Goal: Task Accomplishment & Management: Manage account settings

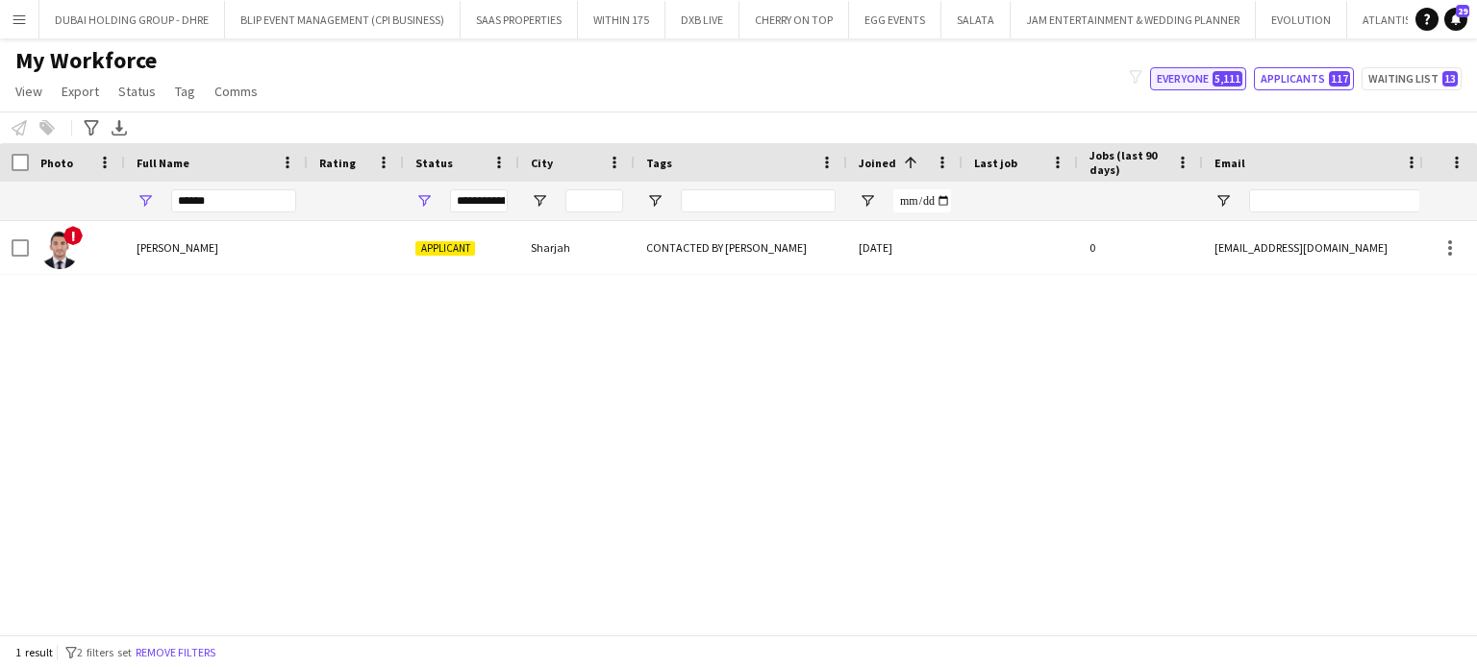
click at [1215, 76] on button "Everyone 5,111" at bounding box center [1198, 78] width 96 height 23
type input "**********"
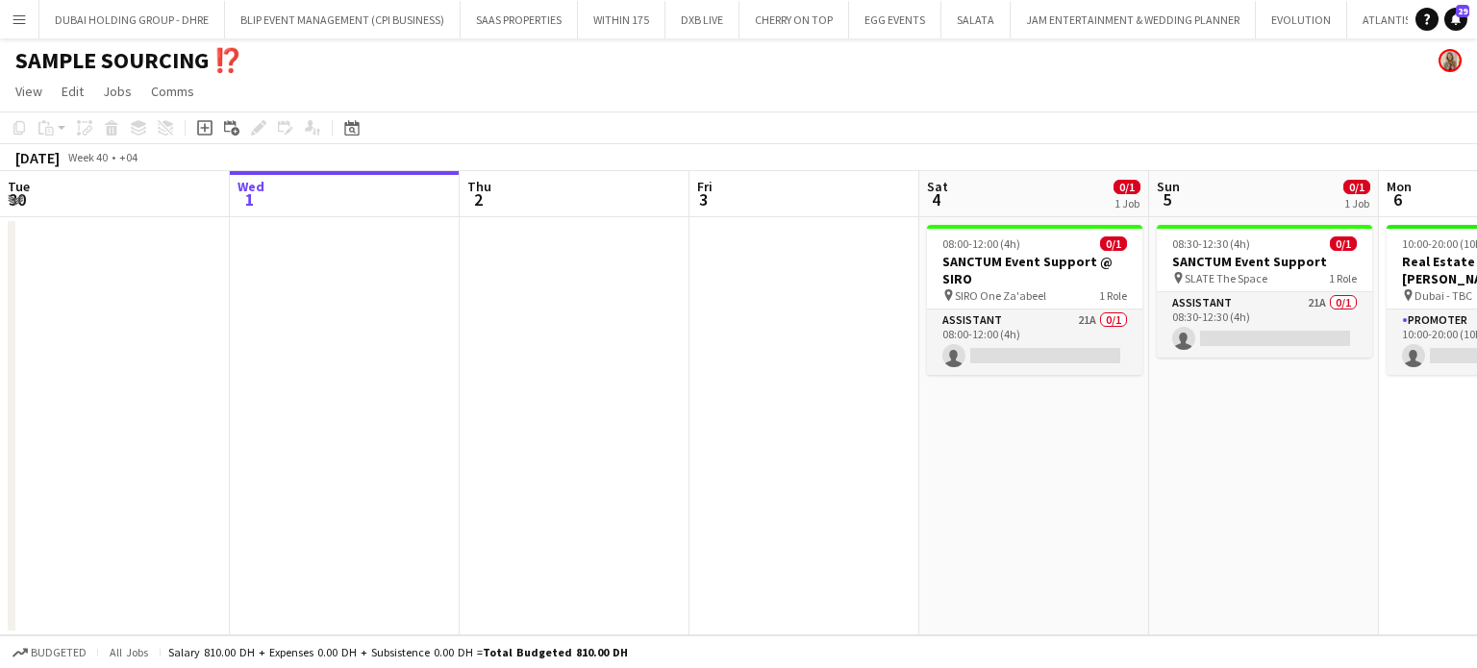
scroll to position [0, 858]
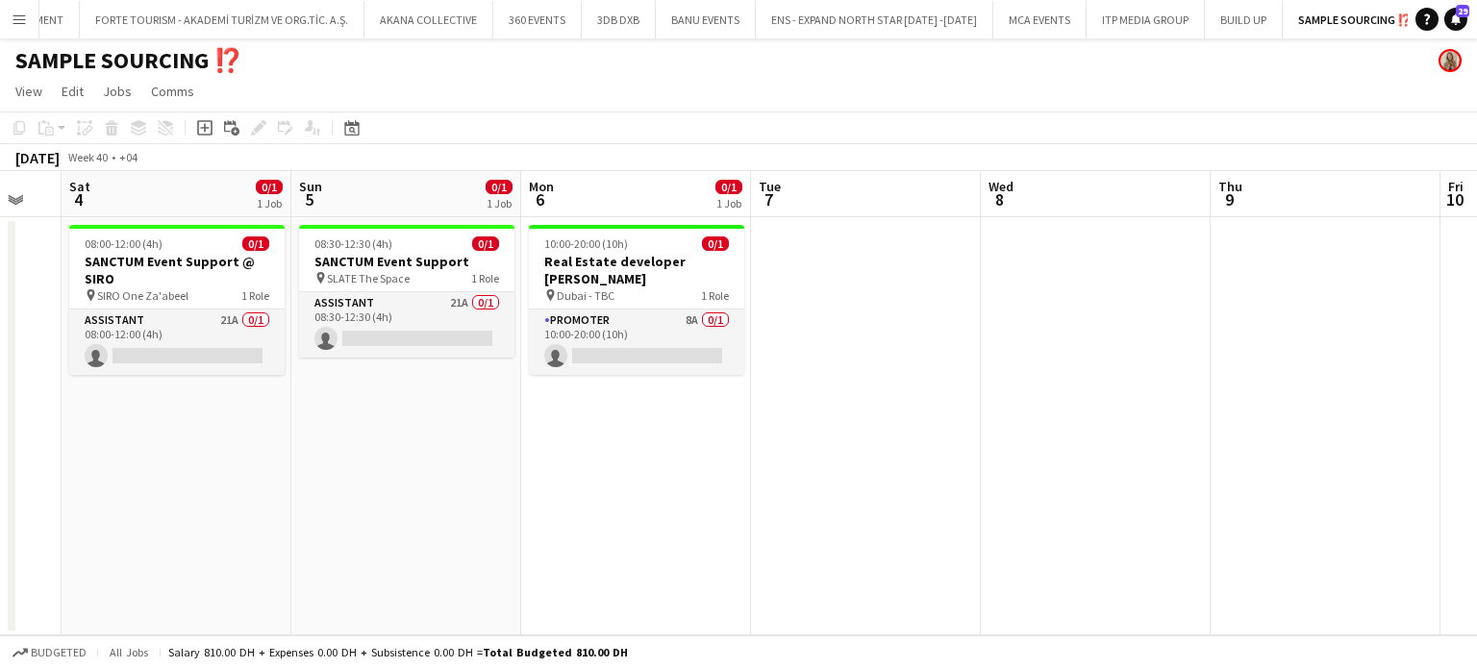
click at [19, 8] on button "Menu" at bounding box center [19, 19] width 38 height 38
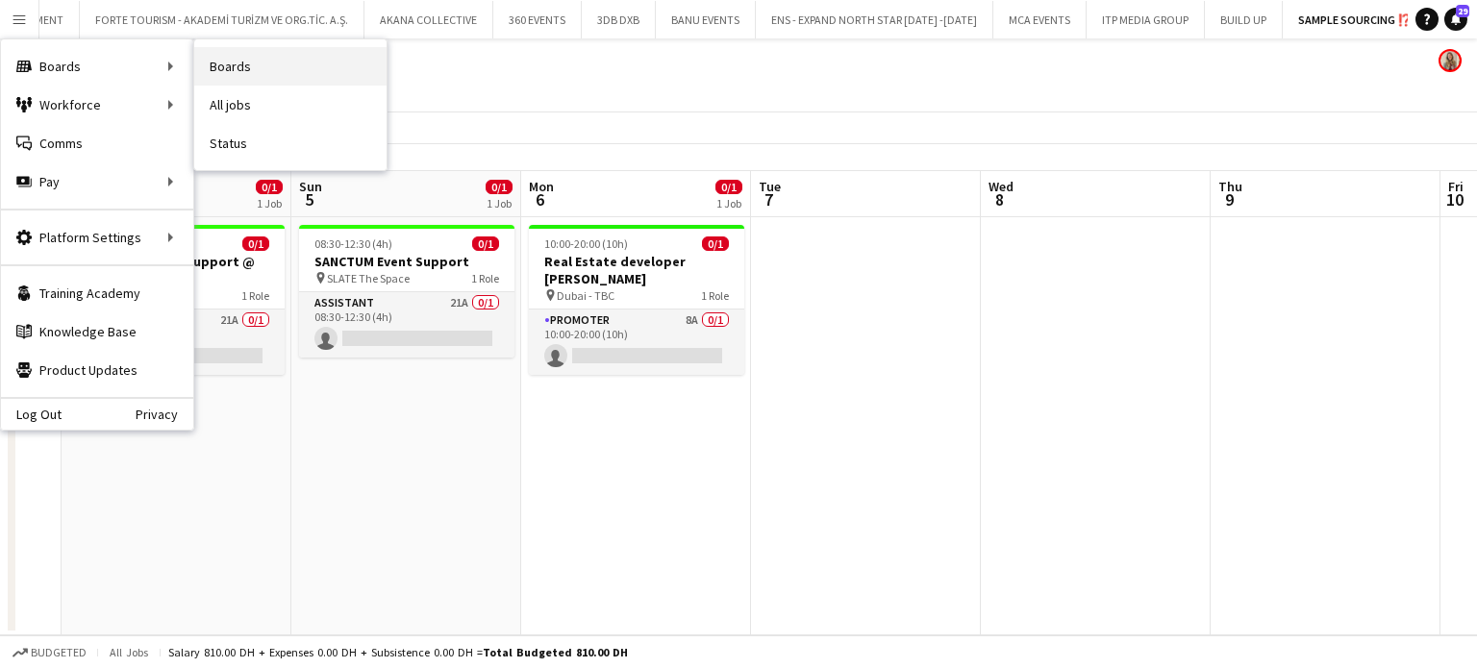
click at [222, 66] on link "Boards" at bounding box center [290, 66] width 192 height 38
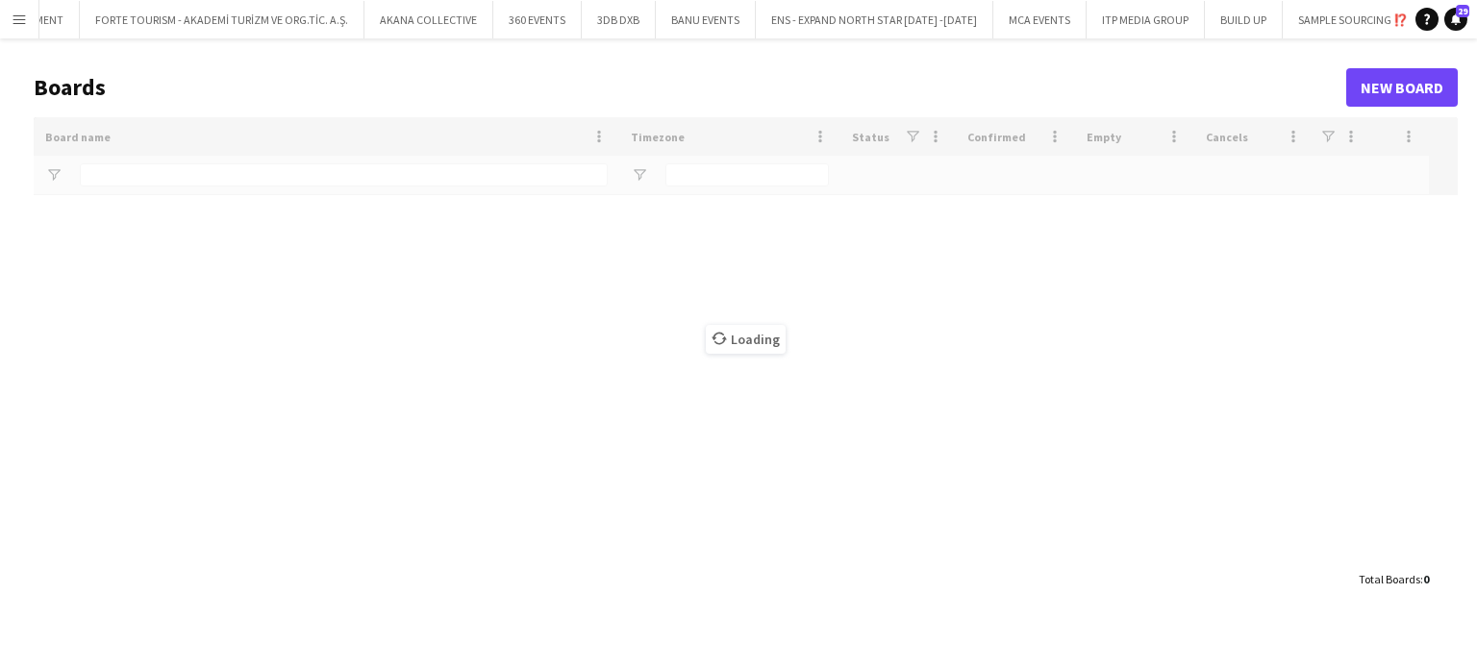
click at [1476, 7] on app-icon "Close" at bounding box center [1501, 9] width 8 height 8
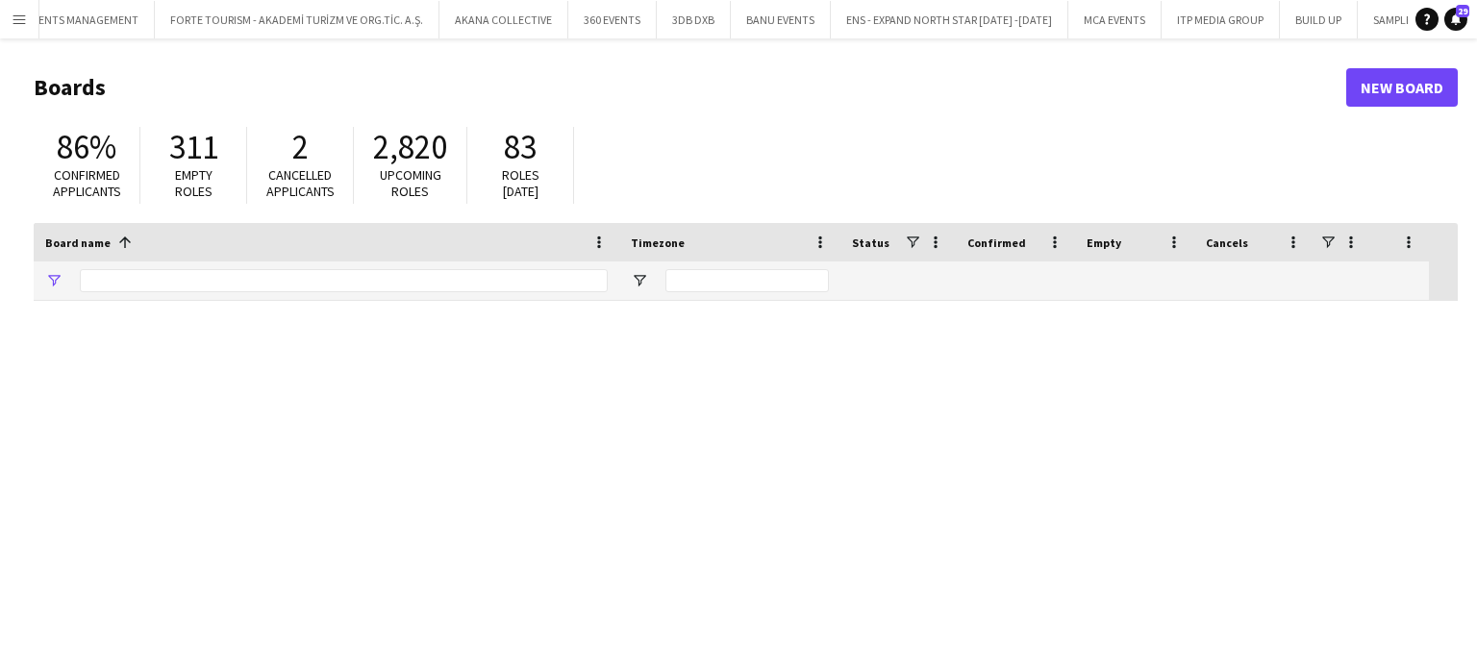
type input "*****"
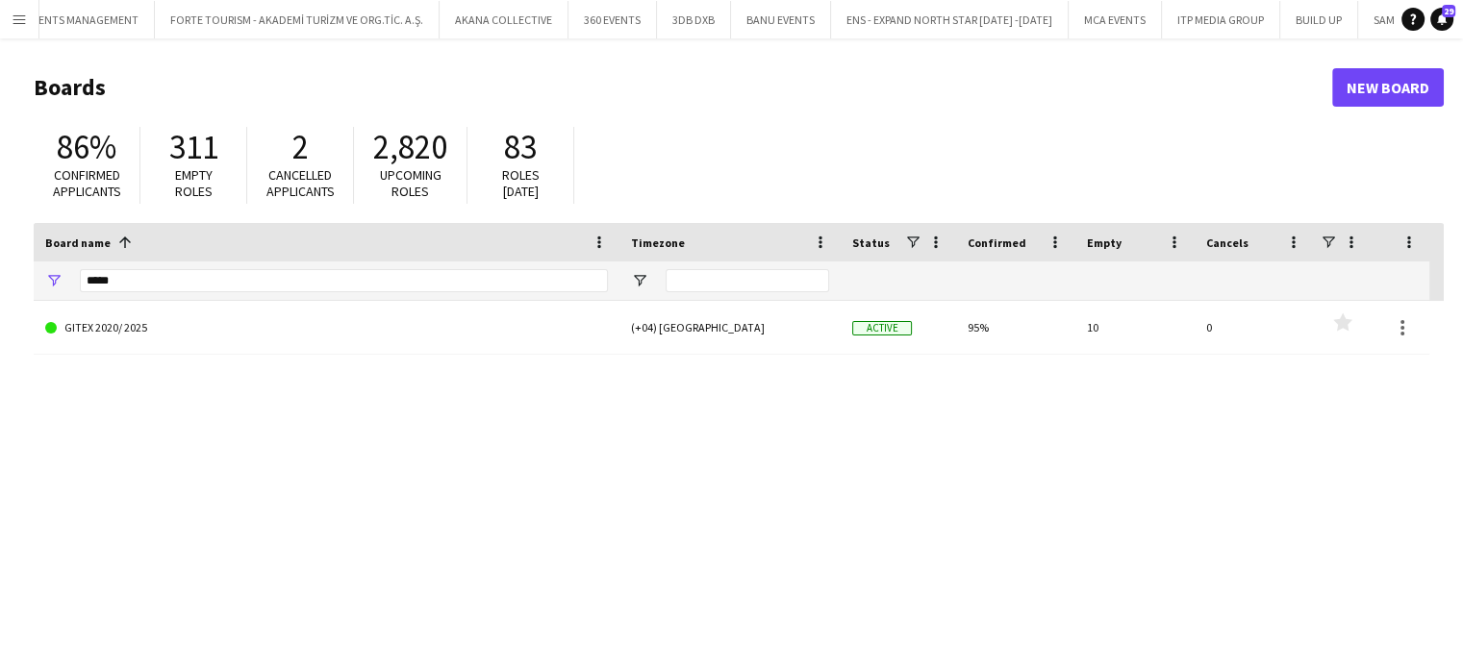
drag, startPoint x: 140, startPoint y: 268, endPoint x: 77, endPoint y: 270, distance: 63.5
click at [77, 270] on div "*****" at bounding box center [327, 281] width 586 height 38
drag, startPoint x: 134, startPoint y: 291, endPoint x: 52, endPoint y: 280, distance: 82.5
click at [52, 280] on div "*****" at bounding box center [327, 281] width 586 height 38
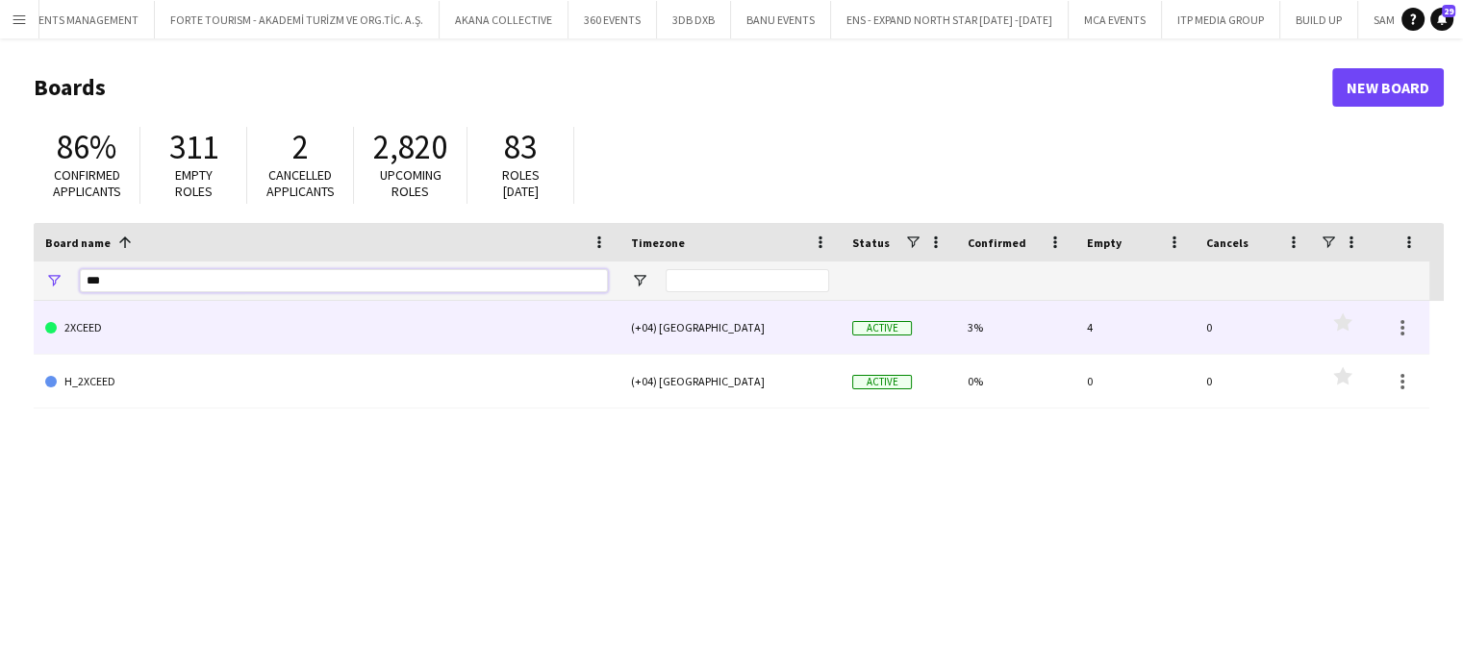
type input "***"
click at [92, 338] on link "2XCEED" at bounding box center [326, 328] width 563 height 54
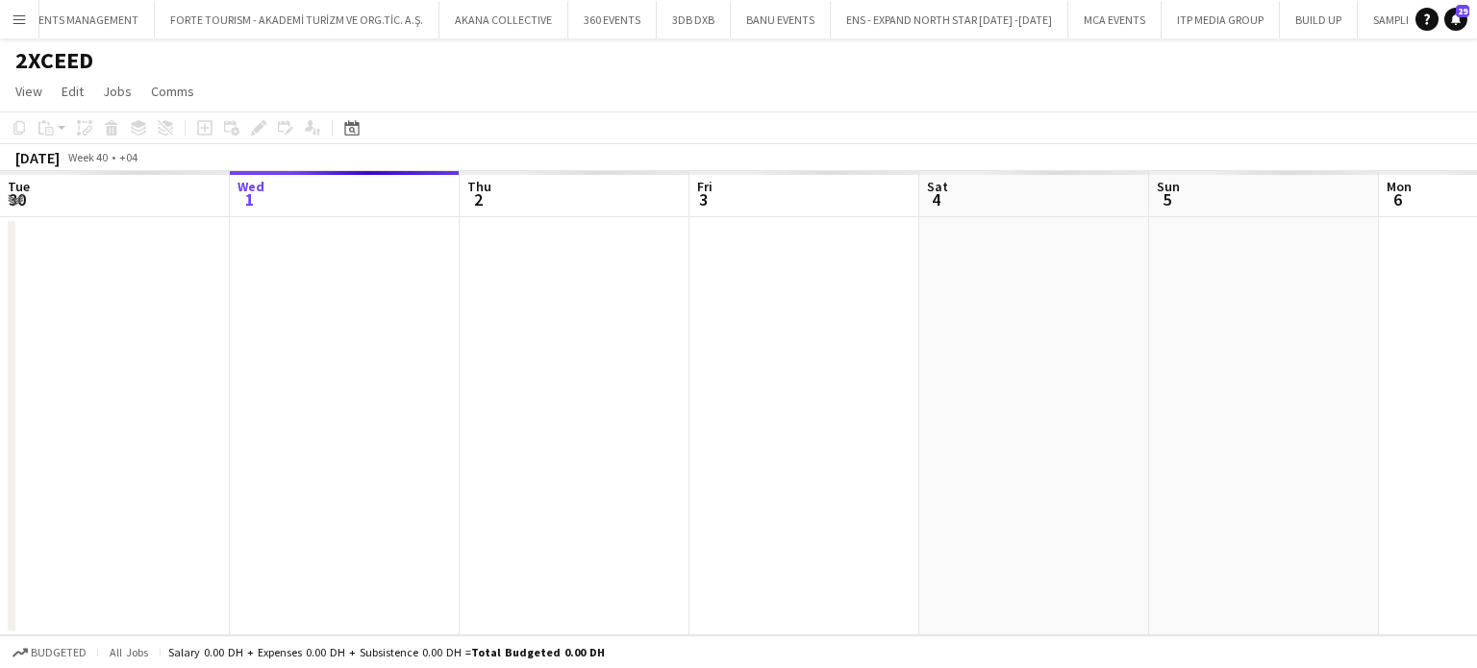
scroll to position [0, 7533]
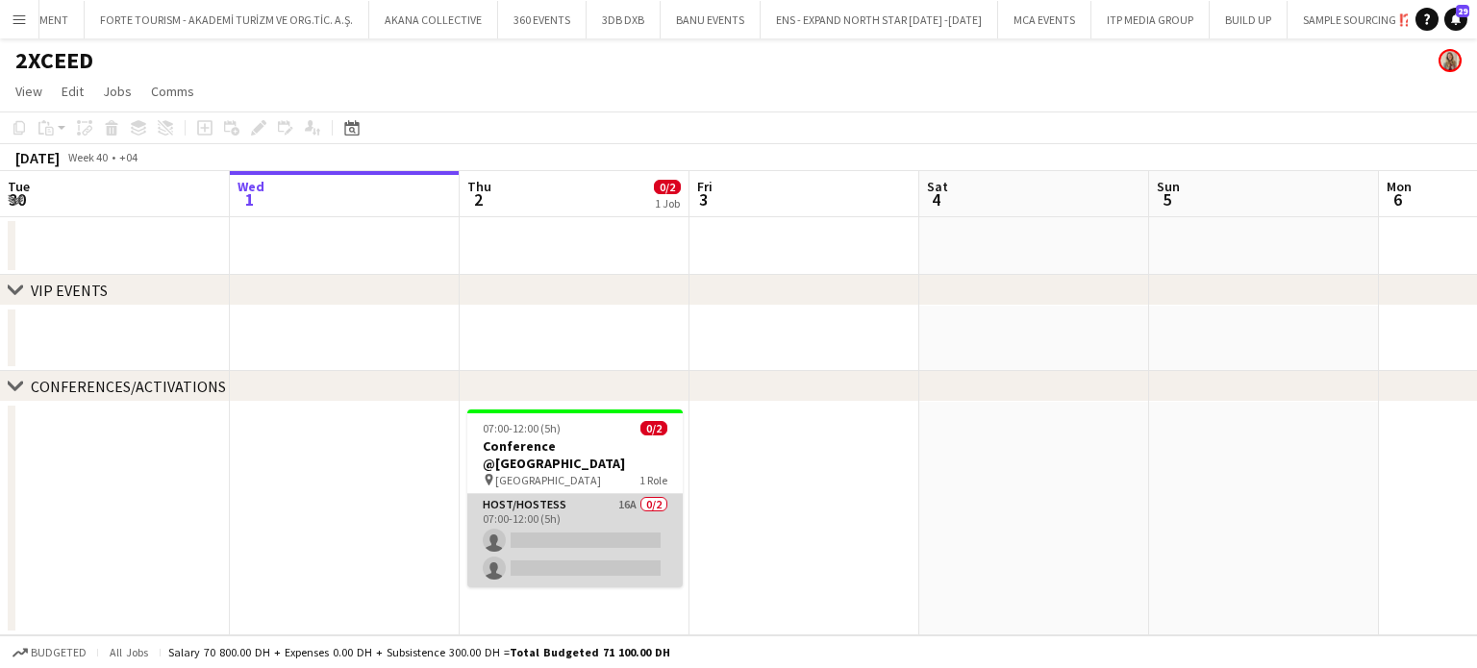
click at [579, 516] on app-card-role "Host/Hostess 16A 0/2 07:00-12:00 (5h) single-neutral-actions single-neutral-act…" at bounding box center [574, 540] width 215 height 93
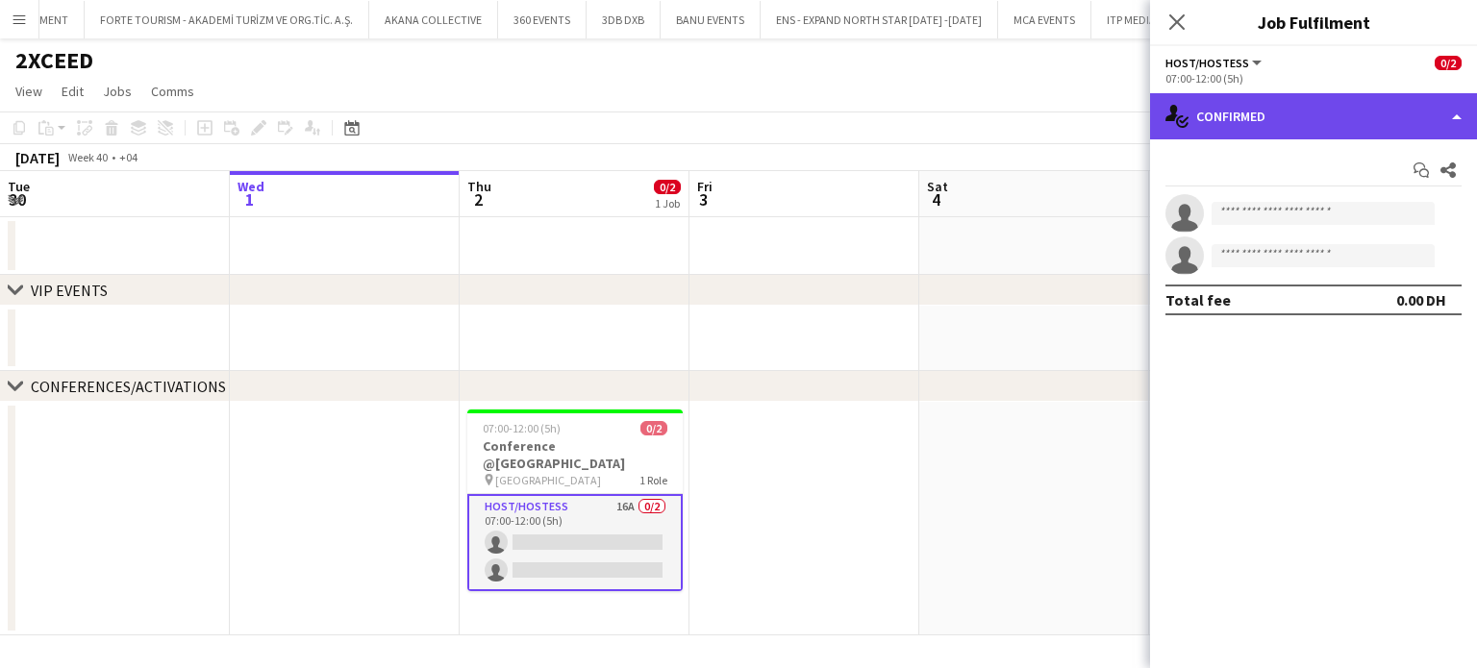
click at [1427, 111] on div "single-neutral-actions-check-2 Confirmed" at bounding box center [1313, 116] width 327 height 46
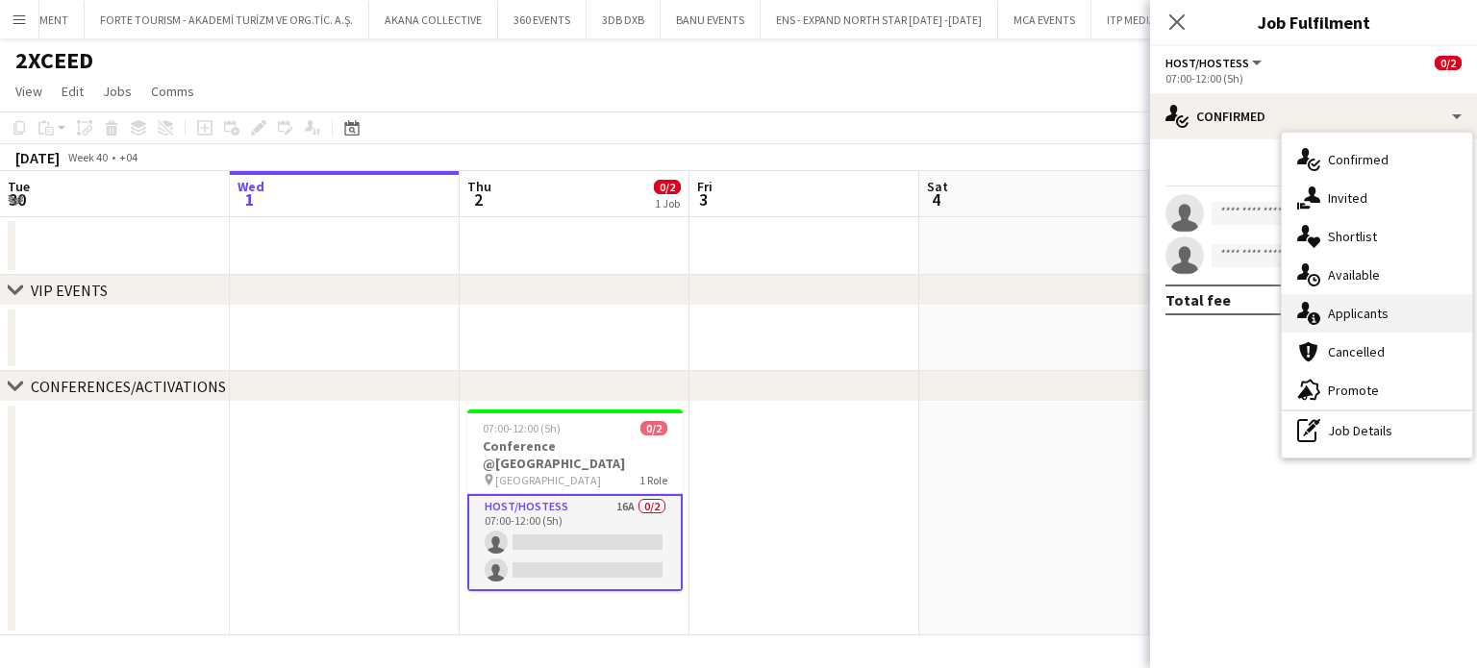
click at [1345, 312] on span "Applicants" at bounding box center [1358, 313] width 61 height 17
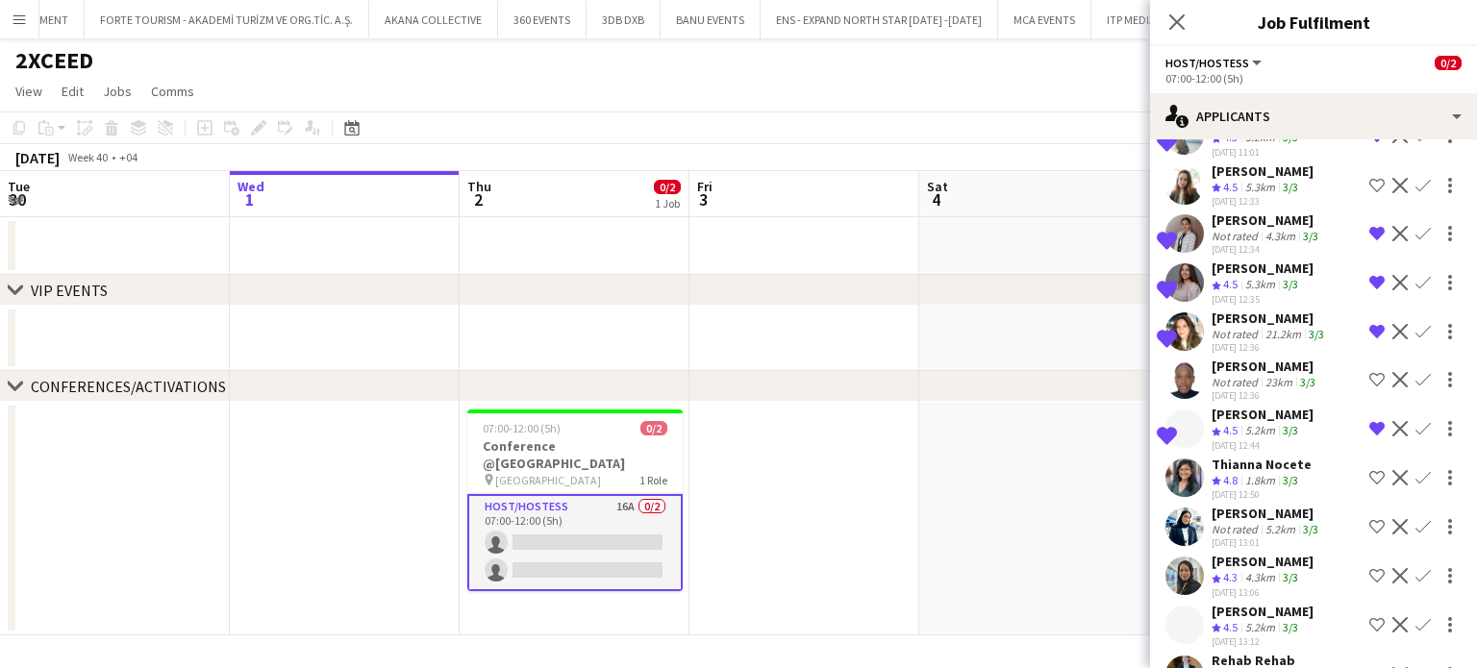
scroll to position [0, 0]
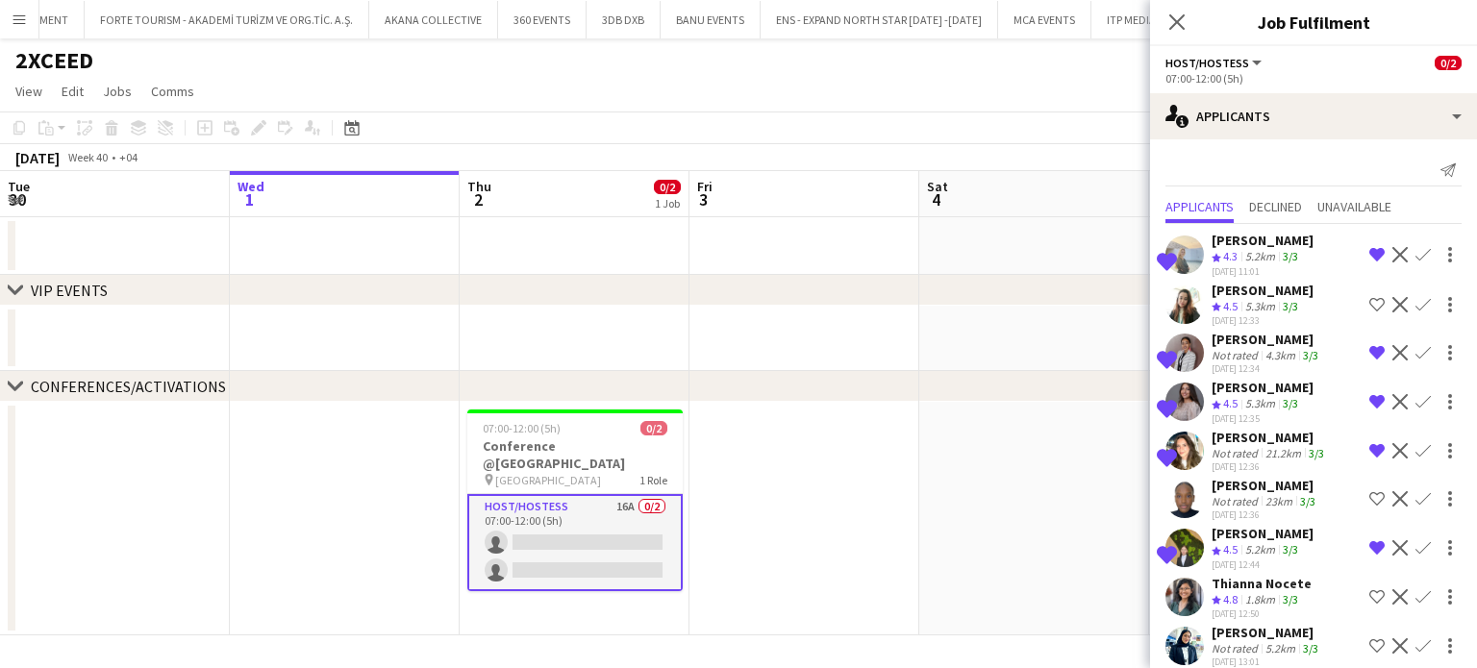
click at [1230, 529] on div "Natalia Sobko" at bounding box center [1263, 533] width 102 height 17
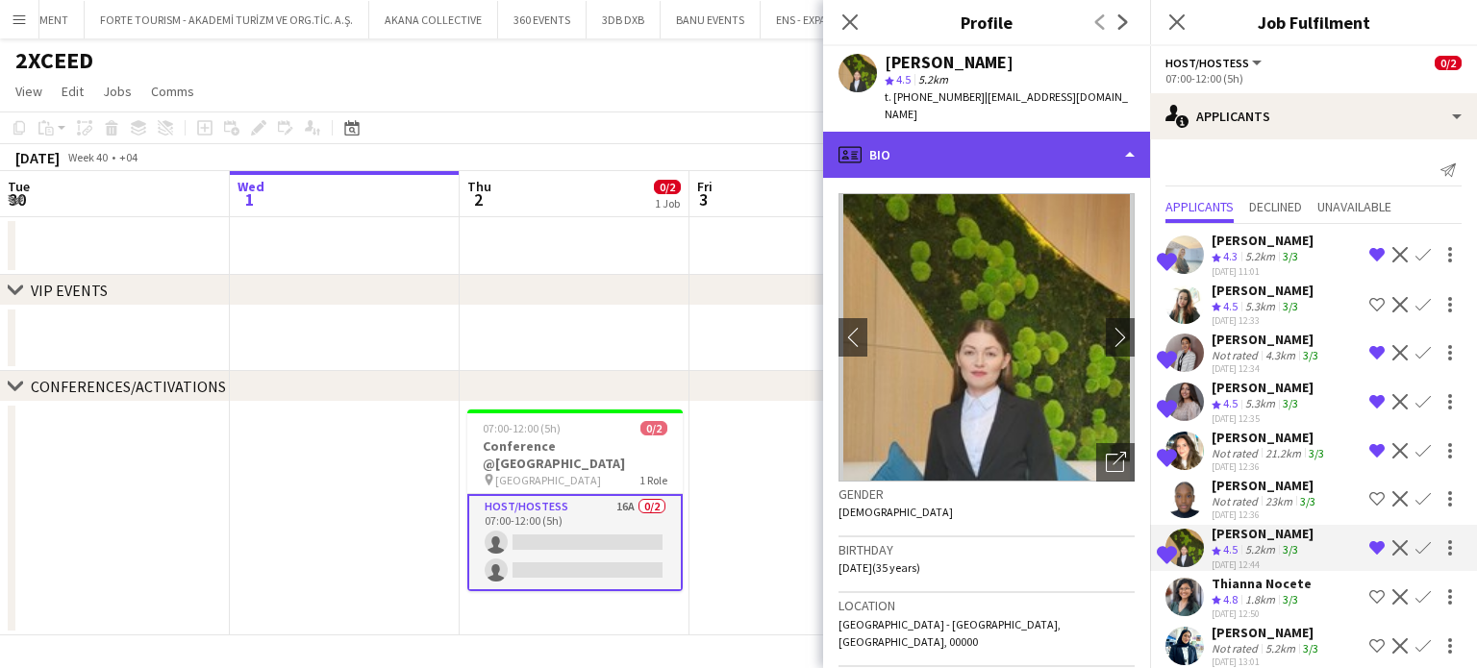
click at [1113, 134] on div "profile Bio" at bounding box center [986, 155] width 327 height 46
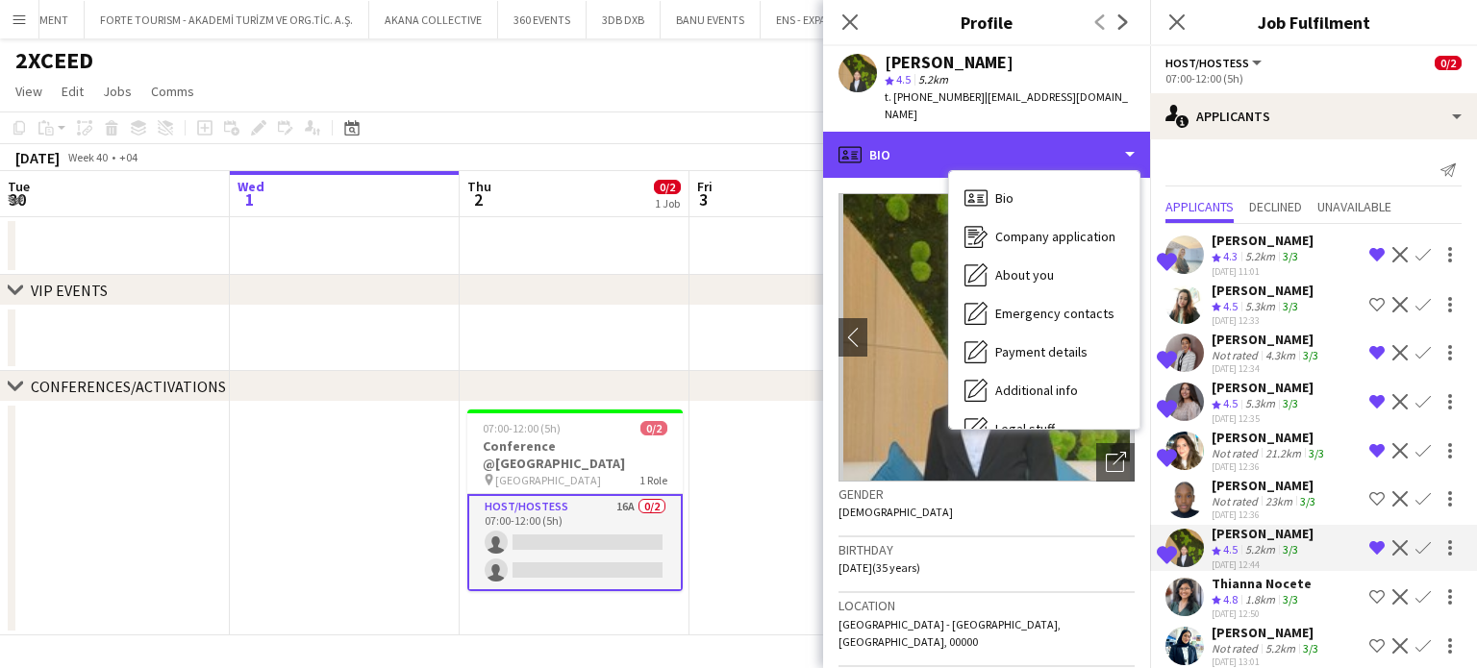
scroll to position [104, 0]
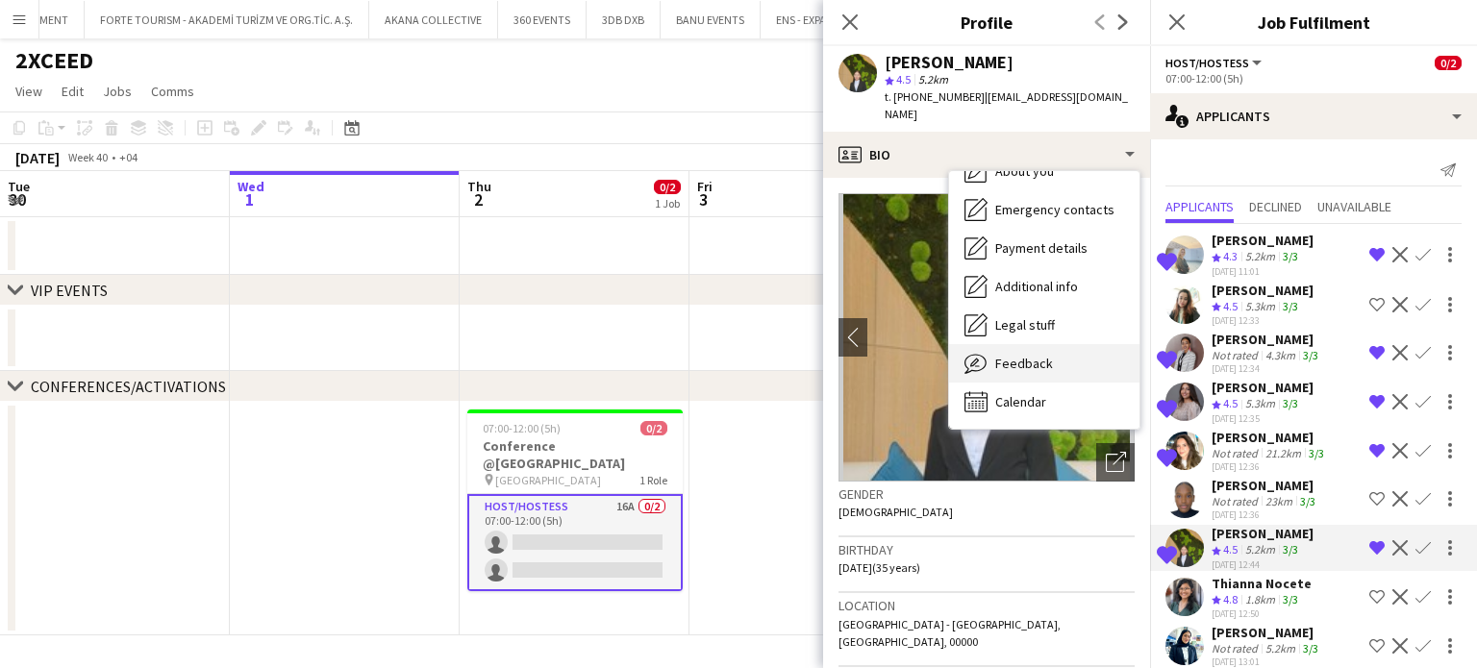
click at [1018, 355] on span "Feedback" at bounding box center [1024, 363] width 58 height 17
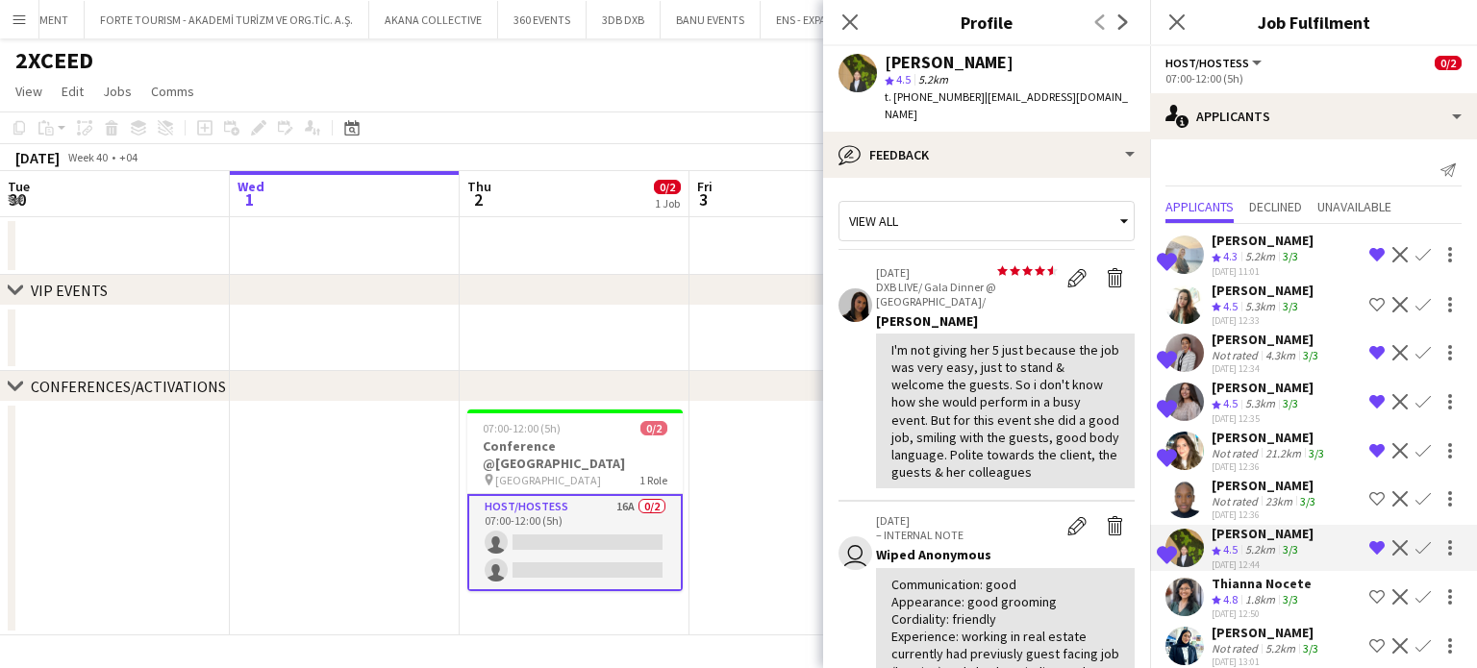
scroll to position [192, 0]
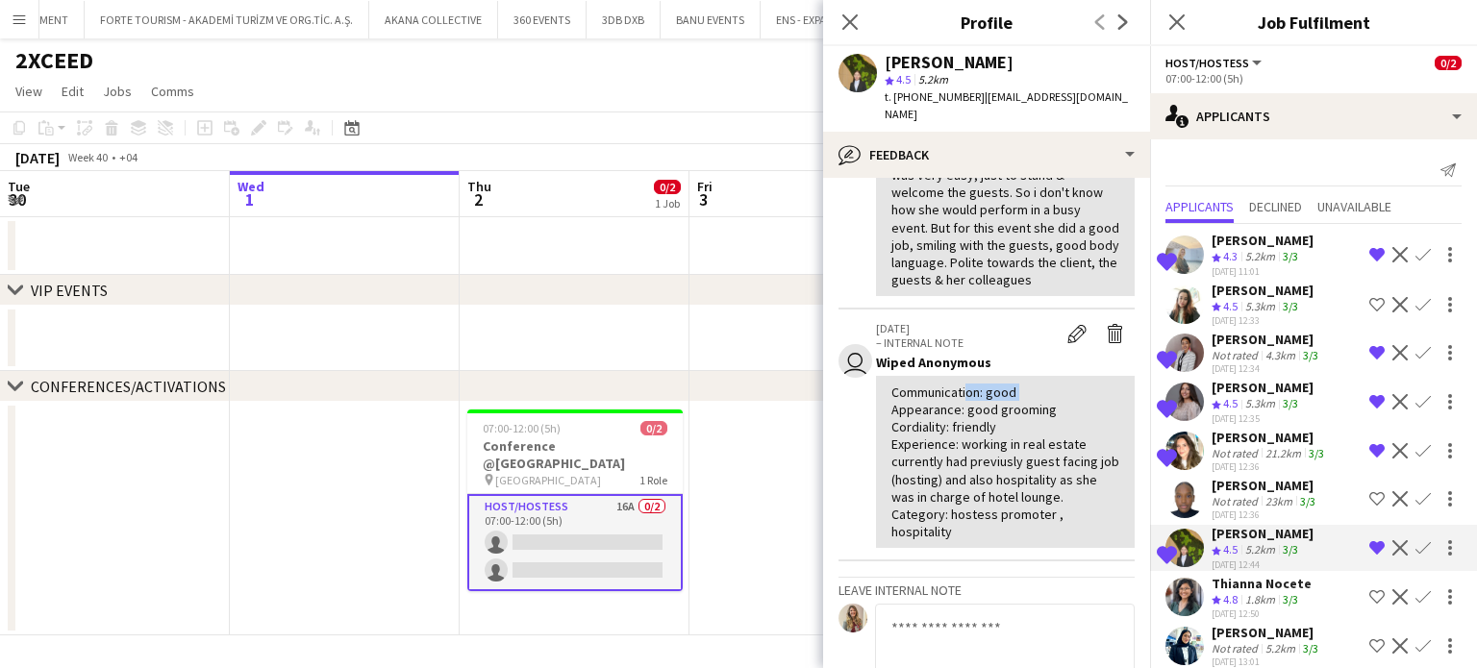
drag, startPoint x: 1016, startPoint y: 356, endPoint x: 962, endPoint y: 345, distance: 55.8
click at [962, 376] on div "Communication: good Appearance: good grooming Cordiality: friendly Experience: …" at bounding box center [1005, 462] width 259 height 173
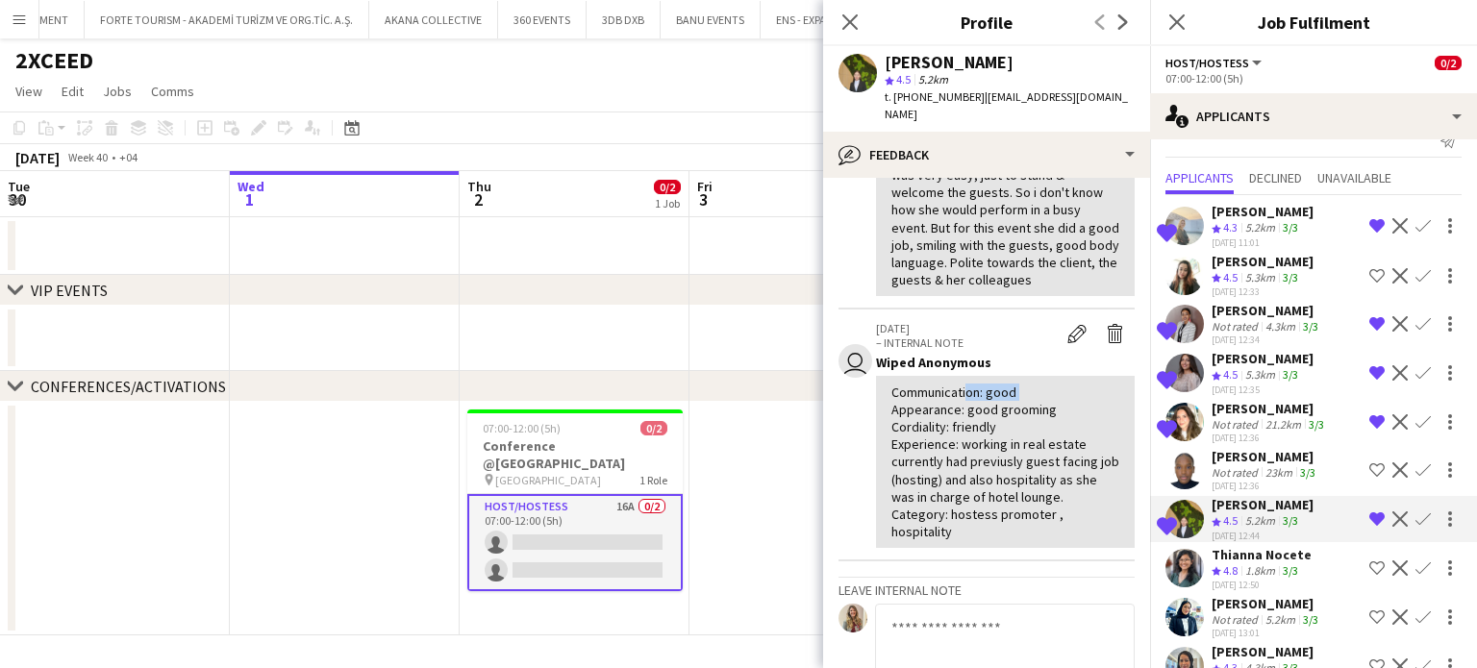
scroll to position [0, 0]
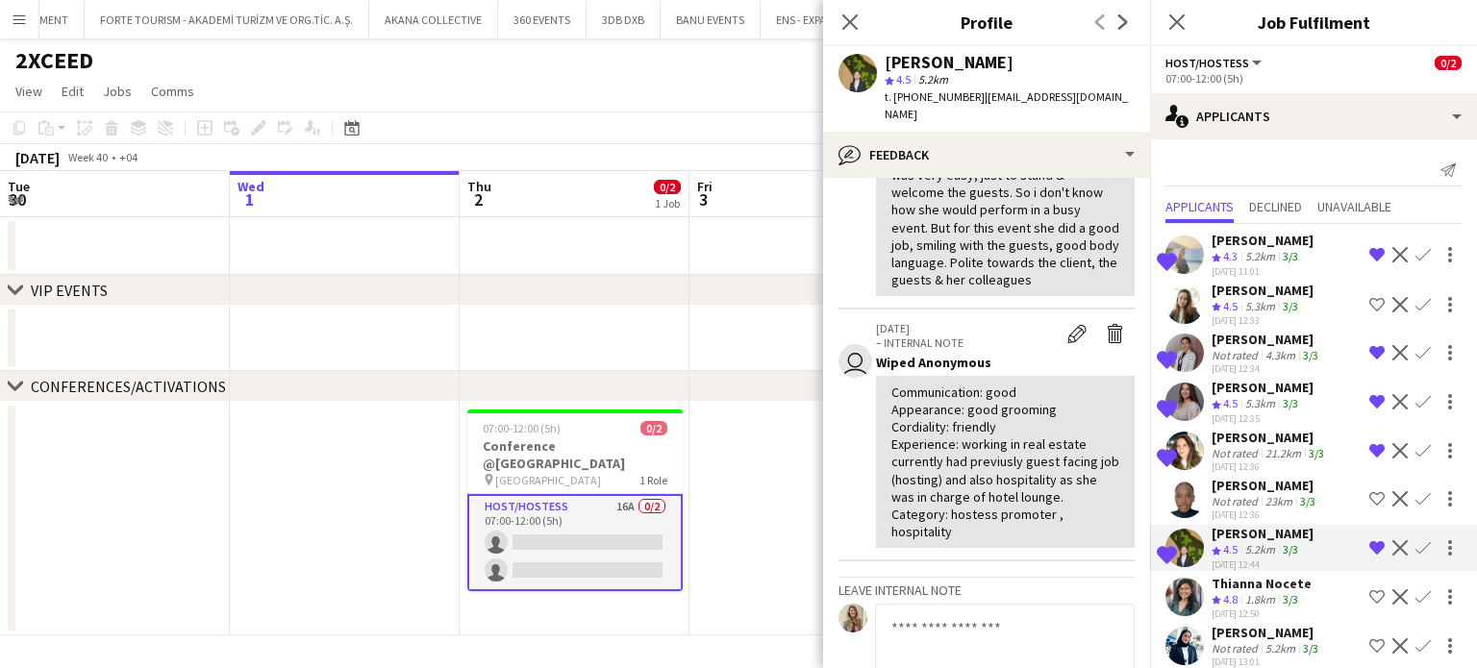
click at [1227, 440] on div "Shahed Amer" at bounding box center [1270, 437] width 116 height 17
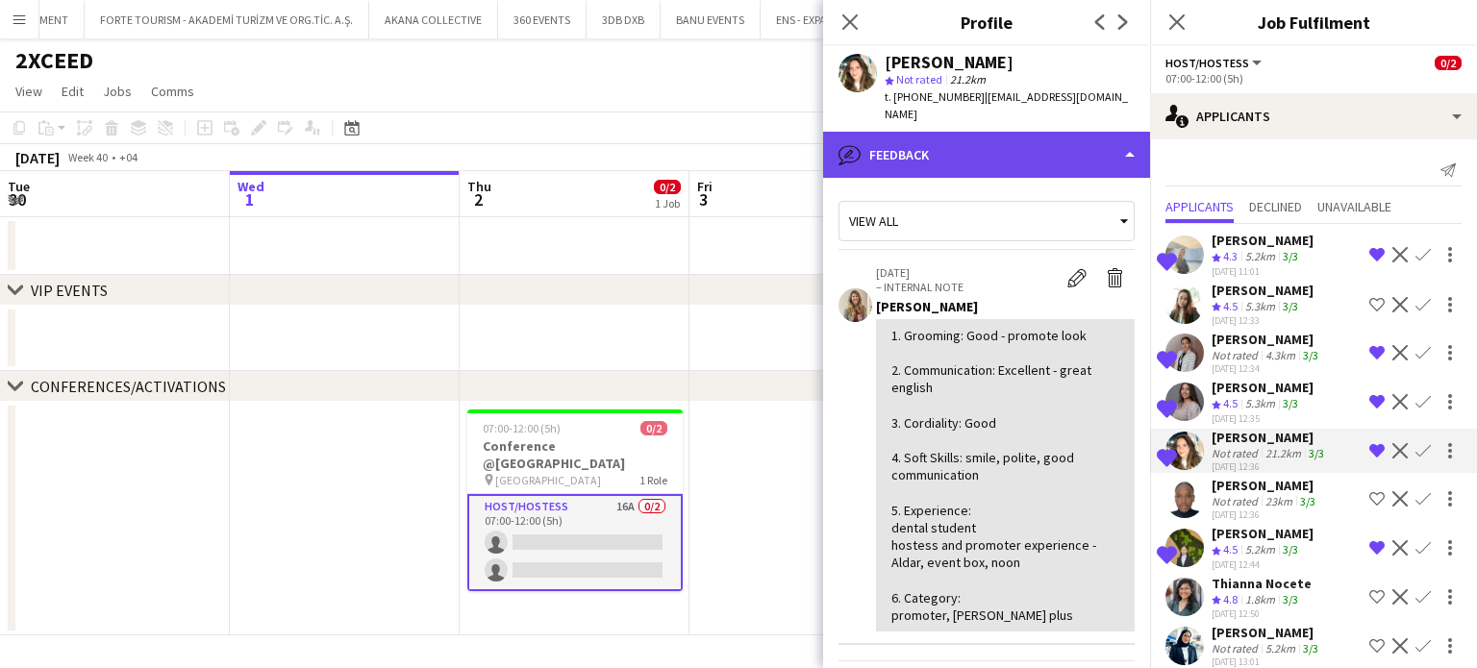
click at [968, 136] on div "bubble-pencil Feedback" at bounding box center [986, 155] width 327 height 46
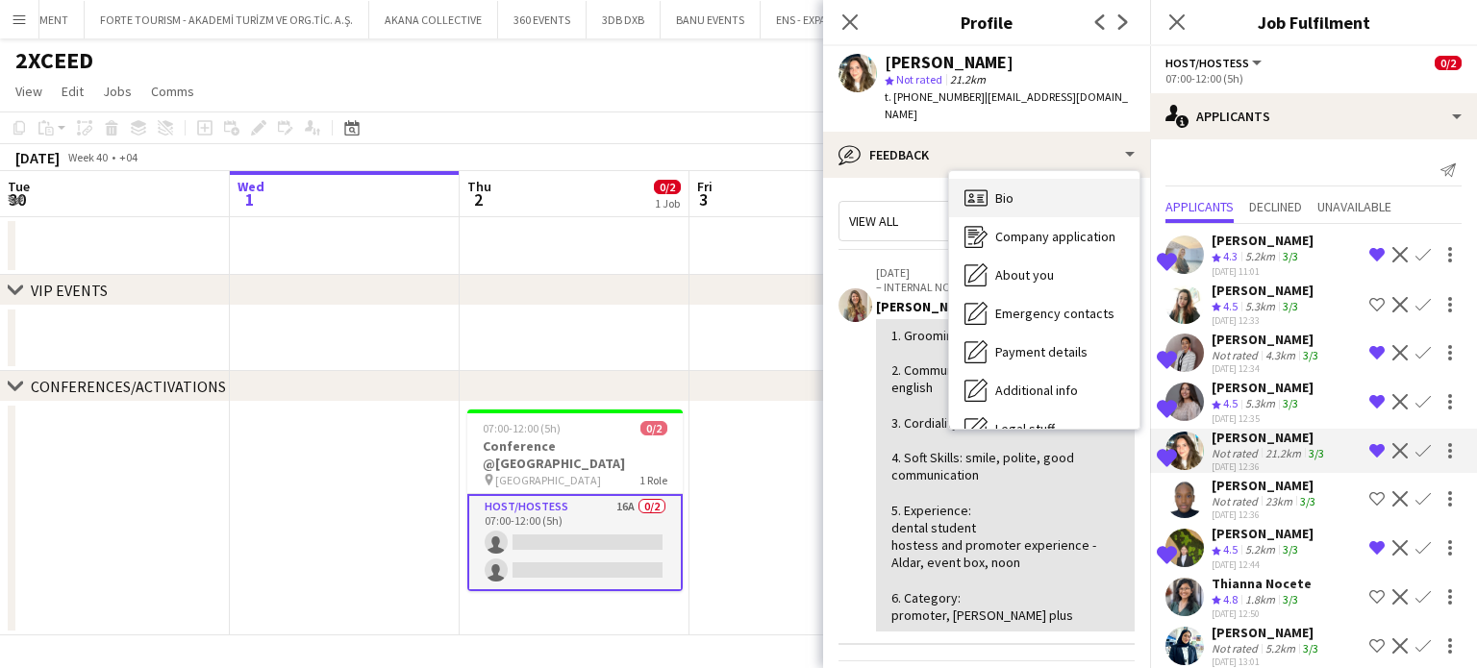
click at [1002, 189] on span "Bio" at bounding box center [1004, 197] width 18 height 17
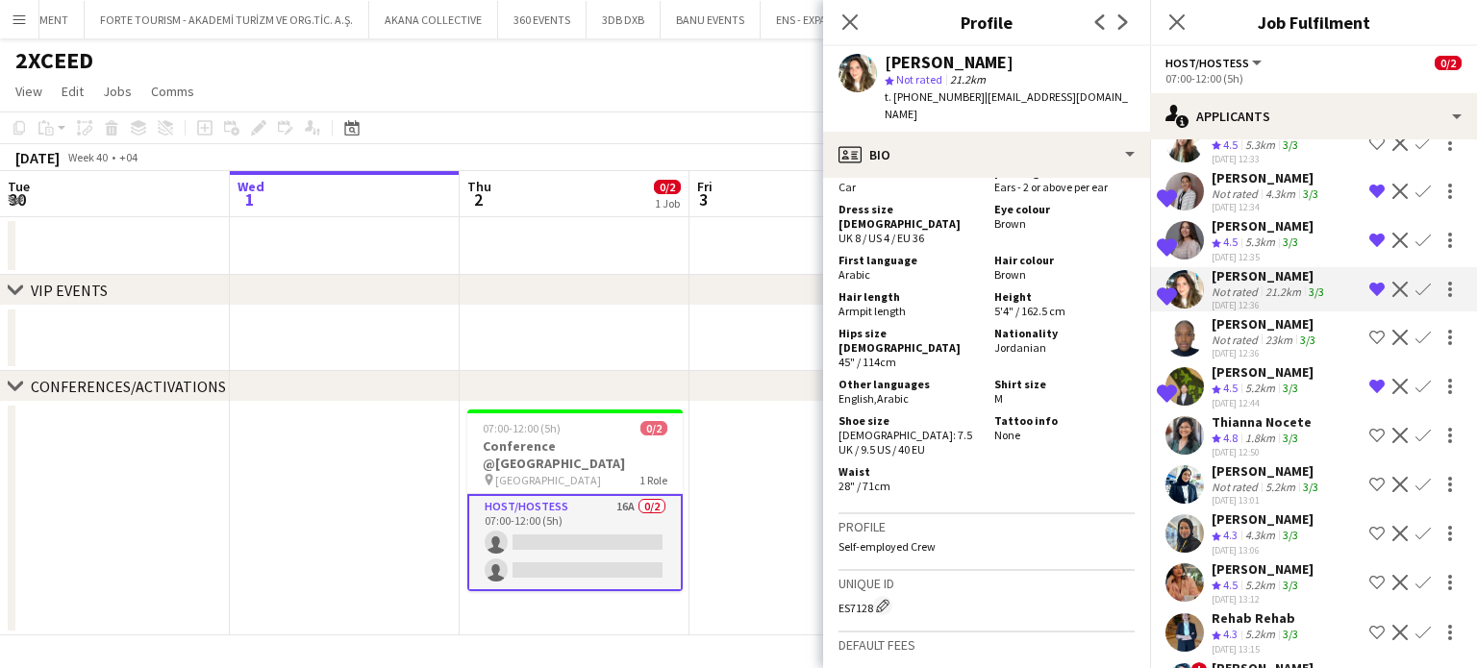
scroll to position [65, 0]
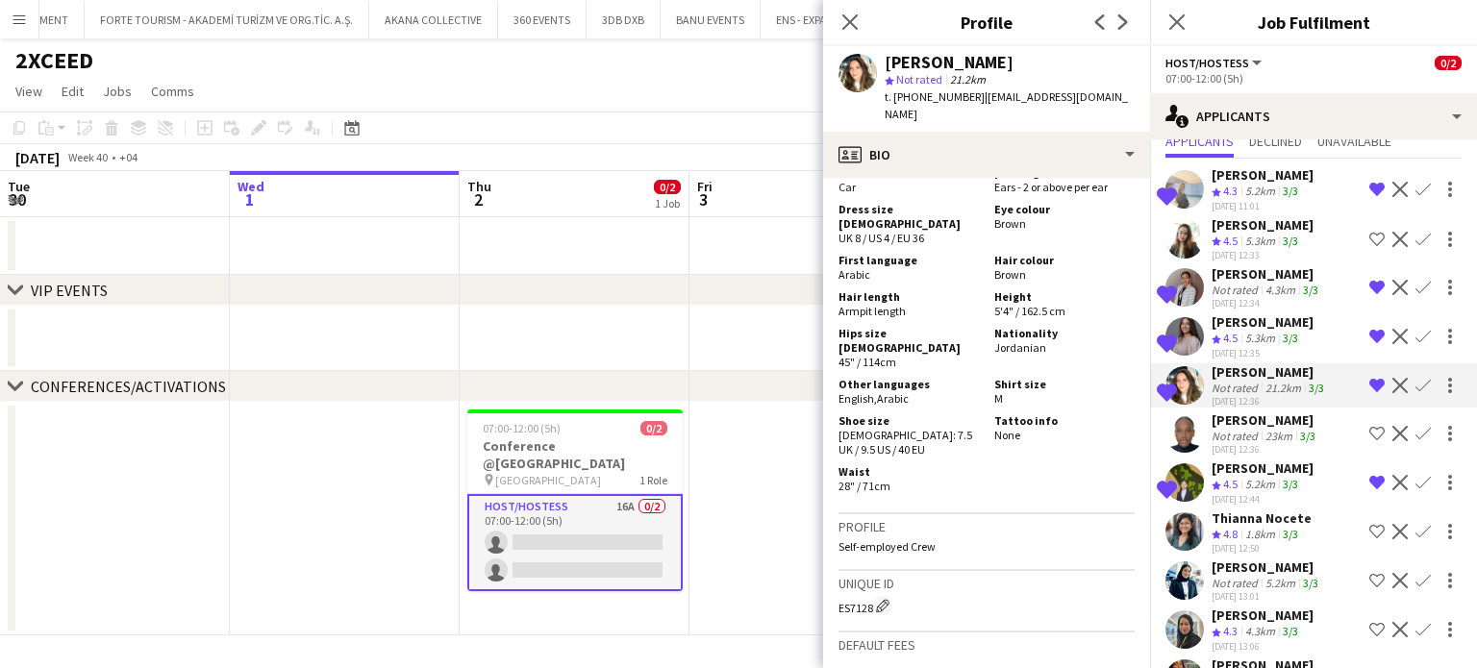
click at [1412, 374] on button "Confirm" at bounding box center [1423, 385] width 23 height 23
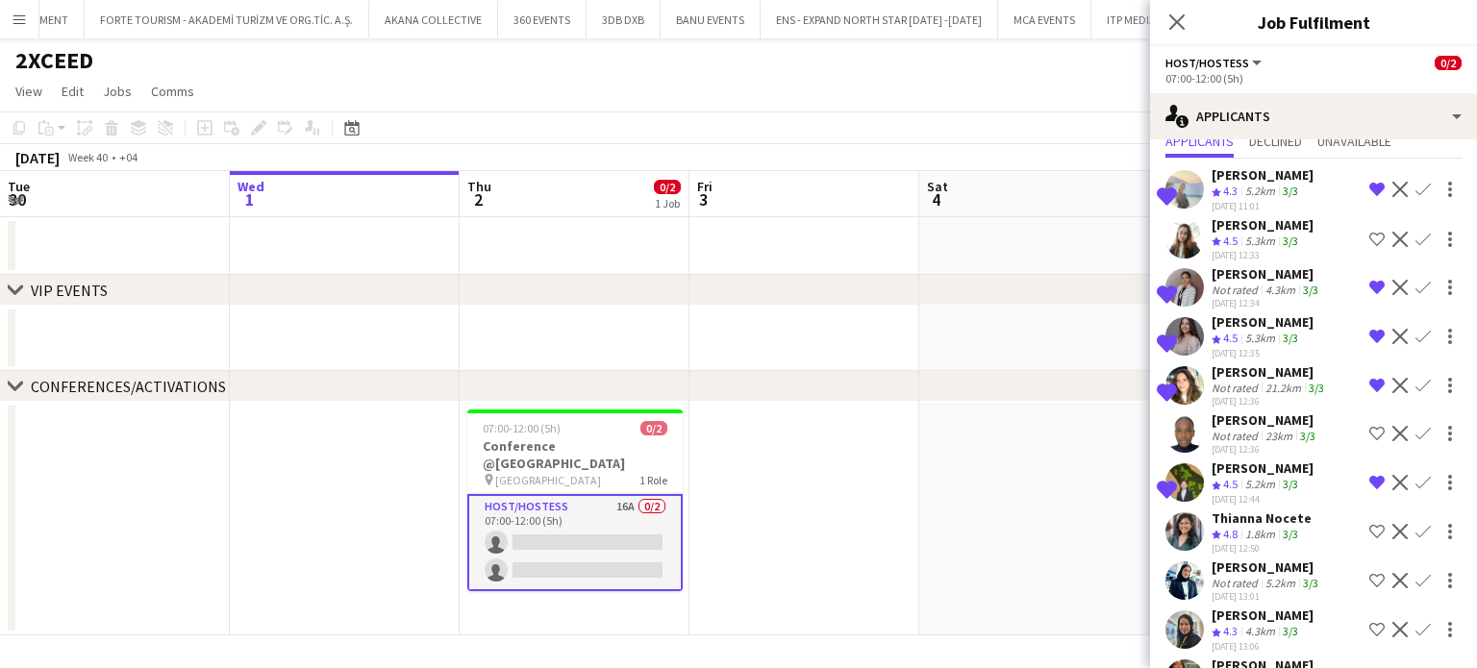
click at [1416, 378] on app-icon "Confirm" at bounding box center [1423, 385] width 15 height 15
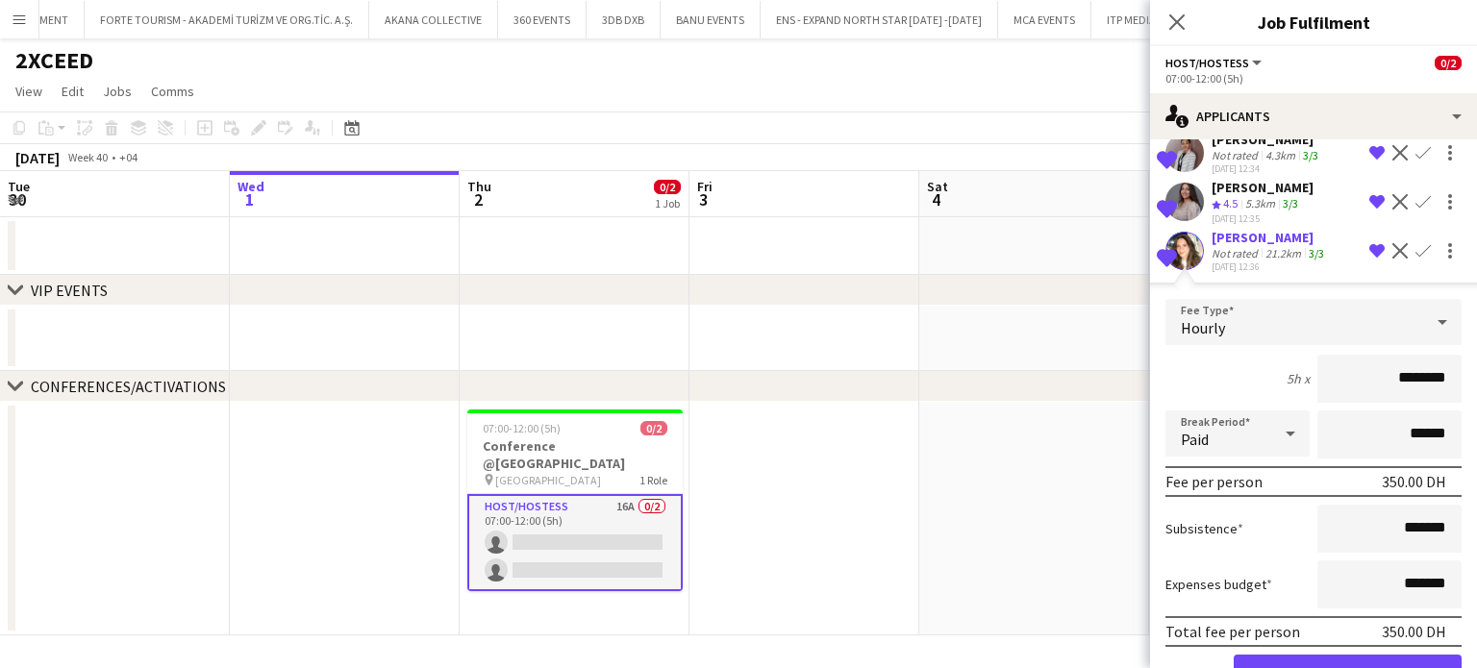
scroll to position [258, 0]
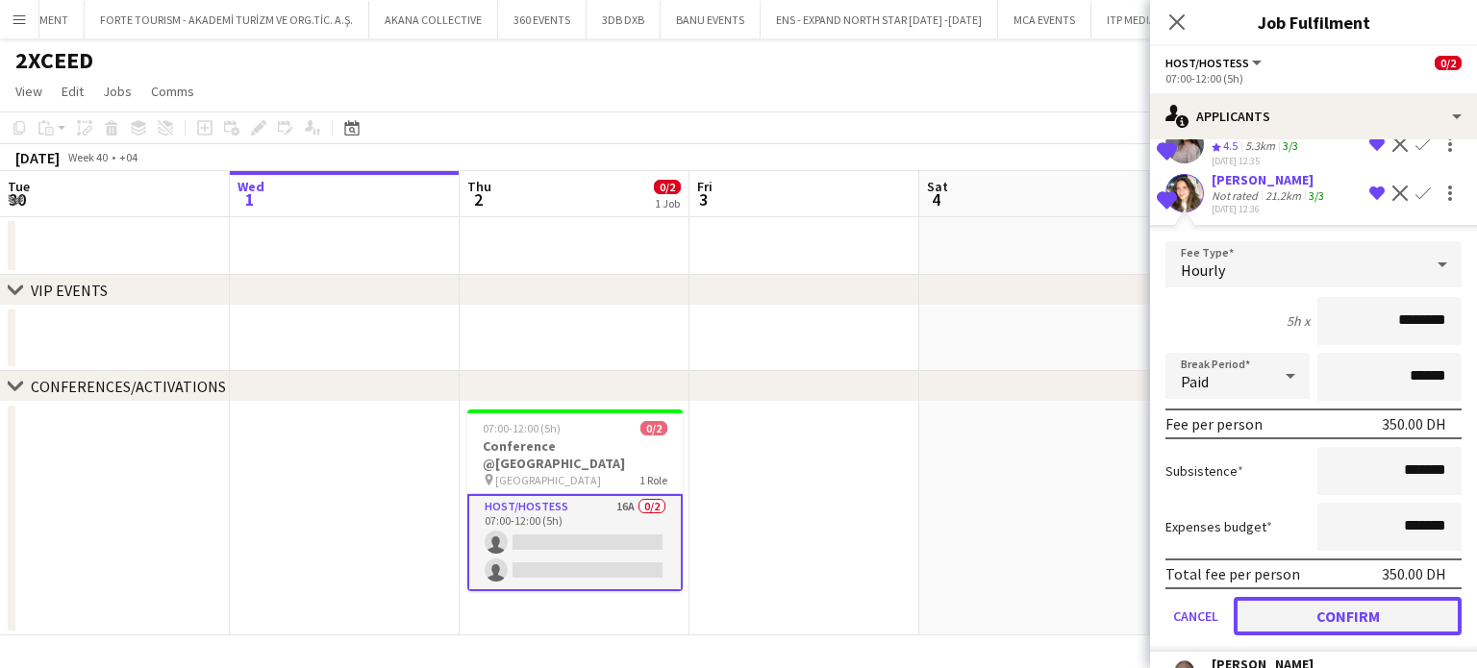
click at [1342, 604] on button "Confirm" at bounding box center [1348, 616] width 228 height 38
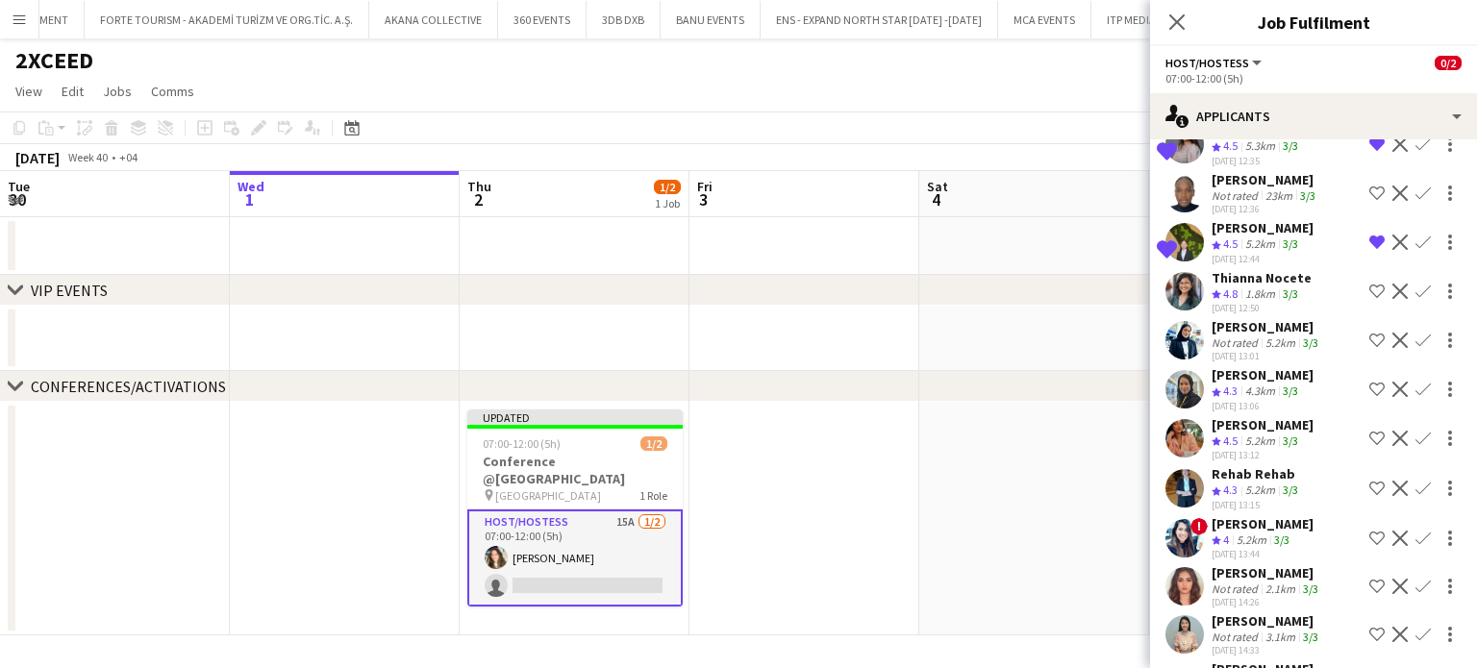
click at [1416, 235] on app-icon "Confirm" at bounding box center [1423, 242] width 15 height 15
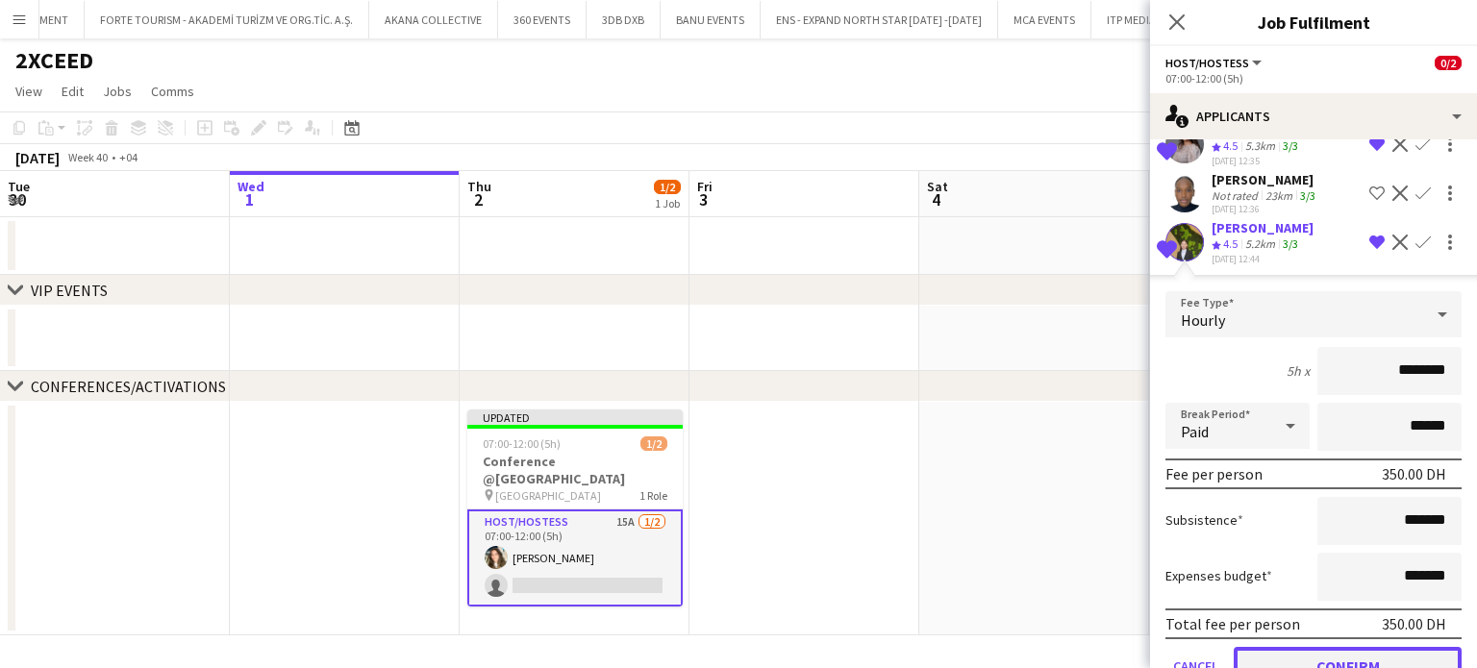
click at [1334, 651] on button "Confirm" at bounding box center [1348, 666] width 228 height 38
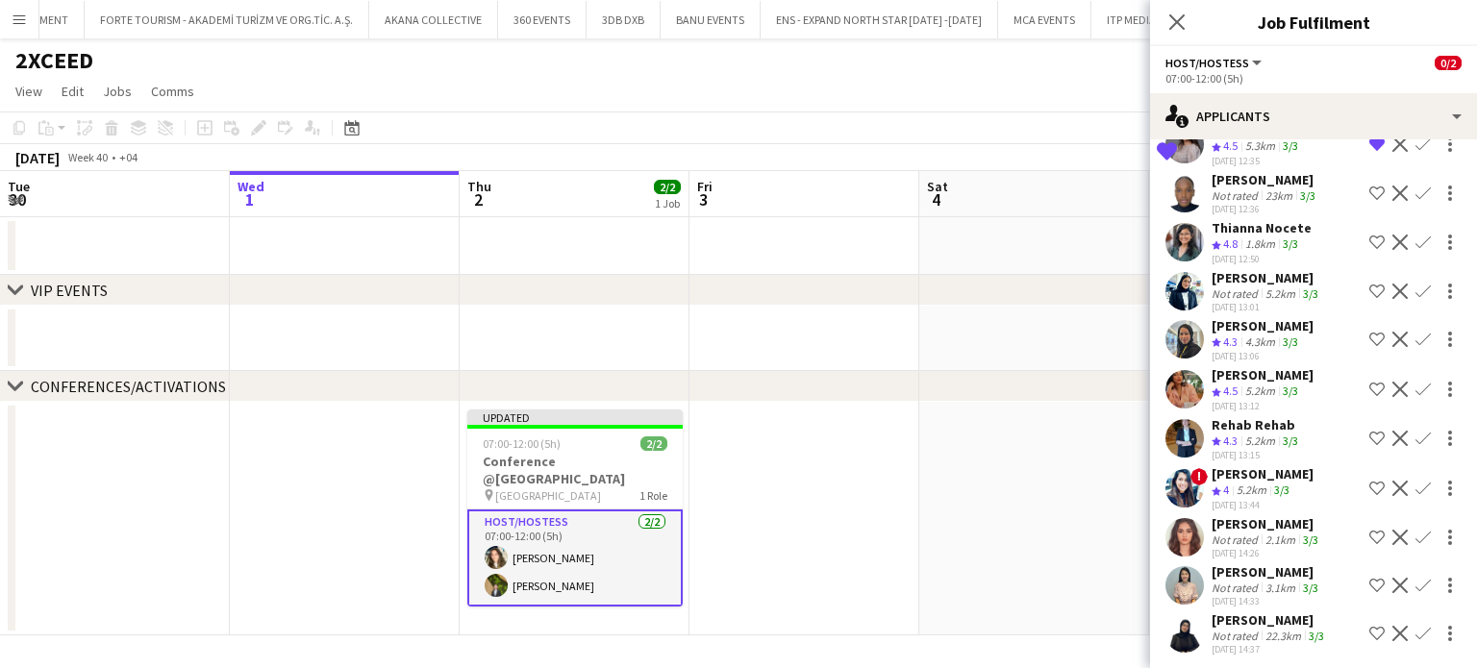
scroll to position [257, 0]
click at [904, 441] on app-date-cell at bounding box center [804, 519] width 230 height 234
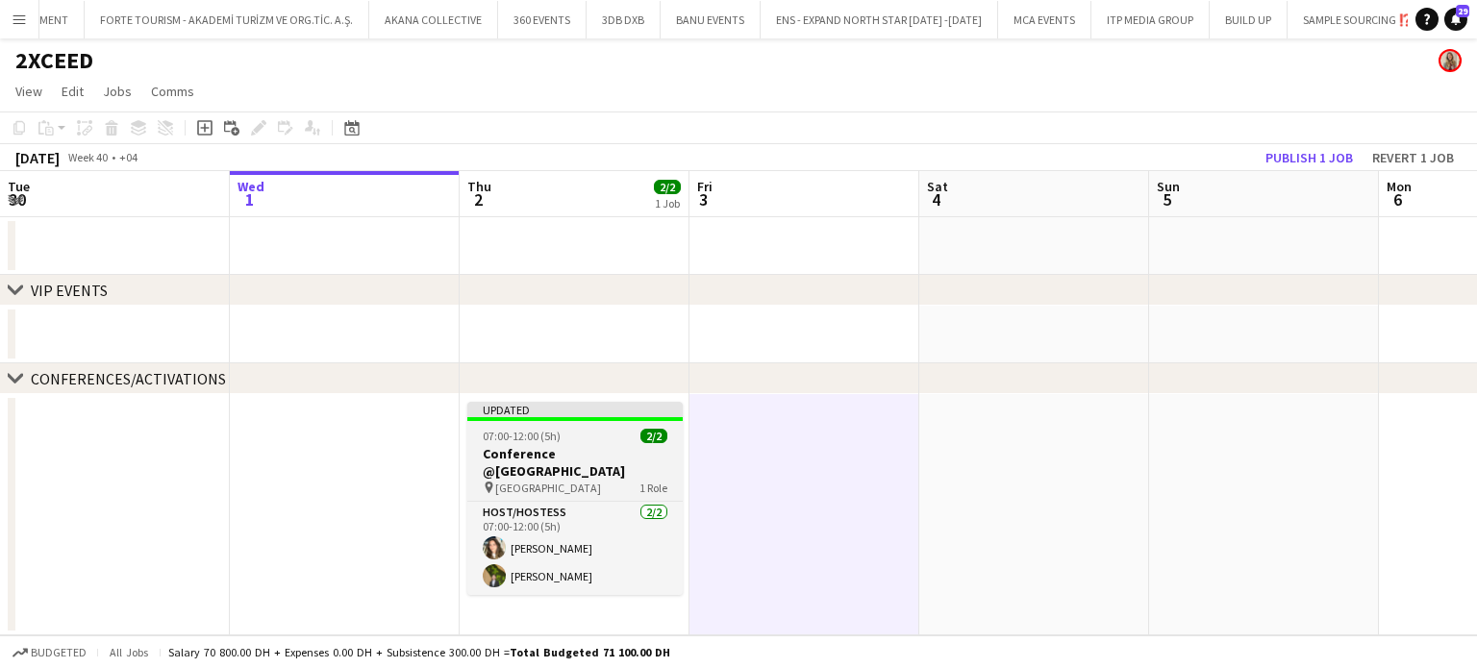
scroll to position [0, 462]
click at [566, 459] on h3 "Conference @[GEOGRAPHIC_DATA]" at bounding box center [572, 462] width 215 height 35
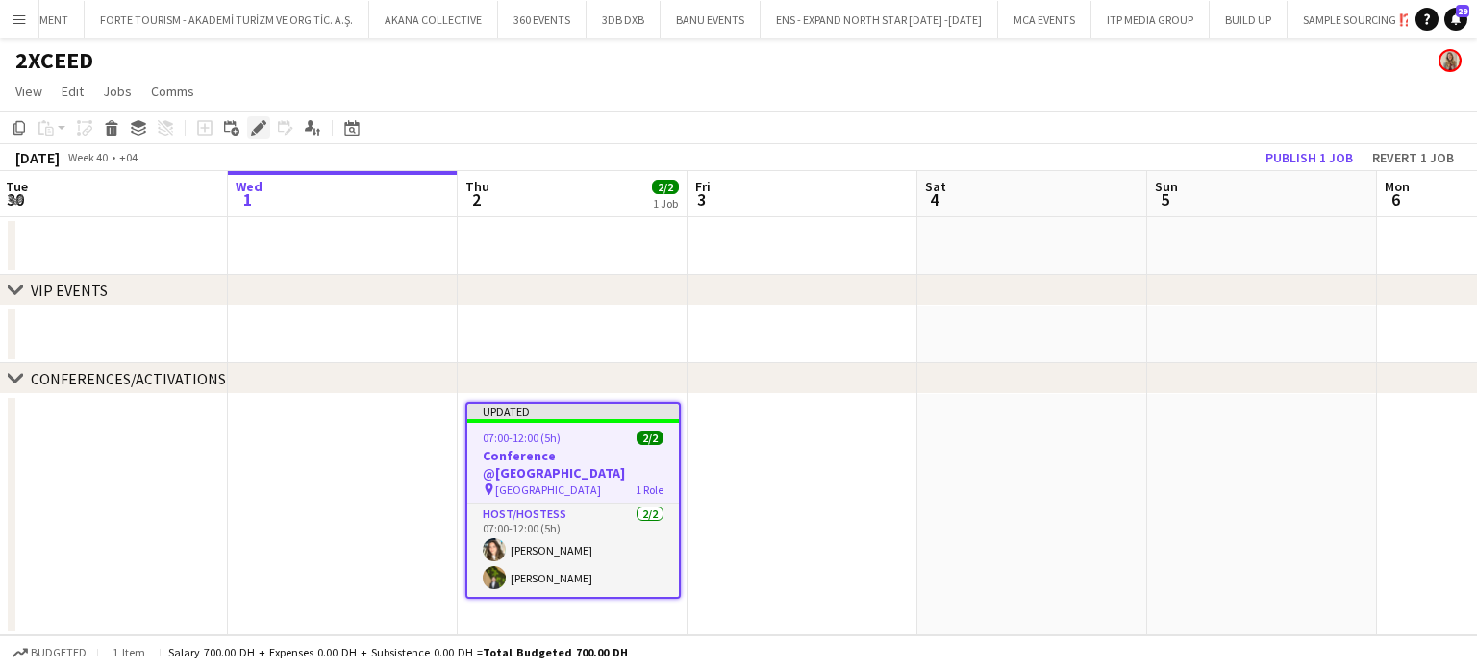
click at [260, 122] on icon "Edit" at bounding box center [258, 127] width 15 height 15
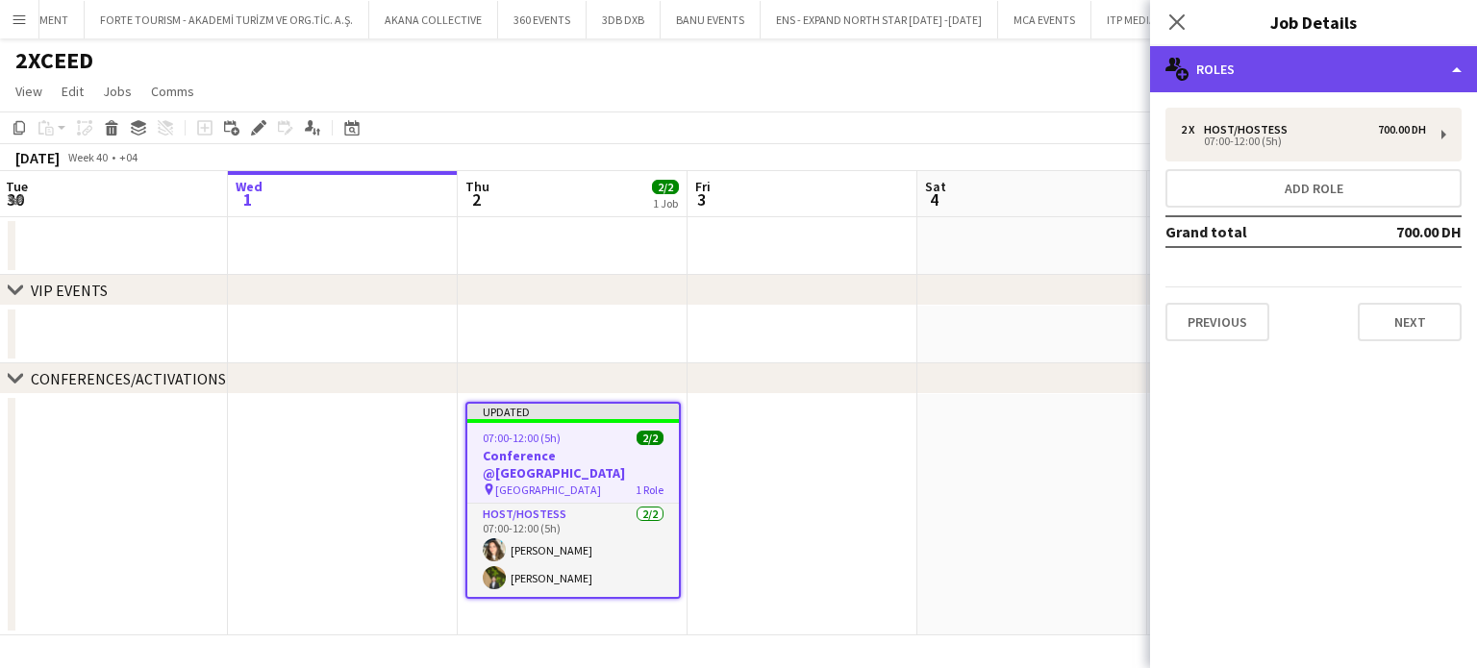
drag, startPoint x: 1442, startPoint y: 65, endPoint x: 1439, endPoint y: 109, distance: 43.4
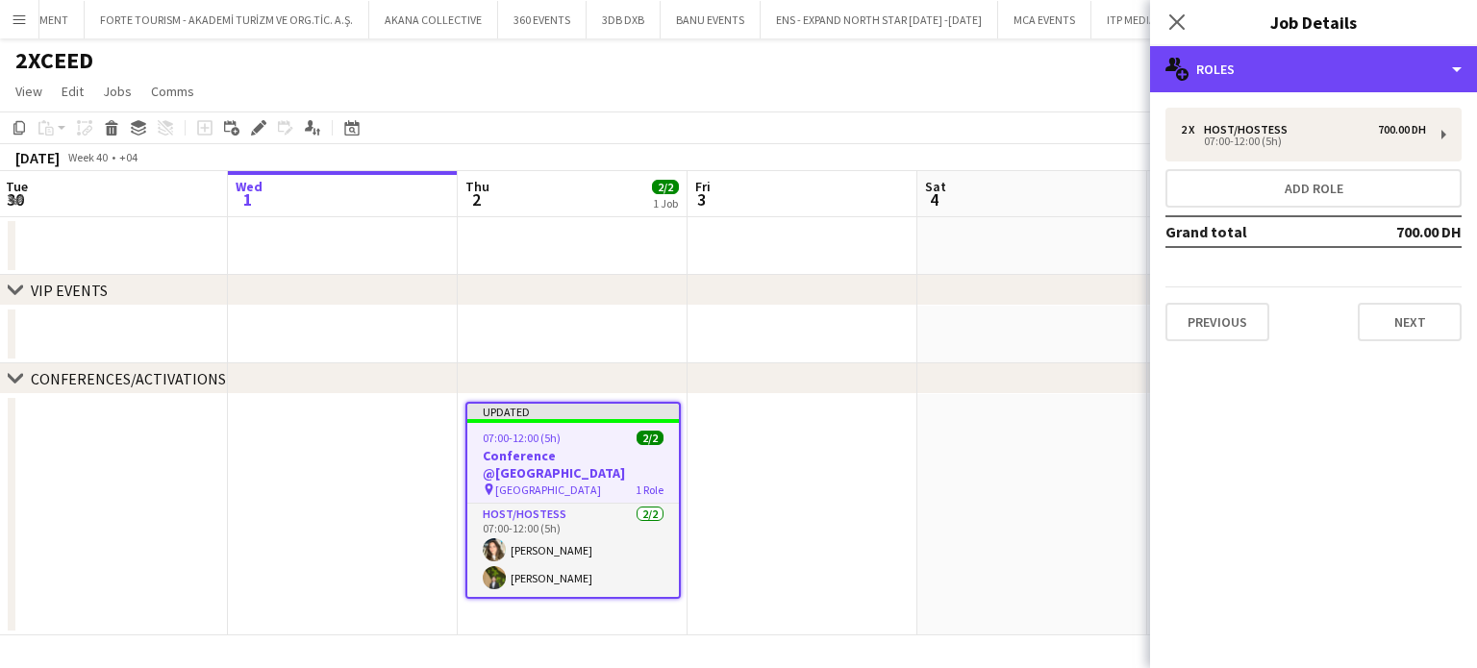
click at [1442, 65] on div "multiple-users-add Roles" at bounding box center [1313, 69] width 327 height 46
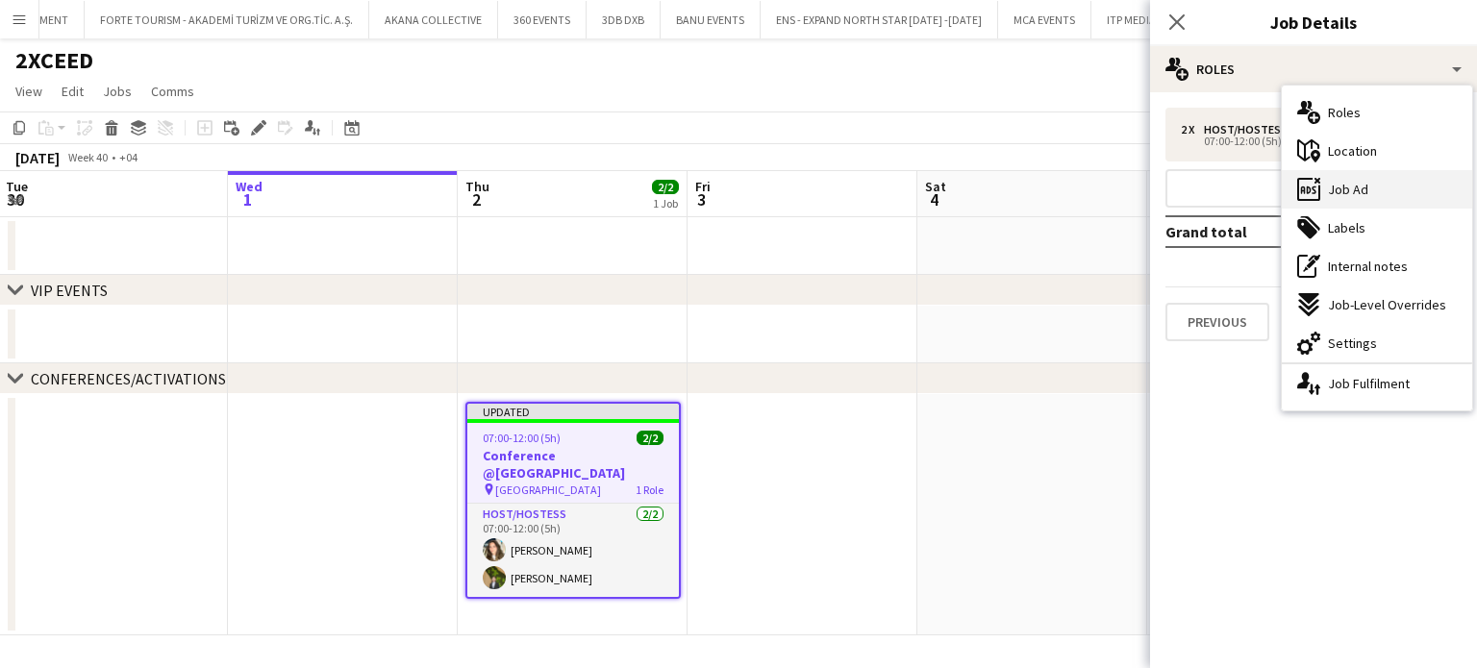
click at [1372, 187] on div "ads-window Job Ad" at bounding box center [1377, 189] width 190 height 38
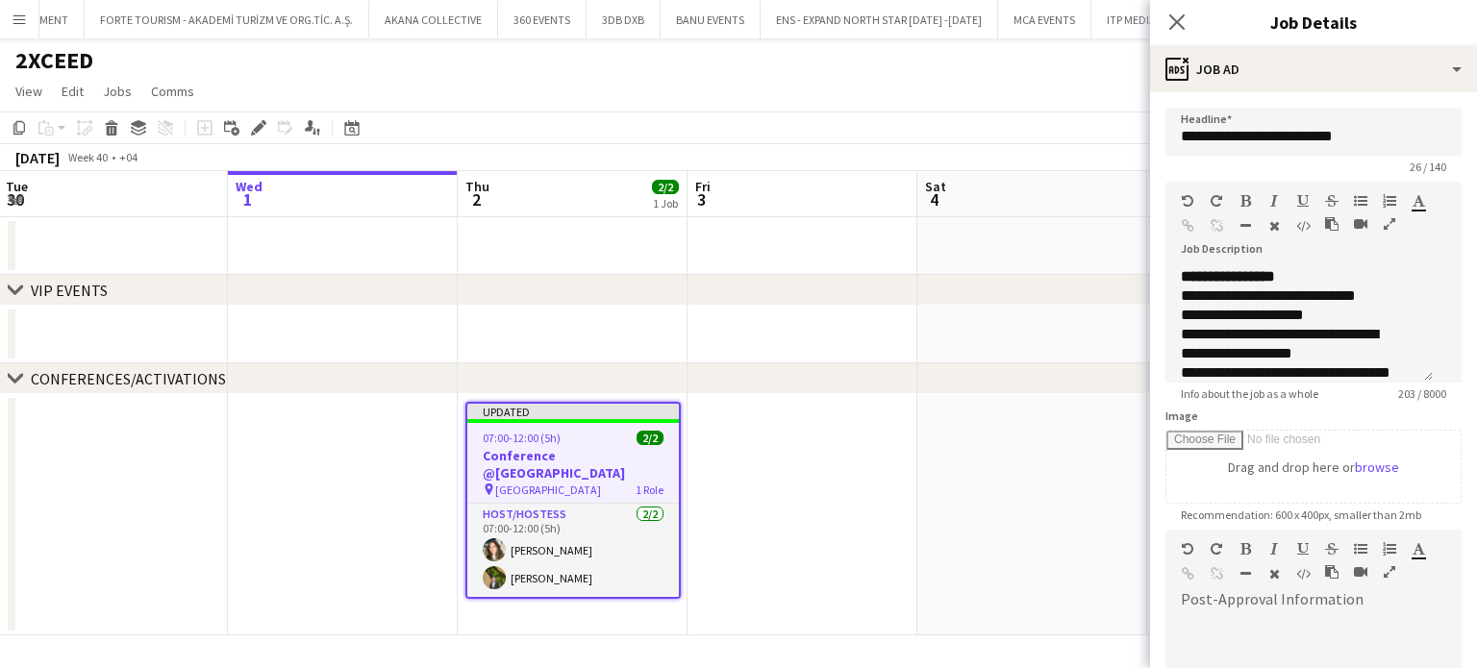
click at [977, 491] on app-date-cell at bounding box center [1032, 514] width 230 height 241
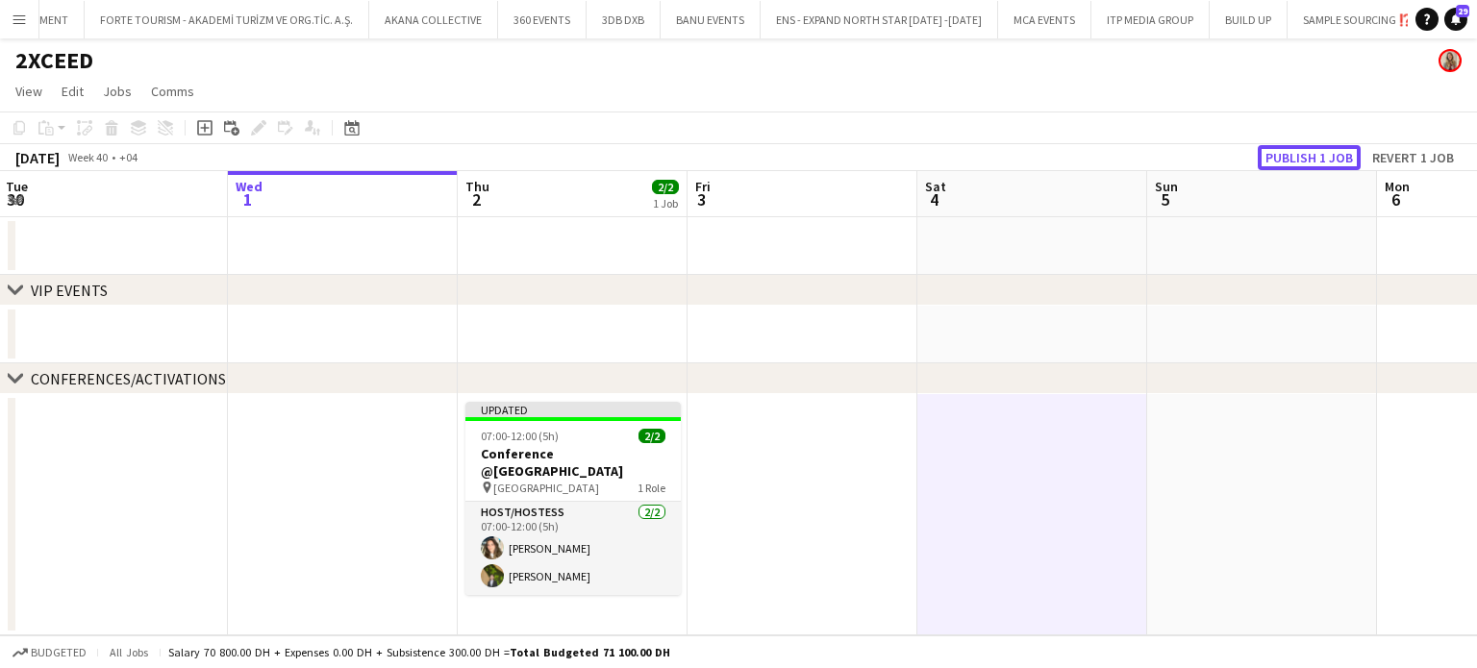
click at [1303, 157] on button "Publish 1 job" at bounding box center [1309, 157] width 103 height 25
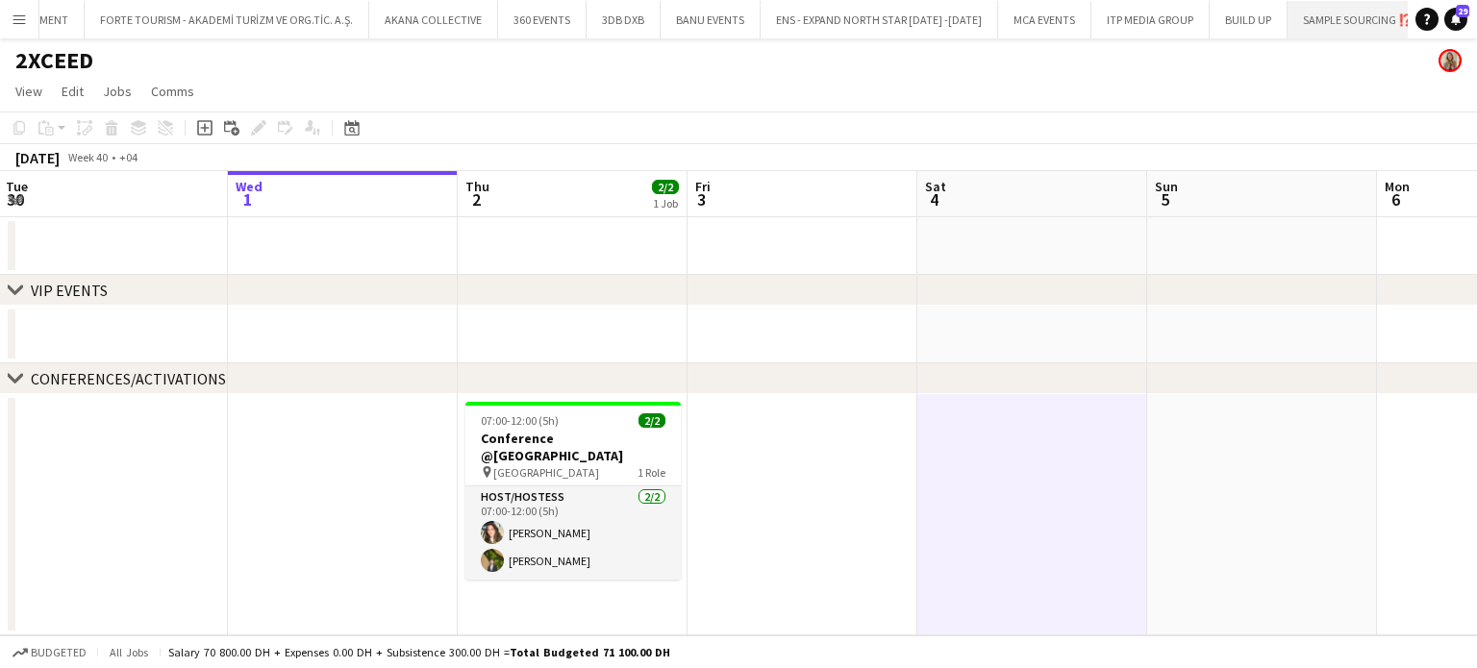
click at [1288, 23] on button "SAMPLE SOURCING ⁉️ Close" at bounding box center [1358, 20] width 141 height 38
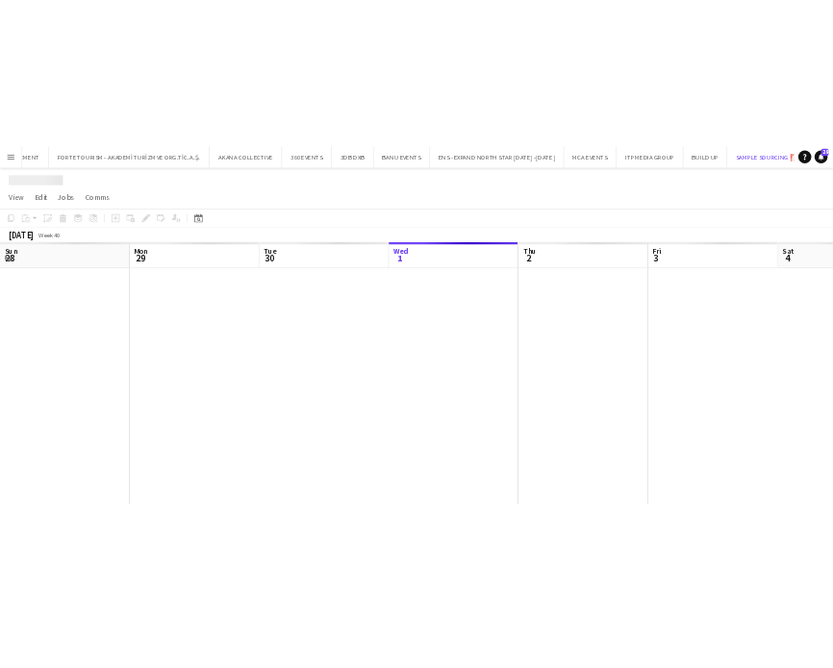
scroll to position [0, 460]
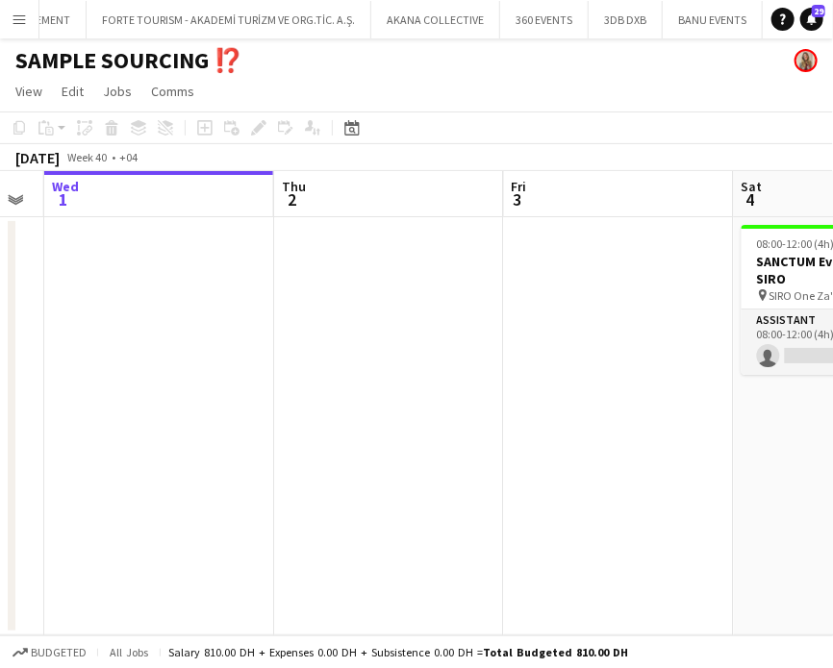
drag, startPoint x: 595, startPoint y: 314, endPoint x: 8, endPoint y: 218, distance: 595.4
click at [12, 222] on div "Sun 28 Mon 29 Tue 30 Wed 1 Thu 2 Fri 3 Sat 4 0/1 1 Job Sun 5 0/1 1 Job Mon 6 0/…" at bounding box center [416, 403] width 833 height 464
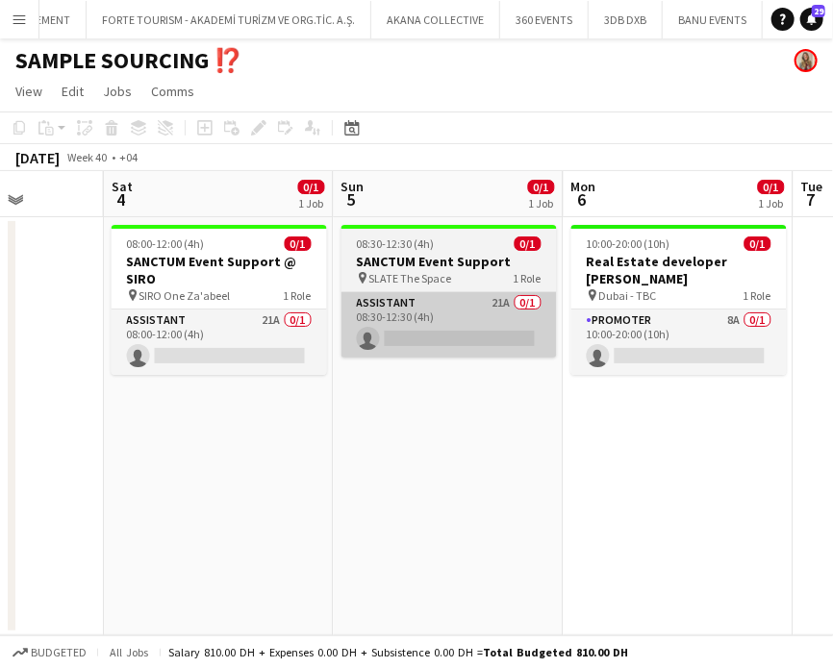
drag, startPoint x: 433, startPoint y: 332, endPoint x: 385, endPoint y: 329, distance: 48.2
click at [386, 331] on app-calendar-viewport "Tue 30 Wed 1 Thu 2 Fri 3 Sat 4 0/1 1 Job Sun 5 0/1 1 Job Mon 6 0/1 1 Job Tue 7 …" at bounding box center [416, 403] width 833 height 464
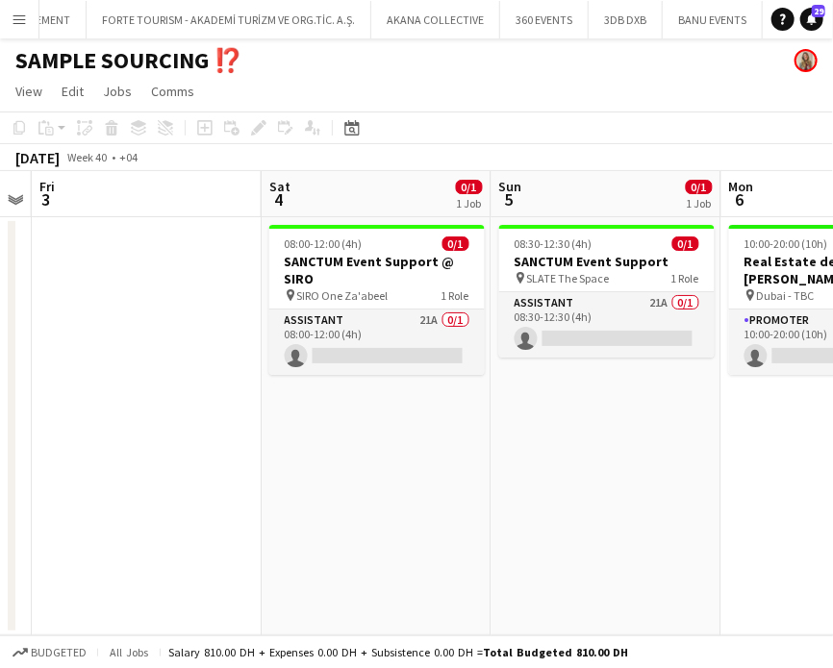
drag, startPoint x: 413, startPoint y: 456, endPoint x: 362, endPoint y: 440, distance: 53.2
click at [362, 441] on app-calendar-viewport "Tue 30 Wed 1 Thu 2 Fri 3 Sat 4 0/1 1 Job Sun 5 0/1 1 Job Mon 6 0/1 1 Job Tue 7 …" at bounding box center [416, 403] width 833 height 464
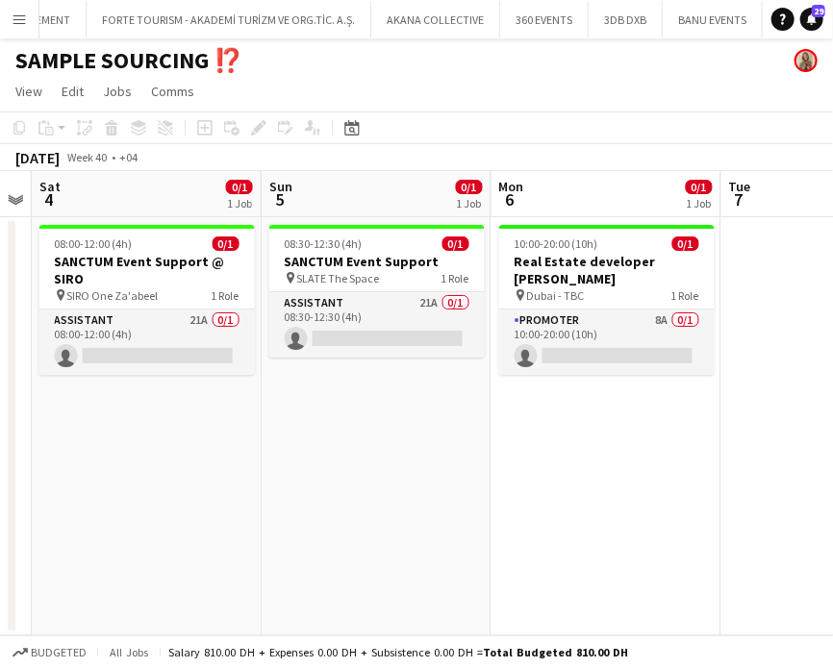
scroll to position [0, 672]
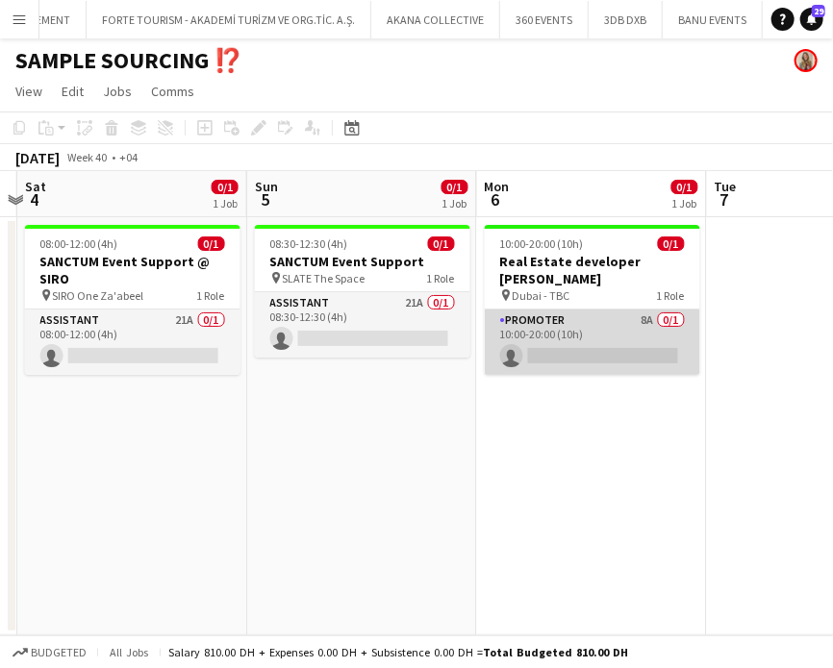
click at [605, 313] on app-card-role "Promoter 8A 0/1 10:00-20:00 (10h) single-neutral-actions" at bounding box center [592, 342] width 215 height 65
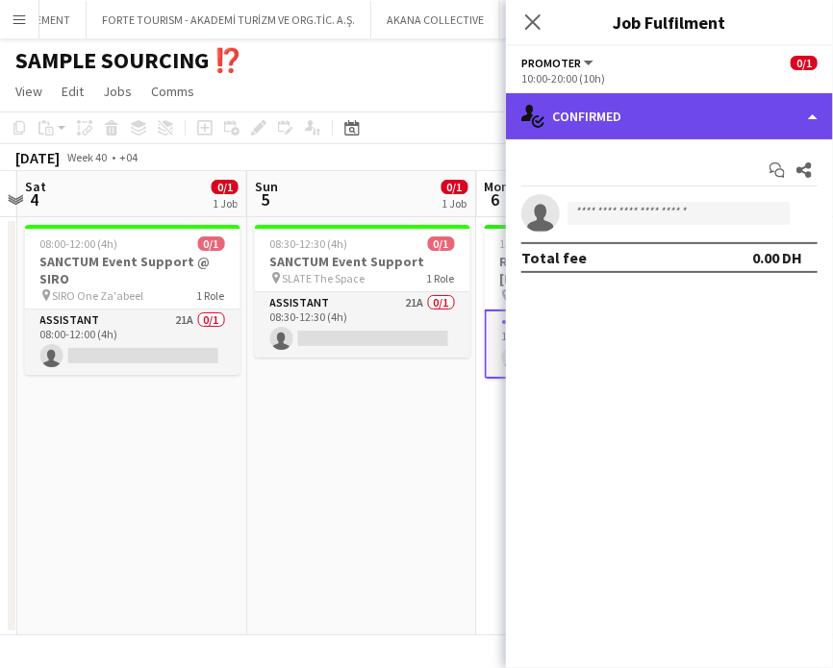
click at [809, 115] on div "single-neutral-actions-check-2 Confirmed" at bounding box center [669, 116] width 327 height 46
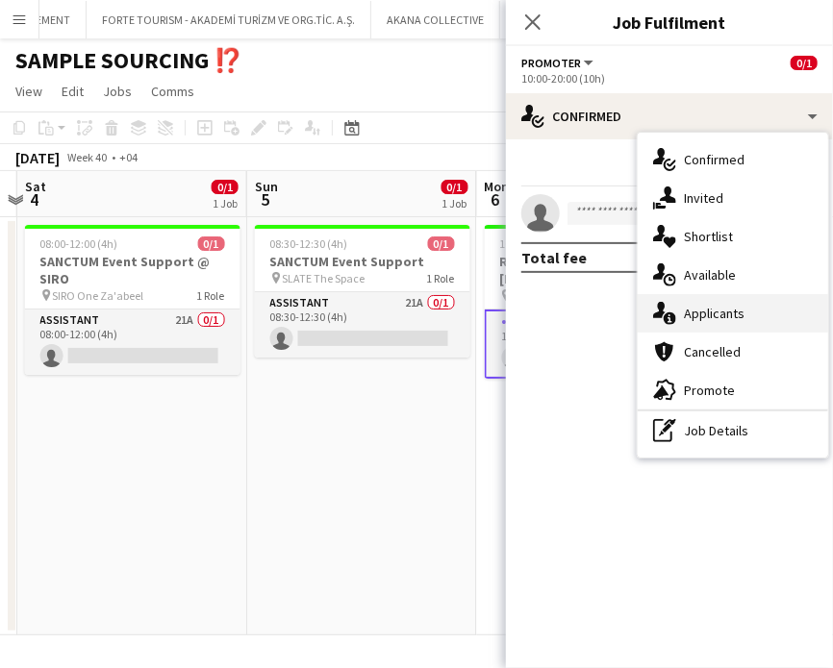
click at [739, 305] on span "Applicants" at bounding box center [714, 313] width 61 height 17
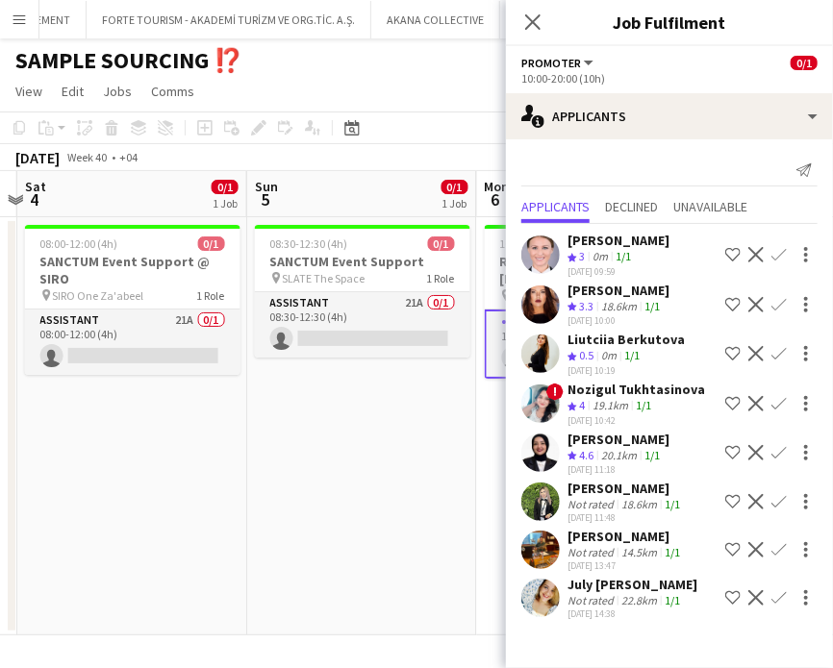
click at [725, 257] on app-icon "Shortlist crew" at bounding box center [732, 254] width 15 height 15
click at [614, 461] on div "20.1km" at bounding box center [618, 456] width 43 height 16
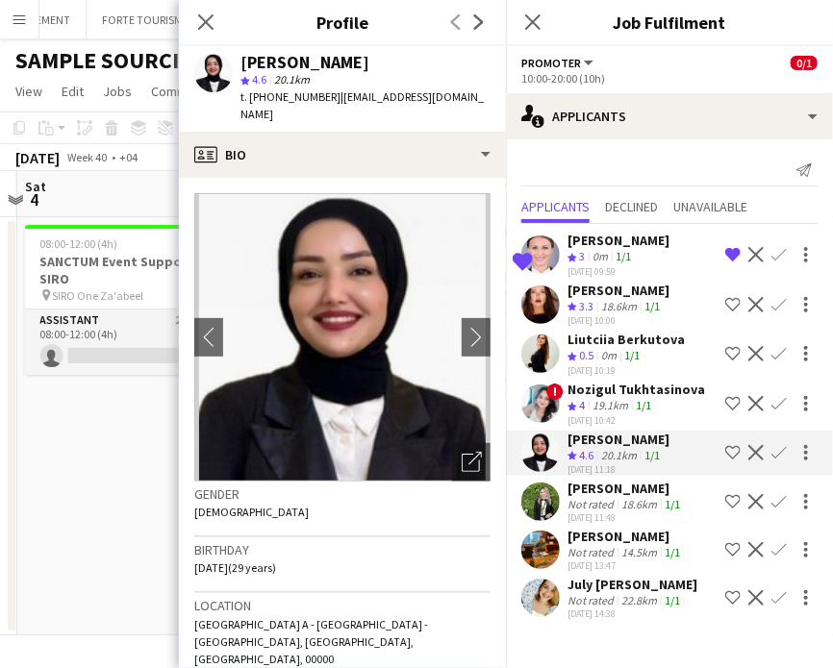
click at [731, 461] on app-icon "Shortlist crew" at bounding box center [732, 452] width 15 height 15
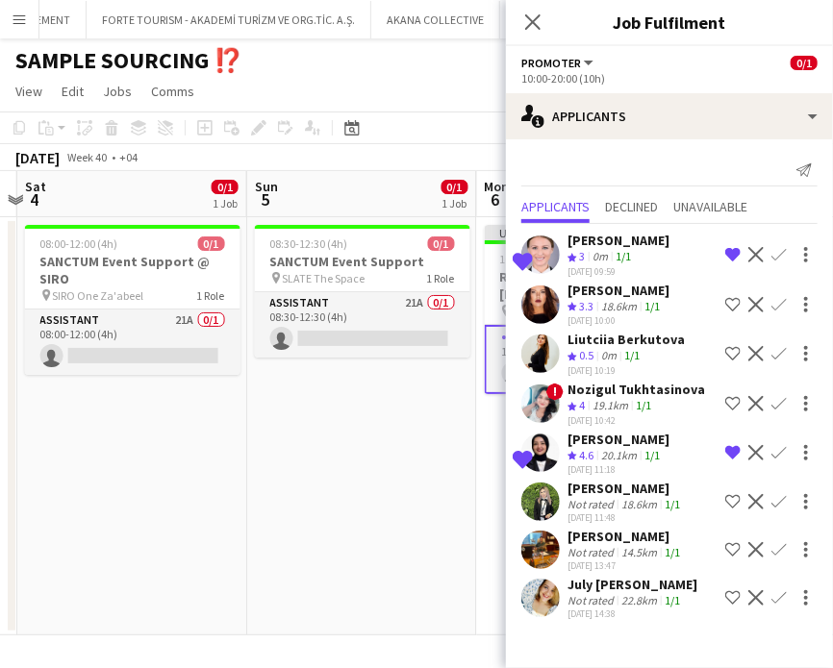
click at [649, 512] on div "18.6km" at bounding box center [638, 504] width 43 height 14
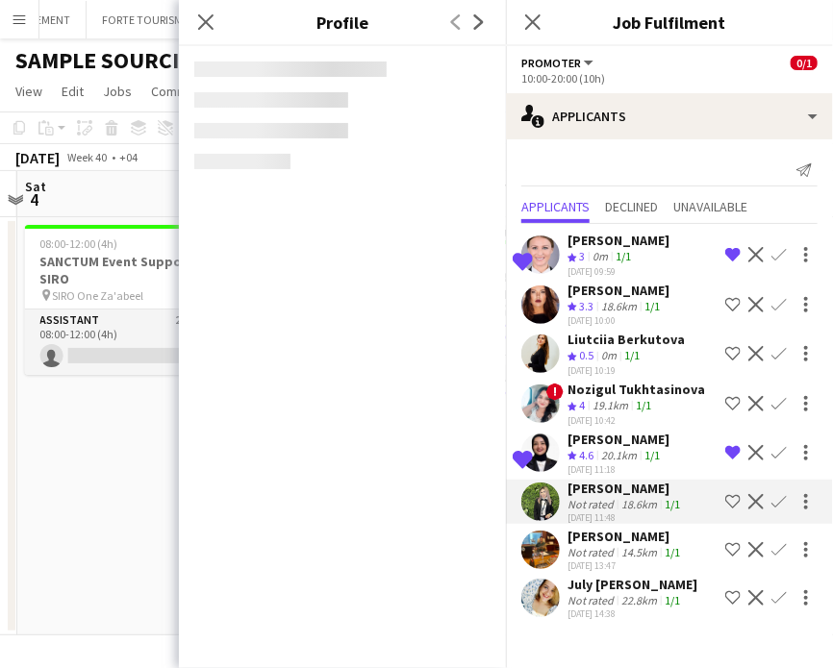
click at [736, 510] on app-icon "Shortlist crew" at bounding box center [732, 501] width 15 height 15
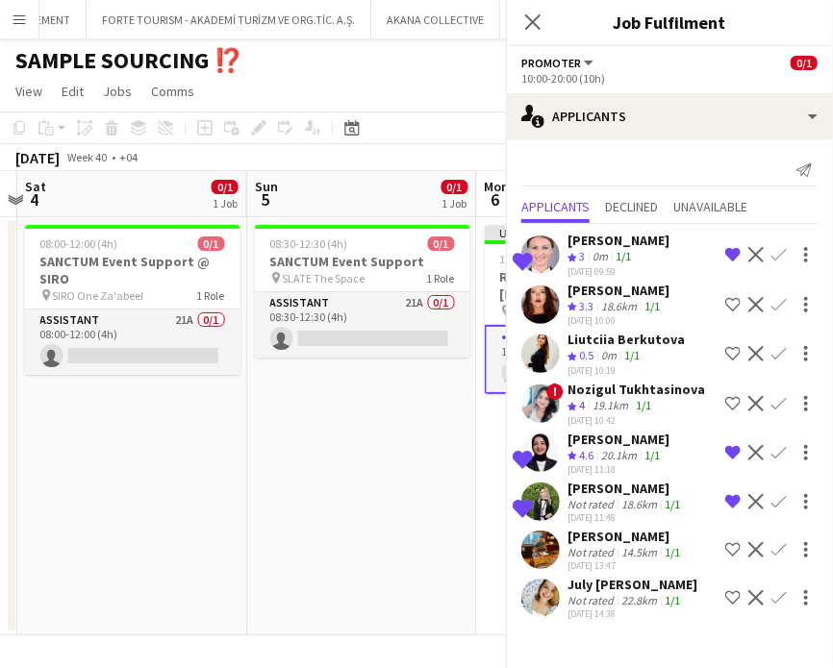
click at [630, 545] on div "Marat Khamidullin" at bounding box center [625, 536] width 116 height 17
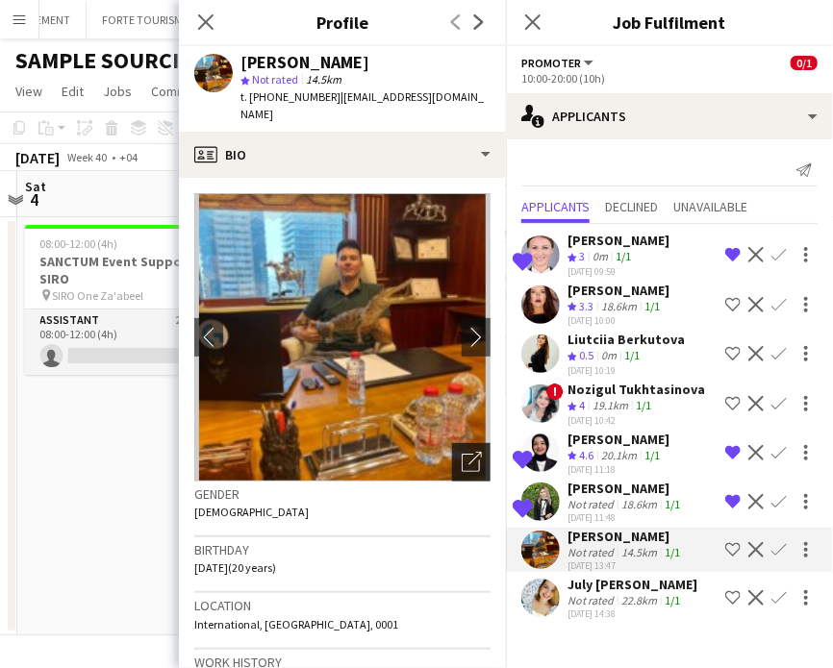
click at [462, 452] on icon "Open photos pop-in" at bounding box center [472, 462] width 20 height 20
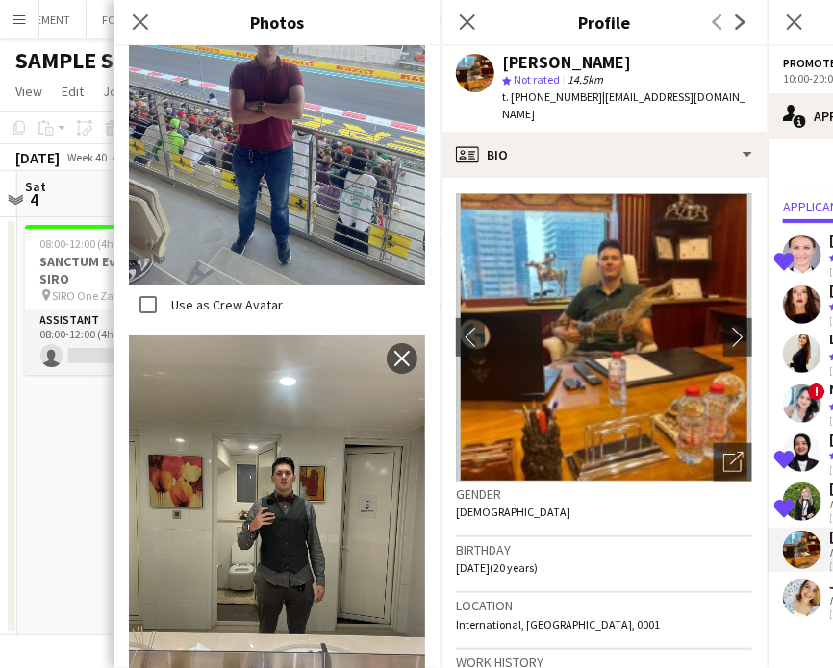
scroll to position [1428, 0]
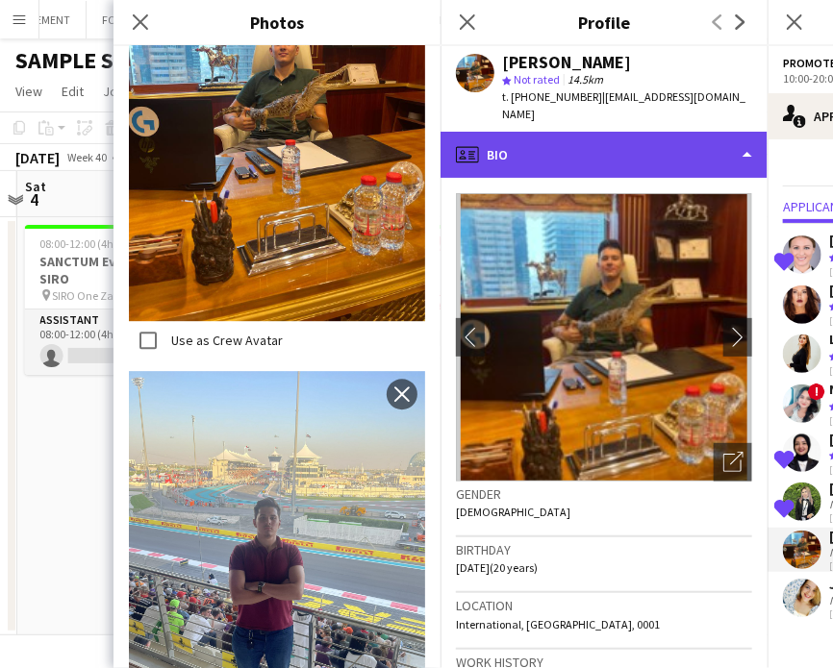
click at [620, 134] on div "profile Bio" at bounding box center [603, 155] width 327 height 46
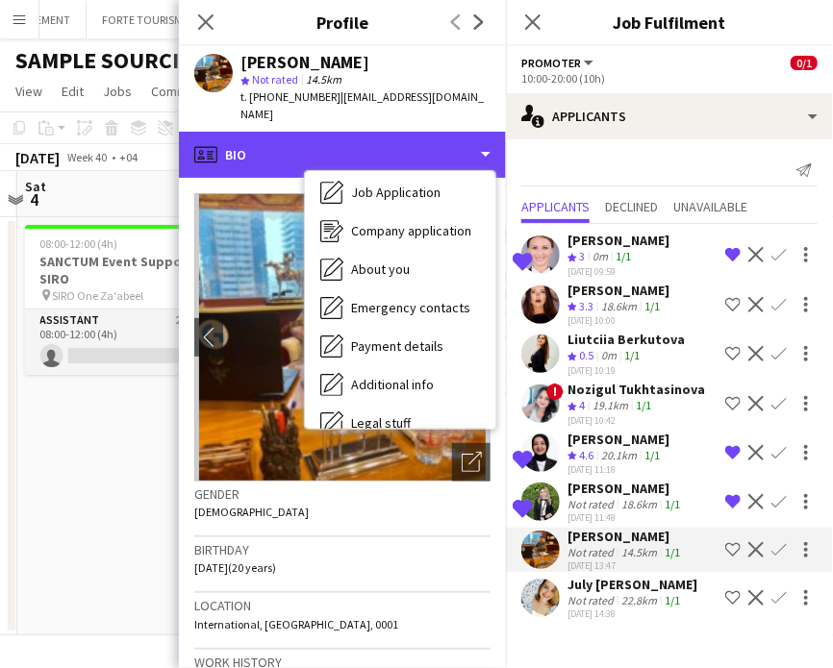
scroll to position [142, 0]
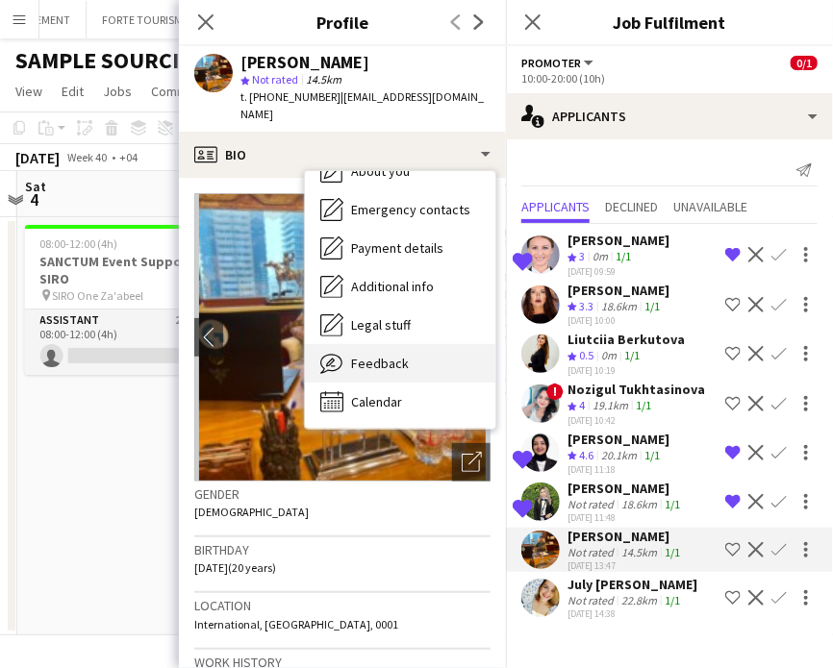
click at [404, 362] on div "Feedback Feedback" at bounding box center [400, 363] width 190 height 38
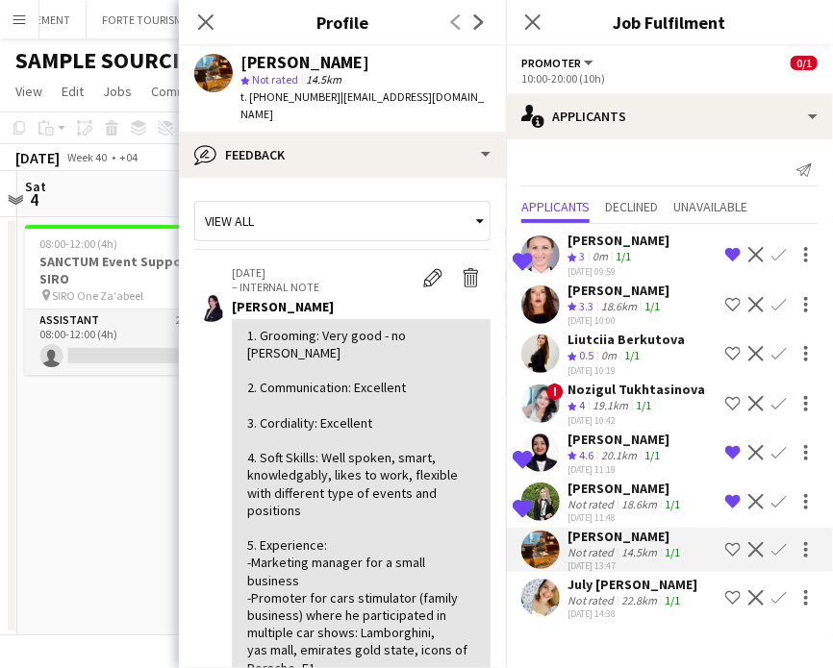
click at [725, 558] on app-icon "Shortlist crew" at bounding box center [732, 549] width 15 height 15
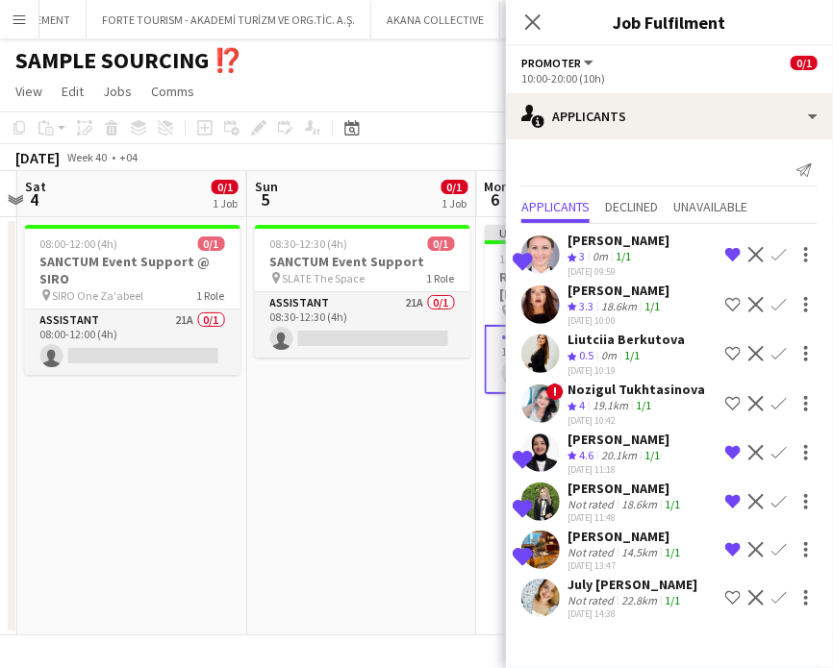
click at [628, 620] on div "01-10-2025 14:38" at bounding box center [632, 614] width 130 height 13
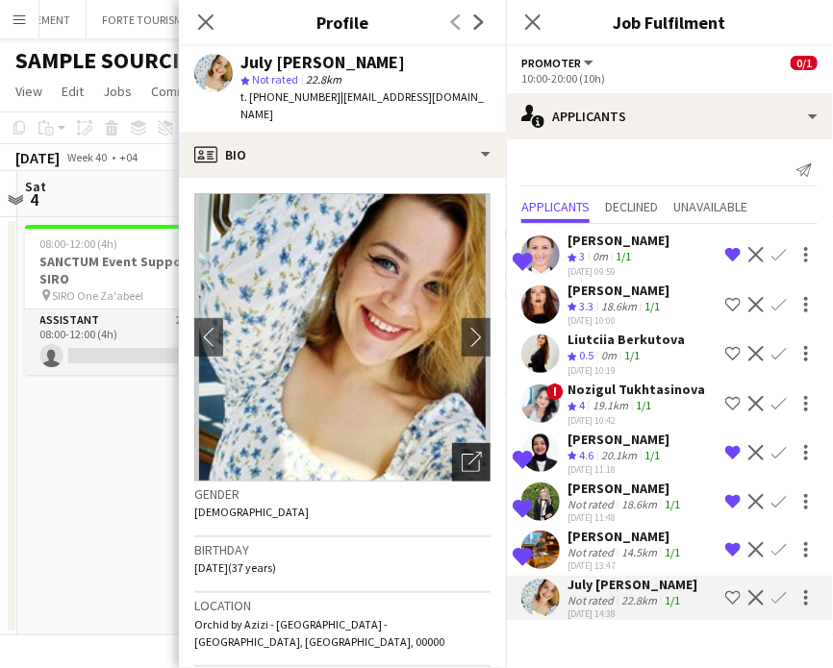
click at [462, 452] on icon "Open photos pop-in" at bounding box center [472, 462] width 20 height 20
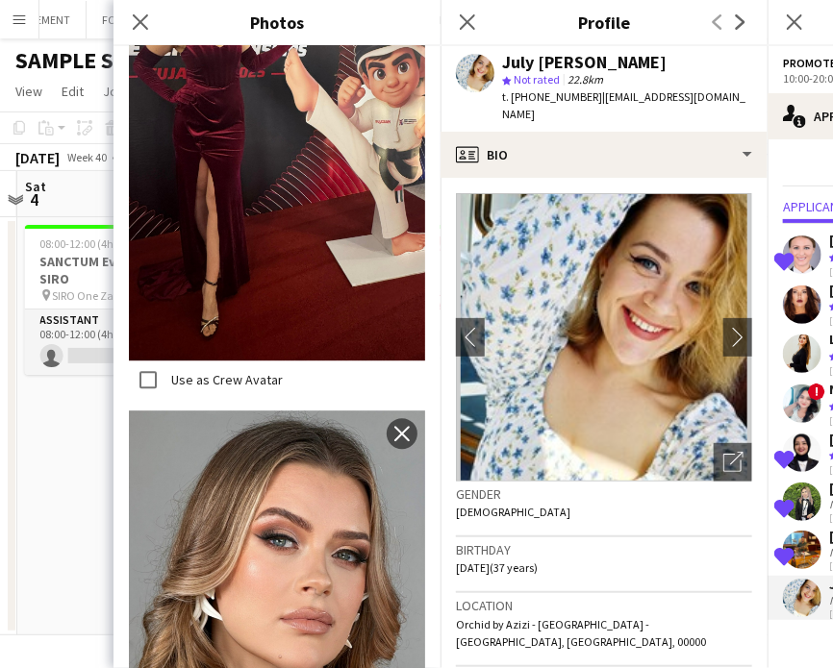
scroll to position [1558, 0]
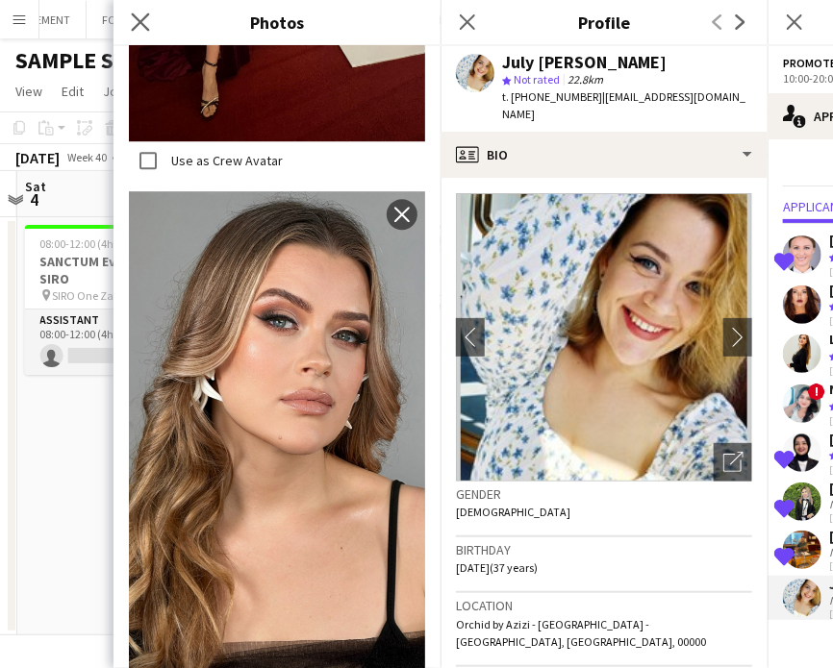
click at [150, 13] on app-icon "Close pop-in" at bounding box center [141, 23] width 28 height 28
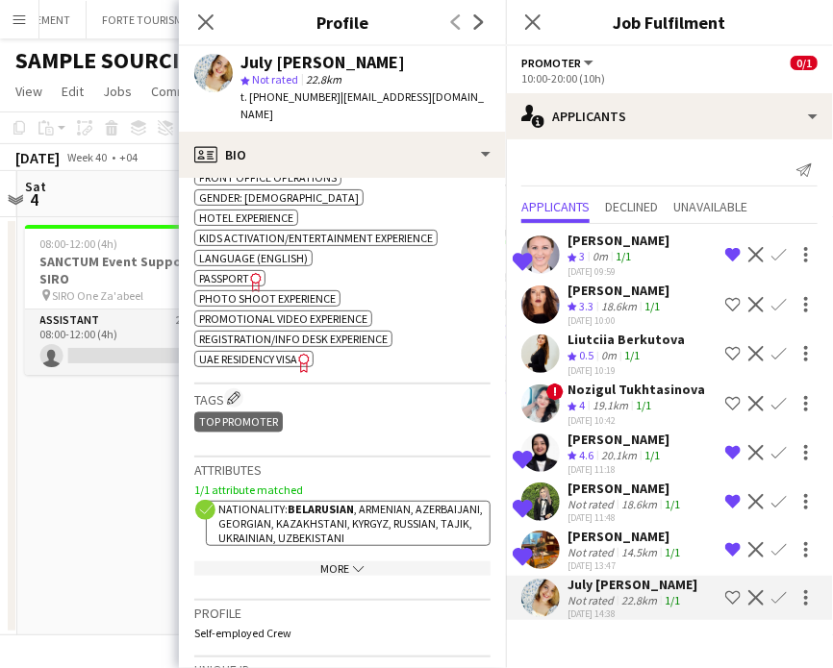
scroll to position [1154, 0]
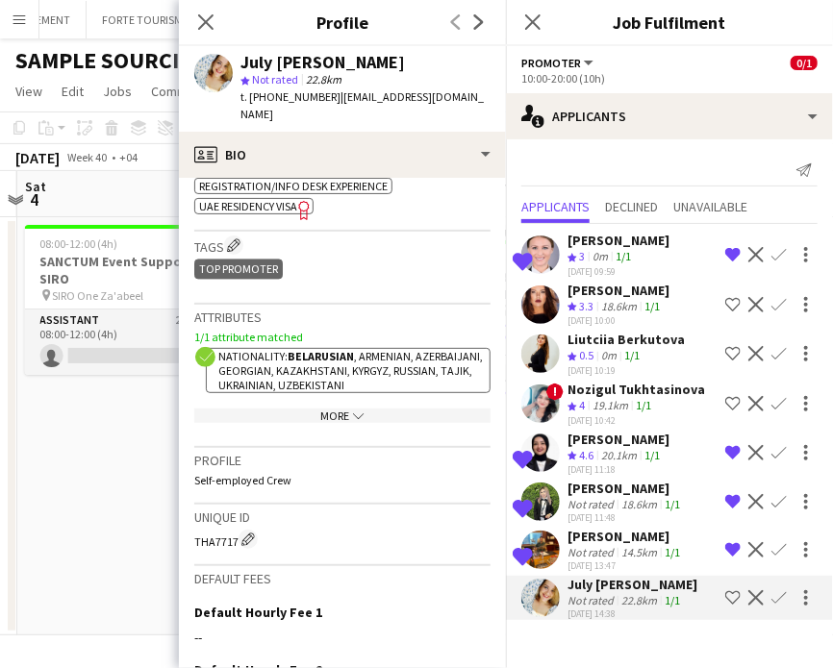
click at [735, 606] on app-icon "Shortlist crew" at bounding box center [732, 597] width 15 height 15
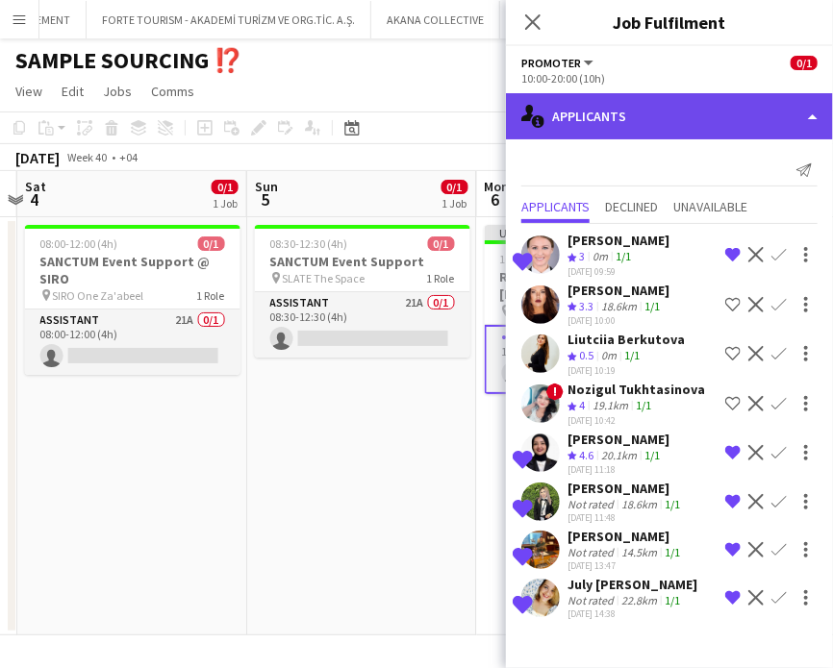
click at [785, 106] on div "single-neutral-actions-information Applicants" at bounding box center [669, 116] width 327 height 46
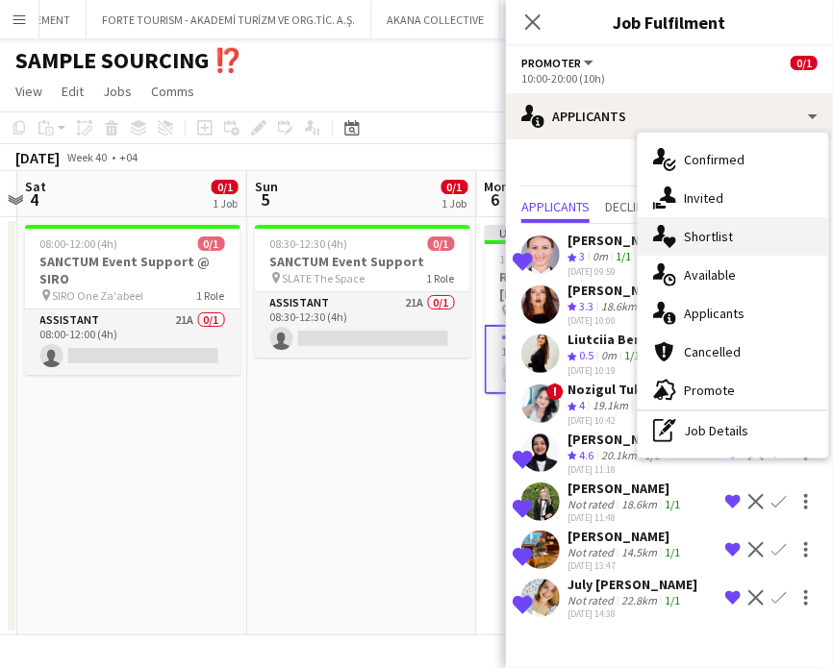
click at [719, 241] on span "Shortlist" at bounding box center [708, 236] width 49 height 17
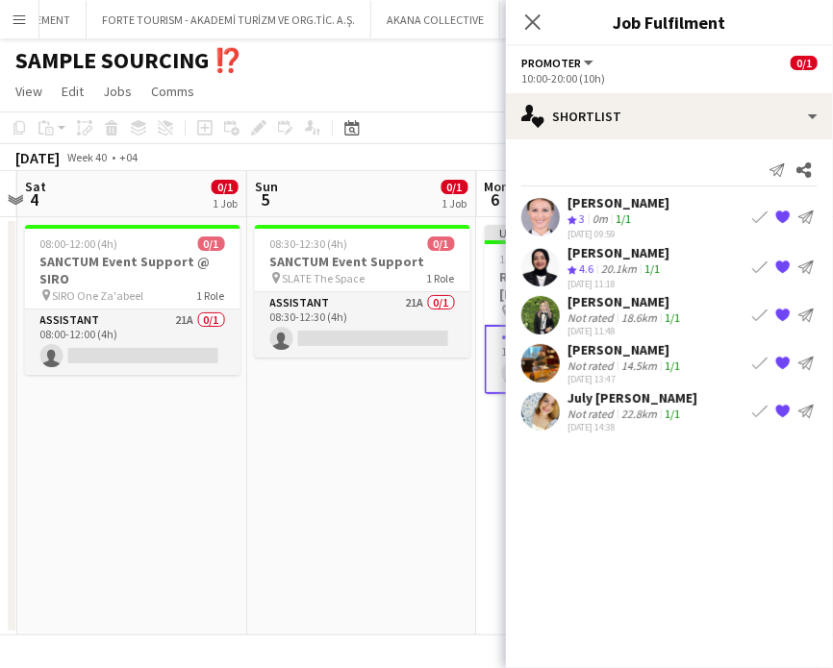
click at [629, 217] on app-skills-label "1/1" at bounding box center [622, 219] width 15 height 14
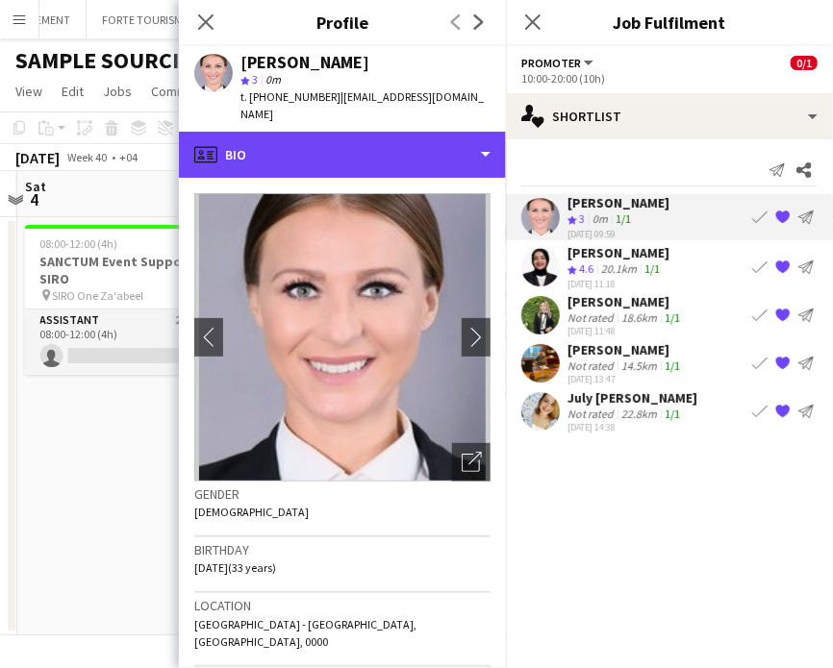
drag, startPoint x: 439, startPoint y: 145, endPoint x: 440, endPoint y: 162, distance: 16.5
click at [439, 145] on div "profile Bio" at bounding box center [342, 155] width 327 height 46
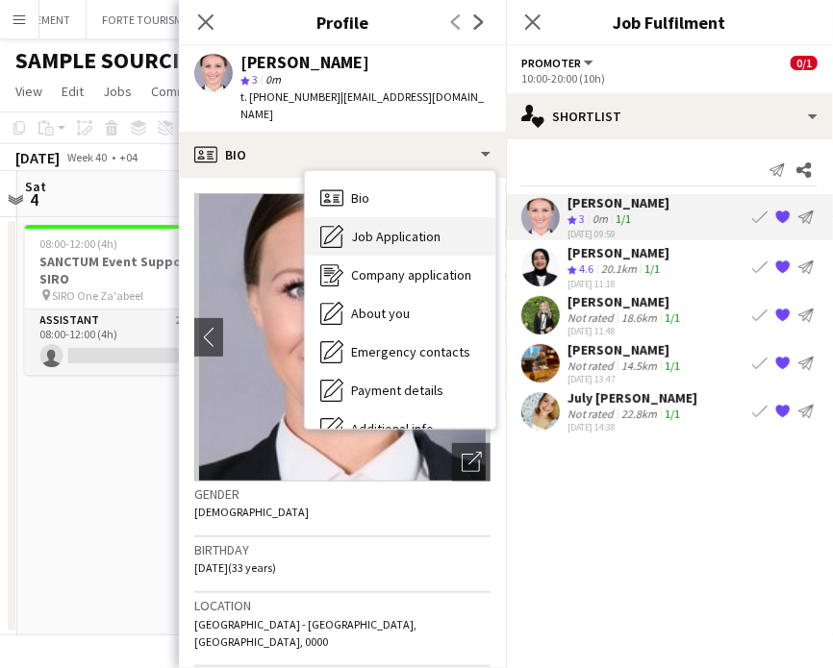
click at [423, 228] on span "Job Application" at bounding box center [395, 236] width 89 height 17
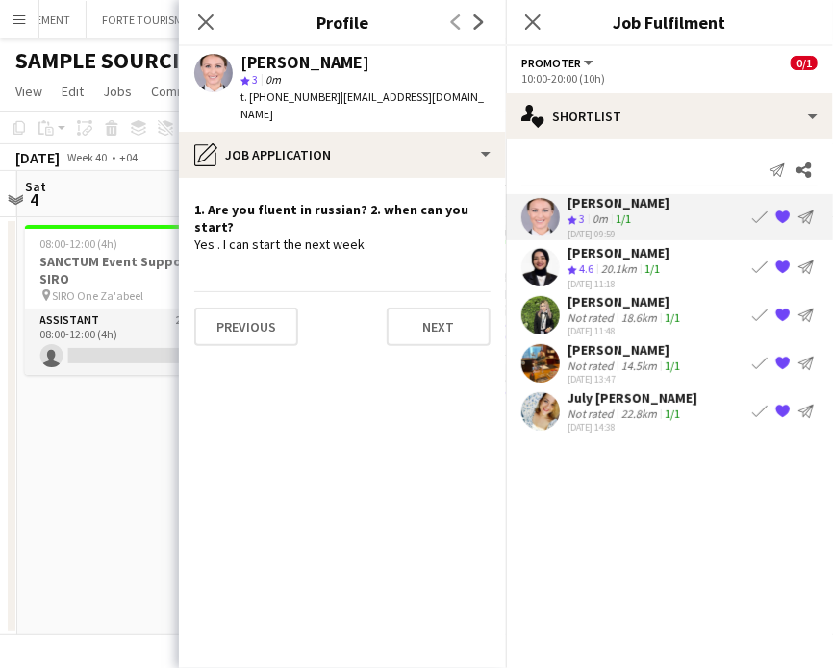
click at [586, 250] on div "Fotima Naimova" at bounding box center [618, 252] width 102 height 17
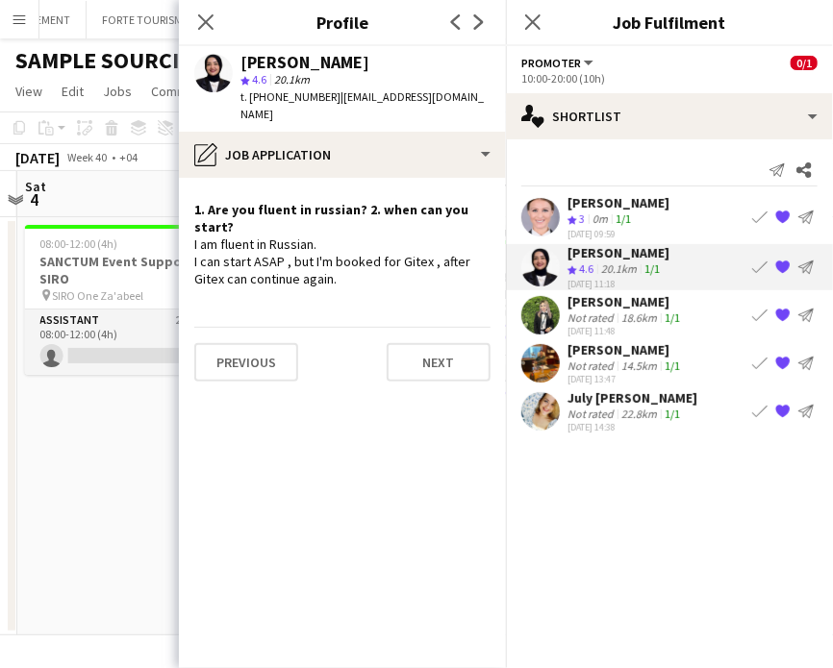
click at [589, 315] on div "Not rated" at bounding box center [592, 318] width 50 height 14
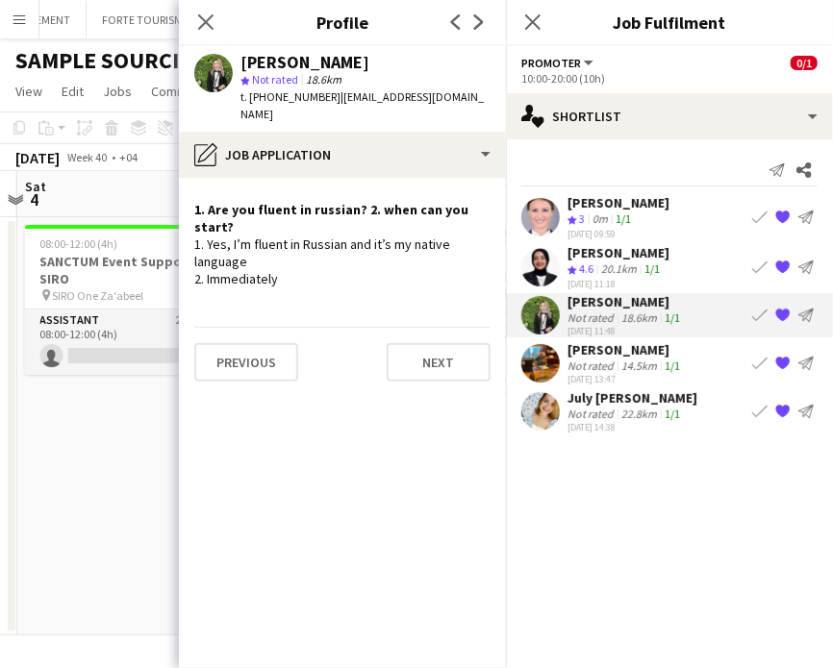
click at [590, 353] on div "Marat Khamidullin" at bounding box center [625, 349] width 116 height 17
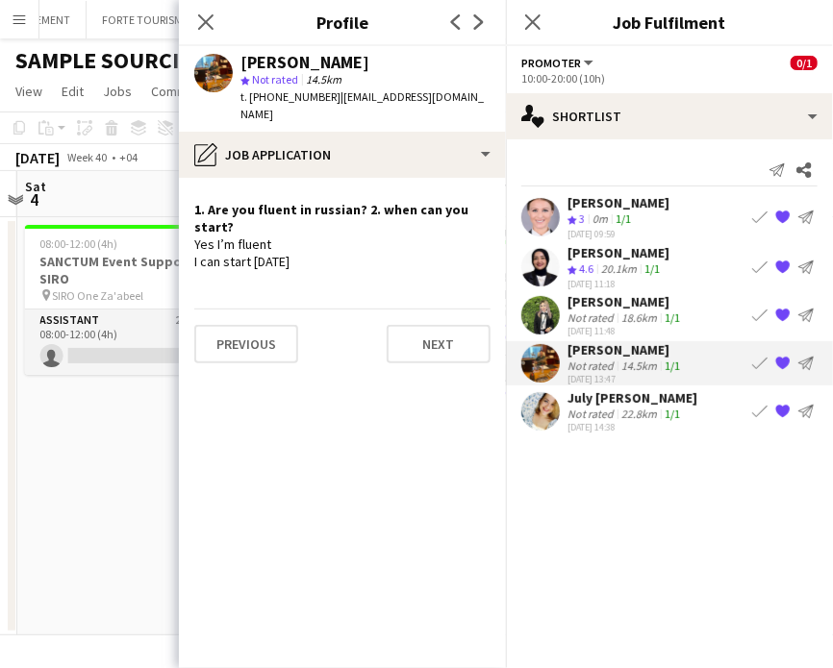
click at [586, 414] on div "Not rated" at bounding box center [592, 414] width 50 height 14
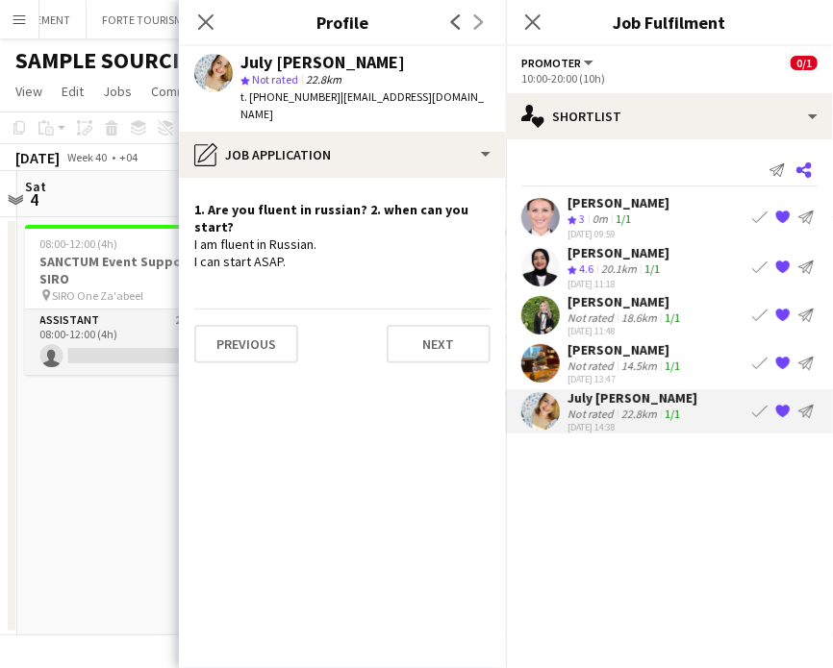
click at [804, 169] on icon "Share" at bounding box center [803, 170] width 15 height 15
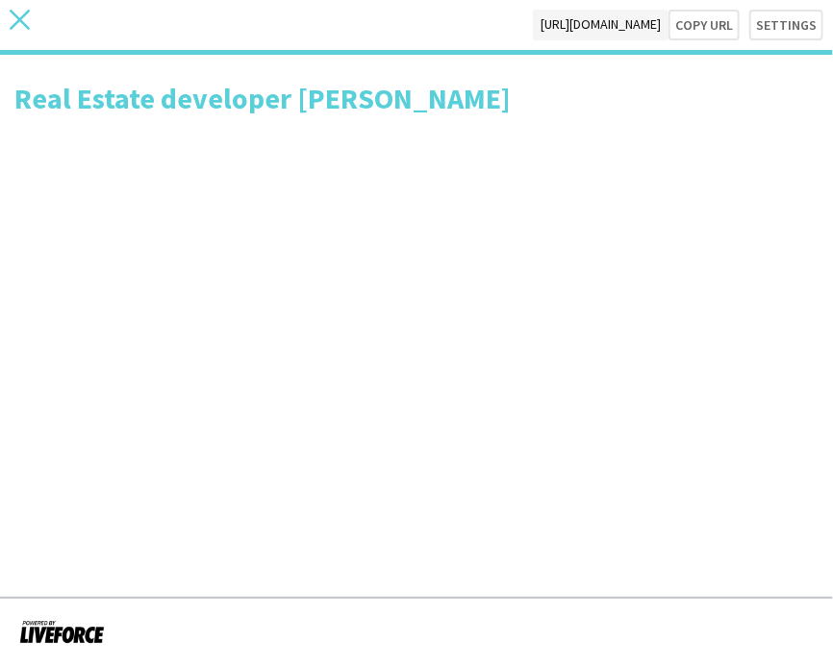
click at [18, 16] on icon at bounding box center [20, 20] width 20 height 20
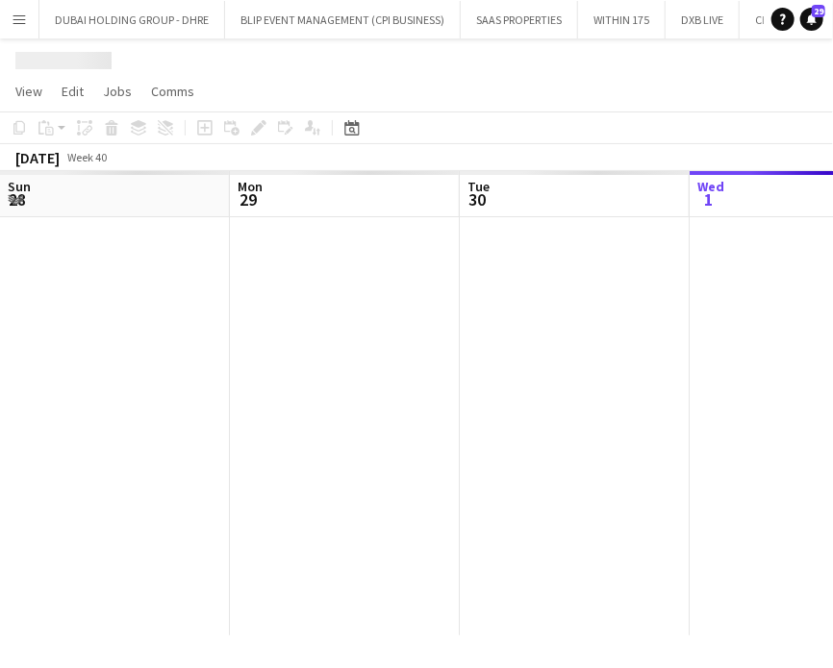
scroll to position [0, 460]
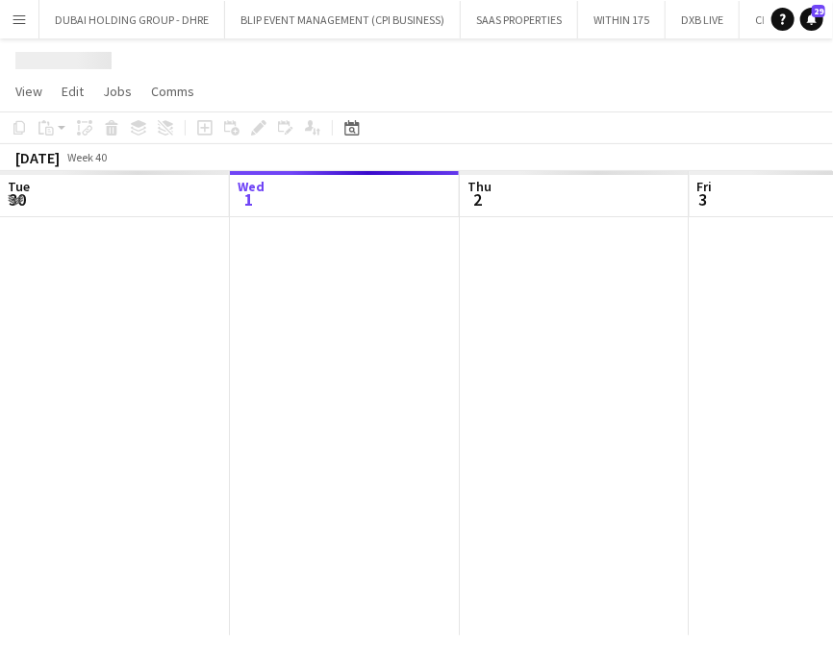
click at [607, 367] on div at bounding box center [574, 426] width 2068 height 418
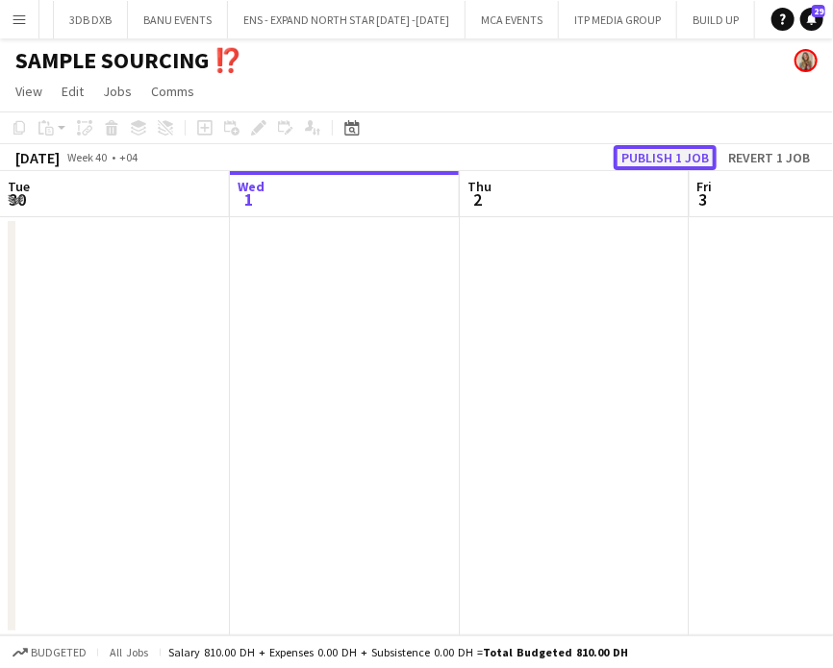
click at [654, 148] on button "Publish 1 job" at bounding box center [665, 157] width 103 height 25
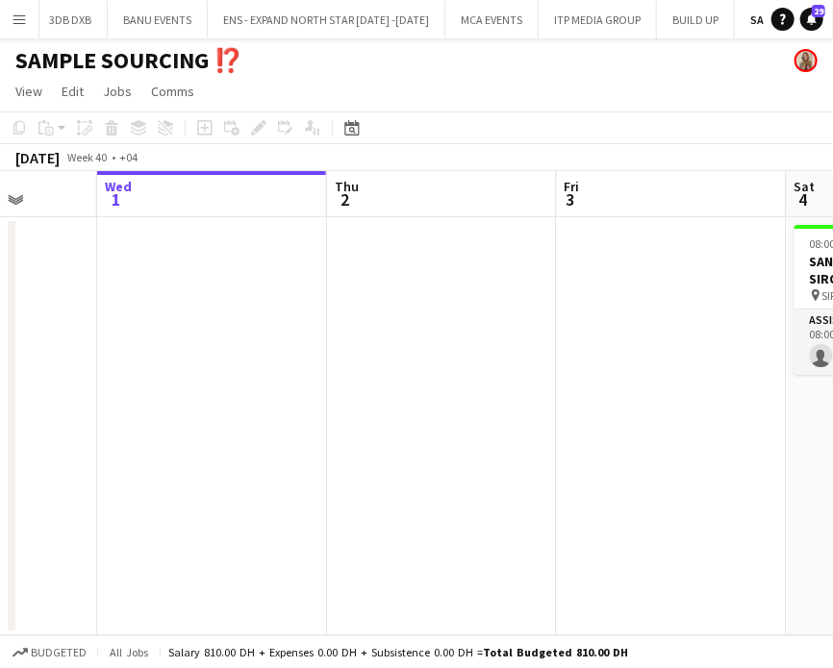
drag, startPoint x: 683, startPoint y: 354, endPoint x: 385, endPoint y: 340, distance: 298.4
click at [344, 354] on app-calendar-viewport "Sun 28 Mon 29 Tue 30 Wed 1 Thu 2 Fri 3 Sat 4 0/1 1 Job Sun 5 0/1 1 Job Mon 6 0/…" at bounding box center [416, 403] width 833 height 464
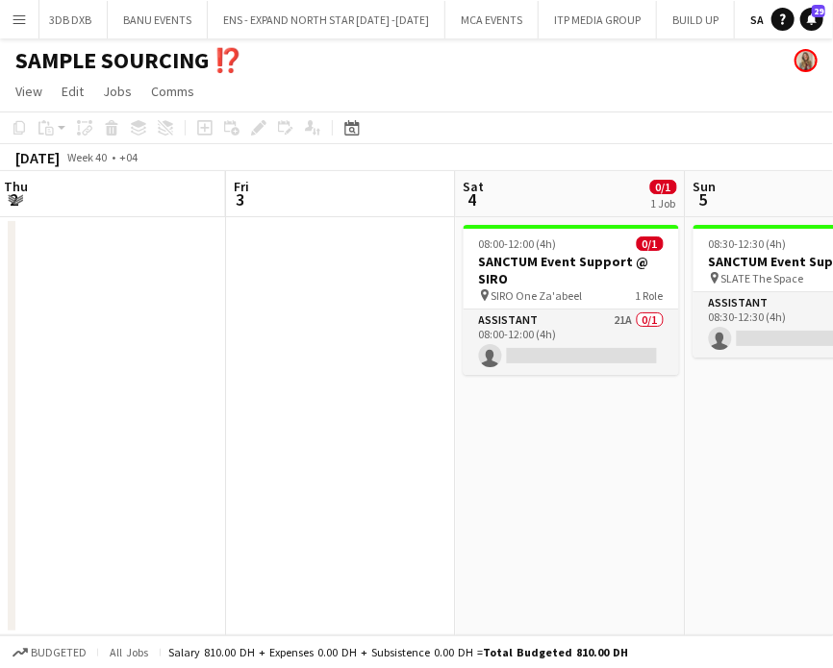
drag, startPoint x: 458, startPoint y: 339, endPoint x: 263, endPoint y: 338, distance: 195.2
click at [269, 338] on app-calendar-viewport "Mon 29 Tue 30 Wed 1 Thu 2 Fri 3 Sat 4 0/1 1 Job Sun 5 0/1 1 Job Mon 6 0/1 1 Job…" at bounding box center [416, 403] width 833 height 464
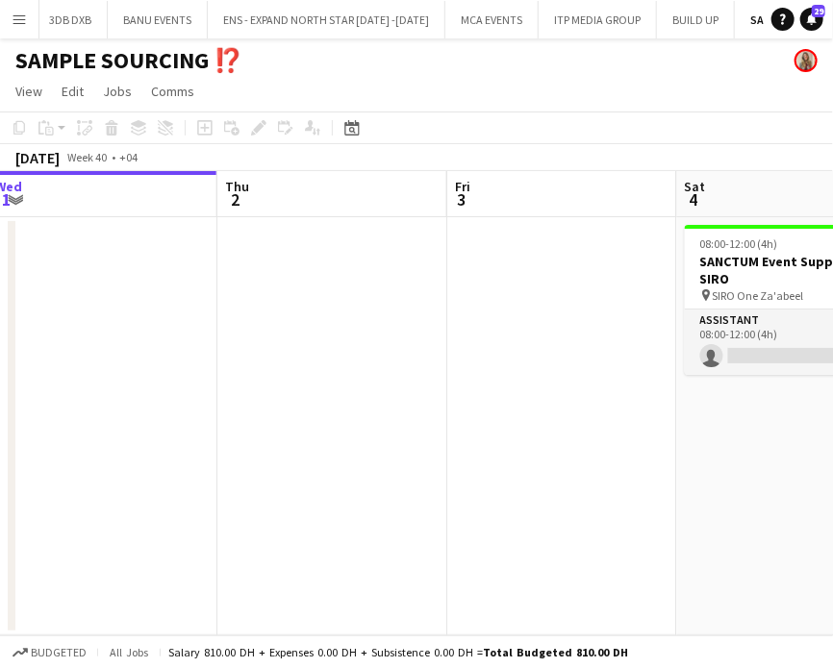
drag, startPoint x: 637, startPoint y: 496, endPoint x: 421, endPoint y: 462, distance: 218.2
click at [442, 465] on app-calendar-viewport "Mon 29 Tue 30 Wed 1 Thu 2 Fri 3 Sat 4 0/1 1 Job Sun 5 0/1 1 Job Mon 6 0/1 1 Job…" at bounding box center [416, 403] width 833 height 464
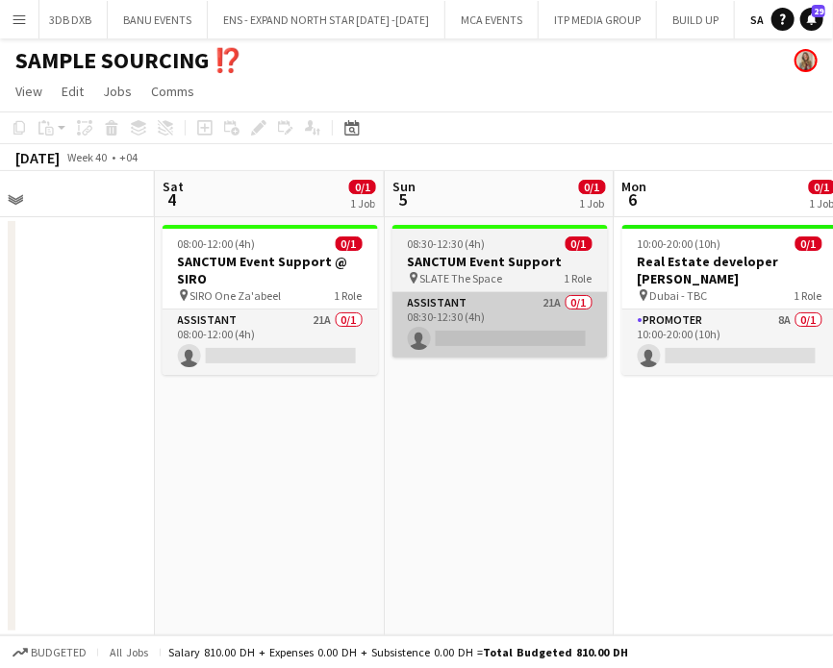
scroll to position [0, 639]
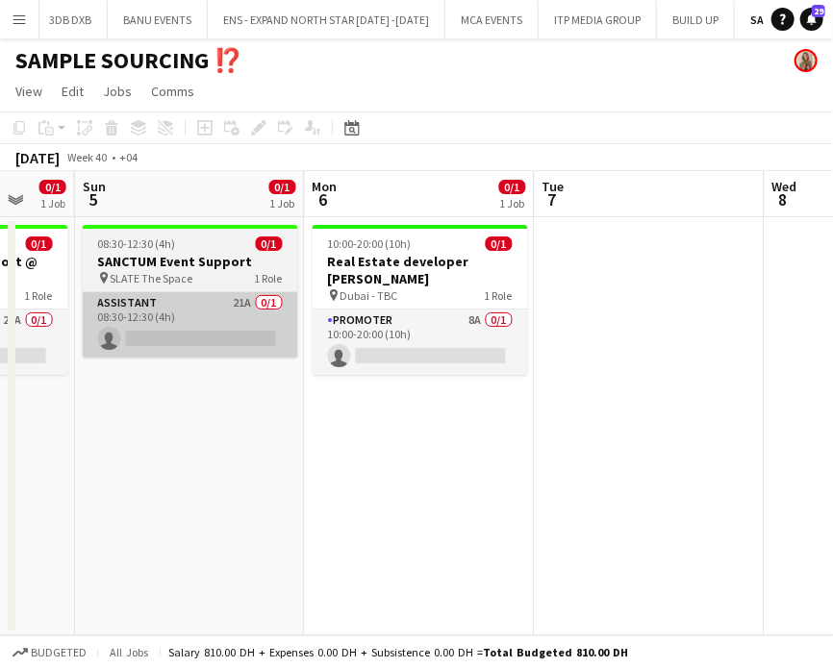
drag, startPoint x: 439, startPoint y: 388, endPoint x: 258, endPoint y: 336, distance: 188.1
click at [300, 348] on app-calendar-viewport "Wed 1 Thu 2 Fri 3 Sat 4 0/1 1 Job Sun 5 0/1 1 Job Mon 6 0/1 1 Job Tue 7 Wed 8 T…" at bounding box center [416, 403] width 833 height 464
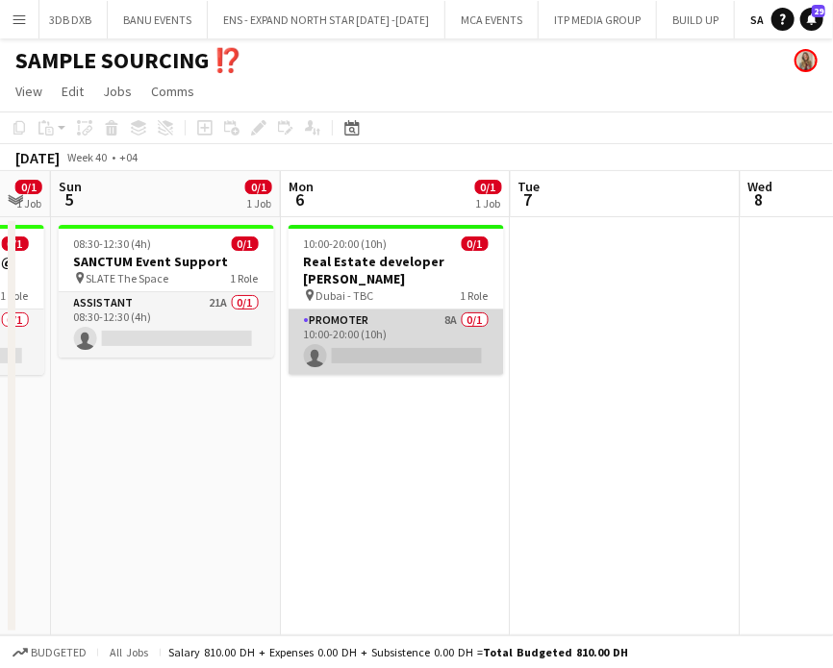
click at [416, 310] on app-card-role "Promoter 8A 0/1 10:00-20:00 (10h) single-neutral-actions" at bounding box center [395, 342] width 215 height 65
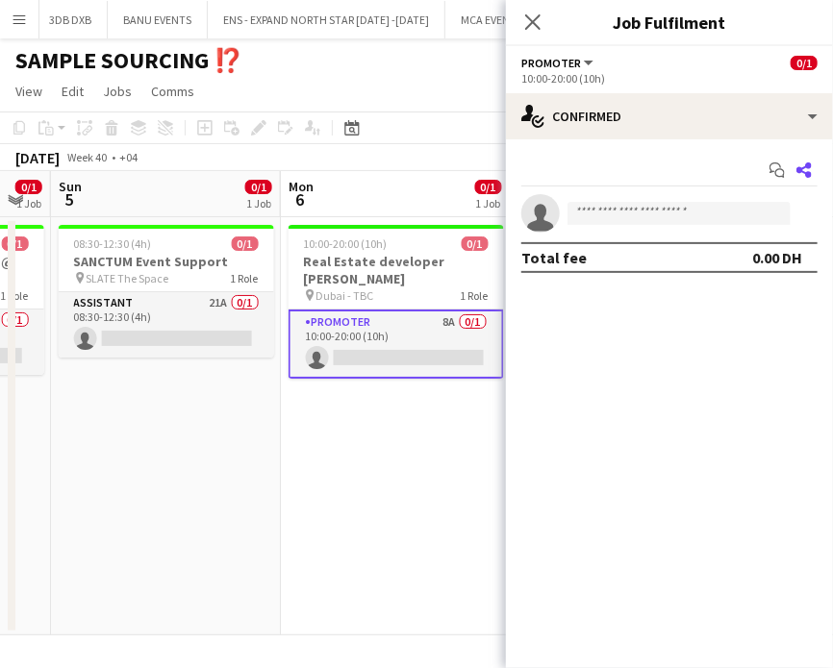
click at [809, 167] on icon at bounding box center [803, 170] width 15 height 15
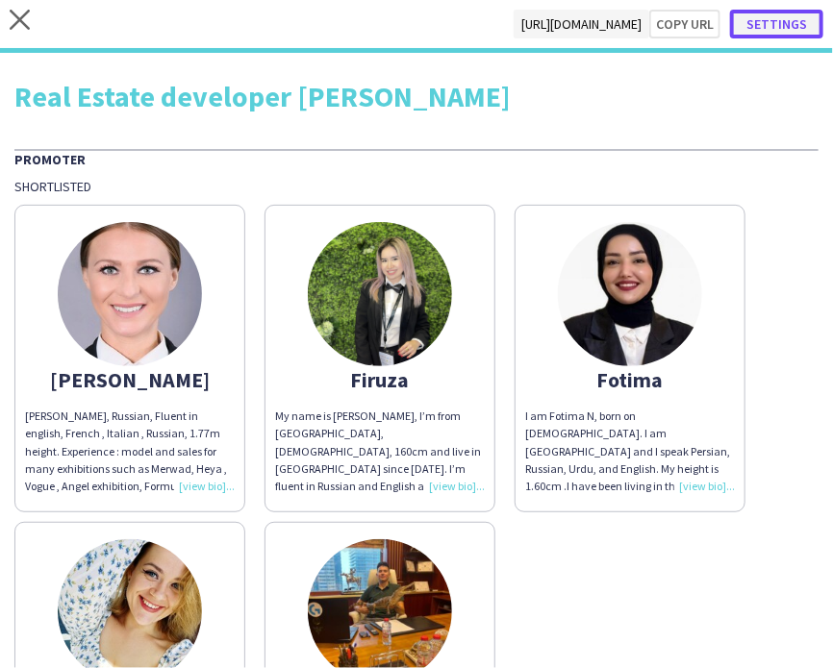
click at [773, 18] on button "Settings" at bounding box center [776, 24] width 93 height 29
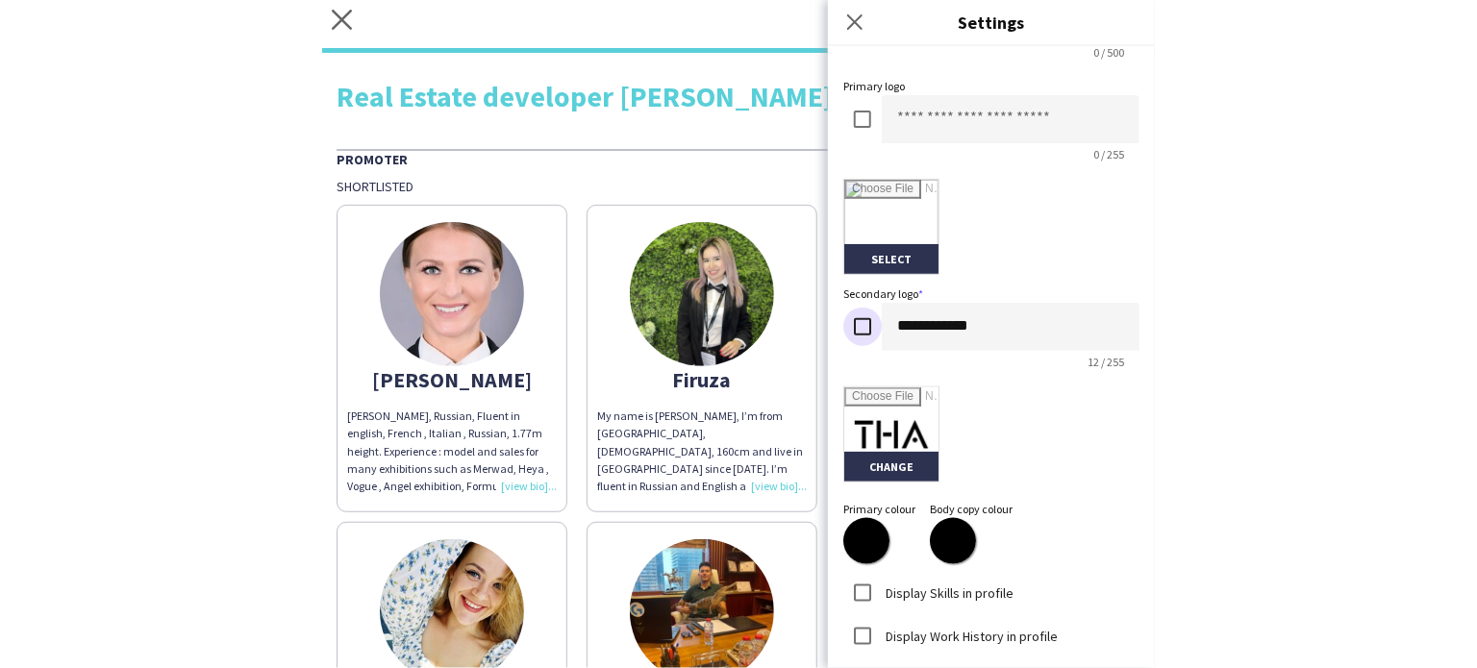
scroll to position [453, 0]
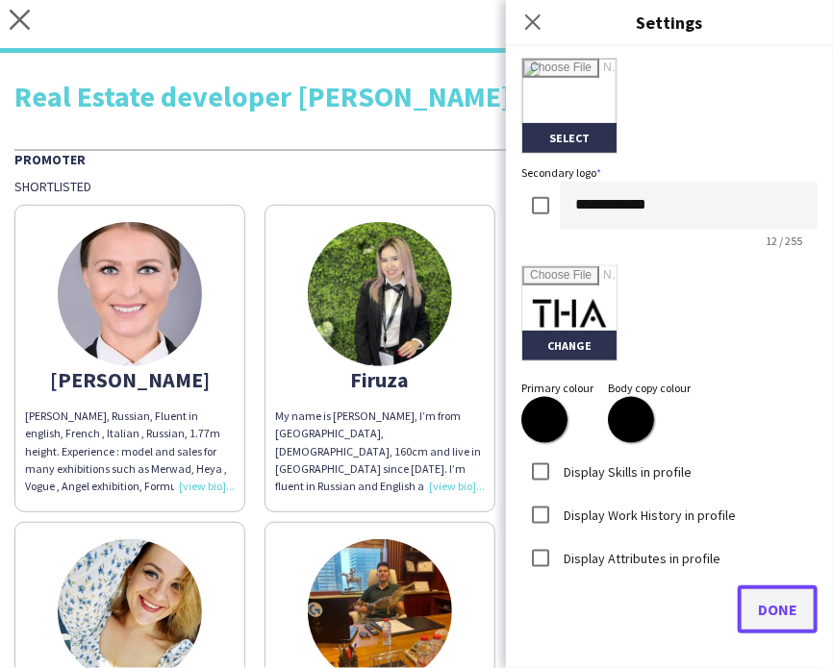
click at [765, 607] on span "Done" at bounding box center [777, 609] width 39 height 19
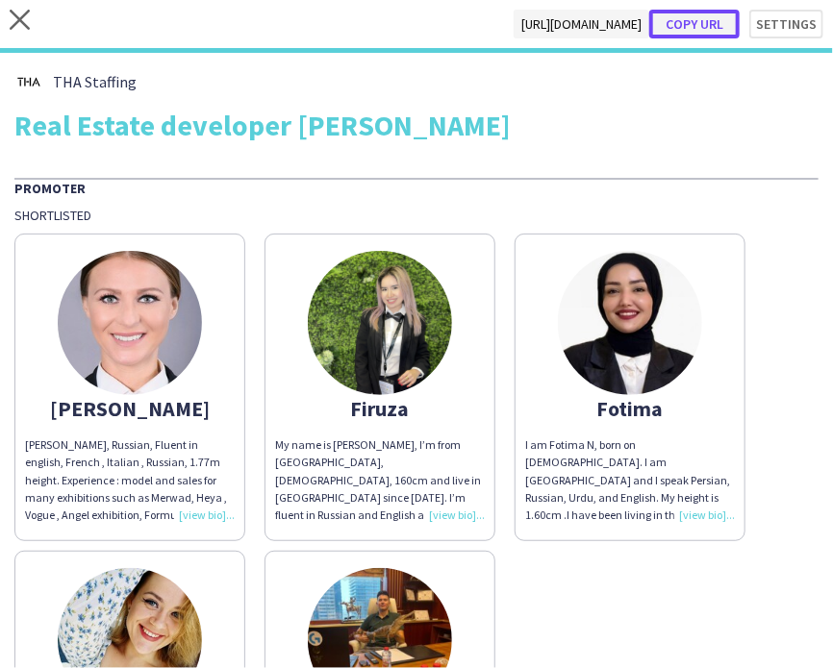
click at [684, 21] on button "Copy url" at bounding box center [694, 24] width 90 height 29
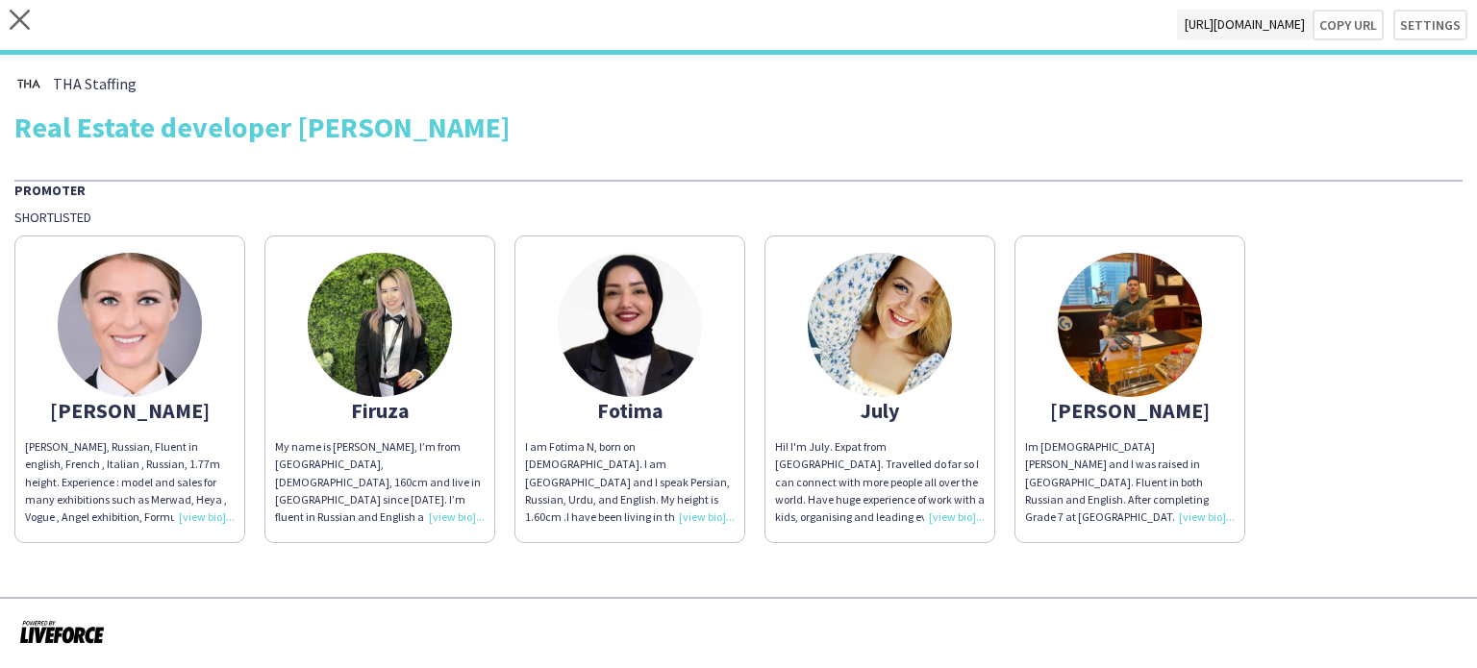
click at [174, 295] on img at bounding box center [130, 325] width 144 height 144
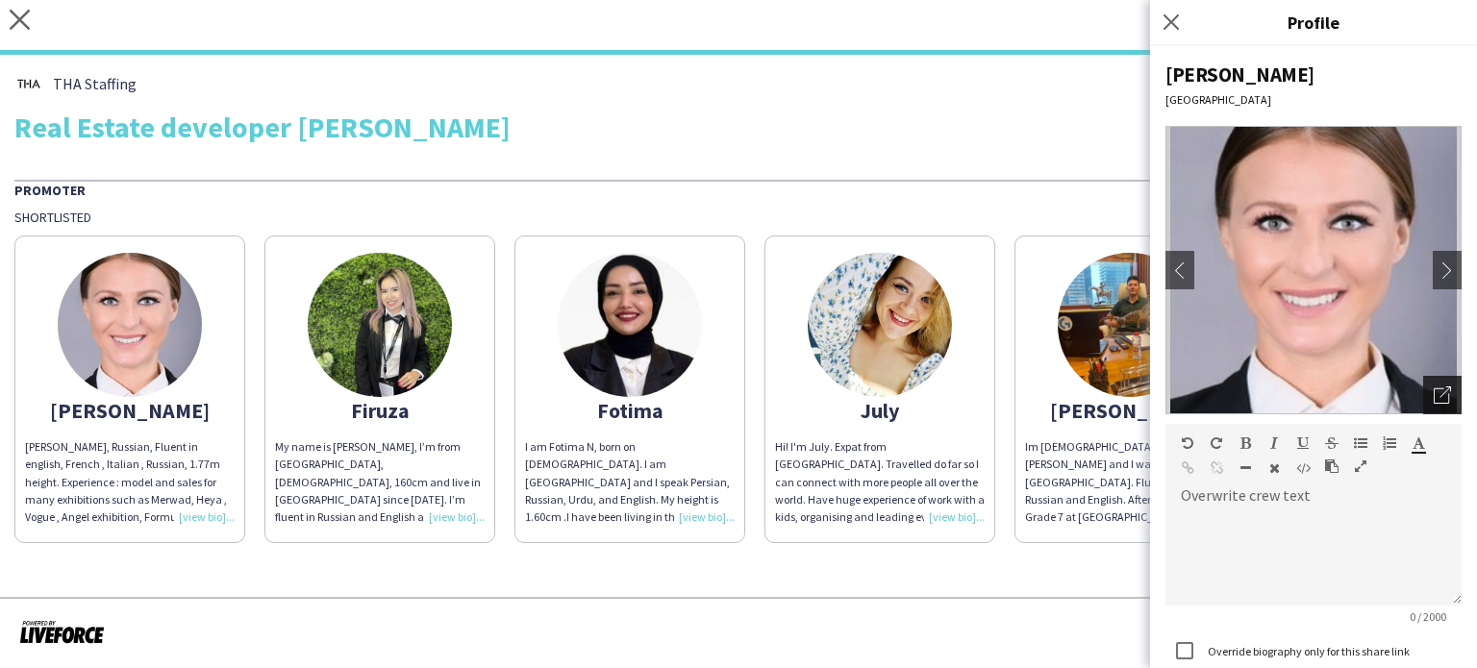
click at [1434, 403] on icon at bounding box center [1441, 395] width 15 height 15
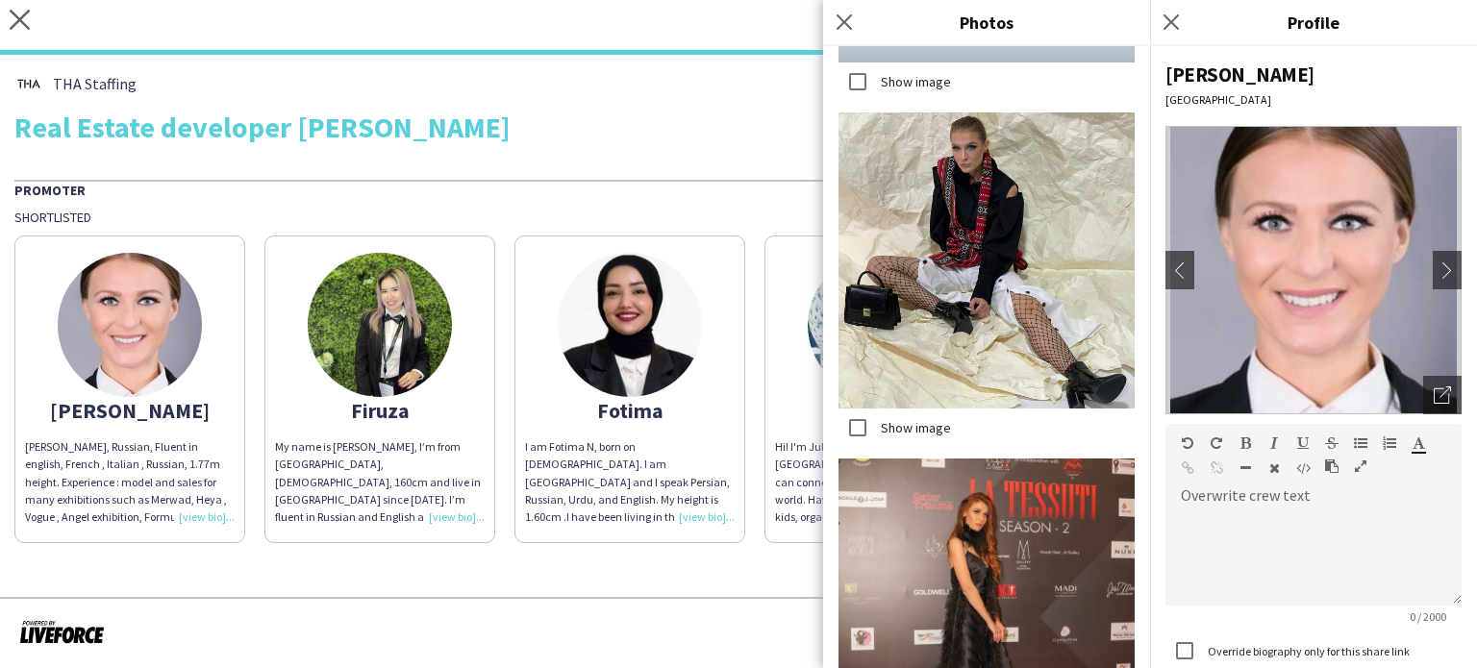
scroll to position [4945, 0]
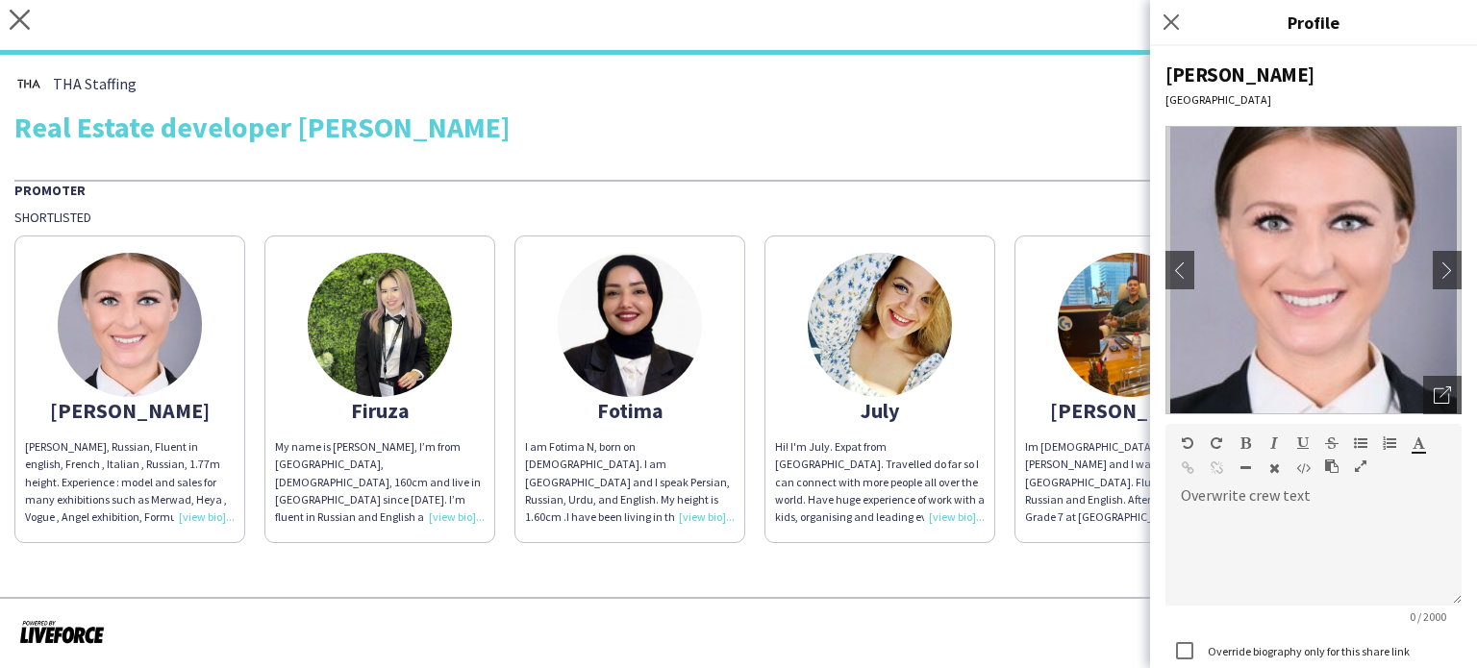
click at [354, 332] on img at bounding box center [380, 325] width 144 height 144
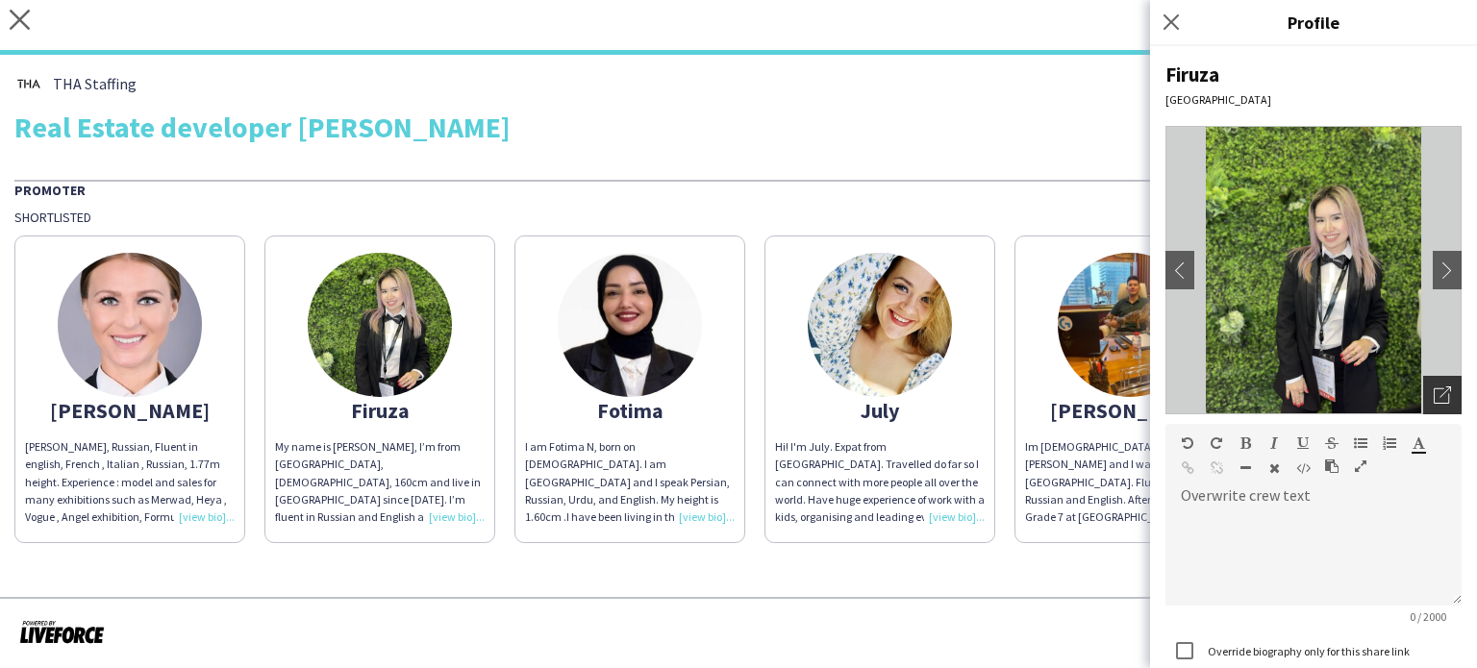
click at [1434, 402] on icon "Open photos pop-in" at bounding box center [1442, 395] width 17 height 17
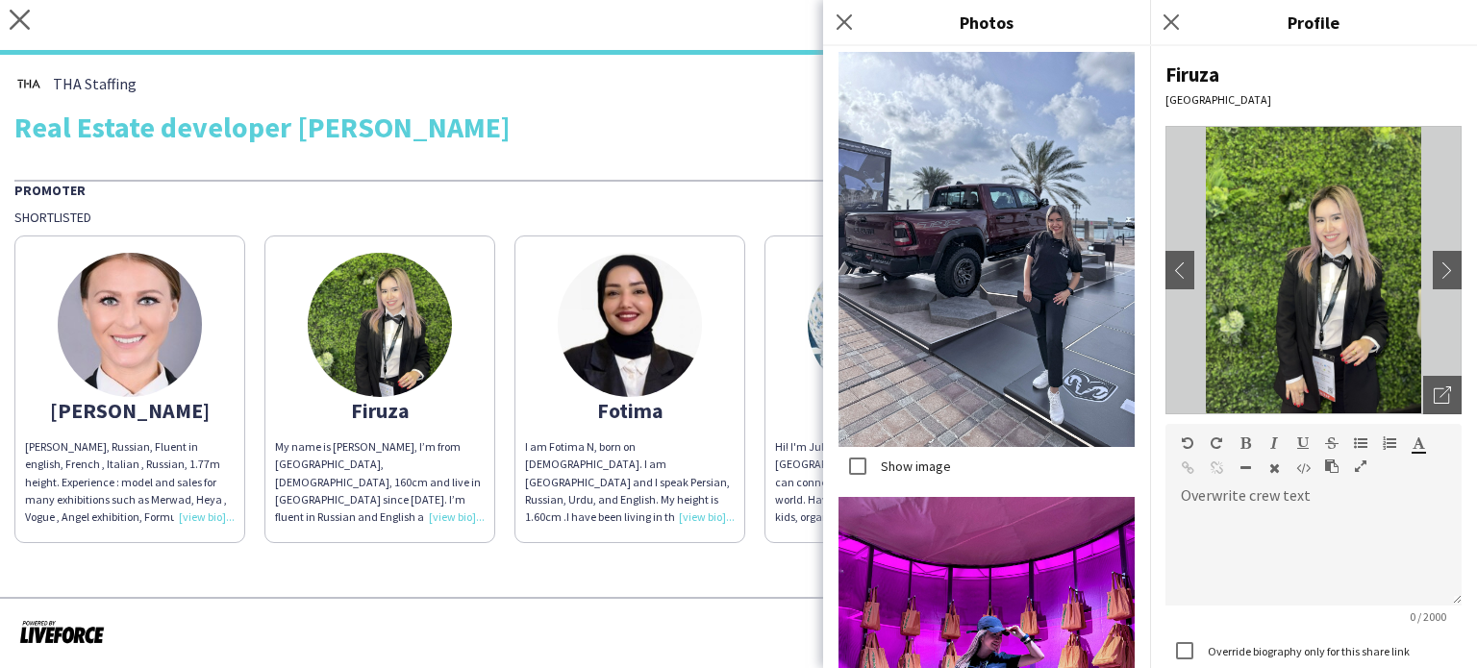
scroll to position [7663, 0]
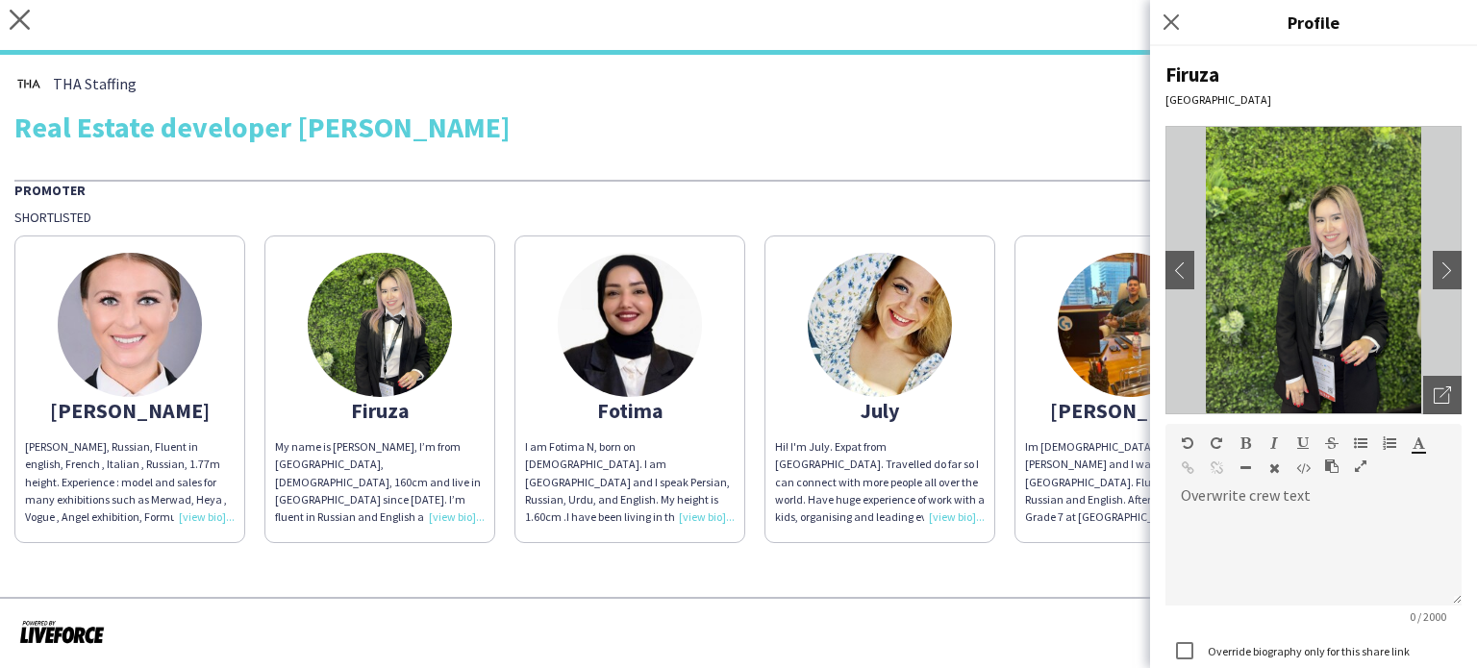
click at [651, 355] on img at bounding box center [630, 325] width 144 height 144
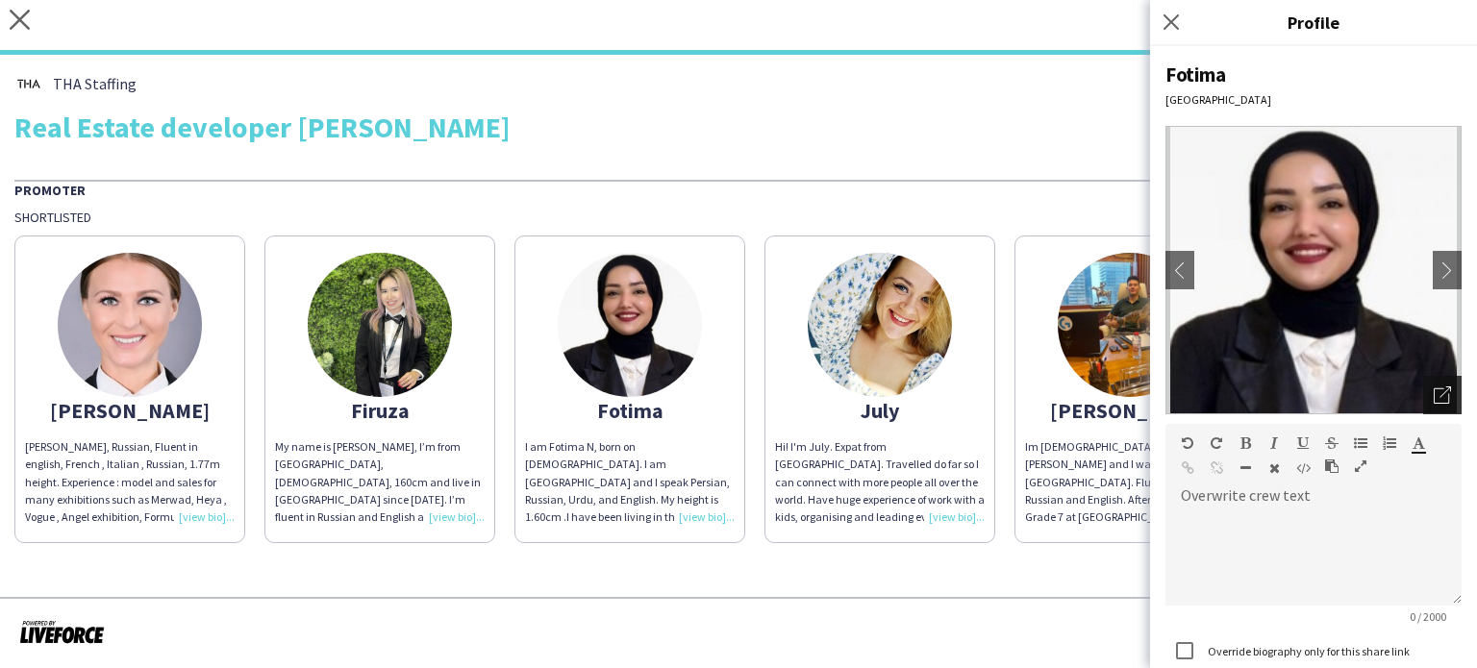
click at [1440, 387] on icon at bounding box center [1446, 393] width 12 height 12
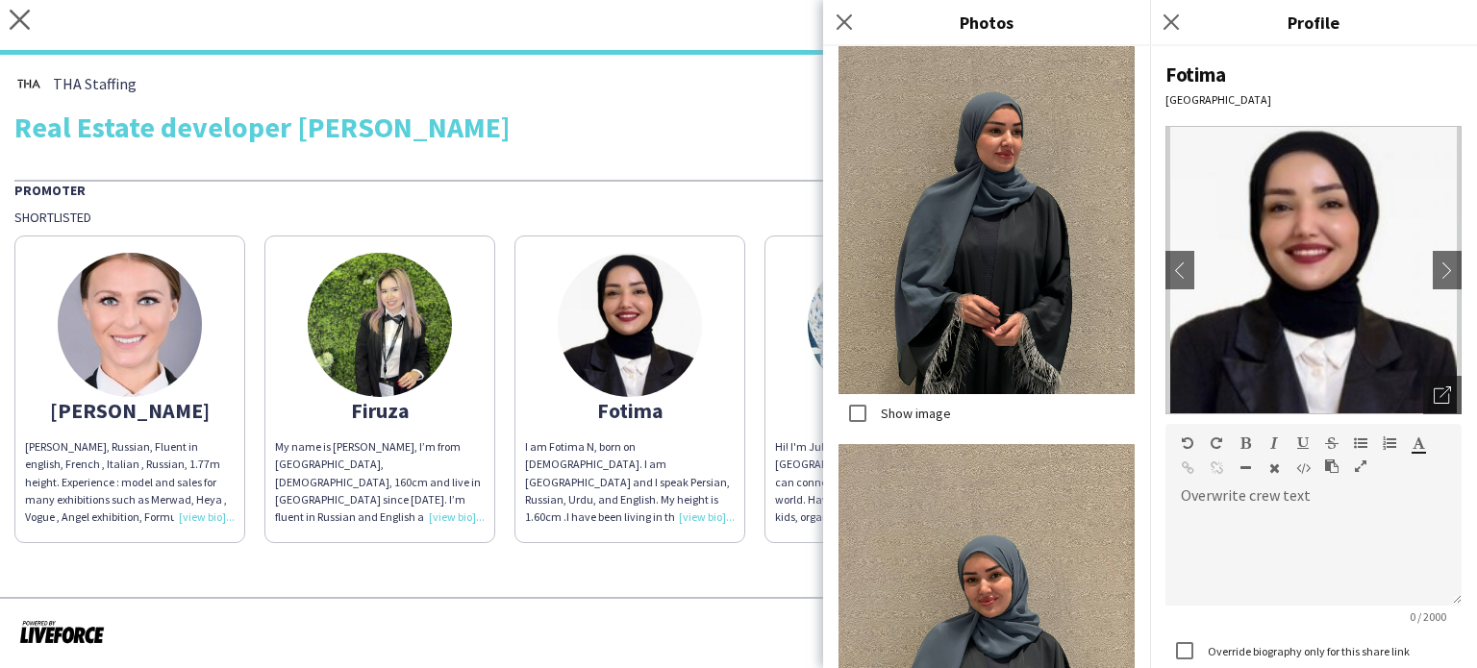
scroll to position [4465, 0]
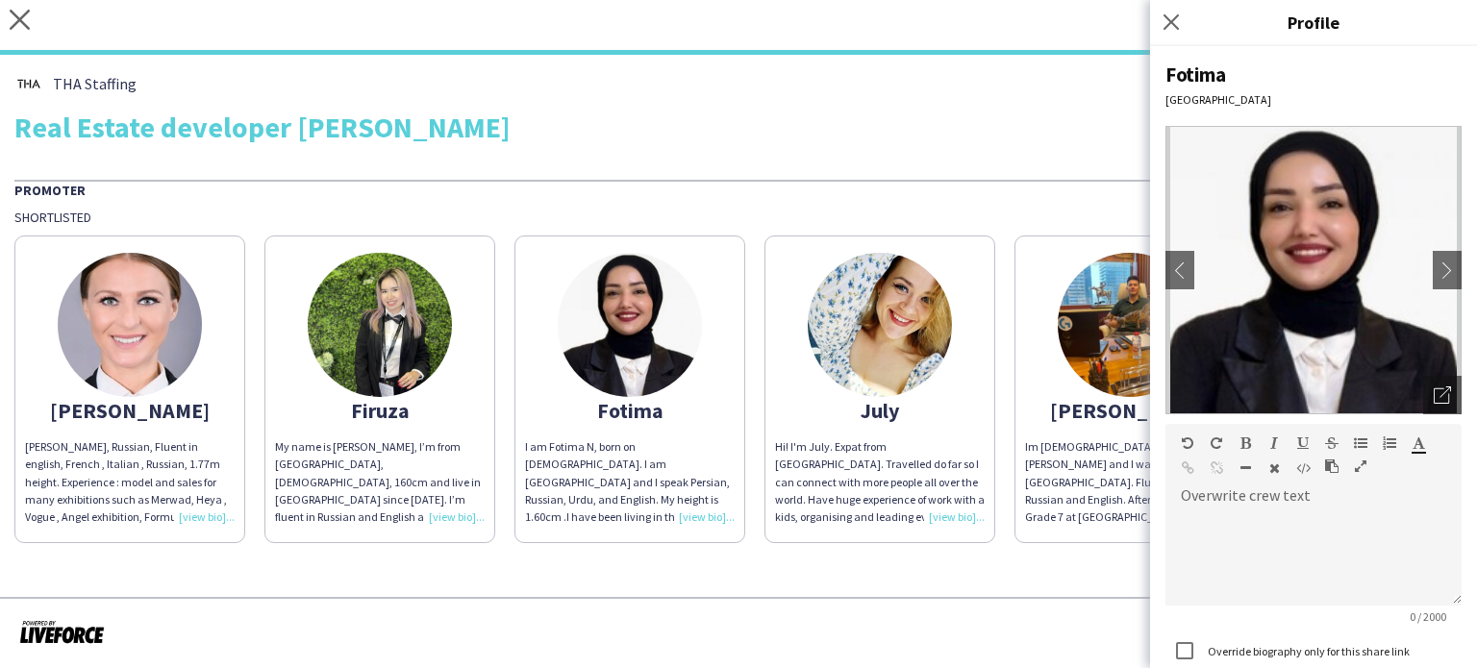
click at [879, 332] on img at bounding box center [880, 325] width 144 height 144
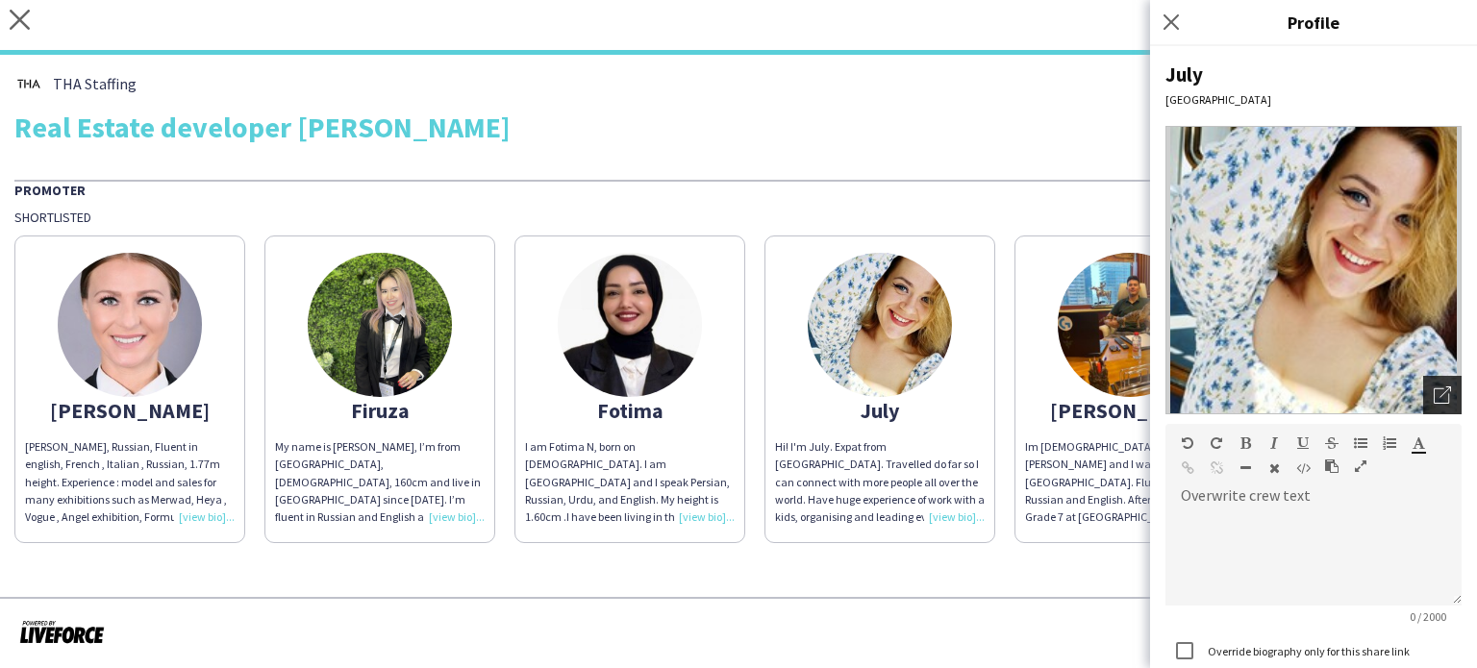
click at [1434, 391] on icon "Open photos pop-in" at bounding box center [1442, 395] width 17 height 17
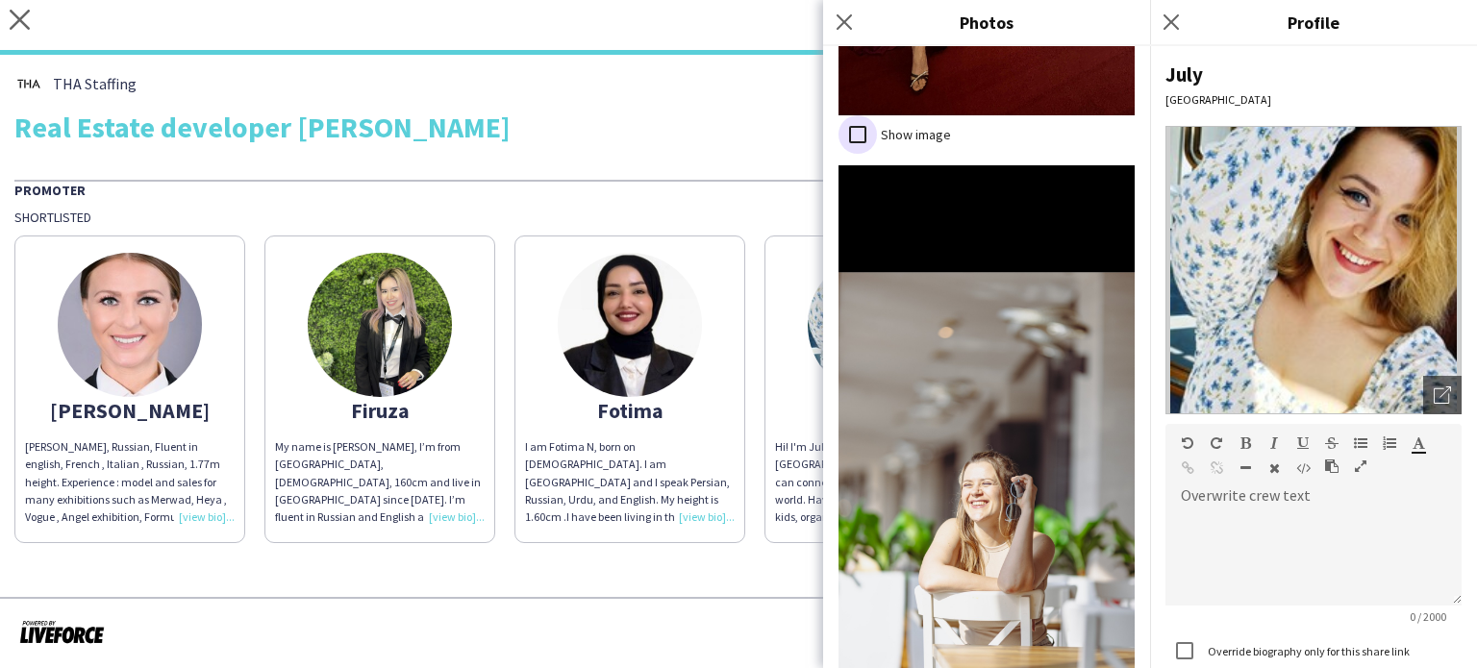
scroll to position [1522, 0]
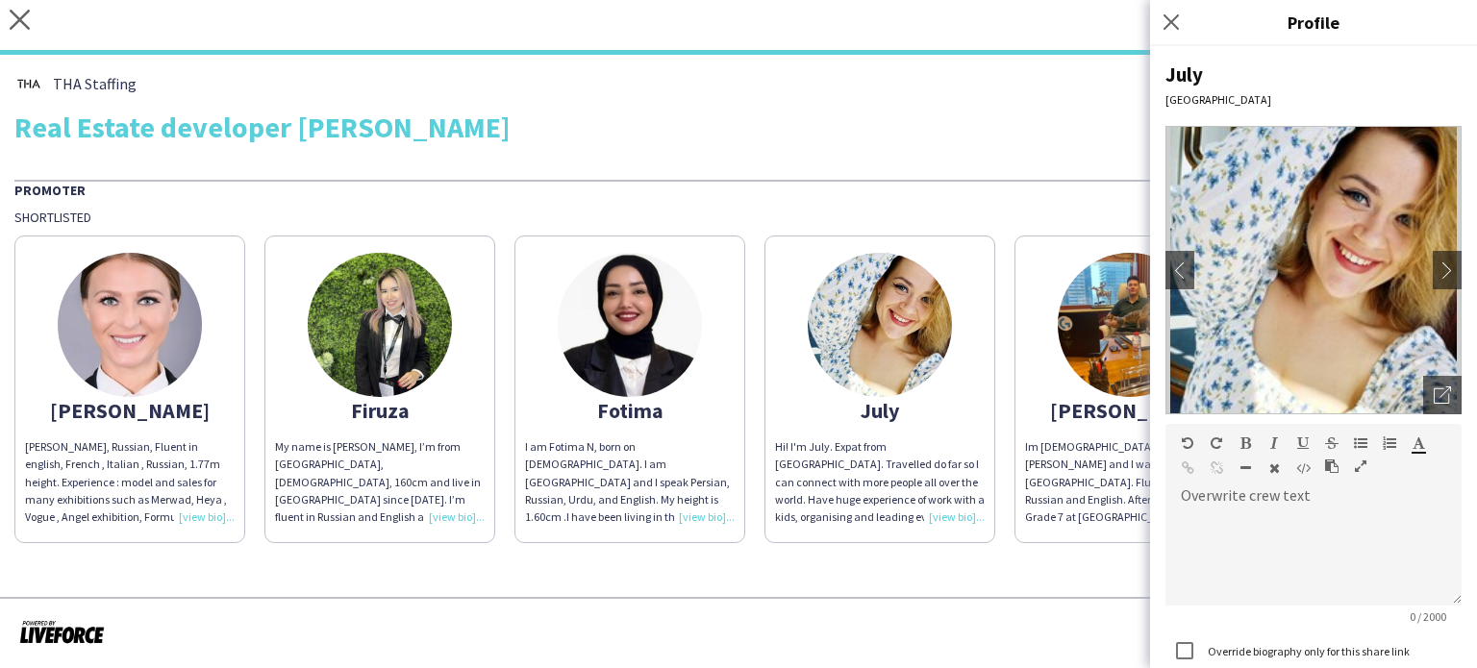
click at [1115, 356] on img at bounding box center [1130, 325] width 144 height 144
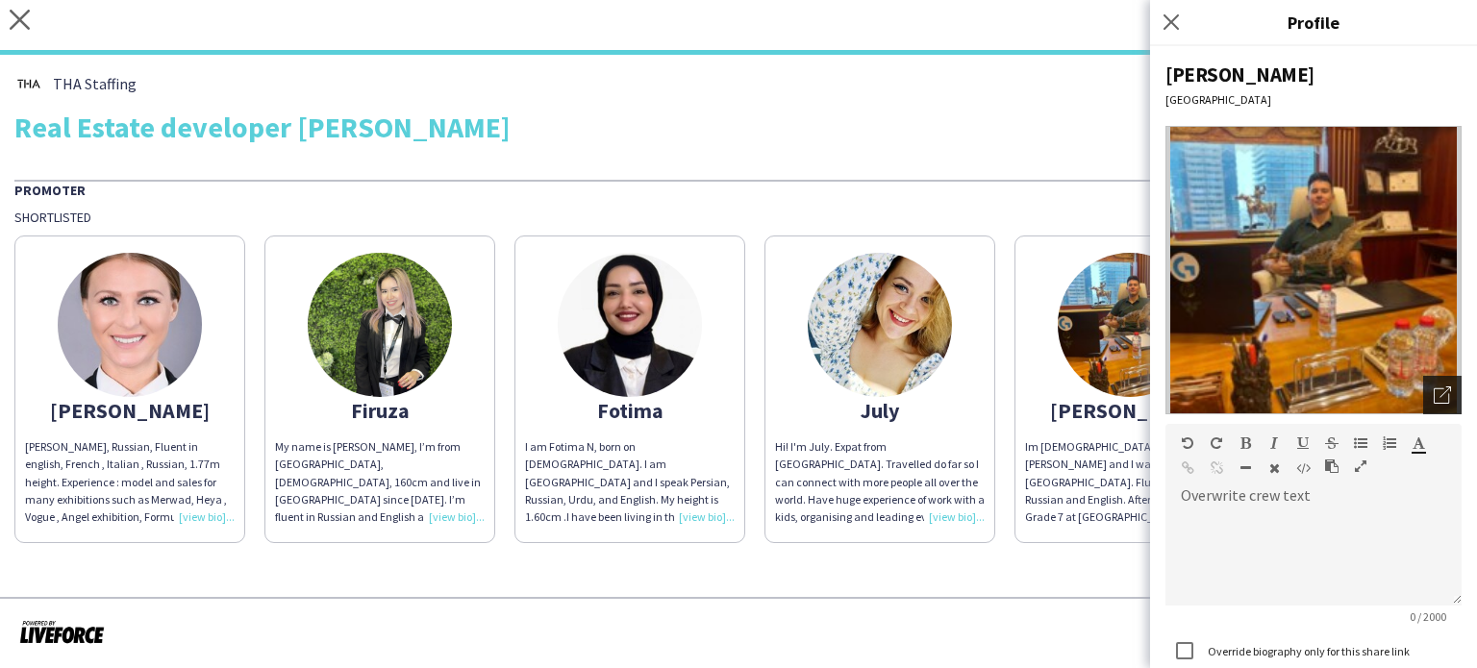
click at [1434, 395] on icon "Open photos pop-in" at bounding box center [1442, 395] width 17 height 17
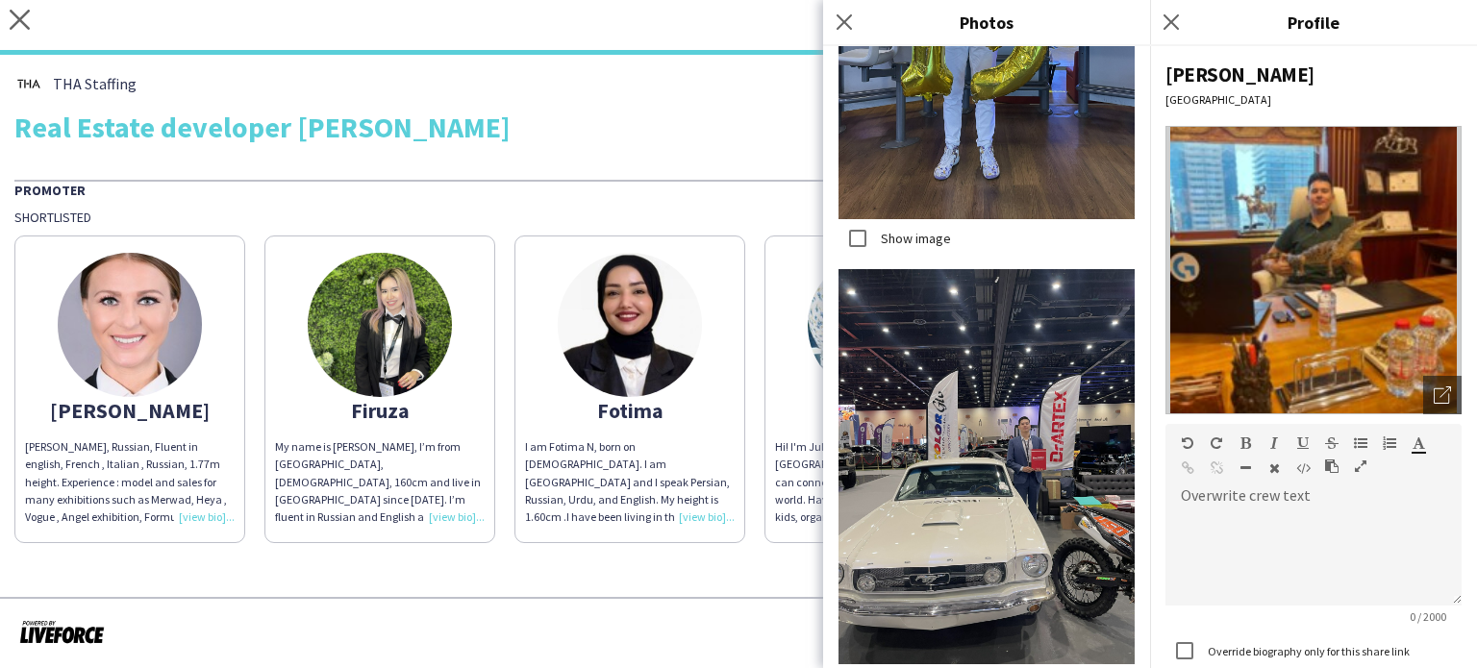
scroll to position [1873, 0]
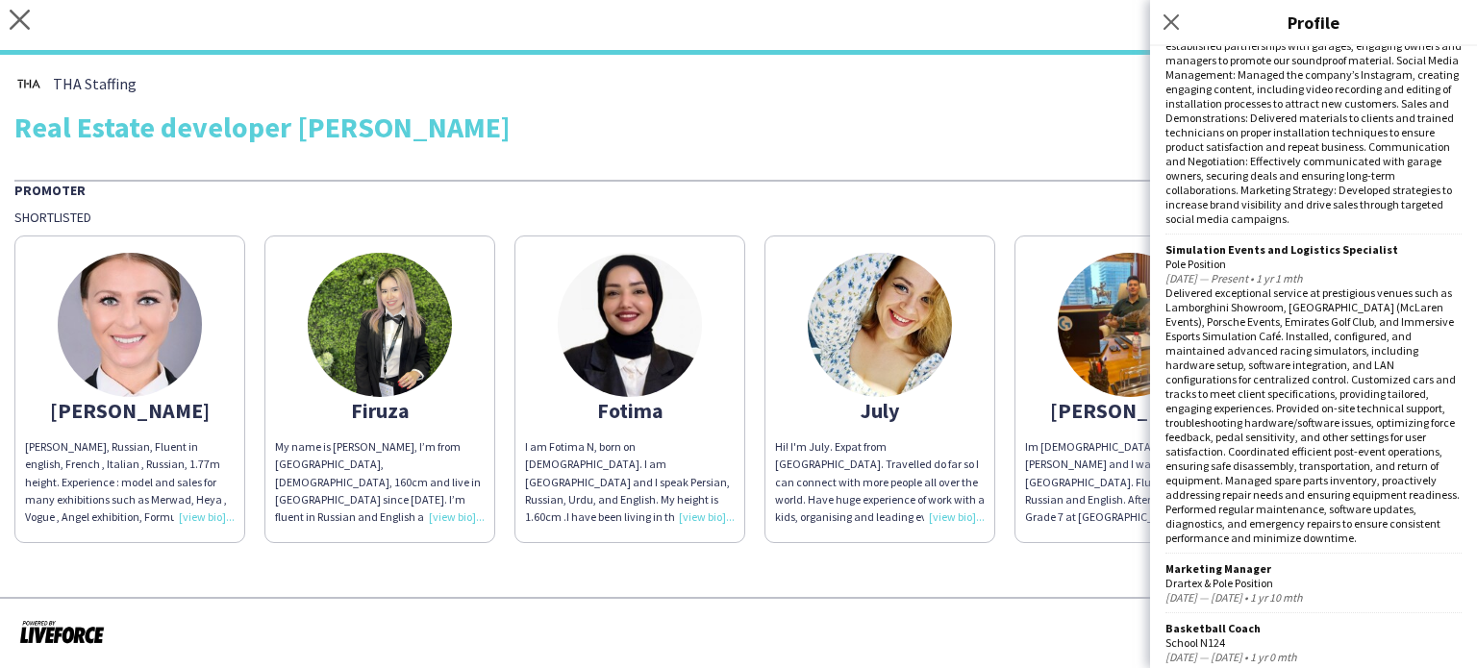
scroll to position [1139, 0]
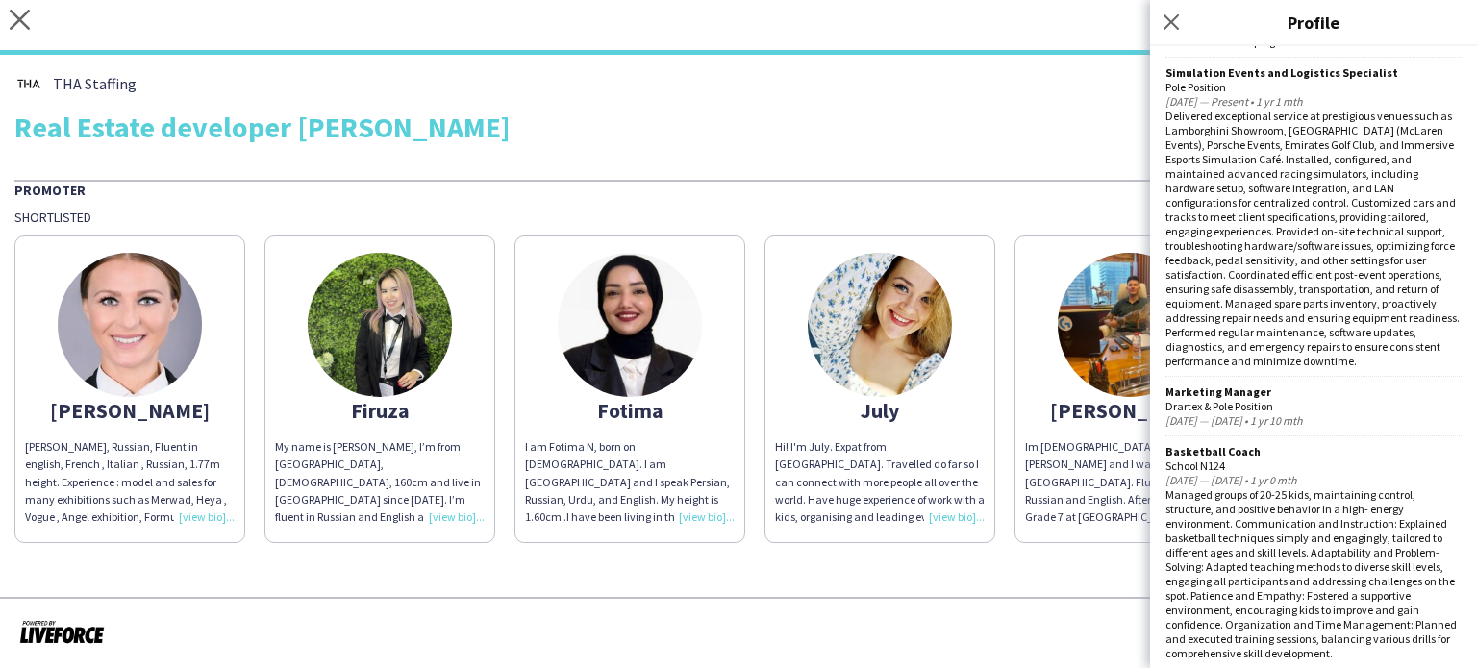
click at [973, 347] on app-share-pages-crew-card "July Hi! I'm July. Expat from Belarus. Travelled do far so I can connect with m…" at bounding box center [879, 390] width 231 height 308
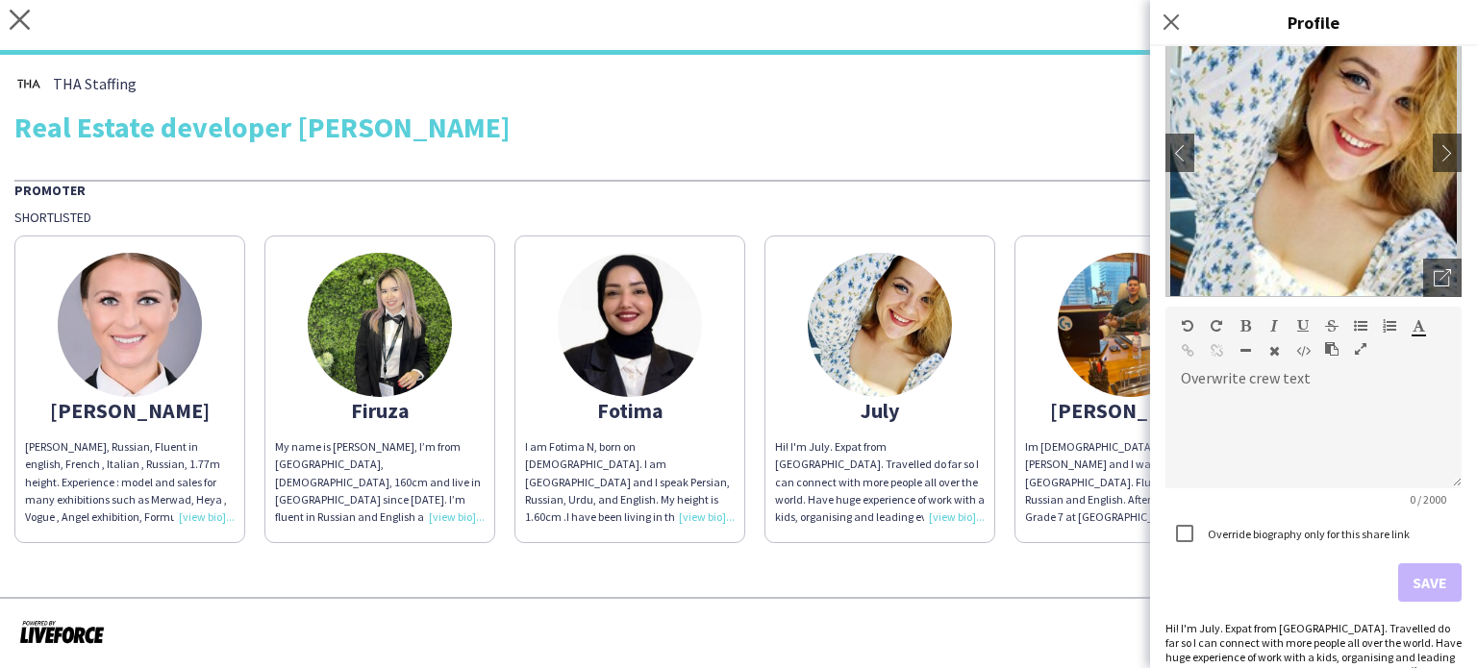
scroll to position [187, 0]
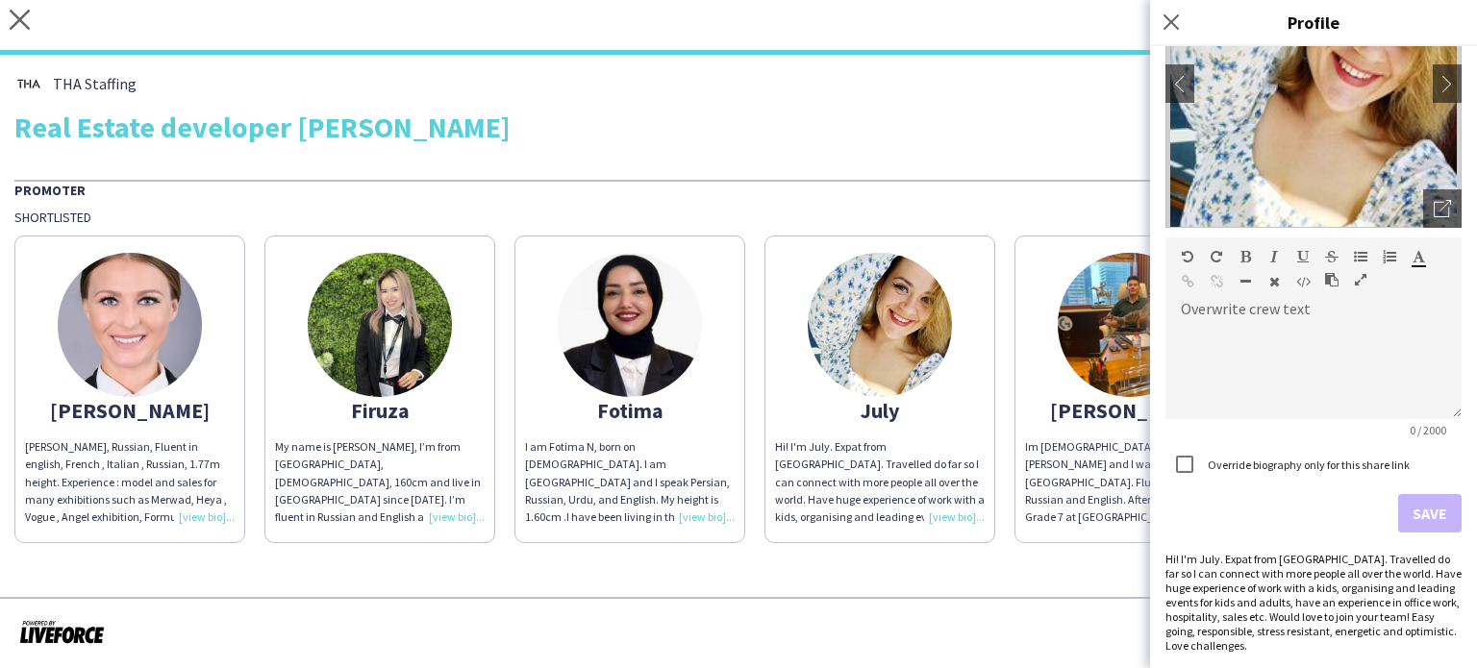
click at [658, 346] on img at bounding box center [630, 325] width 144 height 144
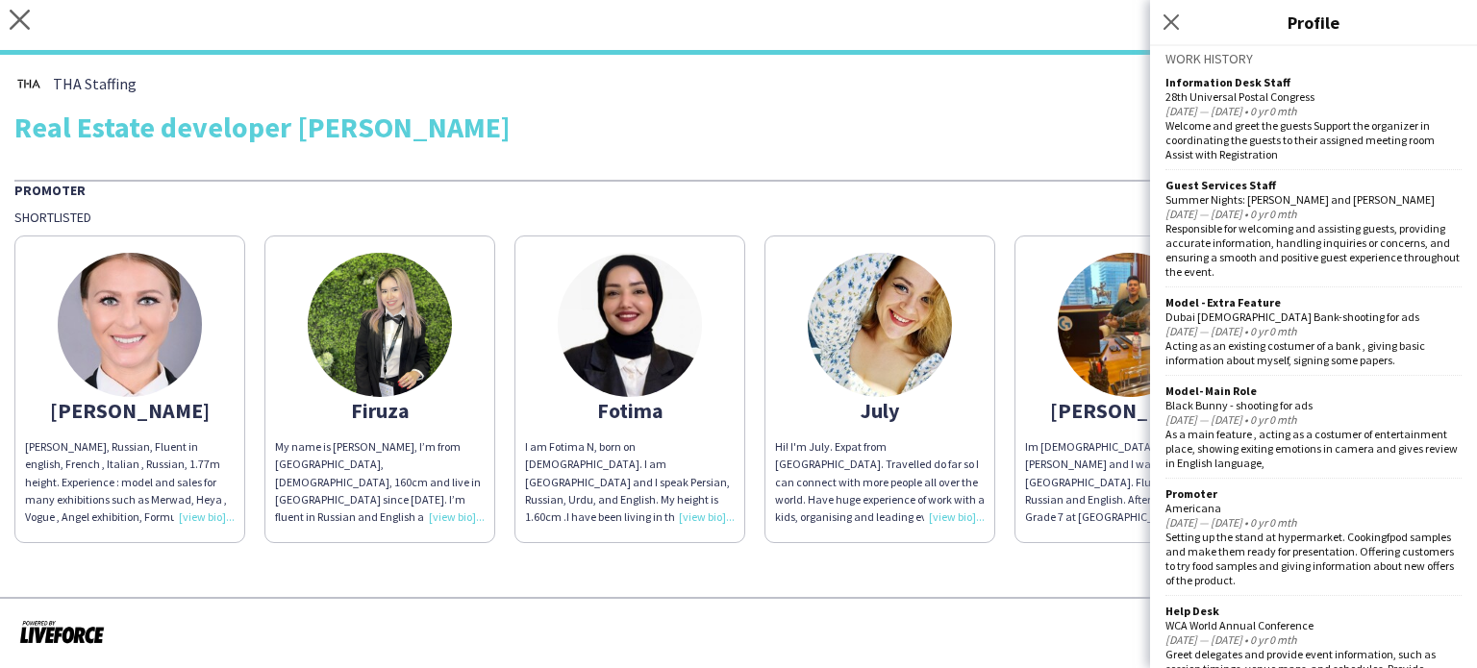
scroll to position [962, 0]
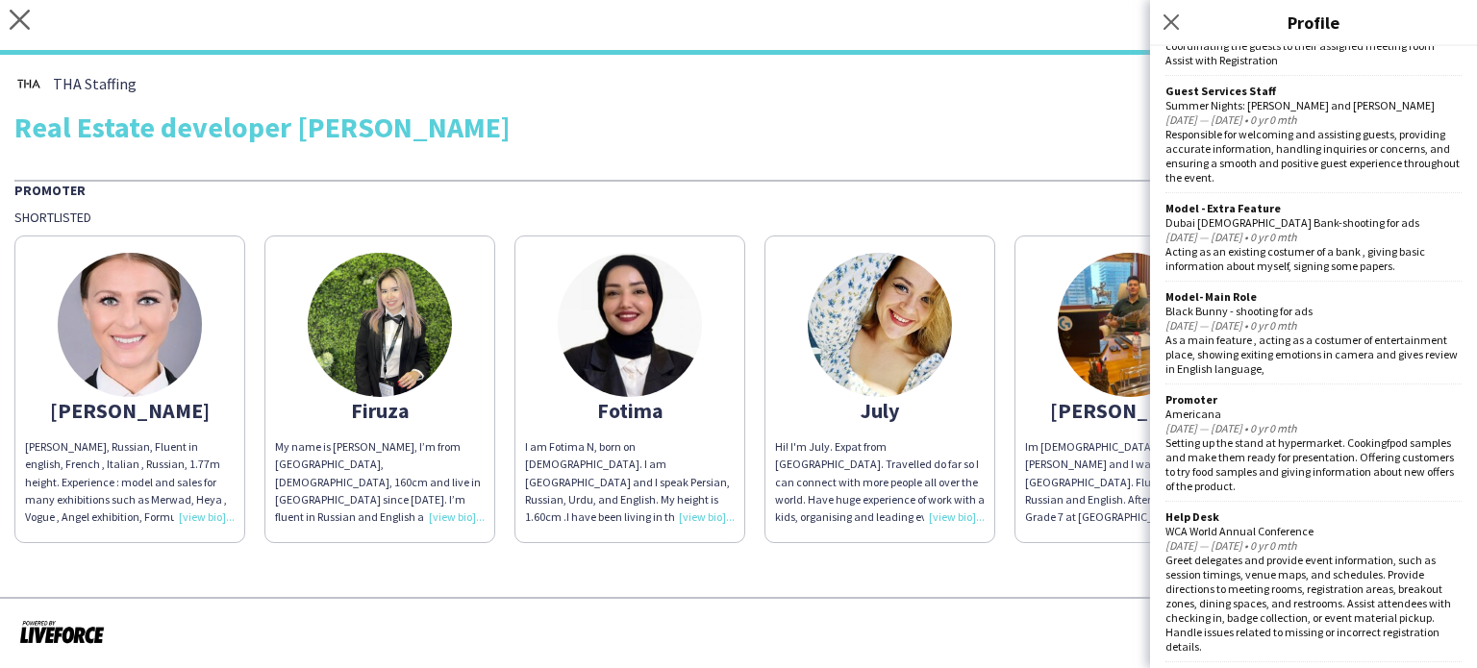
click at [406, 322] on img at bounding box center [380, 325] width 144 height 144
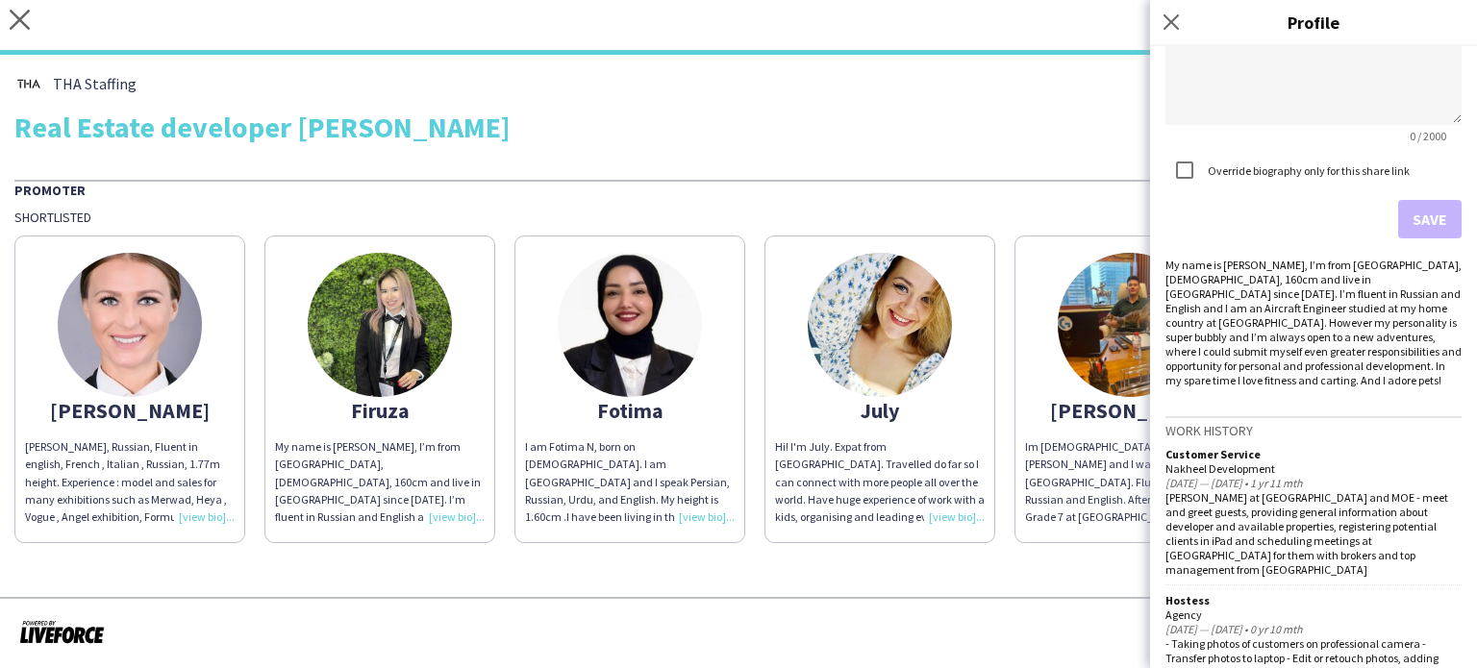
scroll to position [1055, 0]
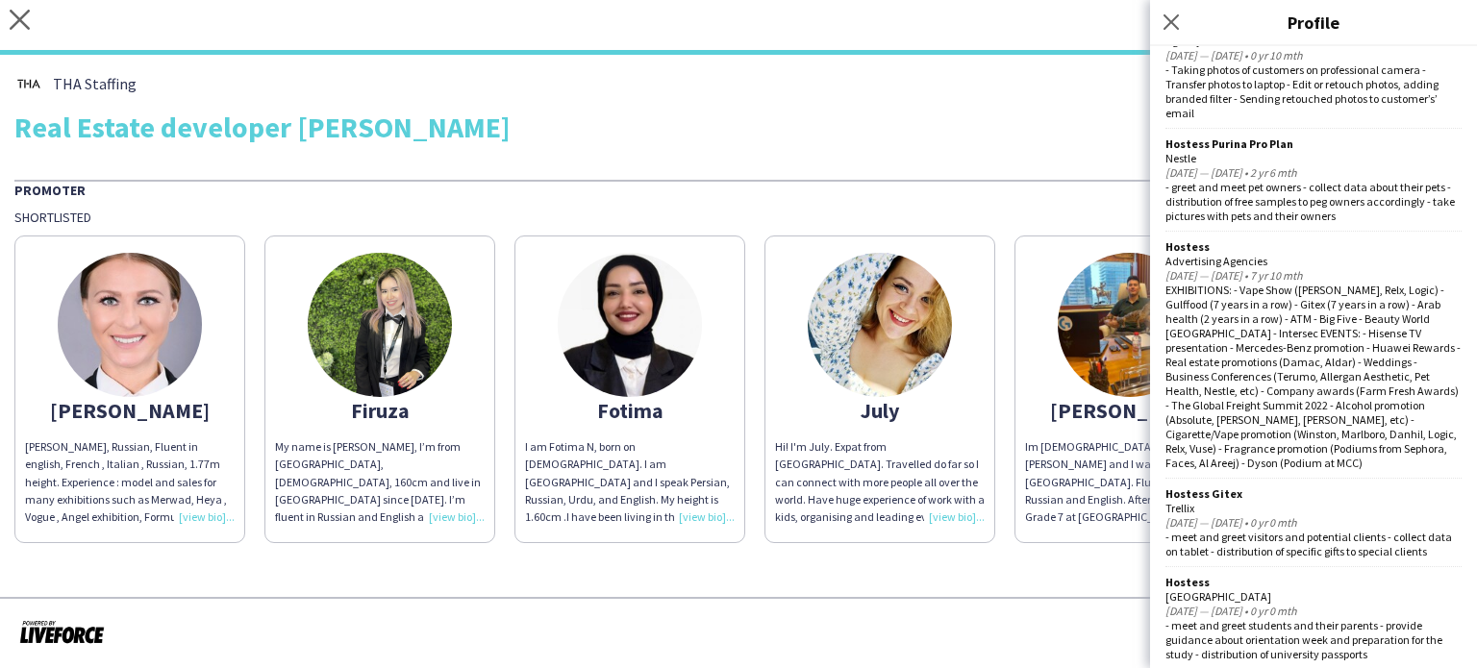
drag, startPoint x: 157, startPoint y: 333, endPoint x: 324, endPoint y: 324, distance: 167.5
click at [156, 332] on img at bounding box center [130, 325] width 144 height 144
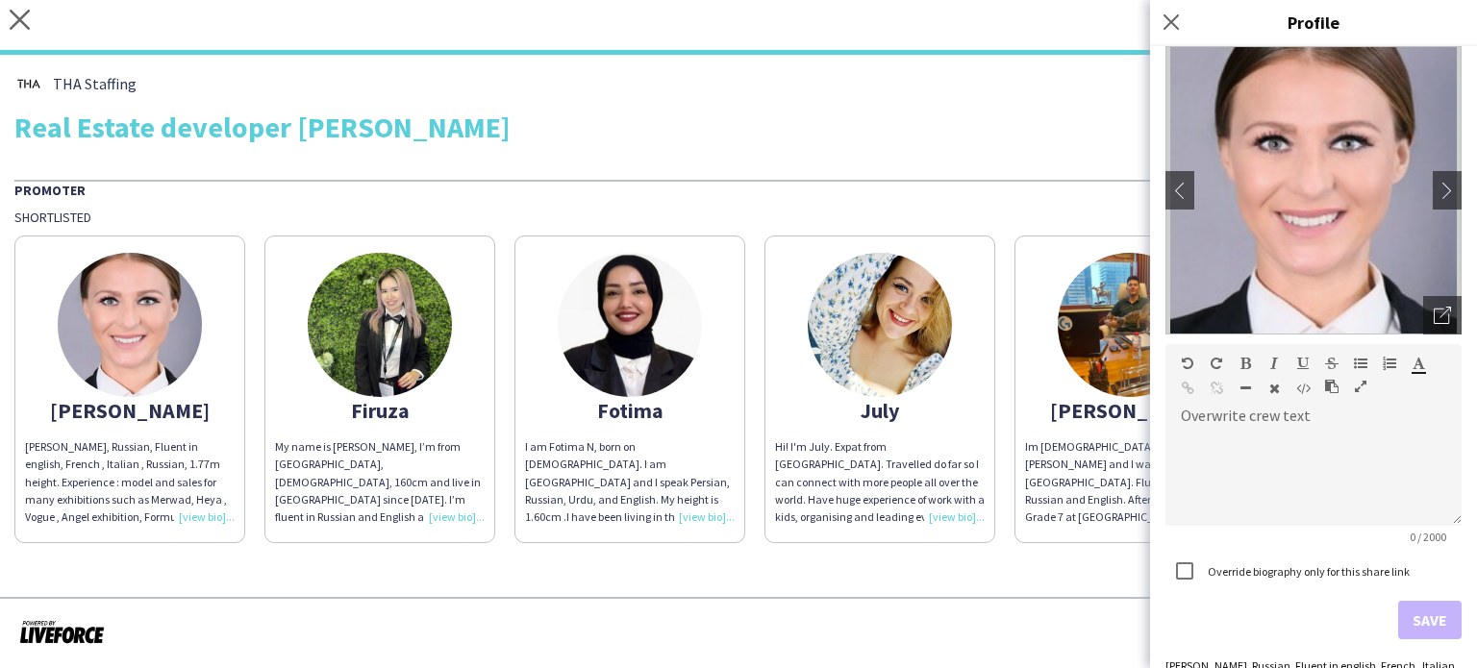
scroll to position [412, 0]
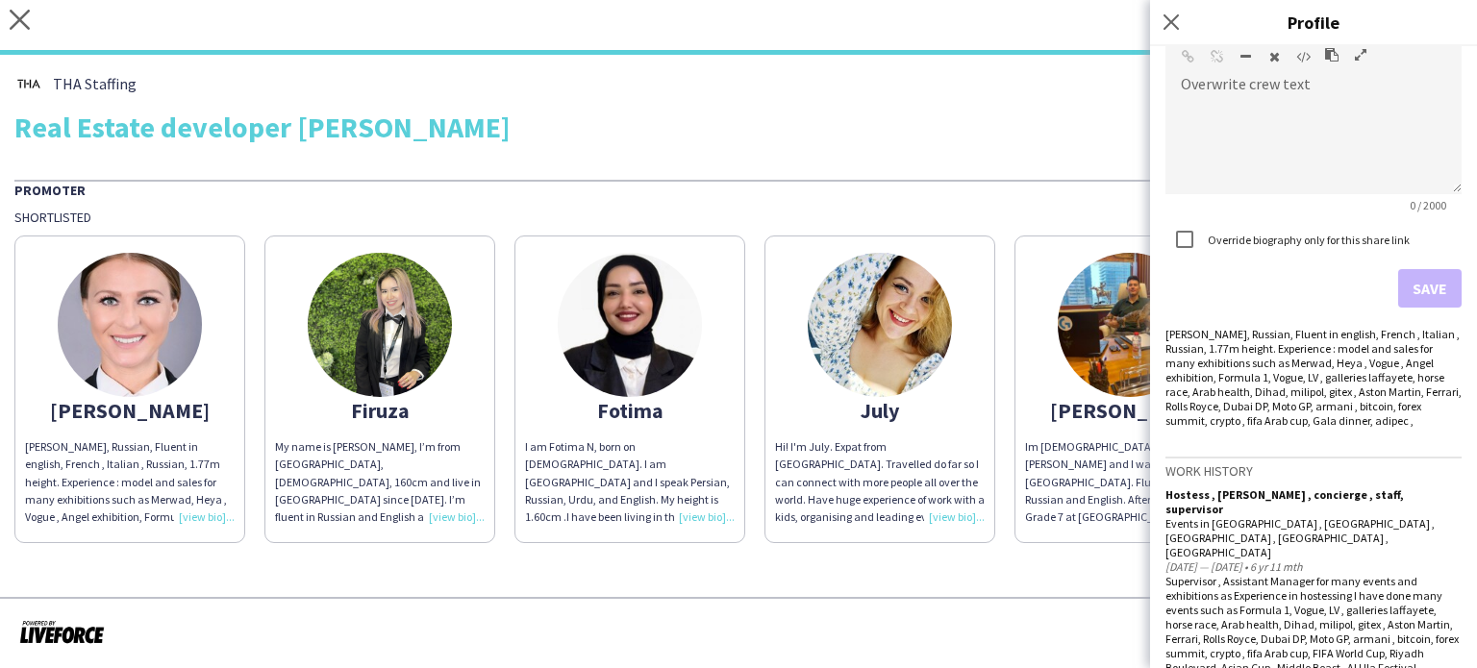
click at [1004, 184] on div "Promoter" at bounding box center [738, 189] width 1448 height 19
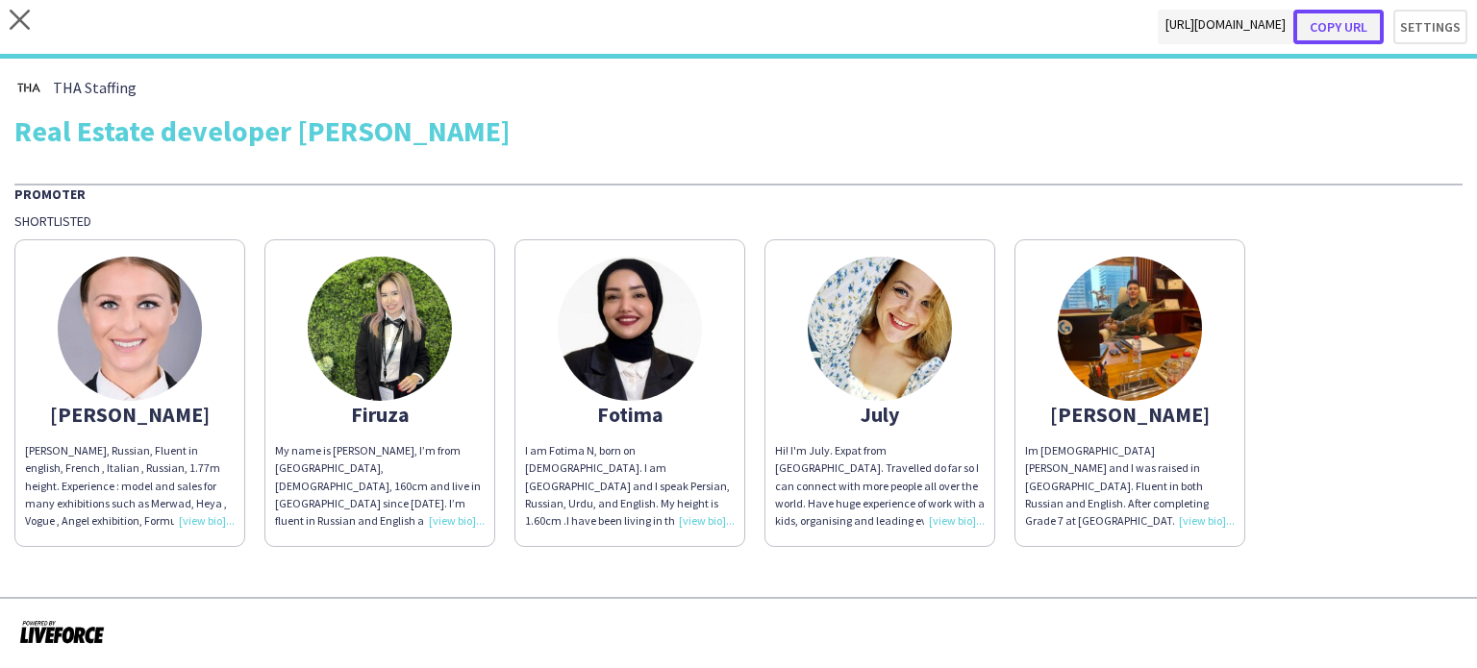
click at [1350, 29] on button "Copy url" at bounding box center [1338, 27] width 90 height 35
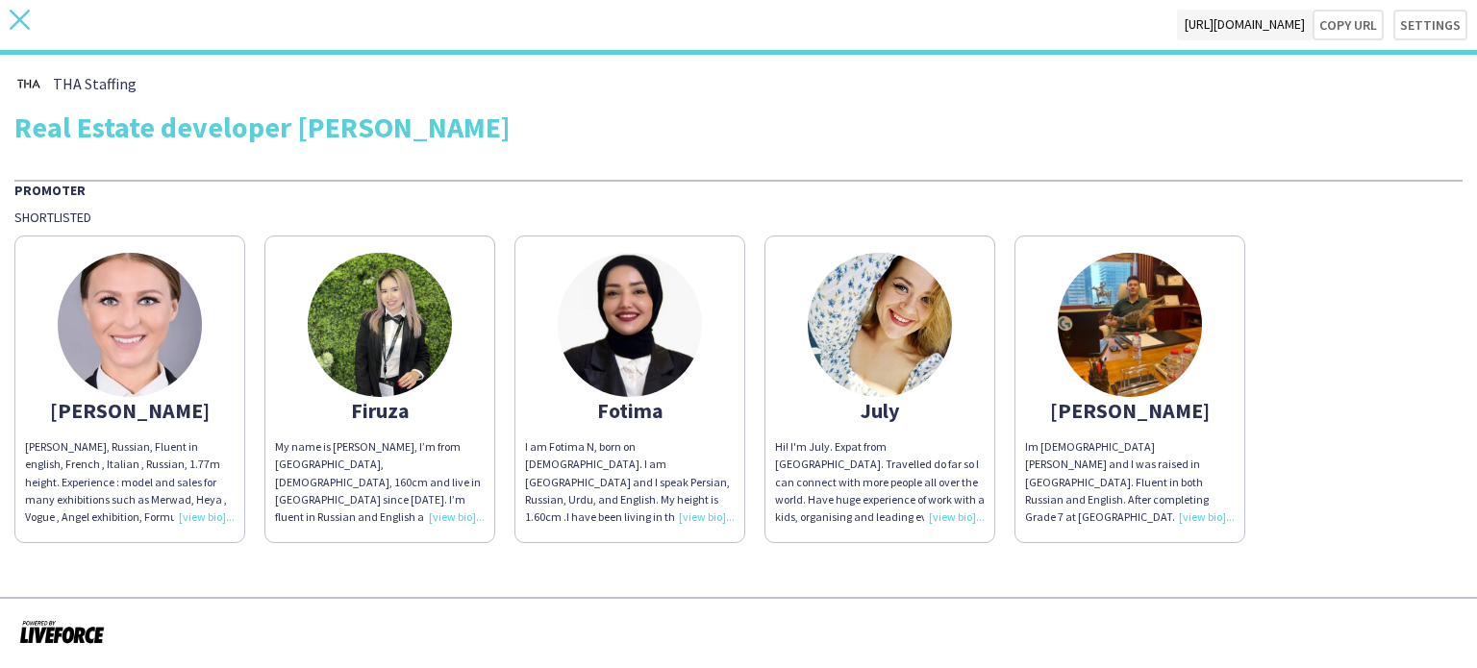
click at [12, 18] on icon "close" at bounding box center [20, 20] width 20 height 20
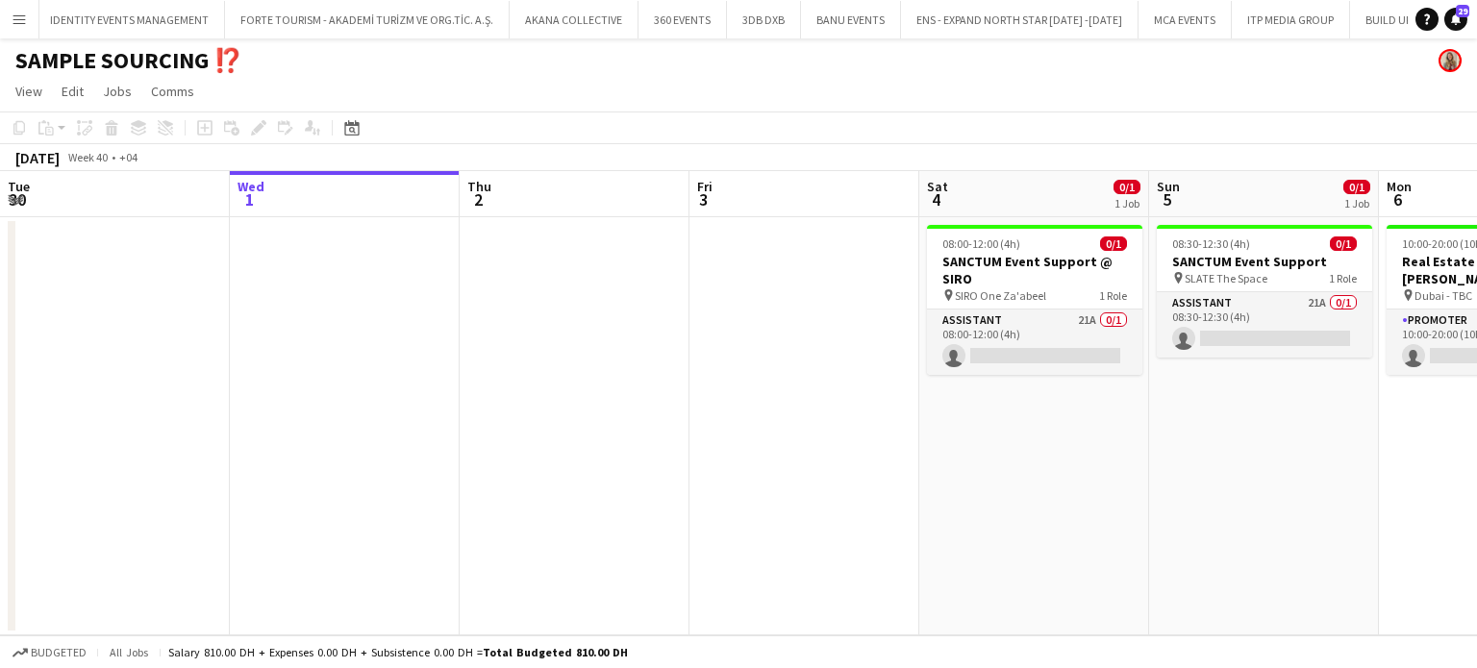
scroll to position [0, 7443]
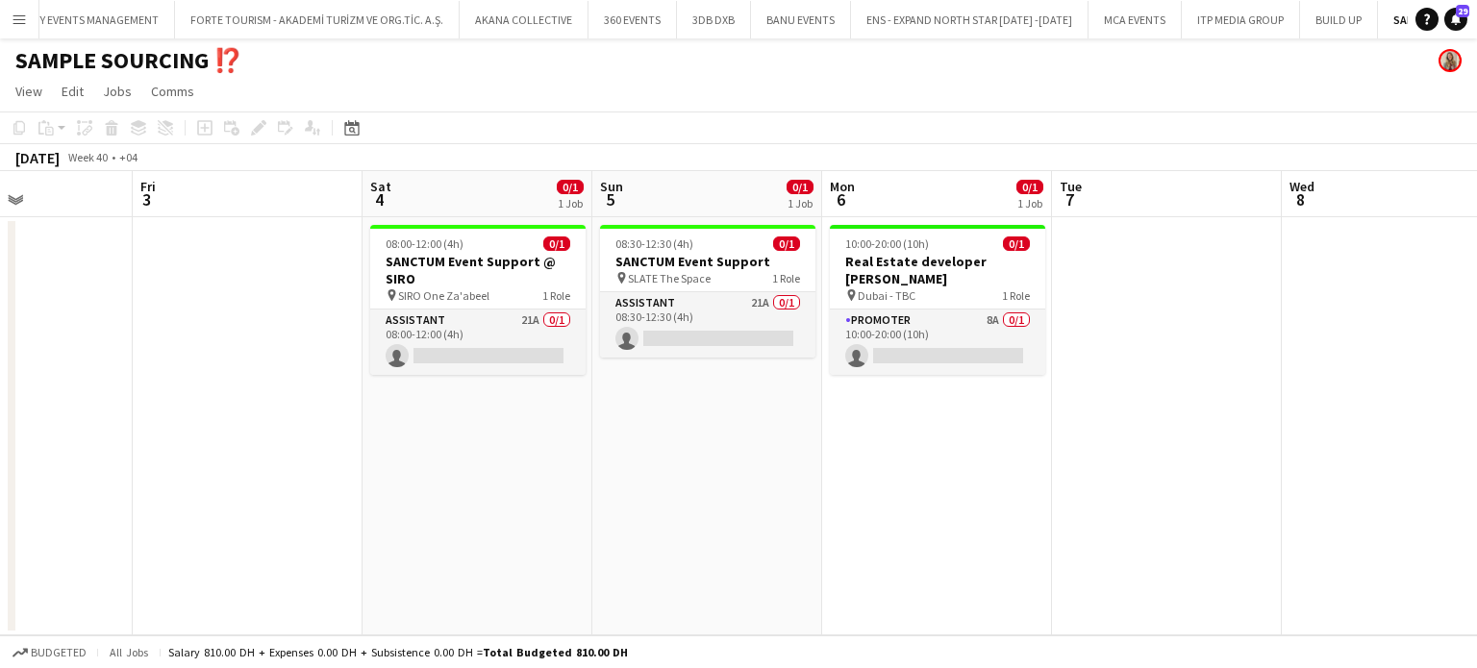
drag, startPoint x: 713, startPoint y: 414, endPoint x: 640, endPoint y: 406, distance: 72.6
click at [640, 406] on app-calendar-viewport "Tue 30 Wed 1 Thu 2 Fri 3 Sat 4 0/1 1 Job Sun 5 0/1 1 Job Mon 6 0/1 1 Job Tue 7 …" at bounding box center [738, 403] width 1477 height 464
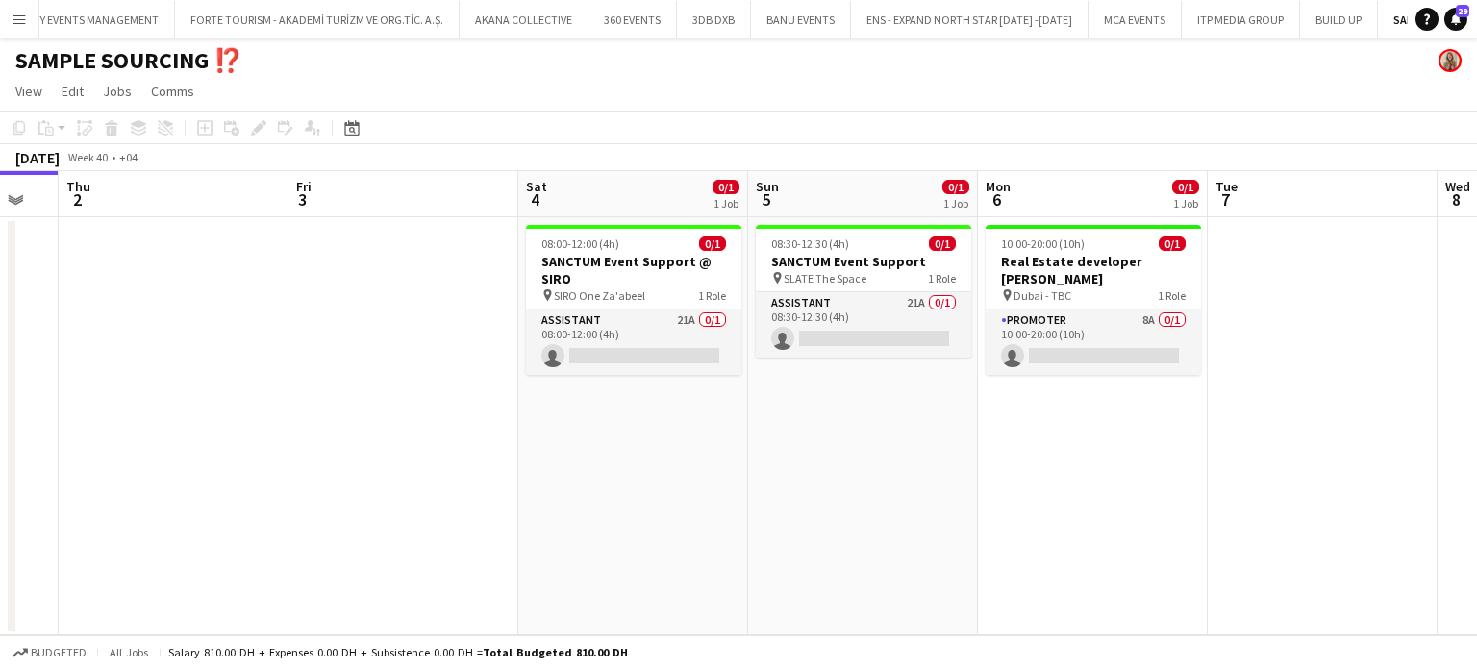
drag, startPoint x: 614, startPoint y: 390, endPoint x: 769, endPoint y: 390, distance: 155.8
click at [769, 390] on app-calendar-viewport "Tue 30 Wed 1 Thu 2 Fri 3 Sat 4 0/1 1 Job Sun 5 0/1 1 Job Mon 6 0/1 1 Job Tue 7 …" at bounding box center [738, 403] width 1477 height 464
click at [11, 10] on button "Menu" at bounding box center [19, 19] width 38 height 38
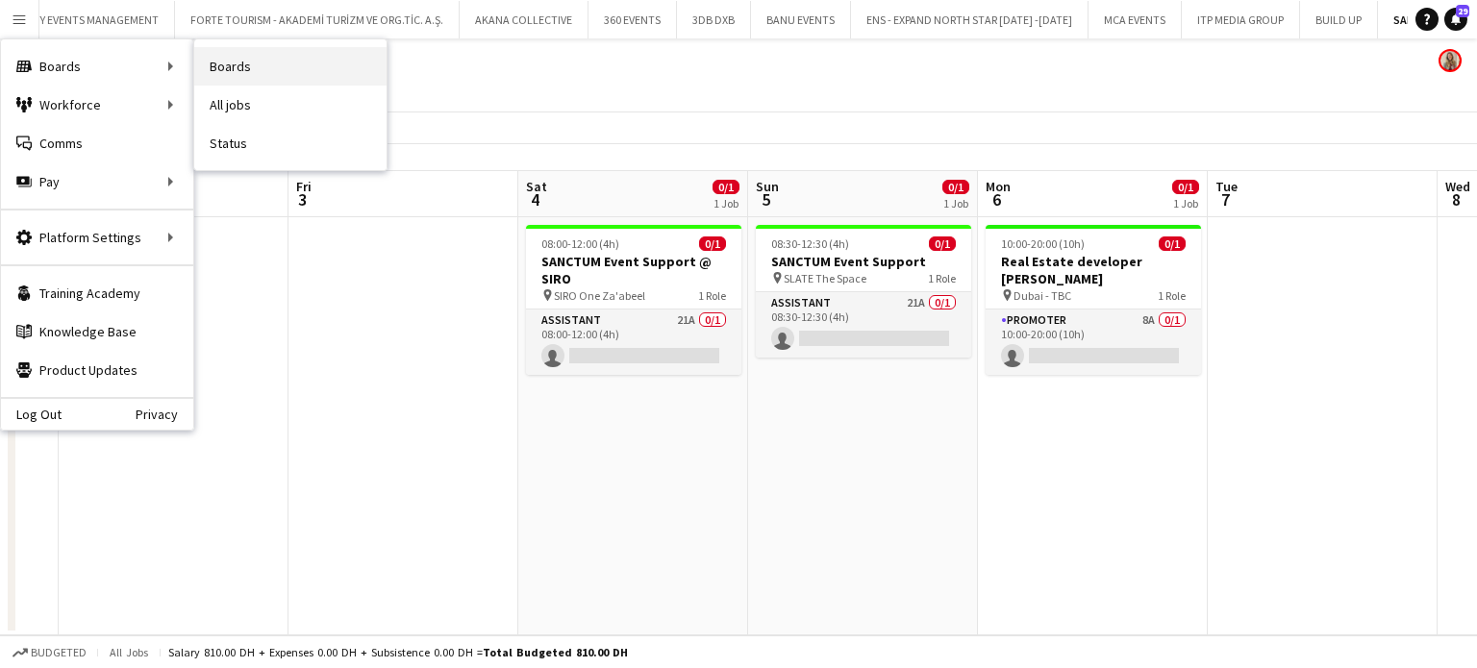
click at [222, 71] on link "Boards" at bounding box center [290, 66] width 192 height 38
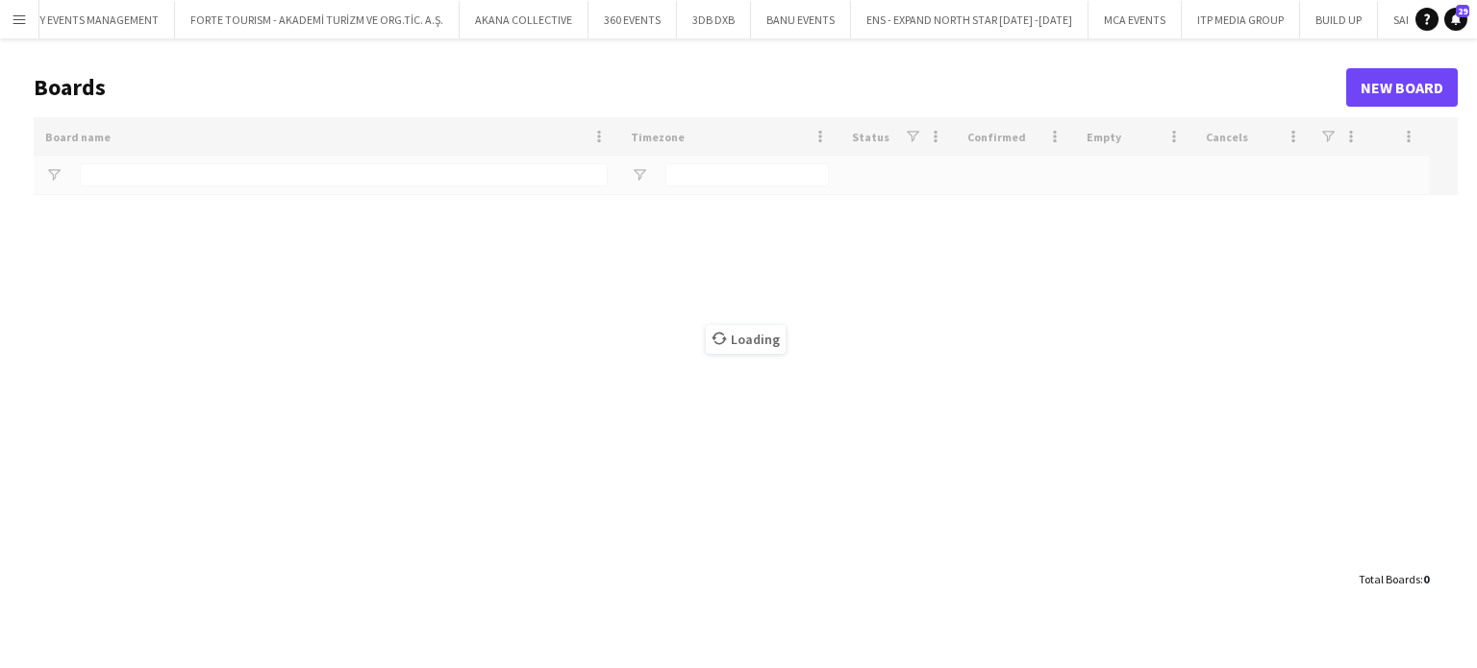
type input "***"
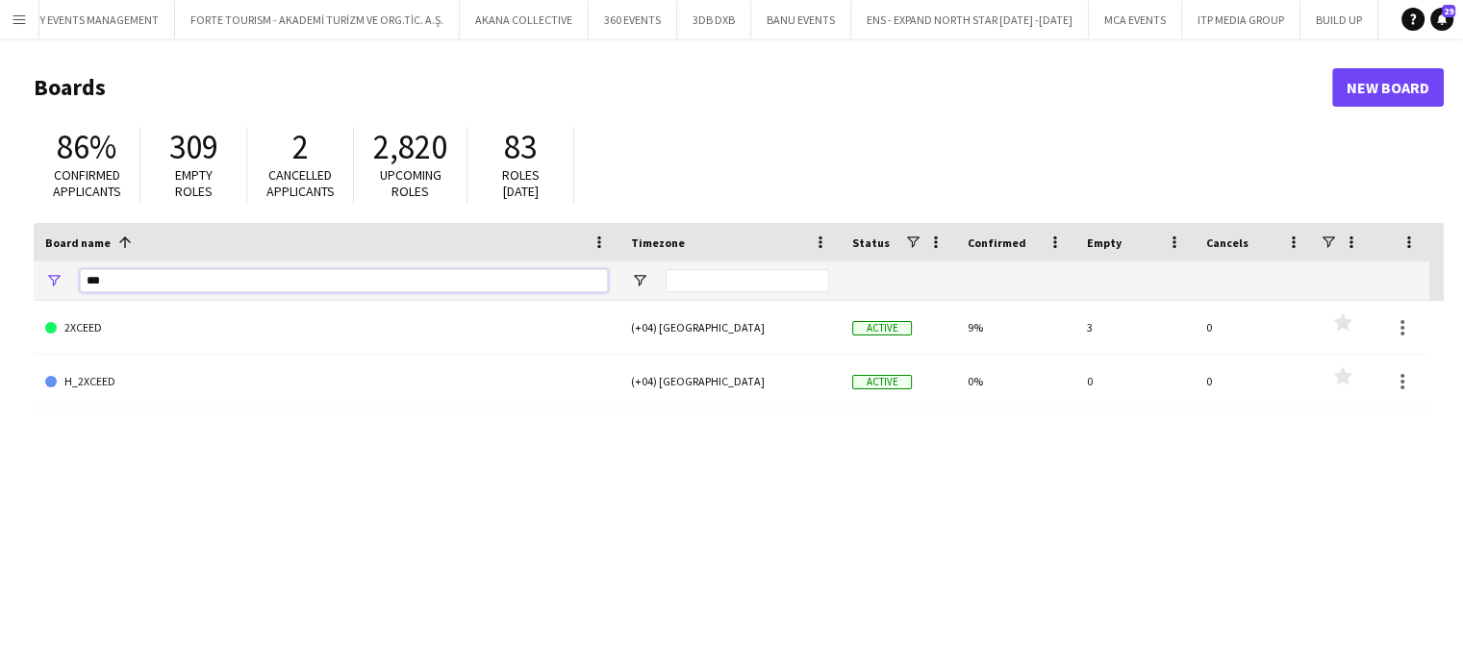
drag, startPoint x: 134, startPoint y: 286, endPoint x: 33, endPoint y: 261, distance: 104.0
click at [34, 261] on div "Board name 1 Timezone Status Confirmed" at bounding box center [731, 262] width 1395 height 78
click at [13, 19] on app-icon "Menu" at bounding box center [19, 19] width 15 height 15
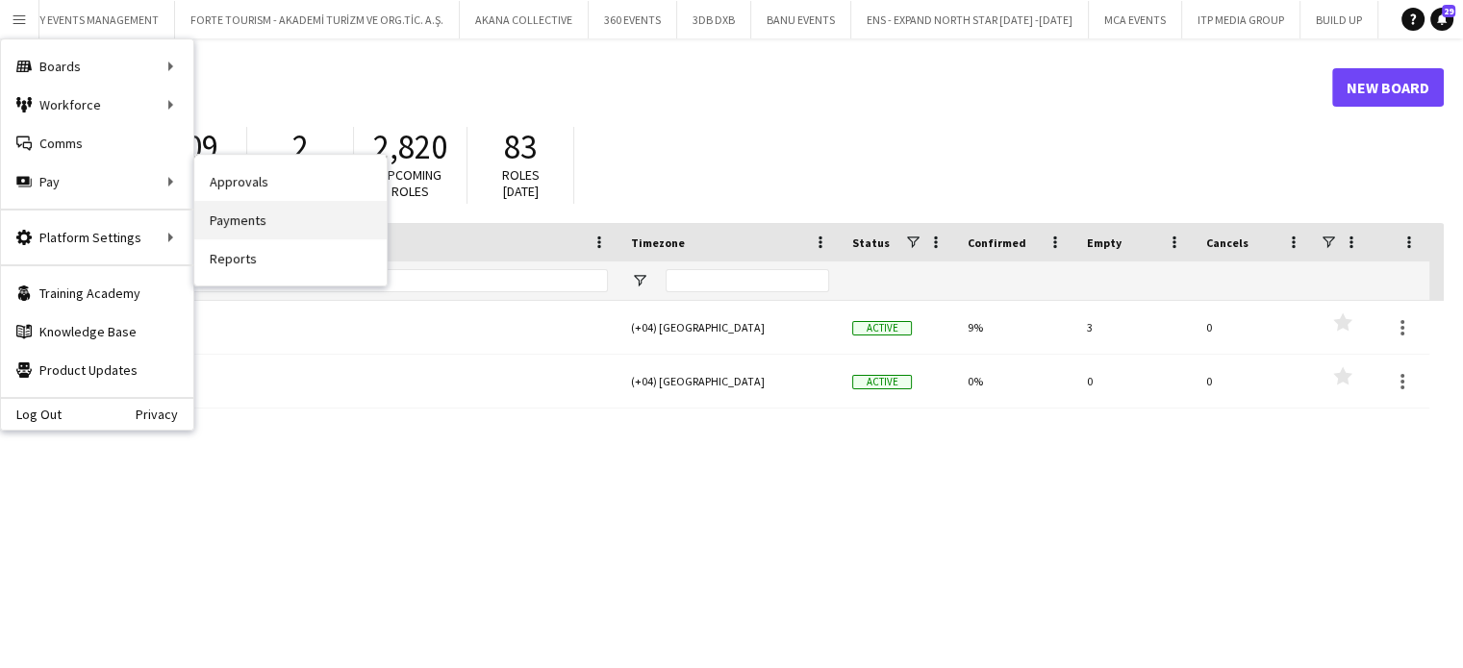
click at [254, 224] on link "Payments" at bounding box center [290, 220] width 192 height 38
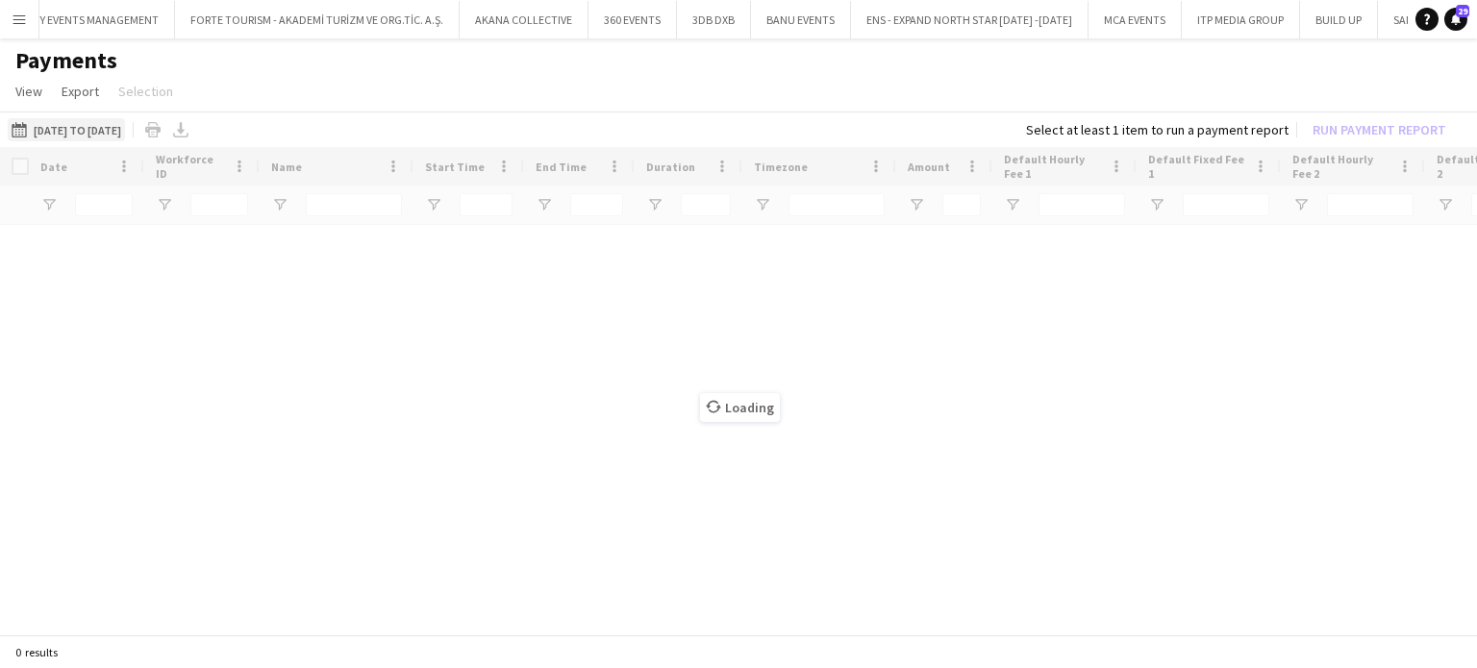
click at [125, 127] on button "01-08-2025 to 31-08-2025 01-08-2025 to 31-08-2025" at bounding box center [66, 129] width 117 height 23
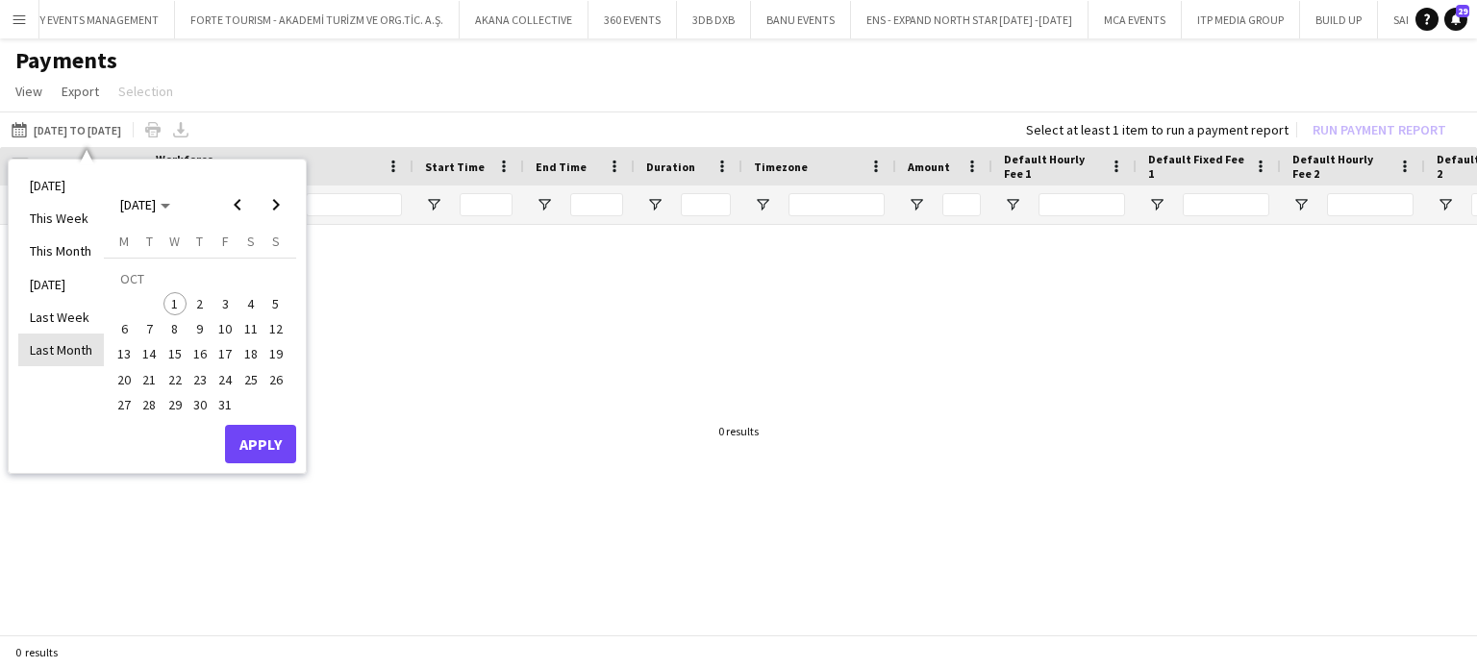
click at [57, 342] on li "Last Month" at bounding box center [61, 350] width 86 height 33
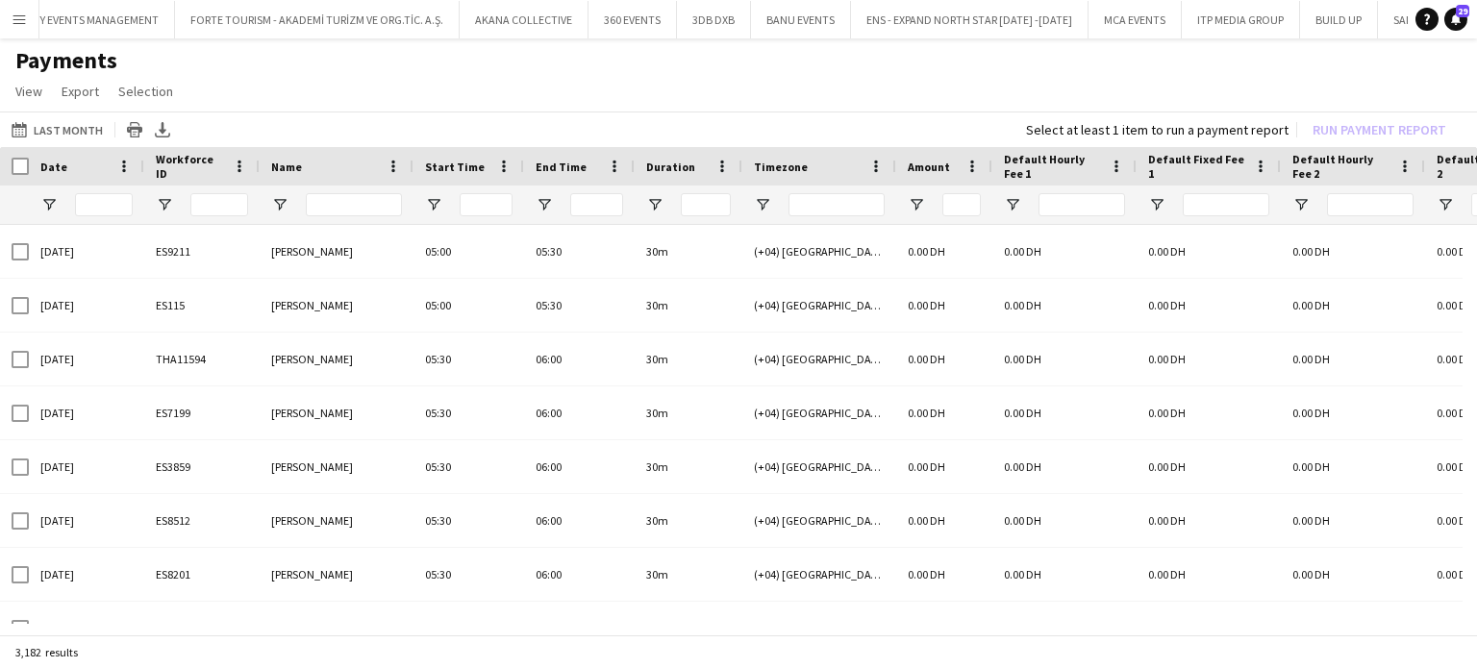
click at [499, 65] on h1 "Payments" at bounding box center [738, 60] width 1477 height 29
click at [329, 203] on input "Name Filter Input" at bounding box center [354, 204] width 96 height 23
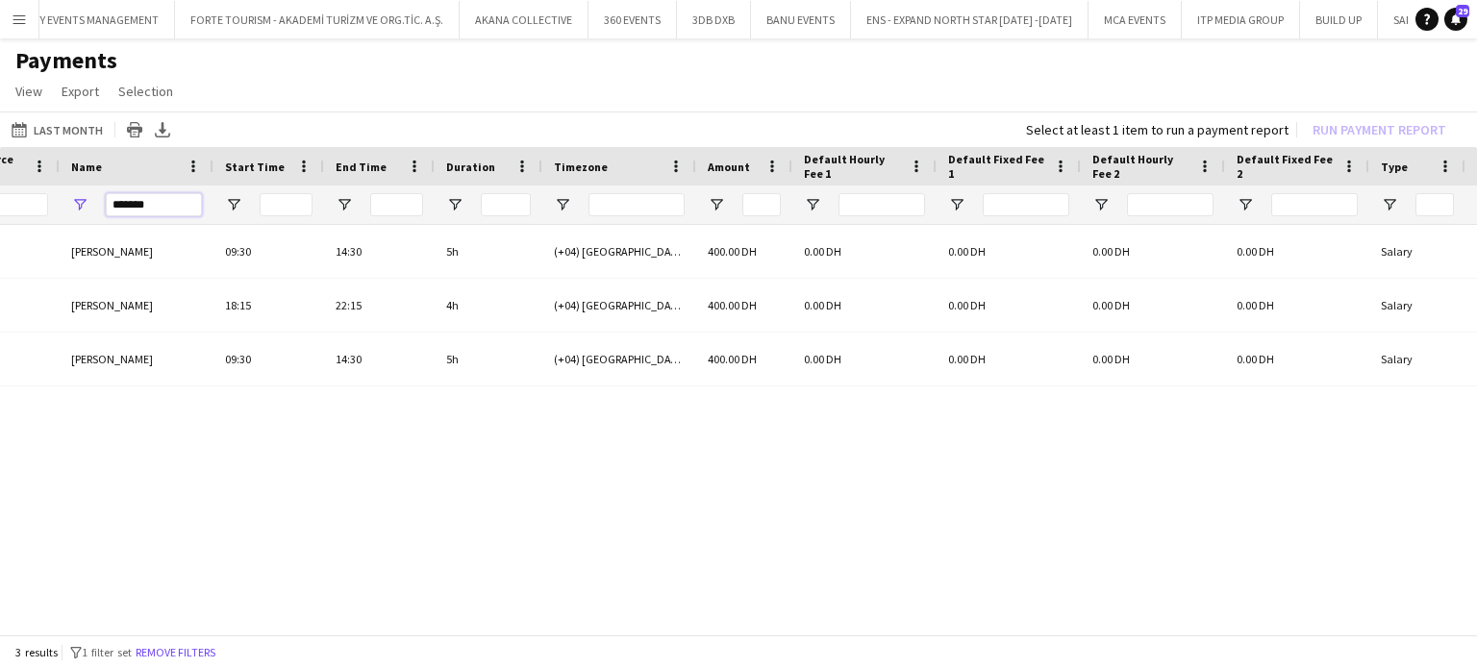
scroll to position [0, 281]
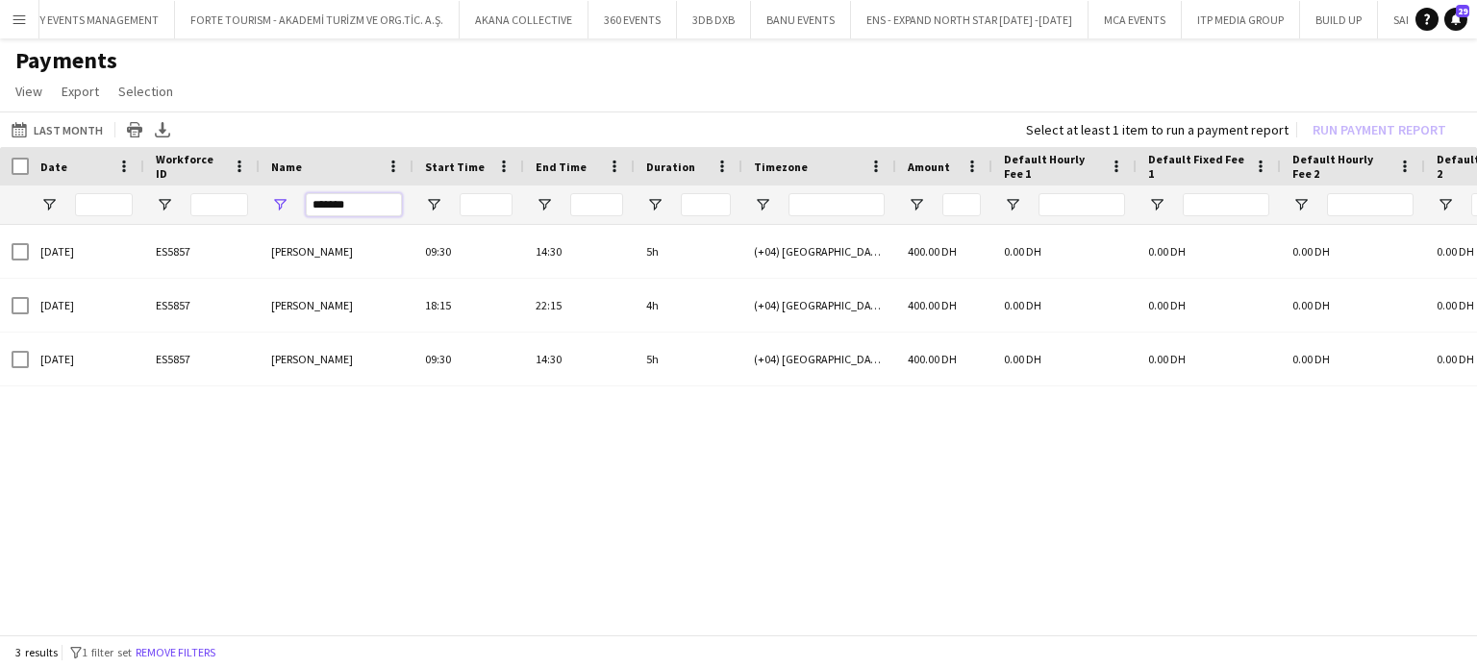
type input "*******"
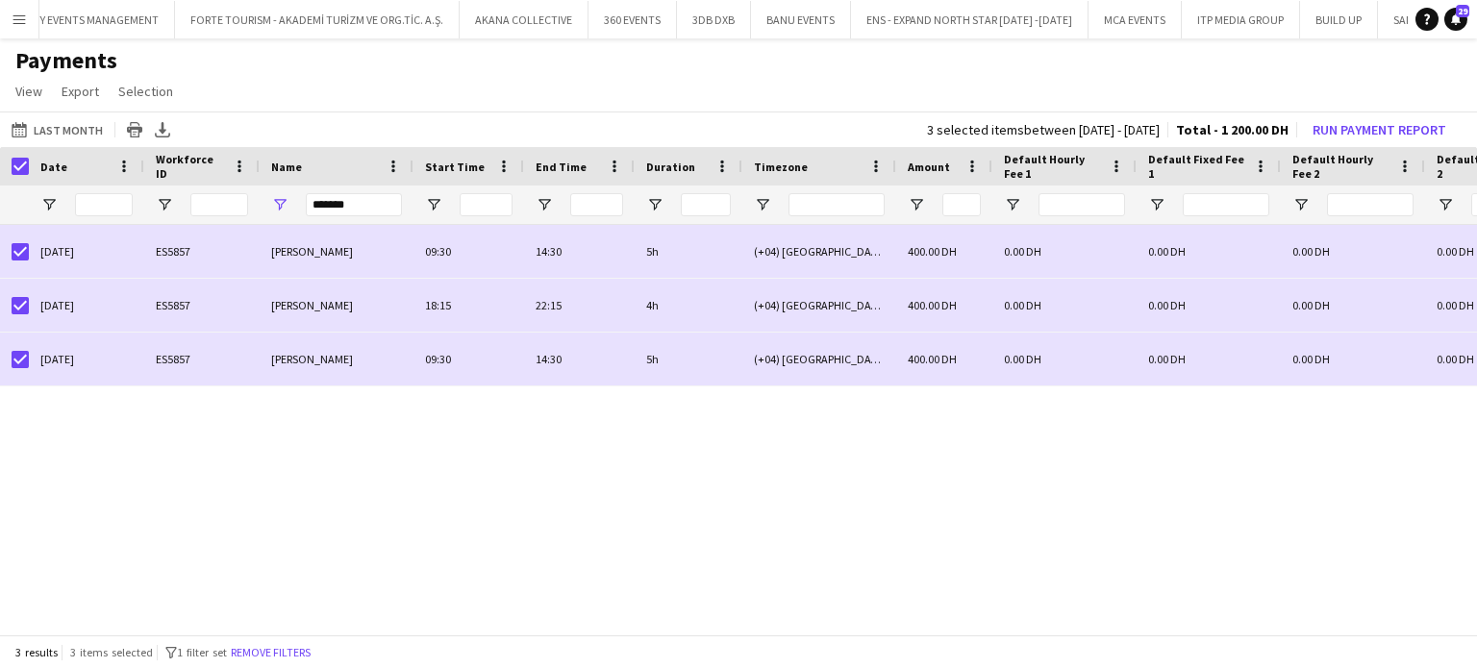
click at [15, 6] on button "Menu" at bounding box center [19, 19] width 38 height 38
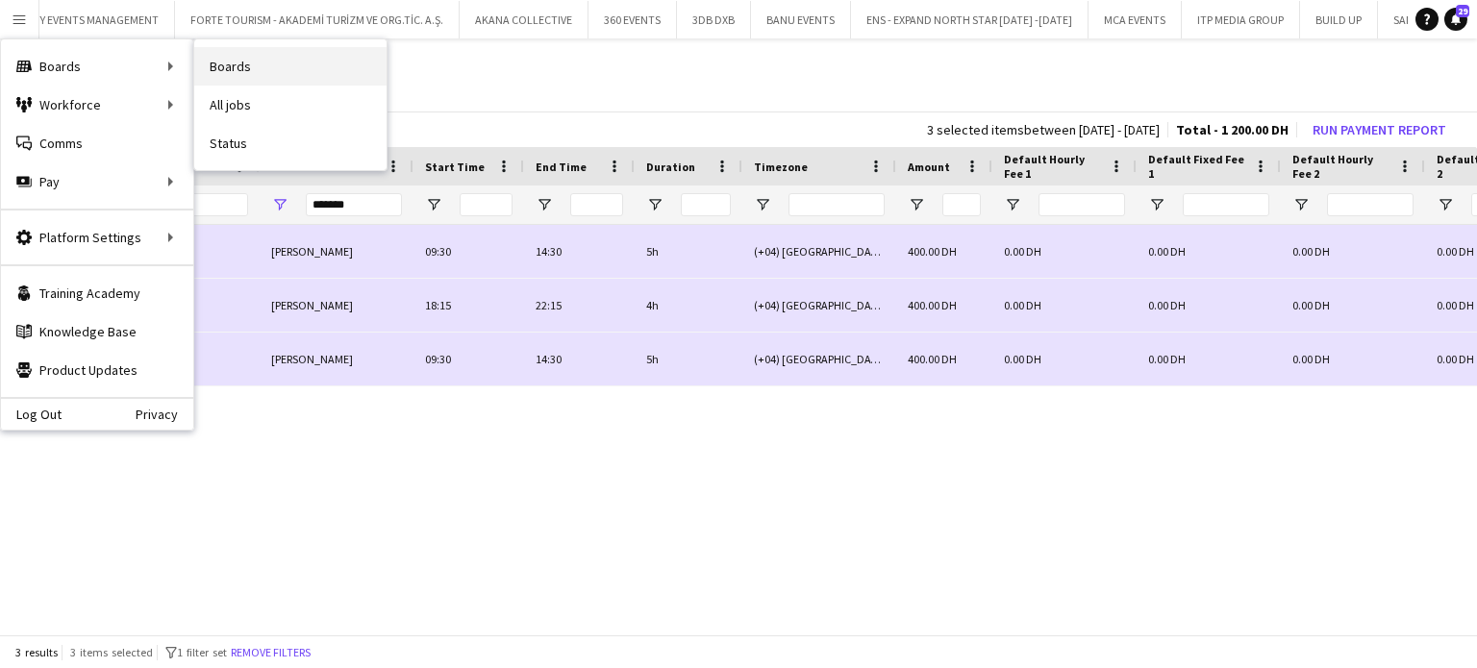
click at [255, 60] on link "Boards" at bounding box center [290, 66] width 192 height 38
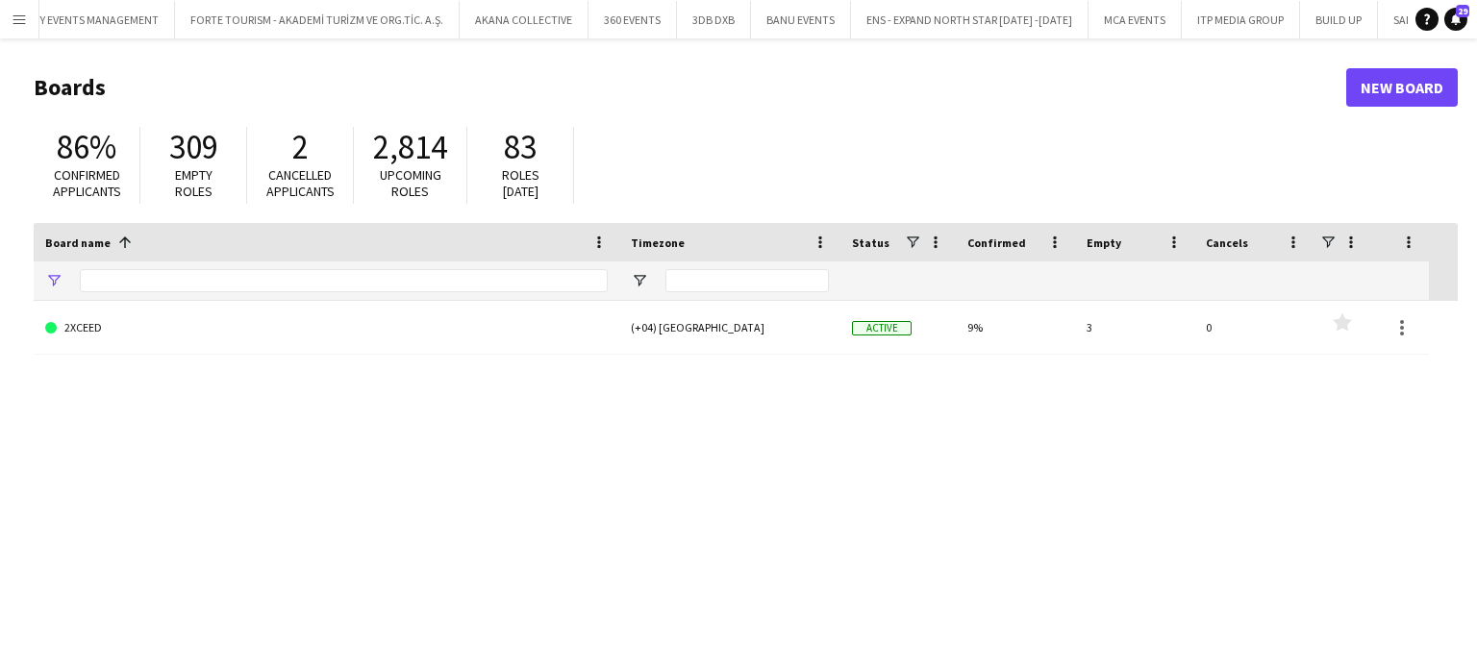
type input "***"
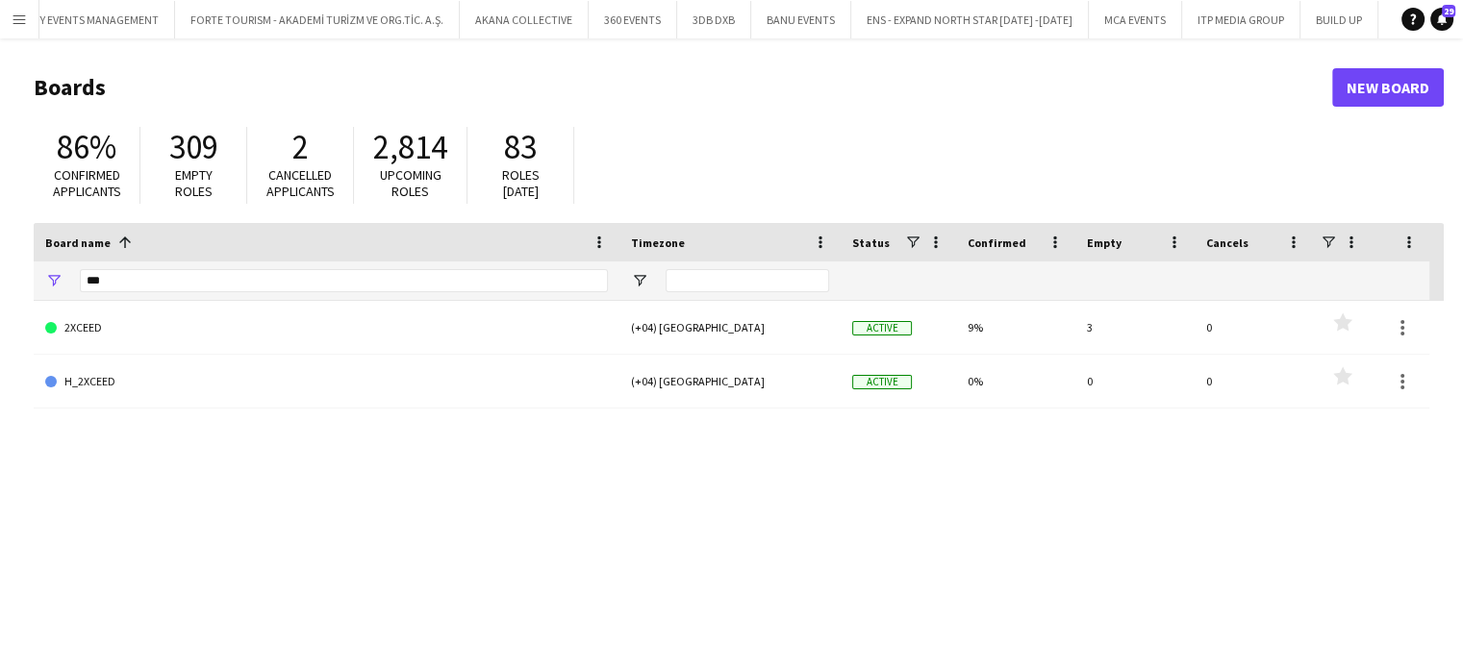
click at [1, 12] on button "Menu" at bounding box center [19, 19] width 38 height 38
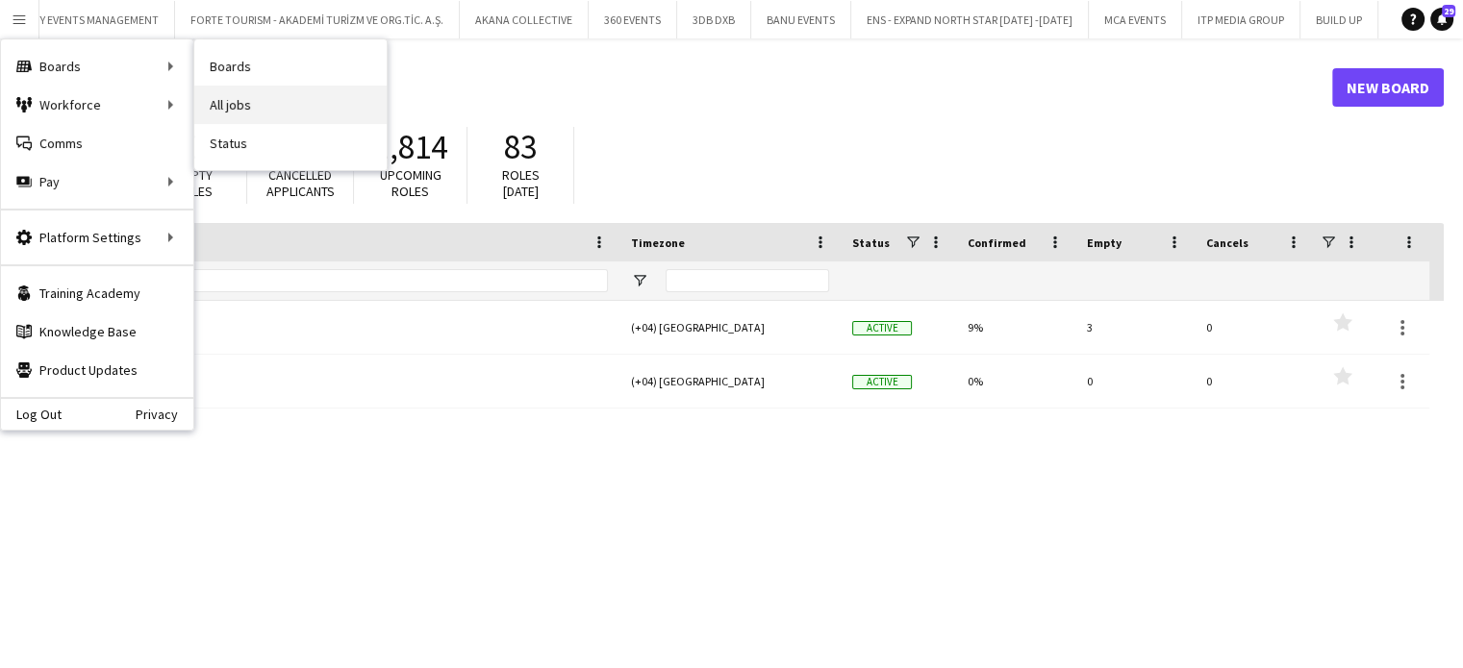
click at [262, 101] on link "All jobs" at bounding box center [290, 105] width 192 height 38
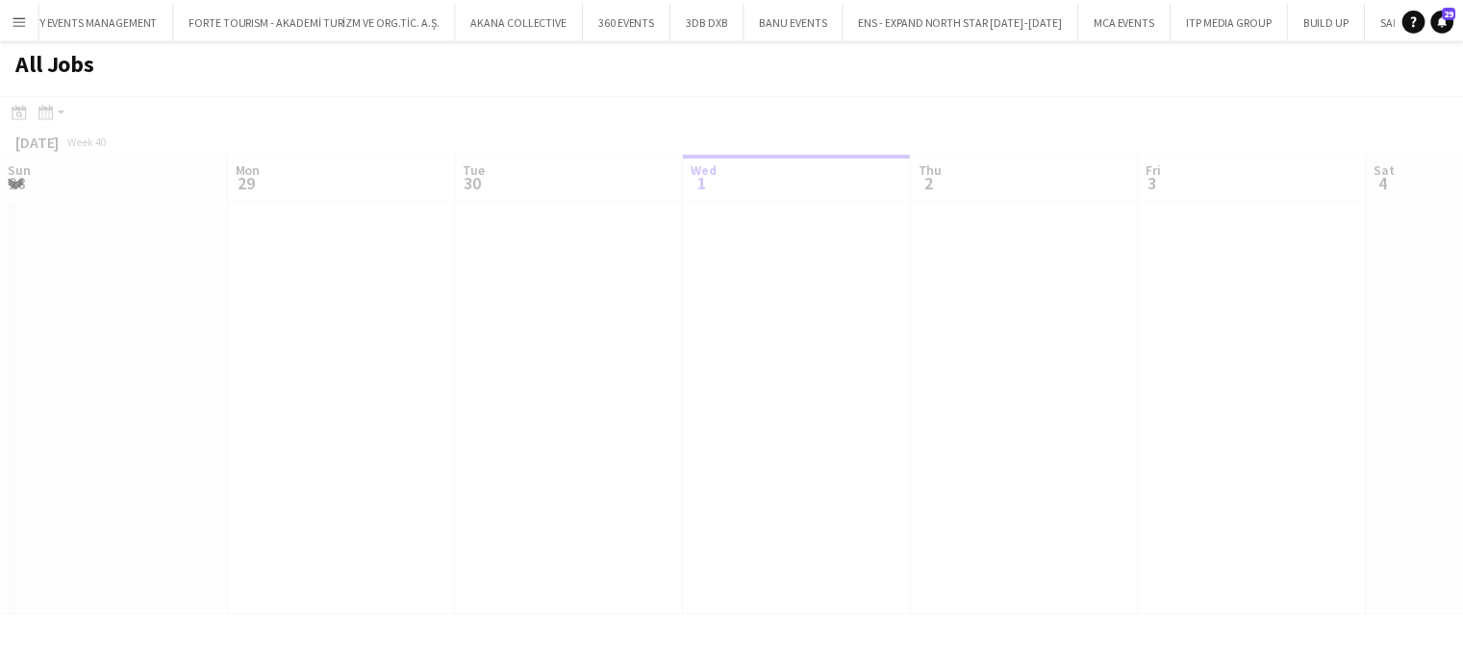
scroll to position [0, 460]
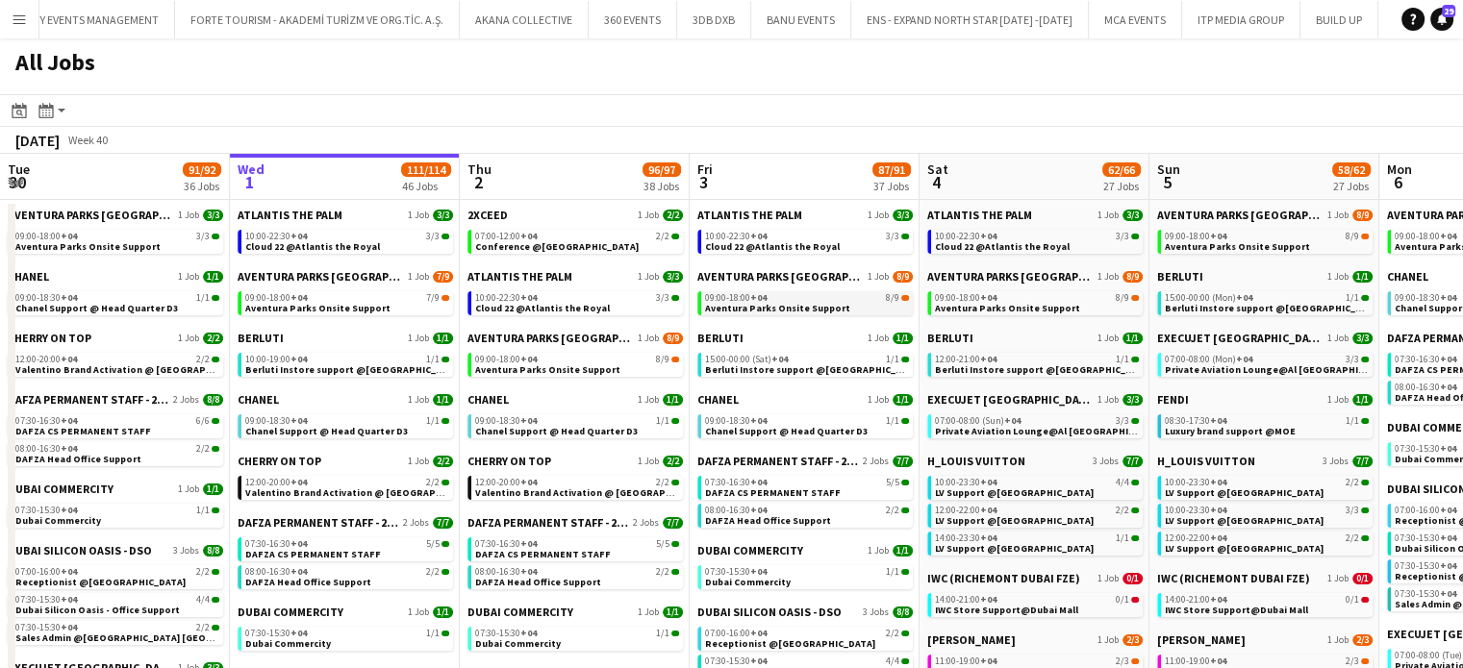
click at [822, 293] on div "09:00-18:00 +04 8/9" at bounding box center [807, 298] width 204 height 10
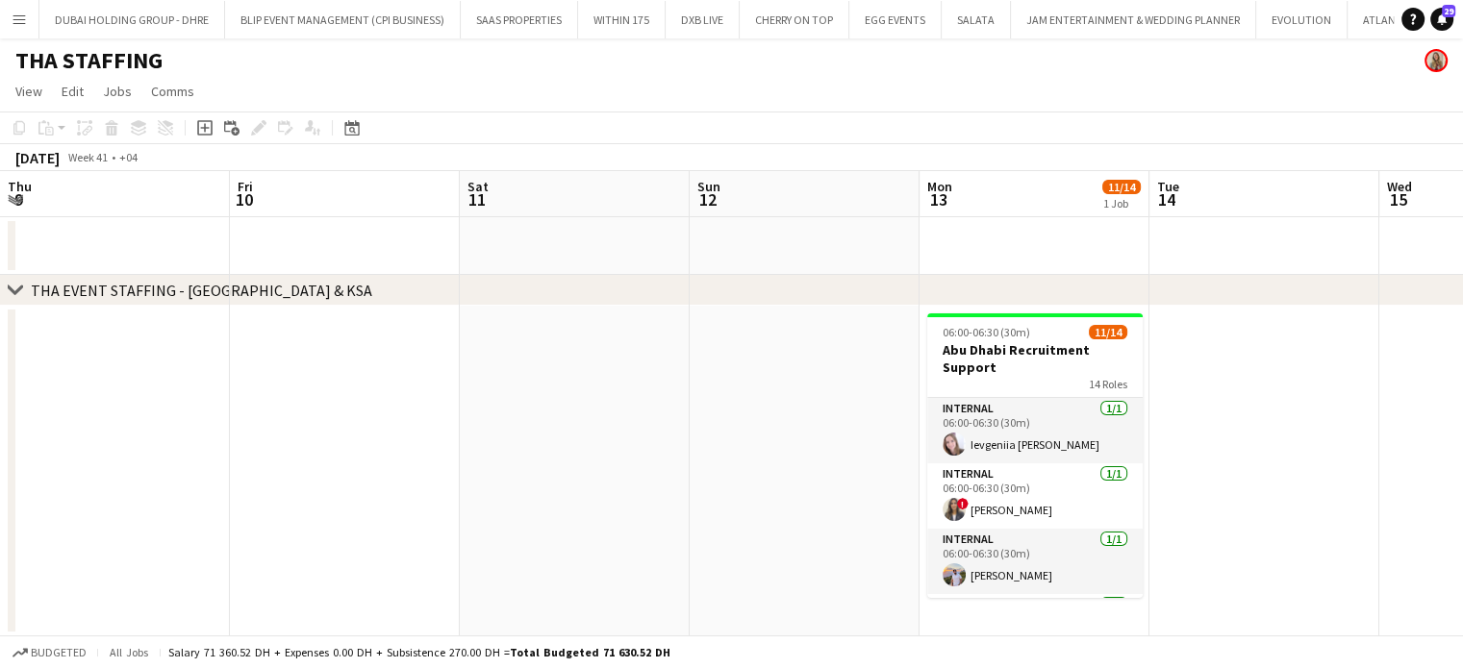
scroll to position [0, 588]
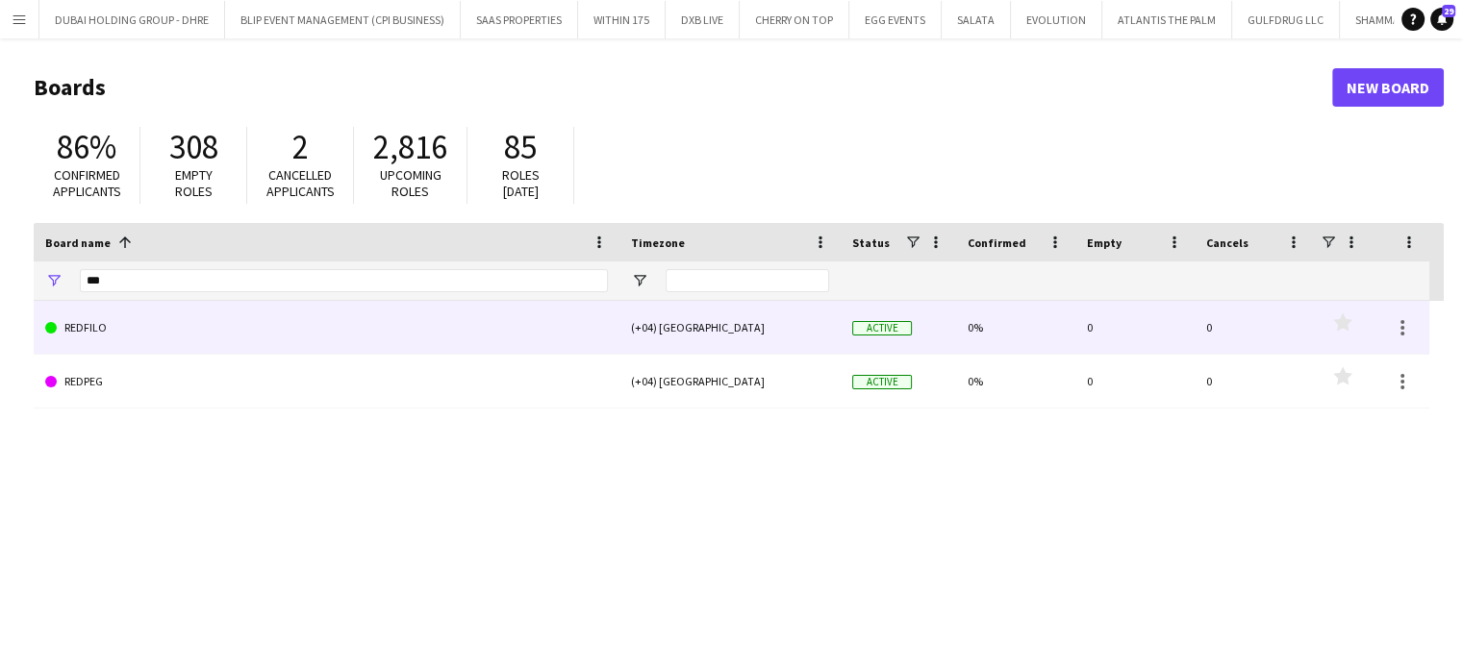
scroll to position [0, 7159]
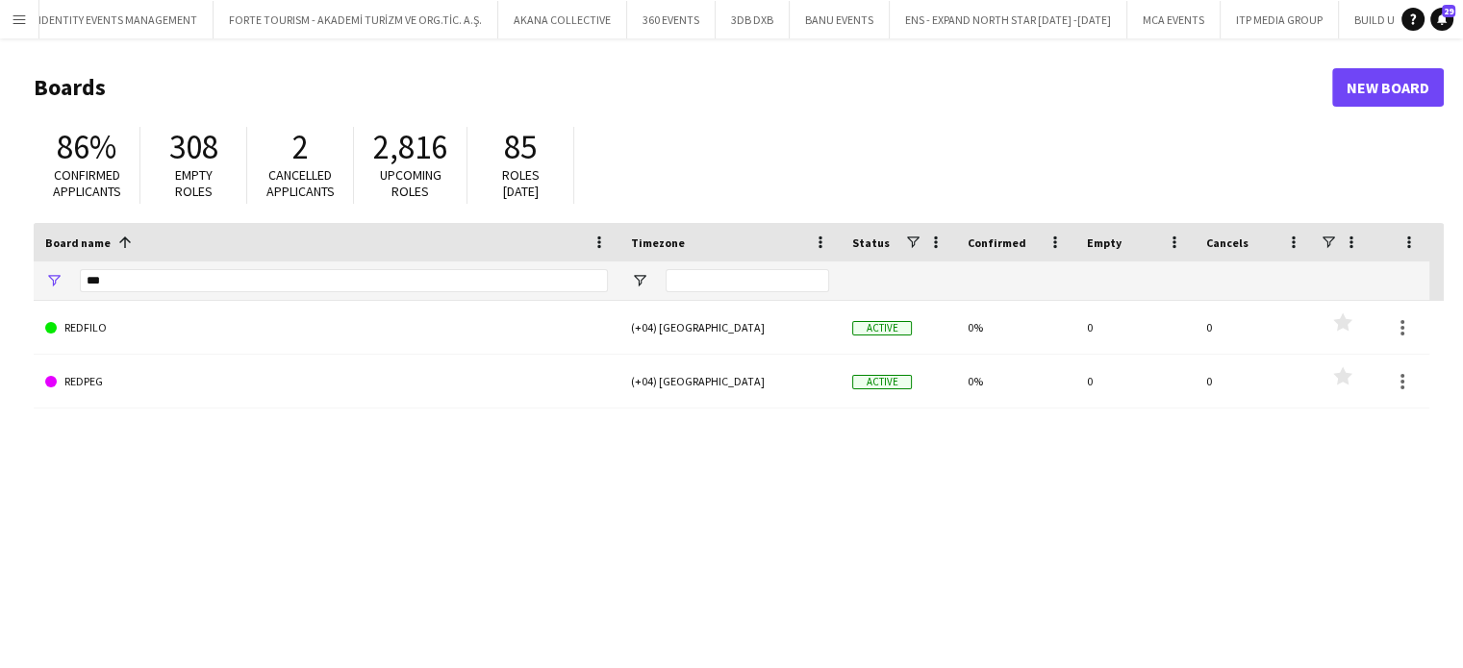
drag, startPoint x: 169, startPoint y: 287, endPoint x: 0, endPoint y: 287, distance: 169.2
click at [0, 287] on main "Boards New Board 86% Confirmed applicants 308 Empty roles 2 Cancelled applicant…" at bounding box center [731, 385] width 1463 height 694
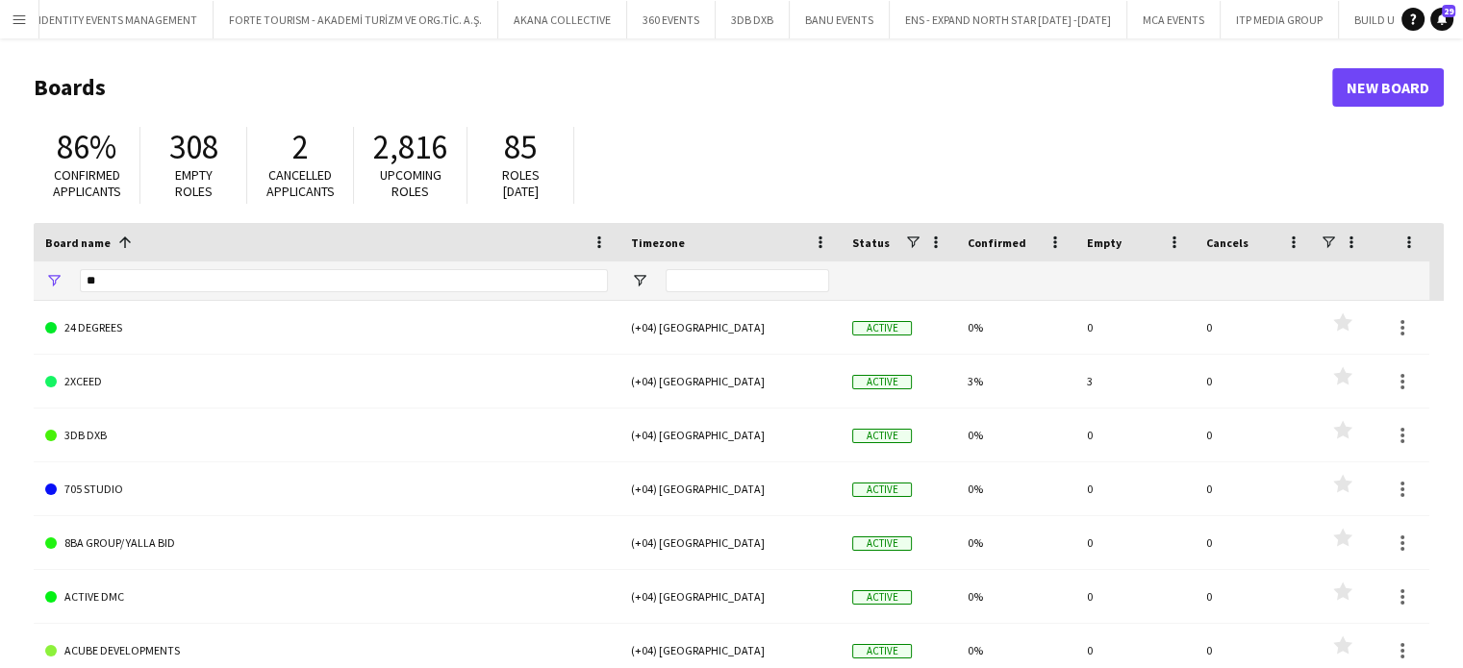
type input "*"
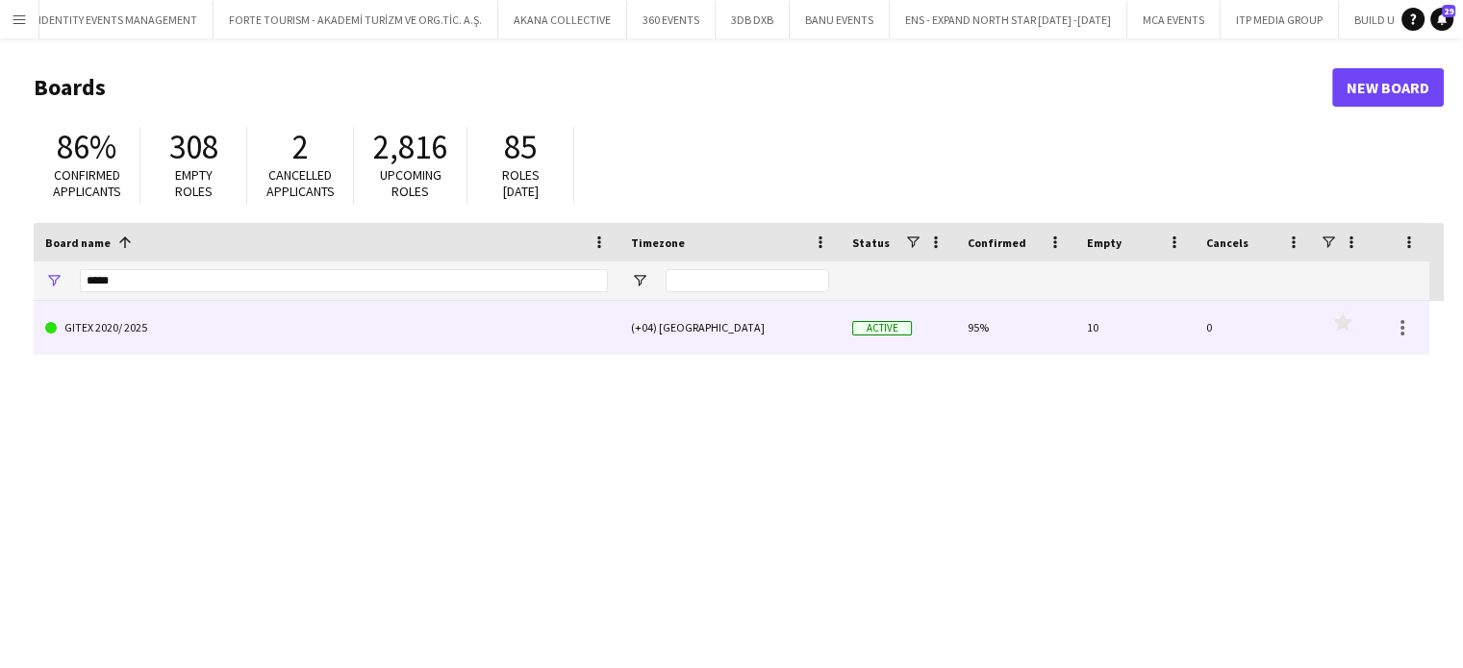
type input "*****"
click at [281, 319] on link "GITEX 2020/ 2025" at bounding box center [326, 328] width 563 height 54
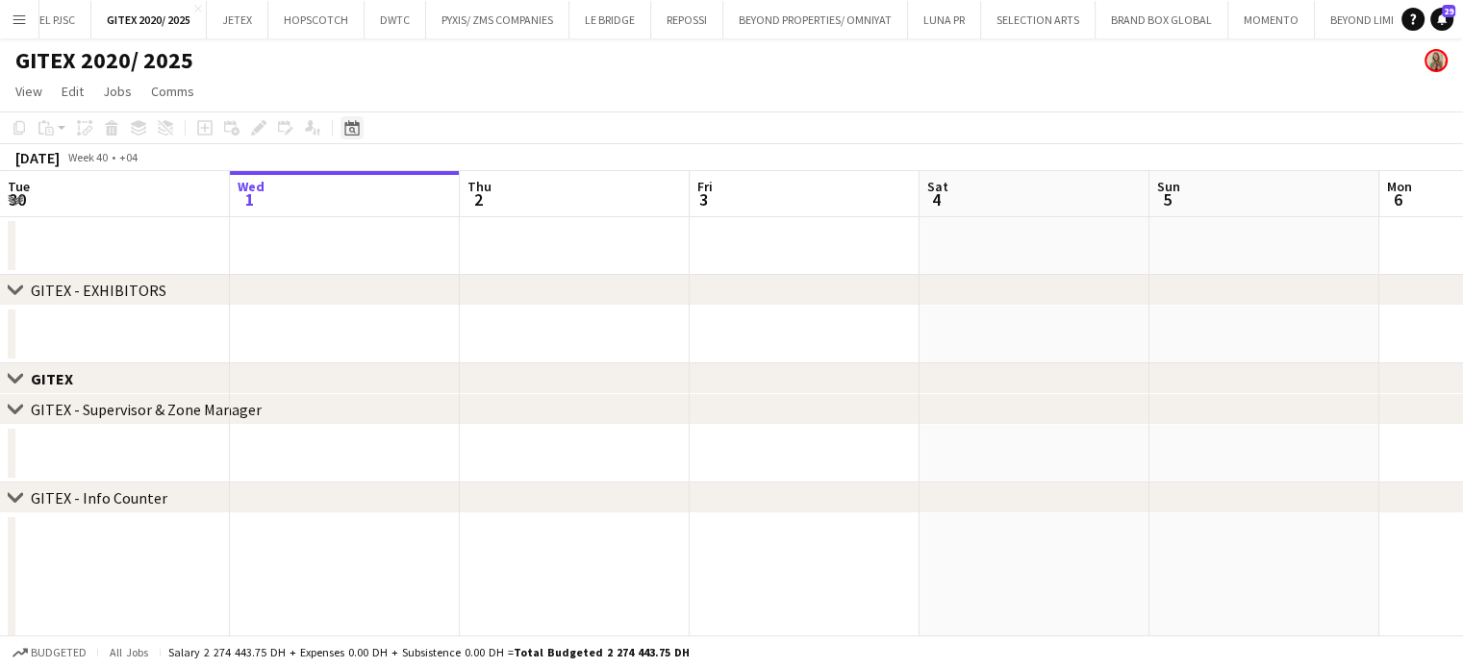
click at [342, 122] on div "Date picker" at bounding box center [351, 127] width 23 height 23
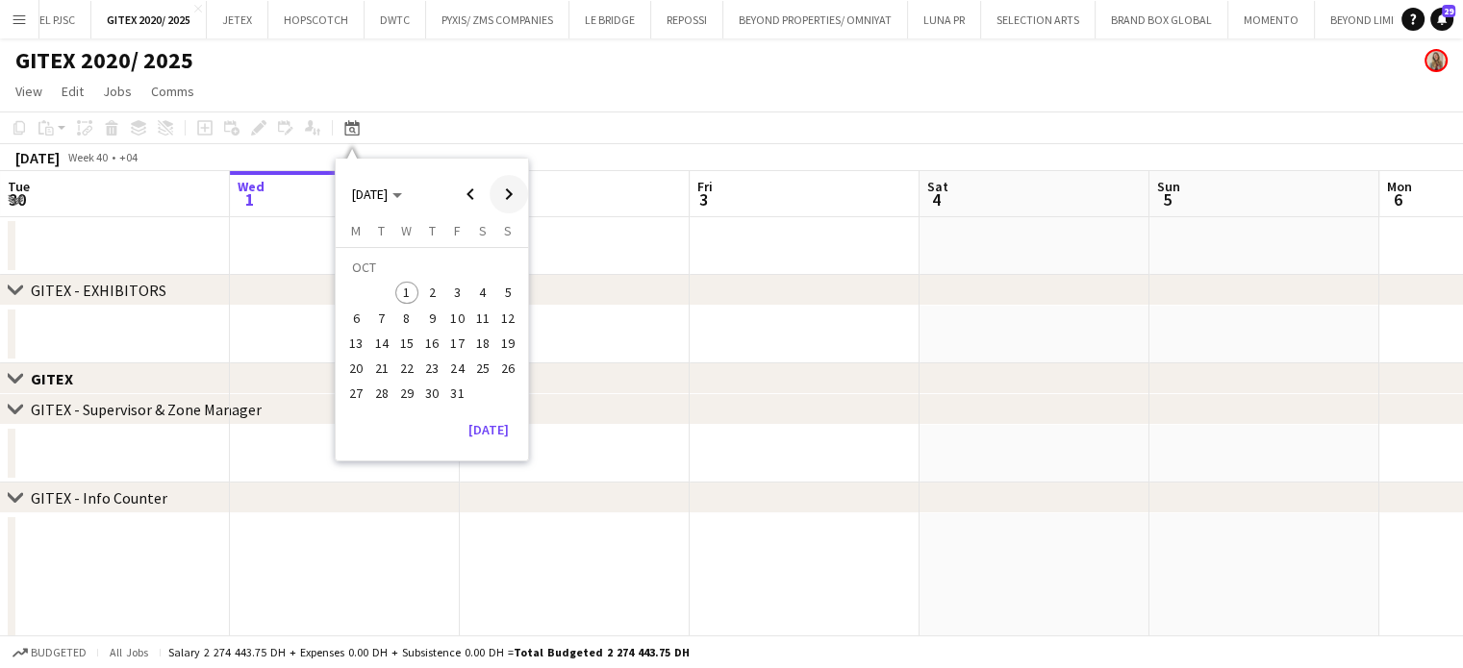
click at [507, 199] on span "Next month" at bounding box center [508, 194] width 38 height 38
click at [470, 193] on span "Previous month" at bounding box center [470, 194] width 38 height 38
click at [358, 353] on span "13" at bounding box center [356, 343] width 23 height 23
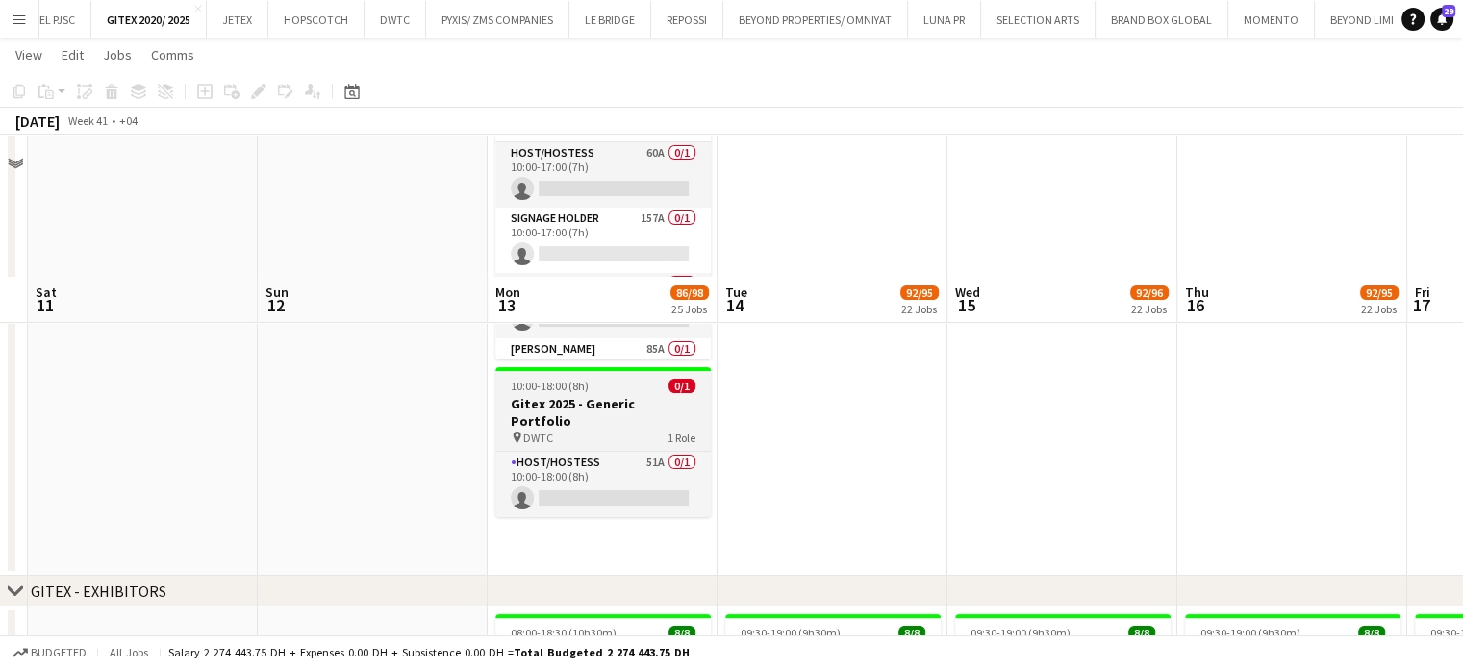
scroll to position [577, 0]
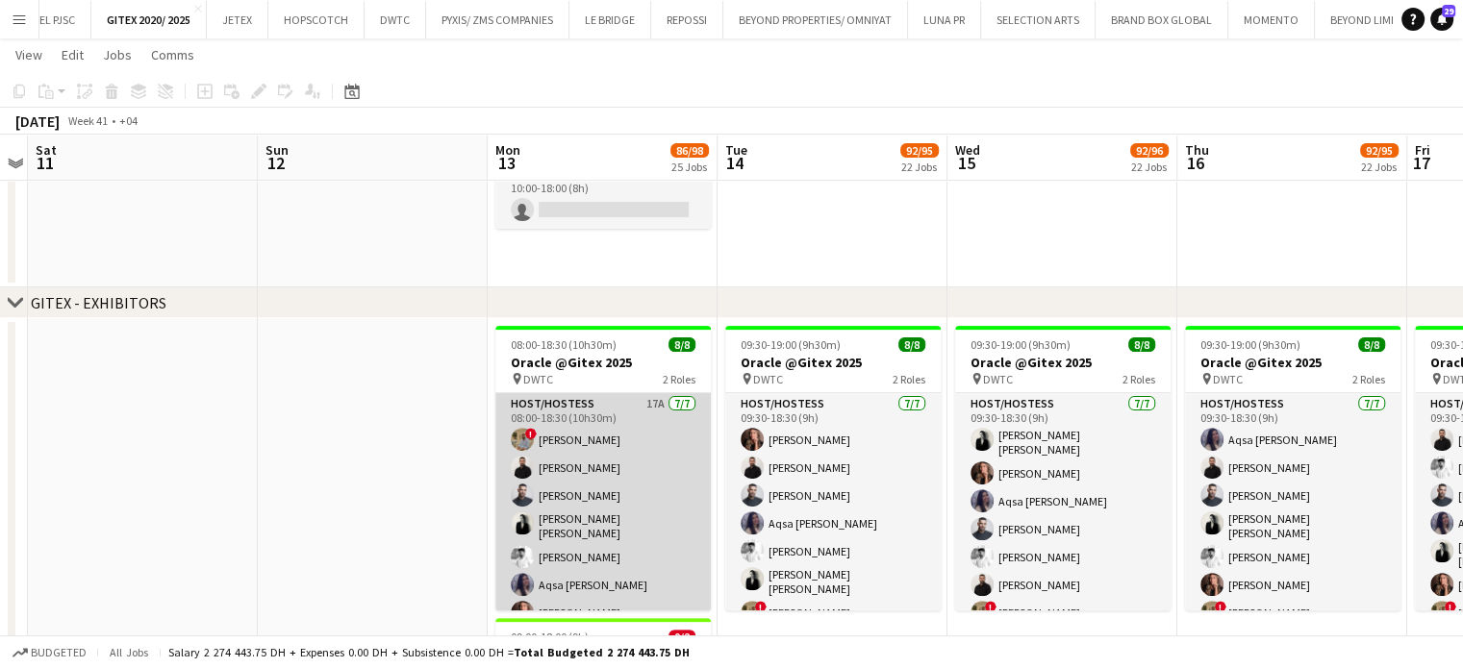
click at [615, 522] on app-card-role "Host/Hostess 17A 7/7 08:00-18:30 (10h30m) ! Hussain Almeshal George charbel Mba…" at bounding box center [602, 512] width 215 height 238
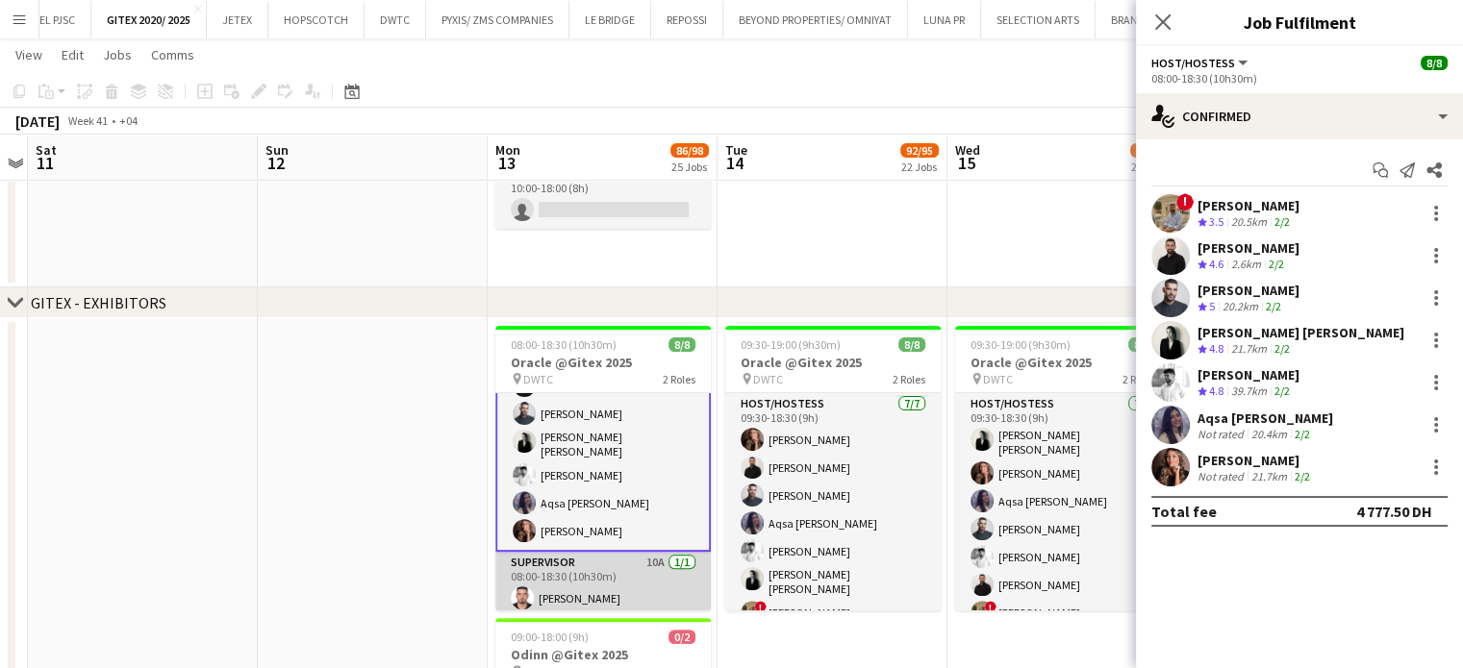
click at [594, 603] on app-card-role "Supervisor 10A 1/1 08:00-18:30 (10h30m) Hussein Abdallah" at bounding box center [602, 584] width 215 height 65
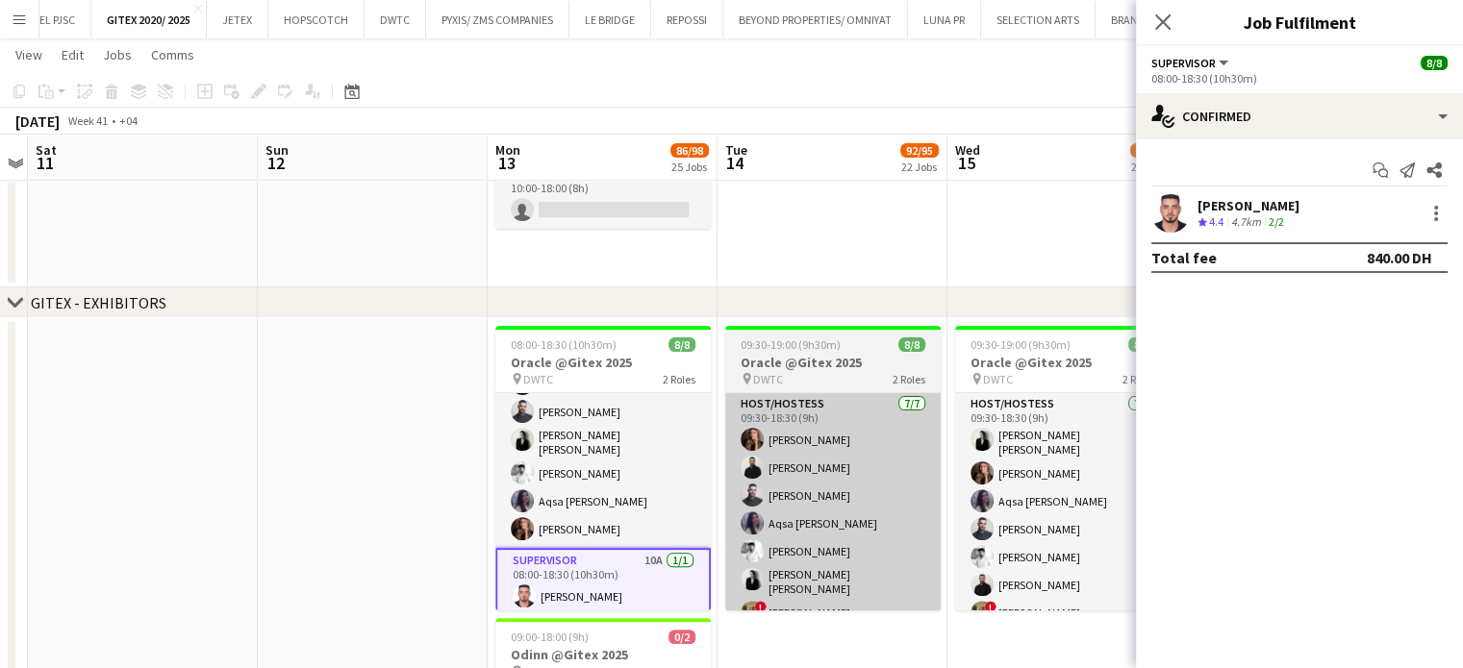
scroll to position [82, 0]
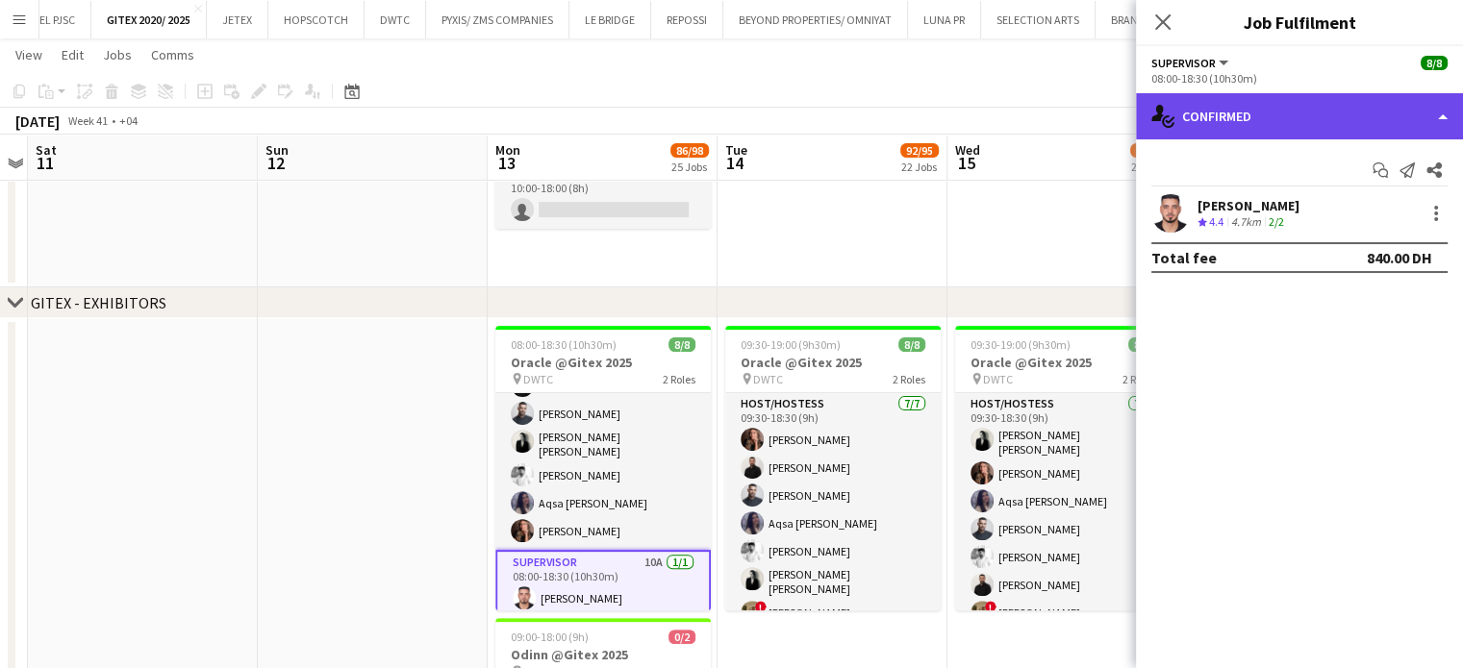
click at [1421, 111] on div "single-neutral-actions-check-2 Confirmed" at bounding box center [1299, 116] width 327 height 46
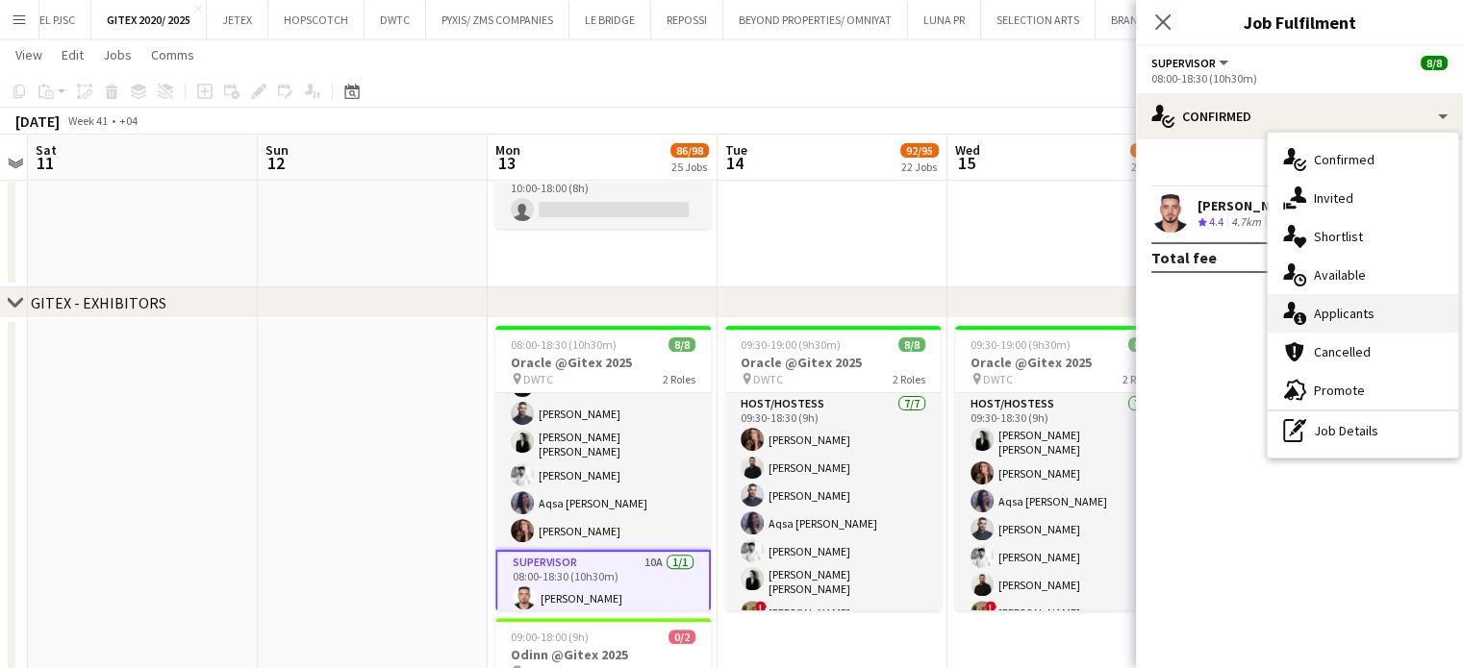
click at [1372, 315] on div "single-neutral-actions-information Applicants" at bounding box center [1362, 313] width 190 height 38
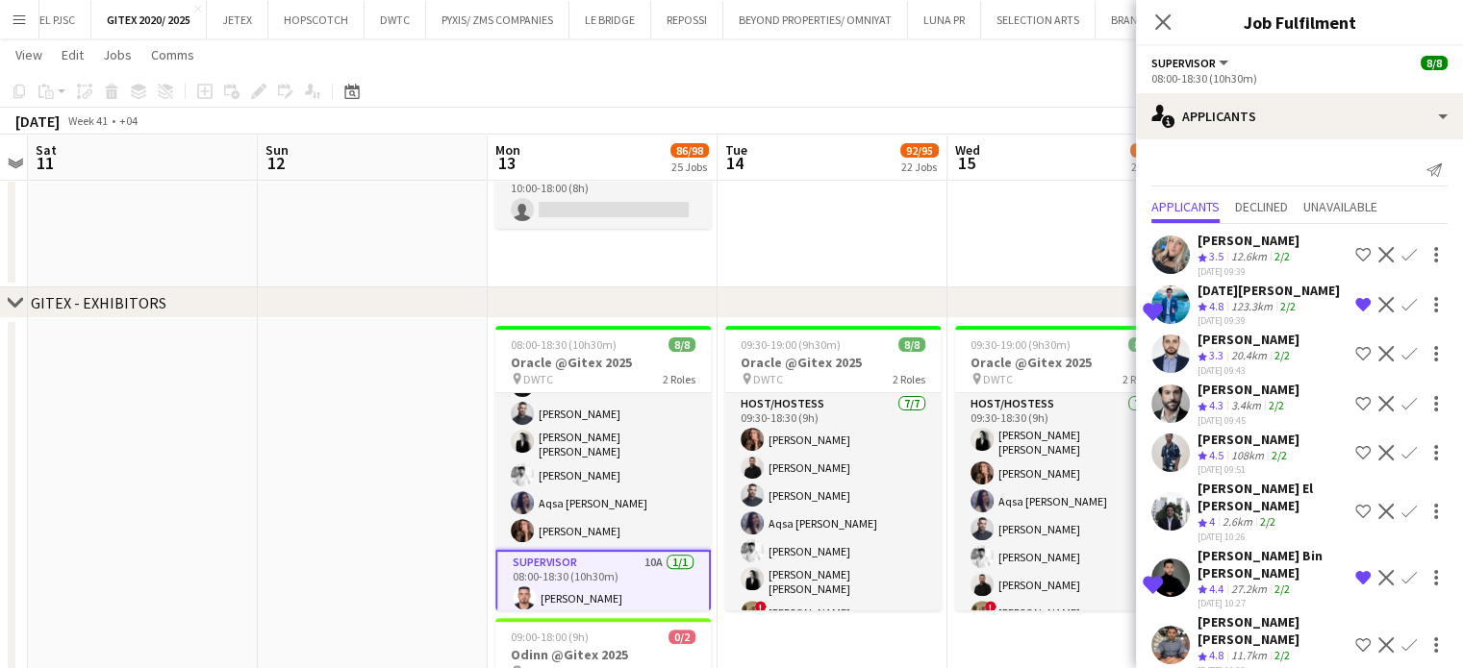
click at [1381, 301] on app-icon "Decline" at bounding box center [1385, 304] width 15 height 15
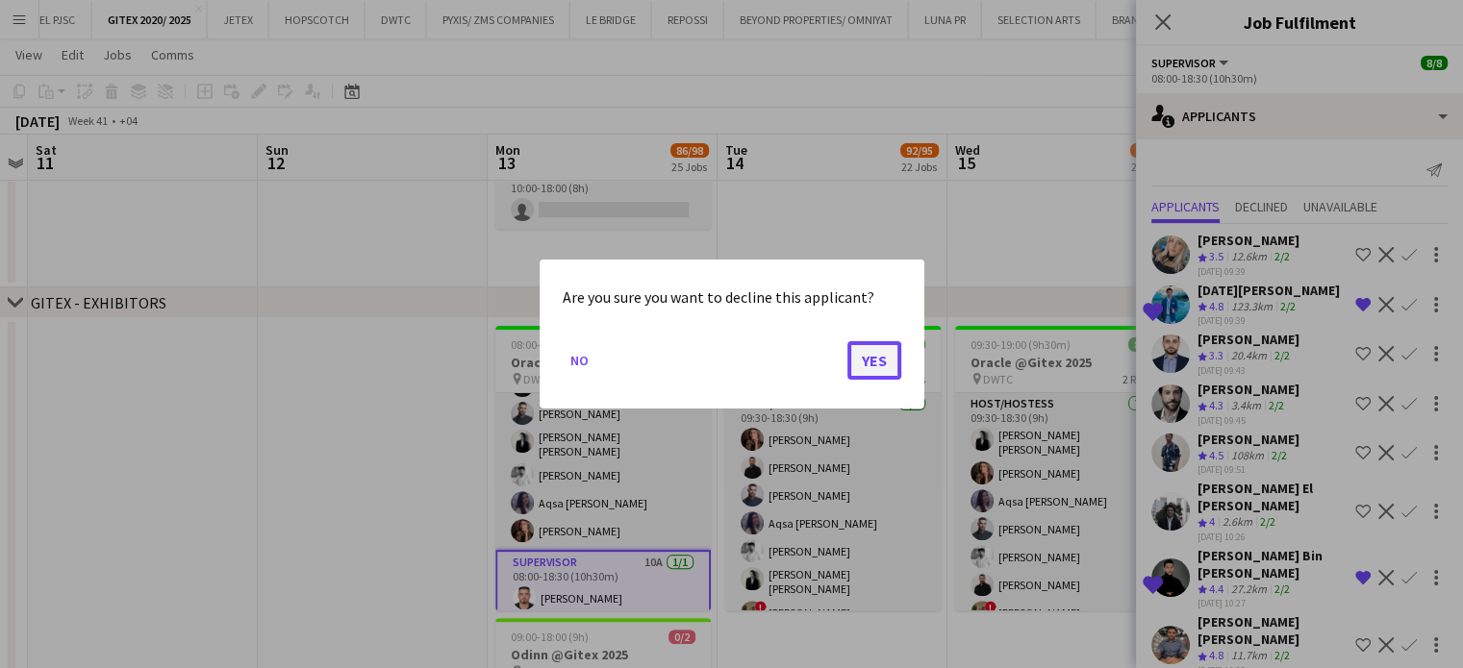
click at [881, 354] on button "Yes" at bounding box center [874, 360] width 54 height 38
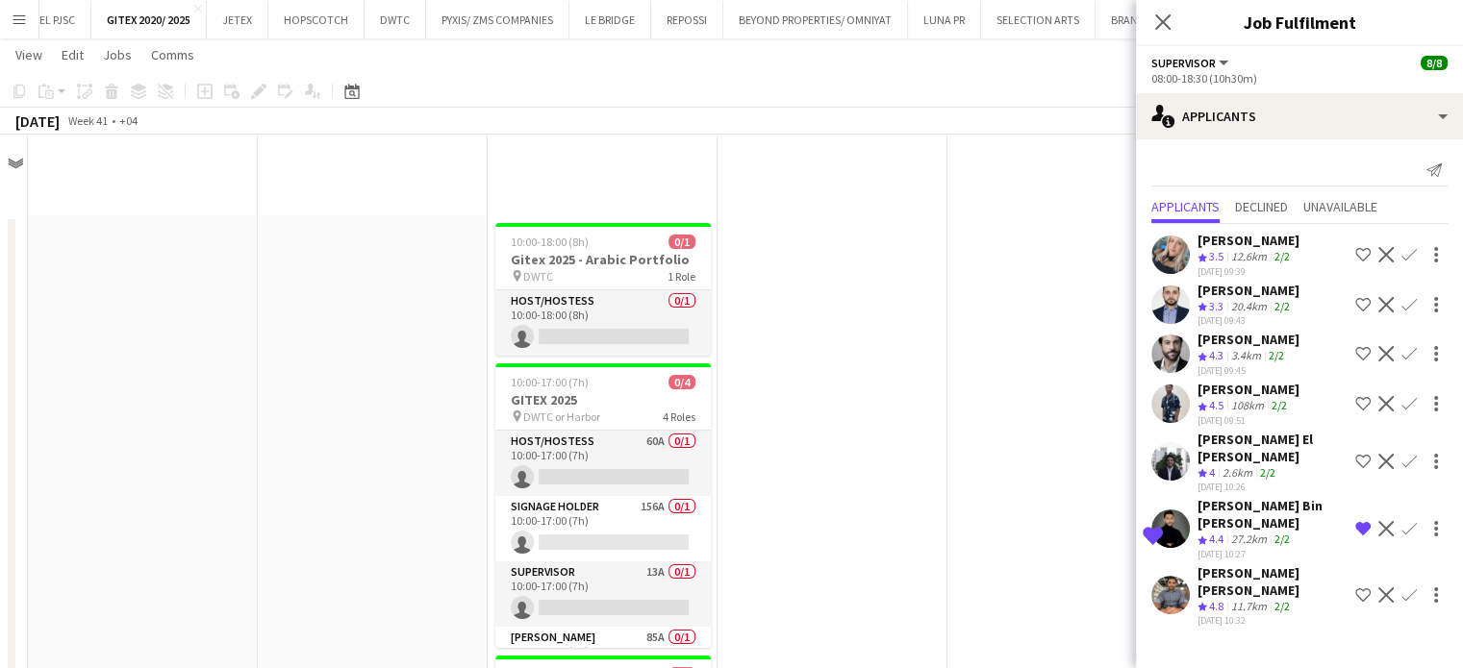
scroll to position [577, 0]
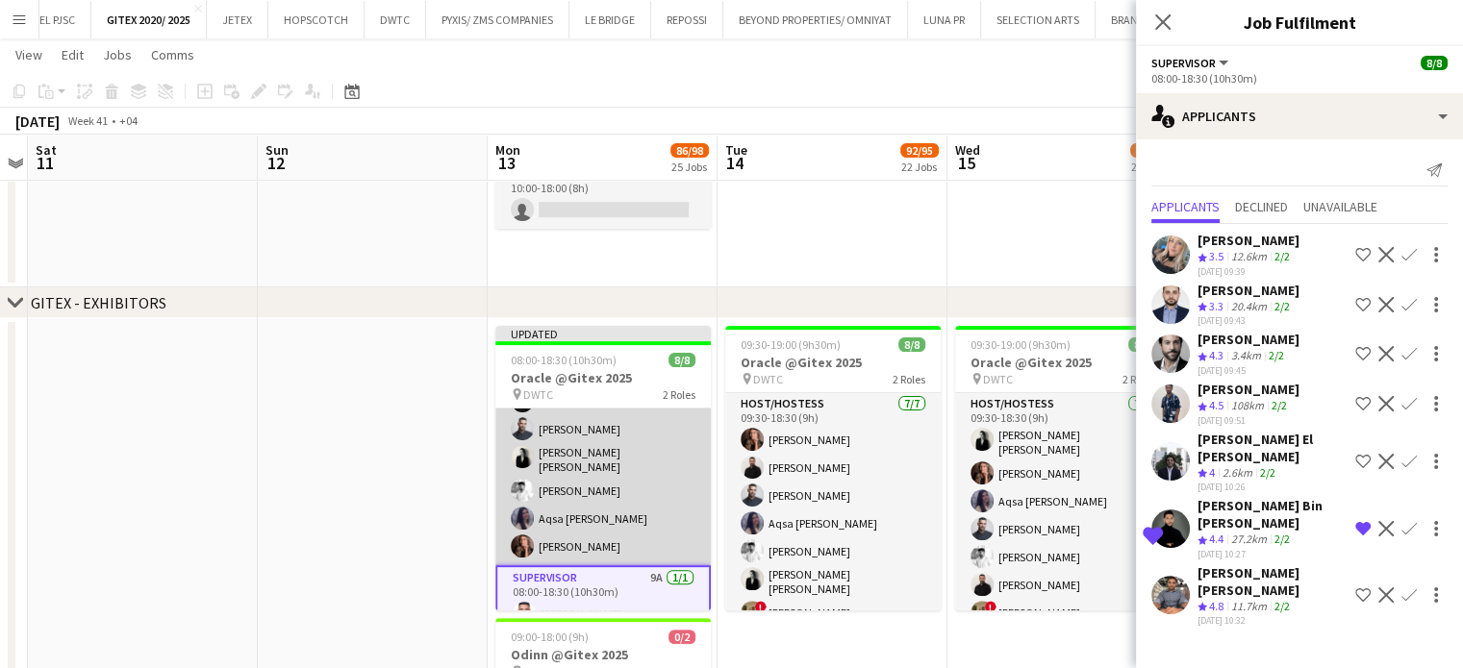
click at [598, 484] on app-card-role "Host/Hostess 17A 7/7 08:00-18:30 (10h30m) ! Hussain Almeshal George charbel Mba…" at bounding box center [602, 446] width 215 height 238
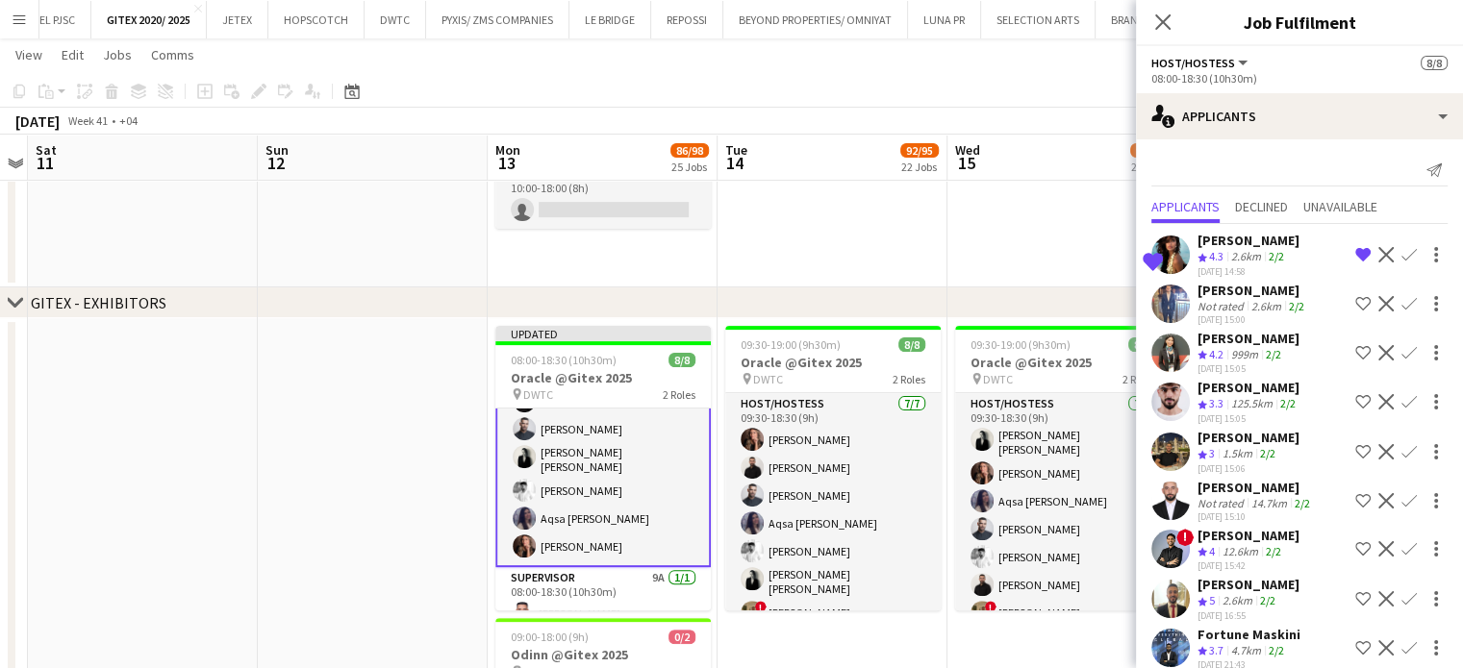
click at [1355, 256] on app-icon "Remove crew from shortlist" at bounding box center [1362, 254] width 15 height 15
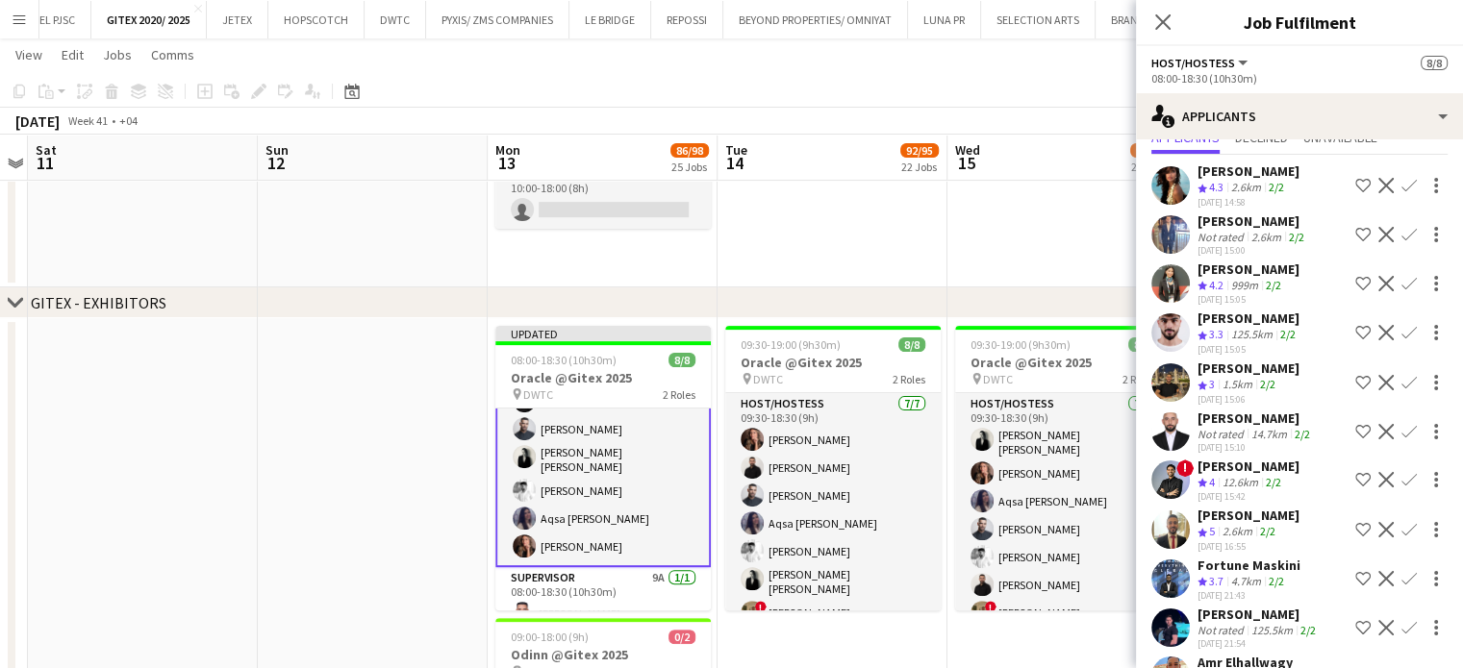
scroll to position [129, 0]
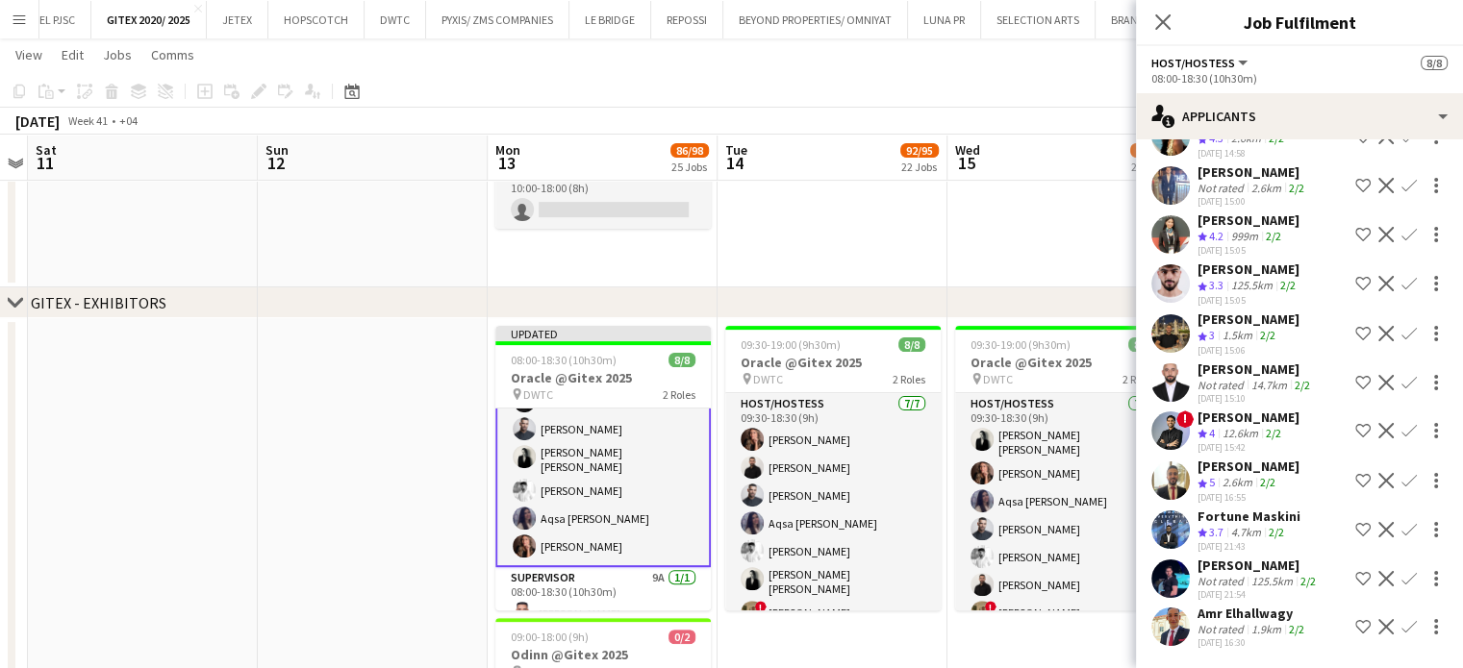
click at [1378, 237] on app-icon "Decline" at bounding box center [1385, 234] width 15 height 15
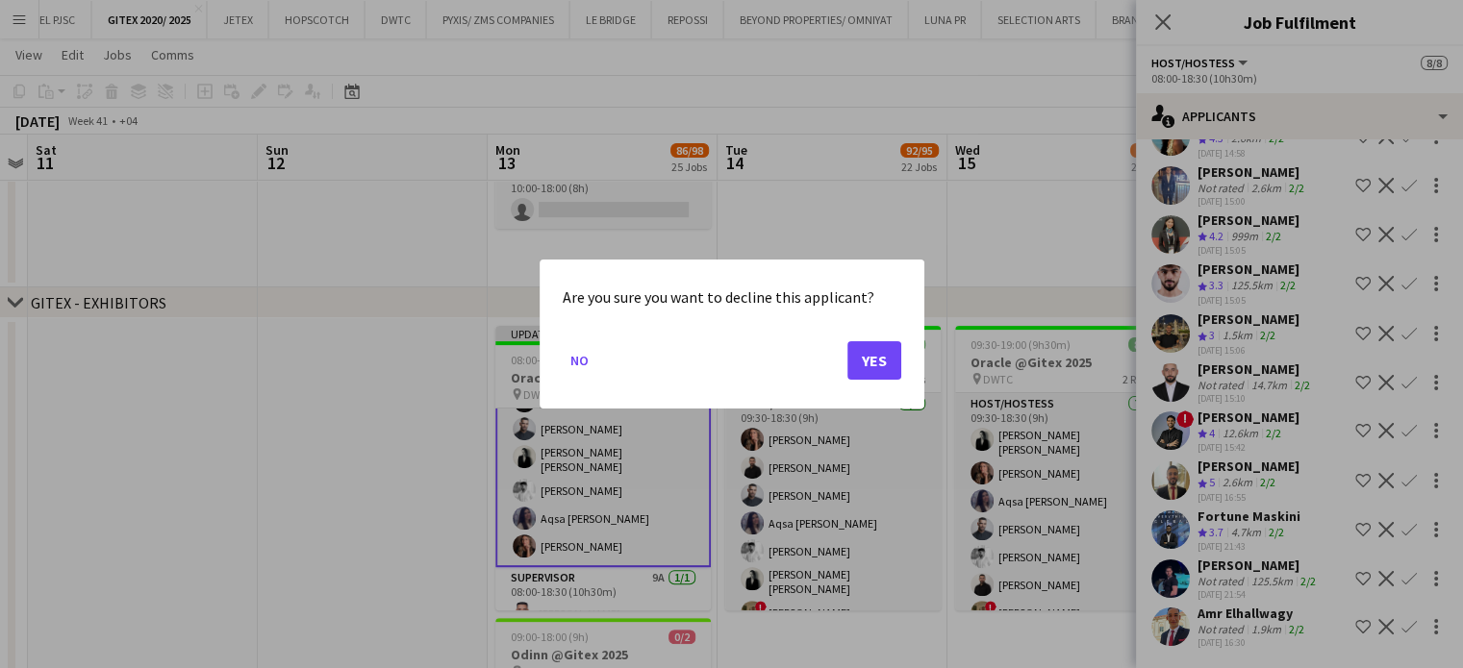
scroll to position [0, 0]
drag, startPoint x: 866, startPoint y: 357, endPoint x: 1127, endPoint y: 357, distance: 260.6
click at [865, 357] on button "Yes" at bounding box center [874, 360] width 54 height 38
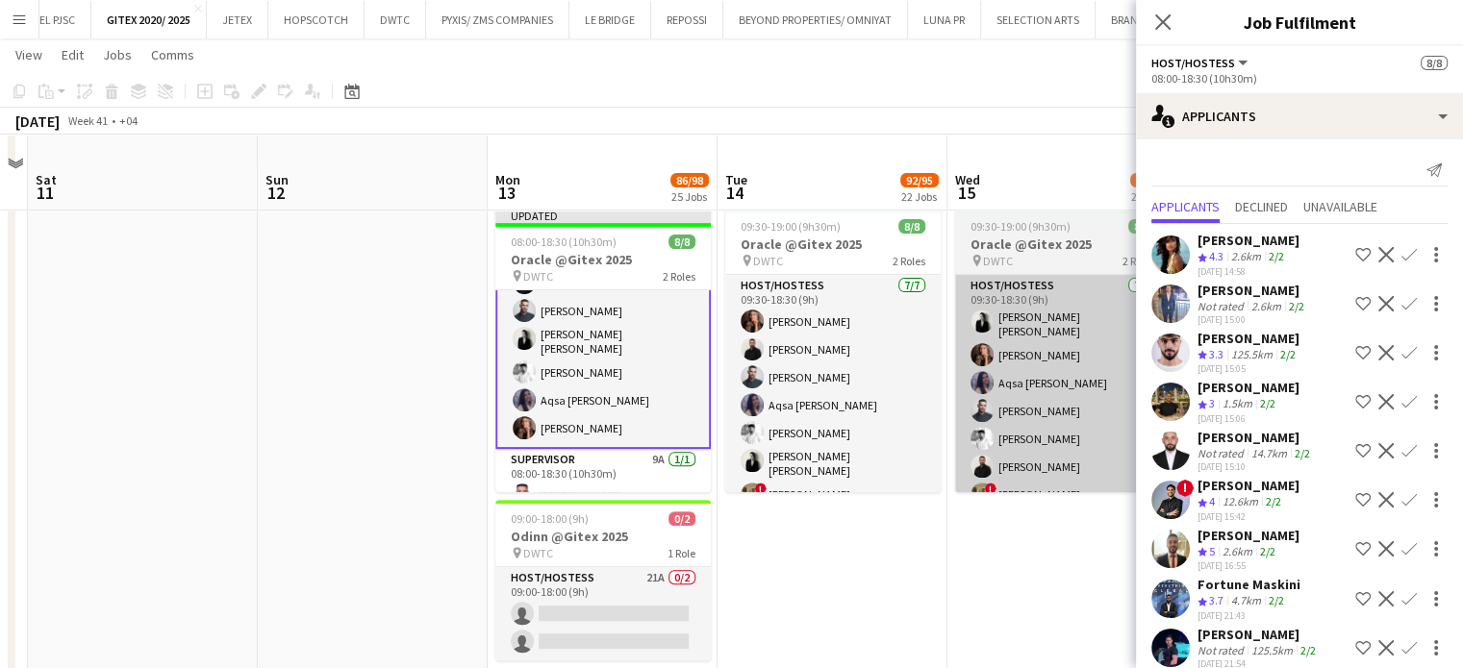
scroll to position [673, 0]
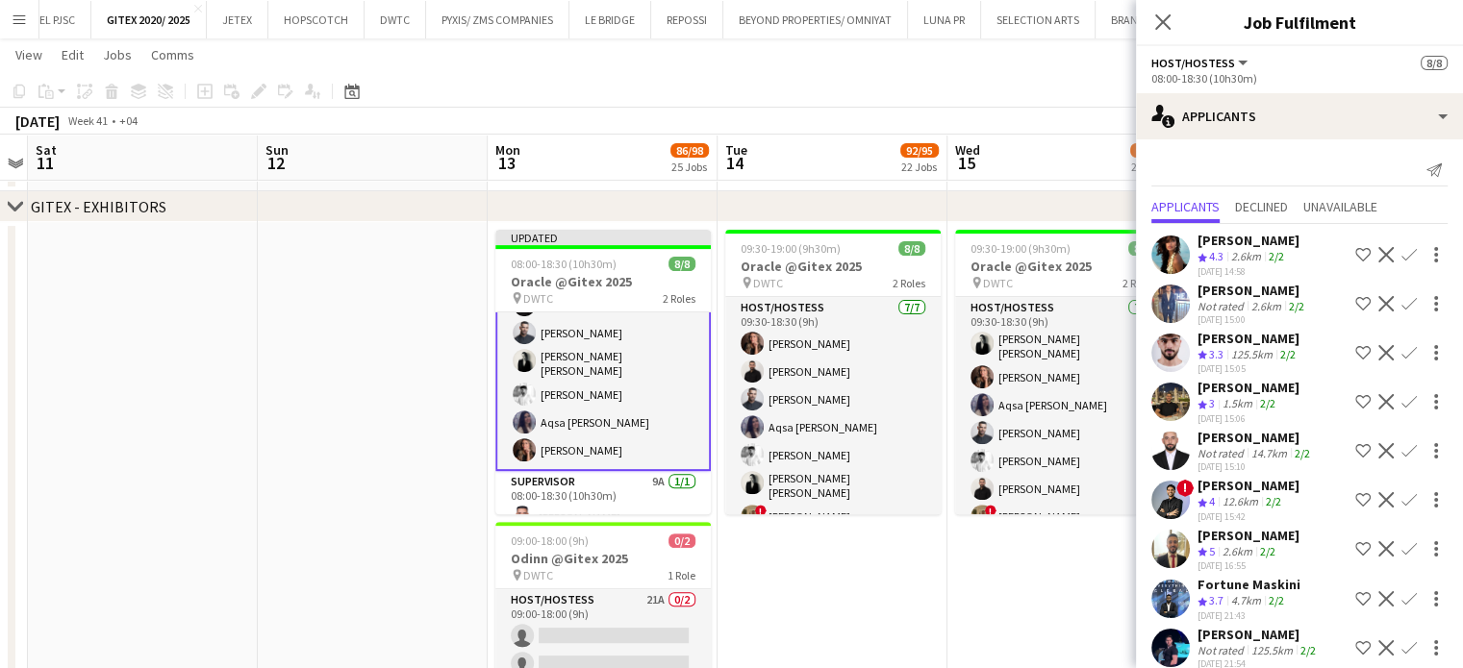
click at [1355, 508] on app-icon "Shortlist crew" at bounding box center [1362, 499] width 15 height 15
click at [1355, 247] on app-icon "Shortlist crew" at bounding box center [1362, 254] width 15 height 15
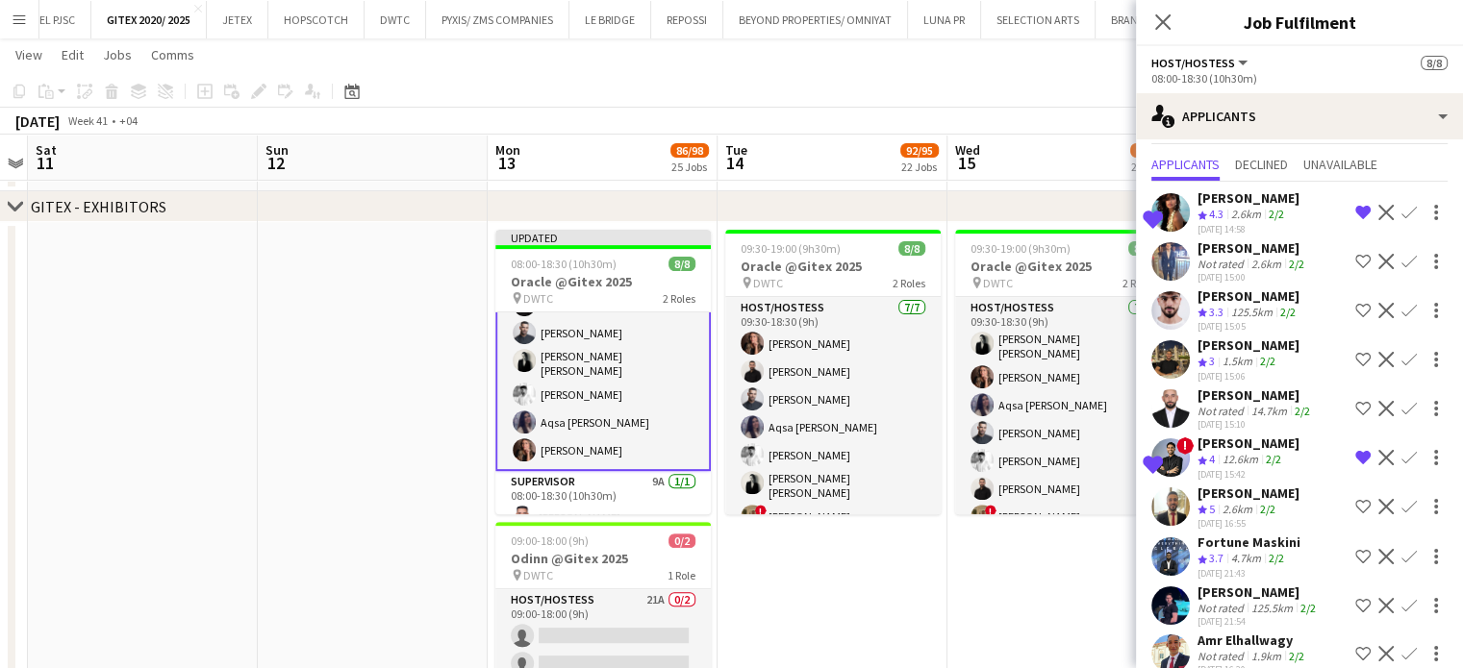
scroll to position [81, 0]
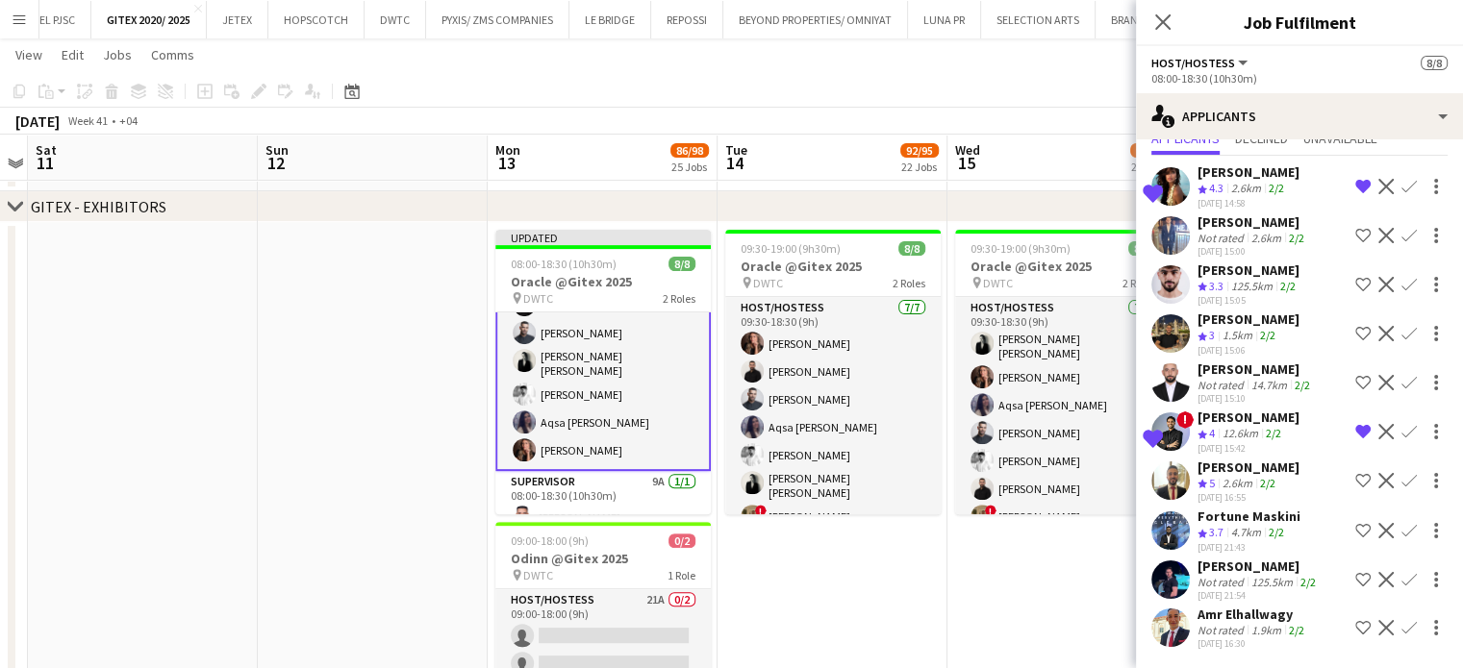
click at [1351, 527] on button "Shortlist crew" at bounding box center [1362, 530] width 23 height 23
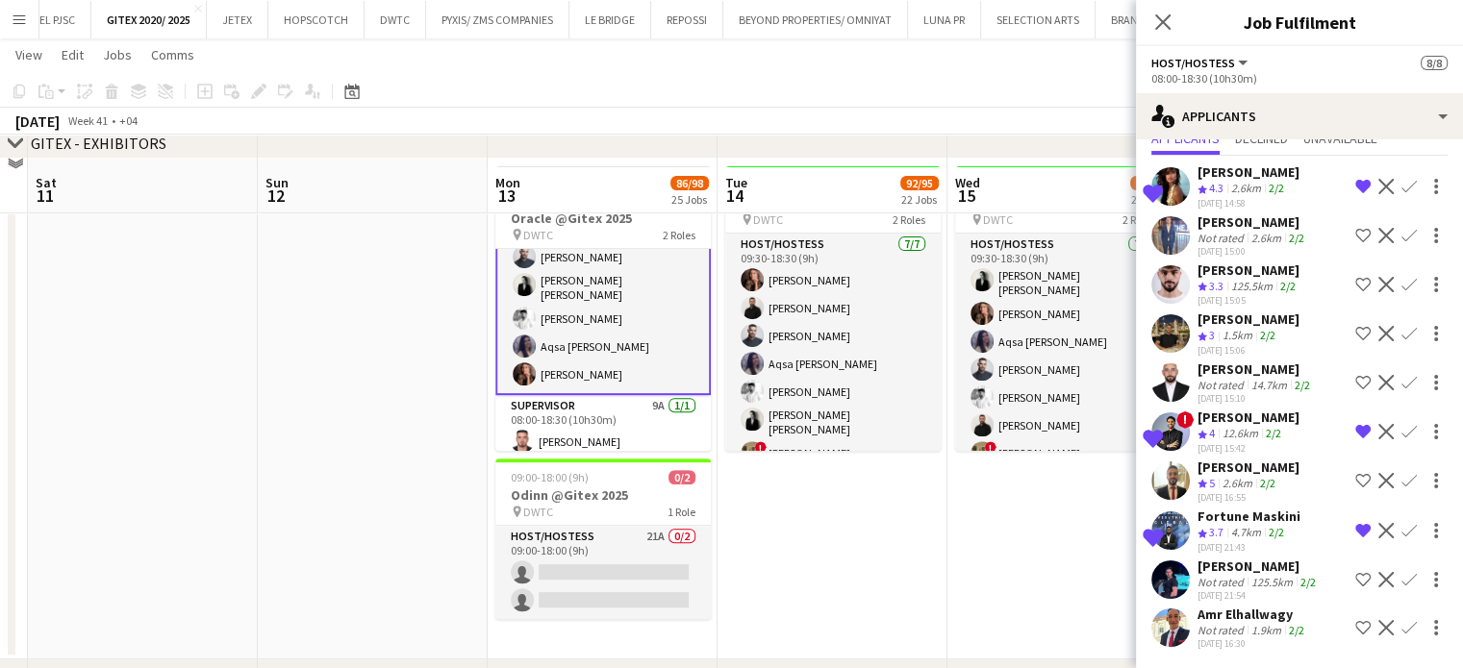
scroll to position [769, 0]
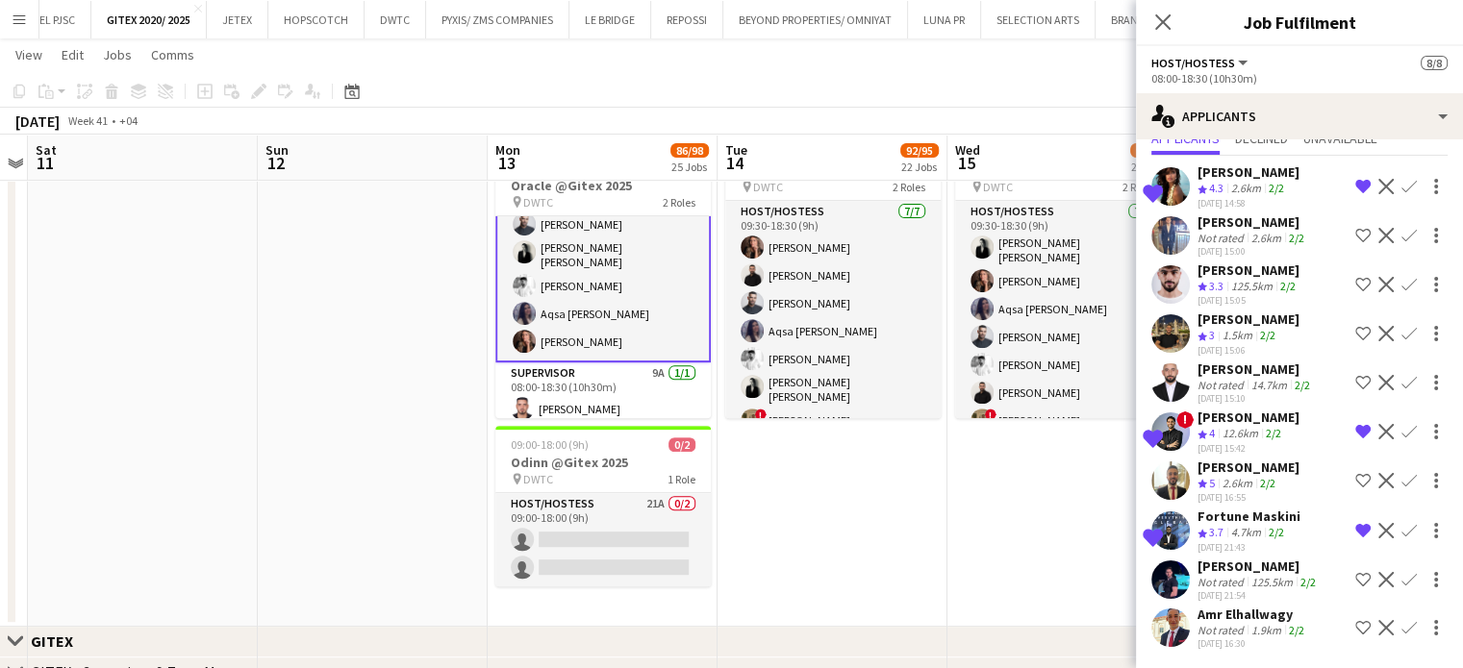
click at [1355, 484] on app-icon "Shortlist crew" at bounding box center [1362, 480] width 15 height 15
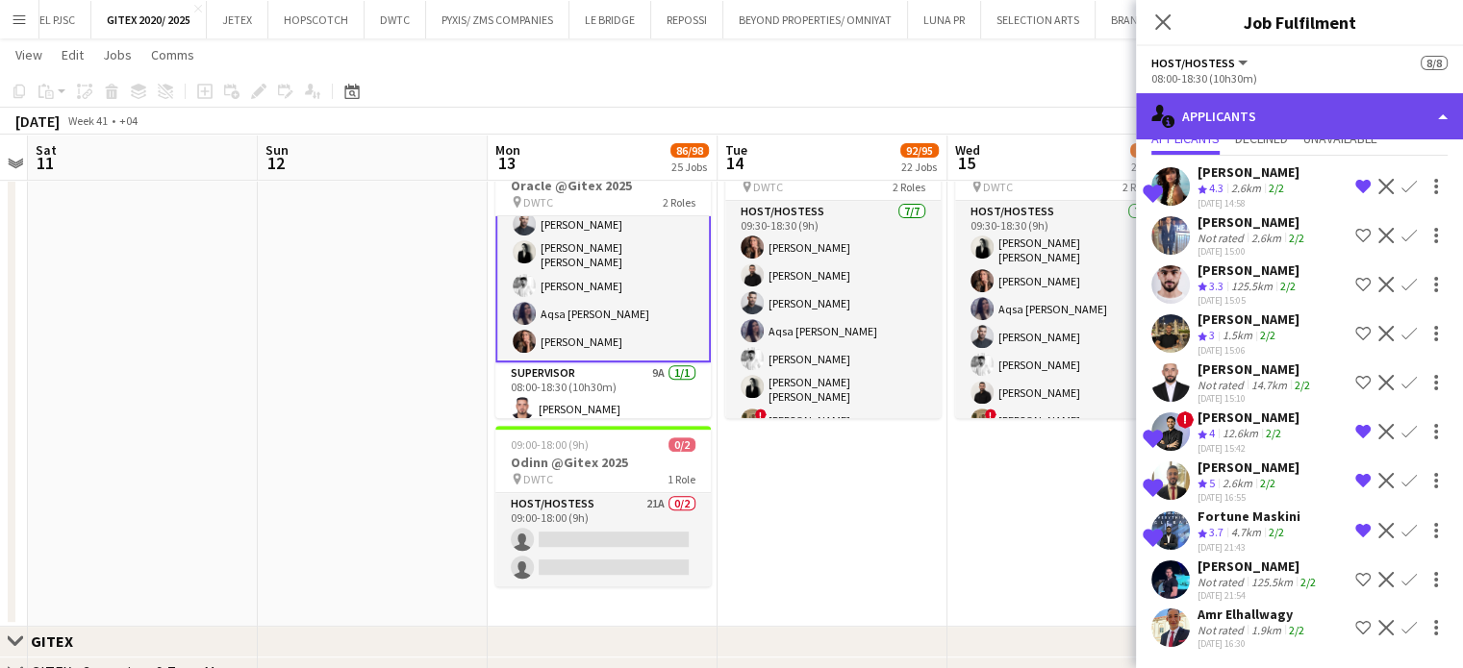
click at [1428, 111] on div "single-neutral-actions-information Applicants" at bounding box center [1299, 116] width 327 height 46
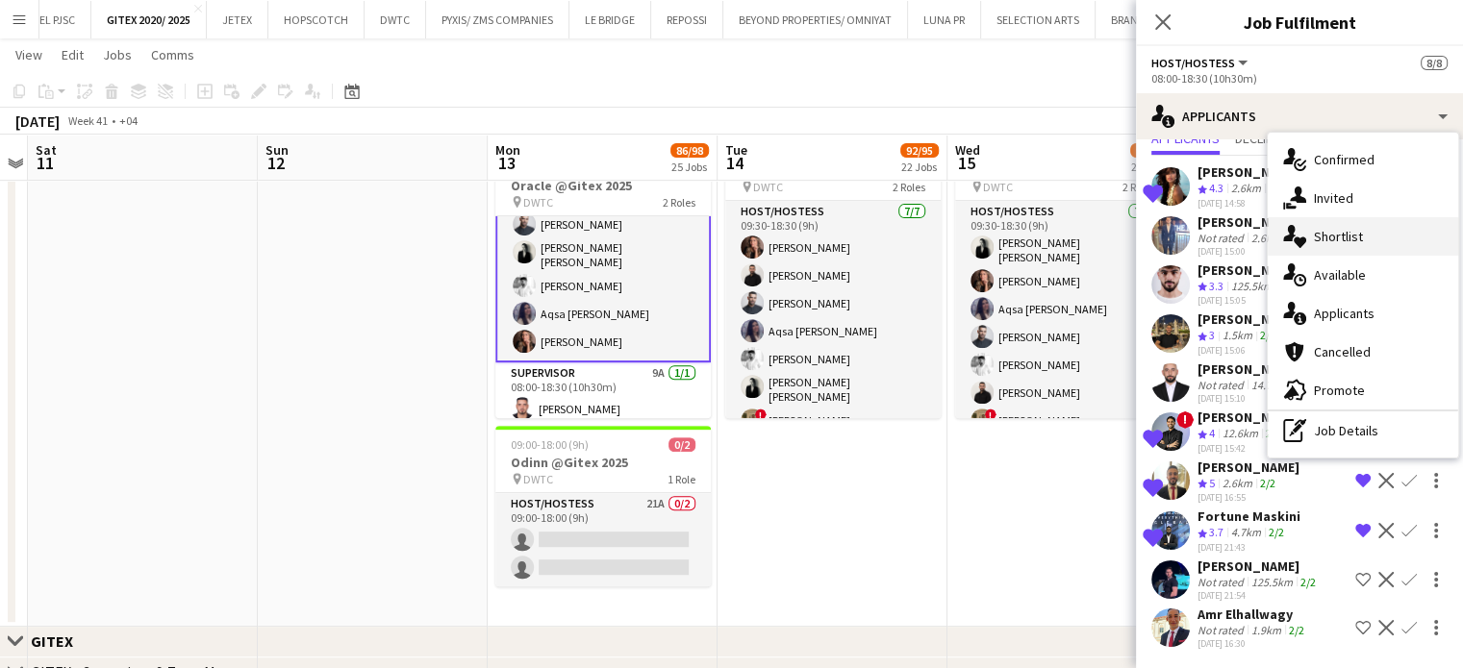
click at [1376, 231] on div "single-neutral-actions-heart Shortlist" at bounding box center [1362, 236] width 190 height 38
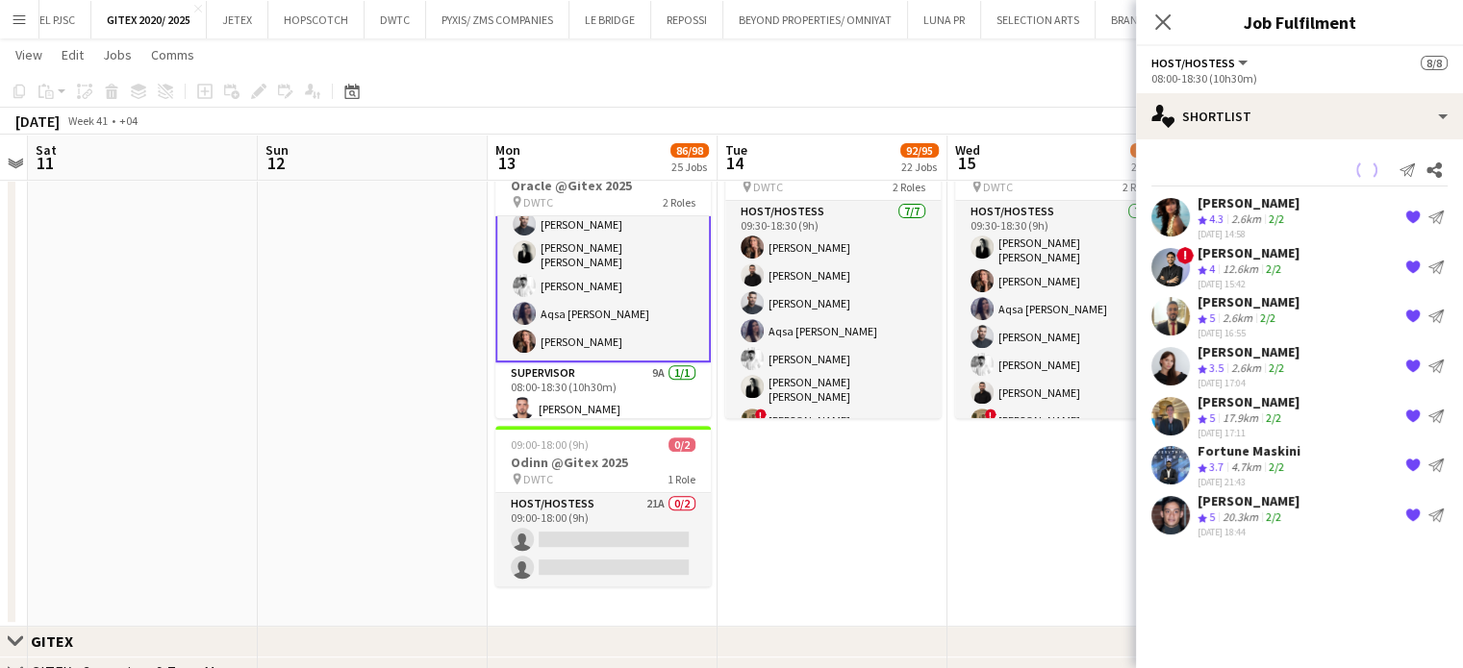
scroll to position [0, 0]
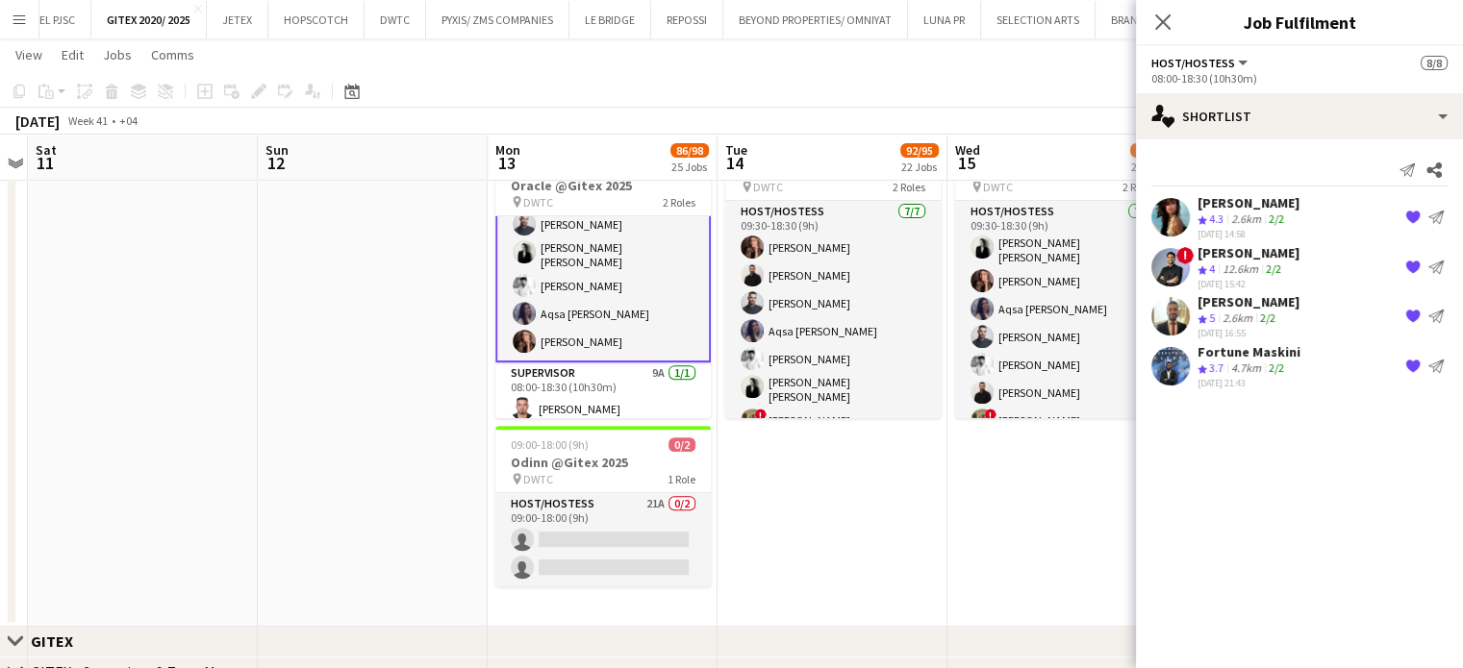
click at [835, 502] on app-date-cell "09:30-19:00 (9h30m) 8/8 Oracle @Gitex 2025 pin DWTC 2 Roles Host/Hostess 7/7 09…" at bounding box center [832, 376] width 230 height 501
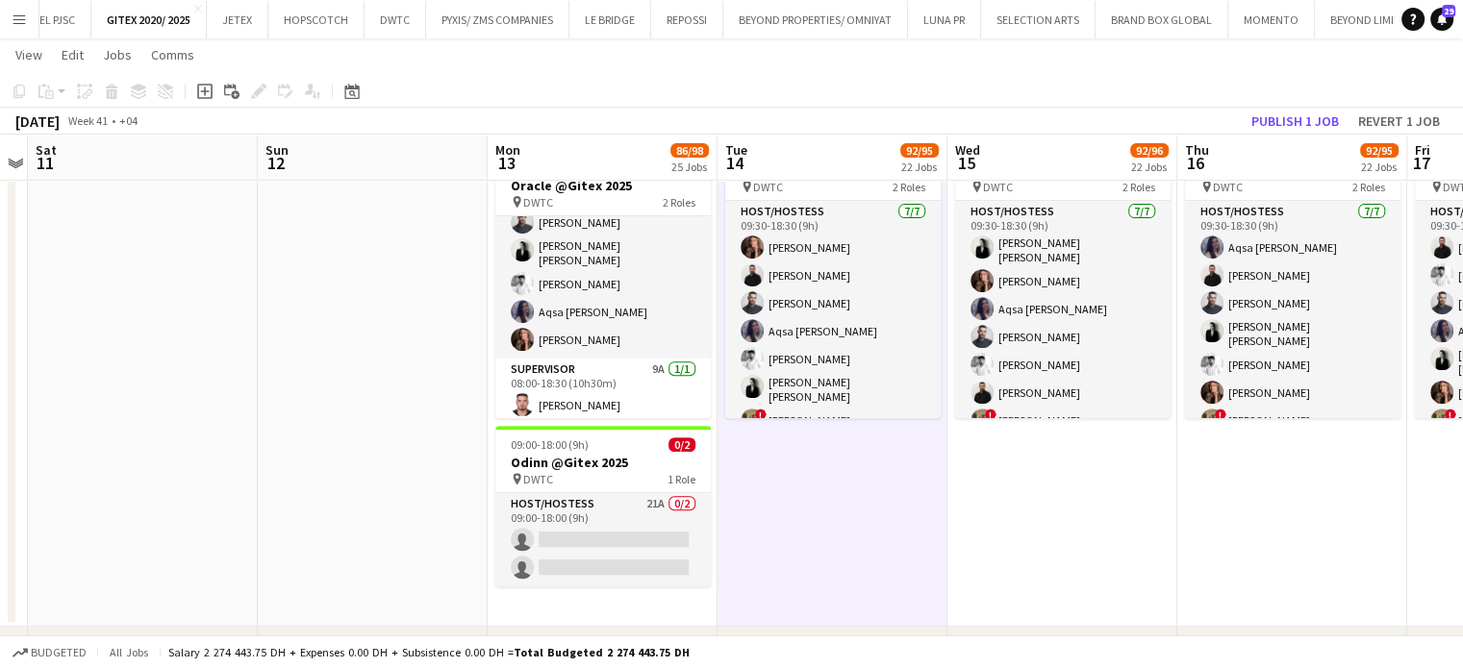
scroll to position [94, 0]
click at [1323, 124] on button "Publish 1 job" at bounding box center [1294, 121] width 103 height 25
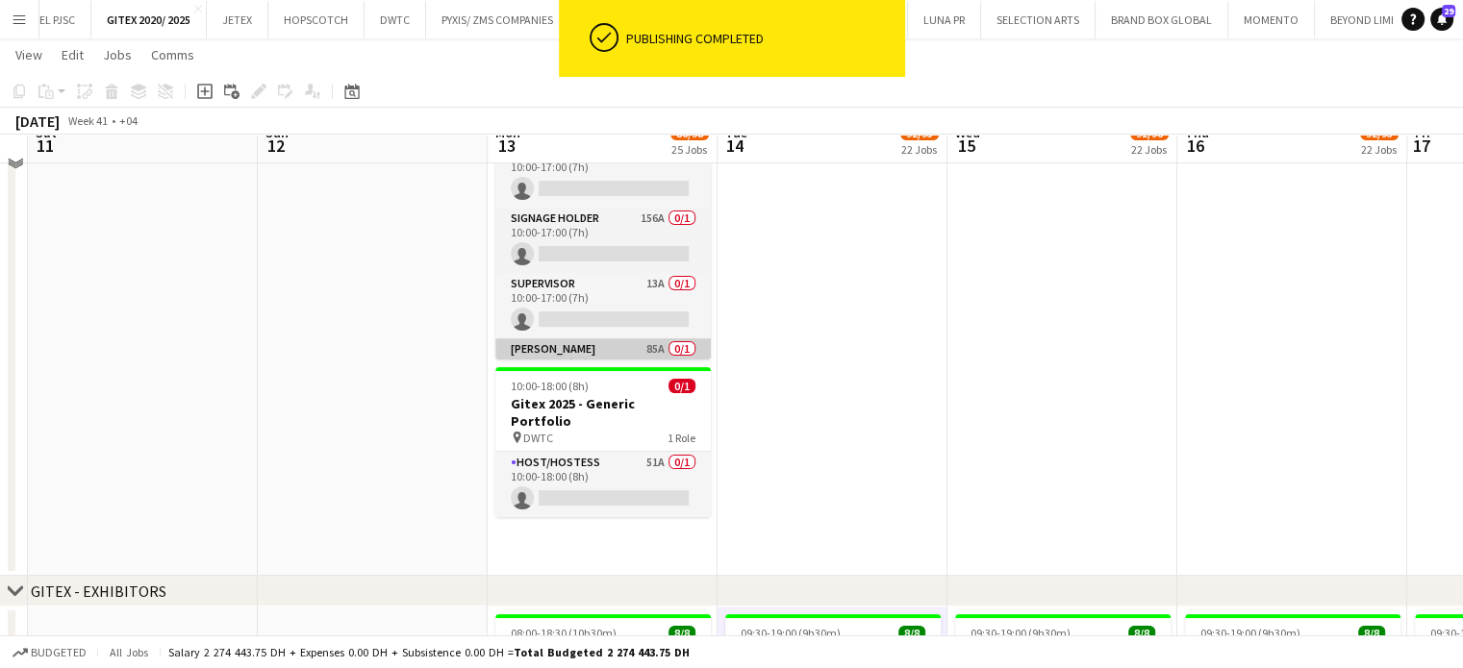
scroll to position [96, 0]
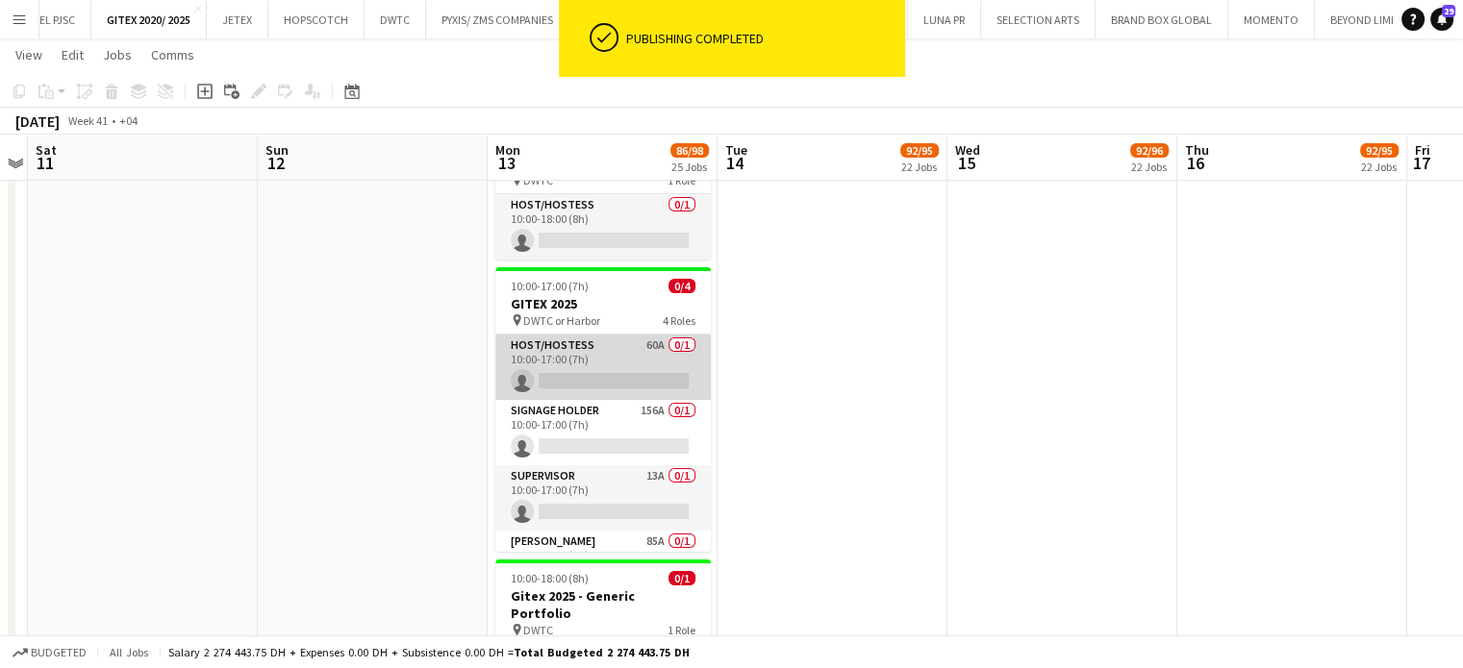
click at [626, 356] on app-card-role "Host/Hostess 60A 0/1 10:00-17:00 (7h) single-neutral-actions" at bounding box center [602, 367] width 215 height 65
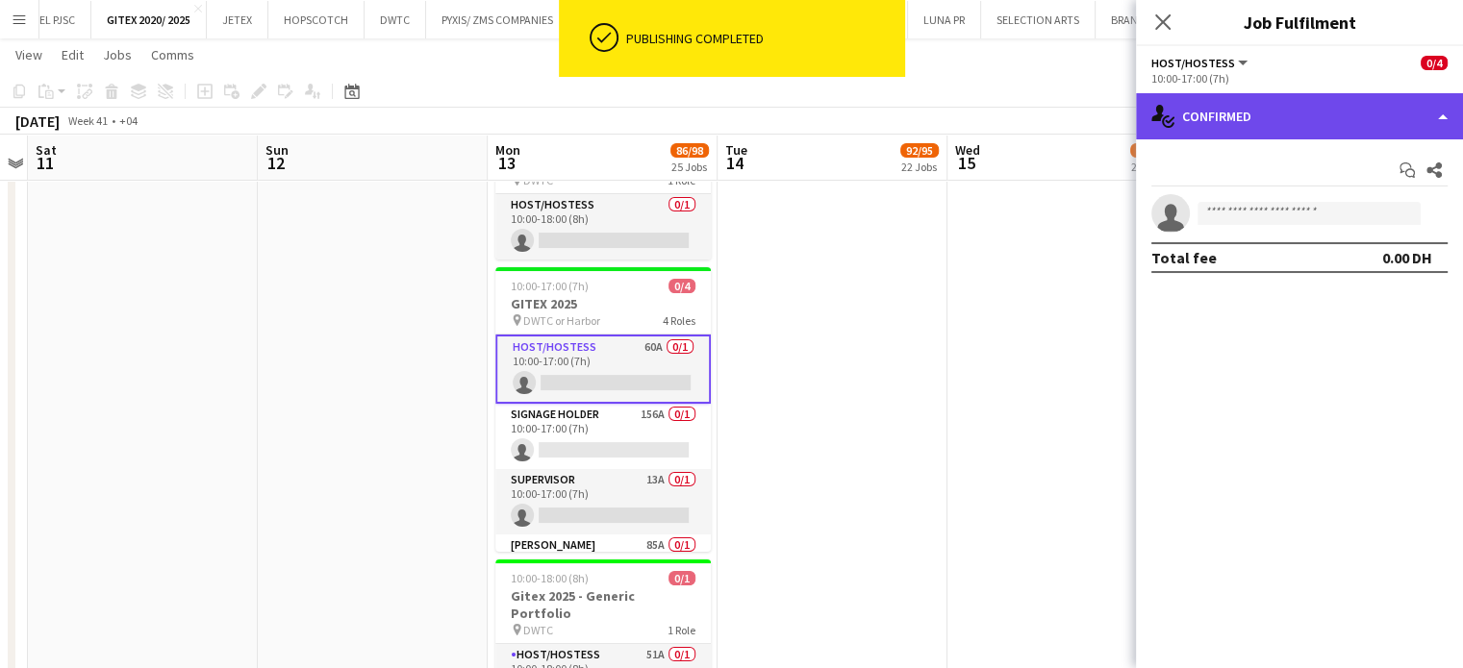
click at [1415, 114] on div "single-neutral-actions-check-2 Confirmed" at bounding box center [1299, 116] width 327 height 46
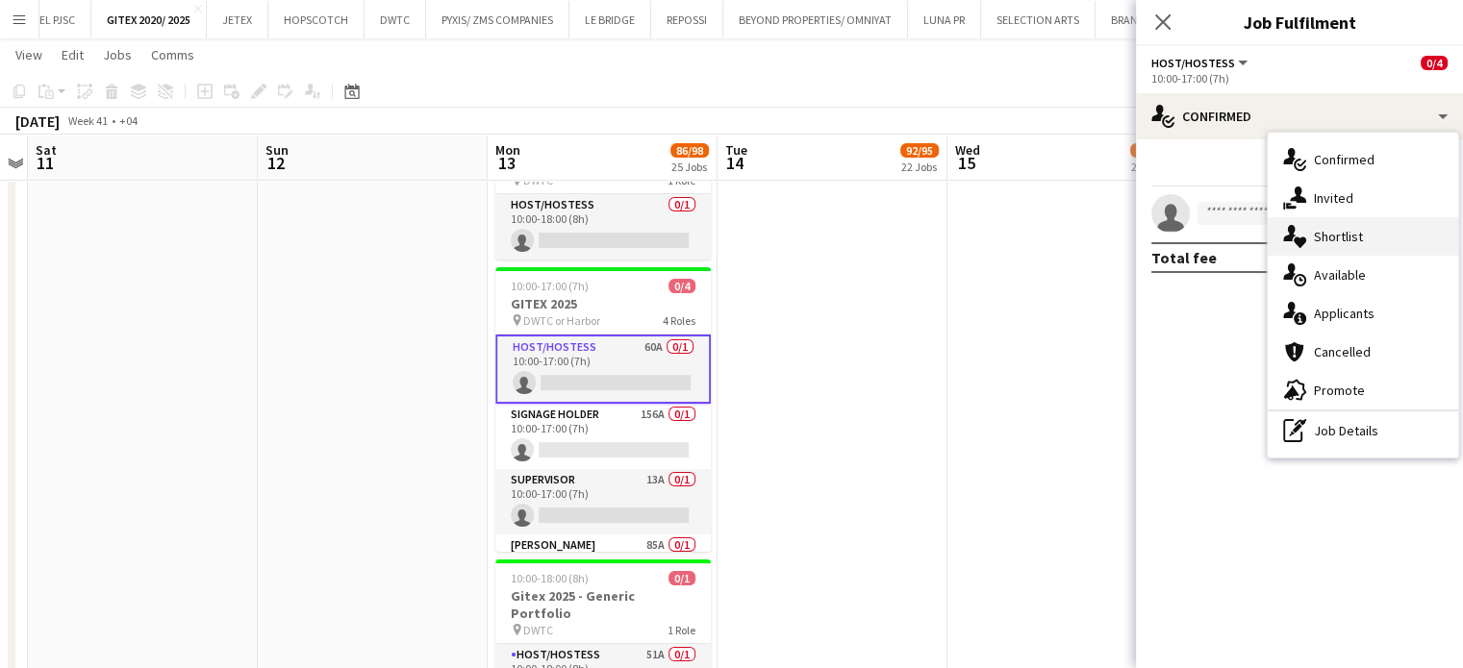
click at [1361, 247] on div "single-neutral-actions-heart Shortlist" at bounding box center [1362, 236] width 190 height 38
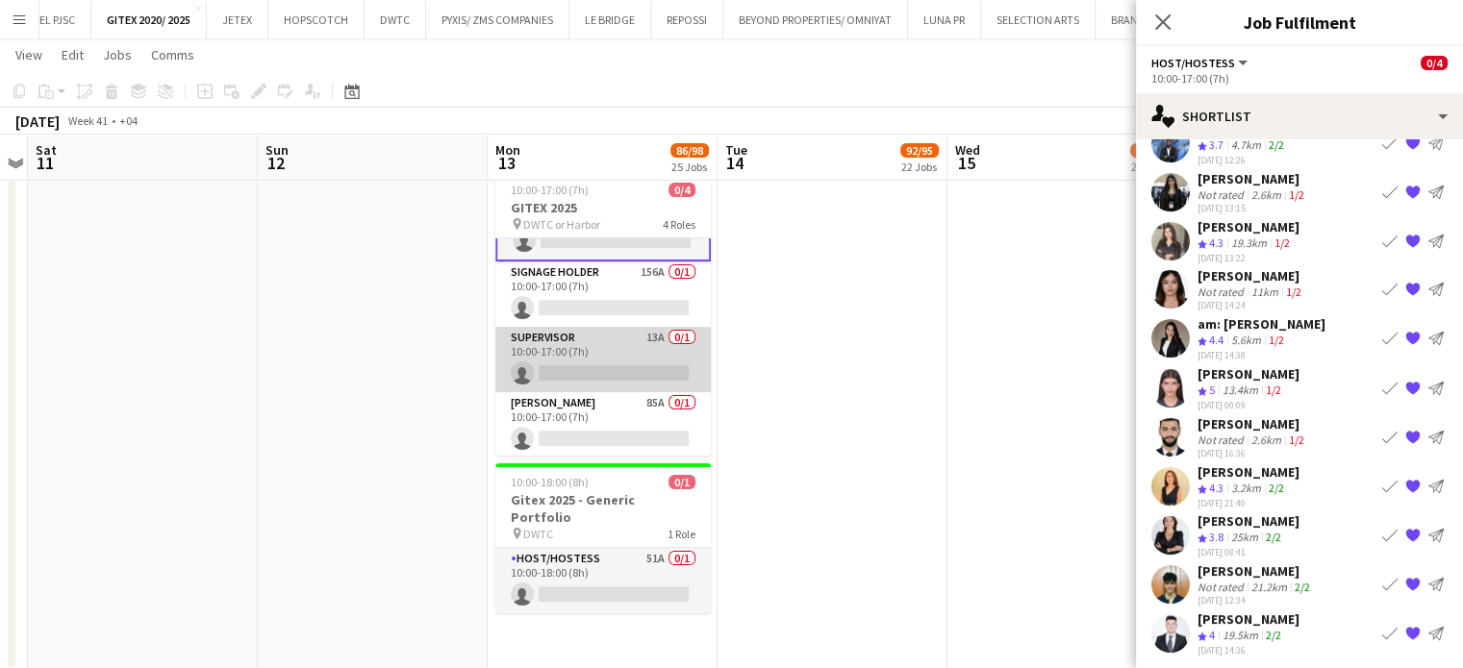
scroll to position [46, 0]
click at [638, 351] on app-card-role "Supervisor 13A 0/1 10:00-17:00 (7h) single-neutral-actions" at bounding box center [602, 359] width 215 height 65
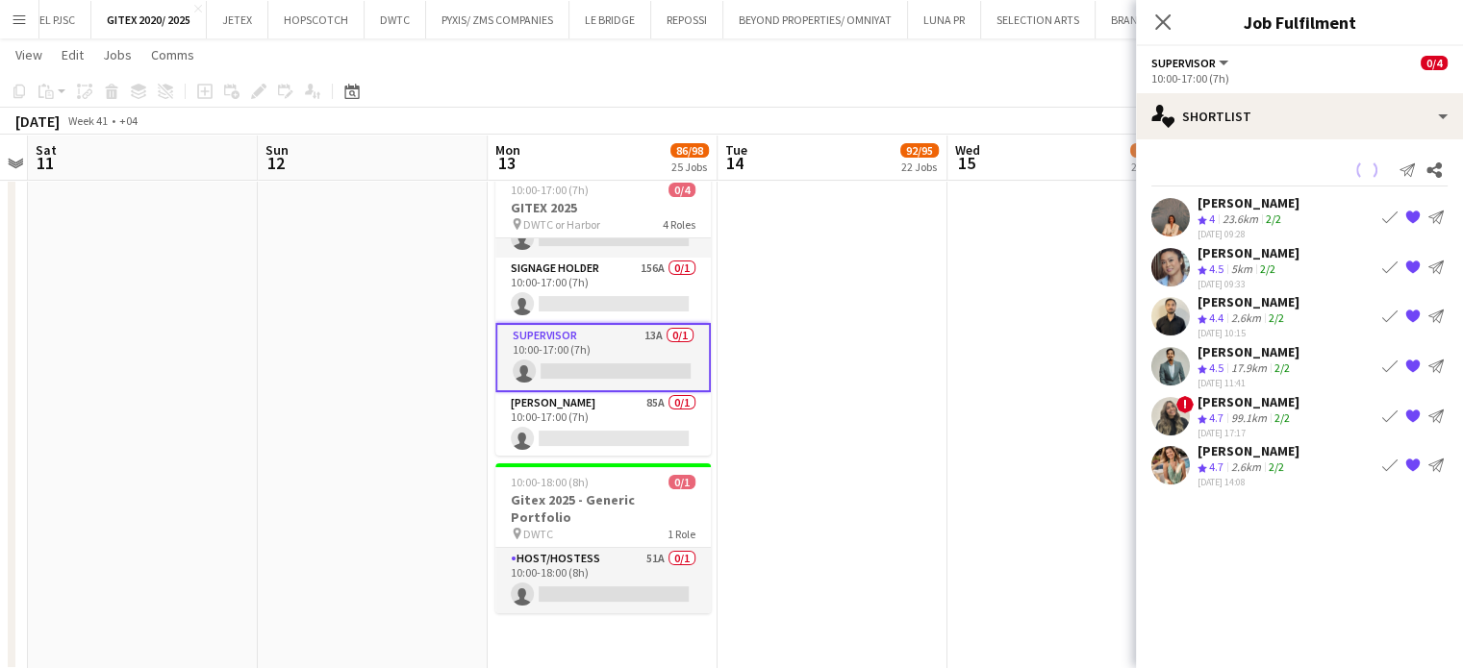
scroll to position [45, 0]
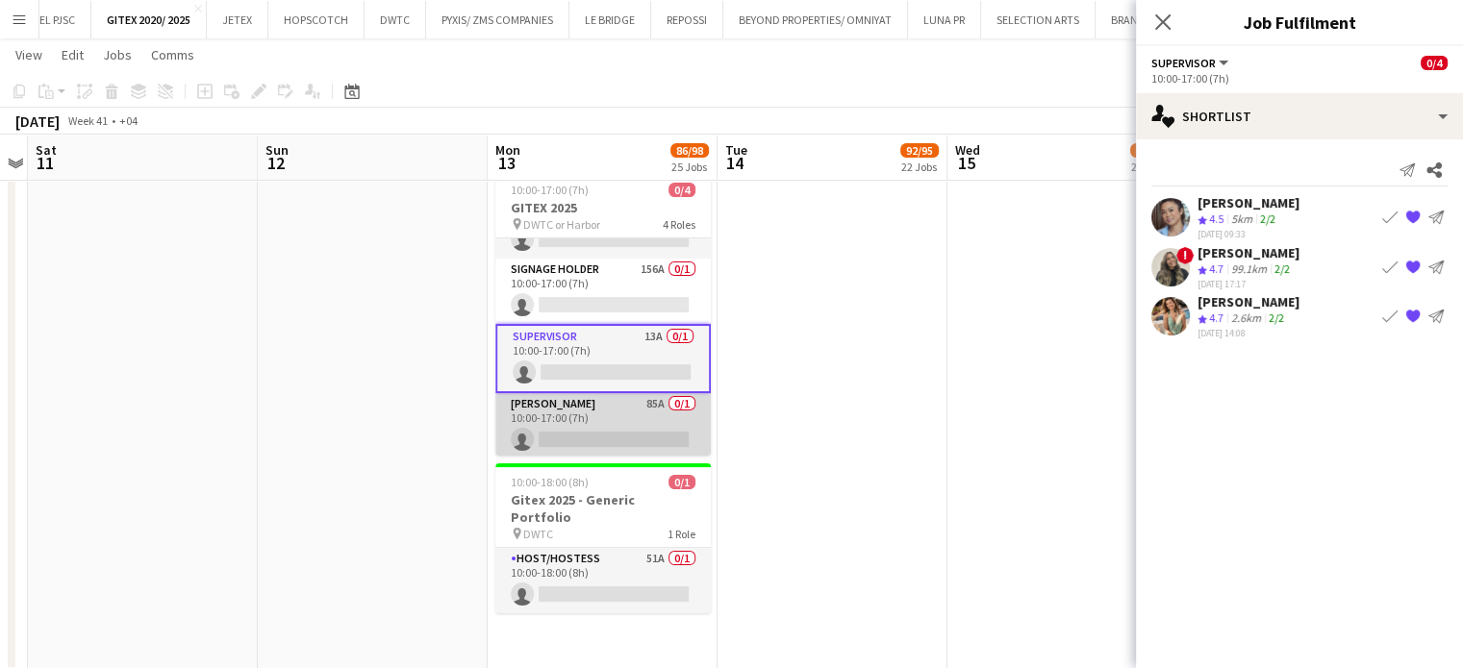
click at [619, 418] on app-card-role "Usher 85A 0/1 10:00-17:00 (7h) single-neutral-actions" at bounding box center [602, 425] width 215 height 65
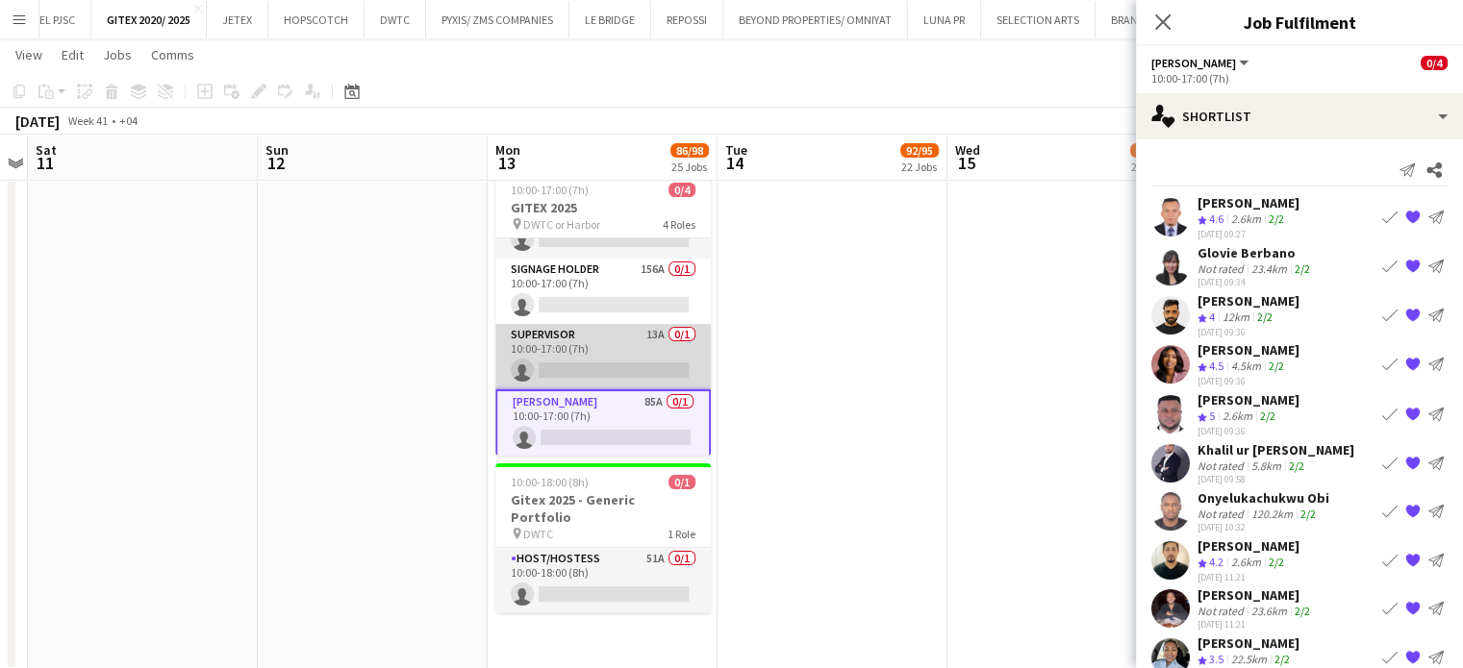
scroll to position [0, 0]
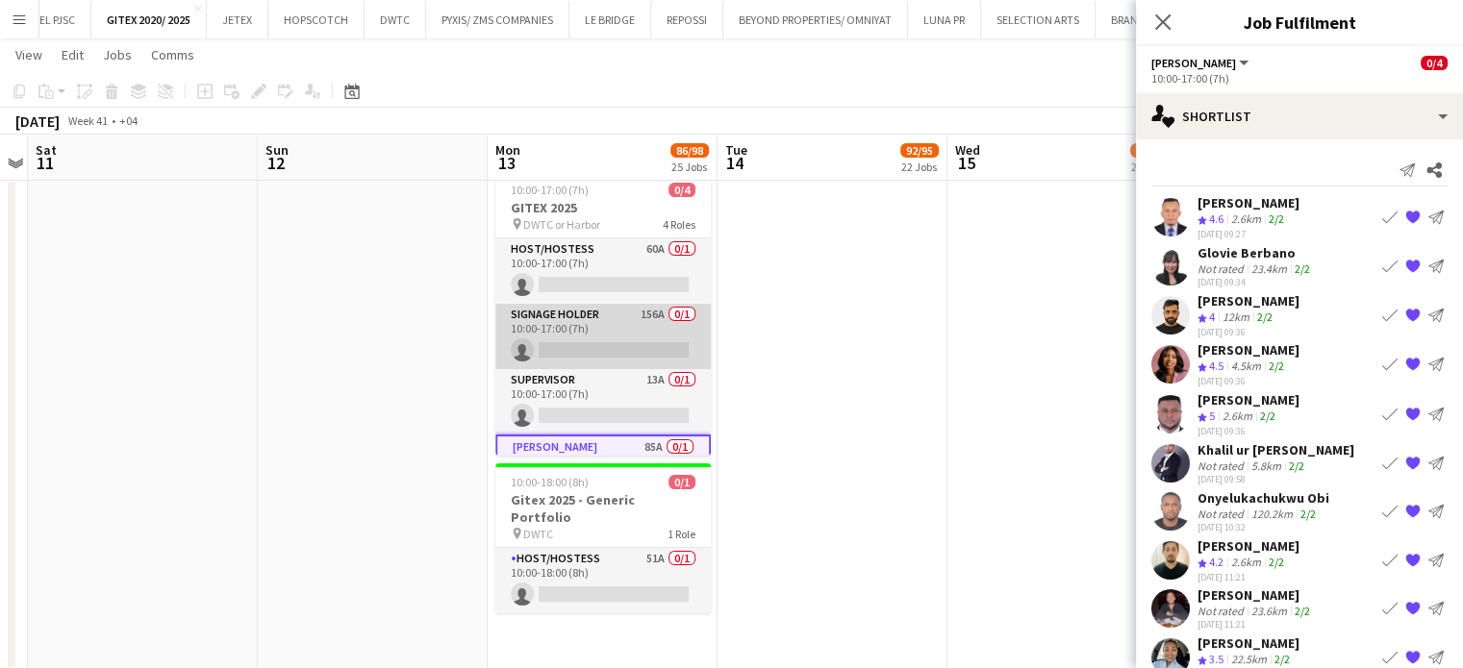
click at [621, 347] on app-card-role "Signage Holder 156A 0/1 10:00-17:00 (7h) single-neutral-actions" at bounding box center [602, 336] width 215 height 65
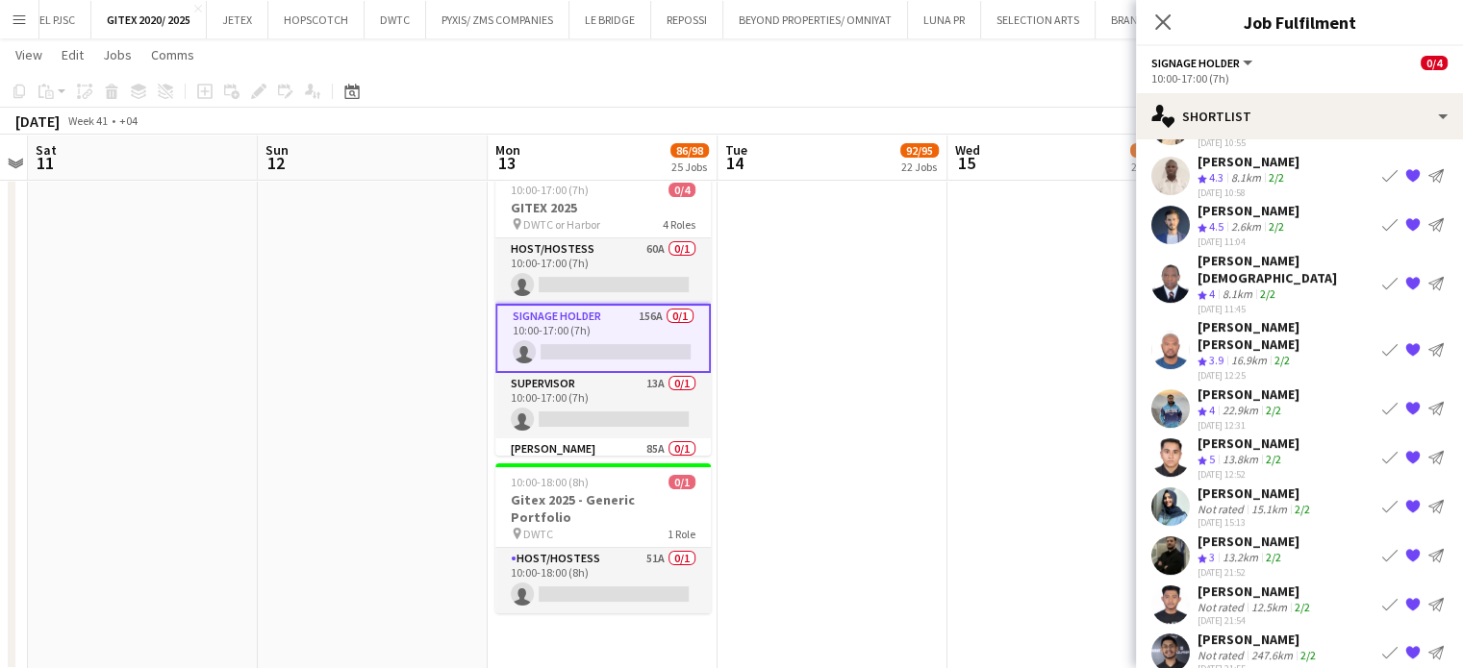
scroll to position [673, 0]
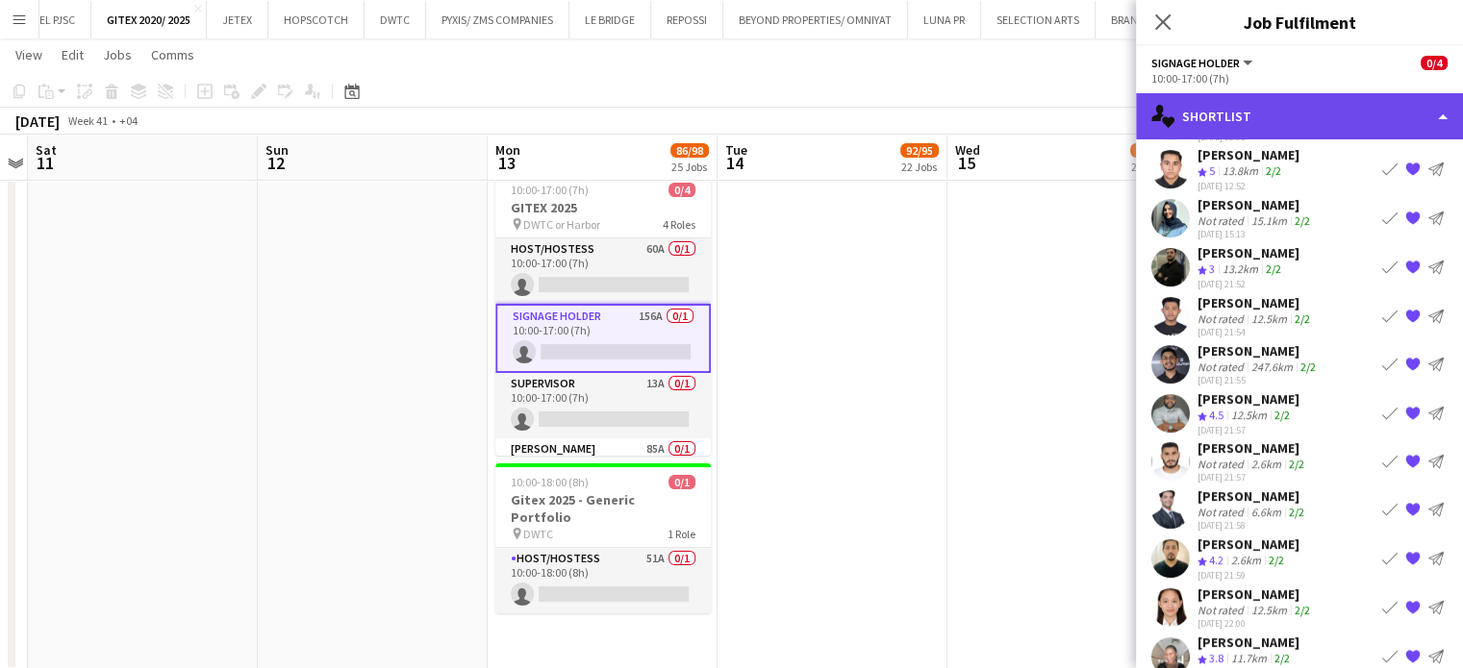
click at [1407, 119] on div "single-neutral-actions-heart Shortlist" at bounding box center [1299, 116] width 327 height 46
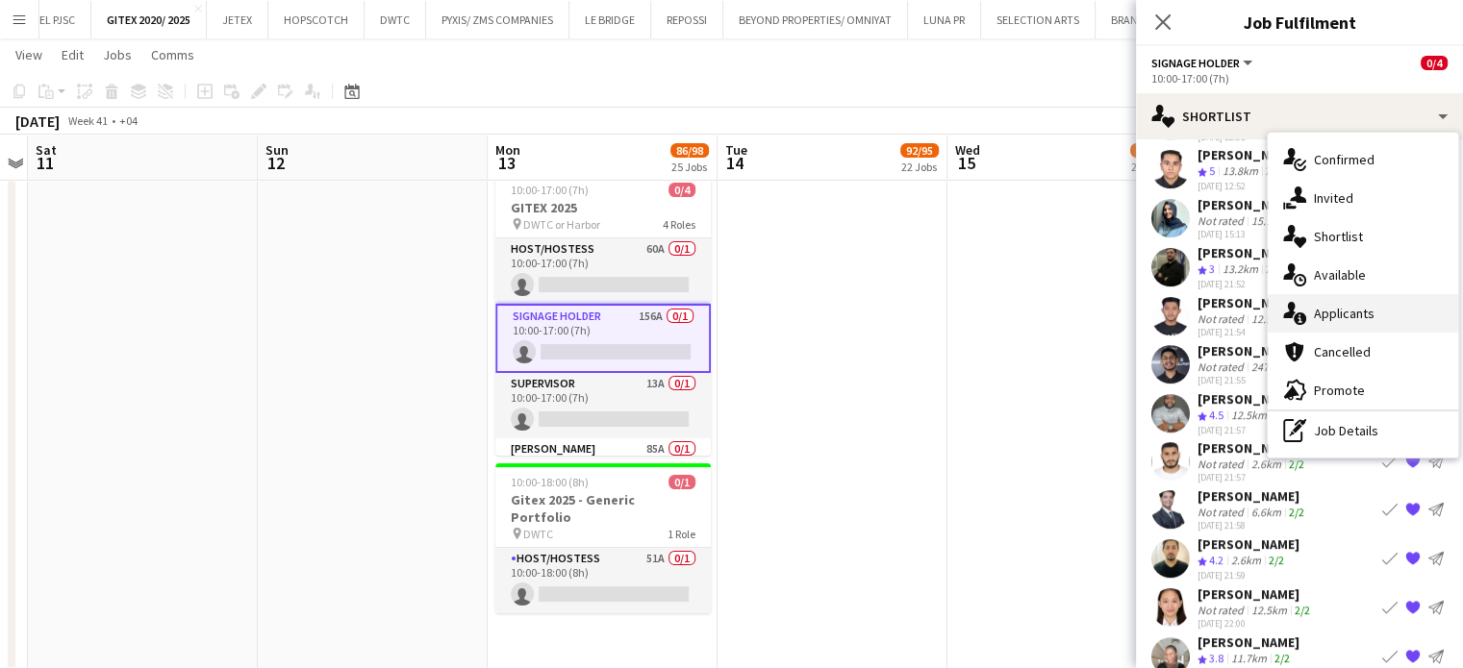
click at [1358, 313] on span "Applicants" at bounding box center [1344, 313] width 61 height 17
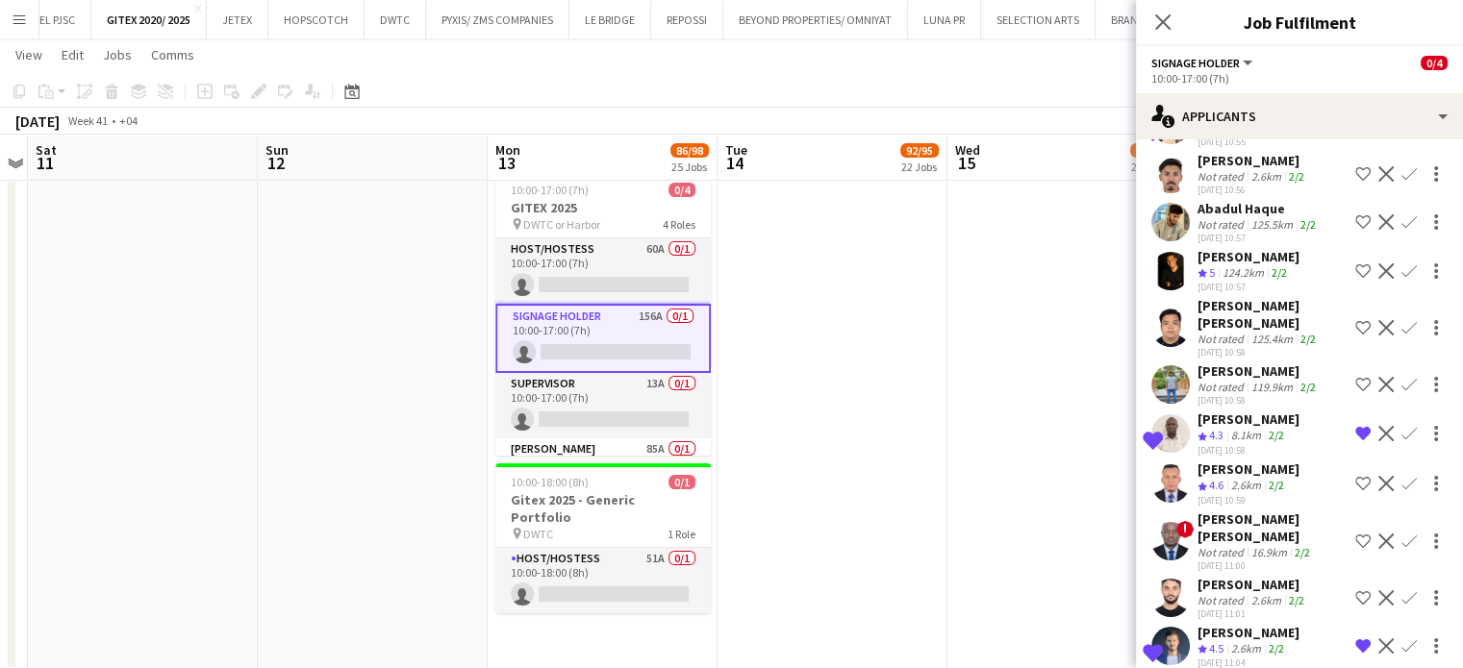
scroll to position [962, 0]
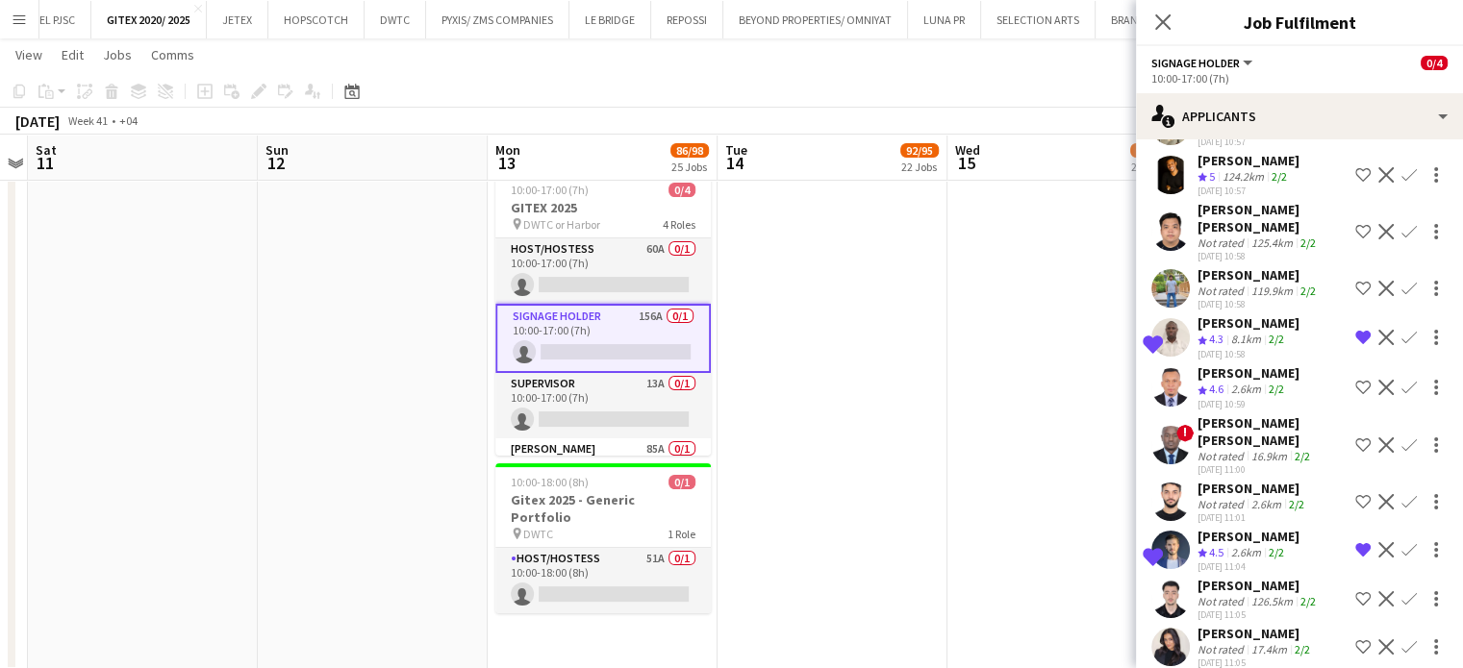
click at [1355, 380] on app-icon "Shortlist crew" at bounding box center [1362, 387] width 15 height 15
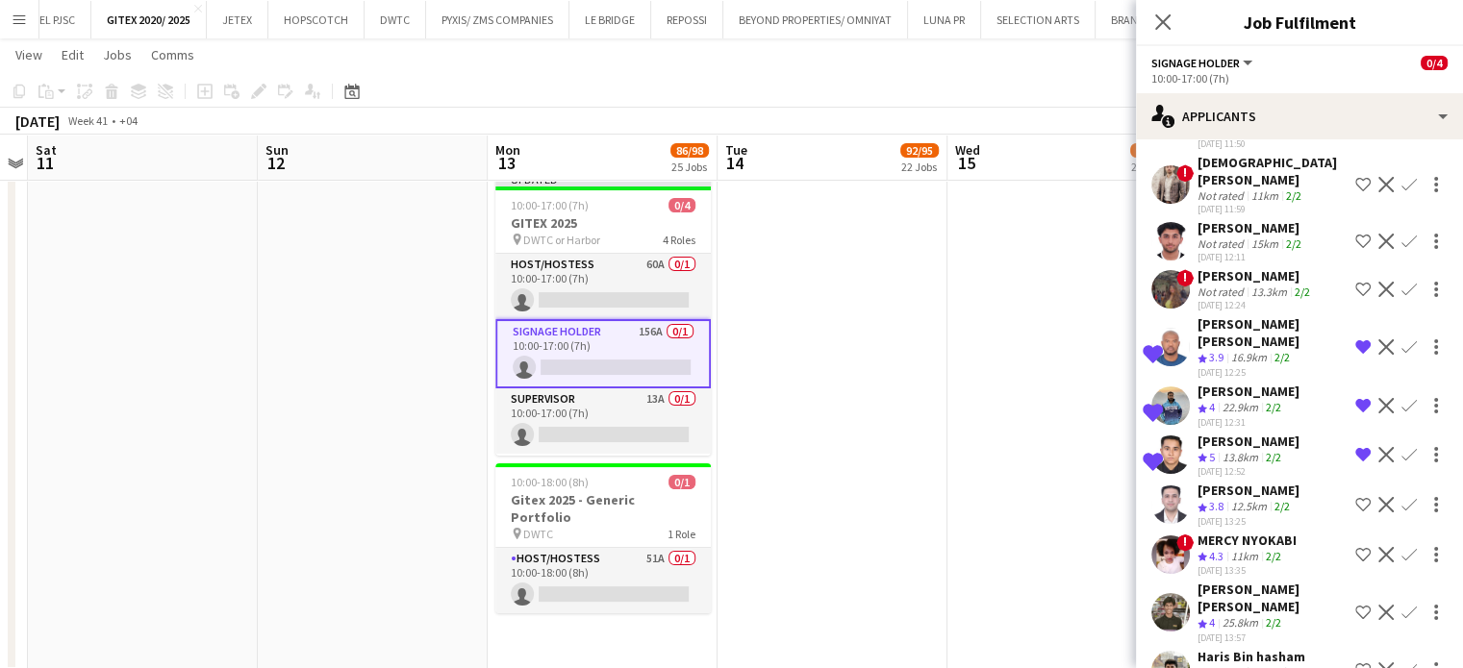
scroll to position [2116, 0]
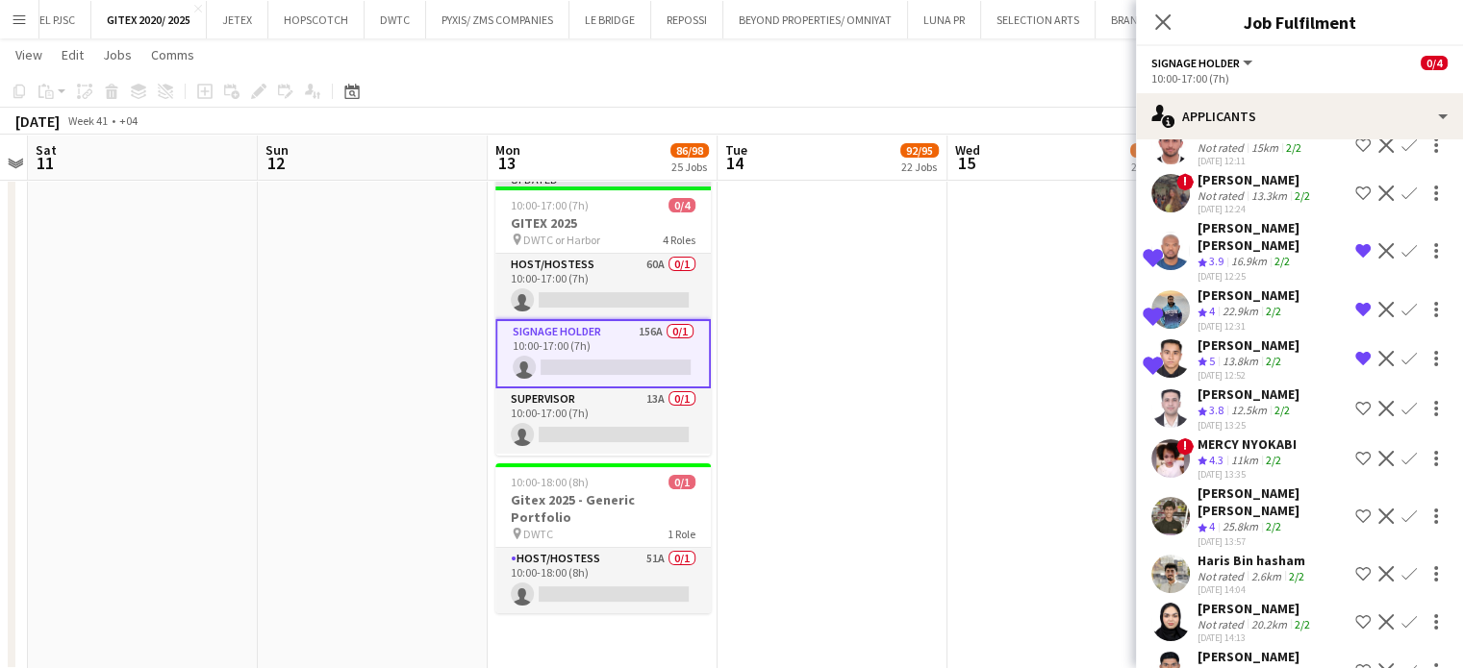
click at [1378, 351] on app-icon "Decline" at bounding box center [1385, 358] width 15 height 15
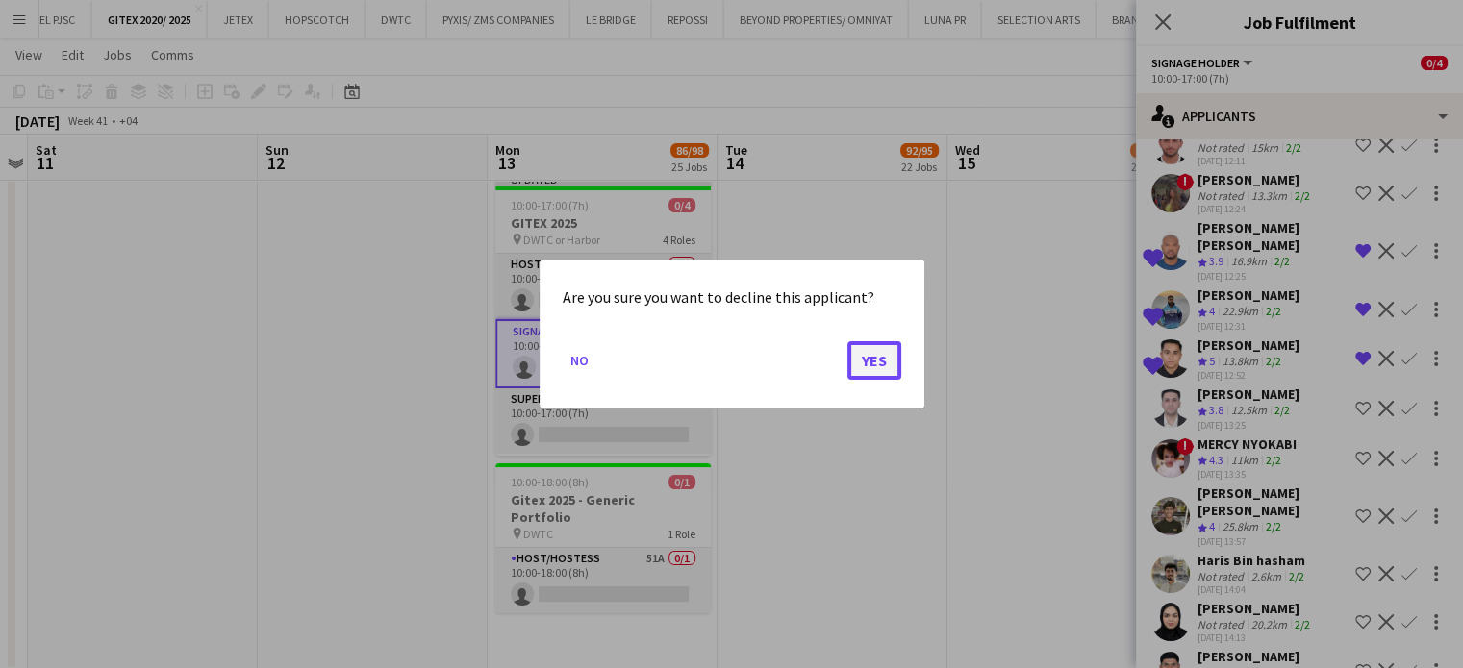
click at [879, 352] on button "Yes" at bounding box center [874, 360] width 54 height 38
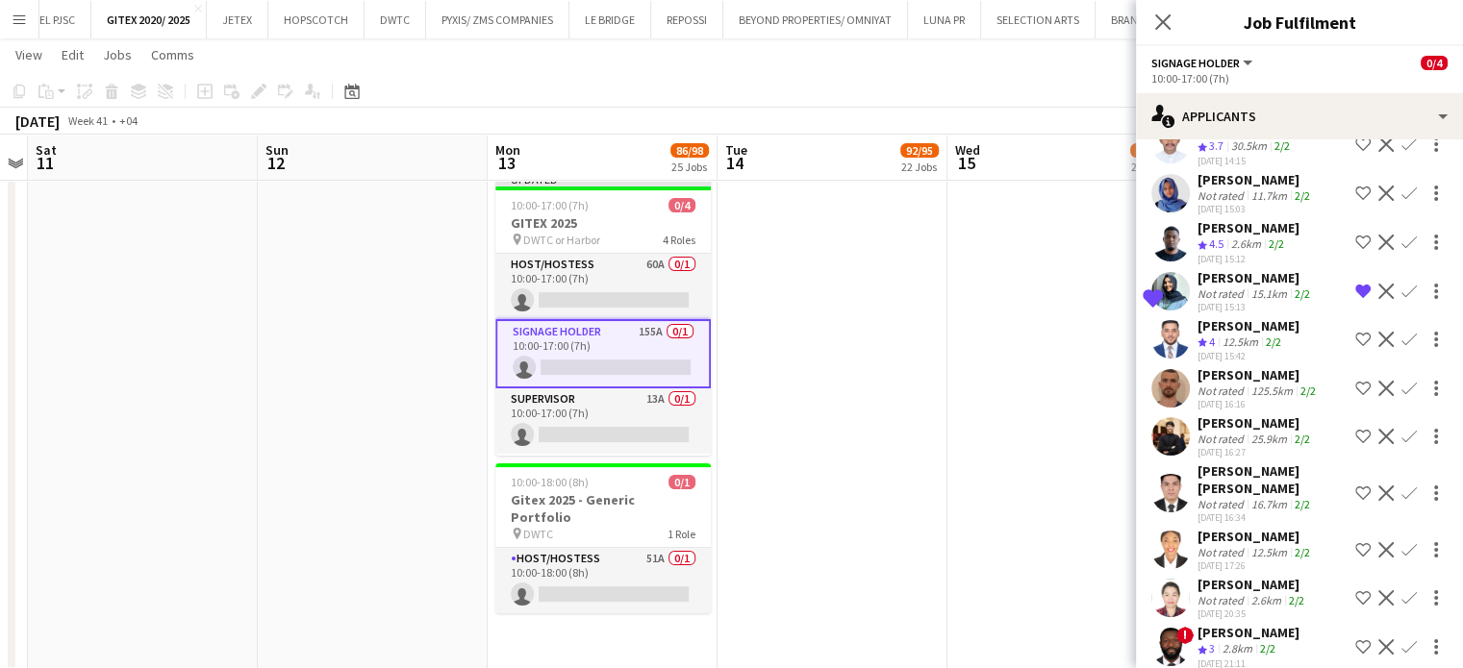
scroll to position [2596, 0]
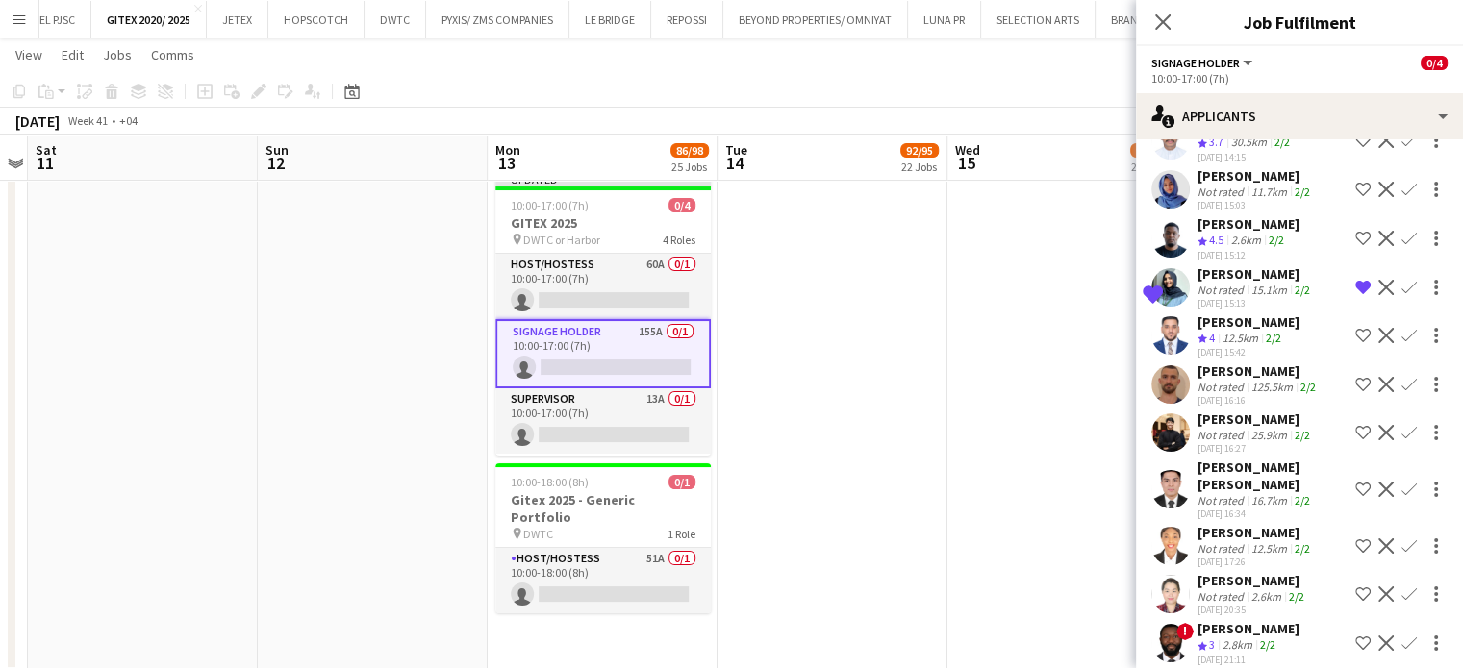
click at [1355, 328] on app-icon "Shortlist crew" at bounding box center [1362, 335] width 15 height 15
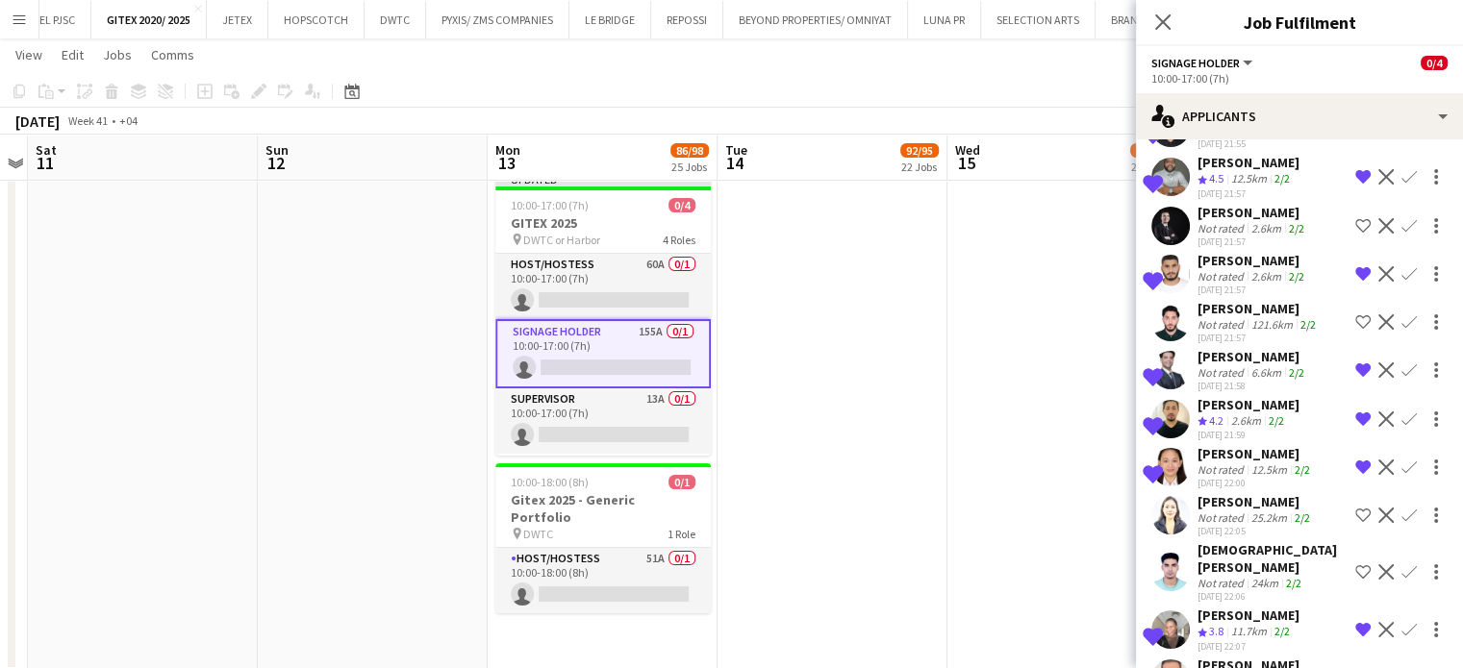
scroll to position [3270, 0]
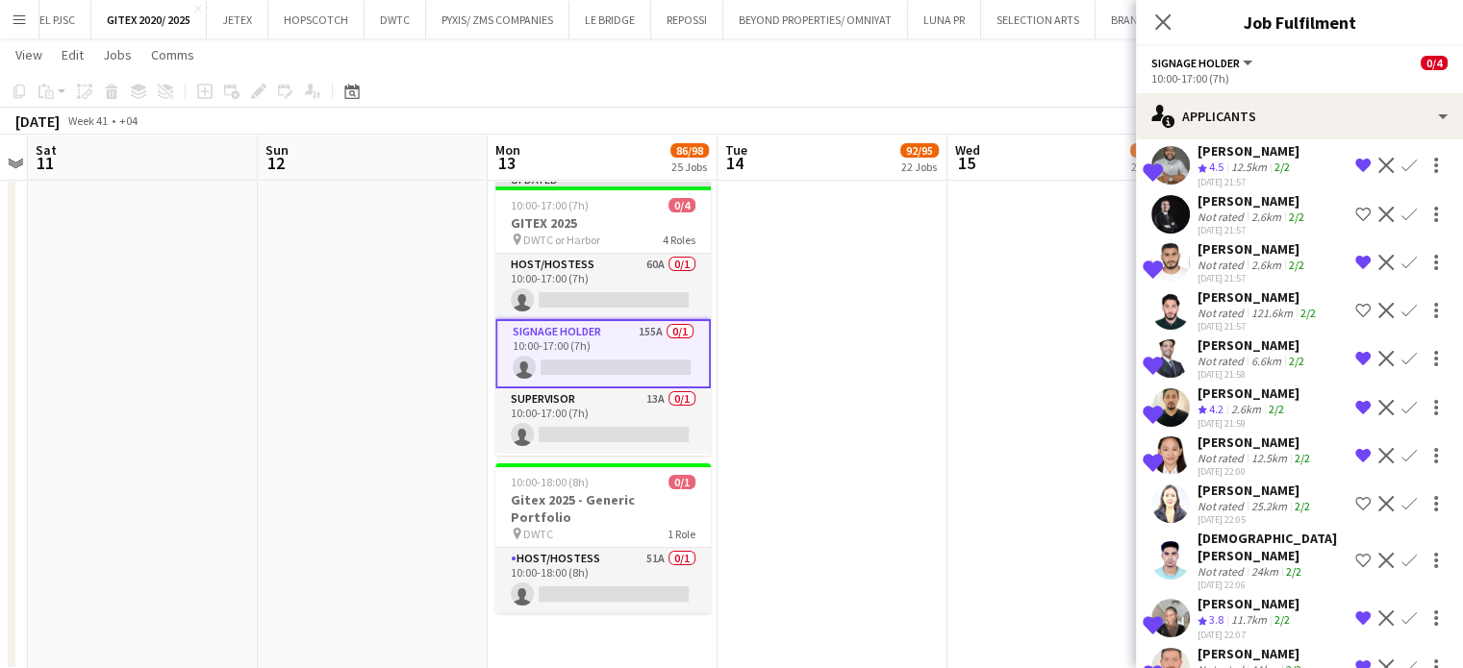
click at [1355, 207] on app-icon "Shortlist crew" at bounding box center [1362, 214] width 15 height 15
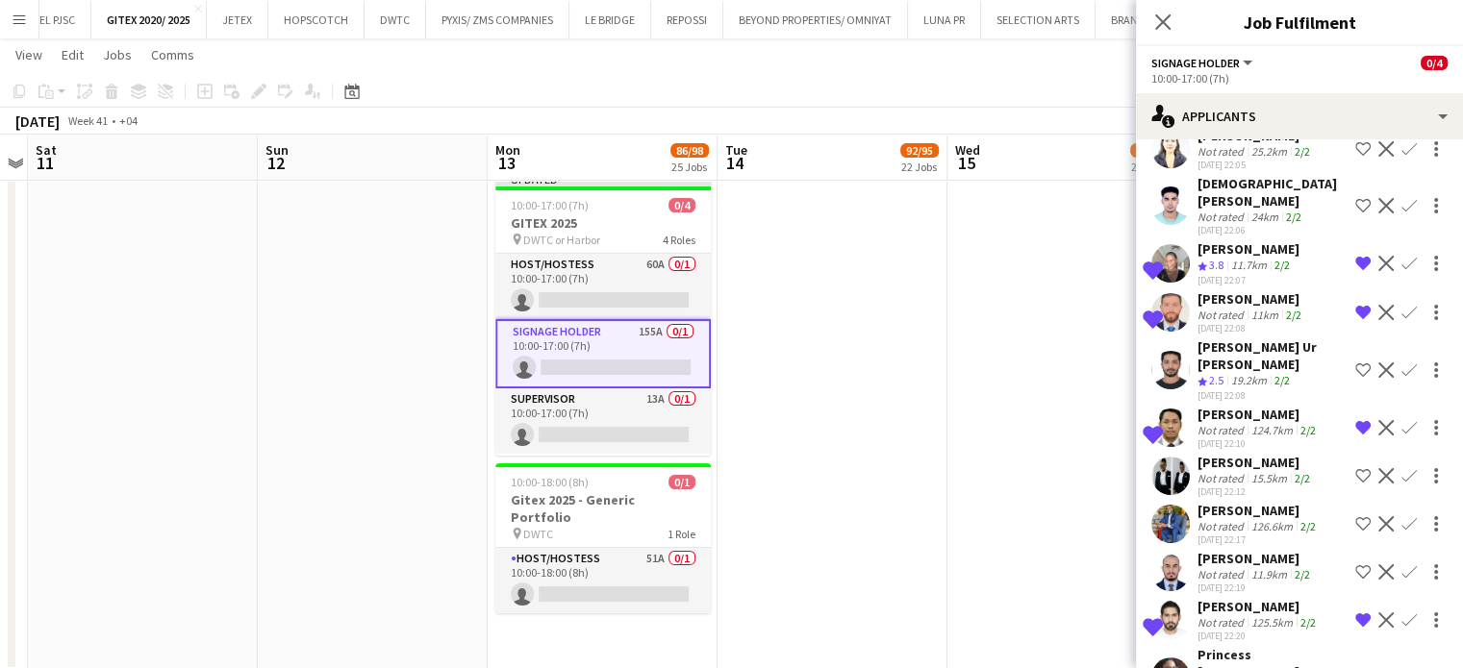
scroll to position [3654, 0]
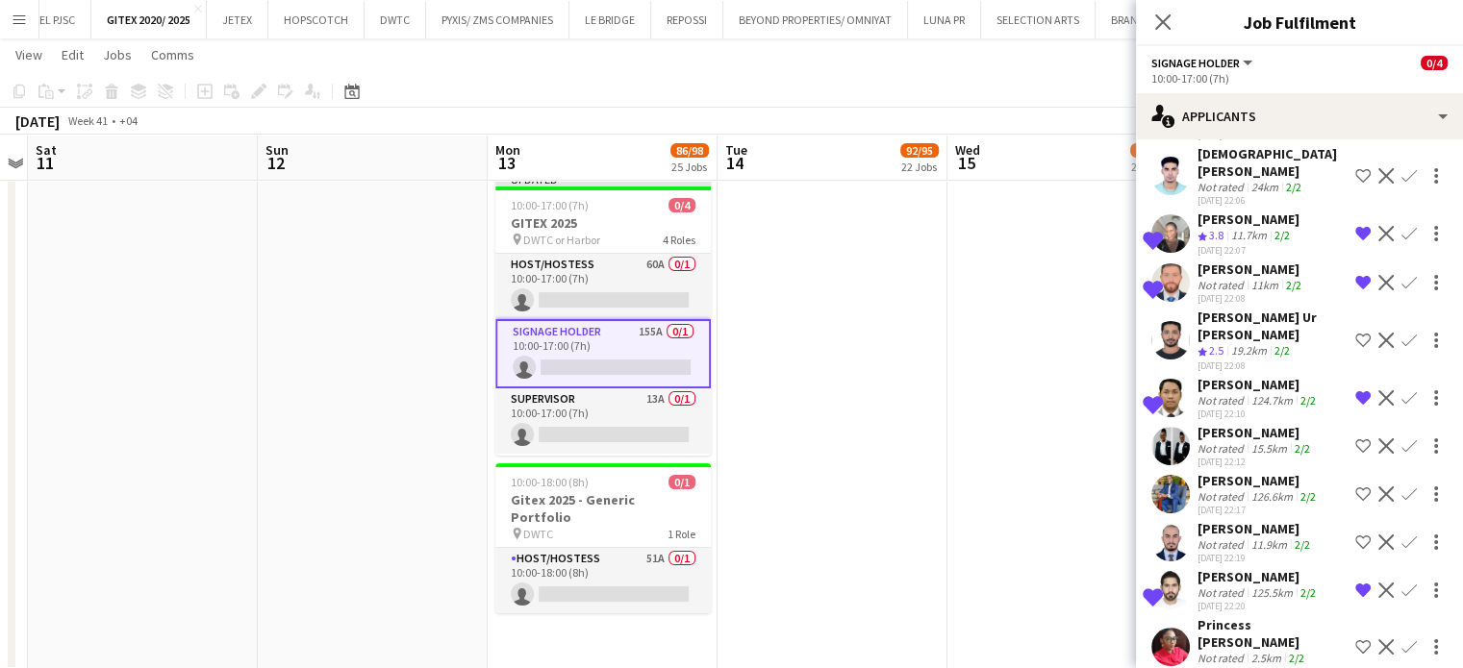
click at [1355, 275] on app-icon "Remove crew from shortlist" at bounding box center [1362, 282] width 15 height 15
drag, startPoint x: 1350, startPoint y: 208, endPoint x: 1341, endPoint y: 225, distance: 19.8
click at [1355, 226] on app-icon "Remove crew from shortlist" at bounding box center [1362, 233] width 15 height 15
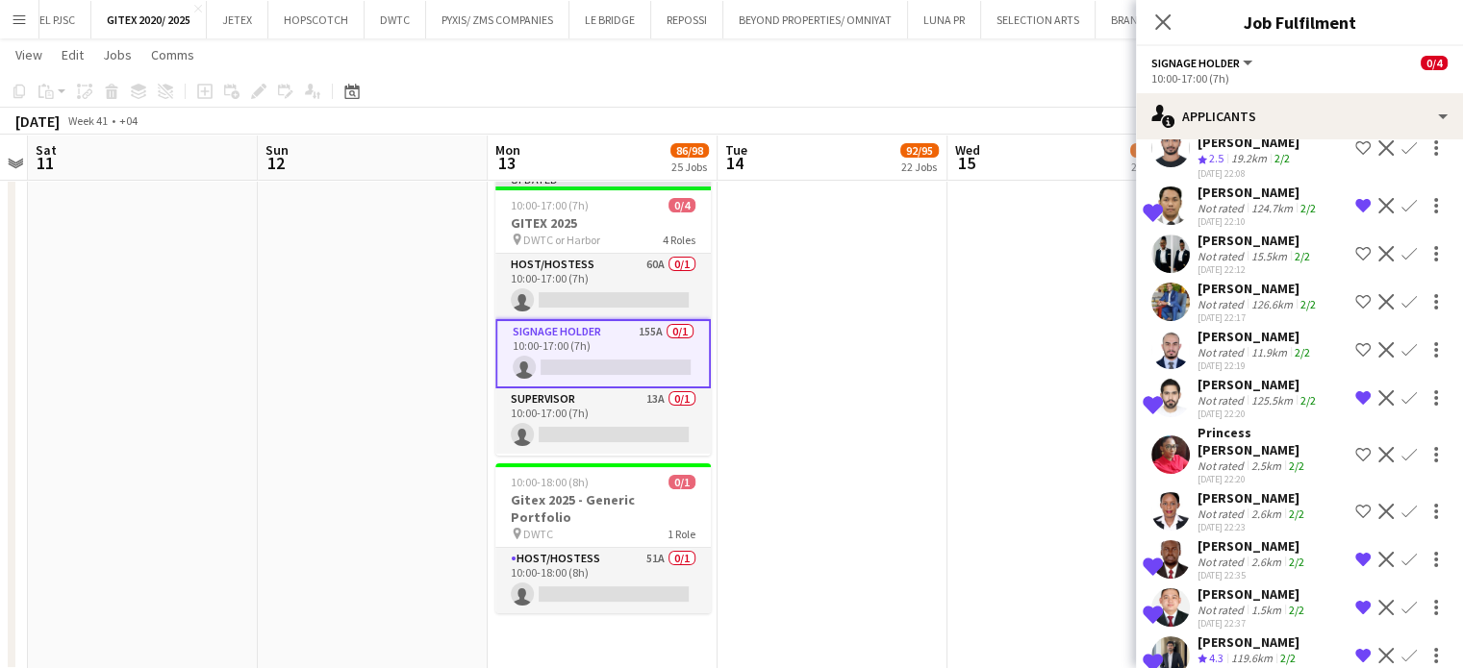
scroll to position [3943, 0]
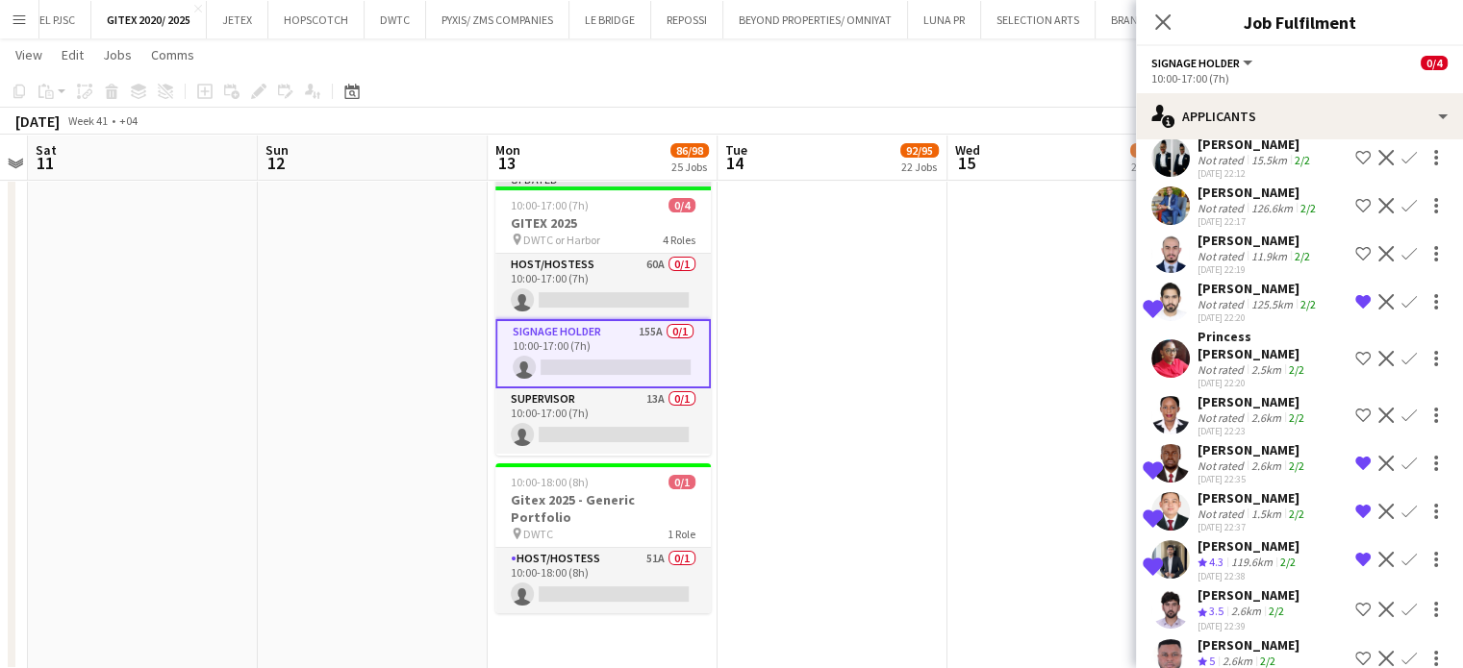
click at [1355, 294] on app-icon "Remove crew from shortlist" at bounding box center [1362, 301] width 15 height 15
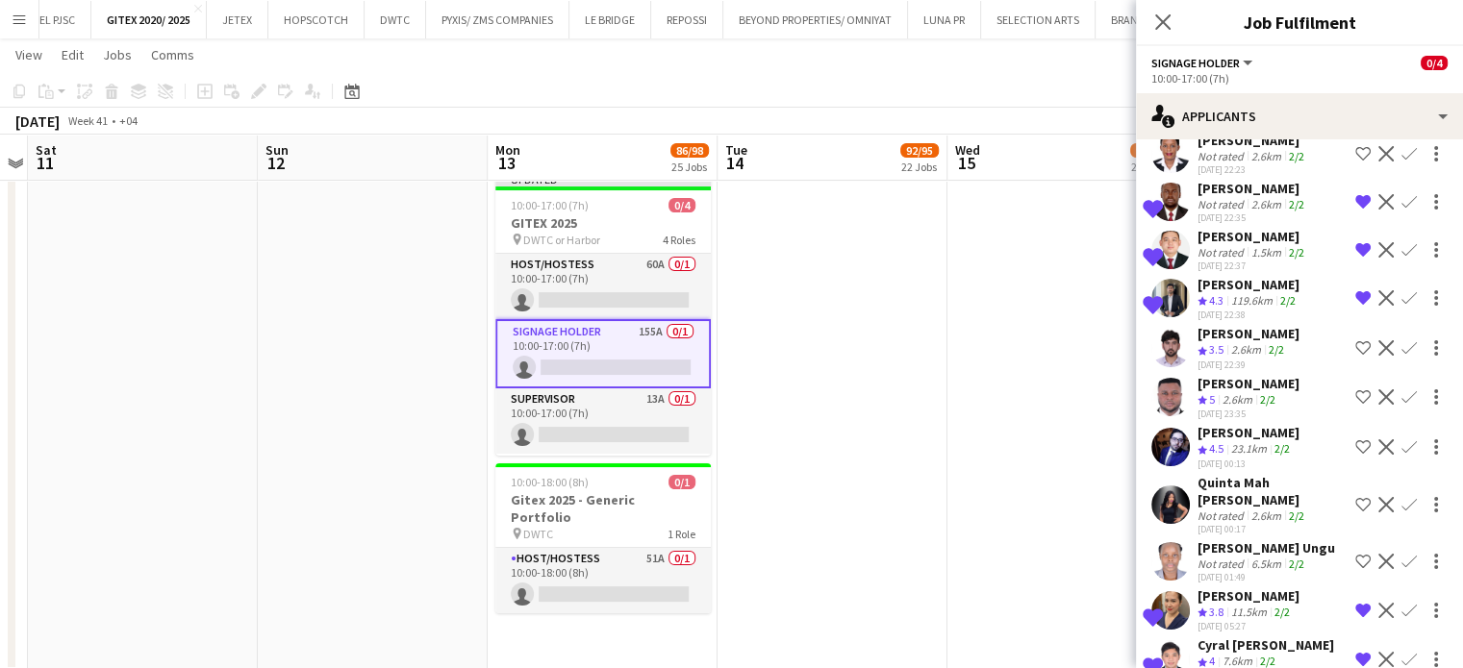
scroll to position [4231, 0]
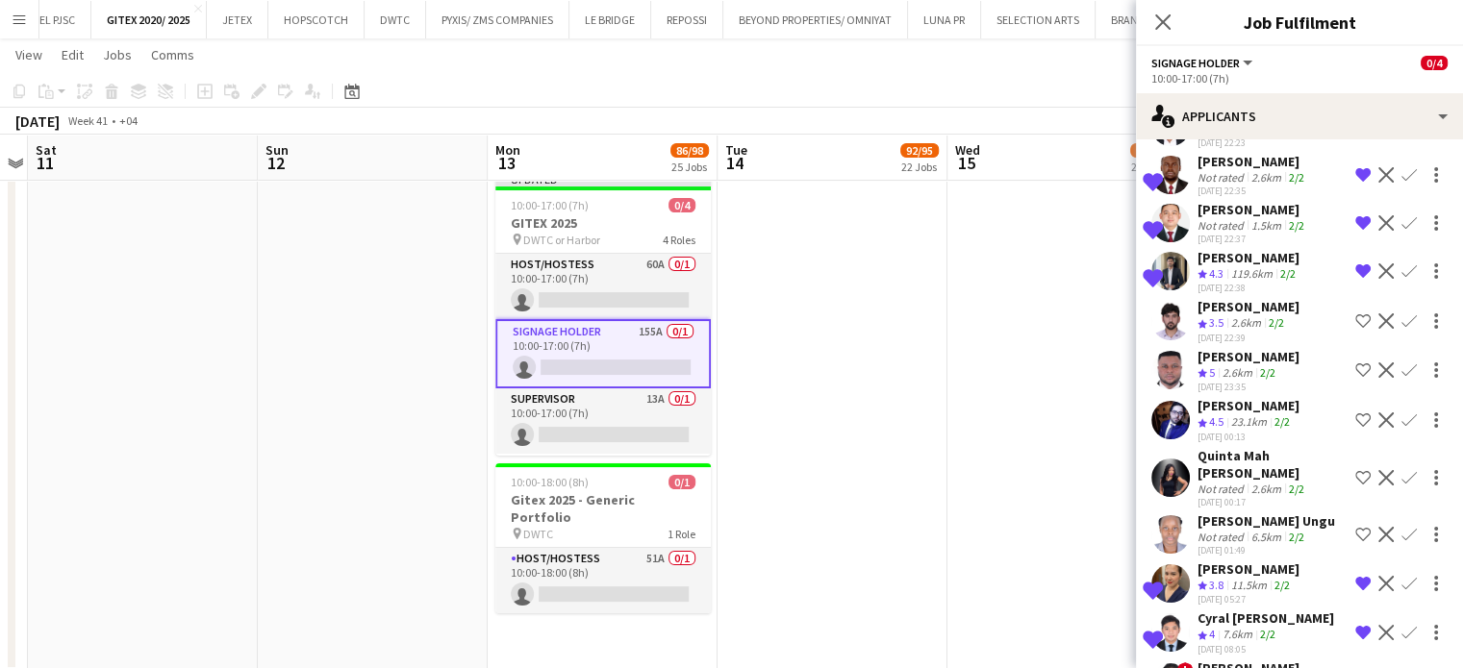
click at [1355, 363] on app-icon "Shortlist crew" at bounding box center [1362, 370] width 15 height 15
click at [1355, 413] on app-icon "Shortlist crew" at bounding box center [1362, 420] width 15 height 15
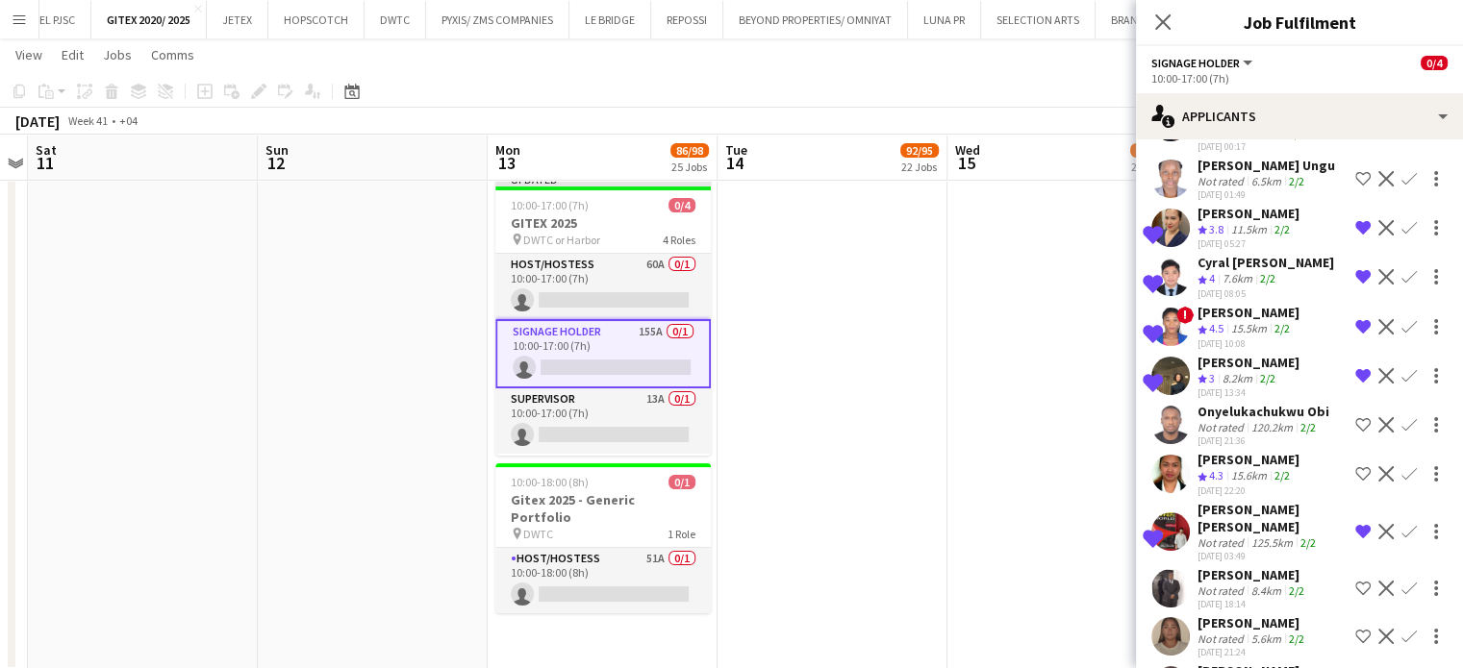
scroll to position [4616, 0]
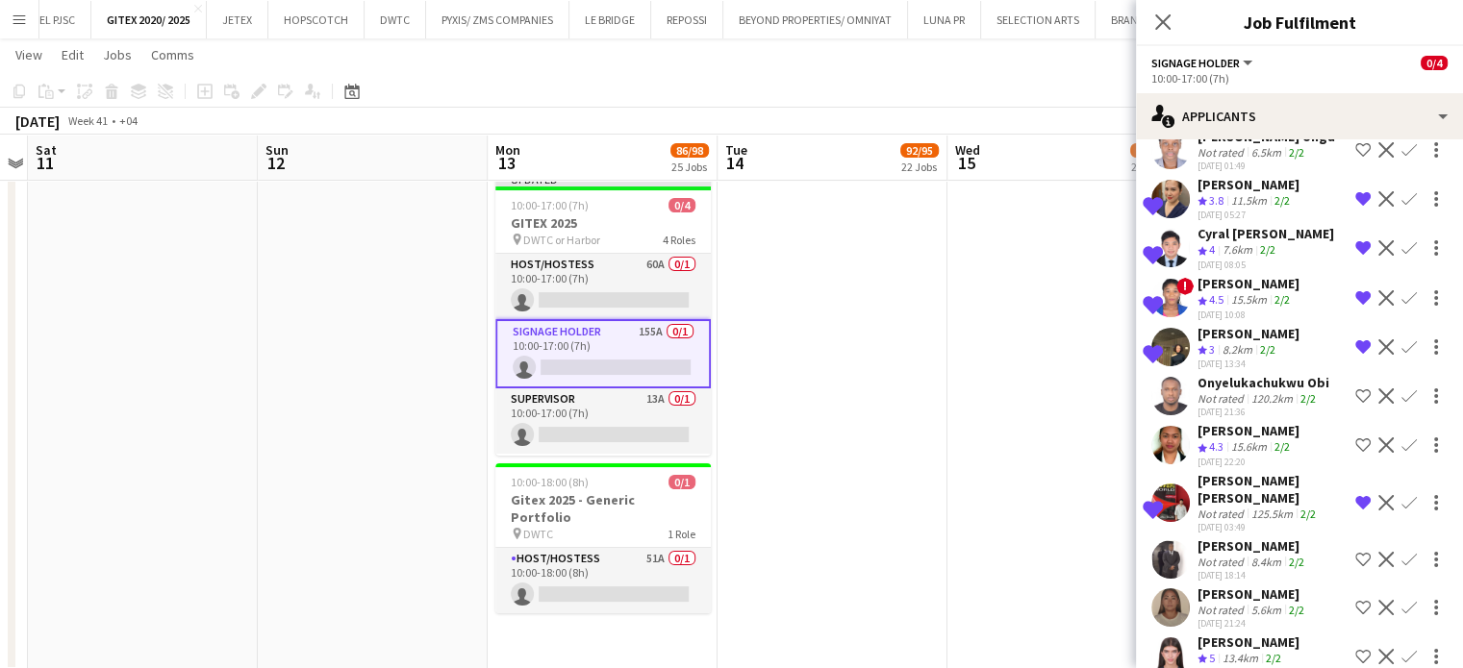
click at [1355, 339] on app-icon "Remove crew from shortlist" at bounding box center [1362, 346] width 15 height 15
click at [1355, 388] on app-icon "Shortlist crew" at bounding box center [1362, 395] width 15 height 15
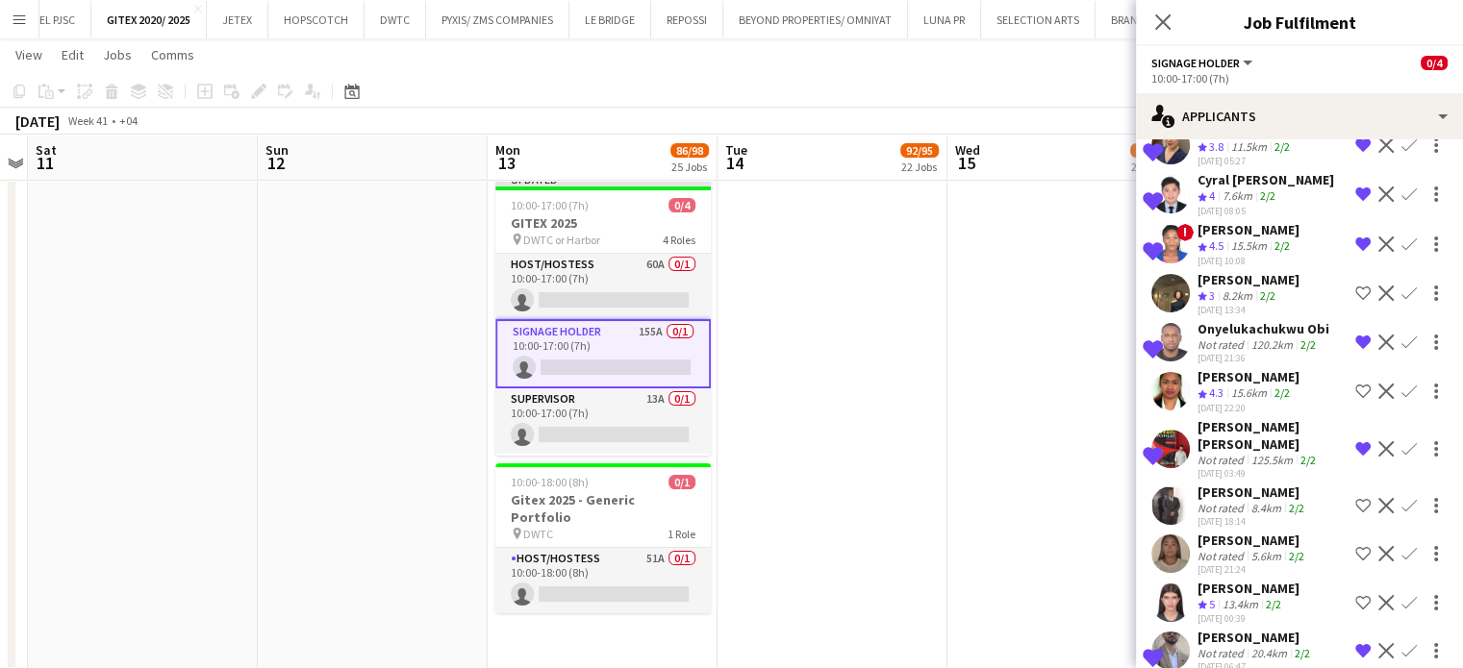
scroll to position [4712, 0]
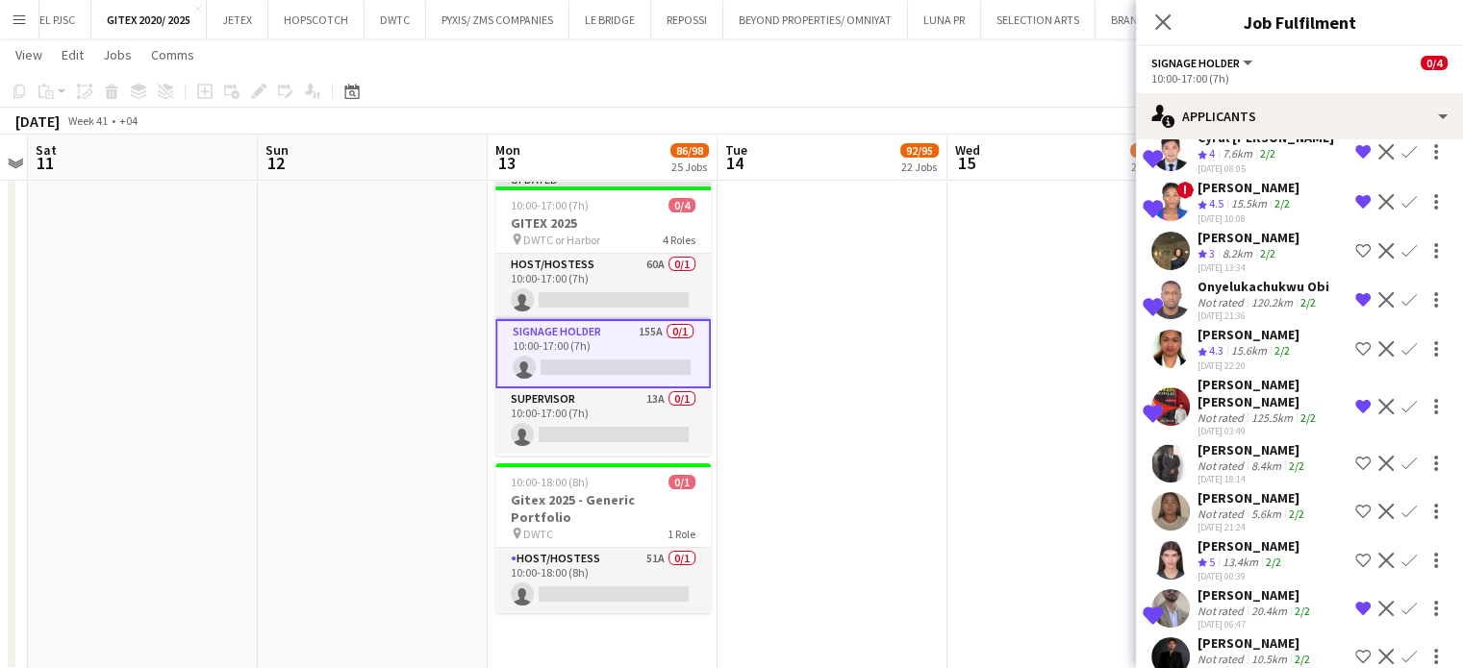
click at [1355, 341] on app-icon "Shortlist crew" at bounding box center [1362, 348] width 15 height 15
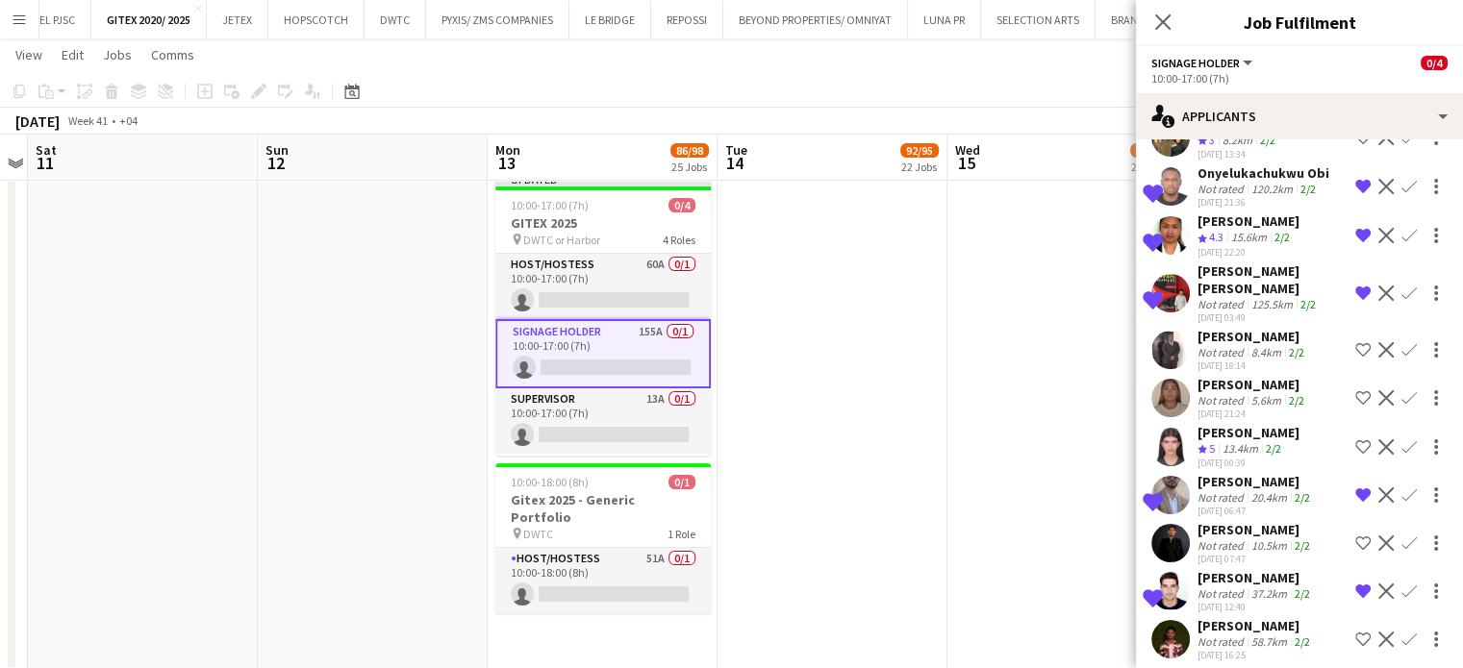
scroll to position [4904, 0]
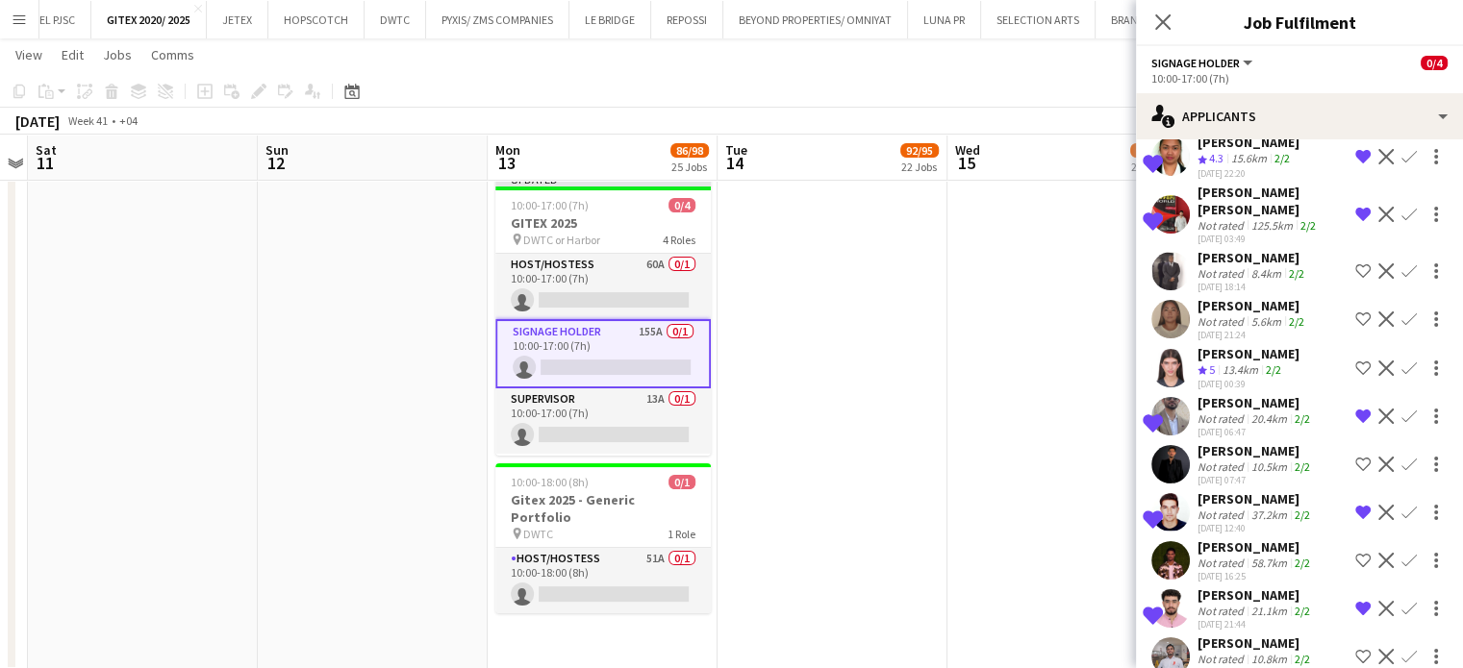
click at [1355, 361] on app-icon "Shortlist crew" at bounding box center [1362, 368] width 15 height 15
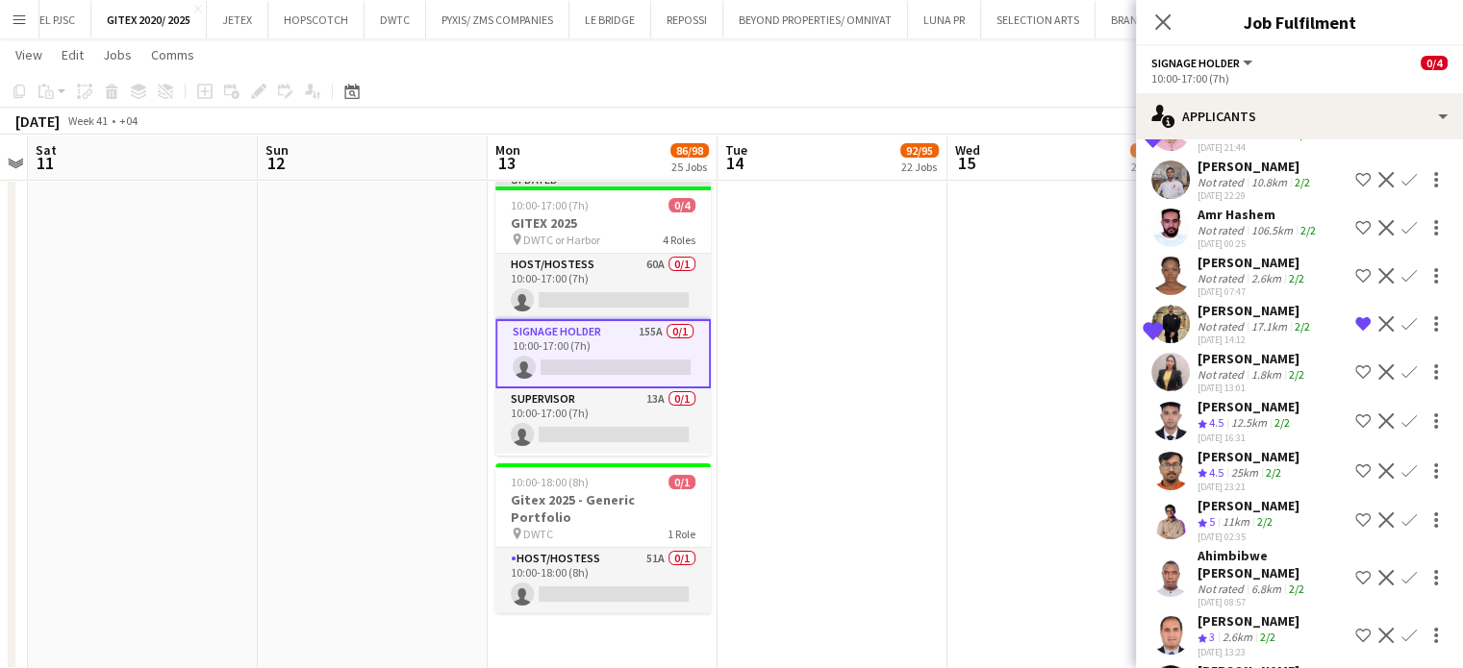
scroll to position [5385, 0]
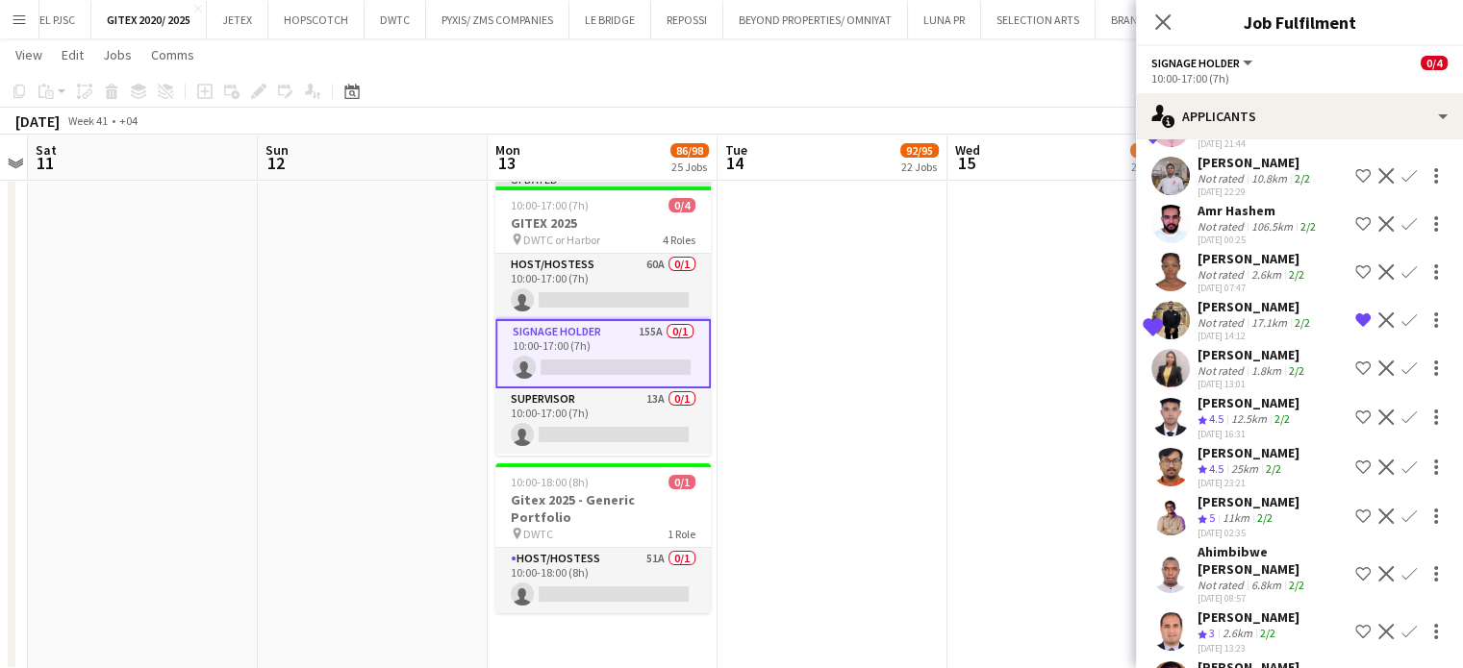
click at [1355, 460] on app-icon "Shortlist crew" at bounding box center [1362, 467] width 15 height 15
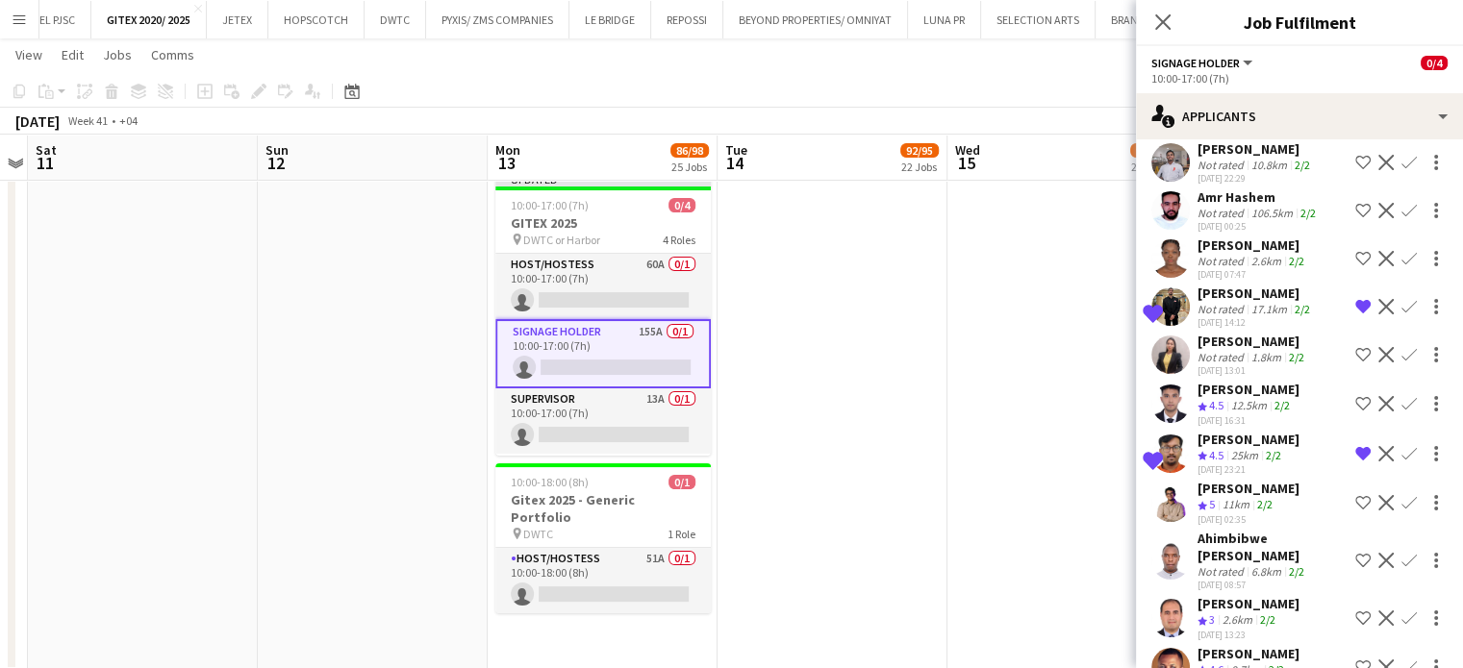
scroll to position [5401, 0]
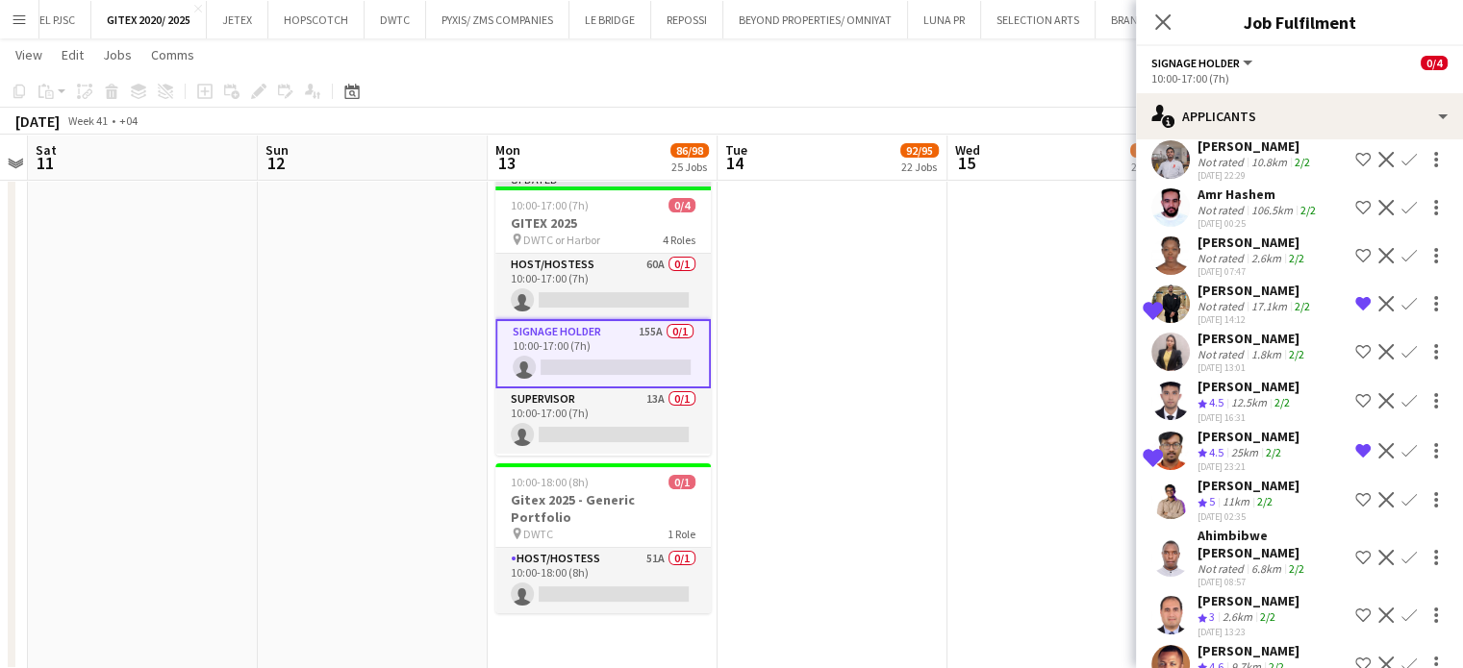
drag, startPoint x: 1341, startPoint y: 528, endPoint x: 1344, endPoint y: 544, distance: 16.8
click at [1355, 608] on app-icon "Shortlist crew" at bounding box center [1362, 615] width 15 height 15
click at [1355, 657] on app-icon "Shortlist crew" at bounding box center [1362, 664] width 15 height 15
click at [1355, 492] on app-icon "Shortlist crew" at bounding box center [1362, 499] width 15 height 15
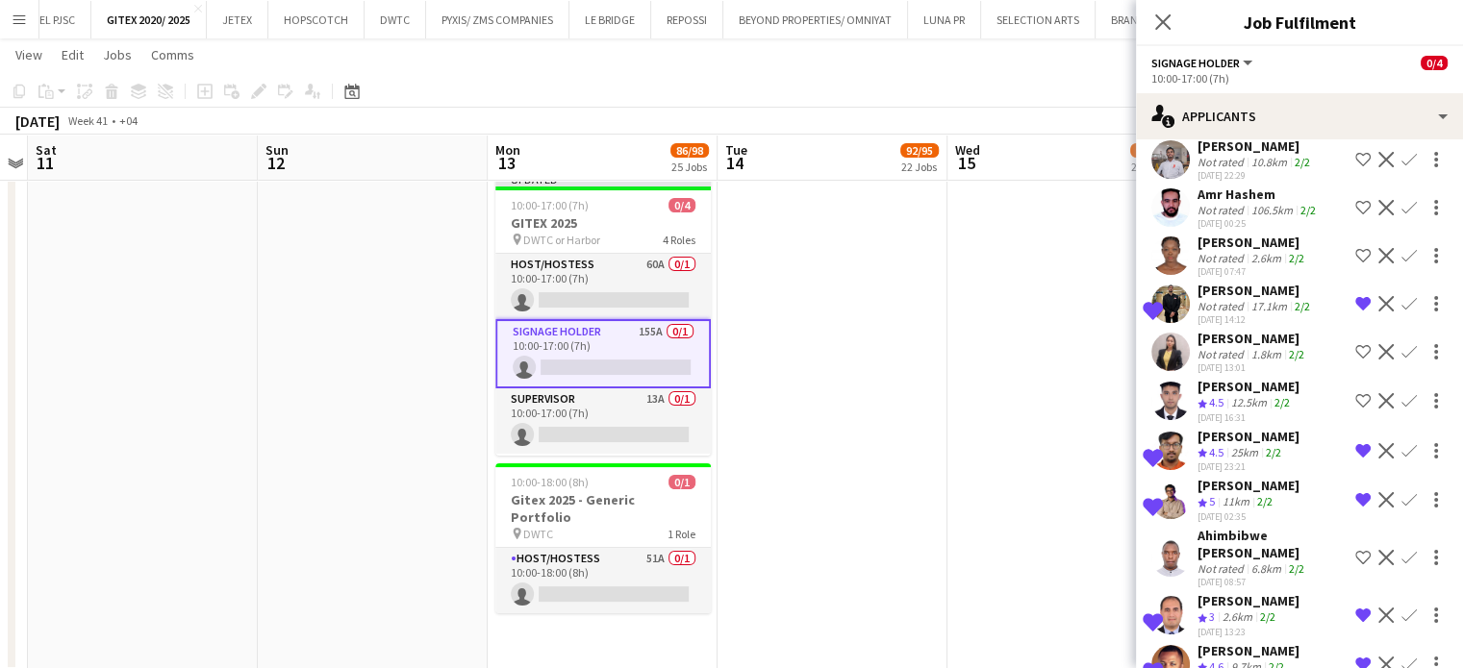
click at [1351, 340] on button "Shortlist crew" at bounding box center [1362, 351] width 23 height 23
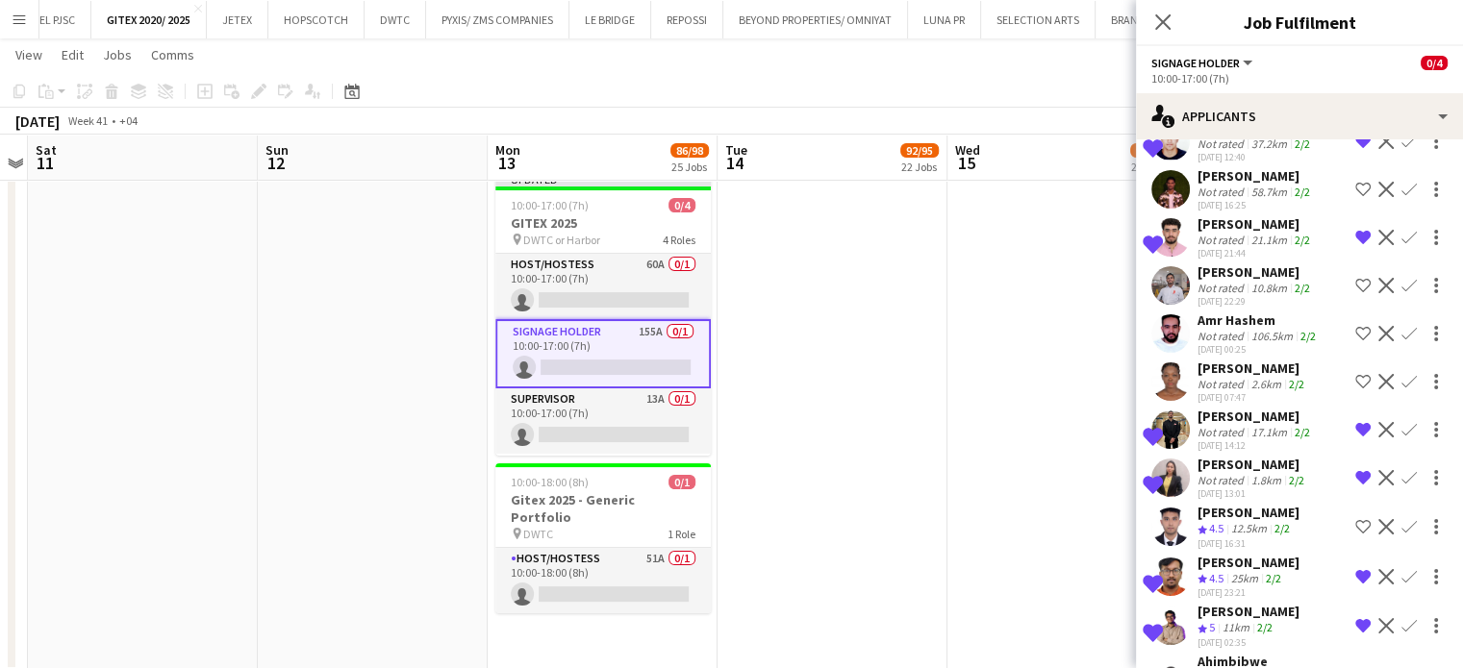
scroll to position [5209, 0]
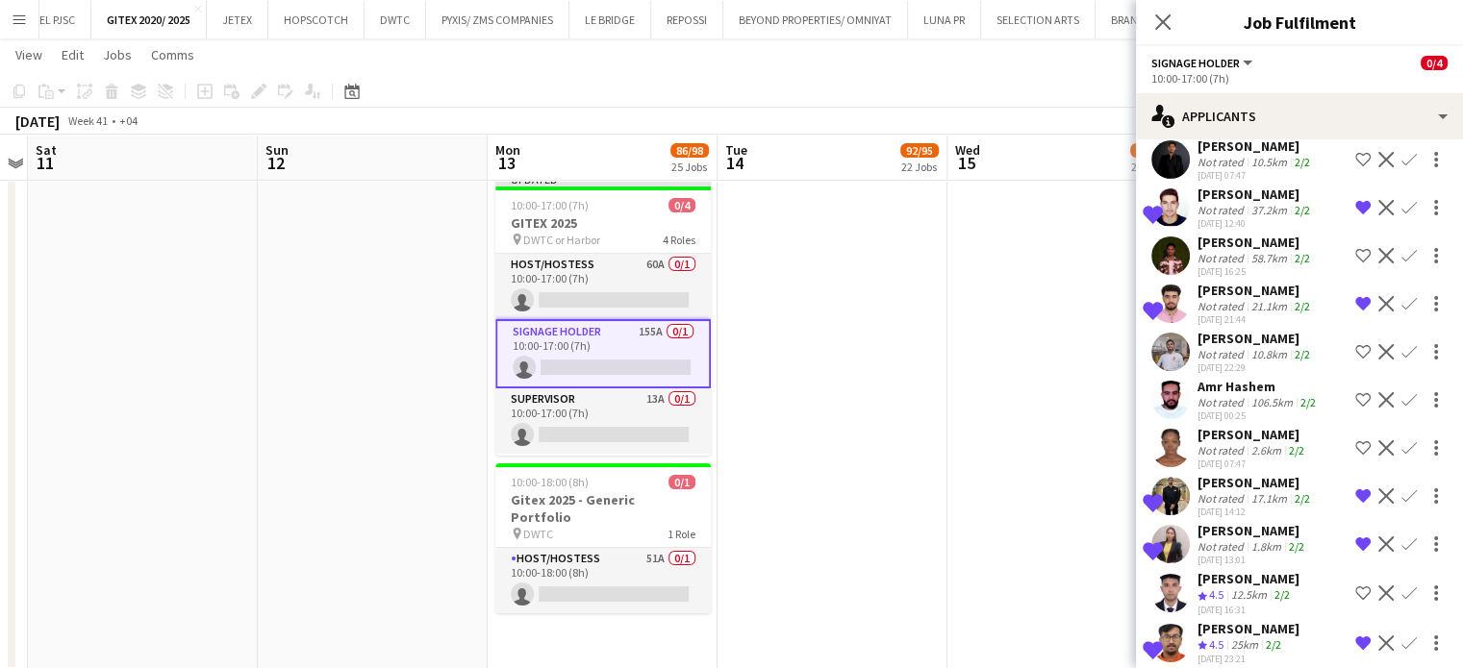
click at [996, 329] on app-date-cell at bounding box center [1062, 347] width 230 height 649
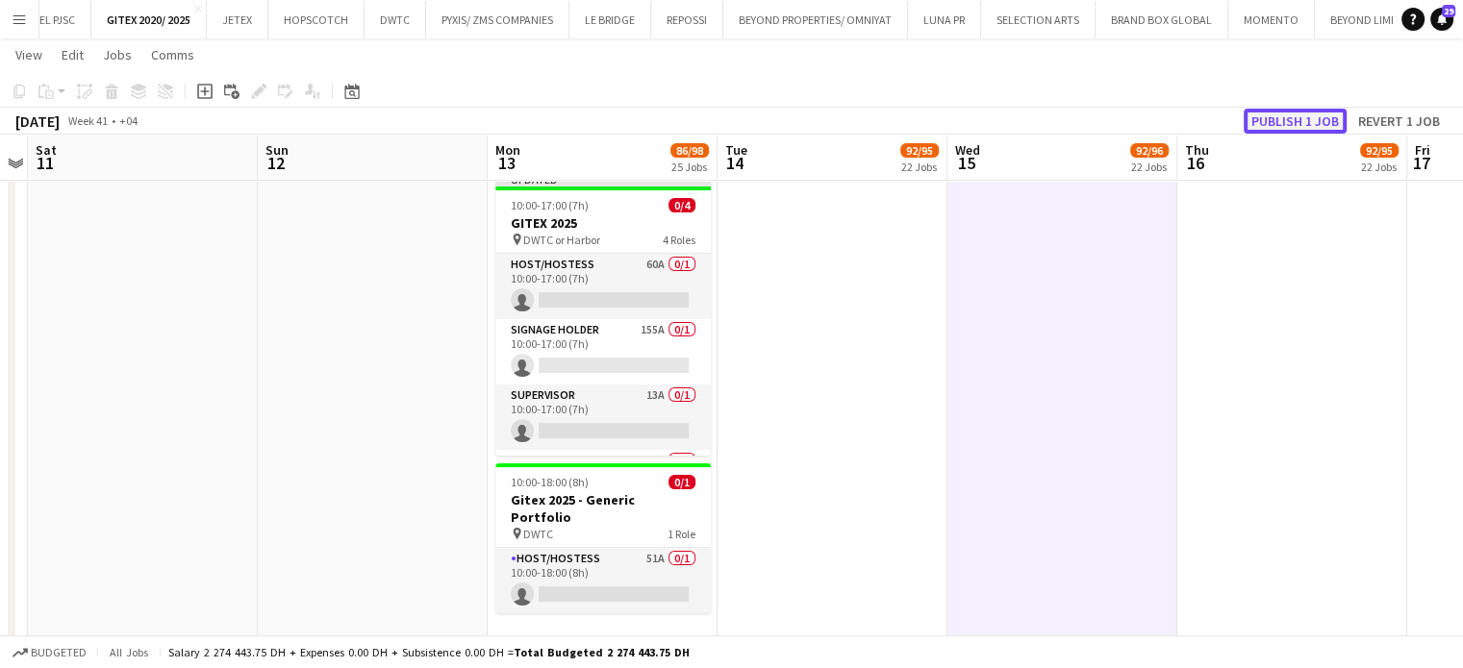
click at [1288, 113] on button "Publish 1 job" at bounding box center [1294, 121] width 103 height 25
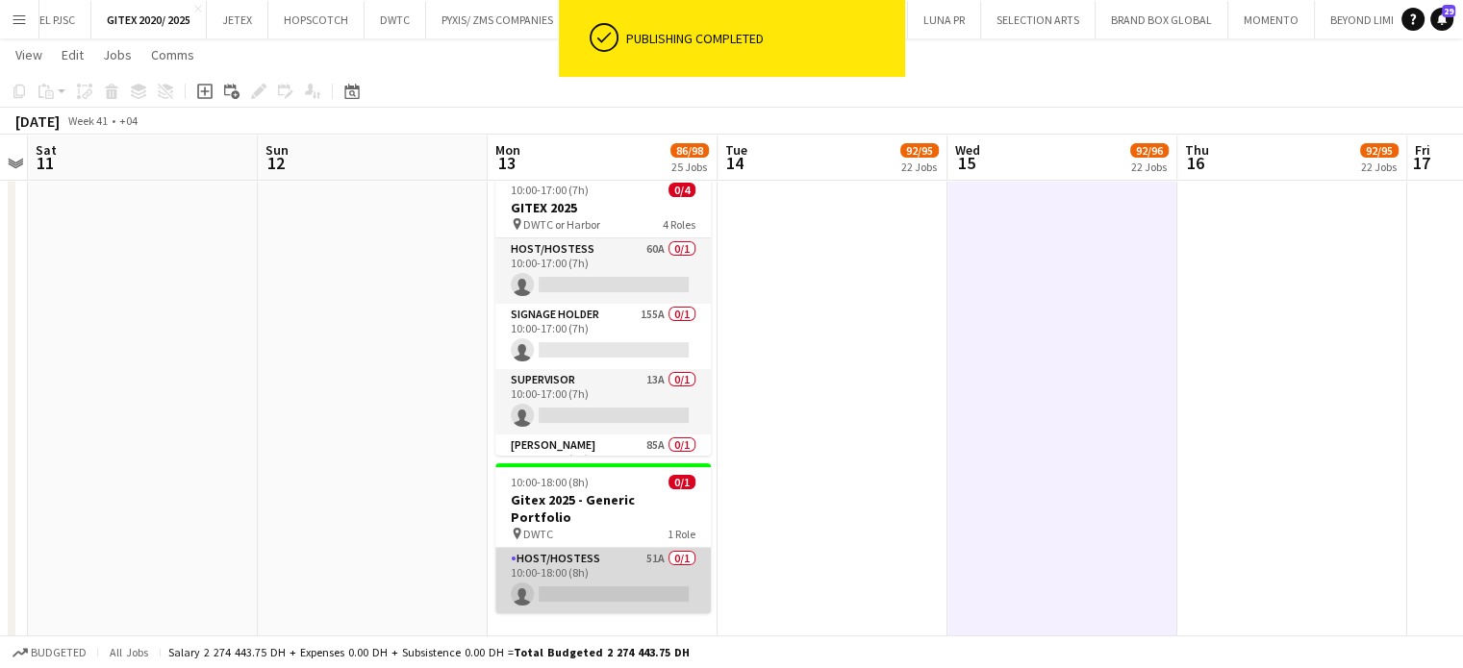
click at [613, 552] on app-card-role "Host/Hostess 51A 0/1 10:00-18:00 (8h) single-neutral-actions" at bounding box center [602, 580] width 215 height 65
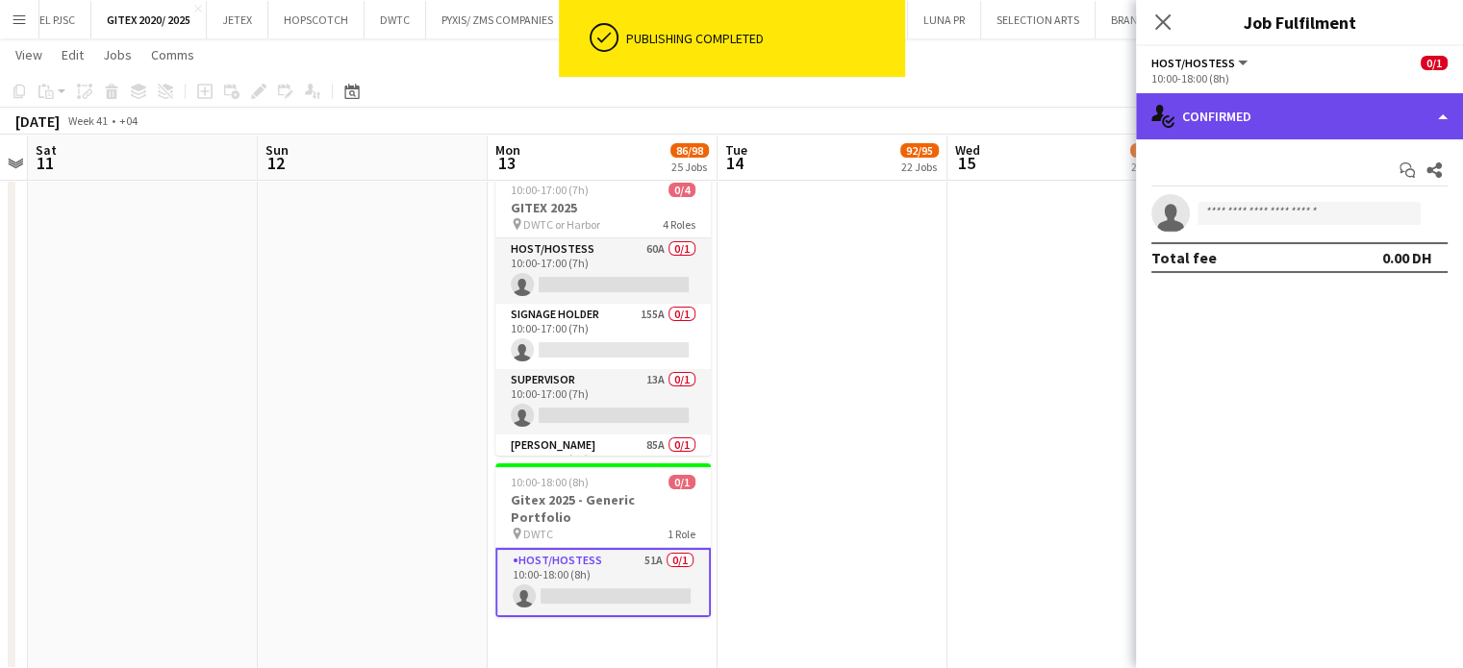
click at [1415, 116] on div "single-neutral-actions-check-2 Confirmed" at bounding box center [1299, 116] width 327 height 46
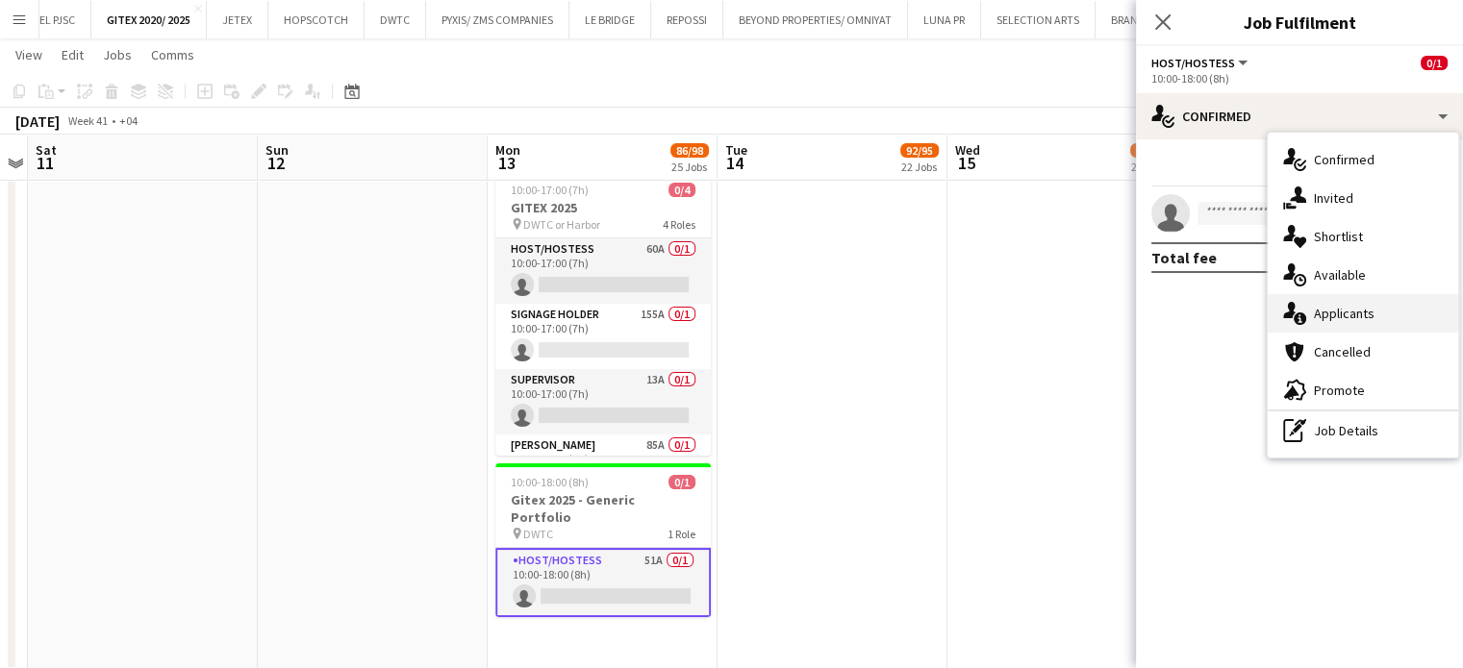
click at [1381, 318] on div "single-neutral-actions-information Applicants" at bounding box center [1362, 313] width 190 height 38
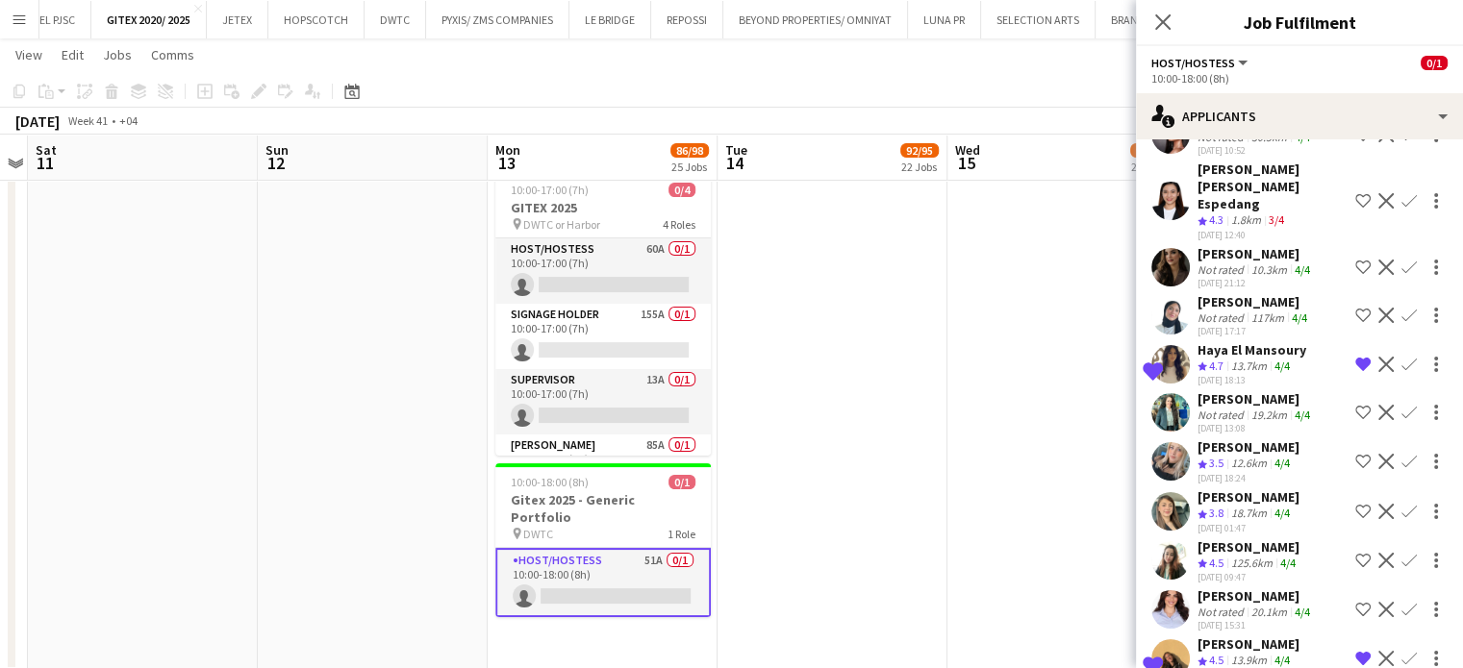
scroll to position [1245, 0]
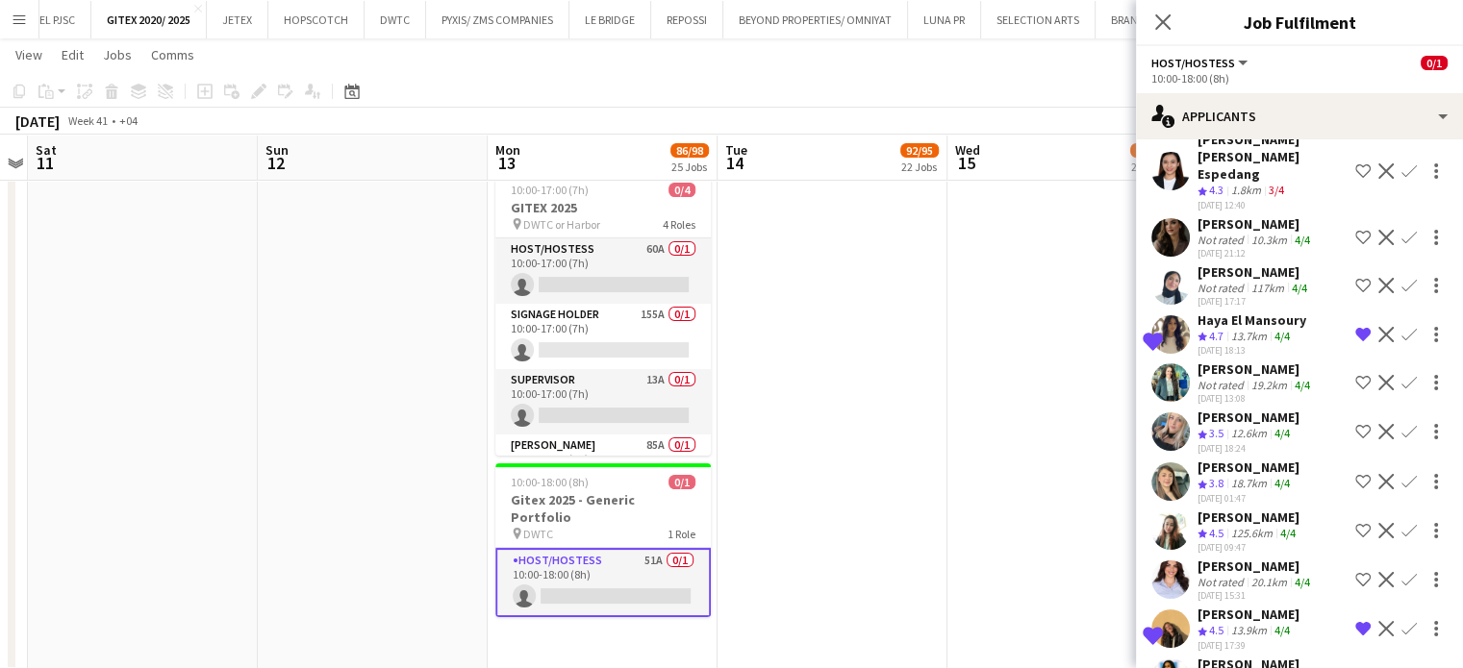
click at [1289, 361] on div "Rihab Abdelaali" at bounding box center [1255, 369] width 116 height 17
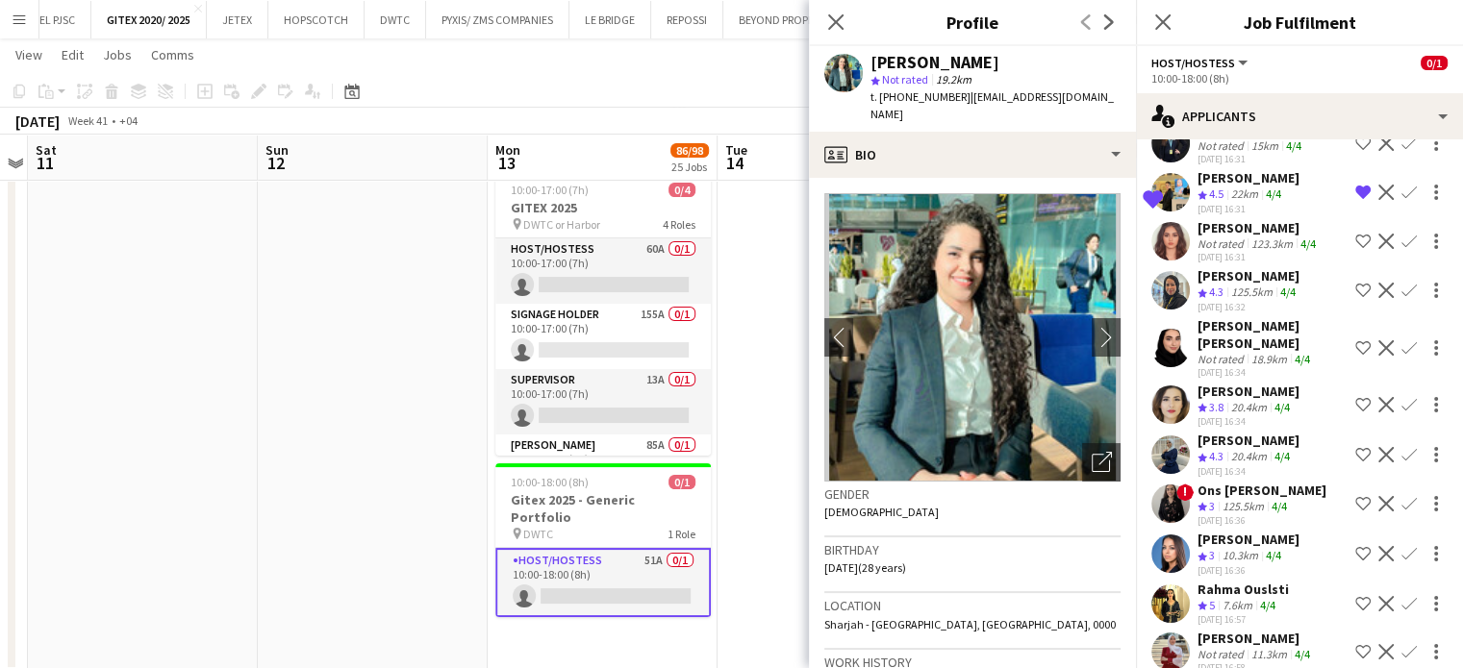
scroll to position [91, 0]
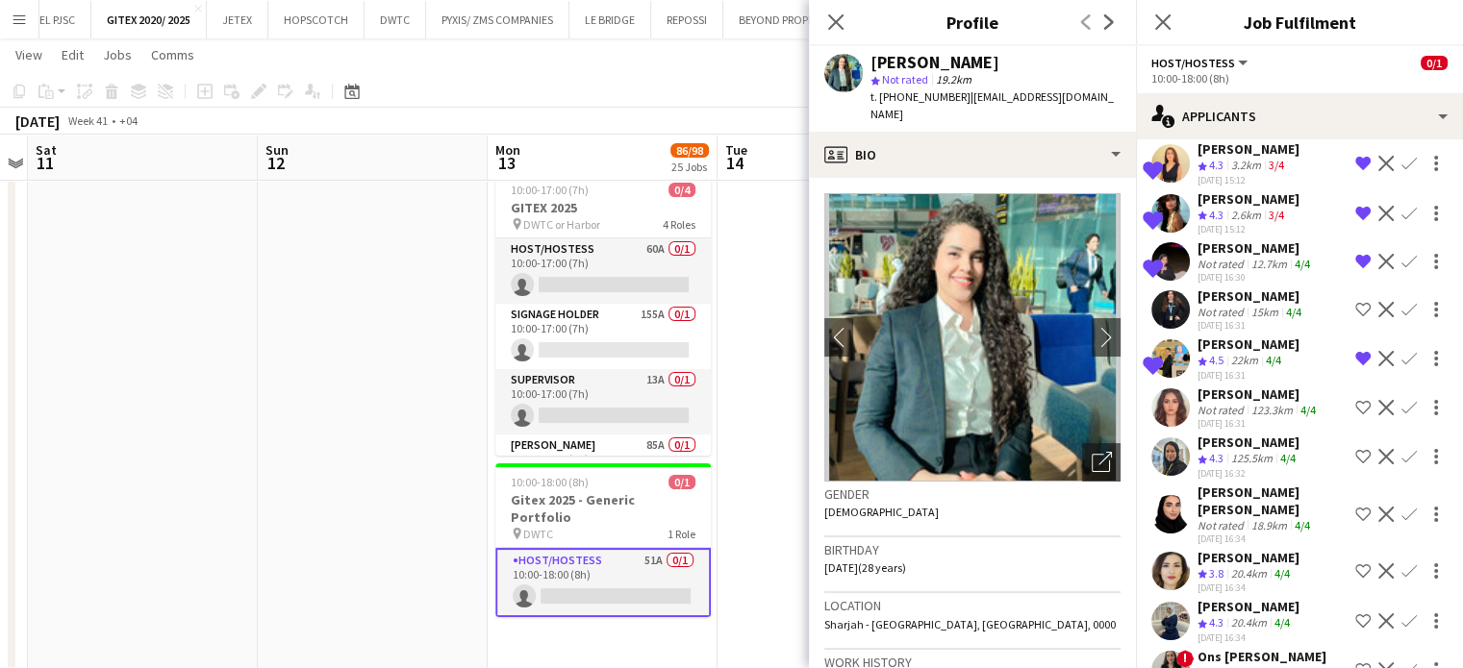
click at [460, 282] on app-date-cell at bounding box center [373, 347] width 230 height 649
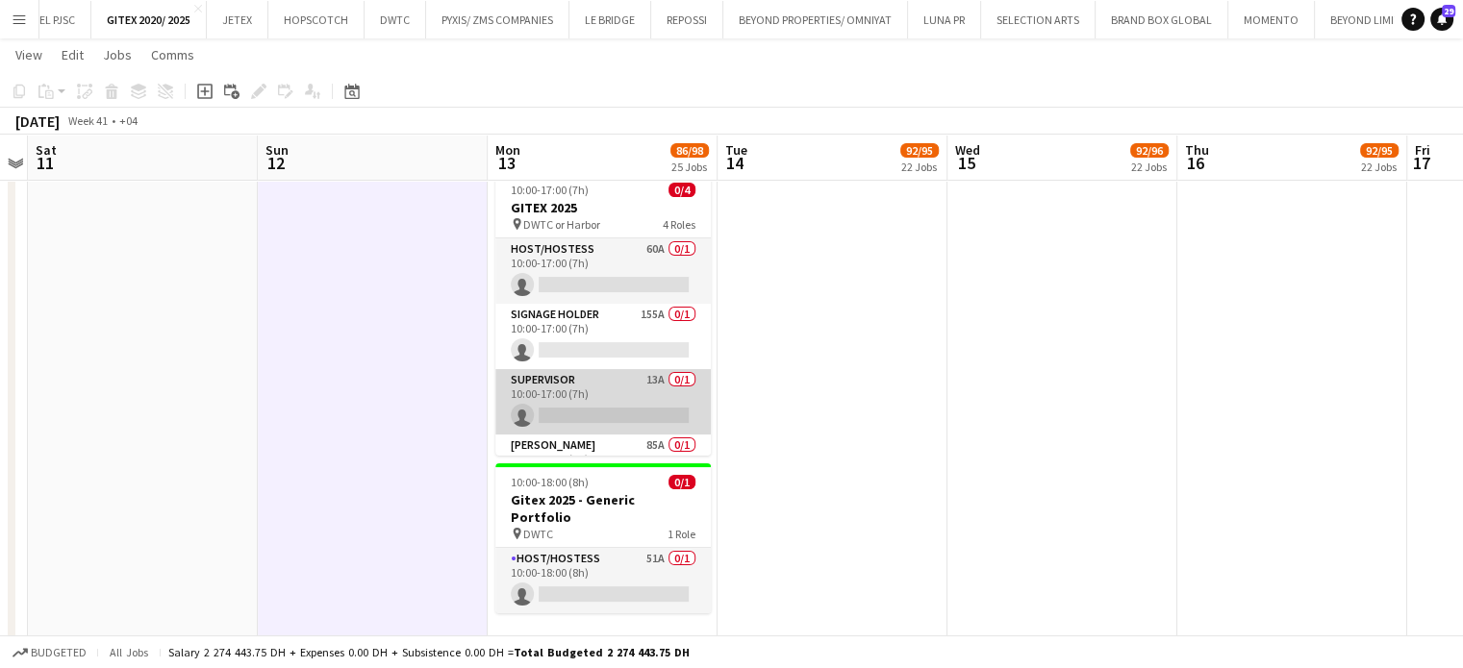
scroll to position [0, 0]
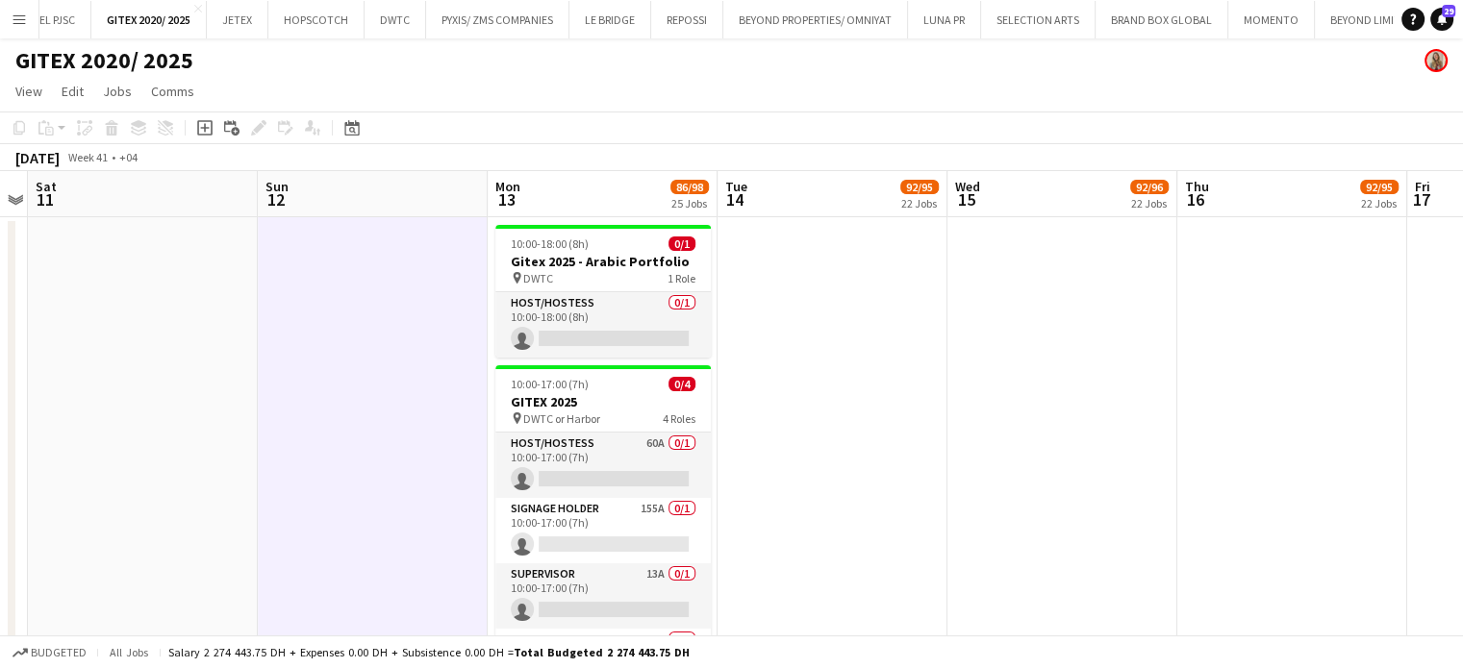
click at [1104, 427] on app-date-cell at bounding box center [1062, 541] width 230 height 649
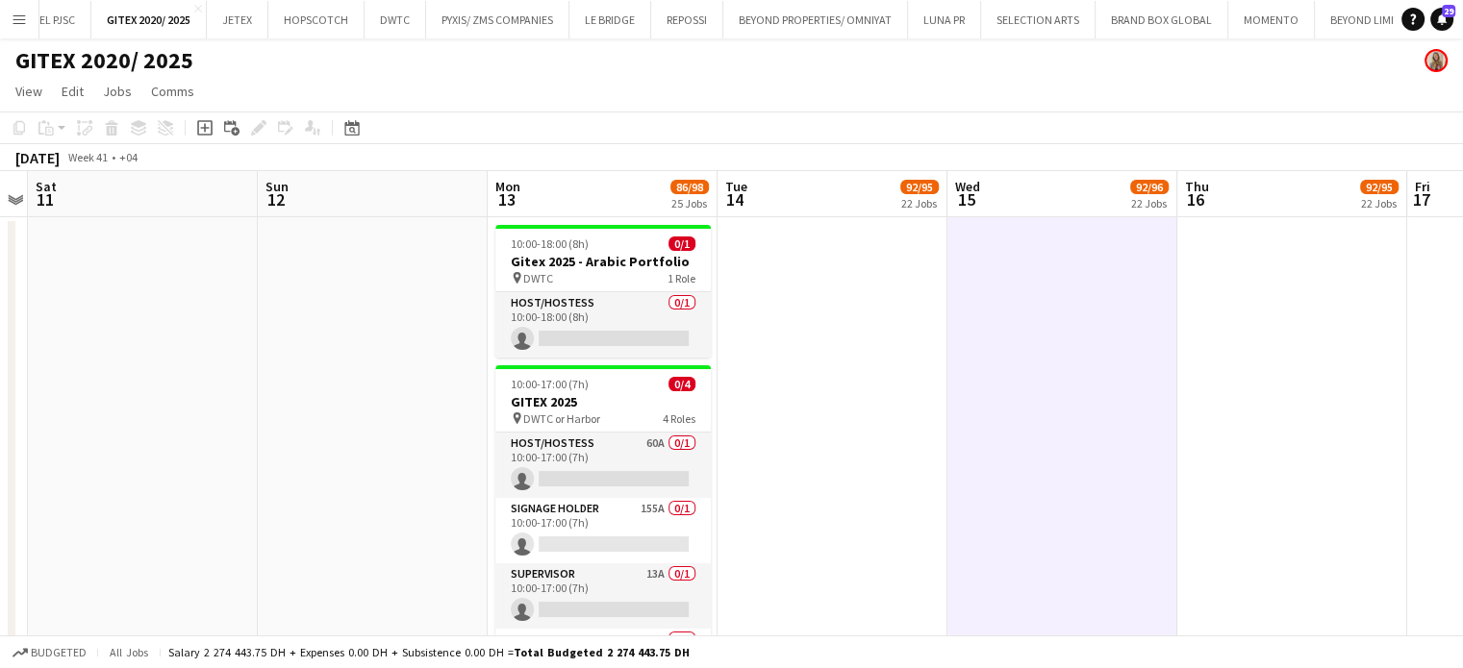
click at [273, 373] on app-date-cell at bounding box center [373, 541] width 230 height 649
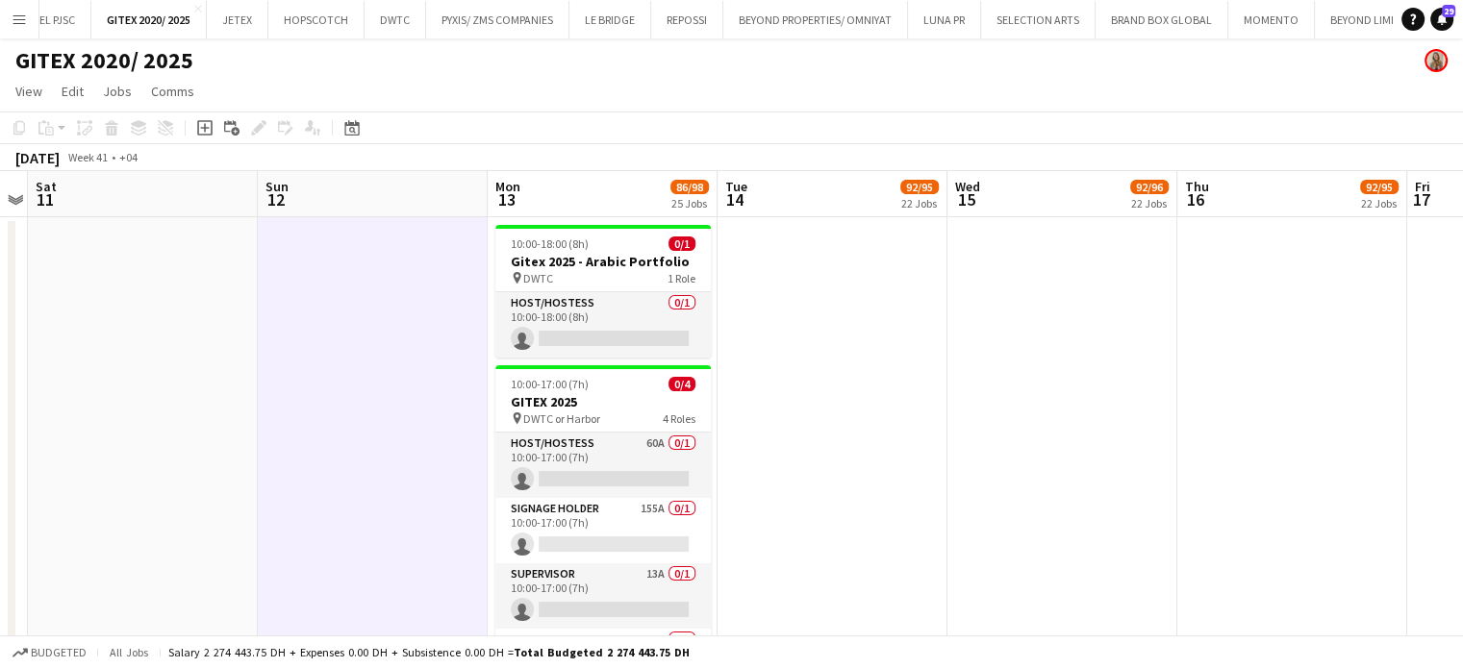
scroll to position [0, 662]
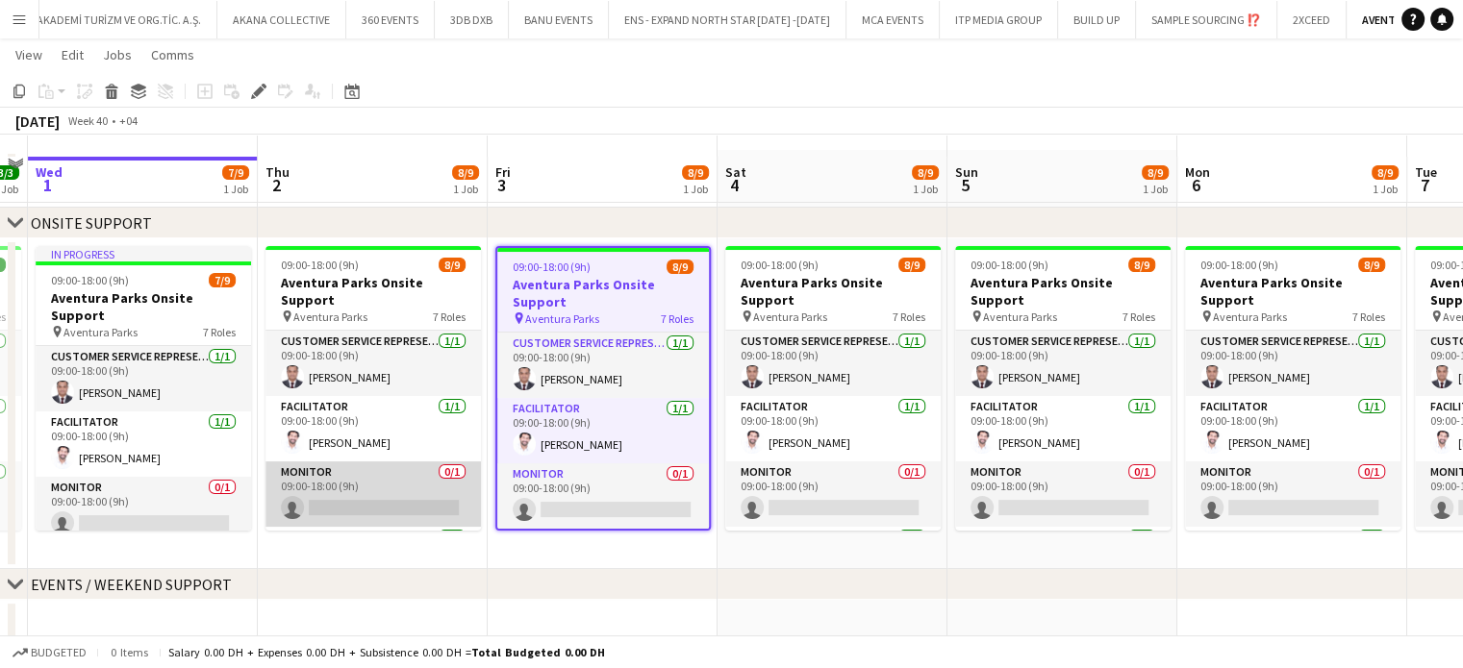
scroll to position [88, 0]
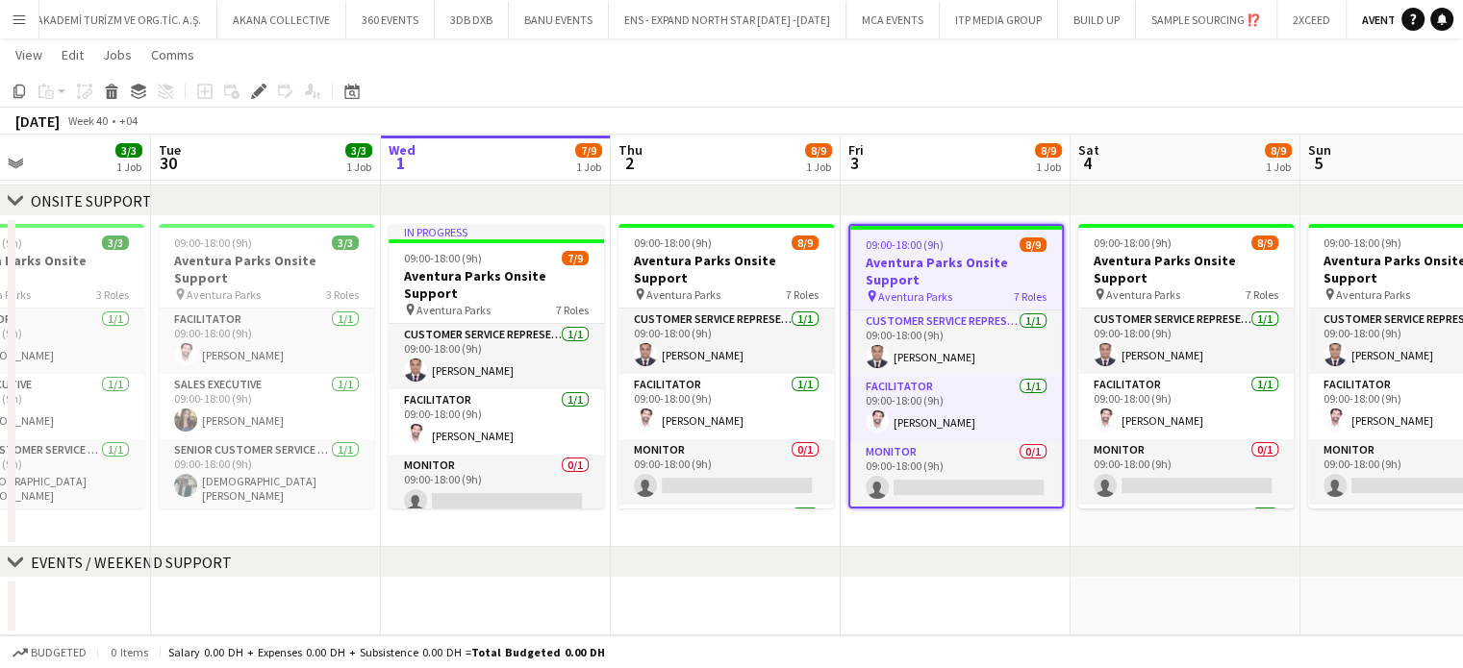
drag, startPoint x: 408, startPoint y: 435, endPoint x: 762, endPoint y: 431, distance: 353.9
click at [762, 431] on app-calendar-viewport "Sat 27 Sun 28 3/3 1 Job Mon 29 3/3 1 Job Tue 30 3/3 1 Job Wed 1 7/9 1 Job Thu 2…" at bounding box center [731, 311] width 1463 height 648
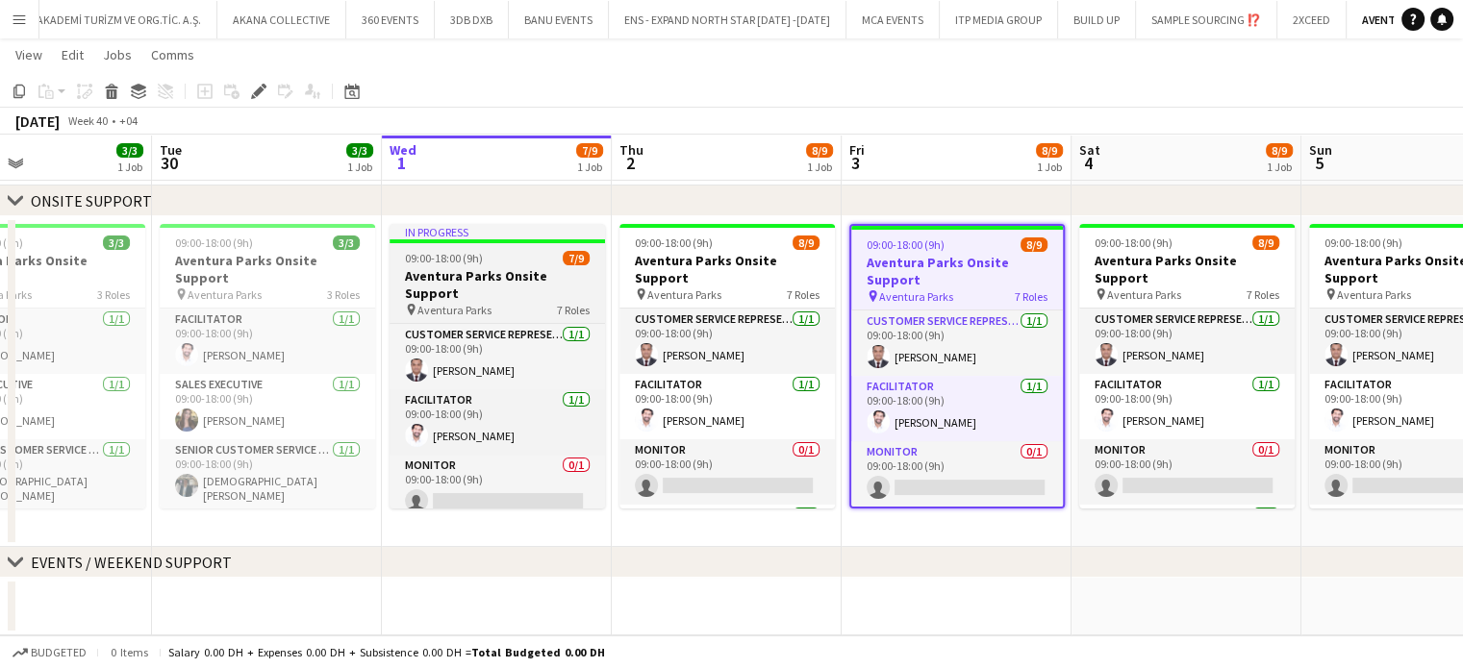
click at [450, 240] on div at bounding box center [496, 241] width 215 height 4
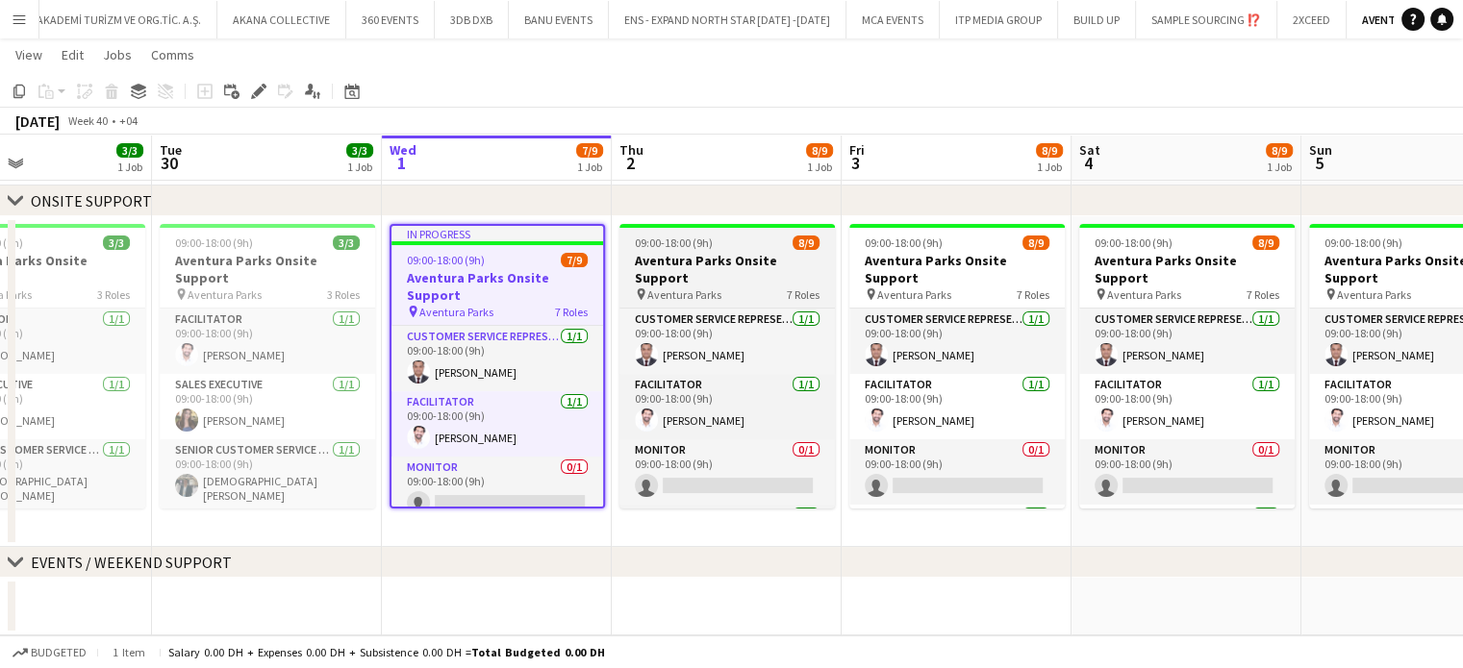
click at [727, 247] on div "09:00-18:00 (9h) 8/9" at bounding box center [726, 243] width 215 height 14
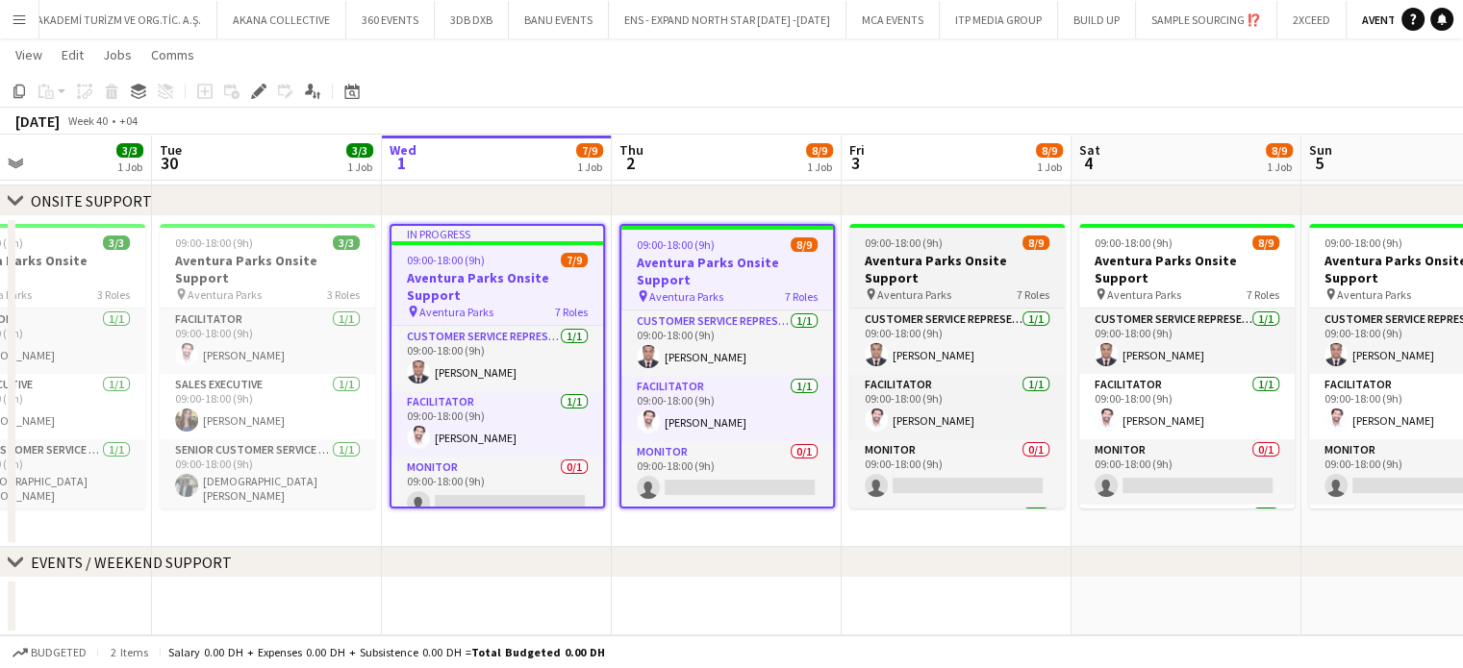
click at [905, 247] on span "09:00-18:00 (9h)" at bounding box center [904, 243] width 78 height 14
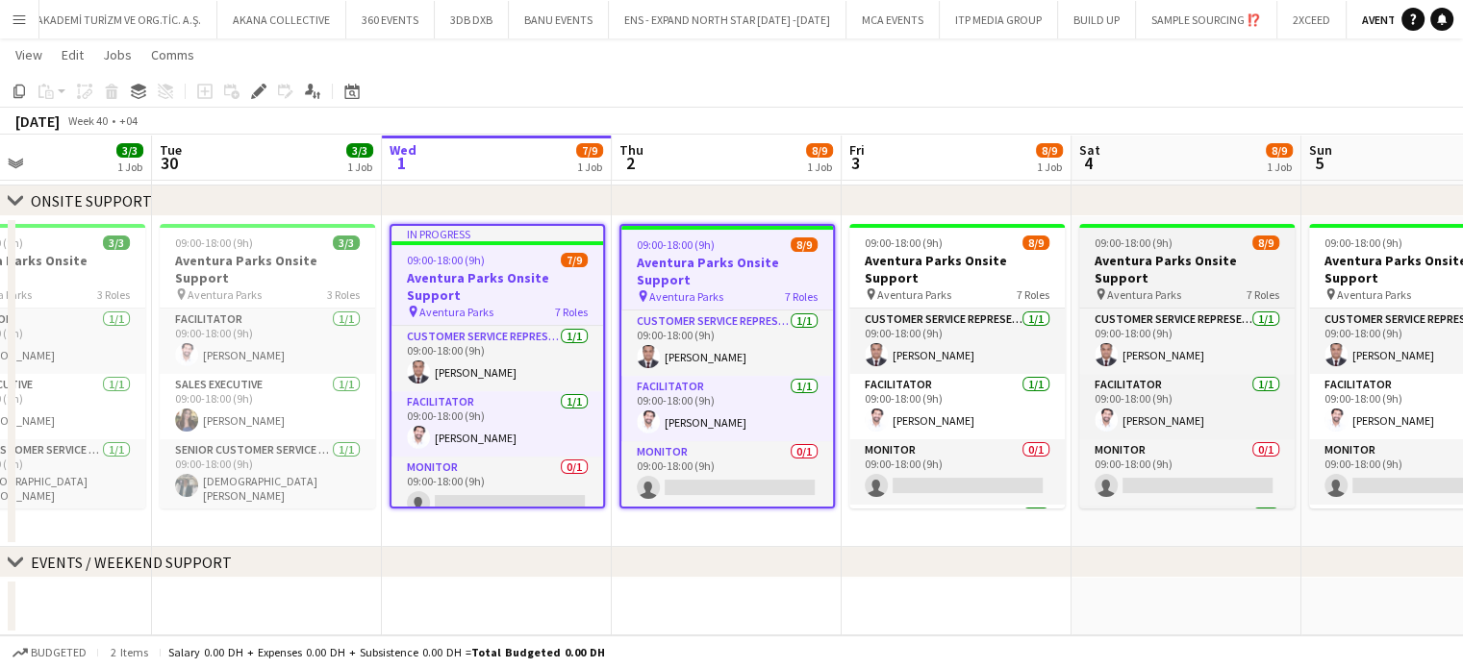
scroll to position [0, 537]
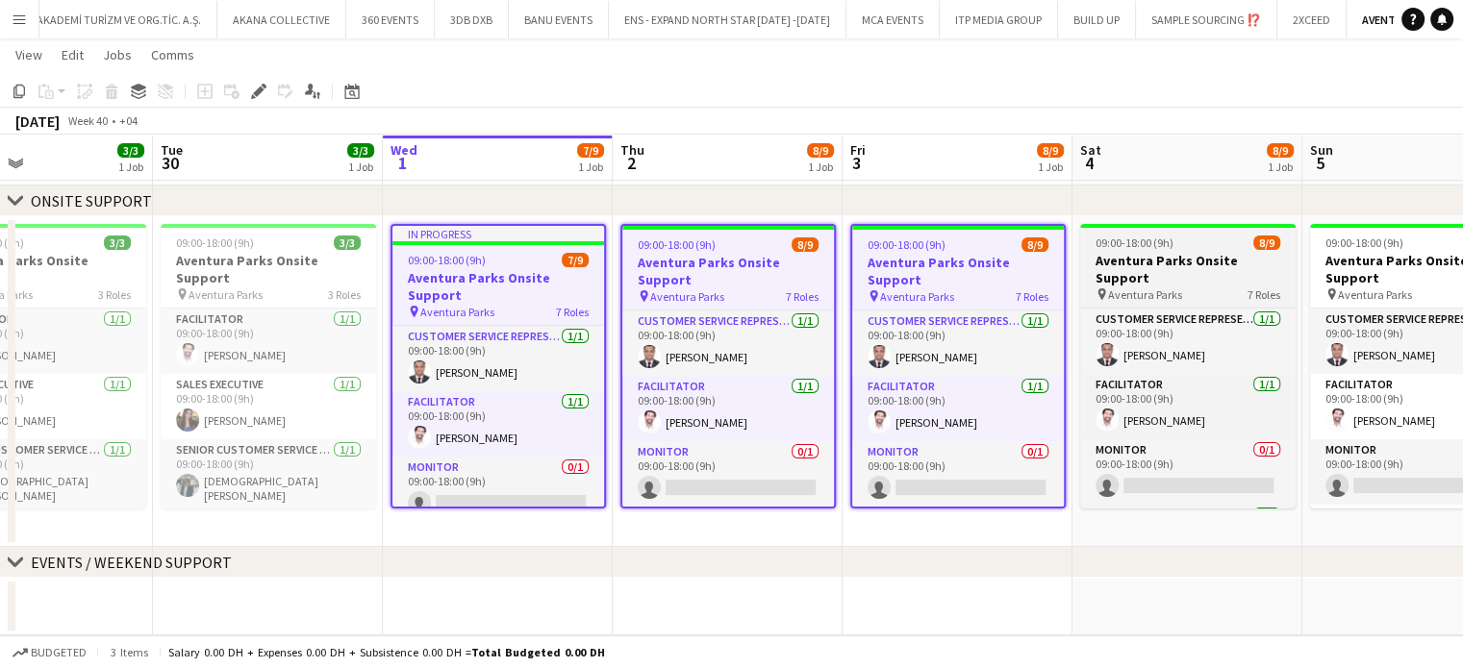
click at [1266, 255] on h3 "Aventura Parks Onsite Support" at bounding box center [1187, 269] width 215 height 35
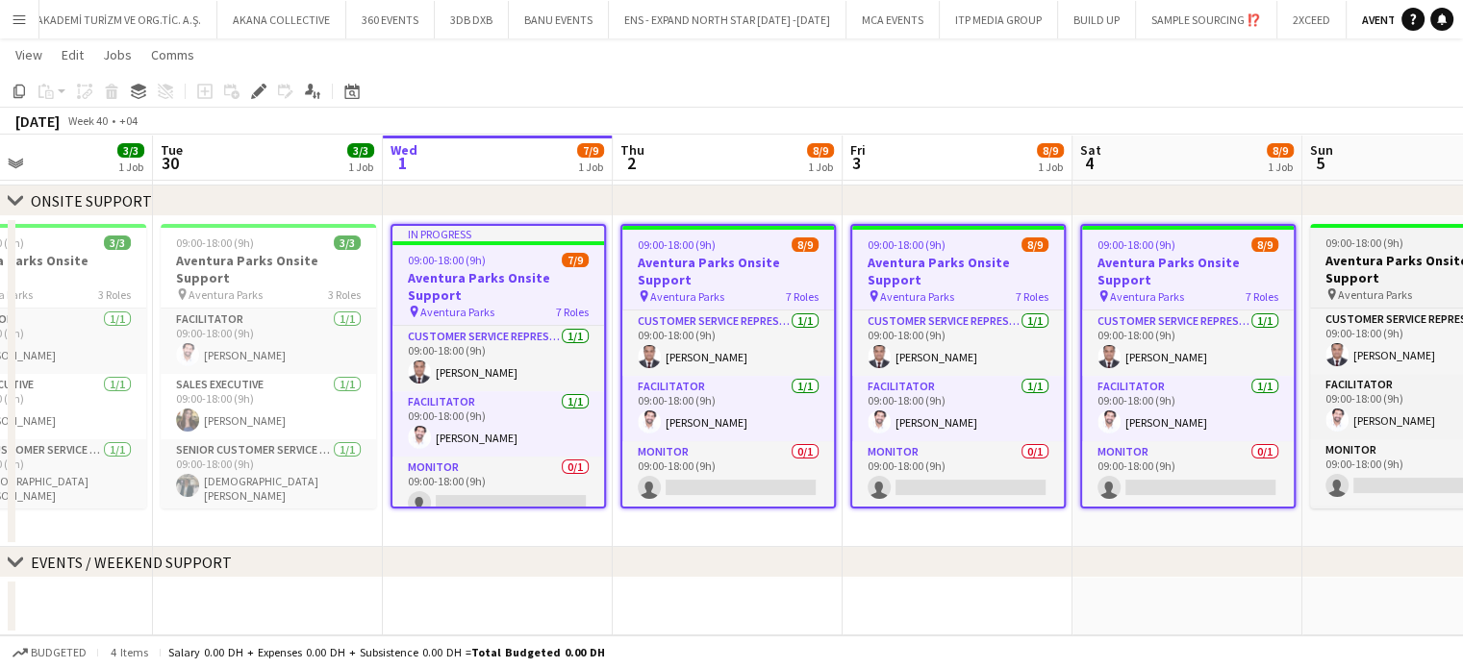
click at [1359, 244] on span "09:00-18:00 (9h)" at bounding box center [1364, 243] width 78 height 14
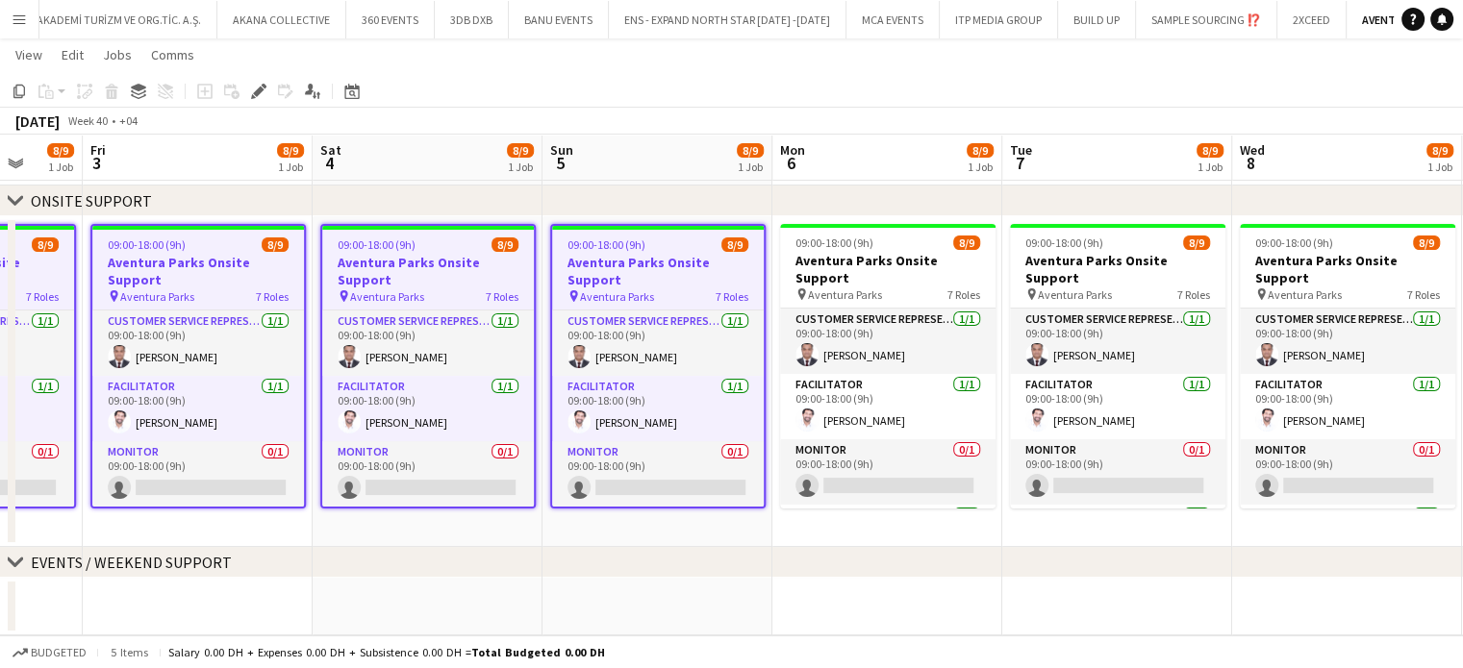
drag, startPoint x: 1362, startPoint y: 288, endPoint x: 421, endPoint y: 228, distance: 942.4
click at [409, 238] on app-calendar-viewport "Mon 29 3/3 1 Job Tue 30 3/3 1 Job Wed 1 7/9 1 Job Thu 2 8/9 1 Job Fri 3 8/9 1 J…" at bounding box center [731, 311] width 1463 height 648
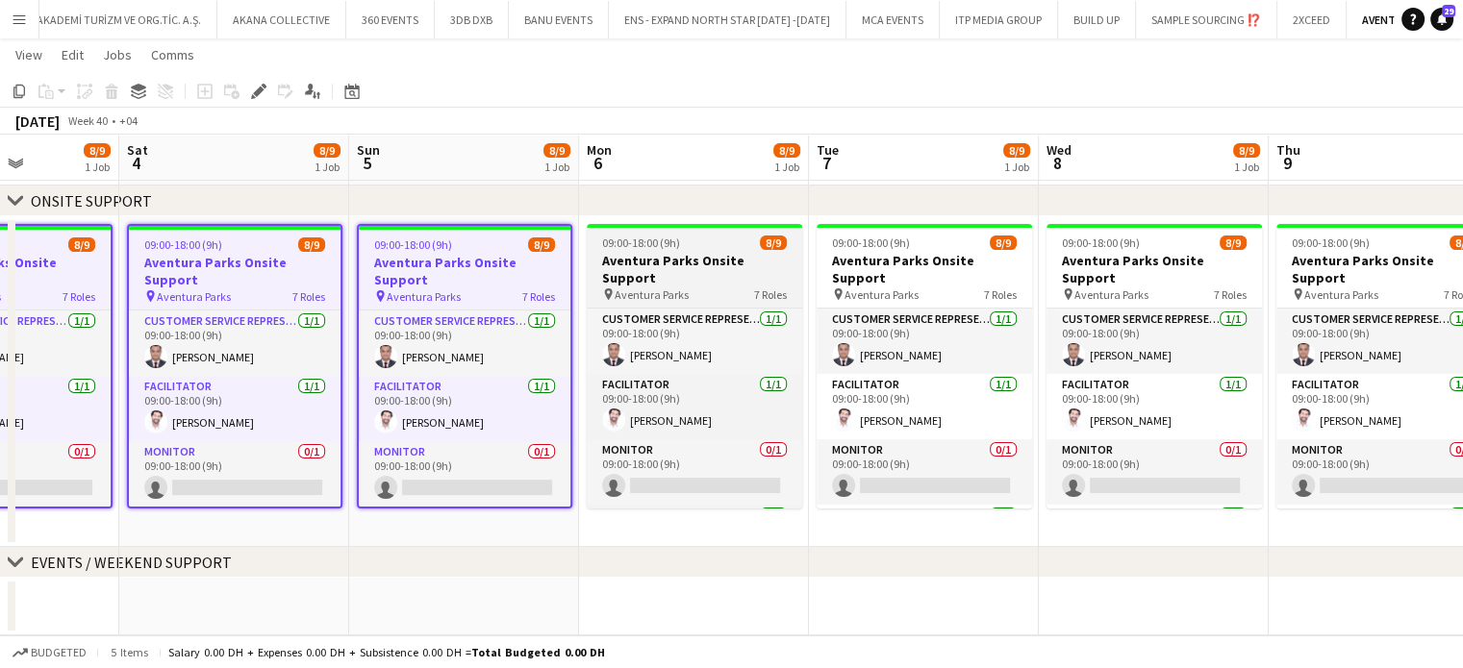
click at [689, 266] on h3 "Aventura Parks Onsite Support" at bounding box center [694, 269] width 215 height 35
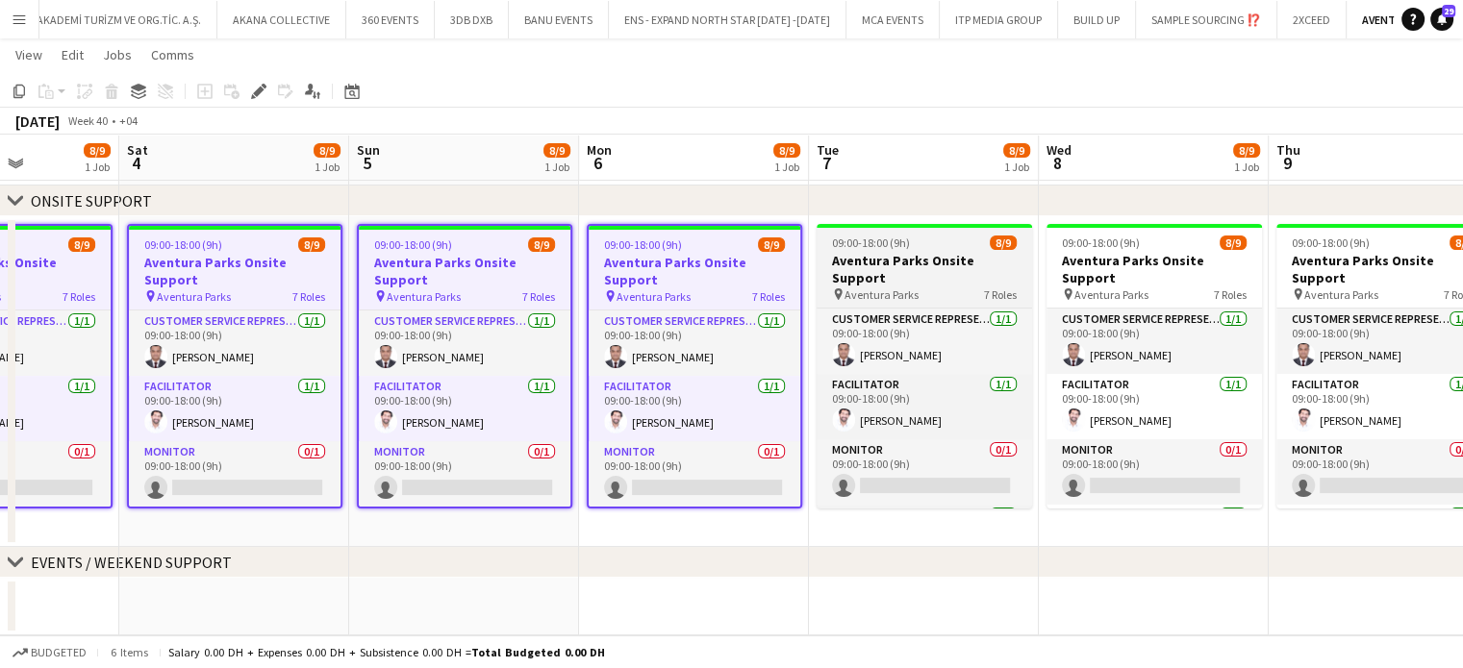
click at [927, 258] on h3 "Aventura Parks Onsite Support" at bounding box center [923, 269] width 215 height 35
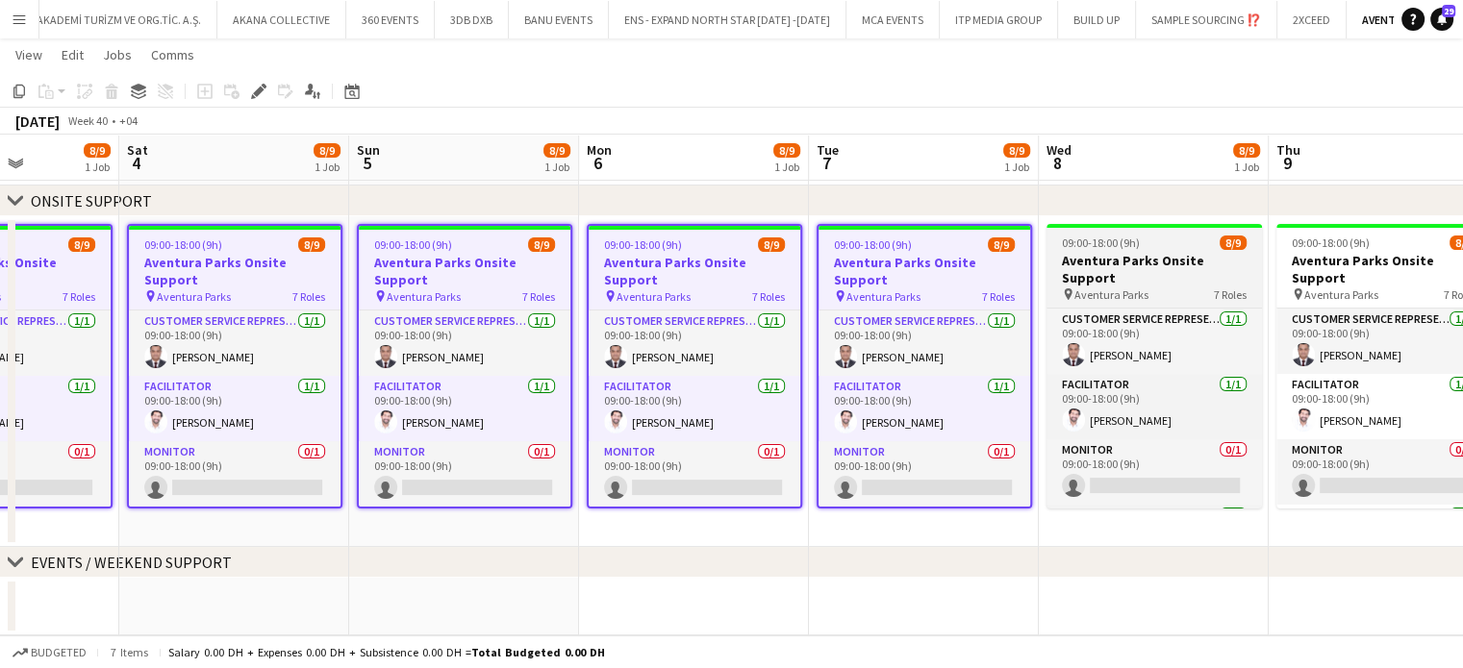
click at [1072, 256] on h3 "Aventura Parks Onsite Support" at bounding box center [1153, 269] width 215 height 35
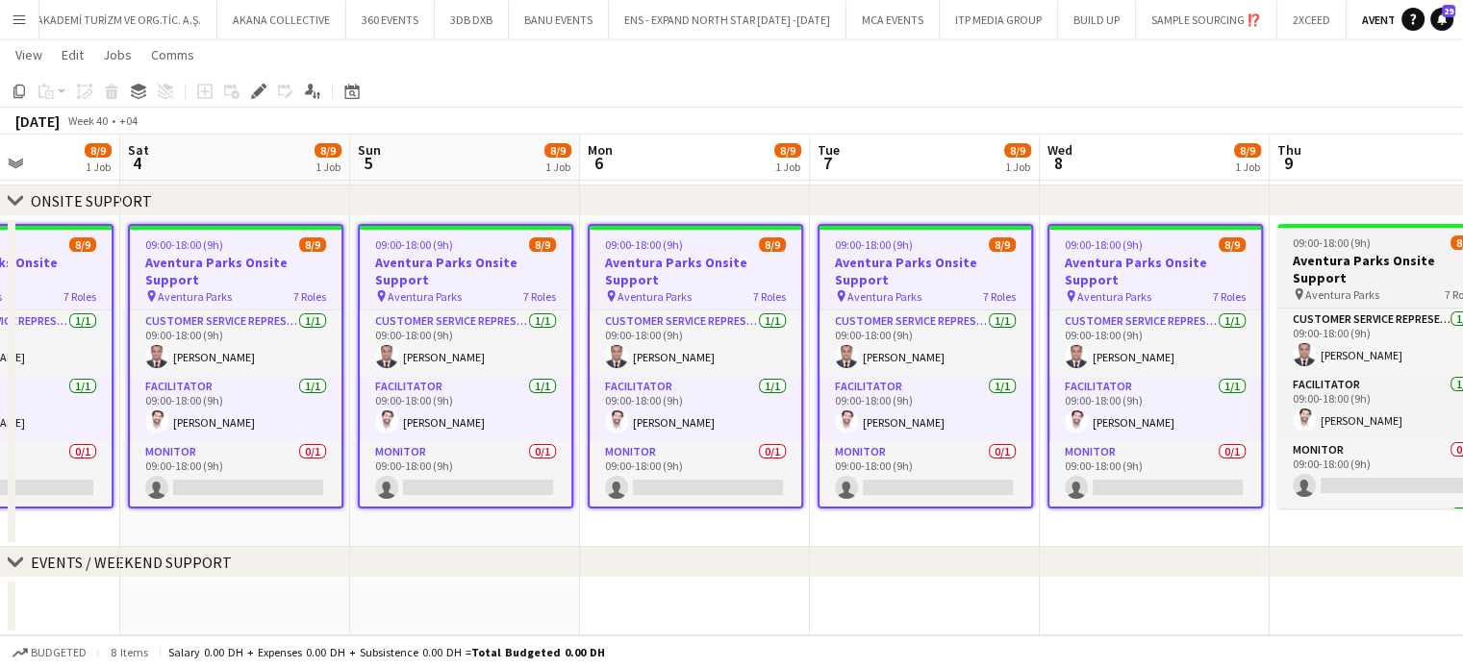
click at [1361, 288] on span "Aventura Parks" at bounding box center [1342, 295] width 74 height 14
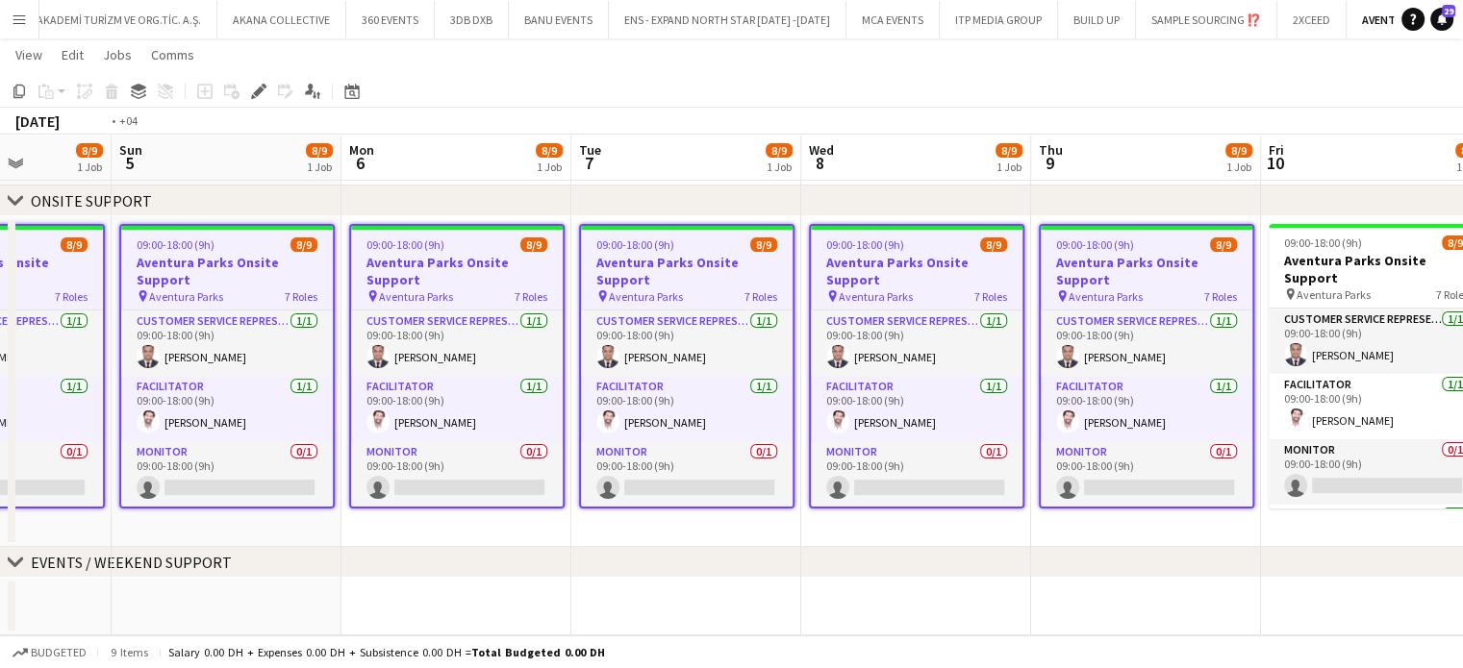
drag, startPoint x: 1361, startPoint y: 276, endPoint x: 515, endPoint y: 278, distance: 845.3
click at [515, 278] on app-calendar-viewport "Wed 1 7/9 1 Job Thu 2 8/9 1 Job Fri 3 8/9 1 Job Sat 4 8/9 1 Job Sun 5 8/9 1 Job…" at bounding box center [731, 311] width 1463 height 648
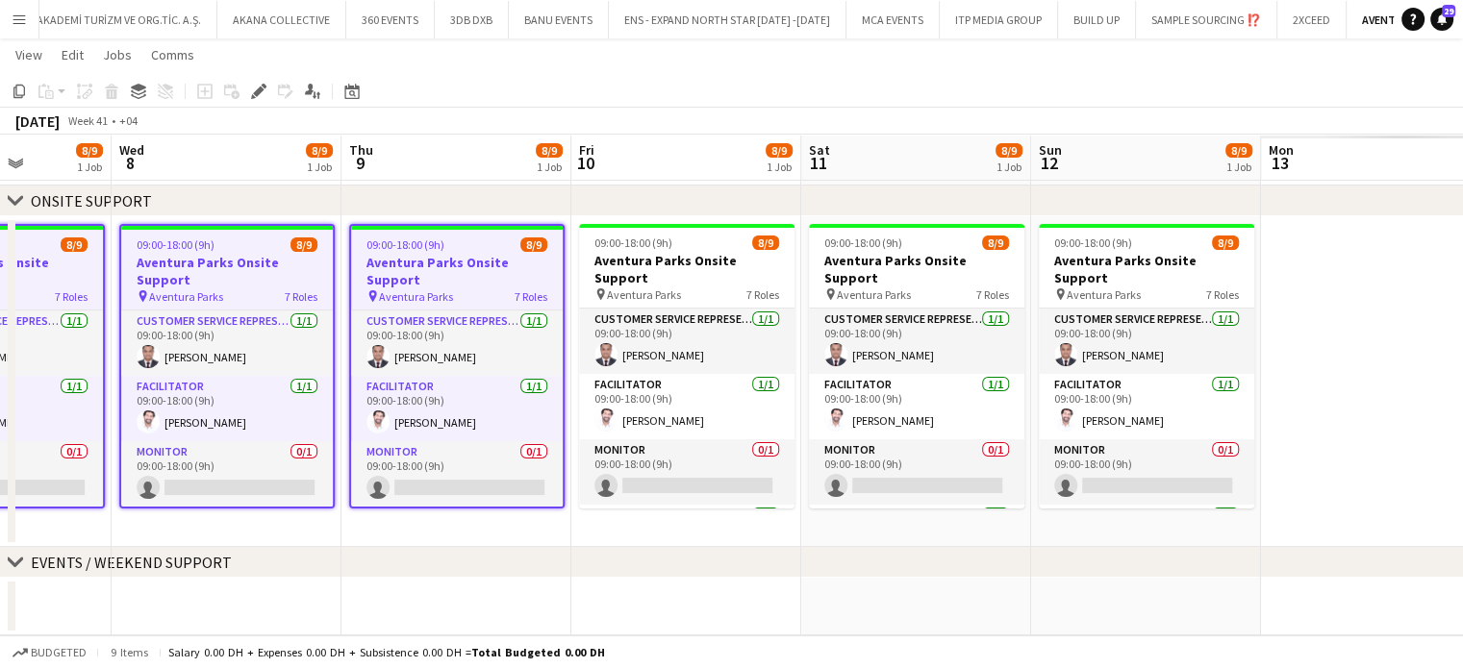
scroll to position [0, 726]
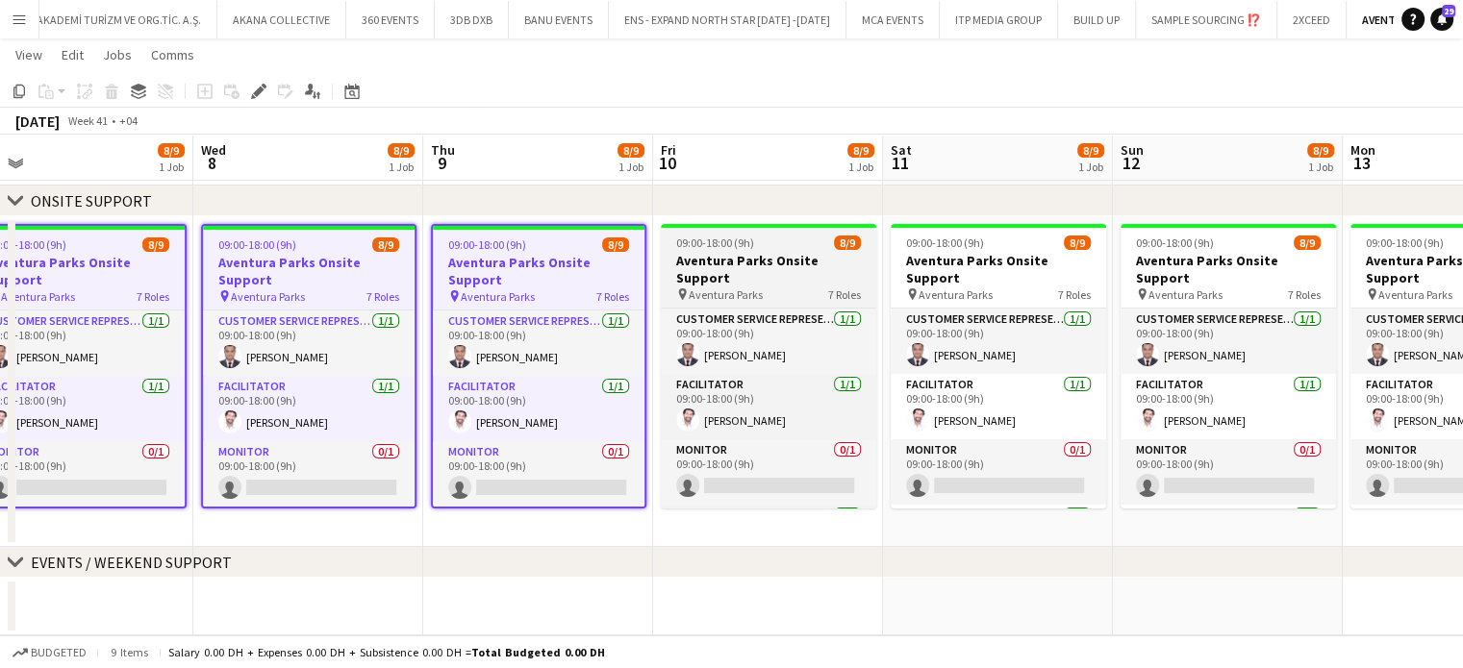
click at [739, 258] on h3 "Aventura Parks Onsite Support" at bounding box center [768, 269] width 215 height 35
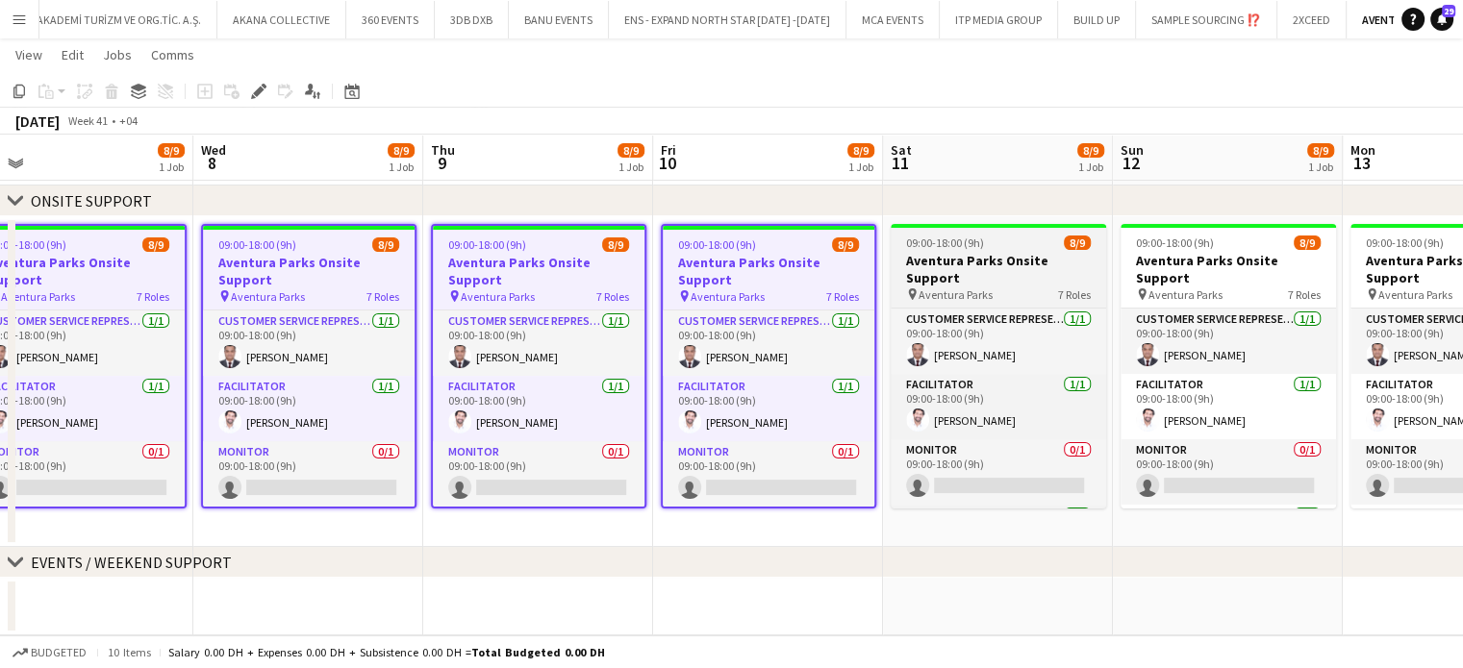
click at [1027, 252] on h3 "Aventura Parks Onsite Support" at bounding box center [997, 269] width 215 height 35
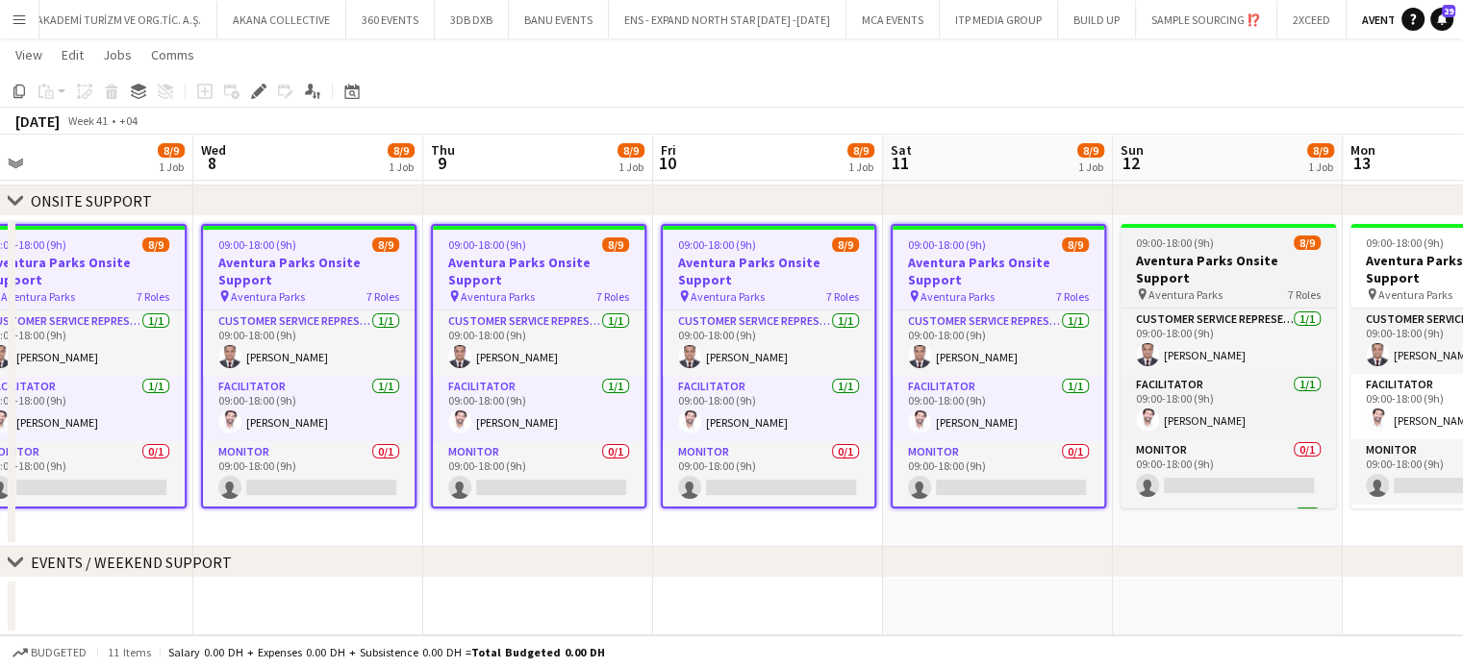
click at [1209, 288] on span "Aventura Parks" at bounding box center [1185, 295] width 74 height 14
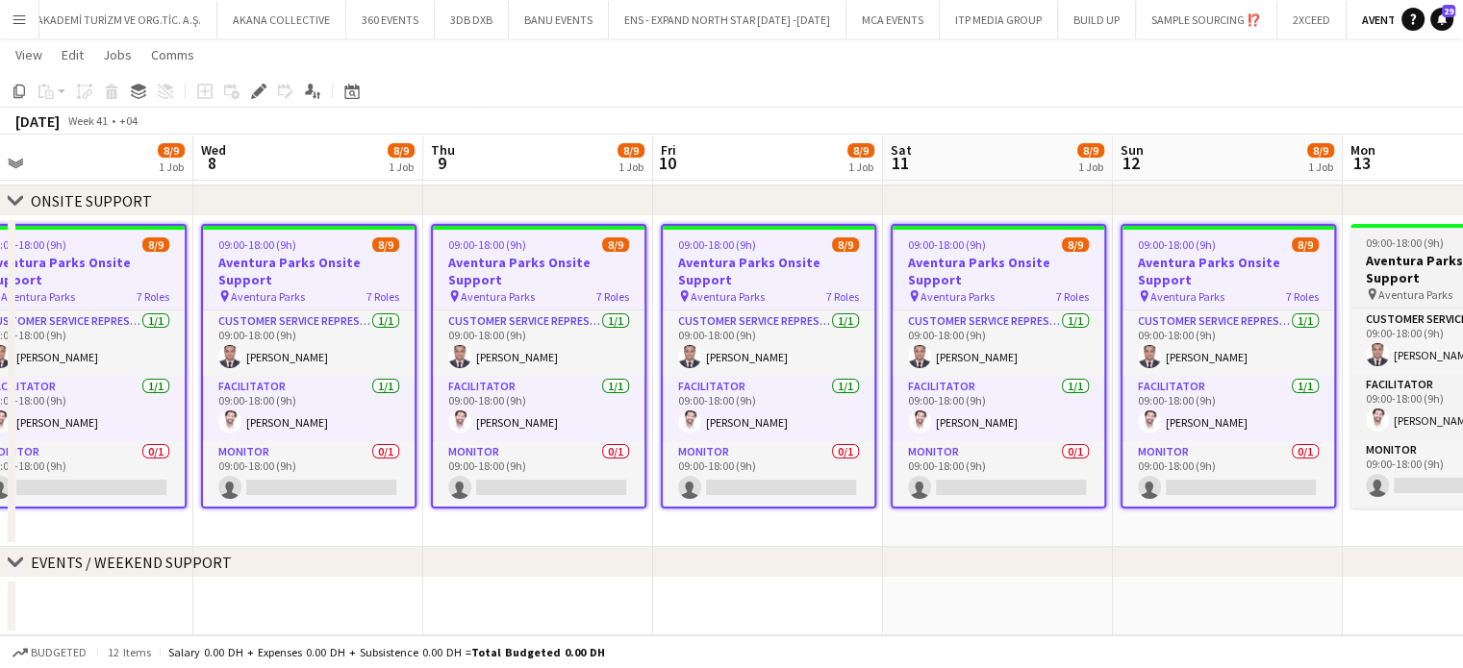
click at [1407, 253] on h3 "Aventura Parks Onsite Support" at bounding box center [1457, 269] width 215 height 35
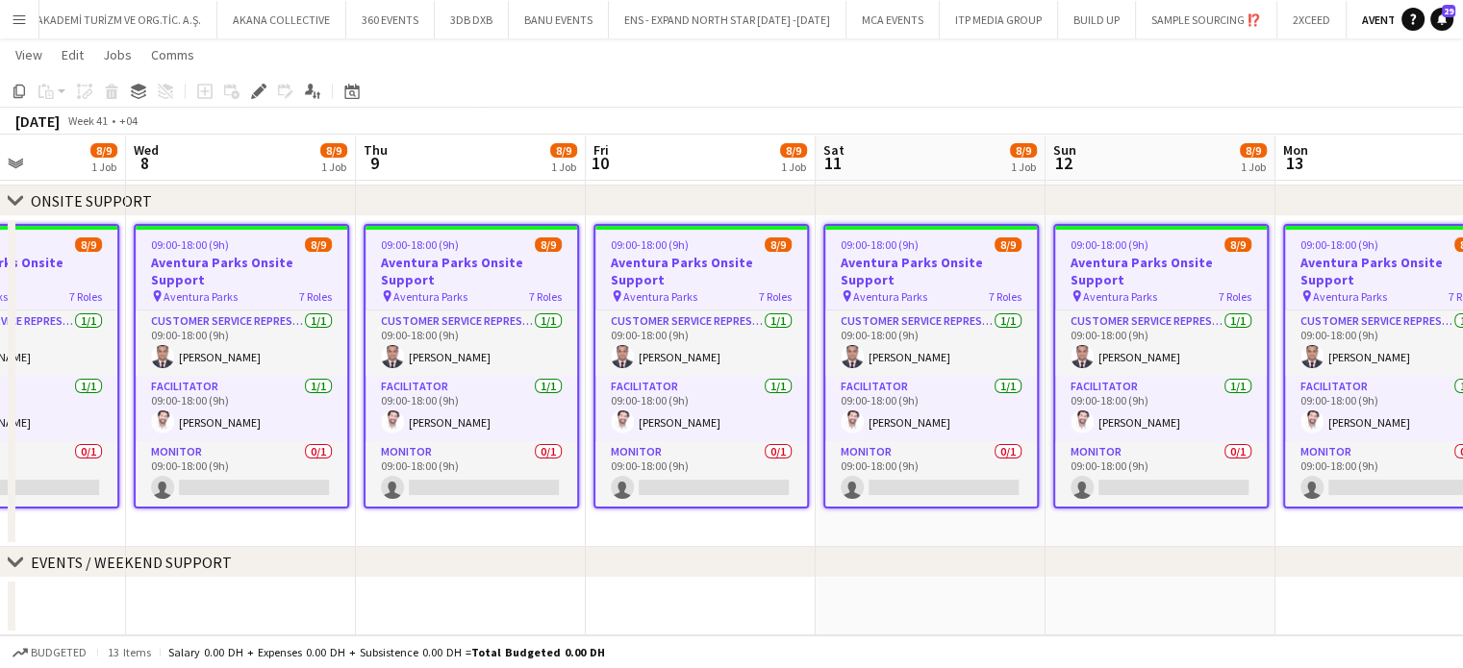
drag, startPoint x: 1407, startPoint y: 290, endPoint x: 221, endPoint y: 153, distance: 1193.6
click at [221, 153] on app-calendar-viewport "Sat 4 8/9 1 Job Sun 5 8/9 1 Job Mon 6 8/9 1 Job Tue 7 8/9 1 Job Wed 8 8/9 1 Job…" at bounding box center [731, 311] width 1463 height 648
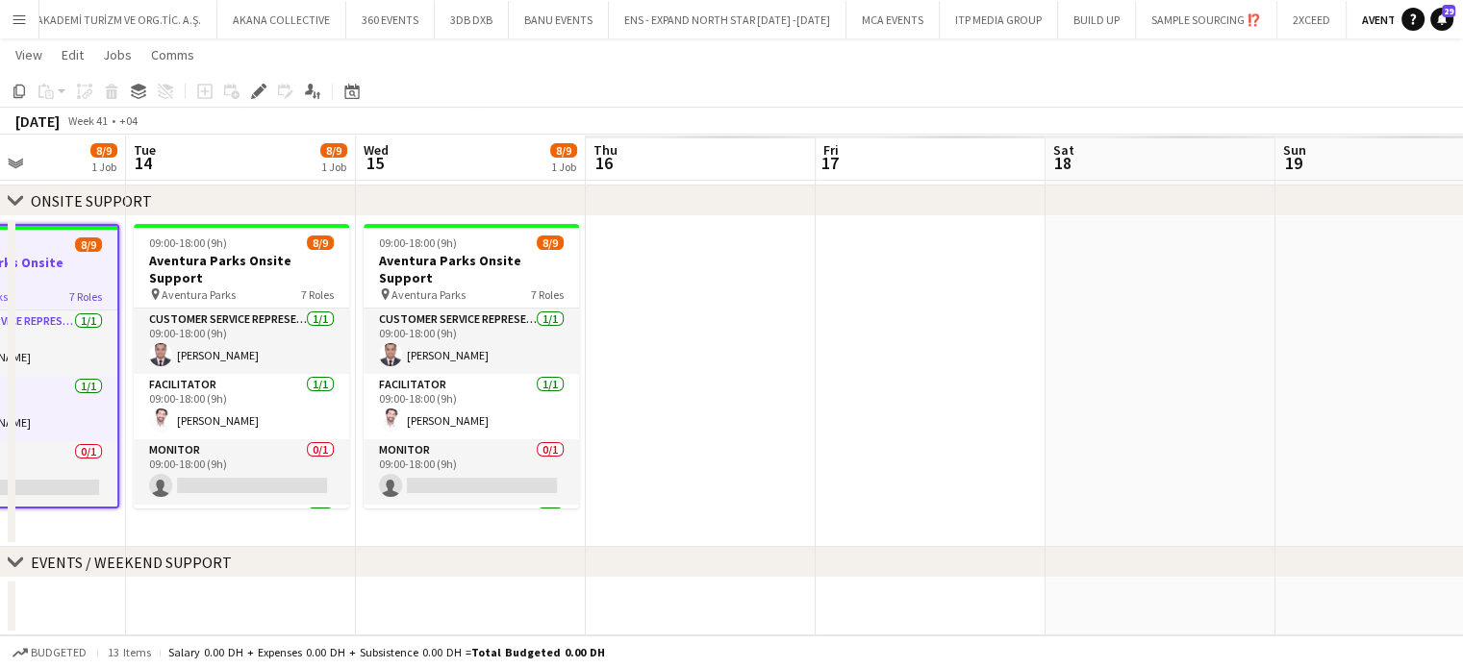
scroll to position [0, 533]
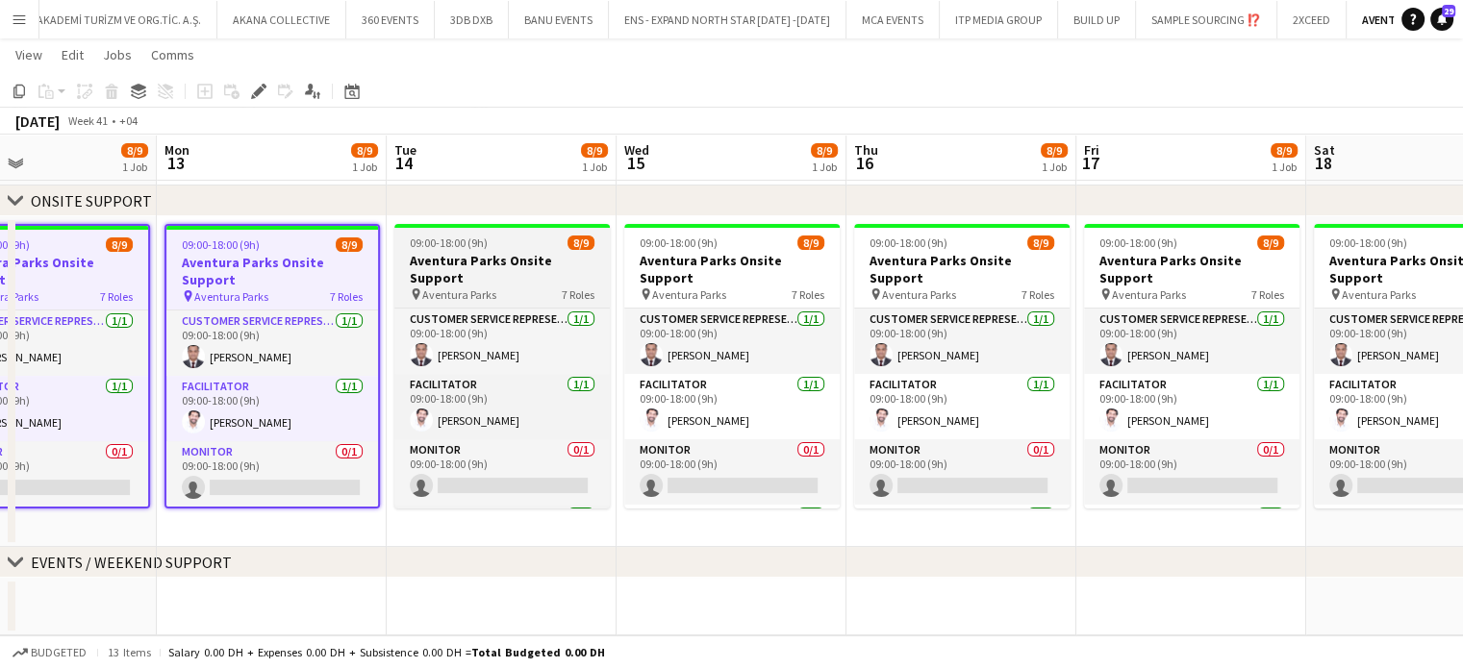
click at [566, 254] on h3 "Aventura Parks Onsite Support" at bounding box center [501, 269] width 215 height 35
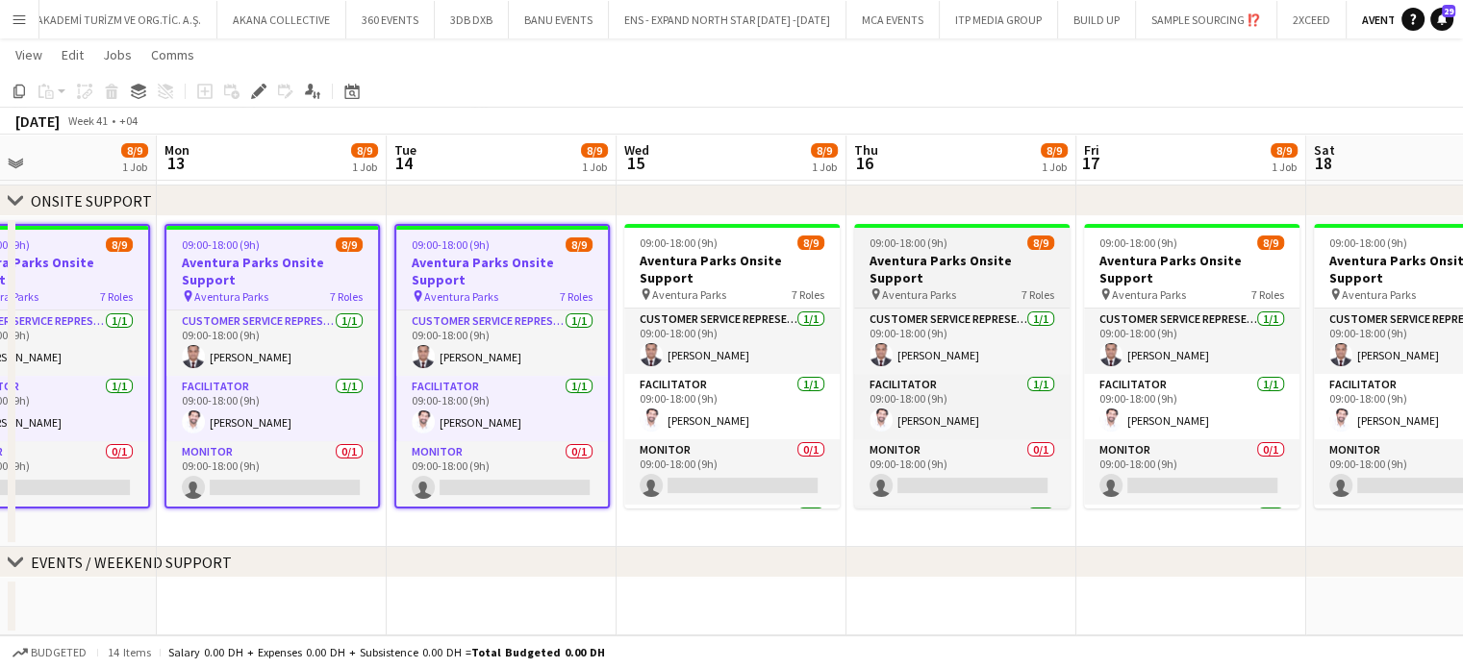
drag, startPoint x: 808, startPoint y: 293, endPoint x: 909, endPoint y: 286, distance: 101.3
click at [809, 309] on app-card-role "Customer Service Representative 1/1 09:00-18:00 (9h) Morgan Kumarasinghe" at bounding box center [731, 341] width 215 height 65
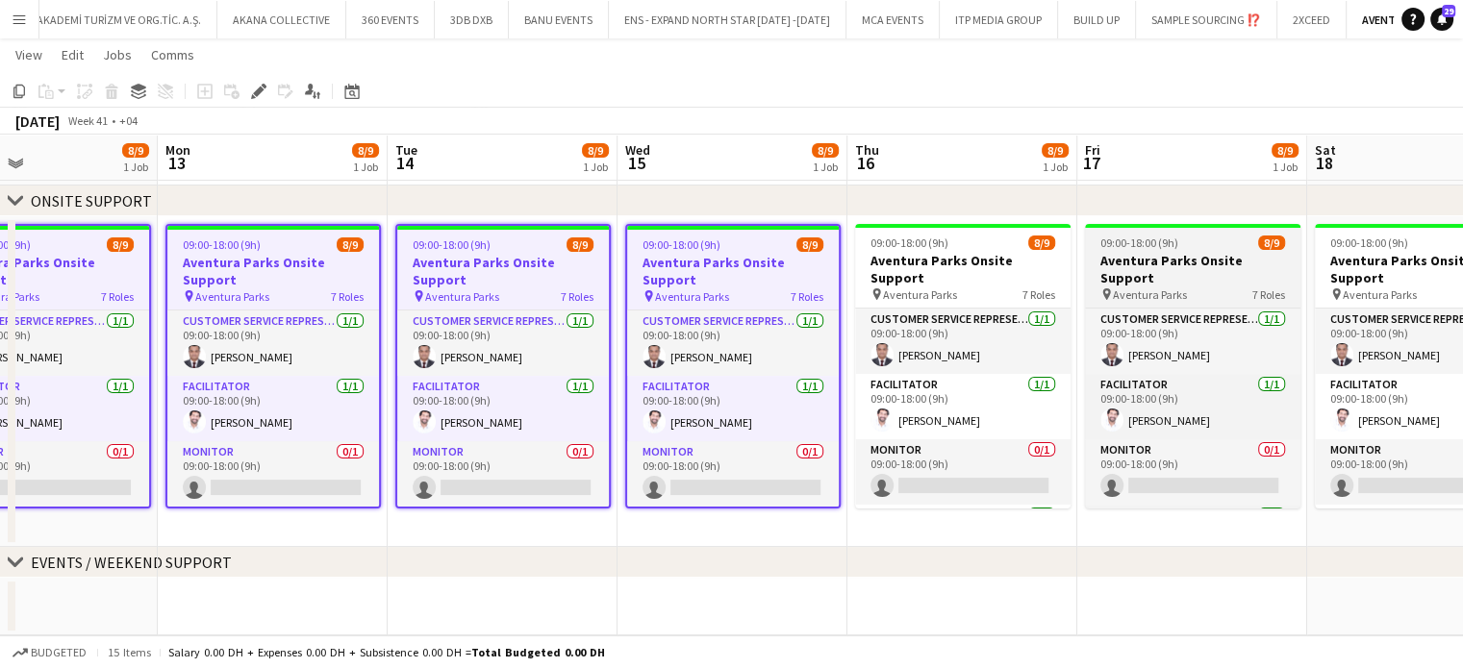
drag, startPoint x: 1002, startPoint y: 280, endPoint x: 1089, endPoint y: 284, distance: 86.6
click at [1004, 287] on div "pin Aventura Parks 7 Roles" at bounding box center [962, 294] width 215 height 15
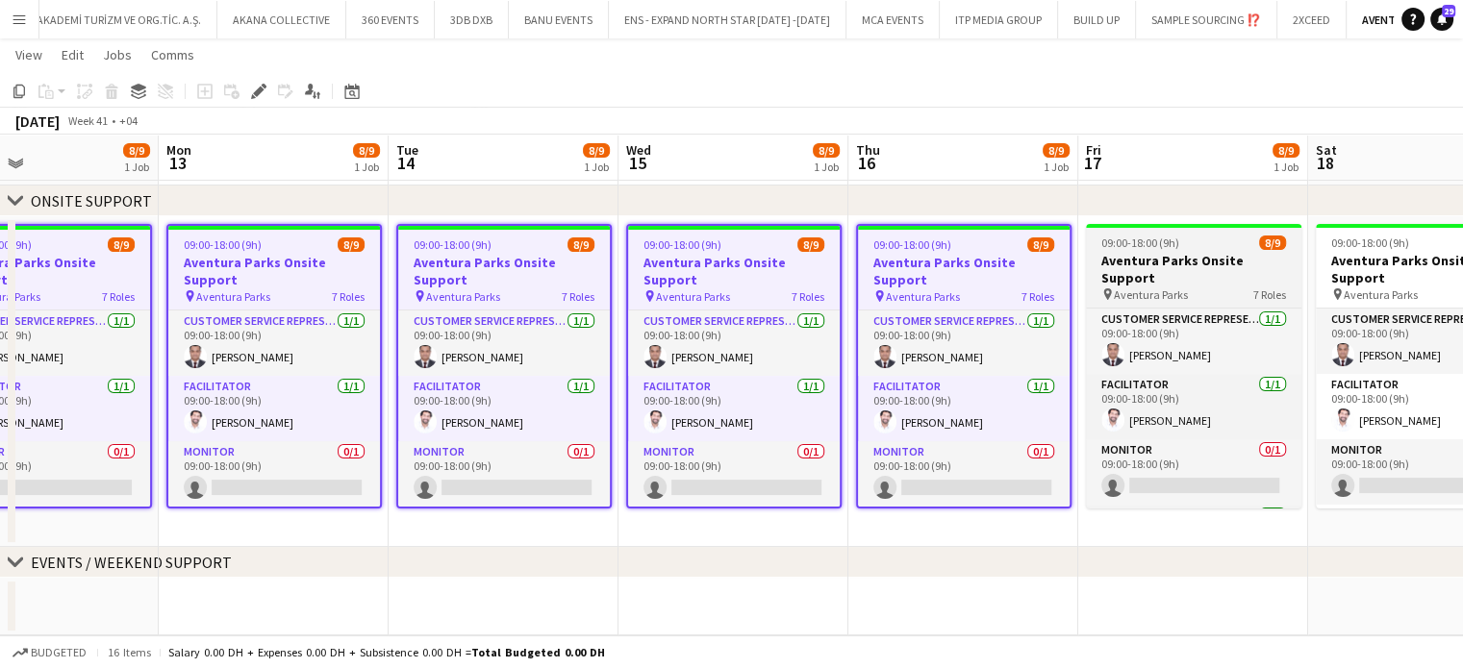
click at [1119, 288] on span "Aventura Parks" at bounding box center [1151, 295] width 74 height 14
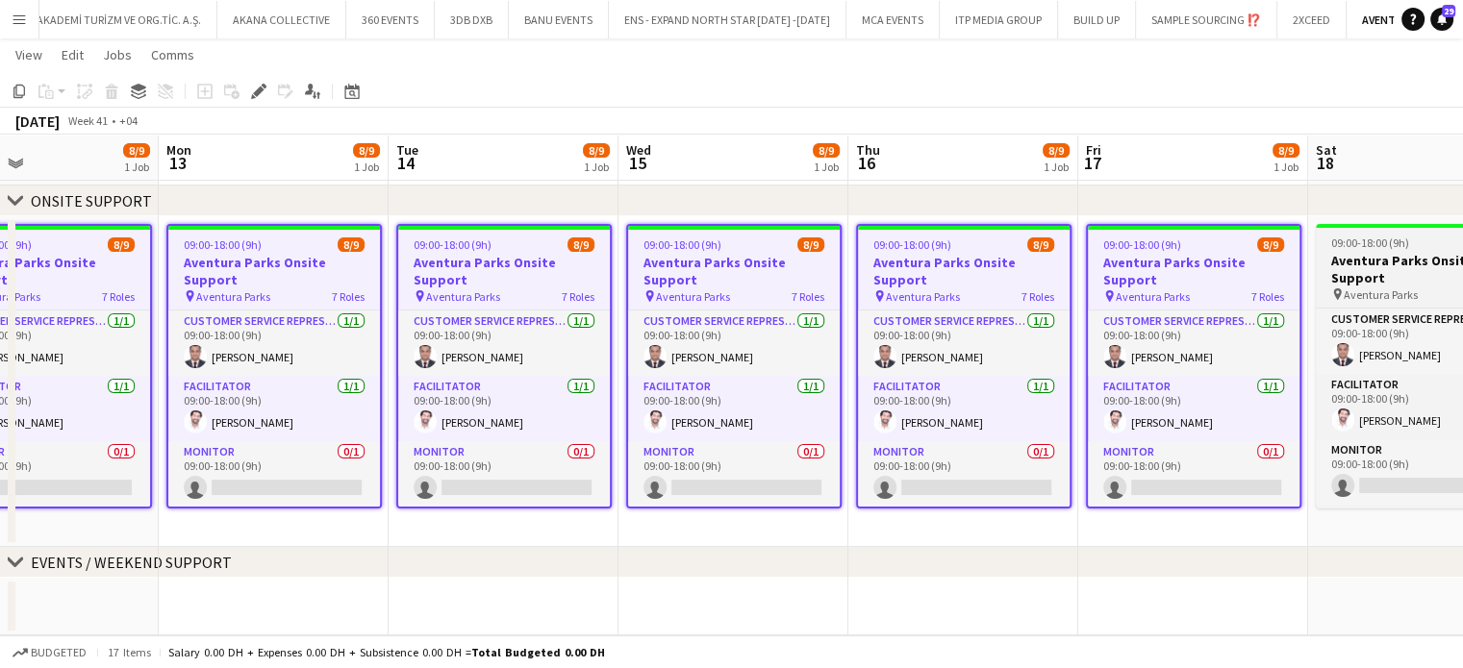
click at [1319, 252] on h3 "Aventura Parks Onsite Support" at bounding box center [1423, 269] width 215 height 35
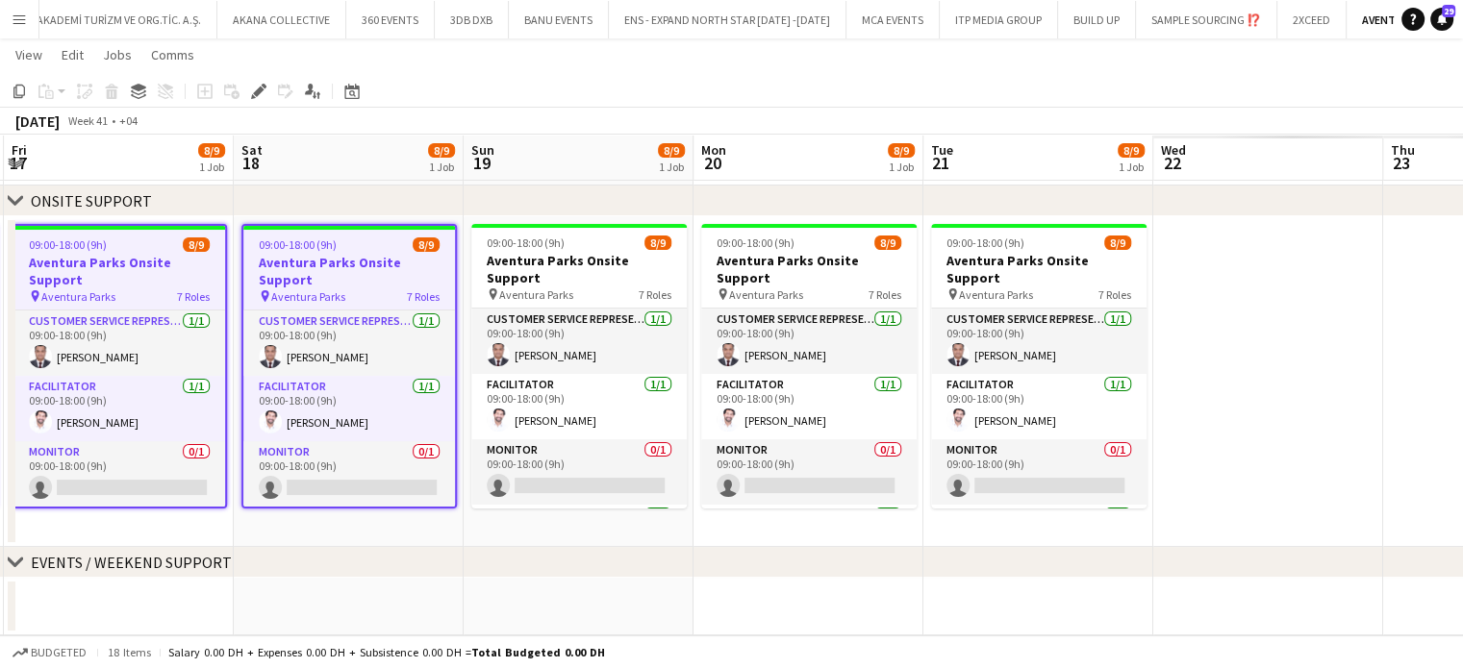
drag, startPoint x: 1393, startPoint y: 258, endPoint x: 238, endPoint y: 272, distance: 1156.0
click at [238, 272] on app-calendar-viewport "Mon 13 8/9 1 Job Tue 14 8/9 1 Job Wed 15 8/9 1 Job Thu 16 8/9 1 Job Fri 17 8/9 …" at bounding box center [731, 311] width 1463 height 648
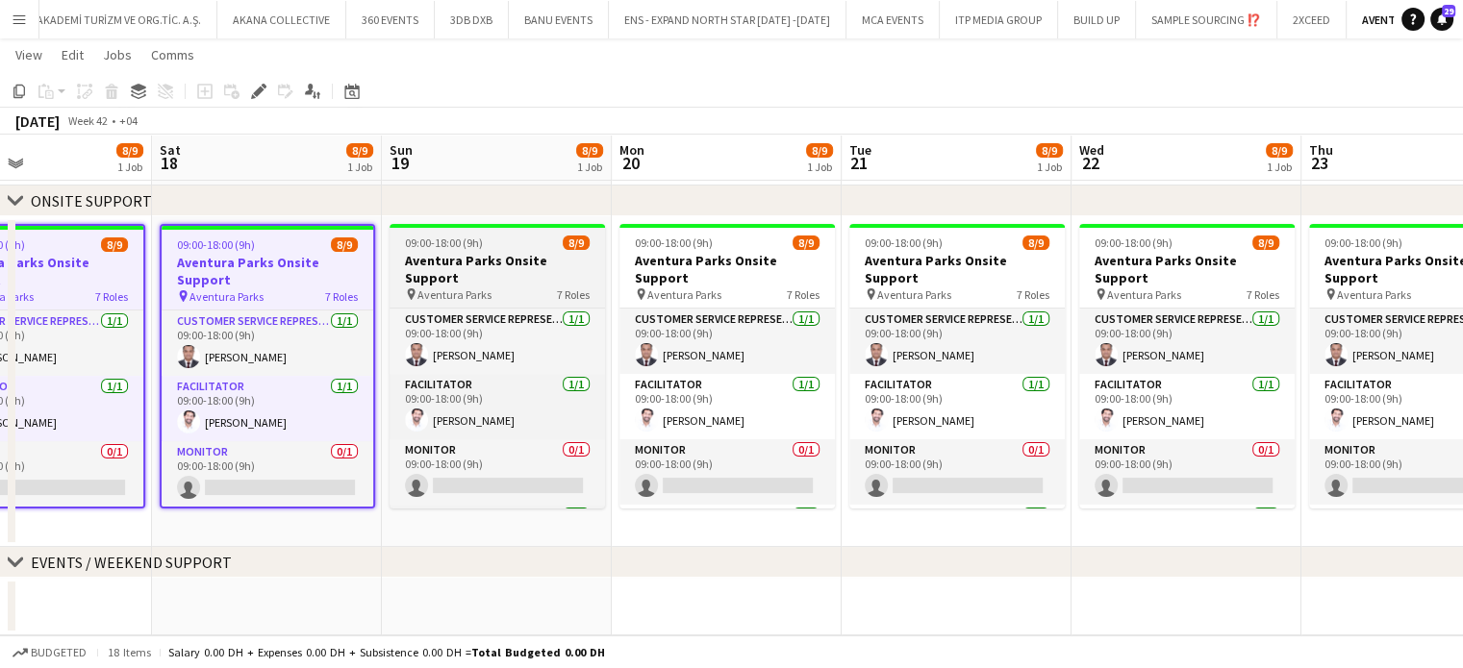
click at [518, 245] on div "09:00-18:00 (9h) 8/9" at bounding box center [496, 243] width 215 height 14
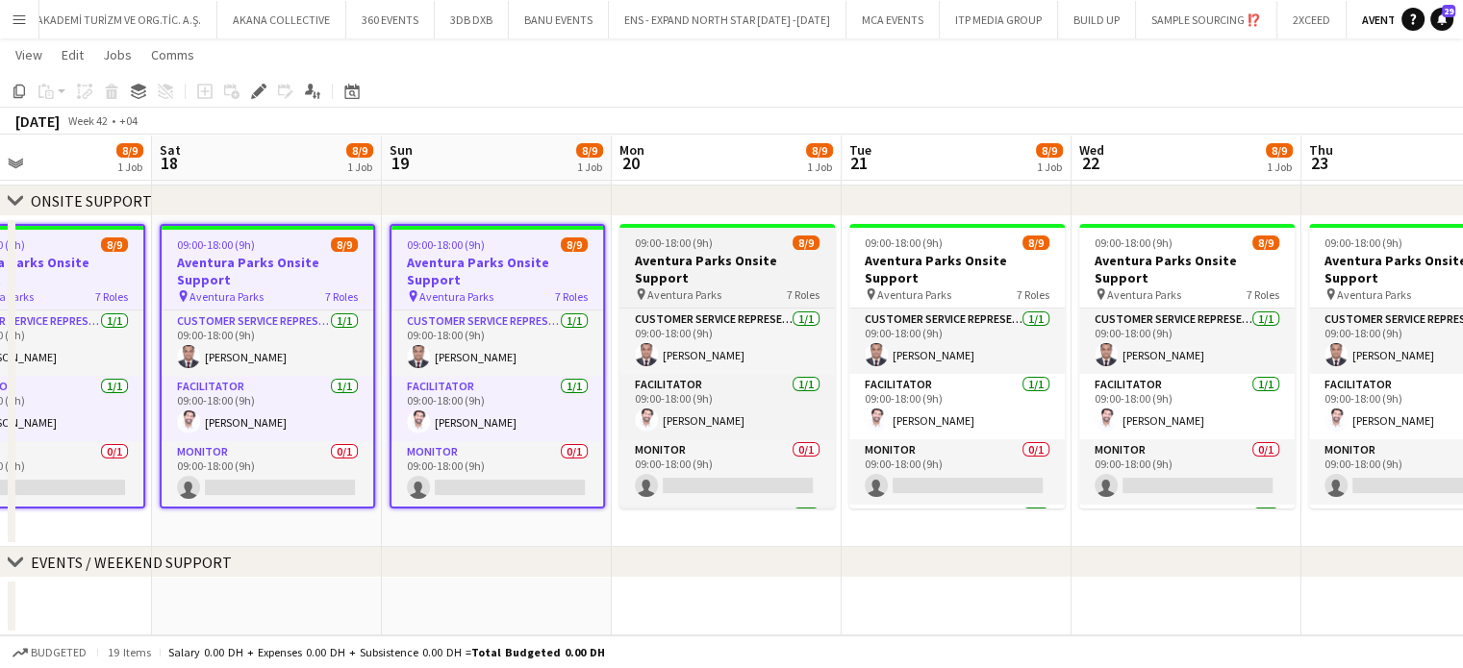
click at [820, 267] on h3 "Aventura Parks Onsite Support" at bounding box center [726, 269] width 215 height 35
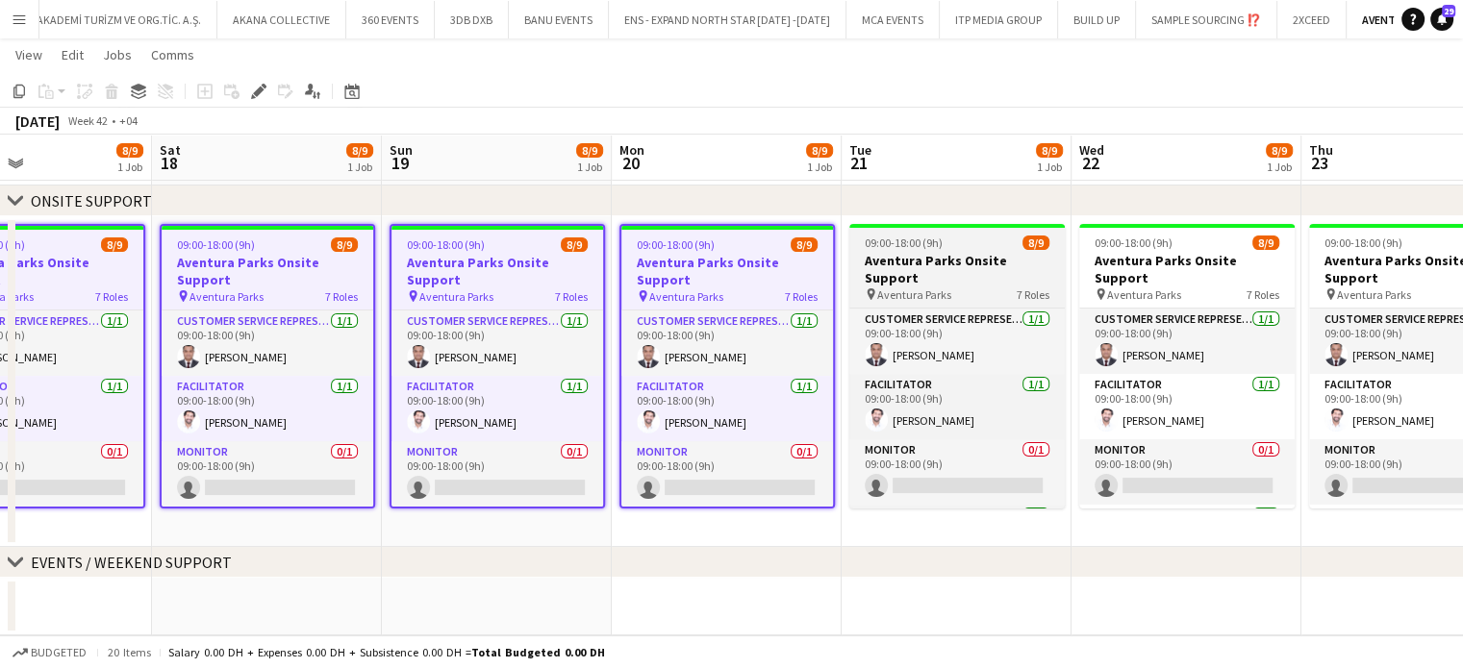
click at [973, 259] on h3 "Aventura Parks Onsite Support" at bounding box center [956, 269] width 215 height 35
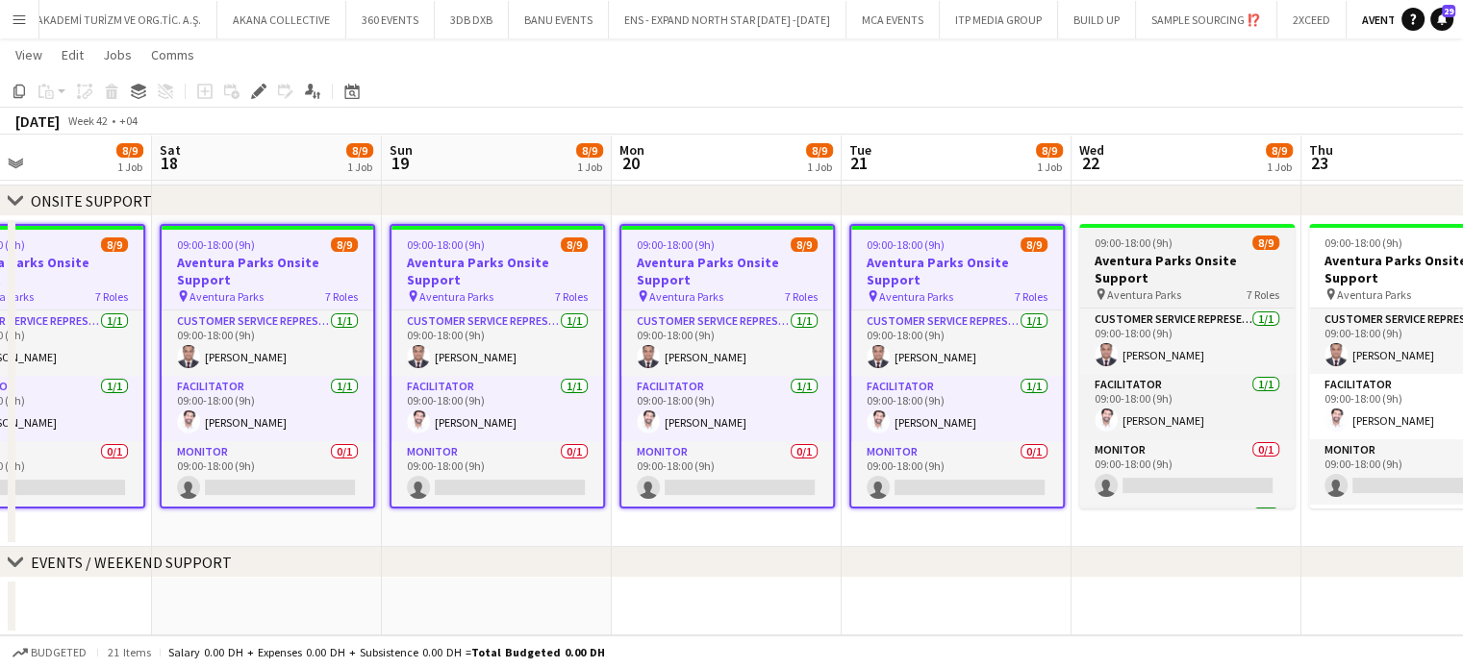
click at [1140, 250] on app-job-card "09:00-18:00 (9h) 8/9 Aventura Parks Onsite Support pin Aventura Parks 7 Roles C…" at bounding box center [1186, 366] width 215 height 285
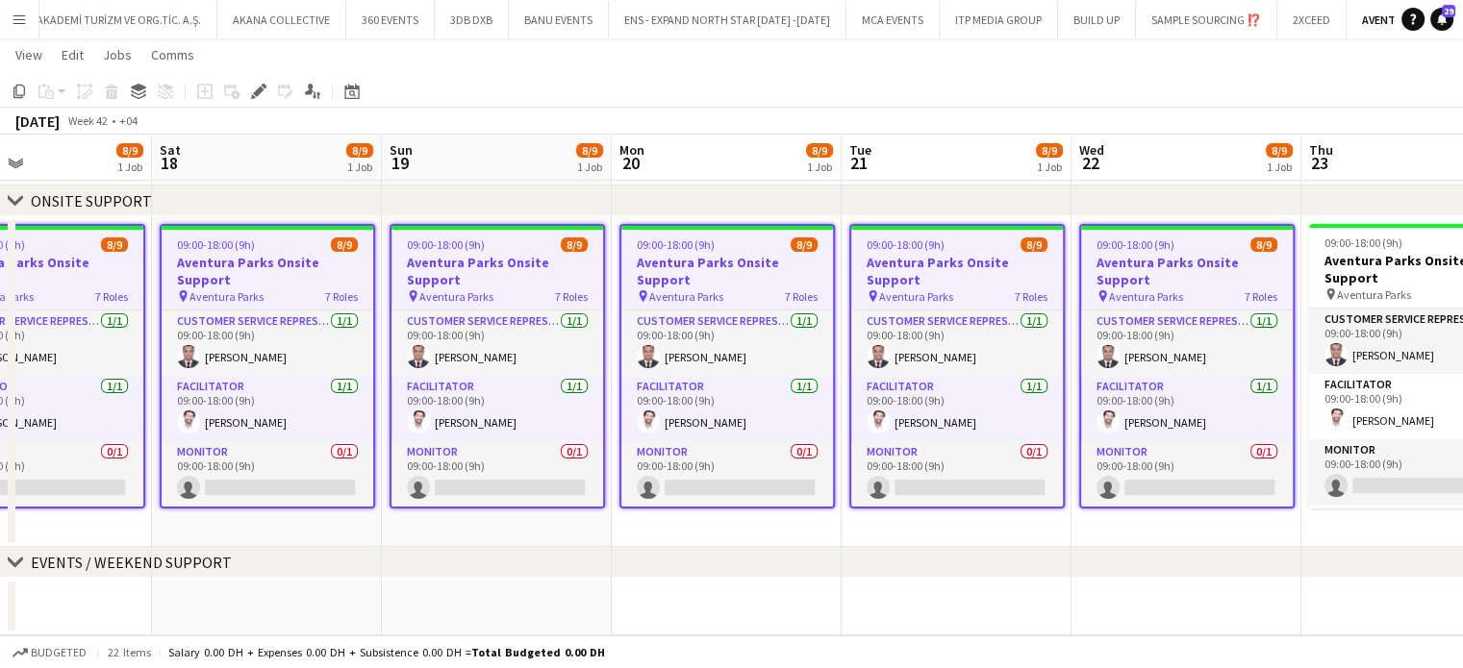
click at [1291, 254] on h3 "Aventura Parks Onsite Support" at bounding box center [1187, 271] width 212 height 35
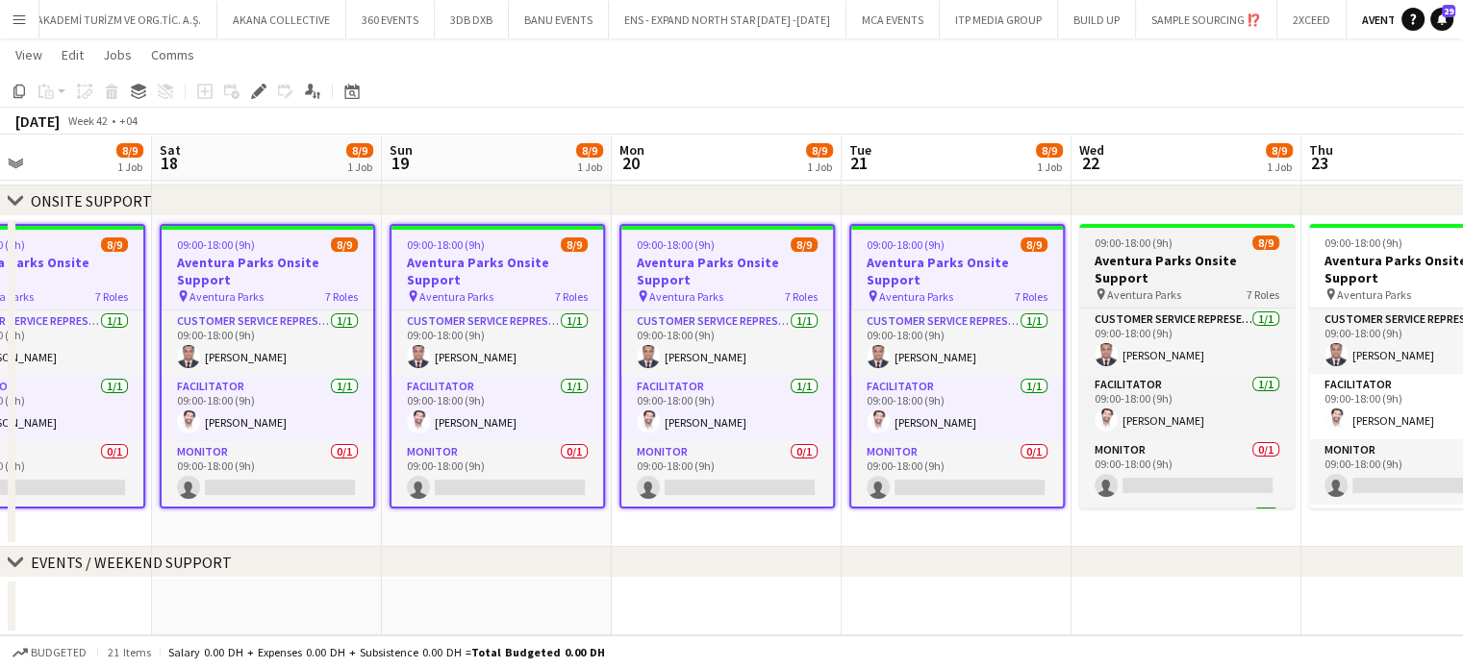
click at [1223, 254] on h3 "Aventura Parks Onsite Support" at bounding box center [1186, 269] width 215 height 35
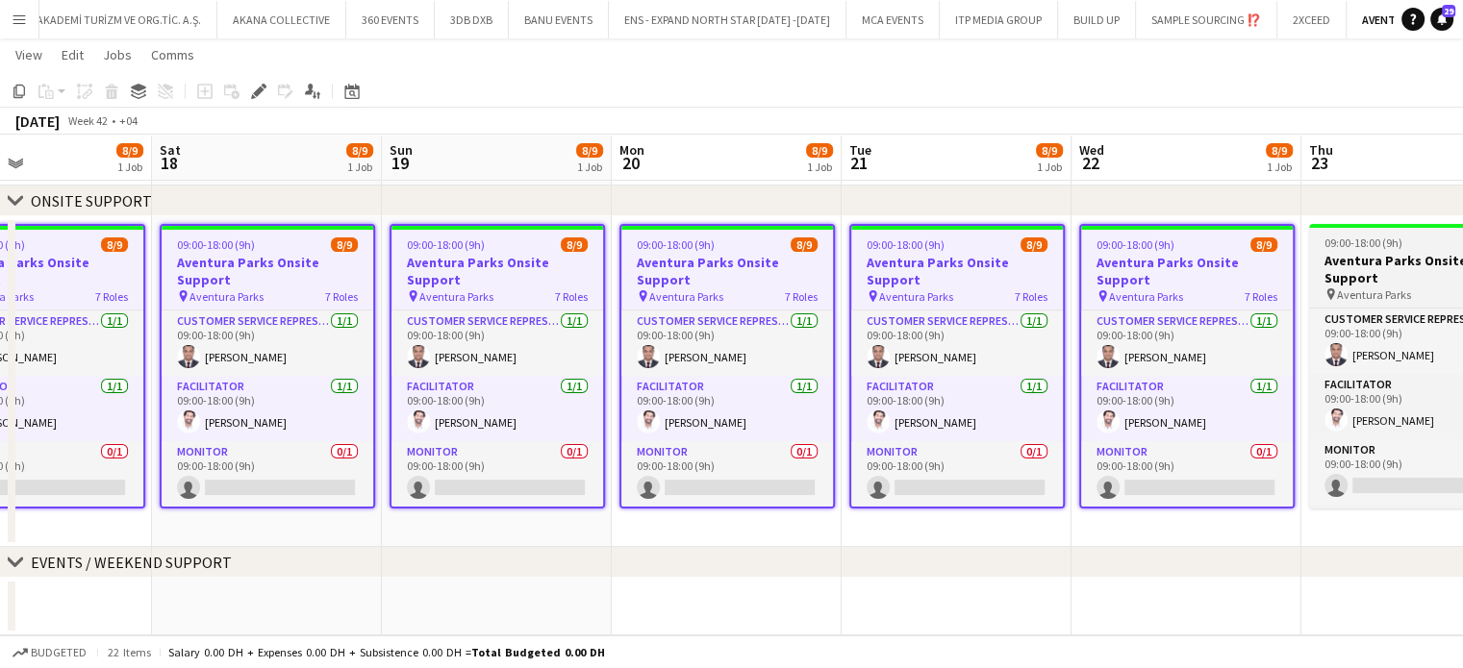
click at [1346, 264] on h3 "Aventura Parks Onsite Support" at bounding box center [1416, 269] width 215 height 35
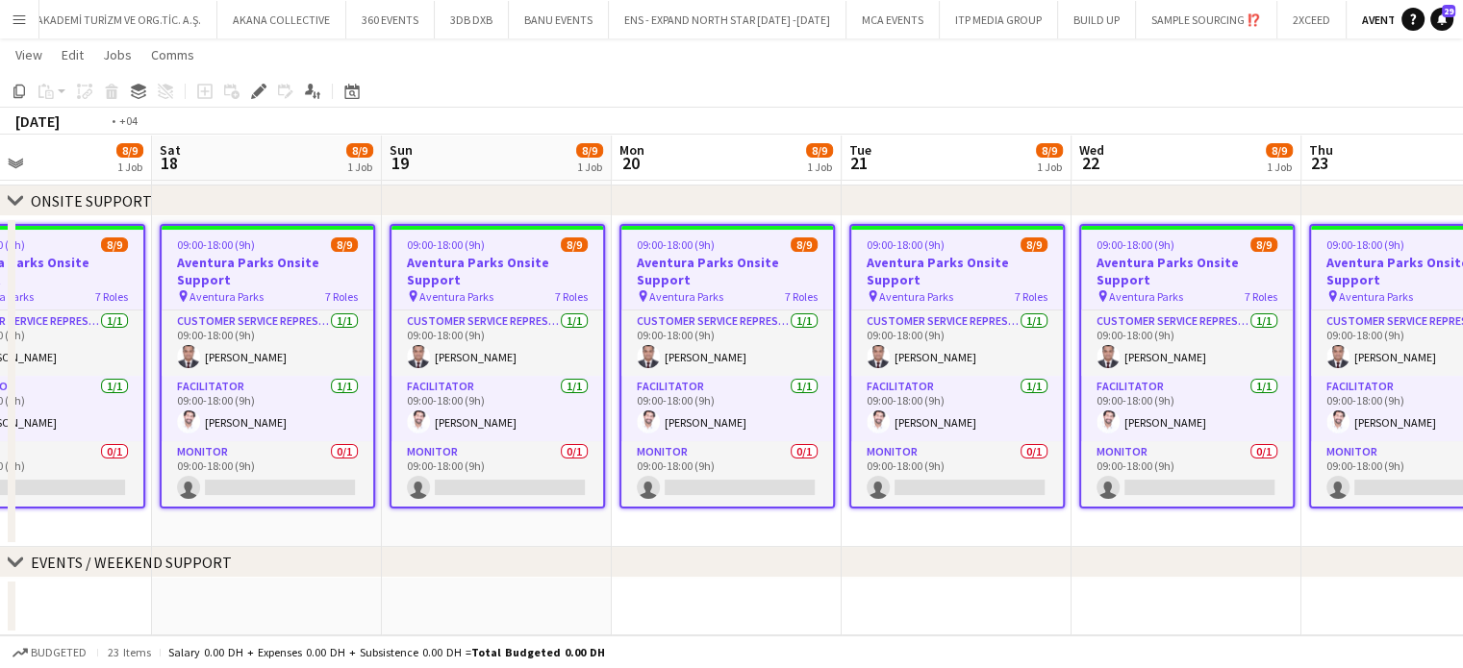
scroll to position [0, 606]
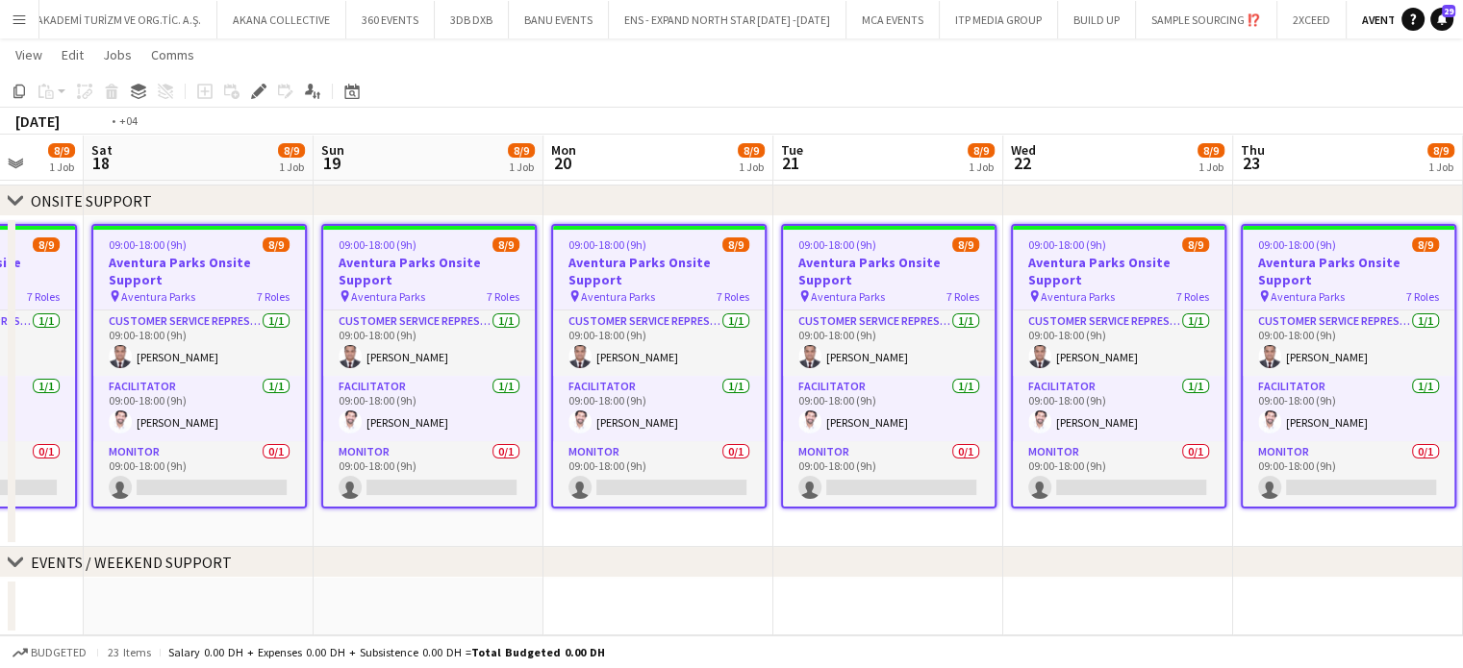
drag, startPoint x: 1339, startPoint y: 272, endPoint x: 0, endPoint y: 276, distance: 1338.6
click at [0, 276] on app-calendar-viewport "Wed 15 8/9 1 Job Thu 16 8/9 1 Job Fri 17 8/9 1 Job Sat 18 8/9 1 Job Sun 19 8/9 …" at bounding box center [731, 311] width 1463 height 648
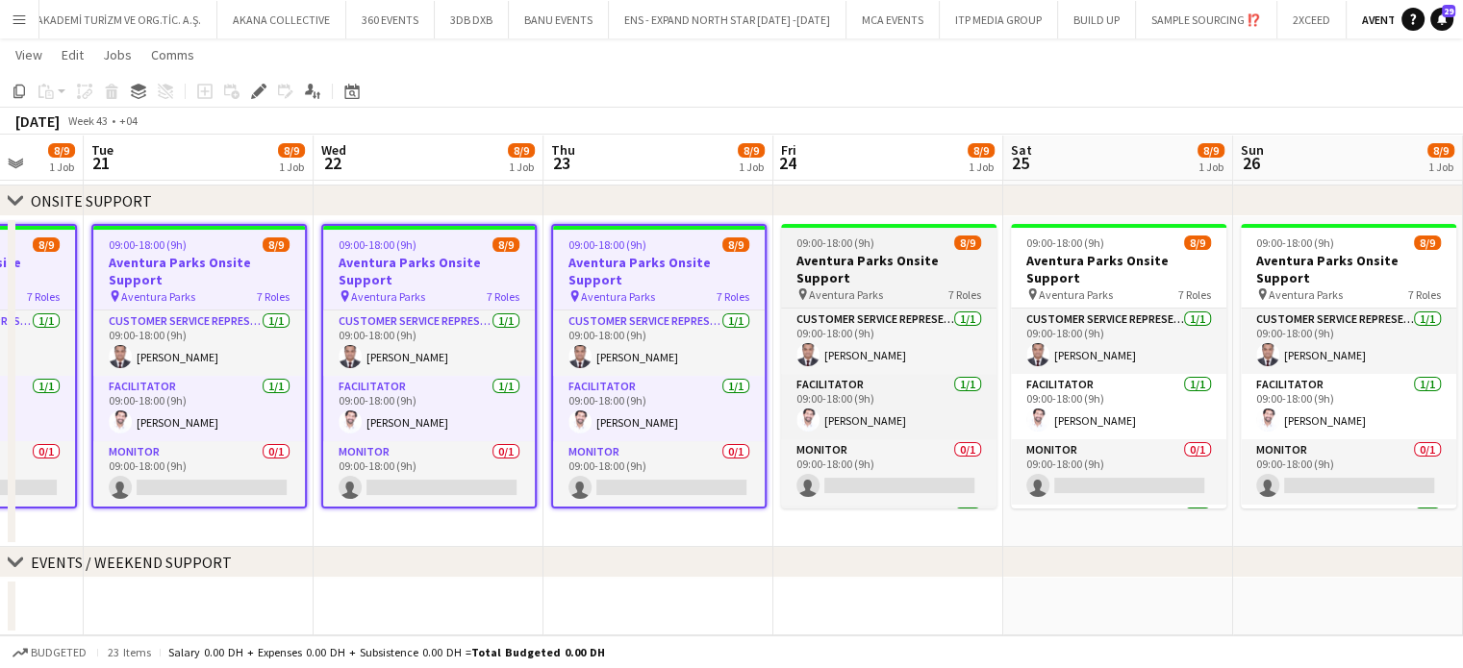
click at [867, 288] on span "Aventura Parks" at bounding box center [846, 295] width 74 height 14
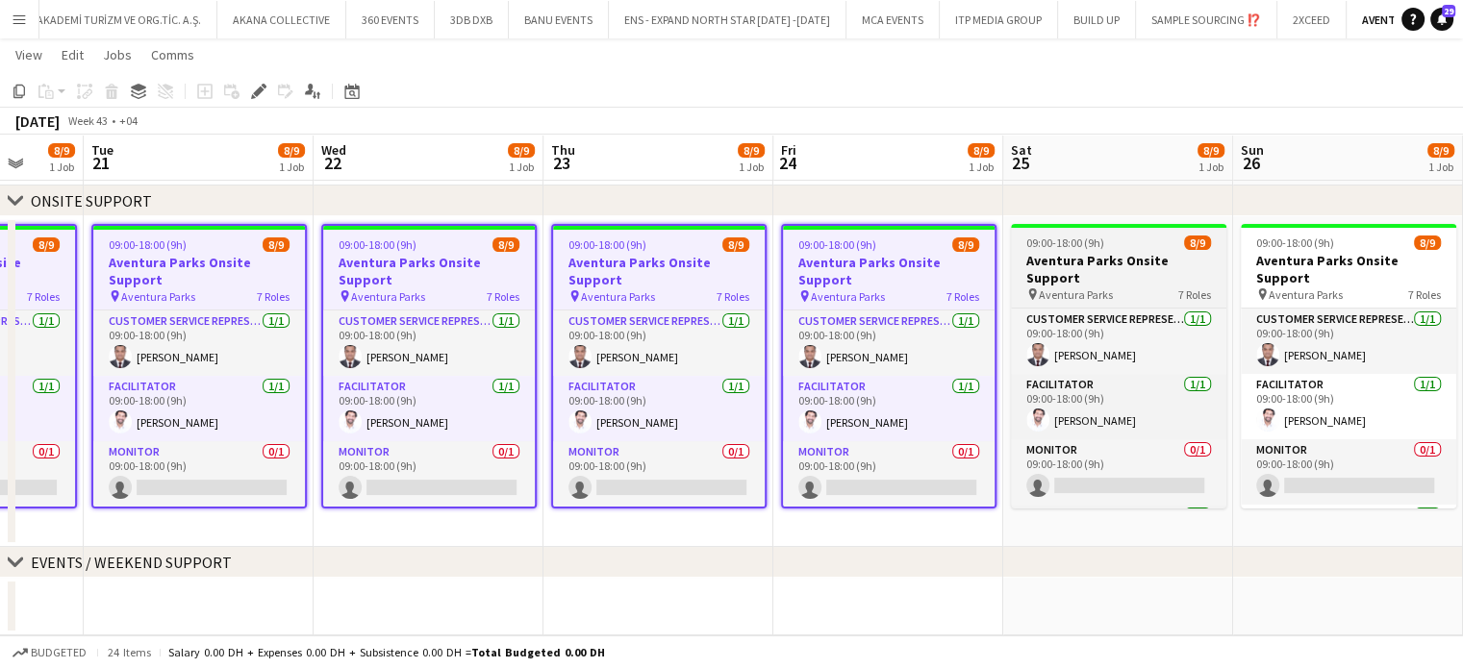
click at [1180, 288] on span "7 Roles" at bounding box center [1194, 295] width 33 height 14
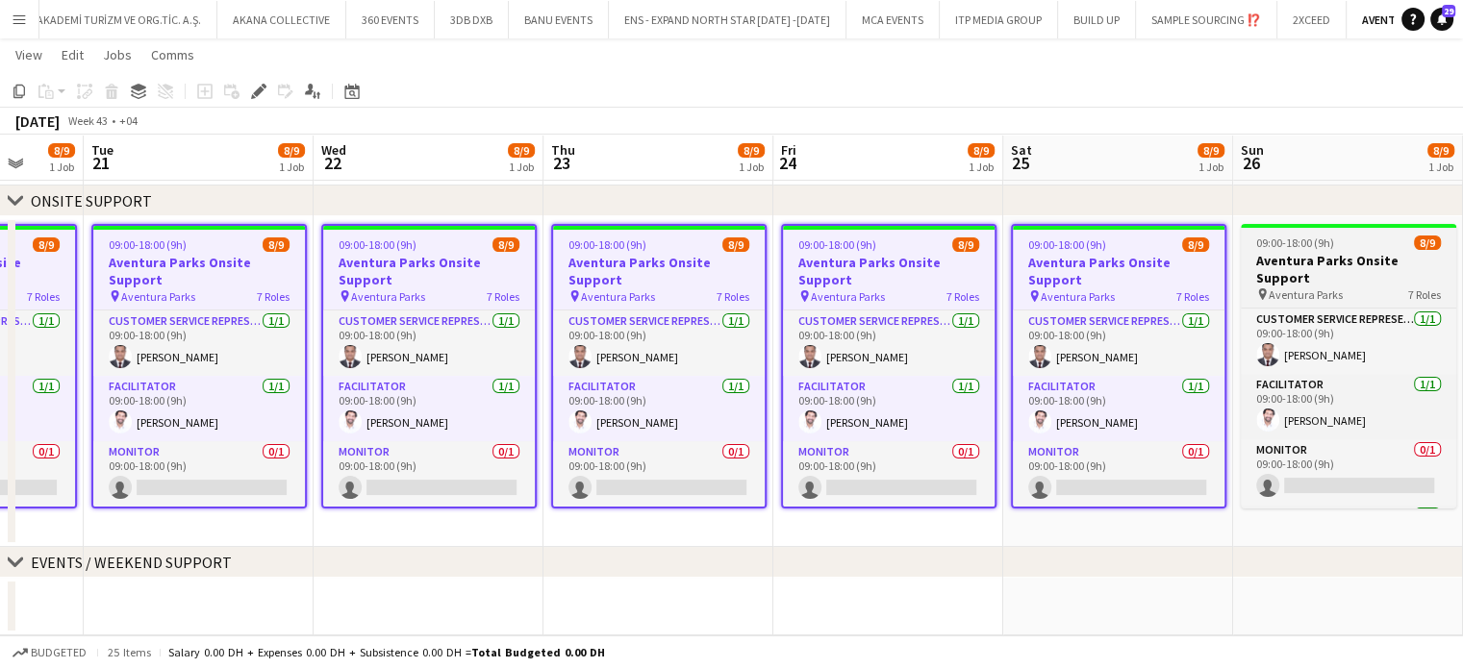
click at [1341, 253] on h3 "Aventura Parks Onsite Support" at bounding box center [1348, 269] width 215 height 35
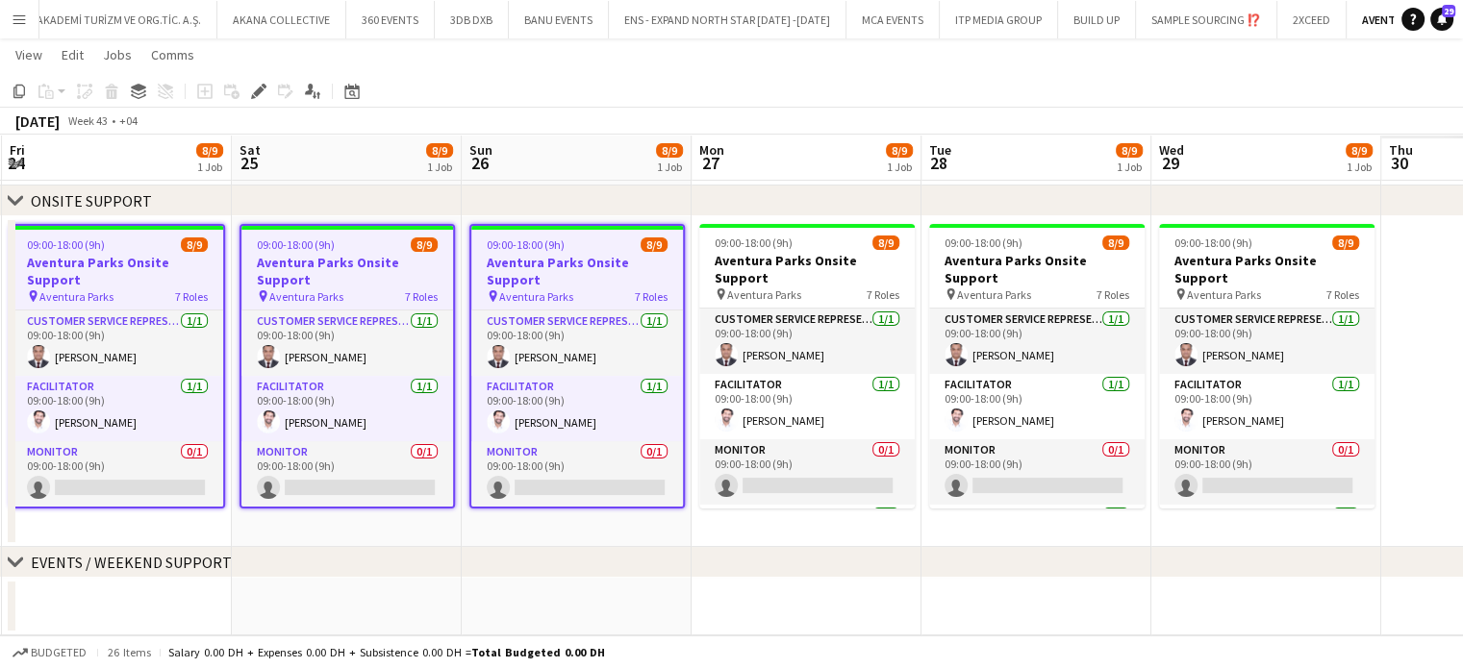
drag, startPoint x: 1379, startPoint y: 285, endPoint x: 589, endPoint y: 280, distance: 790.5
click at [589, 280] on app-calendar-viewport "Tue 21 8/9 1 Job Wed 22 8/9 1 Job Thu 23 8/9 1 Job Fri 24 8/9 1 Job Sat 25 8/9 …" at bounding box center [731, 311] width 1463 height 648
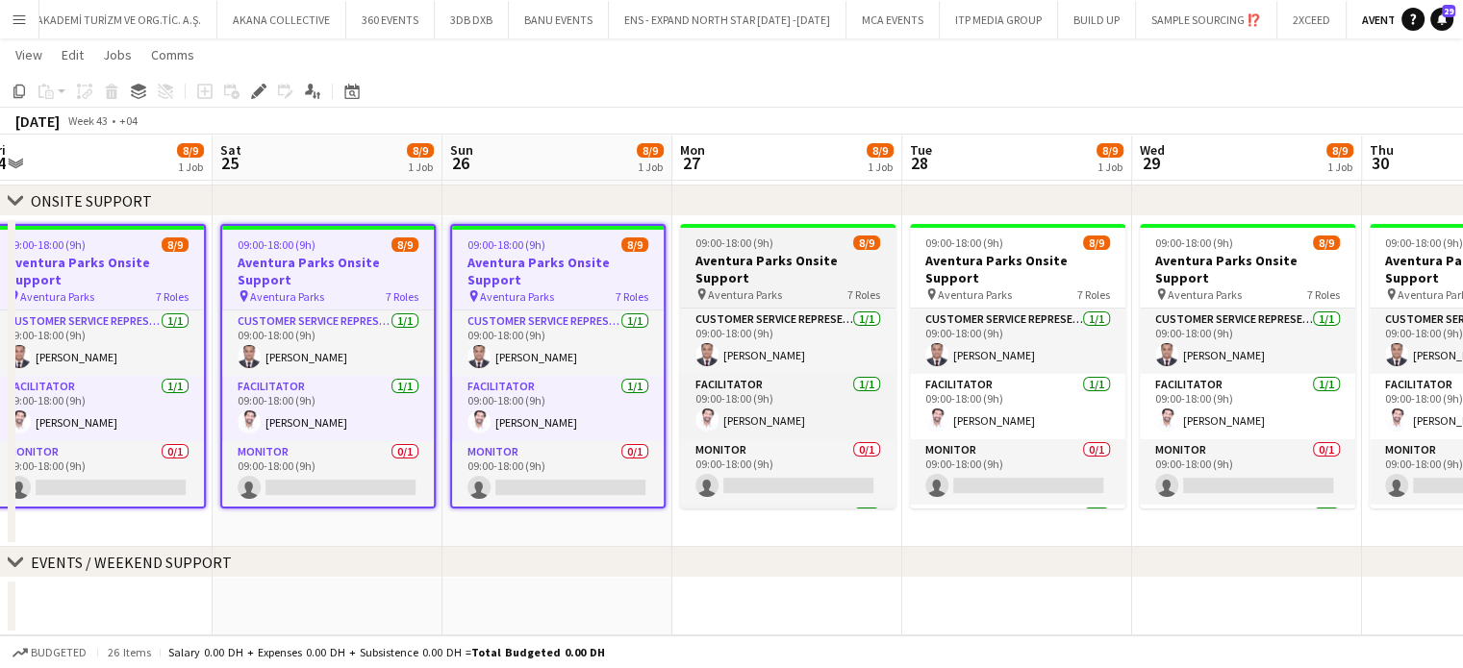
click at [768, 288] on span "Aventura Parks" at bounding box center [745, 295] width 74 height 14
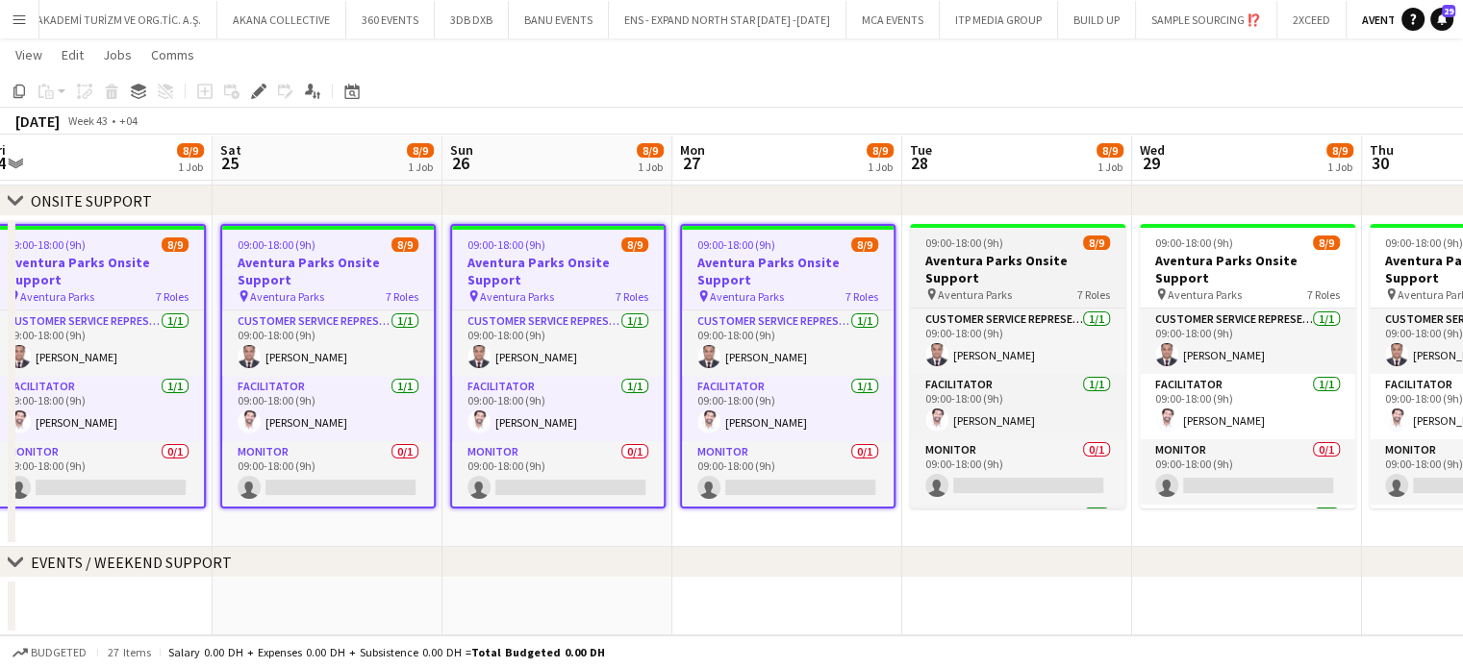
click at [1077, 288] on span "7 Roles" at bounding box center [1093, 295] width 33 height 14
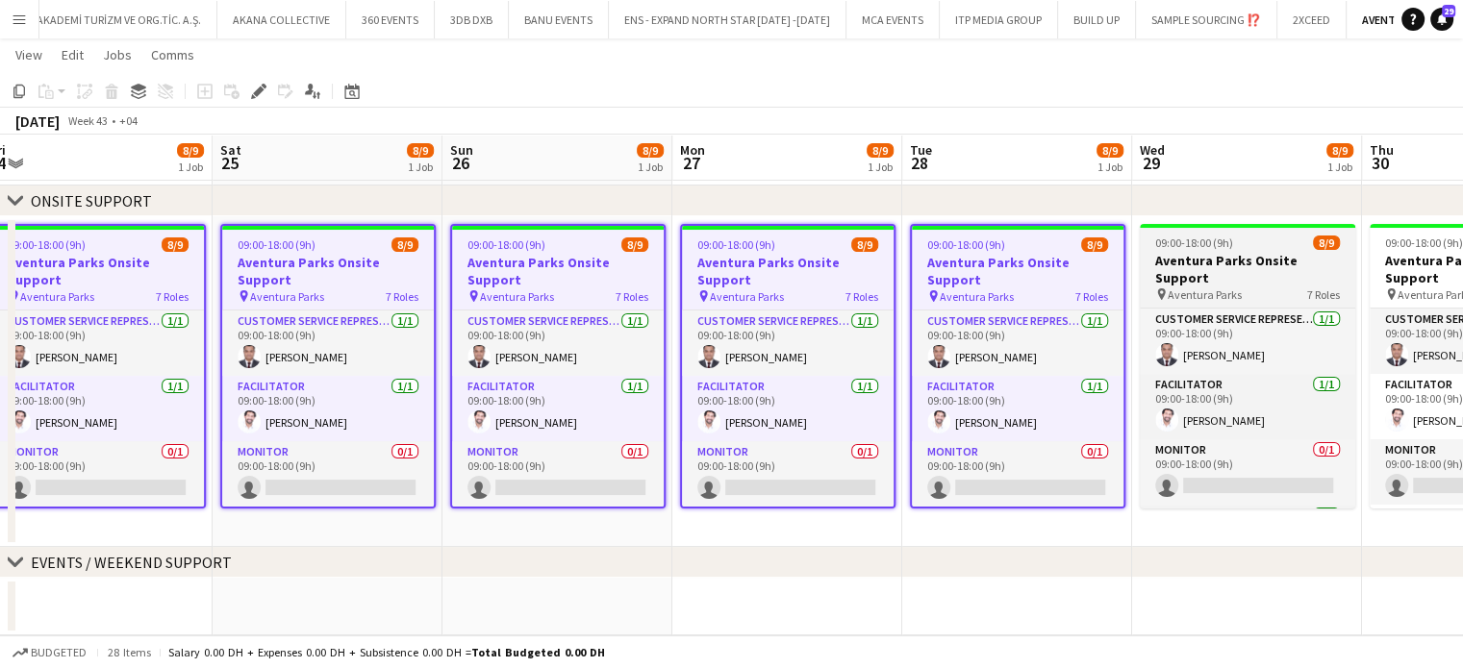
click at [1196, 266] on h3 "Aventura Parks Onsite Support" at bounding box center [1247, 269] width 215 height 35
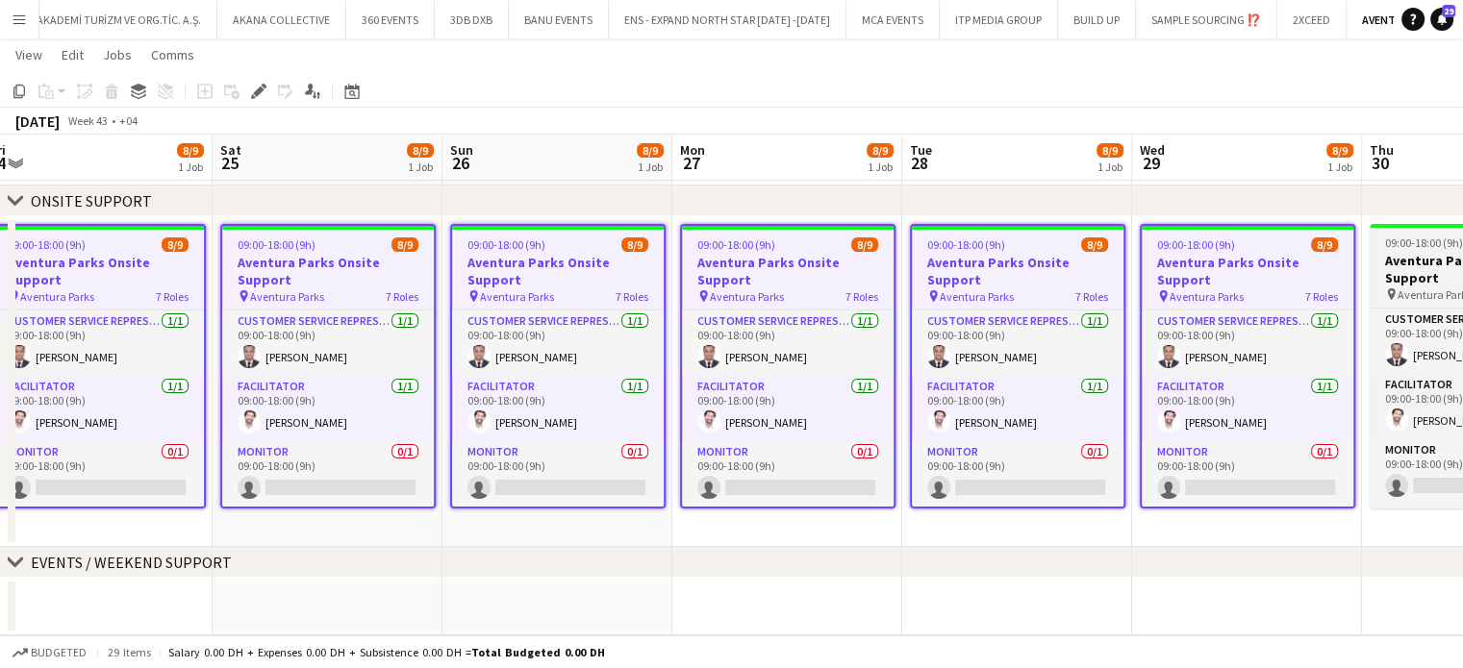
click at [1421, 264] on h3 "Aventura Parks Onsite Support" at bounding box center [1476, 269] width 215 height 35
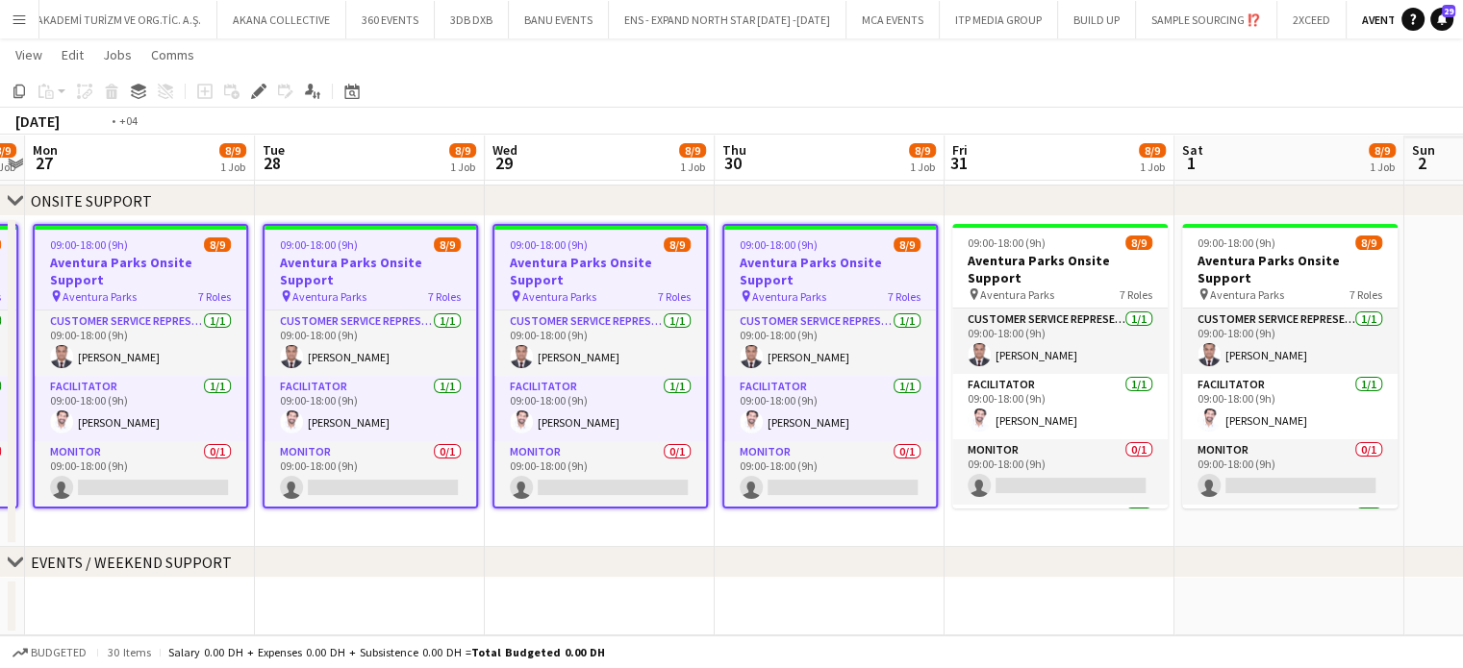
scroll to position [0, 564]
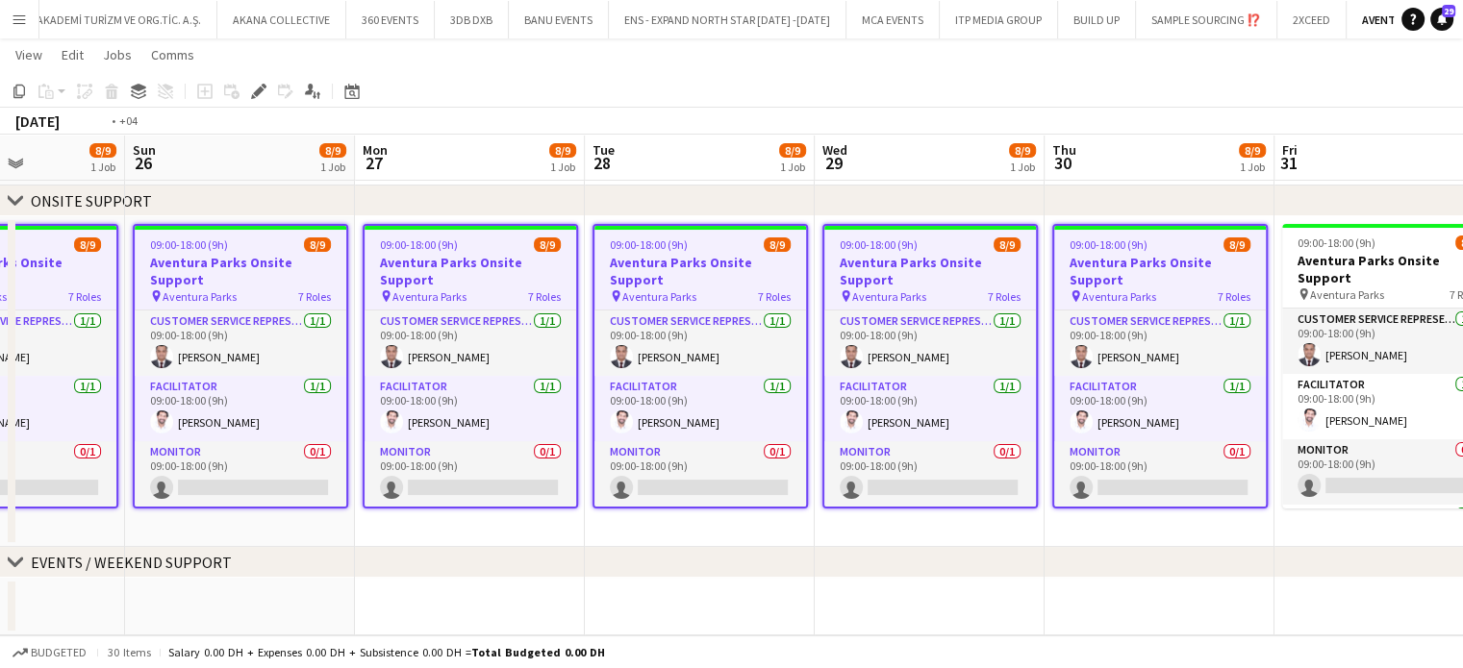
drag, startPoint x: 1426, startPoint y: 261, endPoint x: 649, endPoint y: 261, distance: 777.0
click at [649, 261] on app-calendar-viewport "Thu 23 8/9 1 Job Fri 24 8/9 1 Job Sat 25 8/9 1 Job Sun 26 8/9 1 Job Mon 27 8/9 …" at bounding box center [731, 311] width 1463 height 648
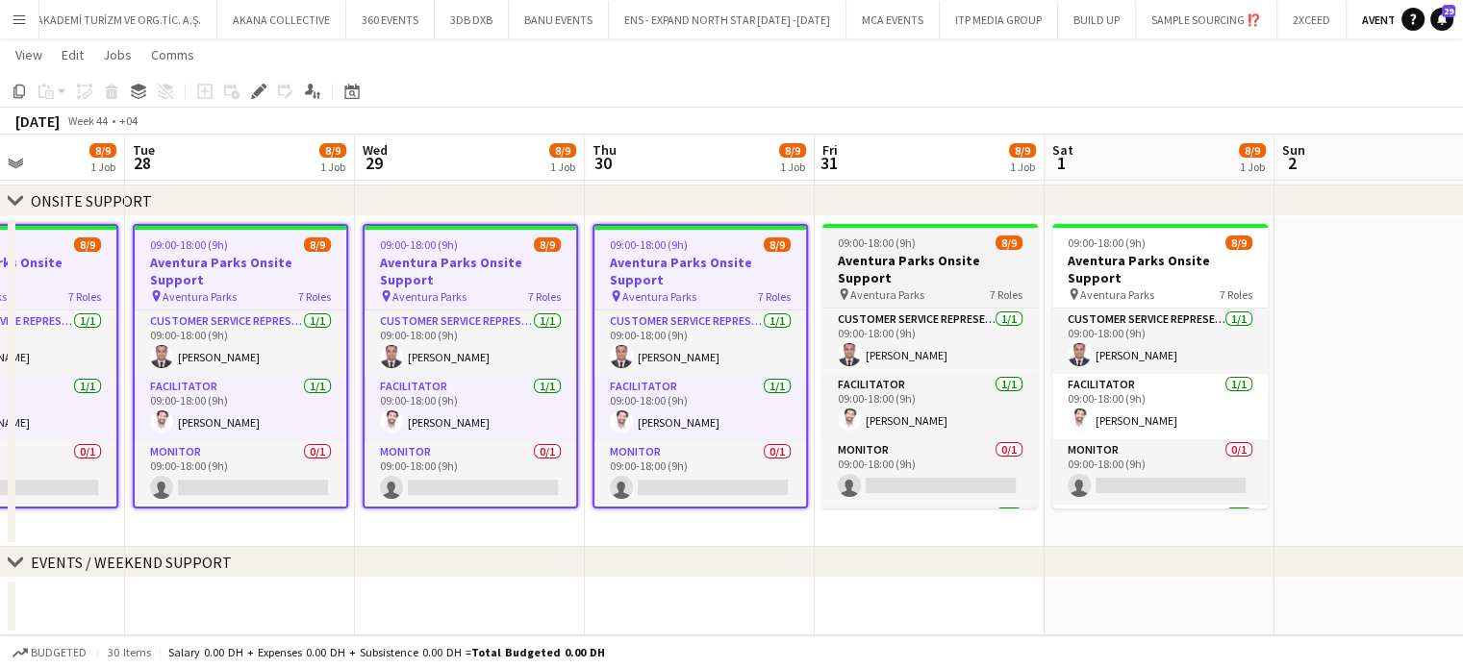
click at [956, 253] on h3 "Aventura Parks Onsite Support" at bounding box center [929, 269] width 215 height 35
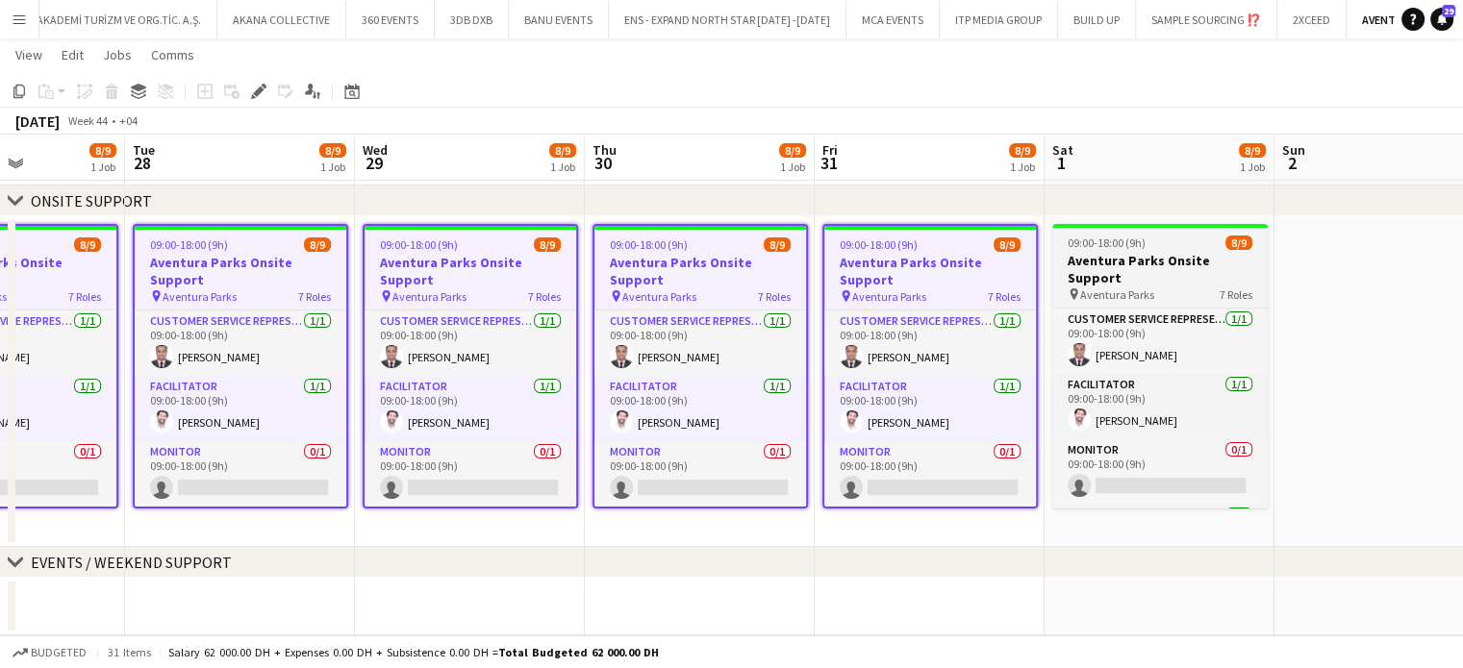
click at [1104, 288] on span "Aventura Parks" at bounding box center [1117, 295] width 74 height 14
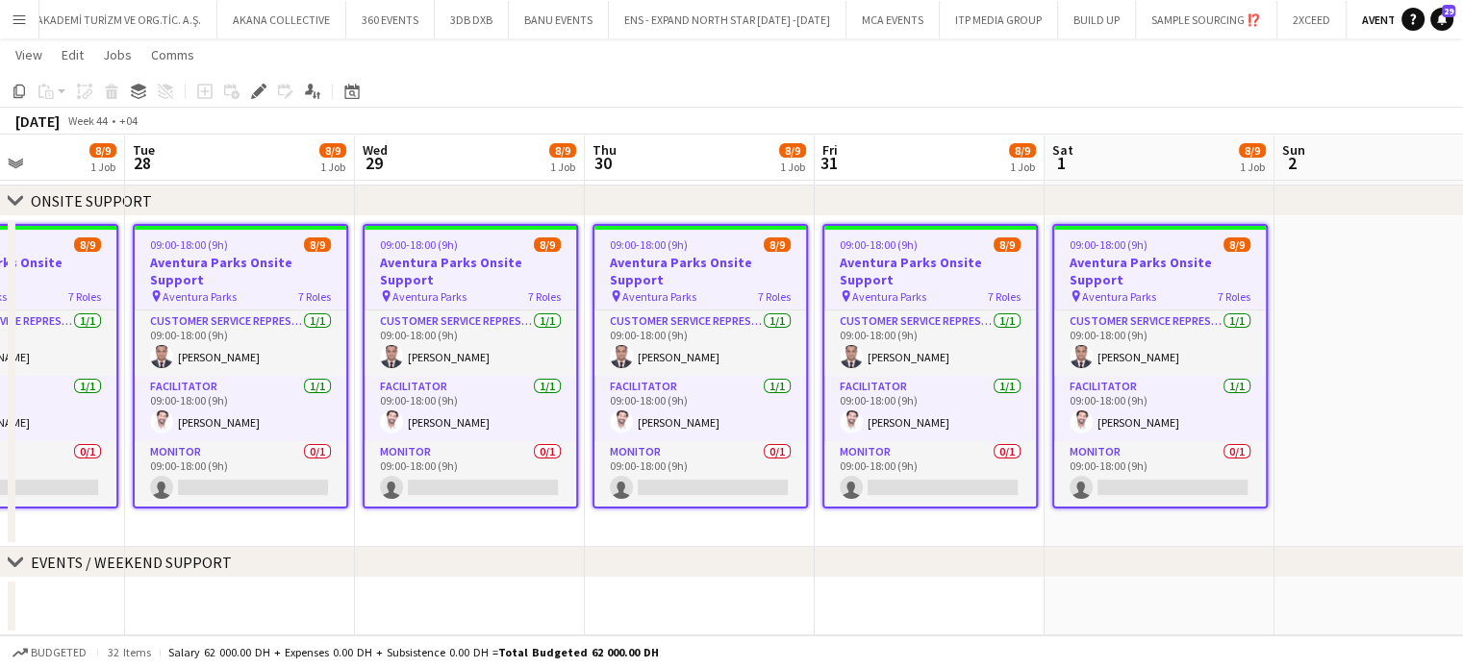
drag, startPoint x: 258, startPoint y: 88, endPoint x: 1254, endPoint y: 325, distance: 1024.2
click at [258, 88] on icon "Edit" at bounding box center [258, 91] width 15 height 15
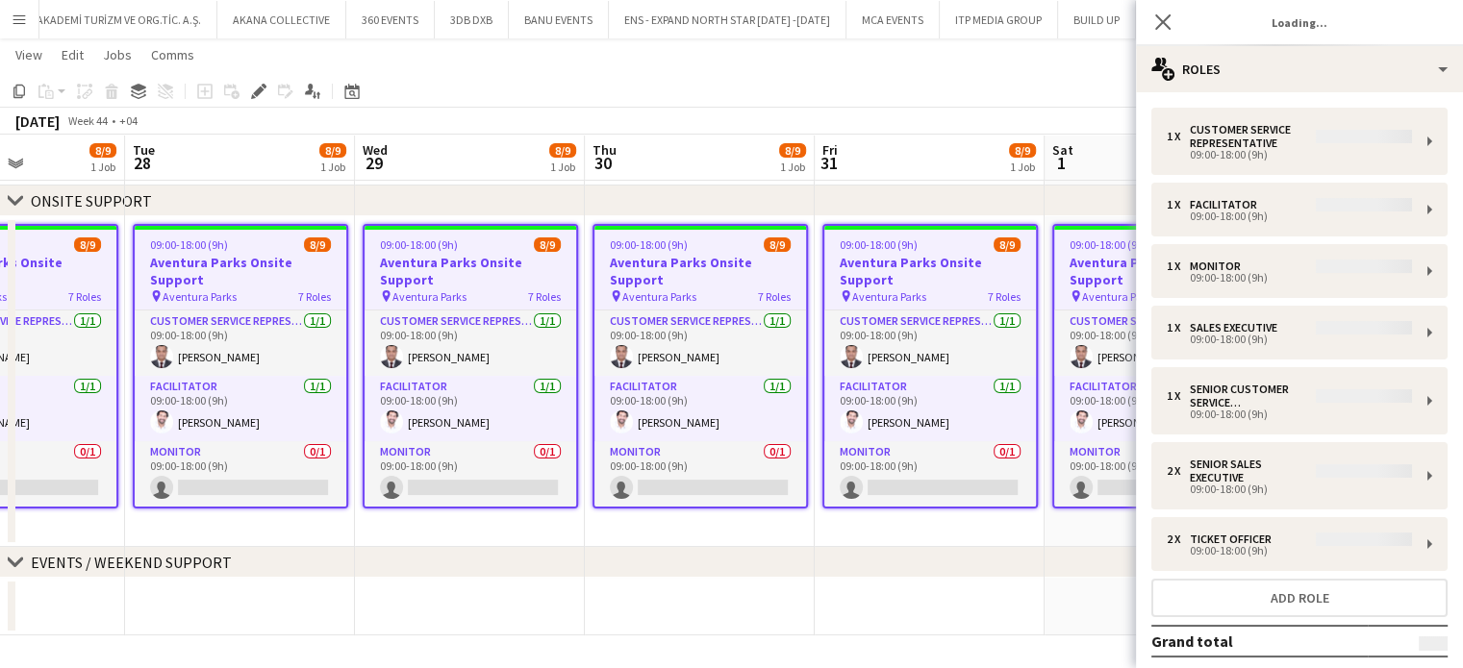
click at [1248, 272] on div "1 x Customer Service Representative 09:00-18:00 (9h) 1 x Facilitator 09:00-18:0…" at bounding box center [1299, 429] width 327 height 643
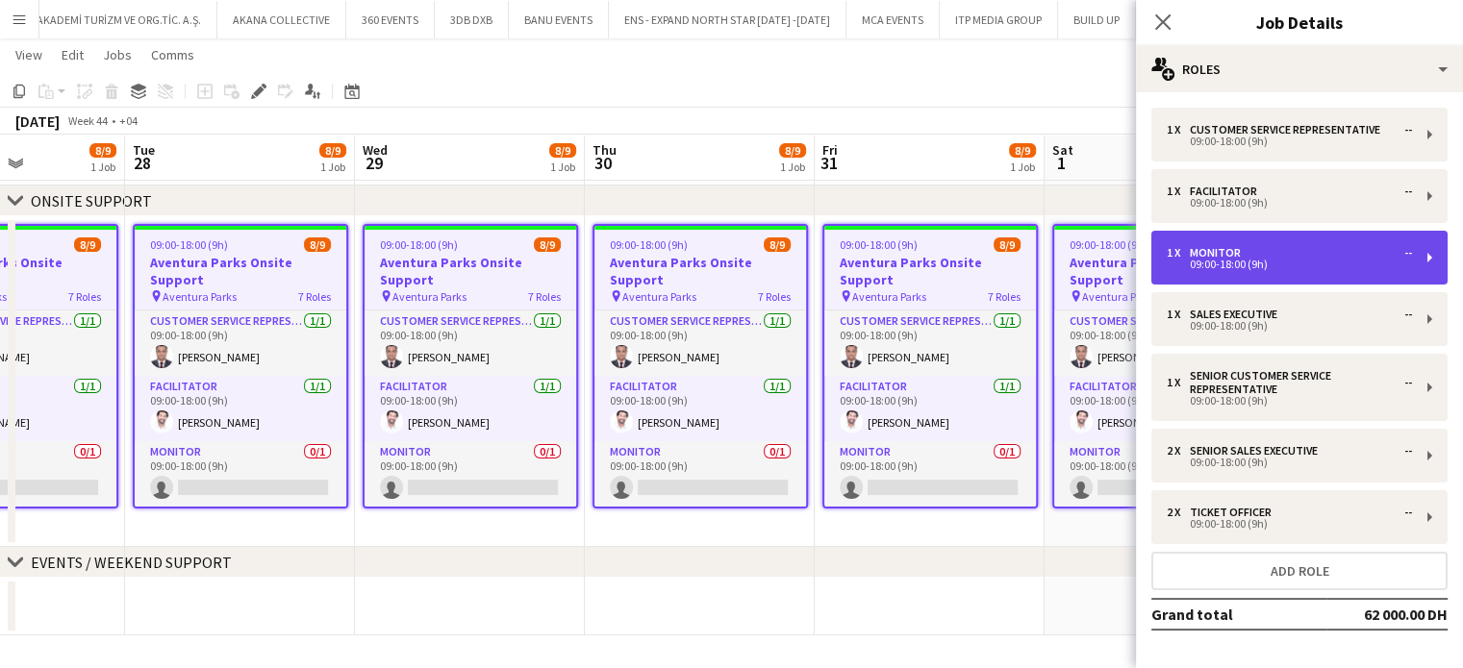
click at [1184, 249] on div "1 x" at bounding box center [1177, 252] width 23 height 13
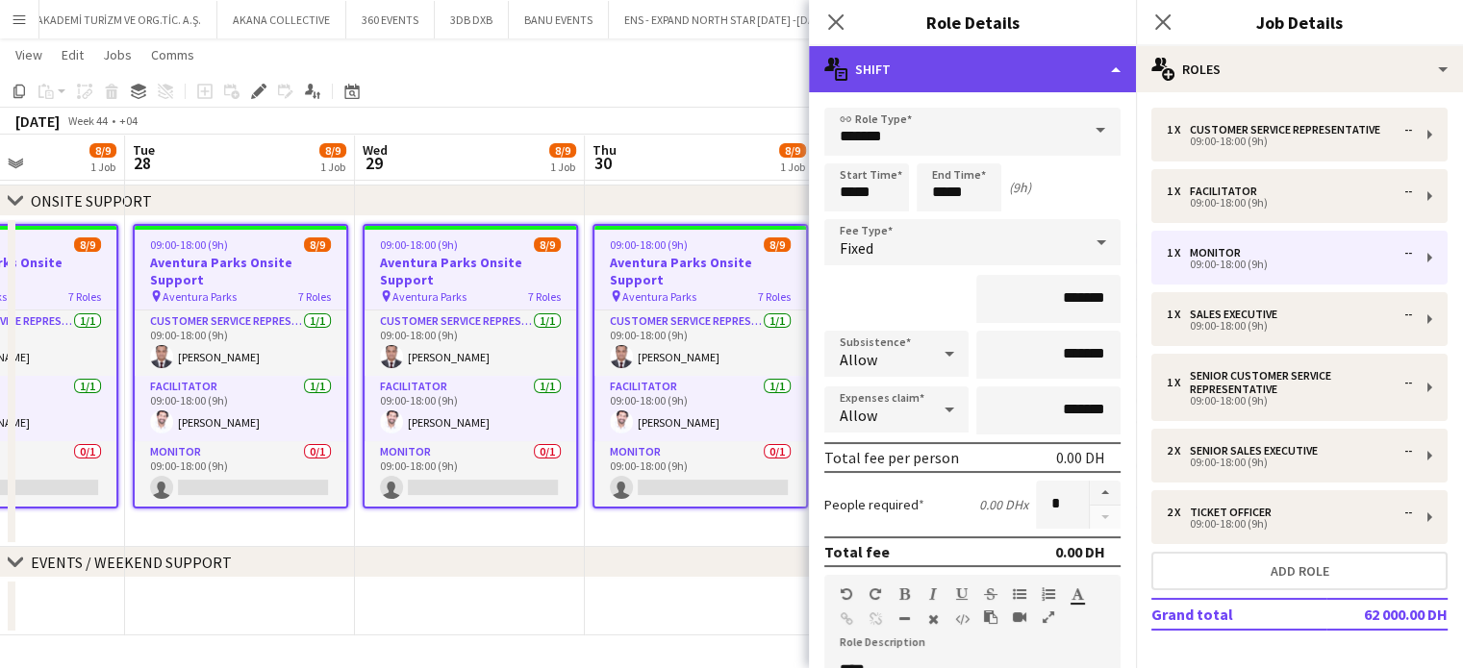
click at [1096, 75] on div "multiple-actions-text Shift" at bounding box center [972, 69] width 327 height 46
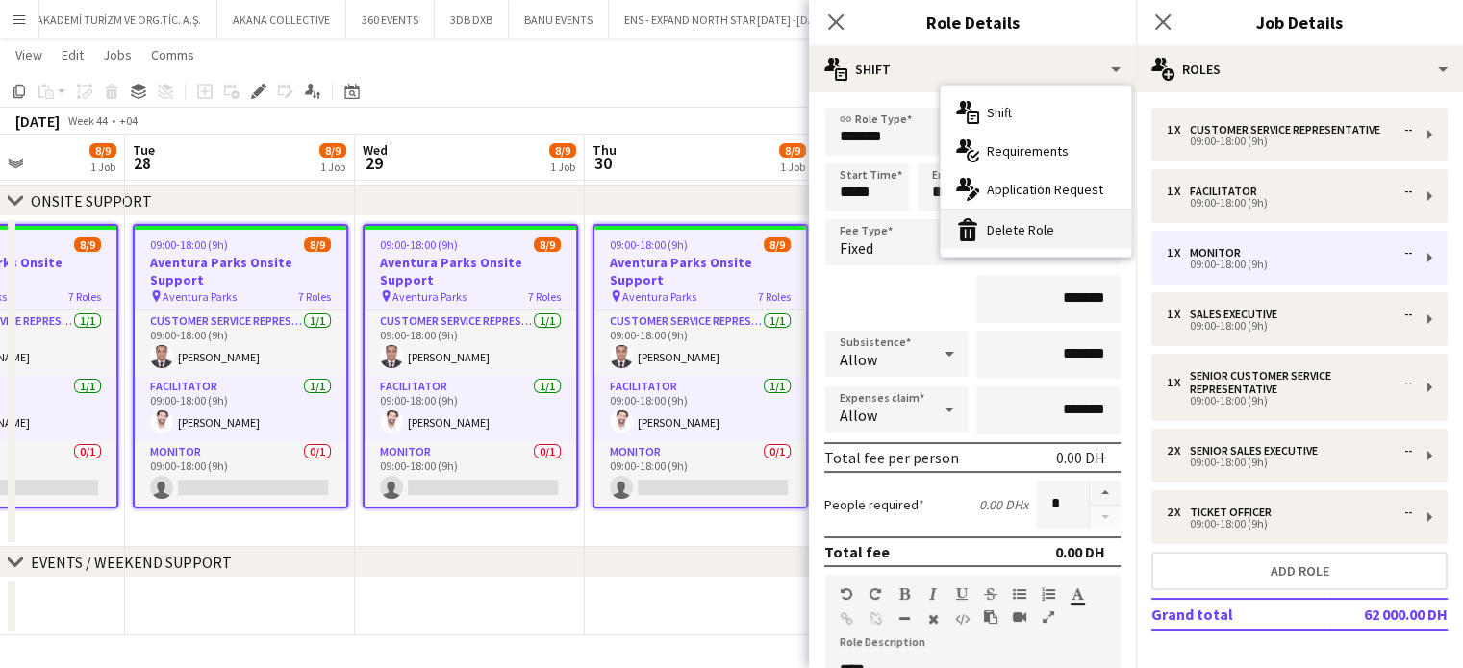
click at [1015, 223] on div "bin-2 Delete Role" at bounding box center [1035, 230] width 190 height 38
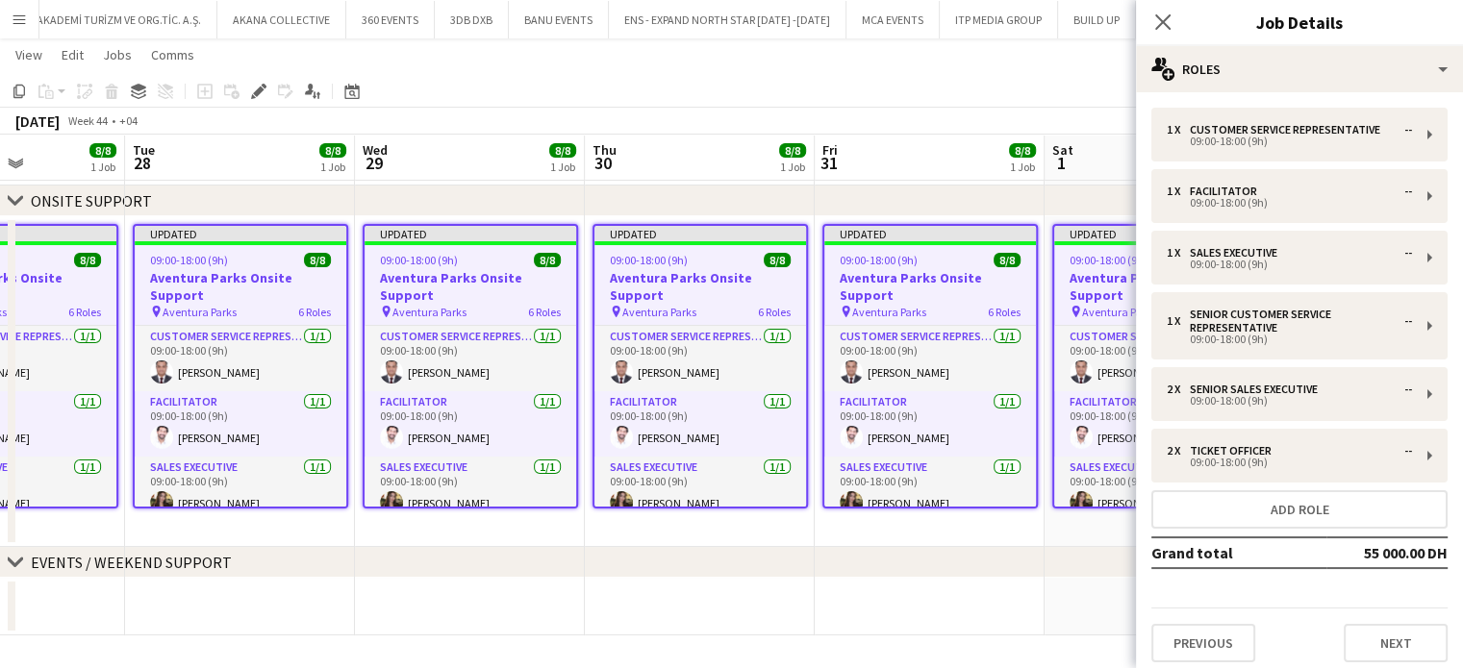
click at [928, 523] on app-date-cell "Updated 09:00-18:00 (9h) 8/8 Aventura Parks Onsite Support pin Aventura Parks 6…" at bounding box center [930, 381] width 230 height 331
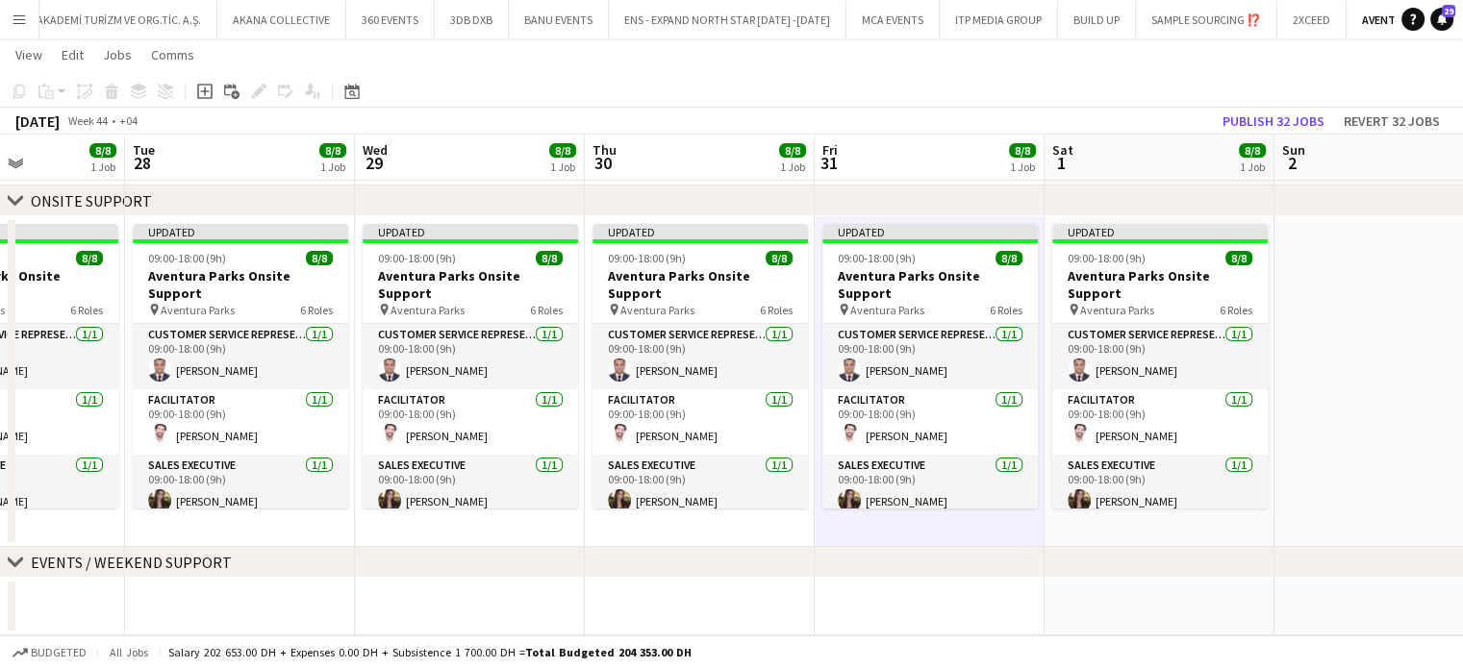
click at [1278, 107] on app-toolbar "Copy Paste Paste Ctrl+V Paste with crew Ctrl+Shift+V Paste linked Job Delete Gr…" at bounding box center [731, 91] width 1463 height 33
click at [1242, 118] on button "Publish 32 jobs" at bounding box center [1273, 121] width 117 height 25
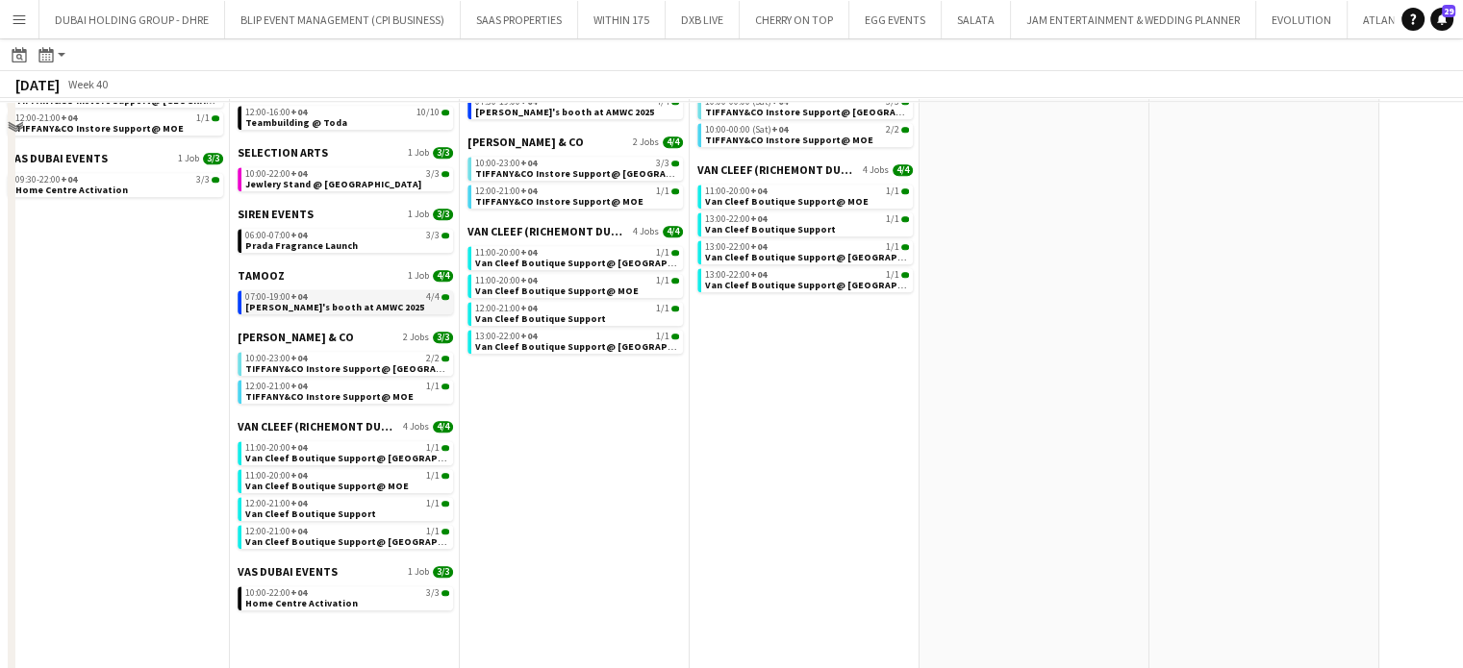
scroll to position [1662, 0]
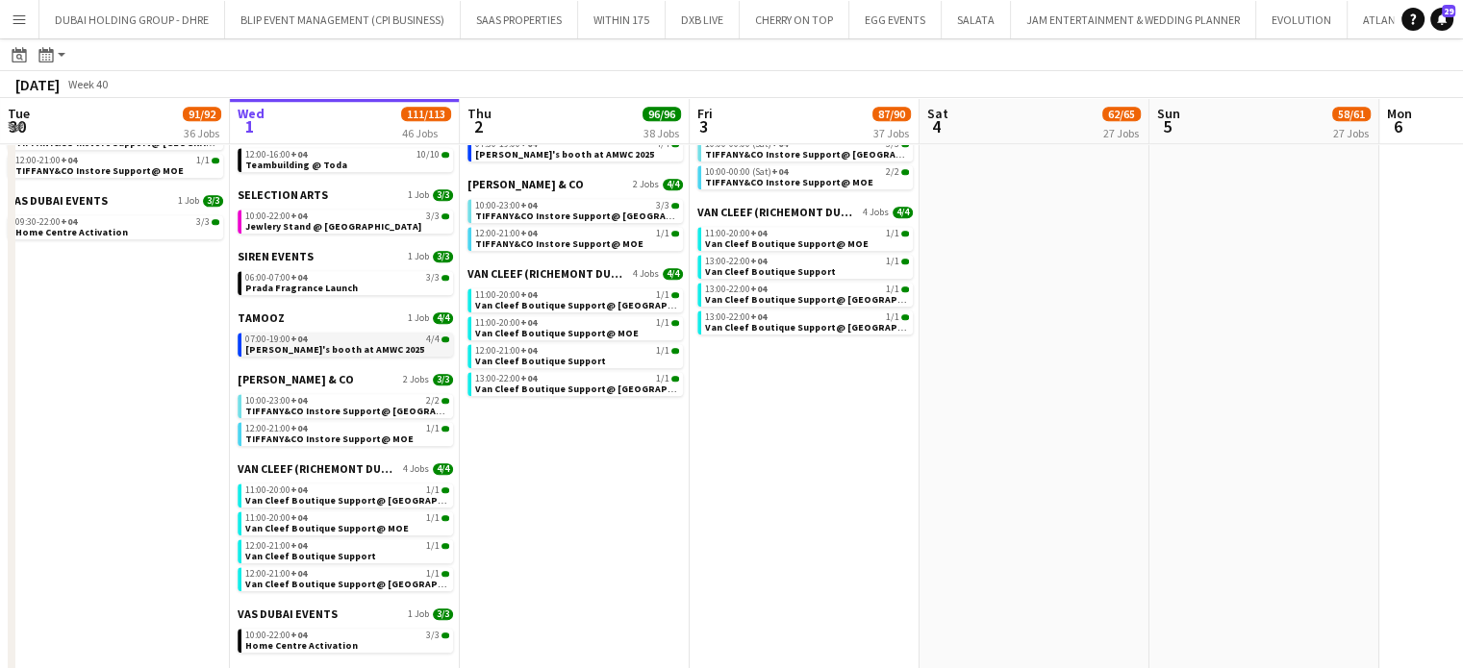
click at [342, 345] on span "[PERSON_NAME]'s booth at AMWC 2025" at bounding box center [334, 349] width 179 height 13
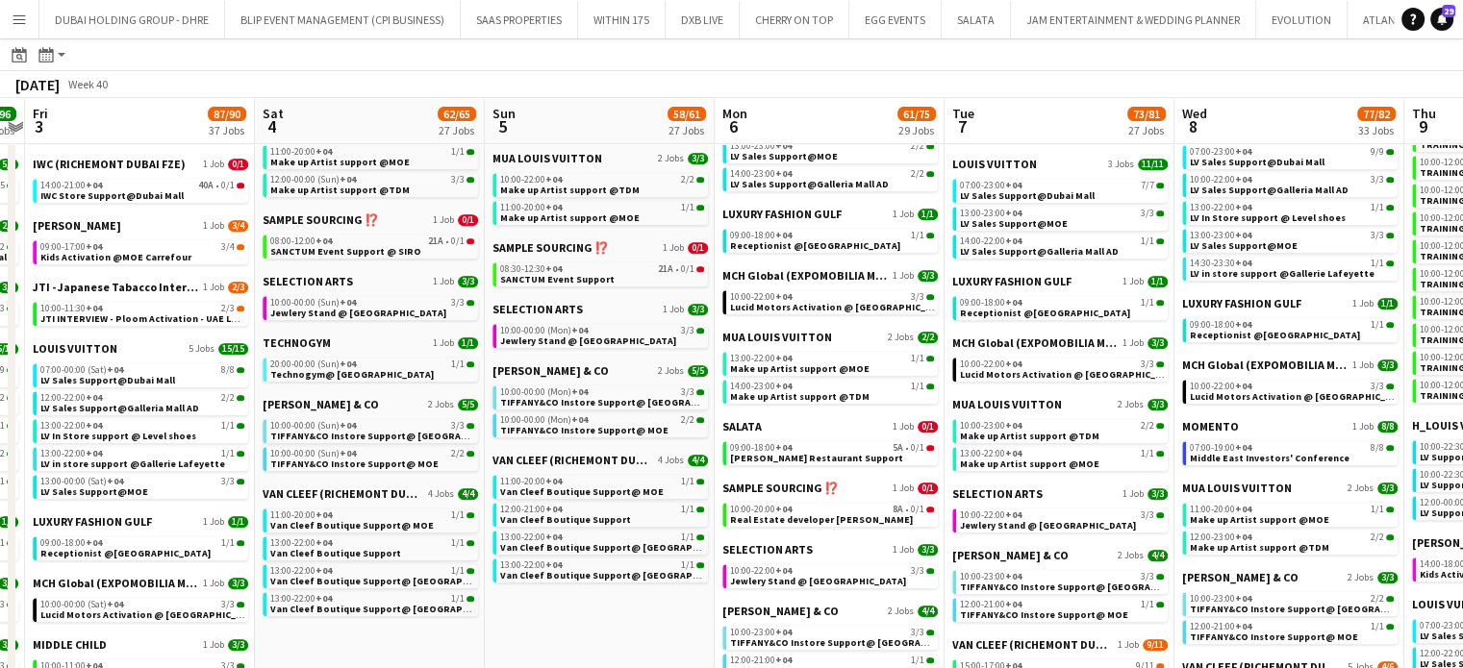
scroll to position [0, 551]
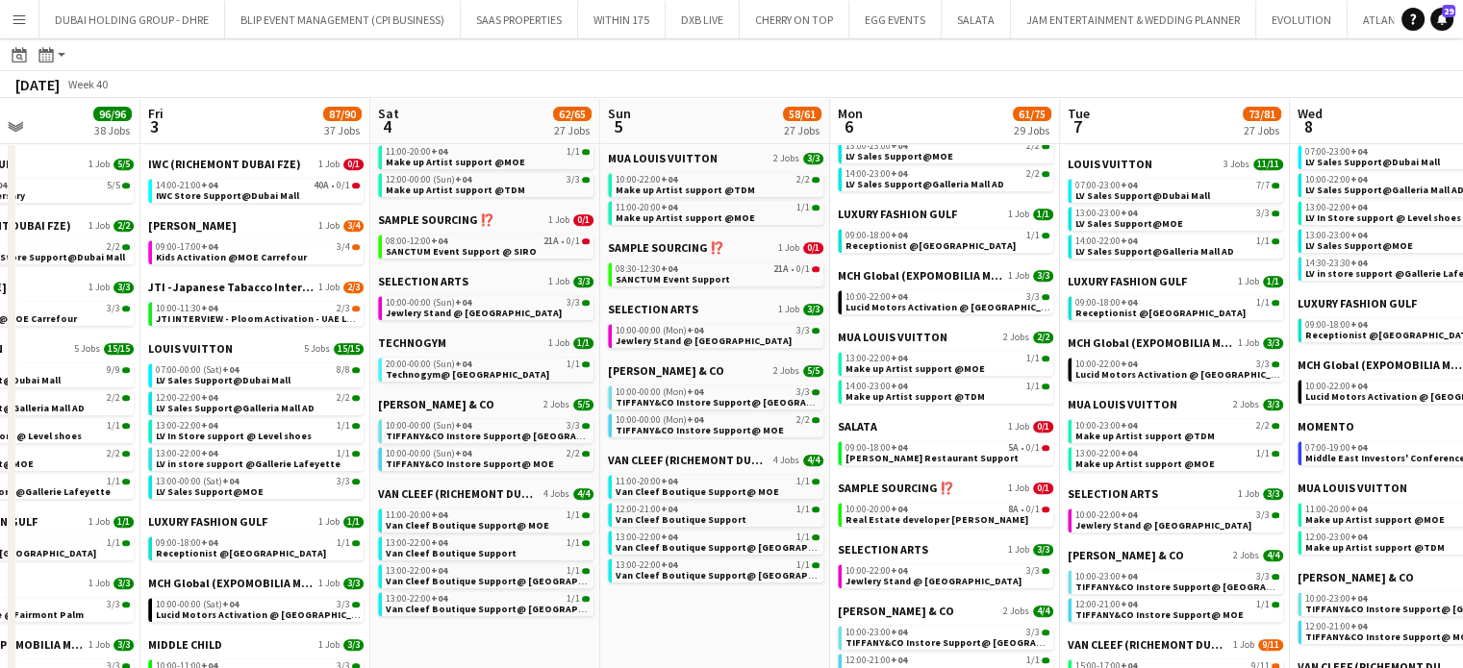
drag, startPoint x: 1225, startPoint y: 638, endPoint x: 738, endPoint y: 637, distance: 487.5
click at [739, 637] on app-calendar-viewport "Tue 30 91/92 36 Jobs Wed 1 111/113 46 Jobs Thu 2 96/96 38 Jobs Fri 3 87/90 37 J…" at bounding box center [731, 395] width 1463 height 2332
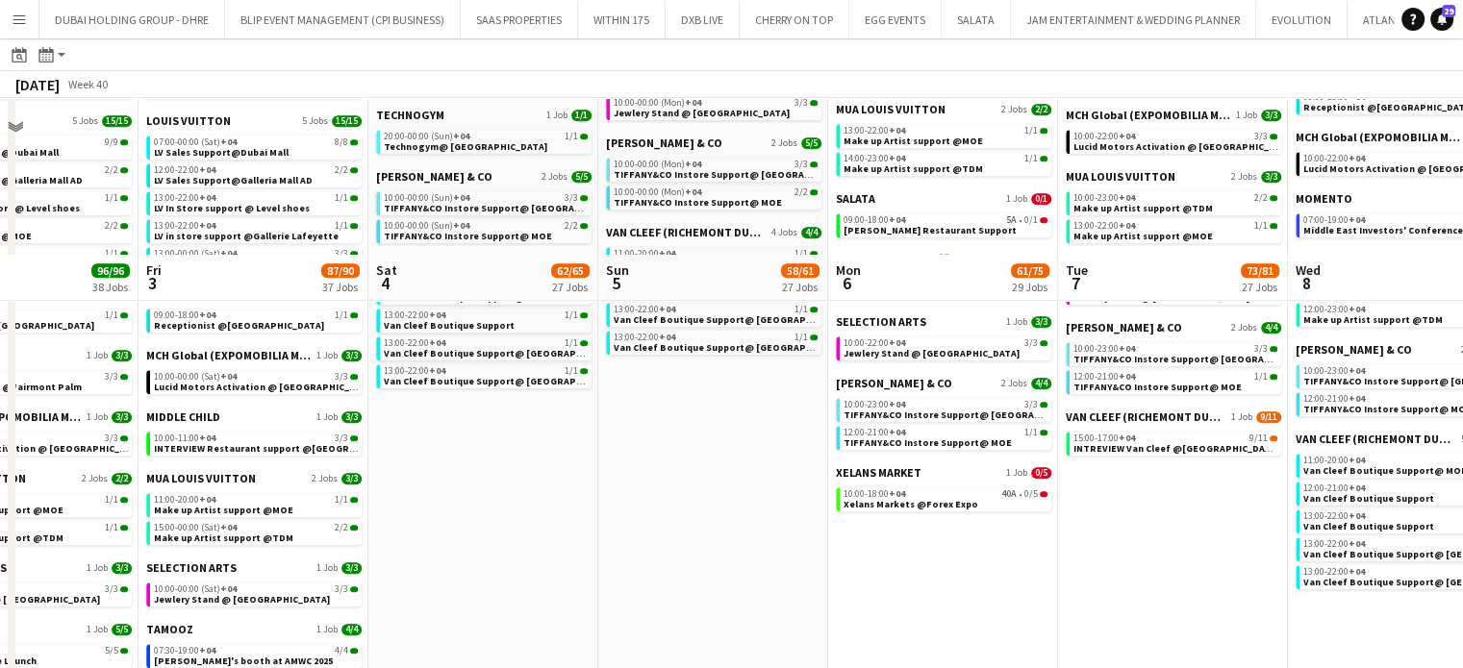
scroll to position [1250, 0]
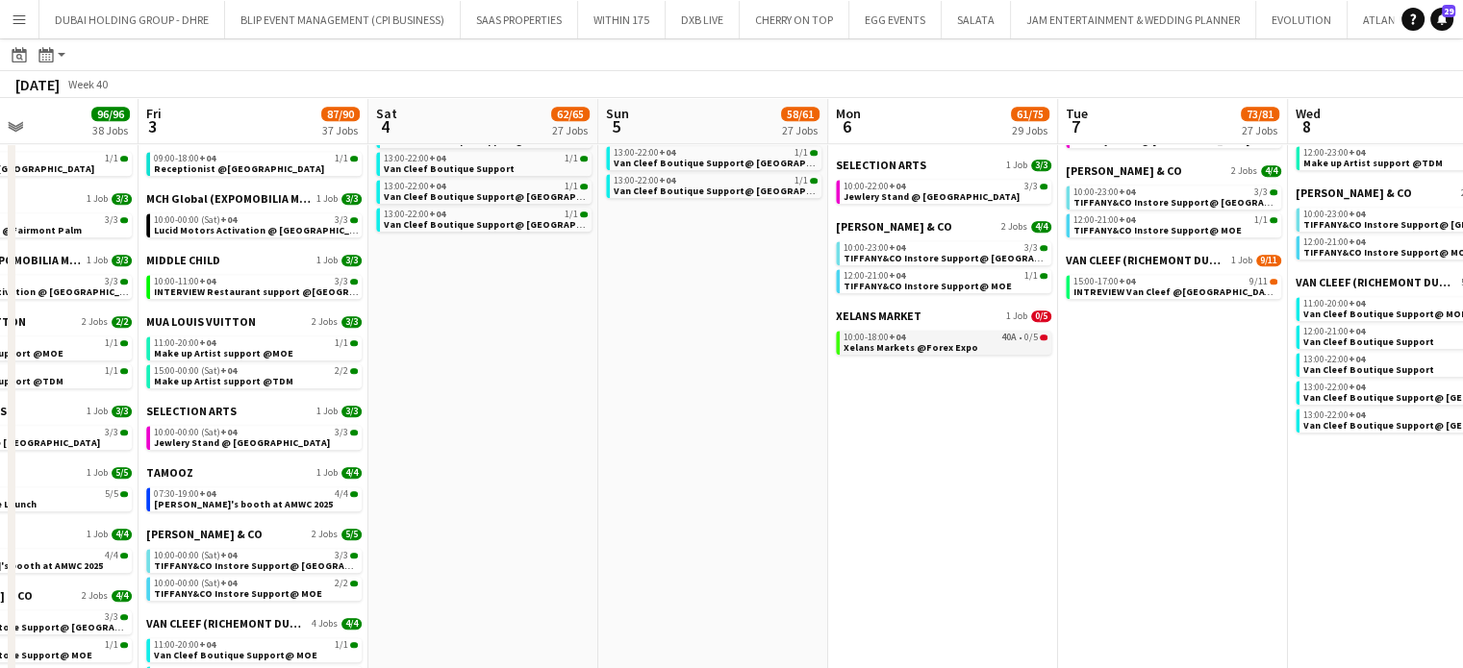
click at [951, 338] on div "10:00-18:00 +04 40A • 0/5" at bounding box center [945, 338] width 204 height 10
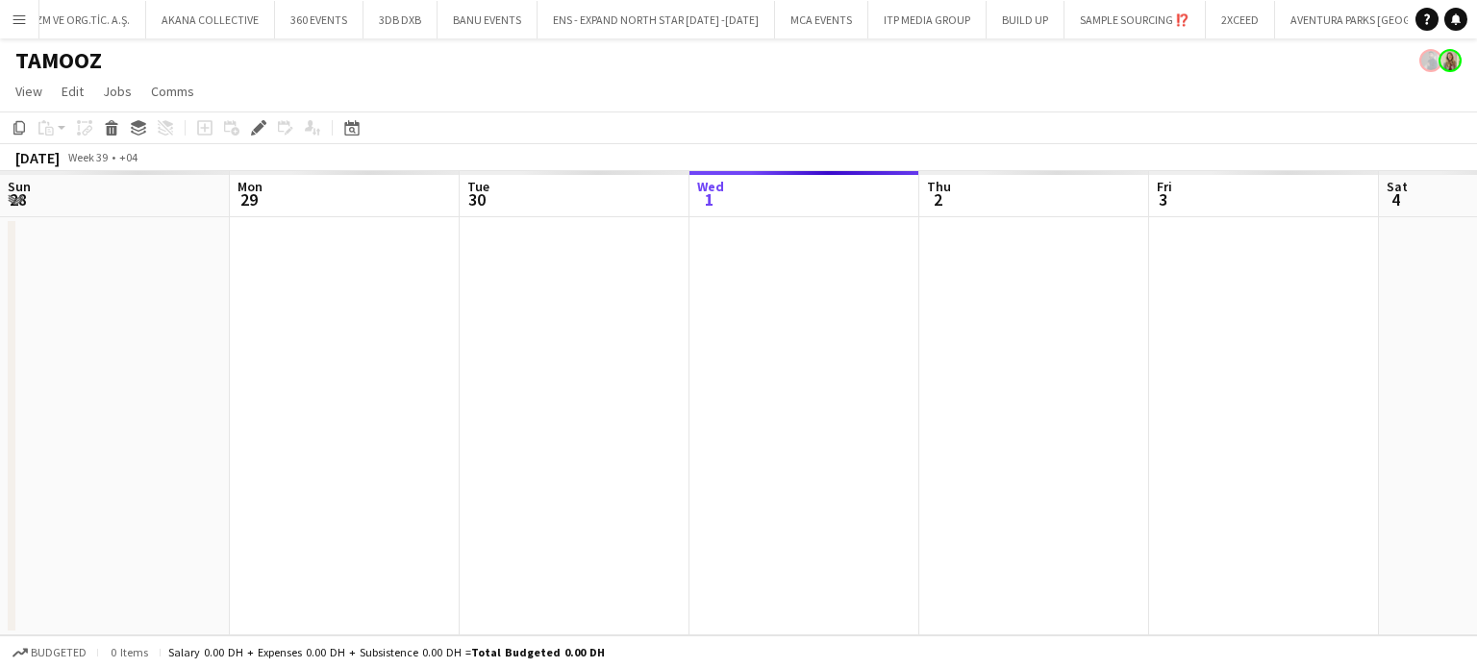
scroll to position [0, 662]
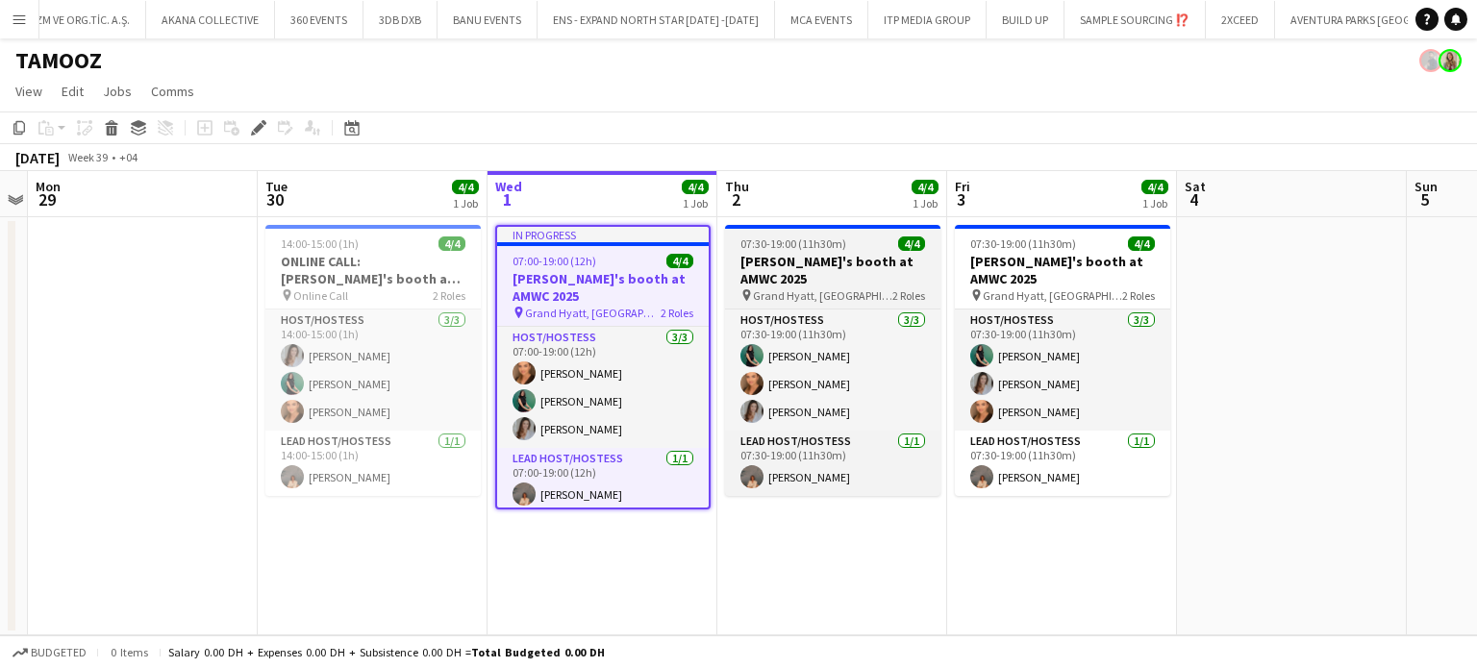
click at [764, 269] on h3 "[PERSON_NAME]'s booth at AMWC 2025" at bounding box center [832, 270] width 215 height 35
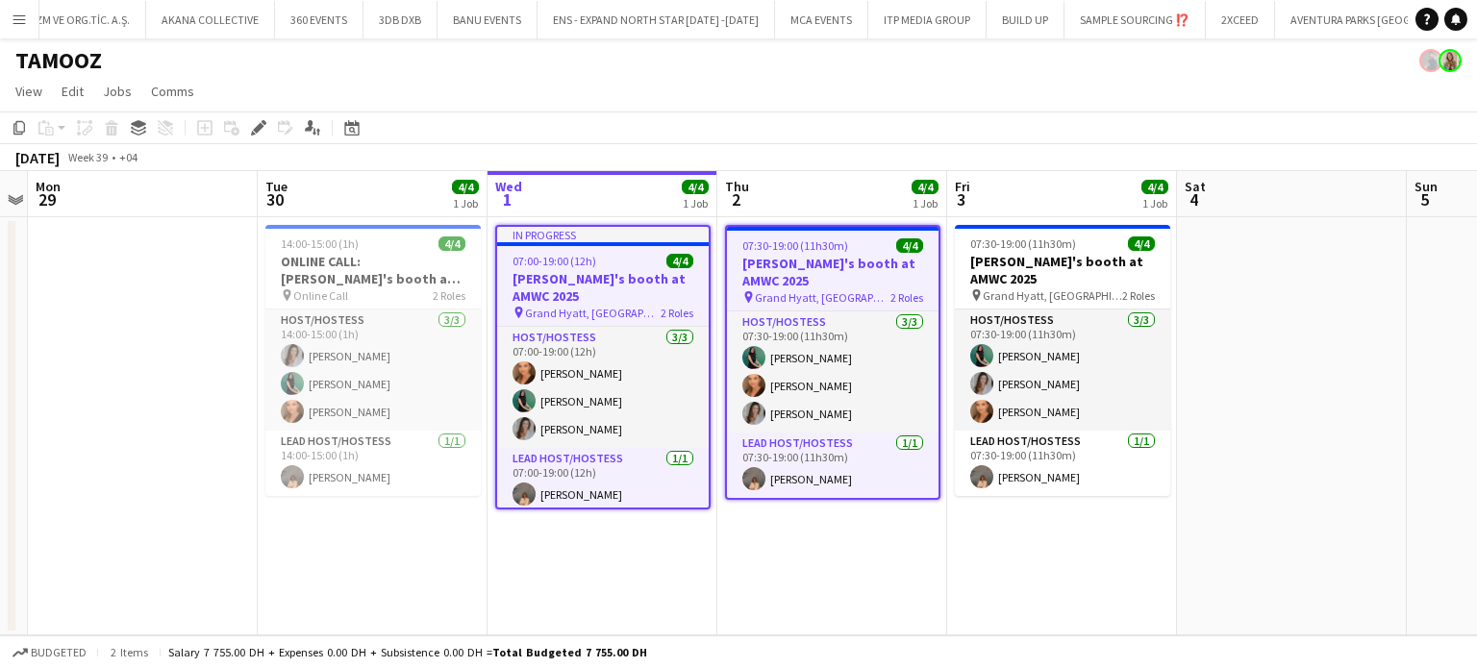
scroll to position [0, 661]
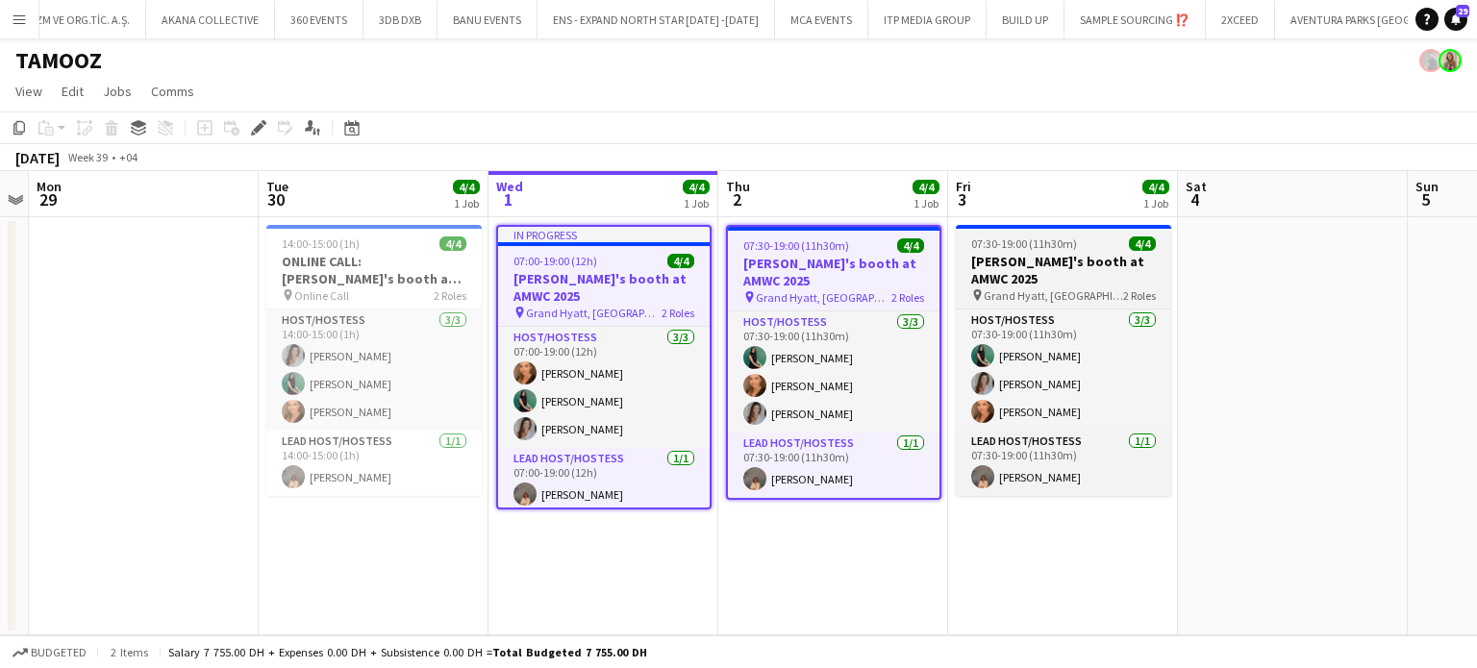
click at [1050, 262] on h3 "[PERSON_NAME]'s booth at AMWC 2025" at bounding box center [1063, 270] width 215 height 35
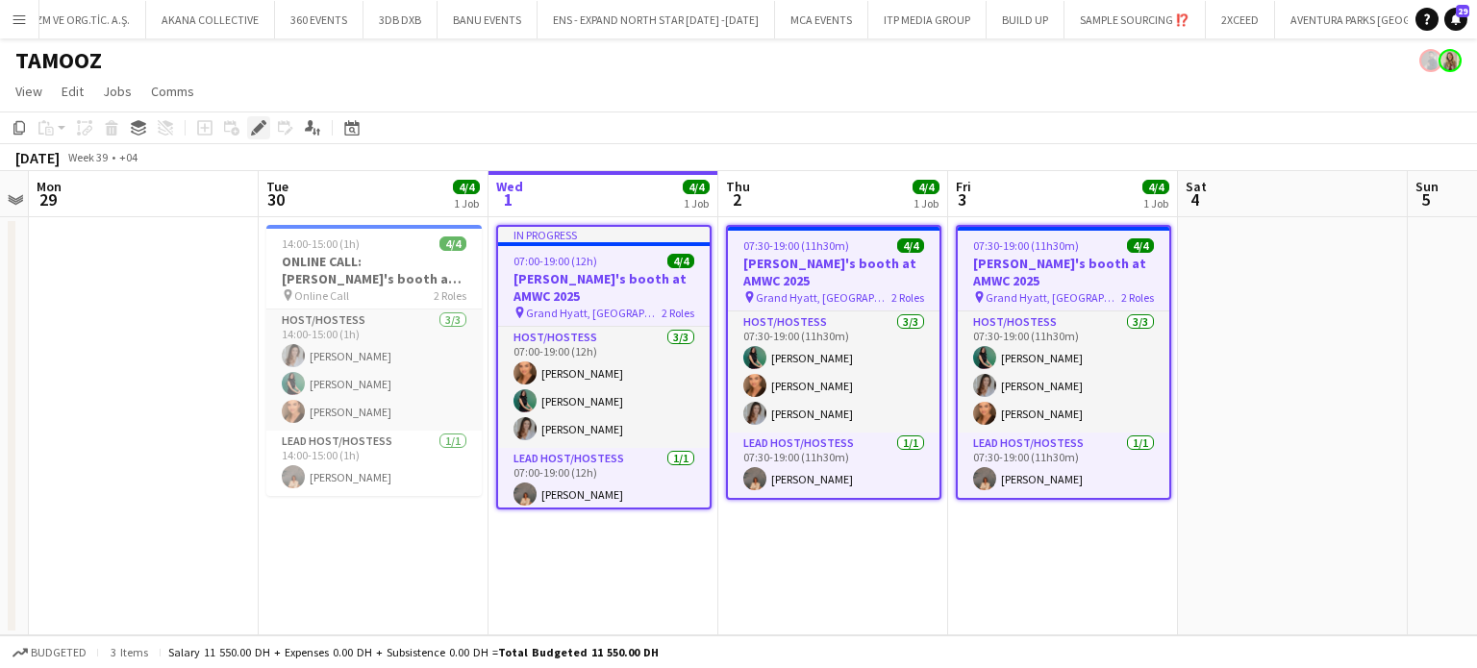
click at [260, 130] on icon at bounding box center [258, 128] width 11 height 11
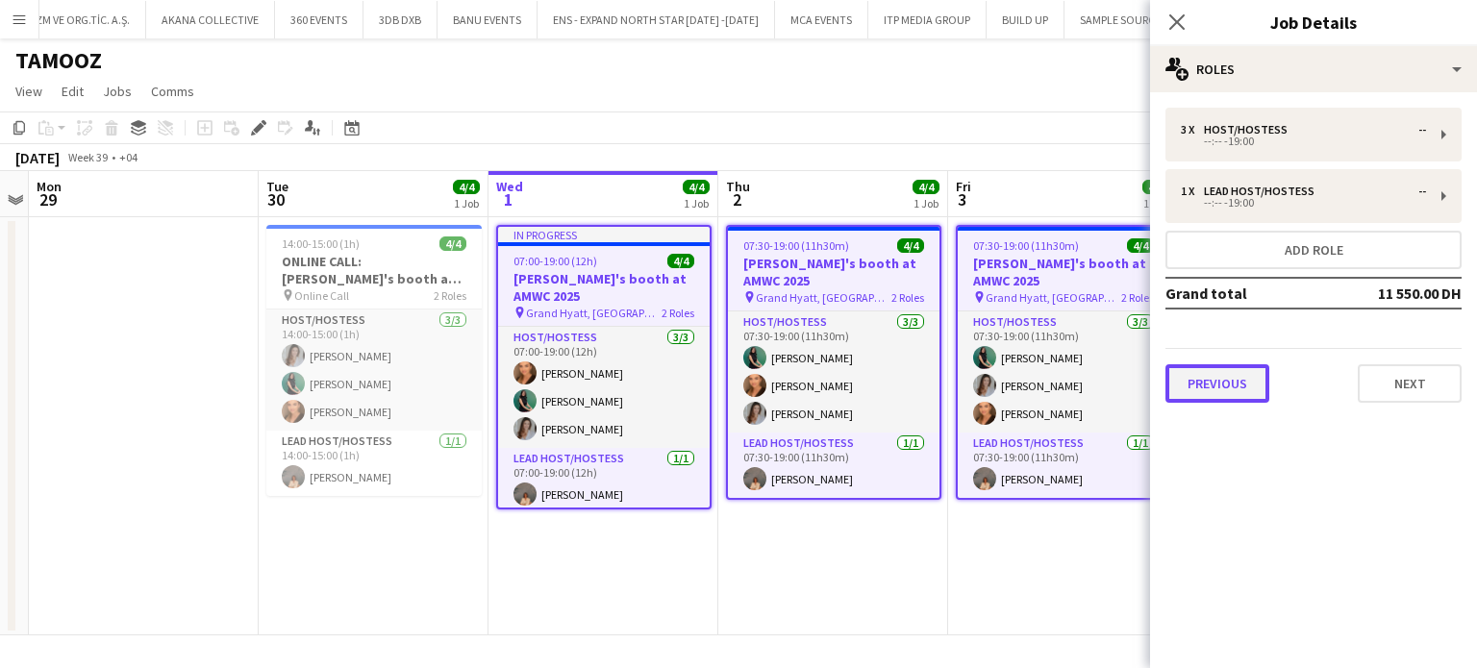
click at [1212, 384] on button "Previous" at bounding box center [1217, 383] width 104 height 38
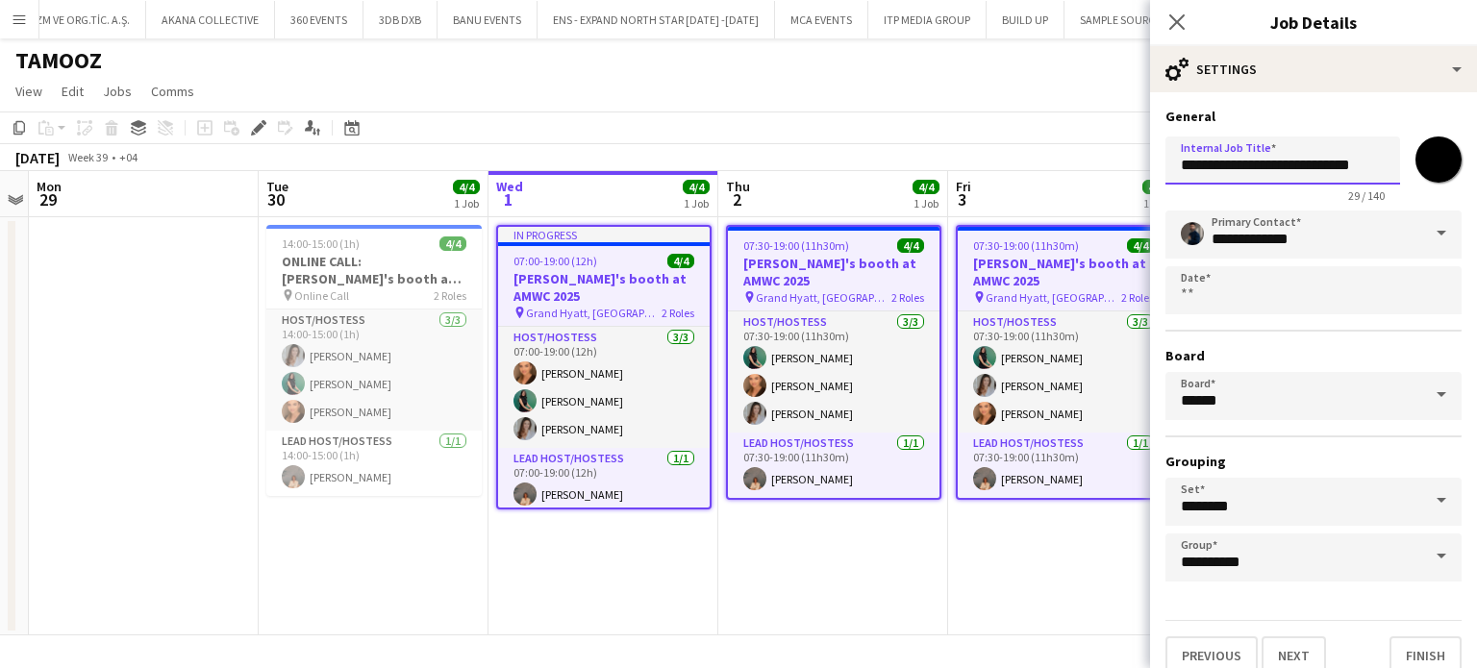
click at [1315, 166] on input "**********" at bounding box center [1282, 161] width 235 height 48
type input "**********"
click at [602, 570] on app-date-cell "In progress 07:00-19:00 (12h) 4/4 Galderma's booth at AMWC 2025 pin [GEOGRAPHIC…" at bounding box center [604, 426] width 230 height 418
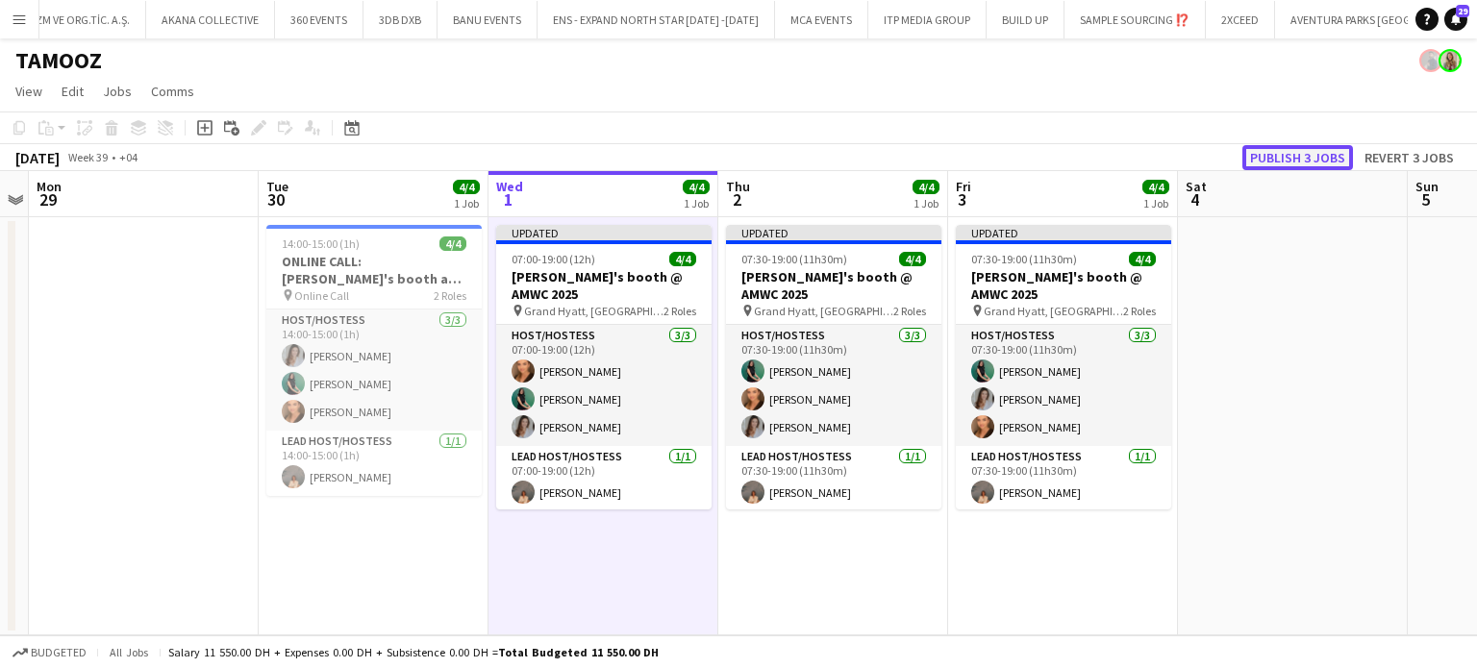
click at [1304, 156] on button "Publish 3 jobs" at bounding box center [1297, 157] width 111 height 25
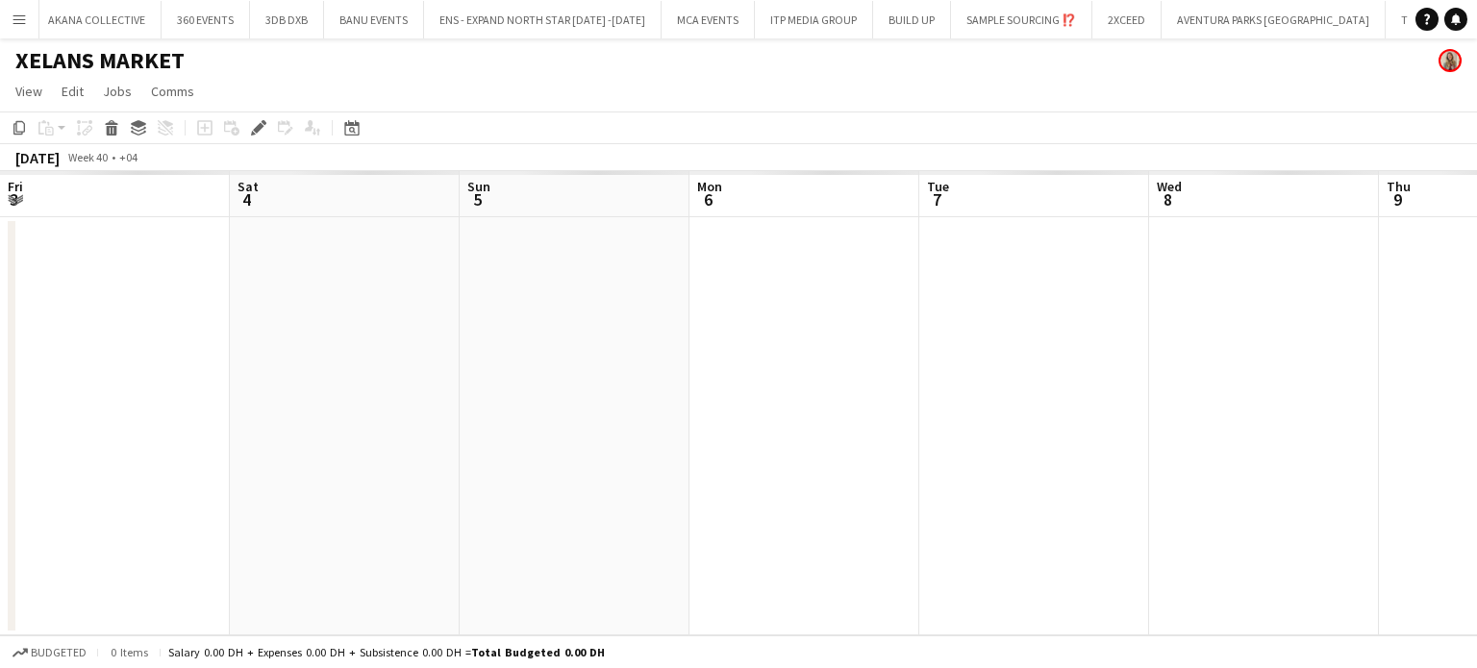
scroll to position [0, 662]
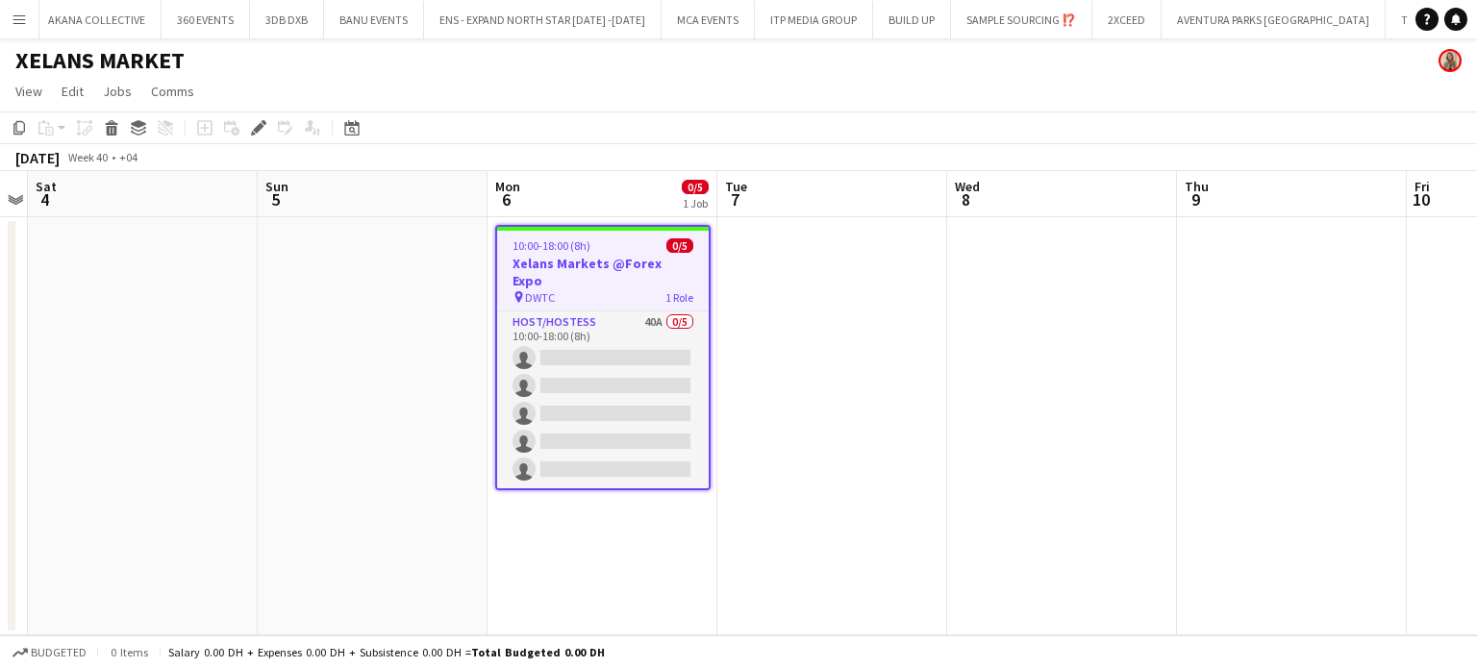
click at [623, 264] on h3 "Xelans Markets @Forex Expo" at bounding box center [603, 272] width 212 height 35
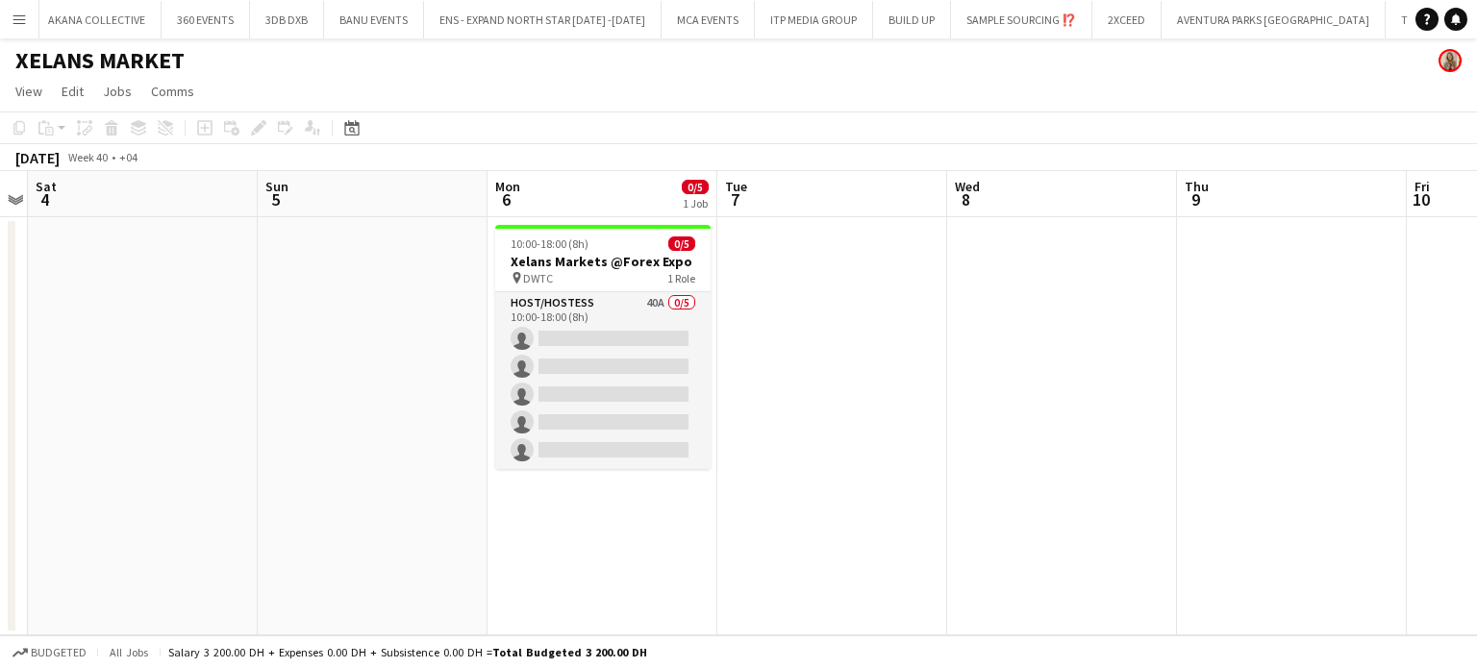
click at [860, 369] on app-date-cell at bounding box center [832, 426] width 230 height 418
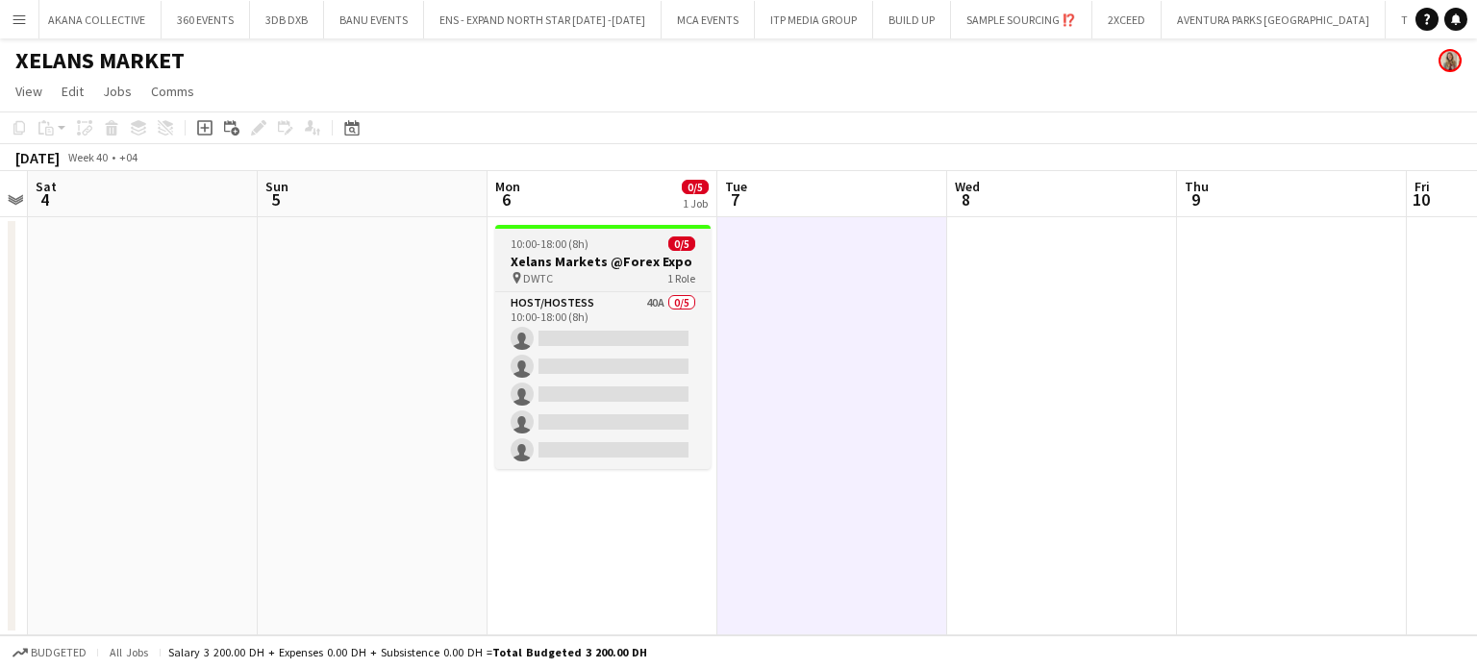
click at [605, 265] on h3 "Xelans Markets @Forex Expo" at bounding box center [602, 261] width 215 height 17
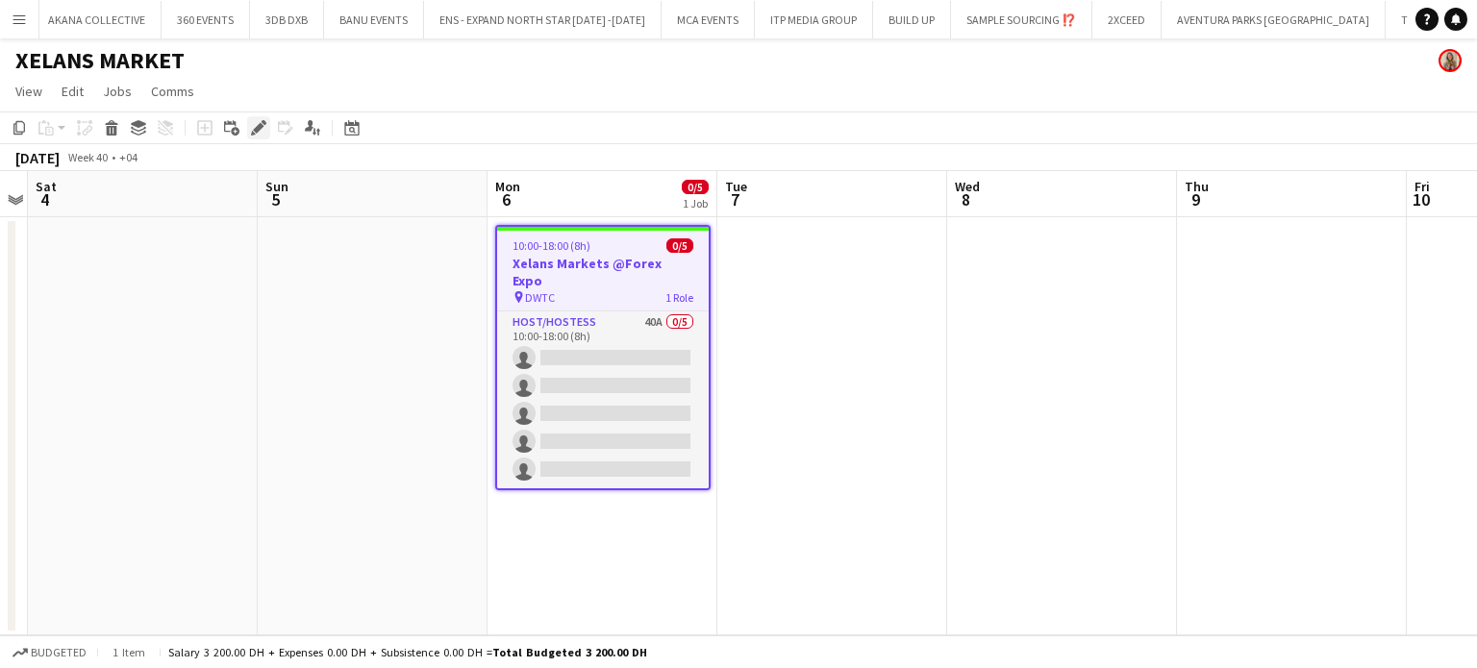
click at [261, 121] on icon "Edit" at bounding box center [258, 127] width 15 height 15
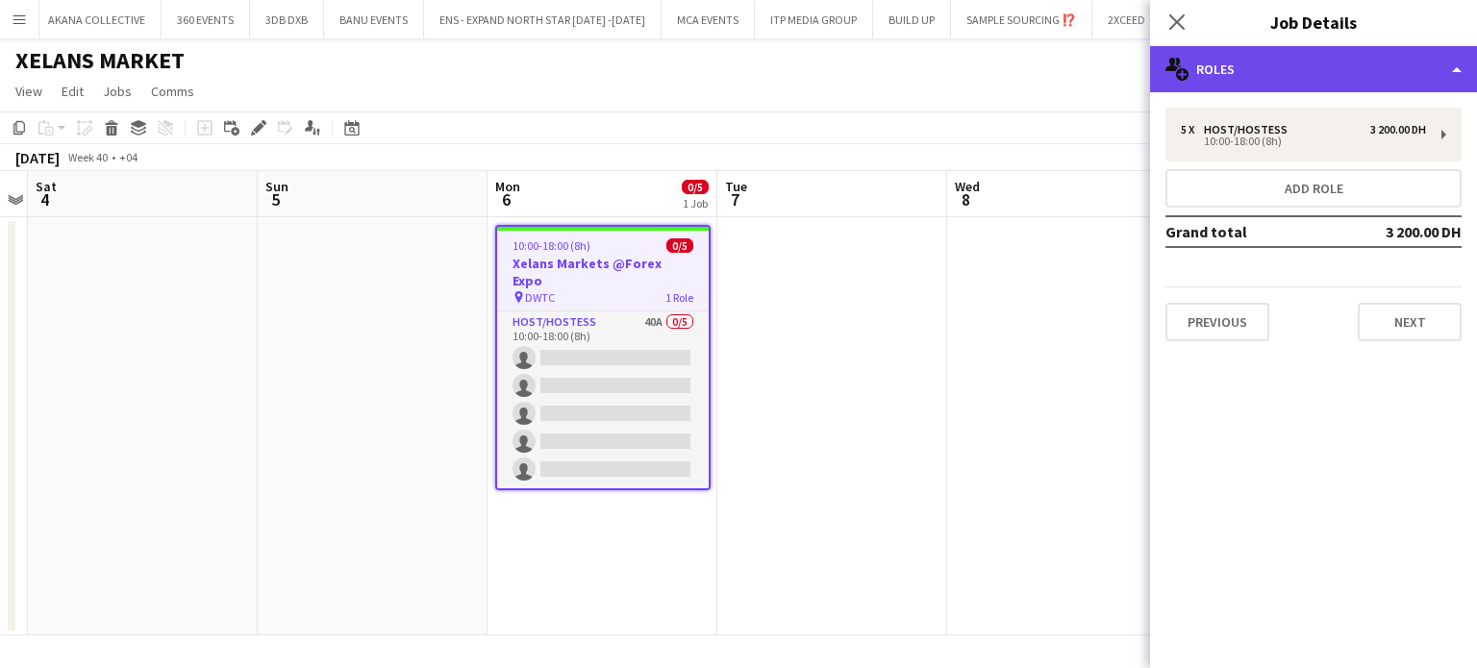
click at [1395, 68] on div "multiple-users-add Roles" at bounding box center [1313, 69] width 327 height 46
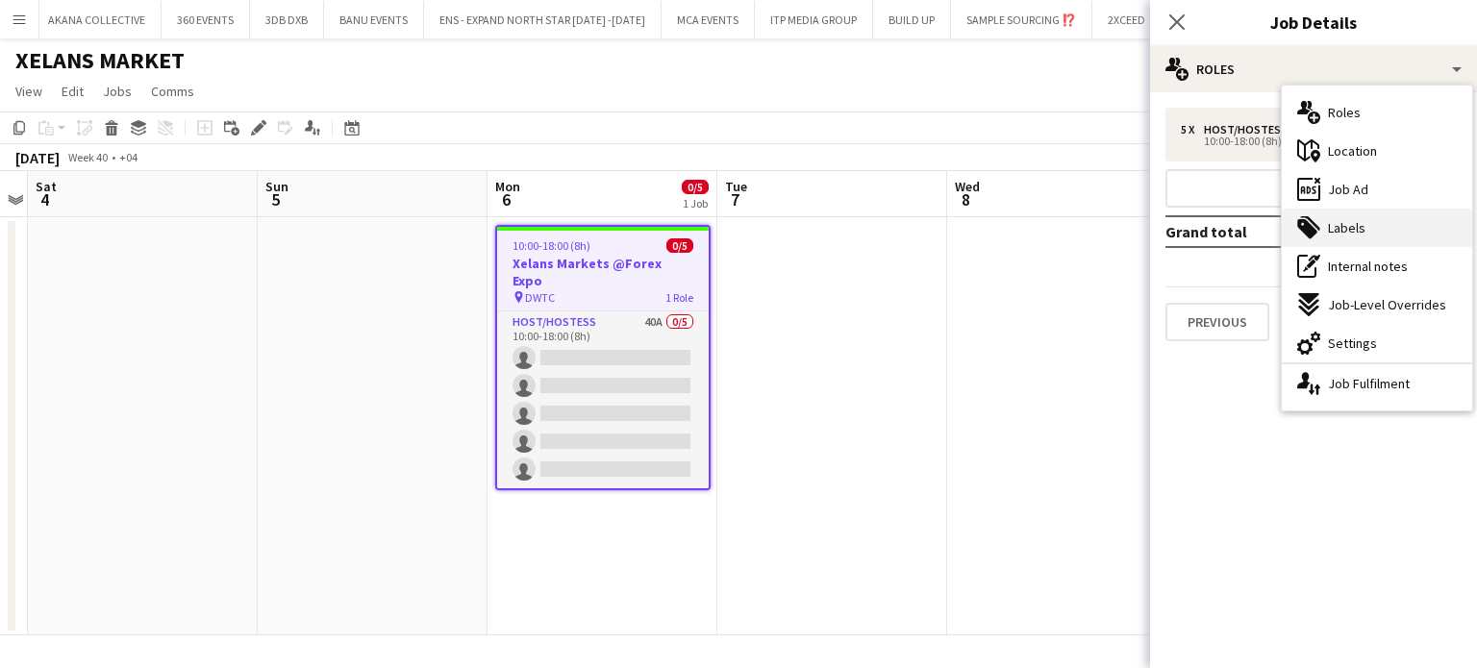
click at [1373, 224] on div "tags-double Labels" at bounding box center [1377, 228] width 190 height 38
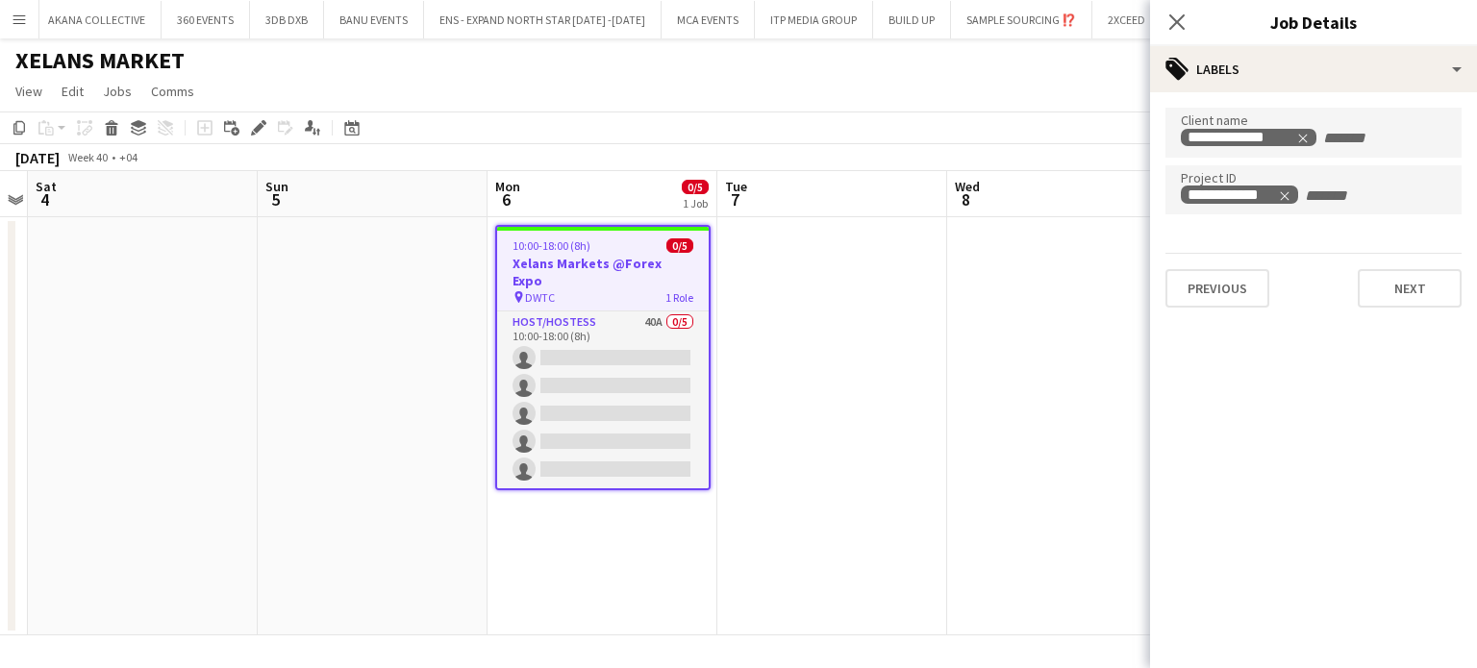
click at [667, 290] on span "1 Role" at bounding box center [679, 297] width 28 height 14
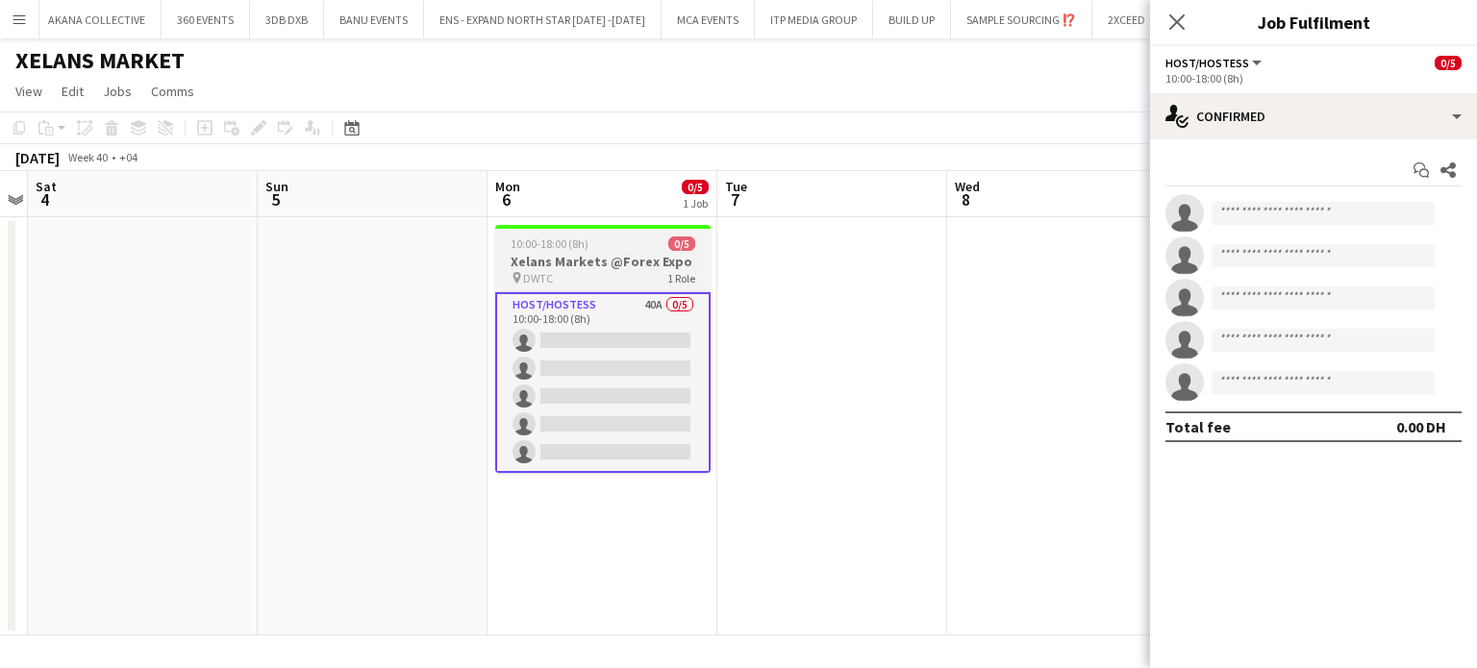
click at [700, 241] on div "10:00-18:00 (8h) 0/5" at bounding box center [602, 244] width 215 height 14
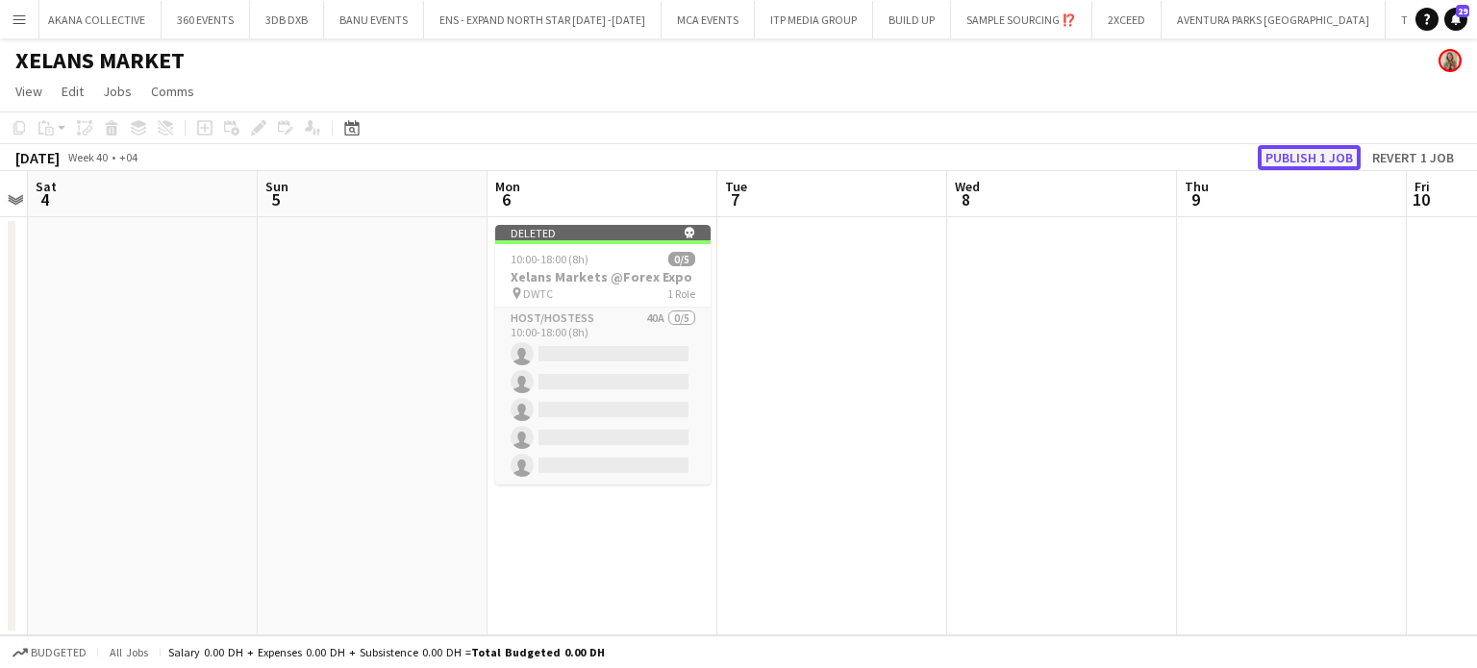
click at [1331, 157] on button "Publish 1 job" at bounding box center [1309, 157] width 103 height 25
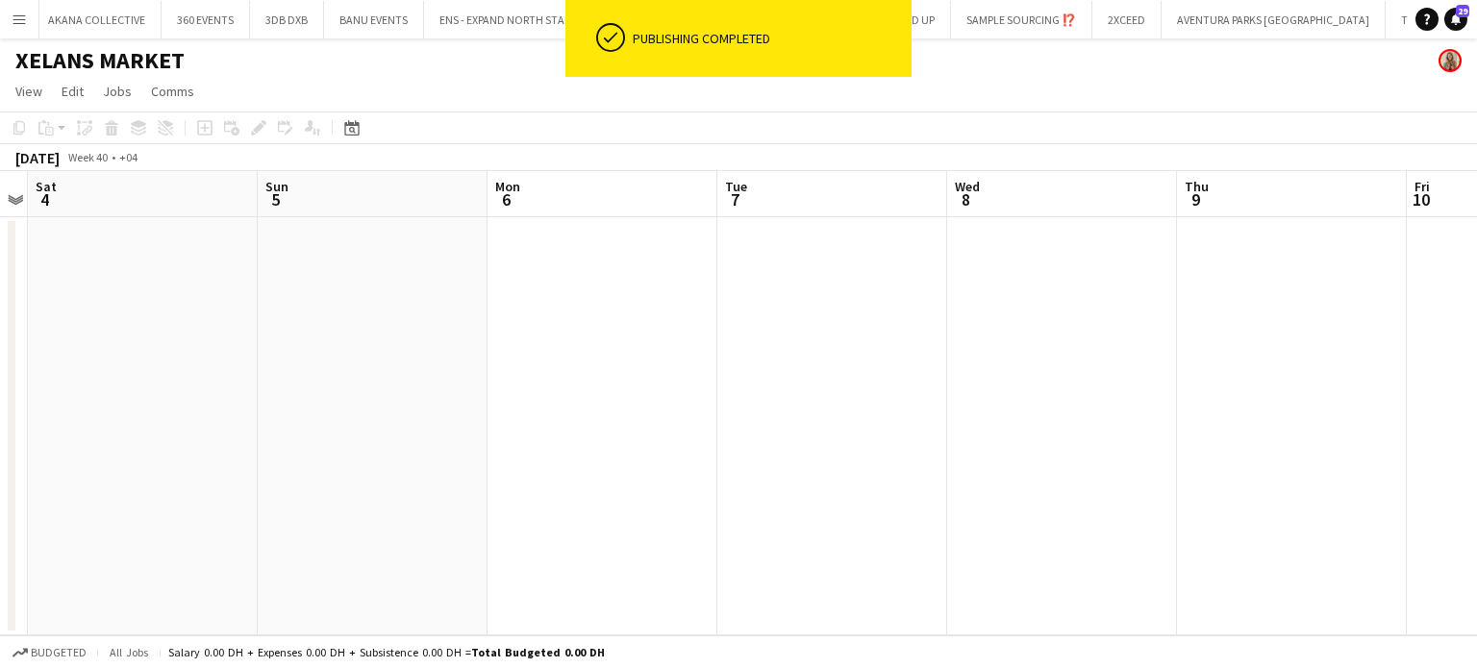
click at [17, 7] on button "Menu" at bounding box center [19, 19] width 38 height 38
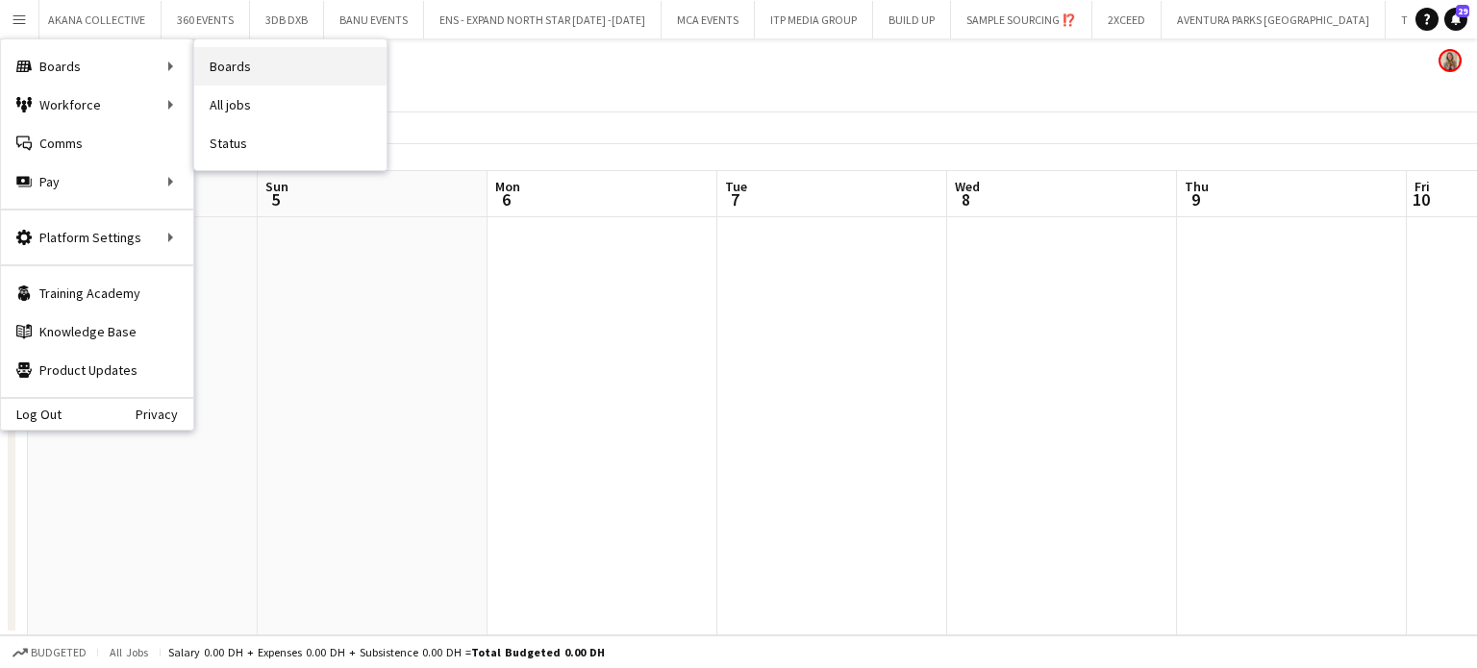
click at [237, 68] on link "Boards" at bounding box center [290, 66] width 192 height 38
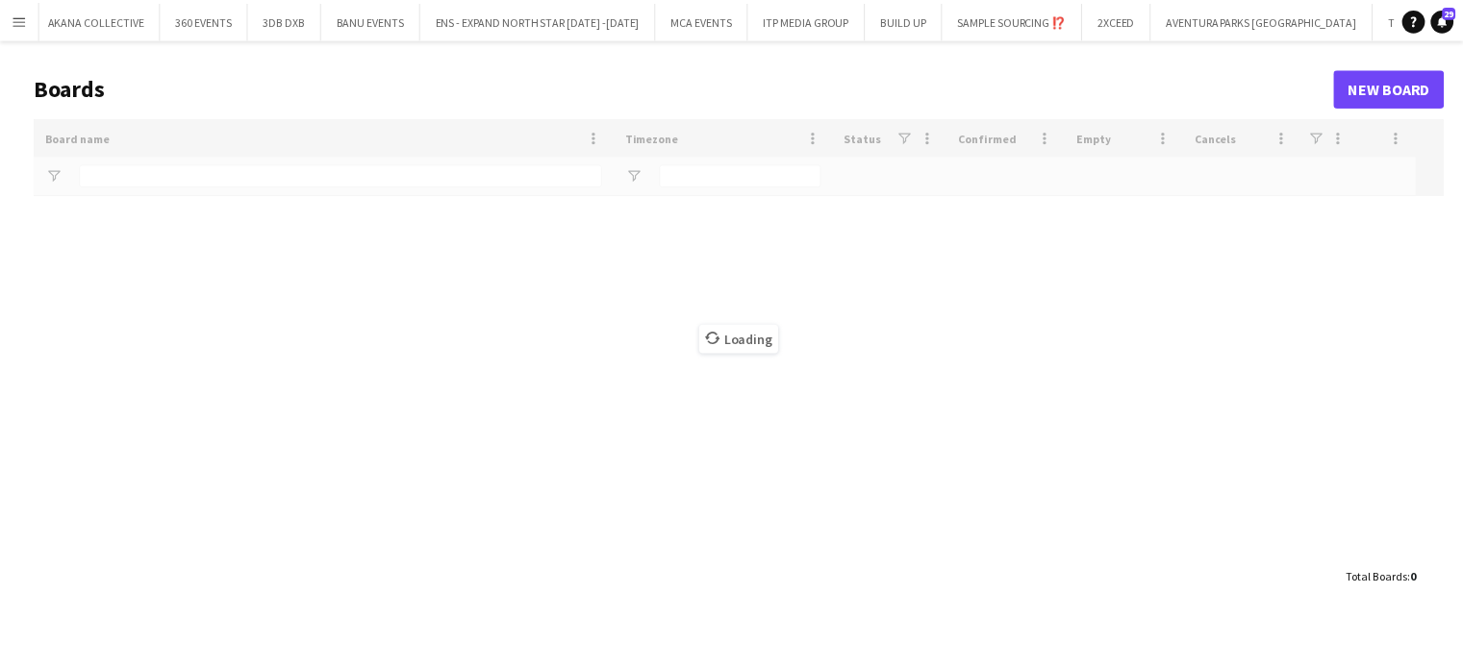
scroll to position [0, 7867]
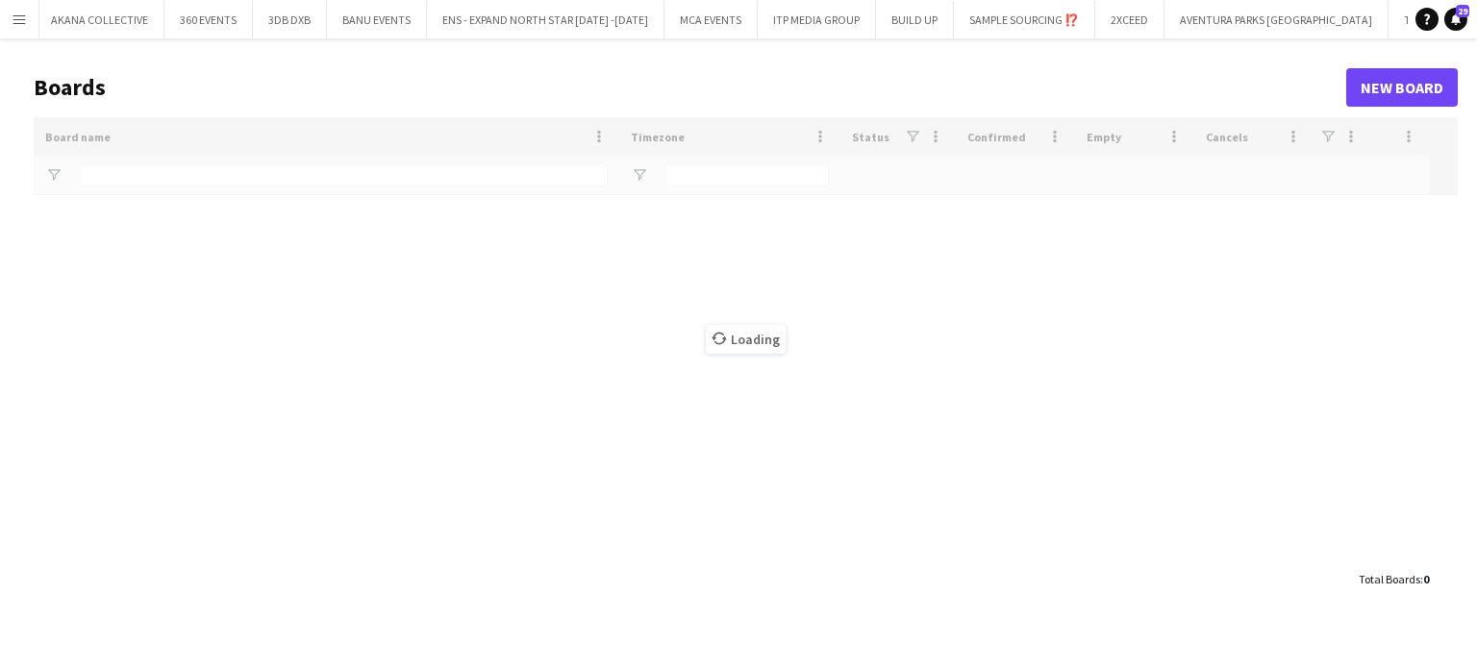
type input "***"
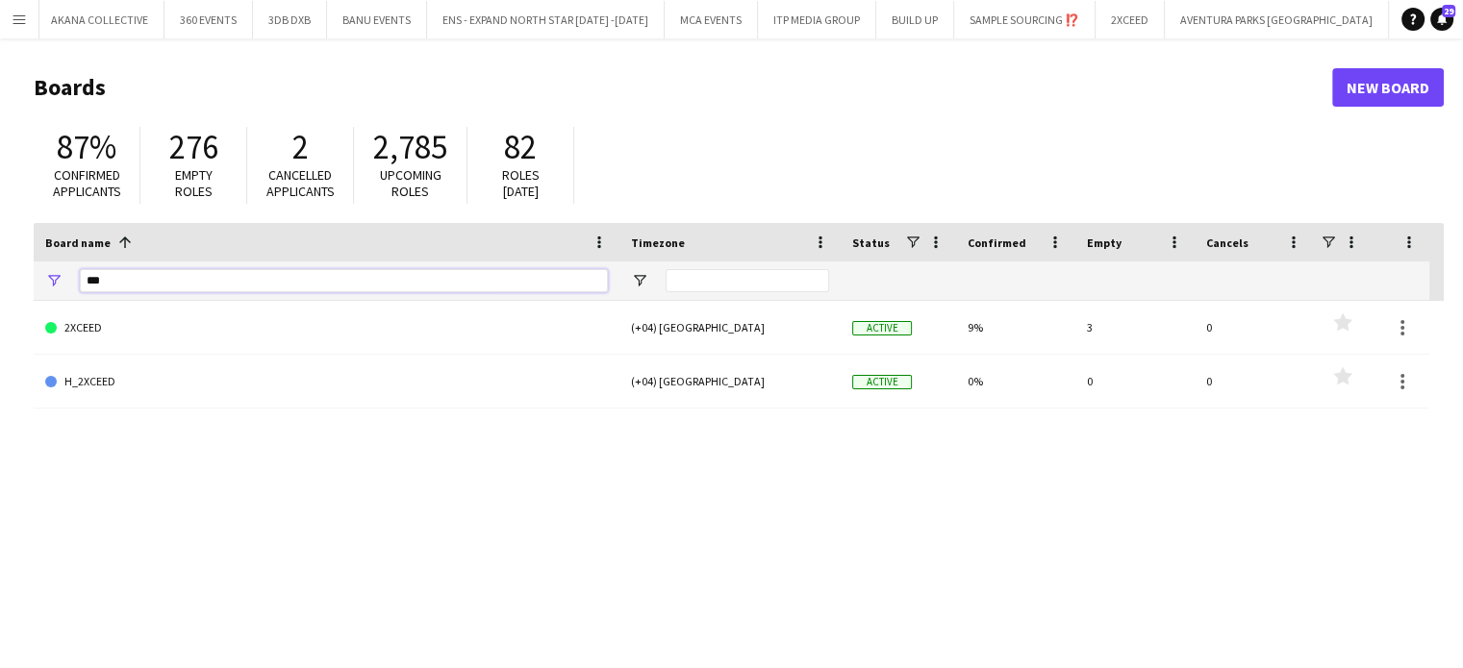
drag, startPoint x: 138, startPoint y: 278, endPoint x: 0, endPoint y: 257, distance: 140.1
click at [0, 261] on main "Boards New Board 87% Confirmed applicants 276 Empty roles 2 Cancelled applicant…" at bounding box center [731, 385] width 1463 height 694
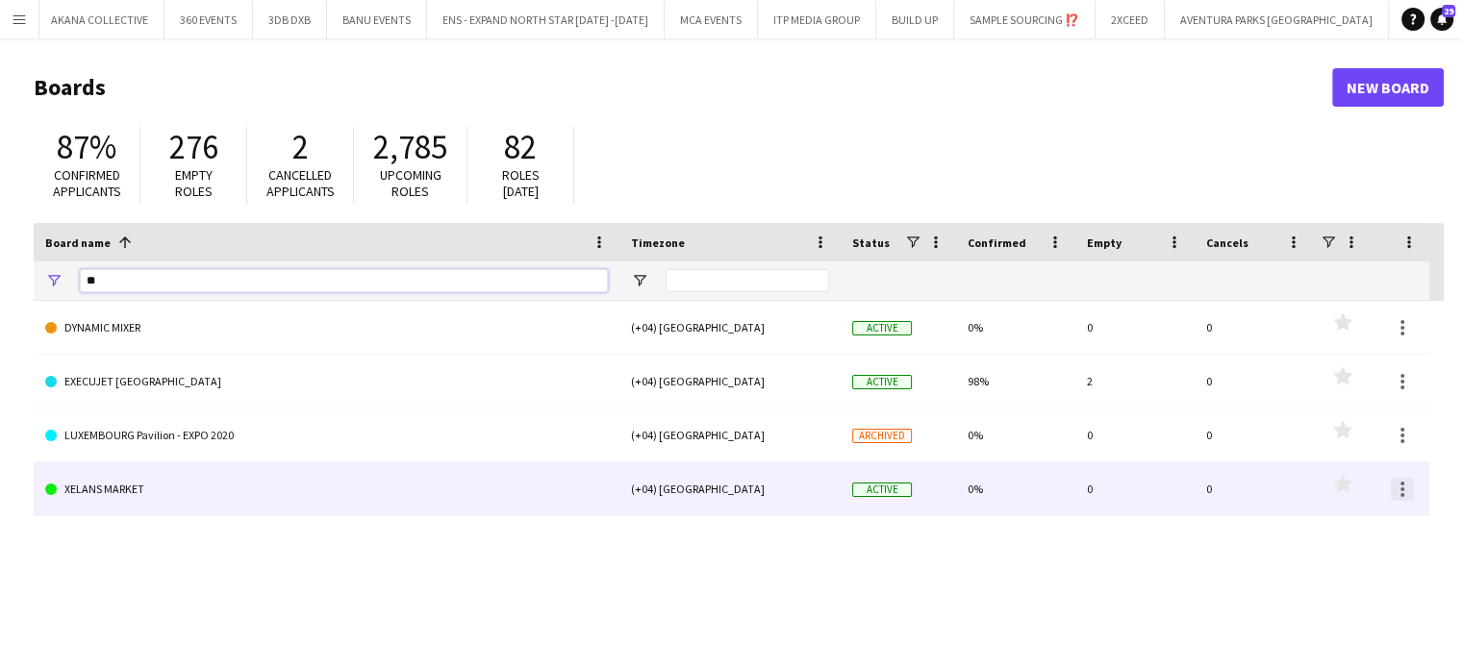
type input "**"
click at [1408, 486] on div at bounding box center [1402, 489] width 23 height 23
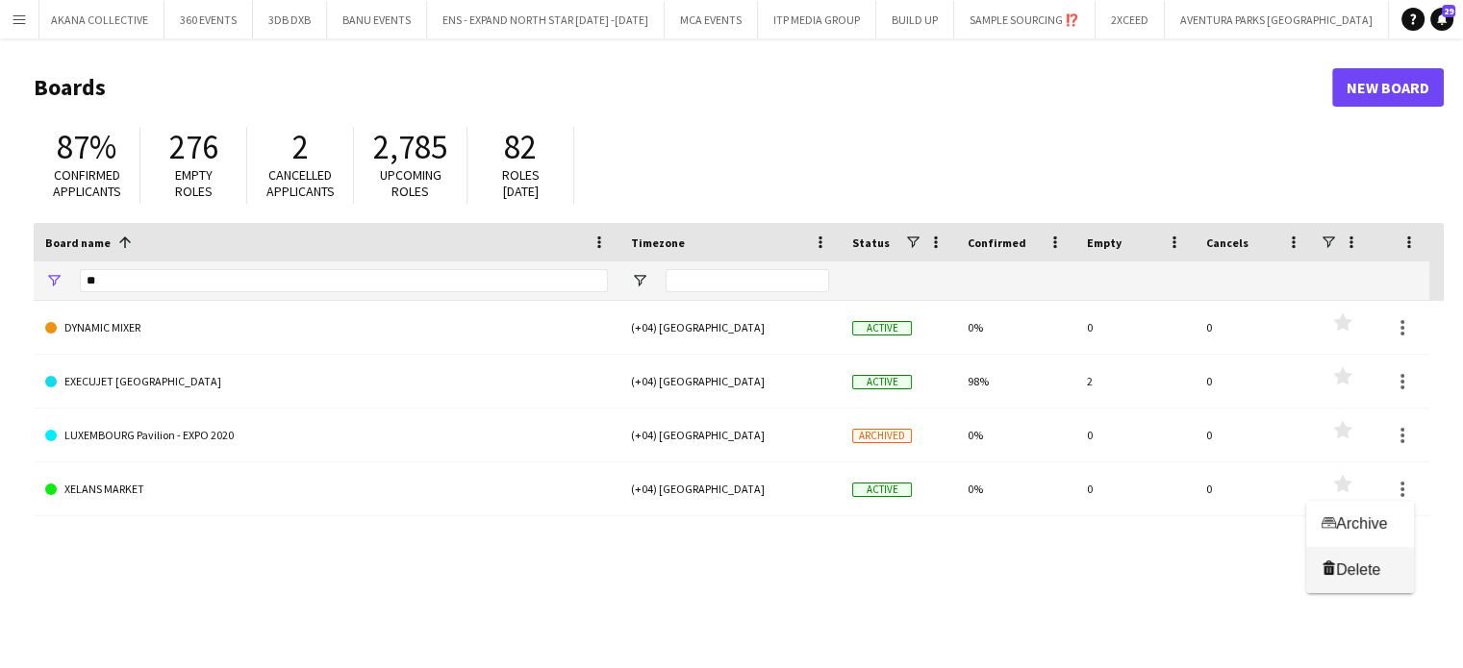
click at [1388, 566] on span "Delete [GEOGRAPHIC_DATA]" at bounding box center [1359, 570] width 77 height 18
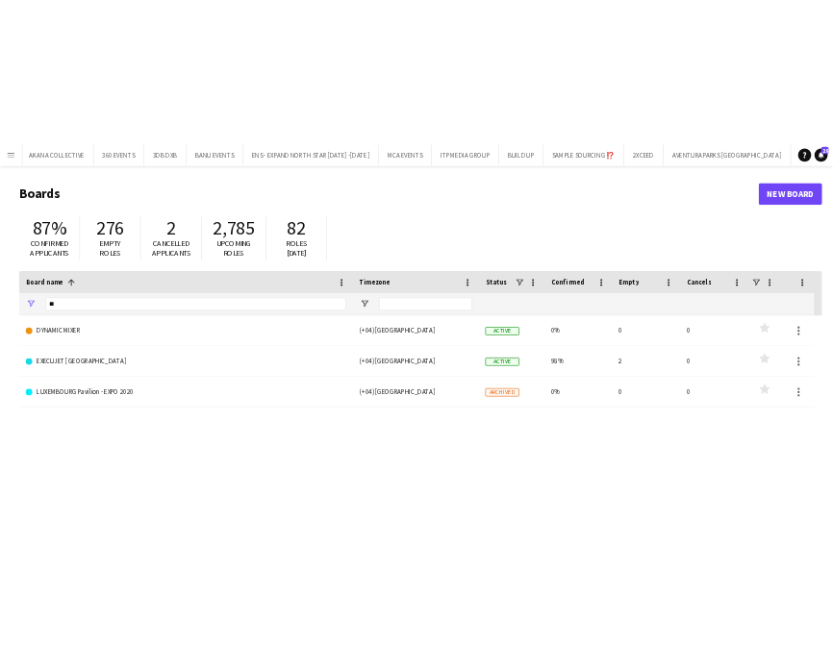
scroll to position [0, 7770]
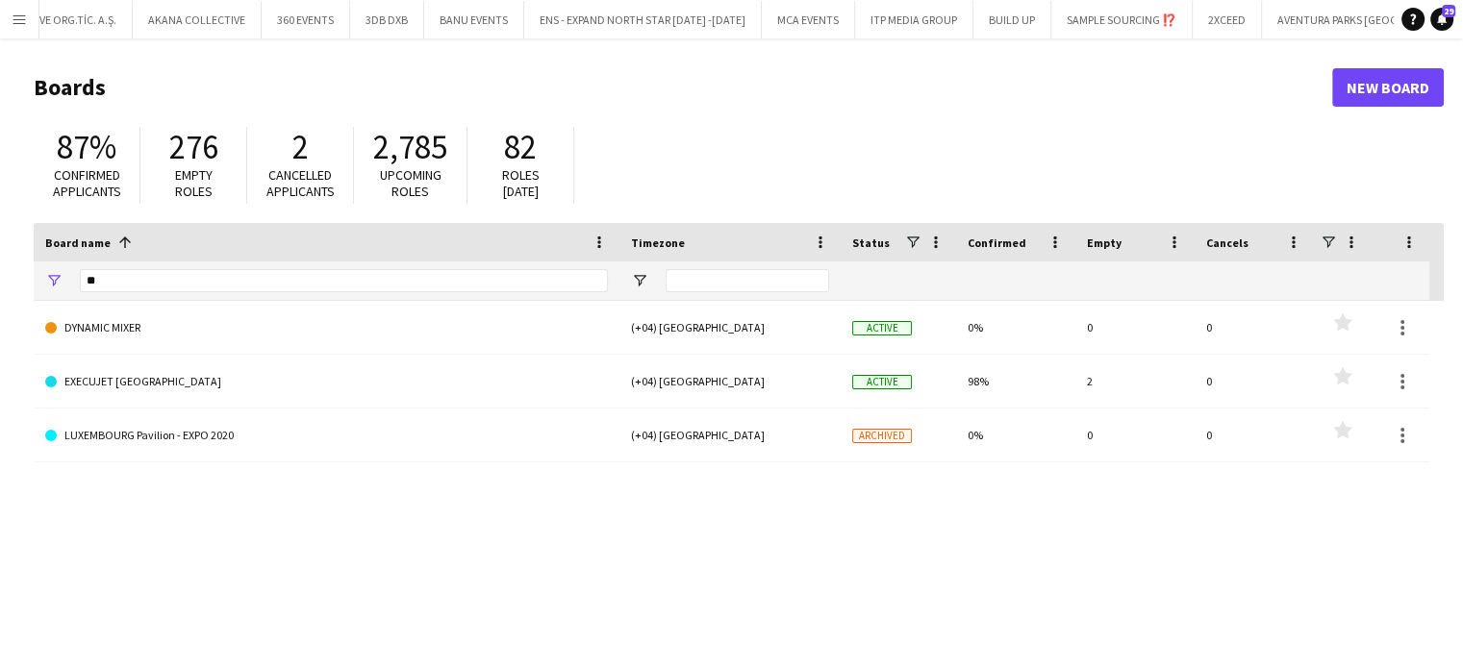
drag, startPoint x: 749, startPoint y: 156, endPoint x: 739, endPoint y: 136, distance: 22.8
click at [749, 153] on div "87% Confirmed applicants 276 Empty roles 2 Cancelled applicants 2,785 Upcoming …" at bounding box center [739, 170] width 1410 height 106
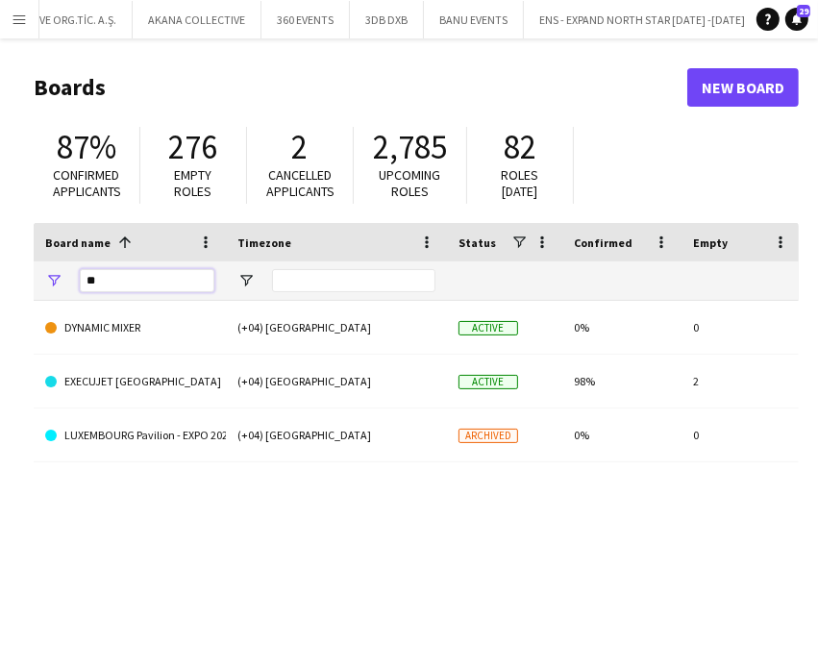
drag, startPoint x: 127, startPoint y: 284, endPoint x: 27, endPoint y: 270, distance: 100.9
click at [23, 276] on main "Boards New Board 87% Confirmed applicants 276 Empty roles 2 Cancelled applicant…" at bounding box center [409, 385] width 818 height 694
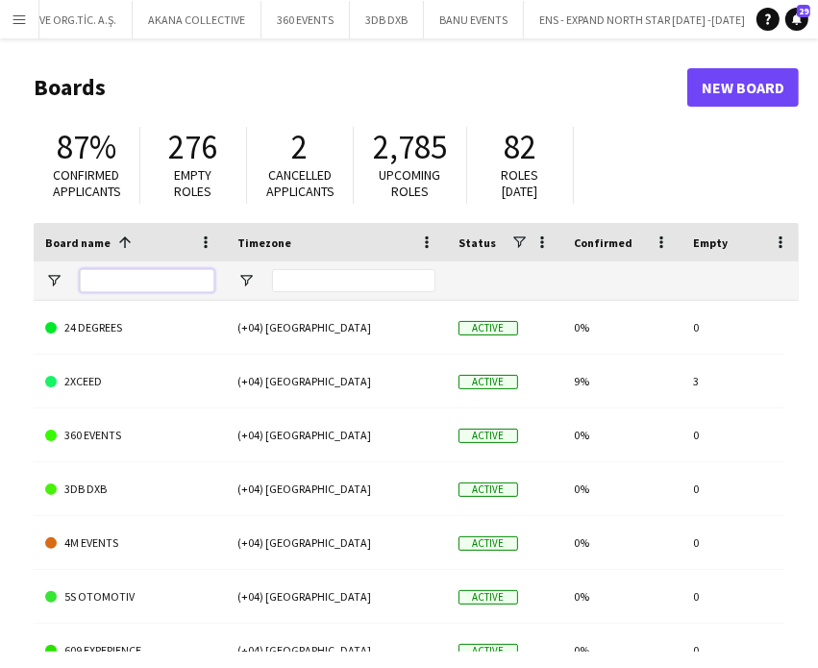
click at [124, 284] on input "Board name Filter Input" at bounding box center [147, 280] width 135 height 23
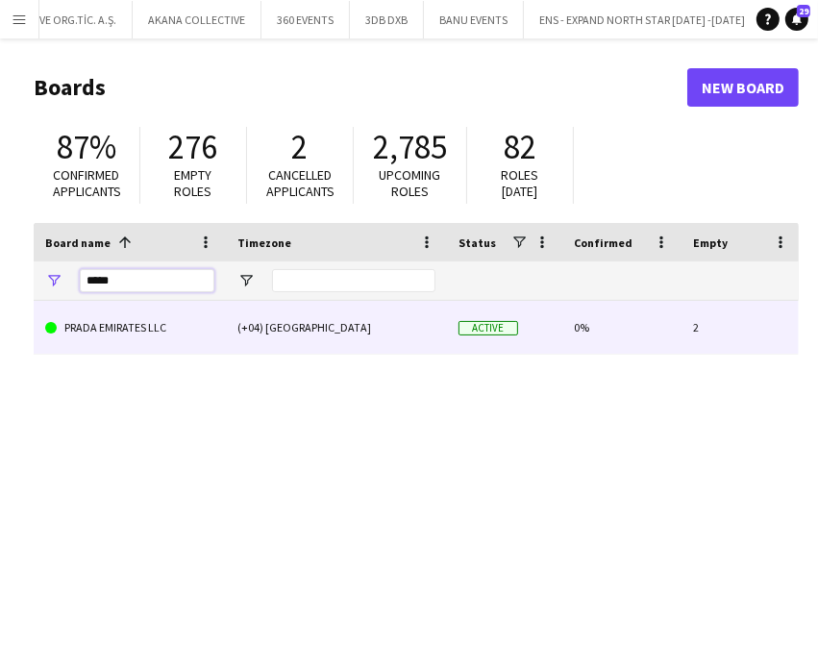
type input "*****"
click at [137, 335] on link "PRADA EMIRATES LLC" at bounding box center [129, 328] width 169 height 54
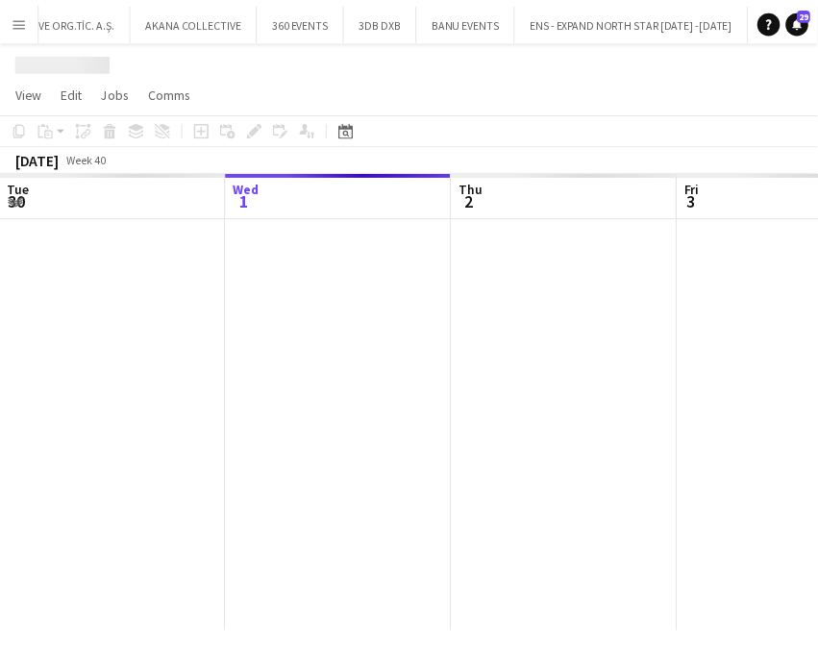
scroll to position [0, 8536]
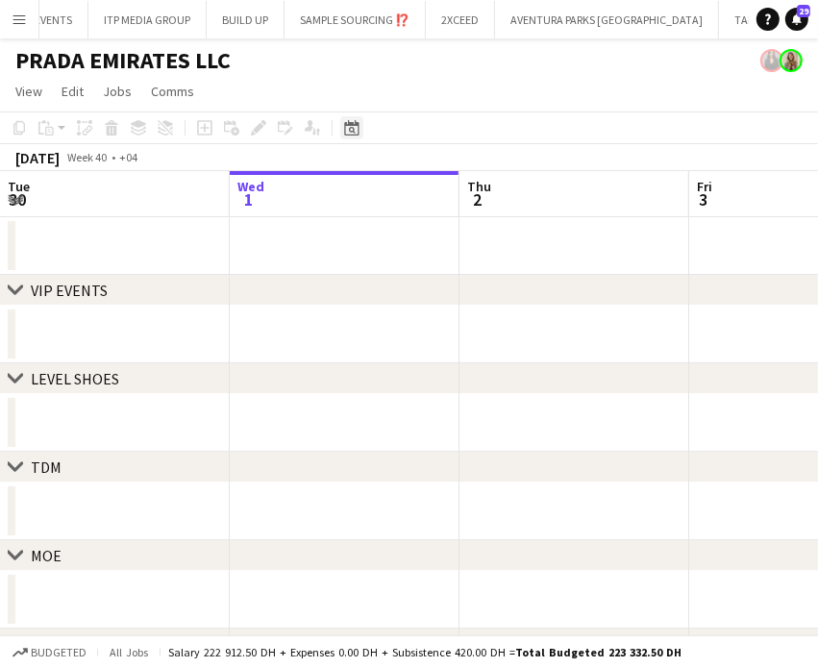
click at [354, 136] on div "Date picker" at bounding box center [351, 127] width 23 height 23
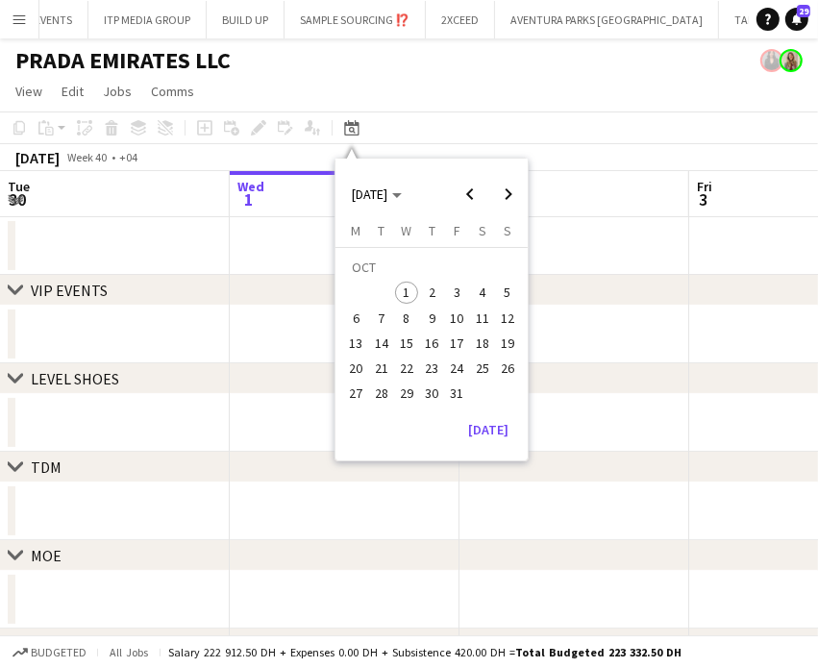
click at [682, 371] on div "chevron-right LEVEL SHOES" at bounding box center [409, 378] width 818 height 31
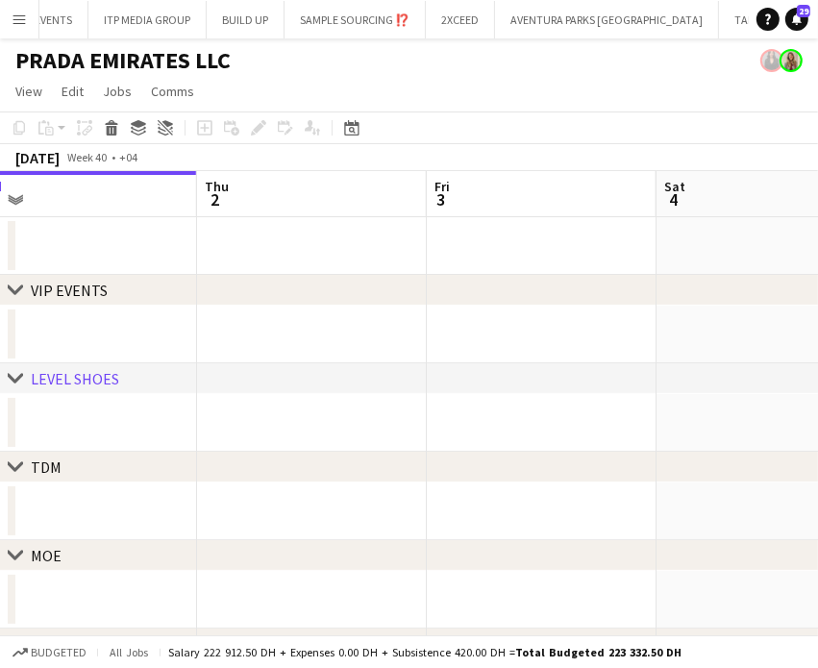
drag, startPoint x: 689, startPoint y: 339, endPoint x: 473, endPoint y: 284, distance: 222.5
click at [417, 268] on app-calendar-viewport "Sun 28 Mon 29 Tue 30 Wed 1 Thu 2 Fri 3 Sat 4 Sun 5 Mon 6" at bounding box center [409, 444] width 818 height 546
drag, startPoint x: 659, startPoint y: 394, endPoint x: 537, endPoint y: 358, distance: 127.5
click at [539, 372] on div "chevron-right VIP EVENTS chevron-right LEVEL SHOES chevron-right TDM chevron-ri…" at bounding box center [409, 444] width 818 height 546
drag, startPoint x: 536, startPoint y: 349, endPoint x: 528, endPoint y: 330, distance: 20.7
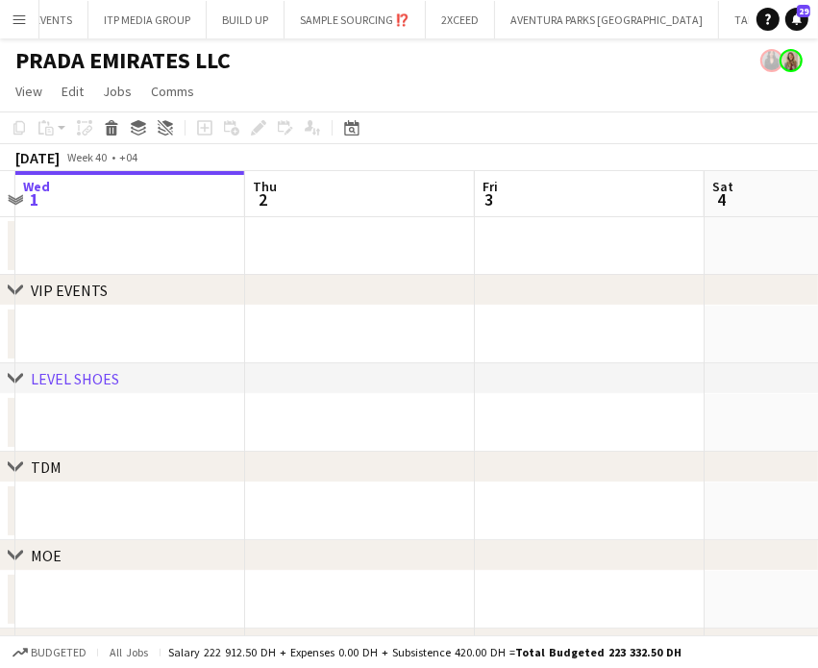
click at [531, 347] on app-calendar-viewport "Sun 28 Mon 29 Tue 30 Wed 1 Thu 2 Fri 3 Sat 4 Sun 5 Mon 6" at bounding box center [409, 444] width 818 height 546
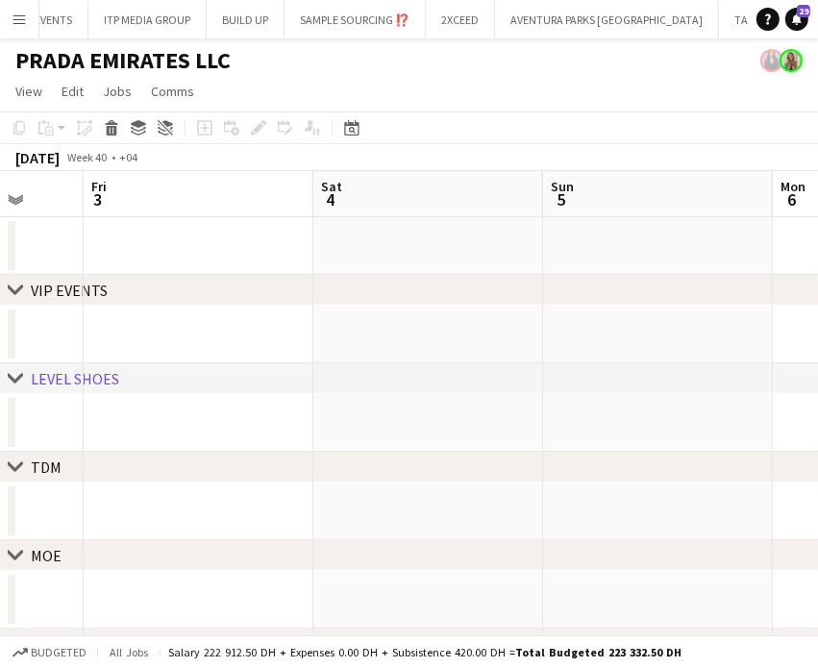
drag, startPoint x: 528, startPoint y: 341, endPoint x: 450, endPoint y: 332, distance: 78.5
click at [455, 338] on app-calendar-viewport "Mon 29 Tue 30 Wed 1 Thu 2 Fri 3 Sat 4 Sun 5 Mon 6 Tue 7" at bounding box center [409, 444] width 818 height 546
drag, startPoint x: 412, startPoint y: 355, endPoint x: 357, endPoint y: 336, distance: 58.1
click at [371, 343] on div "chevron-right VIP EVENTS chevron-right LEVEL SHOES chevron-right TDM chevron-ri…" at bounding box center [409, 444] width 818 height 546
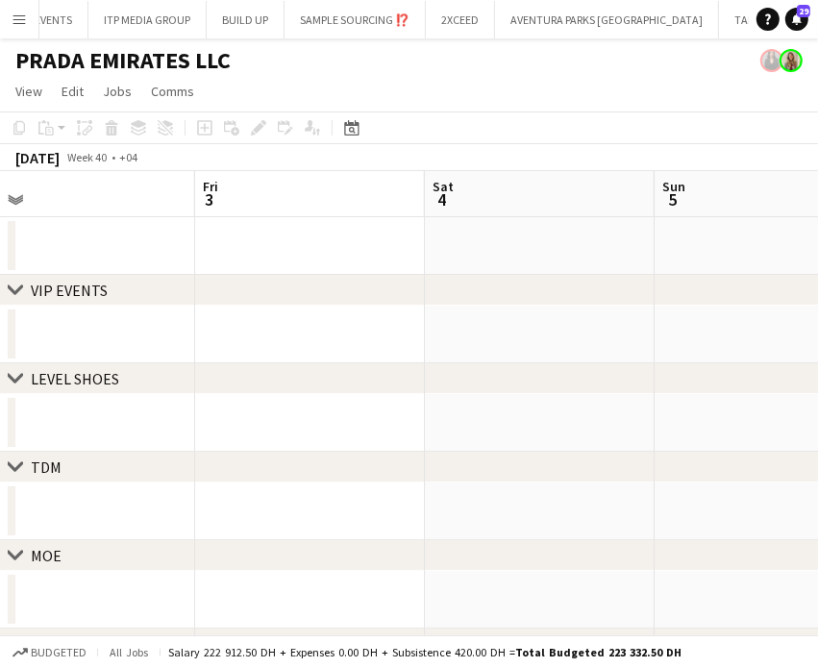
drag, startPoint x: 561, startPoint y: 313, endPoint x: 521, endPoint y: 331, distance: 43.1
click at [457, 333] on app-calendar-viewport "Mon 29 Tue 30 Wed 1 Thu 2 Fri 3 Sat 4 Sun 5 Mon 6 Tue 7" at bounding box center [409, 444] width 818 height 546
drag, startPoint x: 643, startPoint y: 364, endPoint x: 439, endPoint y: 324, distance: 208.8
click at [455, 333] on div "chevron-right VIP EVENTS chevron-right LEVEL SHOES chevron-right TDM chevron-ri…" at bounding box center [409, 444] width 818 height 546
drag, startPoint x: 603, startPoint y: 350, endPoint x: 496, endPoint y: 330, distance: 108.6
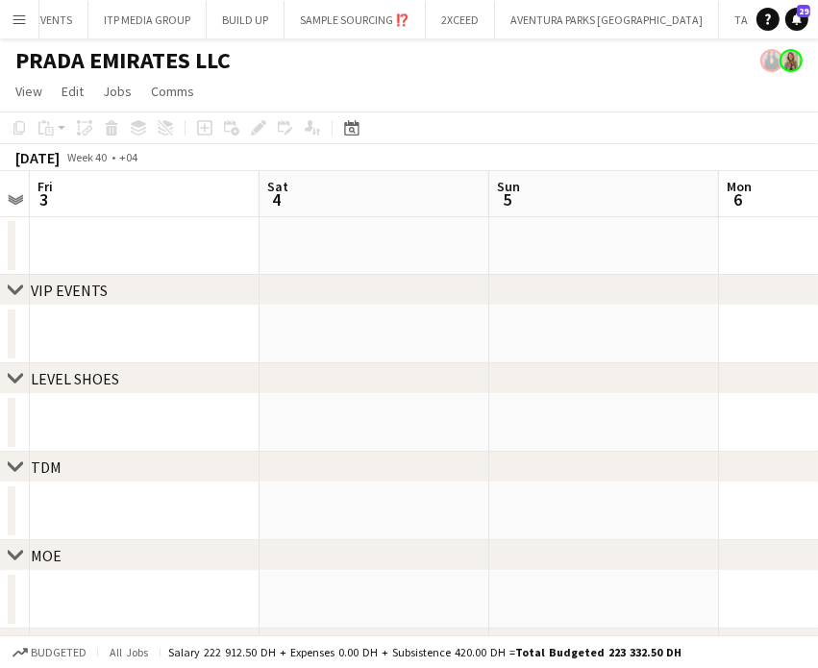
click at [496, 330] on app-calendar-viewport "Tue 30 Wed 1 Thu 2 Fri 3 Sat 4 Sun 5 Mon 6 Tue 7 Wed 8" at bounding box center [409, 444] width 818 height 546
drag, startPoint x: 642, startPoint y: 300, endPoint x: 454, endPoint y: 304, distance: 188.5
click at [432, 306] on div "chevron-right VIP EVENTS" at bounding box center [409, 290] width 818 height 31
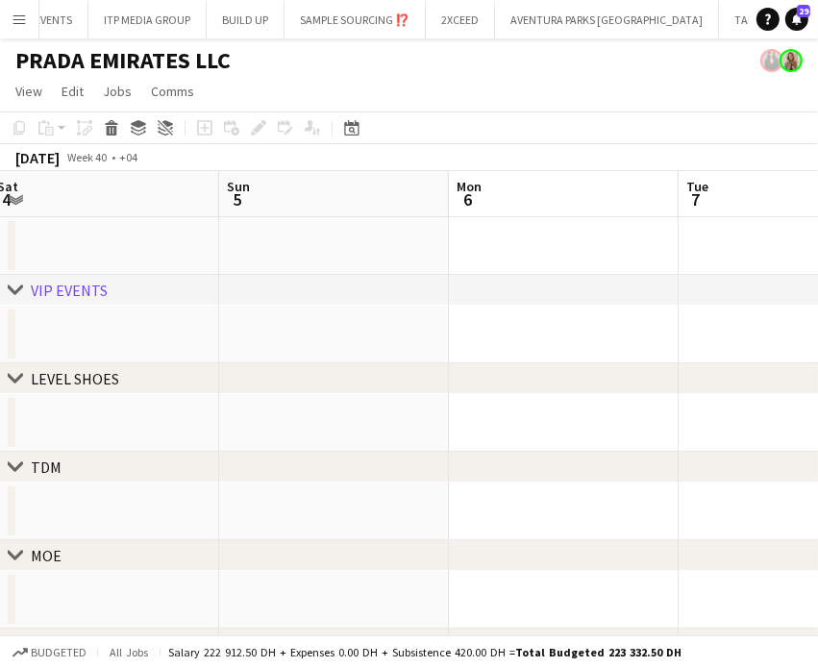
drag, startPoint x: 634, startPoint y: 368, endPoint x: 440, endPoint y: 353, distance: 193.9
click at [440, 354] on div "chevron-right VIP EVENTS chevron-right LEVEL SHOES chevron-right TDM chevron-ri…" at bounding box center [409, 444] width 818 height 546
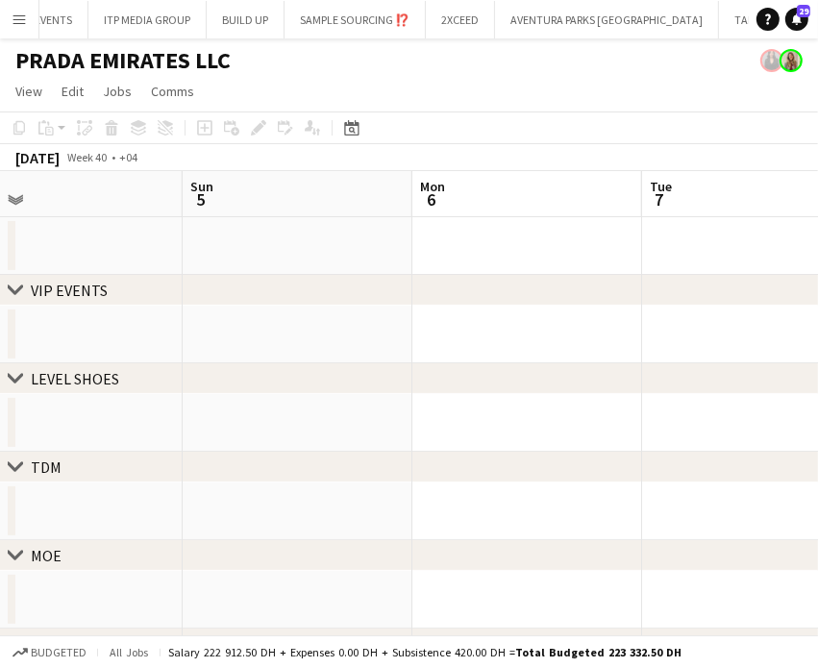
drag, startPoint x: 657, startPoint y: 335, endPoint x: 443, endPoint y: 301, distance: 216.1
click at [457, 311] on app-calendar-viewport "Wed 1 Thu 2 Fri 3 Sat 4 Sun 5 Mon 6 Tue 7 Wed 8 Thu 9" at bounding box center [409, 444] width 818 height 546
drag, startPoint x: 714, startPoint y: 375, endPoint x: 455, endPoint y: 341, distance: 261.8
click at [461, 344] on div "chevron-right VIP EVENTS chevron-right LEVEL SHOES chevron-right TDM chevron-ri…" at bounding box center [409, 444] width 818 height 546
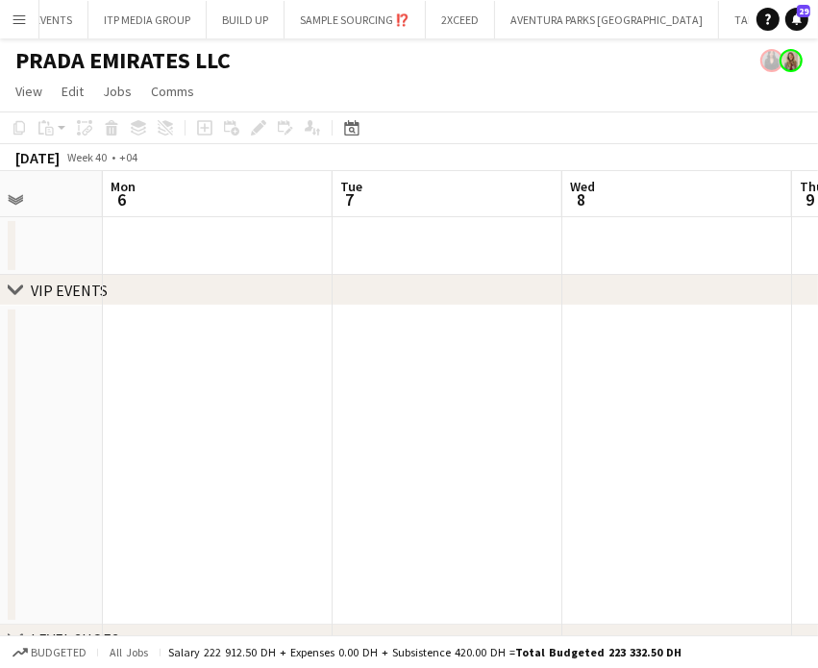
drag, startPoint x: 582, startPoint y: 343, endPoint x: 439, endPoint y: 341, distance: 143.3
click at [442, 344] on app-calendar-viewport "Thu 2 Fri 3 Sat 4 Sun 5 Mon 6 Tue 7 Wed 8 Thu 9 Fri 10 4/4 1 Job 09:30-22:30 (1…" at bounding box center [409, 575] width 818 height 808
drag, startPoint x: 272, startPoint y: 379, endPoint x: 244, endPoint y: 364, distance: 31.4
click at [235, 372] on app-calendar-viewport "Fri 3 Sat 4 Sun 5 Mon 6 Tue 7 Wed 8 Thu 9 Fri 10 4/4 1 Job Sat 11 09:30-22:30 (…" at bounding box center [409, 575] width 818 height 808
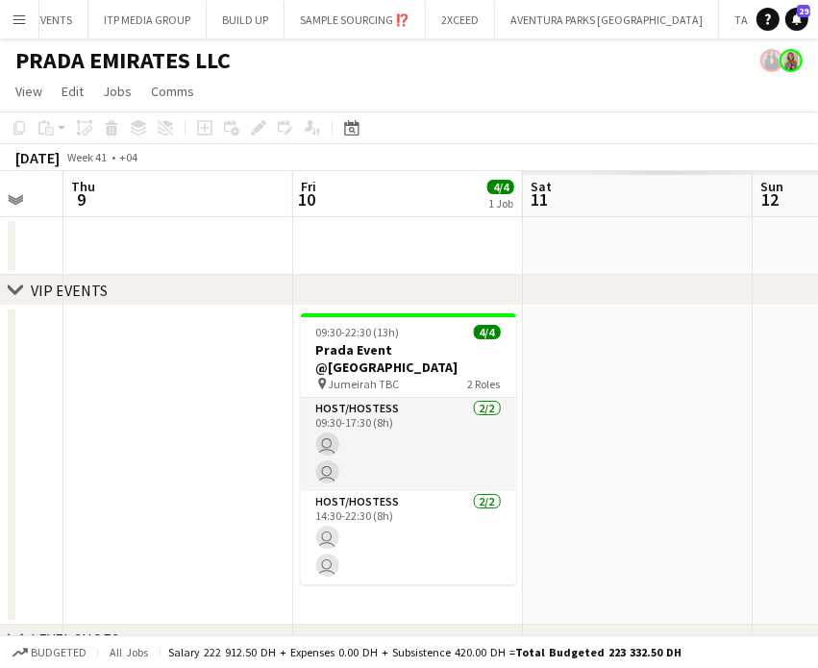
drag, startPoint x: 464, startPoint y: 414, endPoint x: 311, endPoint y: 414, distance: 153.9
click at [311, 414] on app-calendar-viewport "Sun 5 Mon 6 Tue 7 Wed 8 Thu 9 Fri 10 4/4 1 Job Sat 11 Sun 12 Mon 13 09:30-22:30…" at bounding box center [409, 575] width 818 height 808
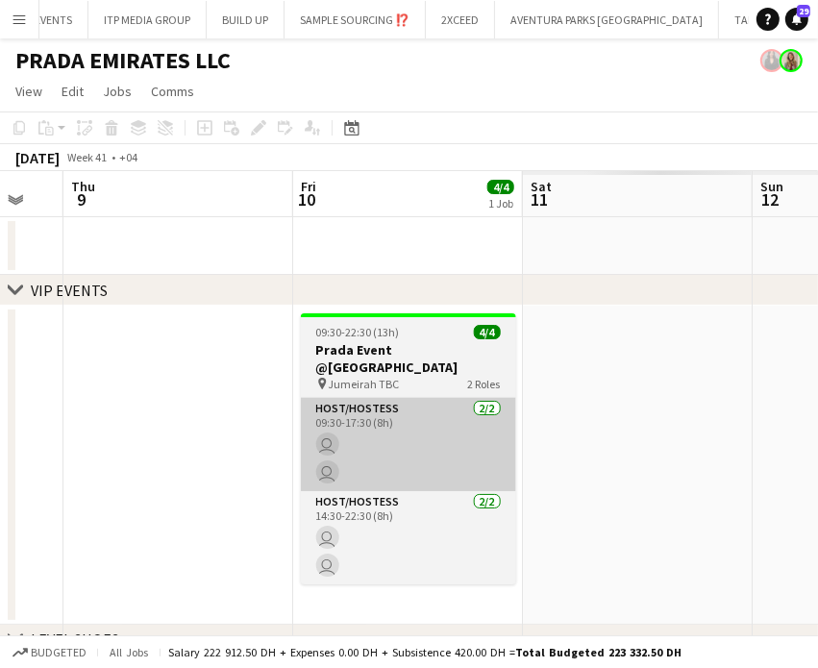
scroll to position [0, 646]
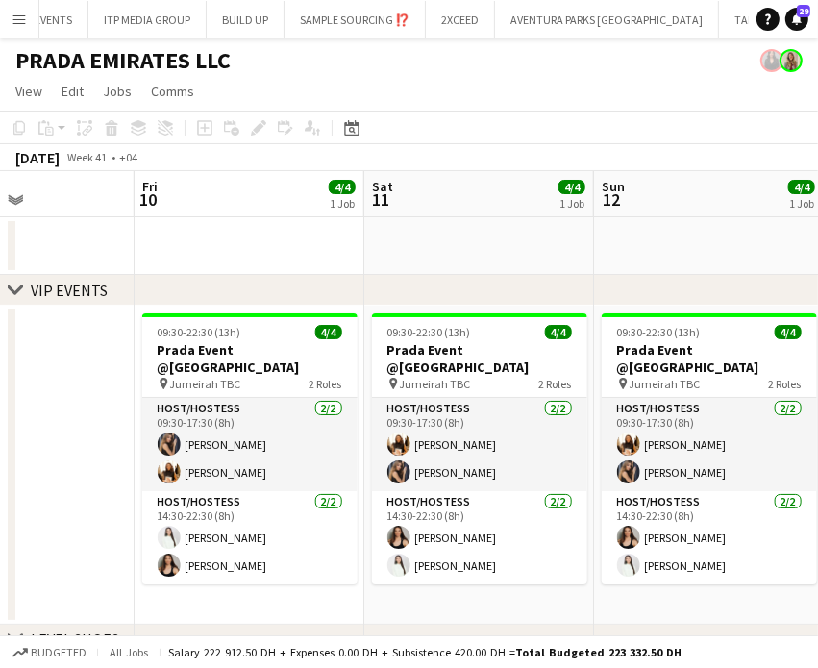
drag, startPoint x: 740, startPoint y: 415, endPoint x: 539, endPoint y: 403, distance: 202.3
click at [539, 403] on app-calendar-viewport "Mon 6 Tue 7 Wed 8 Thu 9 Fri 10 4/4 1 Job Sat 11 4/4 1 Job Sun 12 4/4 1 Job Mon …" at bounding box center [409, 575] width 818 height 808
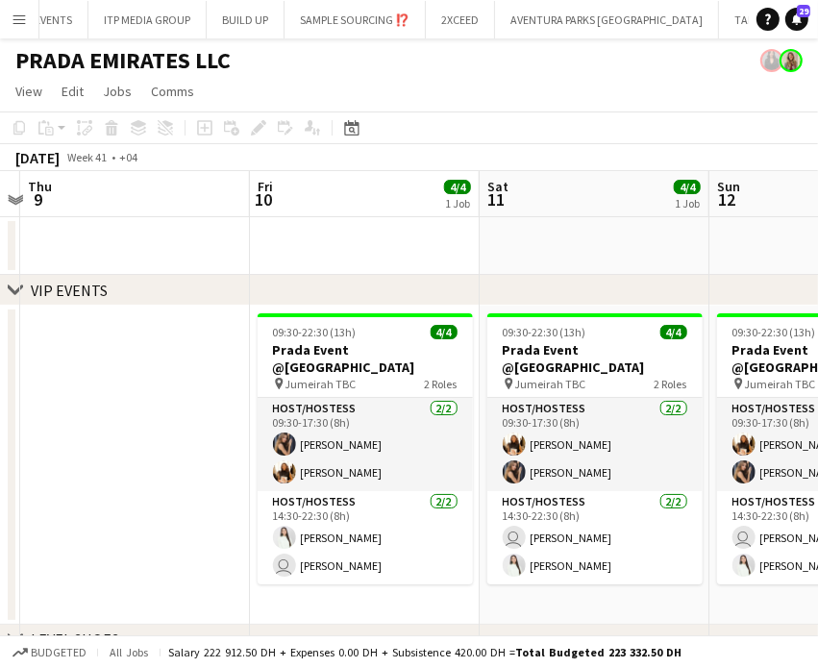
drag, startPoint x: 385, startPoint y: 439, endPoint x: 595, endPoint y: 432, distance: 210.7
click at [595, 432] on app-calendar-viewport "Mon 6 Tue 7 Wed 8 Thu 9 Fri 10 4/4 1 Job Sat 11 4/4 1 Job Sun 12 4/4 1 Job Mon …" at bounding box center [409, 575] width 818 height 808
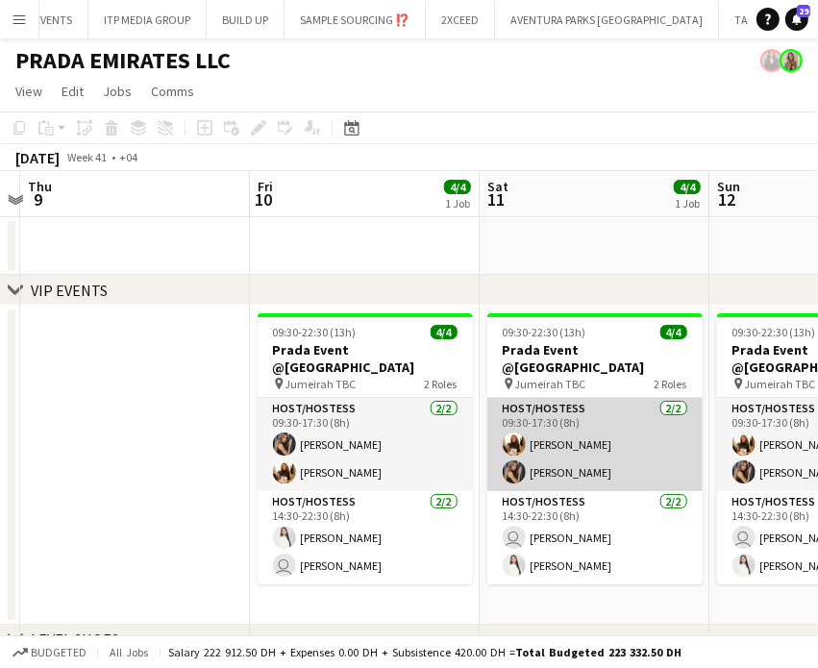
scroll to position [0, 654]
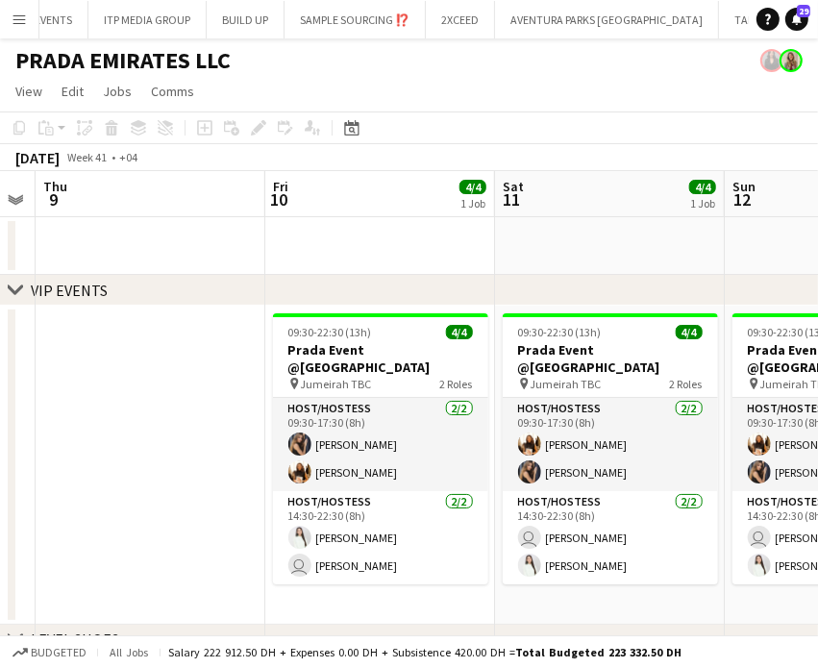
click at [200, 64] on h1 "PRADA EMIRATES LLC" at bounding box center [122, 60] width 215 height 29
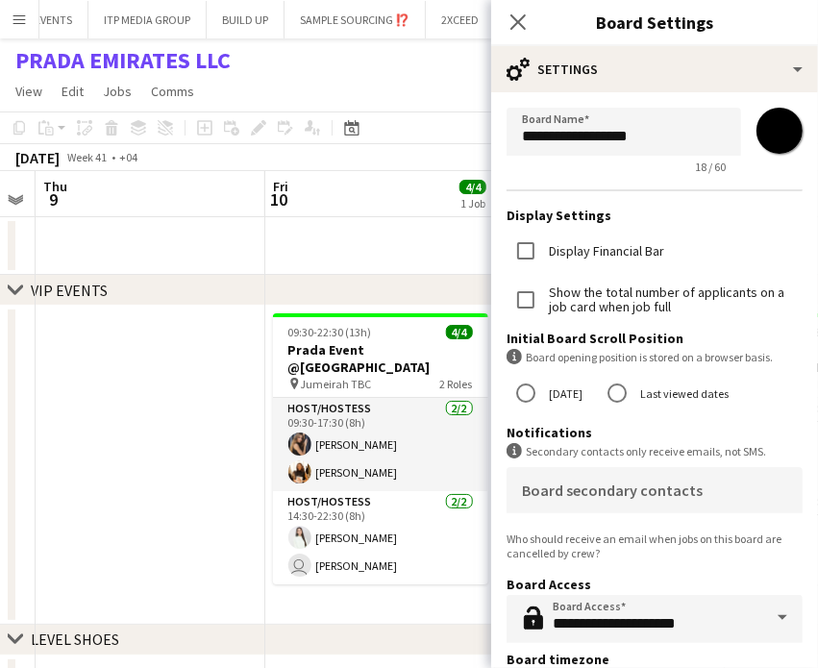
click at [573, 304] on label "Show the total number of applicants on a job card when job full" at bounding box center [674, 300] width 258 height 29
click at [212, 380] on app-date-cell at bounding box center [151, 465] width 230 height 319
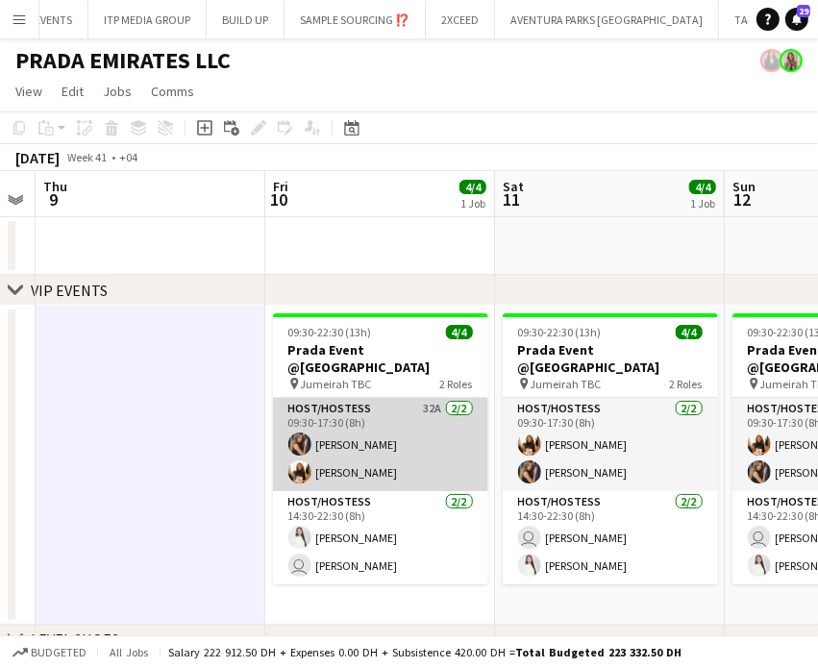
click at [419, 412] on app-card-role "Host/Hostess 32A [DATE] 09:30-17:30 (8h) [PERSON_NAME] [PERSON_NAME]" at bounding box center [380, 444] width 215 height 93
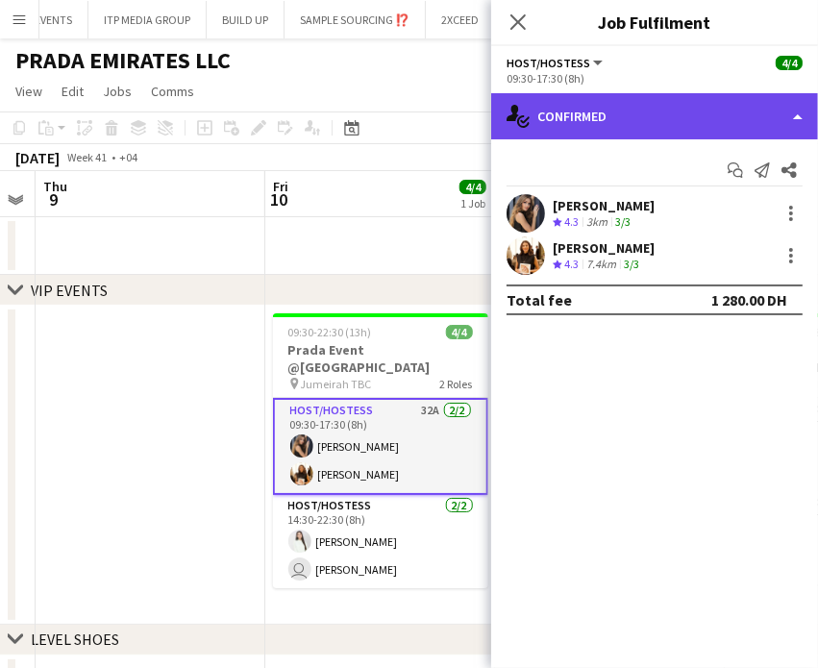
click at [787, 119] on div "single-neutral-actions-check-2 Confirmed" at bounding box center [654, 116] width 327 height 46
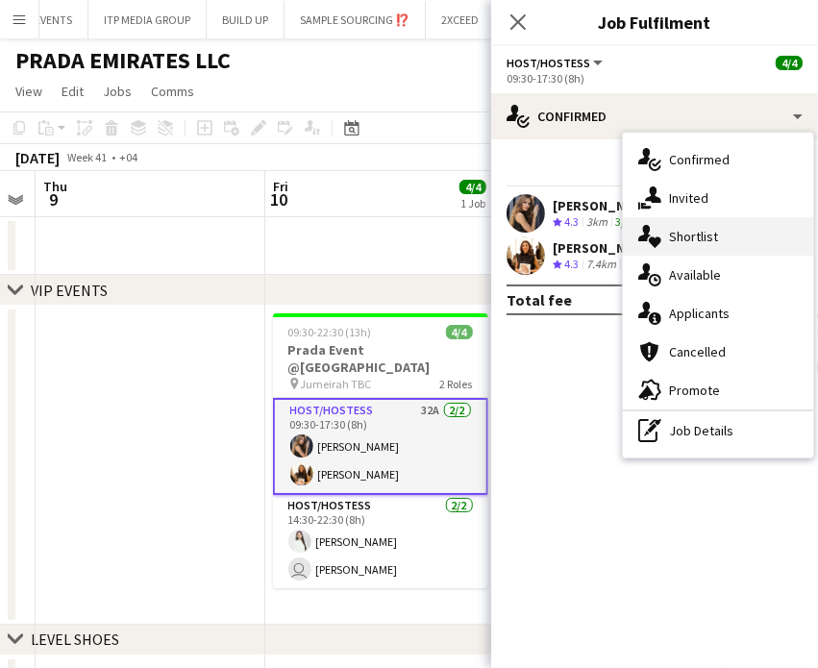
click at [708, 230] on span "Shortlist" at bounding box center [693, 236] width 49 height 17
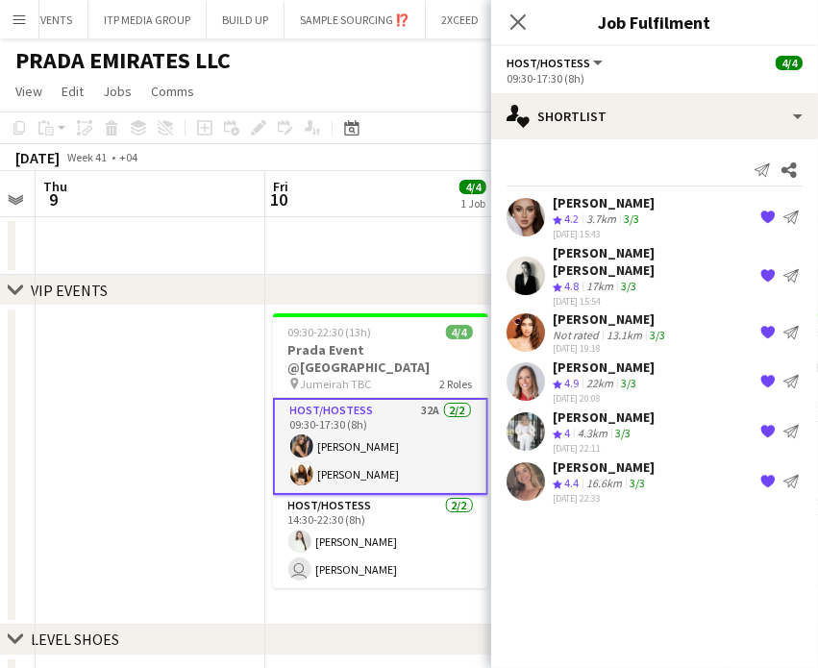
click at [597, 212] on div "3.7km" at bounding box center [602, 220] width 38 height 16
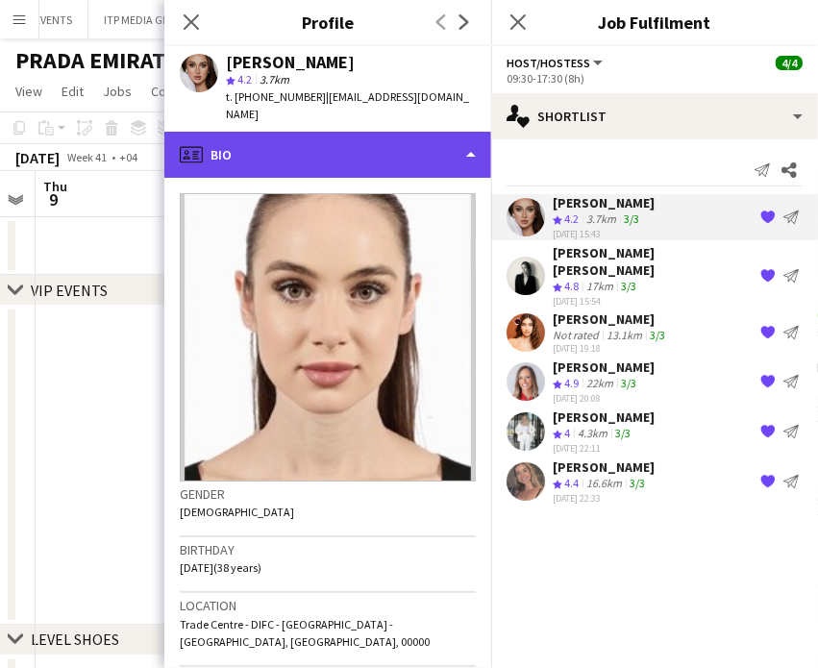
click at [437, 134] on div "profile Bio" at bounding box center [327, 155] width 327 height 46
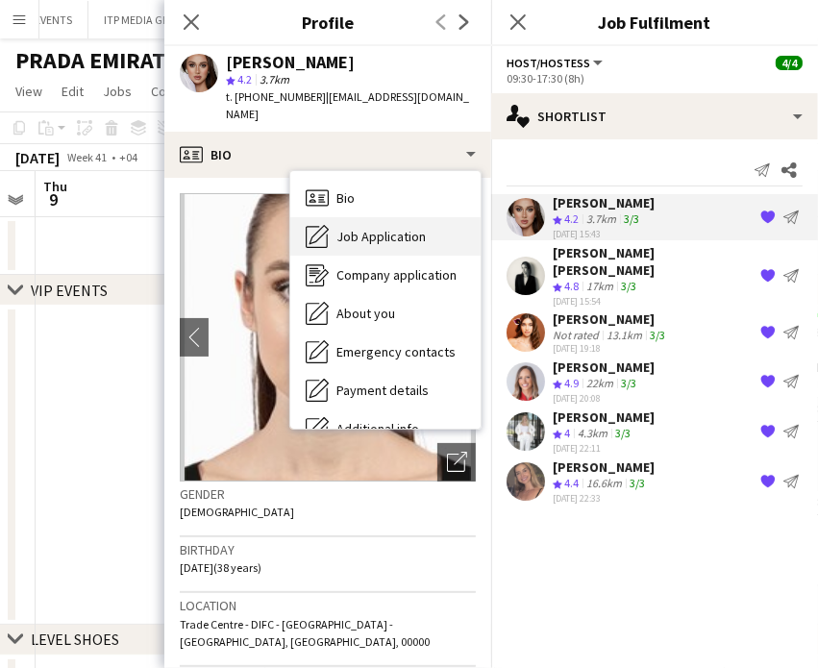
click at [411, 228] on span "Job Application" at bounding box center [381, 236] width 89 height 17
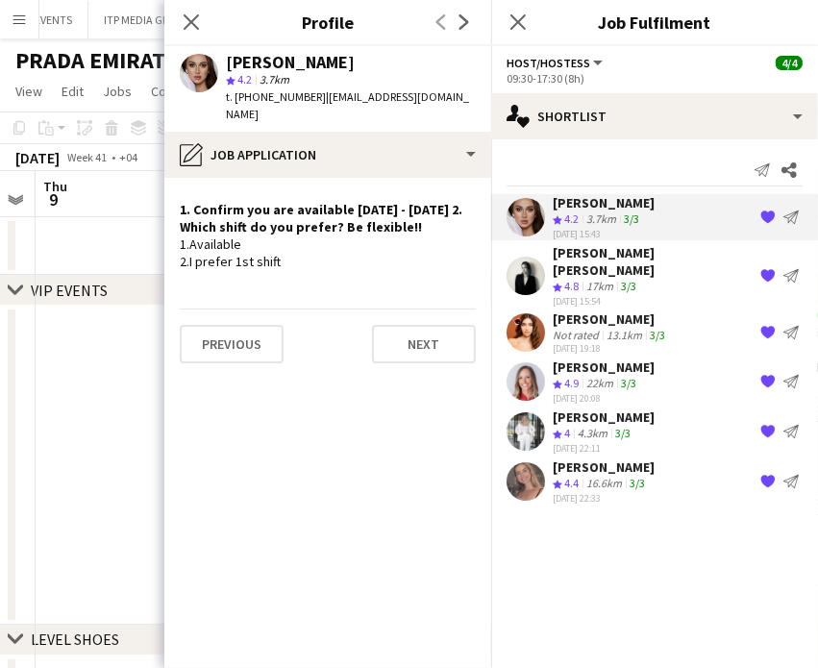
click at [574, 279] on span "4.8" at bounding box center [571, 286] width 14 height 14
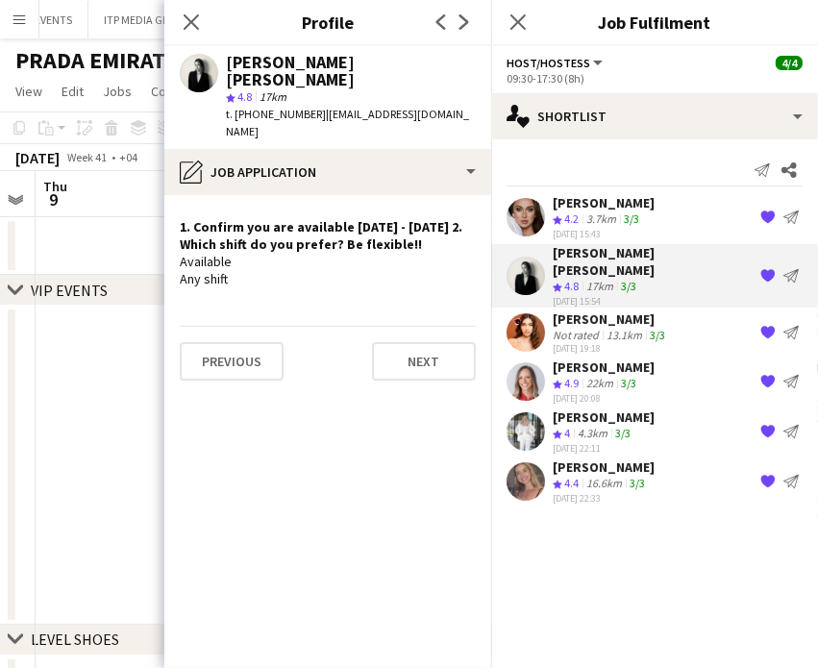
click at [620, 328] on div "13.1km" at bounding box center [624, 335] width 43 height 14
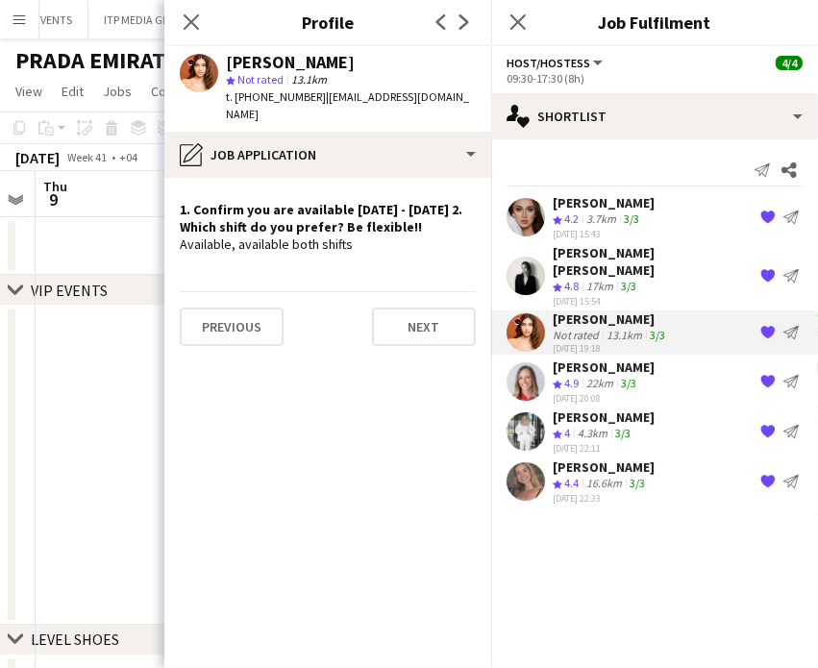
click at [561, 359] on div "[PERSON_NAME]" at bounding box center [604, 367] width 102 height 17
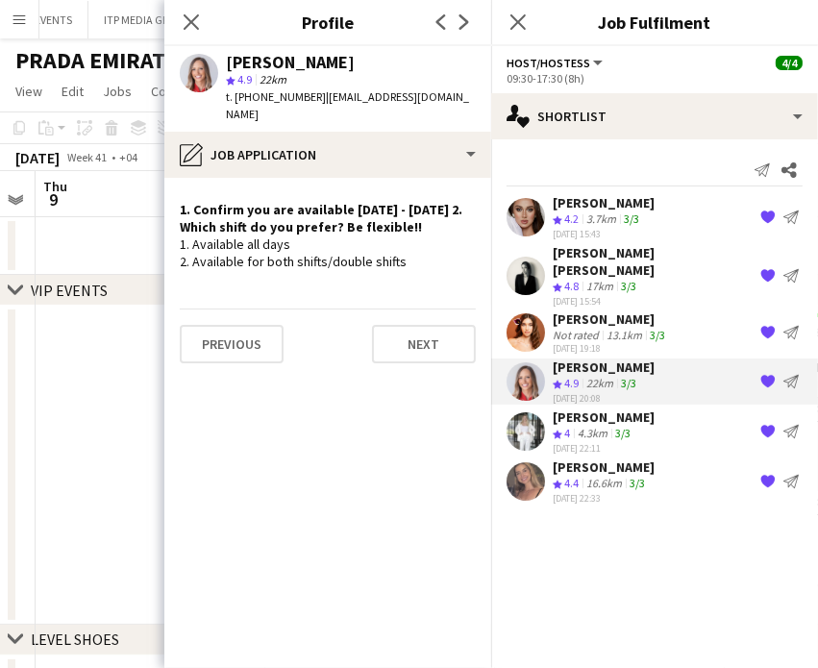
click at [116, 416] on app-date-cell at bounding box center [151, 465] width 230 height 319
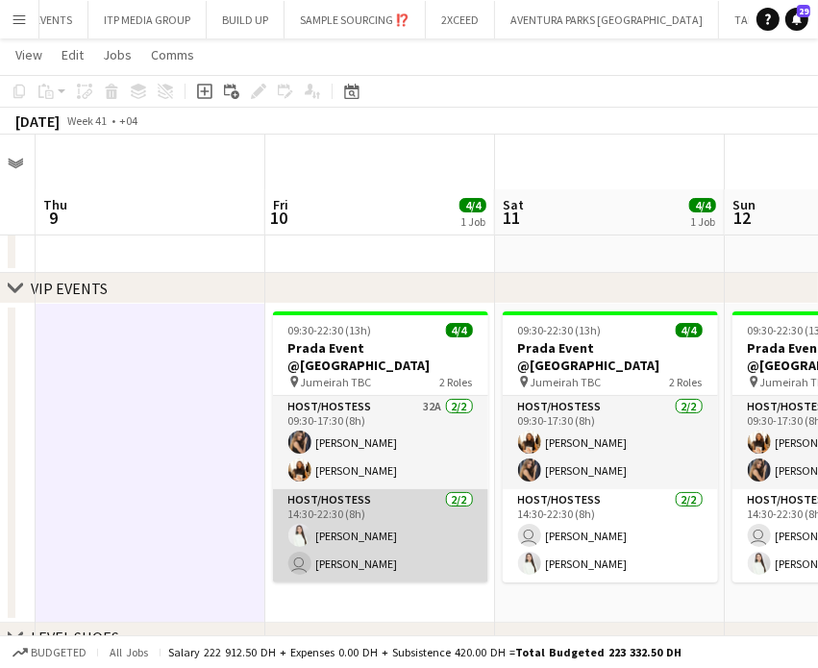
scroll to position [96, 0]
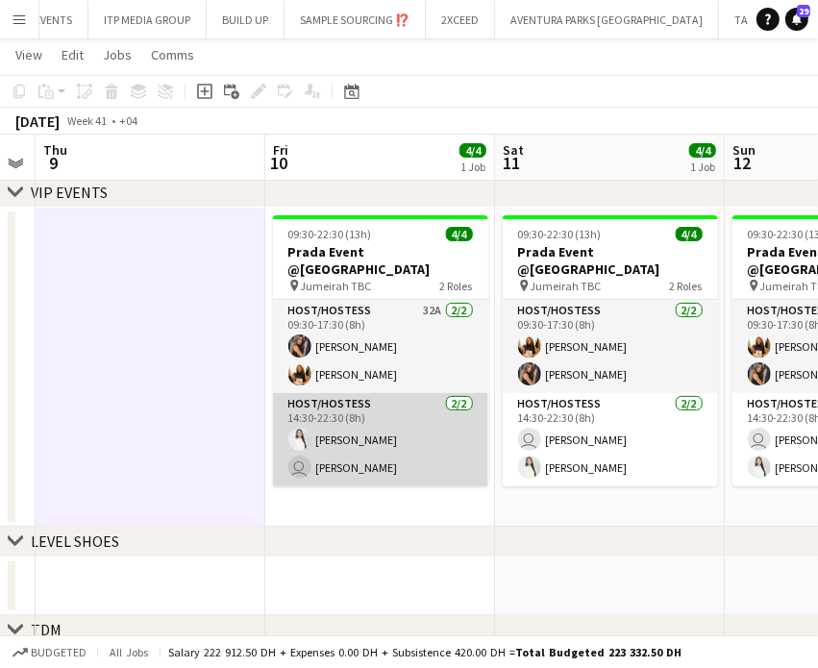
click at [370, 455] on app-card-role "Host/Hostess [DATE] 14:30-22:30 (8h) [PERSON_NAME] user [PERSON_NAME]" at bounding box center [380, 439] width 215 height 93
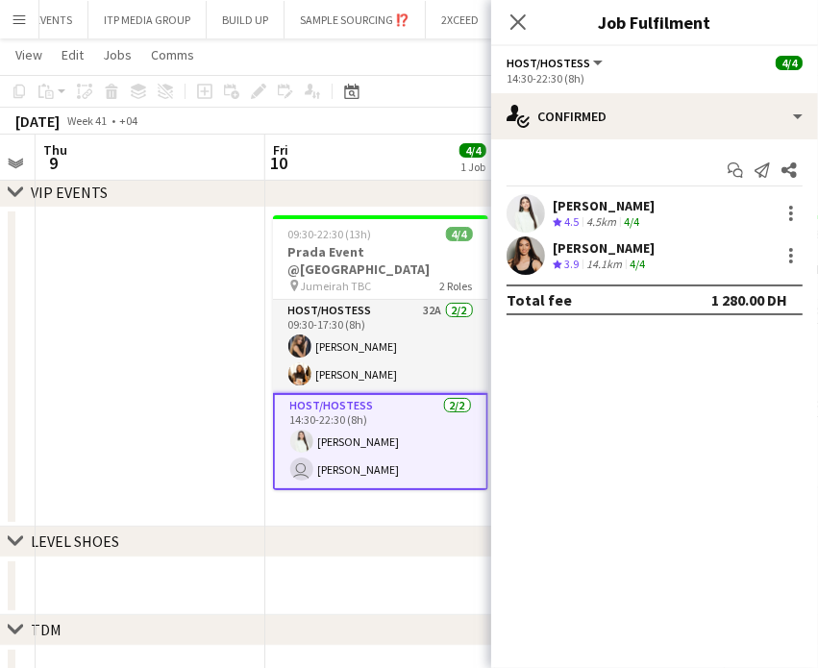
click at [104, 389] on app-date-cell at bounding box center [151, 367] width 230 height 319
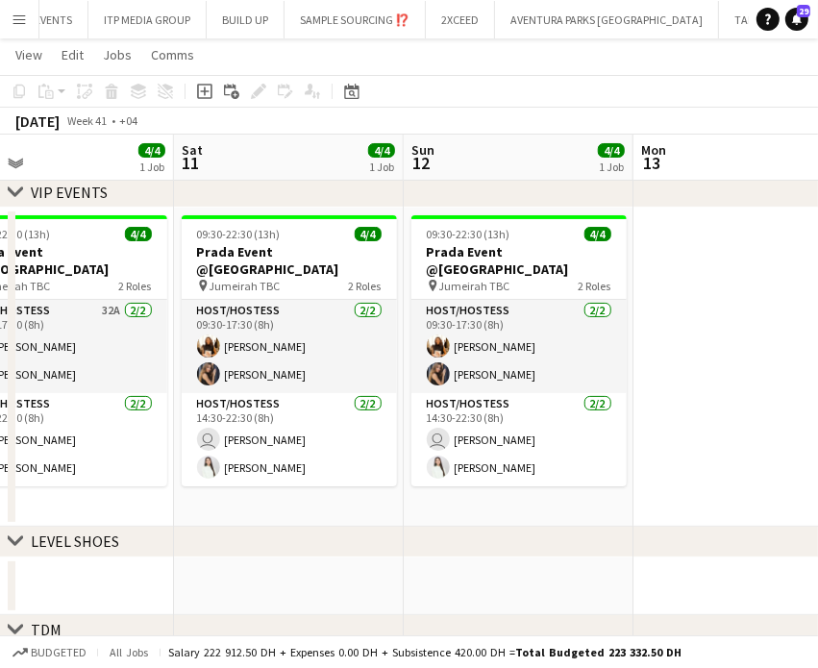
drag, startPoint x: 558, startPoint y: 372, endPoint x: 236, endPoint y: 234, distance: 350.6
click at [236, 234] on app-calendar-viewport "Wed 8 Thu 9 Fri 10 4/4 1 Job Sat 11 4/4 1 Job Sun 12 4/4 1 Job Mon 13 Tue 14 We…" at bounding box center [409, 430] width 818 height 902
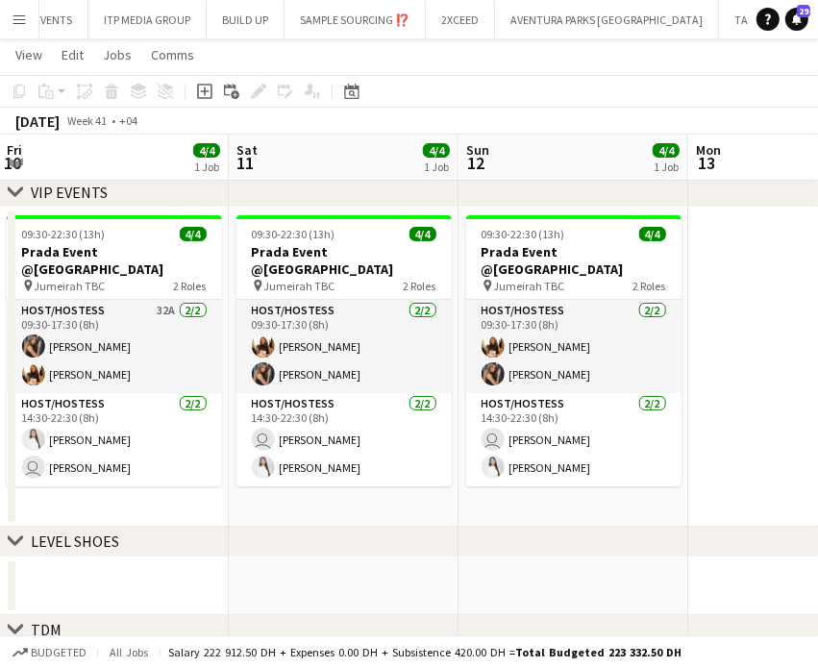
scroll to position [0, 434]
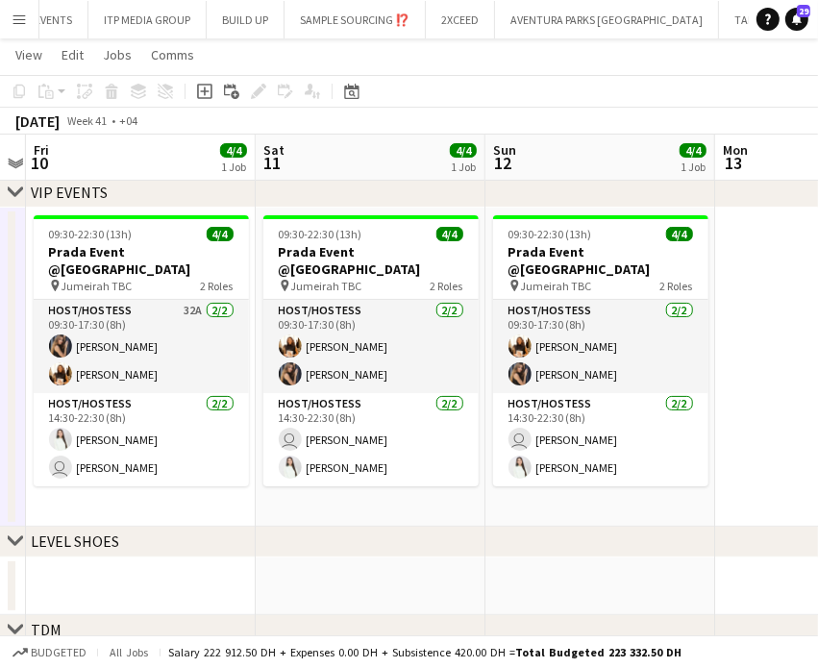
drag, startPoint x: 275, startPoint y: 271, endPoint x: 588, endPoint y: 414, distance: 343.8
click at [588, 414] on app-calendar-viewport "Wed 8 Thu 9 Fri 10 4/4 1 Job Sat 11 4/4 1 Job Sun 12 4/4 1 Job Mon 13 Tue 14 We…" at bounding box center [409, 430] width 818 height 902
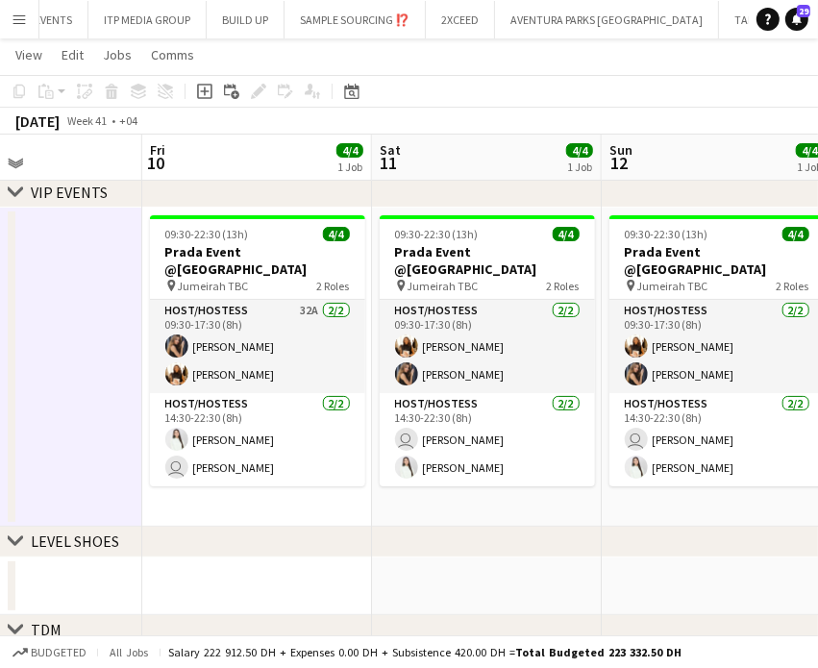
drag, startPoint x: 611, startPoint y: 418, endPoint x: 405, endPoint y: 334, distance: 222.5
click at [406, 334] on app-calendar-viewport "Tue 7 Wed 8 Thu 9 Fri 10 4/4 1 Job Sat 11 4/4 1 Job Sun 12 4/4 1 Job Mon 13 Tue…" at bounding box center [409, 430] width 818 height 902
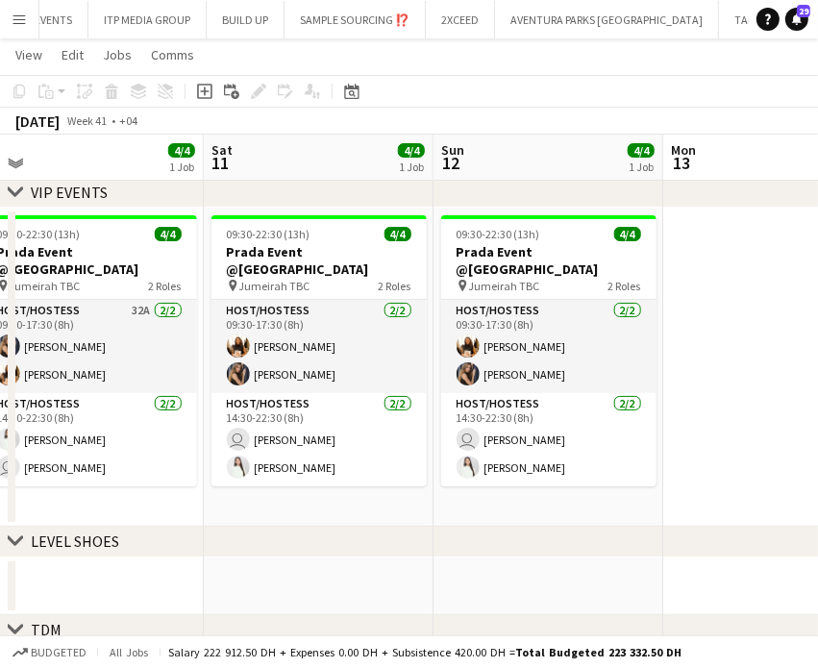
click at [519, 361] on app-calendar-viewport "Tue 7 Wed 8 Thu 9 Fri 10 4/4 1 Job Sat 11 4/4 1 Job Sun 12 4/4 1 Job Mon 13 Tue…" at bounding box center [409, 430] width 818 height 902
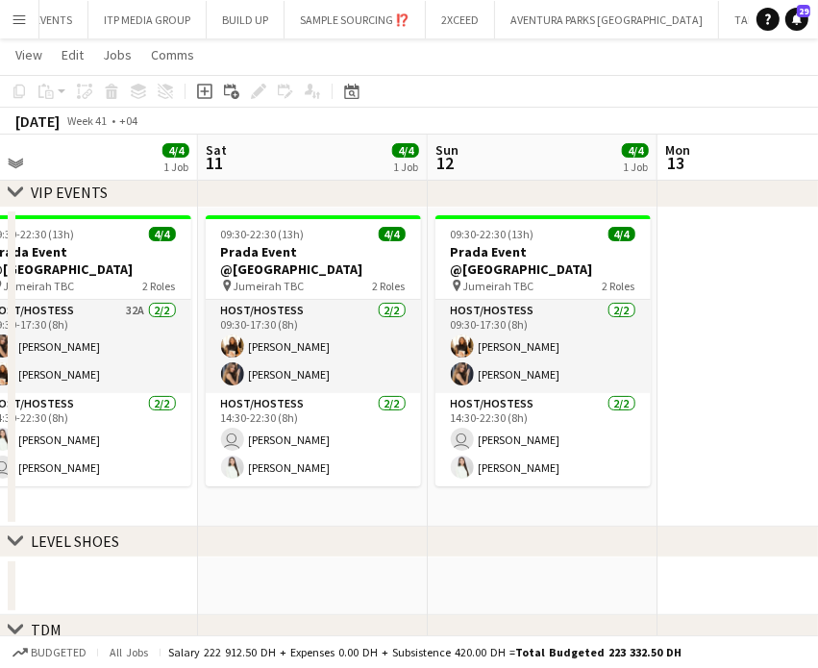
click at [818, 435] on html "Menu Boards Boards Boards All jobs Status Workforce Workforce My Workforce Recr…" at bounding box center [409, 409] width 818 height 1010
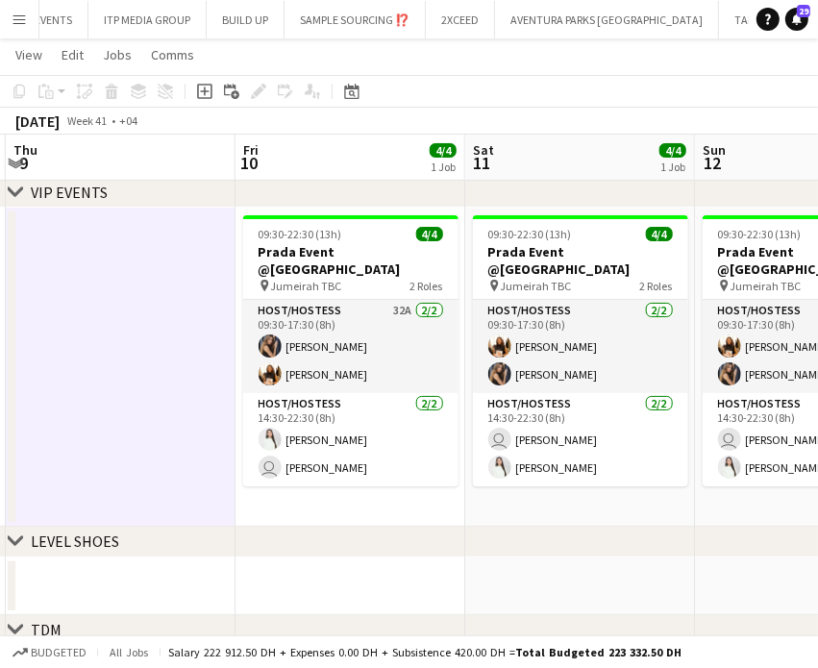
drag, startPoint x: 600, startPoint y: 386, endPoint x: 407, endPoint y: 299, distance: 211.8
click at [391, 301] on app-calendar-viewport "Mon 6 Tue 7 Wed 8 Thu 9 Fri 10 4/4 1 Job Sat 11 4/4 1 Job Sun 12 4/4 1 Job Mon …" at bounding box center [409, 430] width 818 height 902
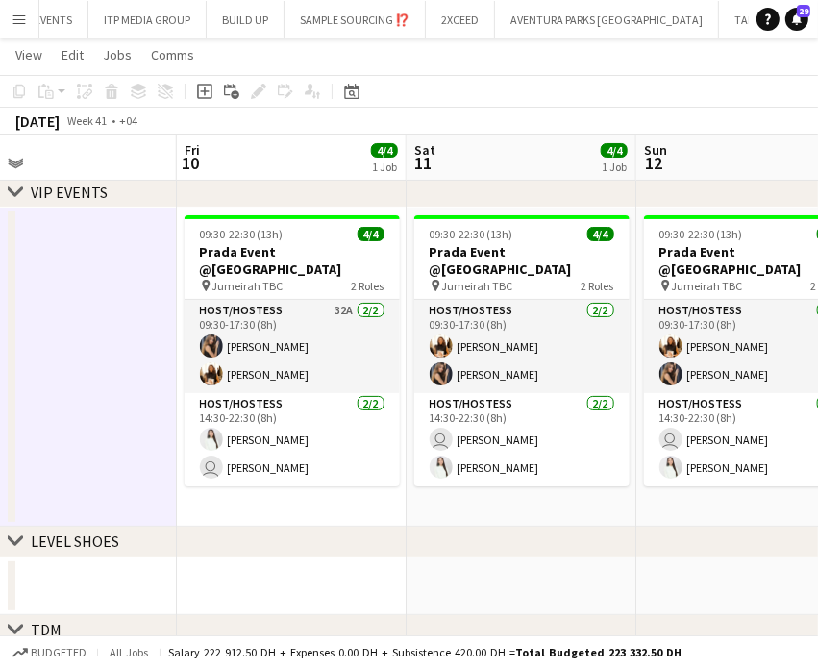
drag, startPoint x: 267, startPoint y: 440, endPoint x: 614, endPoint y: 622, distance: 391.0
click at [266, 440] on app-card-role "Host/Hostess [DATE] 14:30-22:30 (8h) [PERSON_NAME] user [PERSON_NAME]" at bounding box center [292, 439] width 215 height 93
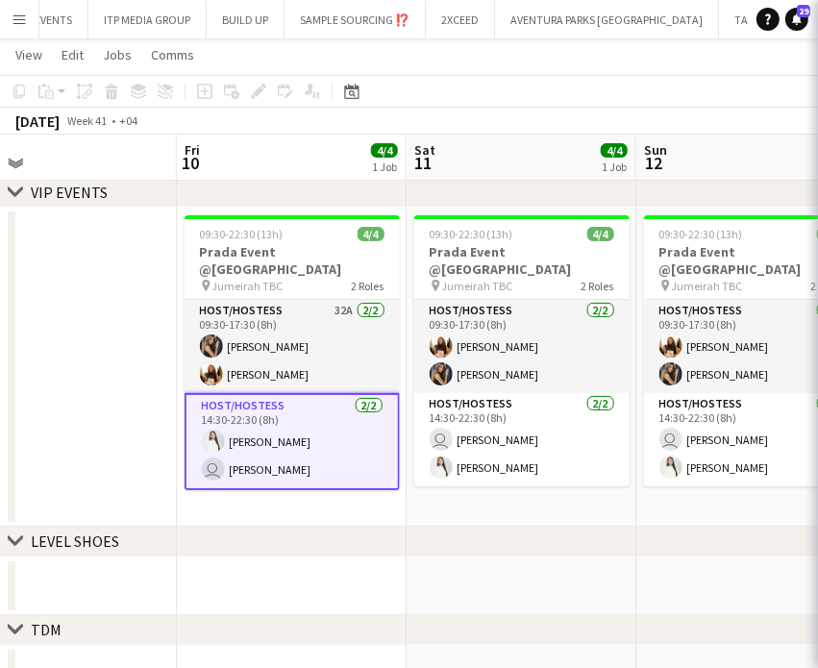
scroll to position [0, 743]
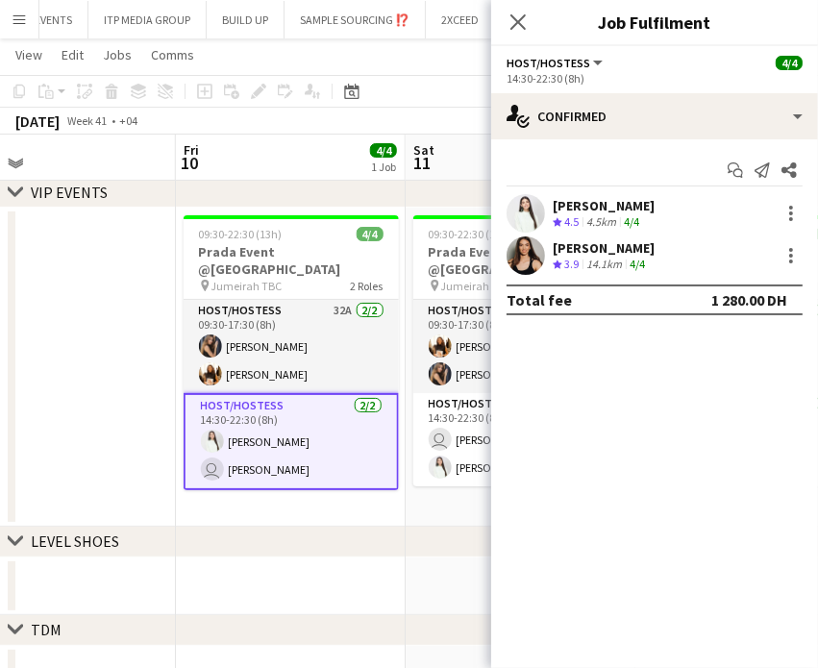
click at [603, 253] on div "[PERSON_NAME]" at bounding box center [604, 247] width 102 height 17
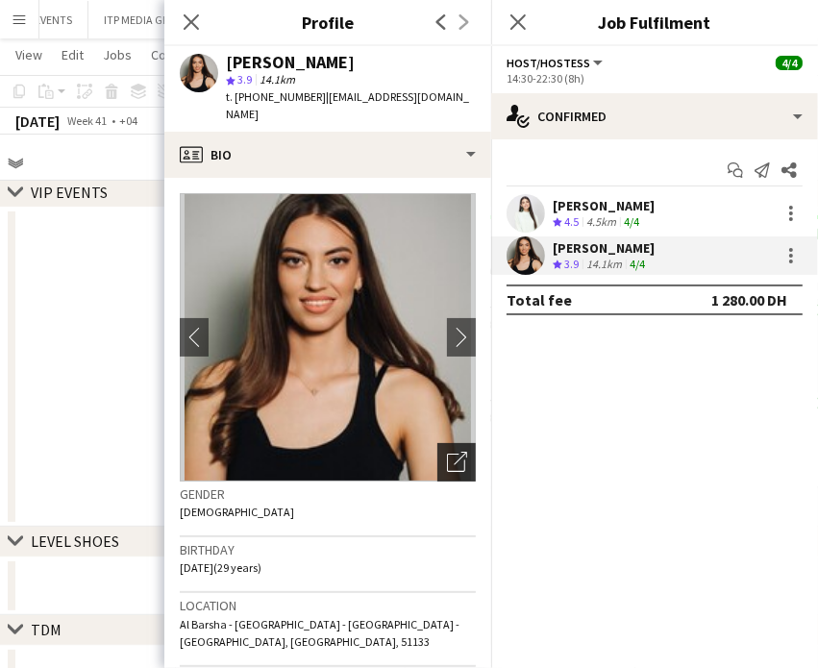
click at [450, 454] on icon at bounding box center [456, 463] width 18 height 18
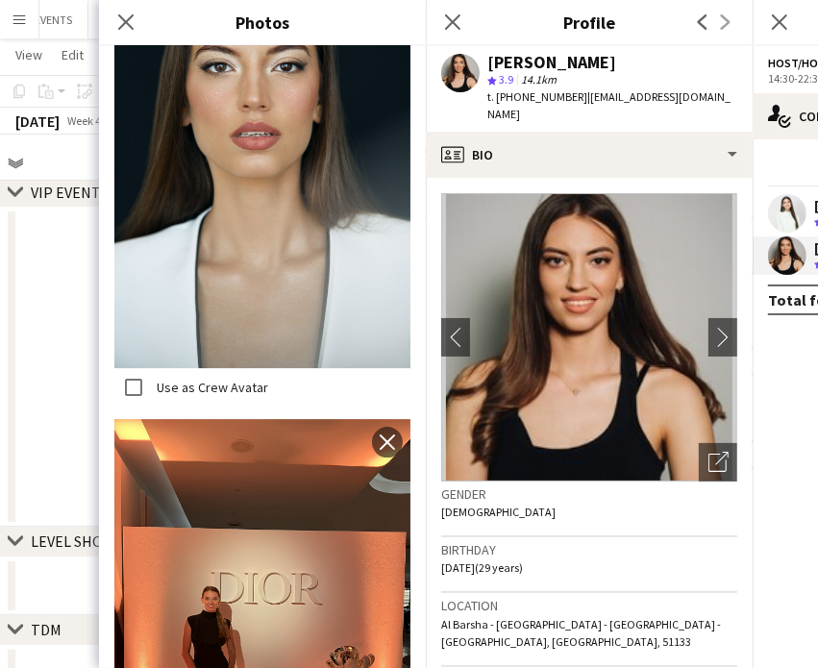
scroll to position [3324, 0]
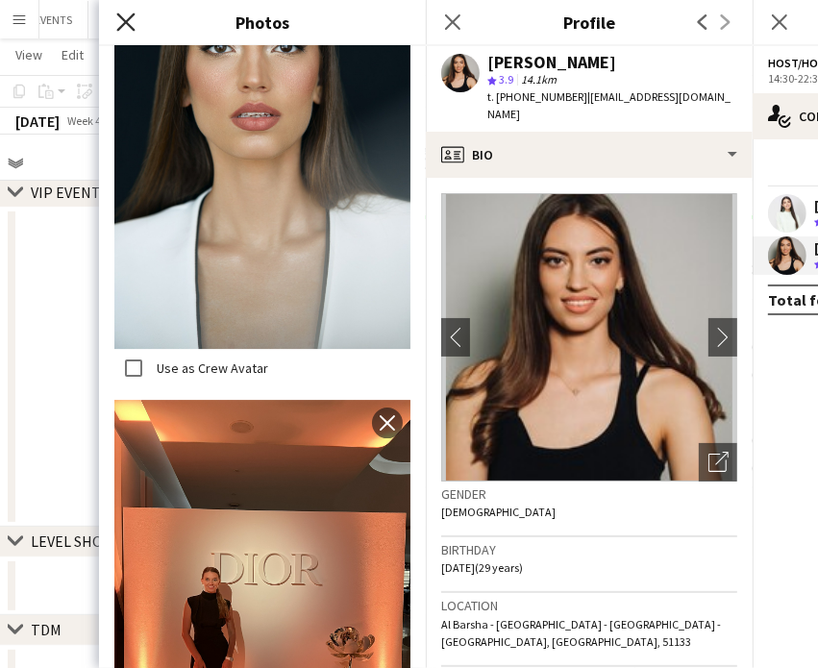
drag, startPoint x: 131, startPoint y: 23, endPoint x: 149, endPoint y: 64, distance: 45.2
click at [130, 23] on icon "Close pop-in" at bounding box center [125, 21] width 15 height 15
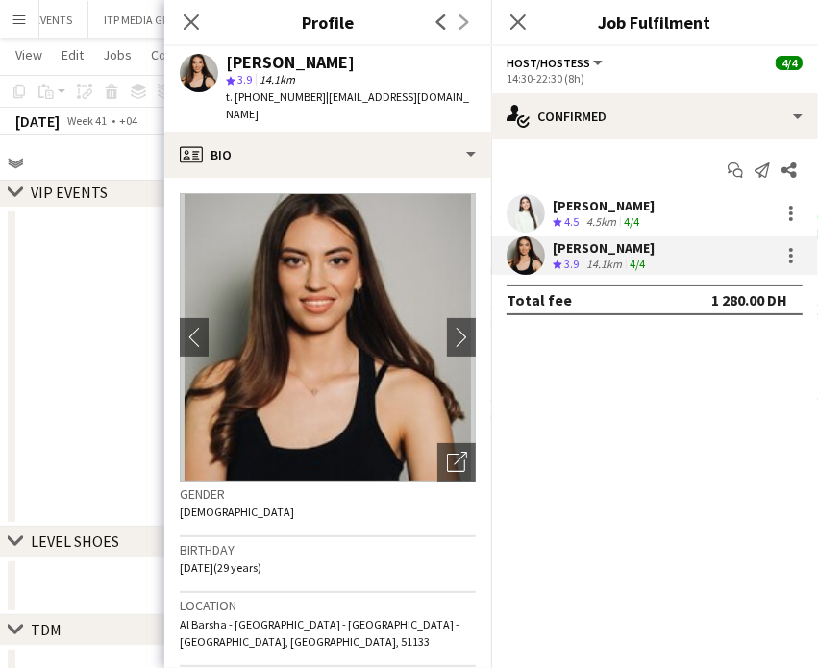
click at [100, 314] on app-date-cell at bounding box center [61, 367] width 230 height 319
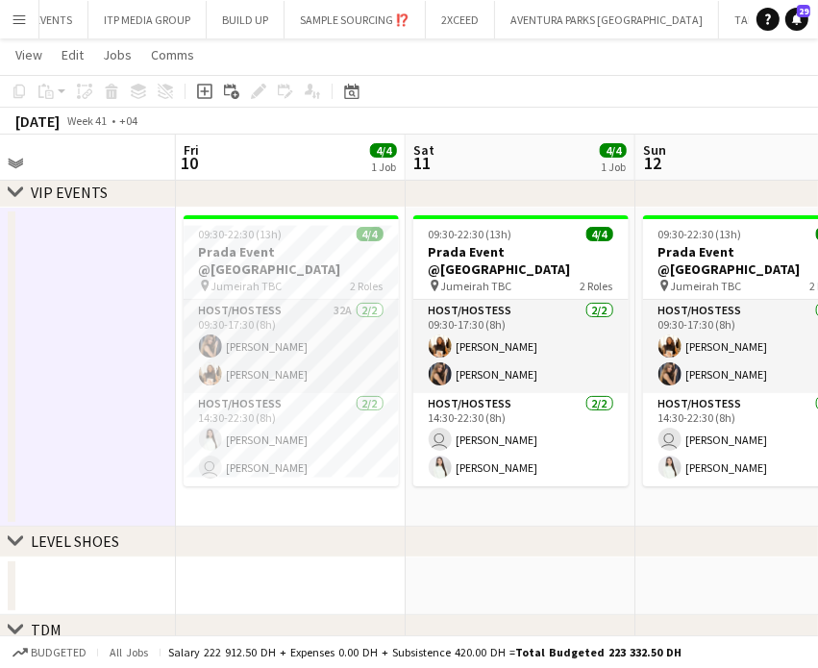
scroll to position [0, 742]
click at [710, 472] on app-date-cell "09:30-22:30 (13h) 4/4 Prada Event @Jumeirah pin Jumeirah TBC 2 Roles Host/Hoste…" at bounding box center [752, 367] width 230 height 319
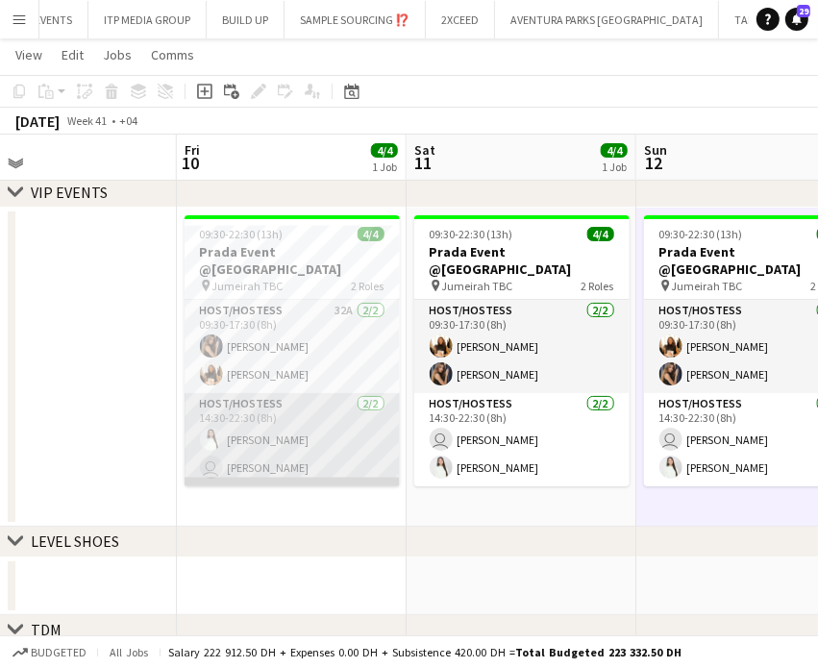
click at [308, 442] on app-card-role "Host/Hostess 2/2 14:30-22:30 (8h) Luna Cafieiro user Olha Dudnik" at bounding box center [292, 439] width 215 height 93
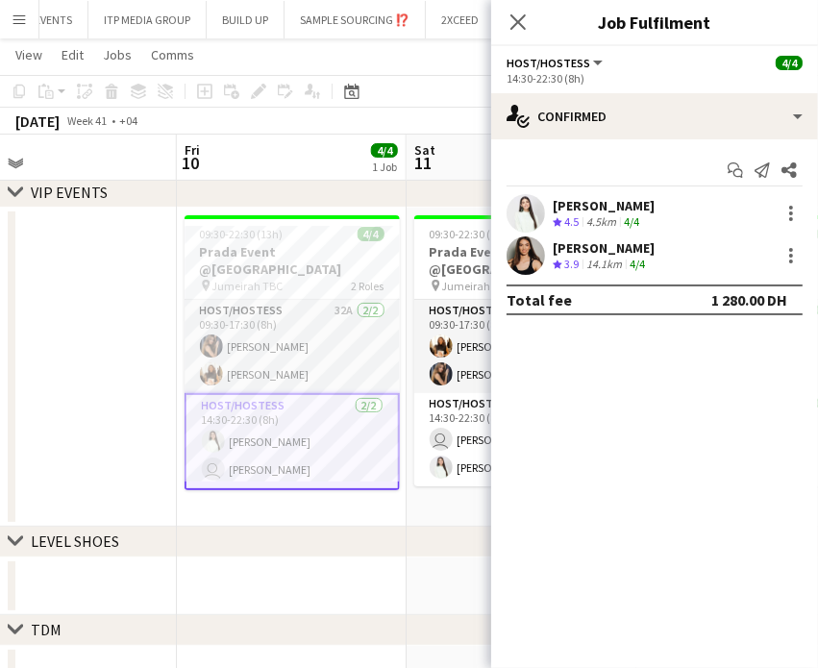
click at [580, 249] on div "Olha Dudnik" at bounding box center [604, 247] width 102 height 17
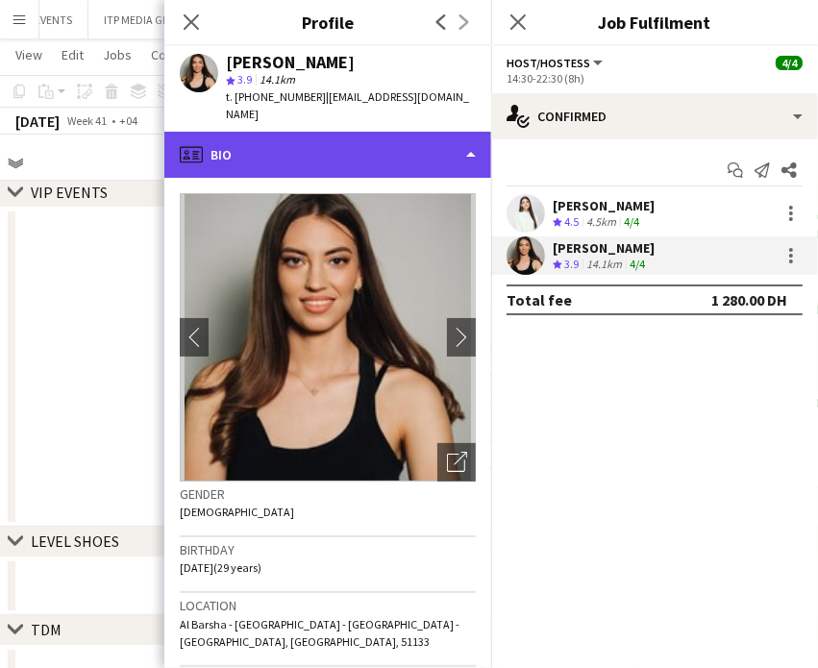
click at [426, 137] on div "profile Bio" at bounding box center [327, 155] width 327 height 46
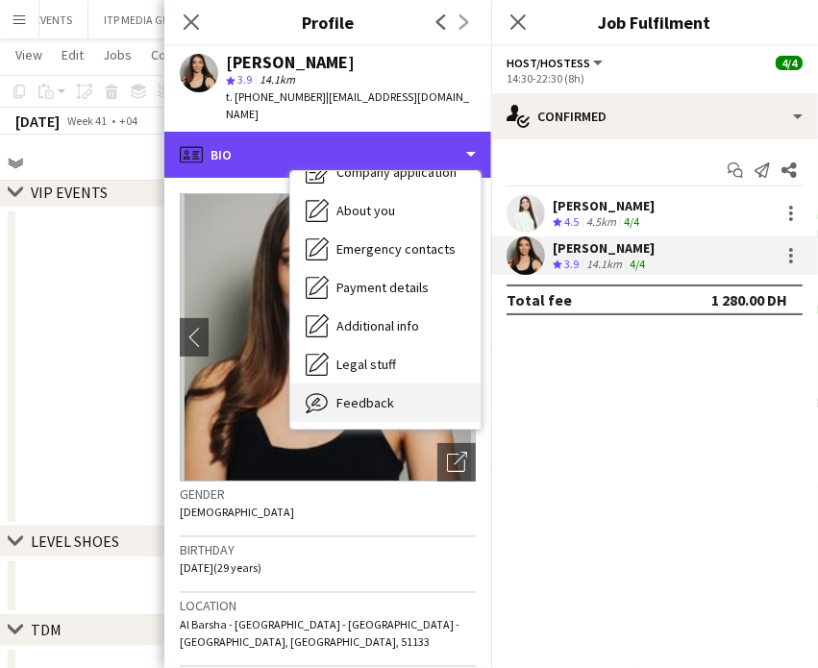
scroll to position [104, 0]
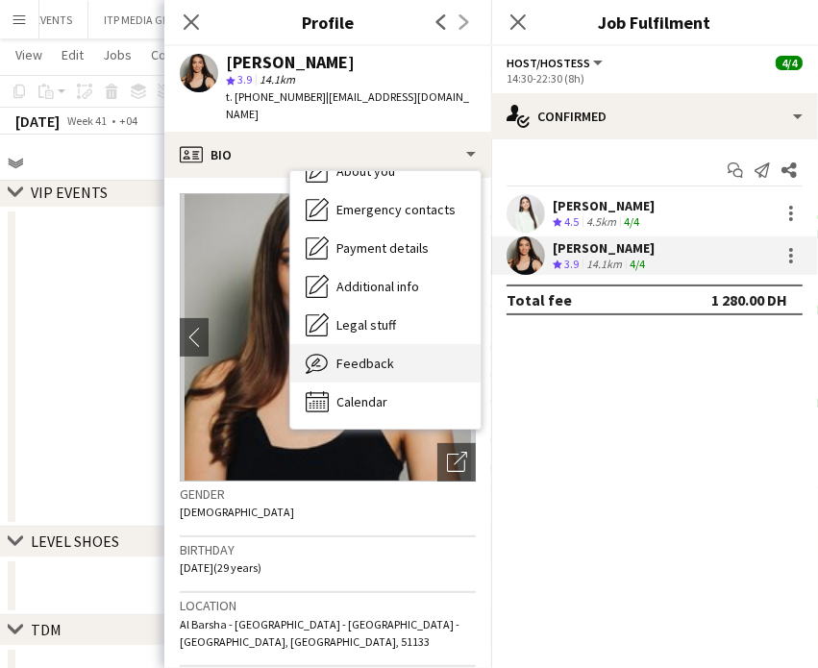
click at [385, 355] on span "Feedback" at bounding box center [366, 363] width 58 height 17
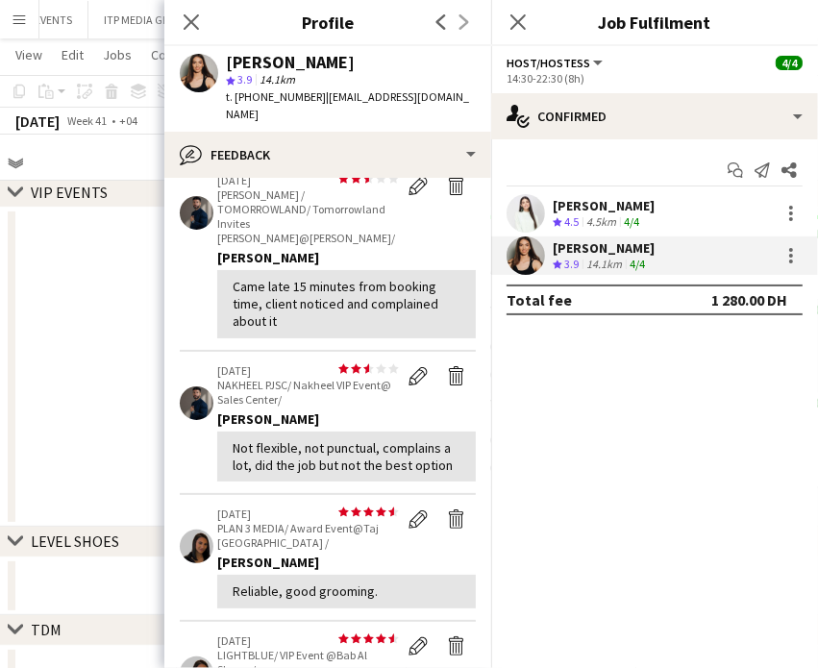
scroll to position [192, 0]
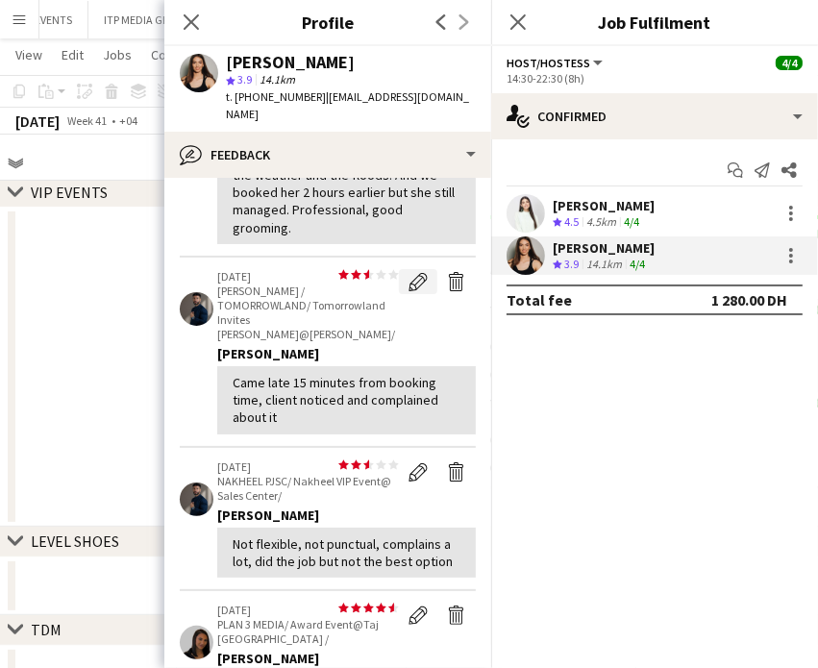
click at [409, 272] on app-icon "Edit feedback" at bounding box center [418, 281] width 19 height 19
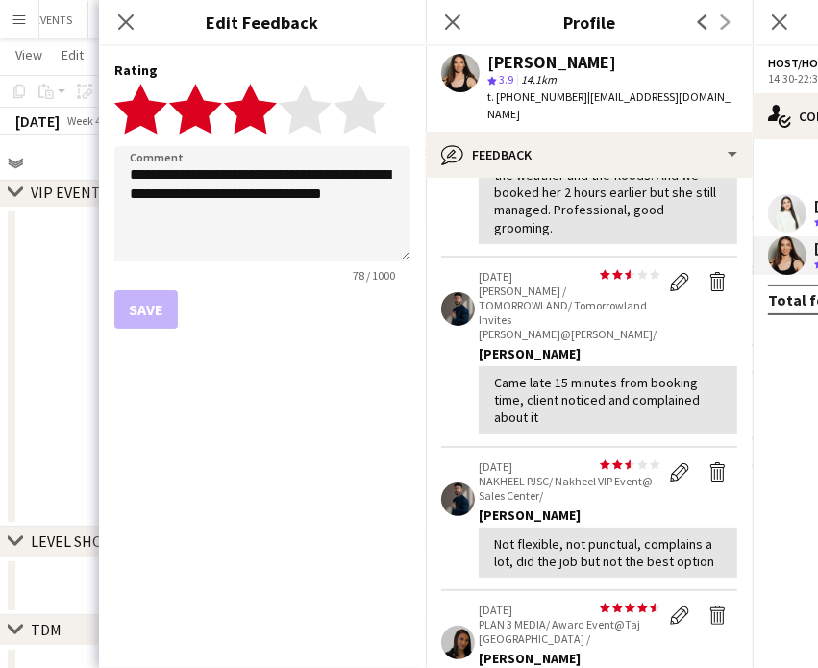
click at [258, 107] on polygon at bounding box center [250, 109] width 53 height 50
click at [380, 195] on textarea "**********" at bounding box center [262, 203] width 296 height 115
type textarea "**********"
drag, startPoint x: 160, startPoint y: 313, endPoint x: 183, endPoint y: 308, distance: 23.6
click at [159, 313] on button "Save" at bounding box center [145, 309] width 63 height 38
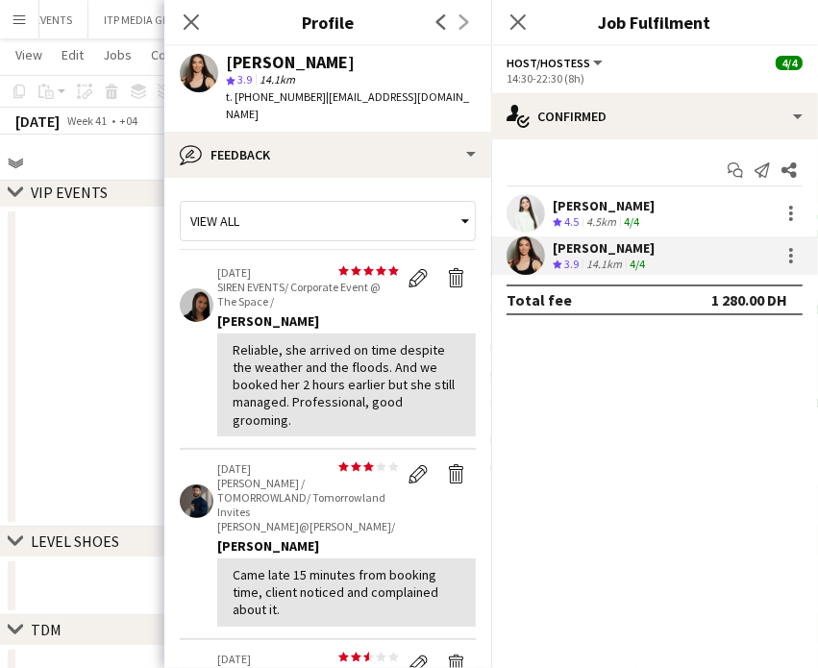
scroll to position [0, 0]
click at [88, 375] on app-date-cell at bounding box center [62, 367] width 230 height 319
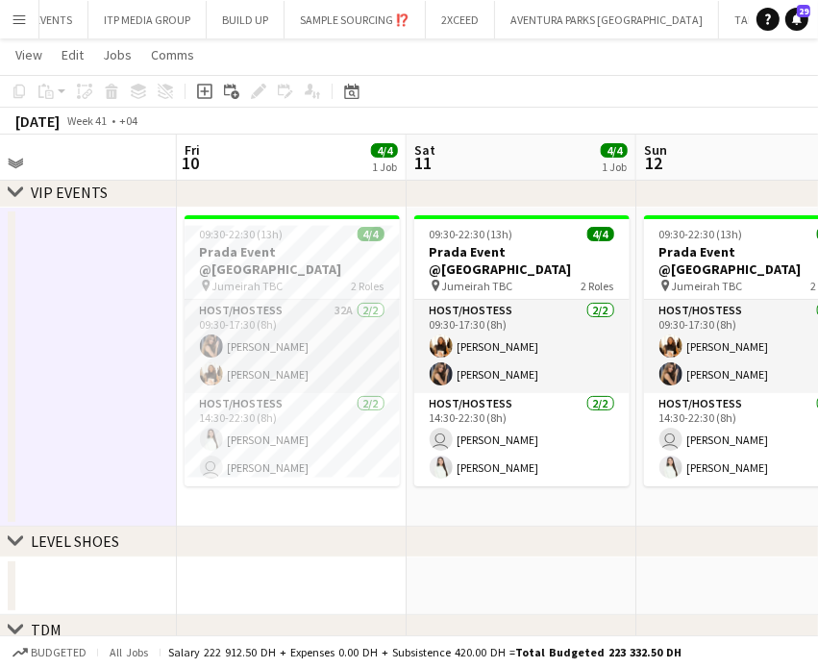
click at [93, 363] on app-date-cell at bounding box center [62, 367] width 230 height 319
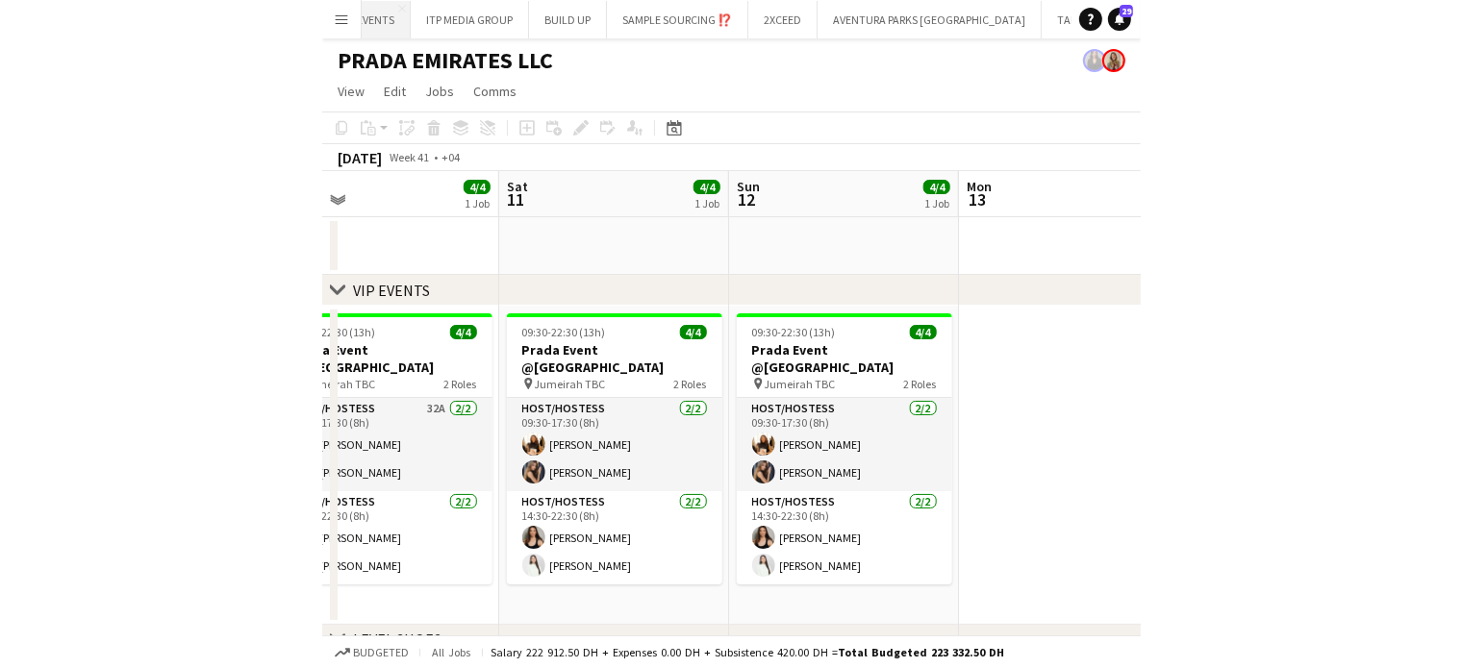
scroll to position [0, 7907]
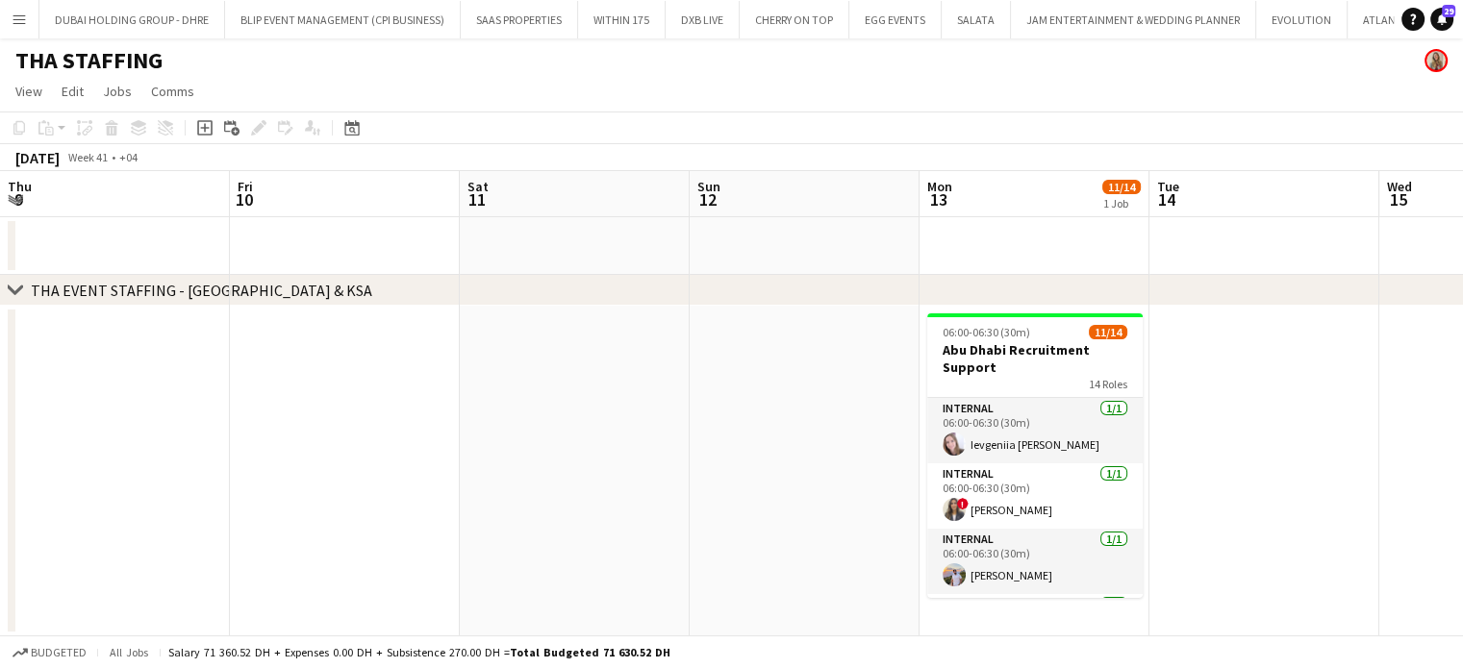
scroll to position [0, 588]
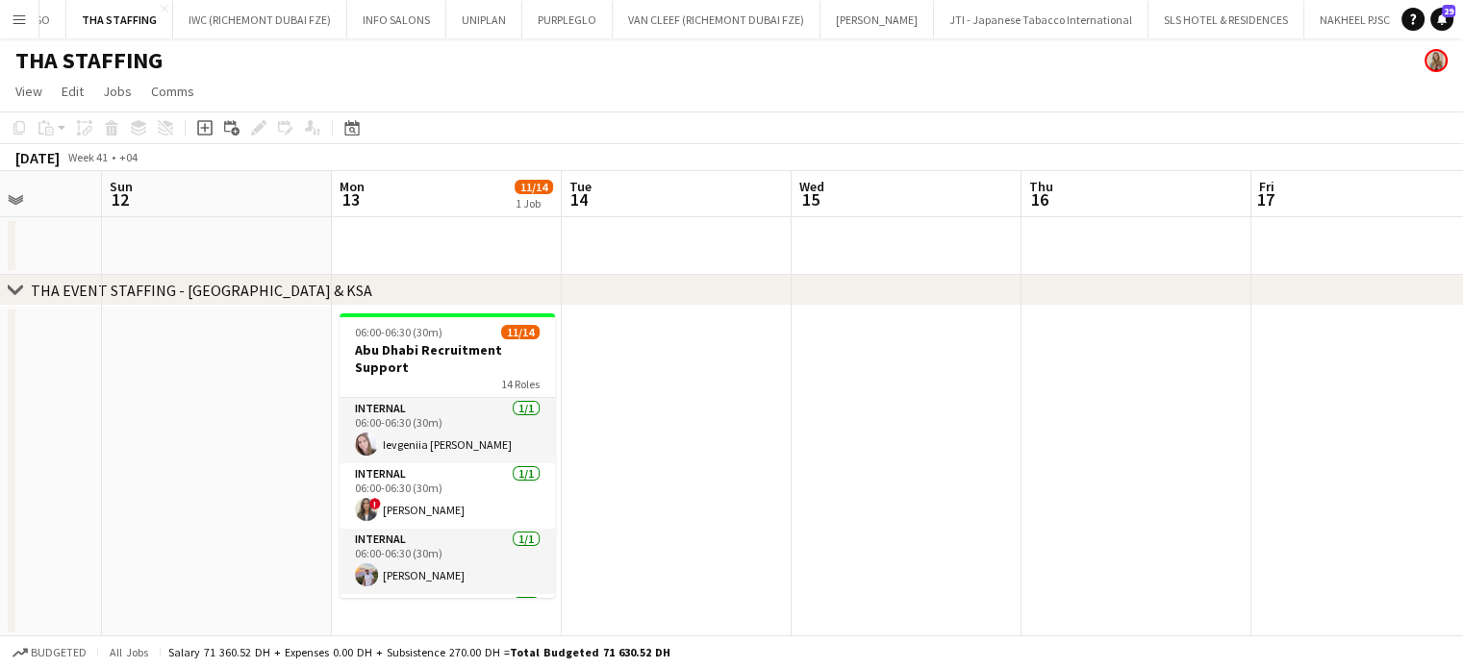
click at [13, 17] on app-icon "Menu" at bounding box center [19, 19] width 15 height 15
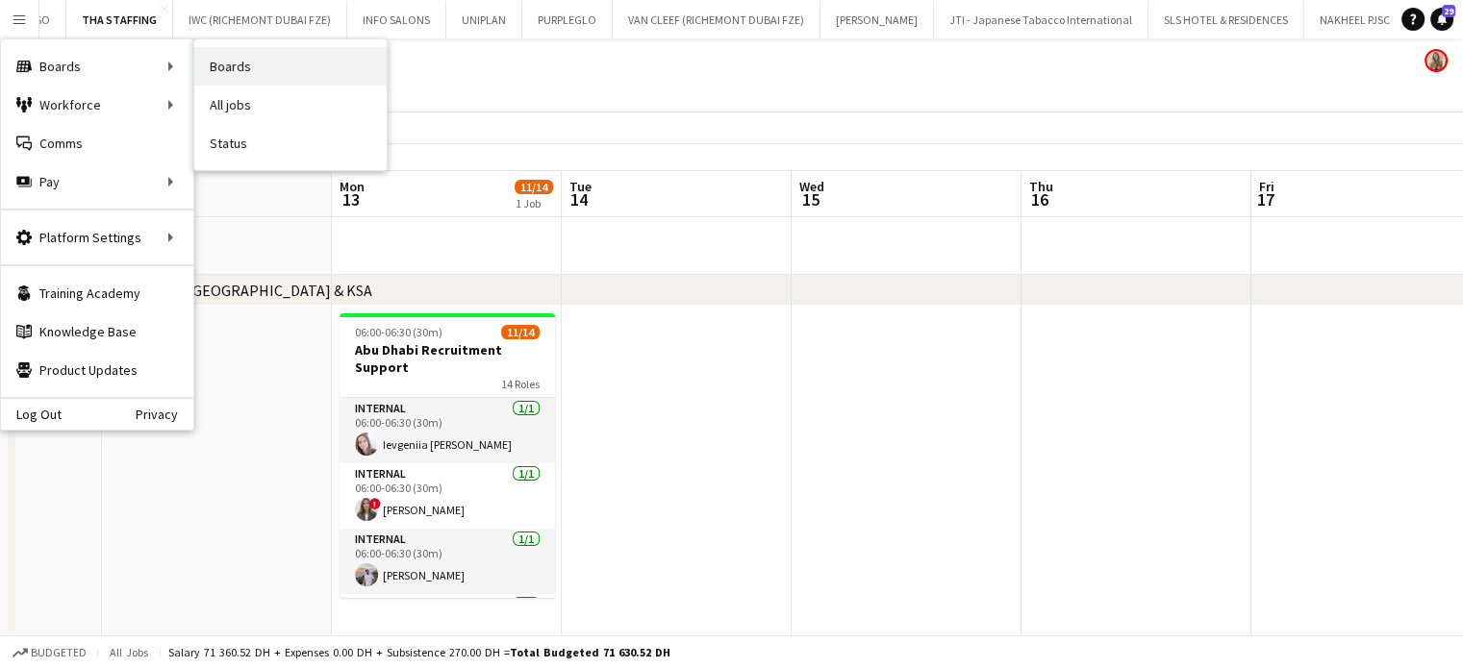
click at [254, 68] on link "Boards" at bounding box center [290, 66] width 192 height 38
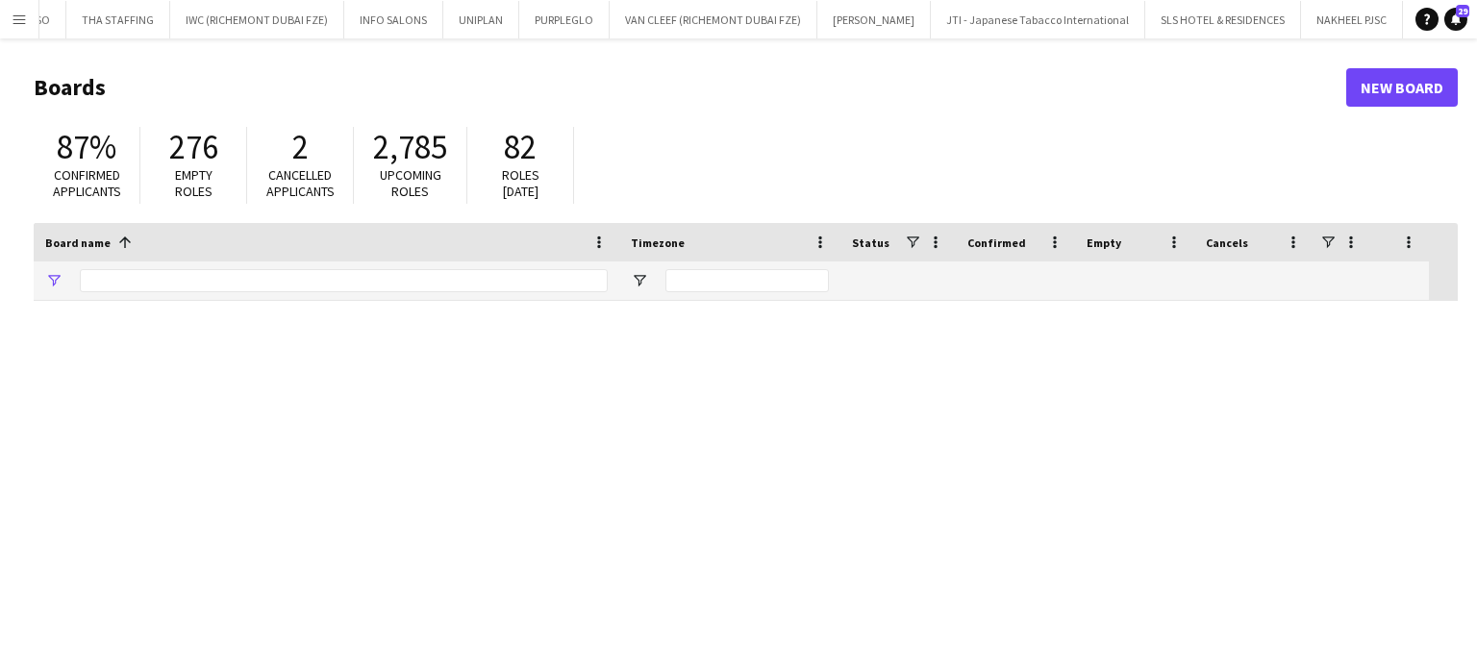
type input "**"
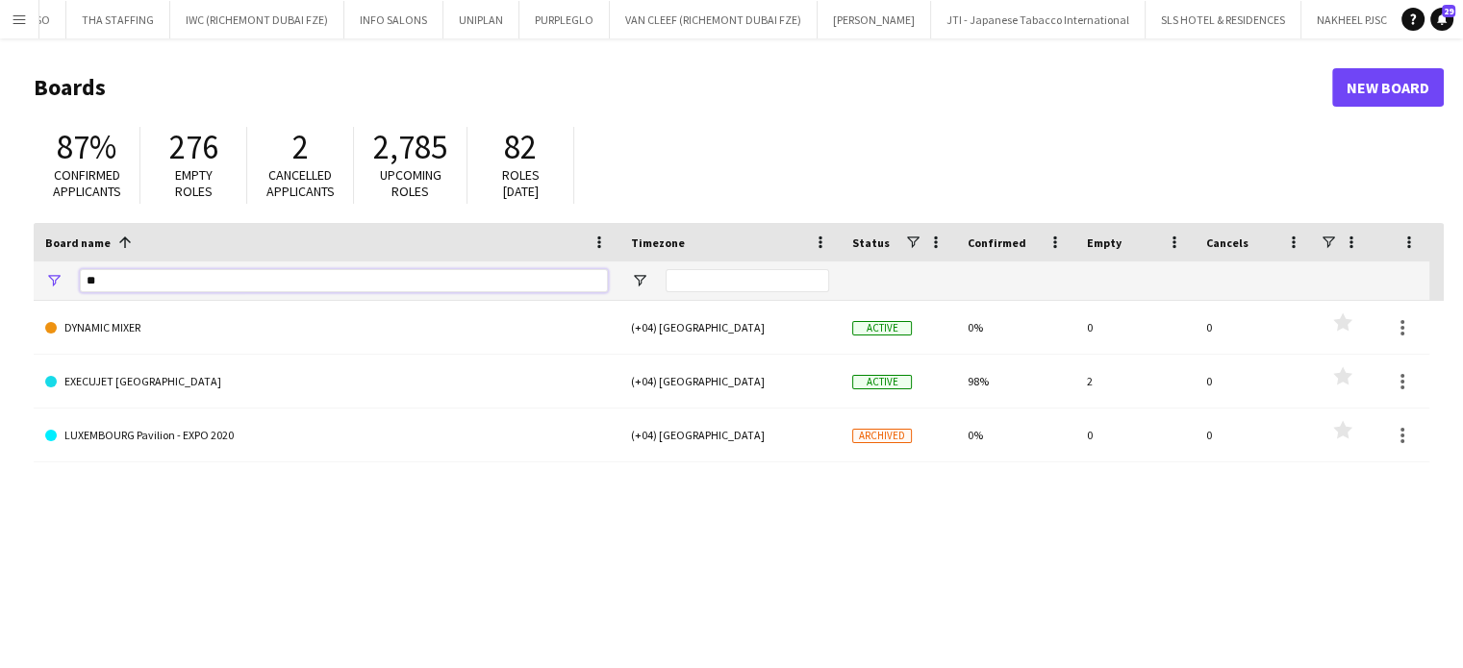
drag, startPoint x: 113, startPoint y: 272, endPoint x: 6, endPoint y: 286, distance: 107.6
click at [6, 286] on main "Boards New Board 87% Confirmed applicants 276 Empty roles 2 Cancelled applicant…" at bounding box center [731, 385] width 1463 height 694
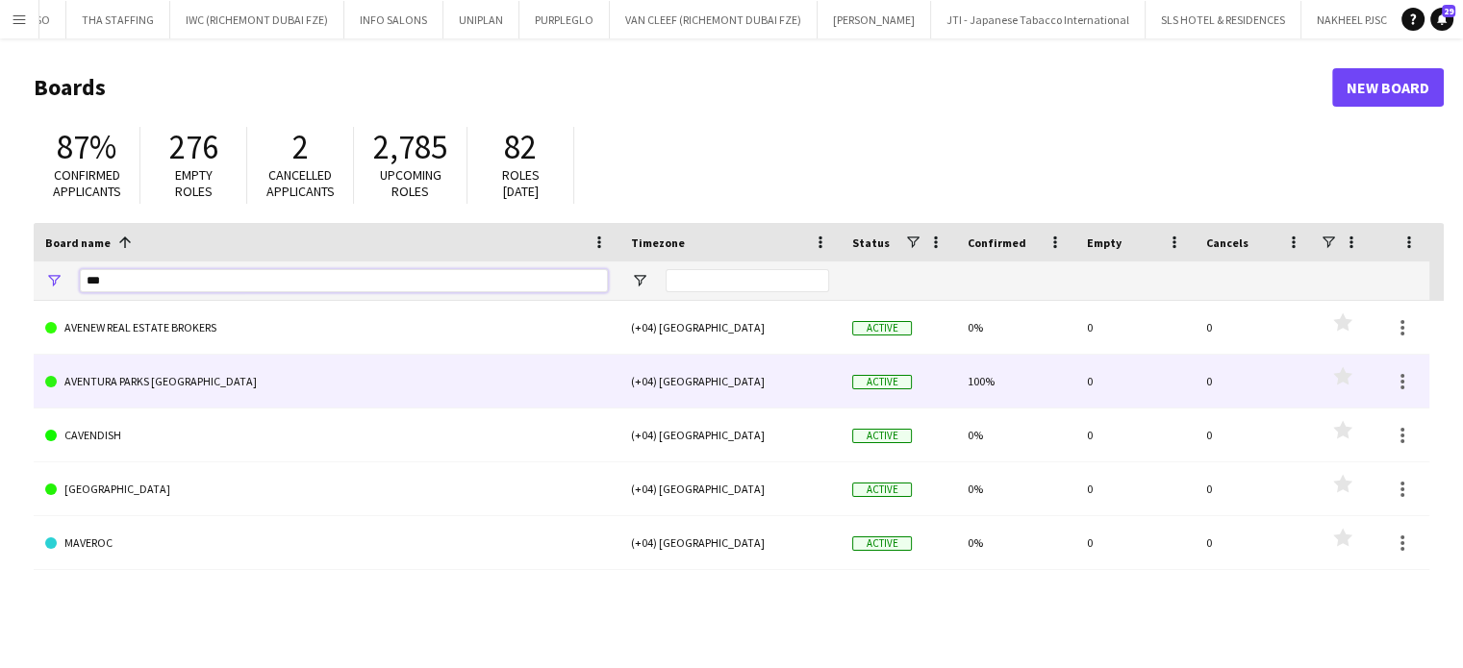
type input "***"
click at [122, 388] on link "AVENTURA PARKS [GEOGRAPHIC_DATA]" at bounding box center [326, 382] width 563 height 54
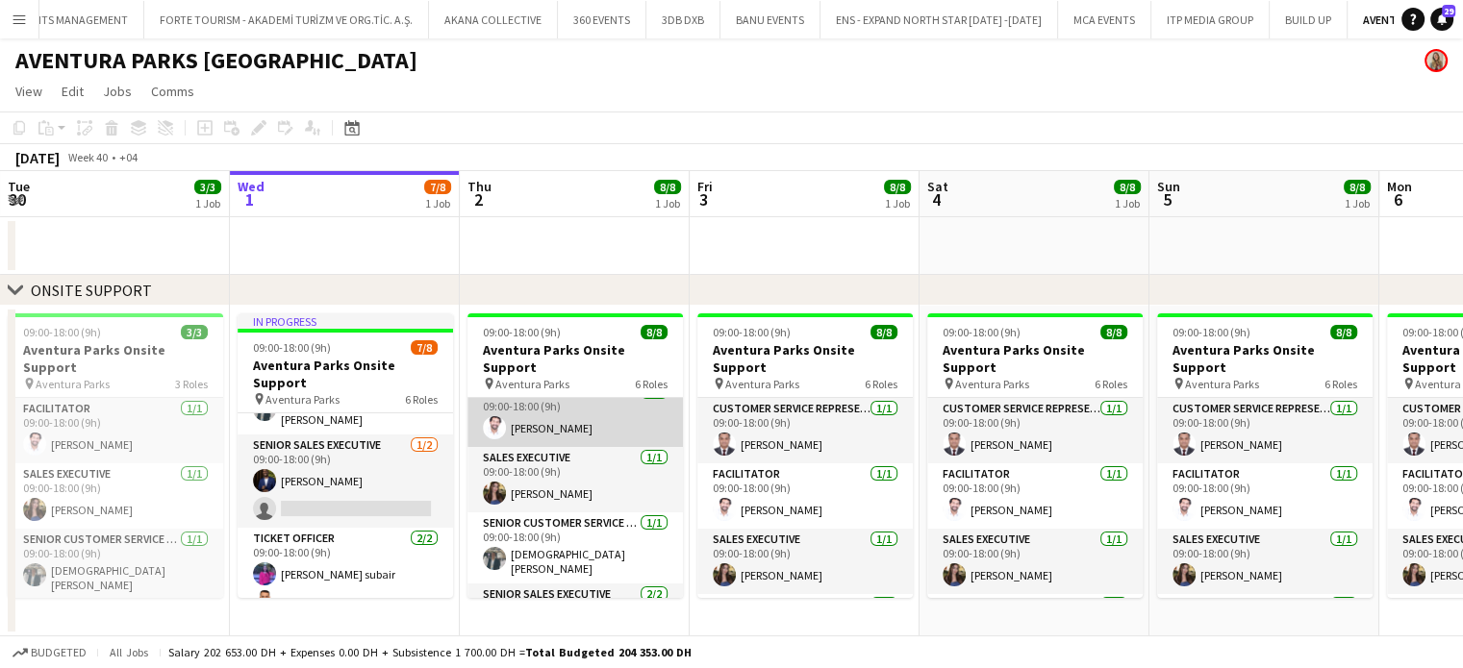
scroll to position [231, 0]
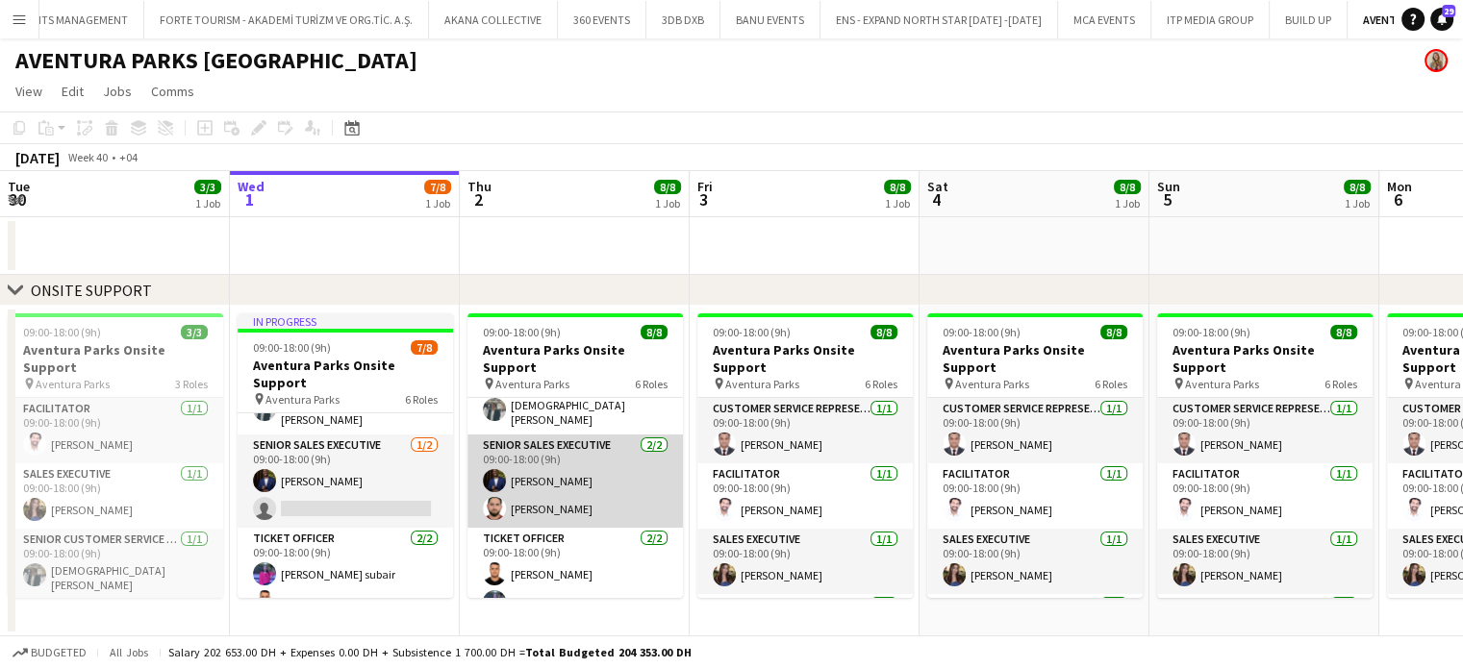
click at [535, 482] on app-card-role "Senior Sales Executive [DATE] 09:00-18:00 (9h) [PERSON_NAME] [PERSON_NAME]" at bounding box center [574, 481] width 215 height 93
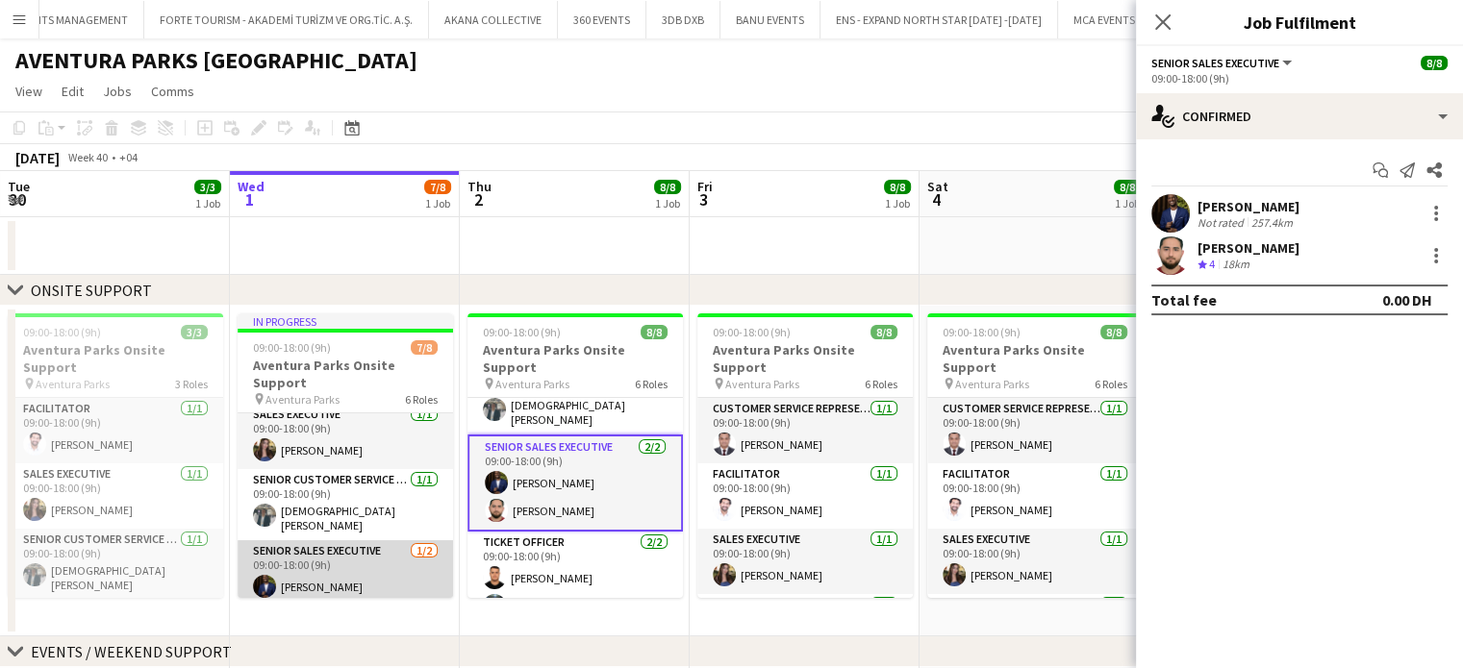
scroll to position [0, 0]
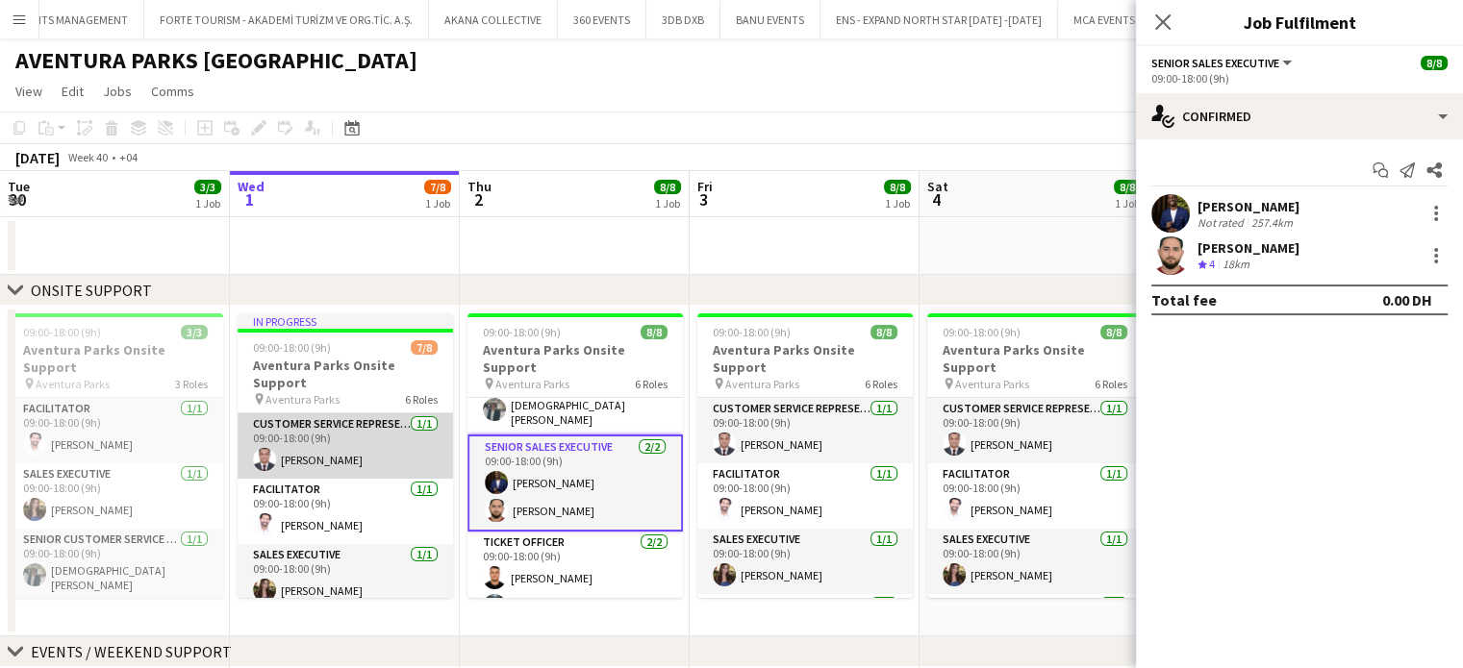
click at [342, 439] on app-card-role "Customer Service Representative [DATE] 09:00-18:00 (9h) [PERSON_NAME]" at bounding box center [345, 446] width 215 height 65
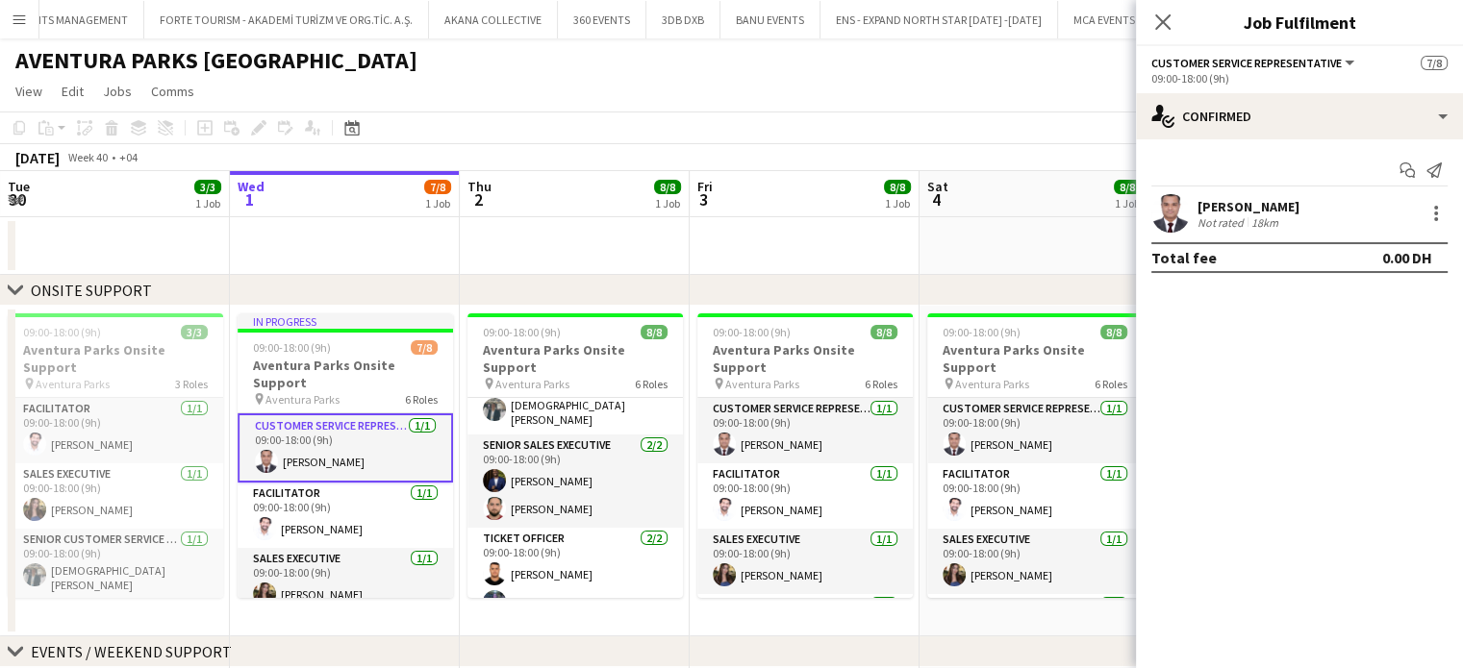
click at [1213, 216] on div "Not rated" at bounding box center [1222, 222] width 50 height 14
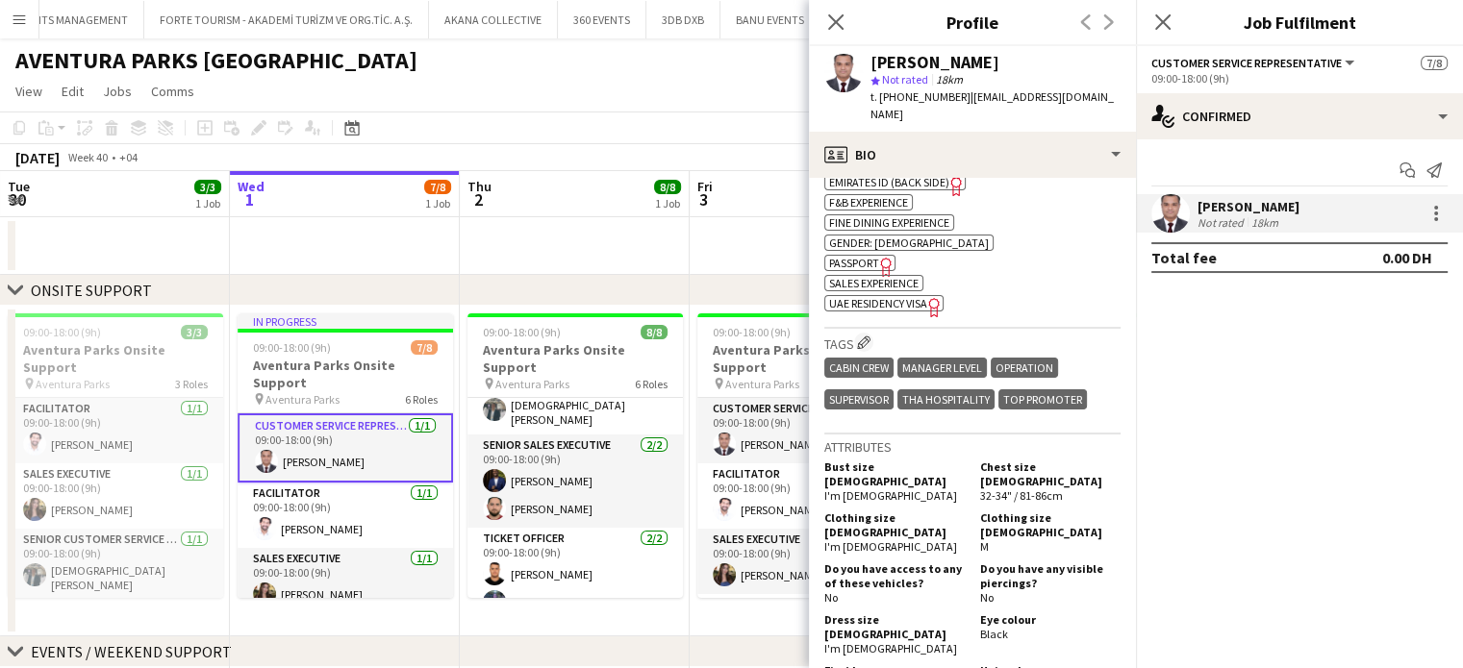
scroll to position [962, 0]
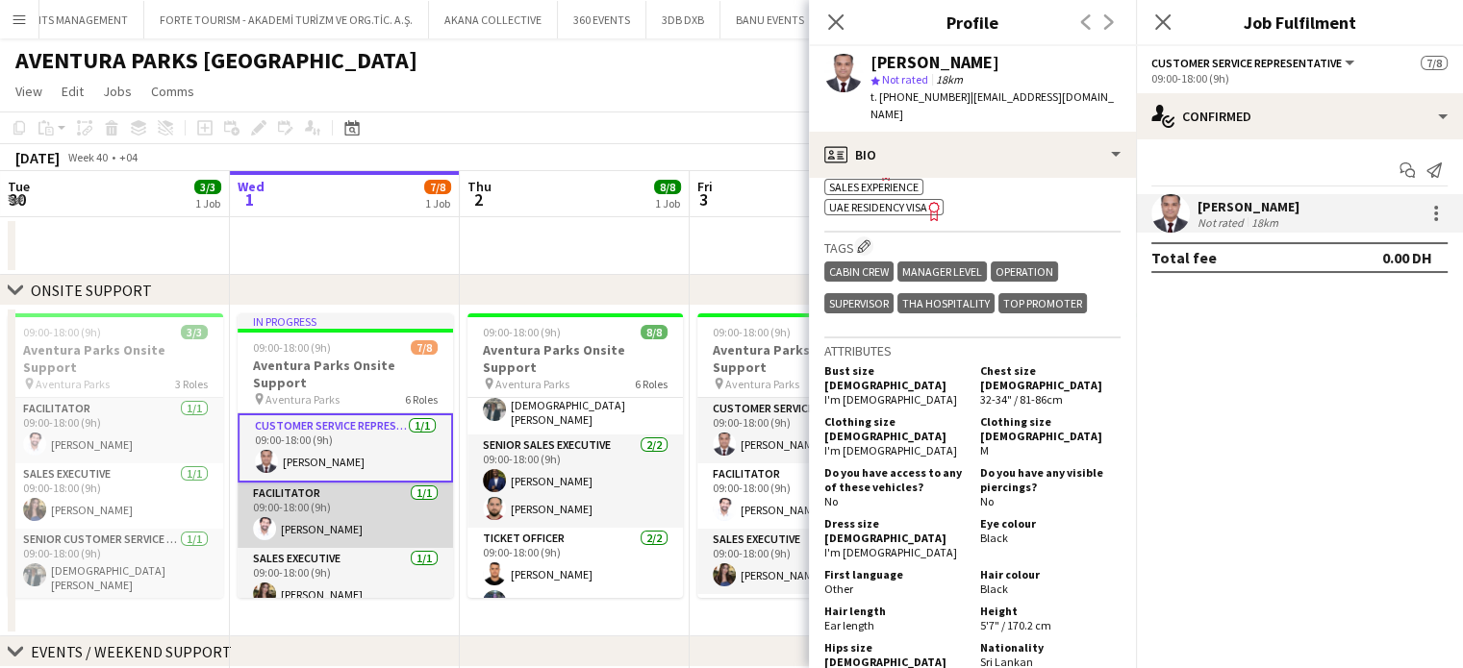
click at [331, 499] on app-card-role "Facilitator [DATE] 09:00-18:00 (9h) [PERSON_NAME]" at bounding box center [345, 515] width 215 height 65
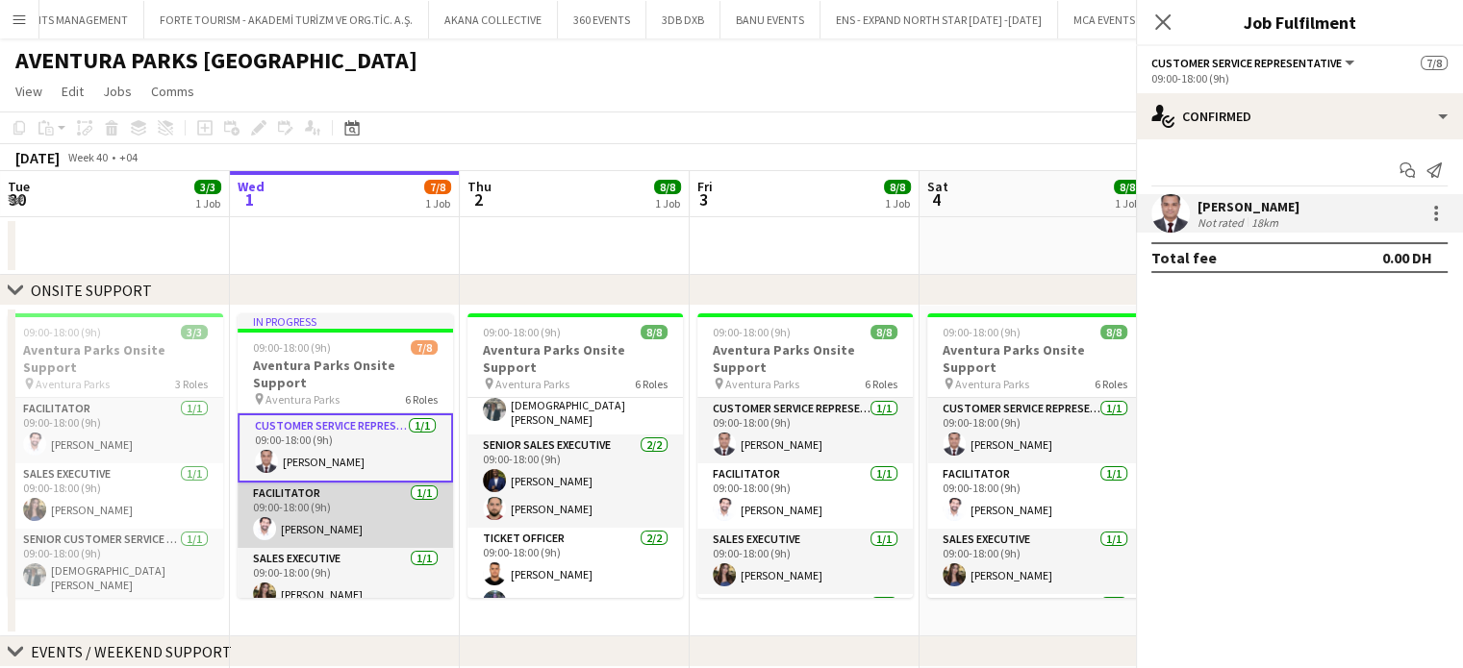
scroll to position [0, 461]
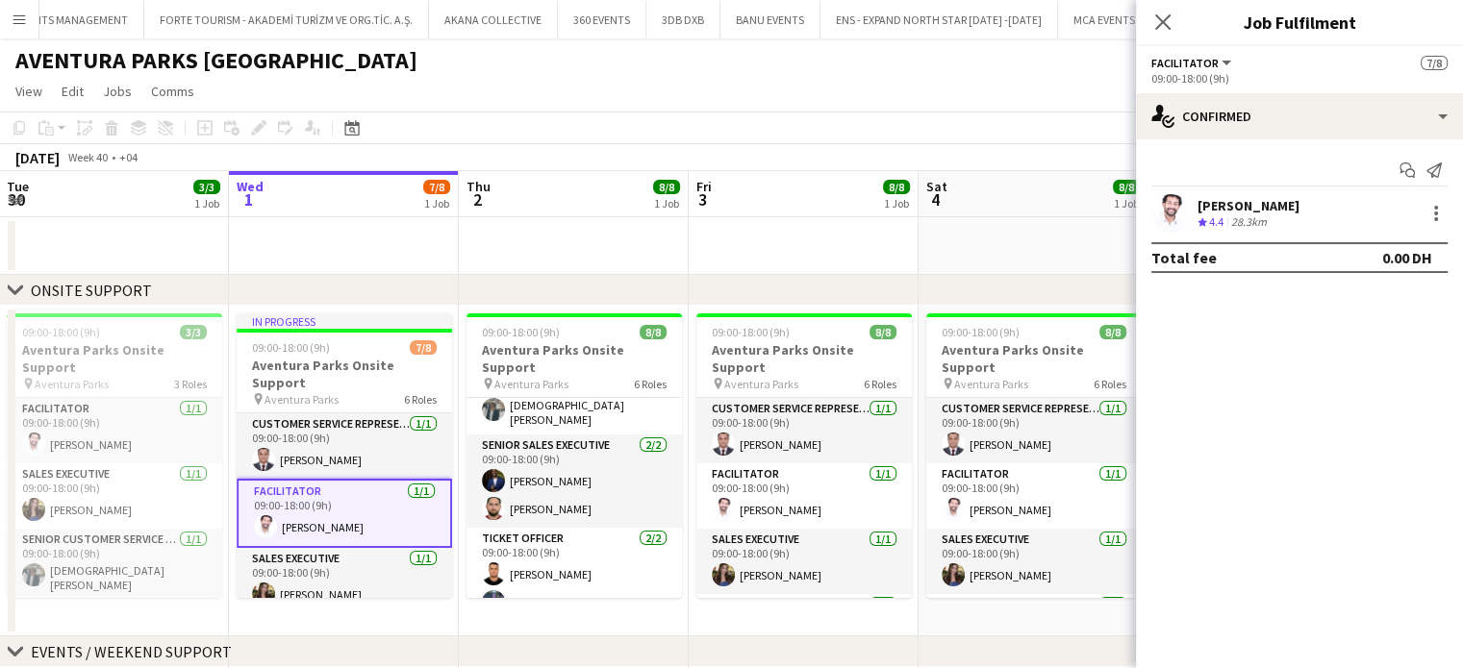
click at [1233, 219] on div "28.3km" at bounding box center [1248, 222] width 43 height 16
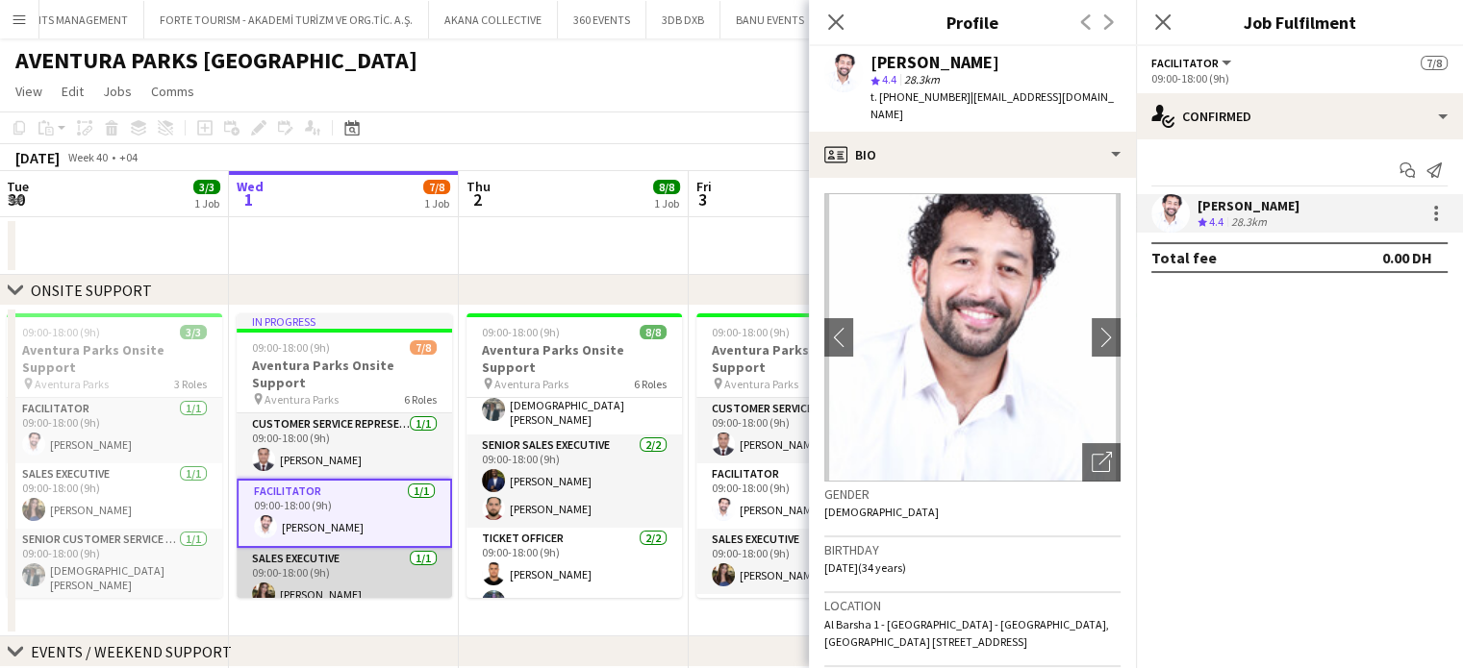
scroll to position [192, 0]
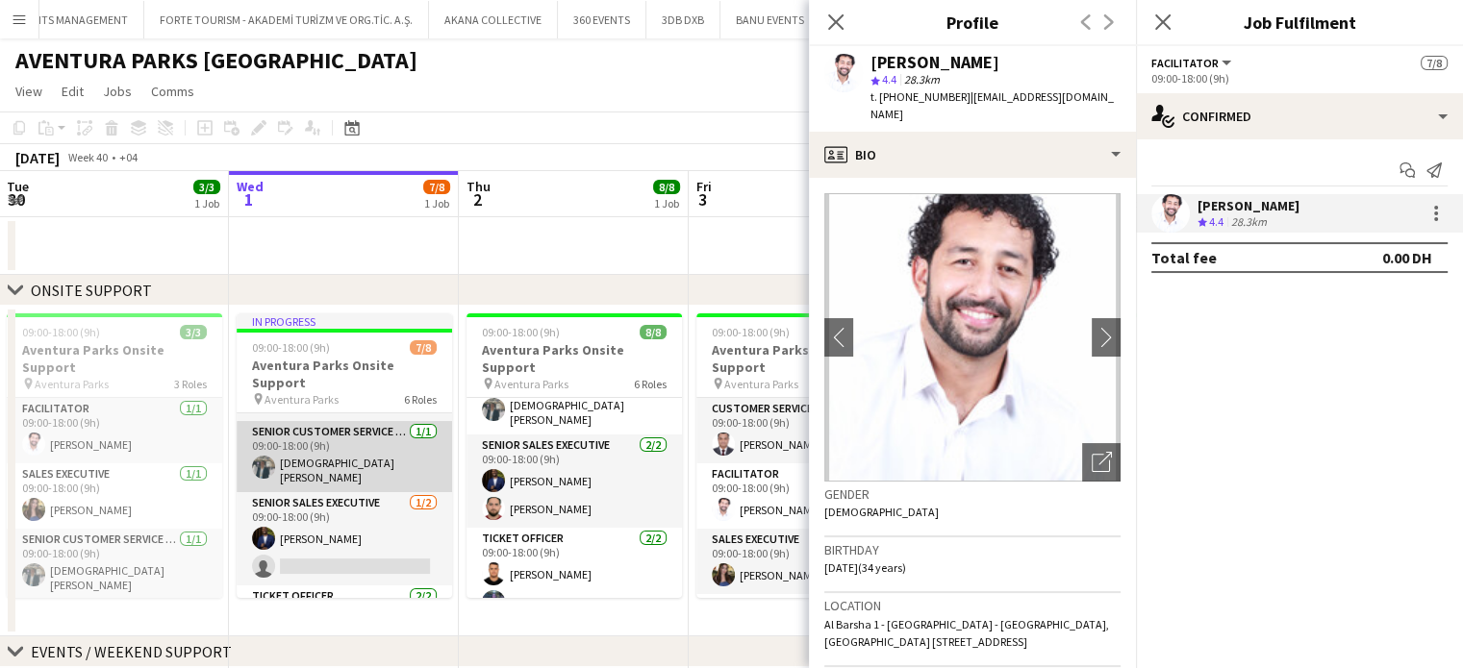
click at [339, 450] on app-card-role "Senior Customer Service Representative [DATE] 09:00-18:00 (9h) [DEMOGRAPHIC_DAT…" at bounding box center [344, 456] width 215 height 71
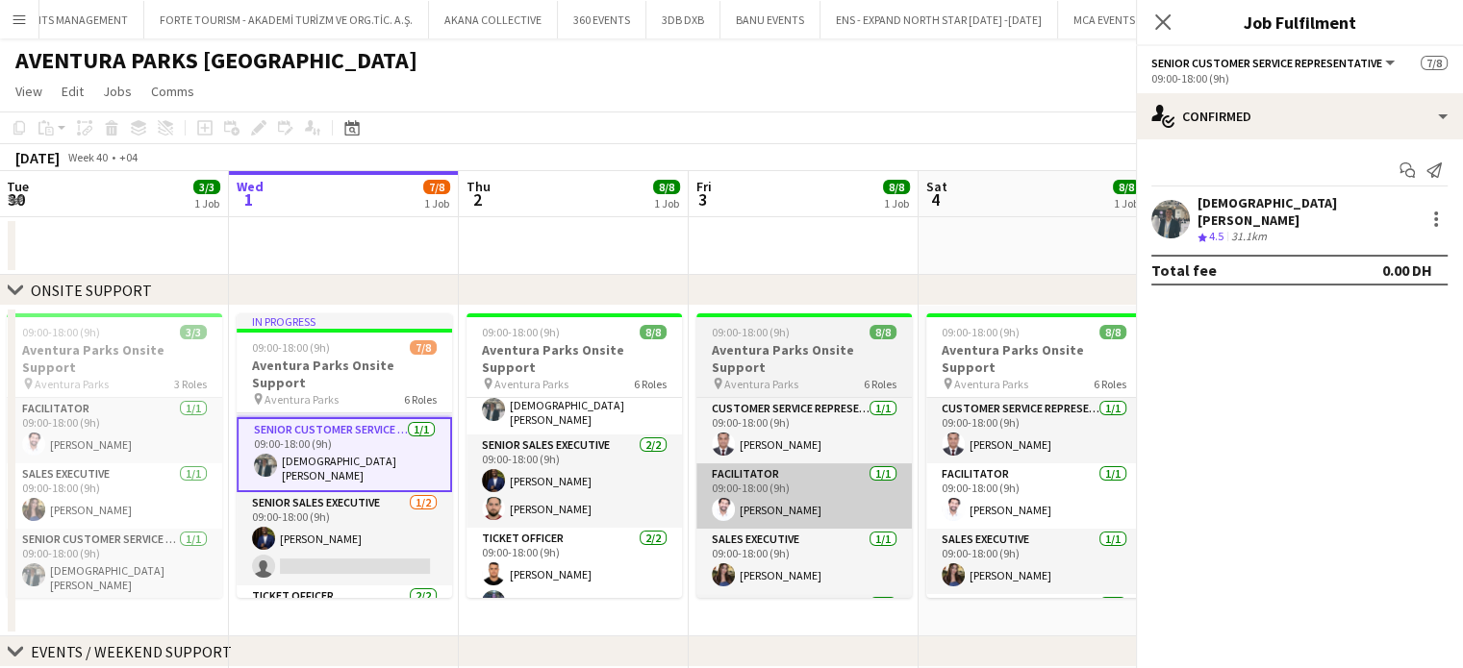
scroll to position [188, 0]
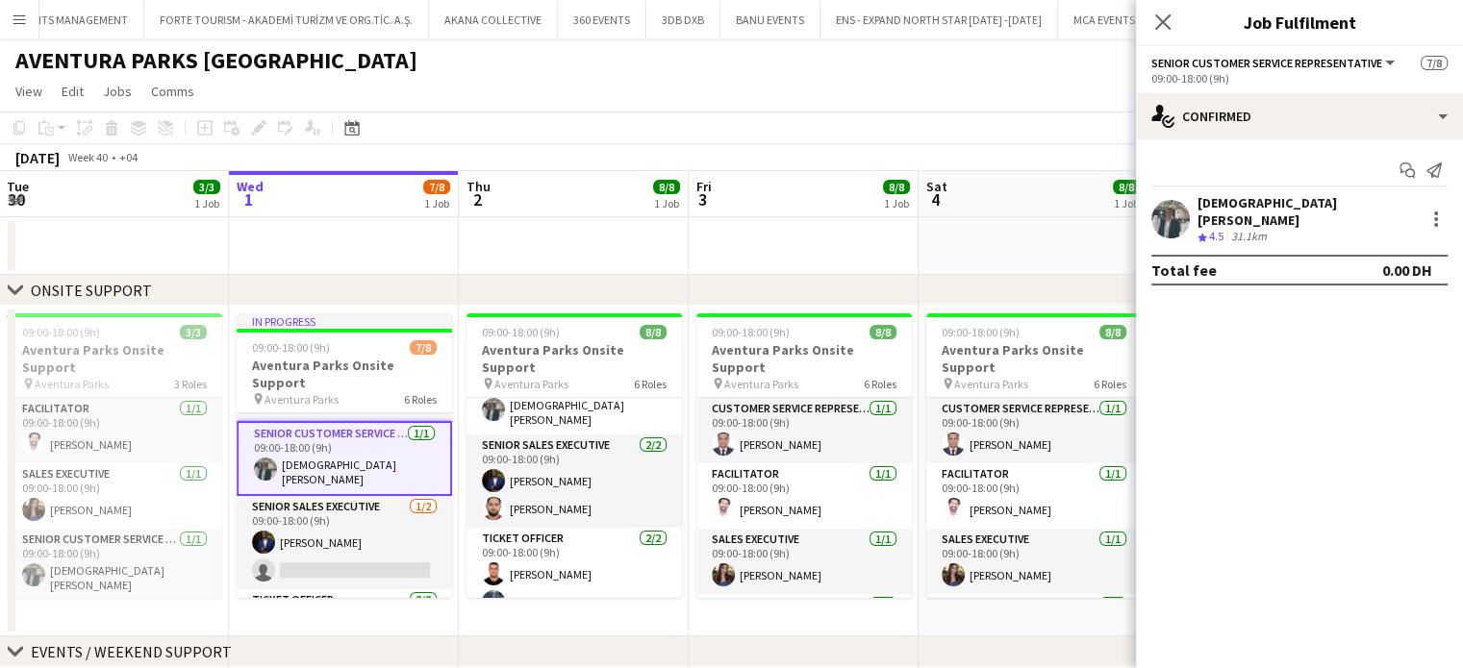
click at [1221, 205] on div "[DEMOGRAPHIC_DATA][PERSON_NAME]" at bounding box center [1306, 211] width 219 height 35
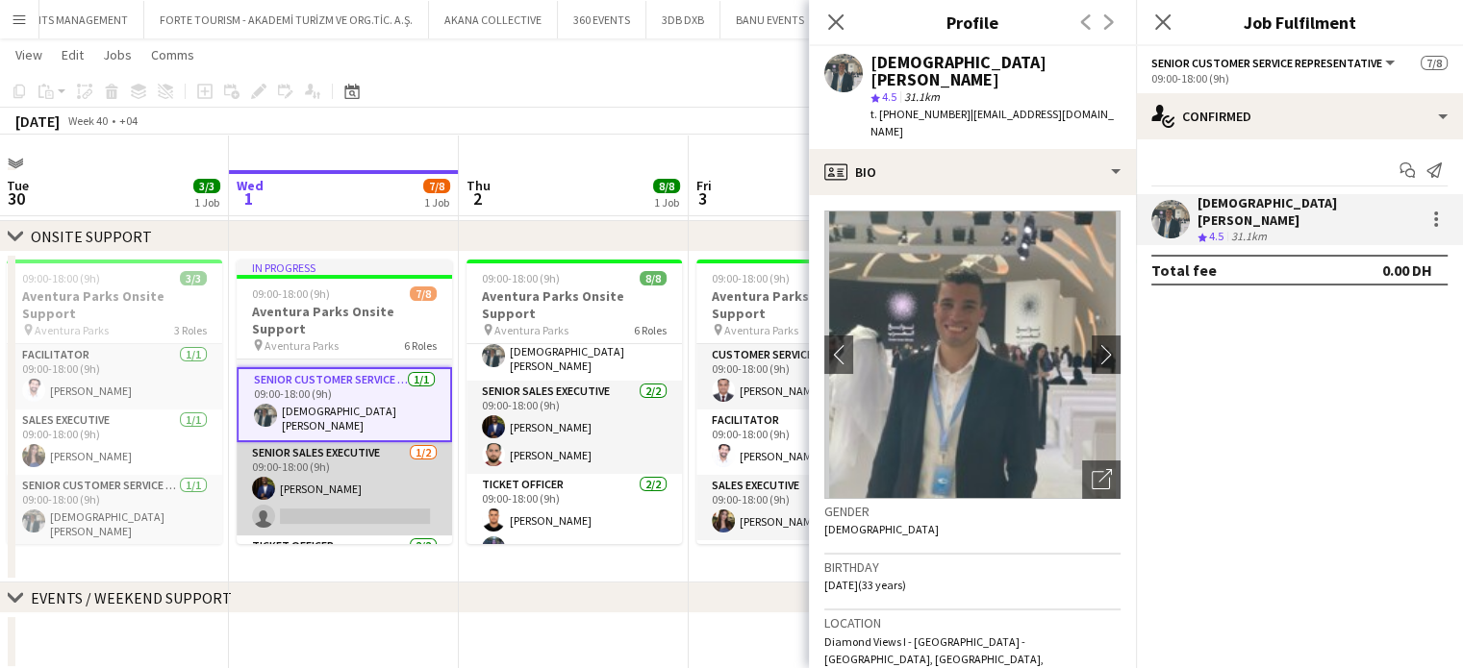
scroll to position [88, 0]
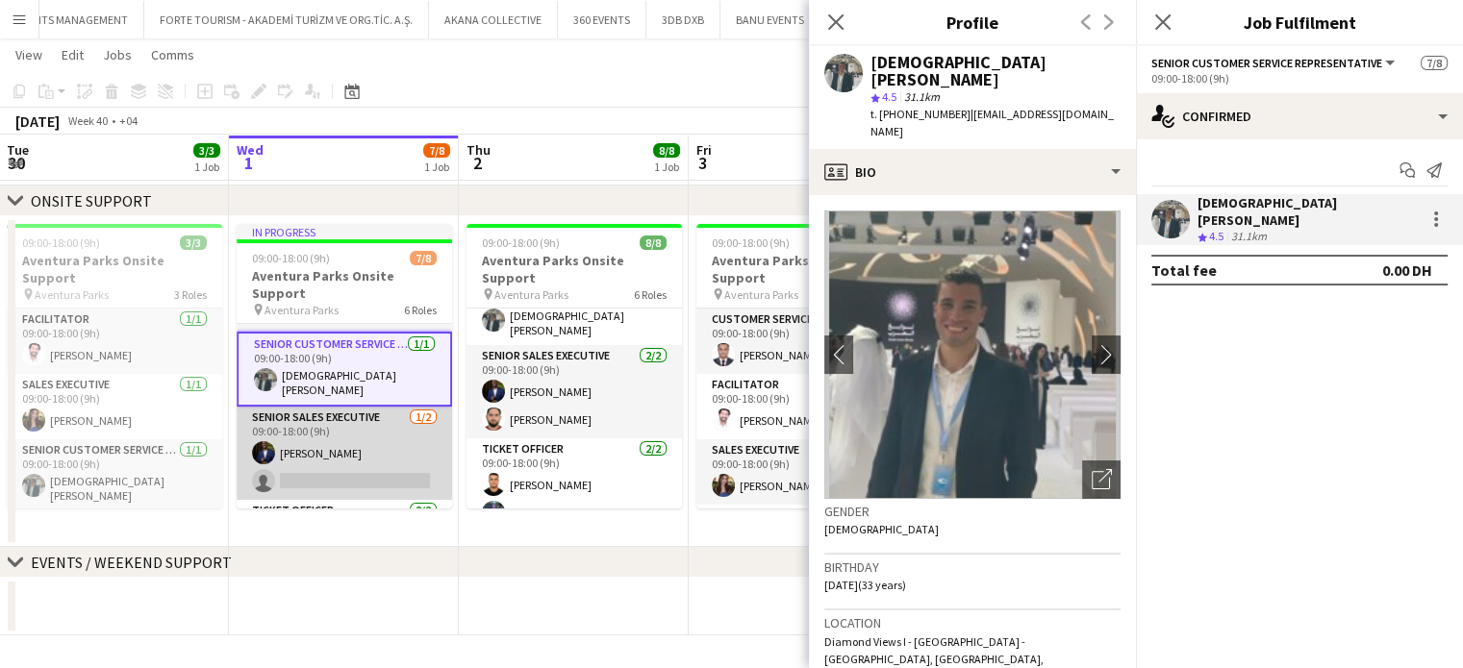
click at [338, 428] on app-card-role "Senior Sales Executive [DATE] 09:00-18:00 (9h) [PERSON_NAME] single-neutral-act…" at bounding box center [344, 453] width 215 height 93
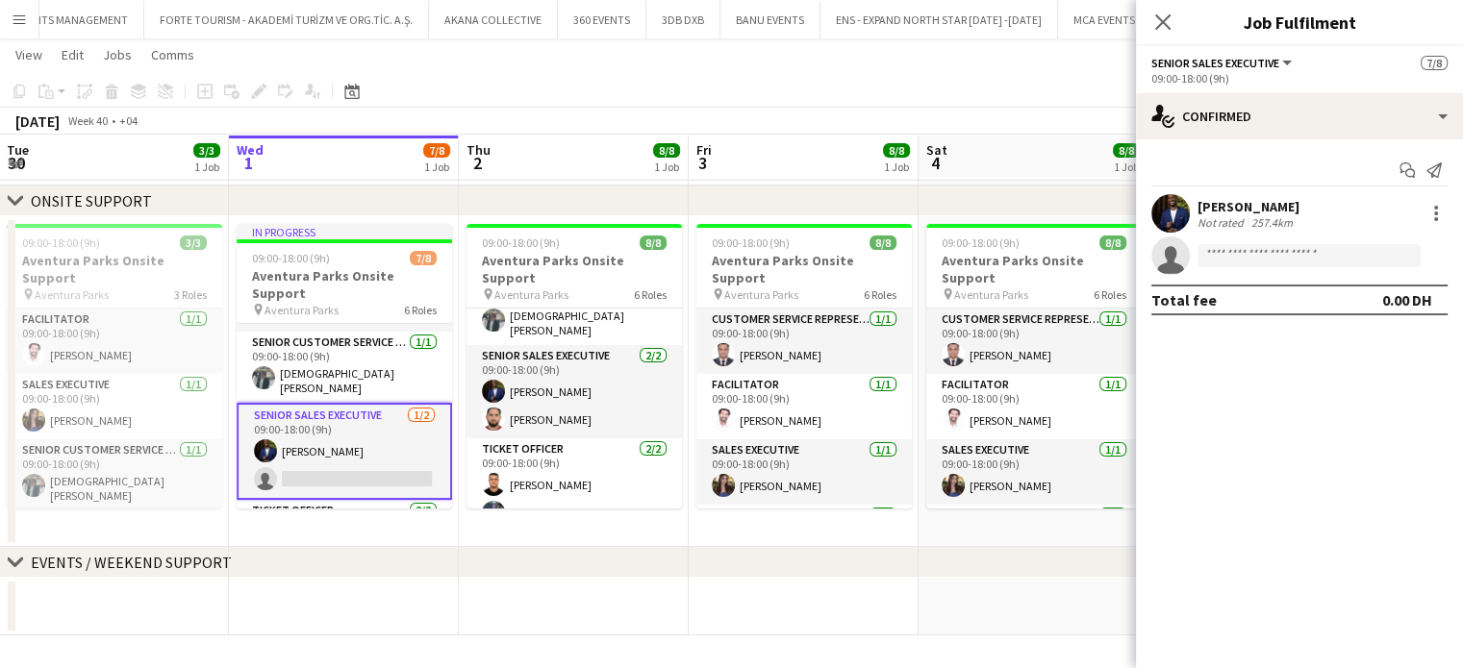
click at [1192, 218] on div "Mazin Ali Not rated 257.4km" at bounding box center [1299, 213] width 327 height 38
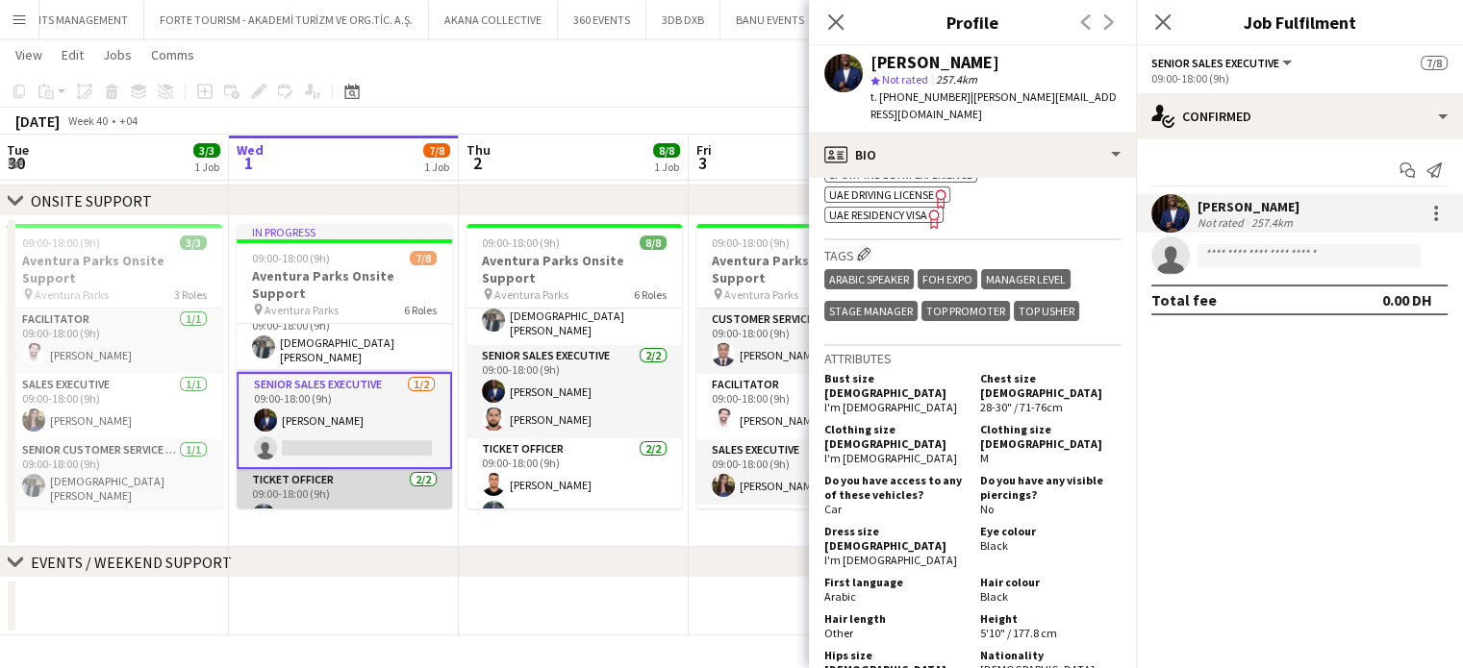
scroll to position [248, 0]
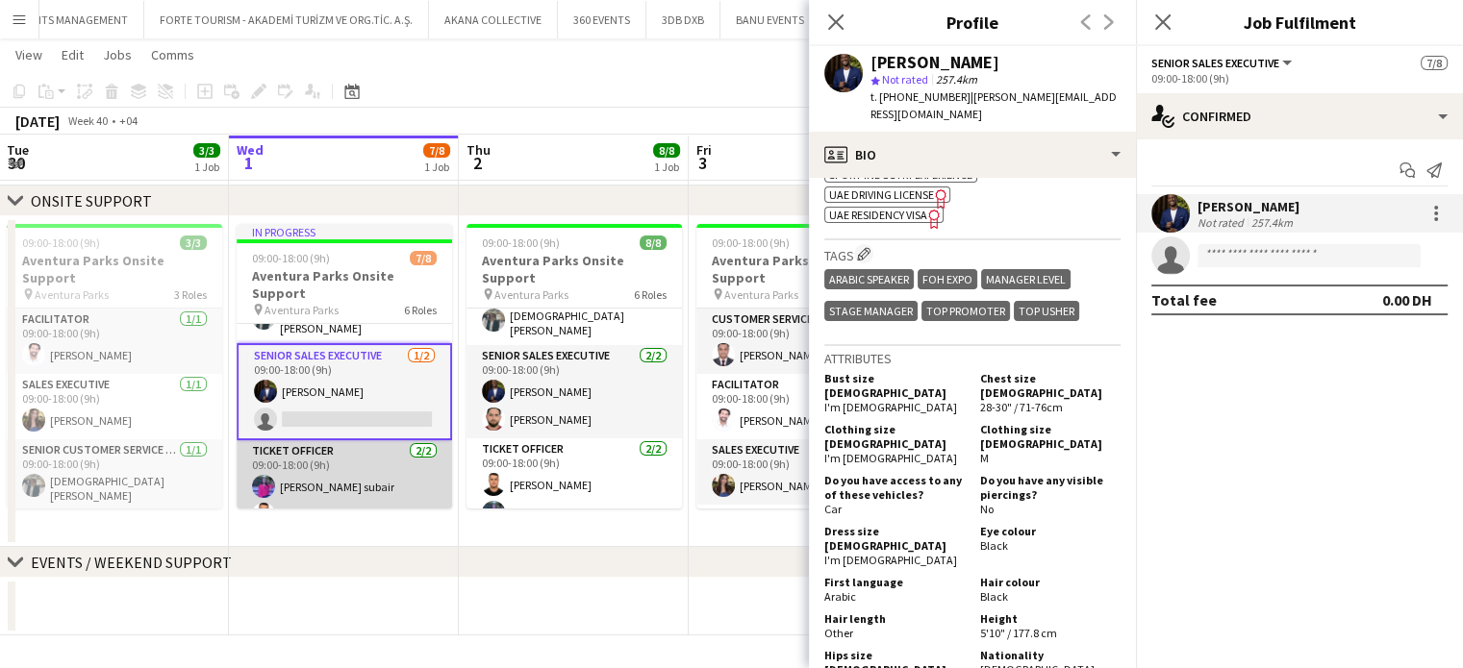
click at [323, 495] on app-card-role "Ticket Officer 2/2 09:00-18:00 (9h) Suhana Shaik subair Aymane Belbach" at bounding box center [344, 486] width 215 height 93
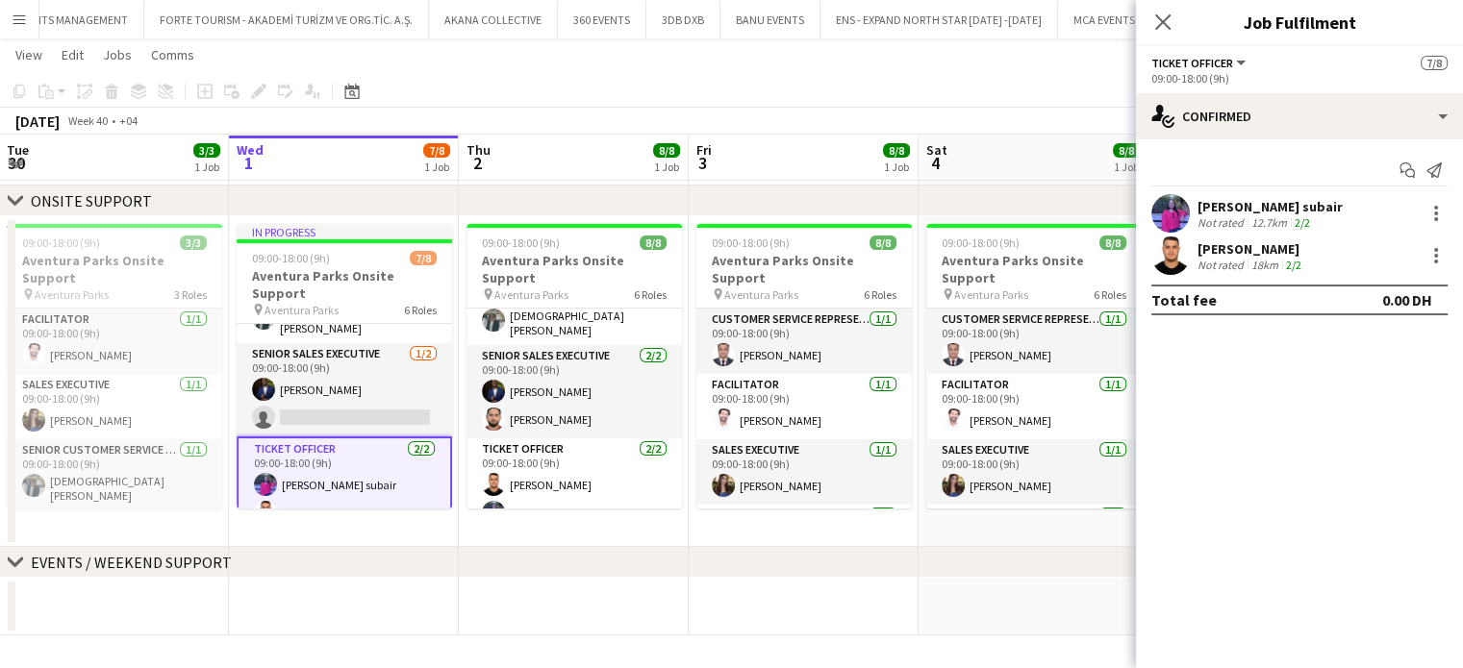
click at [1253, 249] on div "Aymane Belbach" at bounding box center [1251, 248] width 108 height 17
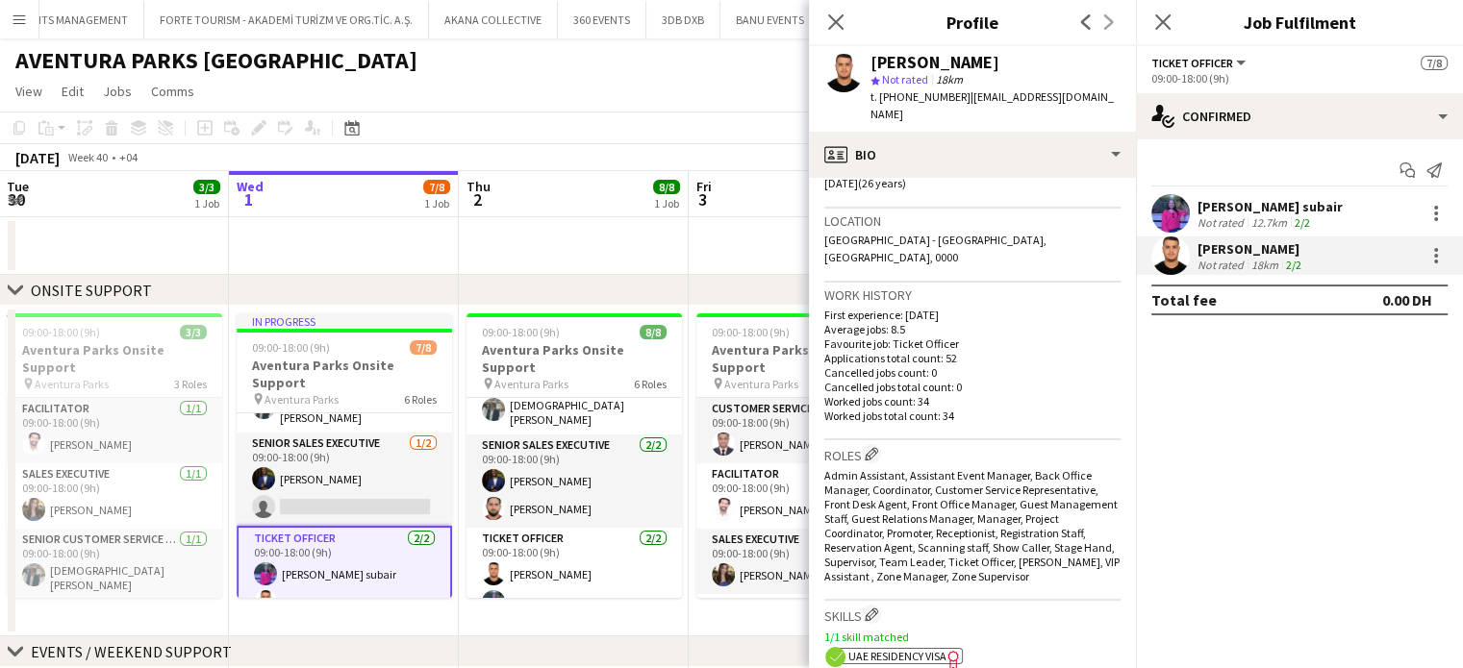
scroll to position [0, 0]
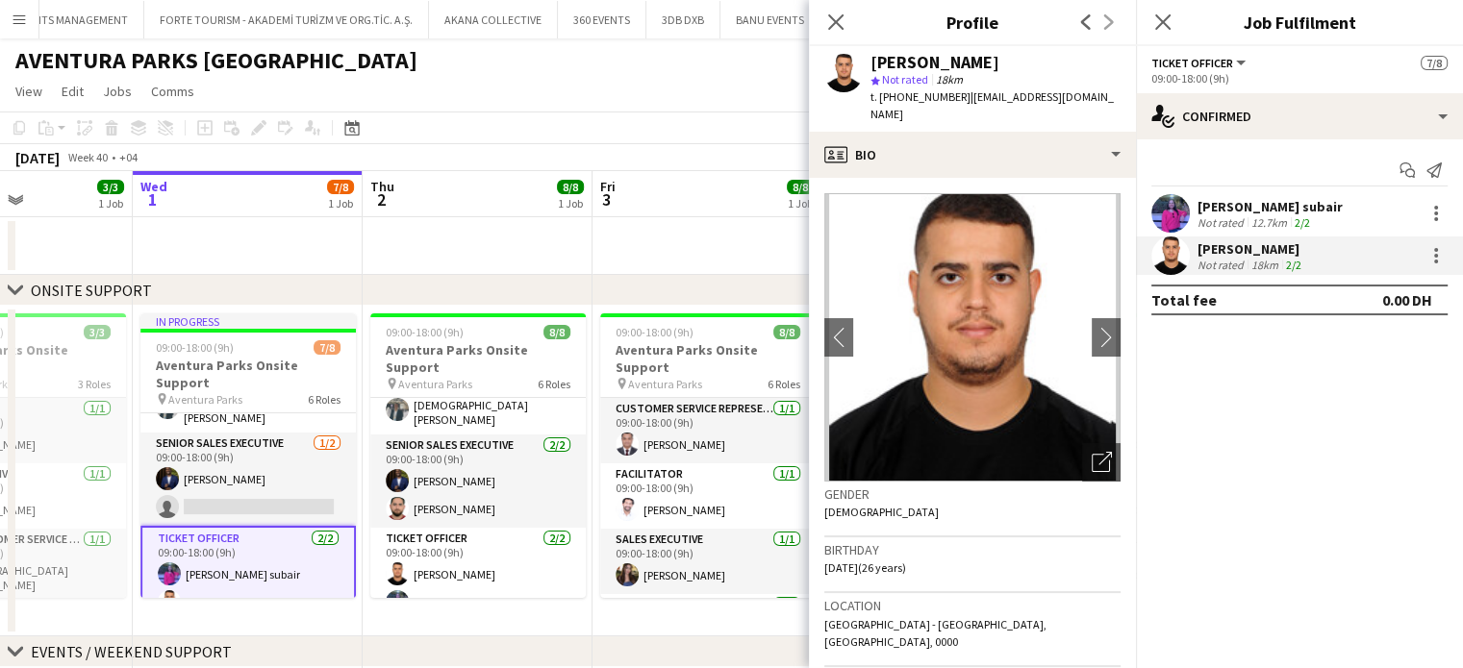
drag, startPoint x: 508, startPoint y: 609, endPoint x: 659, endPoint y: 609, distance: 151.0
click at [659, 609] on app-calendar-viewport "Sun 28 3/3 1 Job Mon 29 3/3 1 Job Tue 30 3/3 1 Job Wed 1 7/8 1 Job Thu 2 8/8 1 …" at bounding box center [731, 448] width 1463 height 554
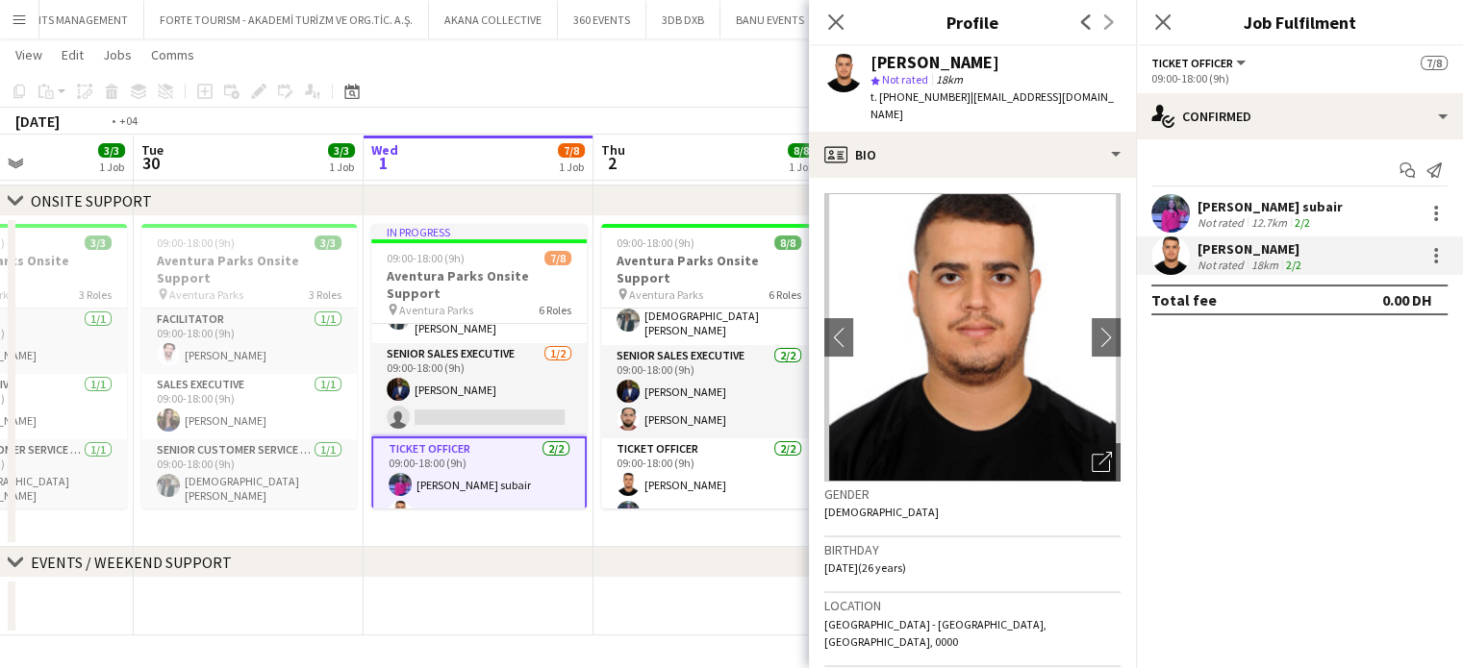
scroll to position [0, 547]
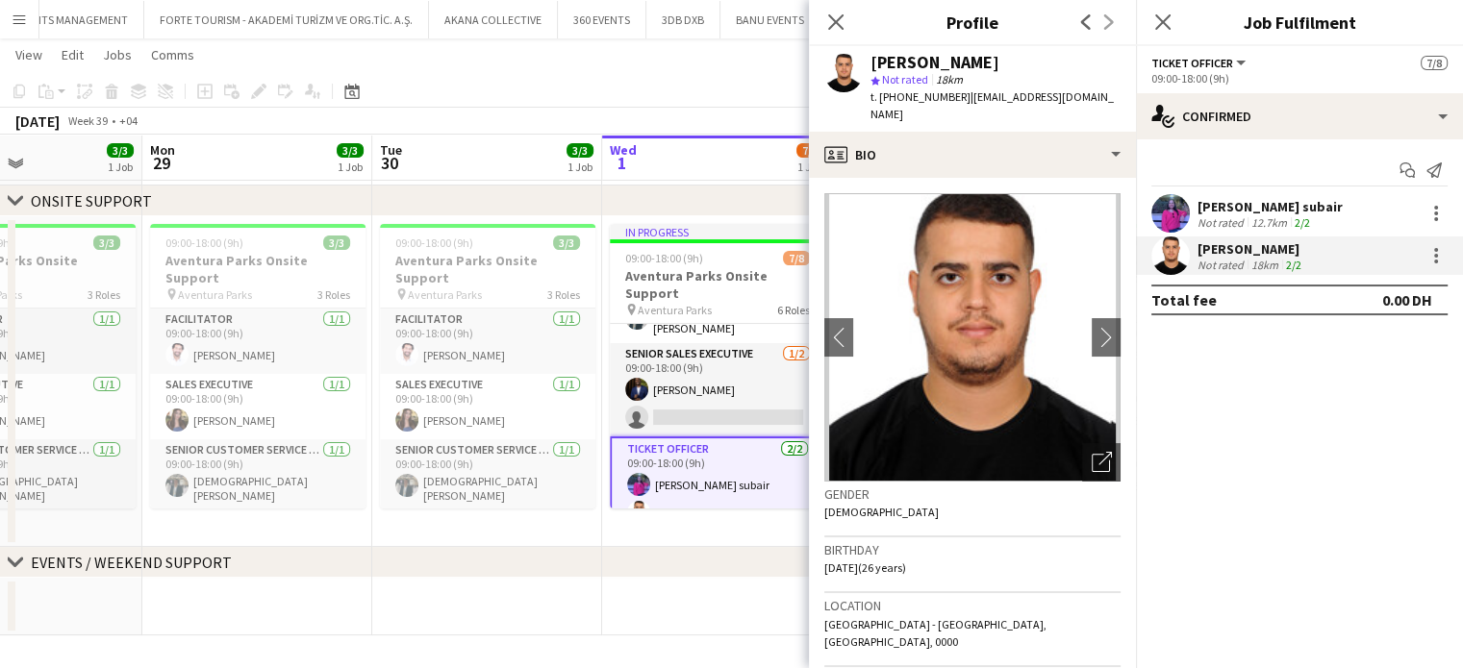
drag, startPoint x: 300, startPoint y: 514, endPoint x: 522, endPoint y: 504, distance: 222.3
click at [522, 504] on app-calendar-viewport "Fri 26 3/3 1 Job Sat 27 3/3 1 Job Sun 28 3/3 1 Job Mon 29 3/3 1 Job Tue 30 3/3 …" at bounding box center [731, 311] width 1463 height 648
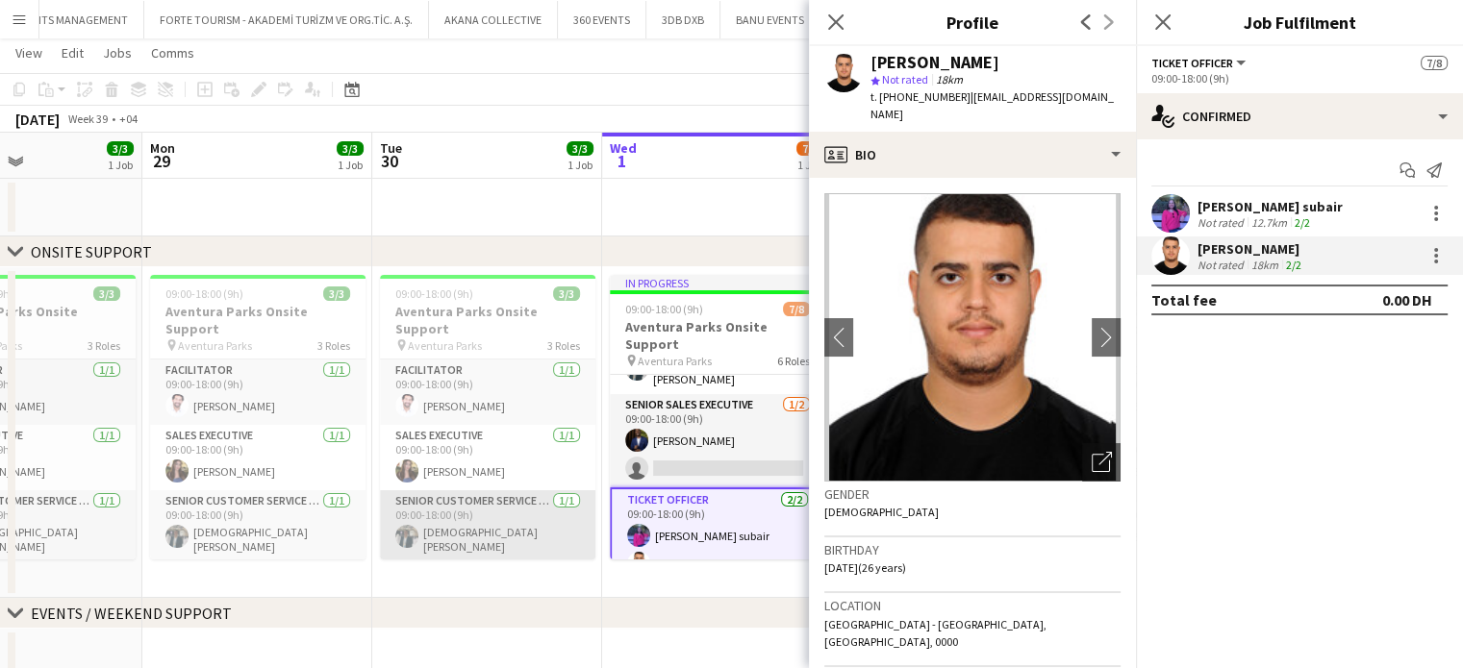
scroll to position [0, 0]
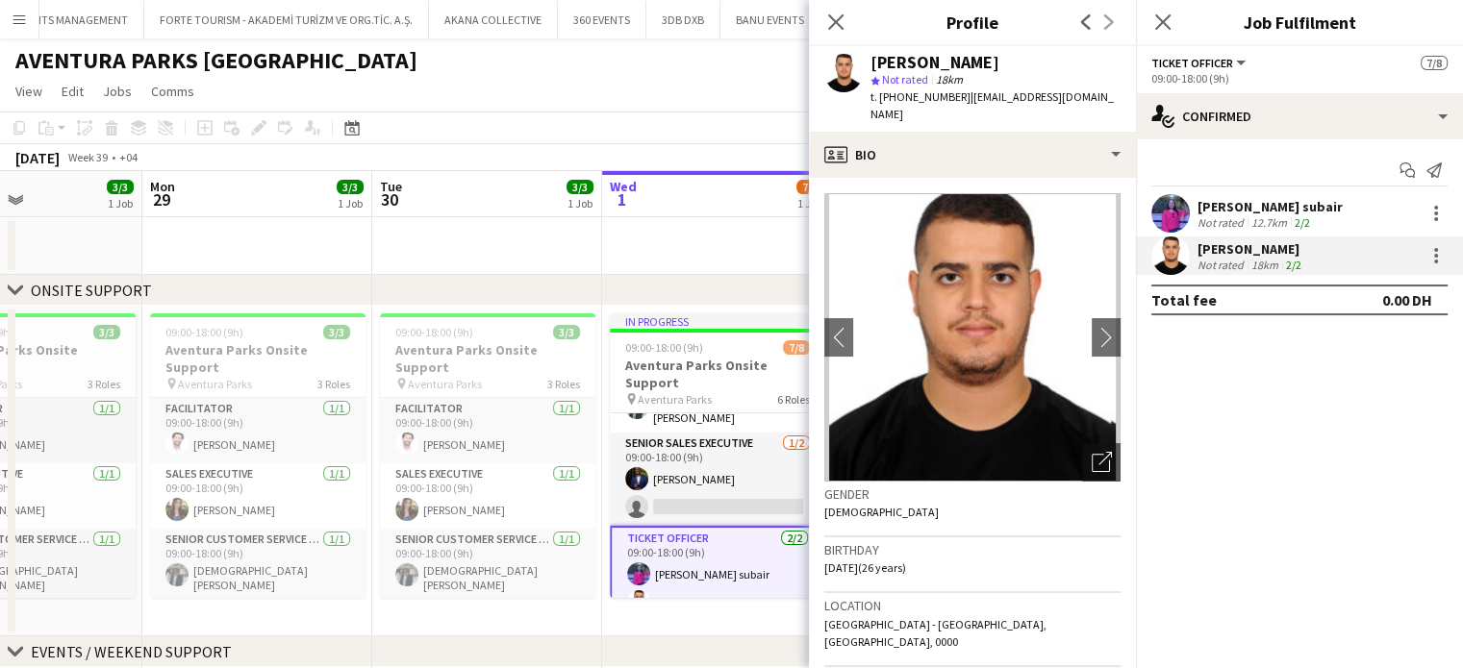
click at [764, 241] on app-date-cell at bounding box center [717, 246] width 230 height 58
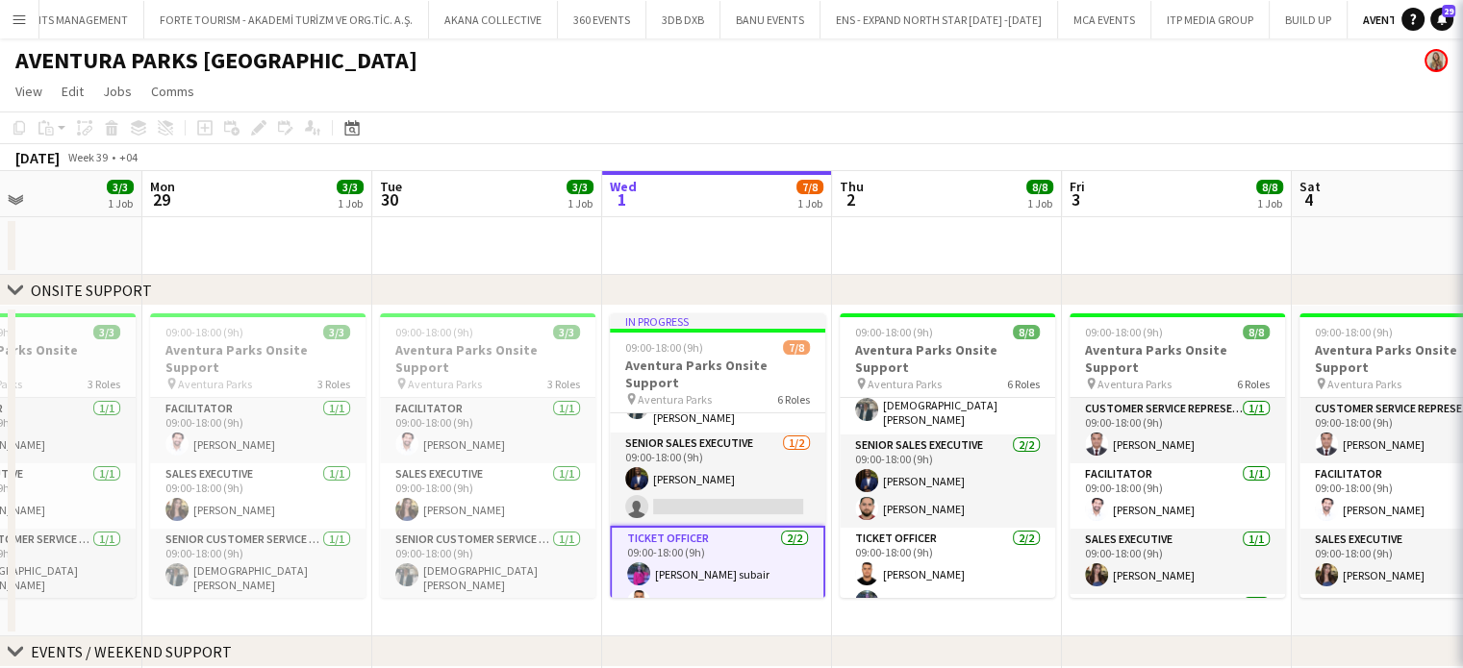
scroll to position [246, 0]
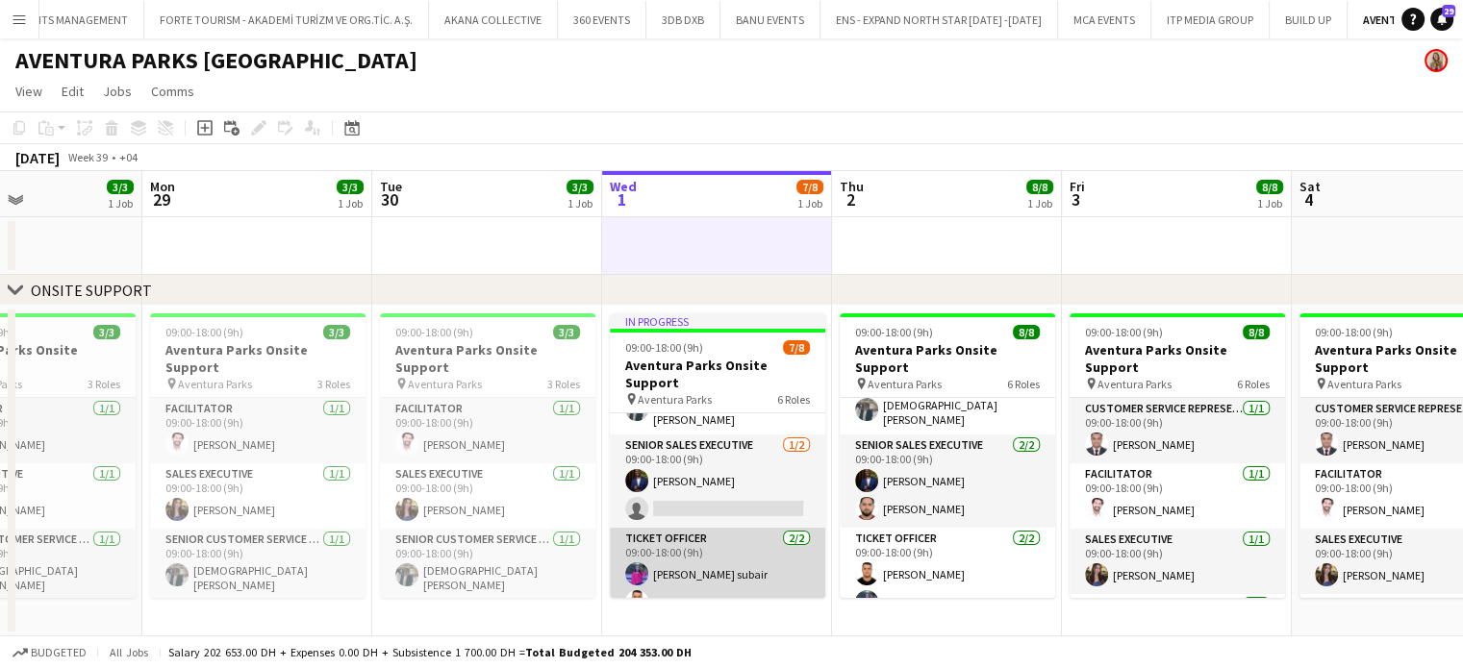
click at [746, 564] on app-card-role "Ticket Officer 2/2 09:00-18:00 (9h) Suhana Shaik subair Aymane Belbach" at bounding box center [717, 574] width 215 height 93
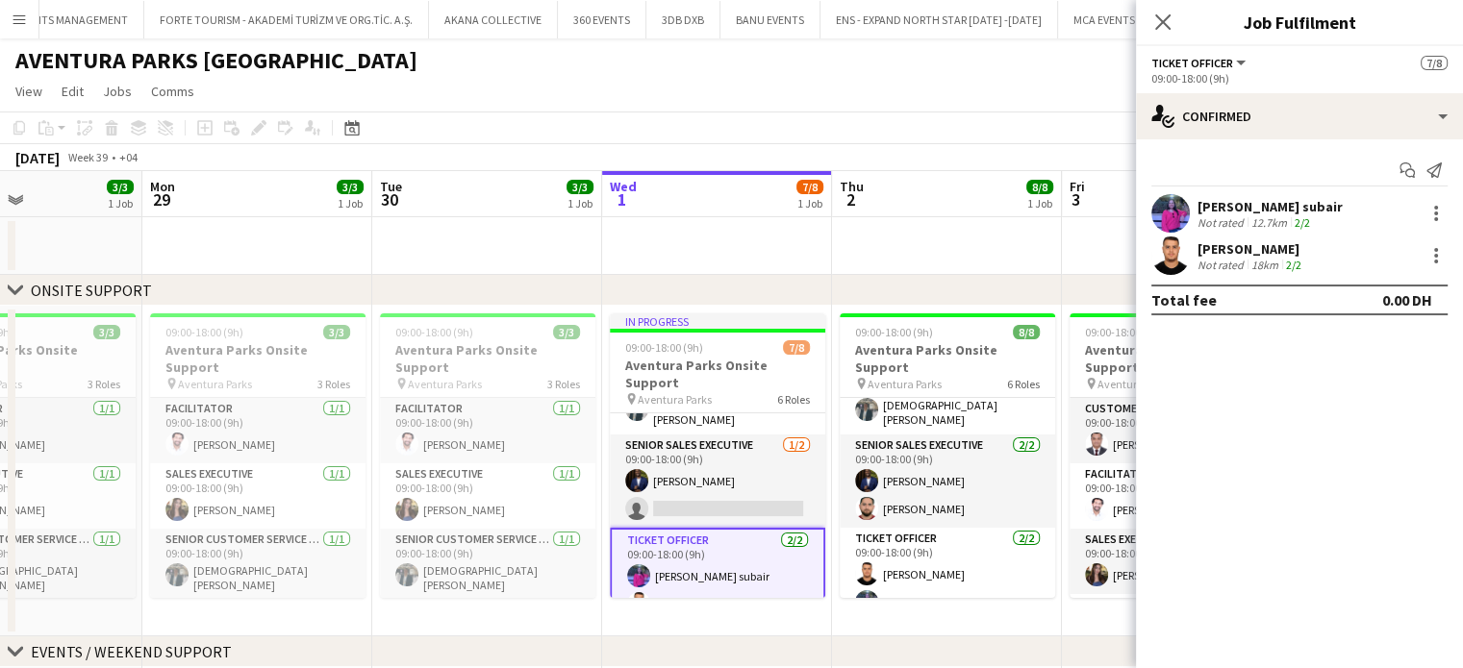
click at [1273, 245] on div "Aymane Belbach" at bounding box center [1251, 248] width 108 height 17
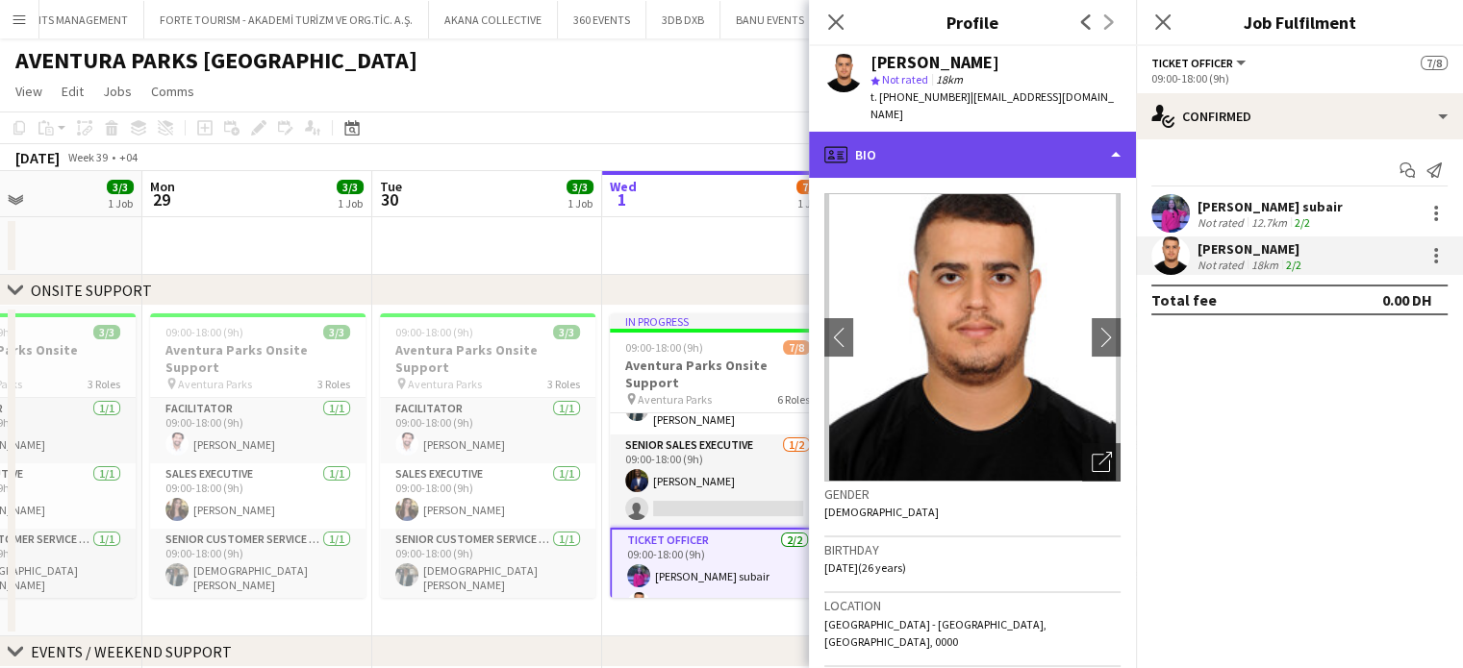
click at [1087, 136] on div "profile Bio" at bounding box center [972, 155] width 327 height 46
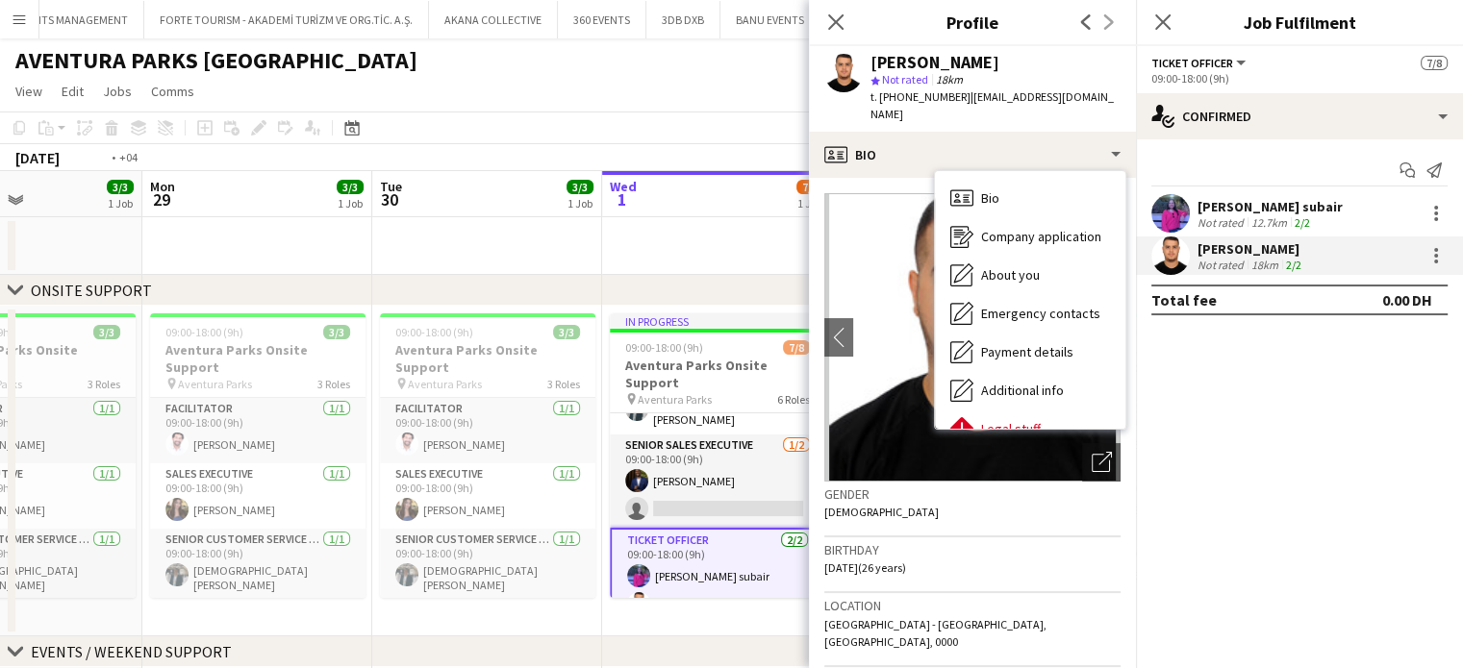
scroll to position [0, 723]
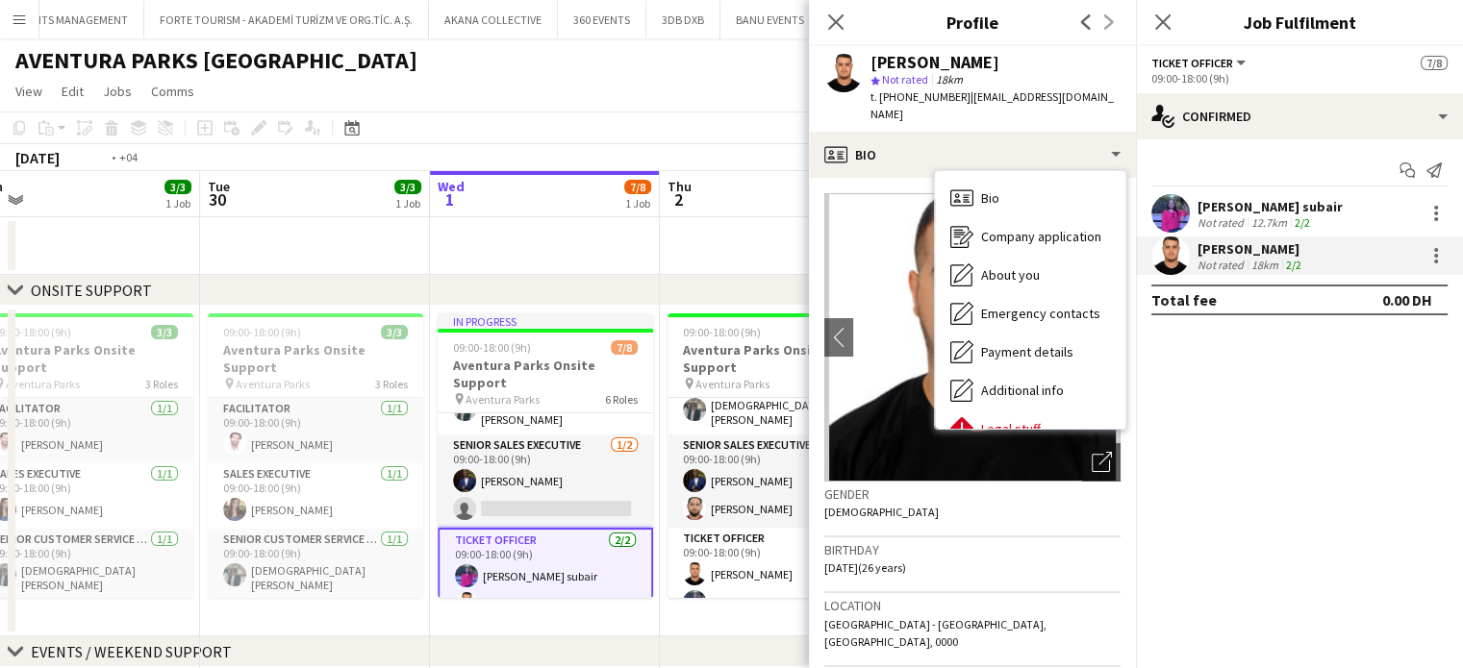
drag, startPoint x: 645, startPoint y: 455, endPoint x: 494, endPoint y: 448, distance: 151.1
click at [500, 449] on app-calendar-viewport "Fri 26 3/3 1 Job Sat 27 3/3 1 Job Sun 28 3/3 1 Job Mon 29 3/3 1 Job Tue 30 3/3 …" at bounding box center [731, 448] width 1463 height 554
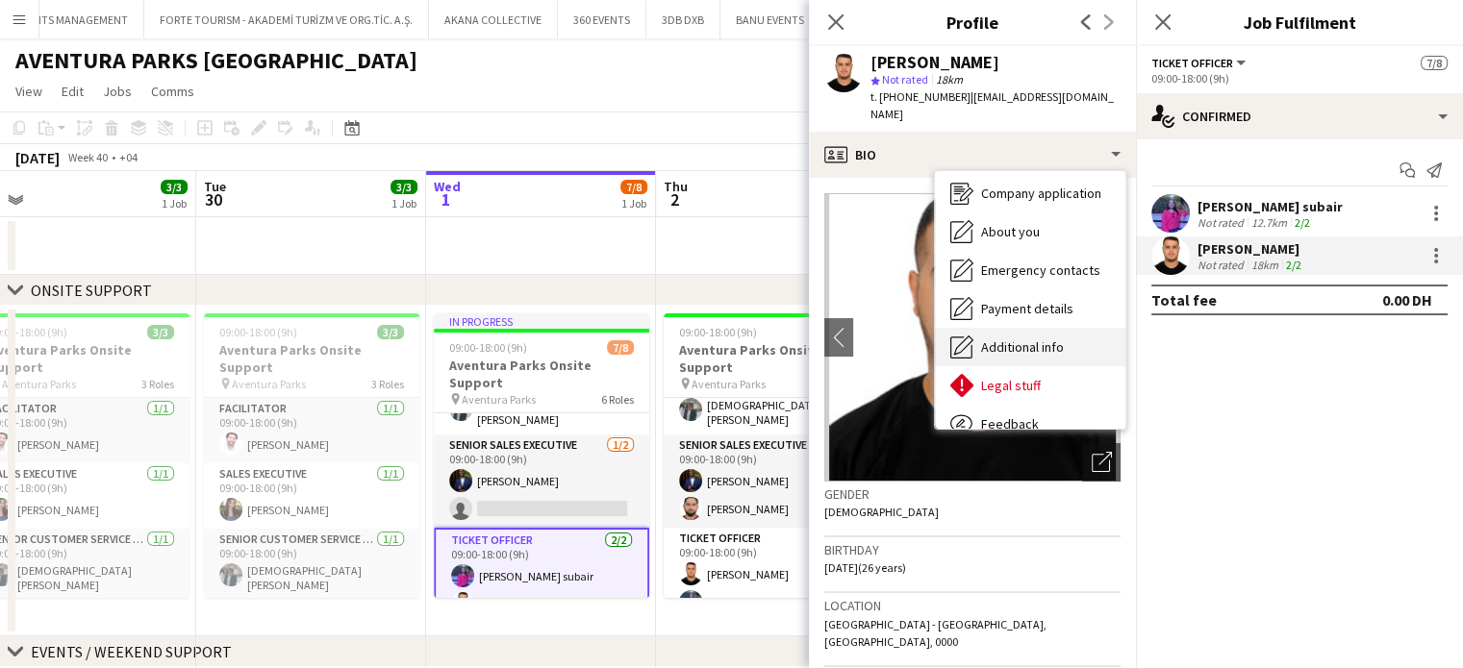
scroll to position [104, 0]
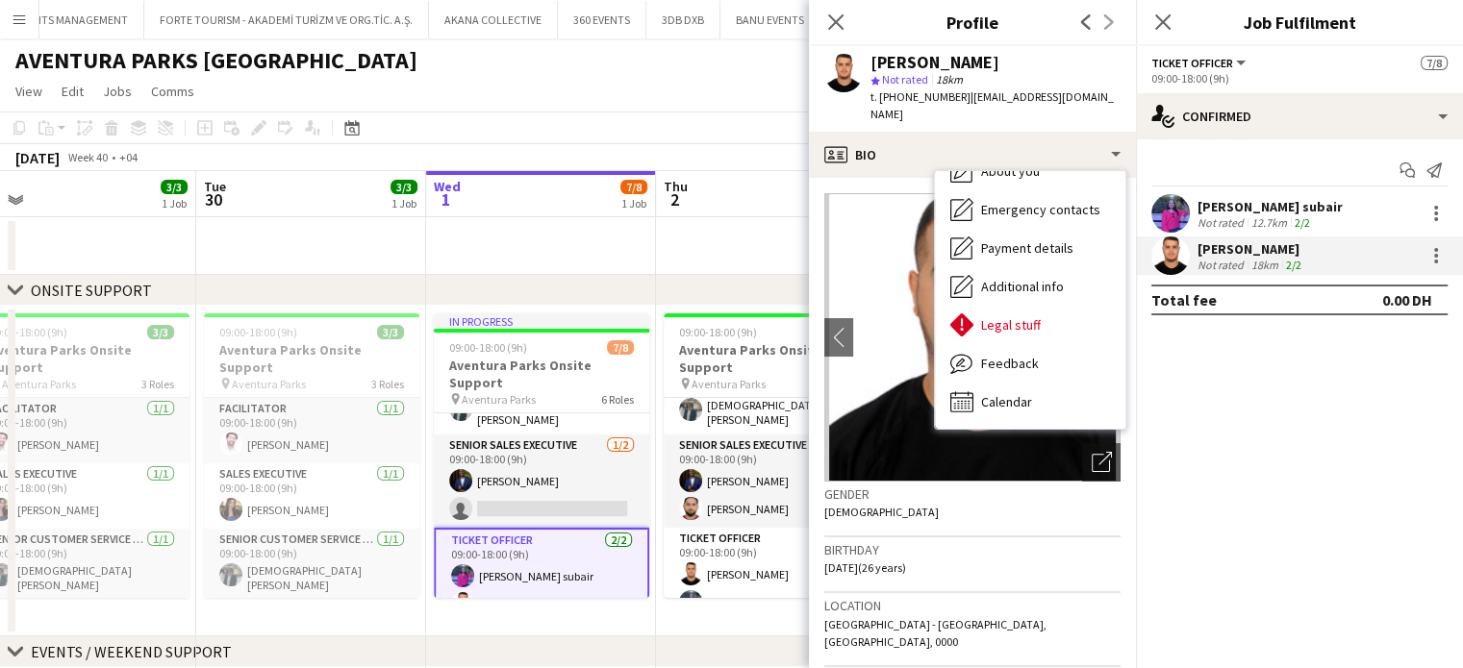
click at [750, 251] on app-date-cell at bounding box center [771, 246] width 230 height 58
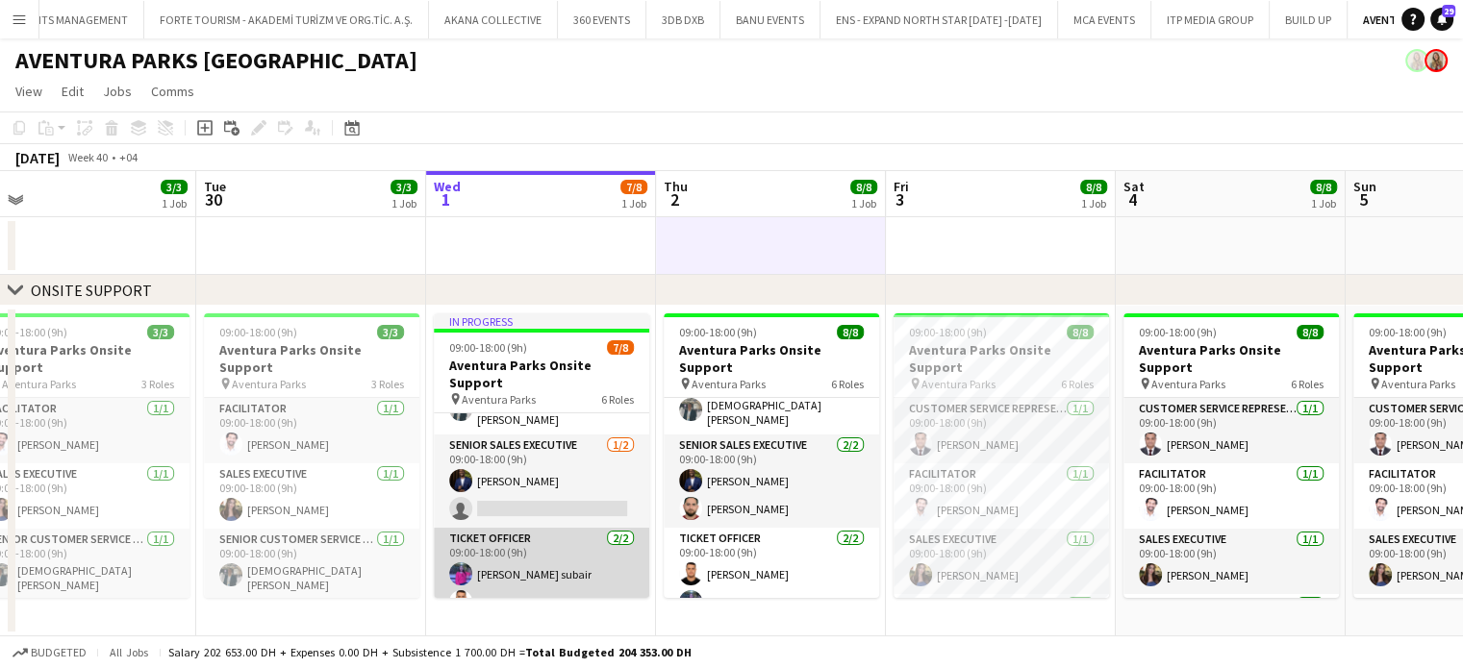
click at [529, 577] on app-card-role "Ticket Officer 2/2 09:00-18:00 (9h) Suhana Shaik subair Aymane Belbach" at bounding box center [541, 574] width 215 height 93
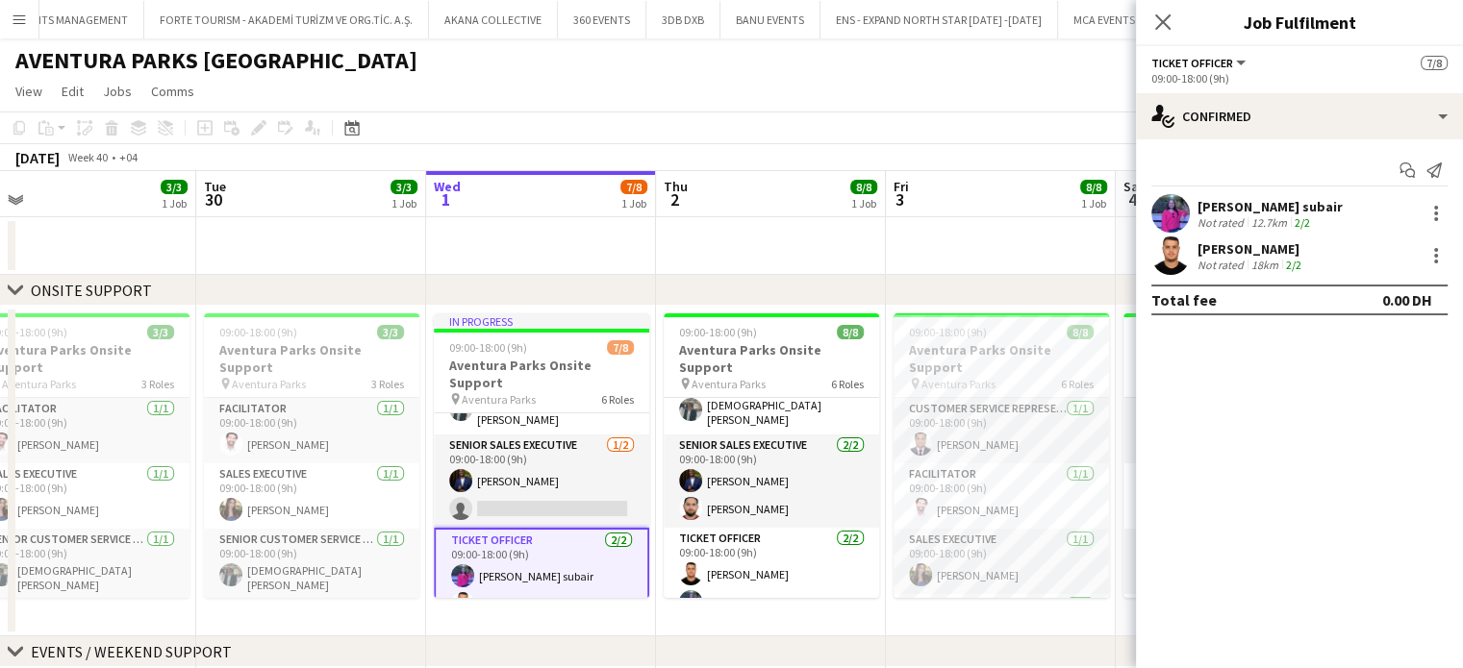
click at [1277, 241] on div "Aymane Belbach" at bounding box center [1251, 248] width 108 height 17
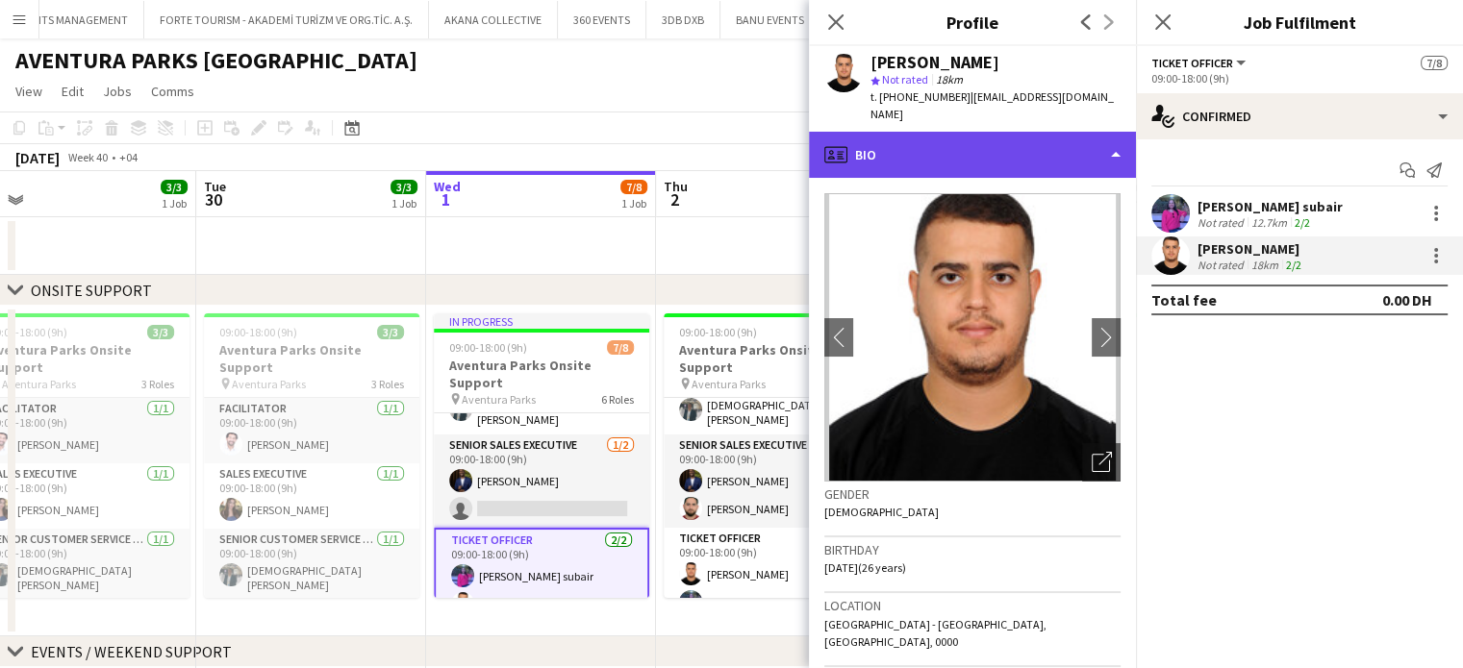
click at [1050, 132] on div "profile Bio" at bounding box center [972, 155] width 327 height 46
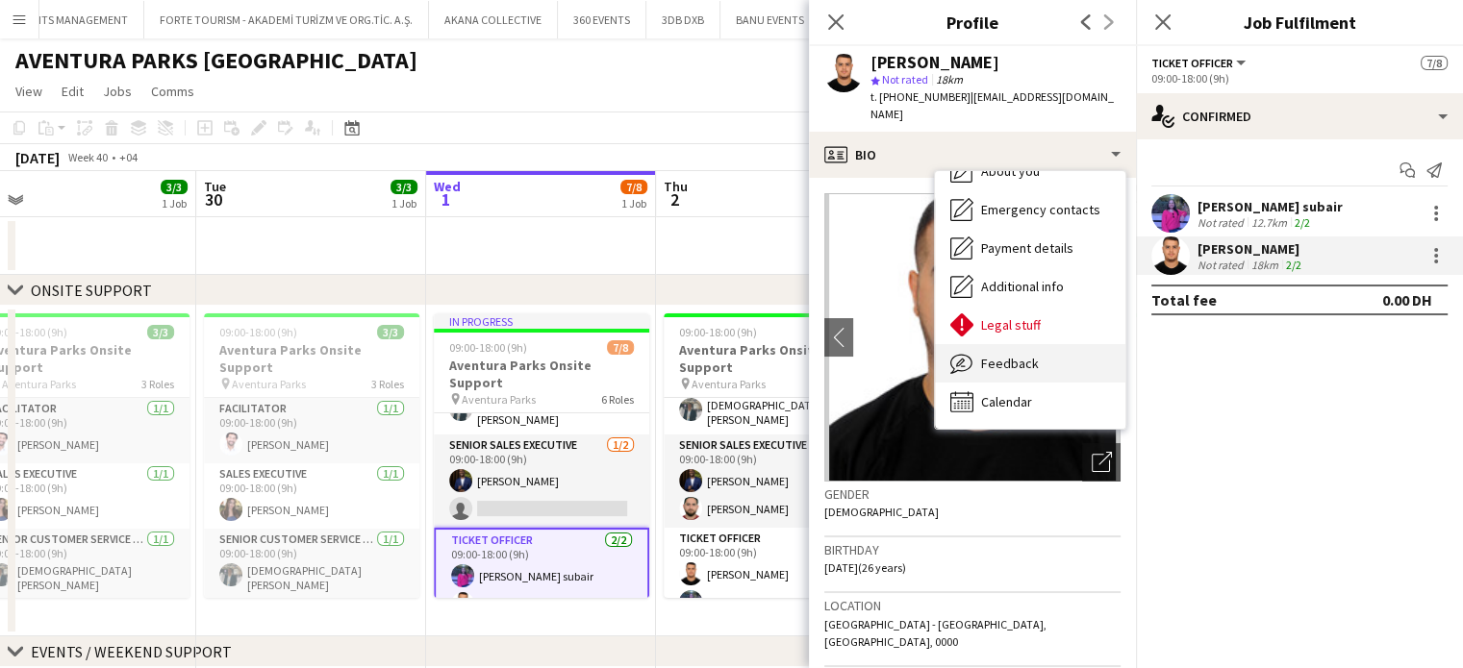
click at [1006, 355] on span "Feedback" at bounding box center [1010, 363] width 58 height 17
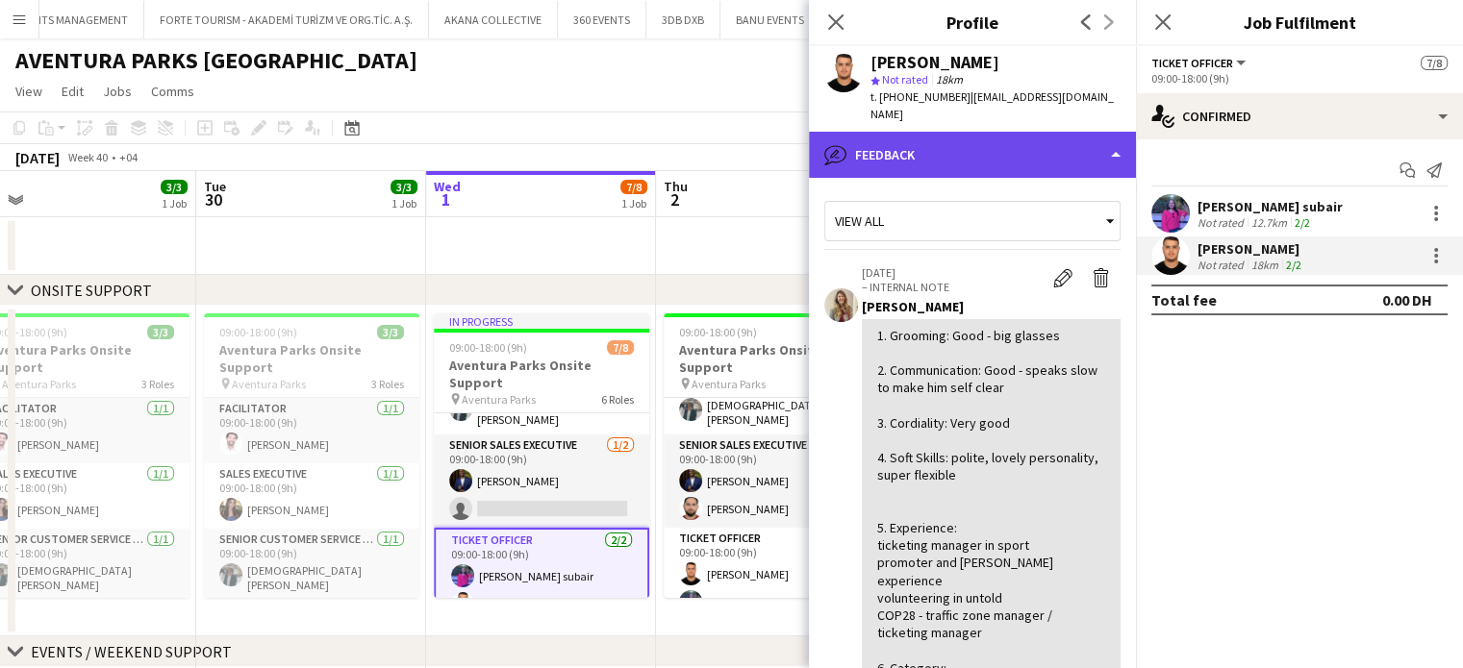
click at [1085, 132] on div "bubble-pencil Feedback" at bounding box center [972, 155] width 327 height 46
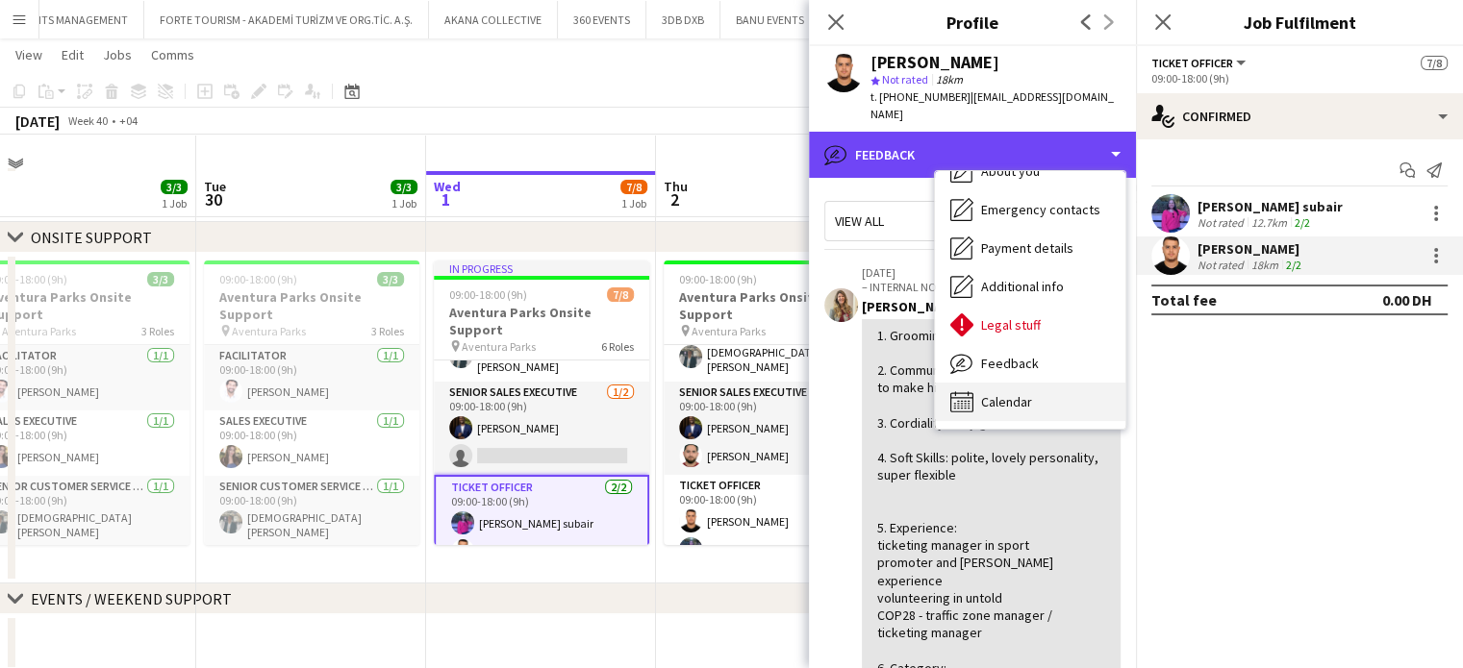
scroll to position [88, 0]
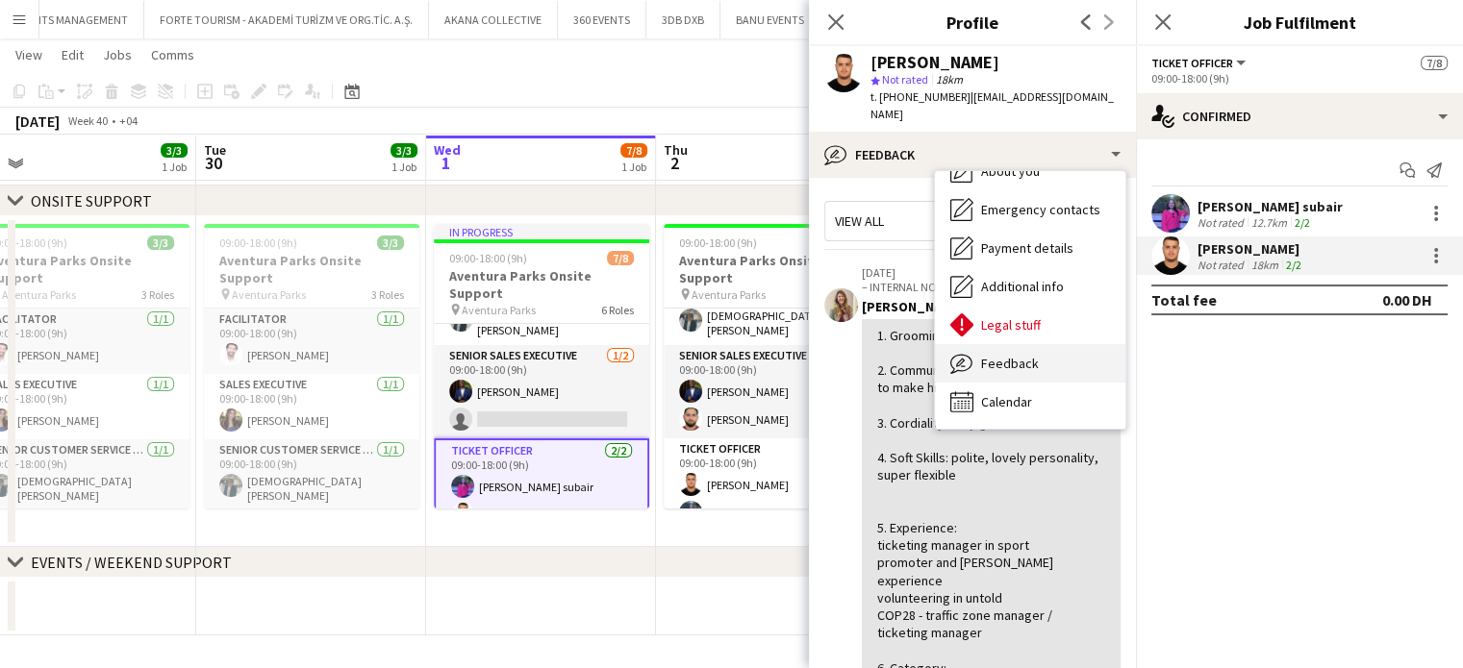
click at [1025, 355] on span "Feedback" at bounding box center [1010, 363] width 58 height 17
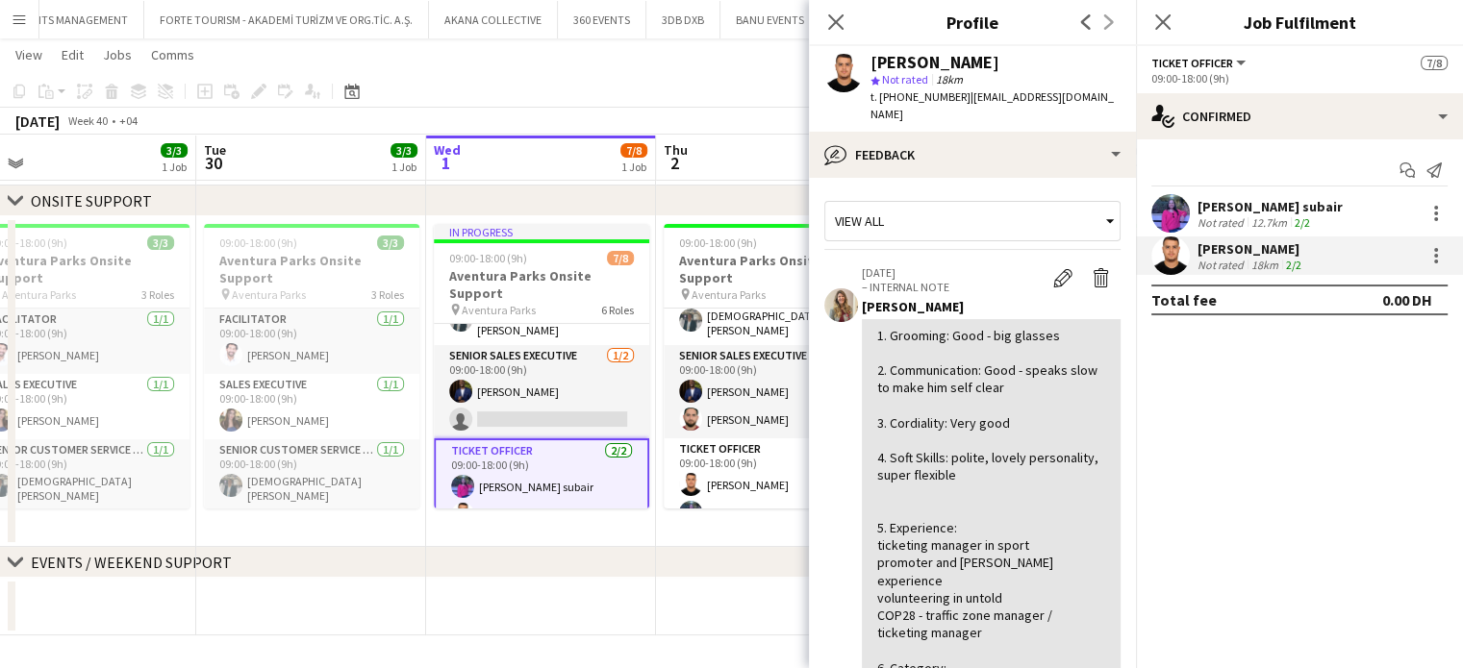
scroll to position [400, 0]
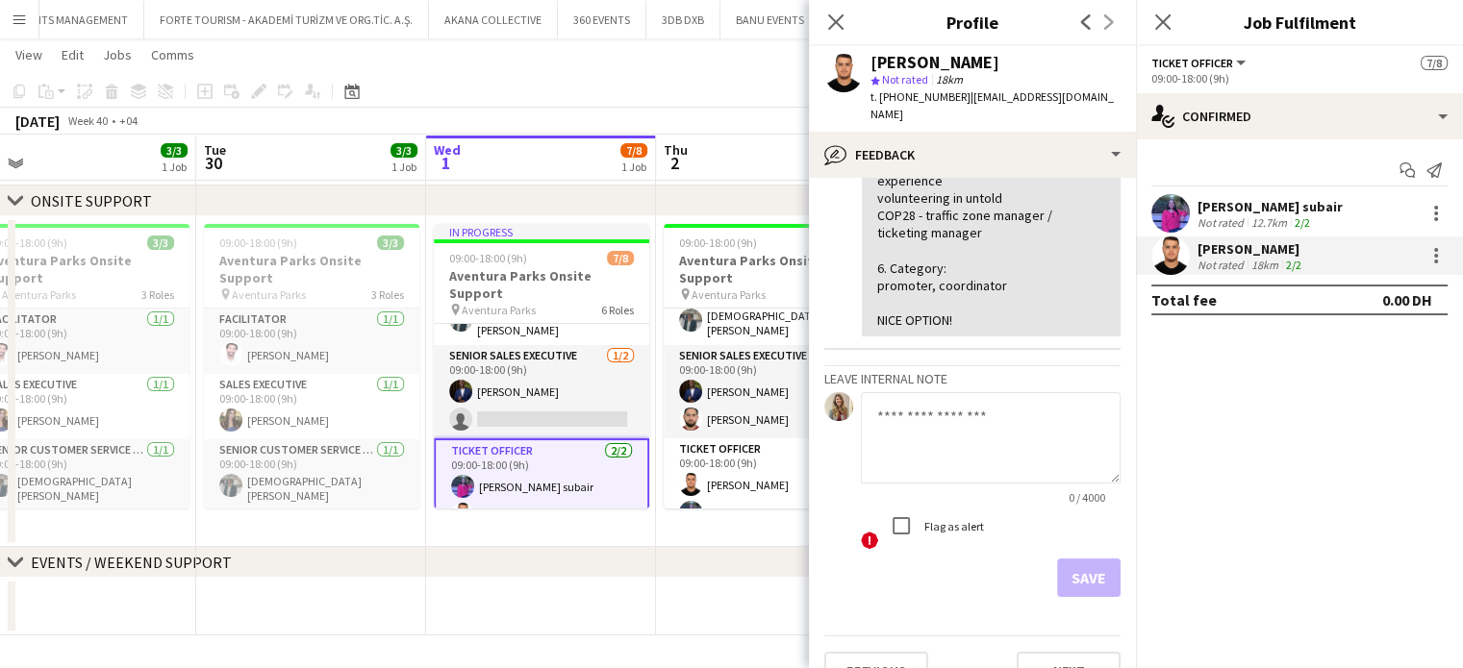
click at [979, 392] on textarea at bounding box center [991, 437] width 260 height 91
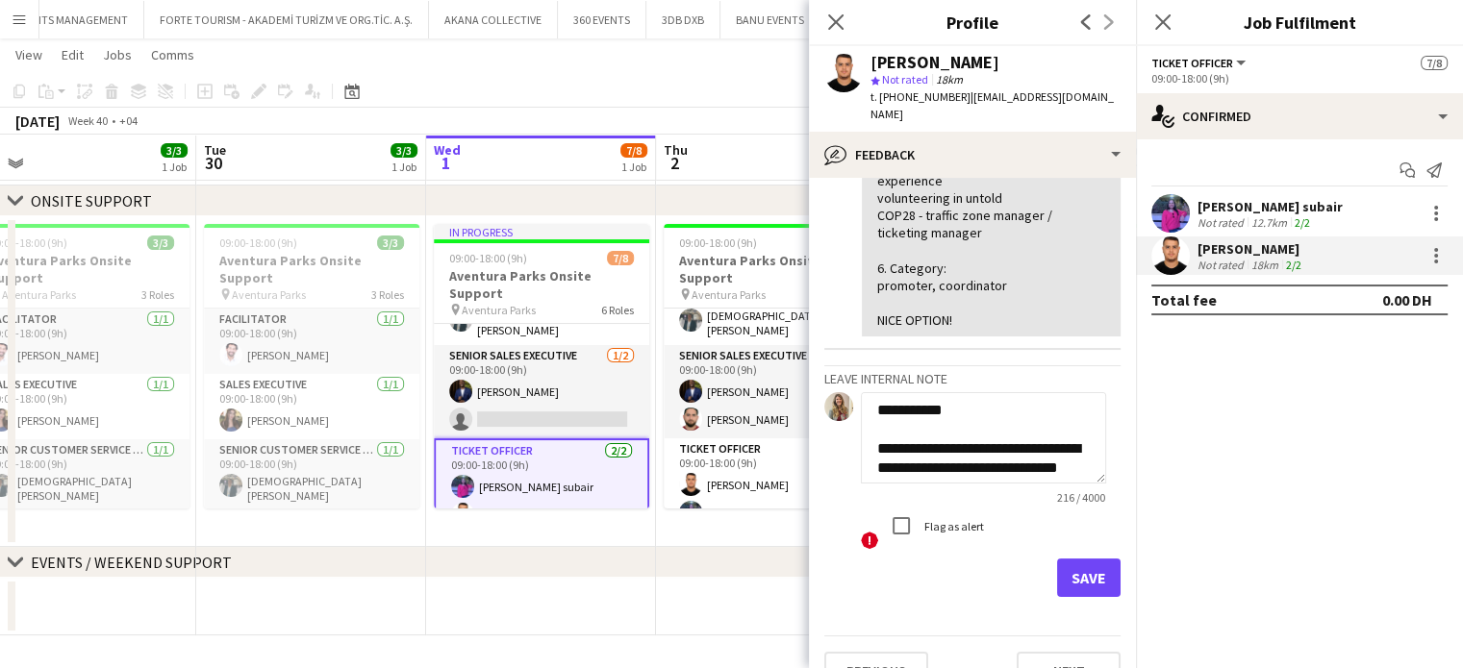
scroll to position [0, 0]
type textarea "**********"
click at [942, 518] on label "Flag as alert" at bounding box center [951, 525] width 63 height 14
click at [1071, 559] on button "Save" at bounding box center [1088, 578] width 63 height 38
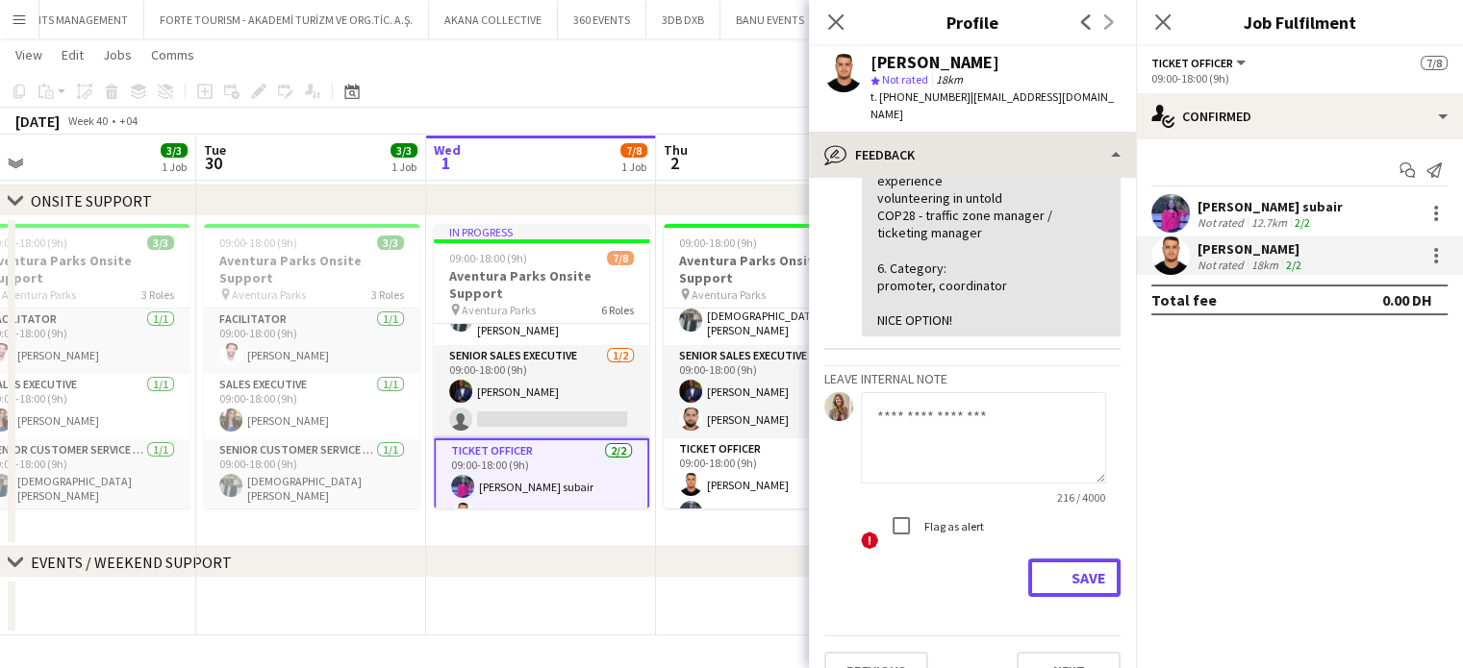
scroll to position [704, 0]
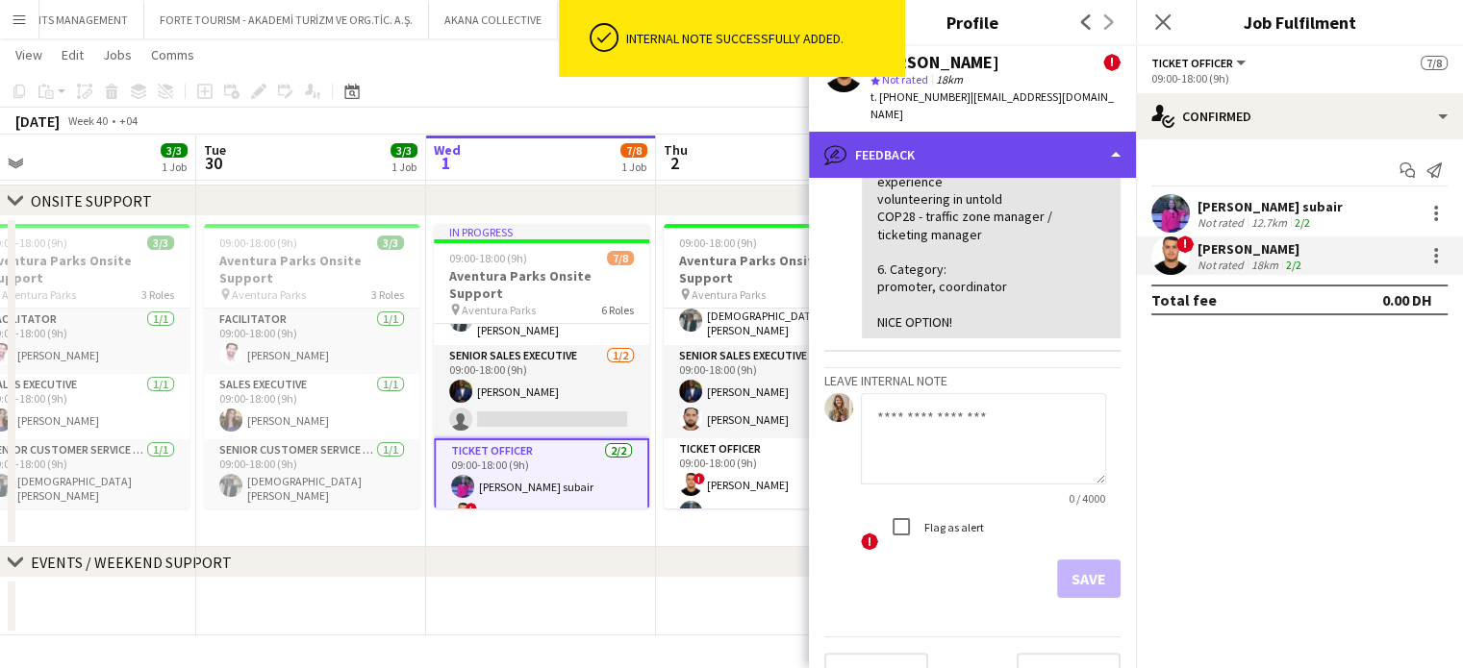
click at [1096, 132] on div "bubble-pencil Feedback" at bounding box center [972, 155] width 327 height 46
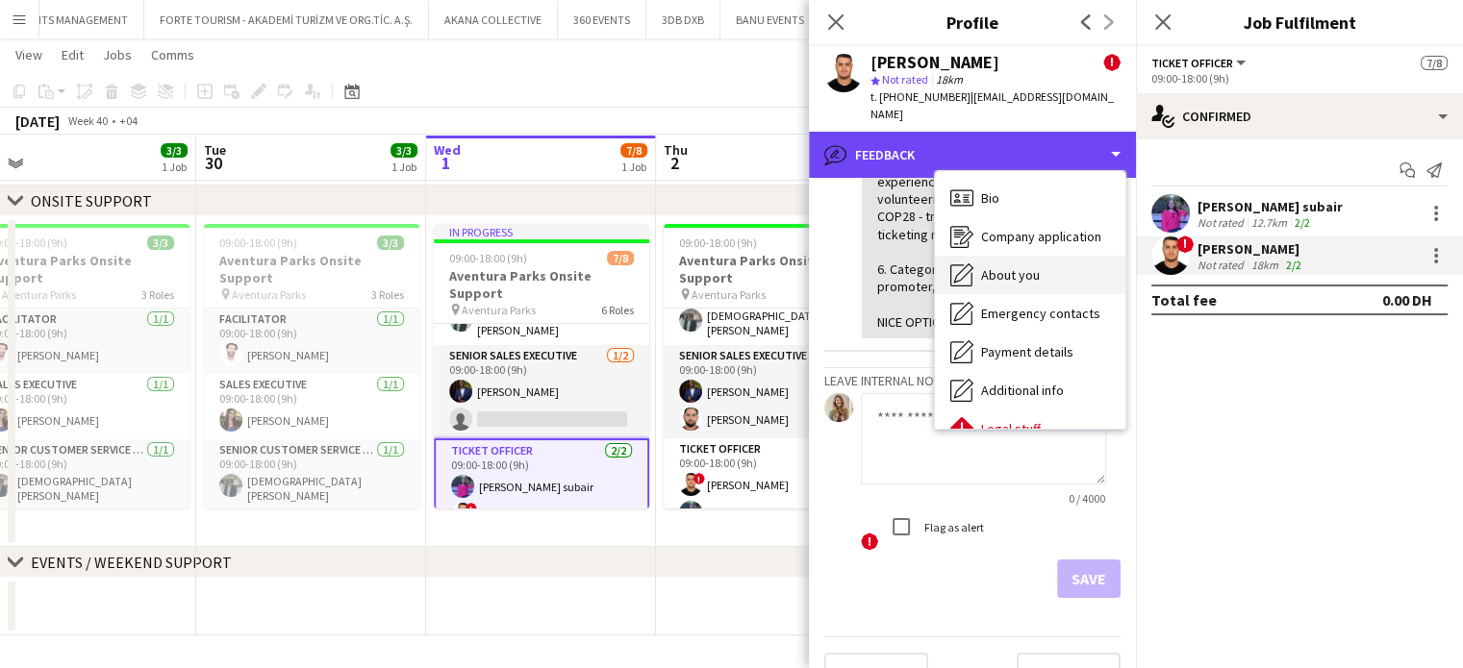
scroll to position [0, 0]
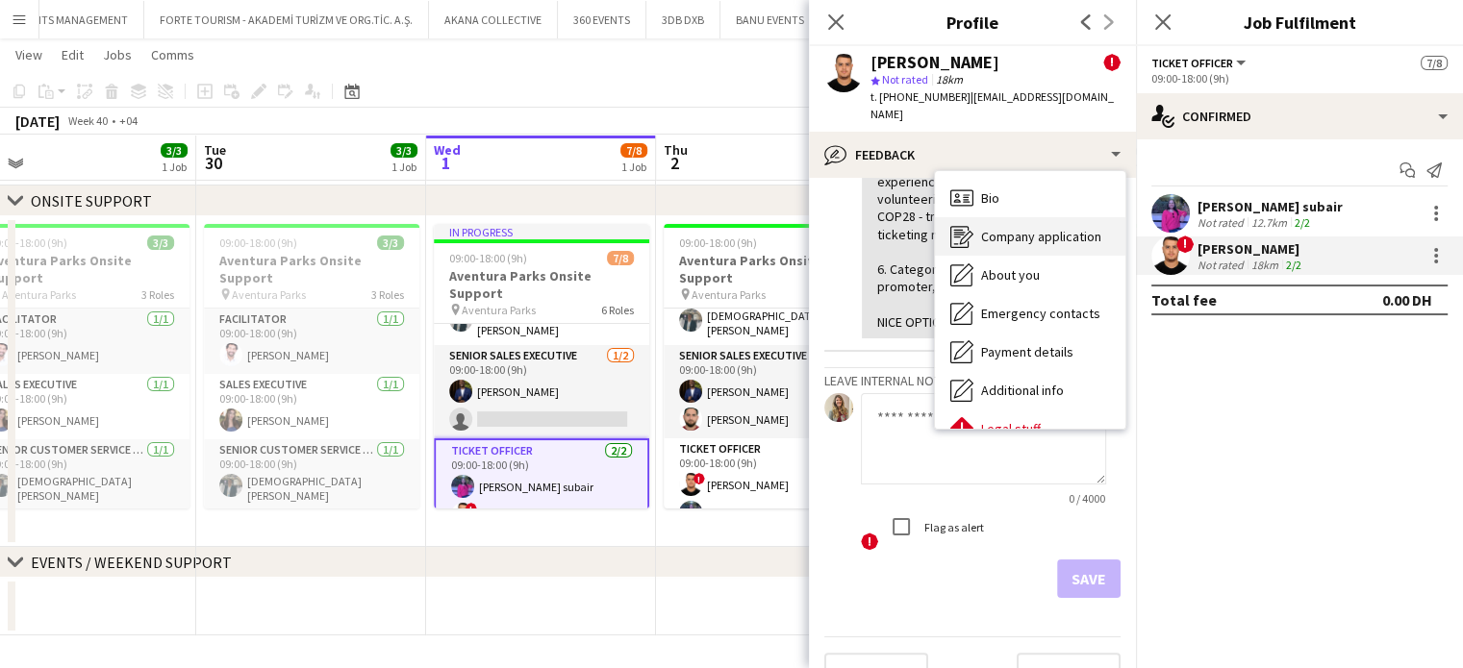
click at [1050, 228] on span "Company application" at bounding box center [1041, 236] width 120 height 17
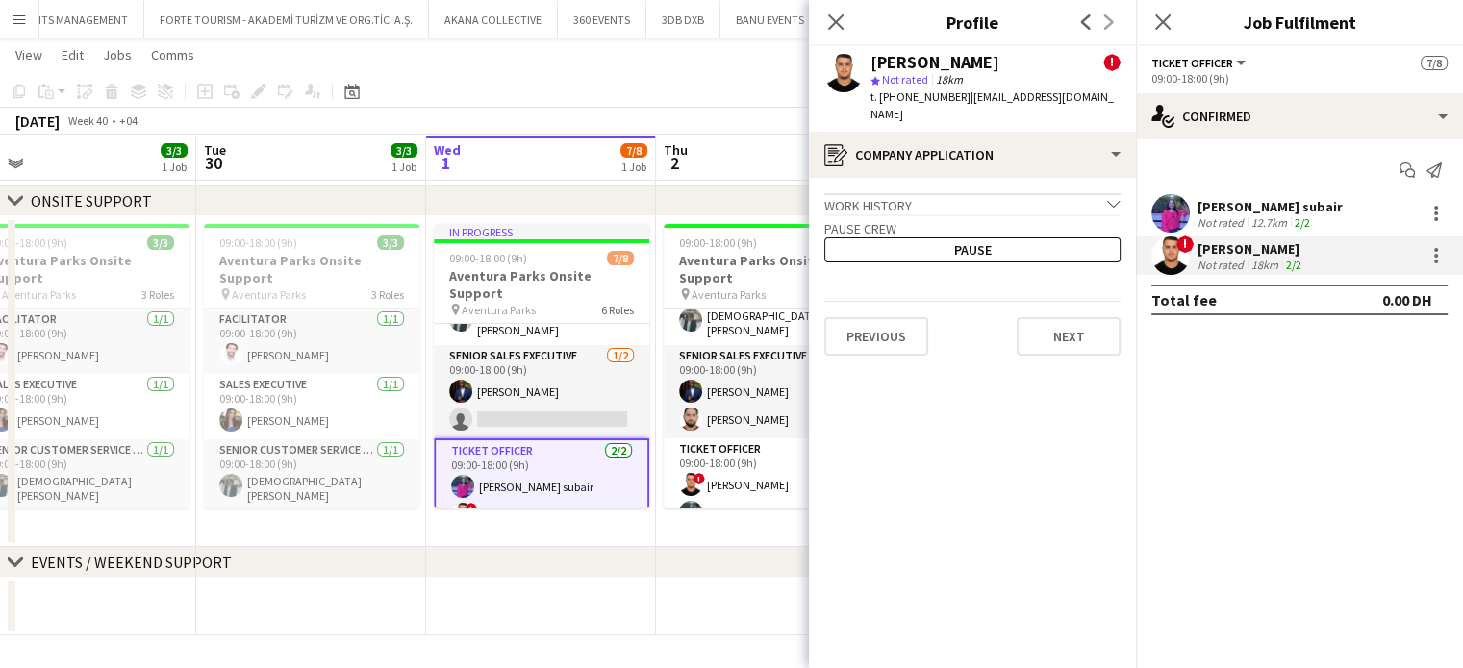
click at [705, 531] on app-date-cell "09:00-18:00 (9h) 8/8 Aventura Parks Onsite Support pin Aventura Parks 6 Roles C…" at bounding box center [771, 381] width 230 height 331
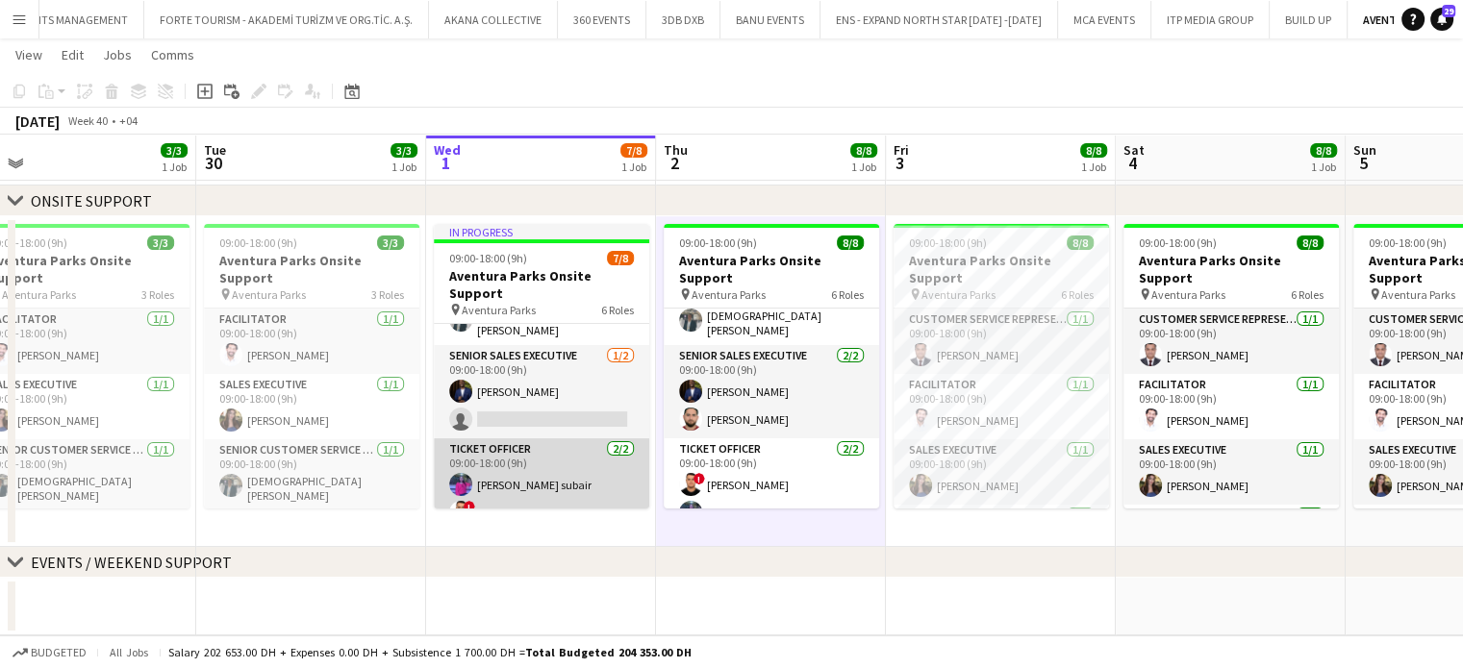
click at [551, 485] on app-card-role "Ticket Officer 2/2 09:00-18:00 (9h) Suhana Shaik subair ! Aymane Belbach" at bounding box center [541, 485] width 215 height 93
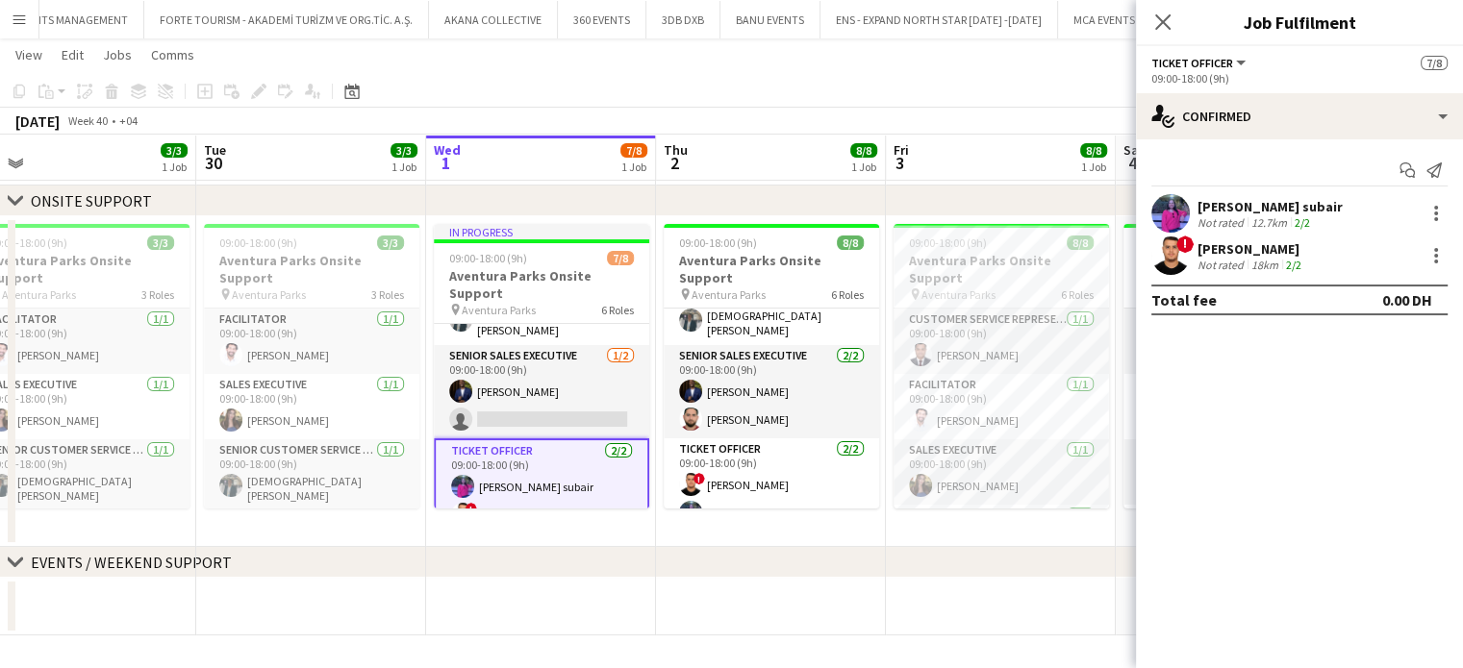
drag, startPoint x: 1301, startPoint y: 250, endPoint x: 1198, endPoint y: 251, distance: 102.9
click at [1198, 251] on div "Aymane Belbach" at bounding box center [1251, 248] width 108 height 17
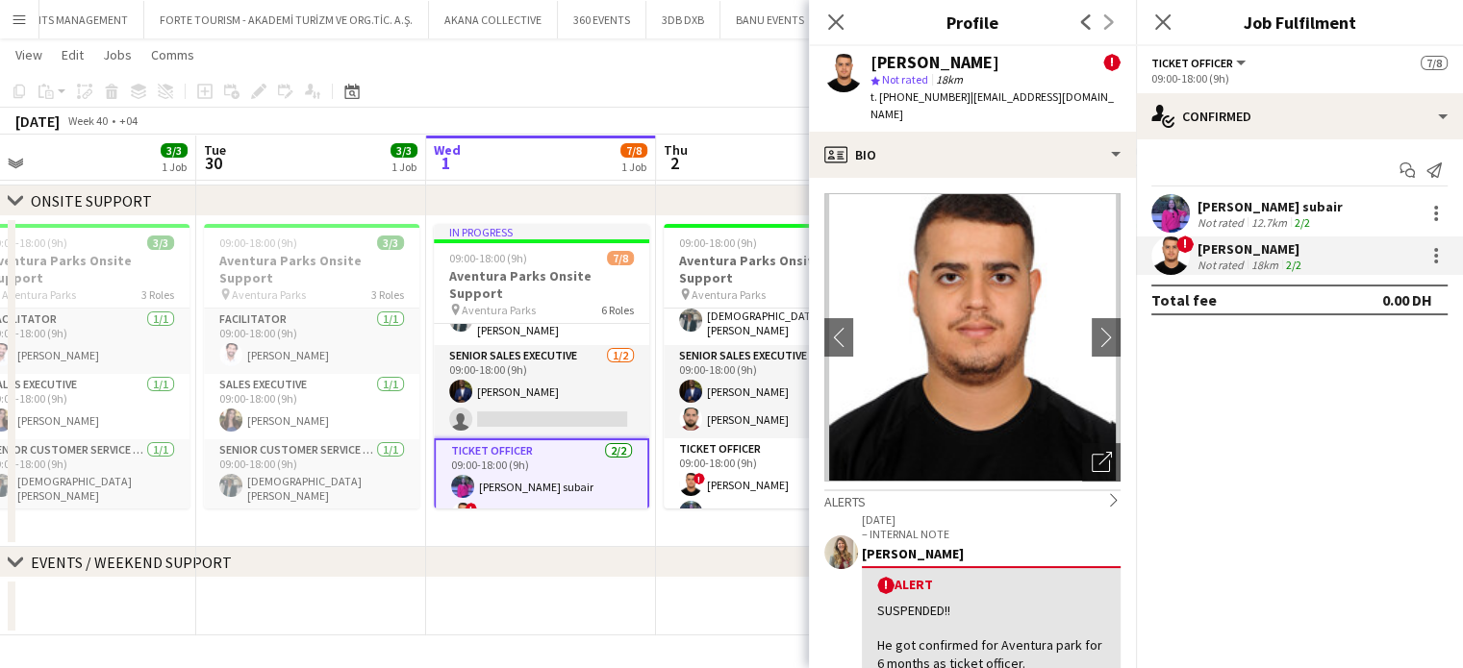
copy div "Aymane Belbach"
click at [708, 141] on app-board-header-date "Thu 2 8/8 1 Job" at bounding box center [771, 158] width 230 height 46
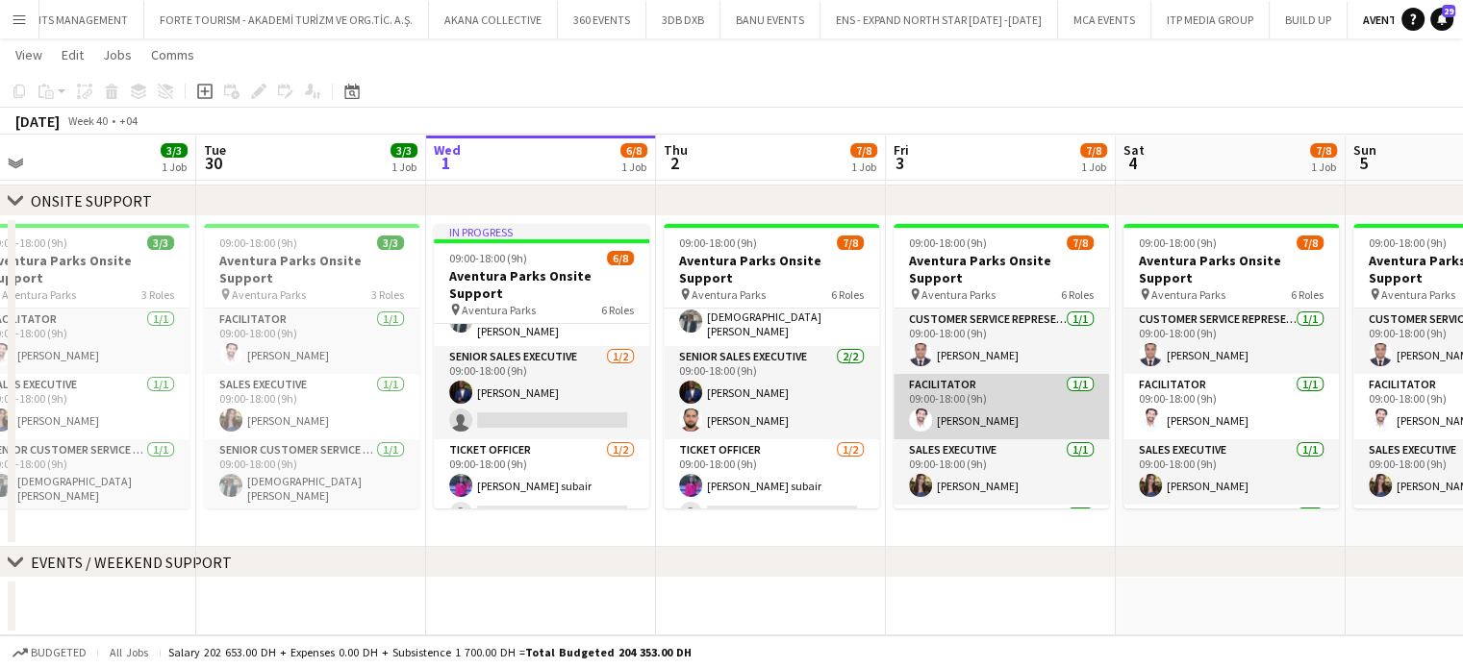
scroll to position [230, 0]
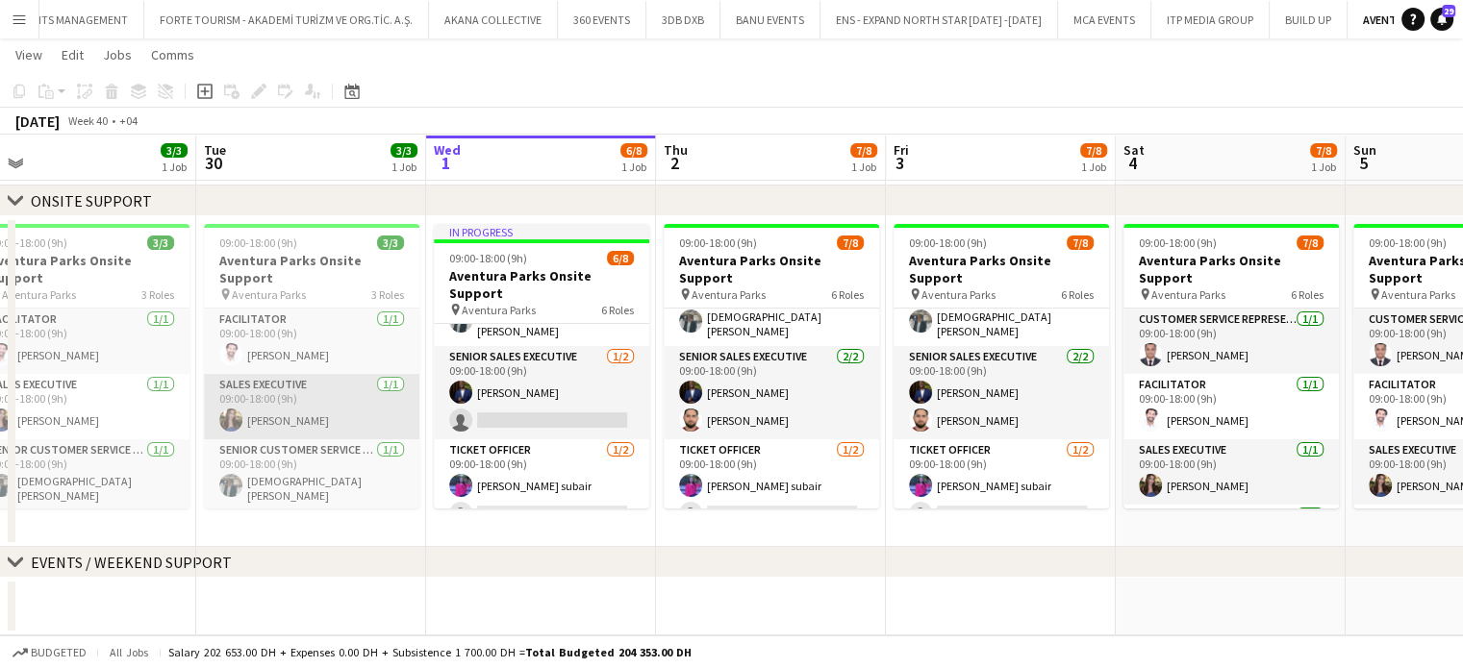
click at [279, 394] on app-card-role "Sales Executive 1/1 09:00-18:00 (9h) Hagar Maher" at bounding box center [311, 406] width 215 height 65
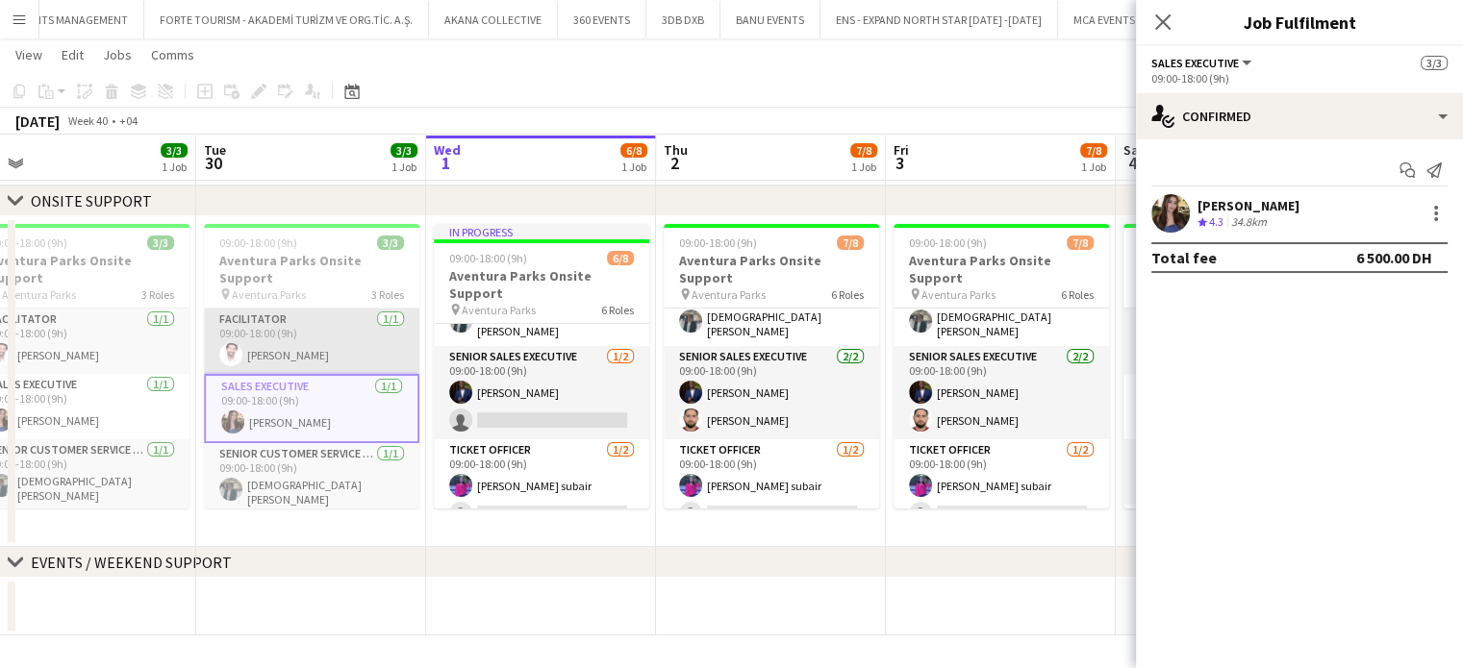
click at [290, 322] on app-card-role "Facilitator 1/1 09:00-18:00 (9h) Soufyane Kezihi" at bounding box center [311, 341] width 215 height 65
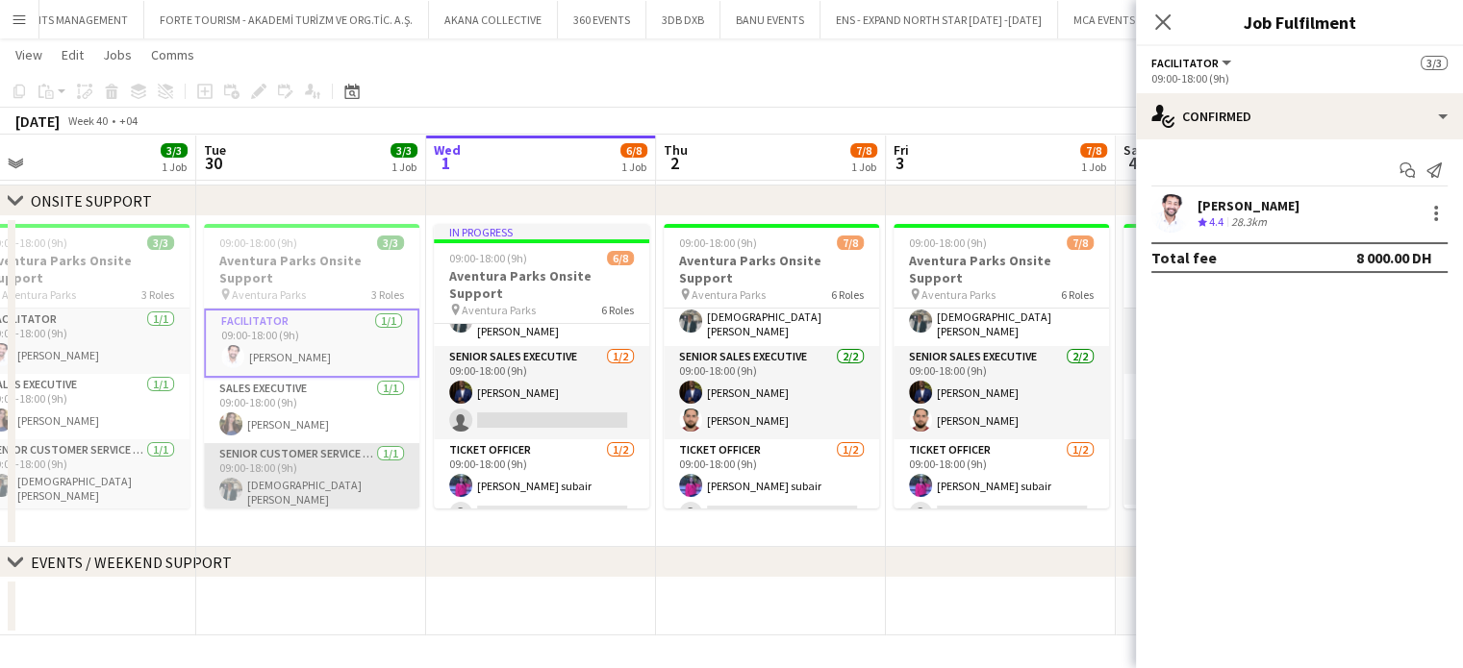
click at [292, 463] on app-card-role "Senior Customer Service Representative 1/1 09:00-18:00 (9h) islam solaiman" at bounding box center [311, 478] width 215 height 71
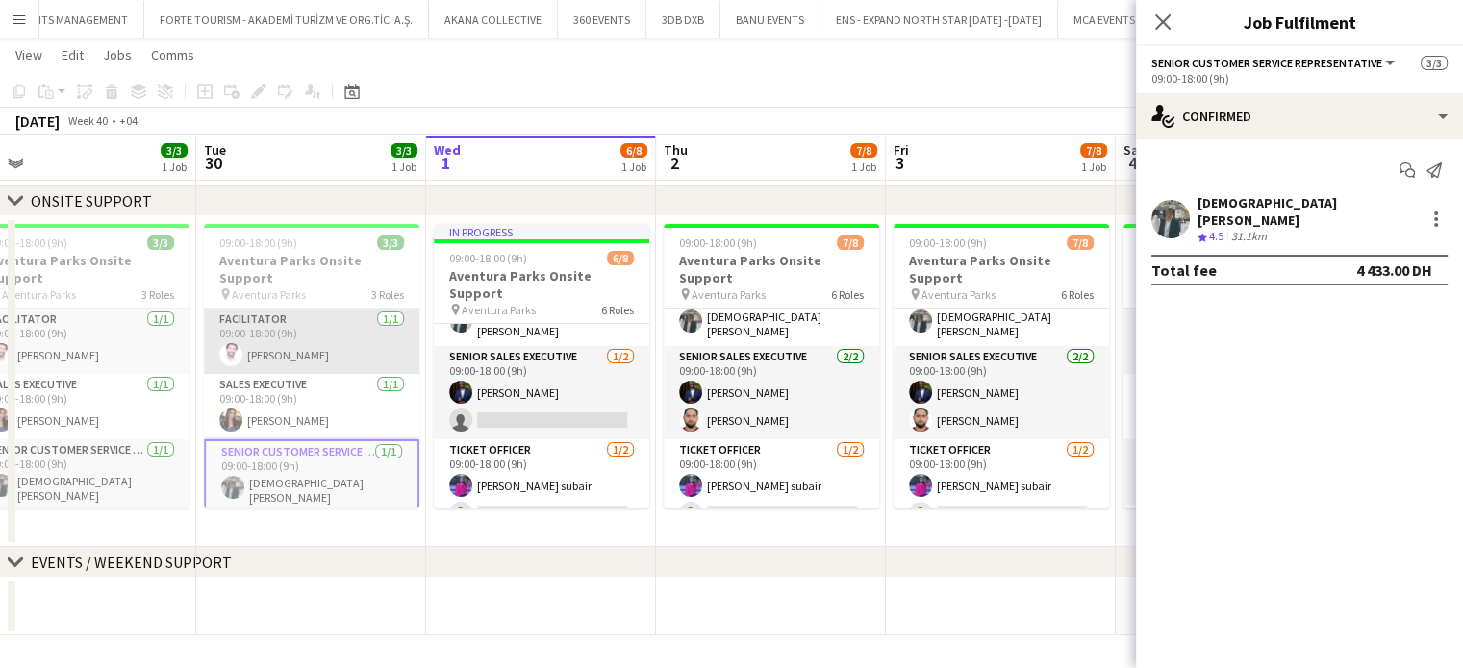
click at [298, 326] on app-card-role "Facilitator 1/1 09:00-18:00 (9h) Soufyane Kezihi" at bounding box center [311, 341] width 215 height 65
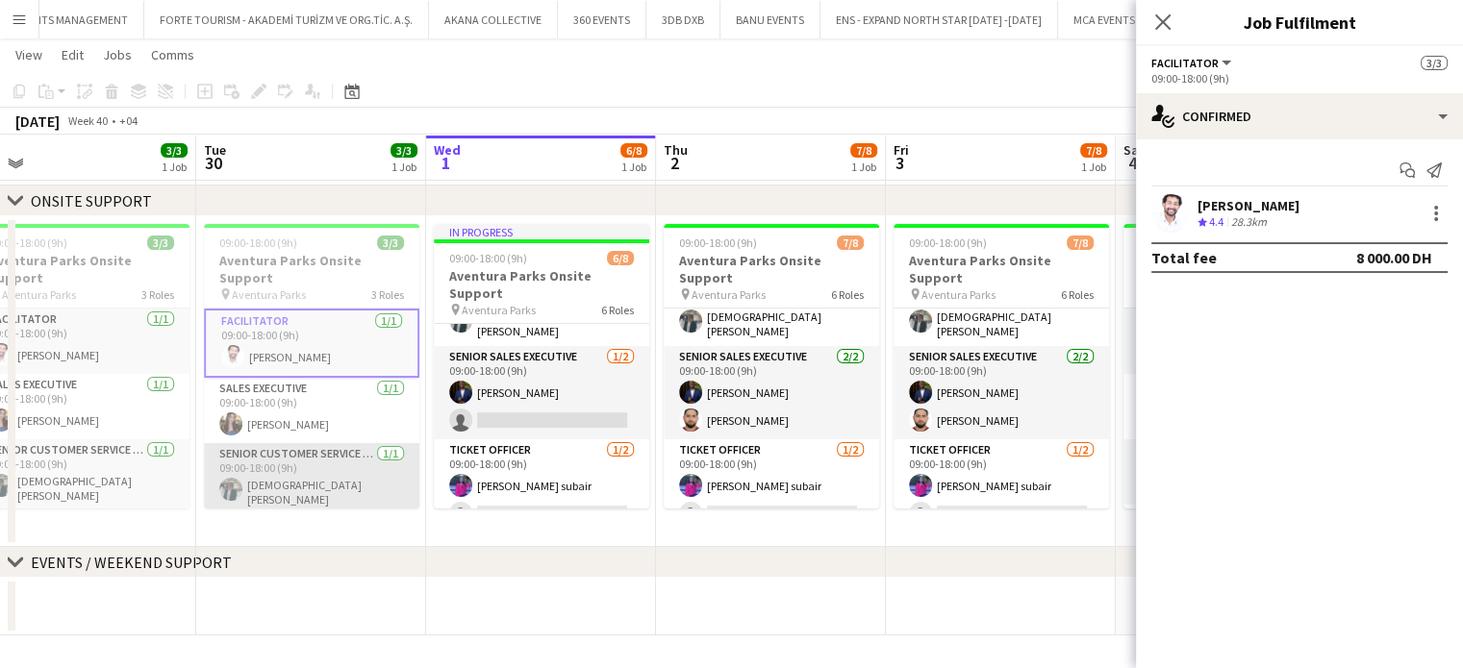
click at [282, 480] on app-card-role "Senior Customer Service Representative 1/1 09:00-18:00 (9h) islam solaiman" at bounding box center [311, 478] width 215 height 71
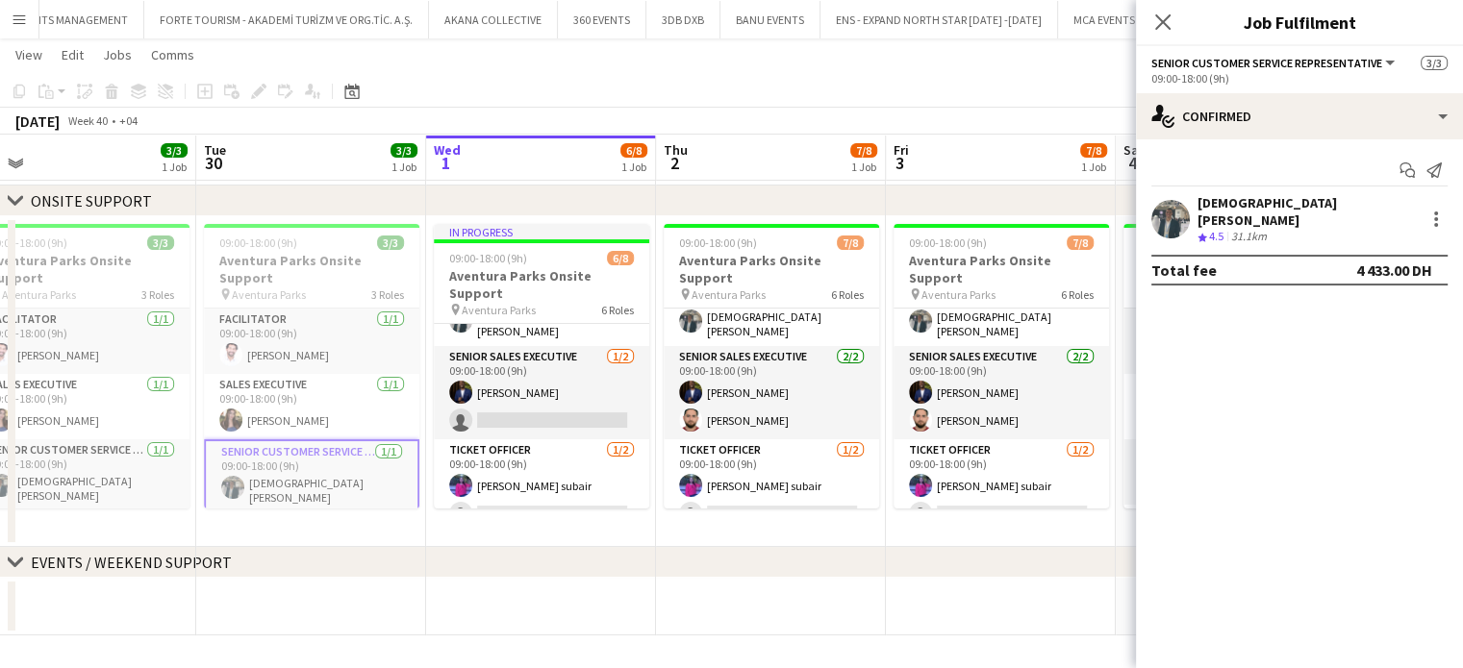
click at [290, 458] on app-card-role "Senior Customer Service Representative 1/1 09:00-18:00 (9h) islam solaiman" at bounding box center [311, 476] width 215 height 75
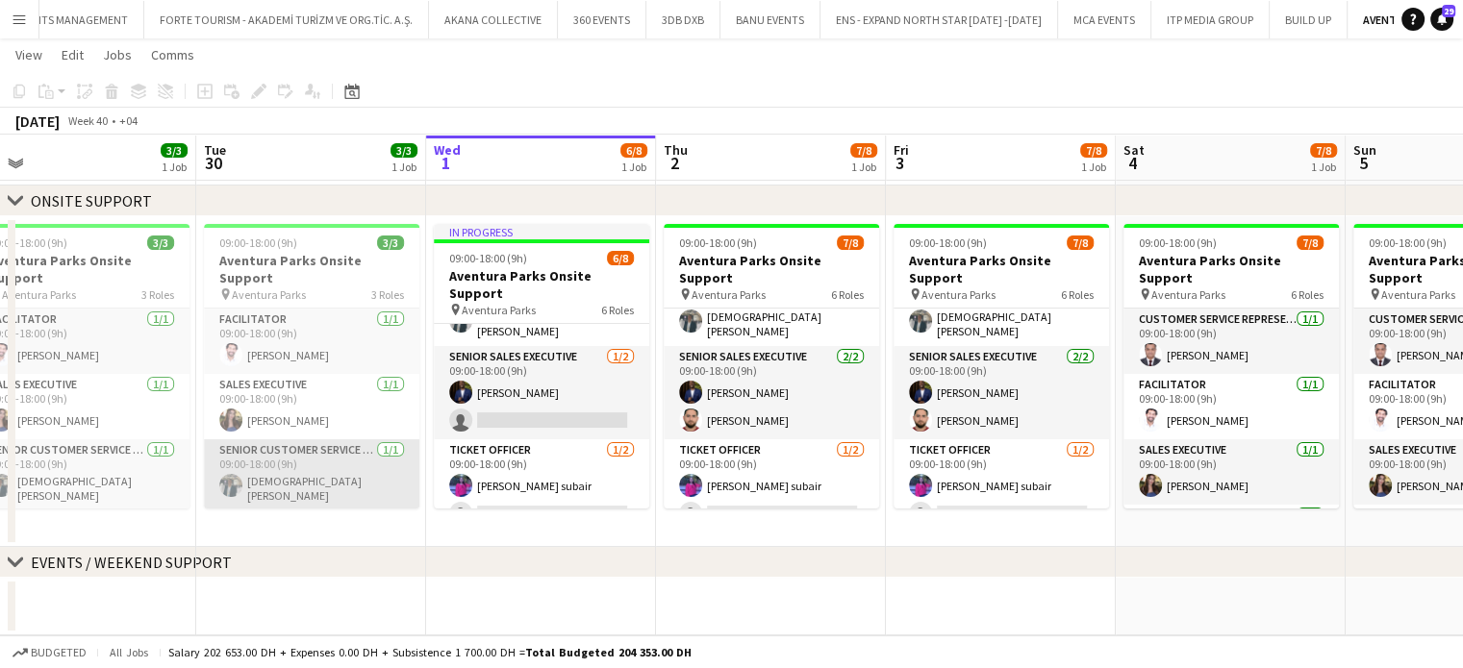
click at [281, 467] on app-card-role "Senior Customer Service Representative 1/1 09:00-18:00 (9h) islam solaiman" at bounding box center [311, 474] width 215 height 71
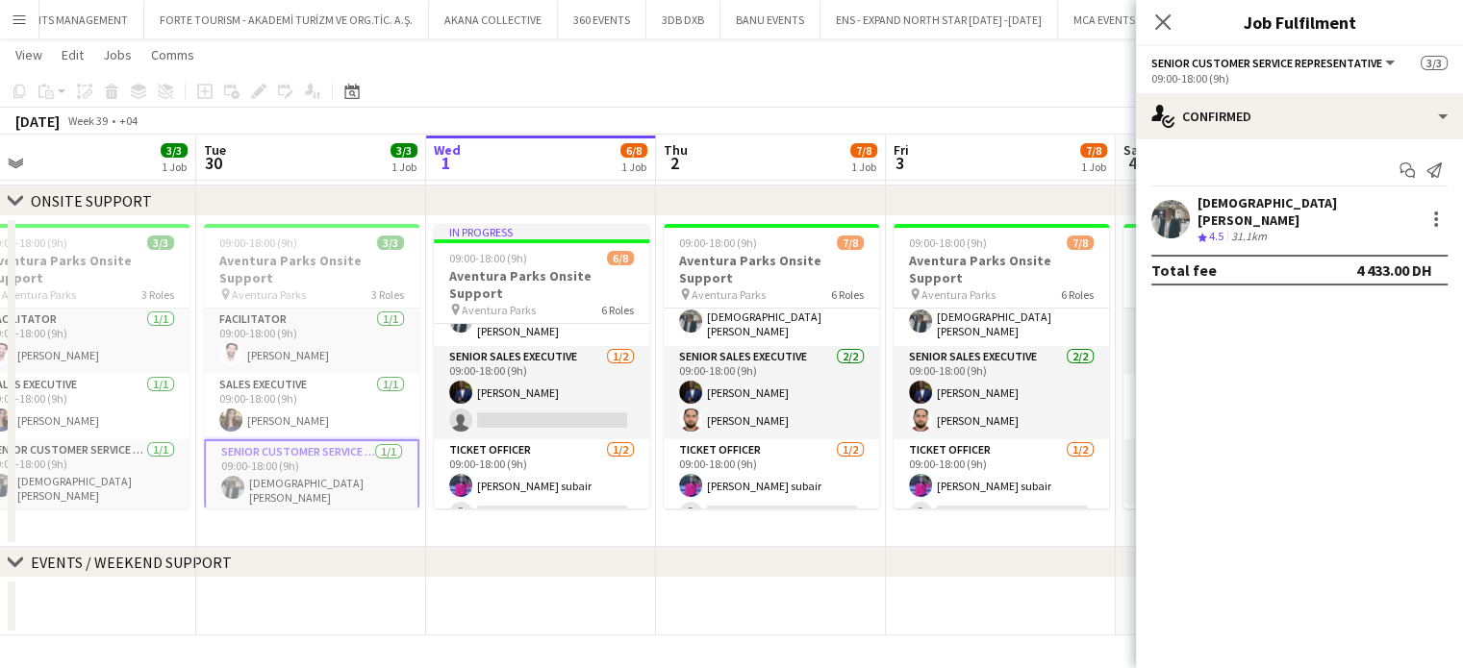
drag, startPoint x: 169, startPoint y: 388, endPoint x: 342, endPoint y: 499, distance: 205.4
click at [587, 452] on app-calendar-viewport "Fri 26 3/3 1 Job Sat 27 3/3 1 Job Sun 28 3/3 1 Job Mon 29 3/3 1 Job Tue 30 3/3 …" at bounding box center [731, 311] width 1463 height 648
click at [633, 345] on app-calendar-viewport "Fri 26 3/3 1 Job Sat 27 3/3 1 Job Sun 28 3/3 1 Job Mon 29 3/3 1 Job Tue 30 3/3 …" at bounding box center [731, 311] width 1463 height 648
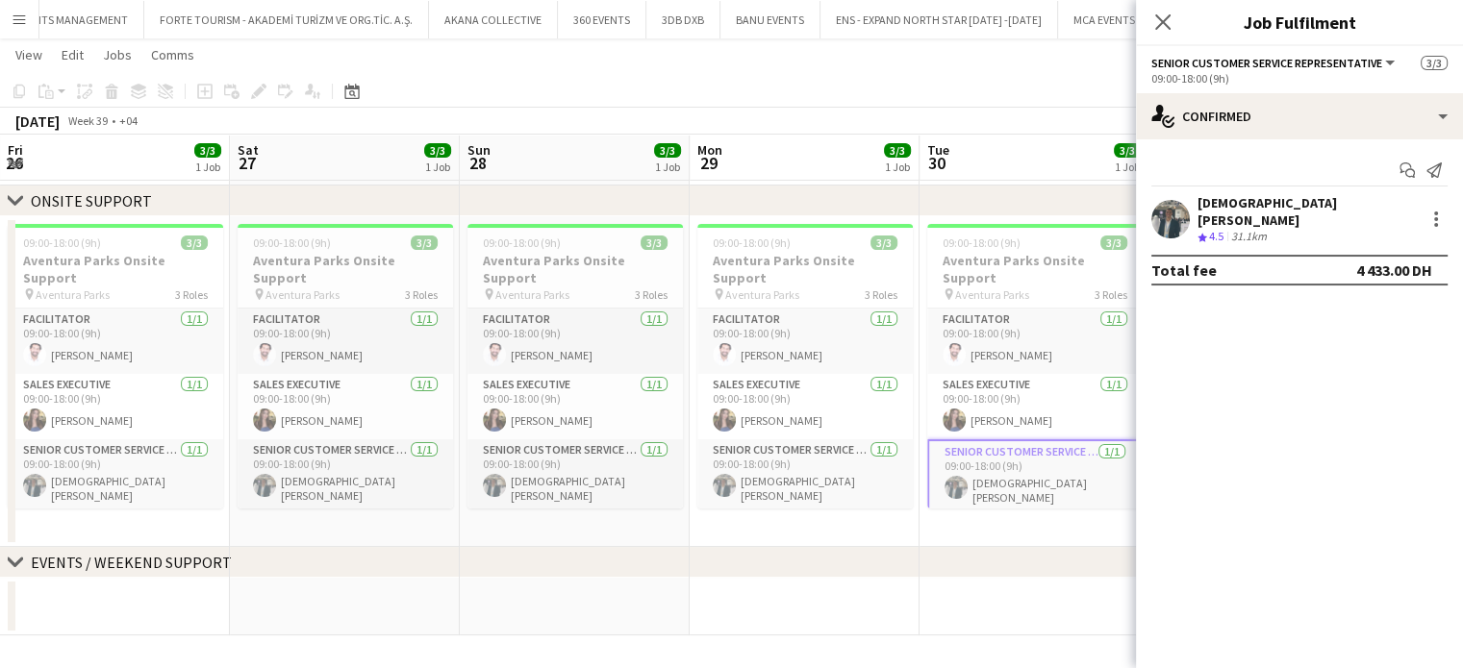
drag, startPoint x: 342, startPoint y: 508, endPoint x: 485, endPoint y: 535, distance: 144.8
click at [389, 508] on app-calendar-viewport "Wed 24 Thu 25 Fri 26 3/3 1 Job Sat 27 3/3 1 Job Sun 28 3/3 1 Job Mon 29 3/3 1 J…" at bounding box center [731, 311] width 1463 height 648
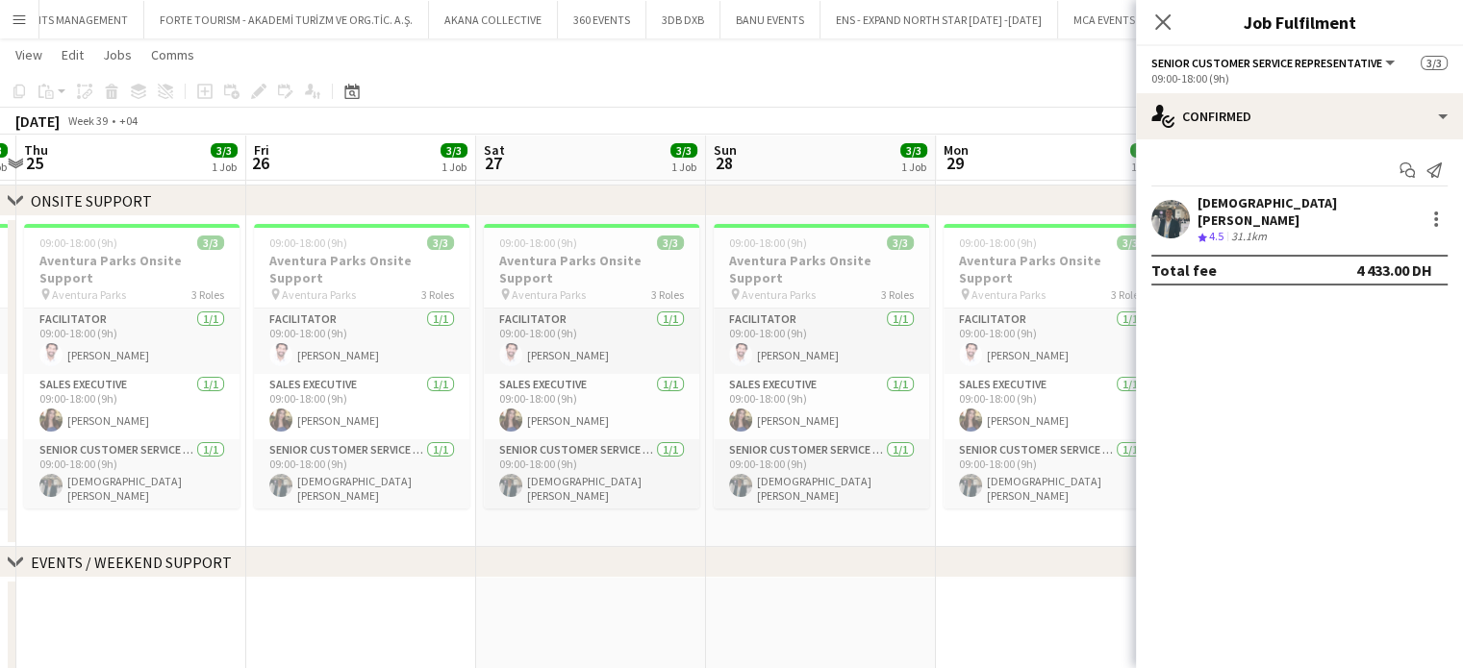
drag, startPoint x: 313, startPoint y: 475, endPoint x: 684, endPoint y: 566, distance: 381.3
click at [662, 548] on div "chevron-right ONSITE SUPPORT chevron-right EVENTS / WEEKEND SUPPORT Tue 23 7/7 …" at bounding box center [731, 423] width 1463 height 872
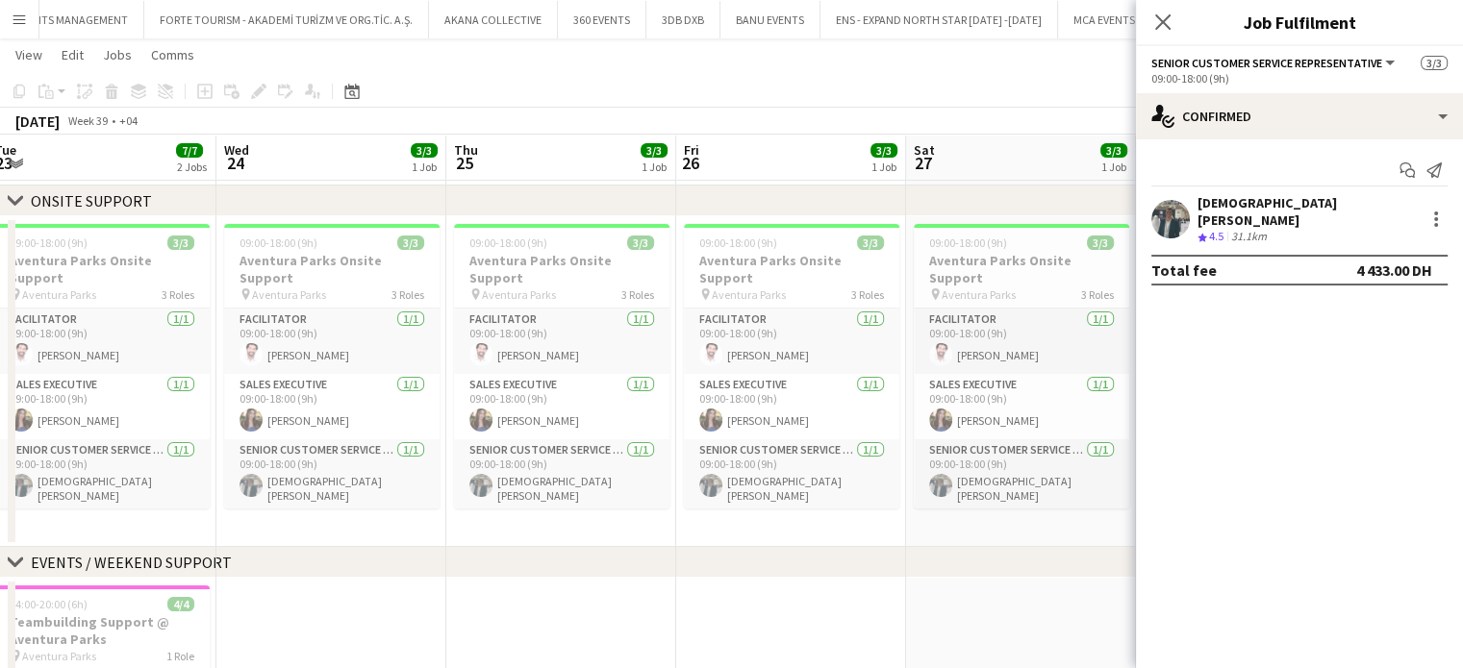
drag, startPoint x: 514, startPoint y: 533, endPoint x: 634, endPoint y: 533, distance: 120.2
click at [581, 533] on app-calendar-viewport "Sun 21 Mon 22 Tue 23 7/7 2 Jobs Wed 24 3/3 1 Job Thu 25 3/3 1 Job Fri 26 3/3 1 …" at bounding box center [731, 423] width 1463 height 872
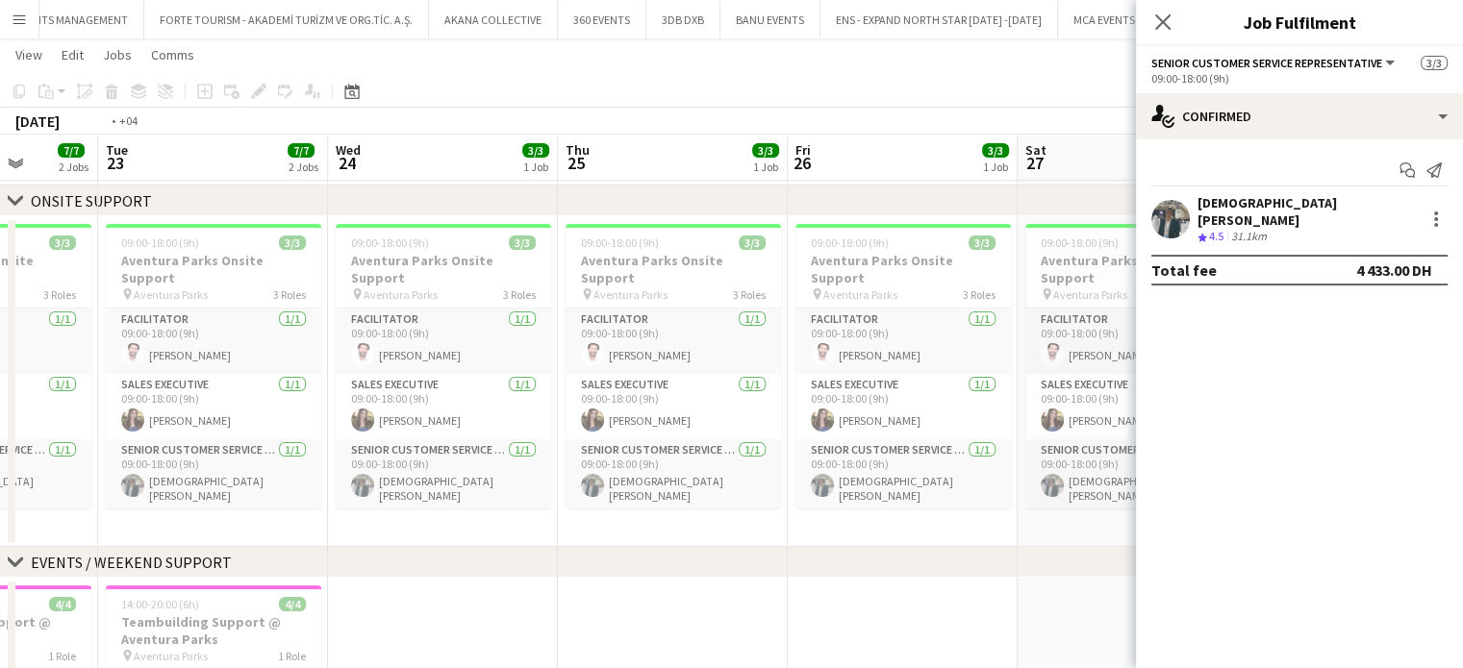
drag, startPoint x: 415, startPoint y: 392, endPoint x: 533, endPoint y: 397, distance: 117.4
click at [543, 395] on app-calendar-viewport "Sat 20 Sun 21 Mon 22 7/7 2 Jobs Tue 23 7/7 2 Jobs Wed 24 3/3 1 Job Thu 25 3/3 1…" at bounding box center [731, 423] width 1463 height 872
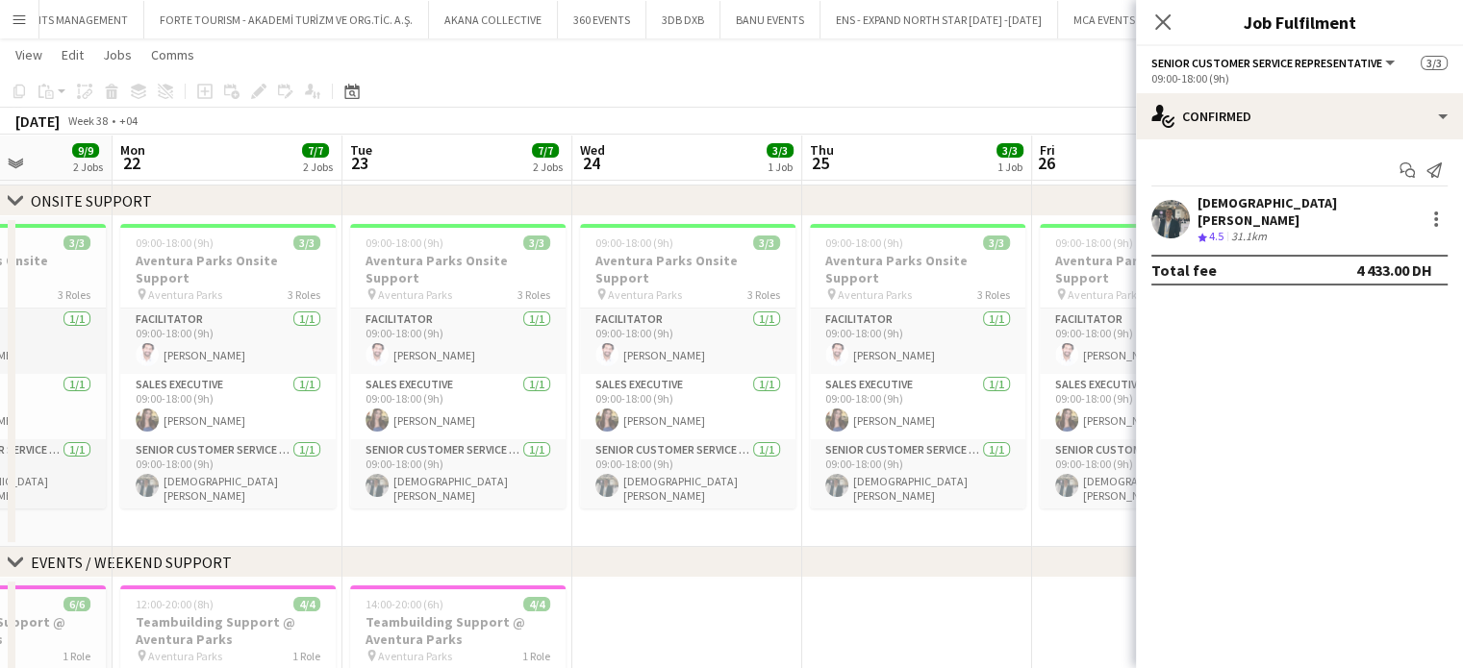
drag, startPoint x: 524, startPoint y: 401, endPoint x: 638, endPoint y: 432, distance: 117.6
click at [638, 432] on app-calendar-viewport "Fri 19 3/3 1 Job Sat 20 3/3 1 Job Sun 21 9/9 2 Jobs Mon 22 7/7 2 Jobs Tue 23 7/…" at bounding box center [731, 447] width 1463 height 921
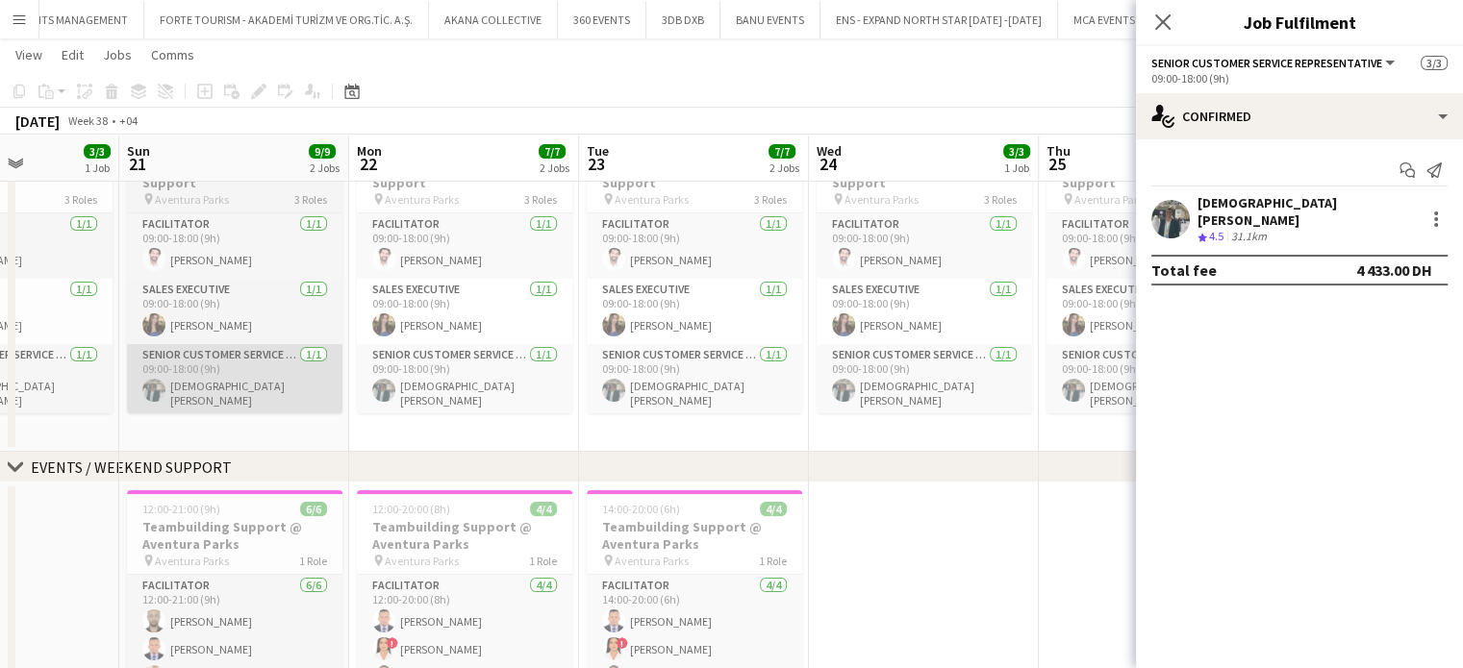
scroll to position [184, 0]
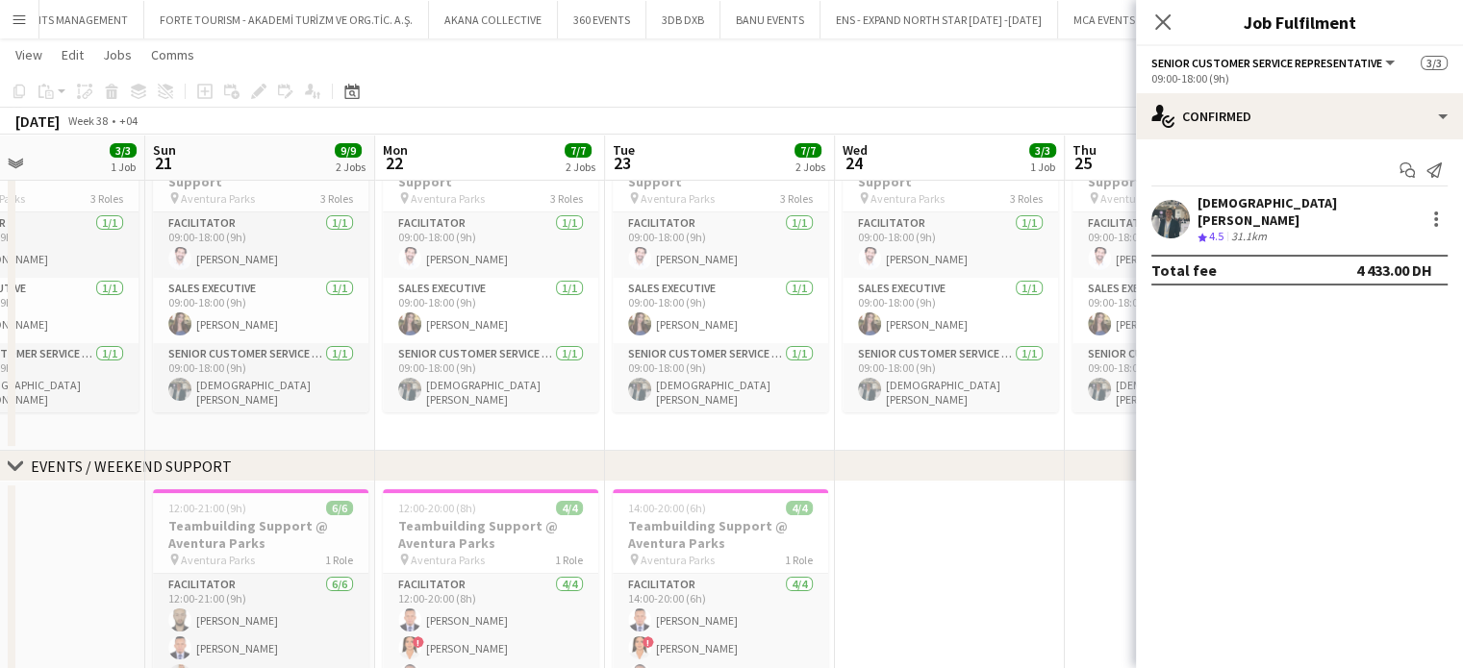
click at [787, 492] on app-calendar-viewport "Thu 18 3/3 1 Job Fri 19 3/3 1 Job Sat 20 3/3 1 Job Sun 21 9/9 2 Jobs Mon 22 7/7…" at bounding box center [731, 351] width 1463 height 921
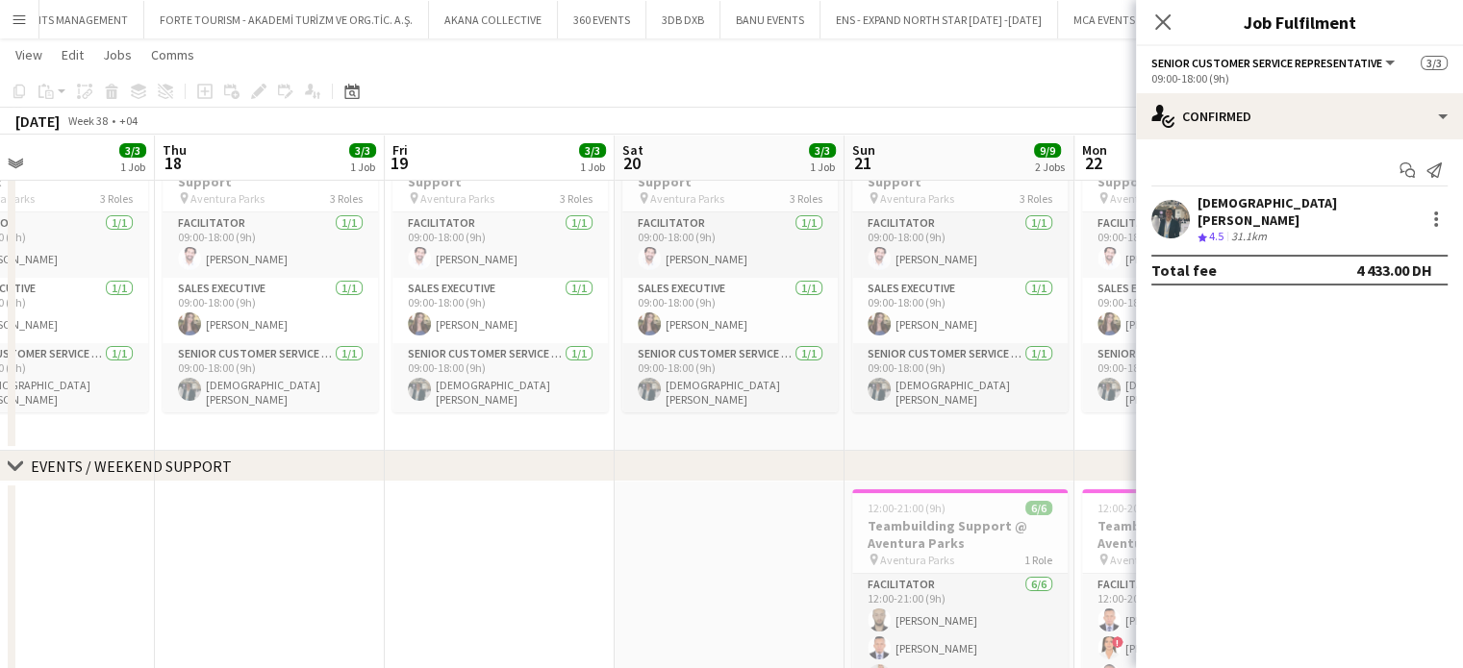
drag, startPoint x: 679, startPoint y: 388, endPoint x: 700, endPoint y: 403, distance: 25.6
click at [699, 400] on app-calendar-viewport "Mon 15 Tue 16 12/12 2 Jobs Wed 17 3/3 1 Job Thu 18 3/3 1 Job Fri 19 3/3 1 Job S…" at bounding box center [731, 351] width 1463 height 921
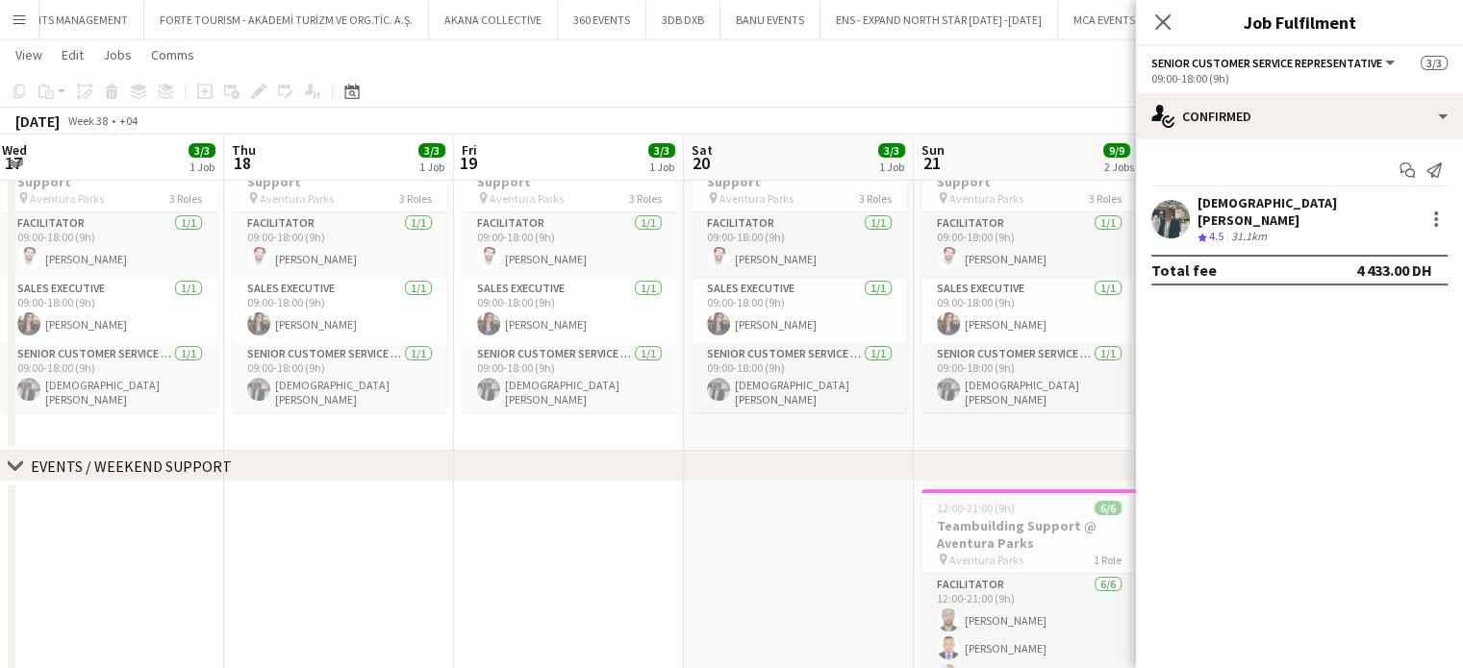
drag, startPoint x: 642, startPoint y: 359, endPoint x: 531, endPoint y: 342, distance: 112.7
click at [647, 362] on app-calendar-viewport "Mon 15 3/3 1 Job Tue 16 12/12 2 Jobs Wed 17 3/3 1 Job Thu 18 3/3 1 Job Fri 19 3…" at bounding box center [731, 351] width 1463 height 921
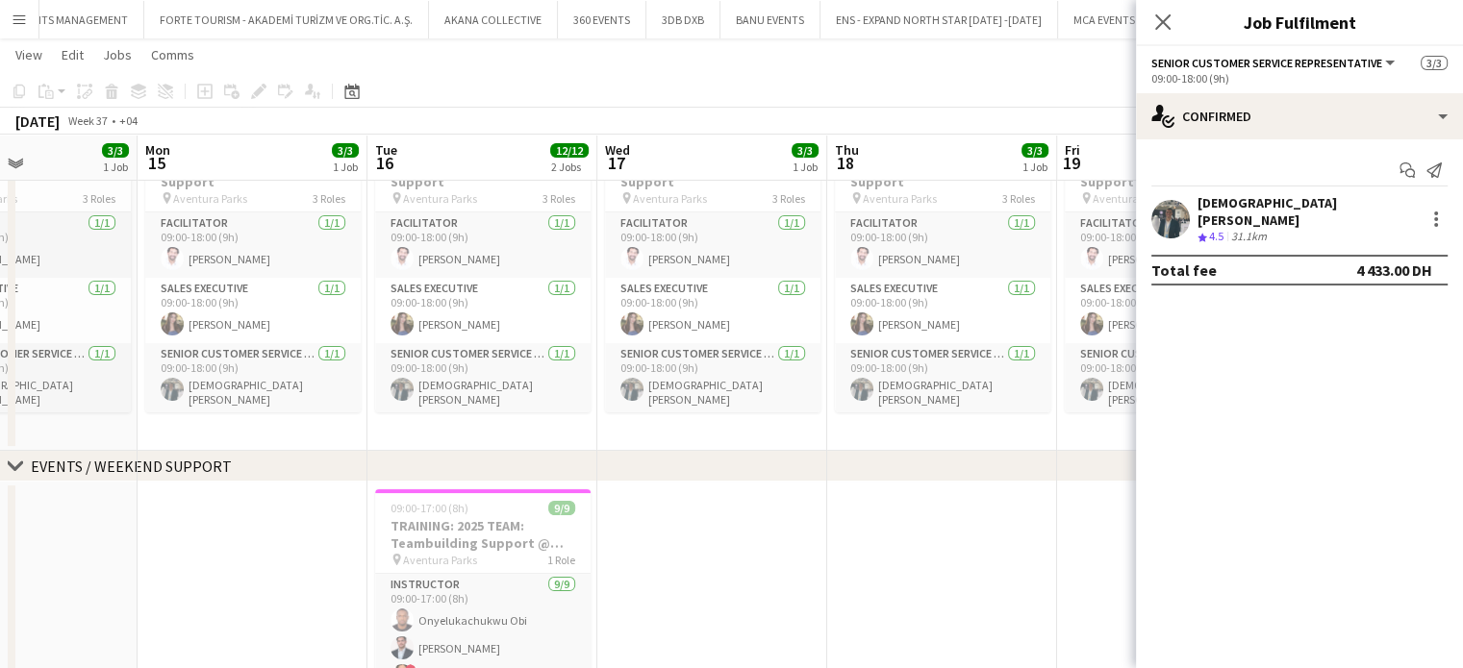
drag, startPoint x: 394, startPoint y: 276, endPoint x: 656, endPoint y: 394, distance: 287.1
click at [660, 388] on app-calendar-viewport "Fri 12 Sat 13 Sun 14 3/3 1 Job Mon 15 3/3 1 Job Tue 16 12/12 2 Jobs Wed 17 3/3 …" at bounding box center [731, 351] width 1463 height 921
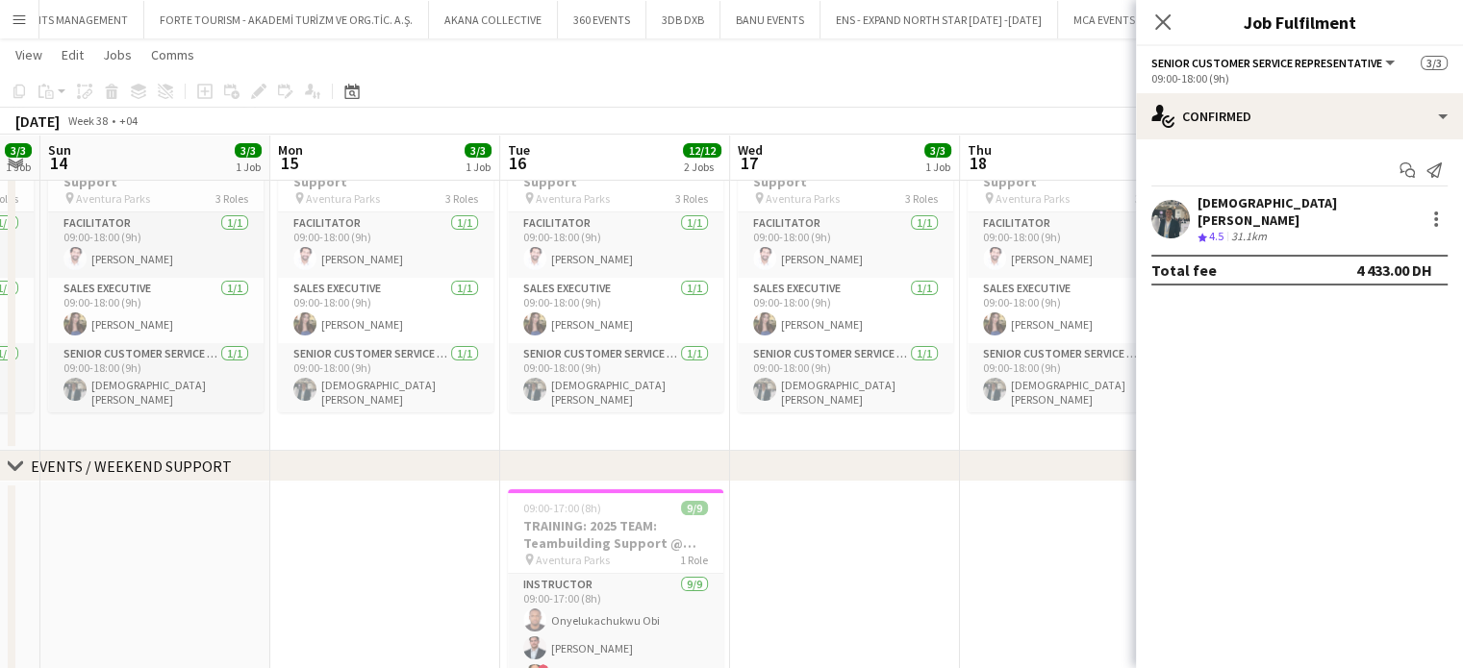
click at [857, 562] on app-calendar-viewport "Fri 12 3/3 1 Job Sat 13 3/3 1 Job Sun 14 3/3 1 Job Mon 15 3/3 1 Job Tue 16 12/1…" at bounding box center [731, 351] width 1463 height 921
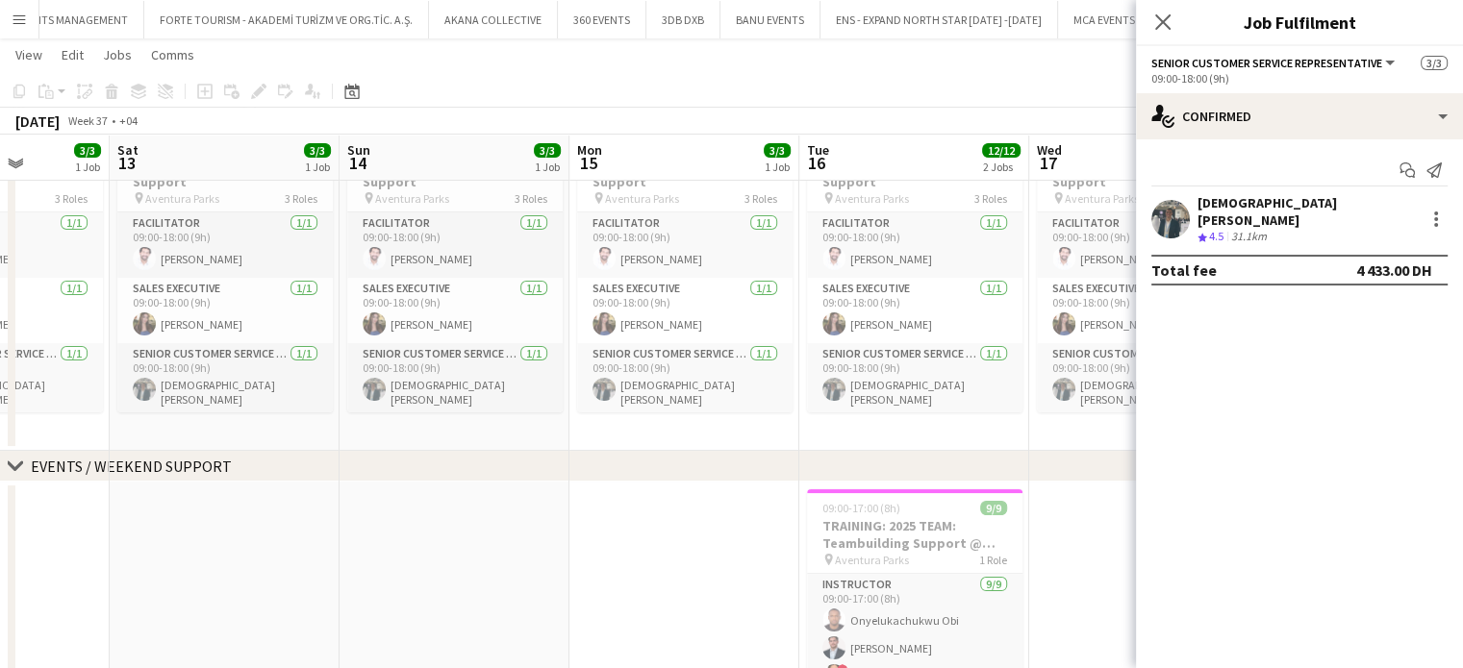
drag, startPoint x: 524, startPoint y: 364, endPoint x: 725, endPoint y: 453, distance: 219.6
click at [769, 462] on div "chevron-right ONSITE SUPPORT chevron-right EVENTS / WEEKEND SUPPORT Wed 10 2/2 …" at bounding box center [731, 351] width 1463 height 921
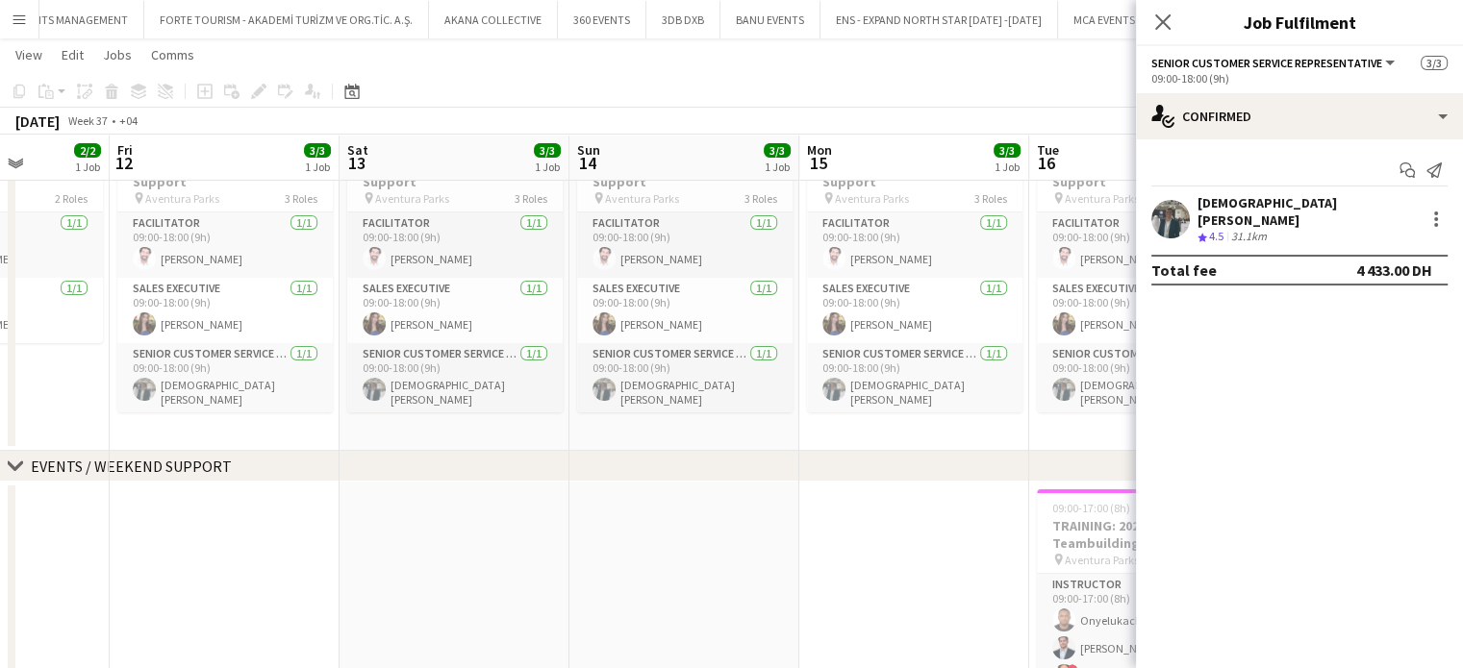
scroll to position [0, 439]
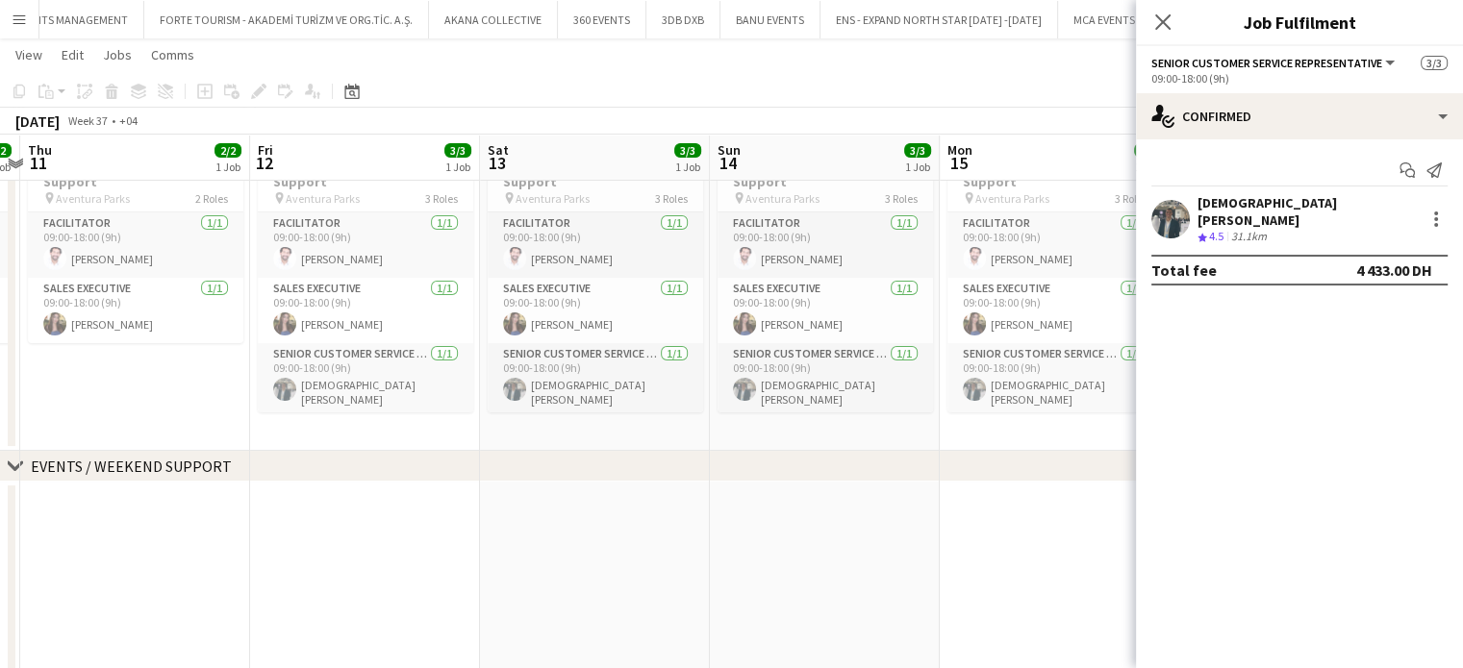
click at [692, 333] on app-calendar-viewport "Tue 9 2/2 1 Job Wed 10 2/2 1 Job Thu 11 2/2 1 Job Fri 12 3/3 1 Job Sat 13 3/3 1…" at bounding box center [731, 351] width 1463 height 921
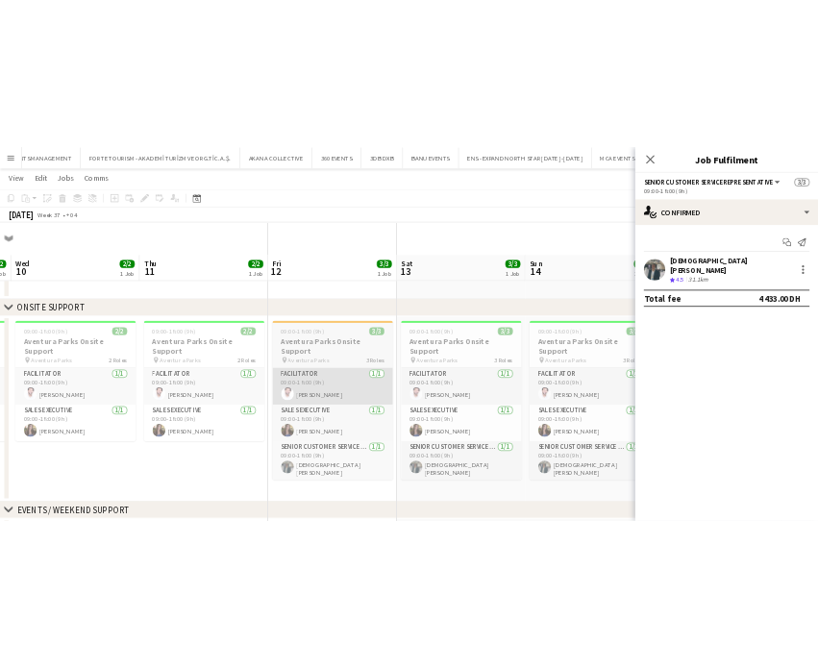
scroll to position [0, 0]
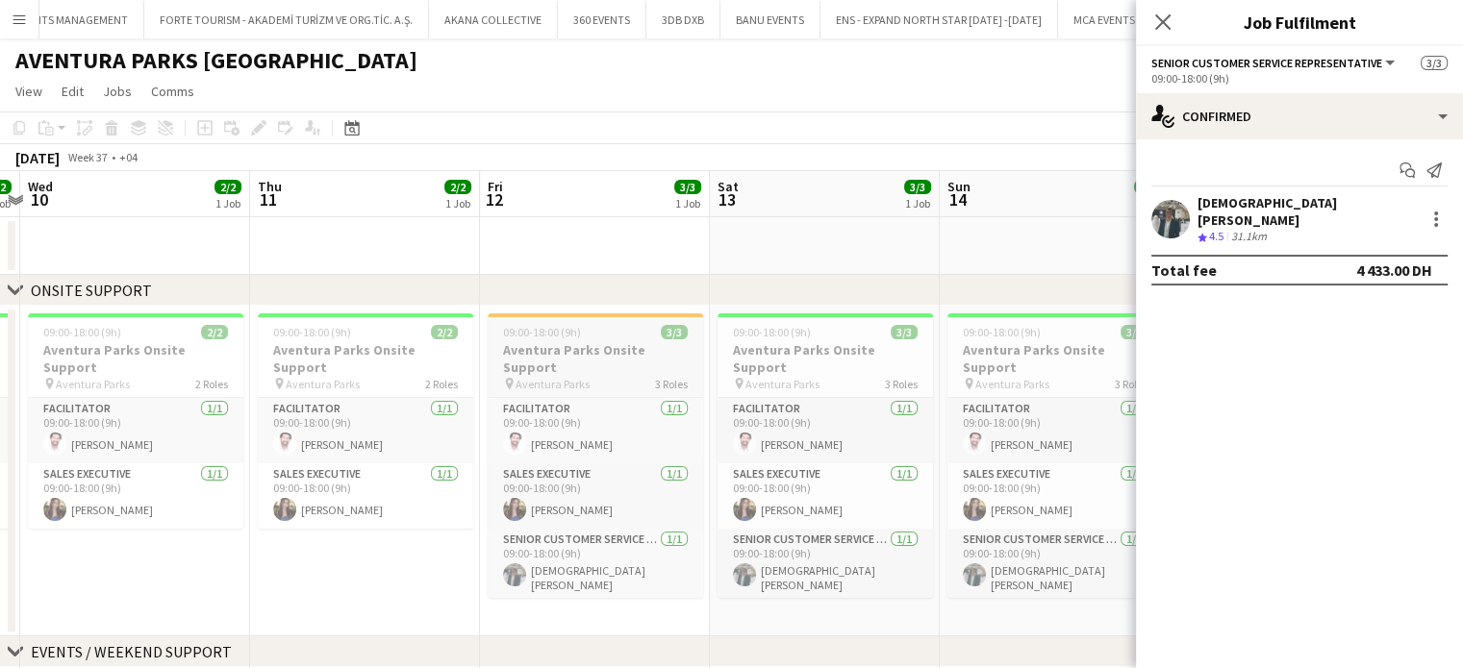
click at [622, 338] on div "09:00-18:00 (9h) 3/3" at bounding box center [595, 332] width 215 height 14
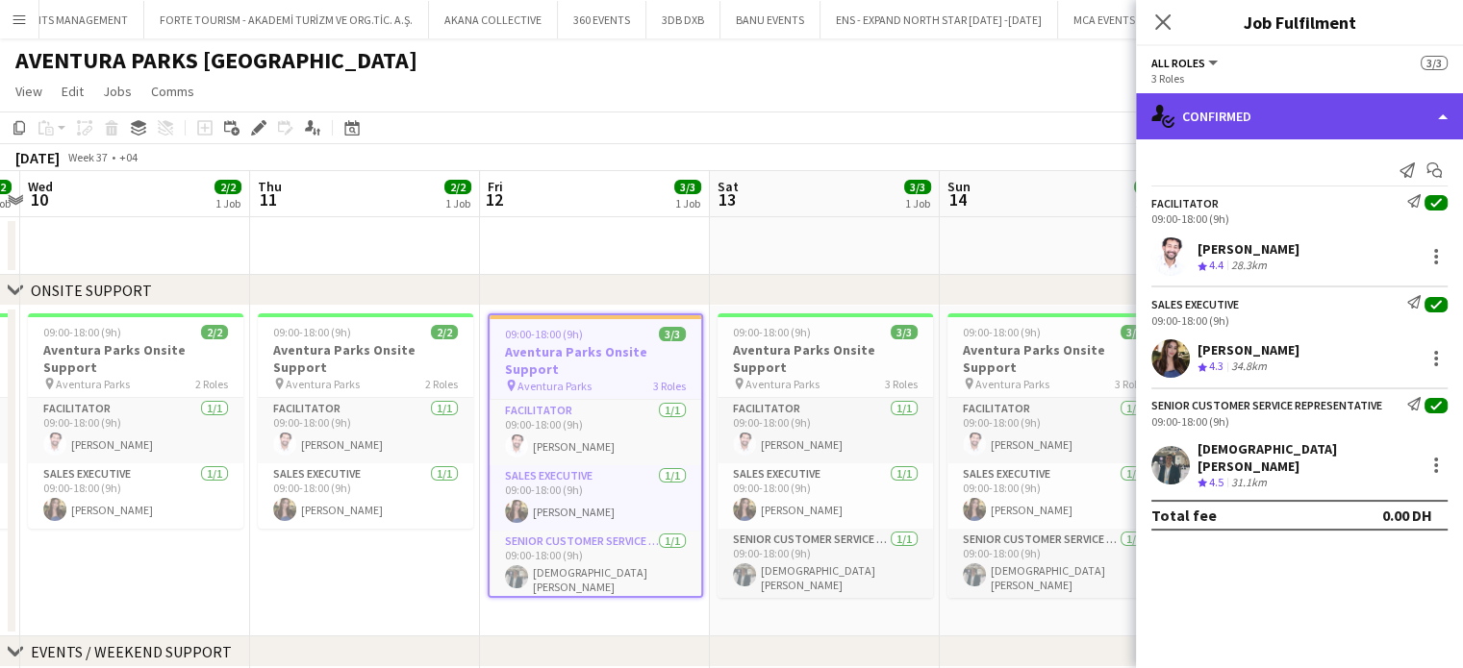
click at [1310, 130] on div "single-neutral-actions-check-2 Confirmed" at bounding box center [1299, 116] width 327 height 46
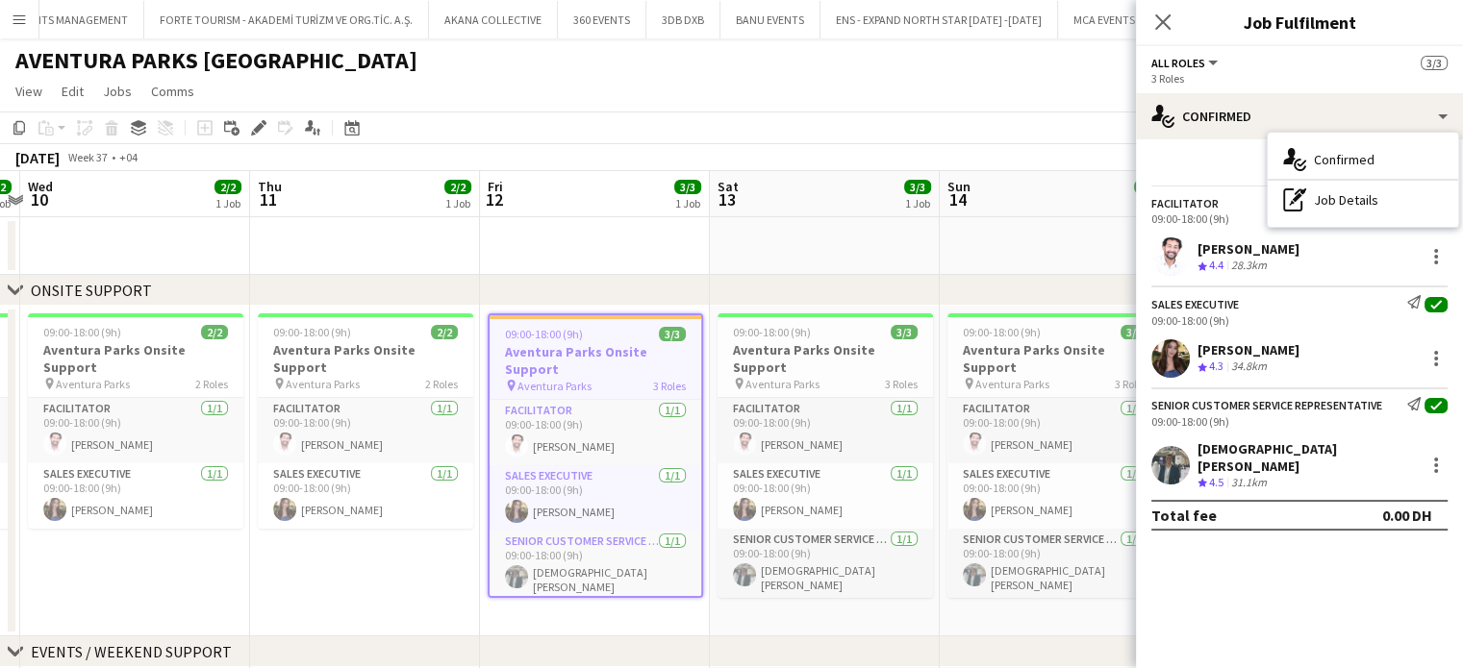
click at [208, 561] on app-date-cell "09:00-18:00 (9h) 2/2 Aventura Parks Onsite Support pin Aventura Parks 2 Roles F…" at bounding box center [135, 471] width 230 height 331
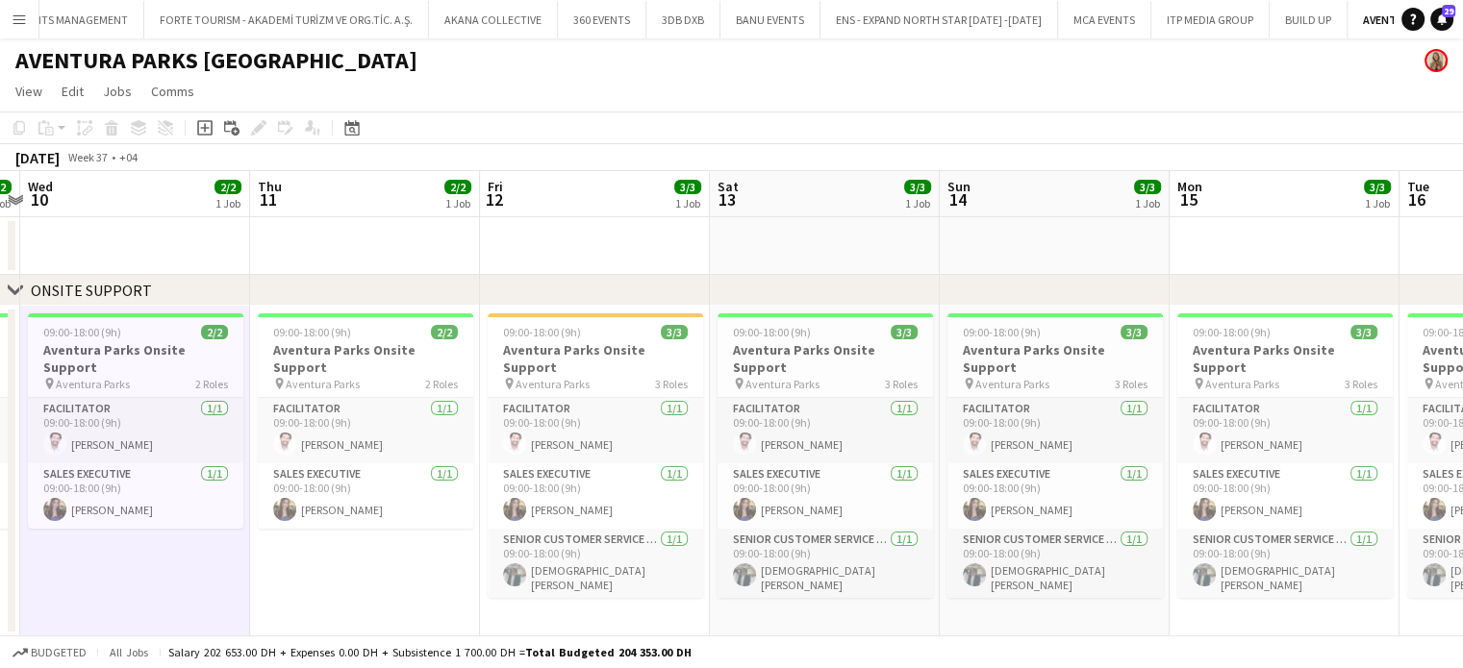
drag, startPoint x: 523, startPoint y: 177, endPoint x: 645, endPoint y: 112, distance: 138.5
click at [523, 177] on app-board-header-date "Fri 12 3/3 1 Job" at bounding box center [595, 194] width 230 height 46
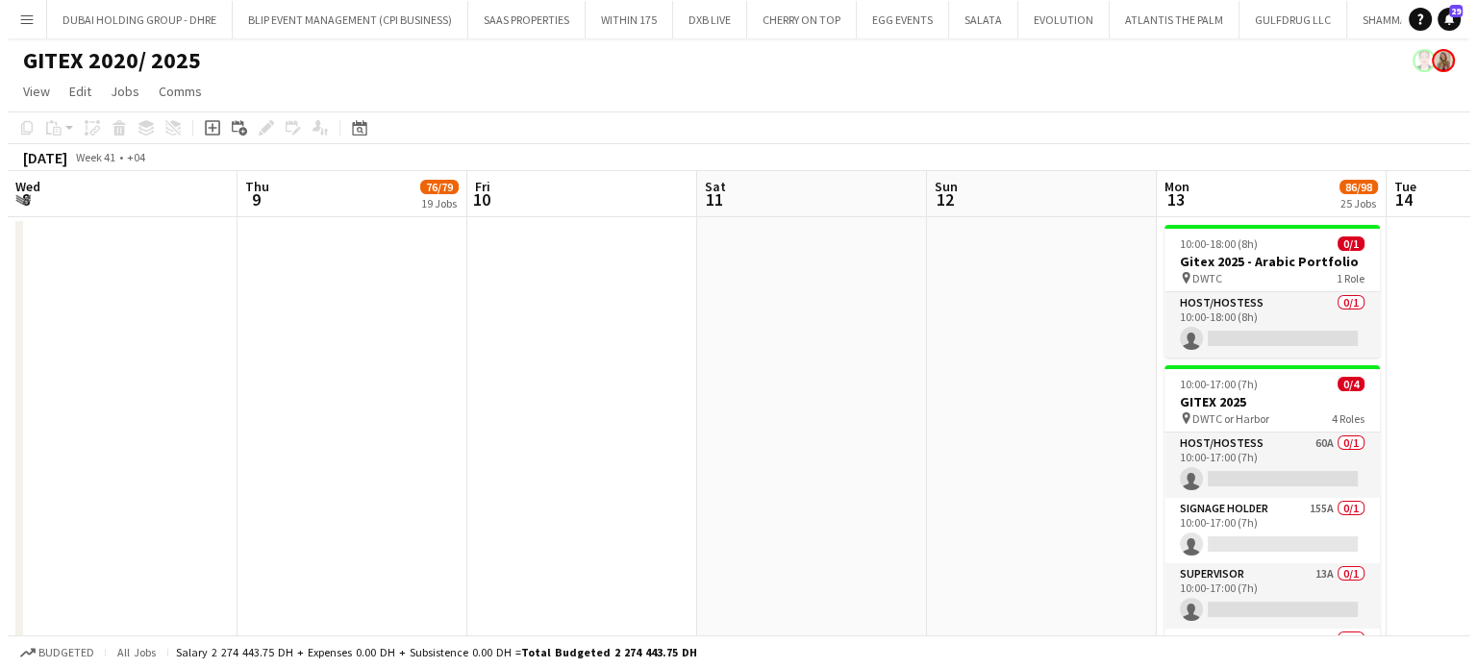
scroll to position [0, 662]
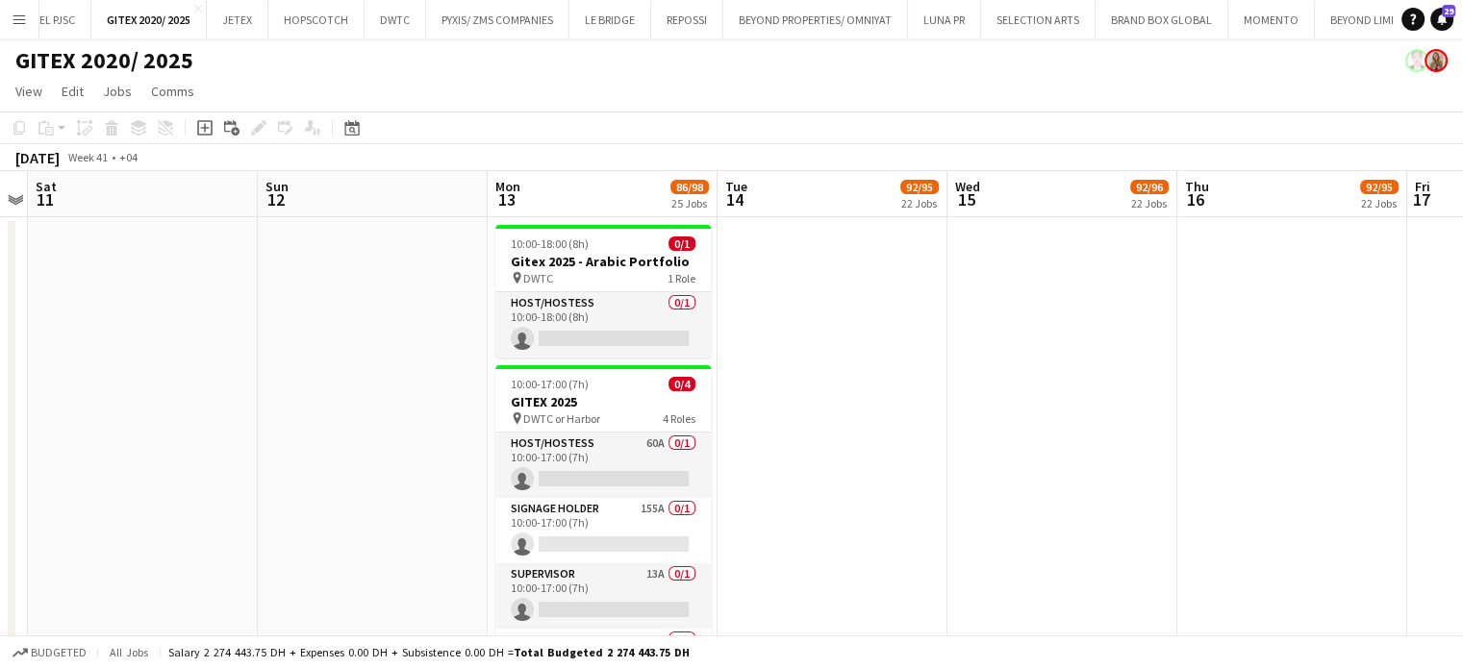
click at [14, 16] on app-icon "Menu" at bounding box center [19, 19] width 15 height 15
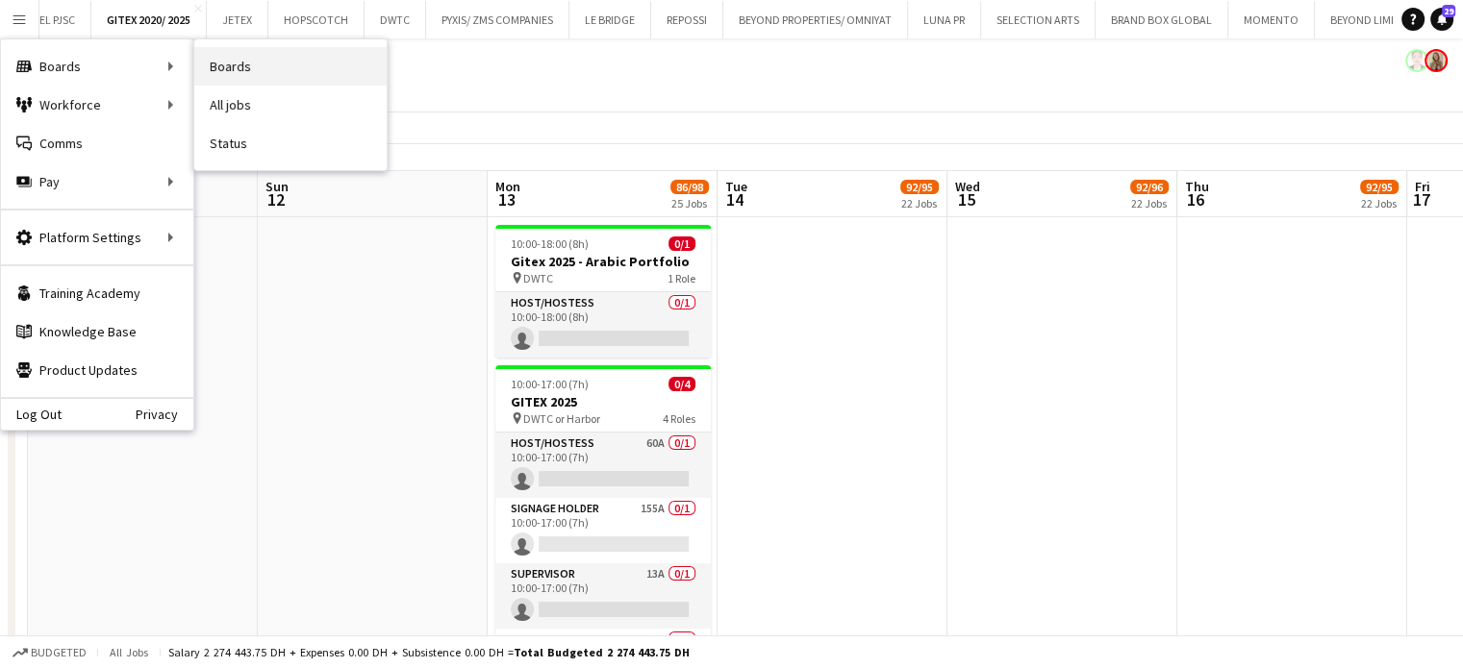
click at [264, 55] on link "Boards" at bounding box center [290, 66] width 192 height 38
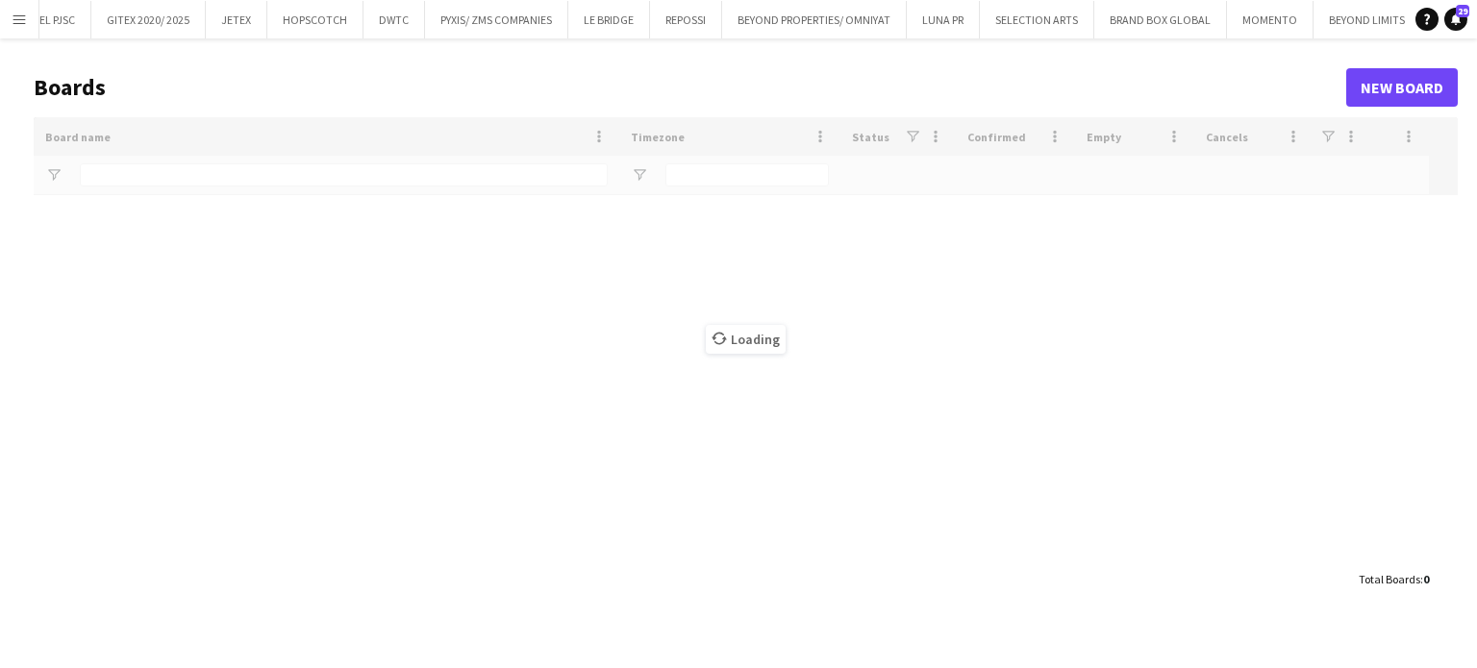
type input "***"
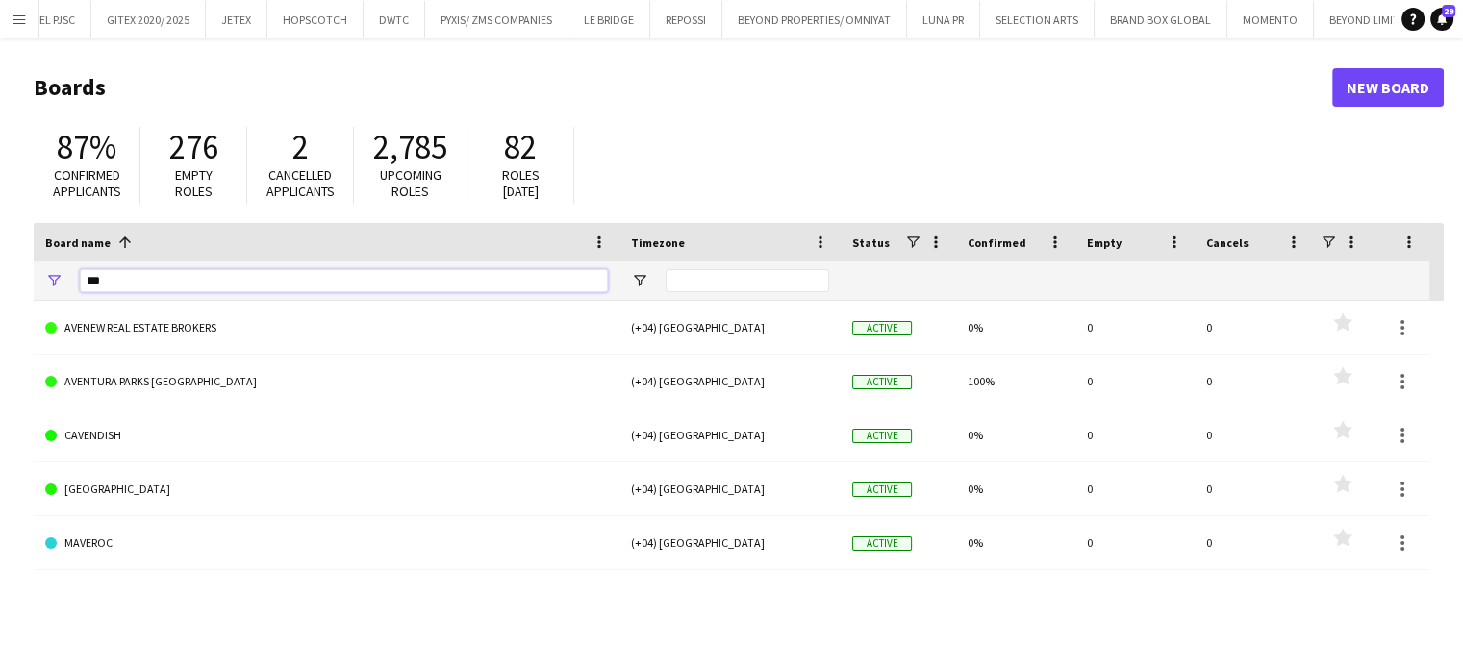
drag, startPoint x: 113, startPoint y: 284, endPoint x: 0, endPoint y: 272, distance: 113.1
click at [0, 272] on main "Boards New Board 87% Confirmed applicants 276 Empty roles 2 Cancelled applicant…" at bounding box center [731, 385] width 1463 height 694
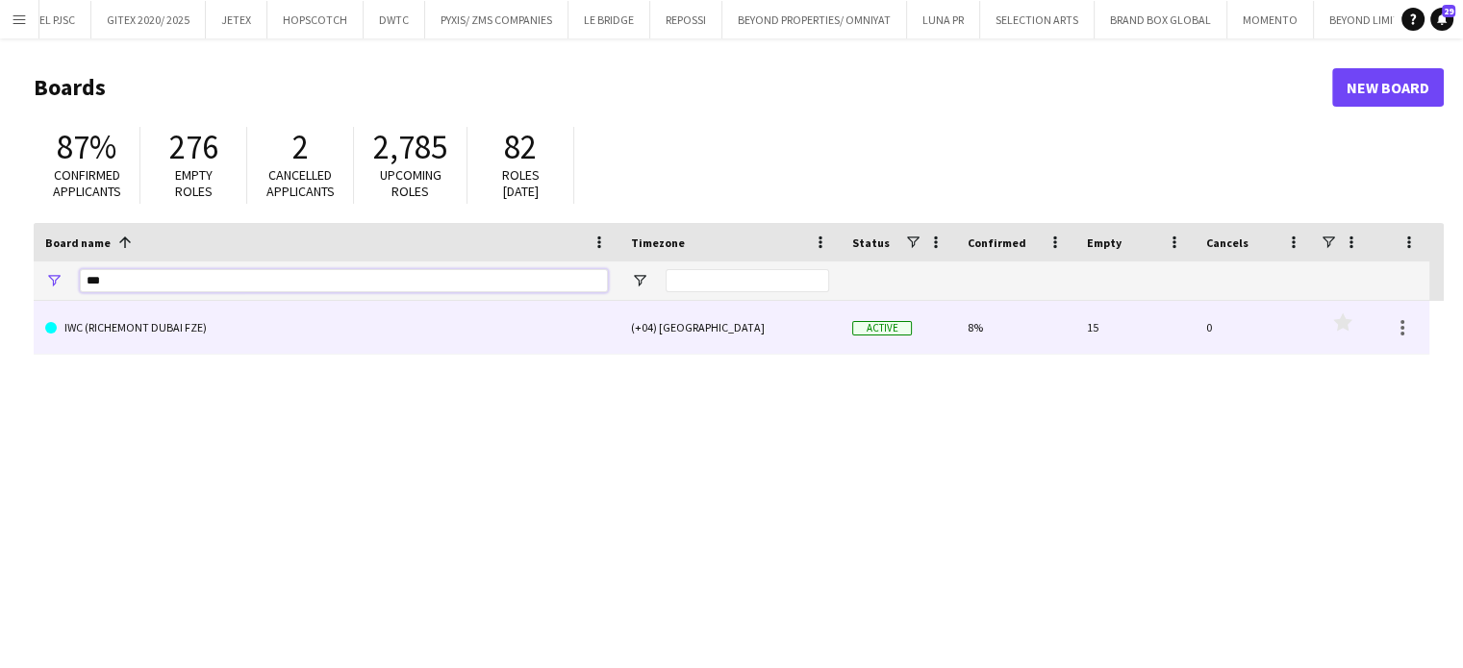
type input "***"
click at [216, 331] on link "IWC (RICHEMONT DUBAI FZE)" at bounding box center [326, 328] width 563 height 54
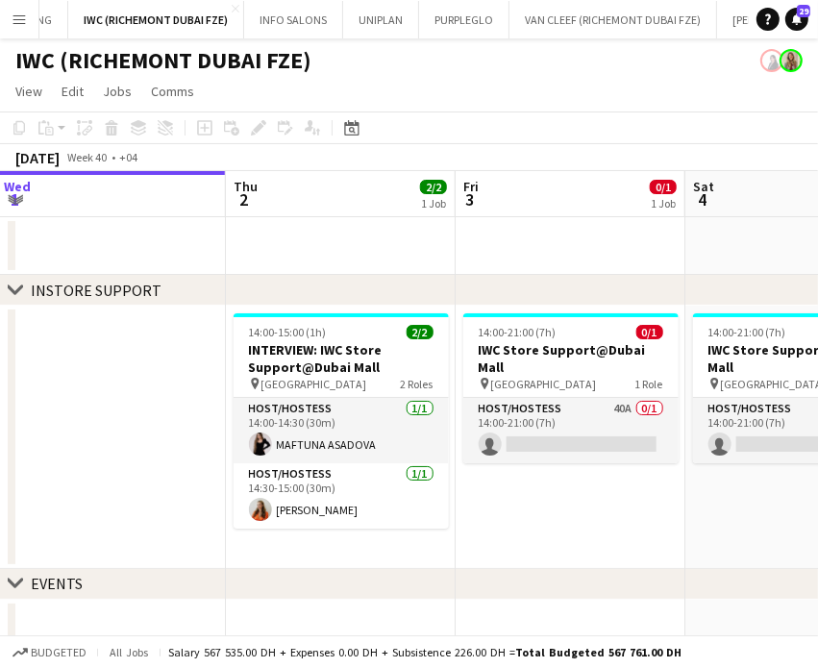
scroll to position [0, 759]
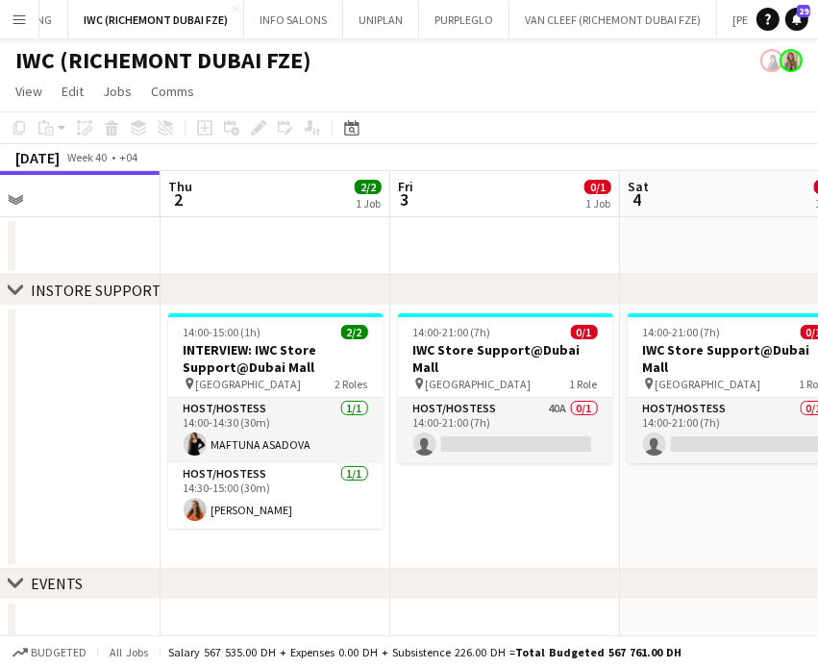
drag, startPoint x: 742, startPoint y: 474, endPoint x: 443, endPoint y: 475, distance: 299.1
click at [443, 475] on app-calendar-viewport "Sun 28 1/1 1 Job Mon 29 Tue 30 Wed 1 Thu 2 2/2 1 Job Fri 3 0/1 1 Job Sat 4 0/1 …" at bounding box center [409, 414] width 818 height 487
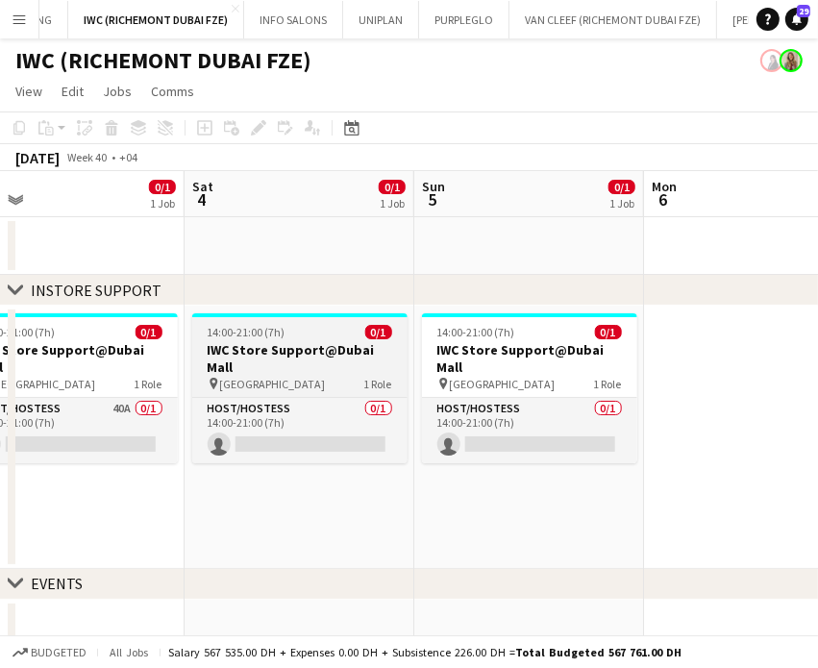
drag, startPoint x: 426, startPoint y: 418, endPoint x: 96, endPoint y: 354, distance: 336.1
click at [96, 355] on app-calendar-viewport "Tue 30 Wed 1 Thu 2 2/2 1 Job Fri 3 0/1 1 Job Sat 4 0/1 1 Job Sun 5 0/1 1 Job Mo…" at bounding box center [409, 414] width 818 height 487
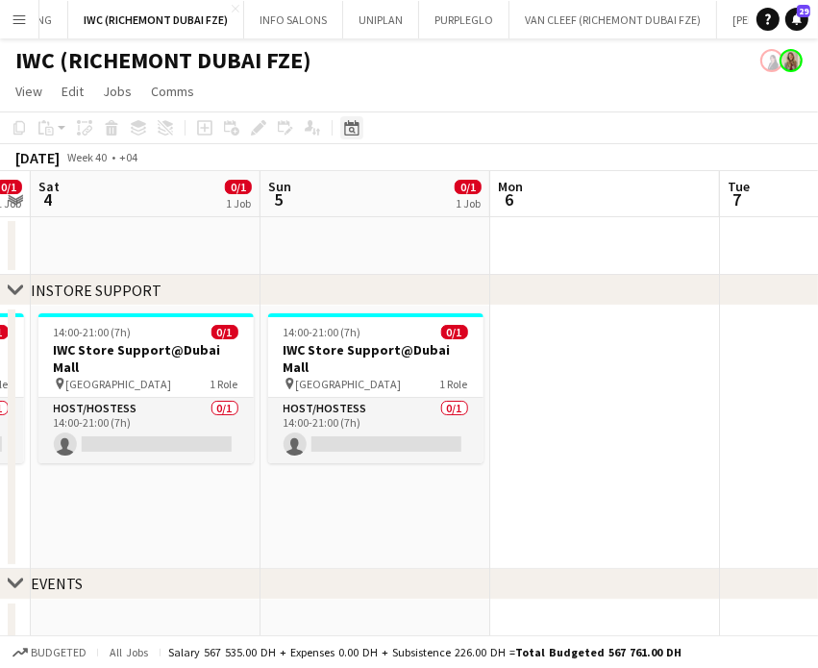
click at [352, 128] on icon at bounding box center [352, 130] width 7 height 7
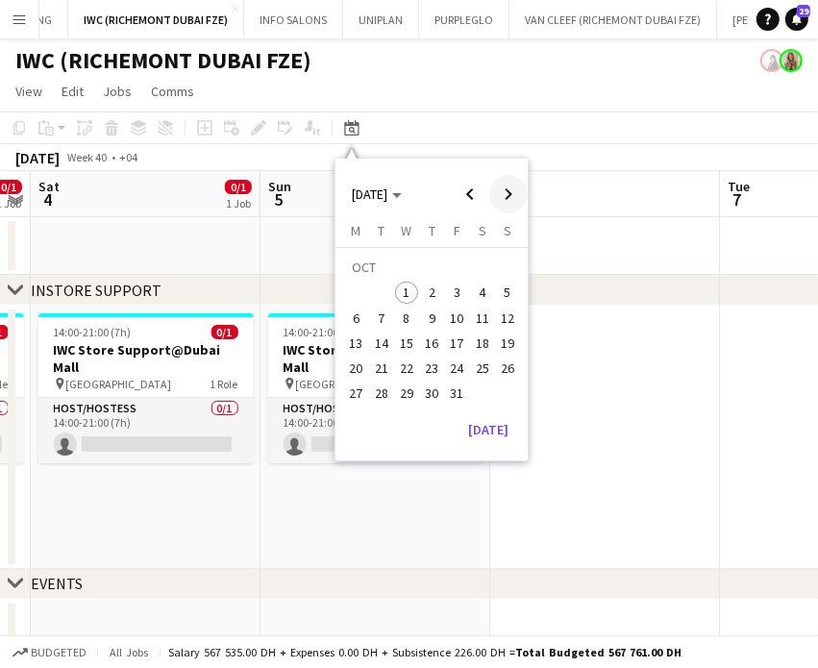
click at [513, 198] on span "Next month" at bounding box center [508, 194] width 38 height 38
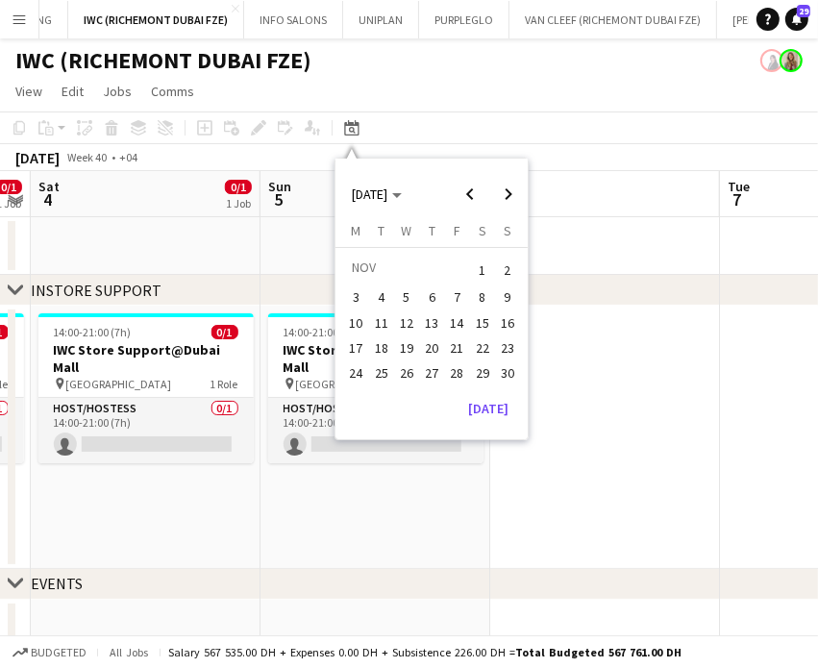
click at [364, 327] on span "10" at bounding box center [356, 323] width 23 height 23
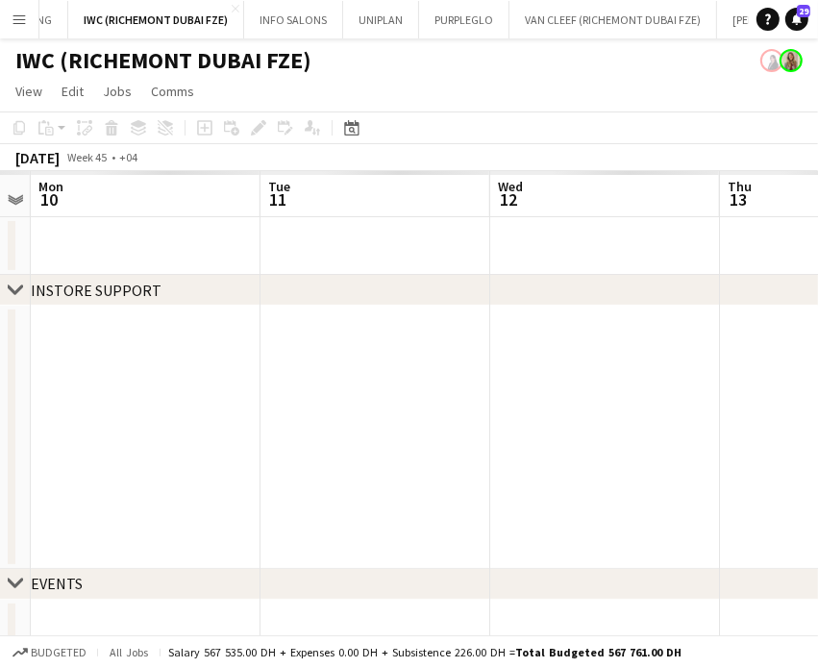
scroll to position [0, 662]
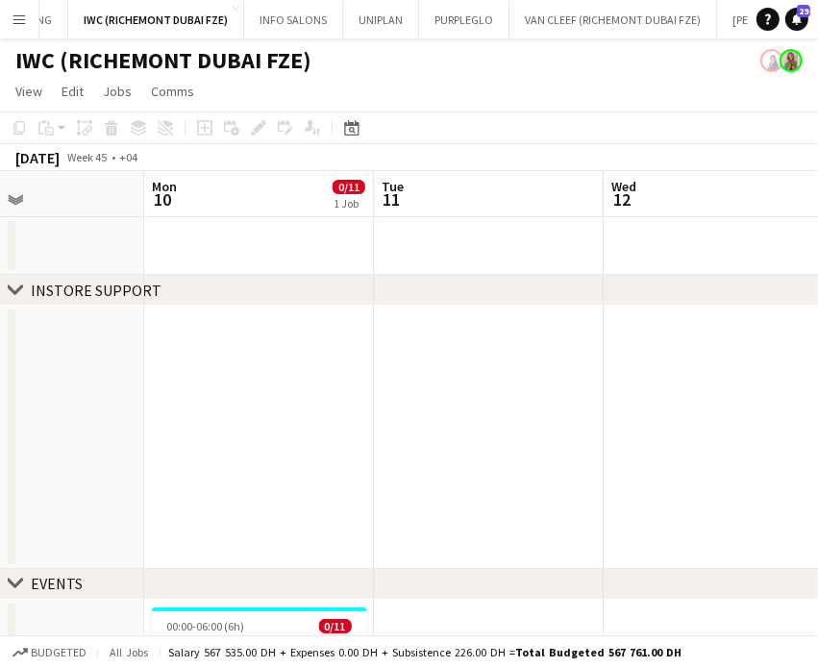
drag, startPoint x: 659, startPoint y: 388, endPoint x: 754, endPoint y: 399, distance: 95.9
click at [775, 412] on app-calendar-viewport "Fri 7 Sat 8 Sun 9 Mon 10 0/11 1 Job Tue 11 Wed 12 Thu 13 Fri 14 Sat 15 00:00-06…" at bounding box center [409, 551] width 818 height 760
click at [613, 376] on app-calendar-viewport "Fri 7 Sat 8 Sun 9 Mon 10 0/11 1 Job Tue 11 Wed 12 Thu 13 Fri 14 Sat 15 00:00-06…" at bounding box center [409, 551] width 818 height 760
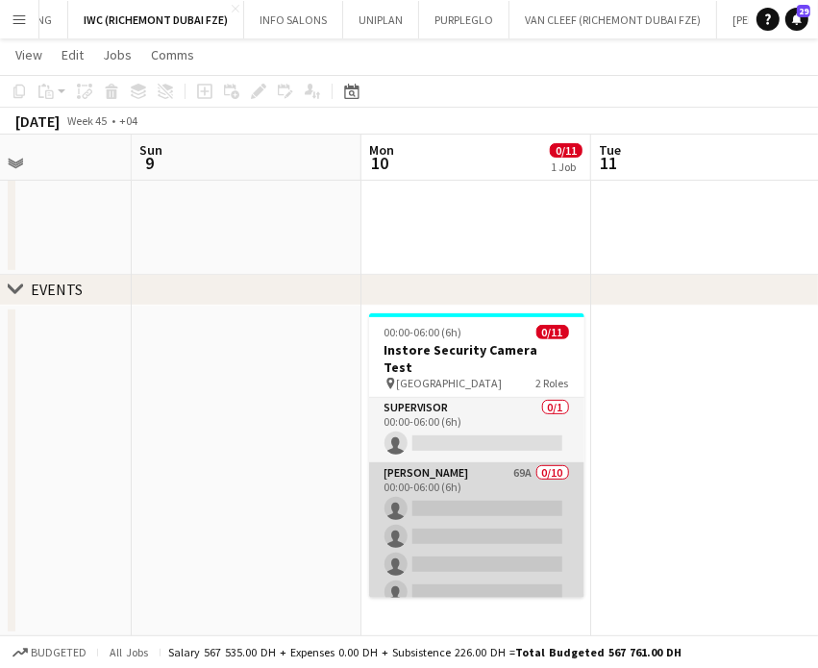
scroll to position [0, 0]
click at [462, 480] on app-card-role "[PERSON_NAME] 69A 0/10 00:00-06:00 (6h) single-neutral-actions single-neutral-a…" at bounding box center [476, 622] width 215 height 316
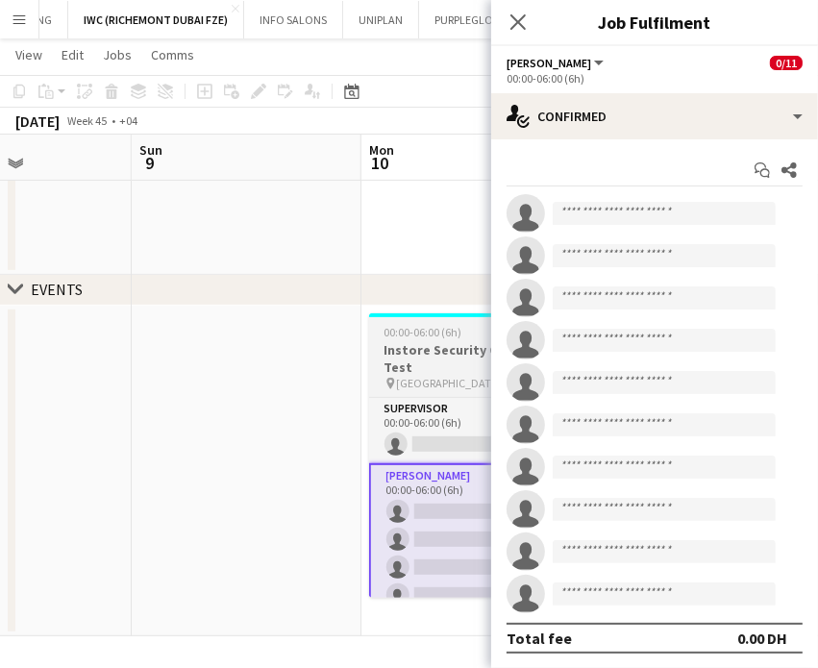
click at [458, 348] on h3 "Instore Security Camera Test" at bounding box center [476, 358] width 215 height 35
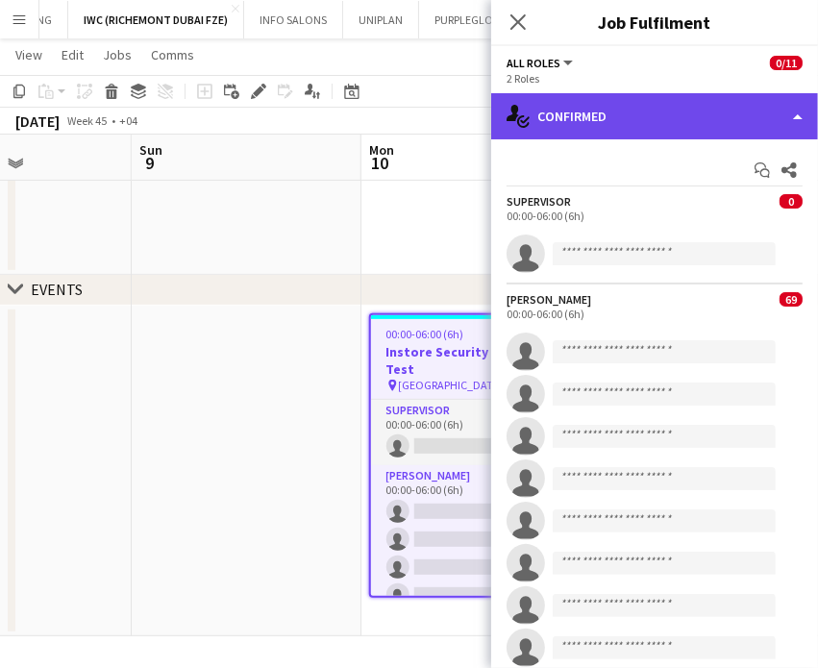
click at [752, 129] on div "single-neutral-actions-check-2 Confirmed" at bounding box center [654, 116] width 327 height 46
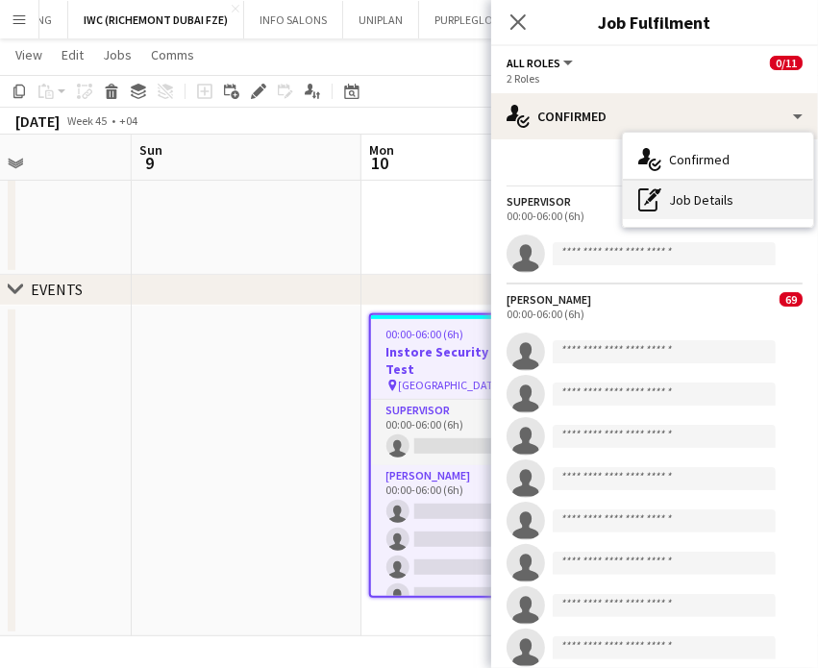
click at [713, 206] on div "pen-write Job Details" at bounding box center [718, 200] width 190 height 38
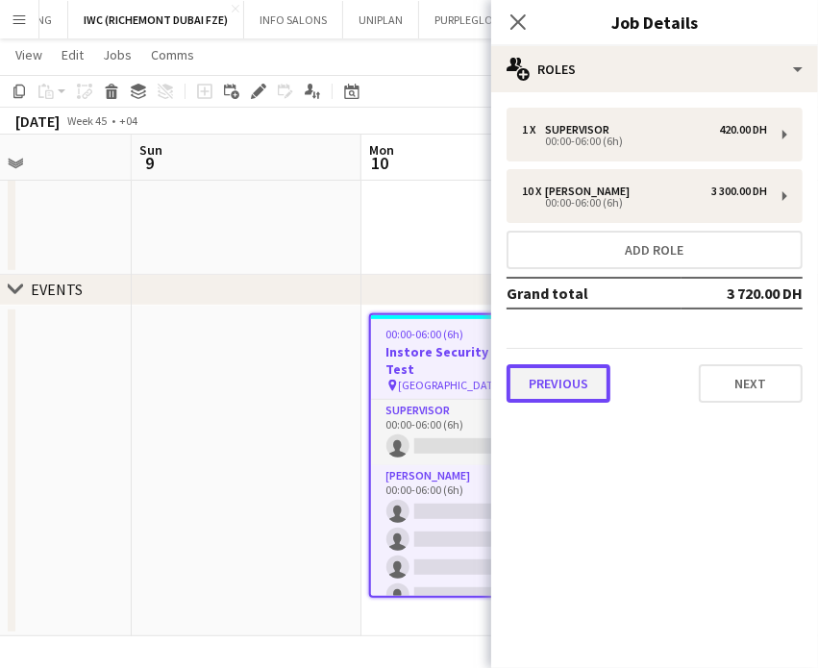
click at [557, 388] on button "Previous" at bounding box center [559, 383] width 104 height 38
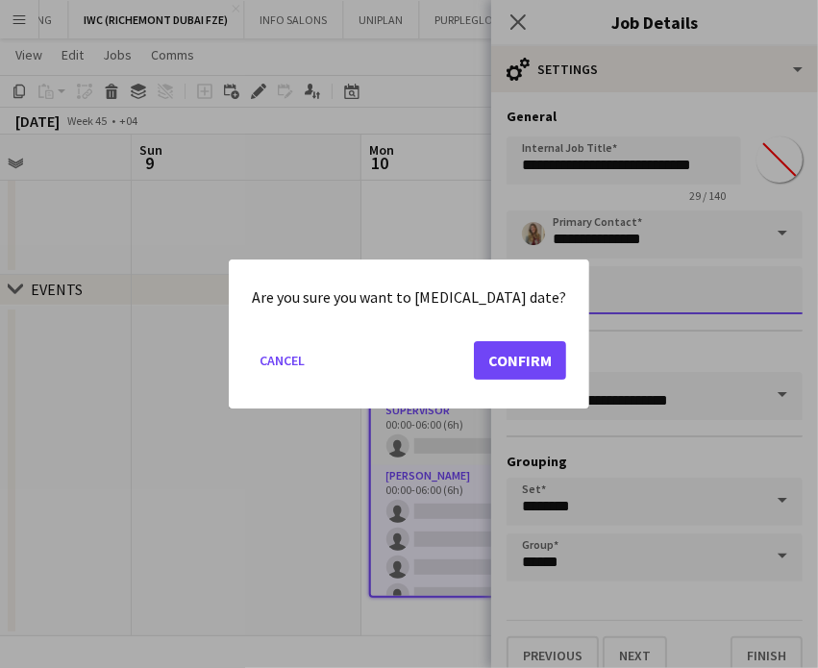
click at [595, 296] on body "Menu Boards Boards Boards All jobs Status Workforce Workforce My Workforce Recr…" at bounding box center [409, 189] width 818 height 962
click at [481, 353] on button "Confirm" at bounding box center [520, 360] width 92 height 38
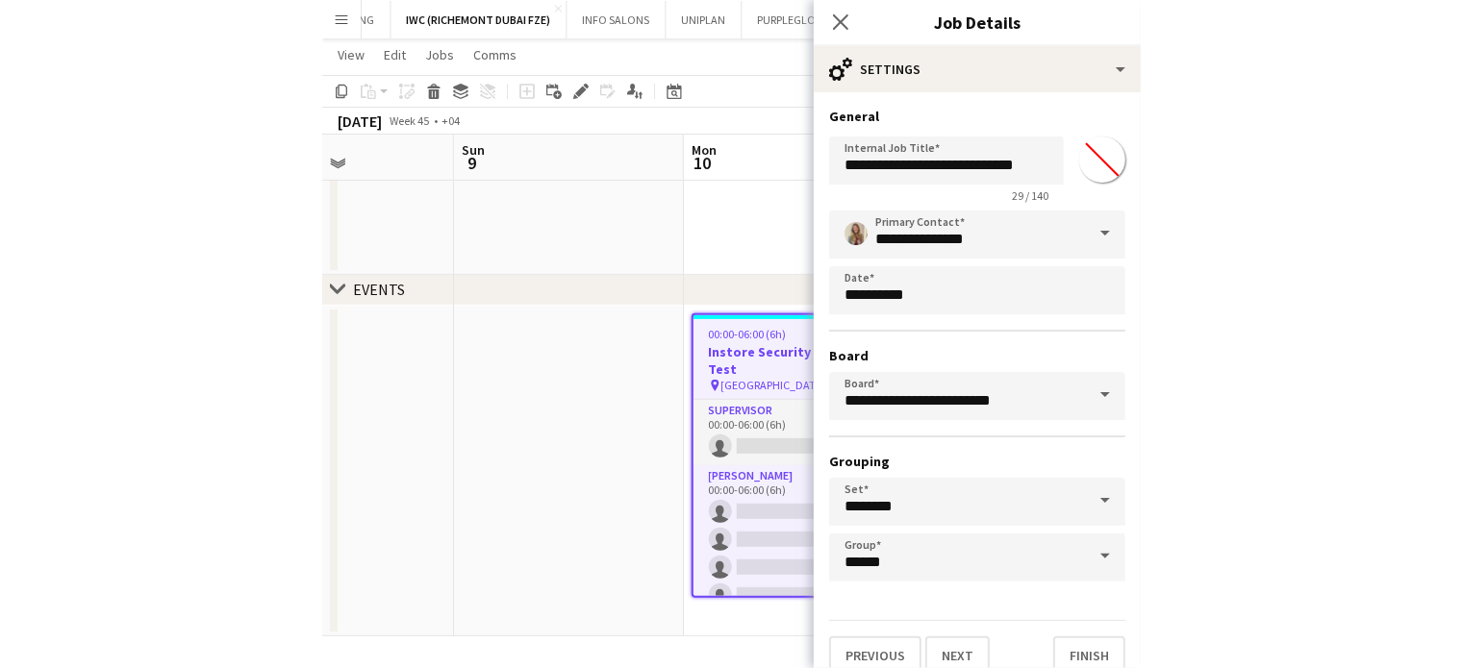
scroll to position [292, 0]
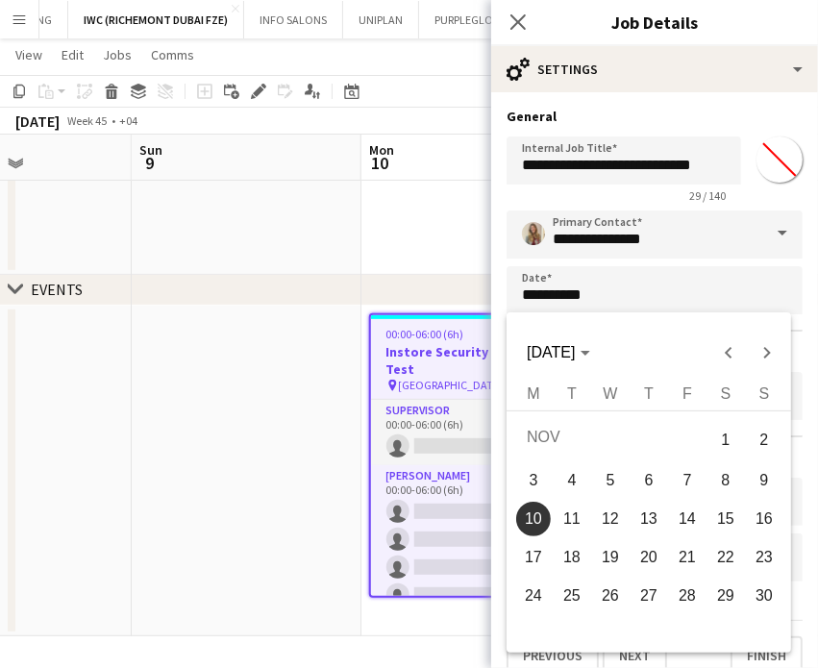
click at [619, 516] on span "12" at bounding box center [610, 519] width 35 height 35
type input "**********"
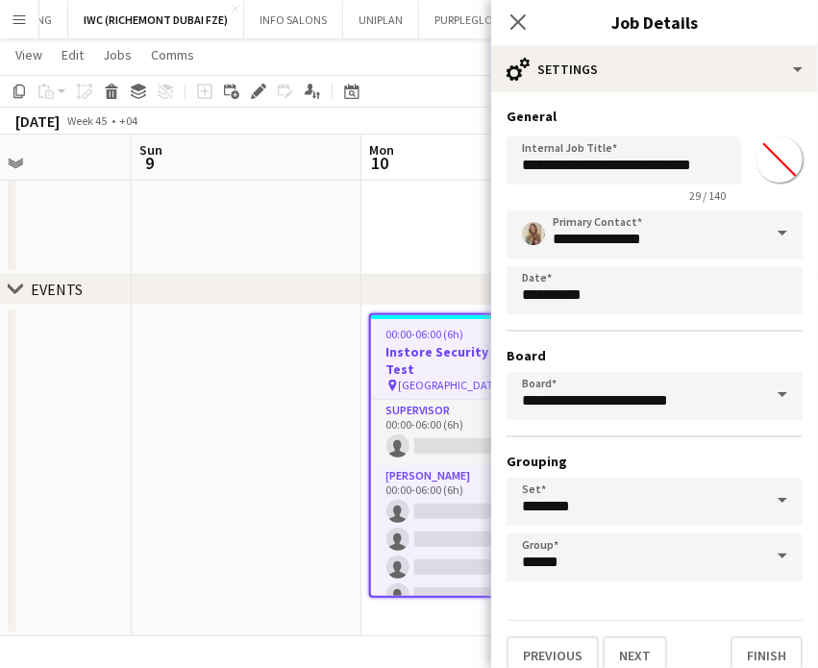
click at [336, 421] on app-date-cell at bounding box center [247, 471] width 230 height 331
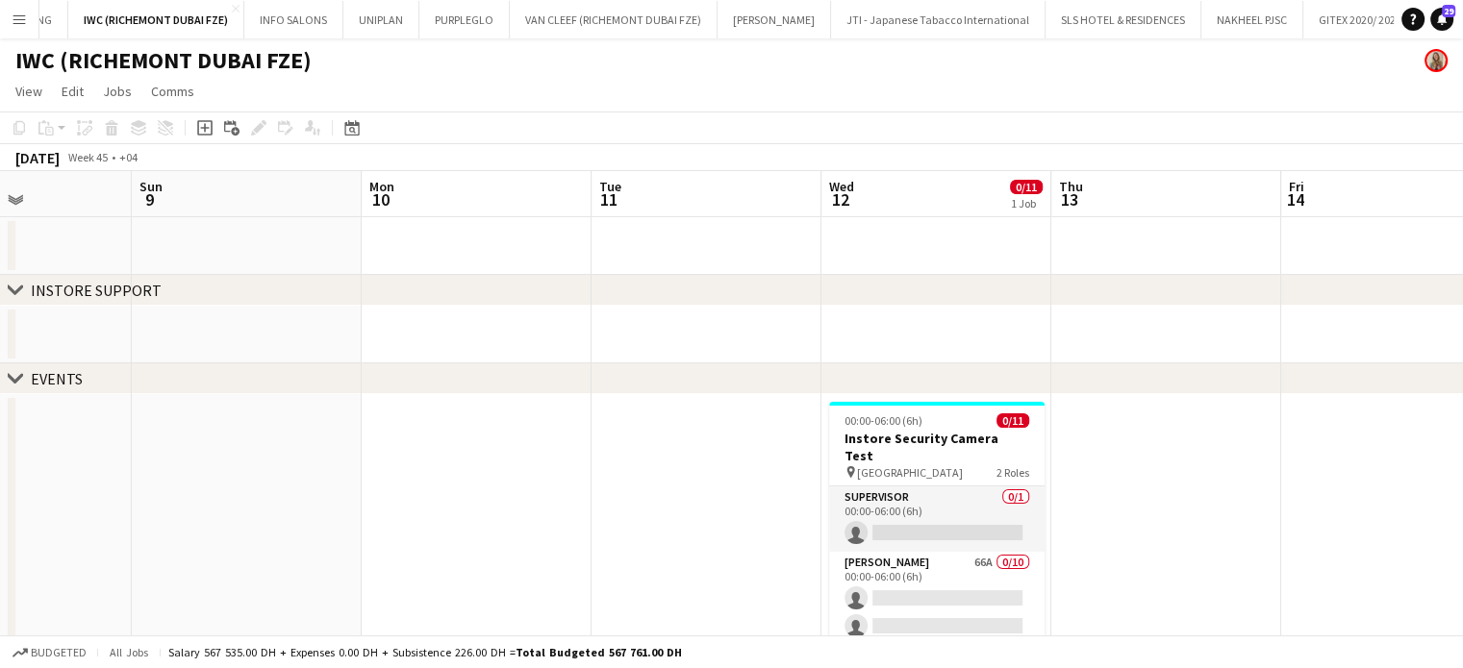
scroll to position [88, 0]
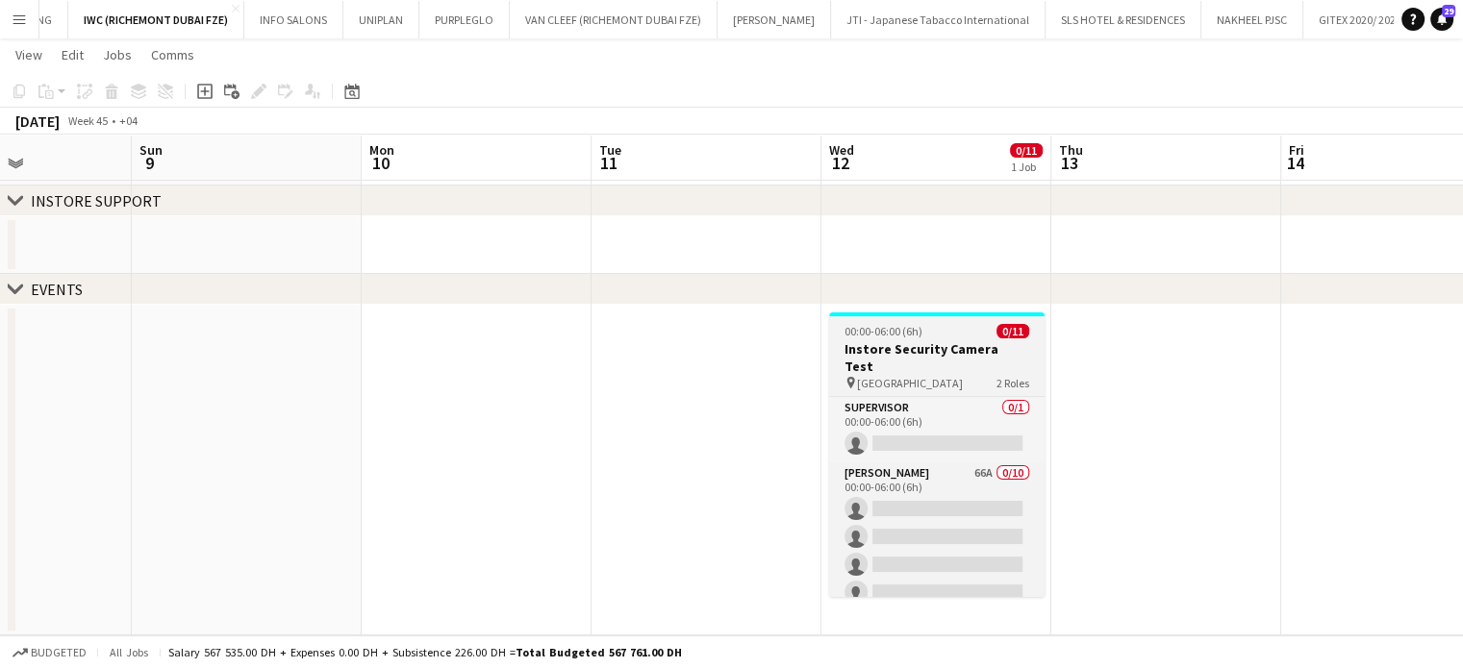
click at [900, 334] on span "00:00-06:00 (6h)" at bounding box center [883, 331] width 78 height 14
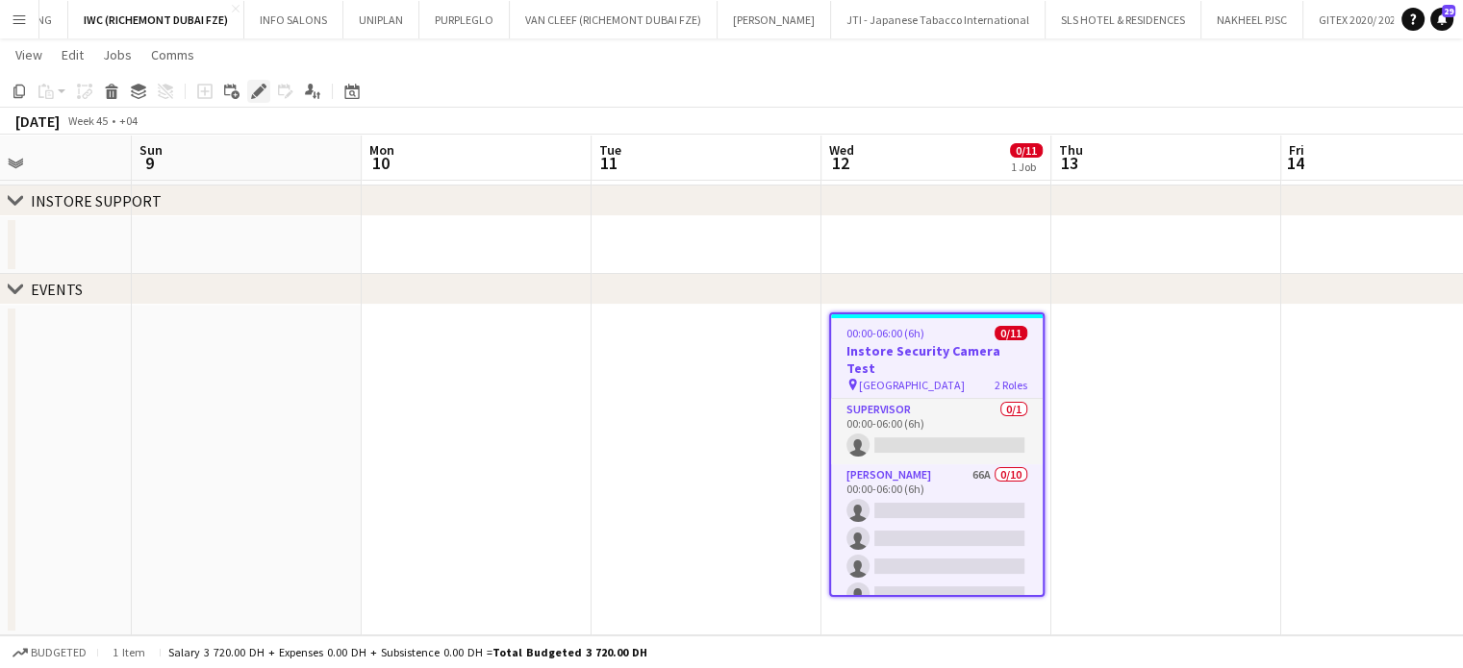
click at [255, 90] on icon "Edit" at bounding box center [258, 91] width 15 height 15
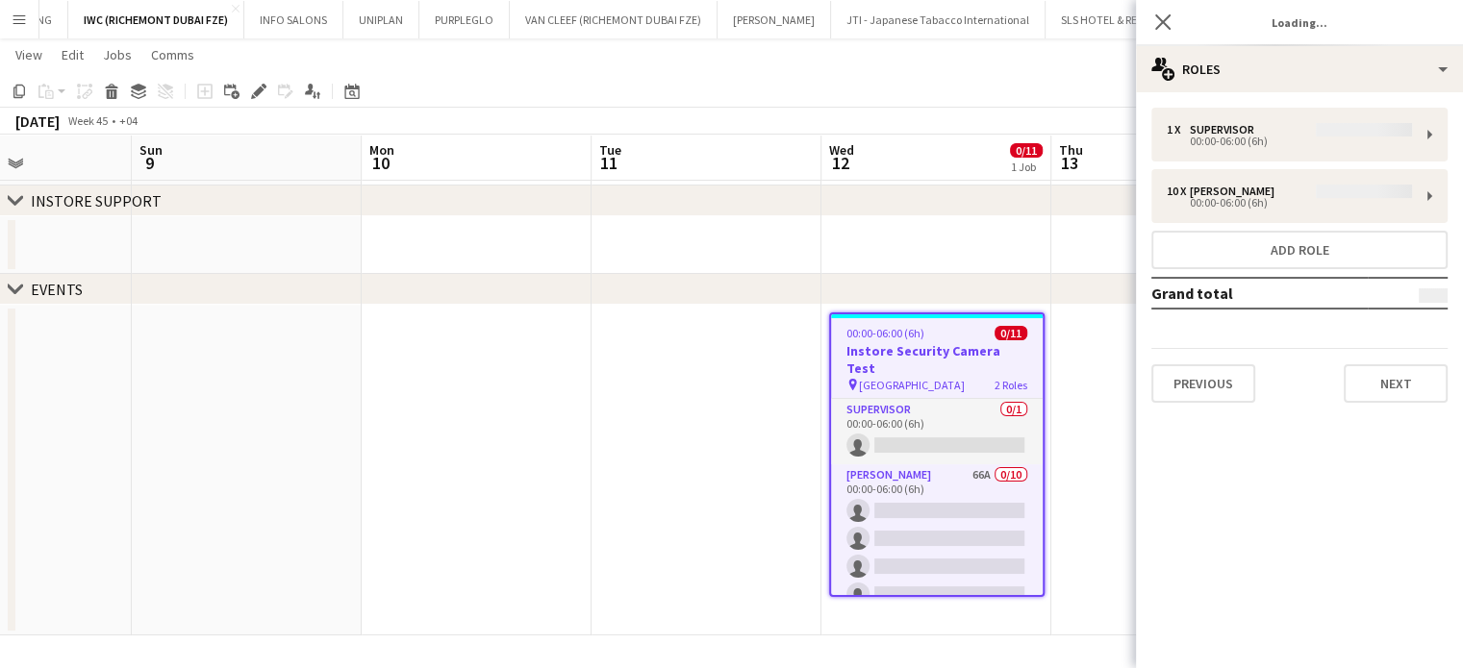
type input "**********"
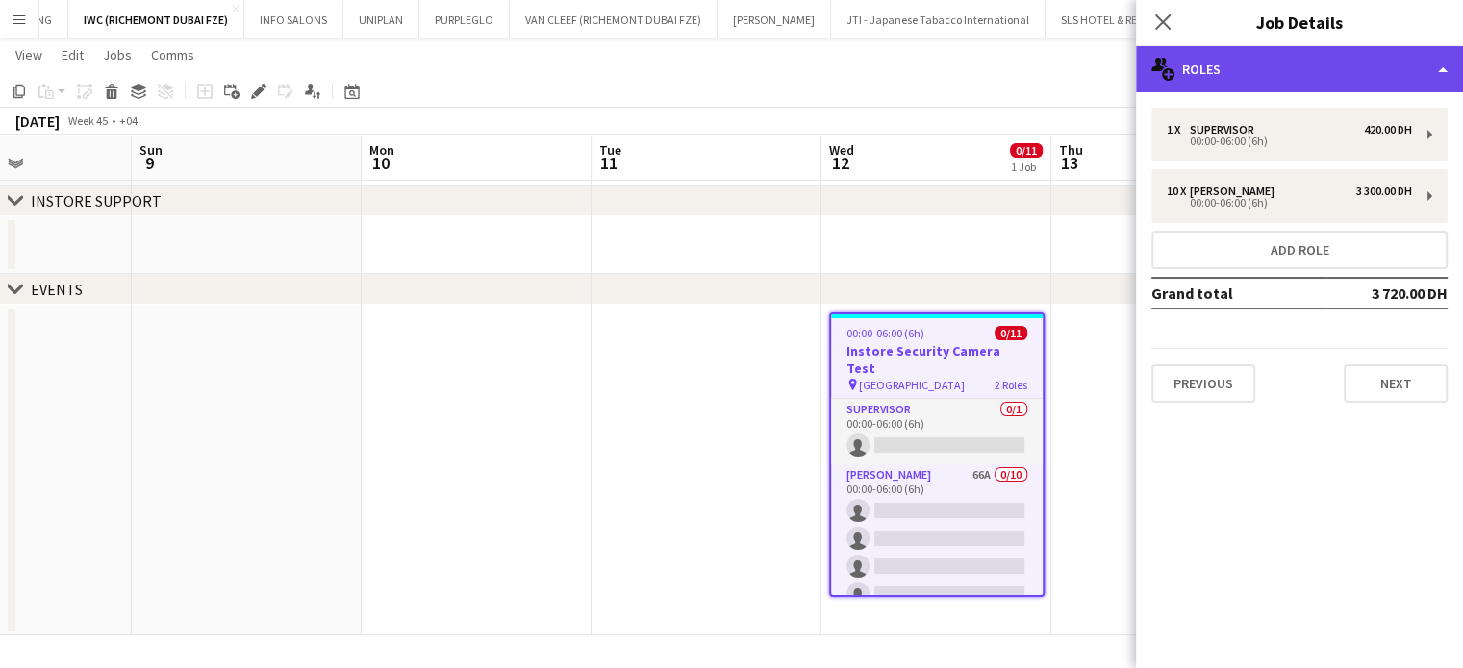
click at [1447, 57] on div "multiple-users-add Roles" at bounding box center [1299, 69] width 327 height 46
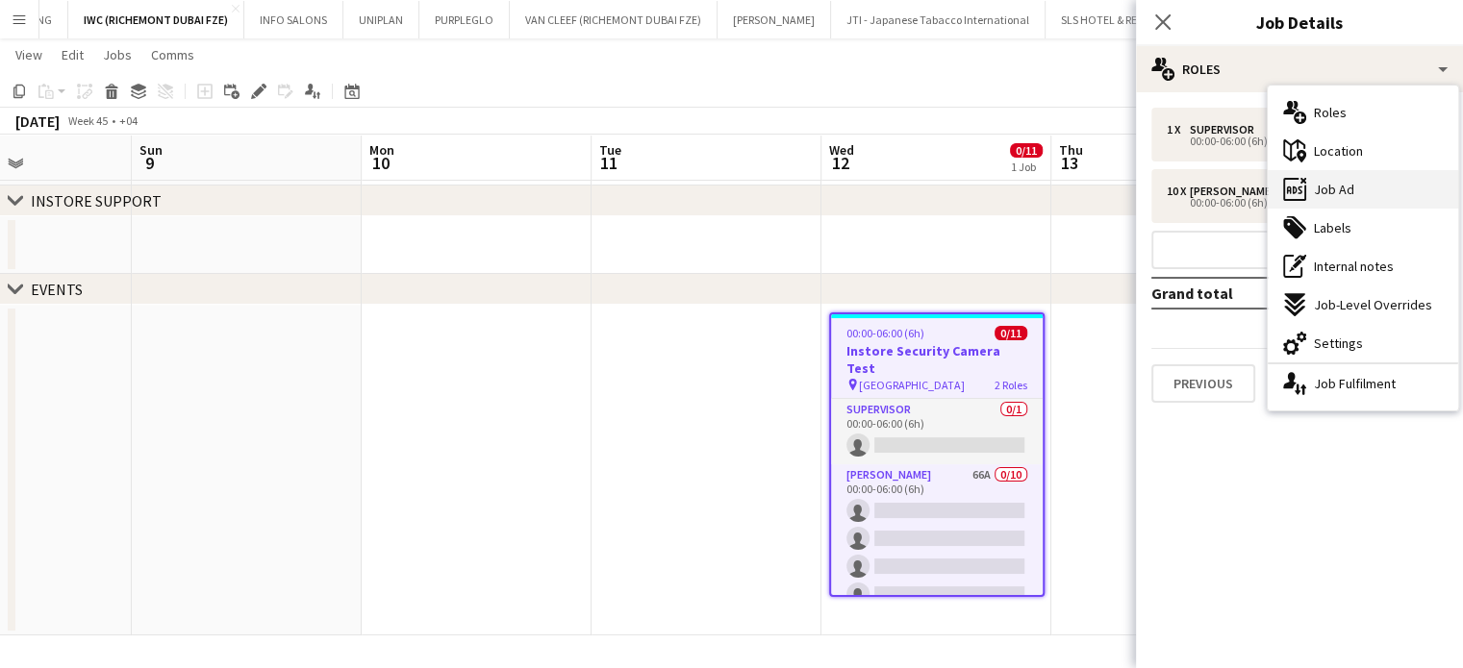
click at [1344, 195] on span "Job Ad" at bounding box center [1334, 189] width 40 height 17
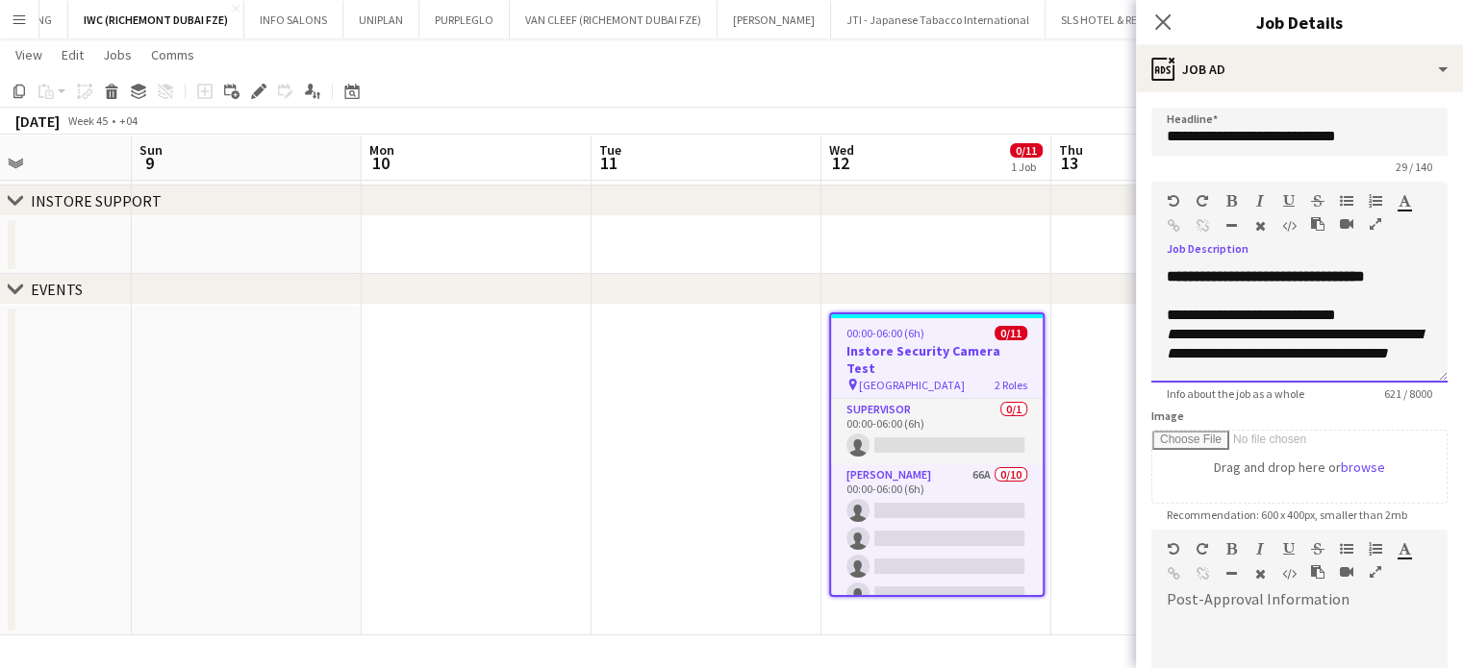
click at [1181, 312] on div "**********" at bounding box center [1284, 315] width 237 height 19
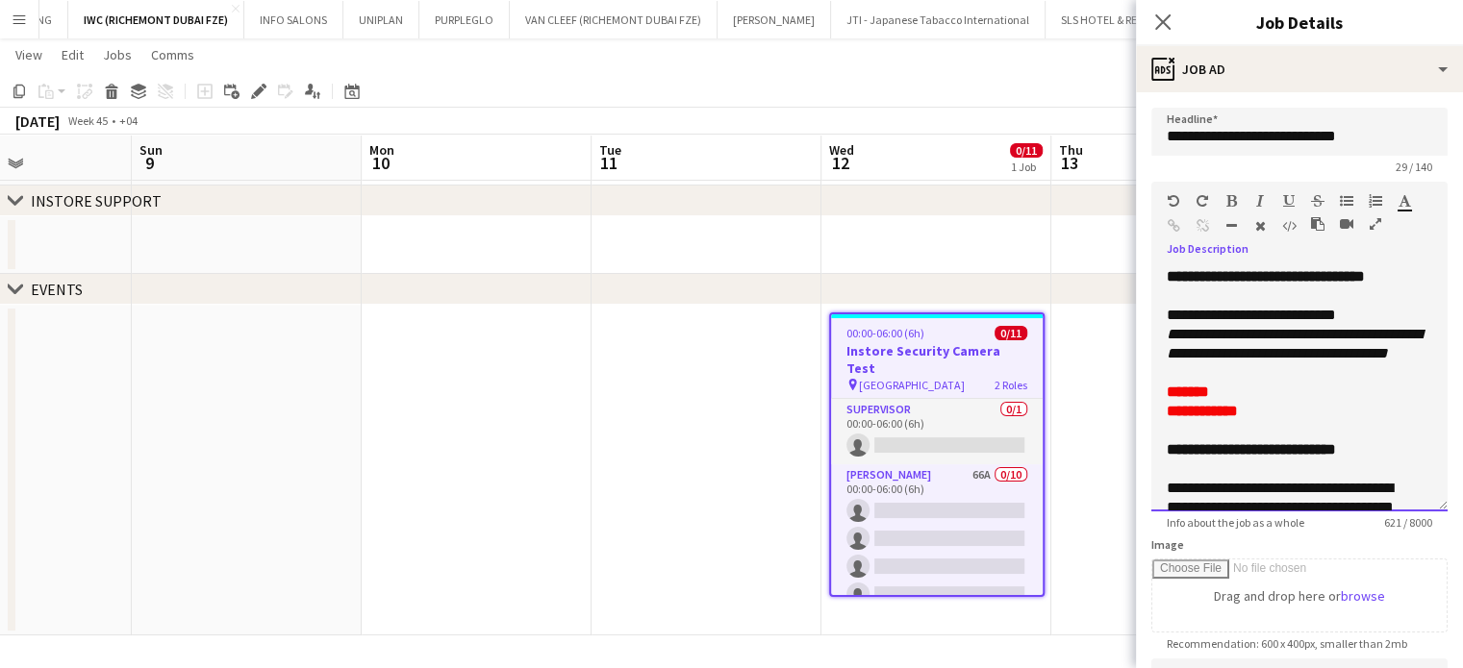
drag, startPoint x: 1425, startPoint y: 376, endPoint x: 1398, endPoint y: 488, distance: 114.8
click at [1416, 505] on div "**********" at bounding box center [1299, 389] width 296 height 244
drag, startPoint x: 1206, startPoint y: 368, endPoint x: 1171, endPoint y: 337, distance: 47.0
click at [1171, 337] on div "**********" at bounding box center [1299, 389] width 296 height 244
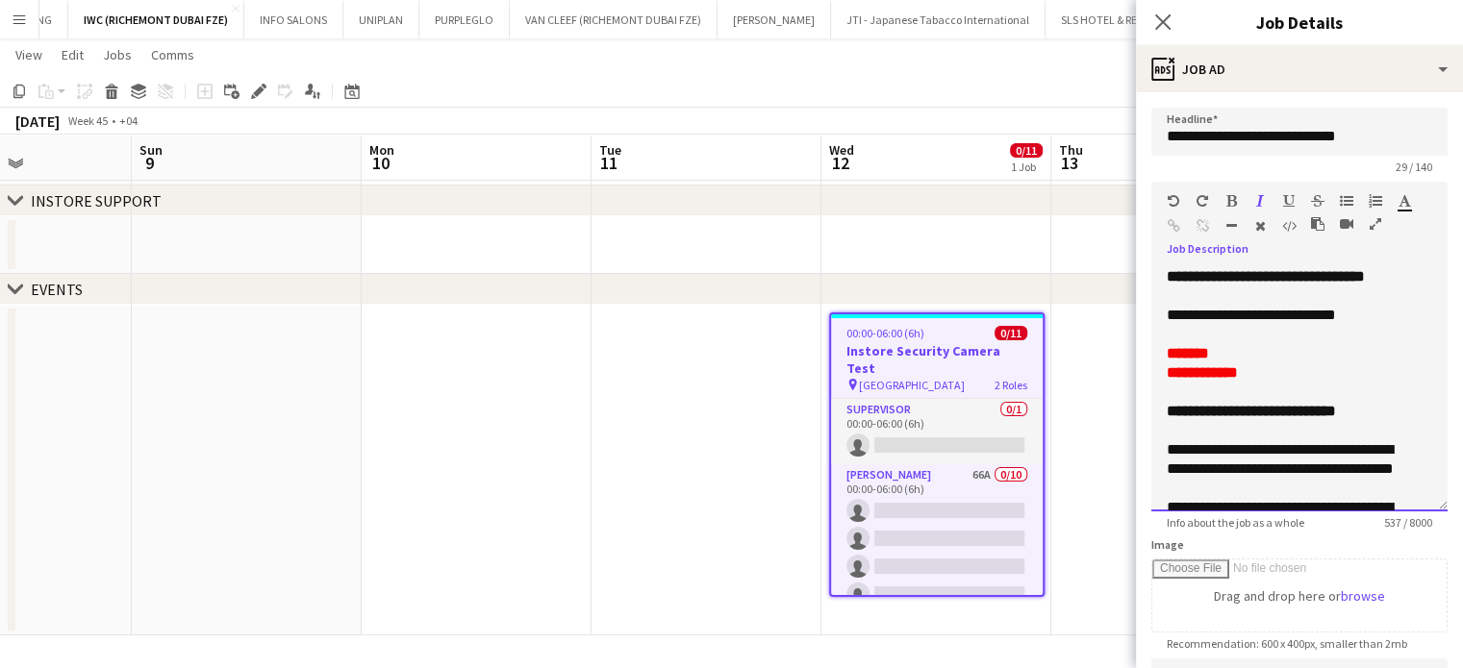
click at [1181, 314] on div "**********" at bounding box center [1284, 315] width 237 height 19
drag, startPoint x: 1358, startPoint y: 314, endPoint x: 1324, endPoint y: 313, distance: 33.7
click at [1324, 313] on div "**********" at bounding box center [1284, 315] width 237 height 19
click at [1162, 316] on div "**********" at bounding box center [1299, 389] width 296 height 244
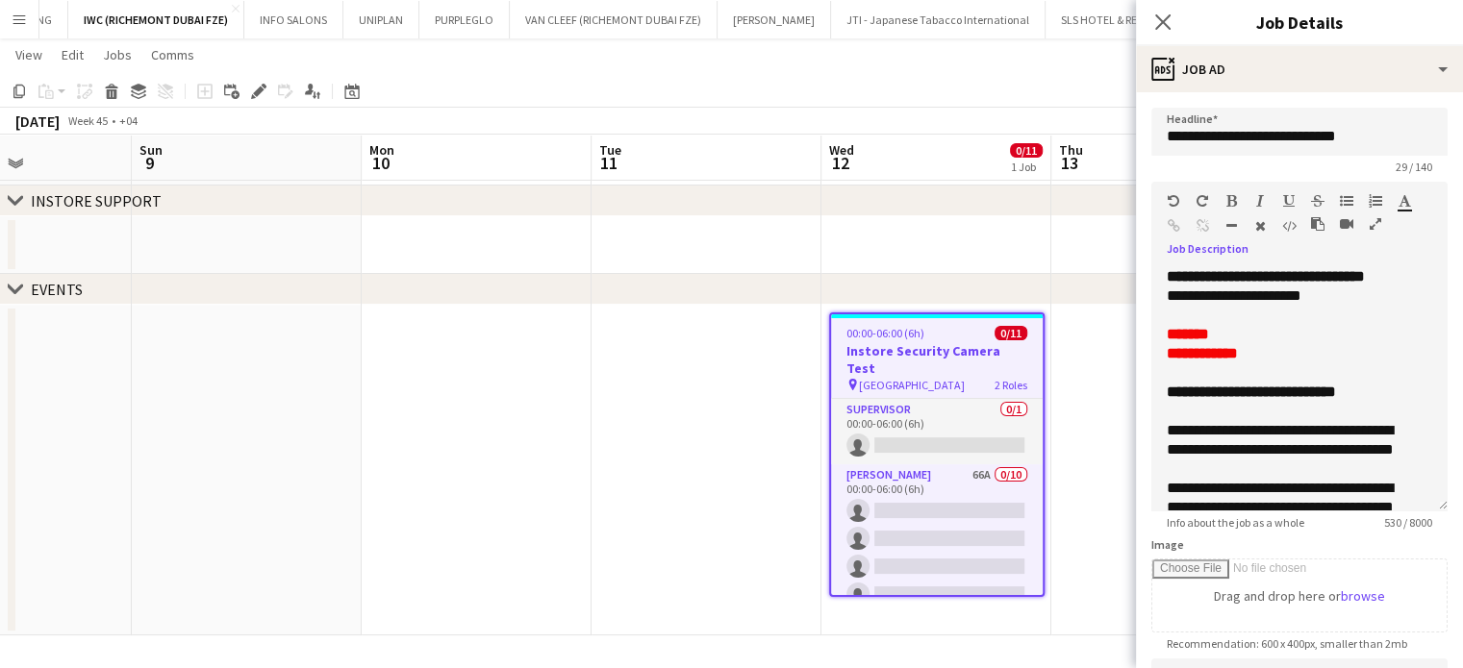
click at [1086, 366] on app-date-cell at bounding box center [1166, 470] width 230 height 331
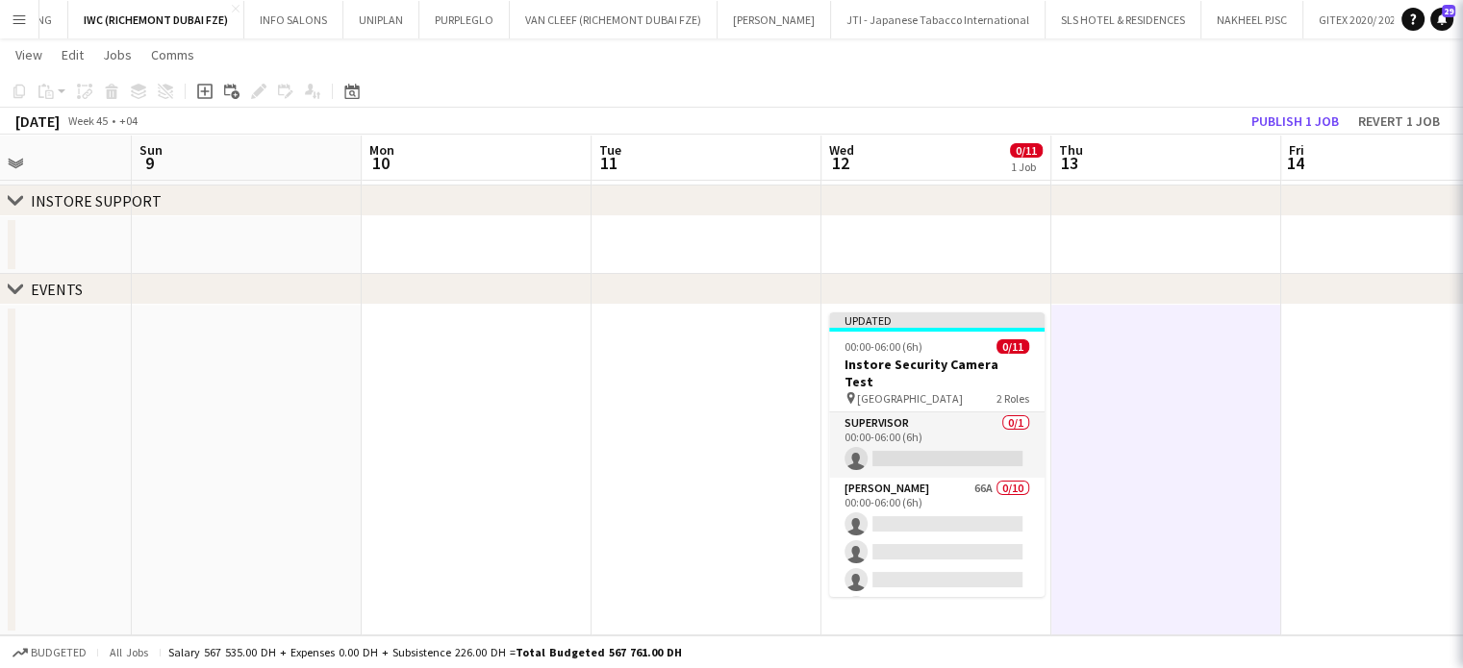
scroll to position [0, 558]
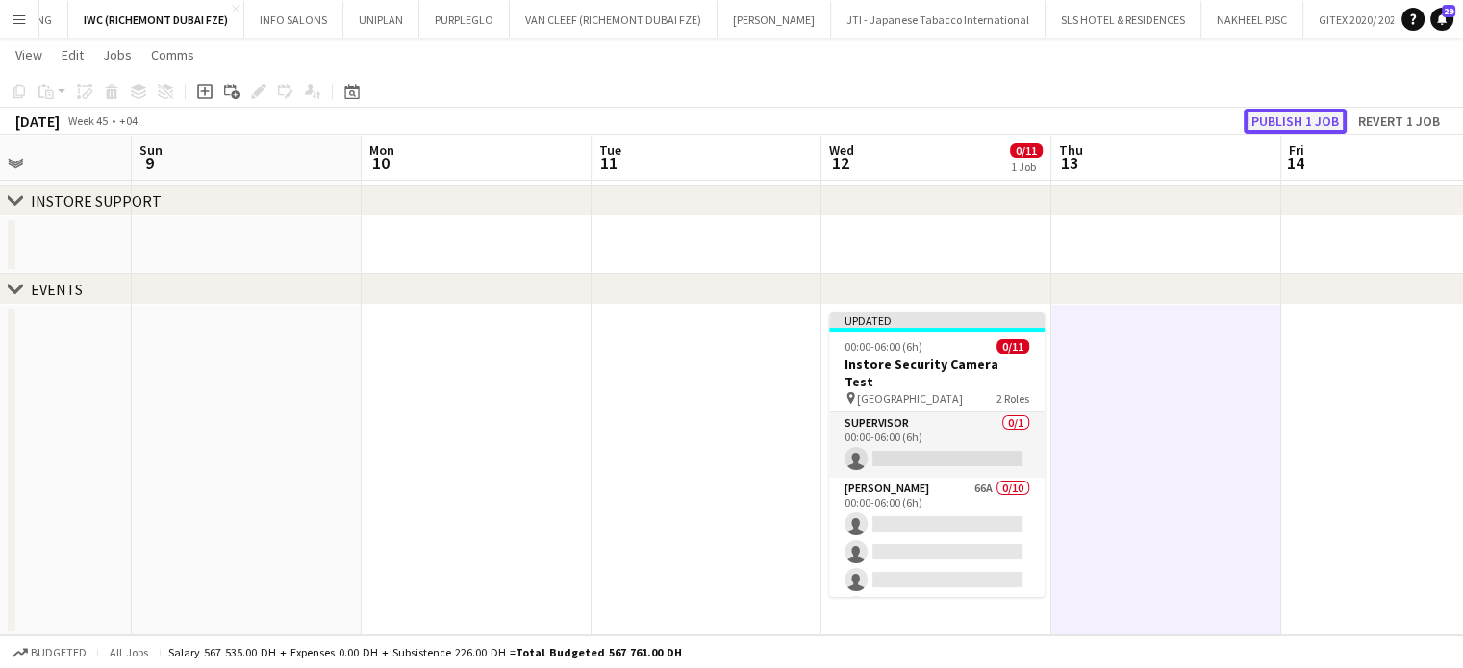
click at [1297, 114] on button "Publish 1 job" at bounding box center [1294, 121] width 103 height 25
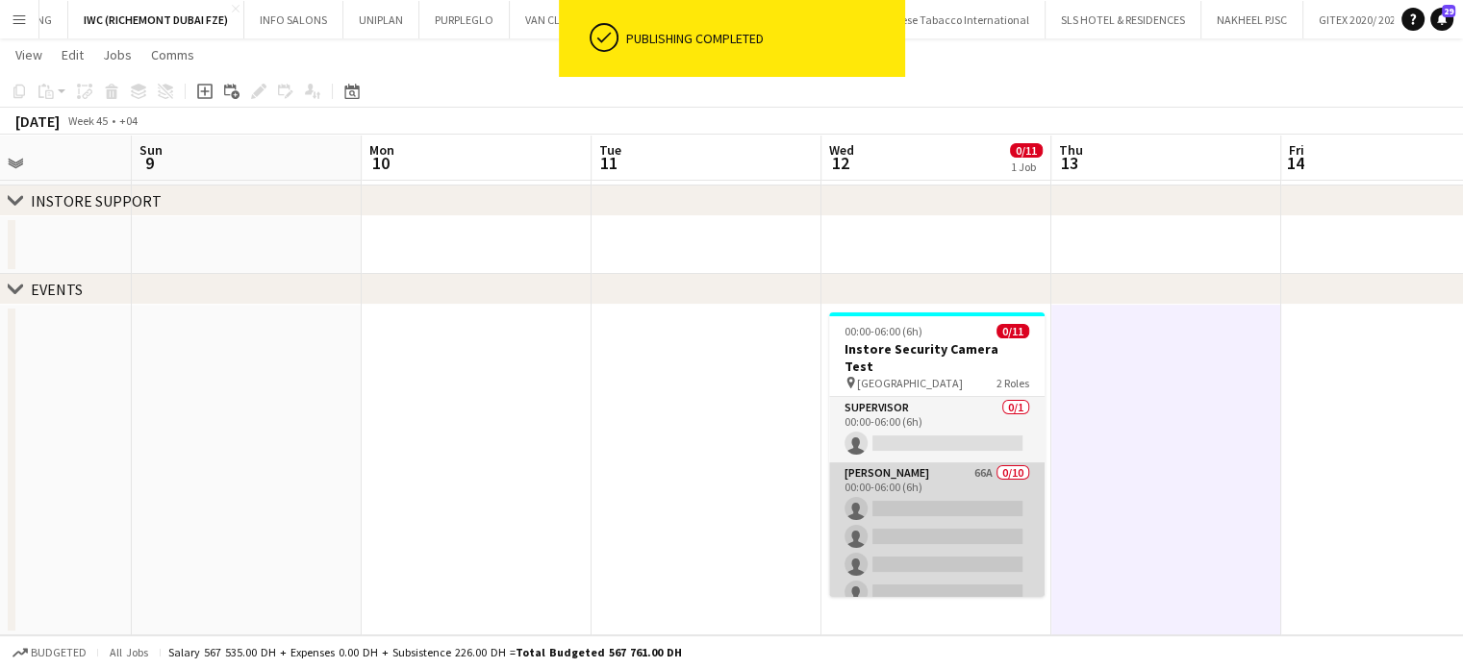
click at [1006, 513] on app-card-role "[PERSON_NAME] 66A 0/10 00:00-06:00 (6h) single-neutral-actions single-neutral-a…" at bounding box center [936, 621] width 215 height 316
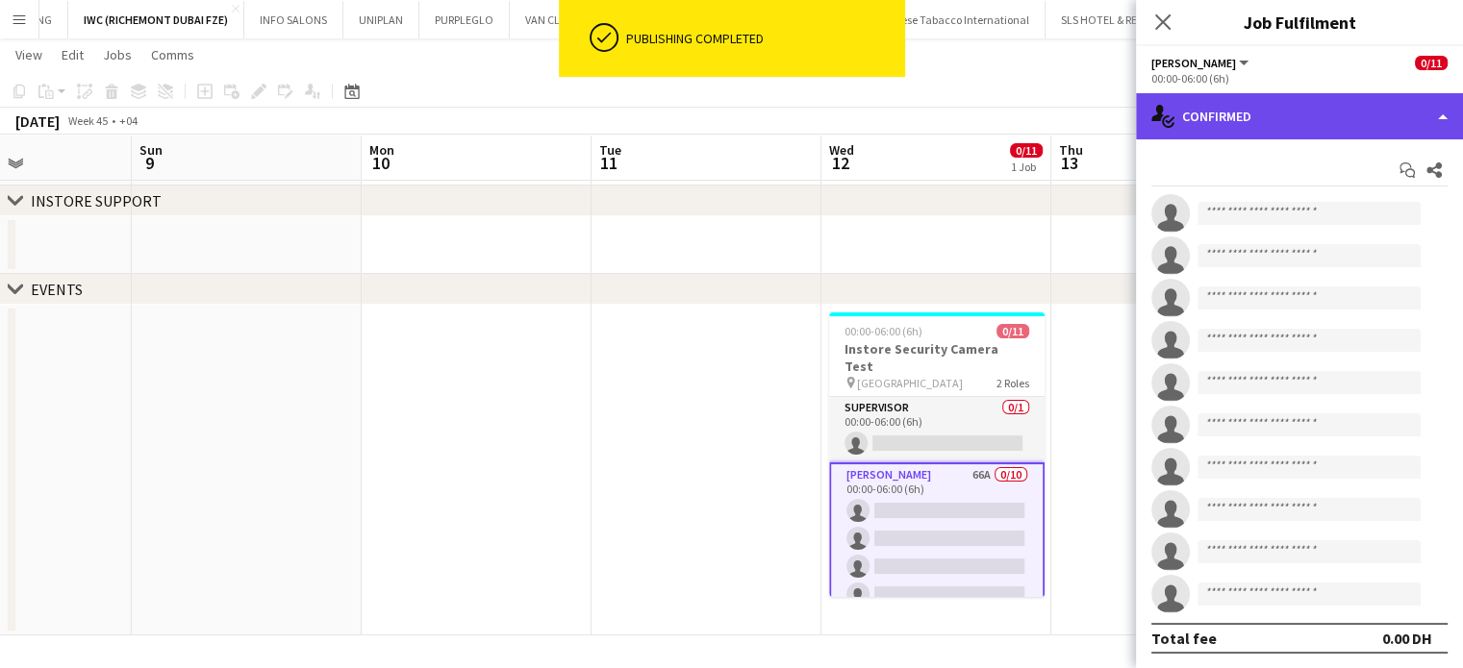
drag, startPoint x: 1446, startPoint y: 102, endPoint x: 1432, endPoint y: 114, distance: 19.1
click at [1445, 102] on div "single-neutral-actions-check-2 Confirmed" at bounding box center [1299, 116] width 327 height 46
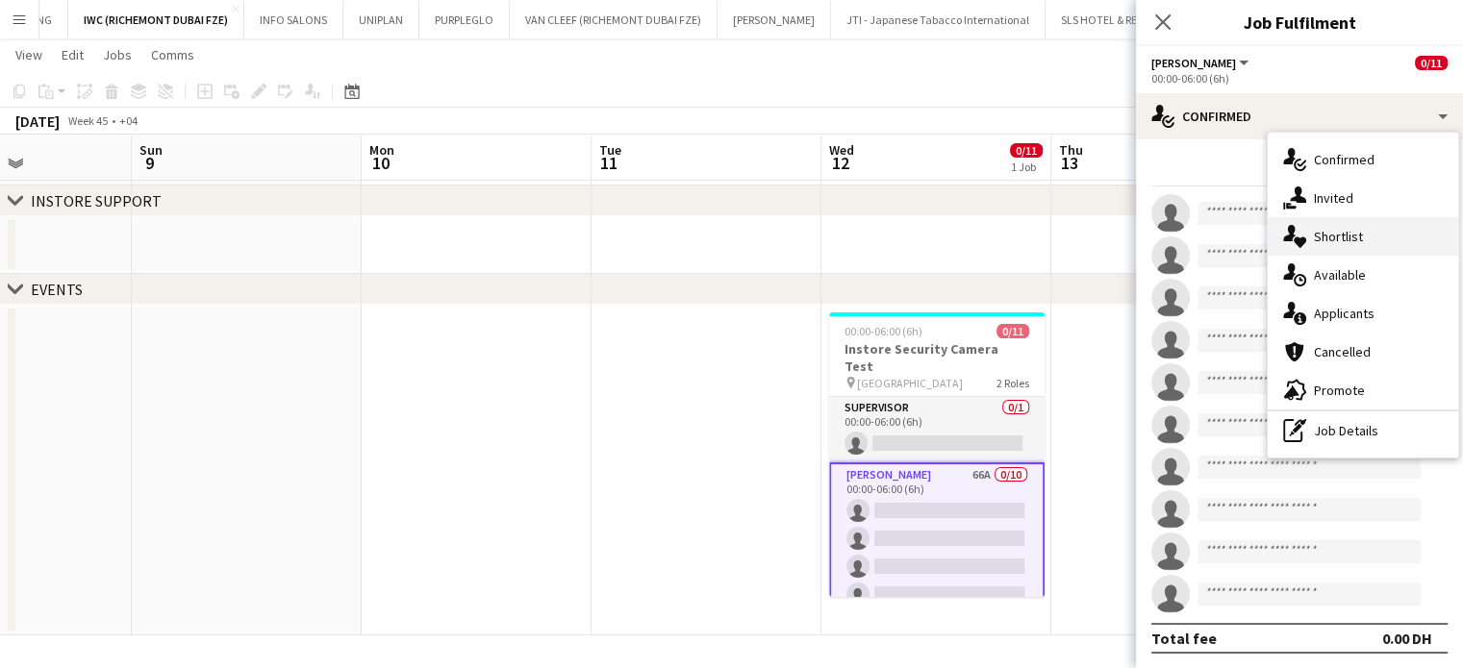
click at [1341, 221] on div "single-neutral-actions-heart Shortlist" at bounding box center [1362, 236] width 190 height 38
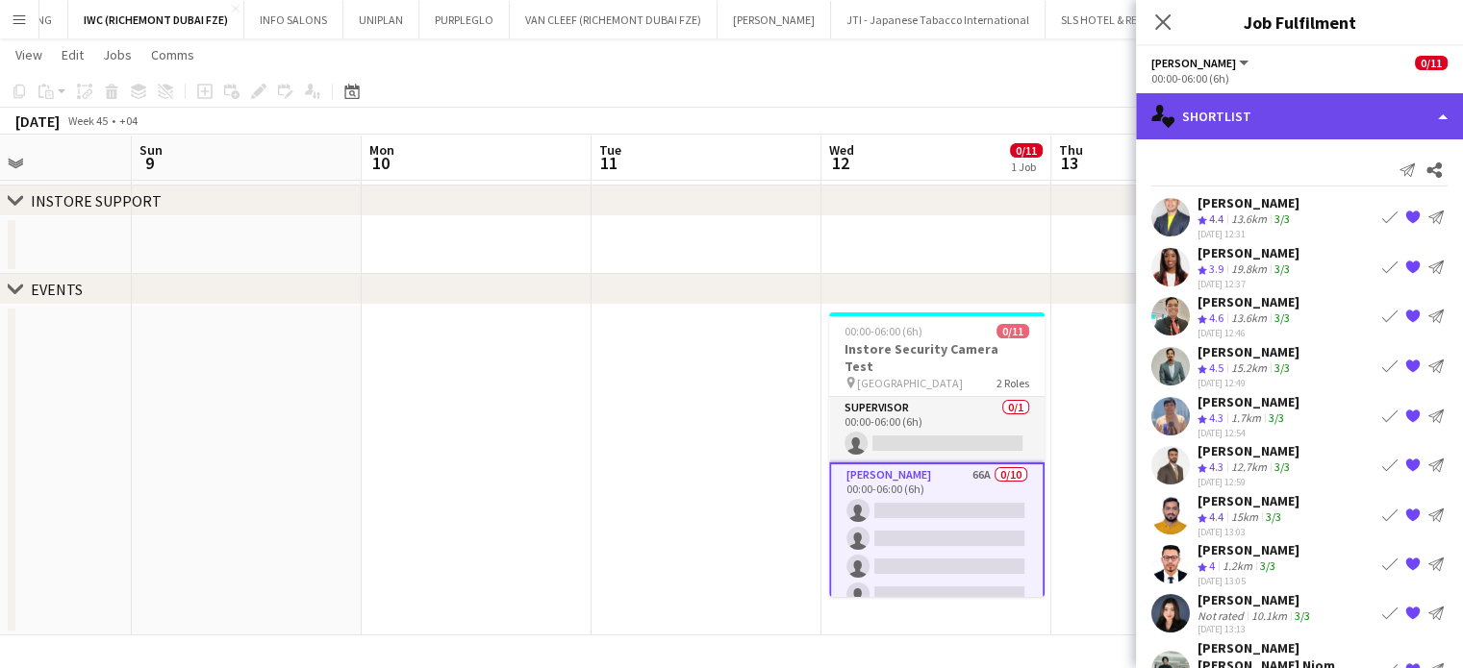
click at [1413, 96] on div "single-neutral-actions-heart Shortlist" at bounding box center [1299, 116] width 327 height 46
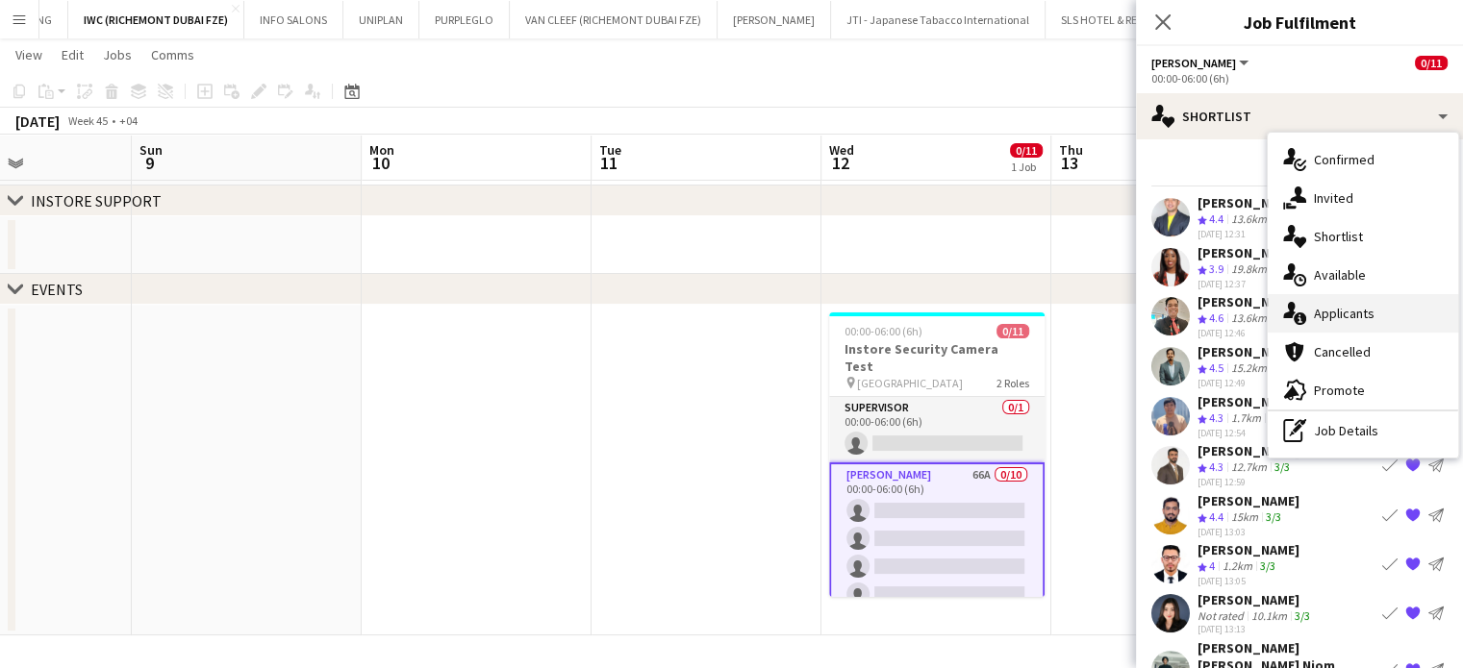
click at [1336, 317] on span "Applicants" at bounding box center [1344, 313] width 61 height 17
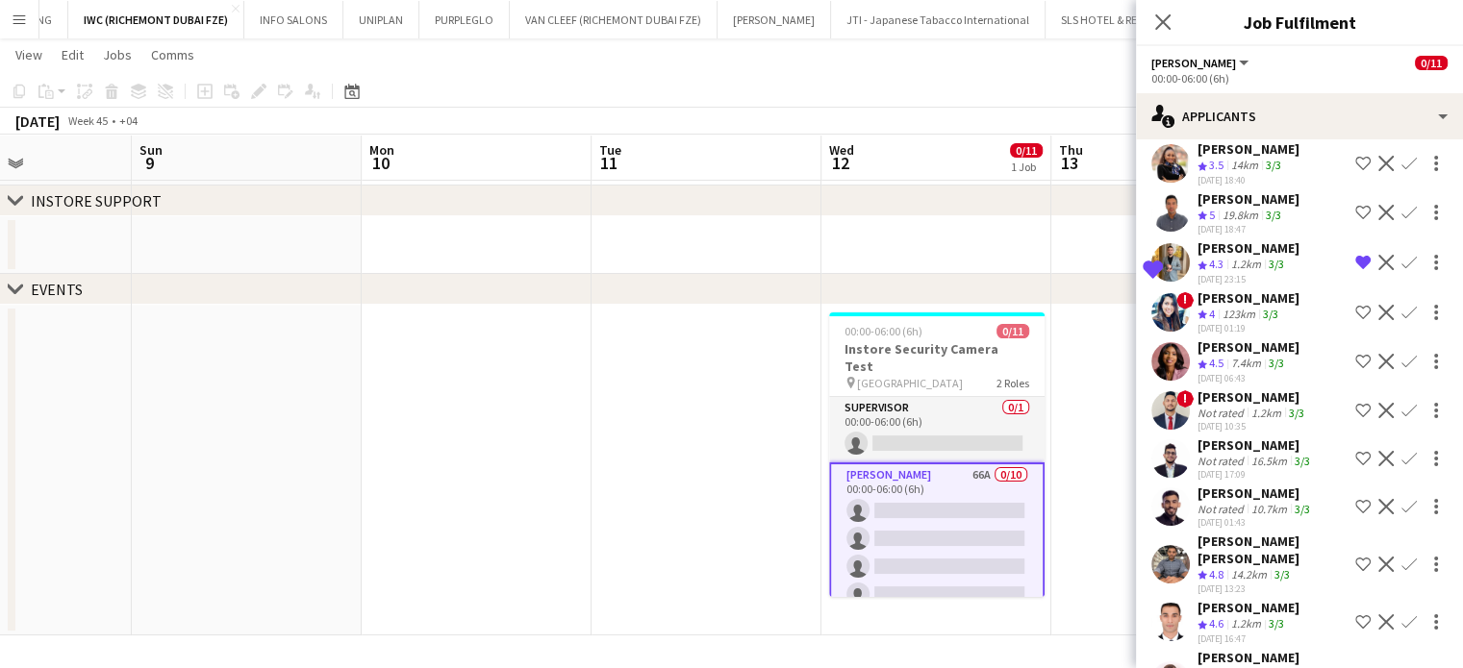
scroll to position [2906, 0]
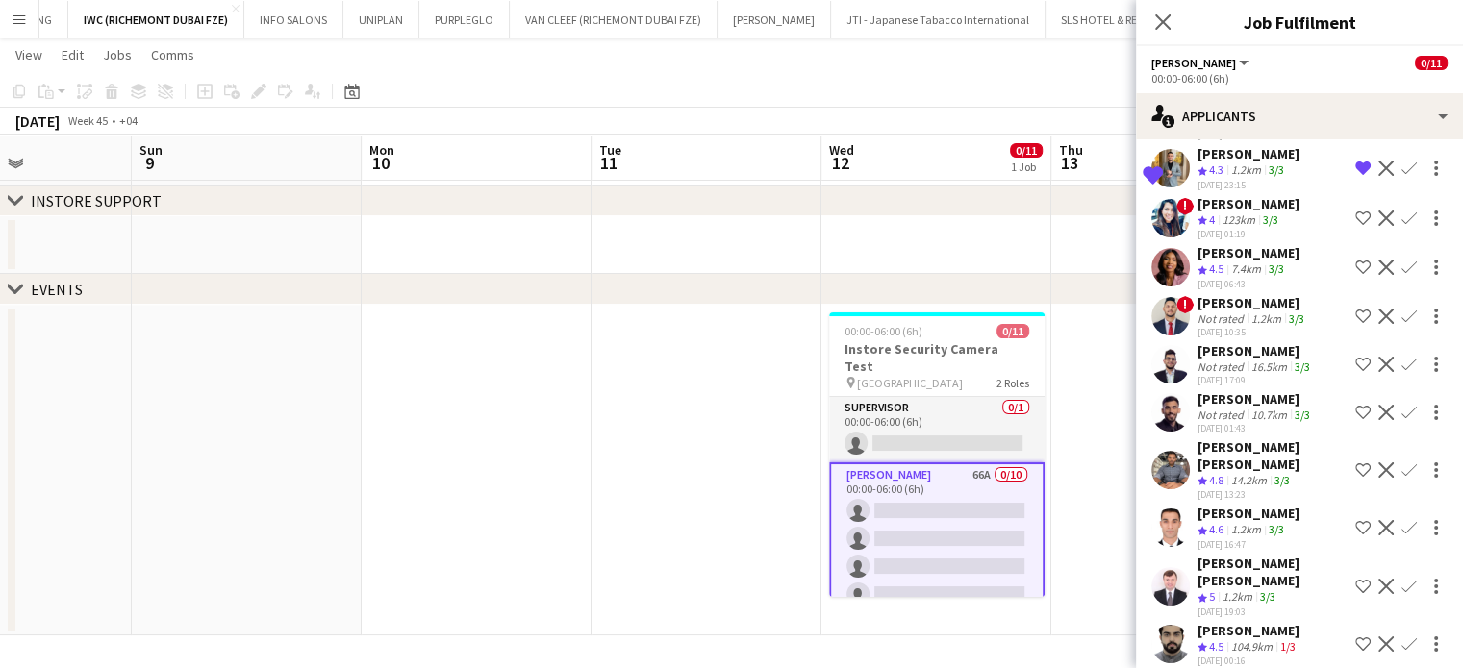
click at [1355, 530] on app-icon "Shortlist crew" at bounding box center [1362, 527] width 15 height 15
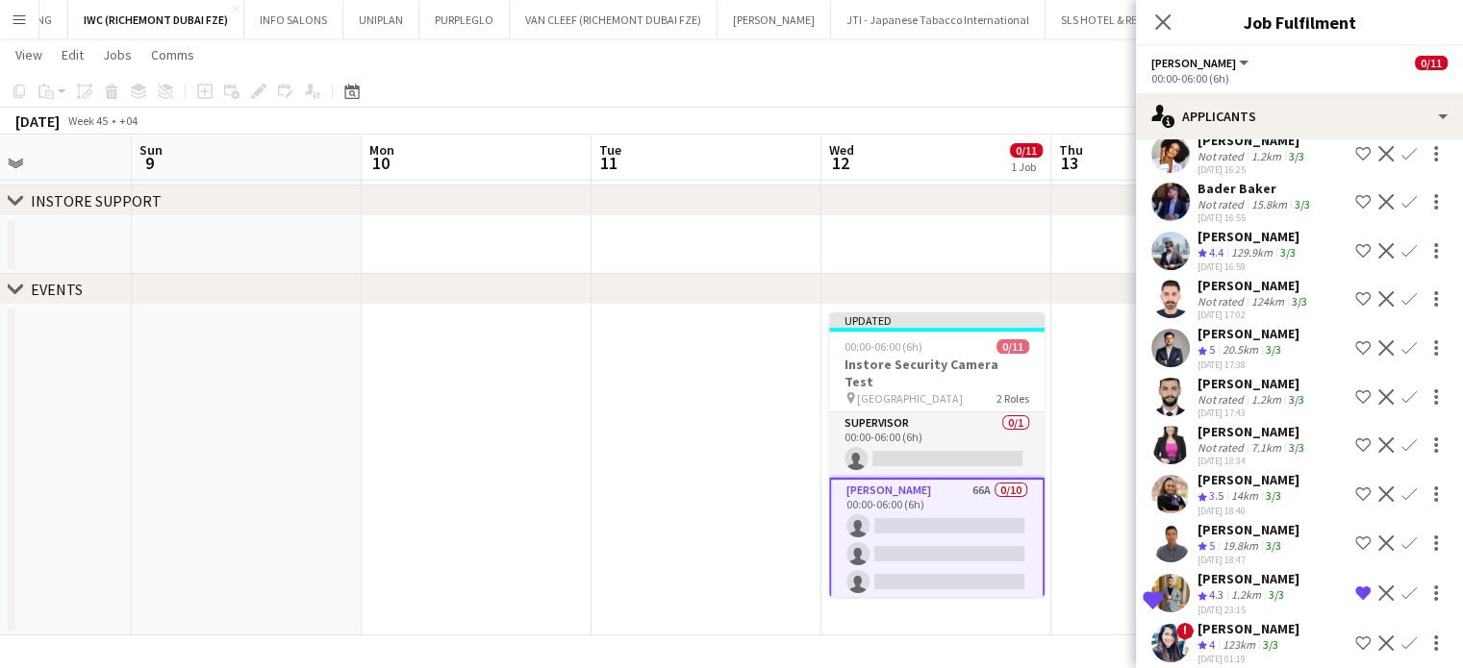
scroll to position [2425, 0]
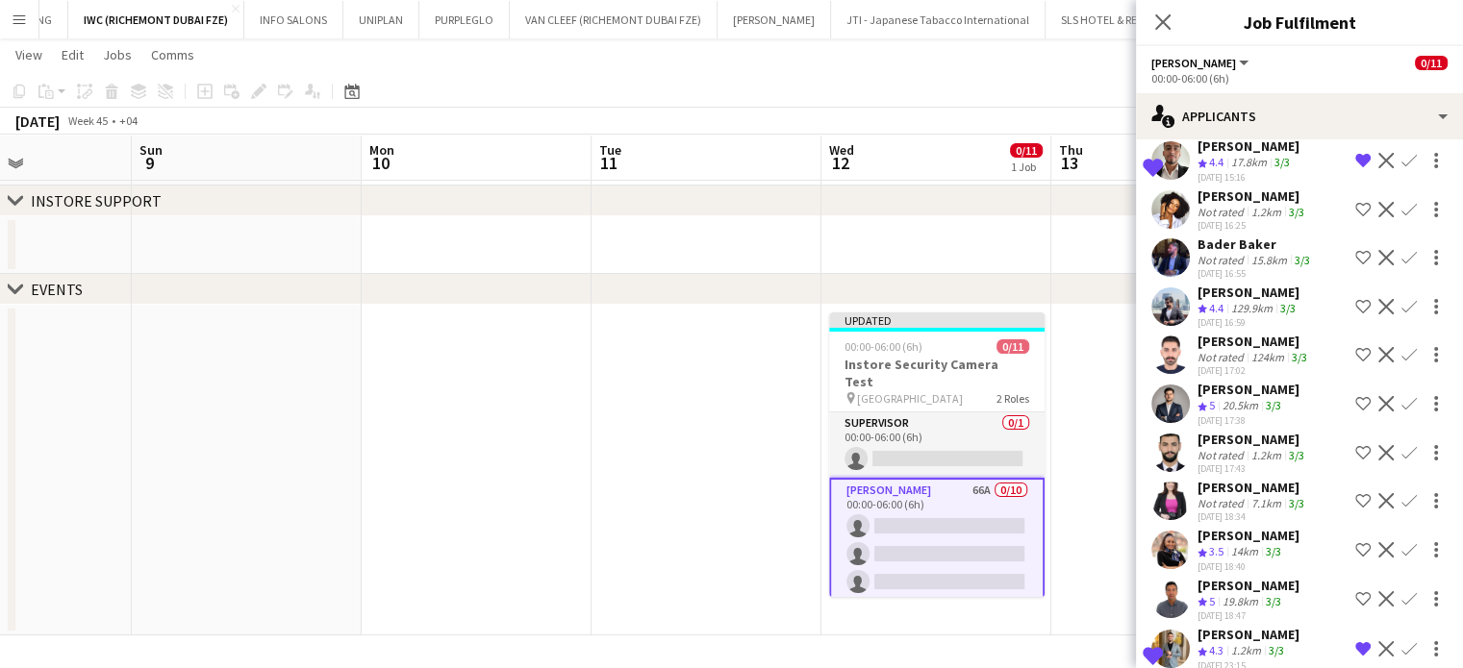
click at [1355, 412] on app-icon "Shortlist crew" at bounding box center [1362, 403] width 15 height 15
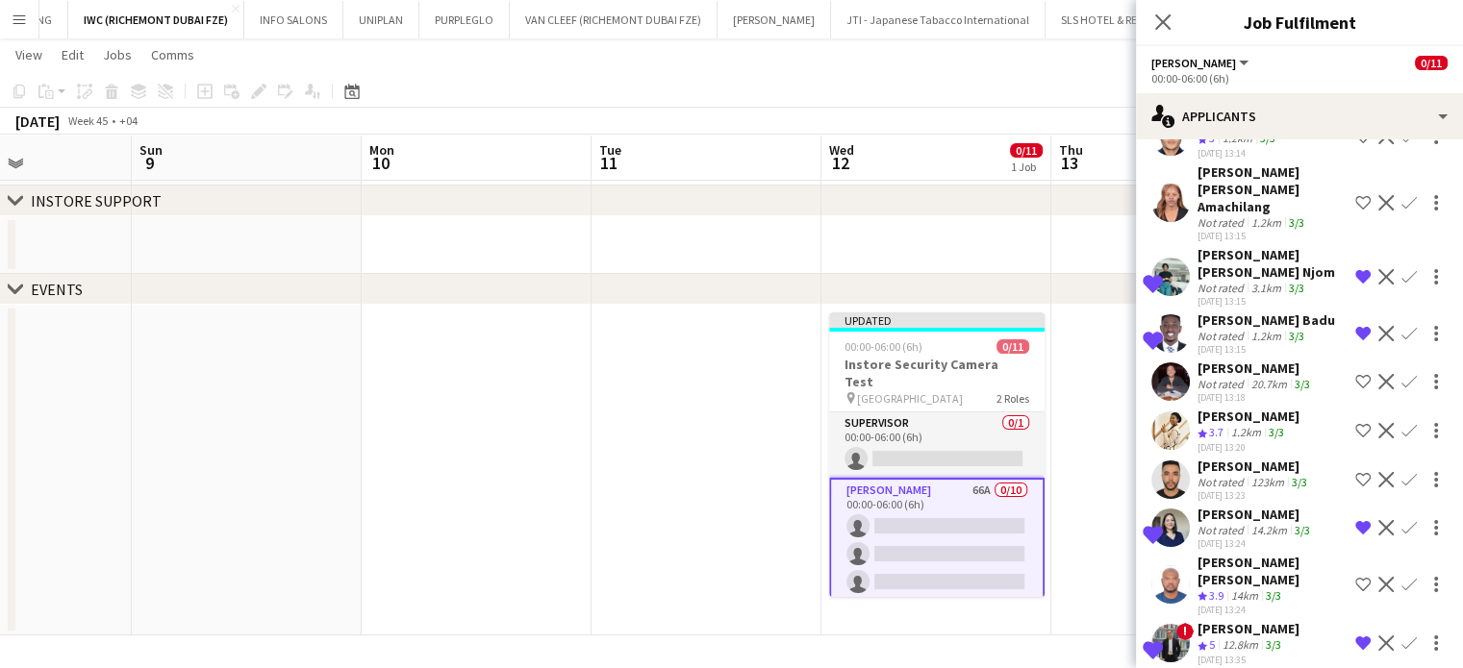
scroll to position [1367, 0]
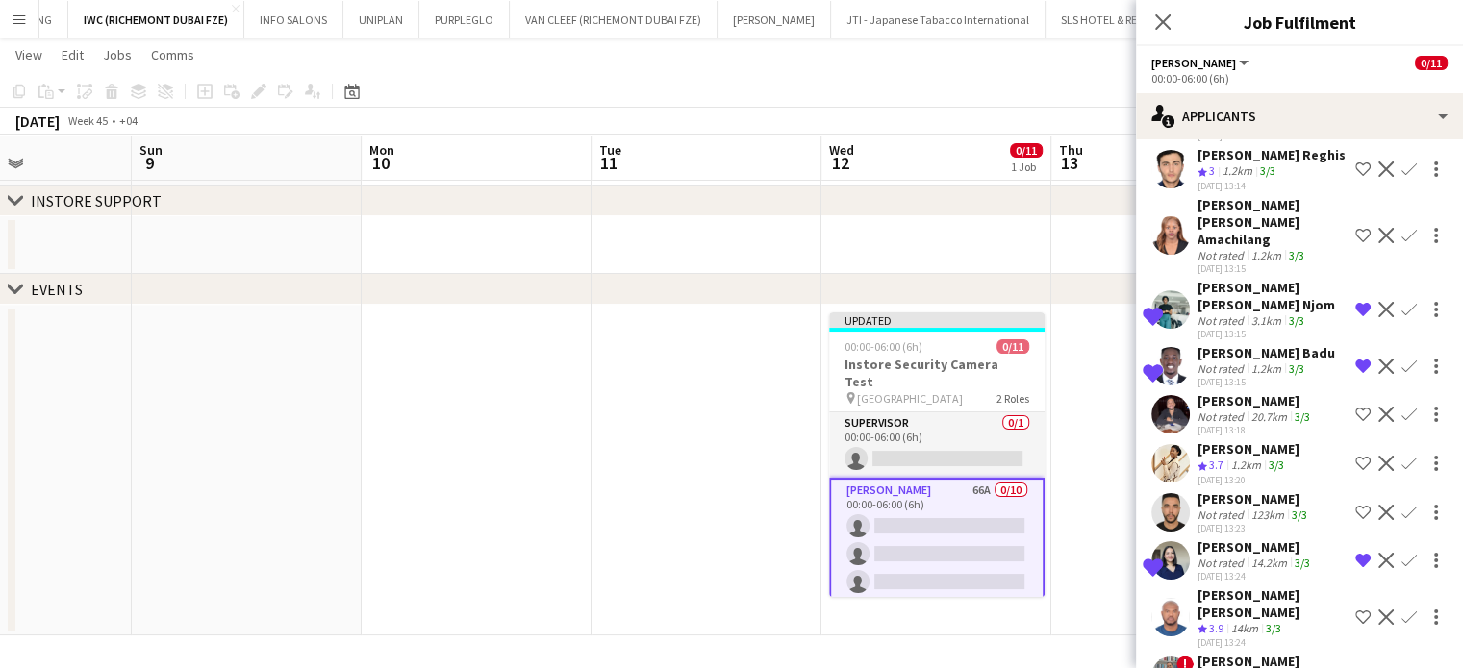
click at [1355, 422] on app-icon "Shortlist crew" at bounding box center [1362, 414] width 15 height 15
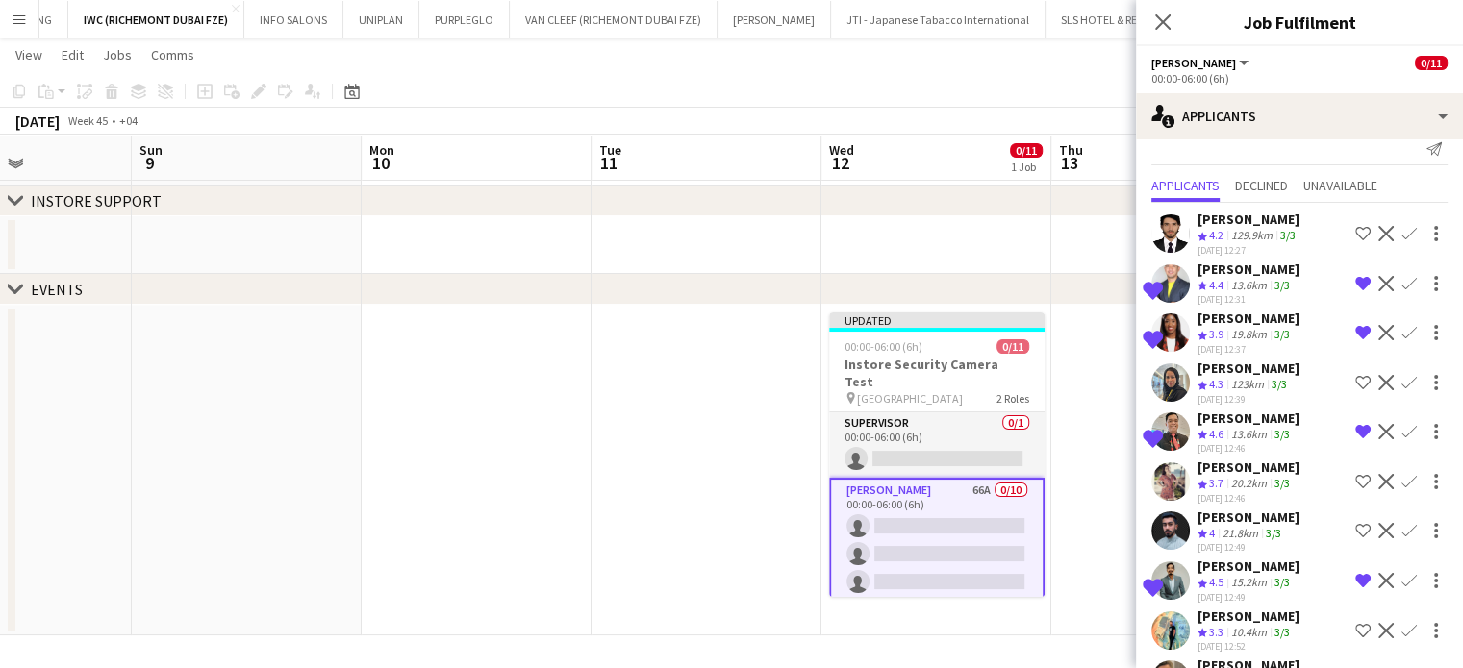
scroll to position [0, 0]
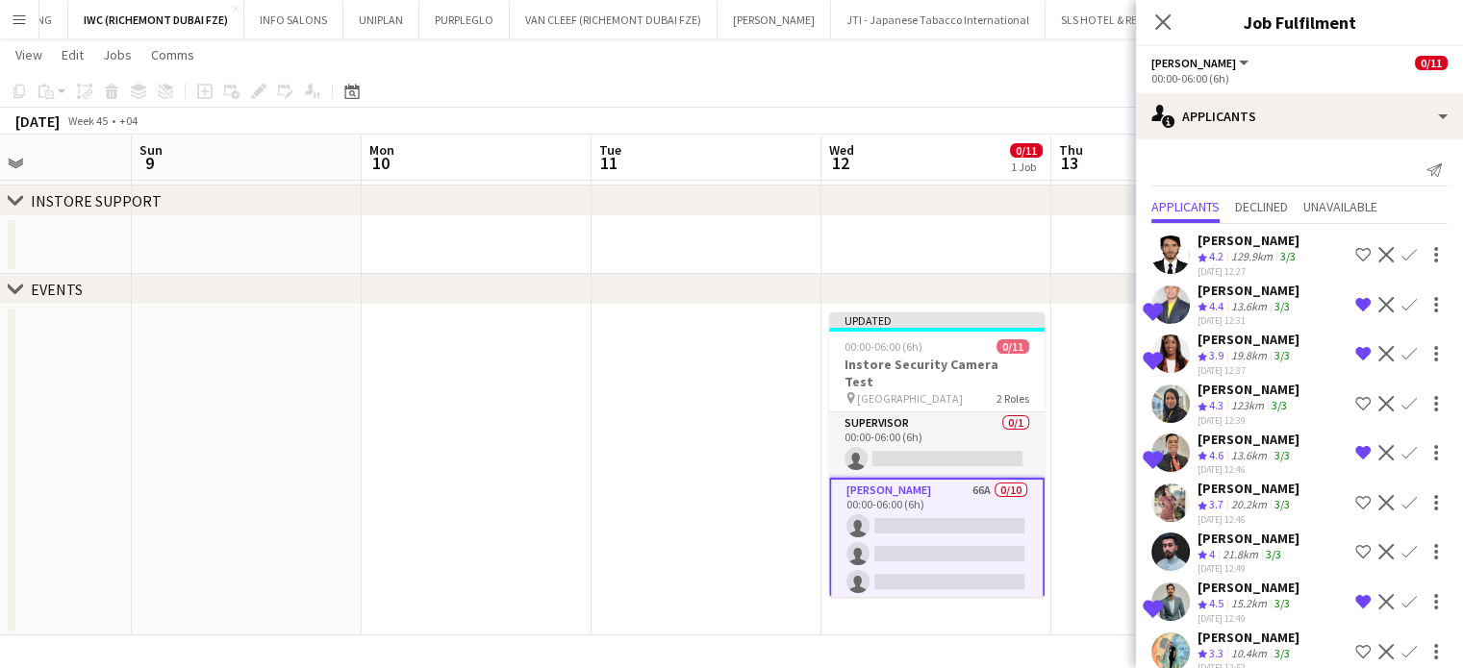
click at [1096, 432] on app-date-cell at bounding box center [1166, 470] width 230 height 331
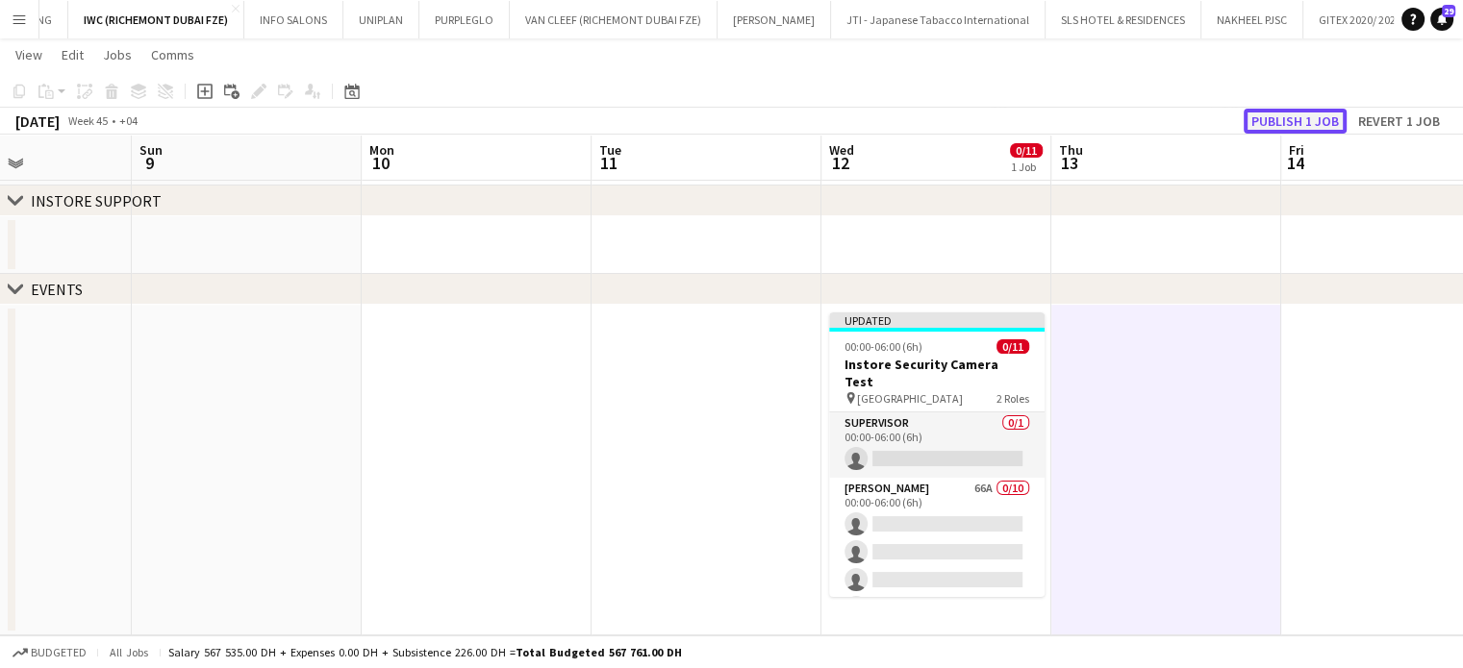
click at [1273, 118] on button "Publish 1 job" at bounding box center [1294, 121] width 103 height 25
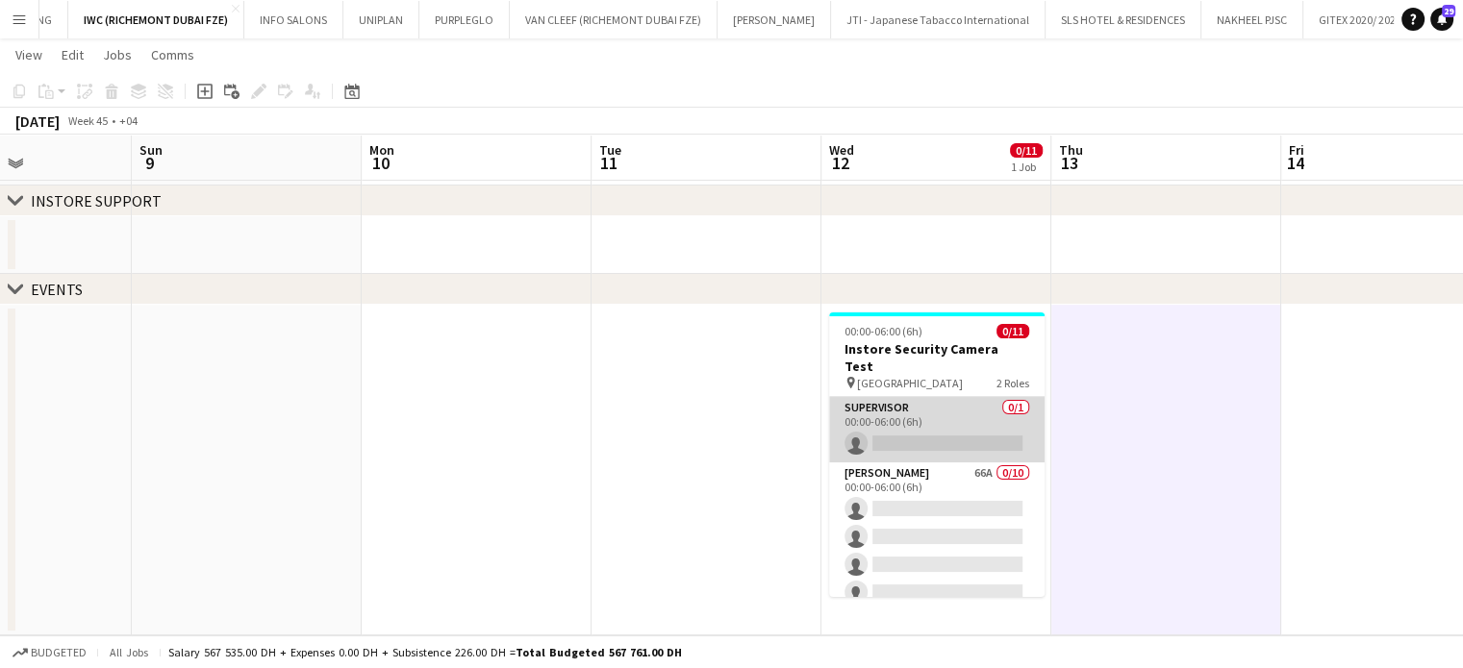
click at [921, 413] on app-card-role "Supervisor 0/1 00:00-06:00 (6h) single-neutral-actions" at bounding box center [936, 429] width 215 height 65
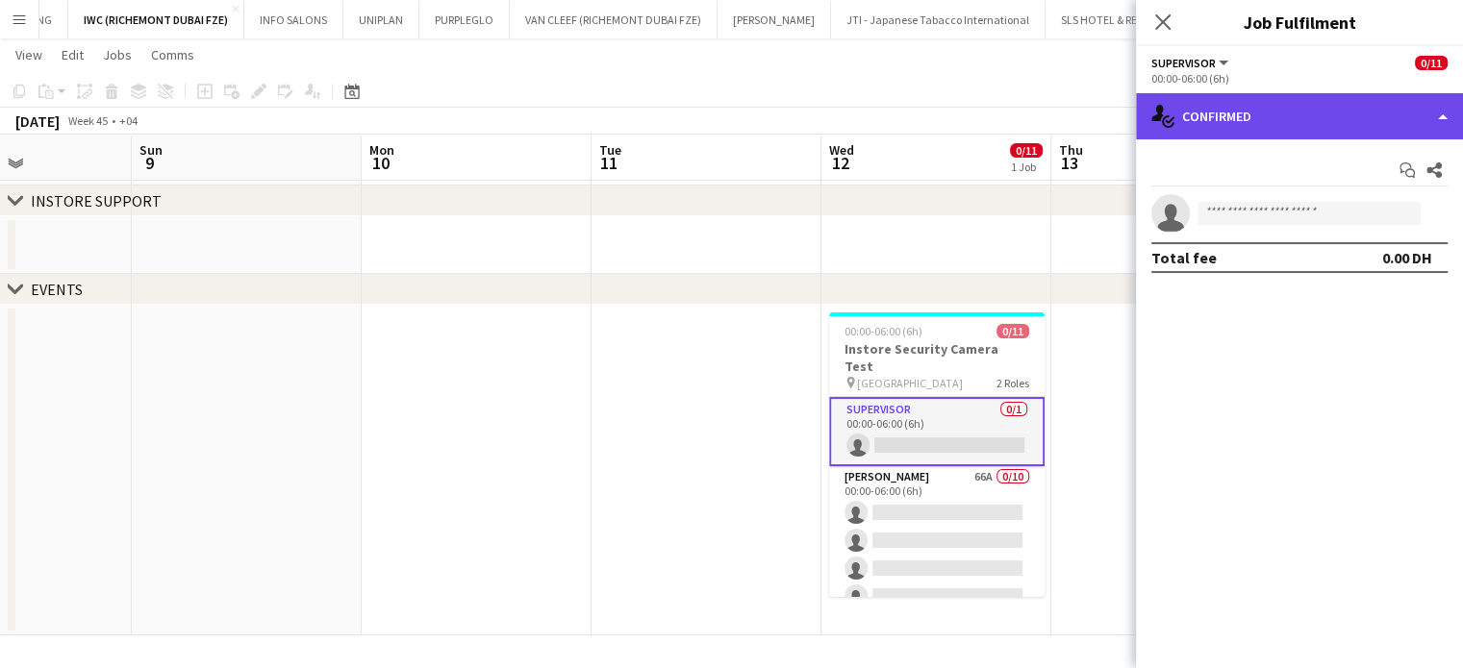
click at [1424, 115] on div "single-neutral-actions-check-2 Confirmed" at bounding box center [1299, 116] width 327 height 46
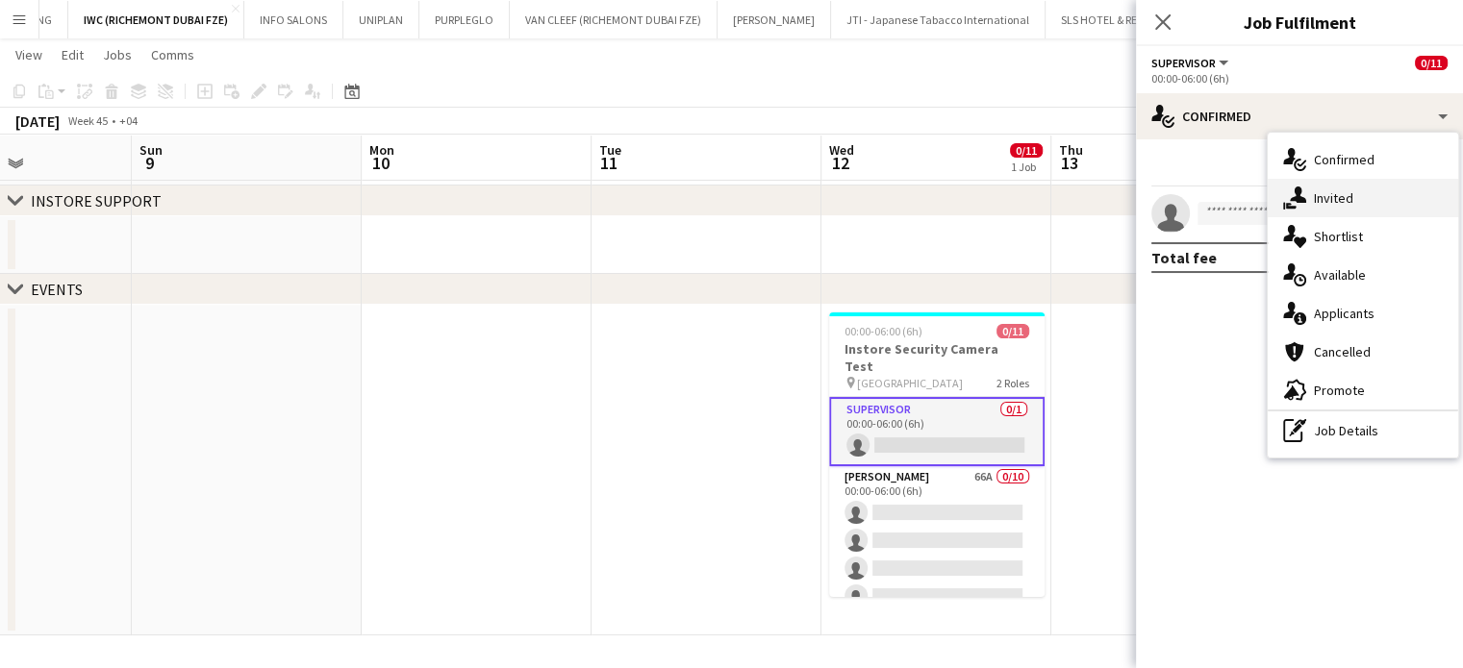
click at [1362, 193] on div "single-neutral-actions-share-1 Invited" at bounding box center [1362, 198] width 190 height 38
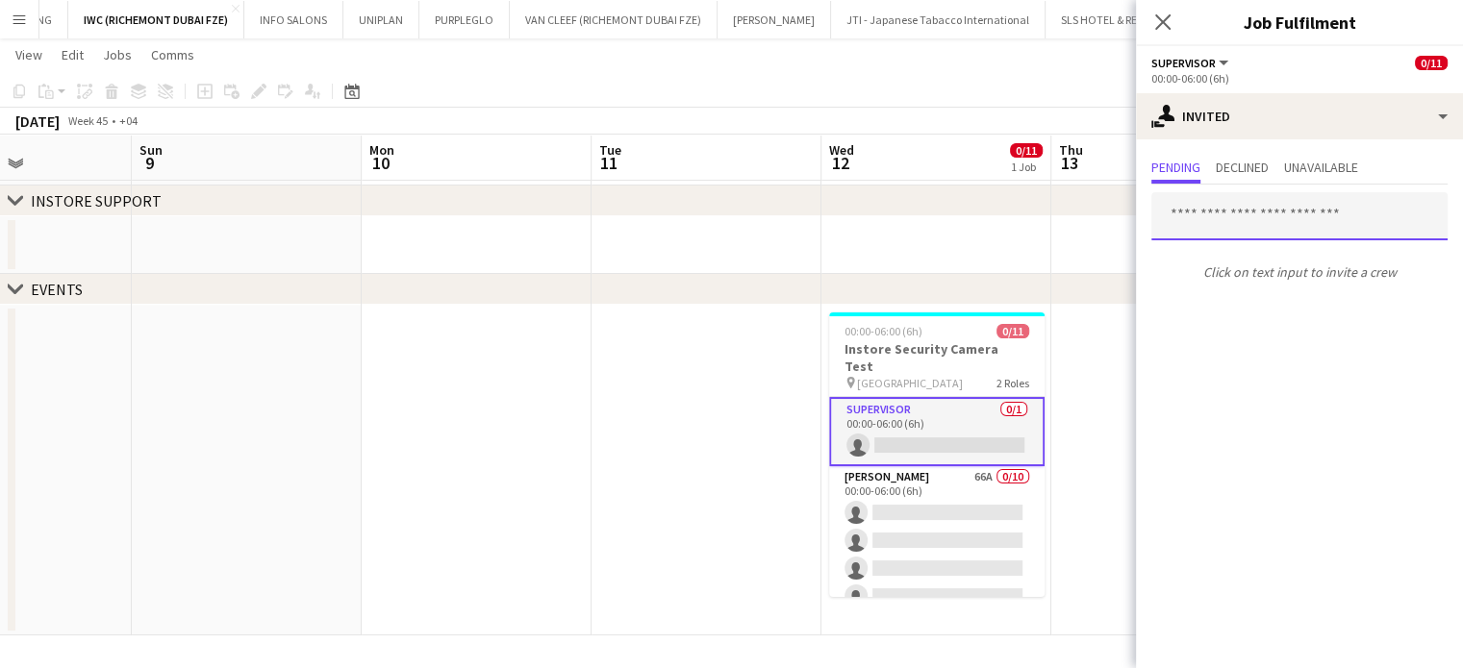
click at [1270, 216] on input "text" at bounding box center [1299, 216] width 296 height 48
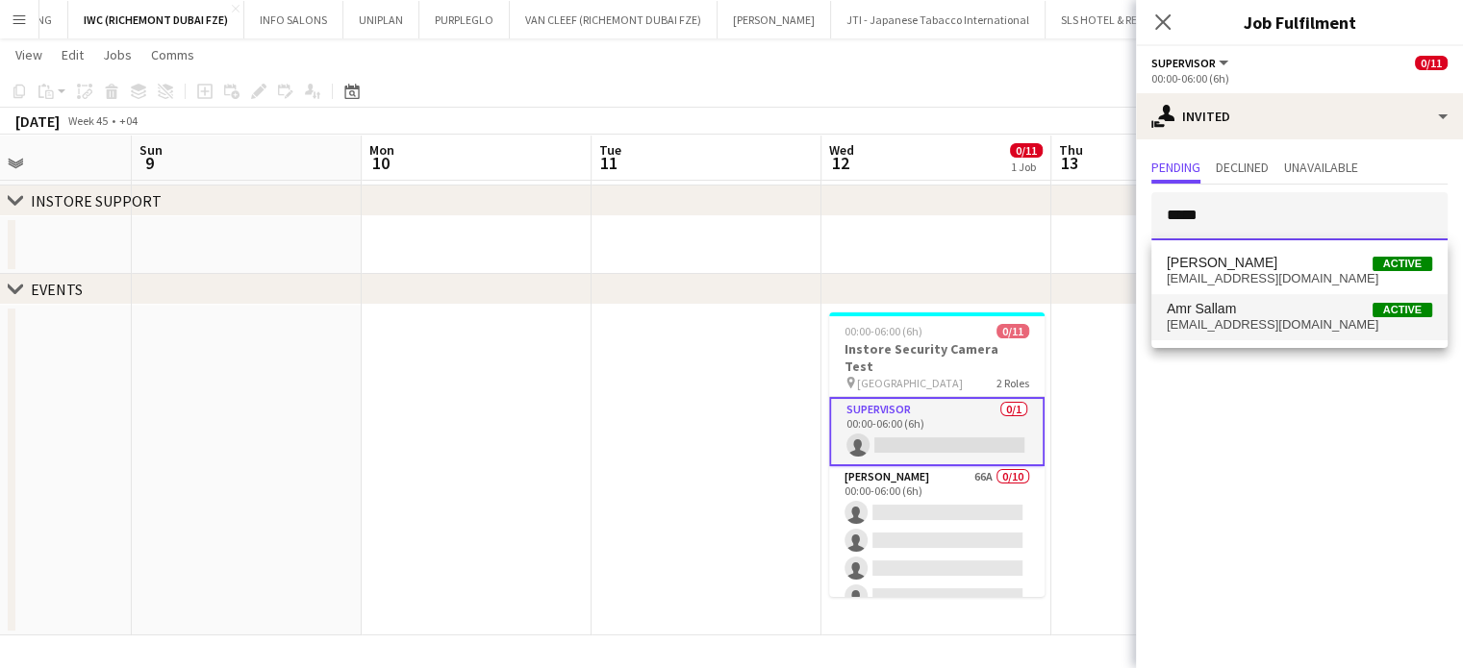
type input "*****"
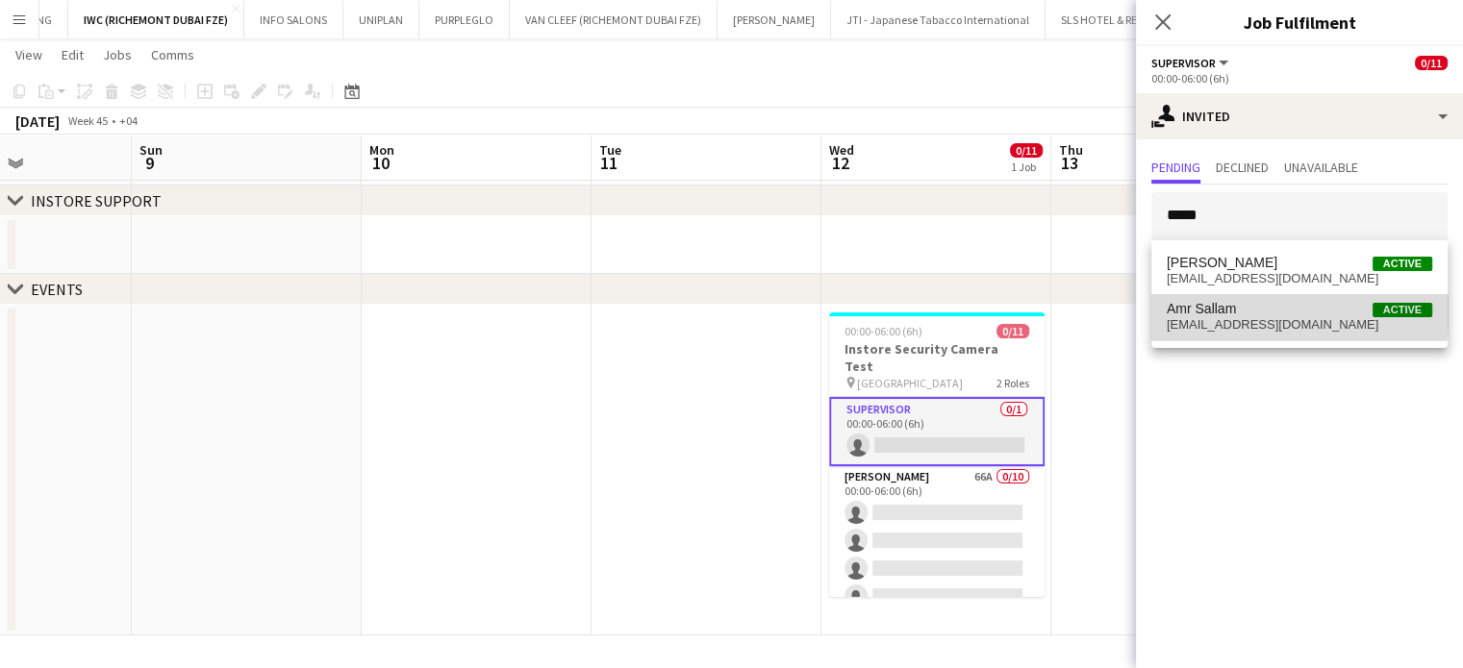
click at [1216, 308] on span "Amr Sallam" at bounding box center [1200, 309] width 69 height 16
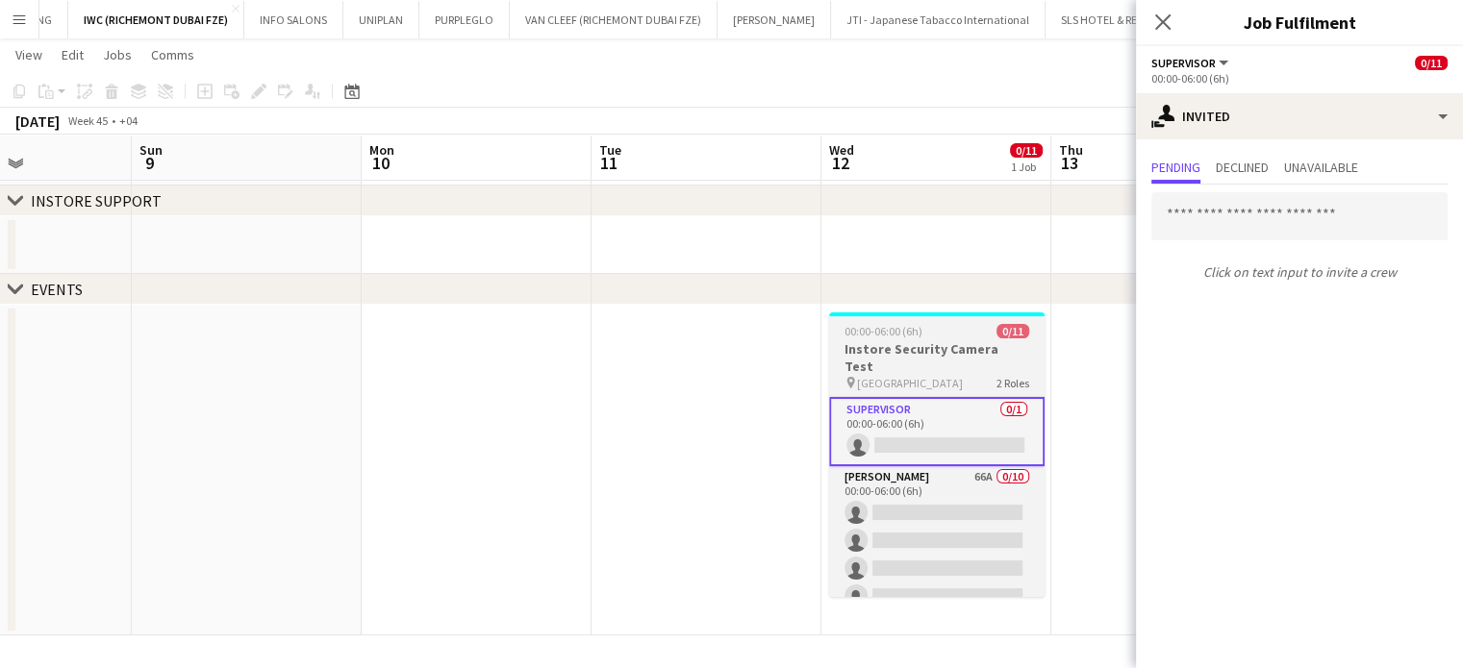
click at [957, 357] on h3 "Instore Security Camera Test" at bounding box center [936, 357] width 215 height 35
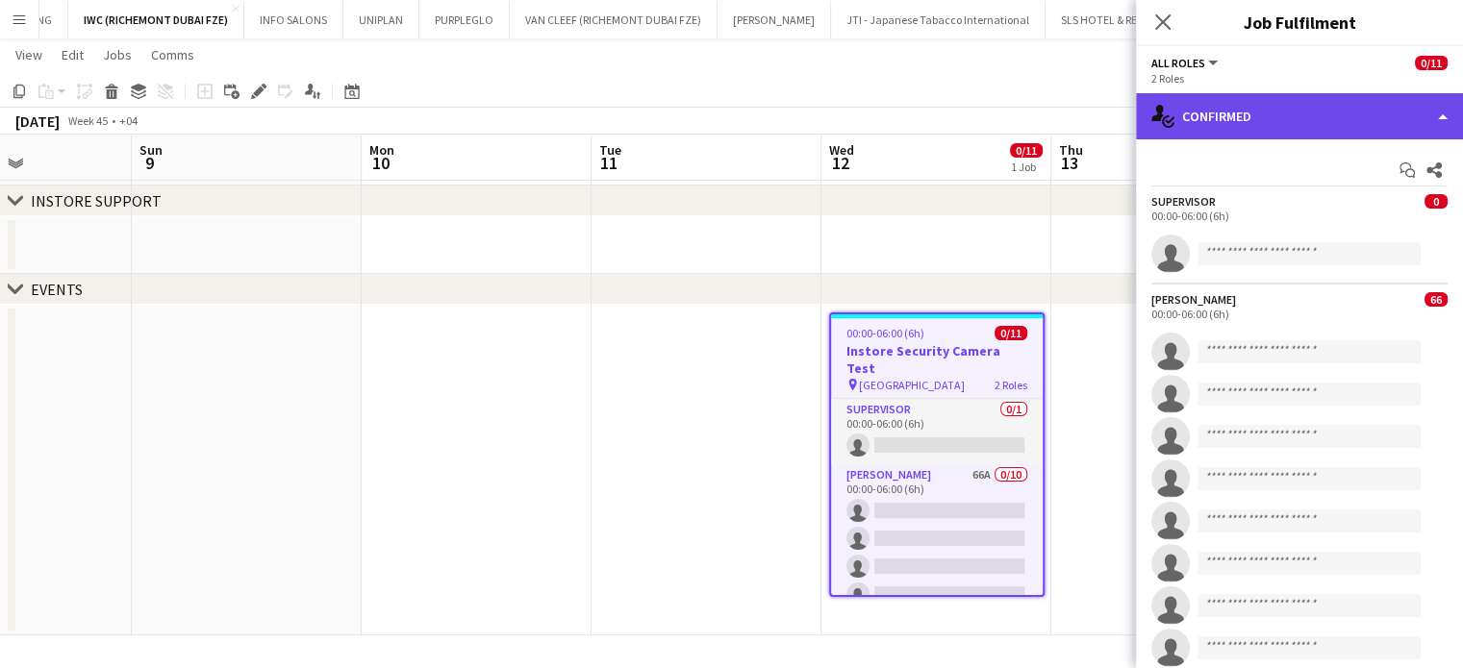
click at [1341, 111] on div "single-neutral-actions-check-2 Confirmed" at bounding box center [1299, 116] width 327 height 46
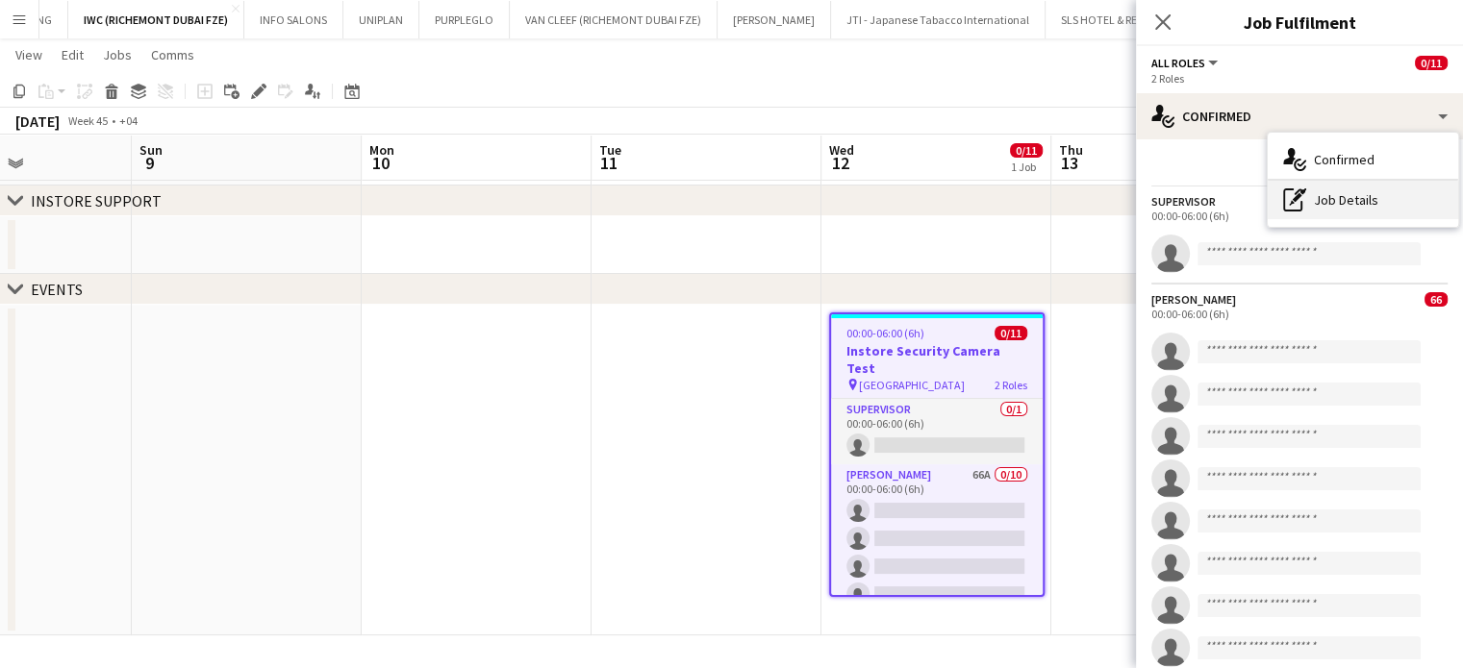
click at [1320, 199] on div "pen-write Job Details" at bounding box center [1362, 200] width 190 height 38
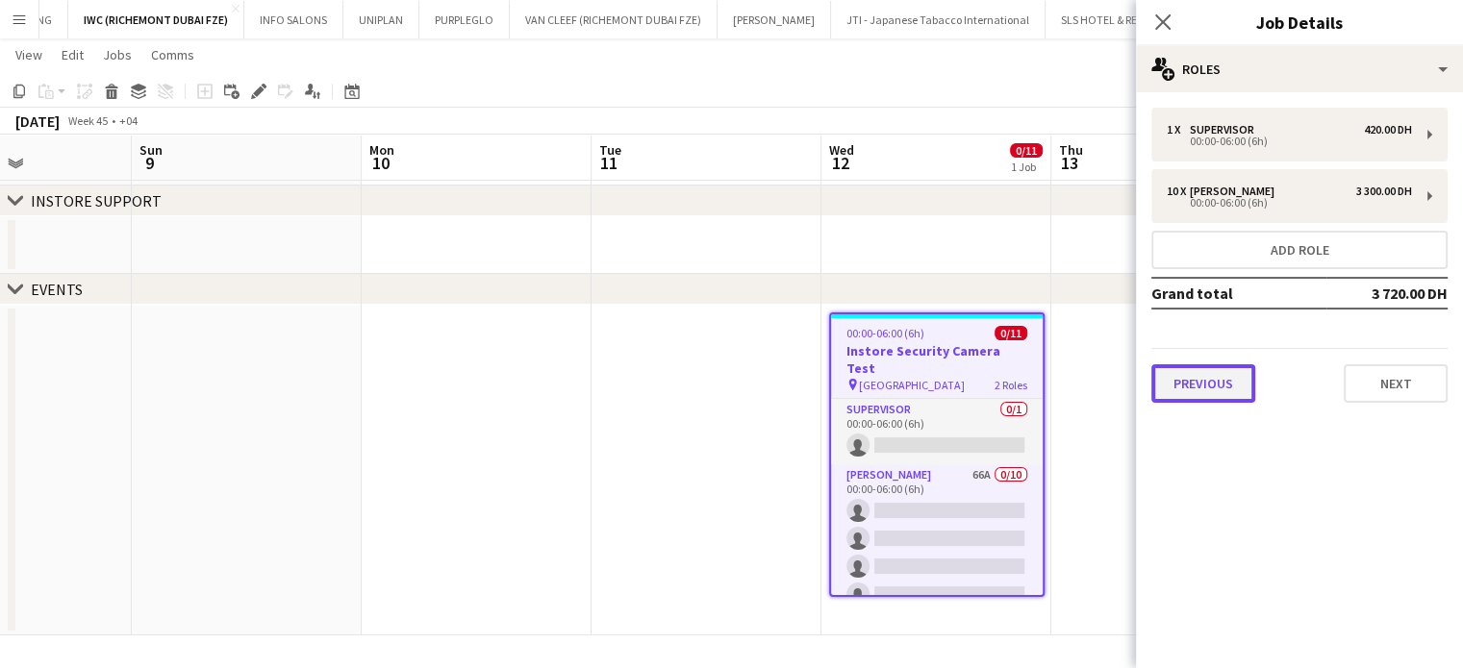
click at [1198, 389] on button "Previous" at bounding box center [1203, 383] width 104 height 38
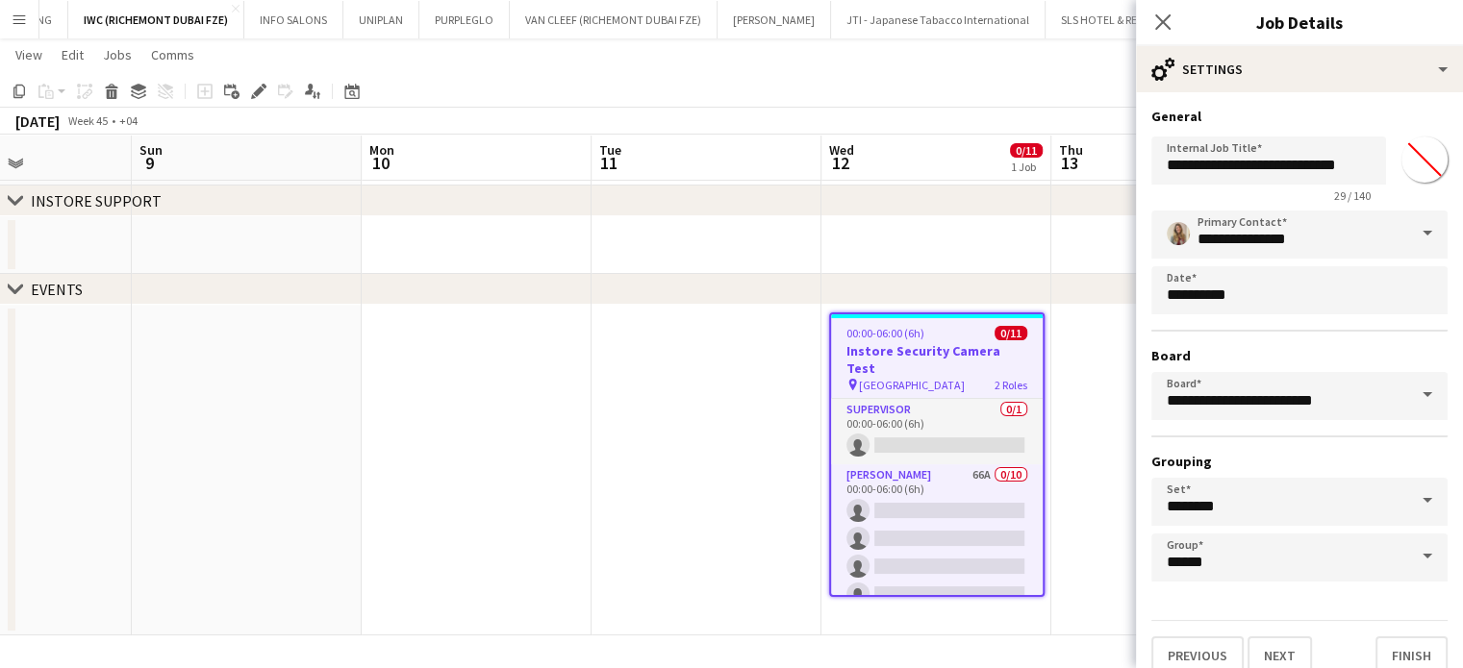
click at [1078, 381] on app-date-cell at bounding box center [1166, 470] width 230 height 331
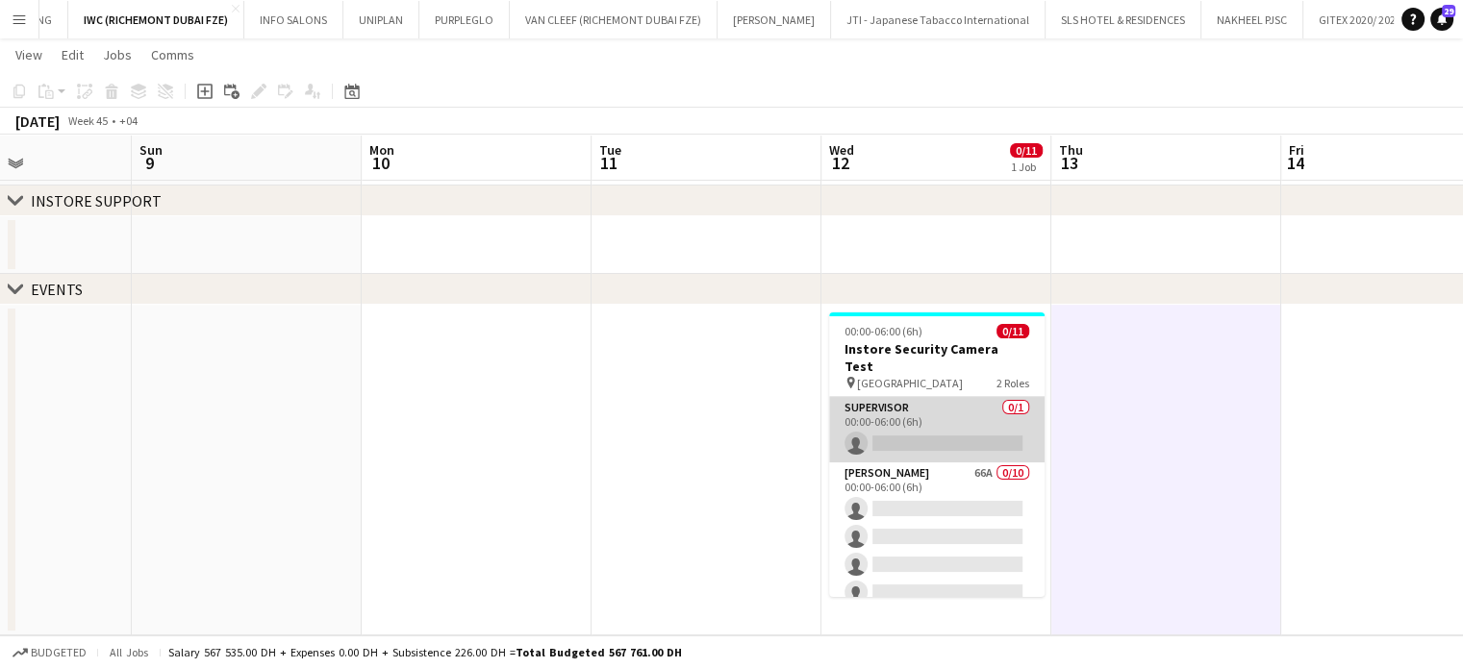
click at [941, 414] on app-card-role "Supervisor 0/1 00:00-06:00 (6h) single-neutral-actions" at bounding box center [936, 429] width 215 height 65
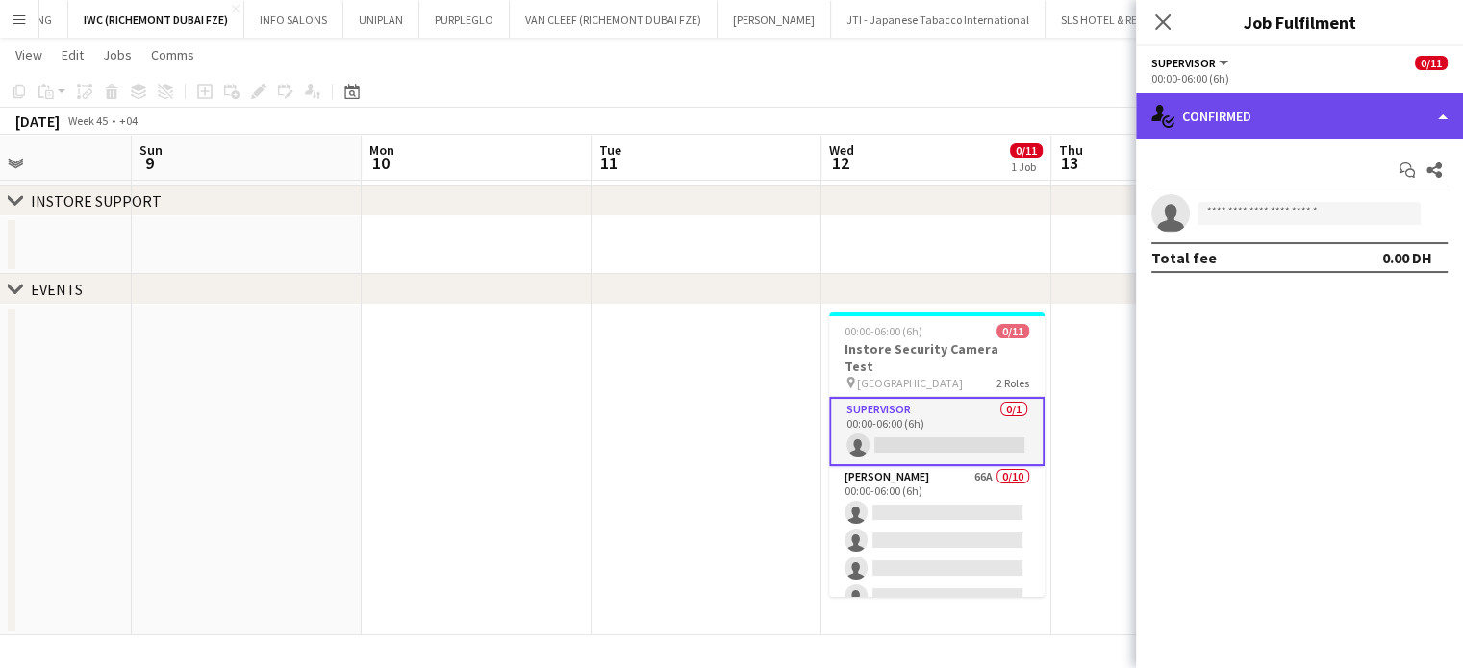
drag, startPoint x: 1442, startPoint y: 105, endPoint x: 1425, endPoint y: 149, distance: 47.5
click at [1441, 106] on div "single-neutral-actions-check-2 Confirmed" at bounding box center [1299, 116] width 327 height 46
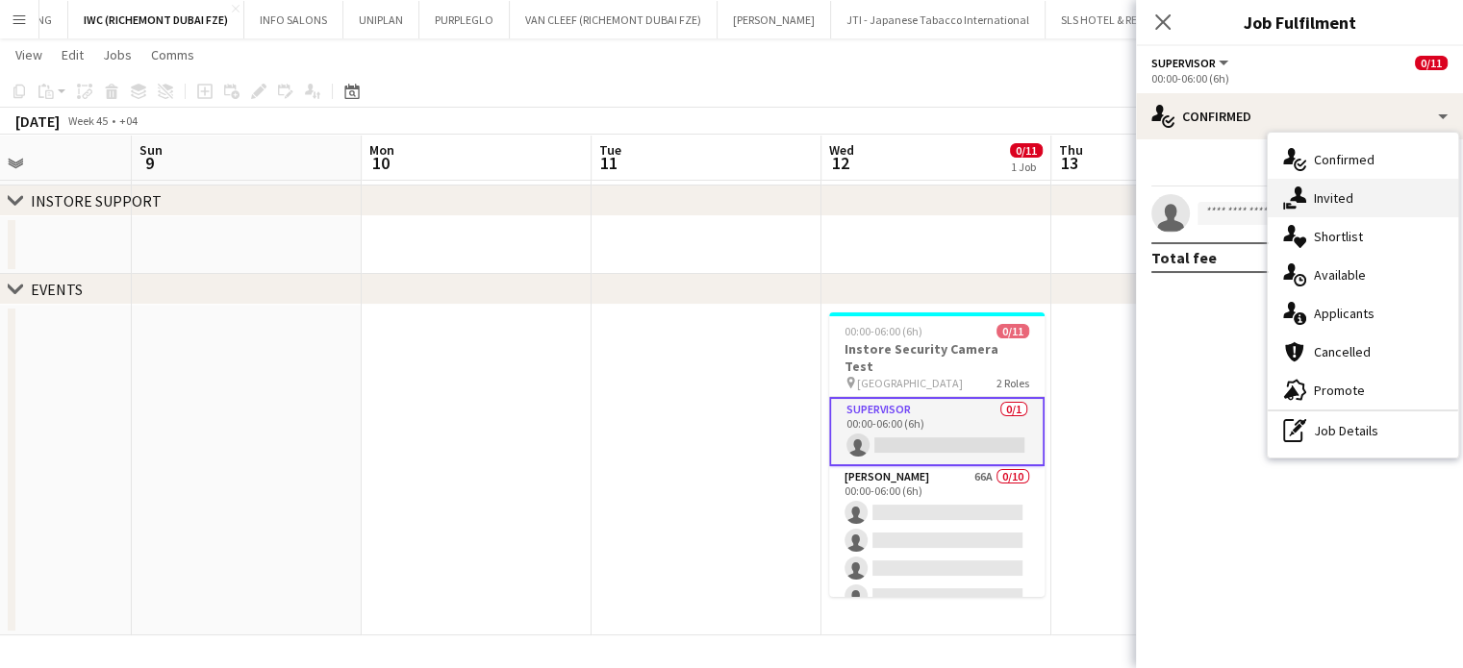
click at [1366, 205] on div "single-neutral-actions-share-1 Invited" at bounding box center [1362, 198] width 190 height 38
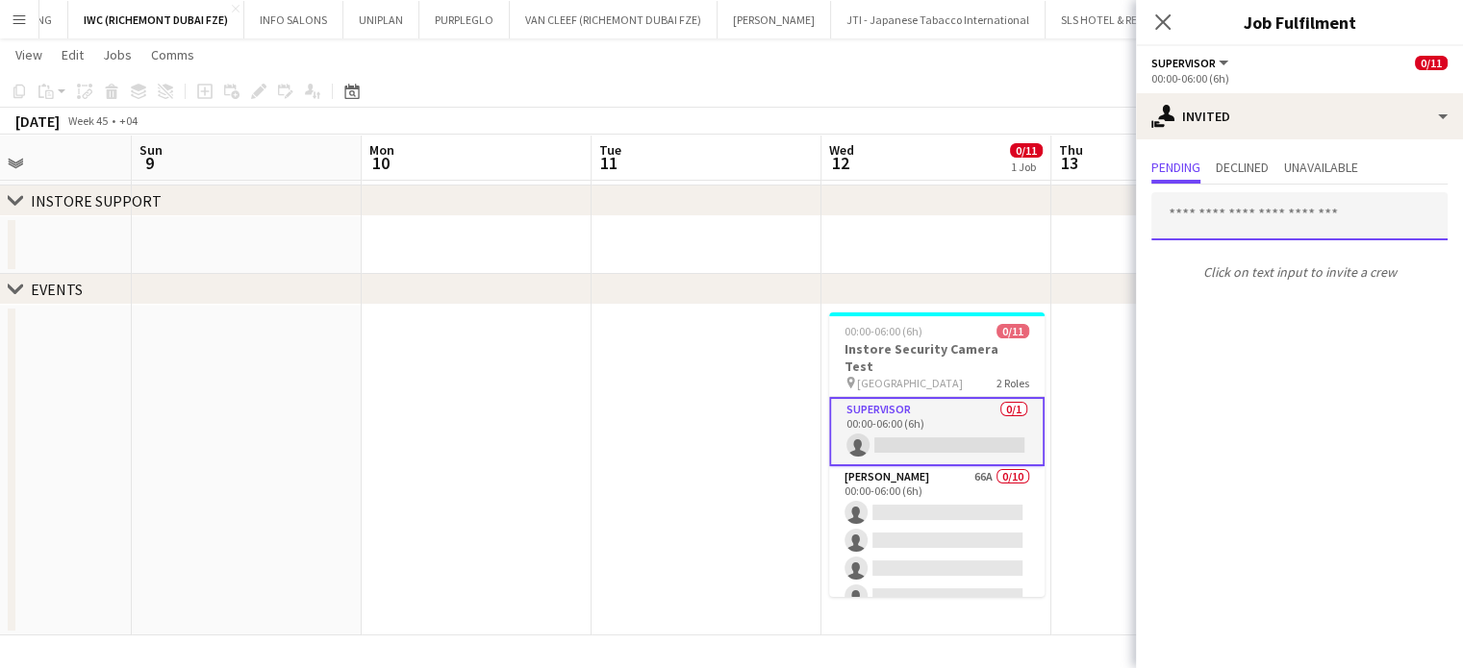
click at [1196, 218] on input "text" at bounding box center [1299, 216] width 296 height 48
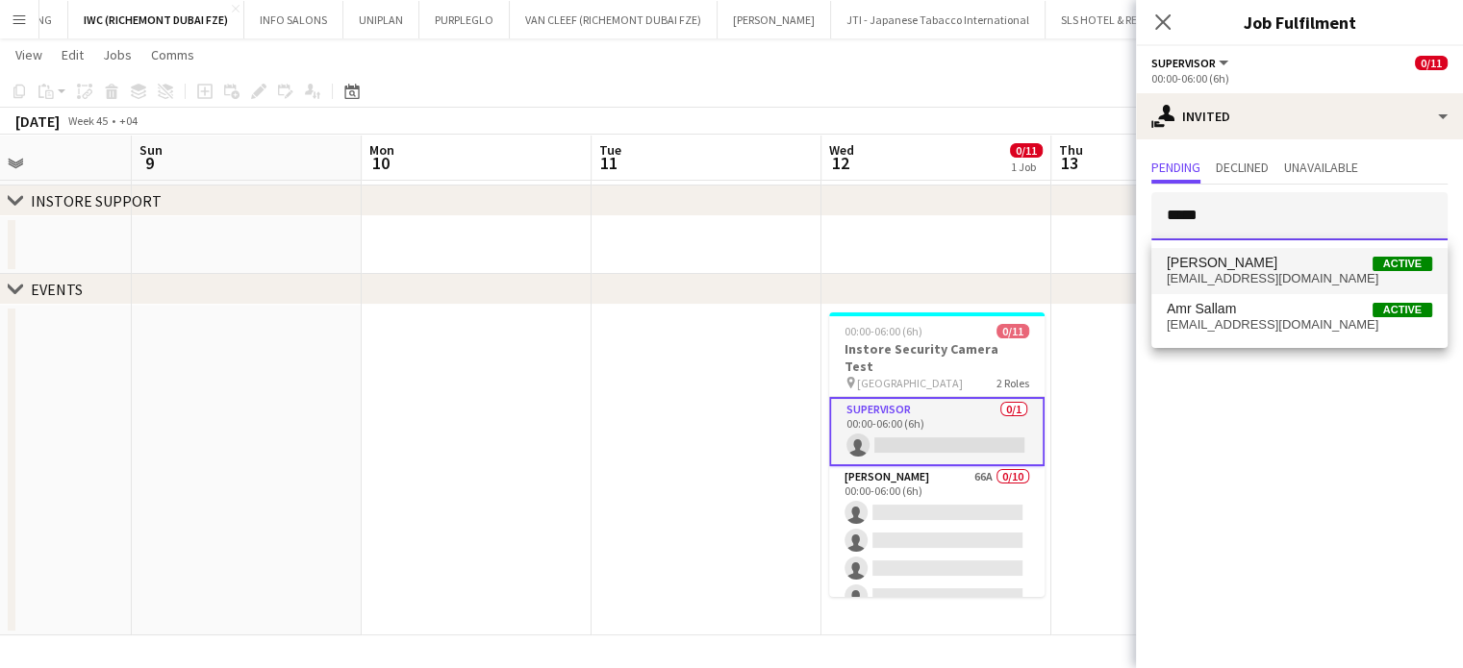
type input "*****"
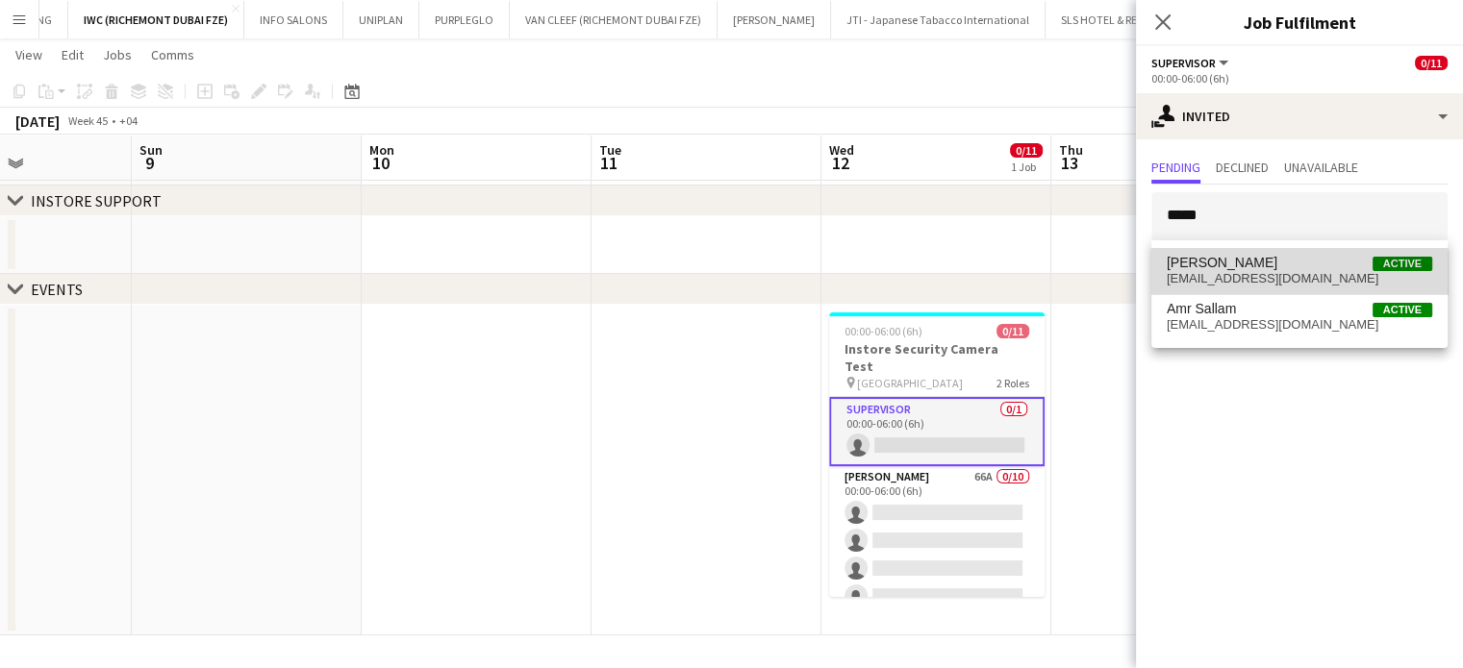
click at [1218, 276] on span "amrsalah@hotmail.co.uk" at bounding box center [1298, 278] width 265 height 15
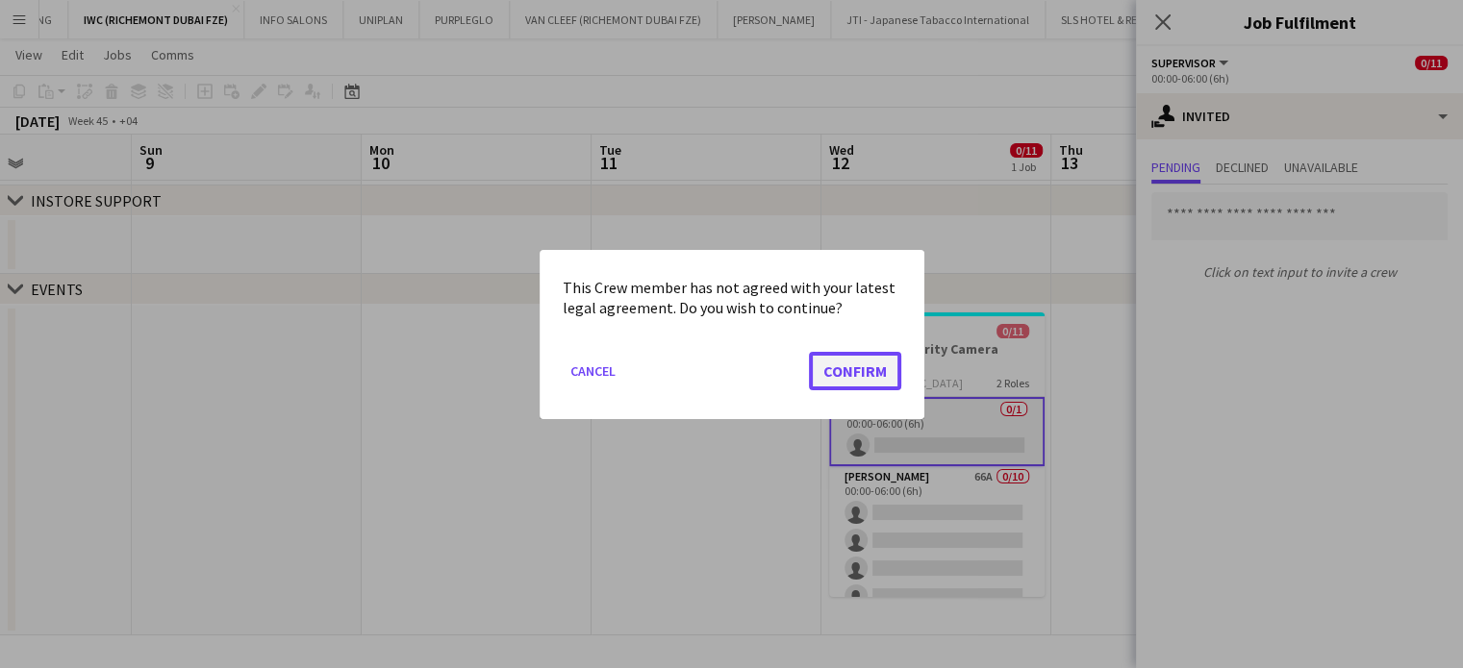
click at [848, 388] on button "Confirm" at bounding box center [855, 370] width 92 height 38
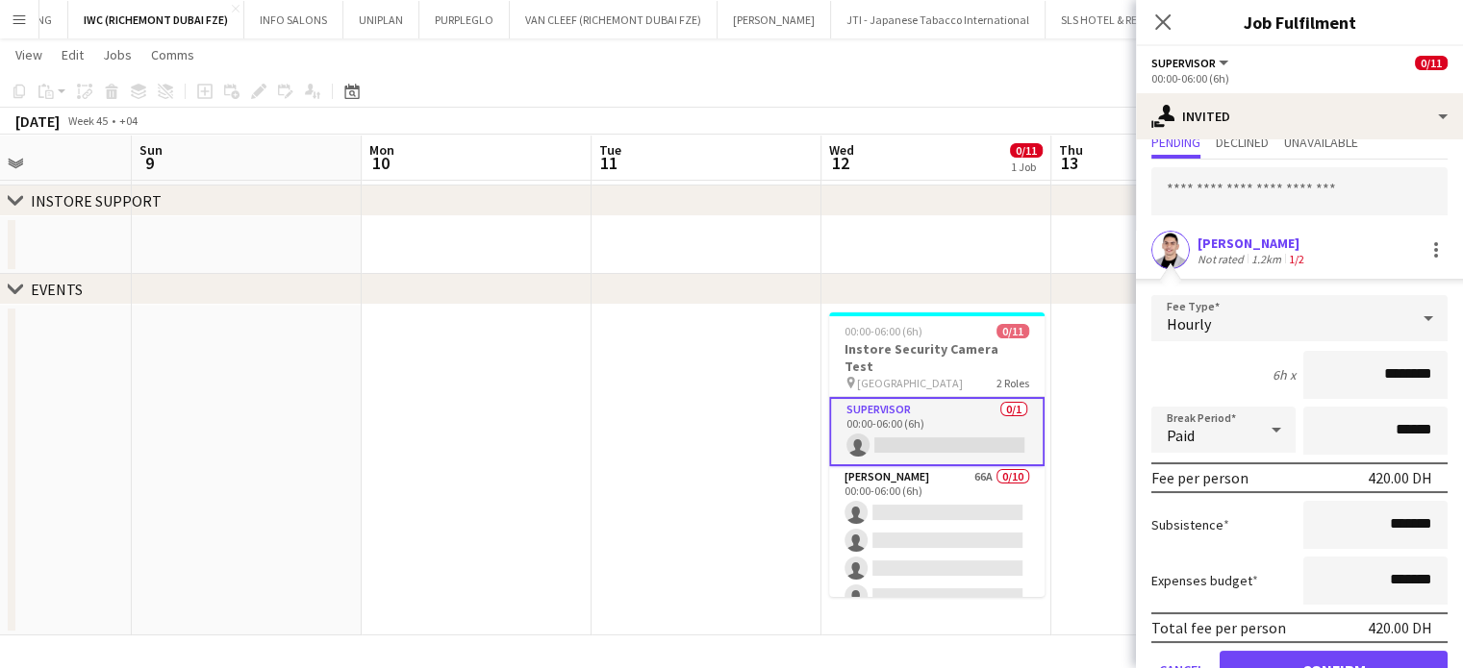
scroll to position [117, 0]
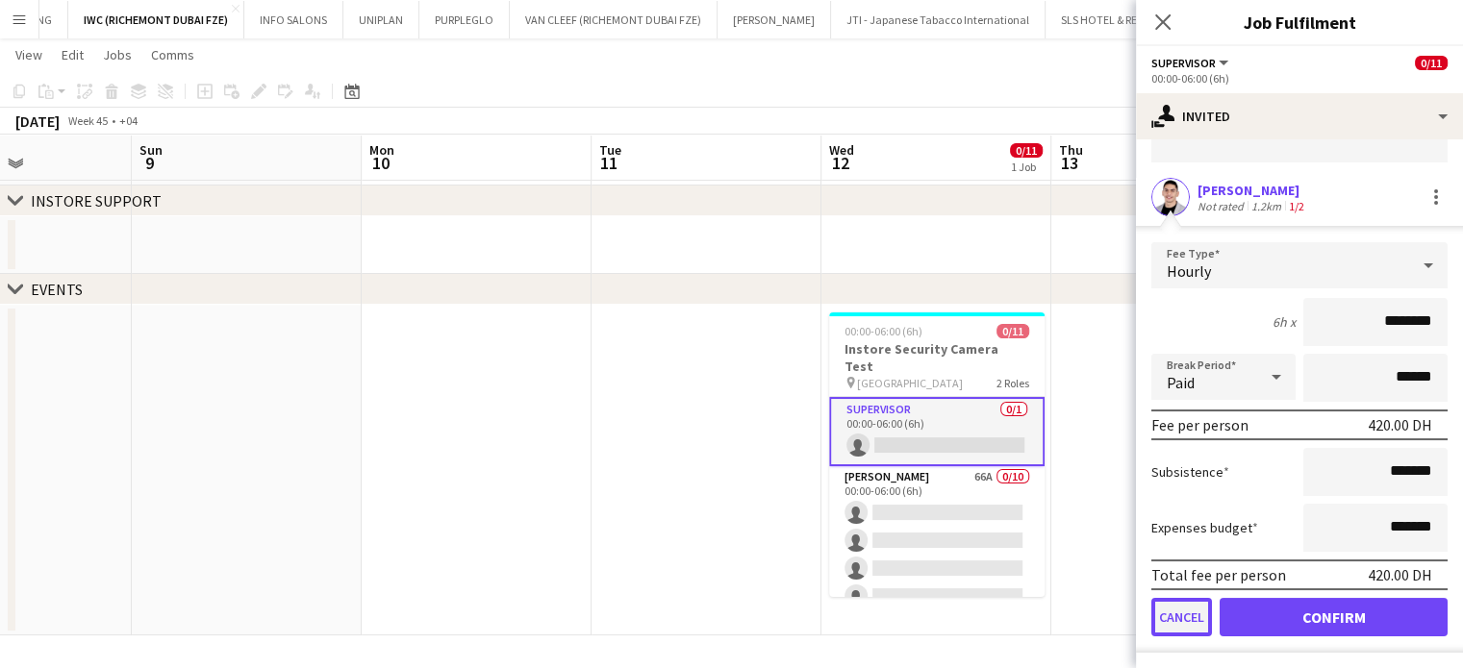
click at [1176, 614] on button "Cancel" at bounding box center [1181, 617] width 61 height 38
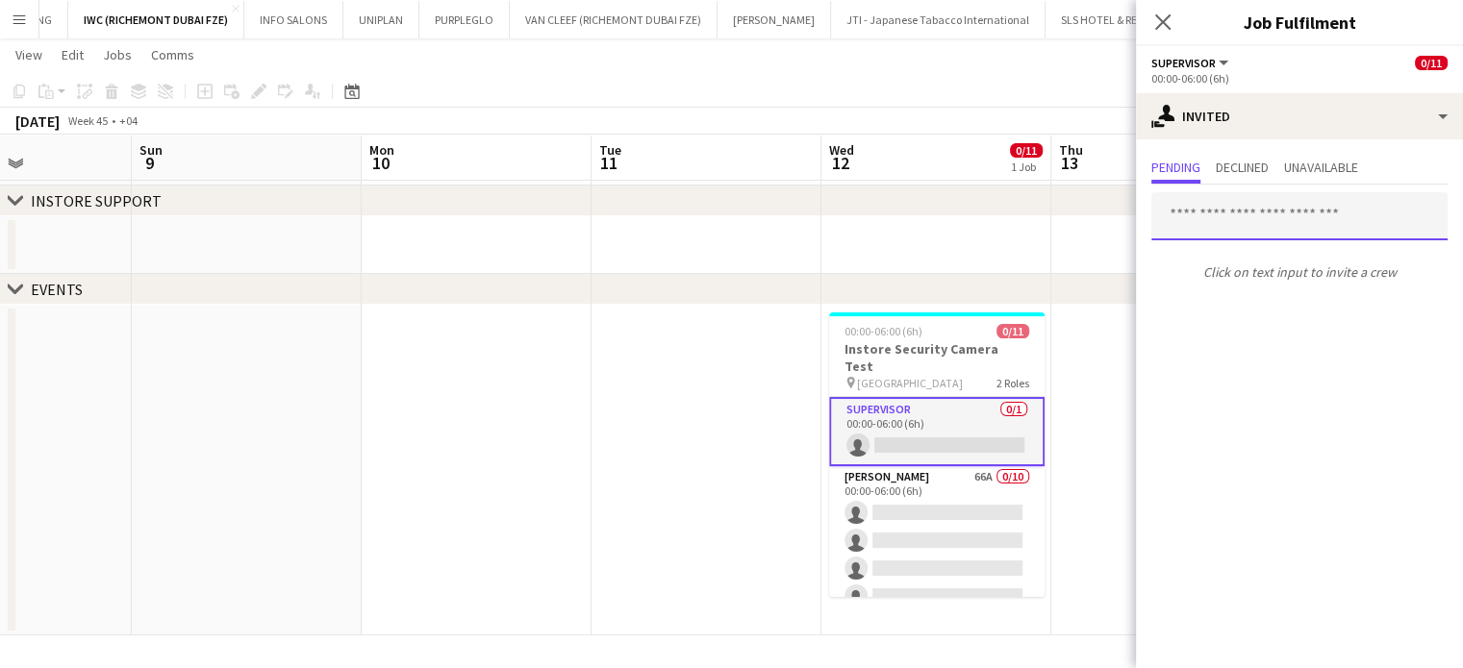
click at [1238, 220] on input "text" at bounding box center [1299, 216] width 296 height 48
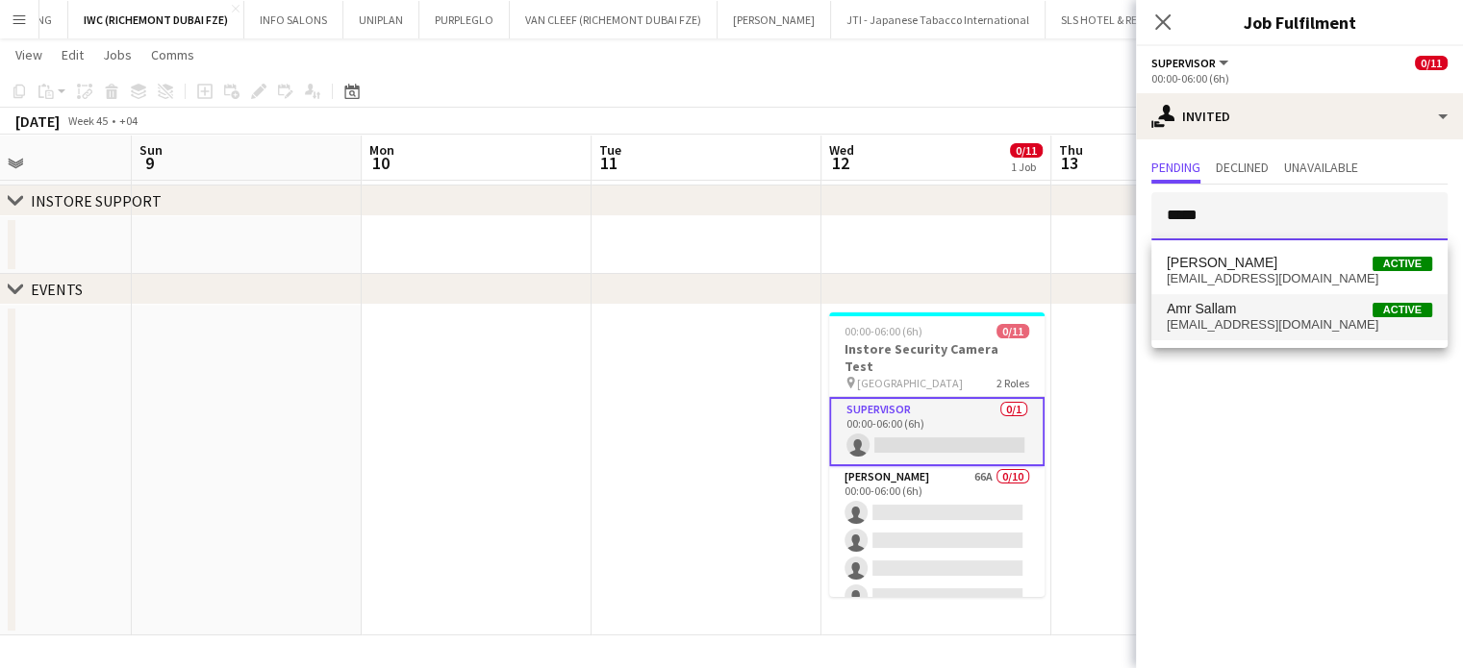
type input "*****"
click at [1257, 325] on span "amriano_4@hotmail.com" at bounding box center [1298, 324] width 265 height 15
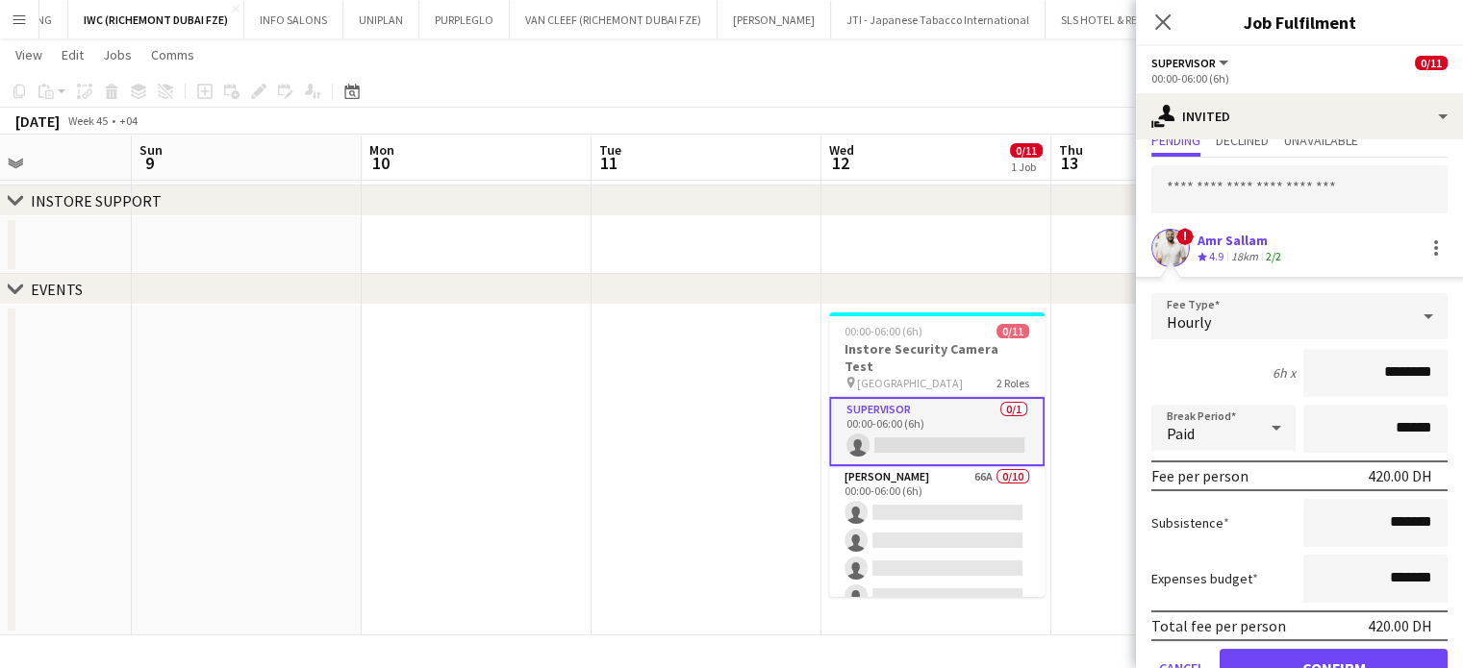
scroll to position [117, 0]
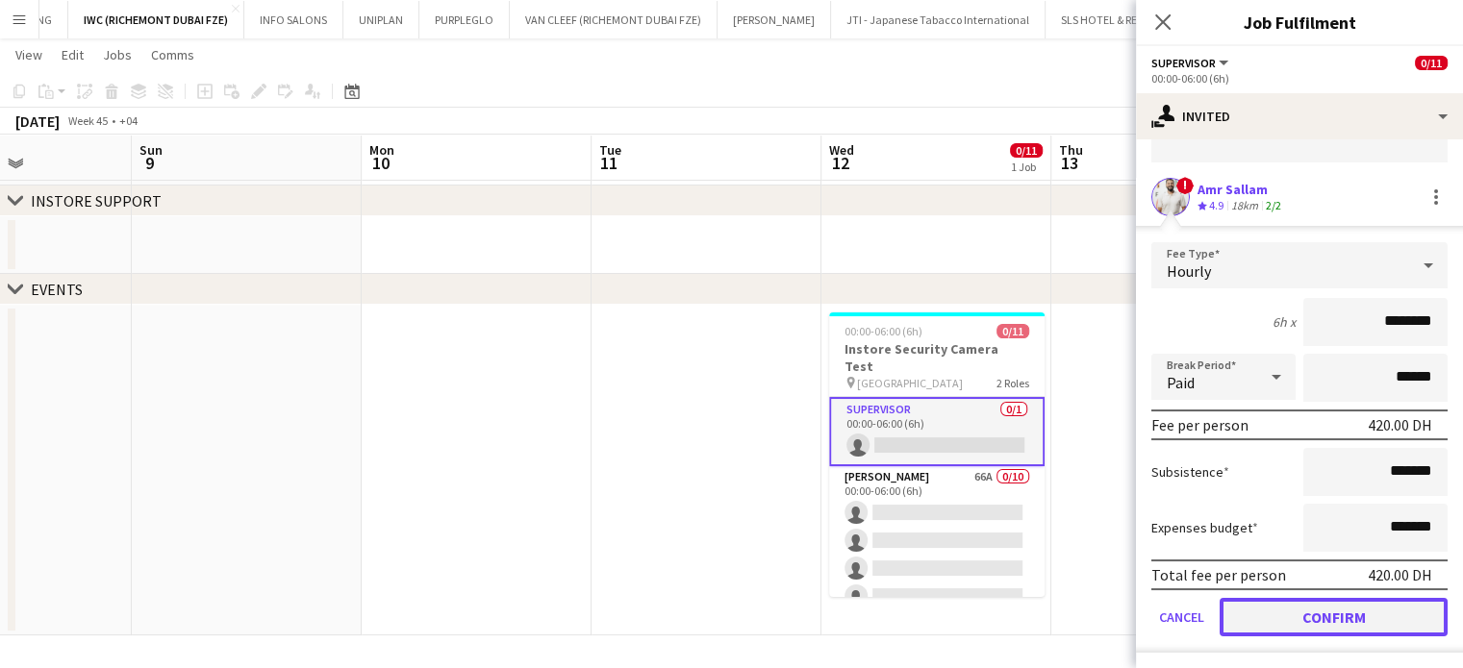
click at [1286, 614] on button "Confirm" at bounding box center [1333, 617] width 228 height 38
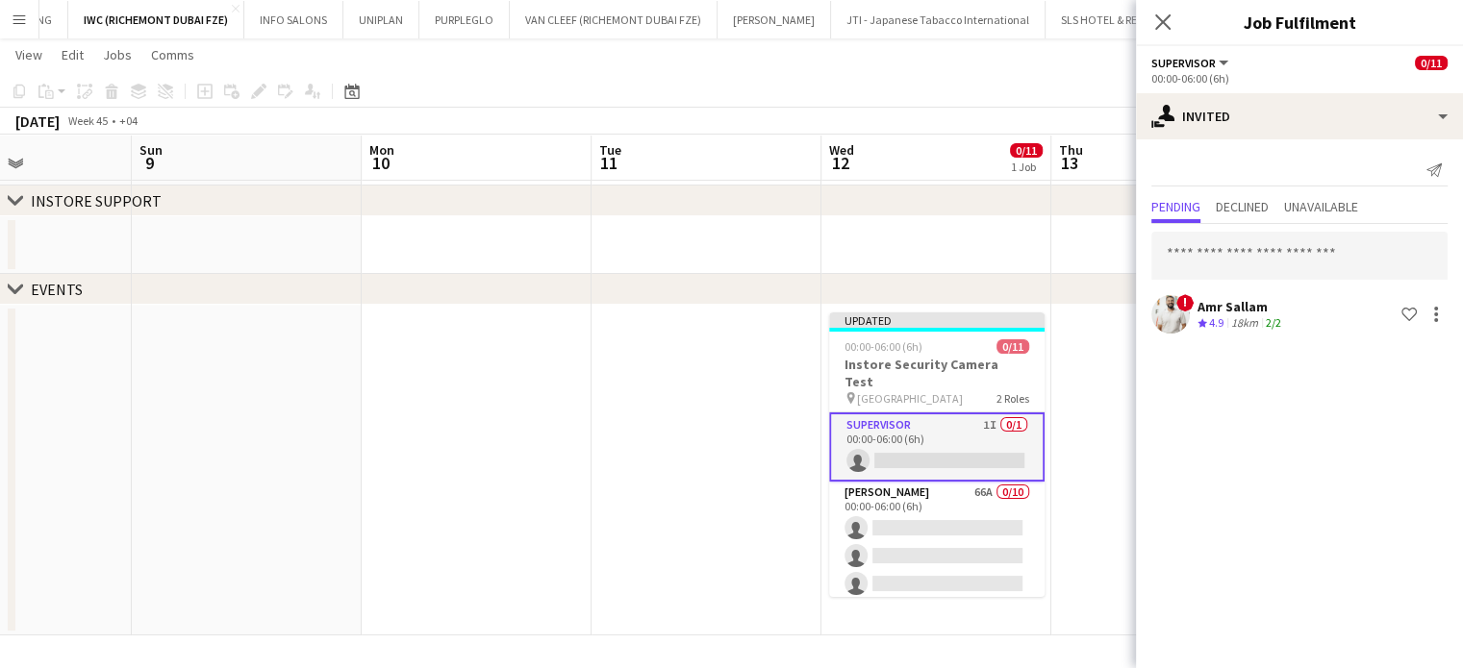
click at [1222, 318] on span "4.9" at bounding box center [1216, 322] width 14 height 14
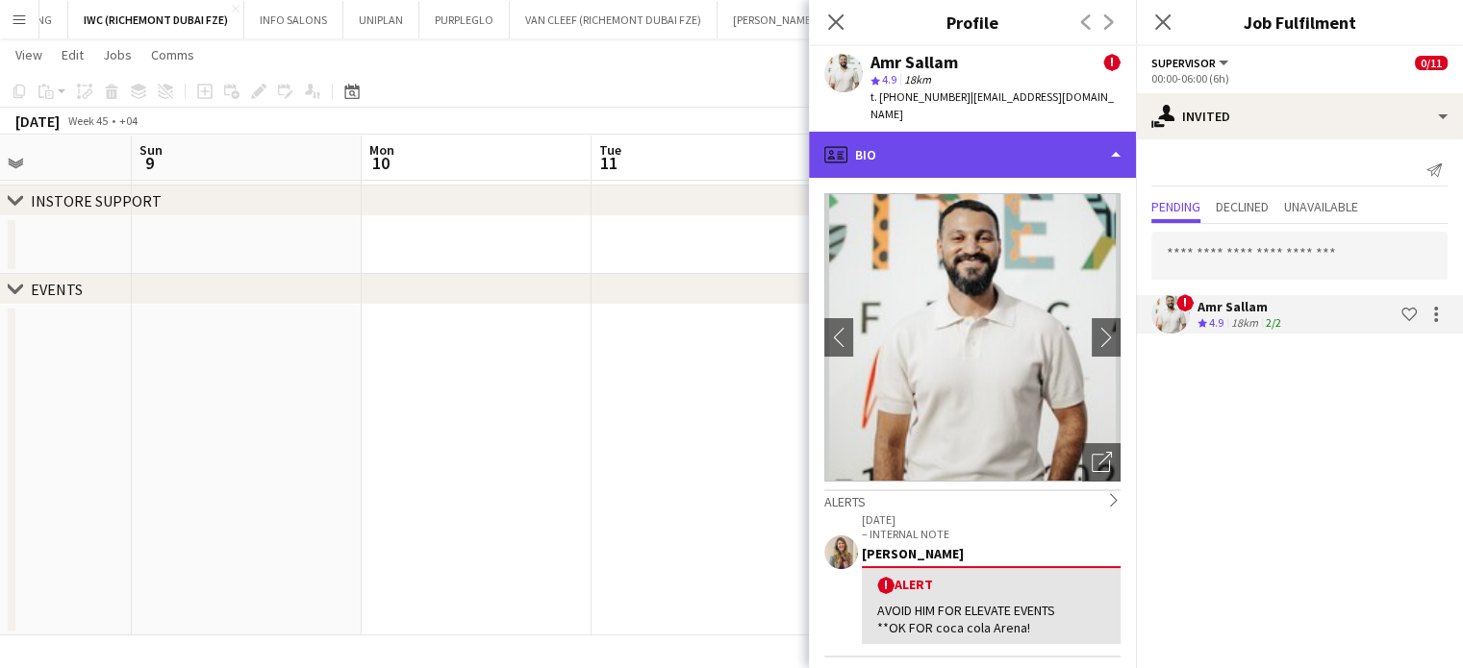
click at [1082, 132] on div "profile Bio" at bounding box center [972, 155] width 327 height 46
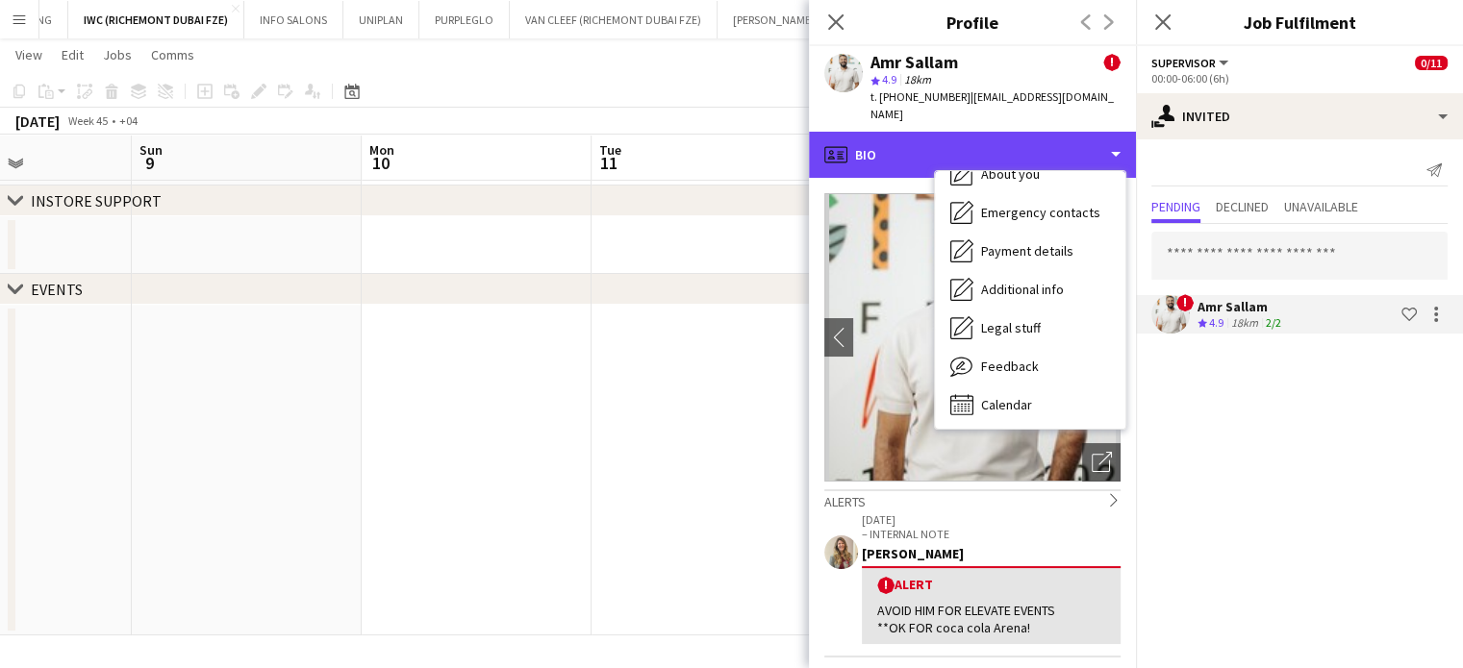
scroll to position [104, 0]
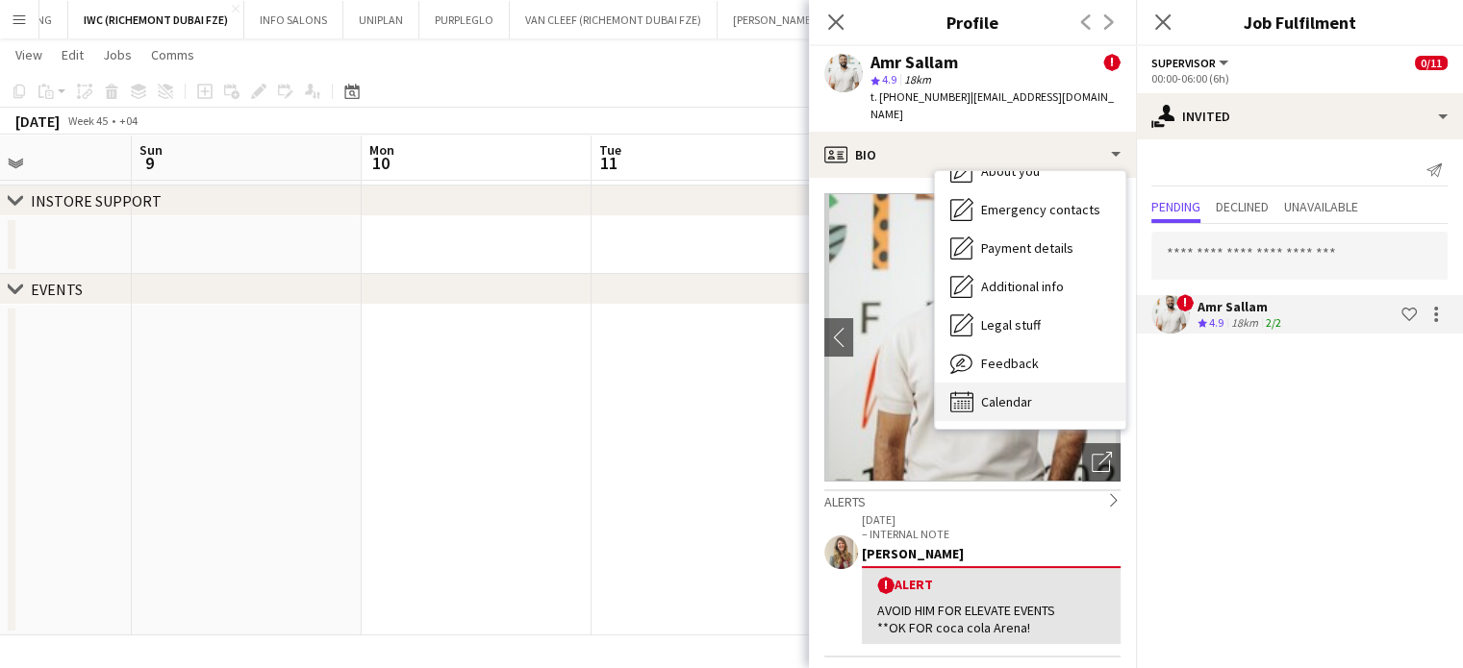
click at [1015, 393] on span "Calendar" at bounding box center [1006, 401] width 51 height 17
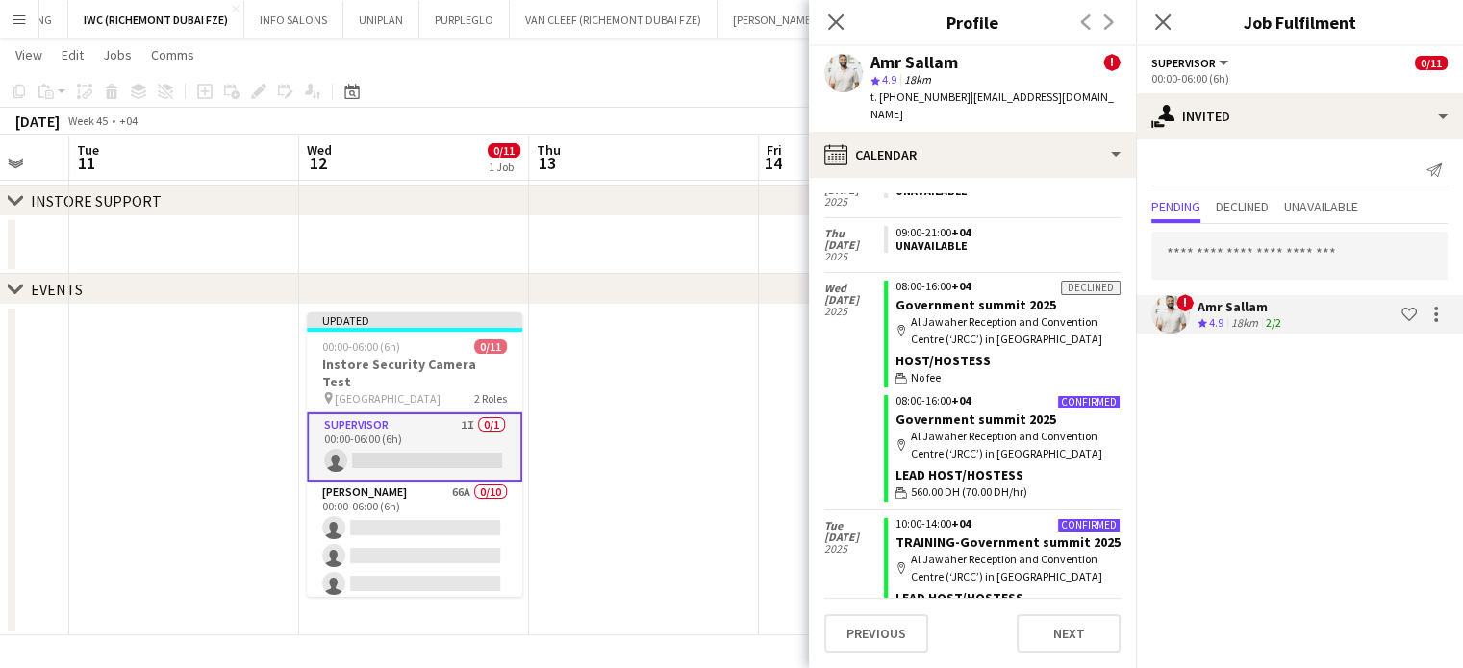
scroll to position [0, 719]
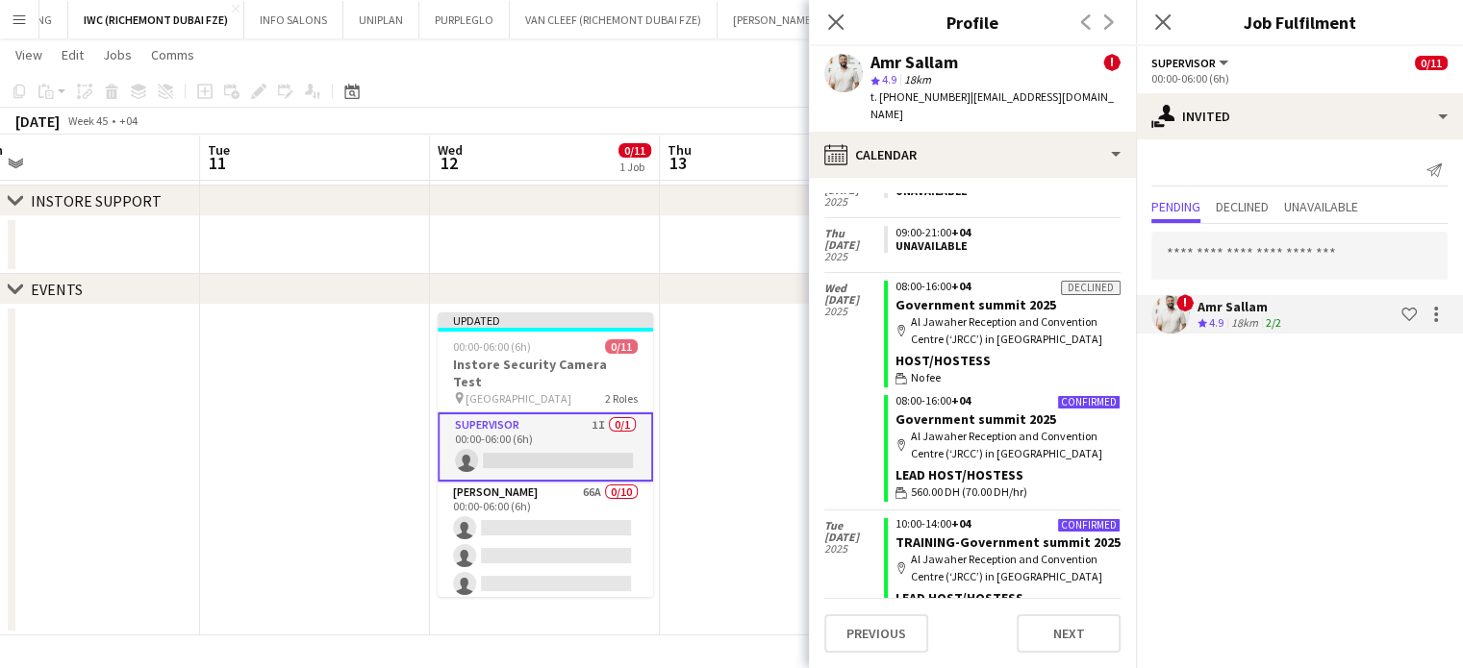
drag, startPoint x: 452, startPoint y: 359, endPoint x: 241, endPoint y: 336, distance: 211.9
click at [230, 336] on app-calendar-viewport "Fri 7 Sat 8 Sun 9 Mon 10 Tue 11 Wed 12 0/11 1 Job Thu 13 Fri 14 Sat 15 Sun 16 M…" at bounding box center [731, 311] width 1463 height 648
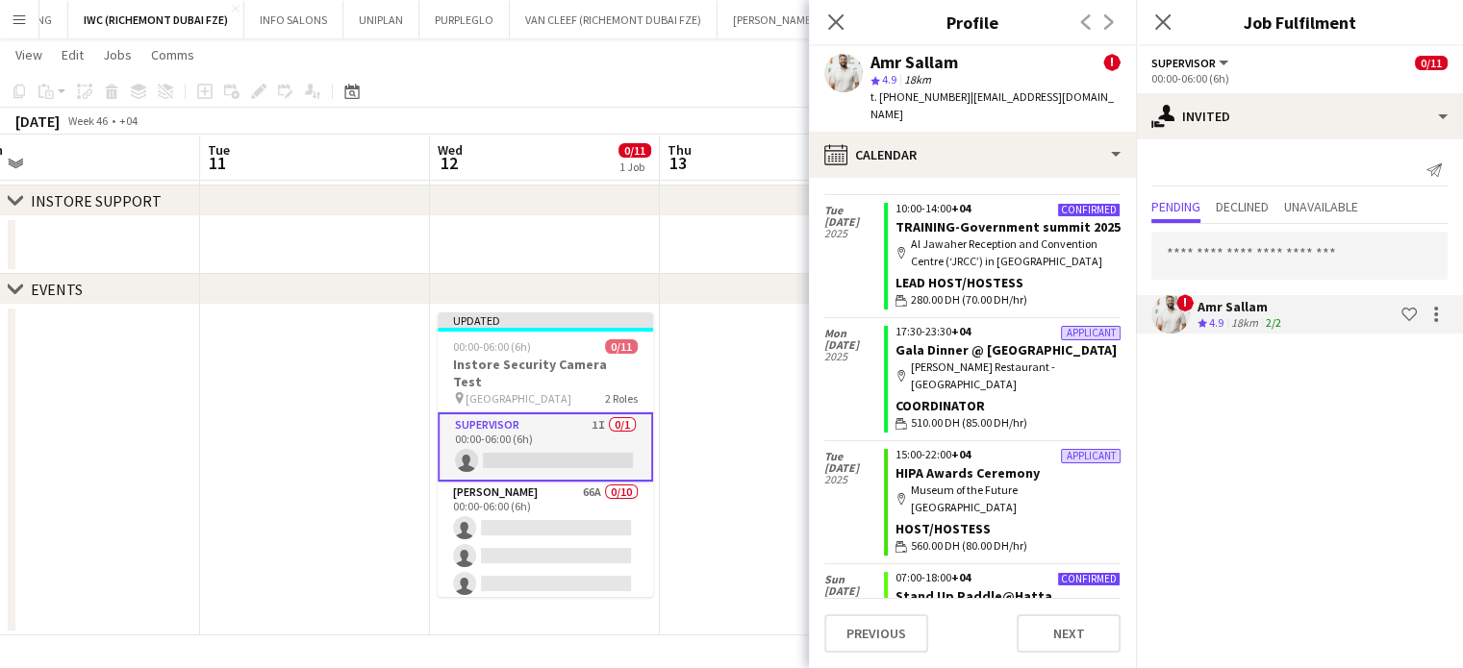
scroll to position [481, 0]
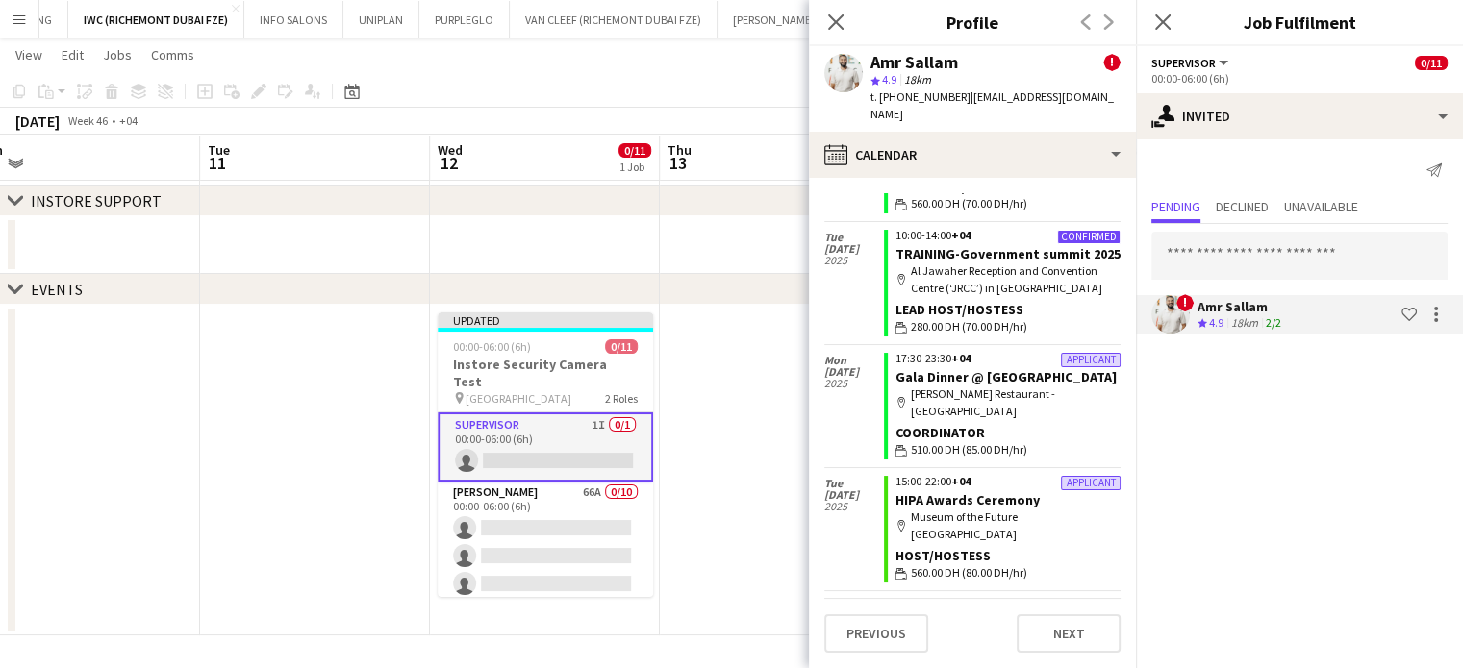
click at [763, 374] on app-date-cell at bounding box center [775, 470] width 230 height 331
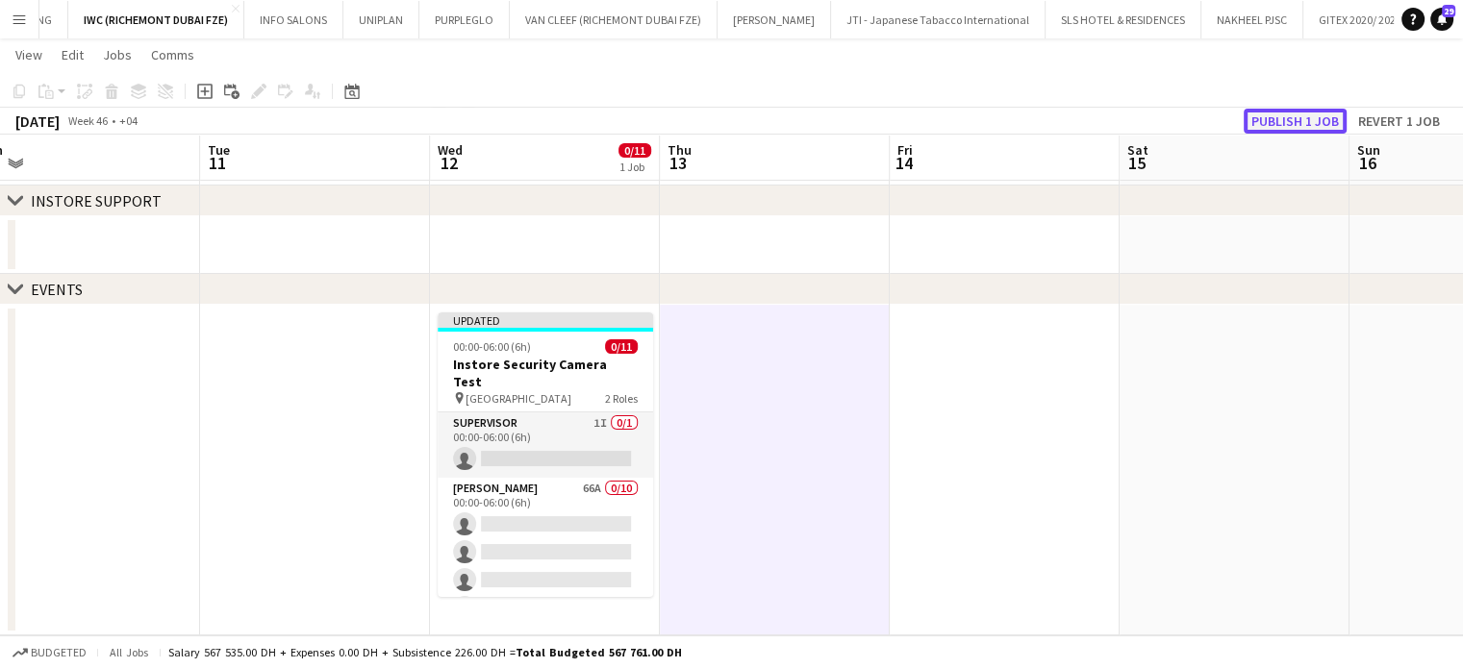
click at [1292, 115] on button "Publish 1 job" at bounding box center [1294, 121] width 103 height 25
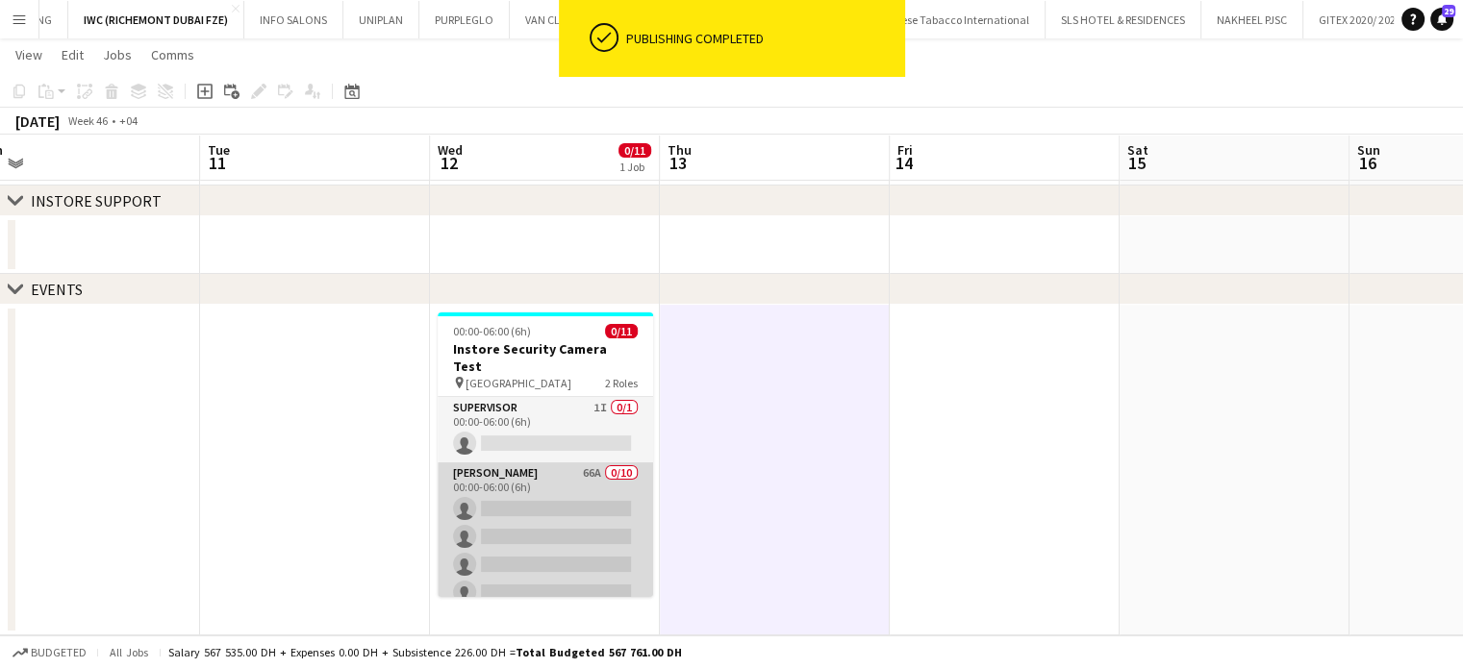
click at [569, 484] on app-card-role "Usher 66A 0/10 00:00-06:00 (6h) single-neutral-actions single-neutral-actions s…" at bounding box center [545, 621] width 215 height 316
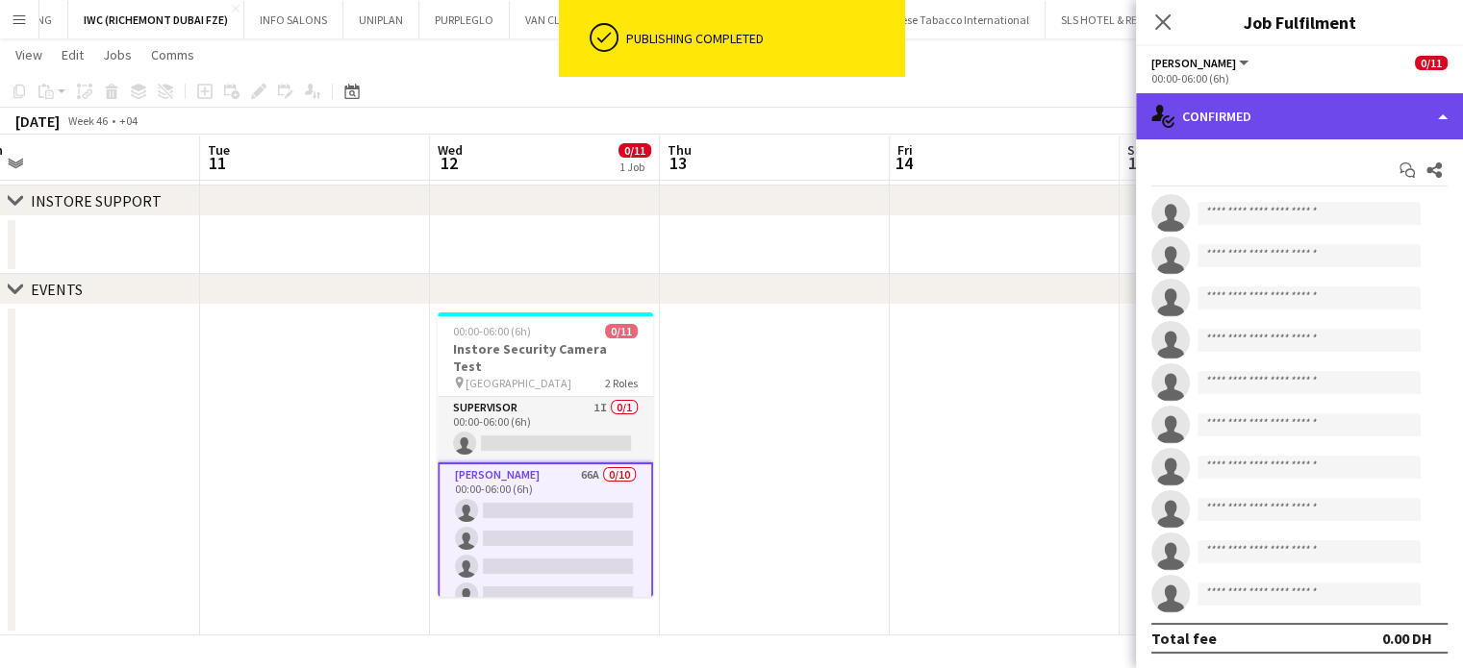
drag, startPoint x: 1451, startPoint y: 108, endPoint x: 1425, endPoint y: 125, distance: 31.2
click at [1444, 109] on div "single-neutral-actions-check-2 Confirmed" at bounding box center [1299, 116] width 327 height 46
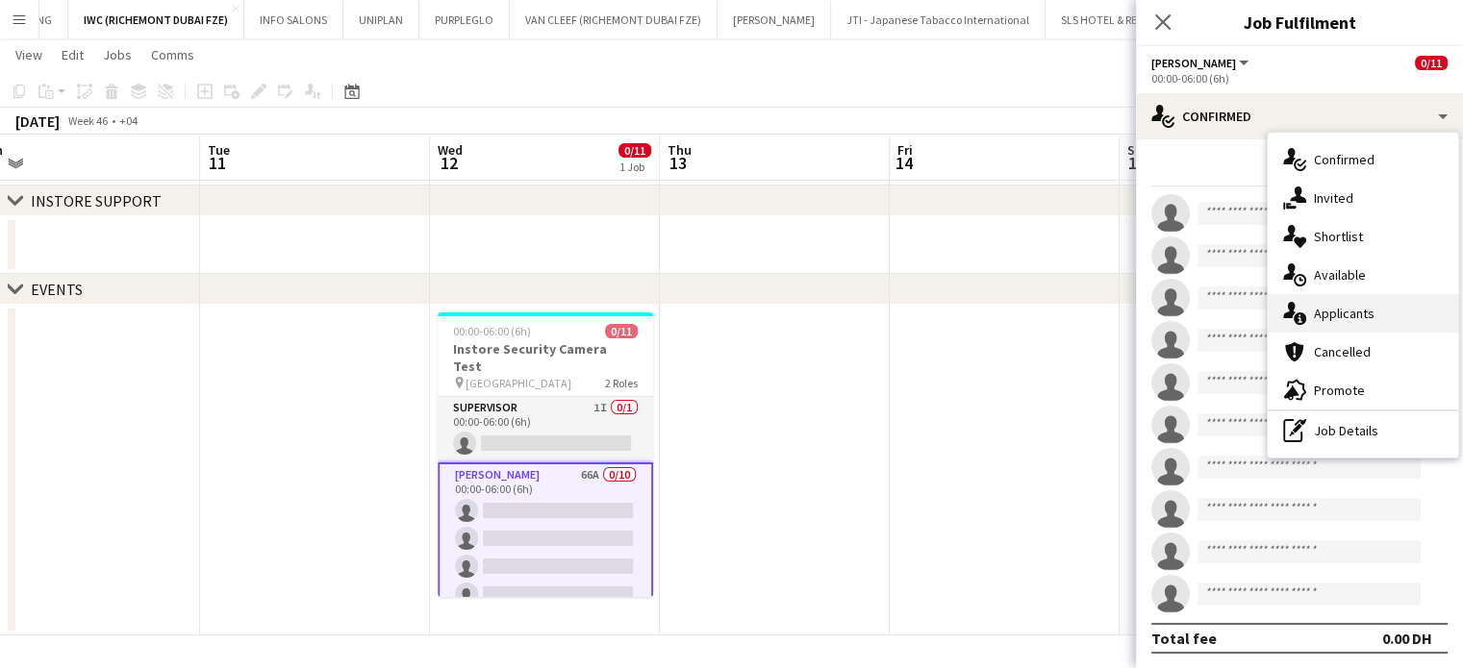
click at [1319, 306] on span "Applicants" at bounding box center [1344, 313] width 61 height 17
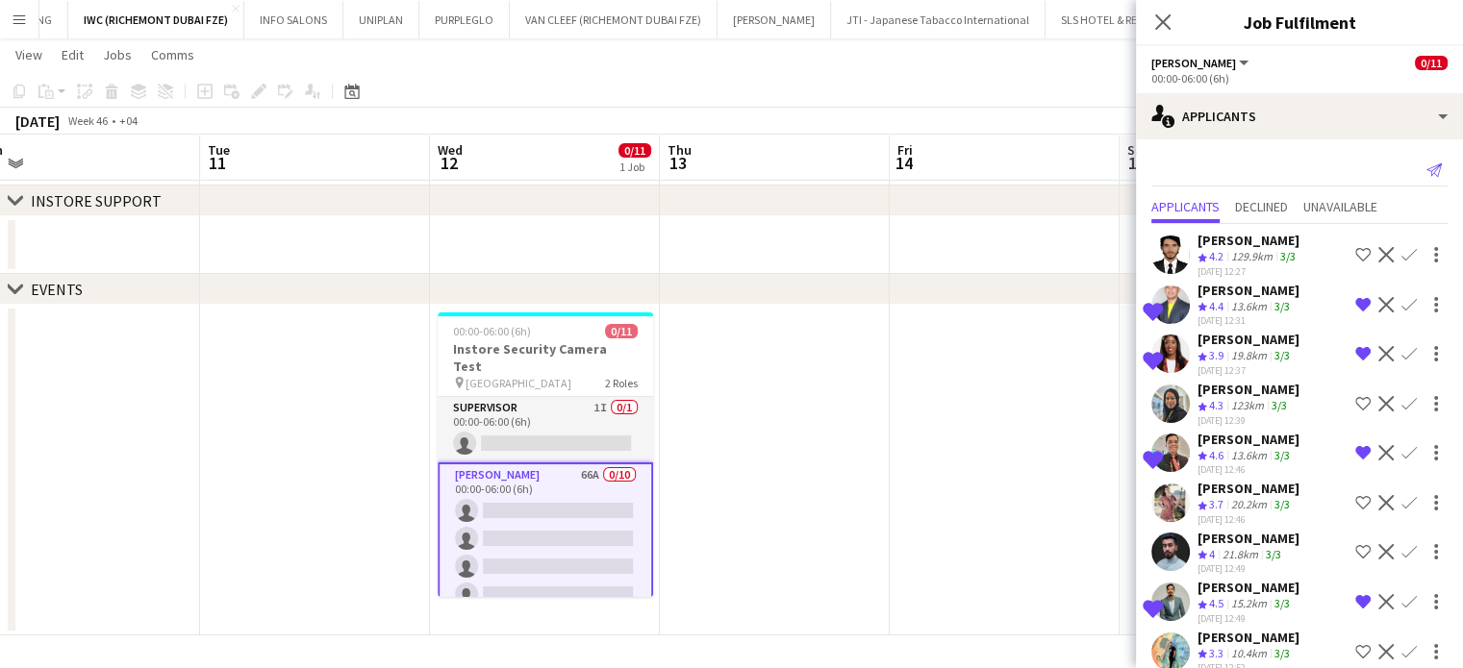
click at [1426, 164] on icon "Send notification" at bounding box center [1433, 170] width 15 height 15
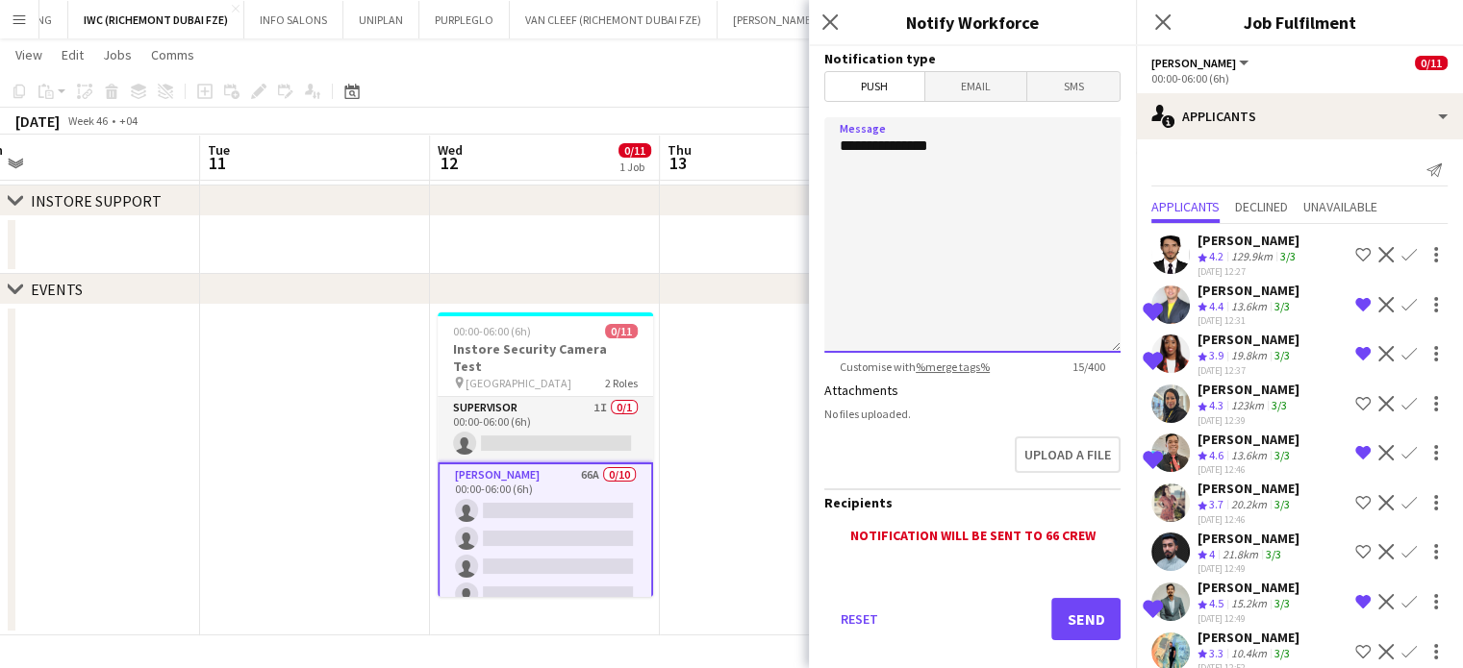
click at [1042, 166] on textarea "**********" at bounding box center [972, 235] width 296 height 236
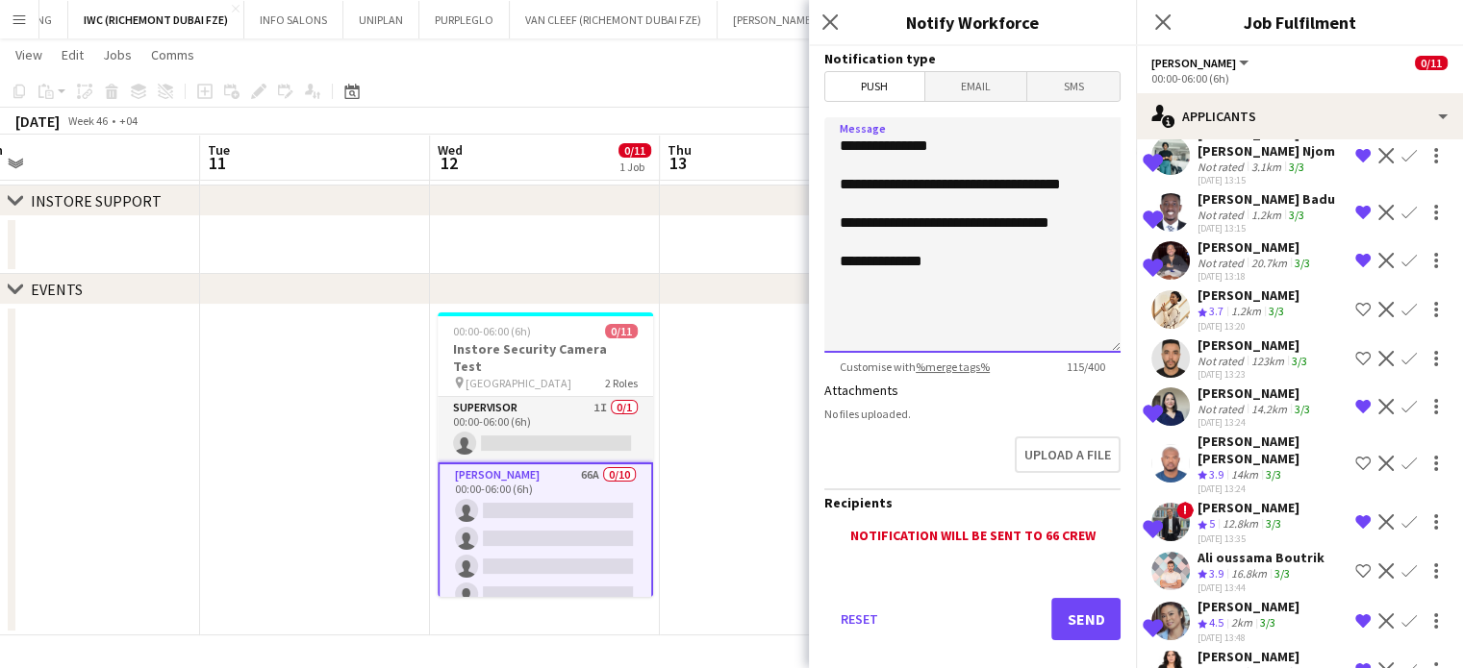
scroll to position [1368, 0]
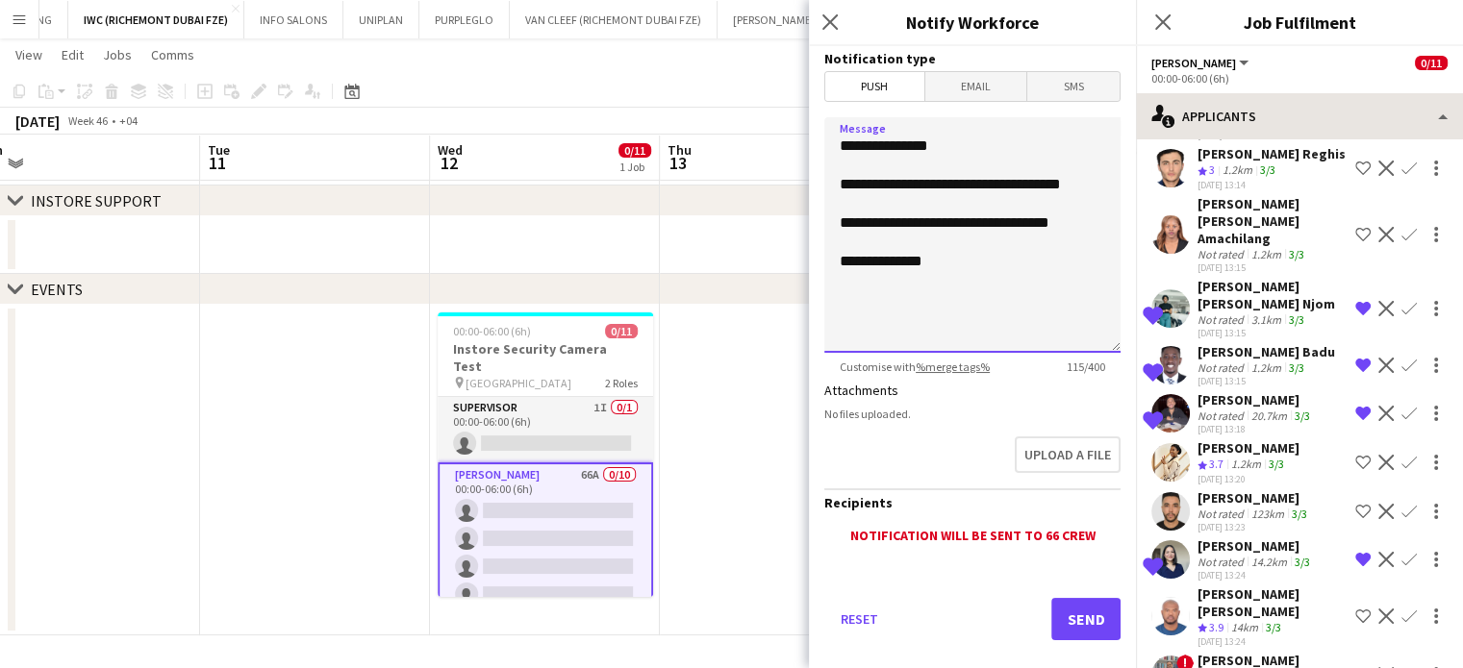
type textarea "**********"
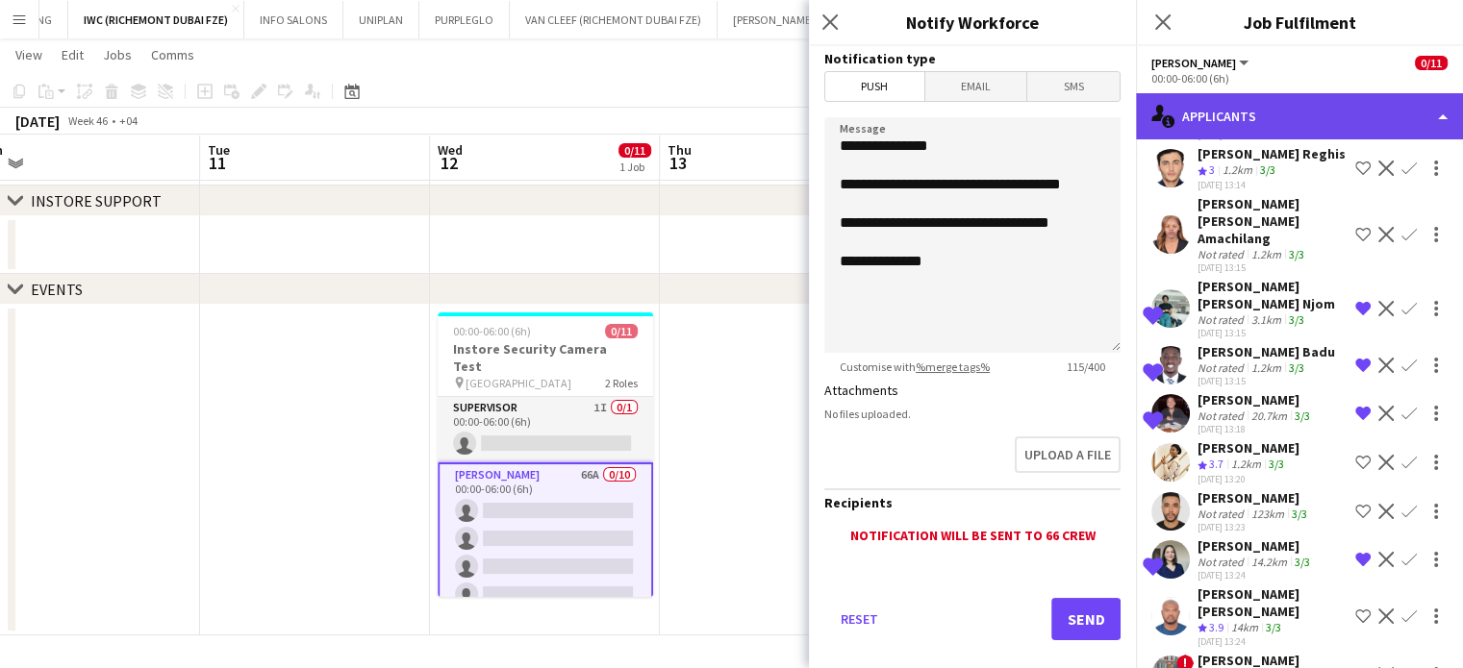
drag, startPoint x: 1416, startPoint y: 118, endPoint x: 1405, endPoint y: 130, distance: 15.7
click at [1416, 117] on div "single-neutral-actions-information Applicants" at bounding box center [1299, 116] width 327 height 46
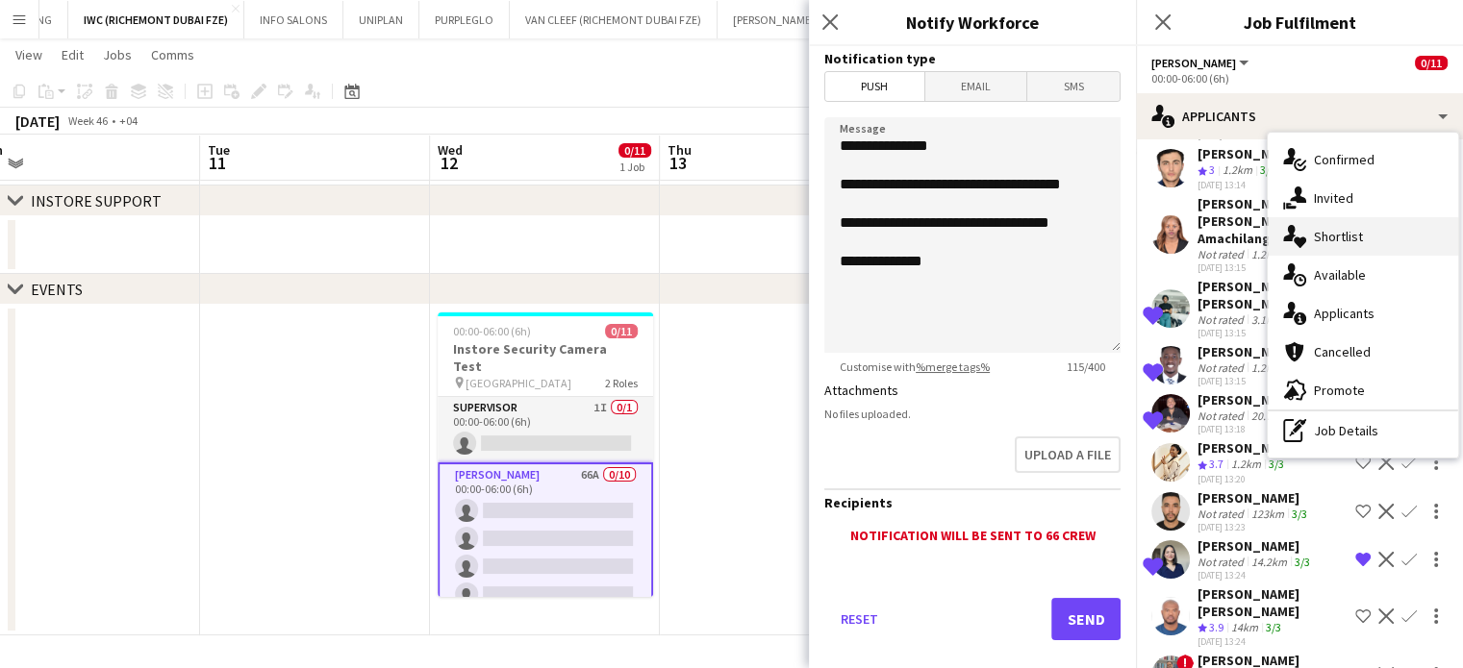
drag, startPoint x: 1334, startPoint y: 240, endPoint x: 1337, endPoint y: 279, distance: 38.6
click at [1333, 240] on span "Shortlist" at bounding box center [1338, 236] width 49 height 17
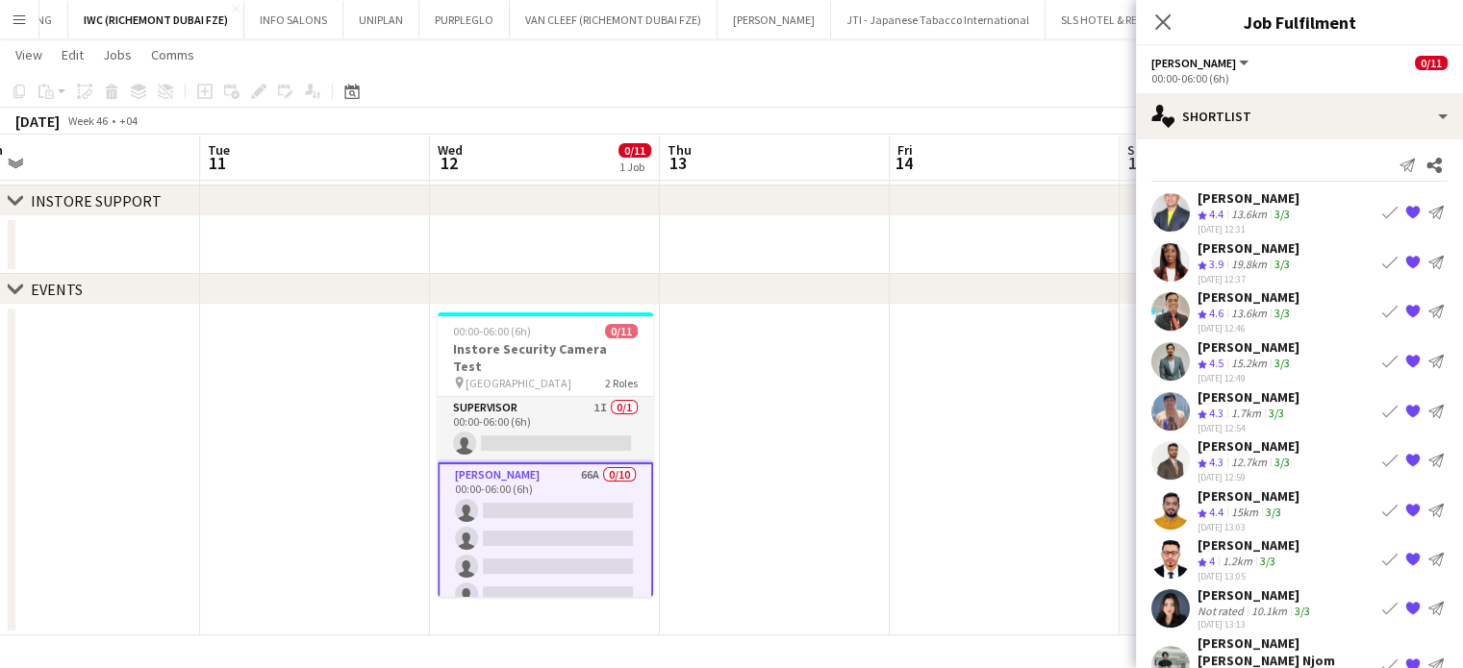
scroll to position [0, 0]
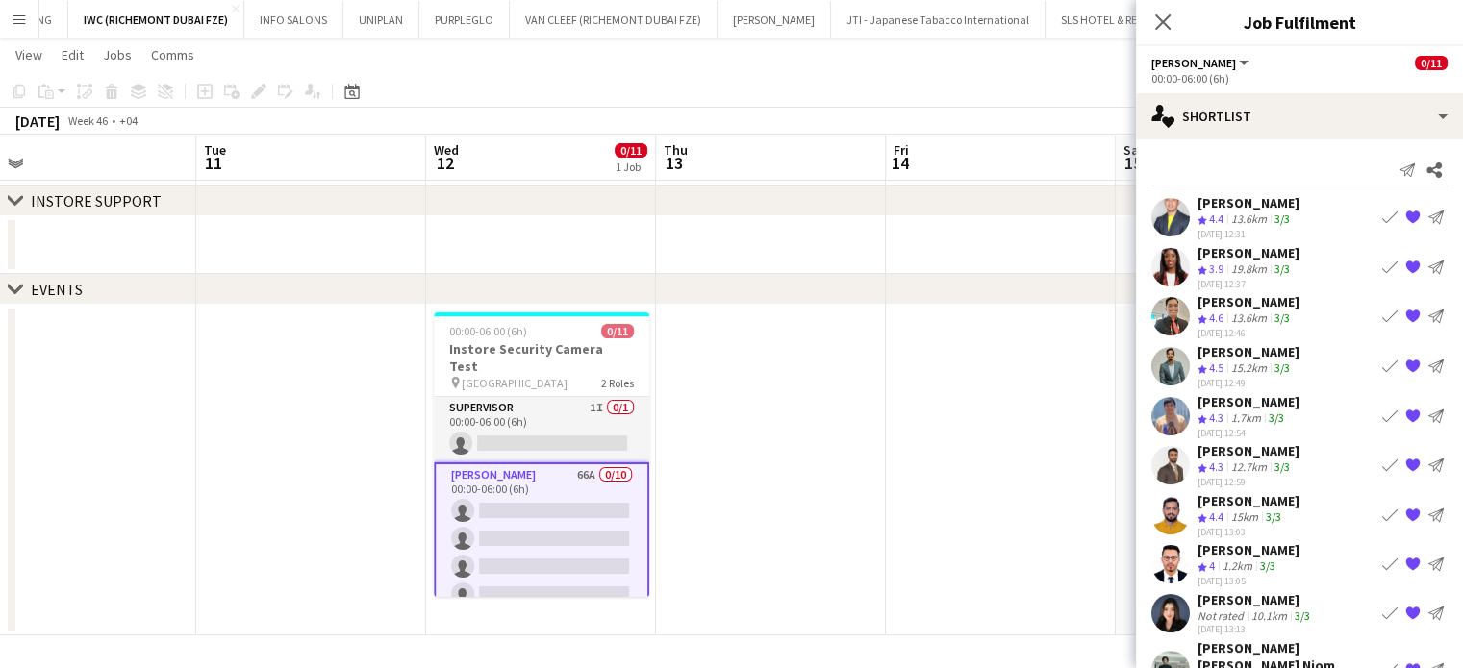
click at [959, 451] on app-date-cell at bounding box center [1001, 470] width 230 height 331
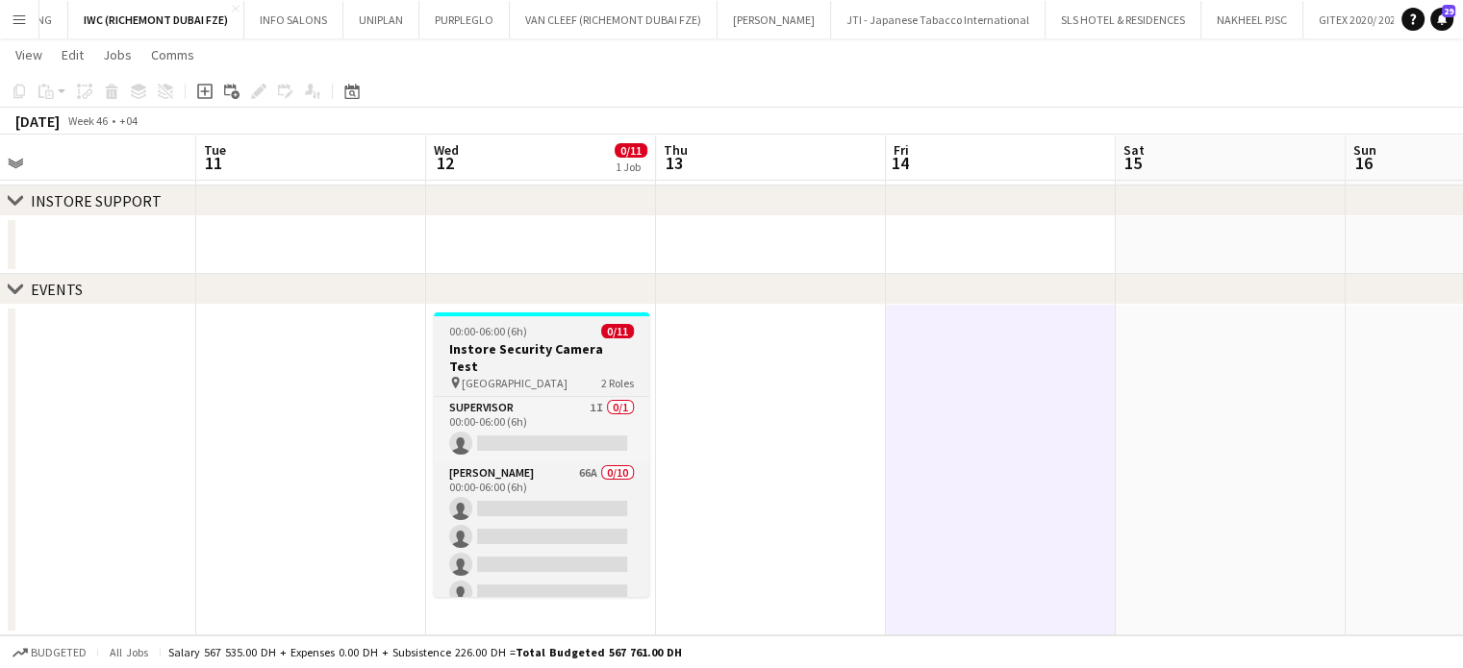
click at [557, 345] on h3 "Instore Security Camera Test" at bounding box center [541, 357] width 215 height 35
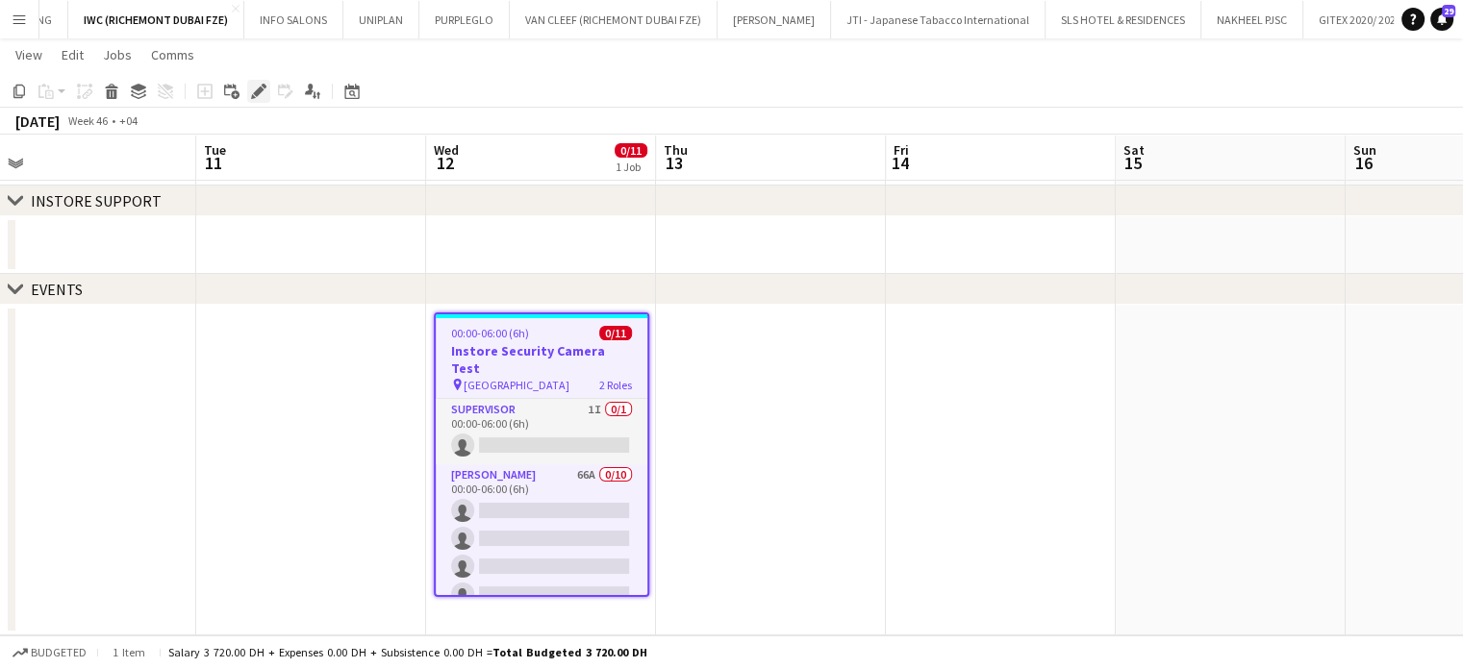
click at [256, 91] on icon at bounding box center [258, 92] width 11 height 11
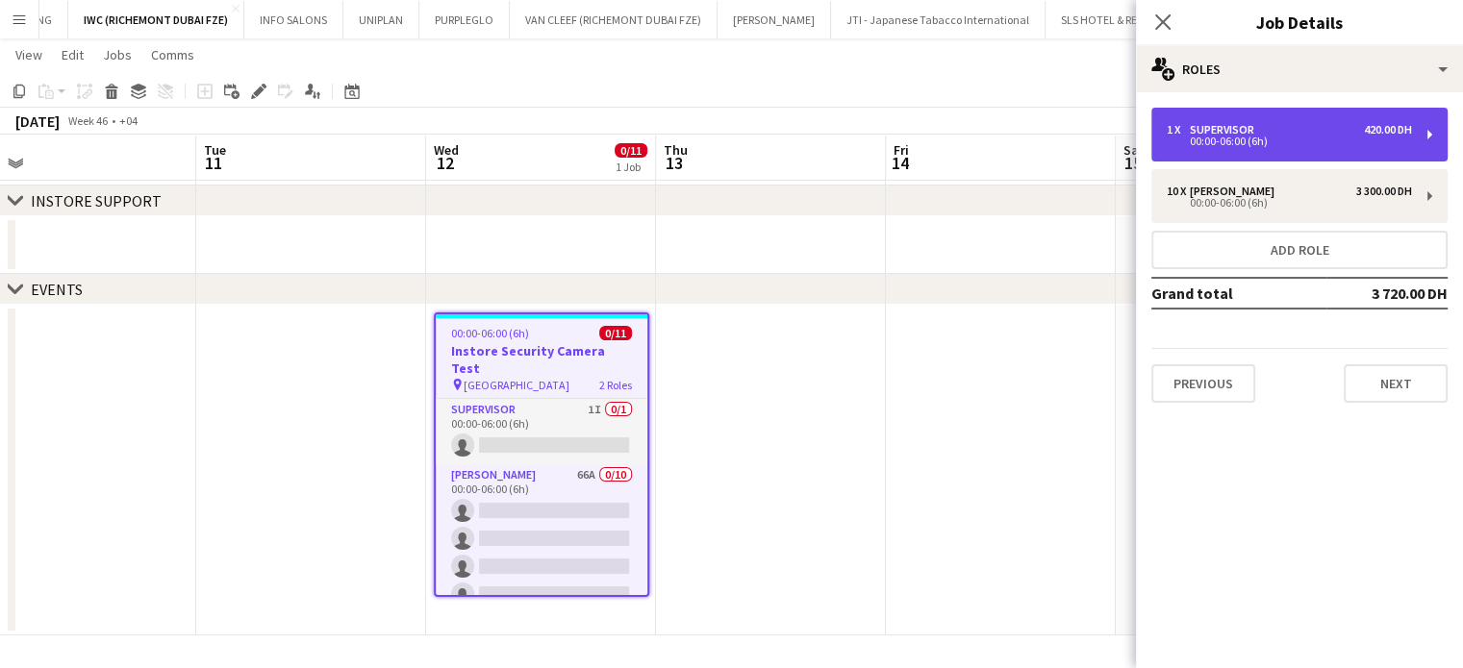
click at [1196, 144] on div "00:00-06:00 (6h)" at bounding box center [1288, 142] width 245 height 10
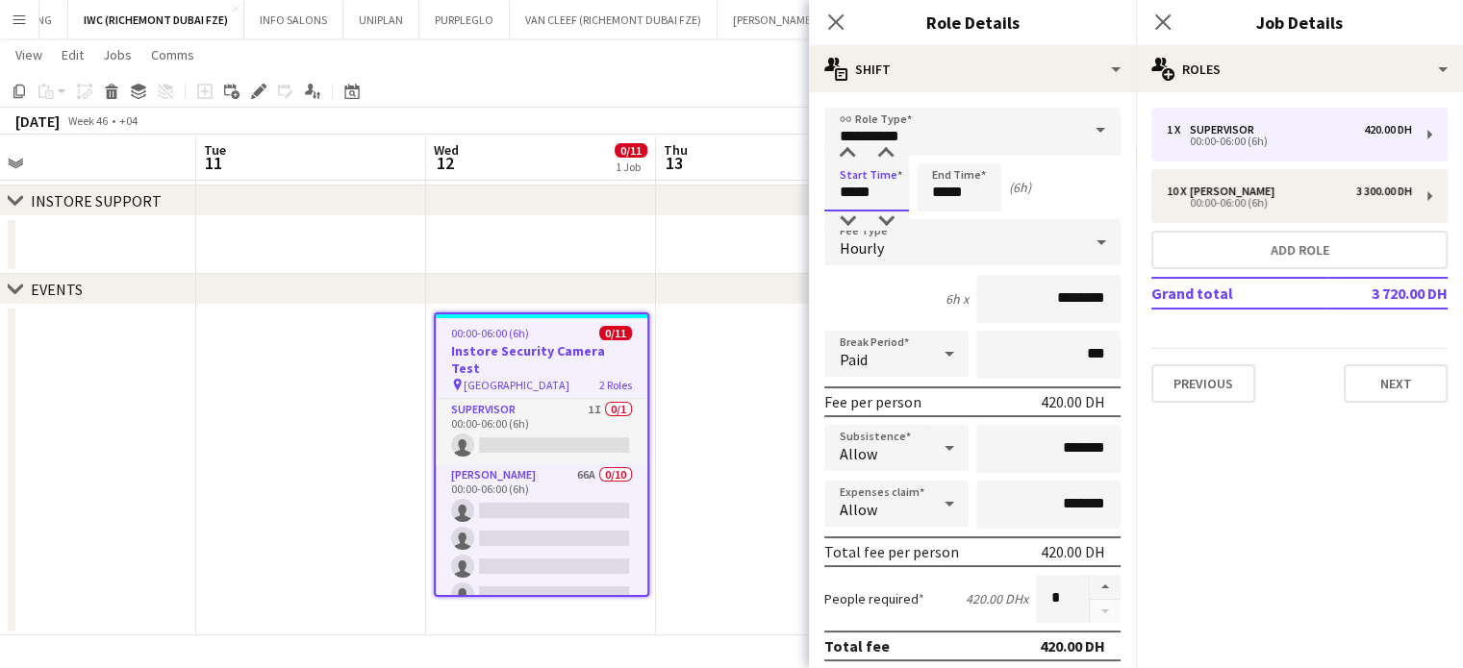
click at [854, 189] on input "*****" at bounding box center [866, 187] width 85 height 48
type input "*****"
click at [944, 190] on input "*****" at bounding box center [958, 187] width 85 height 48
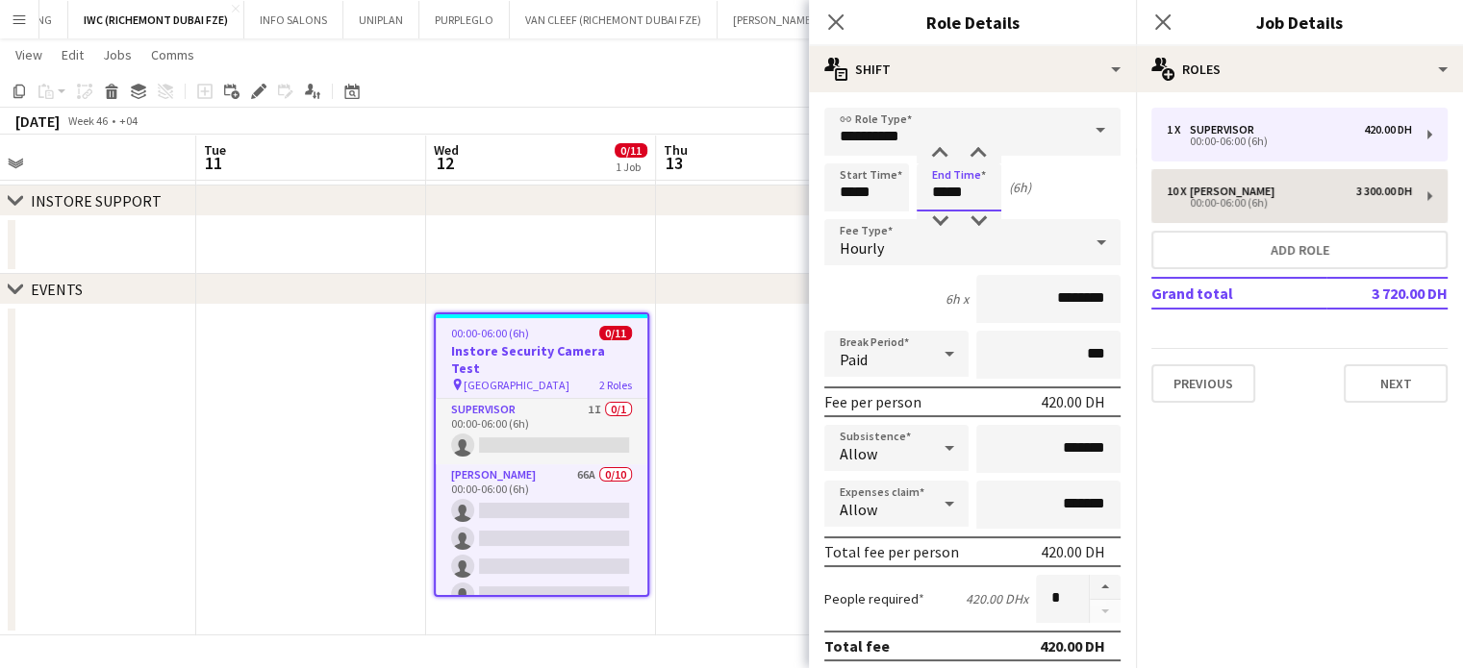
type input "*****"
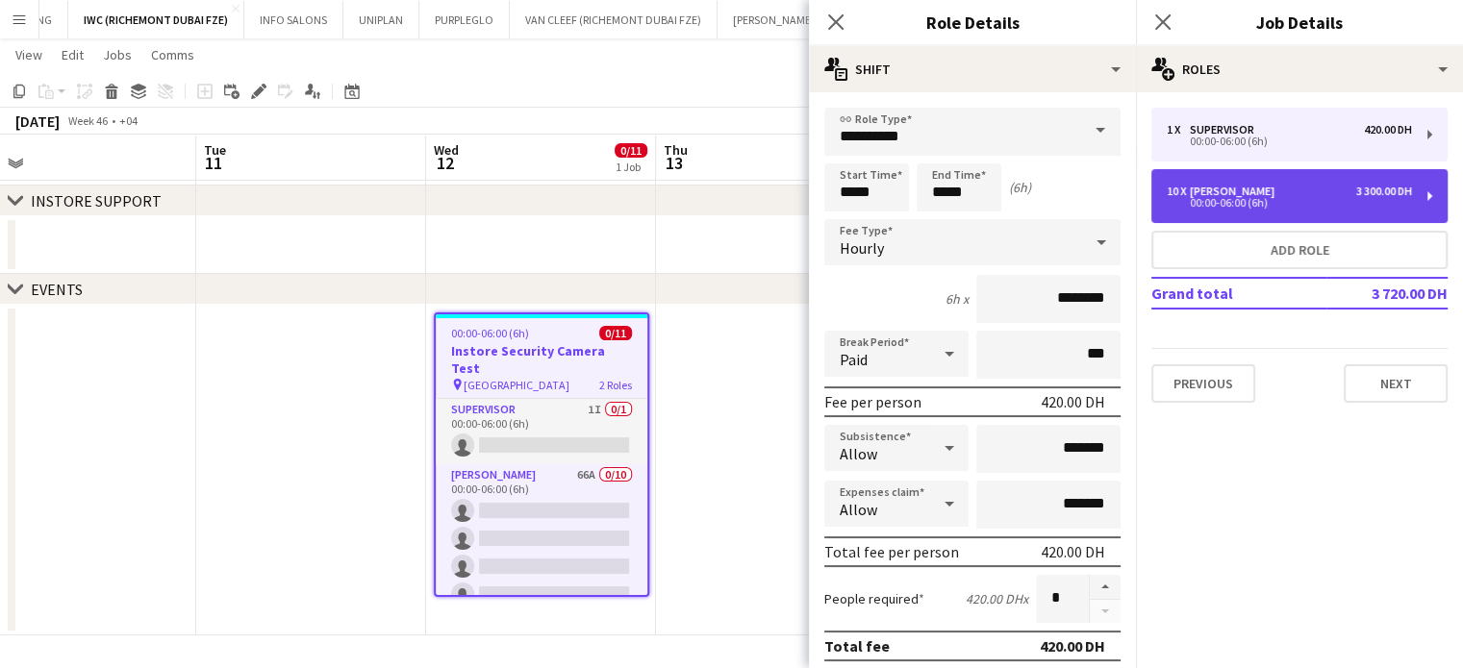
click at [1183, 208] on div "10 x Usher 3 300.00 DH 00:00-06:00 (6h)" at bounding box center [1299, 196] width 296 height 54
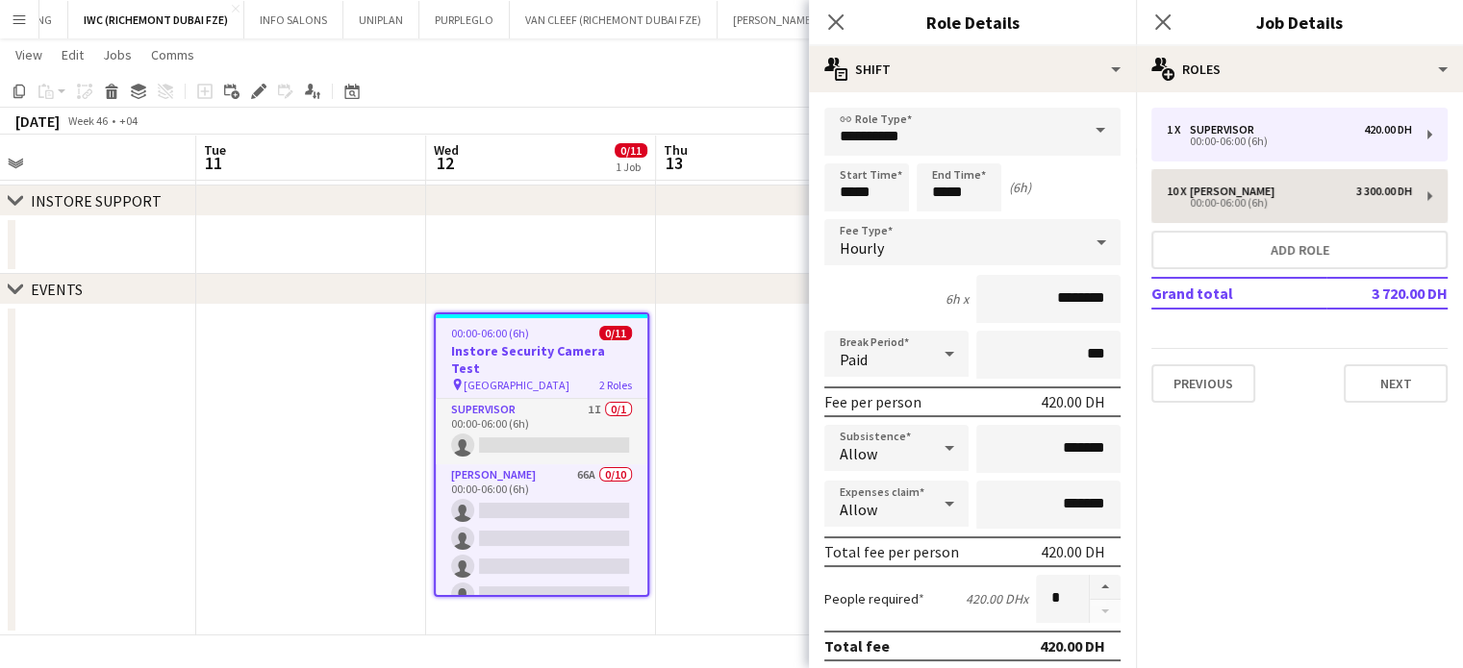
type input "*****"
type input "********"
type input "**"
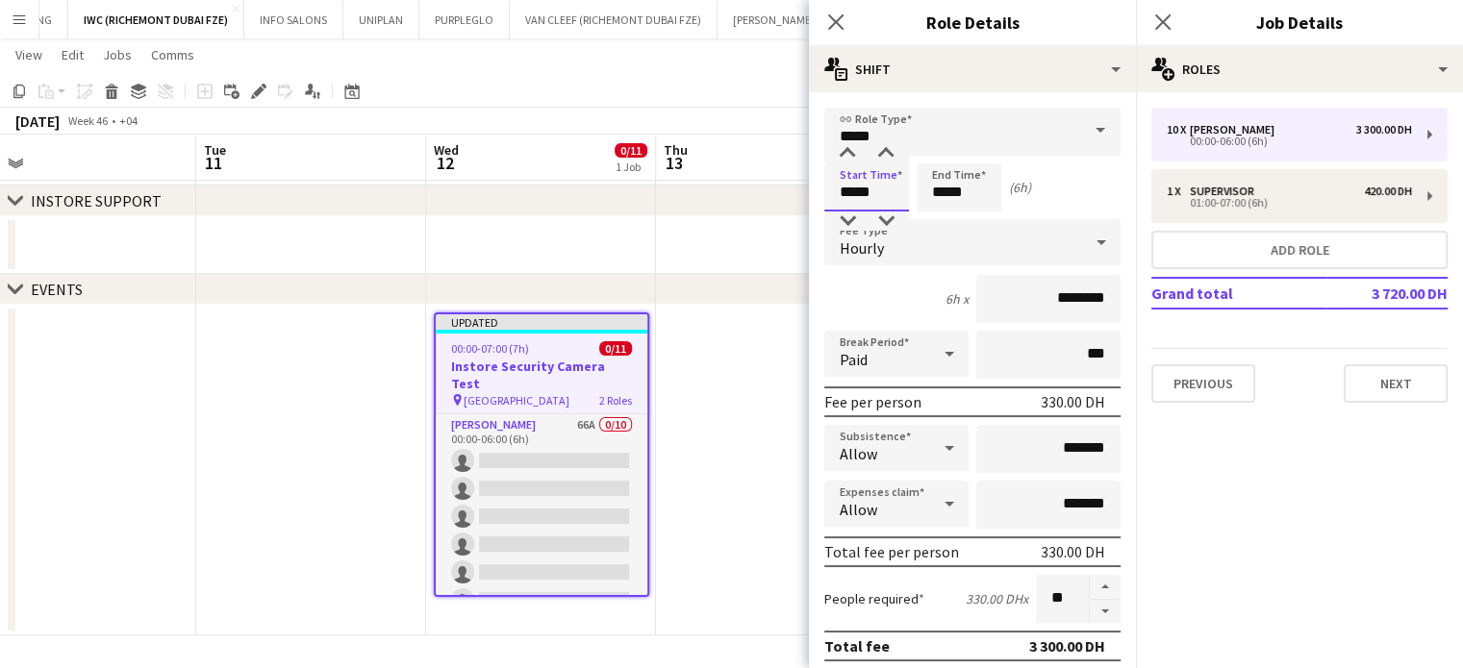
click at [854, 194] on input "*****" at bounding box center [866, 187] width 85 height 48
type input "*****"
click at [946, 188] on input "*****" at bounding box center [958, 187] width 85 height 48
type input "*****"
click at [757, 385] on app-date-cell at bounding box center [771, 470] width 230 height 331
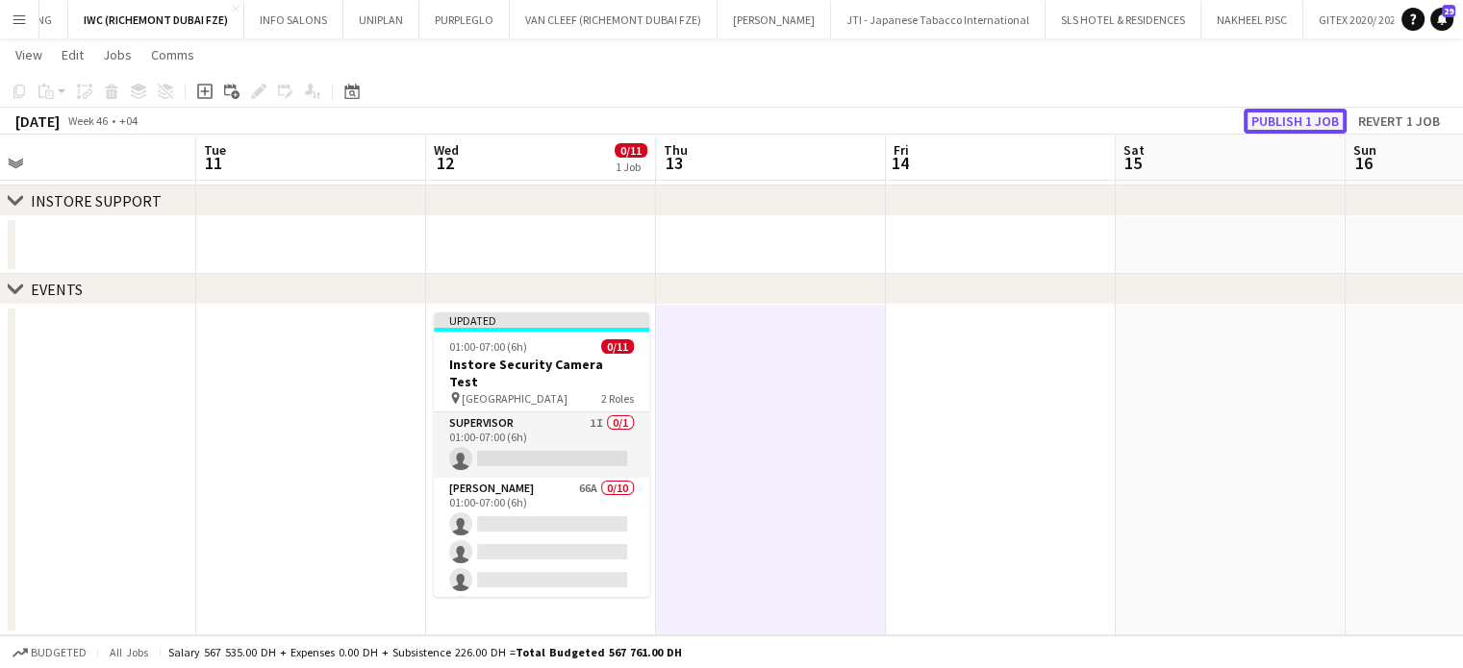
click at [1300, 124] on button "Publish 1 job" at bounding box center [1294, 121] width 103 height 25
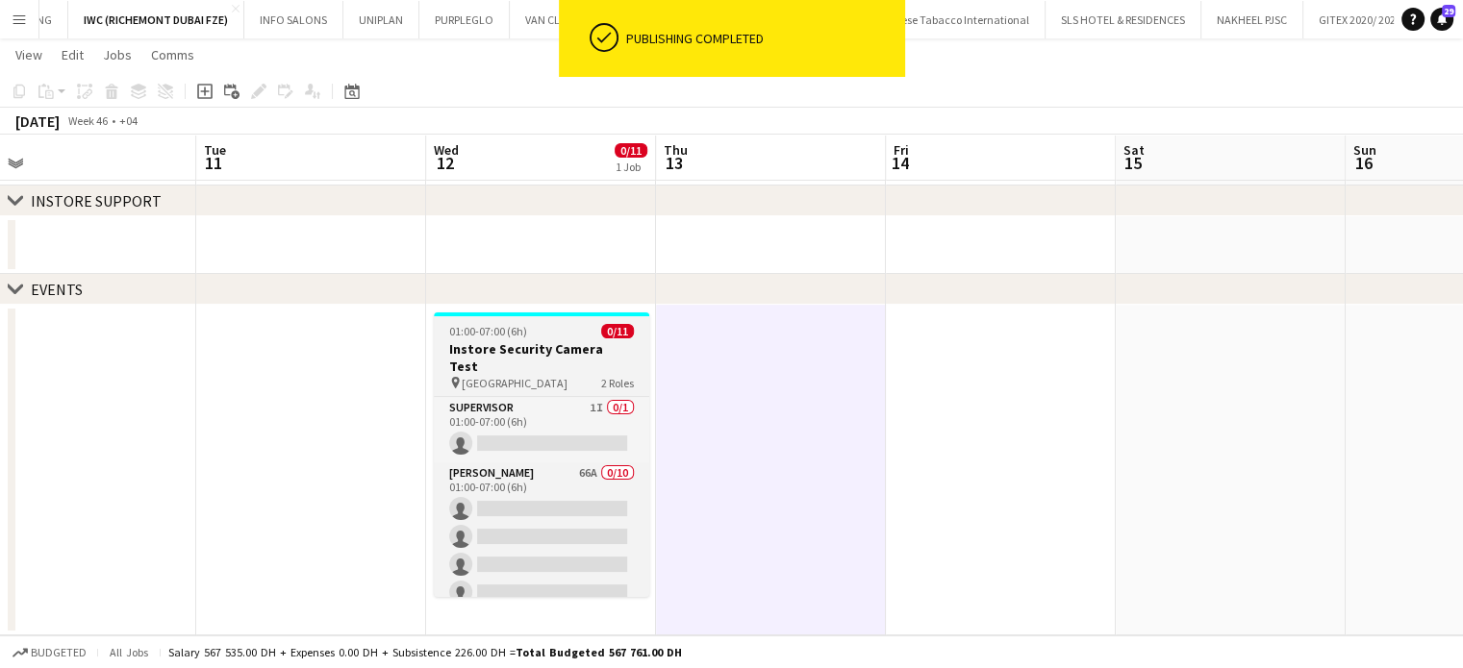
click at [520, 375] on div "pin Dubai Mall 2 Roles" at bounding box center [541, 382] width 215 height 15
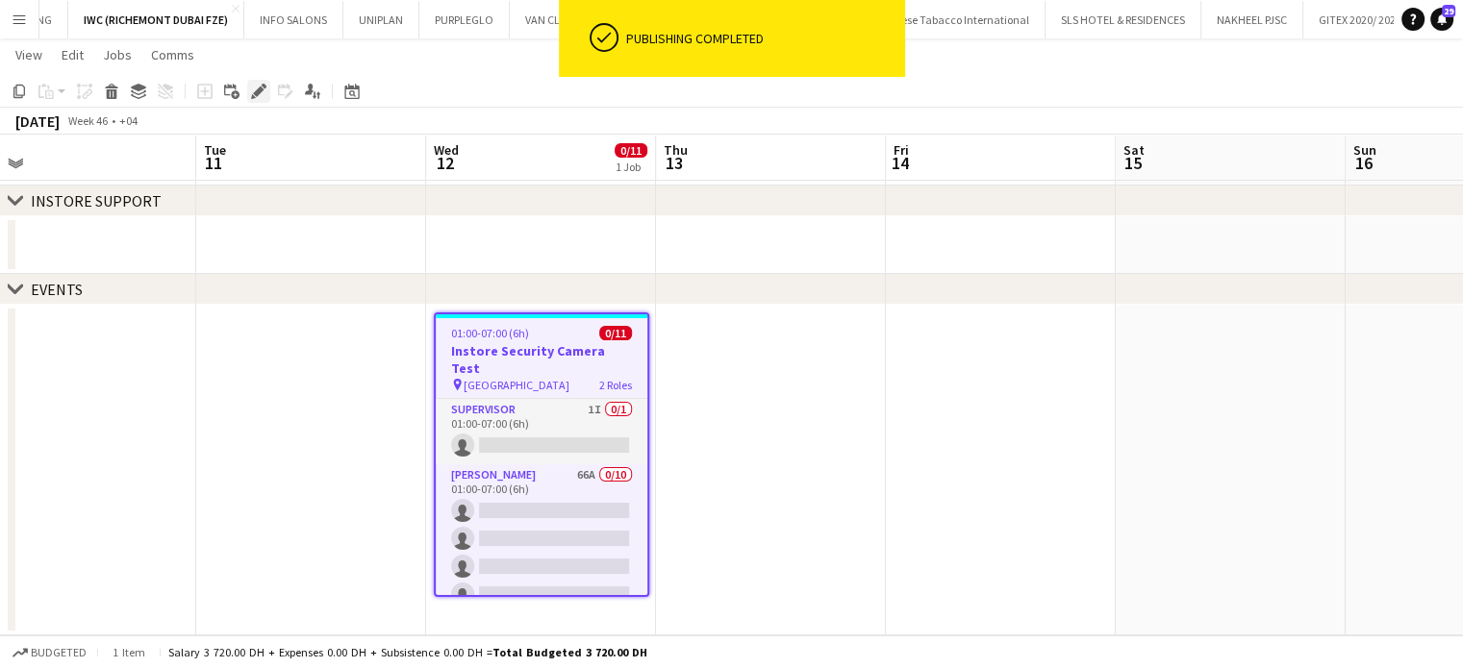
click at [253, 89] on icon "Edit" at bounding box center [258, 91] width 15 height 15
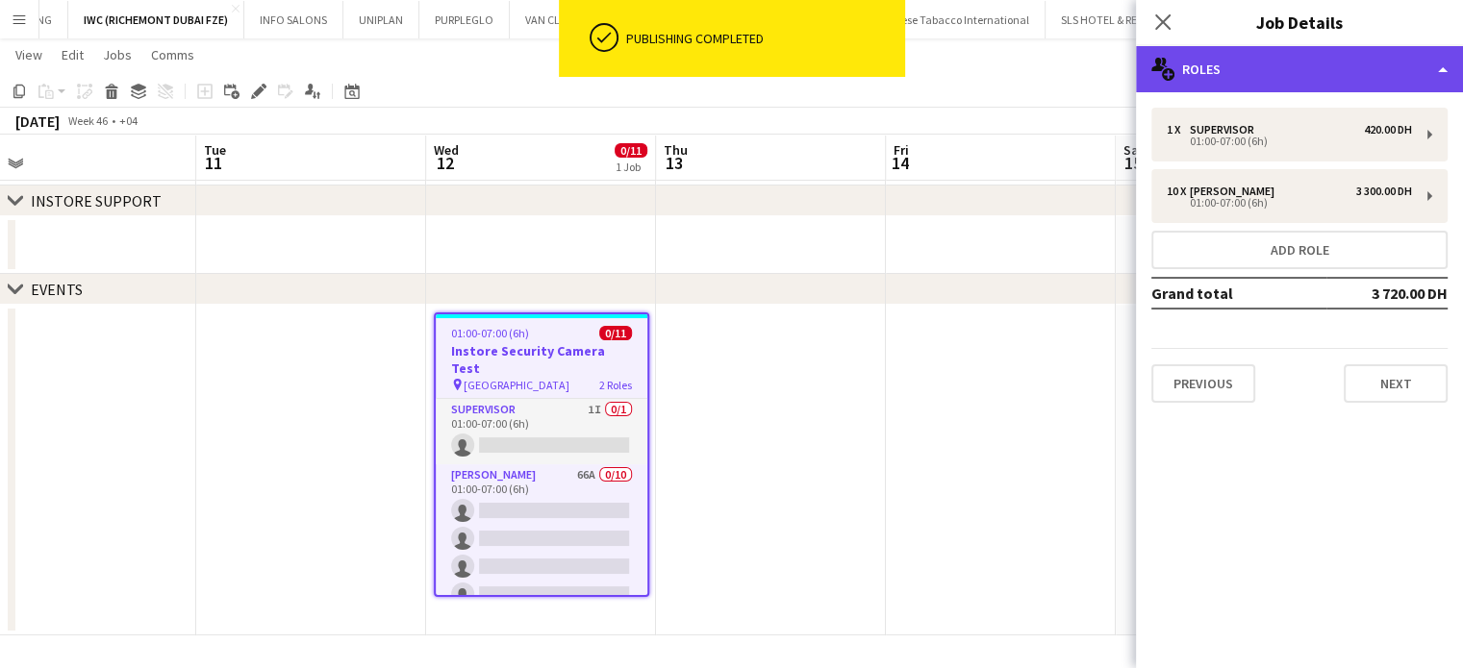
click at [1404, 61] on div "multiple-users-add Roles" at bounding box center [1299, 69] width 327 height 46
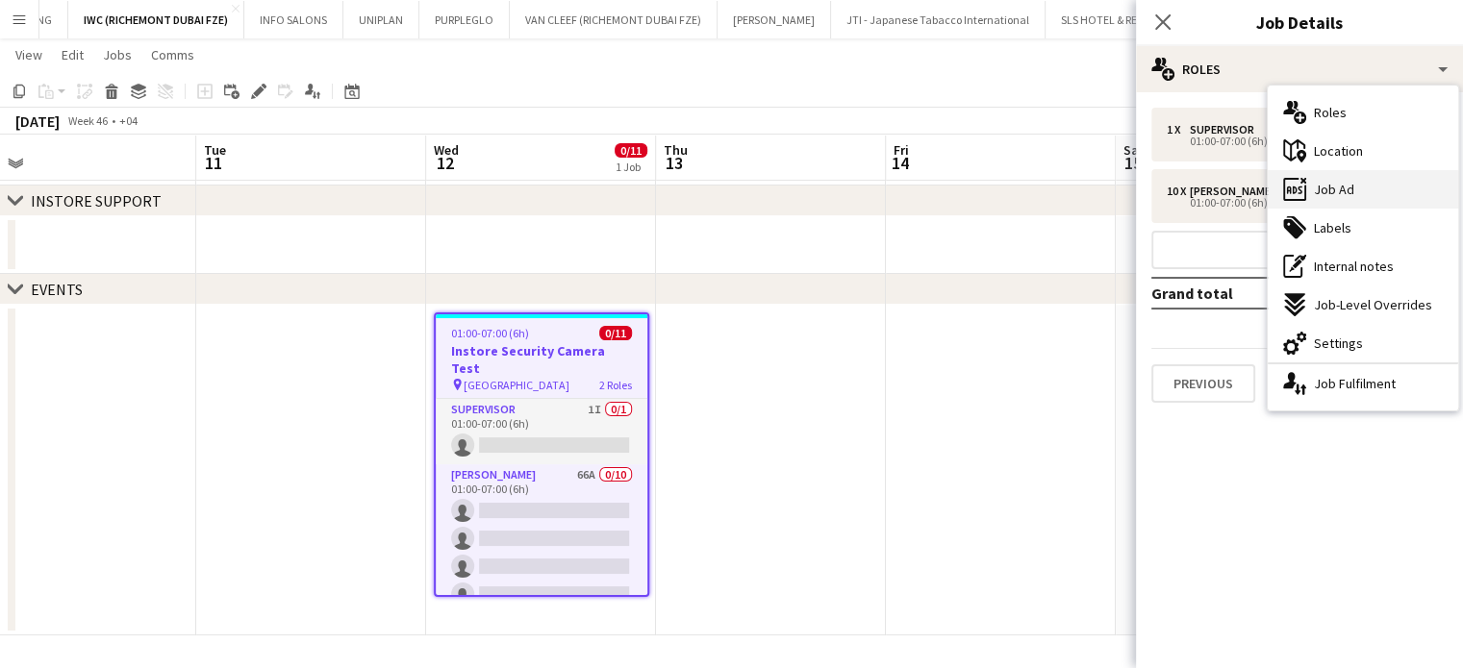
click at [1386, 202] on div "ads-window Job Ad" at bounding box center [1362, 189] width 190 height 38
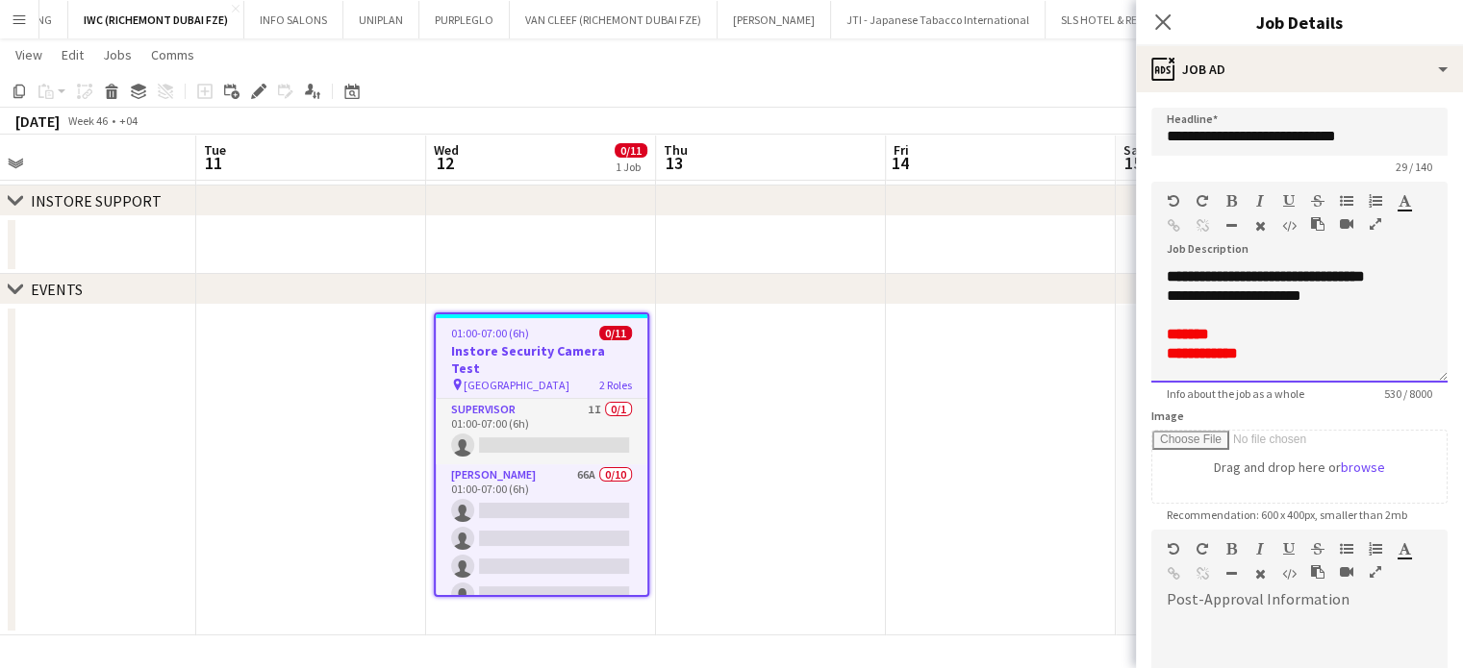
click at [1181, 356] on font "**********" at bounding box center [1201, 353] width 71 height 14
click at [1231, 347] on font "**********" at bounding box center [1198, 353] width 65 height 14
click at [1222, 352] on font "**********" at bounding box center [1198, 353] width 65 height 14
click at [1177, 349] on font "**********" at bounding box center [1198, 353] width 65 height 14
click at [1336, 353] on div "**********" at bounding box center [1298, 353] width 265 height 19
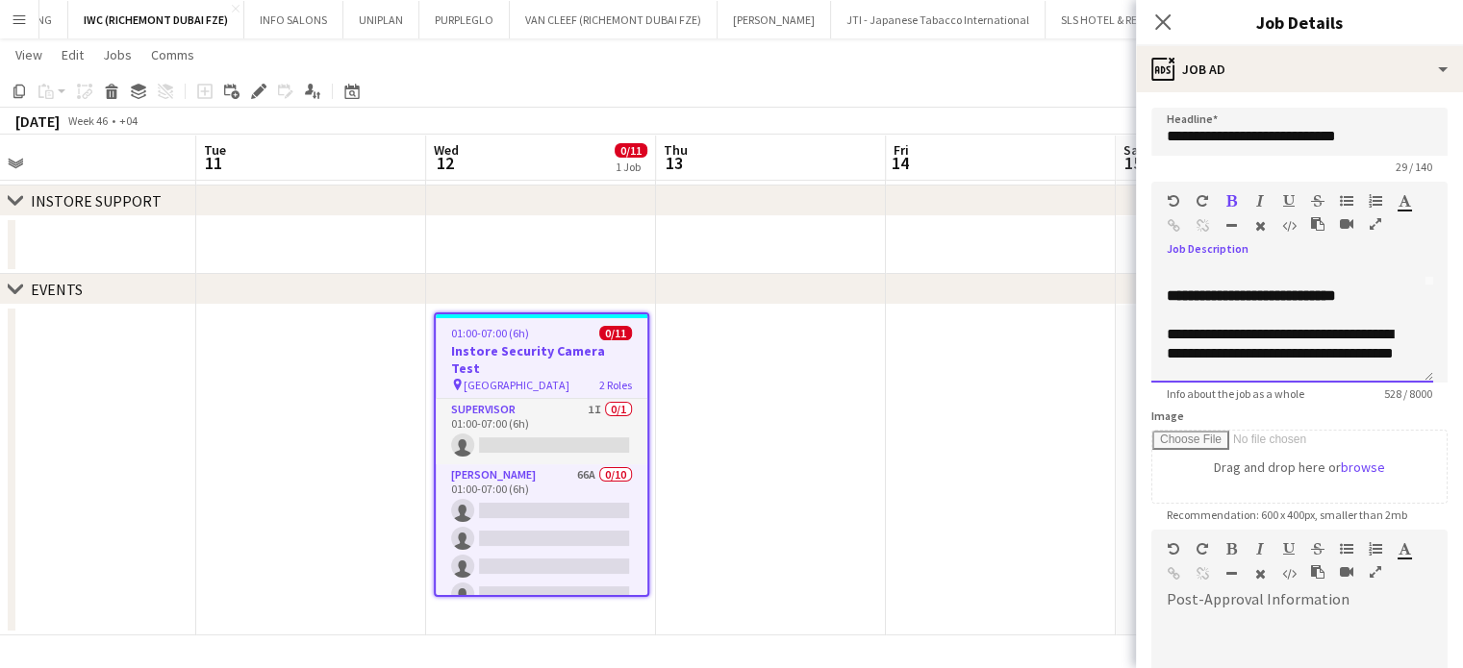
scroll to position [0, 0]
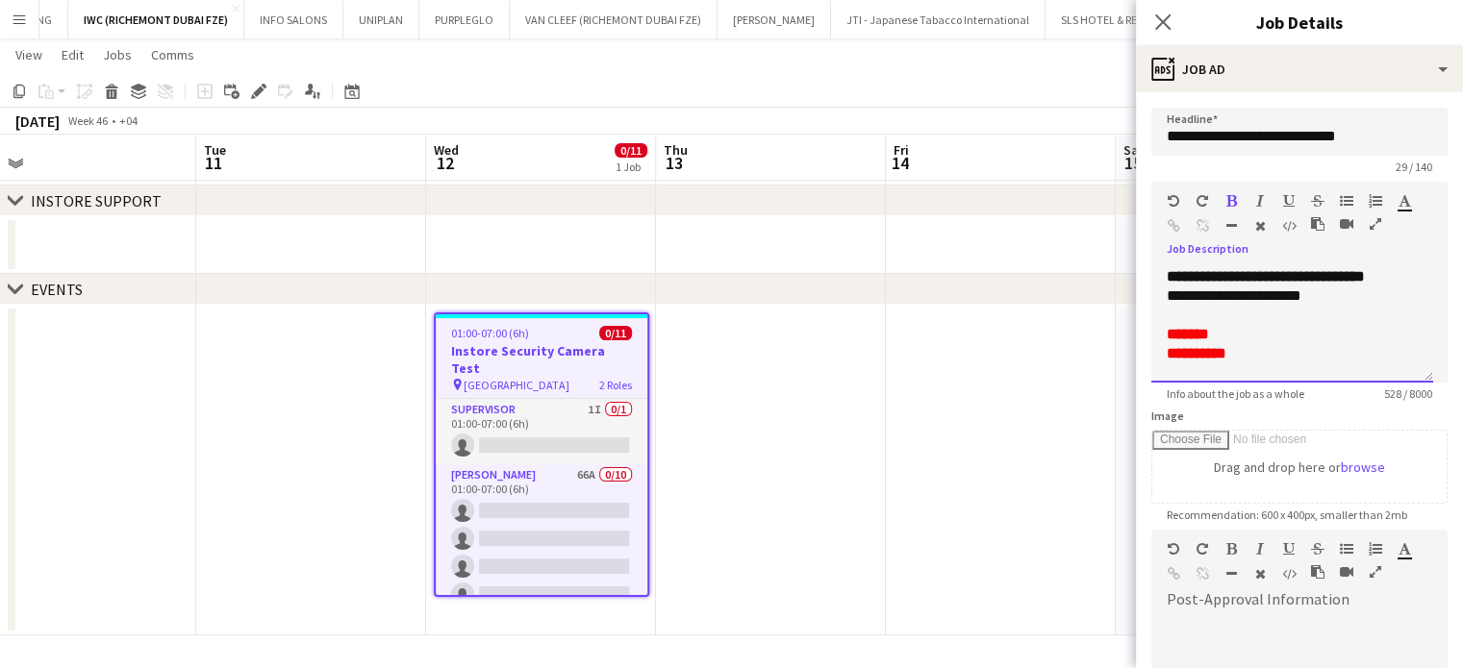
click at [1220, 368] on div at bounding box center [1291, 372] width 251 height 19
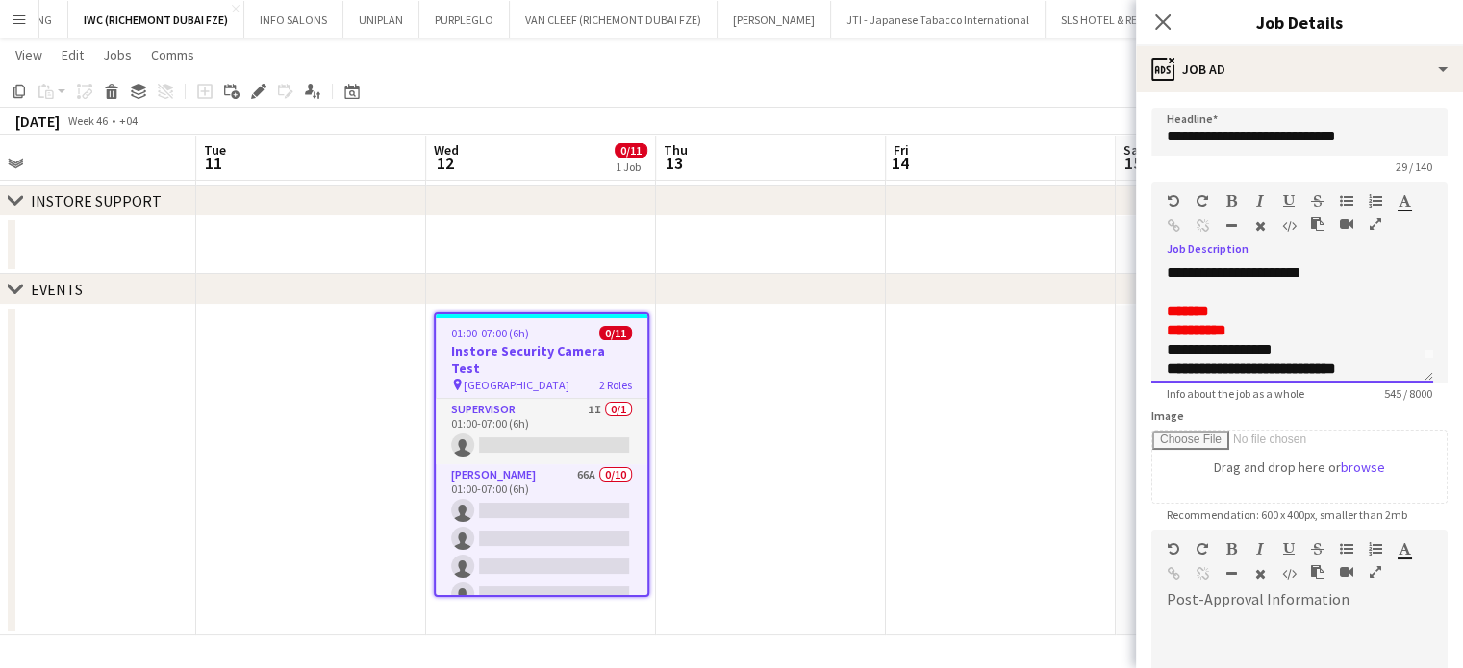
scroll to position [40, 0]
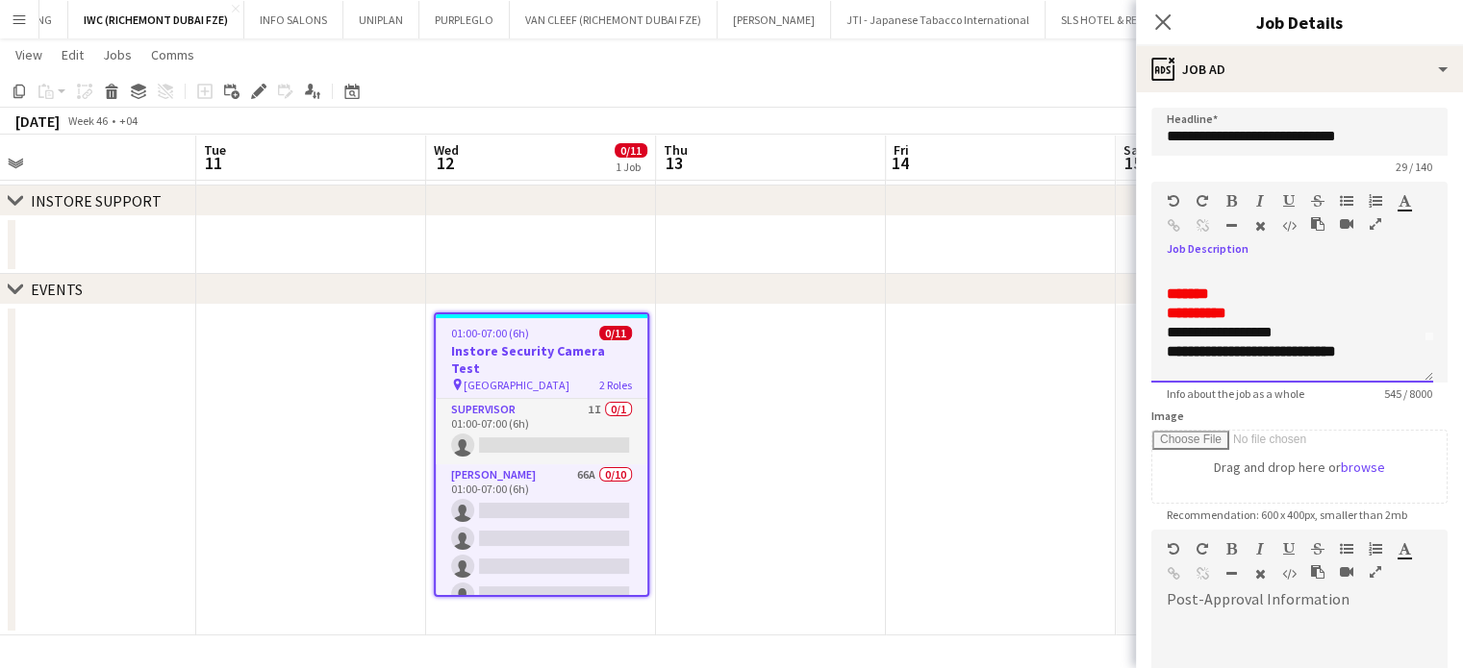
click at [1327, 335] on div "**********" at bounding box center [1284, 332] width 237 height 19
click at [1003, 390] on app-date-cell at bounding box center [1001, 470] width 230 height 331
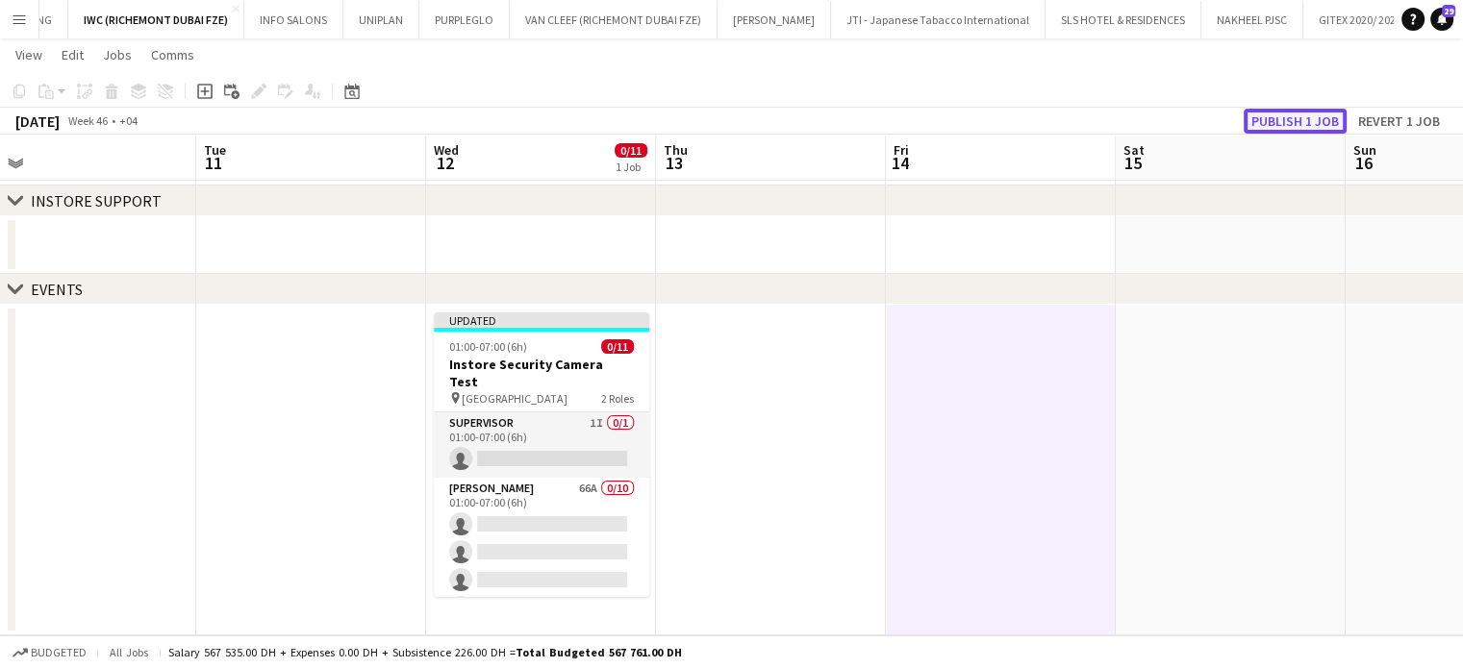
click at [1305, 123] on button "Publish 1 job" at bounding box center [1294, 121] width 103 height 25
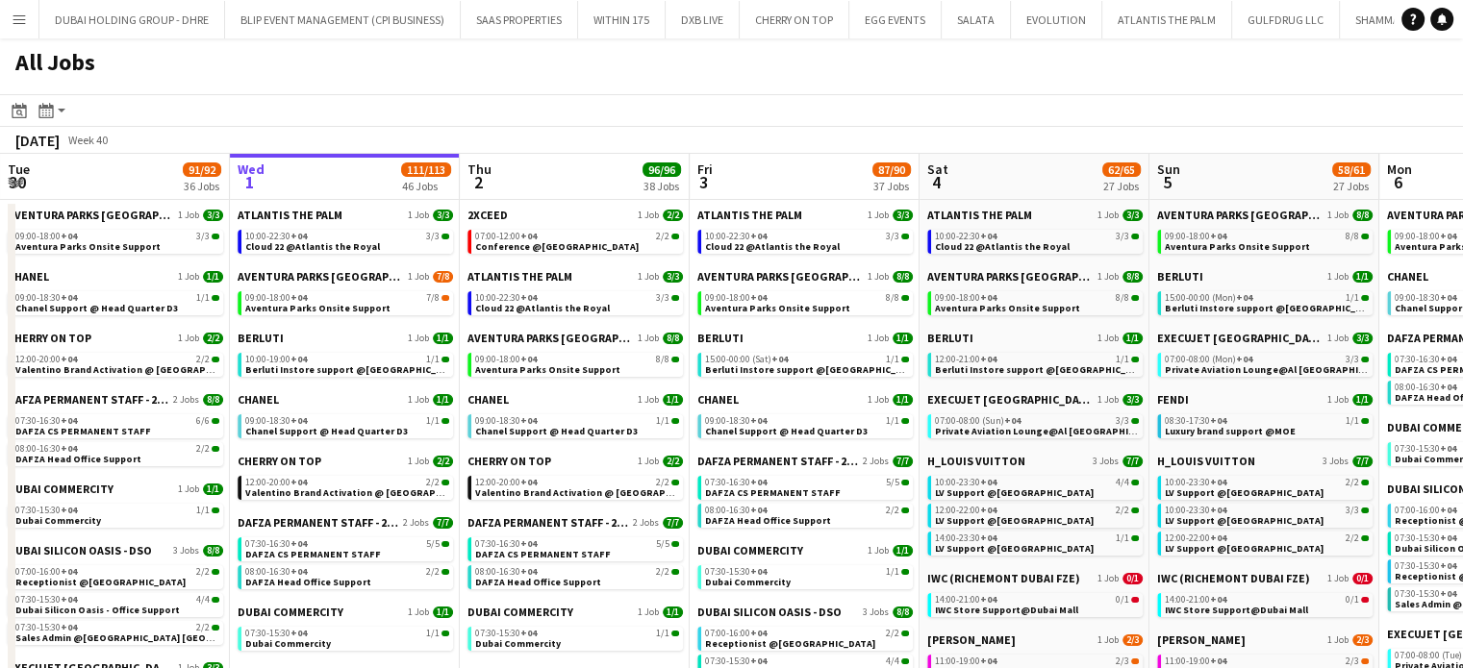
click at [13, 16] on app-icon "Menu" at bounding box center [19, 19] width 15 height 15
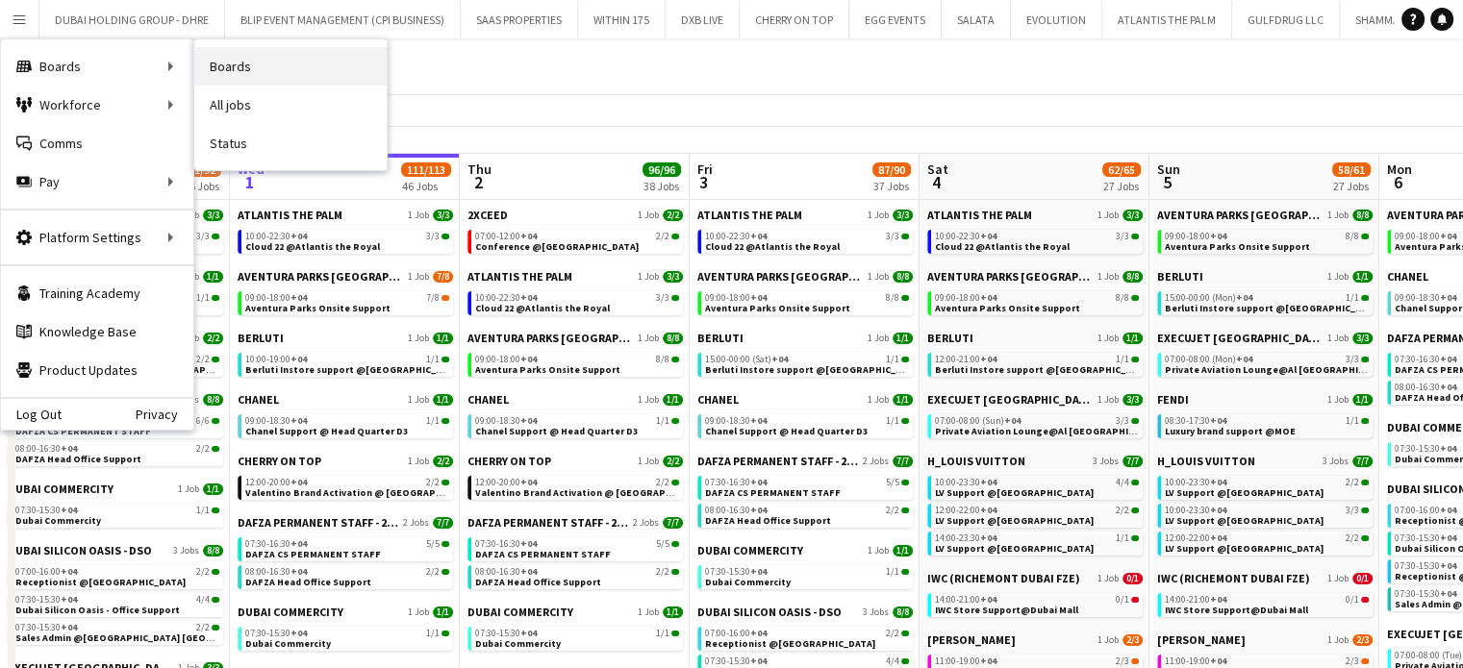
click at [246, 68] on link "Boards" at bounding box center [290, 66] width 192 height 38
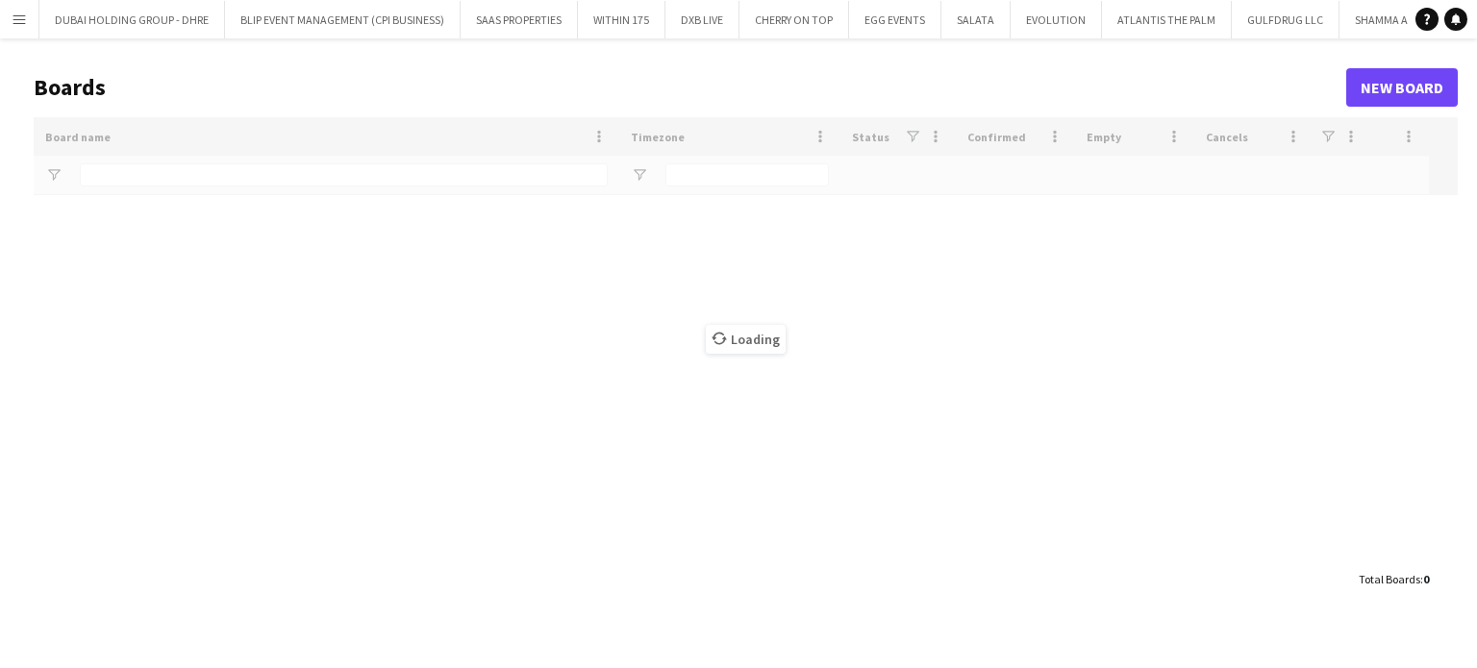
type input "***"
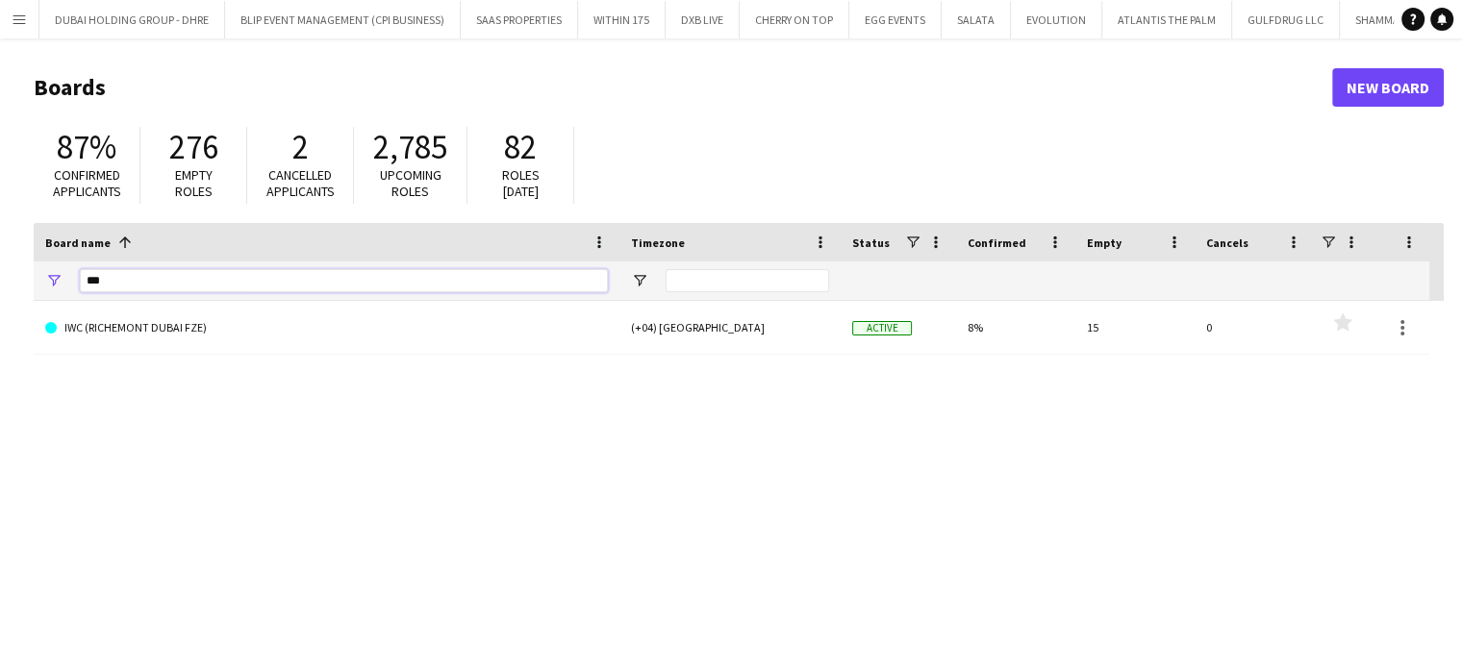
drag, startPoint x: 131, startPoint y: 285, endPoint x: 13, endPoint y: 282, distance: 117.4
click at [7, 284] on main "Boards New Board 87% Confirmed applicants 276 Empty roles 2 Cancelled applicant…" at bounding box center [731, 385] width 1463 height 694
type input "****"
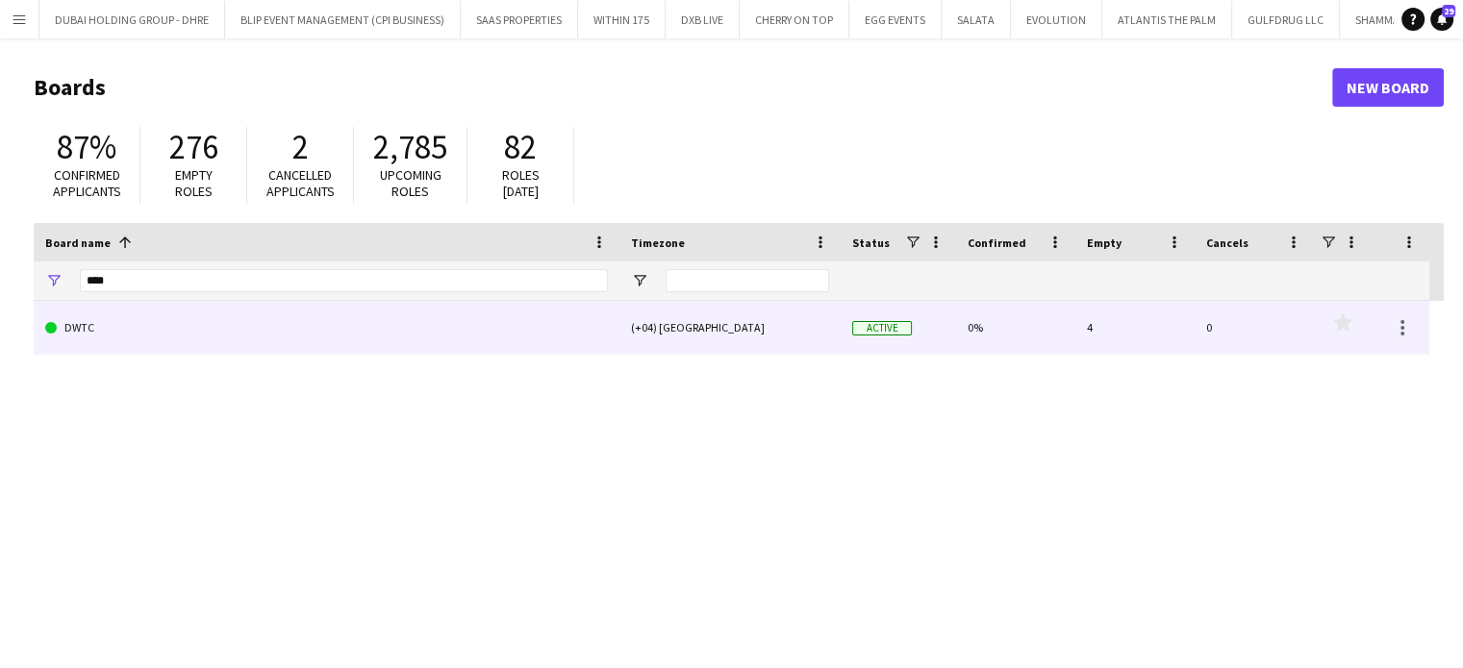
click at [115, 320] on link "DWTC" at bounding box center [326, 328] width 563 height 54
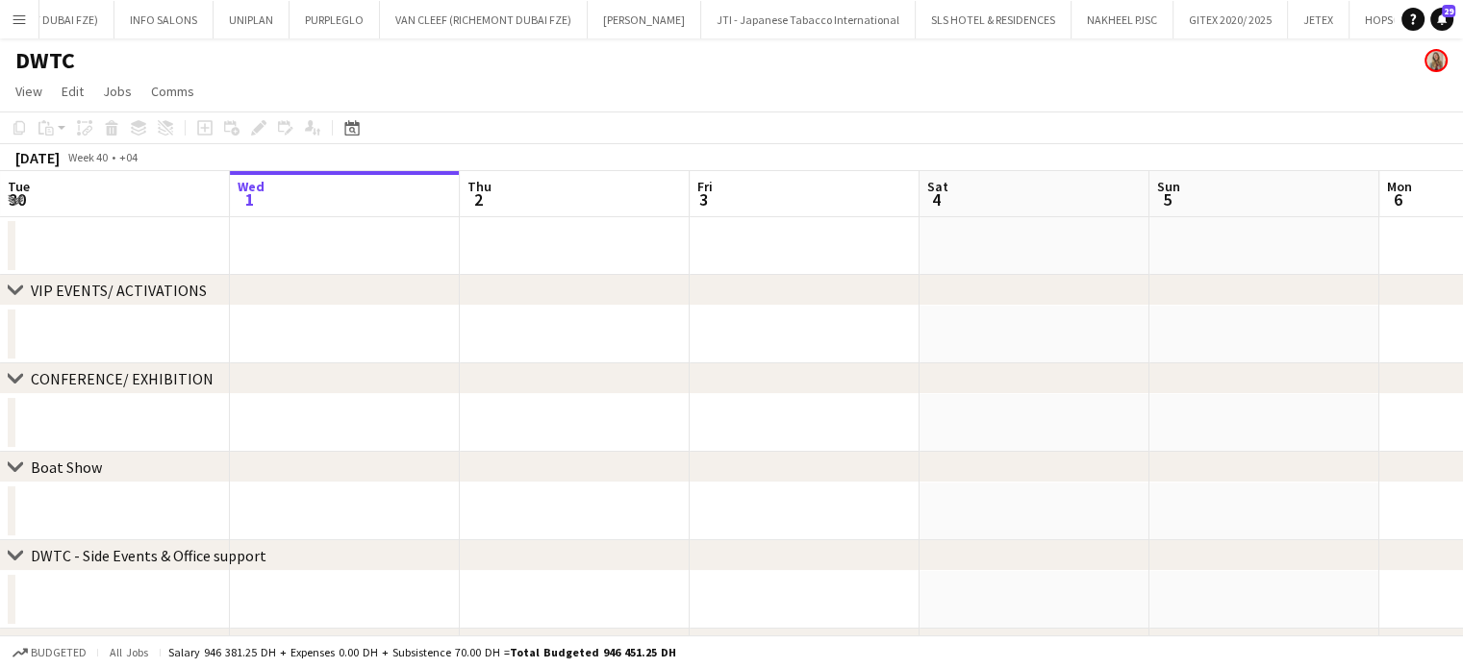
scroll to position [0, 2570]
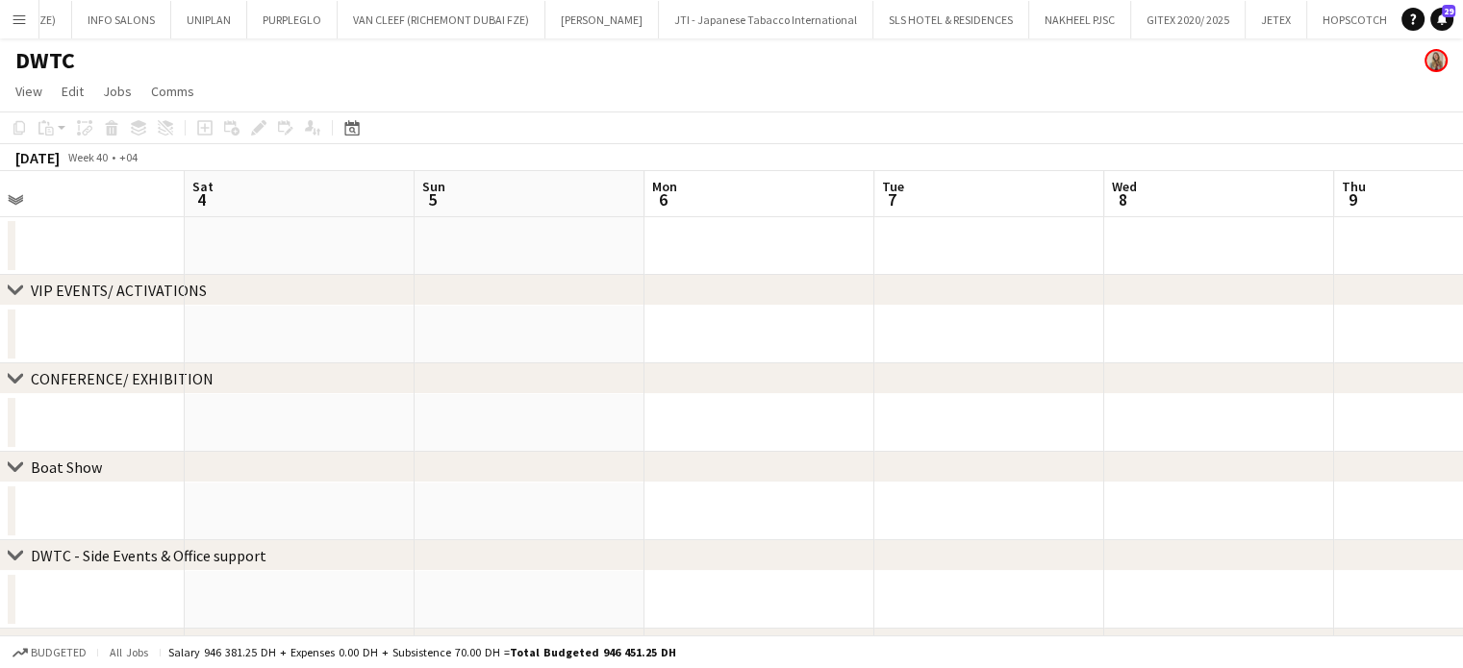
drag, startPoint x: 271, startPoint y: 273, endPoint x: 507, endPoint y: 336, distance: 243.8
click at [151, 273] on app-calendar-viewport "Tue 30 Wed 1 Thu 2 Fri 3 Sat 4 Sun 5 Mon 6 Tue 7 Wed 8 Thu 9 Fri 10 Sat 11" at bounding box center [731, 577] width 1463 height 812
drag, startPoint x: 830, startPoint y: 364, endPoint x: 334, endPoint y: 360, distance: 496.2
click at [336, 360] on div "chevron-right VIP EVENTS/ ACTIVATIONS chevron-right CONFERENCE/ EXHIBITION chev…" at bounding box center [731, 577] width 1463 height 812
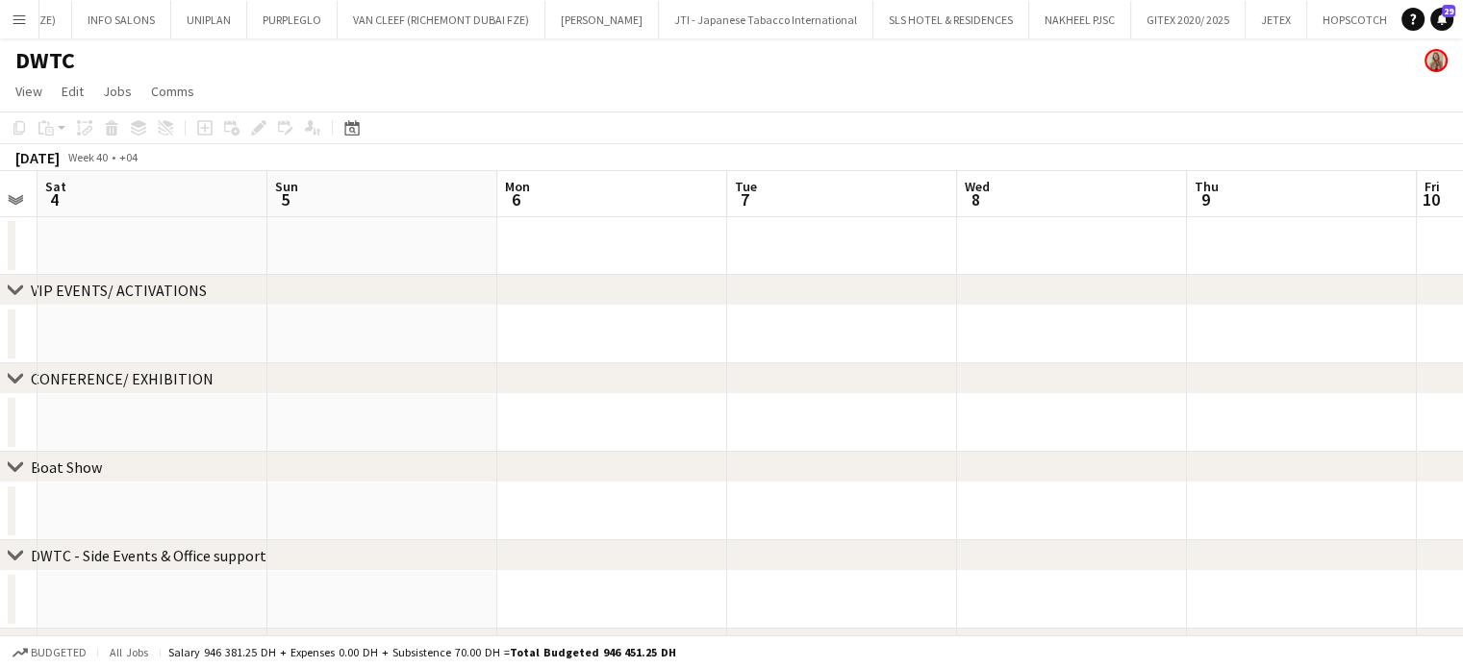
drag, startPoint x: 884, startPoint y: 355, endPoint x: 214, endPoint y: 335, distance: 669.6
click at [250, 342] on div "chevron-right VIP EVENTS/ ACTIVATIONS chevron-right CONFERENCE/ EXHIBITION chev…" at bounding box center [731, 577] width 1463 height 812
click at [365, 124] on div "Date picker [DATE] [DATE] [DATE] M [DATE] T [DATE] W [DATE] T [DATE] F [DATE] S…" at bounding box center [345, 127] width 43 height 23
click at [354, 130] on icon "Date picker" at bounding box center [351, 127] width 15 height 15
click at [503, 200] on span "Next month" at bounding box center [508, 194] width 38 height 38
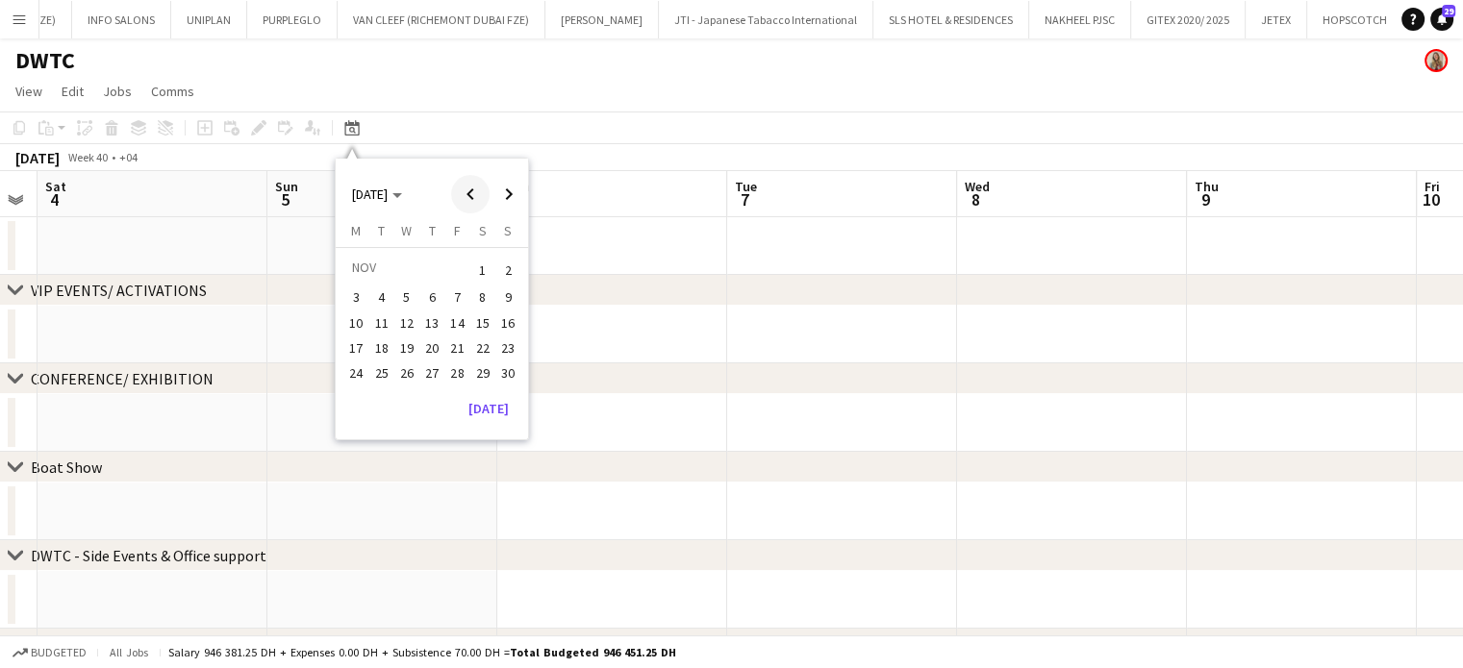
click at [469, 199] on span "Previous month" at bounding box center [470, 194] width 38 height 38
click at [356, 340] on span "13" at bounding box center [356, 343] width 23 height 23
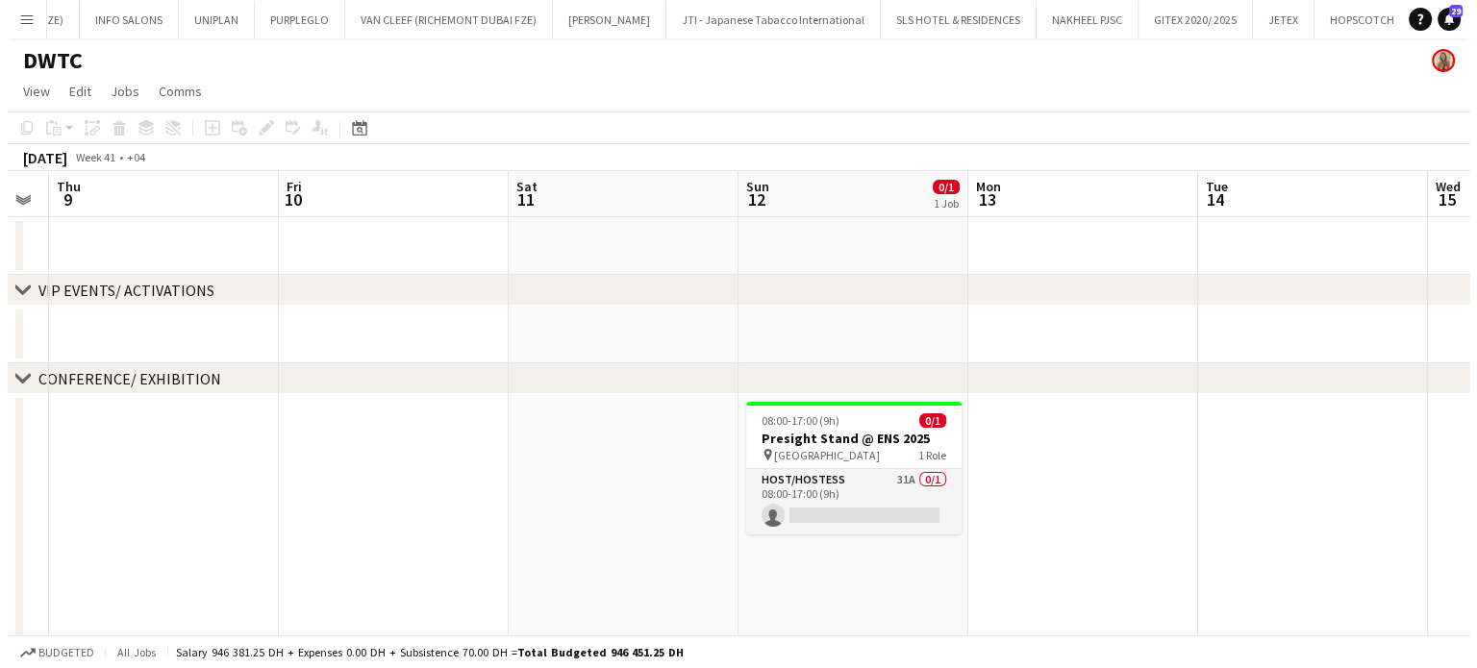
scroll to position [0, 596]
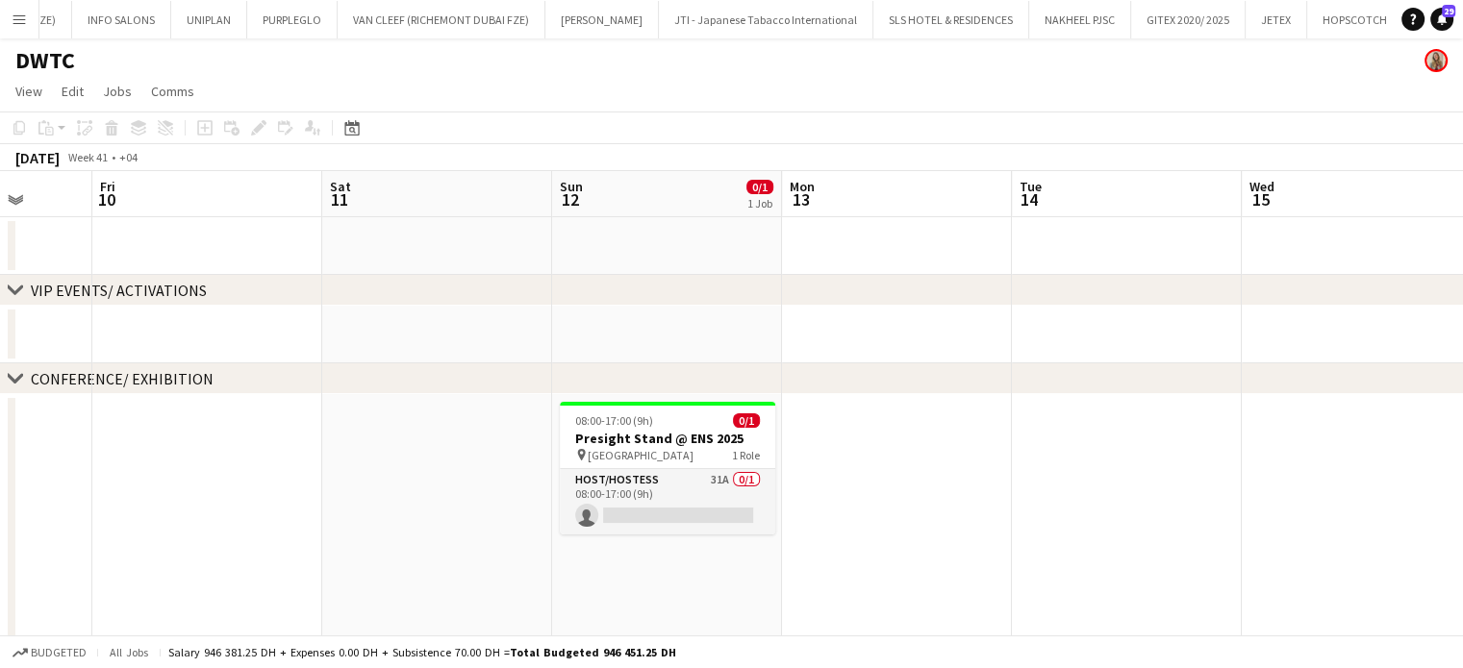
drag, startPoint x: 549, startPoint y: 450, endPoint x: 839, endPoint y: 529, distance: 300.0
click at [697, 489] on app-card-role "Host/Hostess 31A 0/1 08:00-17:00 (9h) single-neutral-actions" at bounding box center [668, 501] width 215 height 65
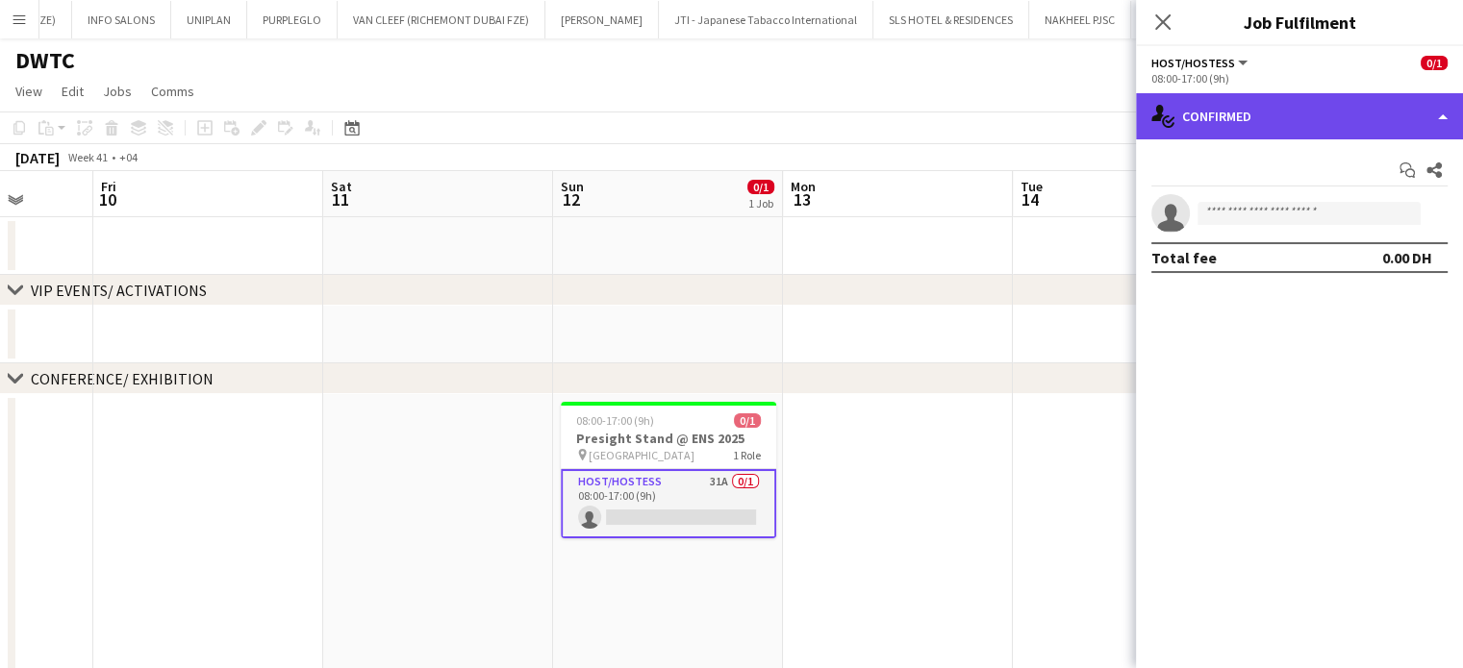
click at [1419, 104] on div "single-neutral-actions-check-2 Confirmed" at bounding box center [1299, 116] width 327 height 46
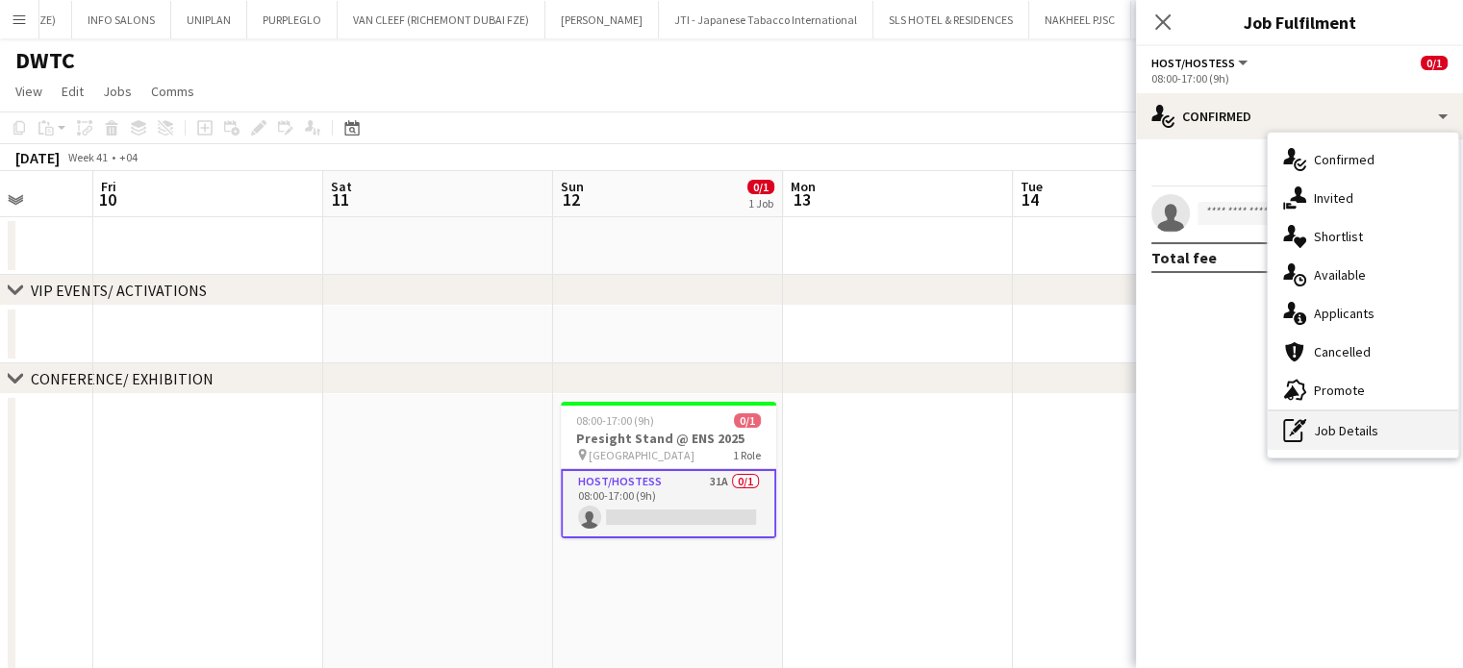
click at [1323, 441] on div "pen-write Job Details" at bounding box center [1362, 431] width 190 height 38
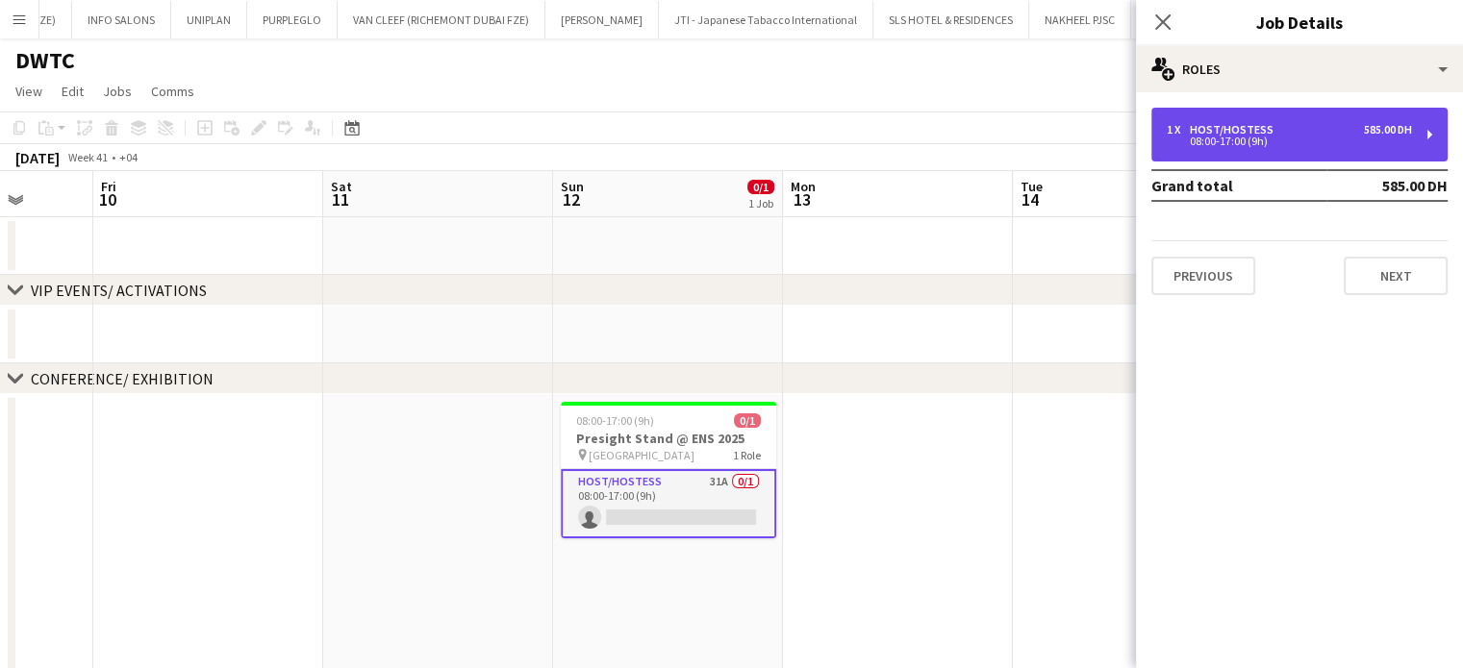
click at [1285, 126] on div "1 x Host/Hostess 585.00 DH" at bounding box center [1288, 129] width 245 height 13
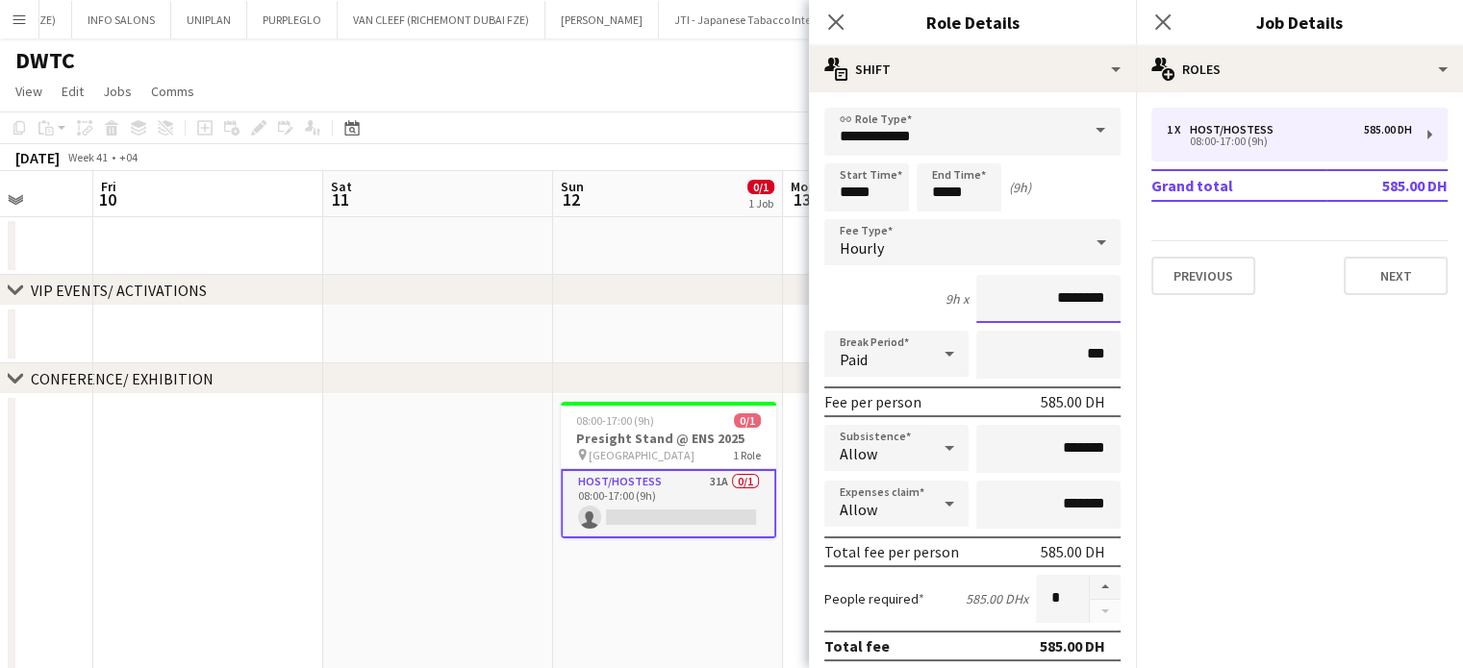
click at [1047, 295] on input "********" at bounding box center [1048, 299] width 144 height 48
click at [704, 491] on app-card-role "Host/Hostess 31A 0/1 08:00-17:00 (9h) single-neutral-actions" at bounding box center [668, 503] width 215 height 69
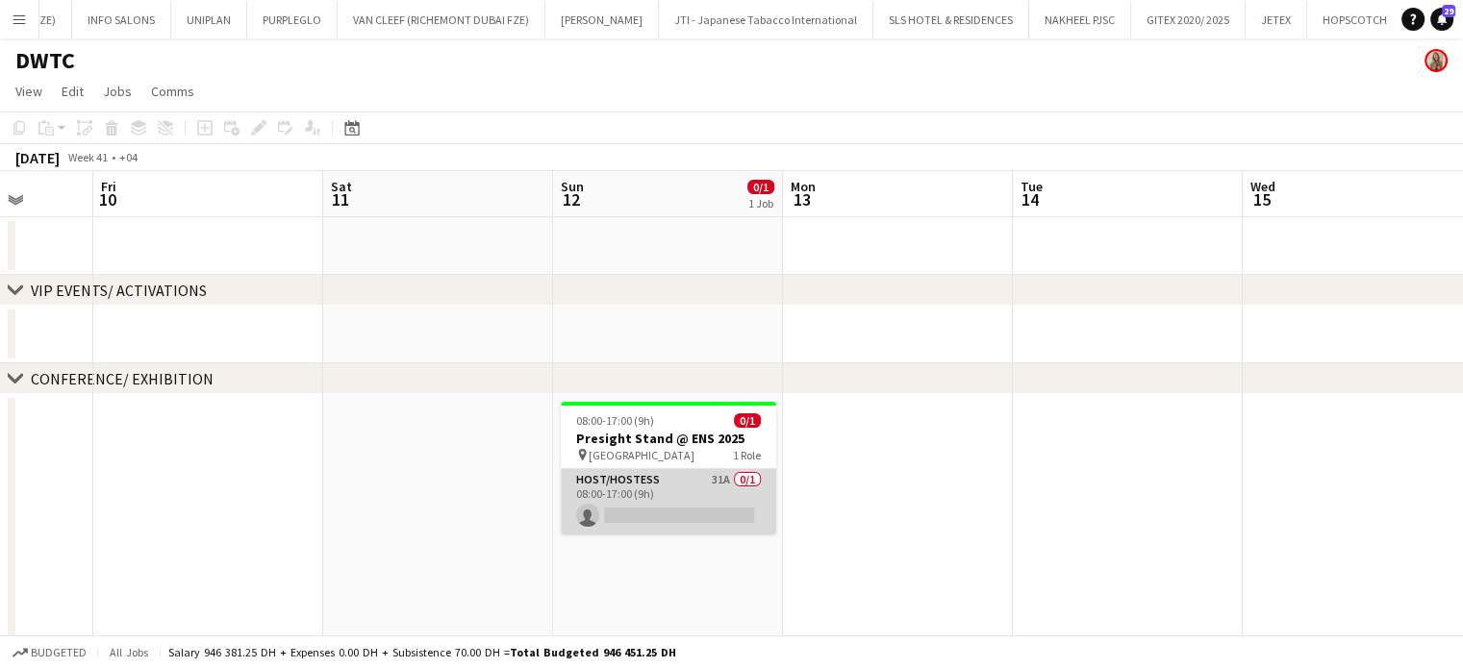
click at [704, 491] on app-card-role "Host/Hostess 31A 0/1 08:00-17:00 (9h) single-neutral-actions" at bounding box center [668, 501] width 215 height 65
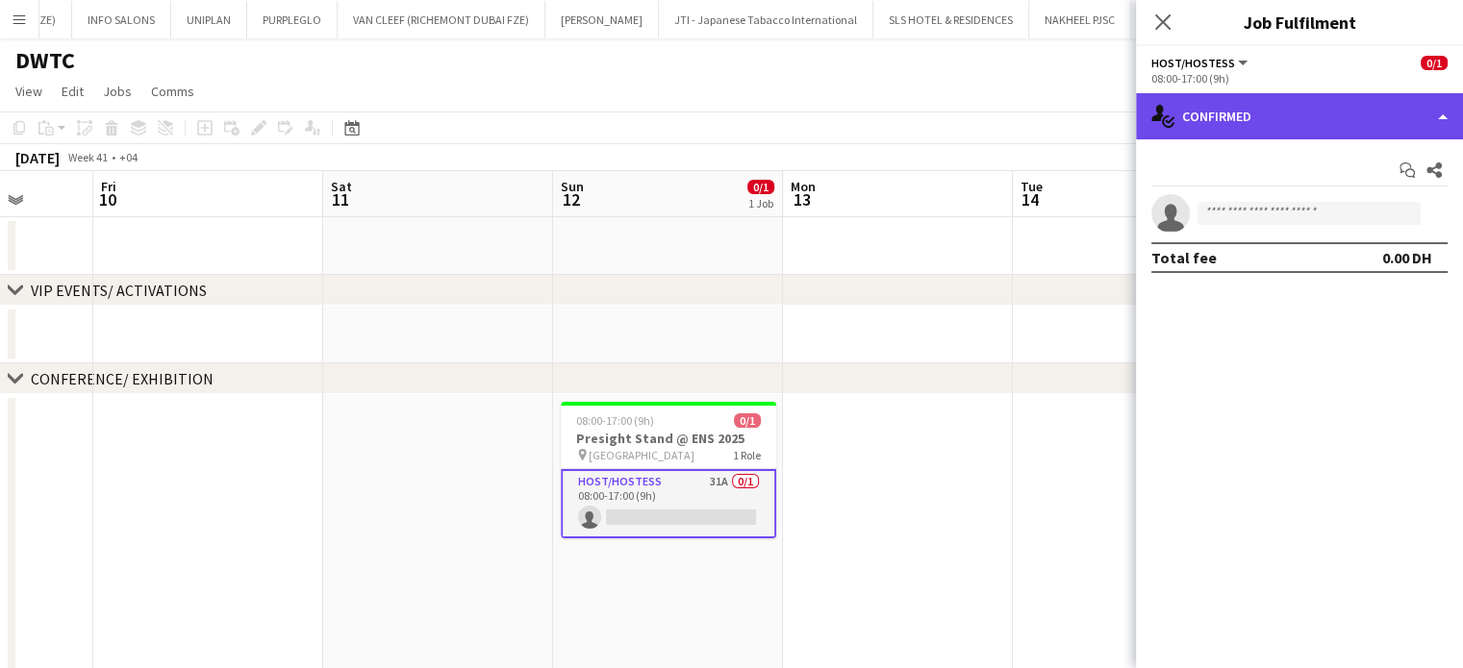
click at [1438, 112] on div "single-neutral-actions-check-2 Confirmed" at bounding box center [1299, 116] width 327 height 46
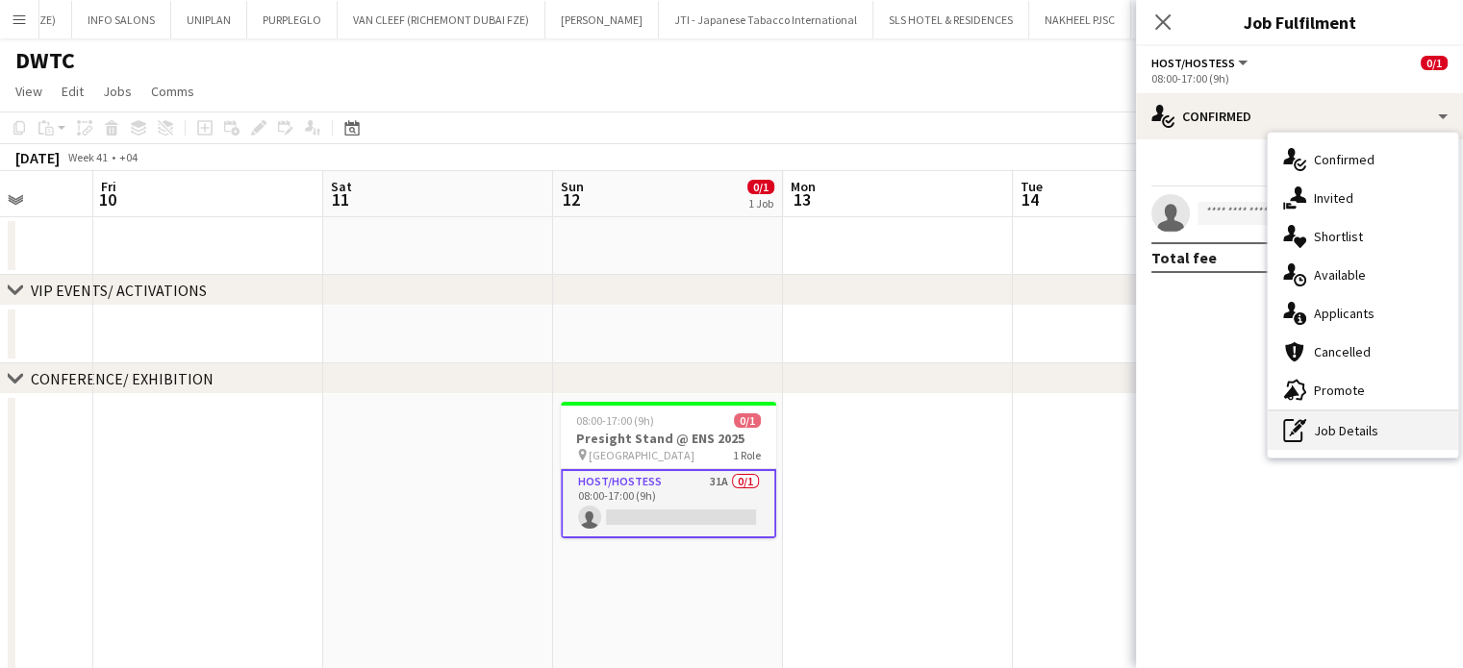
click at [1335, 416] on div "pen-write Job Details" at bounding box center [1362, 431] width 190 height 38
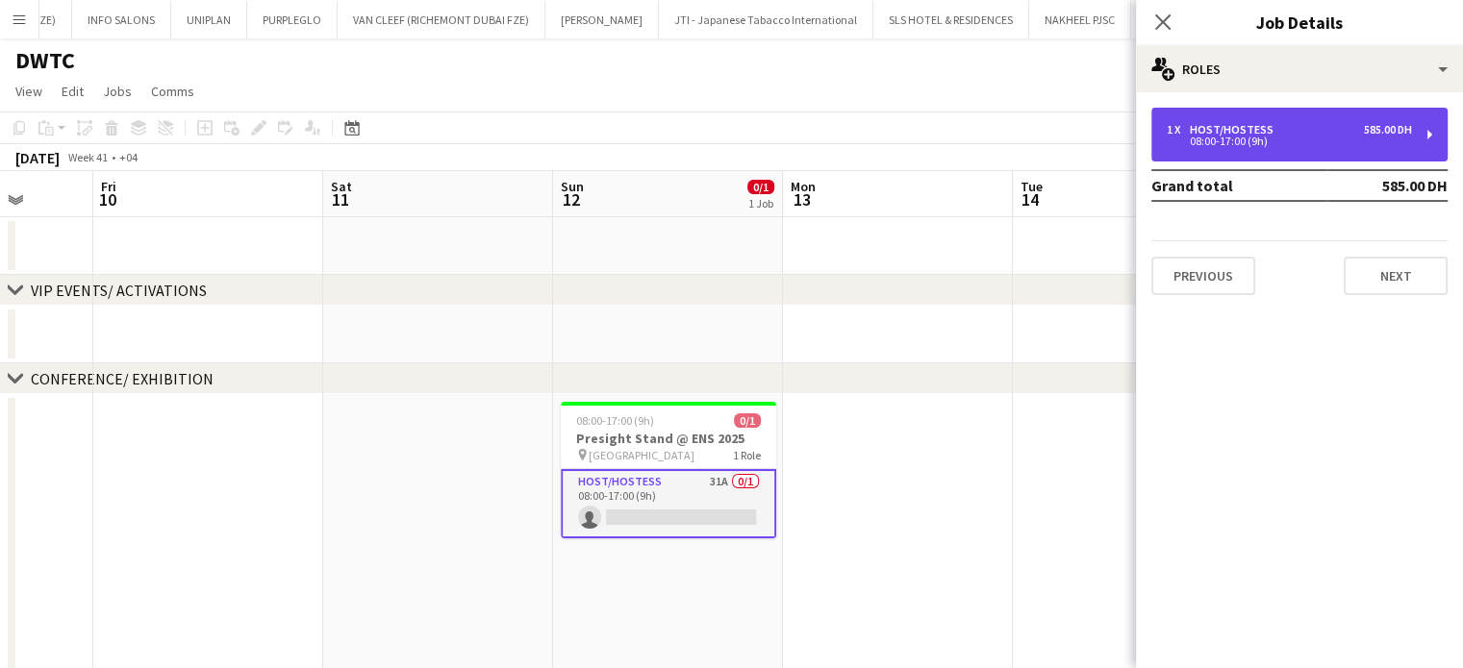
click at [1229, 123] on div "Host/Hostess" at bounding box center [1235, 129] width 91 height 13
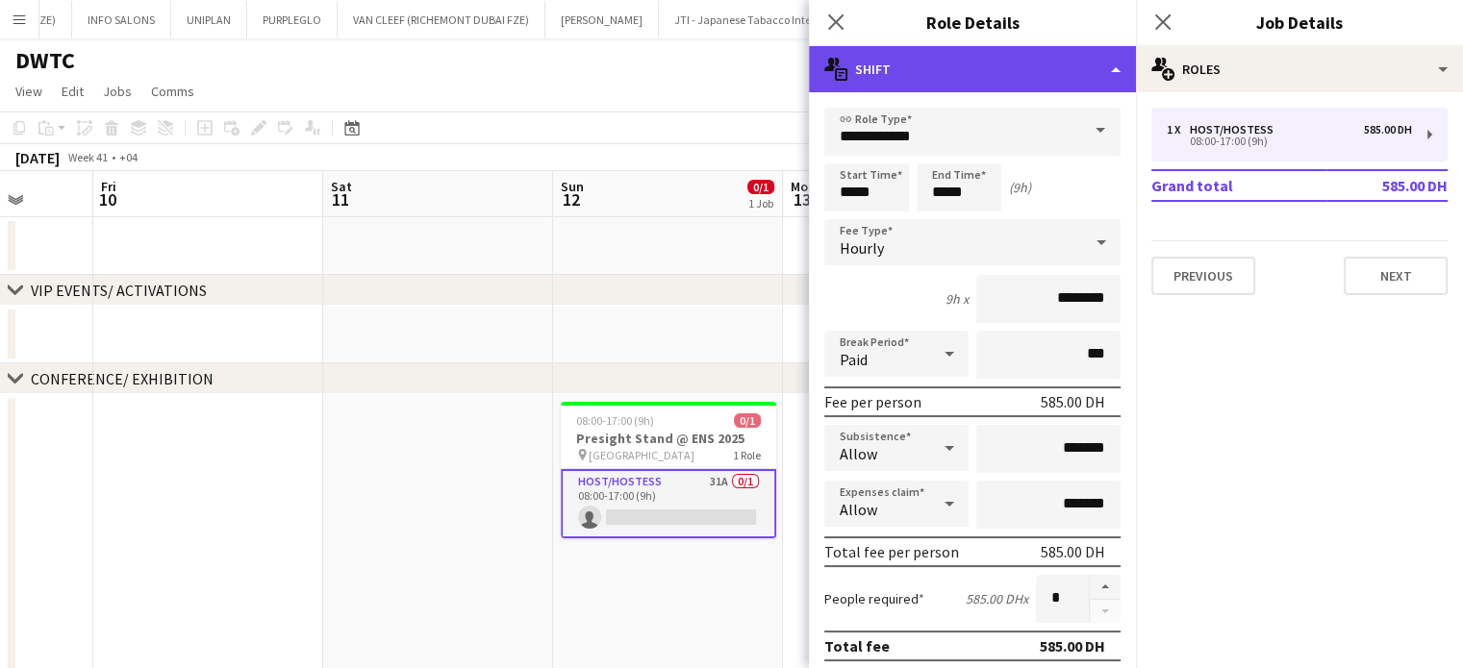
click at [1072, 63] on div "multiple-actions-text Shift" at bounding box center [972, 69] width 327 height 46
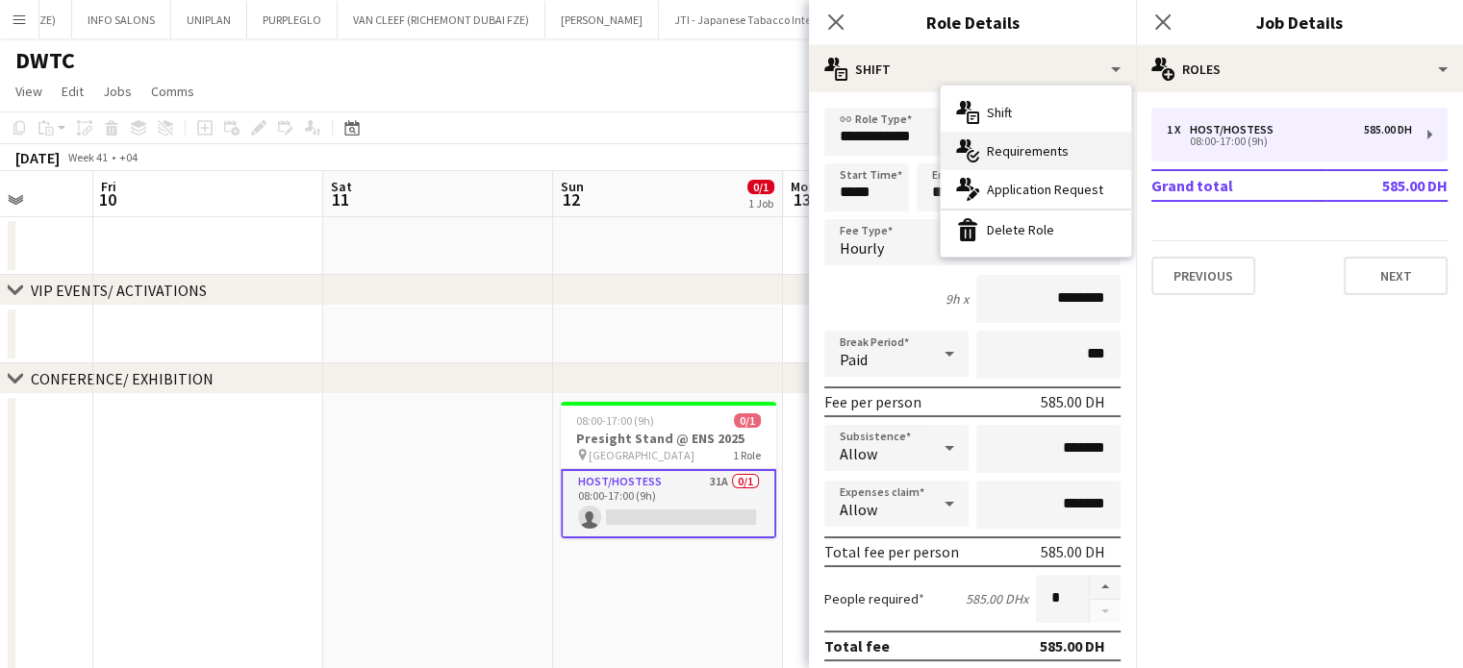
click at [1045, 161] on div "multiple-actions-check-2 Requirements" at bounding box center [1035, 151] width 190 height 38
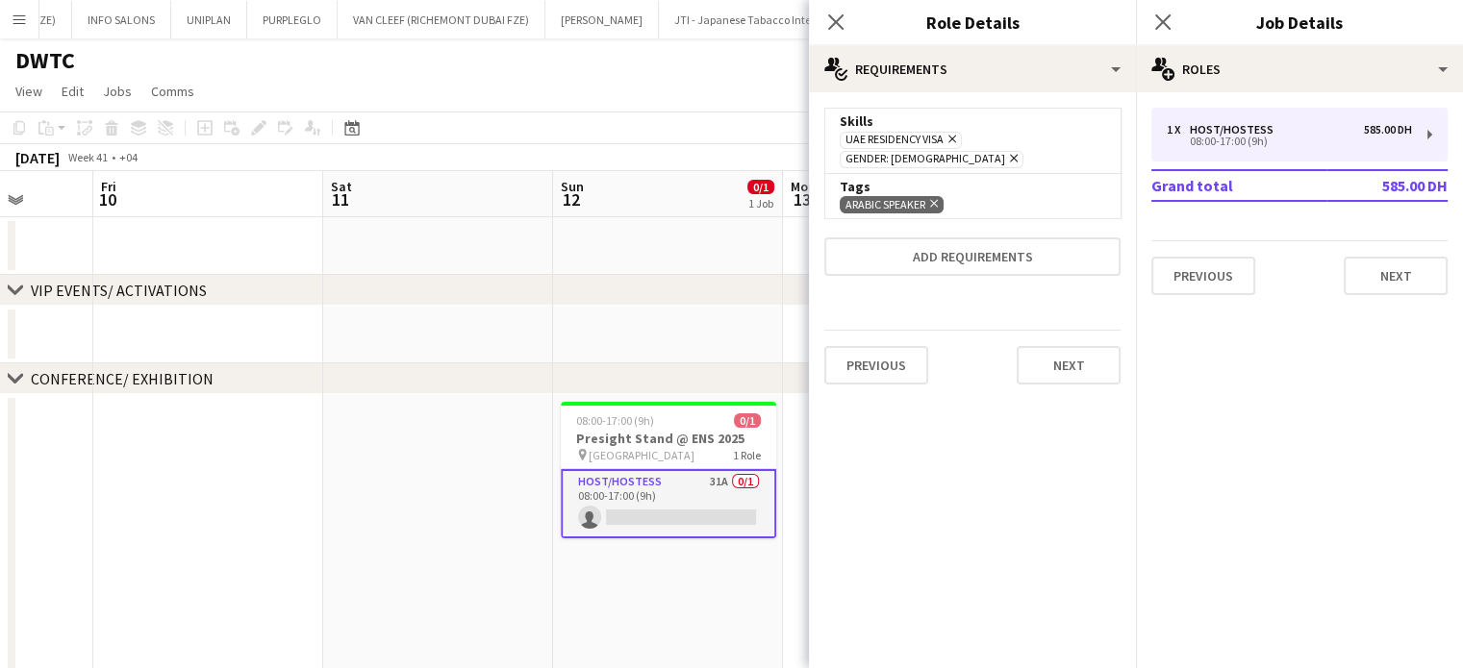
click at [731, 492] on app-card-role "Host/Hostess 31A 0/1 08:00-17:00 (9h) single-neutral-actions" at bounding box center [668, 503] width 215 height 69
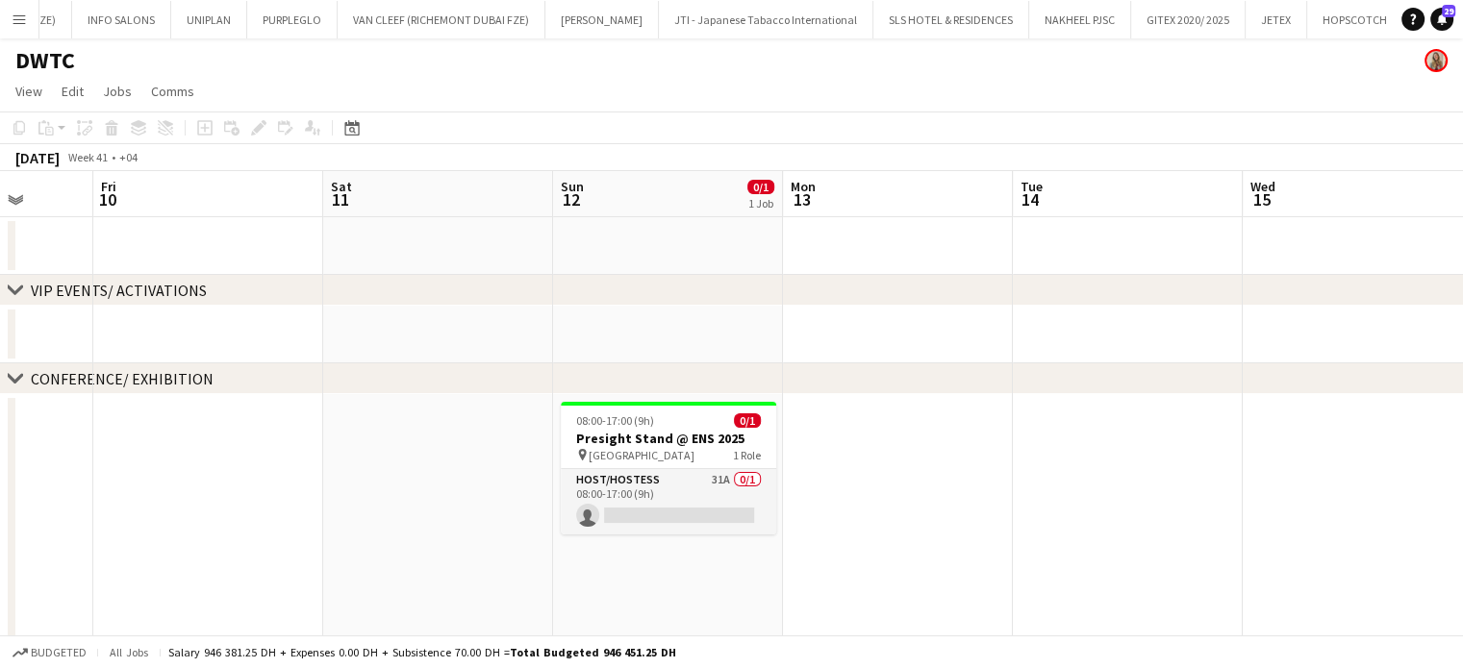
click at [976, 453] on app-date-cell at bounding box center [898, 553] width 230 height 319
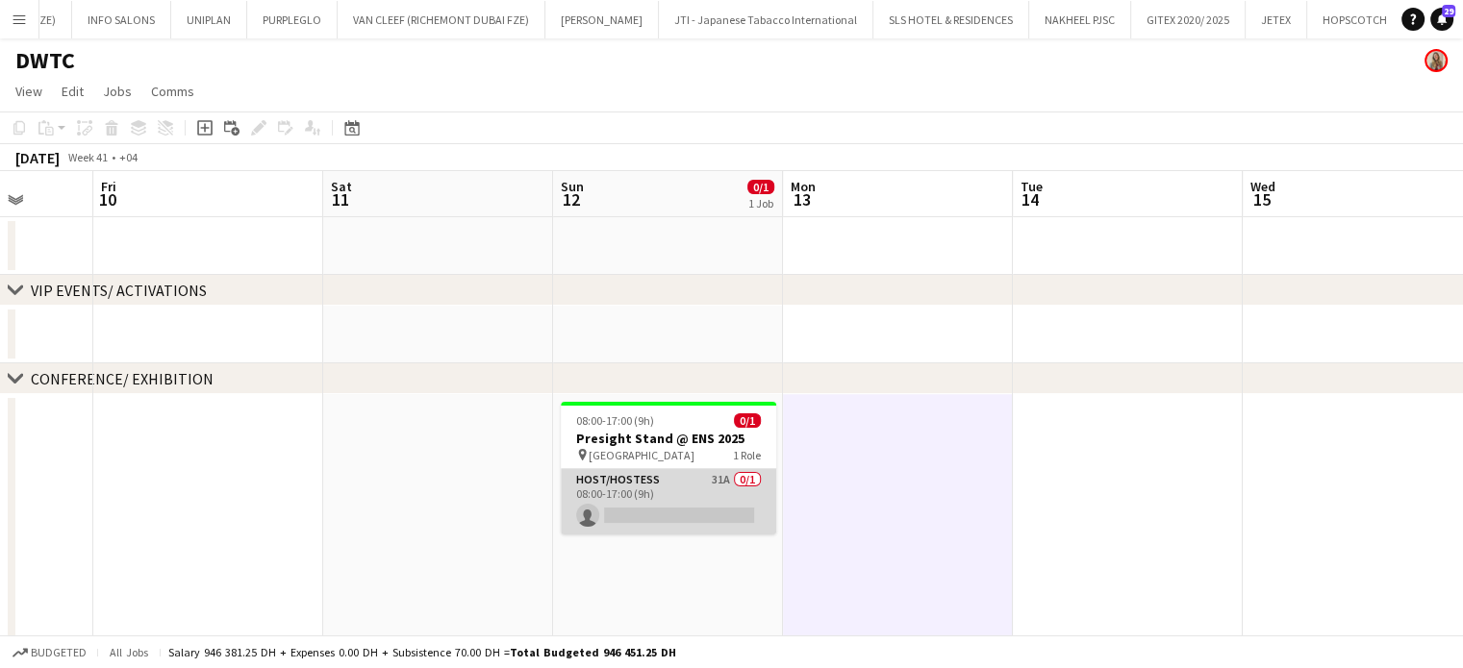
click at [635, 480] on app-card-role "Host/Hostess 31A 0/1 08:00-17:00 (9h) single-neutral-actions" at bounding box center [668, 501] width 215 height 65
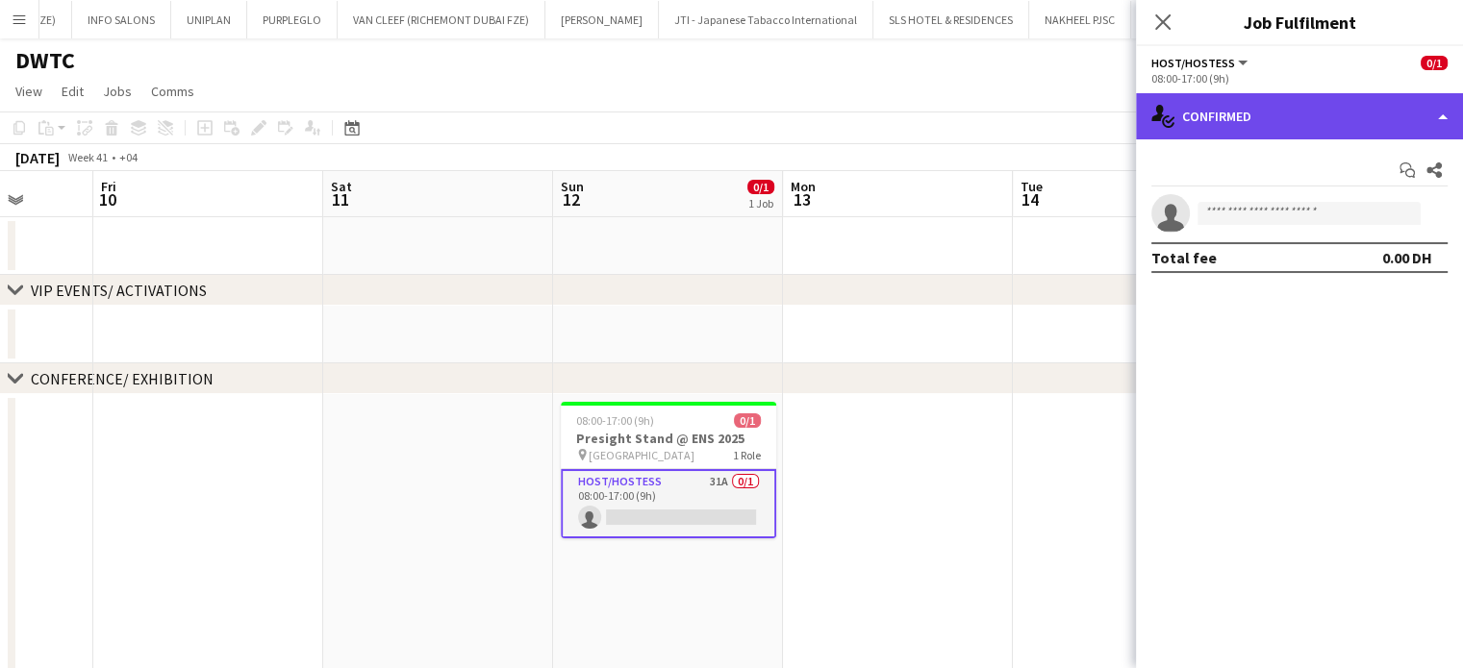
click at [1405, 101] on div "single-neutral-actions-check-2 Confirmed" at bounding box center [1299, 116] width 327 height 46
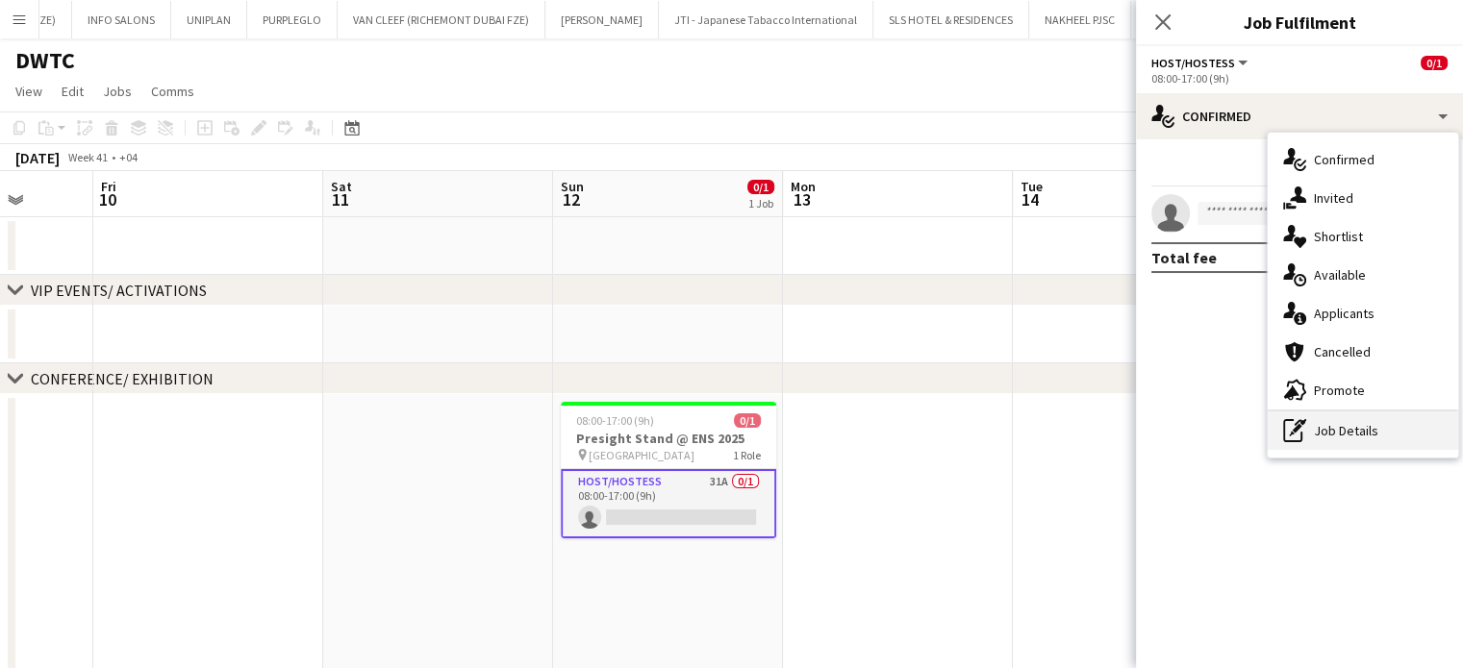
click at [1337, 436] on div "pen-write Job Details" at bounding box center [1362, 431] width 190 height 38
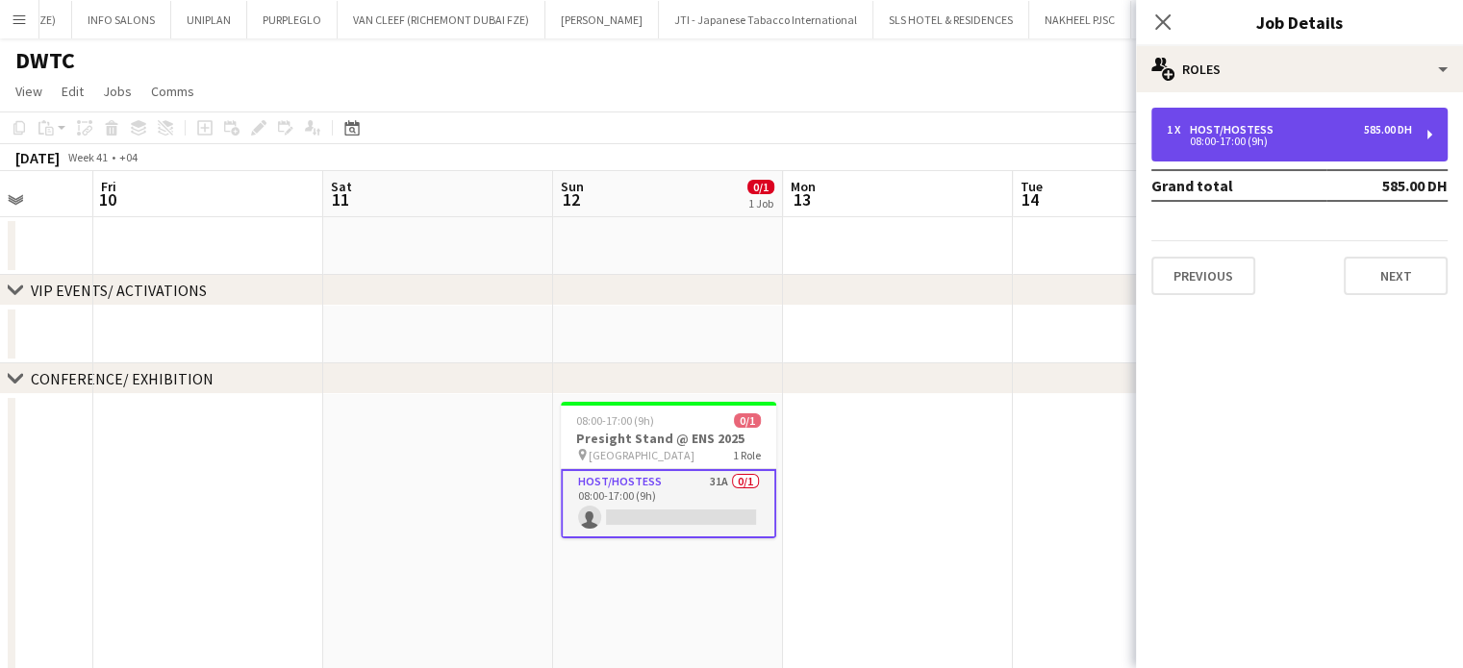
click at [1289, 138] on div "08:00-17:00 (9h)" at bounding box center [1288, 142] width 245 height 10
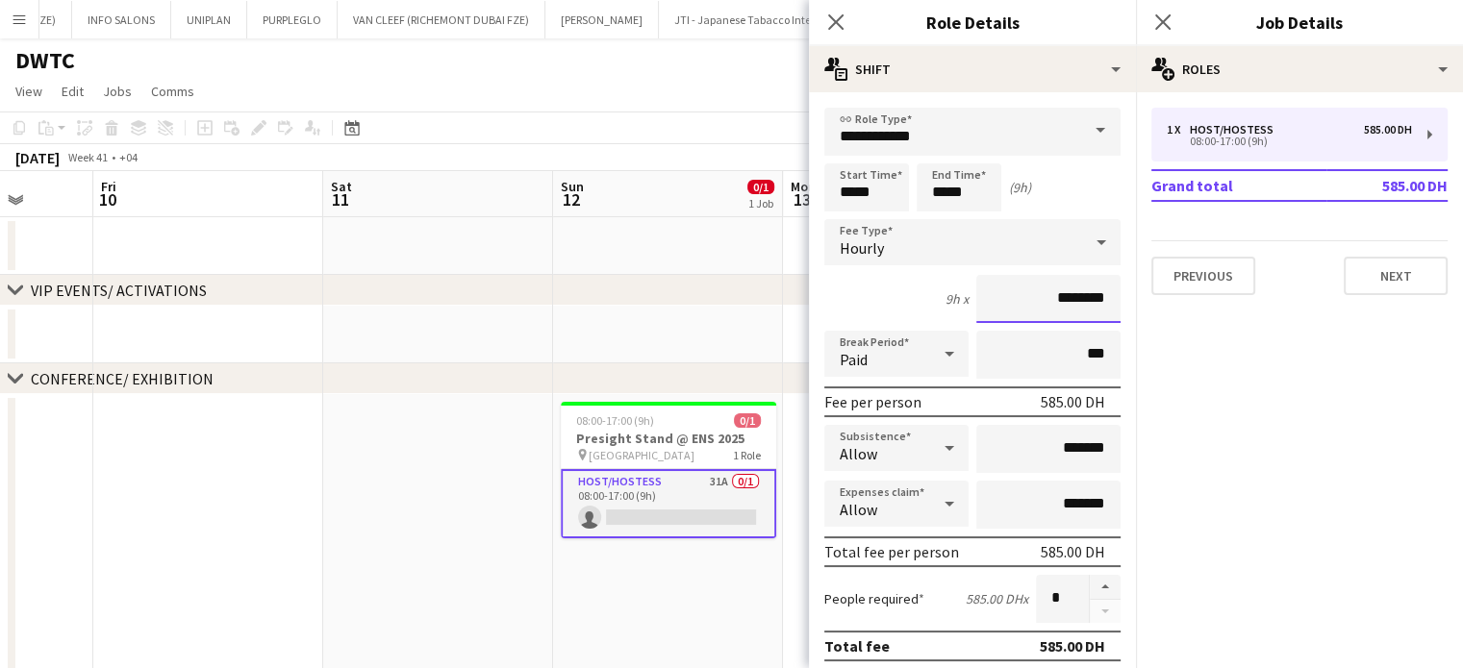
drag, startPoint x: 1042, startPoint y: 294, endPoint x: 998, endPoint y: 298, distance: 44.4
click at [998, 297] on input "********" at bounding box center [1048, 299] width 144 height 48
type input "********"
click at [546, 507] on app-date-cell at bounding box center [438, 553] width 230 height 319
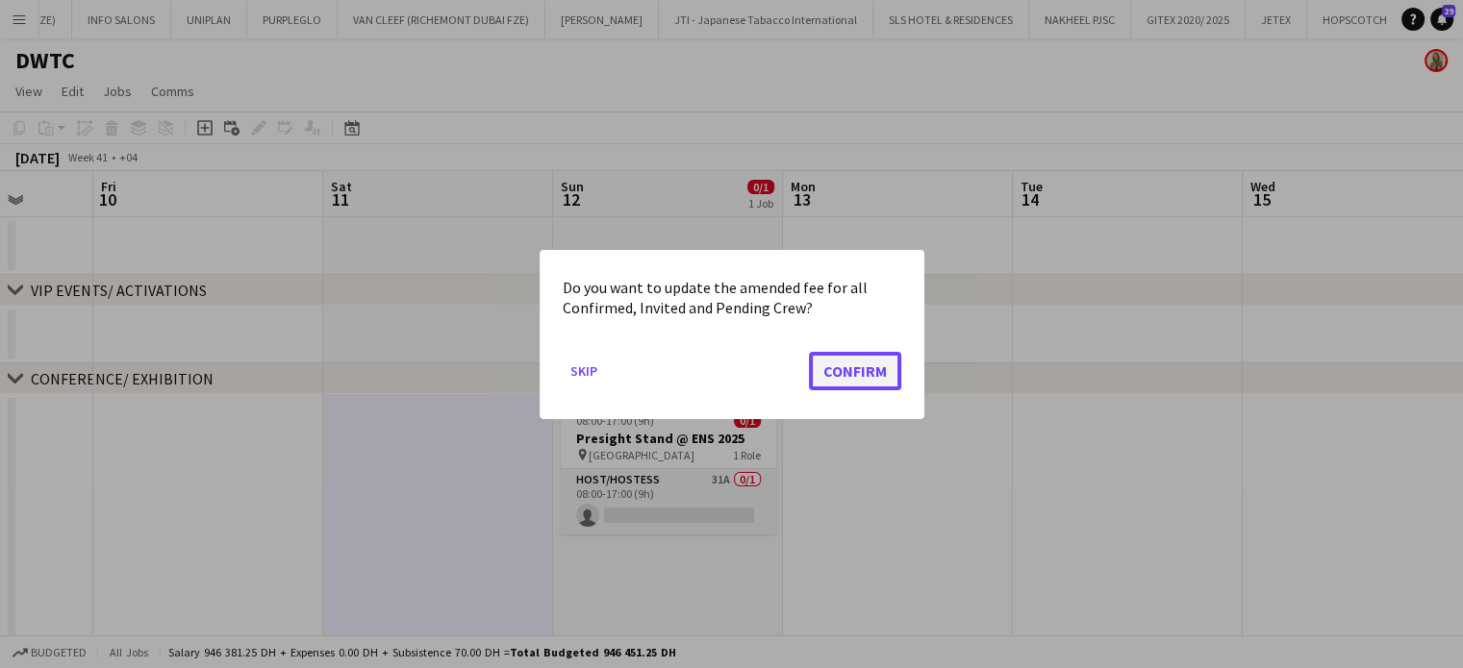
click at [881, 369] on button "Confirm" at bounding box center [855, 370] width 92 height 38
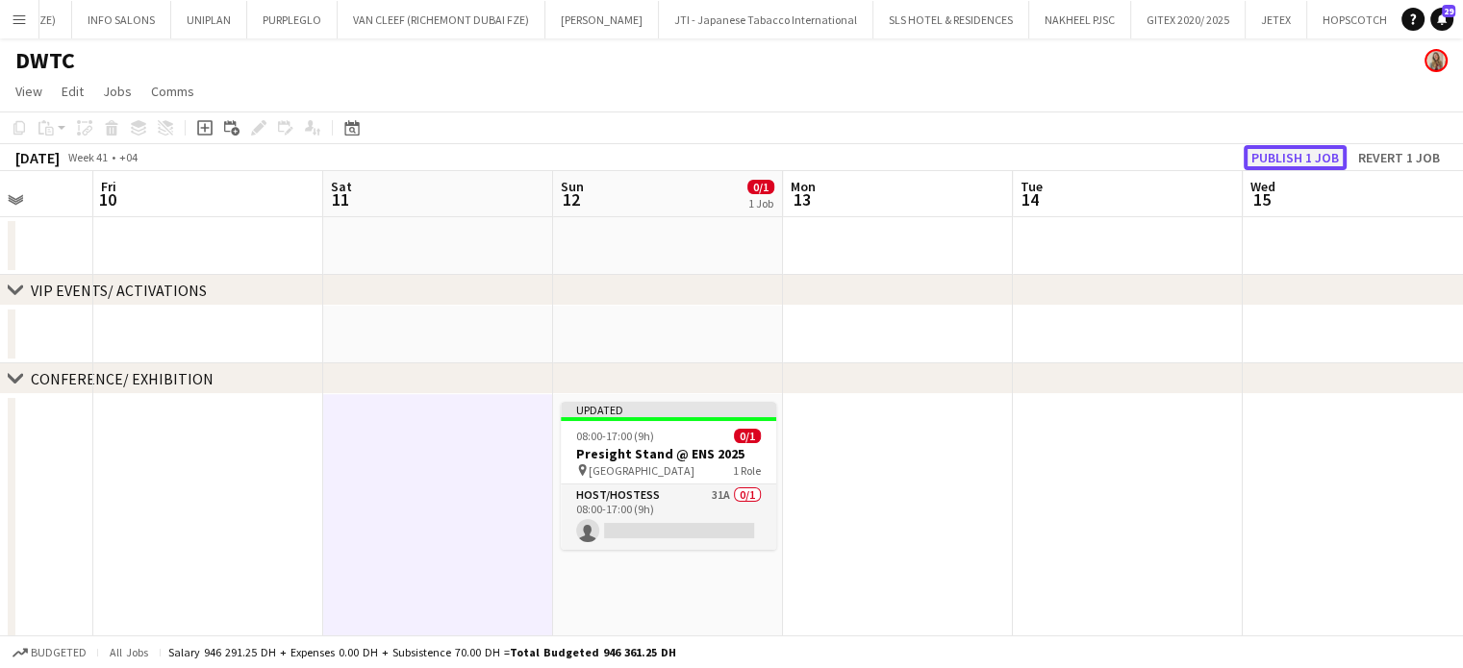
click at [1308, 155] on button "Publish 1 job" at bounding box center [1294, 157] width 103 height 25
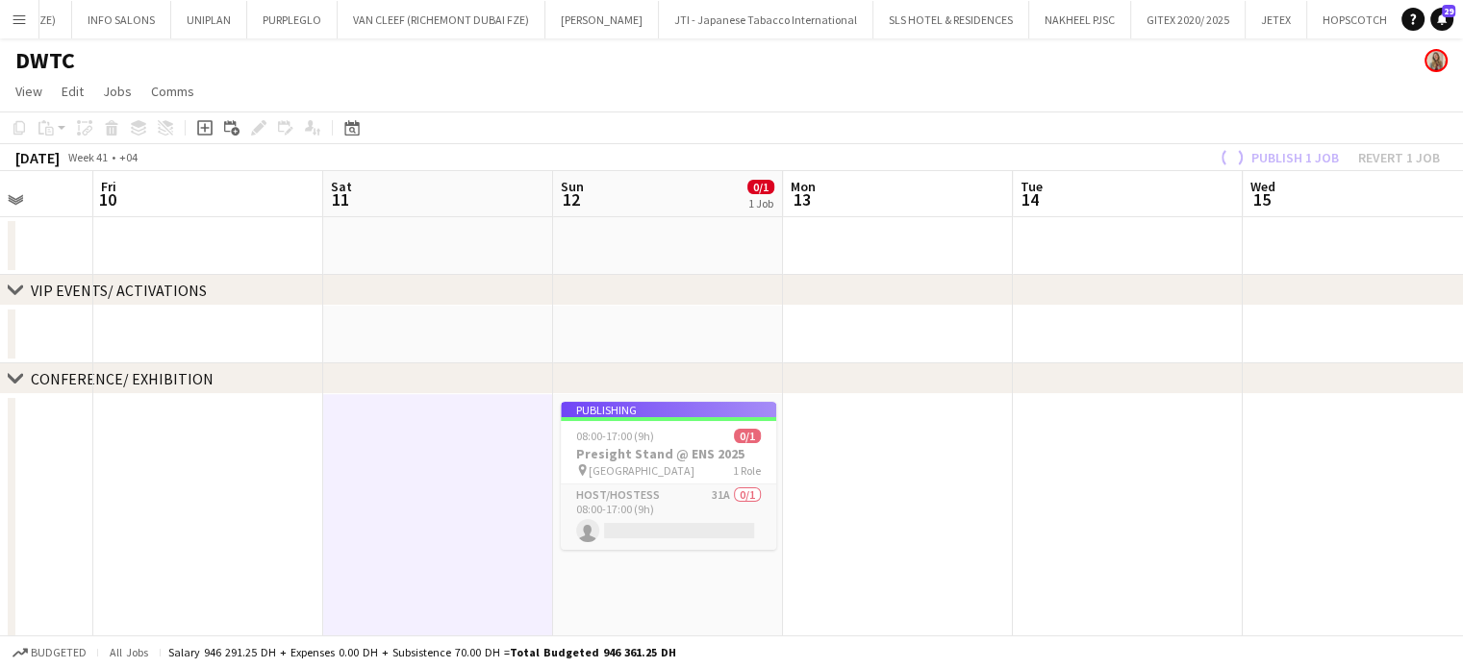
click at [711, 449] on app-job-card "Publishing 08:00-17:00 (9h) 0/1 Presight Stand @ ENS 2025 pin Dubai Harbour 1 R…" at bounding box center [668, 476] width 215 height 148
click at [1006, 480] on app-date-cell at bounding box center [898, 553] width 230 height 319
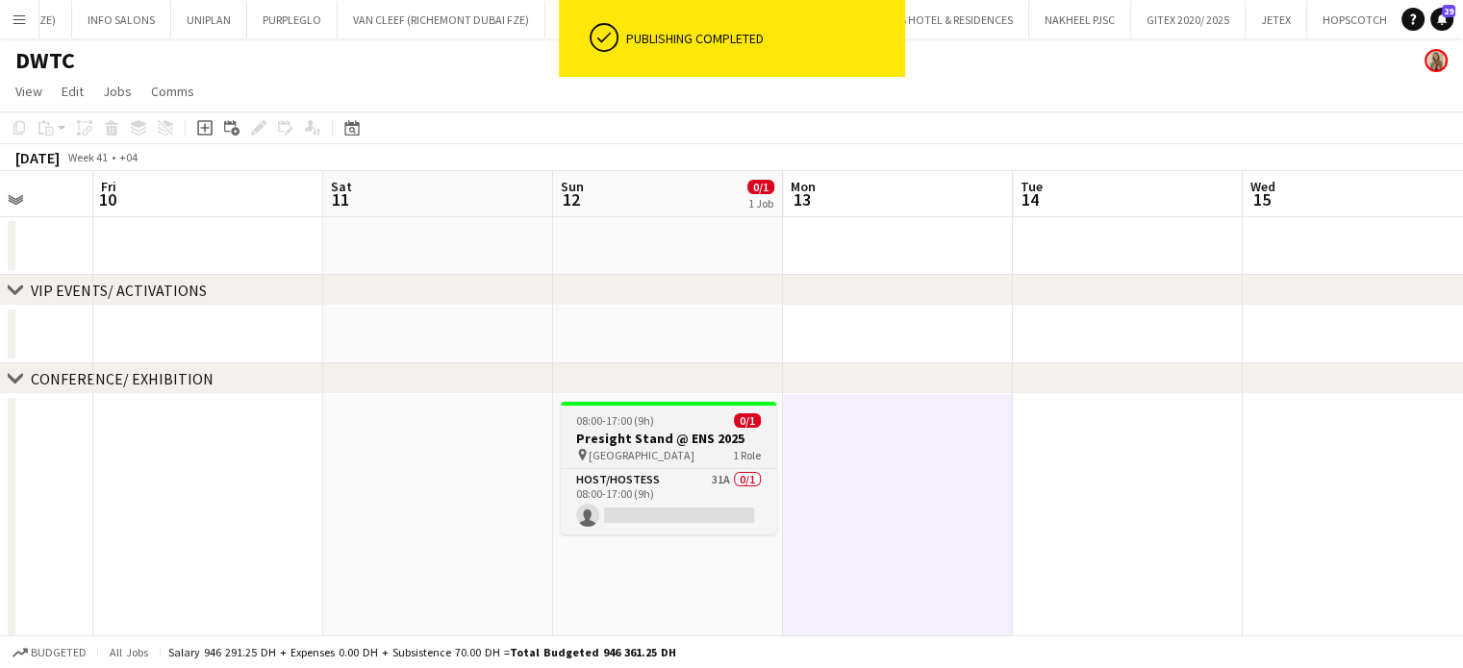
click at [635, 430] on h3 "Presight Stand @ ENS 2025" at bounding box center [668, 438] width 215 height 17
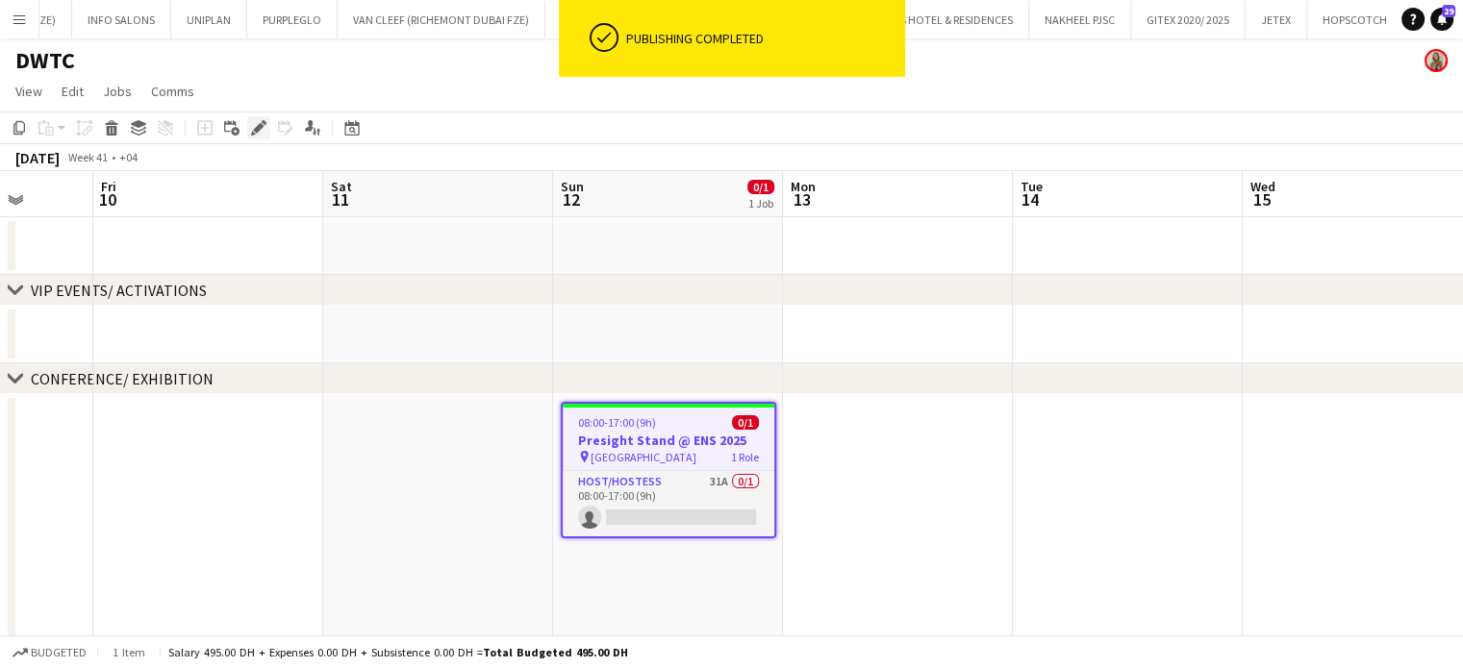
click at [250, 122] on div "Edit" at bounding box center [258, 127] width 23 height 23
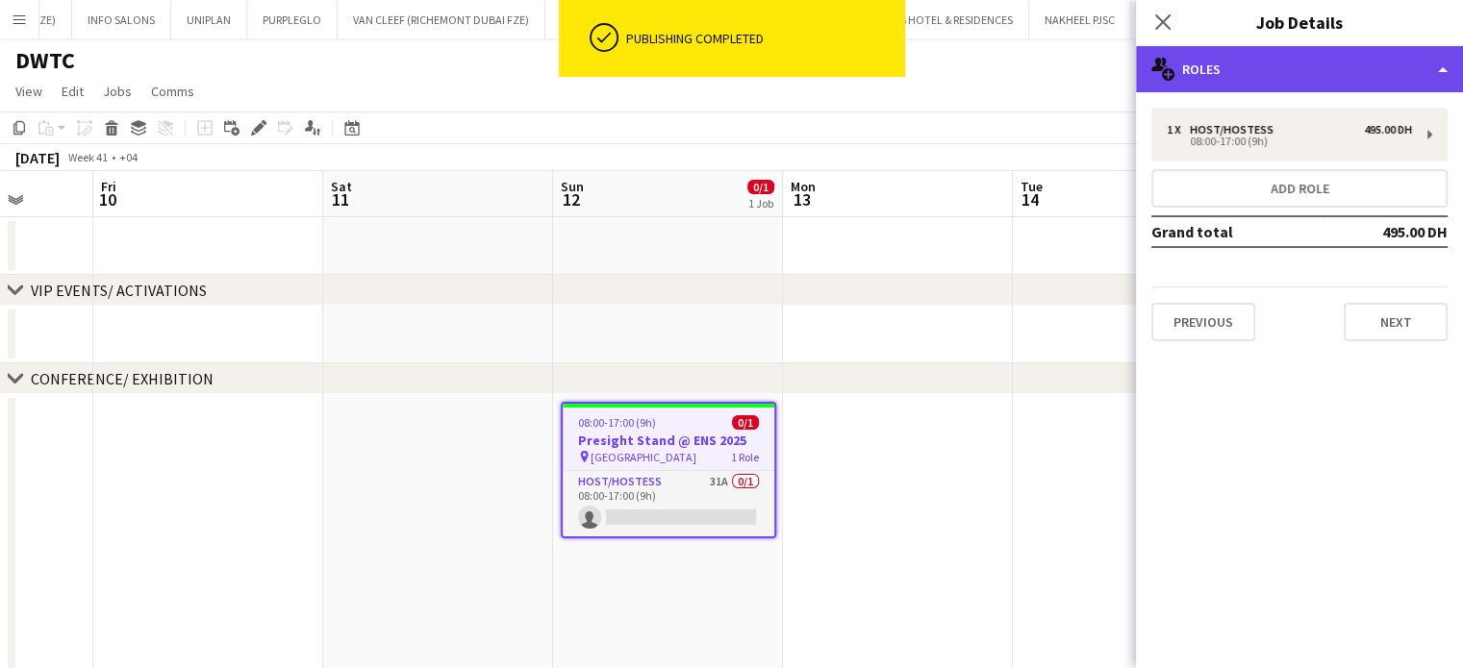
click at [1435, 60] on div "multiple-users-add Roles" at bounding box center [1299, 69] width 327 height 46
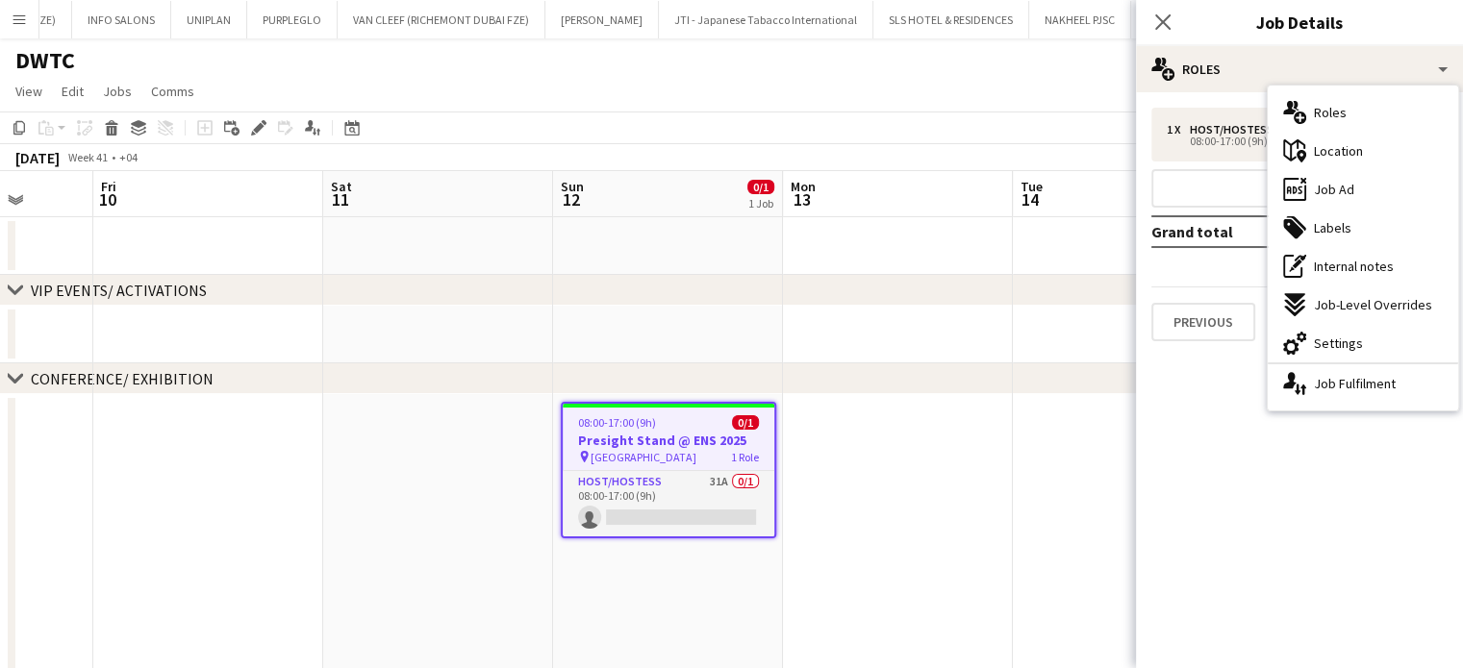
click at [874, 443] on app-date-cell at bounding box center [898, 553] width 230 height 319
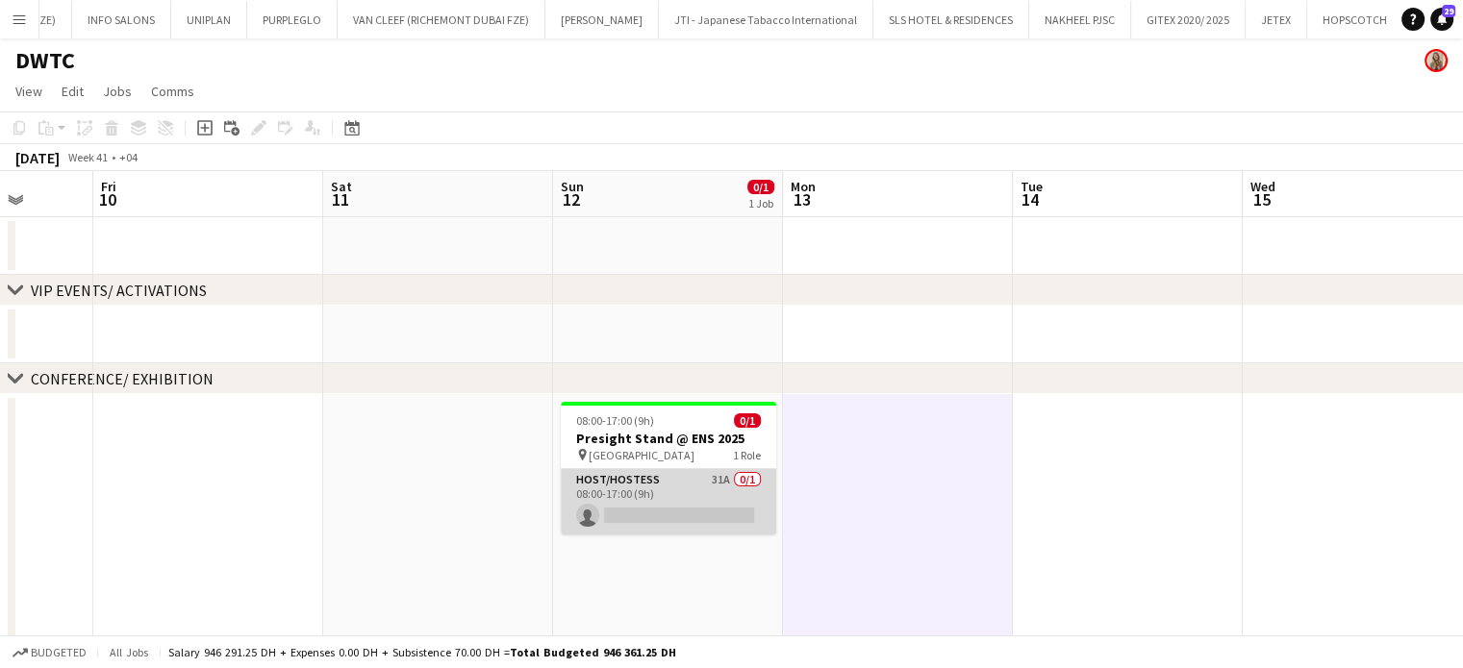
click at [656, 491] on app-card-role "Host/Hostess 31A 0/1 08:00-17:00 (9h) single-neutral-actions" at bounding box center [668, 501] width 215 height 65
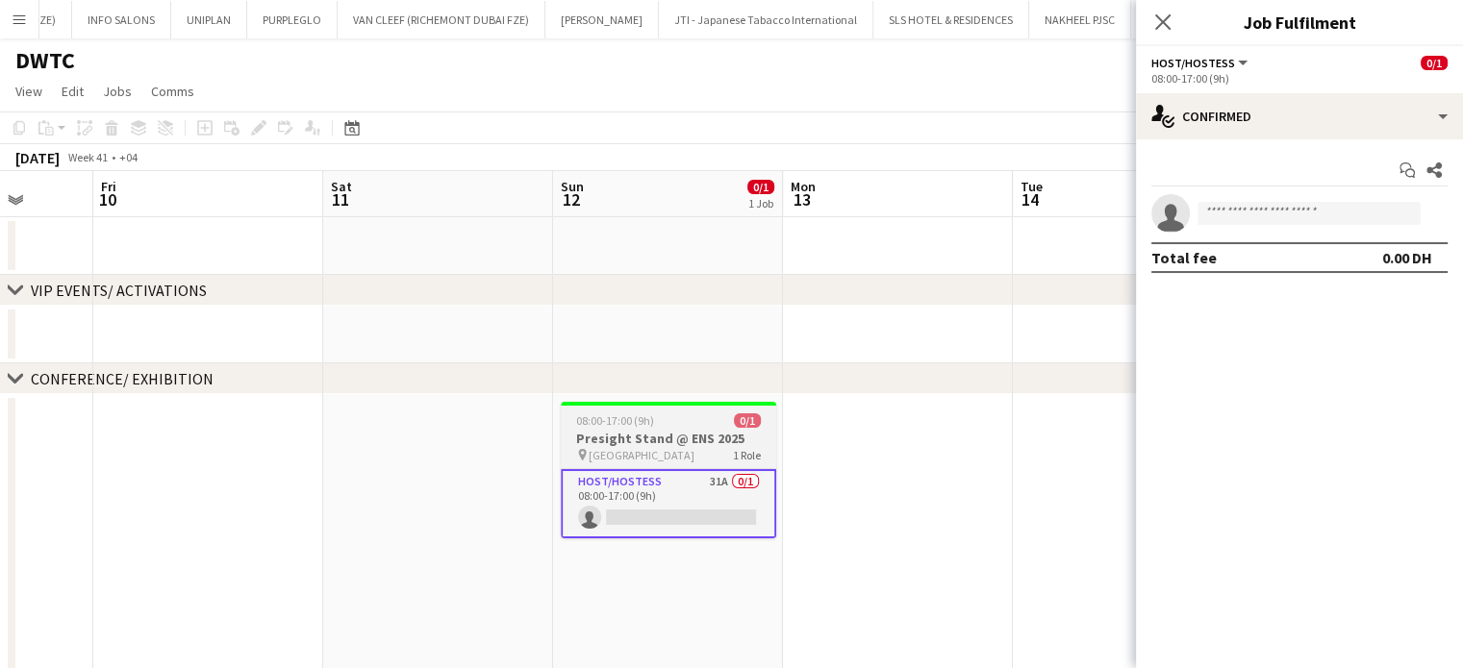
click at [734, 417] on span "0/1" at bounding box center [747, 421] width 27 height 14
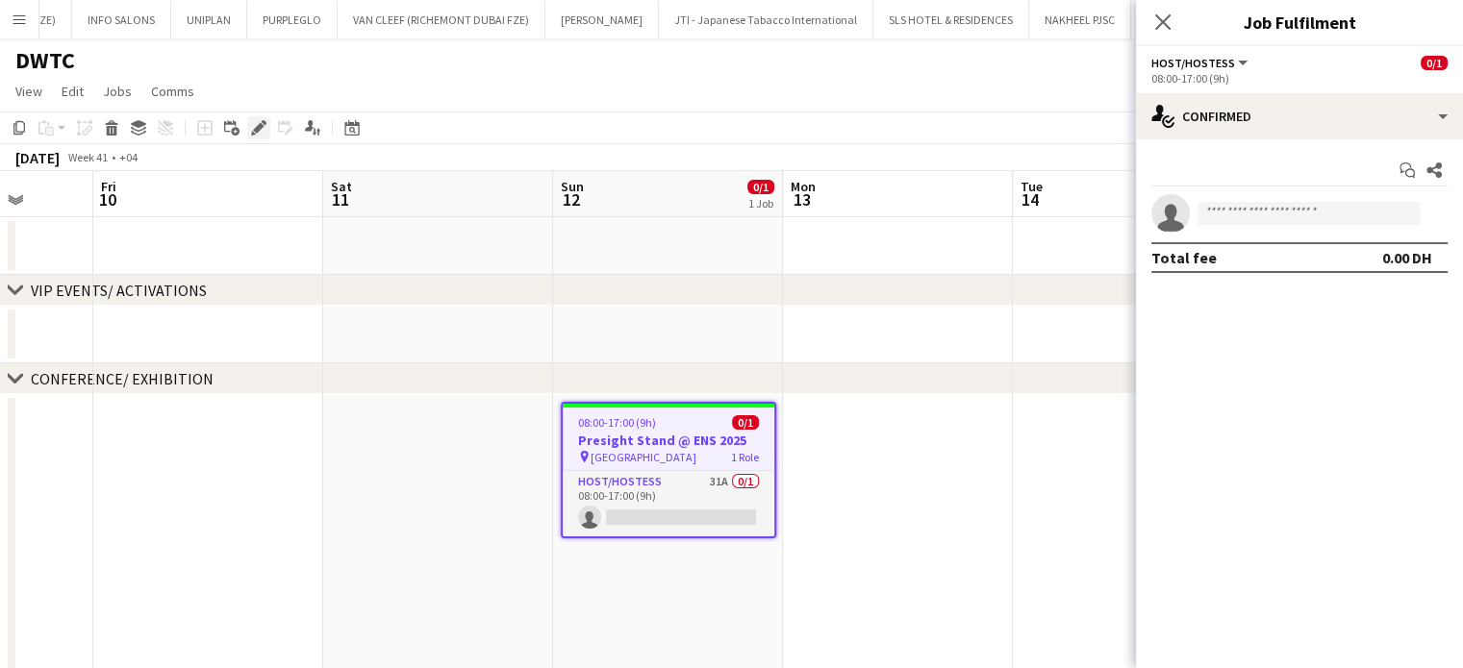
click at [255, 123] on icon "Edit" at bounding box center [258, 127] width 15 height 15
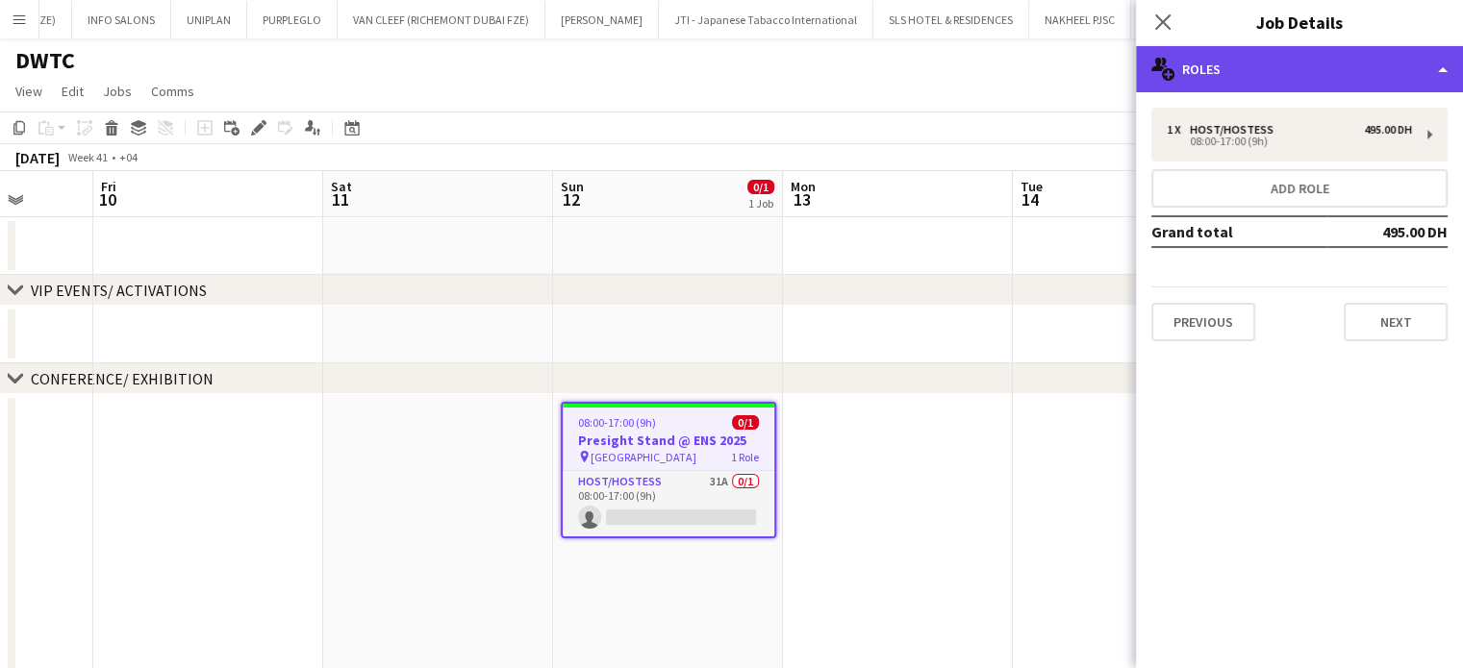
click at [1387, 72] on div "multiple-users-add Roles" at bounding box center [1299, 69] width 327 height 46
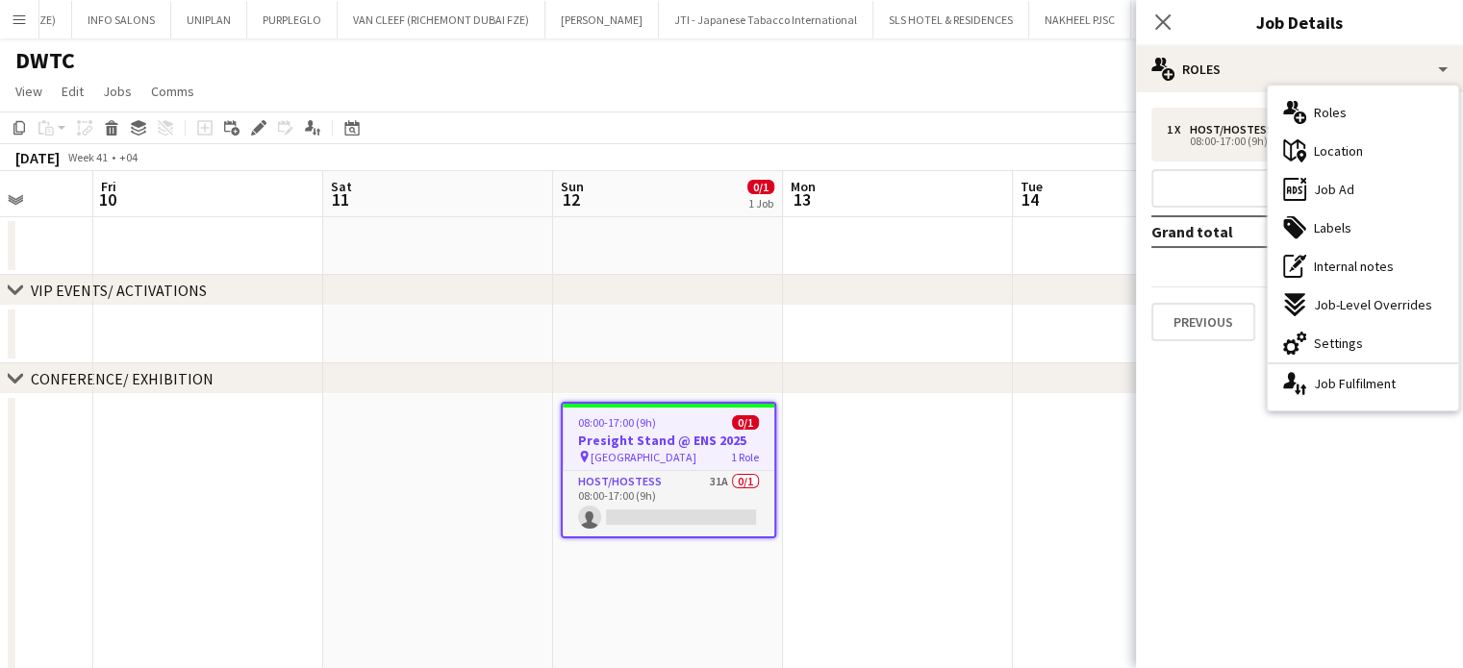
click at [835, 580] on app-date-cell at bounding box center [898, 553] width 230 height 319
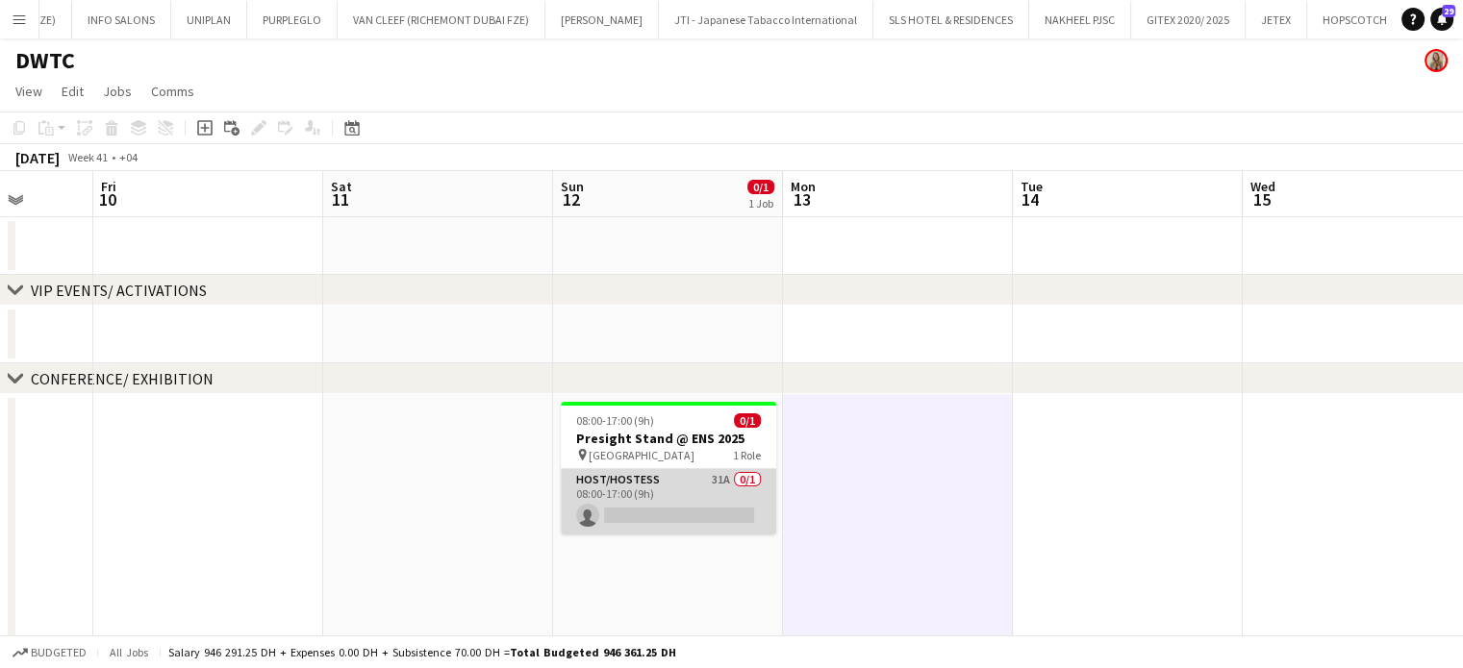
click at [696, 498] on app-card-role "Host/Hostess 31A 0/1 08:00-17:00 (9h) single-neutral-actions" at bounding box center [668, 501] width 215 height 65
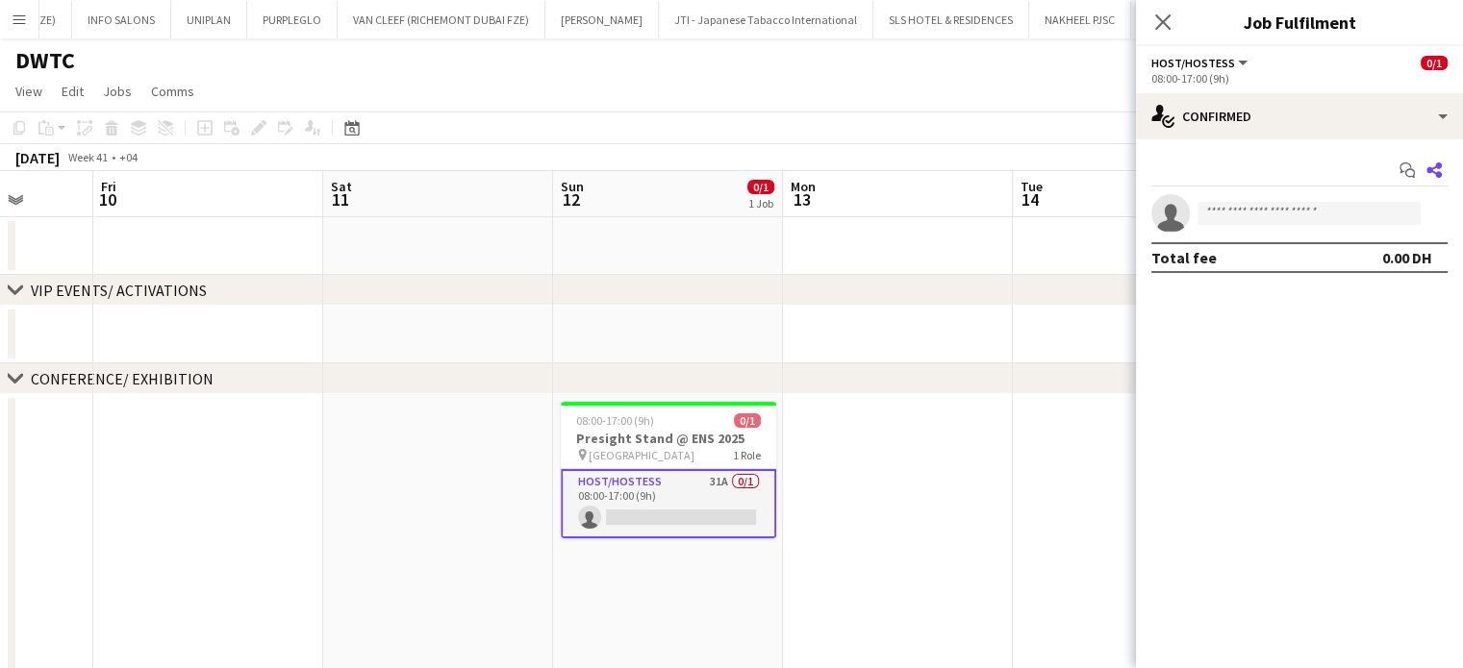
click at [1435, 172] on icon "Share" at bounding box center [1433, 170] width 15 height 15
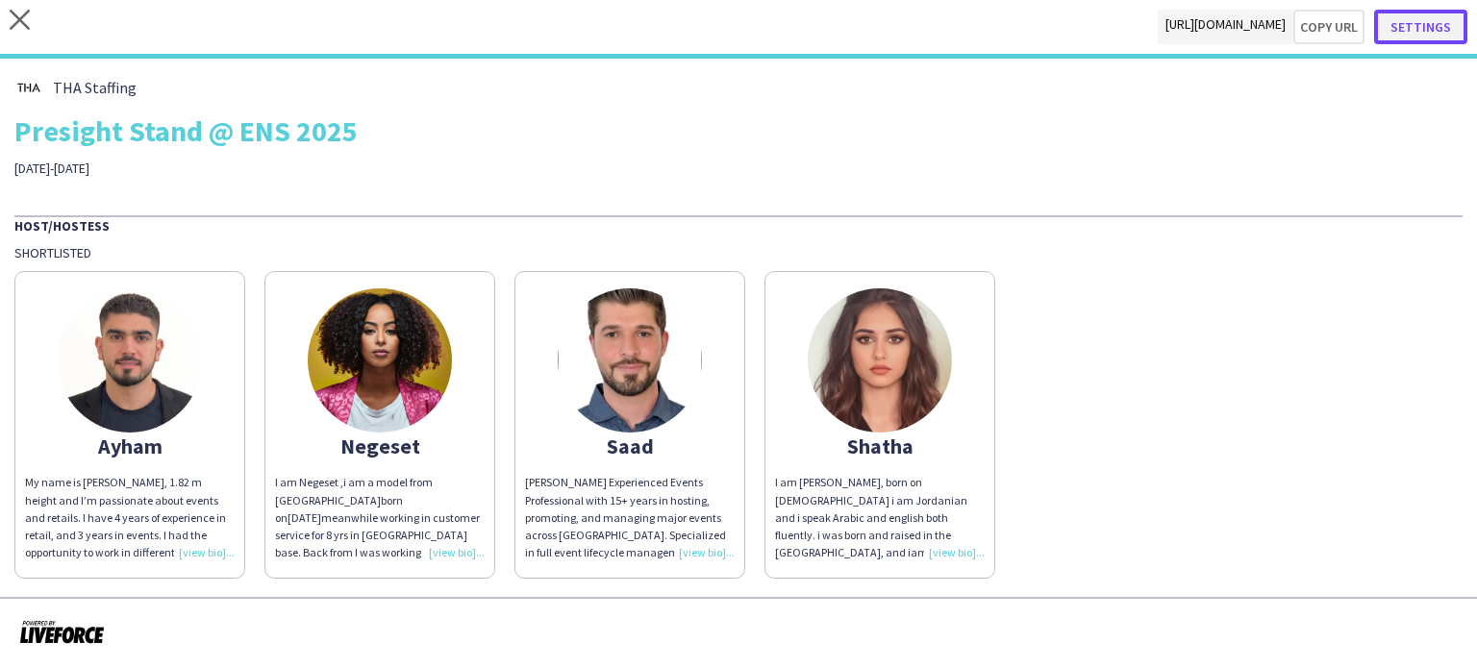
click at [1439, 13] on button "Settings" at bounding box center [1420, 27] width 93 height 35
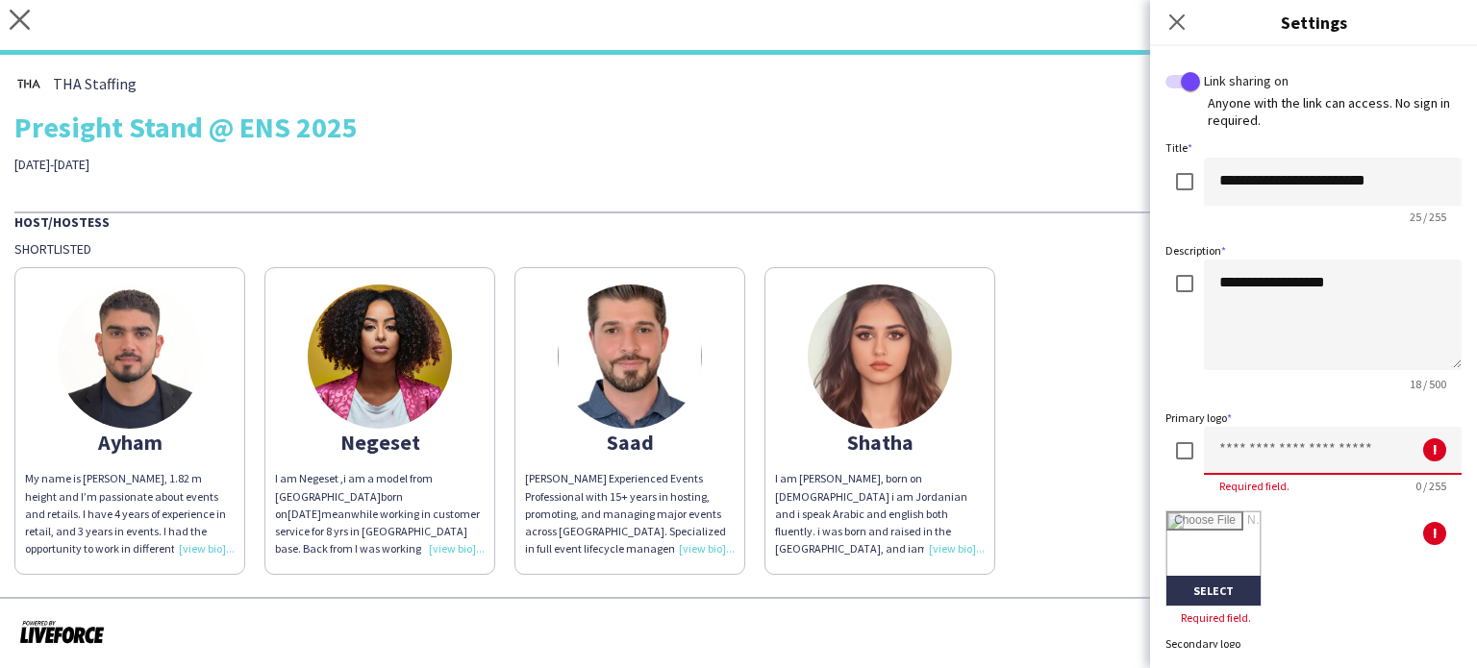
click at [1266, 454] on input at bounding box center [1333, 451] width 258 height 48
type input "****"
click at [1252, 538] on input "file" at bounding box center [1213, 559] width 94 height 94
type input "**********"
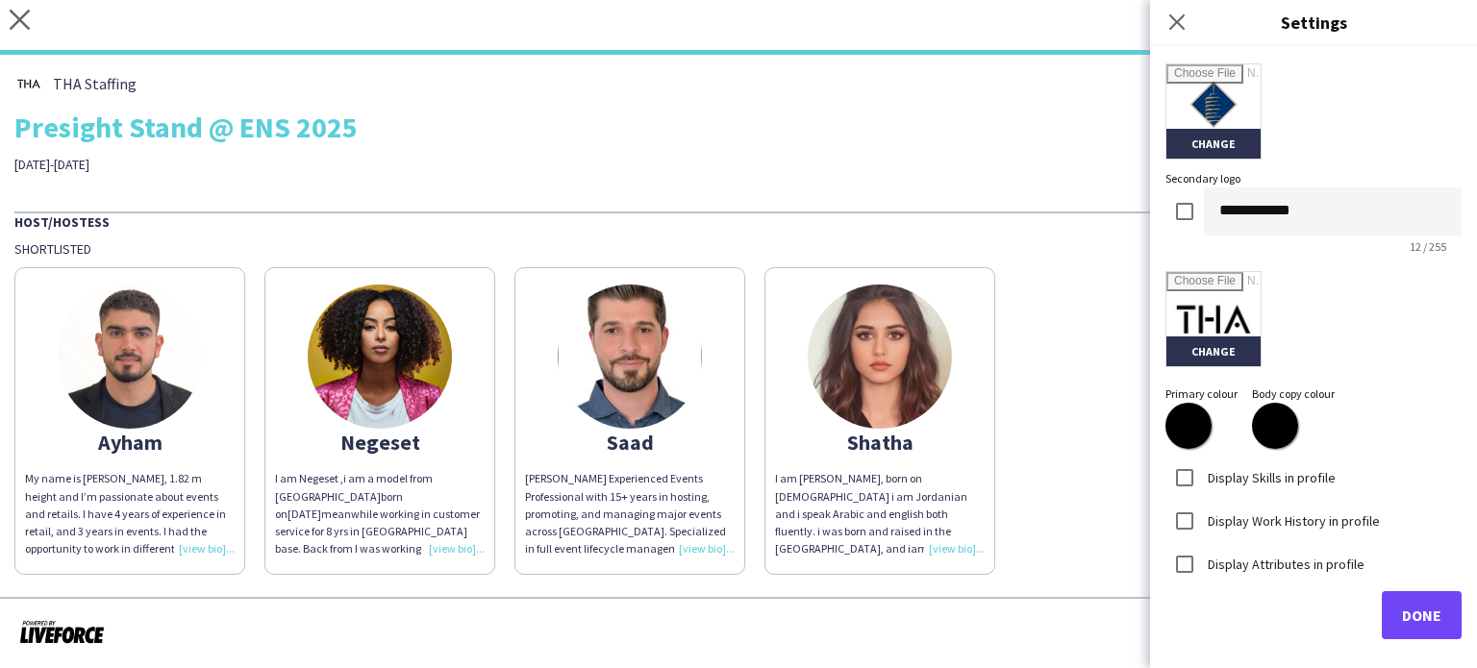
scroll to position [453, 0]
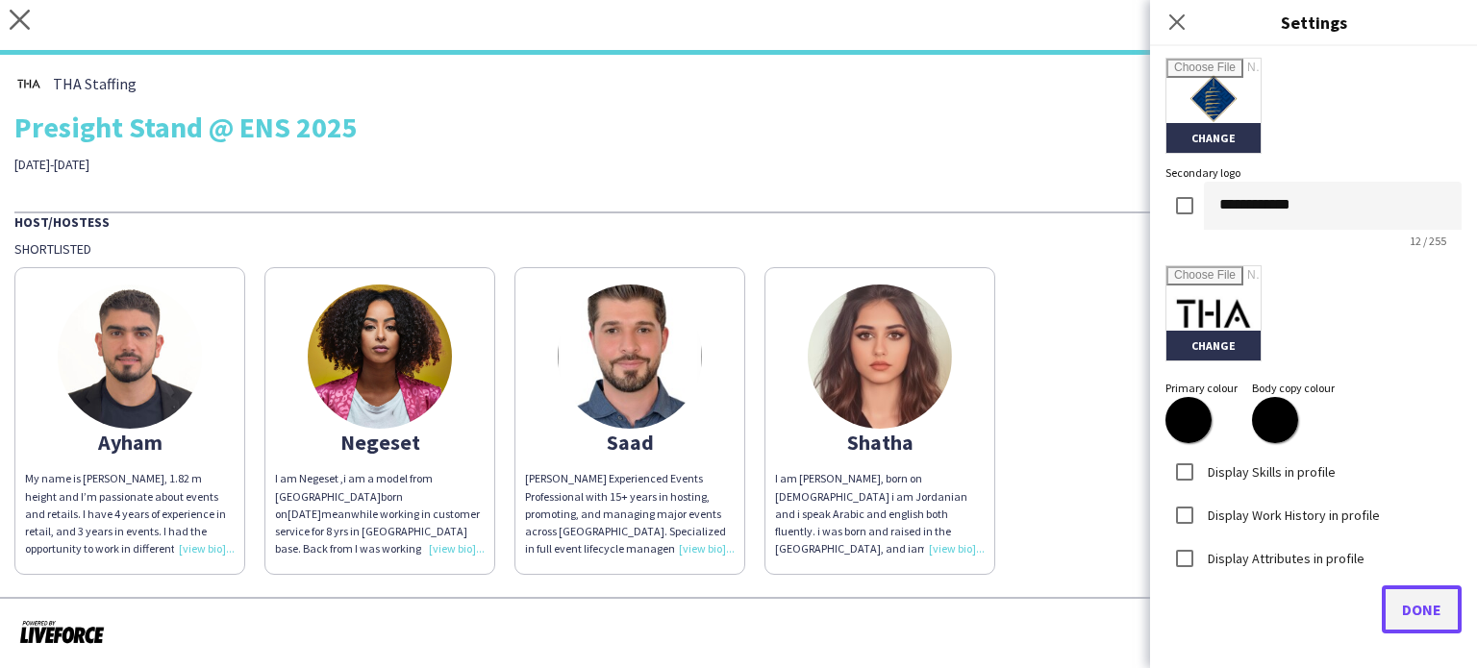
click at [1431, 603] on button "Done" at bounding box center [1422, 610] width 80 height 48
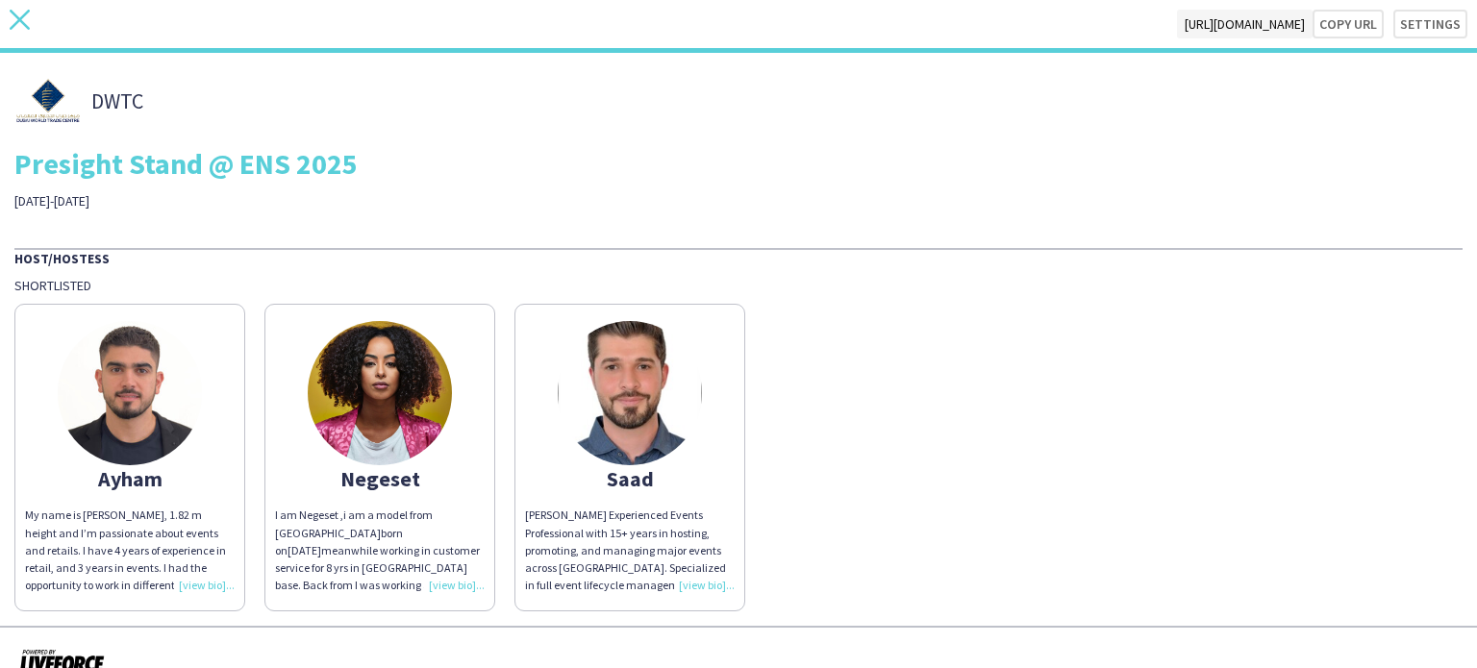
click at [27, 14] on icon "close" at bounding box center [20, 20] width 20 height 20
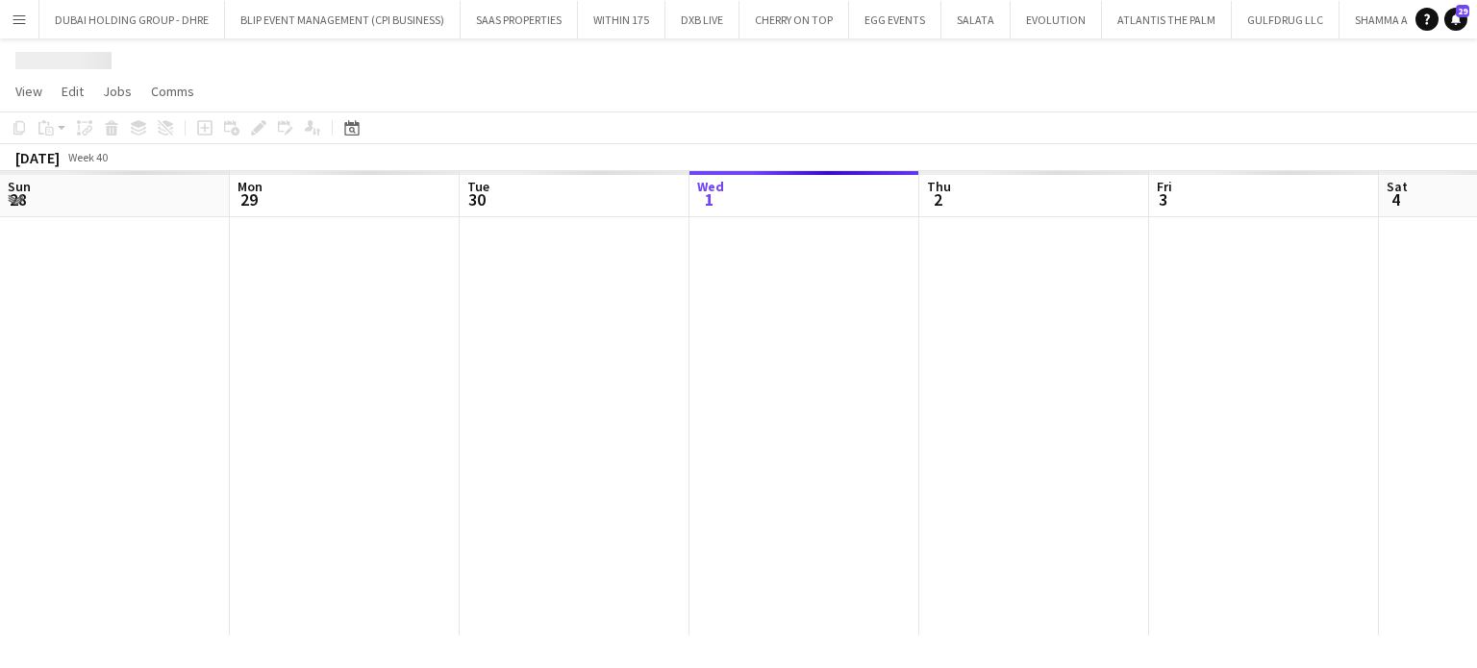
scroll to position [0, 460]
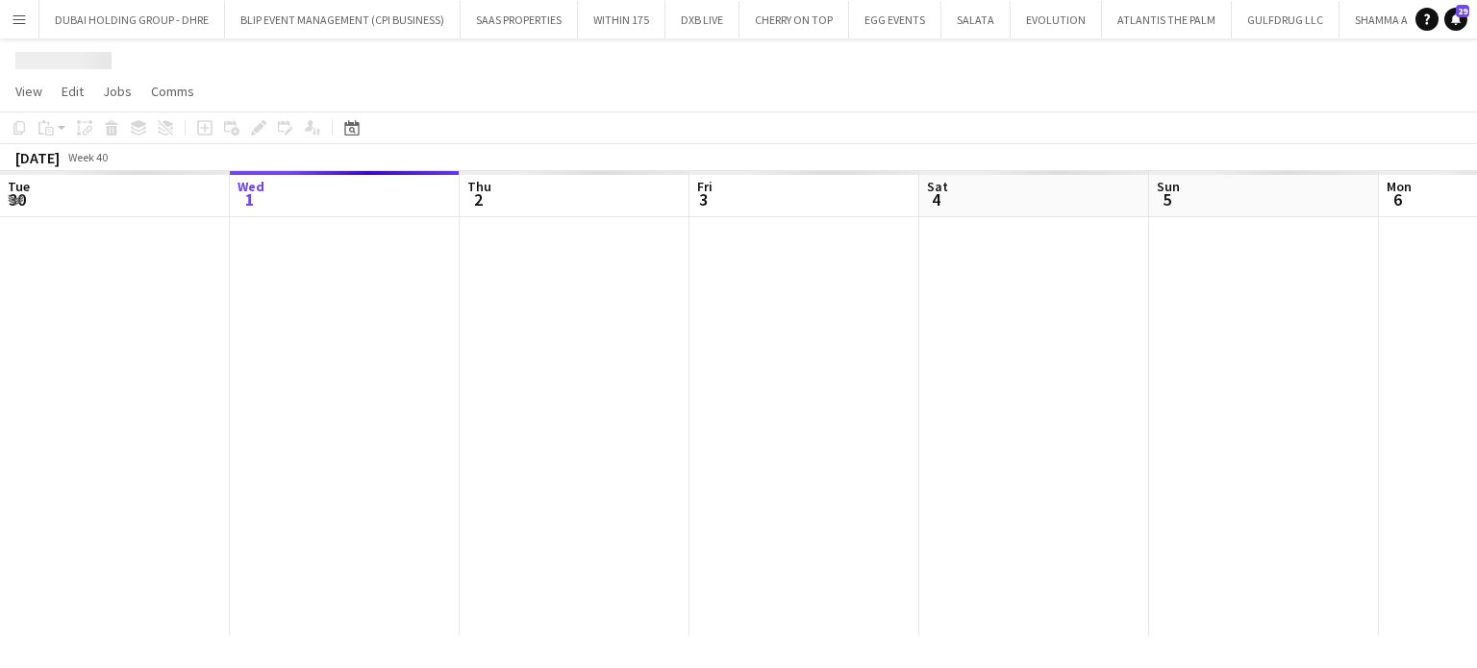
click at [724, 373] on div at bounding box center [919, 426] width 2758 height 418
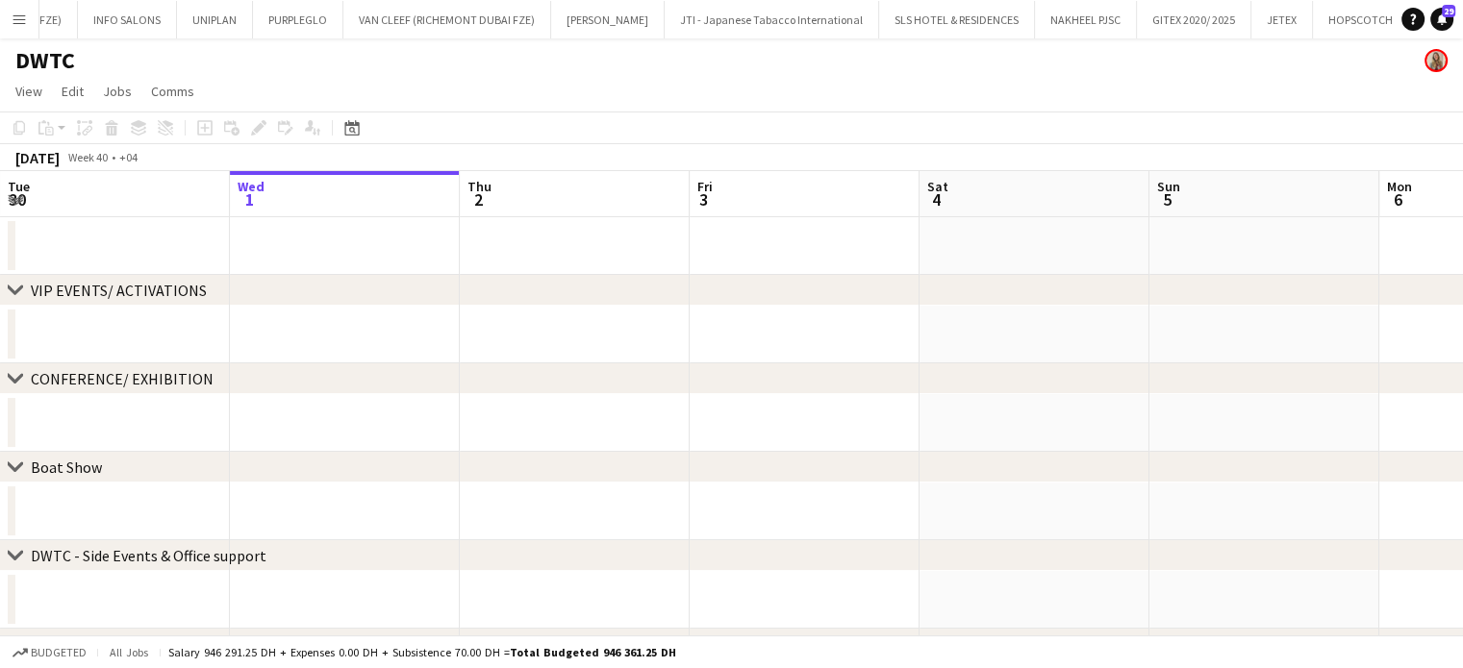
scroll to position [0, 714]
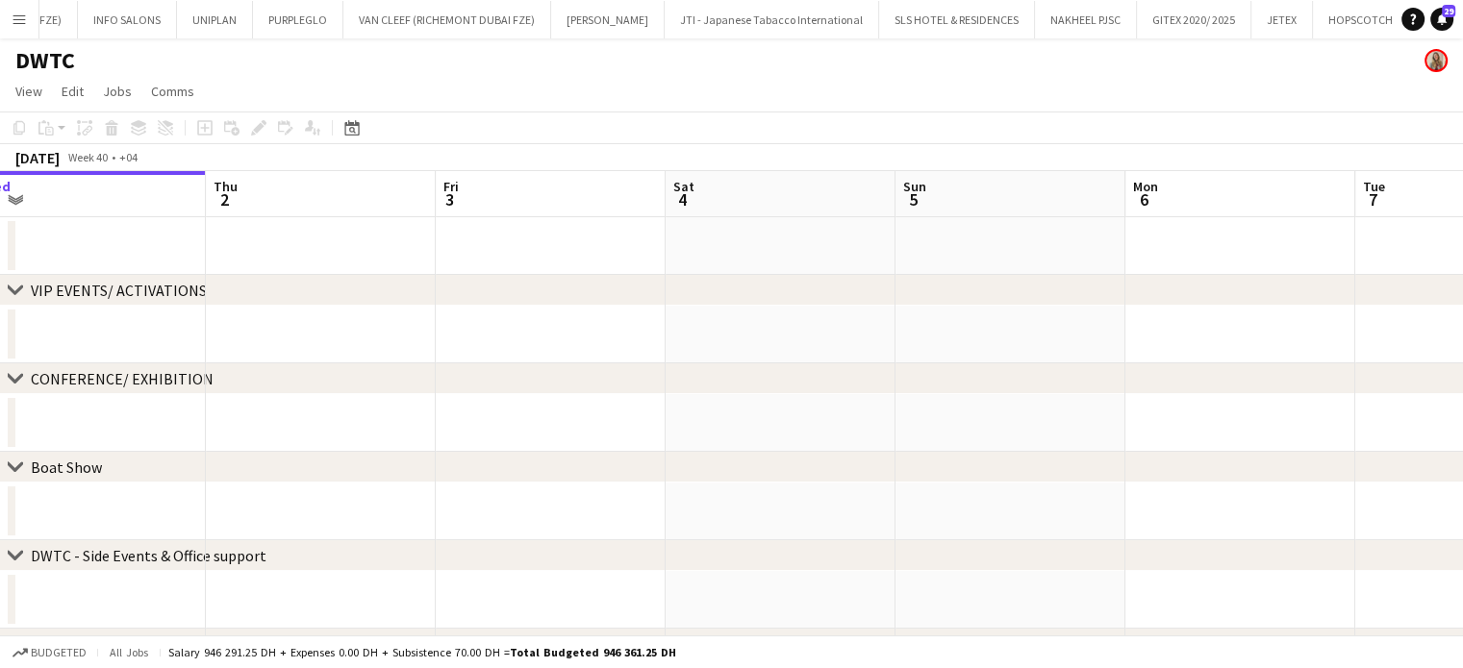
drag, startPoint x: 903, startPoint y: 339, endPoint x: 801, endPoint y: 323, distance: 103.2
click at [813, 326] on app-calendar-viewport "Sun 28 Mon 29 Tue 30 Wed 1 Thu 2 Fri 3 Sat 4 Sun 5 Mon 6 Tue 7 Wed 8 Thu 9" at bounding box center [731, 577] width 1463 height 812
drag, startPoint x: 707, startPoint y: 285, endPoint x: 523, endPoint y: 232, distance: 191.1
click at [568, 245] on div "chevron-right VIP EVENTS/ ACTIVATIONS chevron-right CONFERENCE/ EXHIBITION chev…" at bounding box center [731, 577] width 1463 height 812
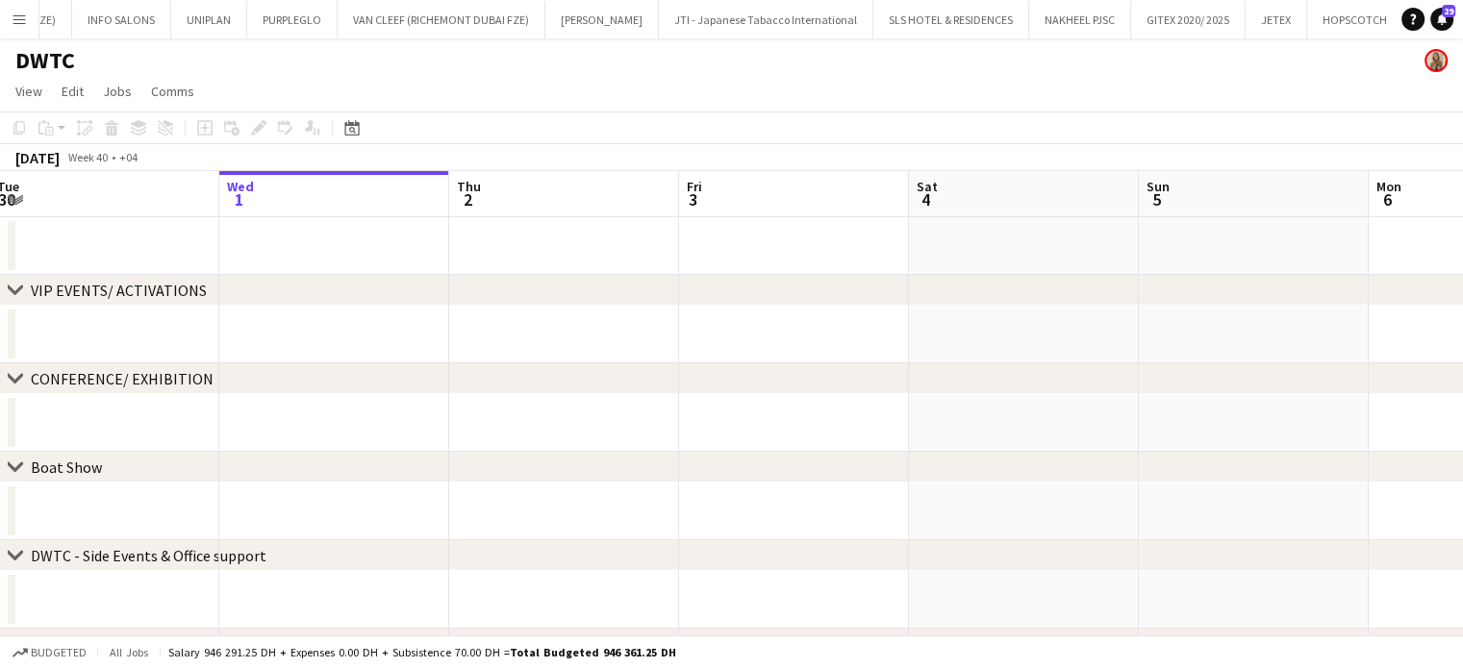
drag, startPoint x: 938, startPoint y: 253, endPoint x: 680, endPoint y: 264, distance: 258.0
click at [680, 264] on app-calendar-viewport "Sun 28 Mon 29 Tue 30 Wed 1 Thu 2 Fri 3 Sat 4 Sun 5 Mon 6 Tue 7 Wed 8 Thu 9" at bounding box center [731, 577] width 1463 height 812
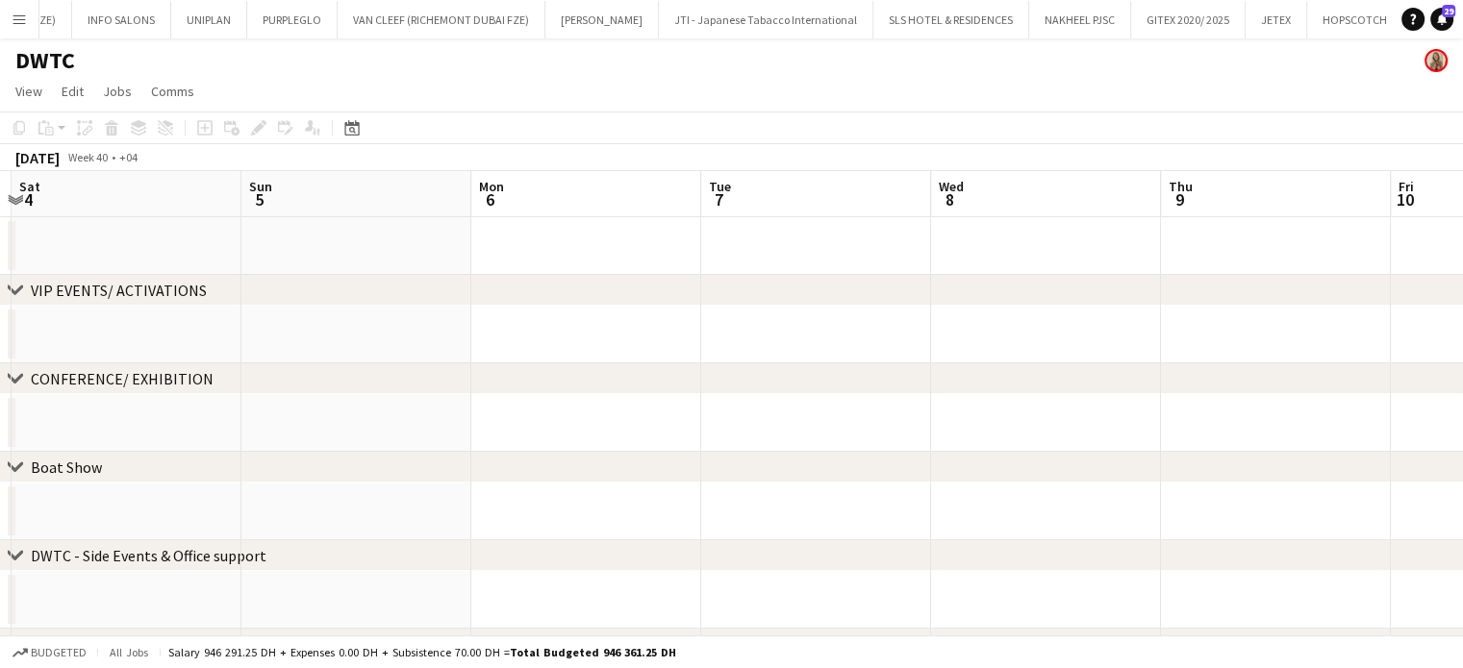
drag, startPoint x: 815, startPoint y: 346, endPoint x: 764, endPoint y: 301, distance: 68.8
click at [730, 329] on app-calendar-viewport "Tue 30 Wed 1 Thu 2 Fri 3 Sat 4 Sun 5 Mon 6 Tue 7 Wed 8 Thu 9 Fri 10 Sat 11" at bounding box center [731, 577] width 1463 height 812
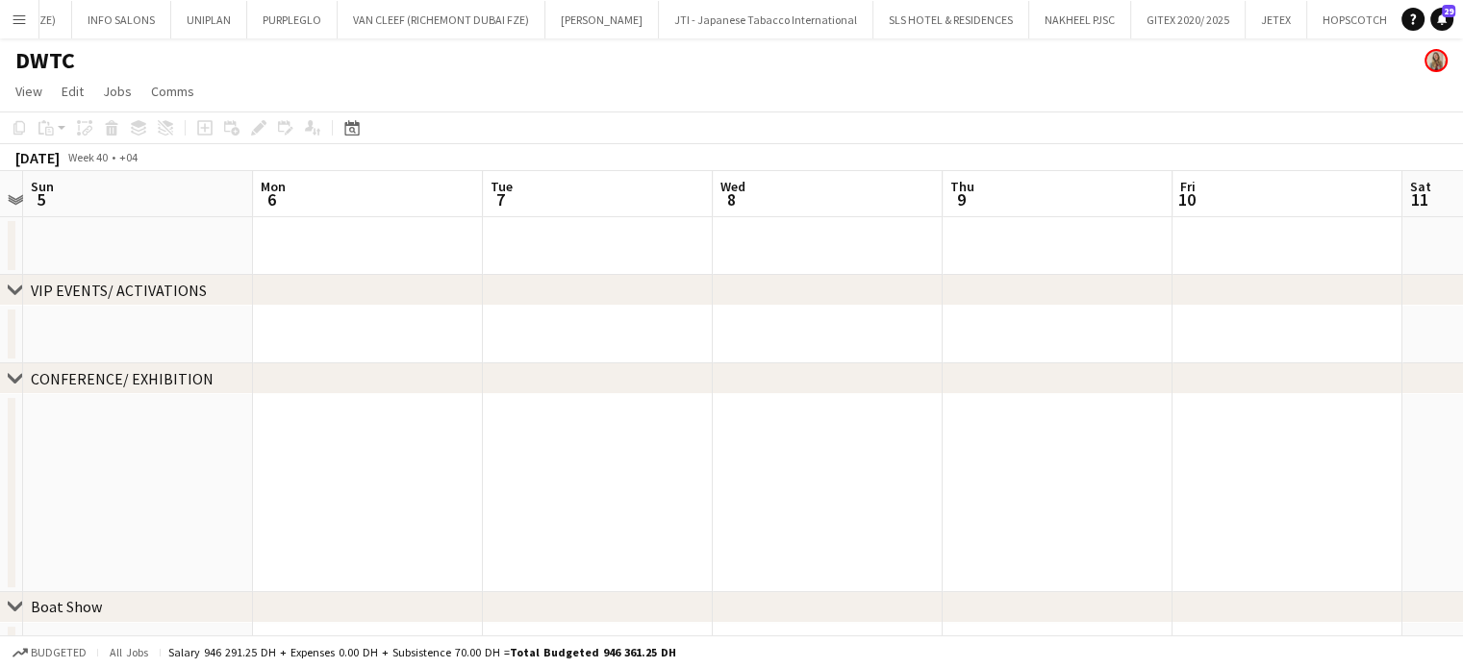
drag, startPoint x: 1010, startPoint y: 356, endPoint x: 794, endPoint y: 344, distance: 215.7
click at [794, 344] on app-calendar-viewport "Thu 2 Fri 3 Sat 4 Sun 5 Mon 6 Tue 7 Wed 8 Thu 9 Fri 10 Sat 11 Sun 12 0/1 1 Job …" at bounding box center [731, 647] width 1463 height 952
drag, startPoint x: 725, startPoint y: 399, endPoint x: 593, endPoint y: 404, distance: 131.8
click at [554, 407] on div "chevron-right VIP EVENTS/ ACTIVATIONS chevron-right CONFERENCE/ EXHIBITION chev…" at bounding box center [731, 647] width 1463 height 952
click at [485, 481] on app-calendar-viewport "Thu 2 Fri 3 Sat 4 Sun 5 Mon 6 Tue 7 Wed 8 Thu 9 Fri 10 Sat 11 Sun 12 0/1 1 Job …" at bounding box center [731, 647] width 1463 height 952
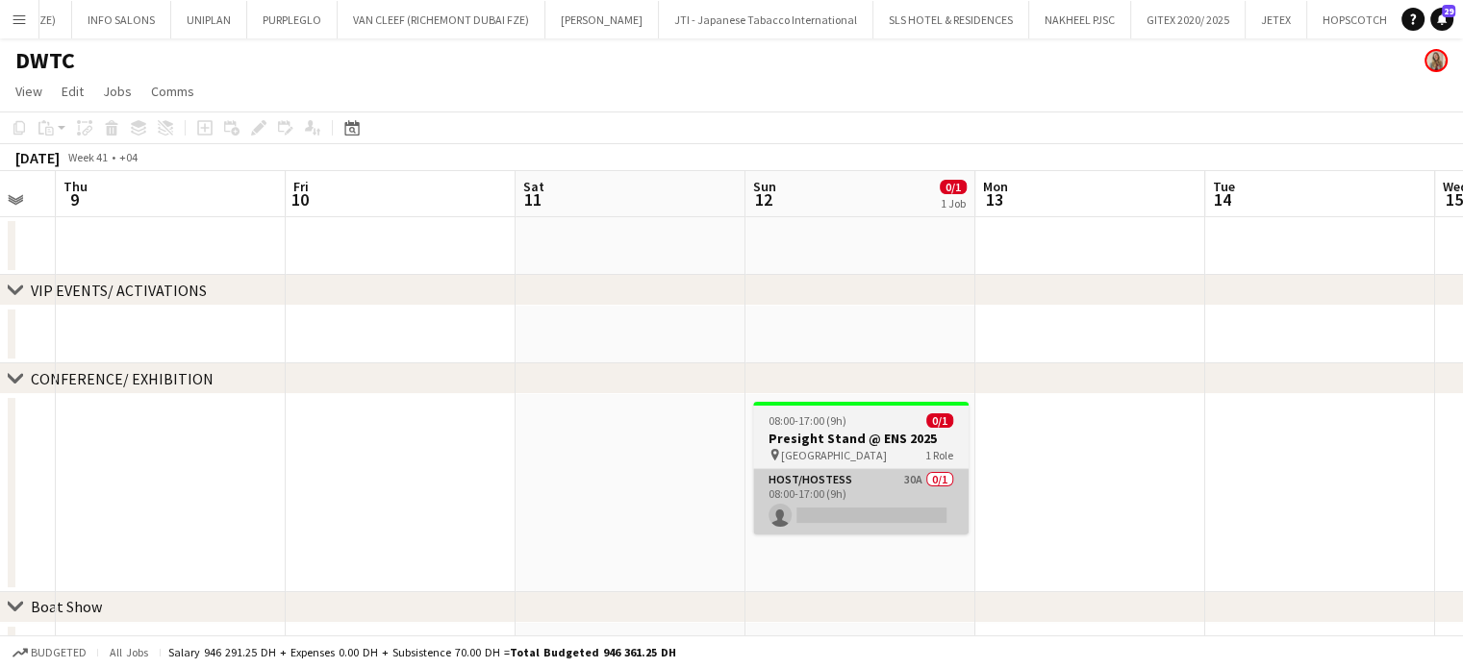
drag, startPoint x: 926, startPoint y: 496, endPoint x: 758, endPoint y: 504, distance: 168.5
click at [758, 519] on app-calendar-viewport "Sun 5 Mon 6 Tue 7 Wed 8 Thu 9 Fri 10 Sat 11 Sun 12 0/1 1 Job Mon 13 Tue 14 Wed …" at bounding box center [731, 647] width 1463 height 952
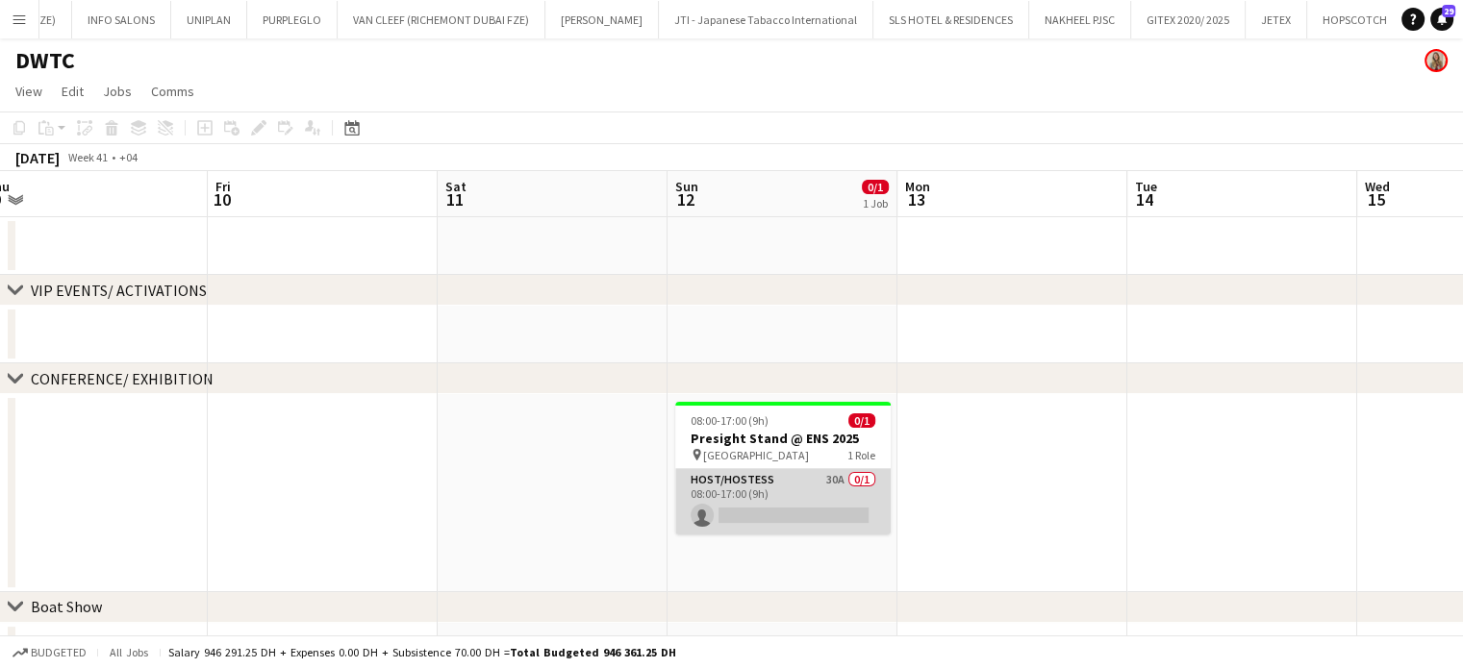
click at [808, 488] on app-card-role "Host/Hostess 30A 0/1 08:00-17:00 (9h) single-neutral-actions" at bounding box center [782, 501] width 215 height 65
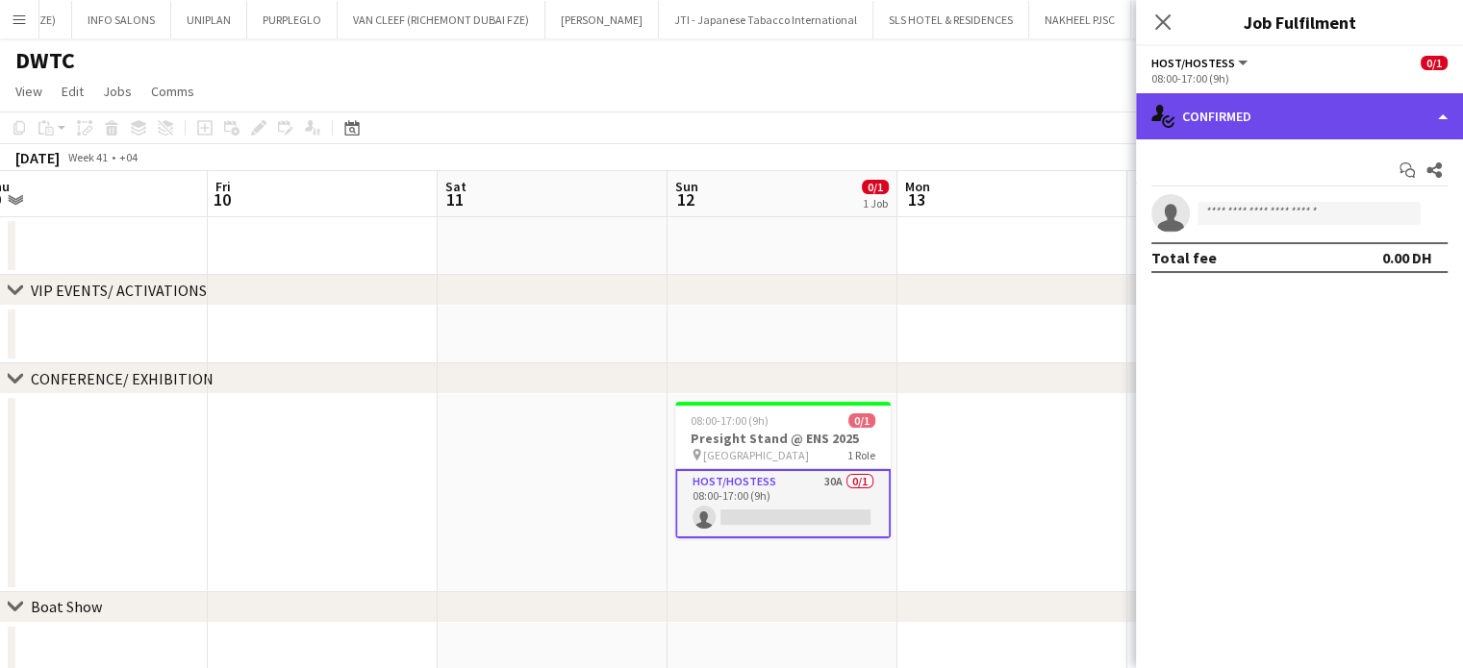
click at [1432, 105] on div "single-neutral-actions-check-2 Confirmed" at bounding box center [1299, 116] width 327 height 46
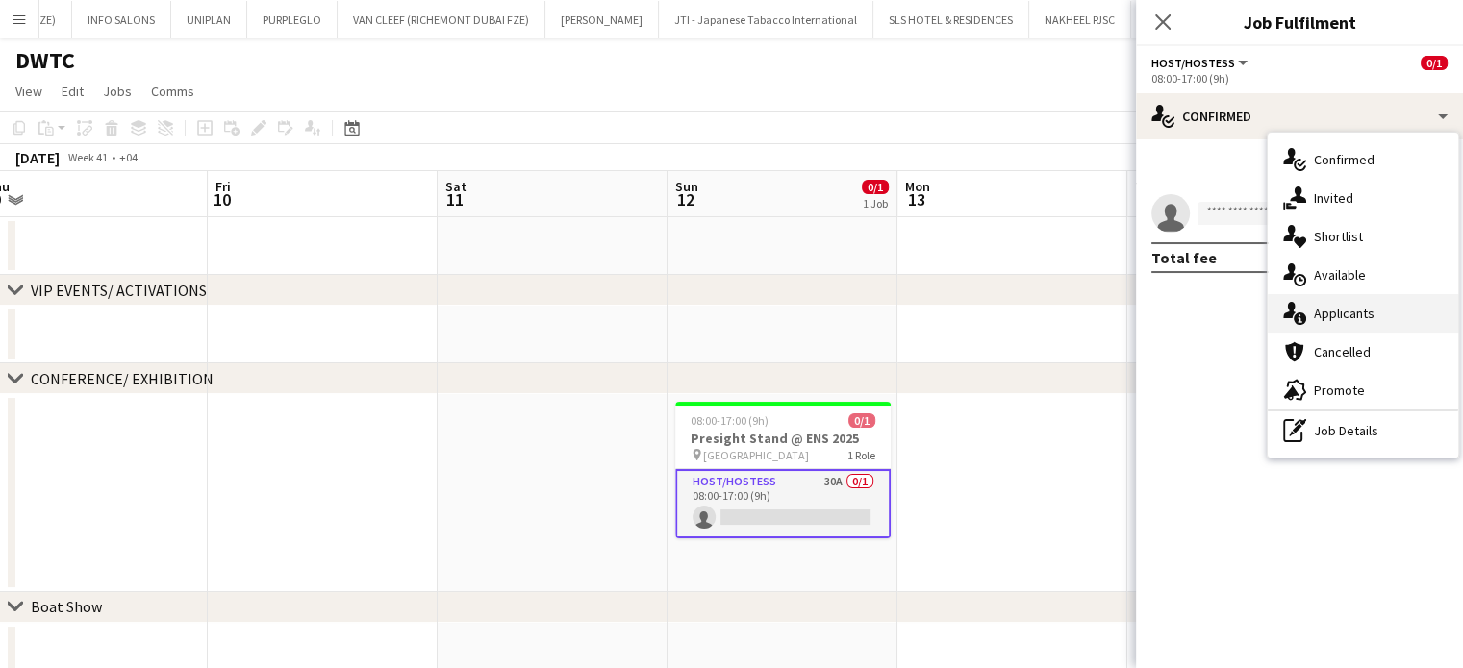
click at [1377, 311] on div "single-neutral-actions-information Applicants" at bounding box center [1362, 313] width 190 height 38
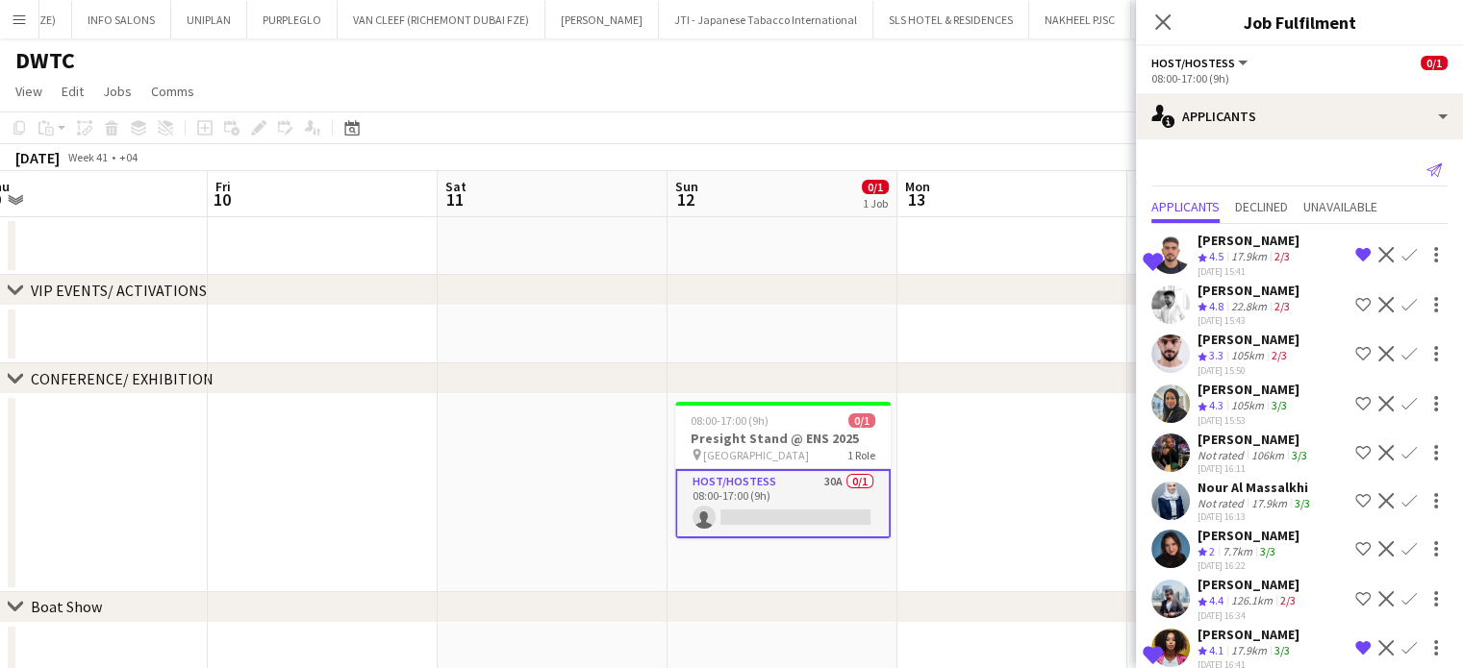
click at [1427, 164] on app-icon "Send notification" at bounding box center [1433, 170] width 27 height 27
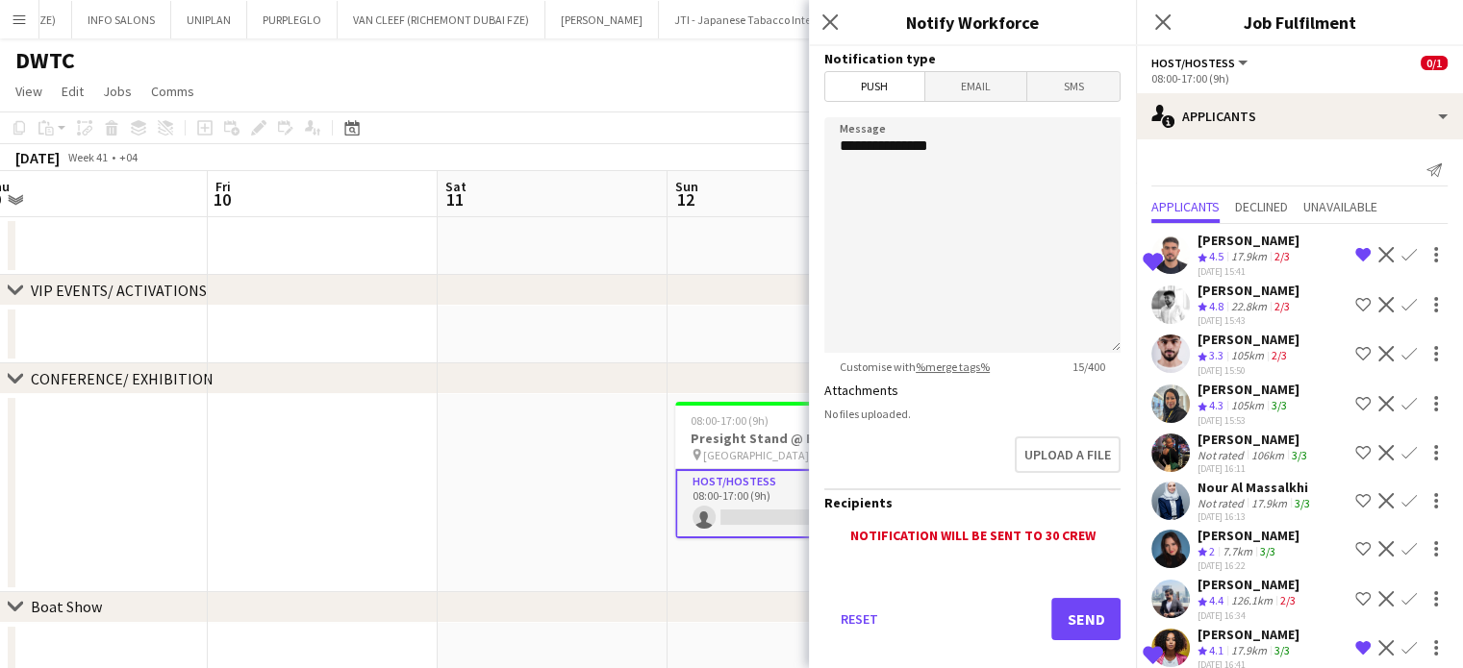
click at [1378, 306] on app-icon "Decline" at bounding box center [1385, 304] width 15 height 15
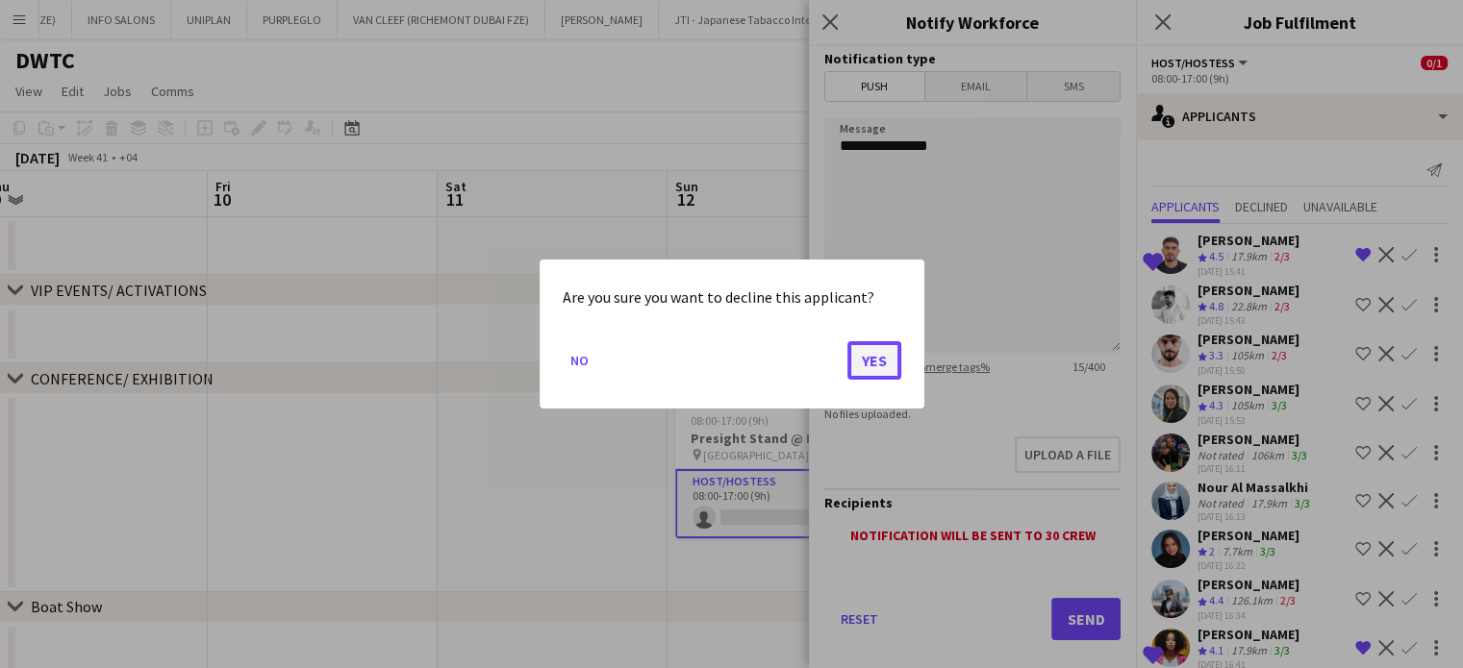
drag, startPoint x: 865, startPoint y: 358, endPoint x: 965, endPoint y: 344, distance: 101.9
click at [865, 357] on button "Yes" at bounding box center [874, 360] width 54 height 38
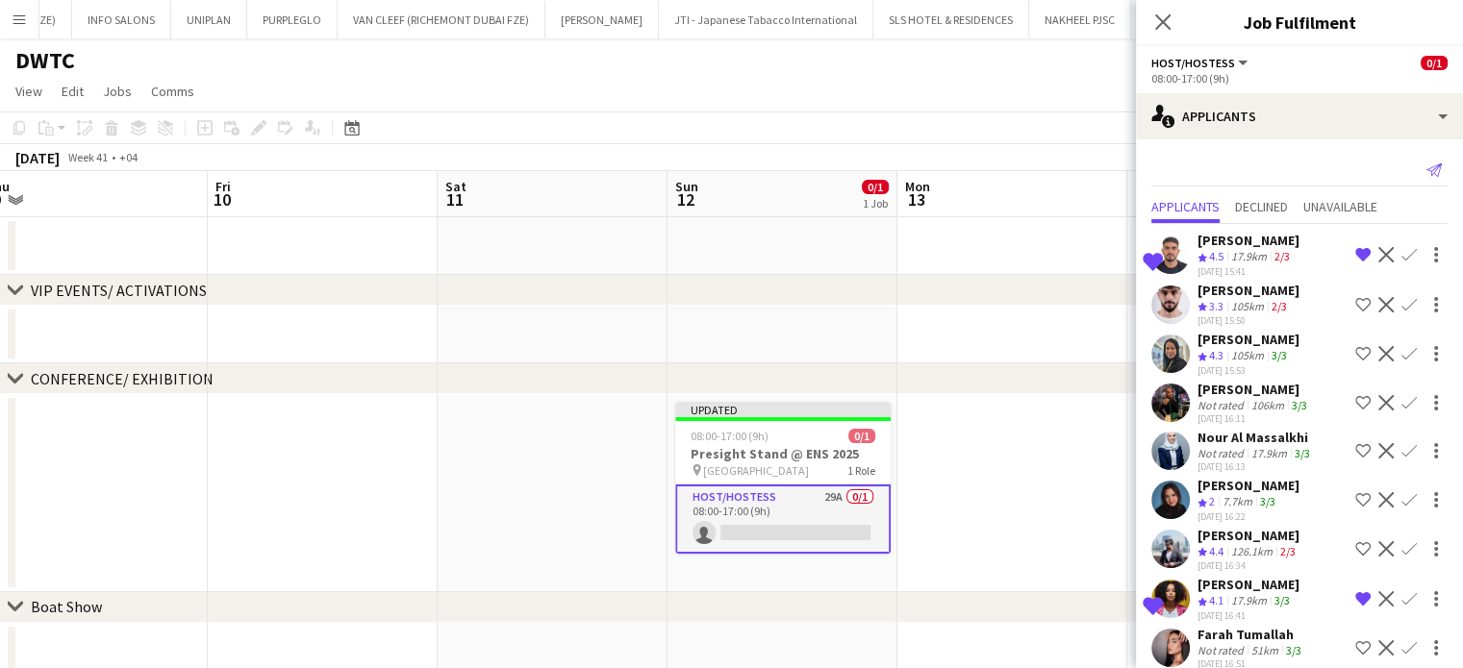
click at [1426, 164] on icon "Send notification" at bounding box center [1433, 170] width 15 height 15
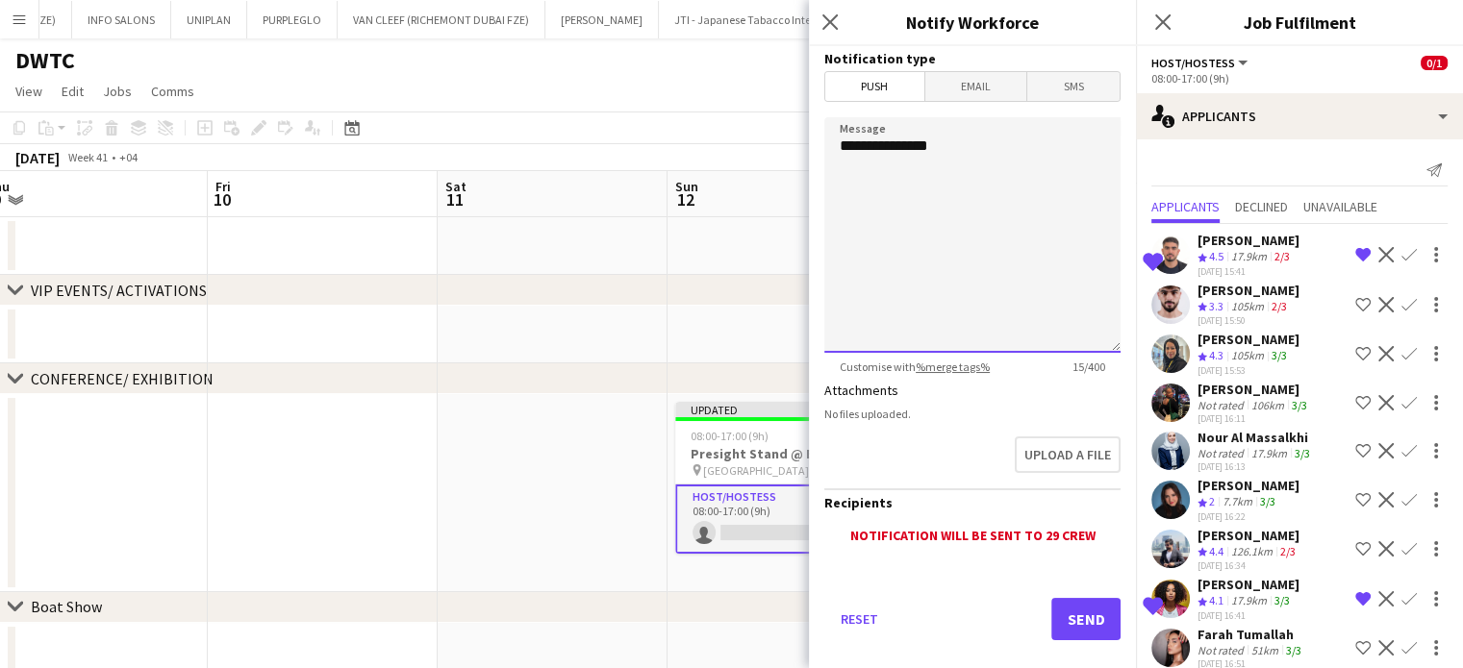
click at [997, 145] on textarea "**********" at bounding box center [972, 235] width 296 height 236
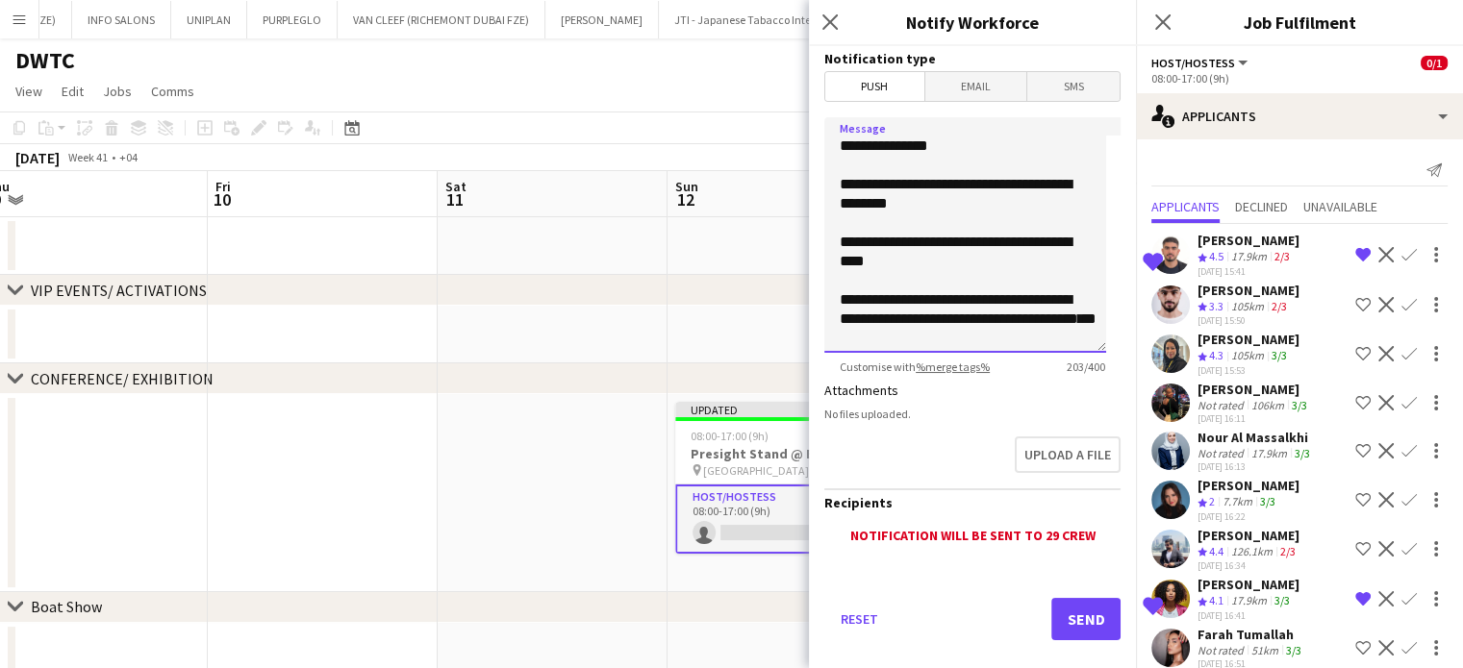
scroll to position [35, 0]
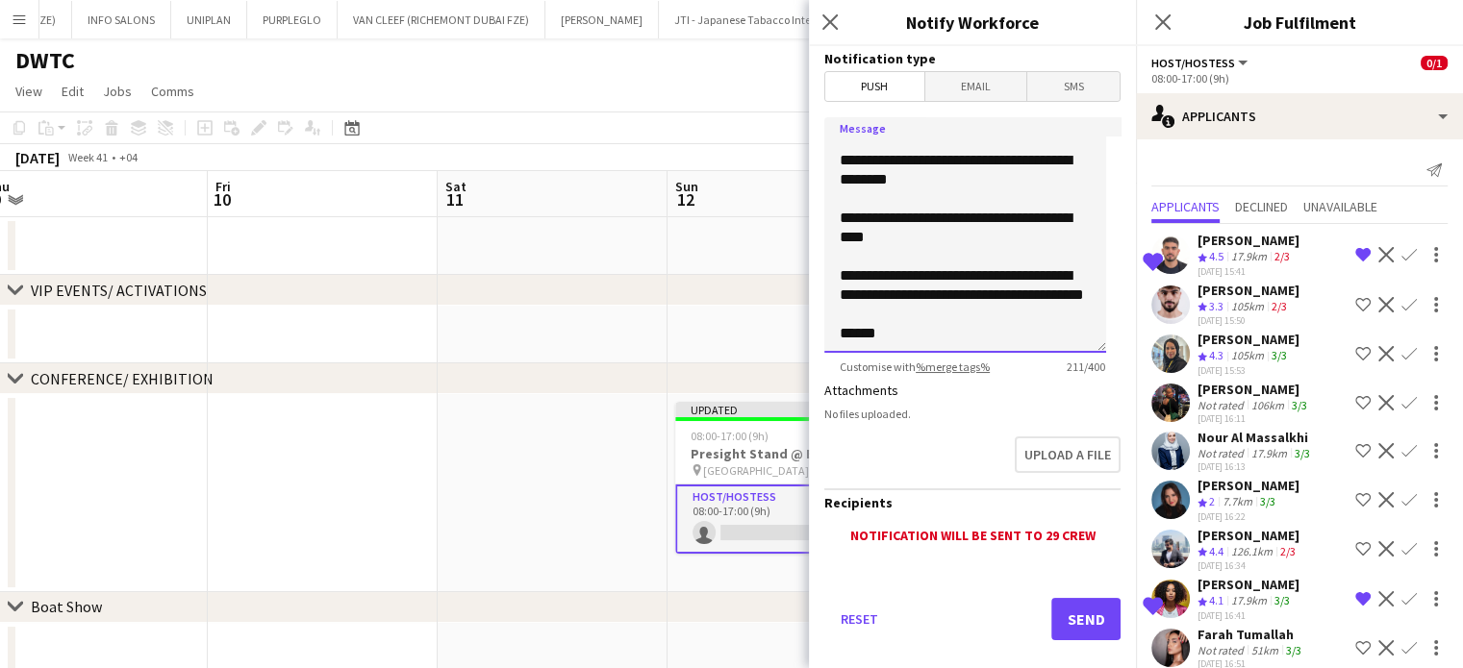
type textarea "**********"
click at [1085, 617] on button "Send" at bounding box center [1085, 619] width 69 height 42
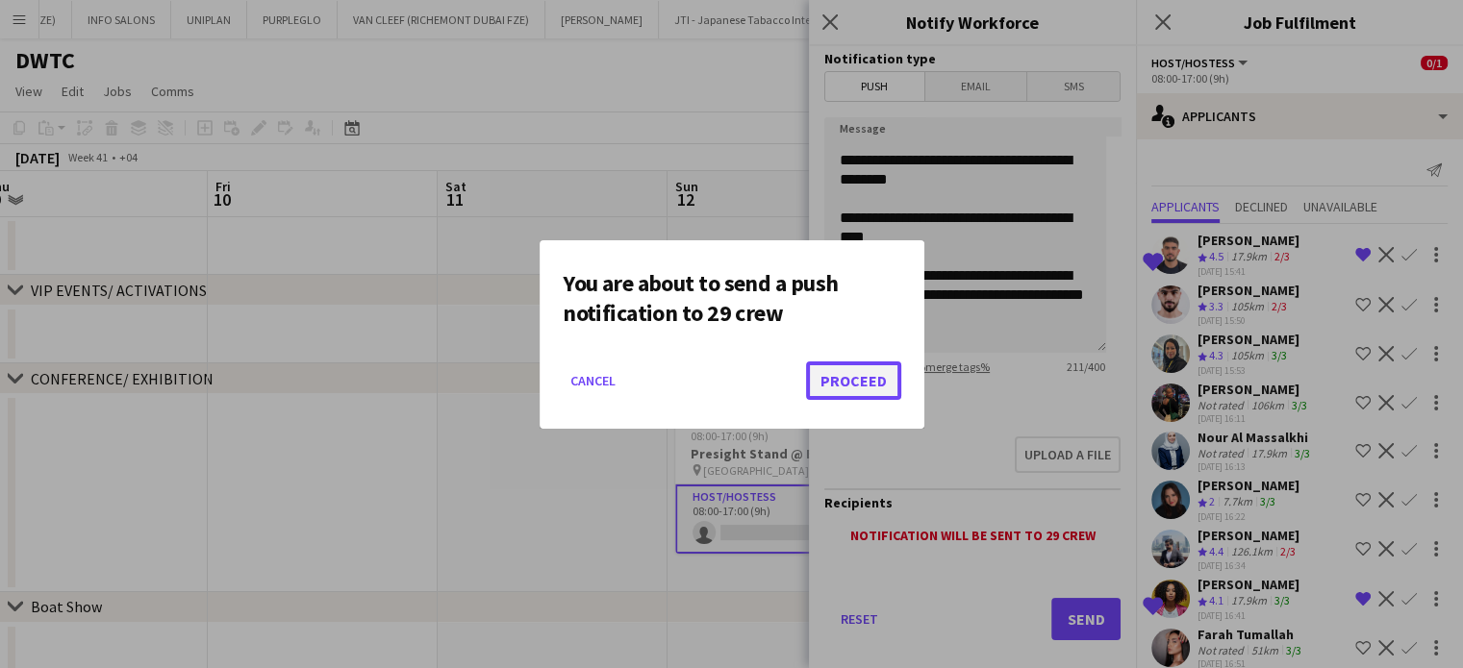
click at [842, 375] on button "Proceed" at bounding box center [853, 381] width 95 height 38
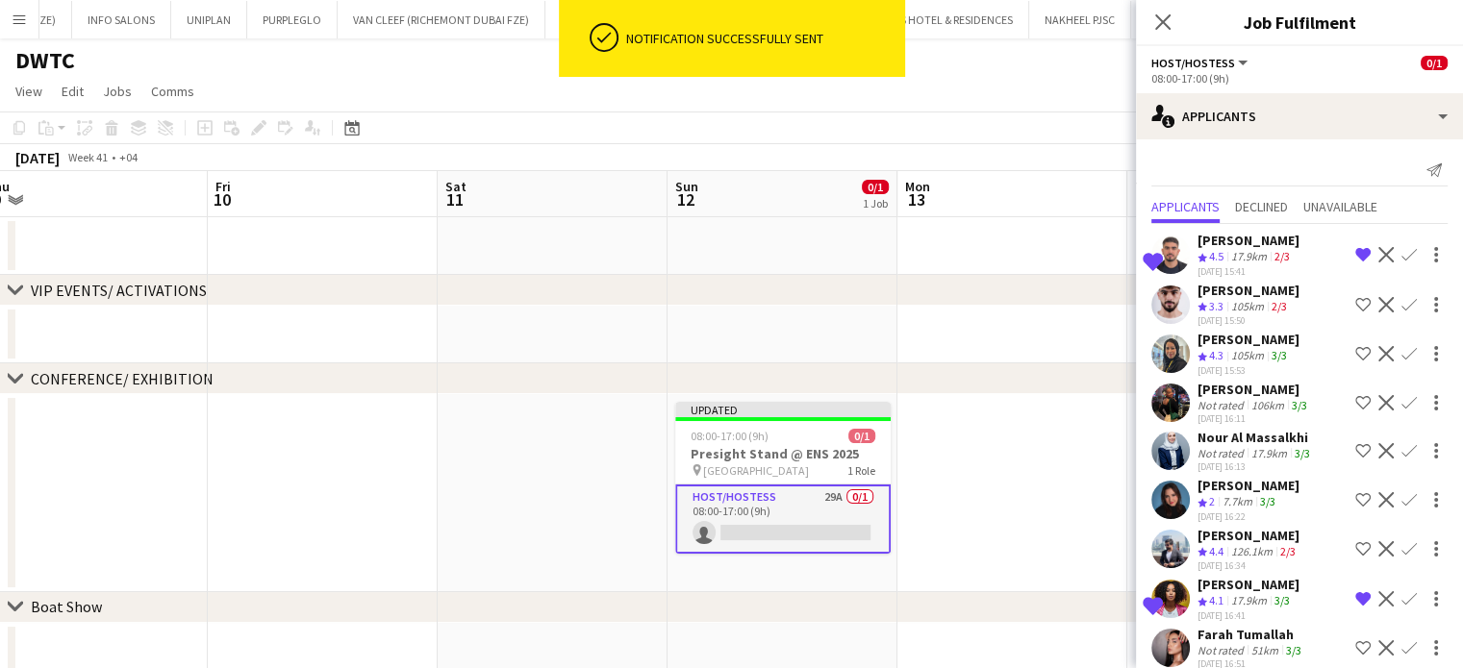
click at [1355, 299] on app-icon "Shortlist crew" at bounding box center [1362, 304] width 15 height 15
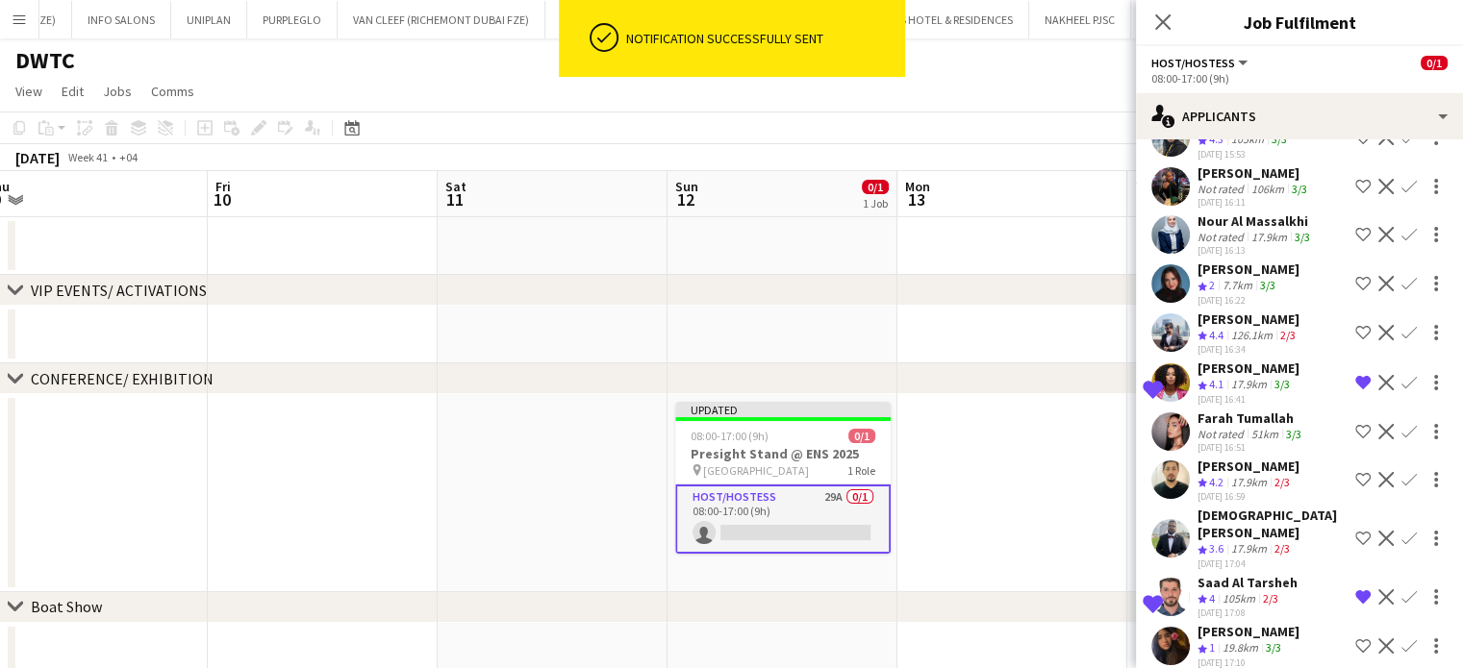
scroll to position [385, 0]
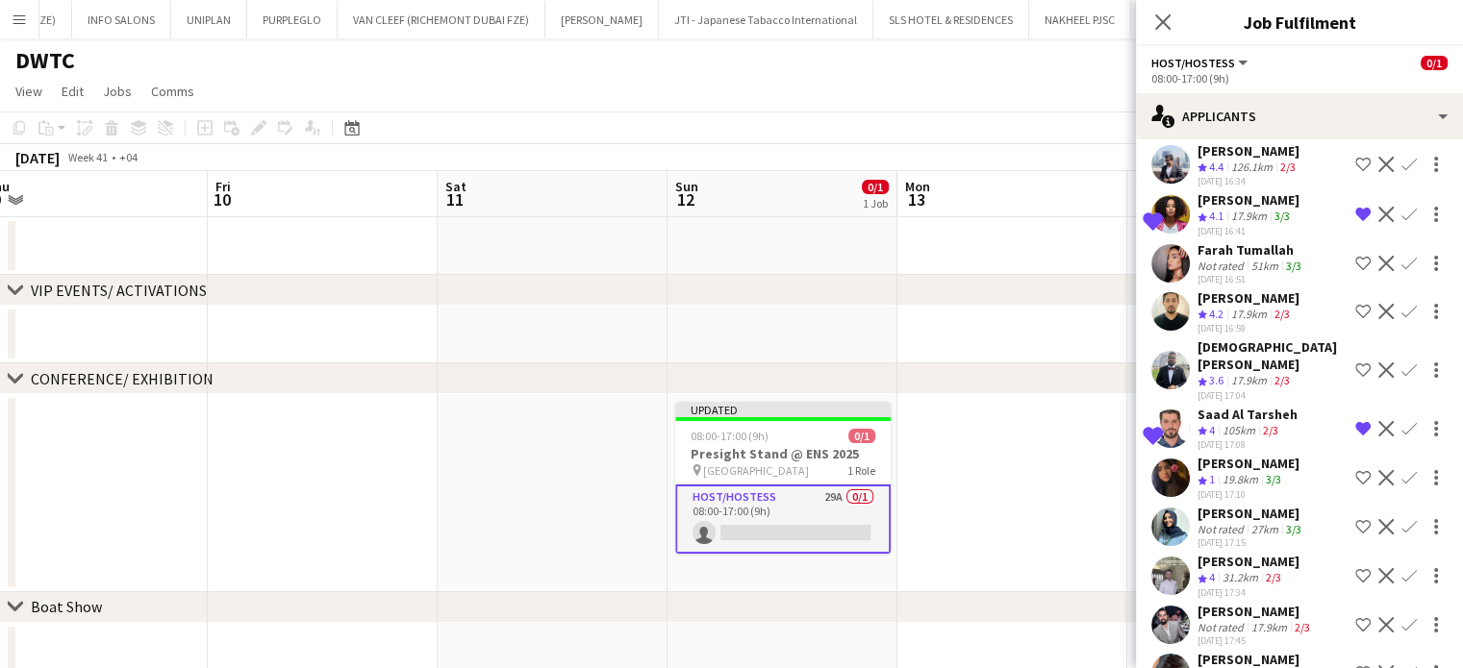
click at [1378, 470] on app-icon "Decline" at bounding box center [1385, 477] width 15 height 15
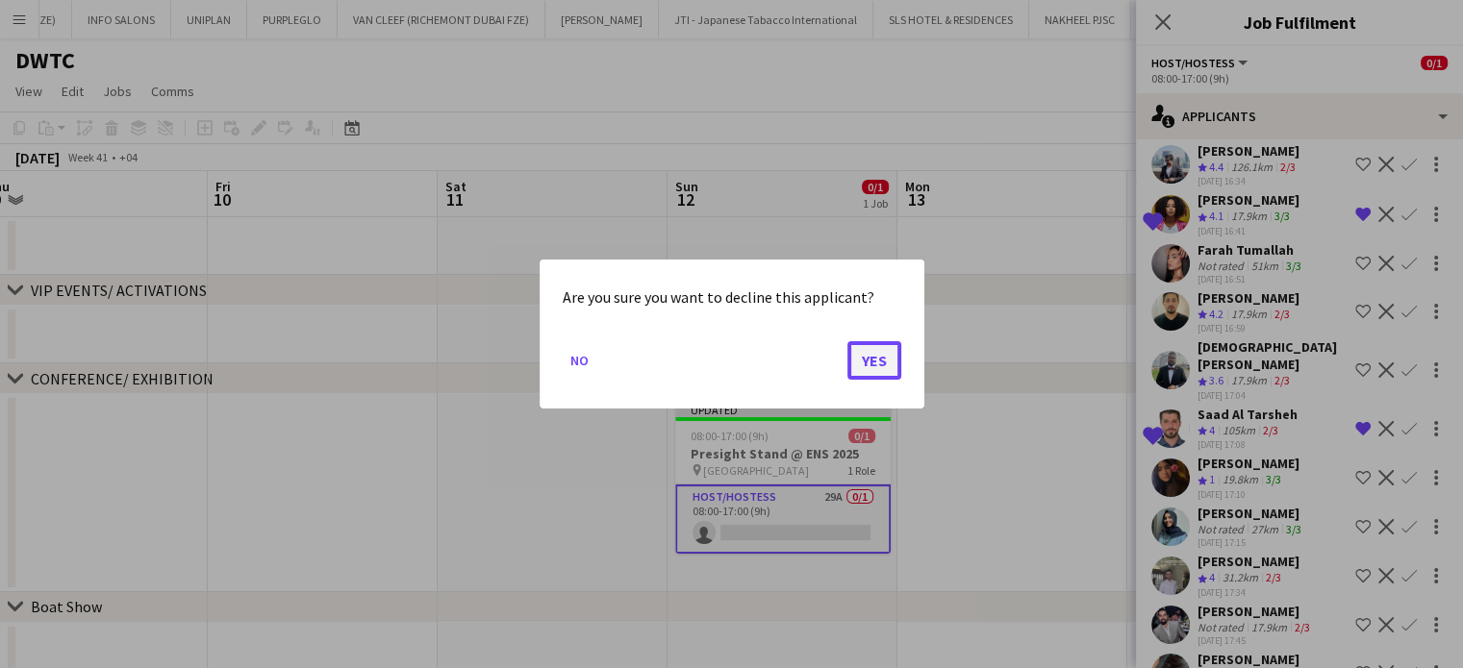
click at [860, 370] on button "Yes" at bounding box center [874, 360] width 54 height 38
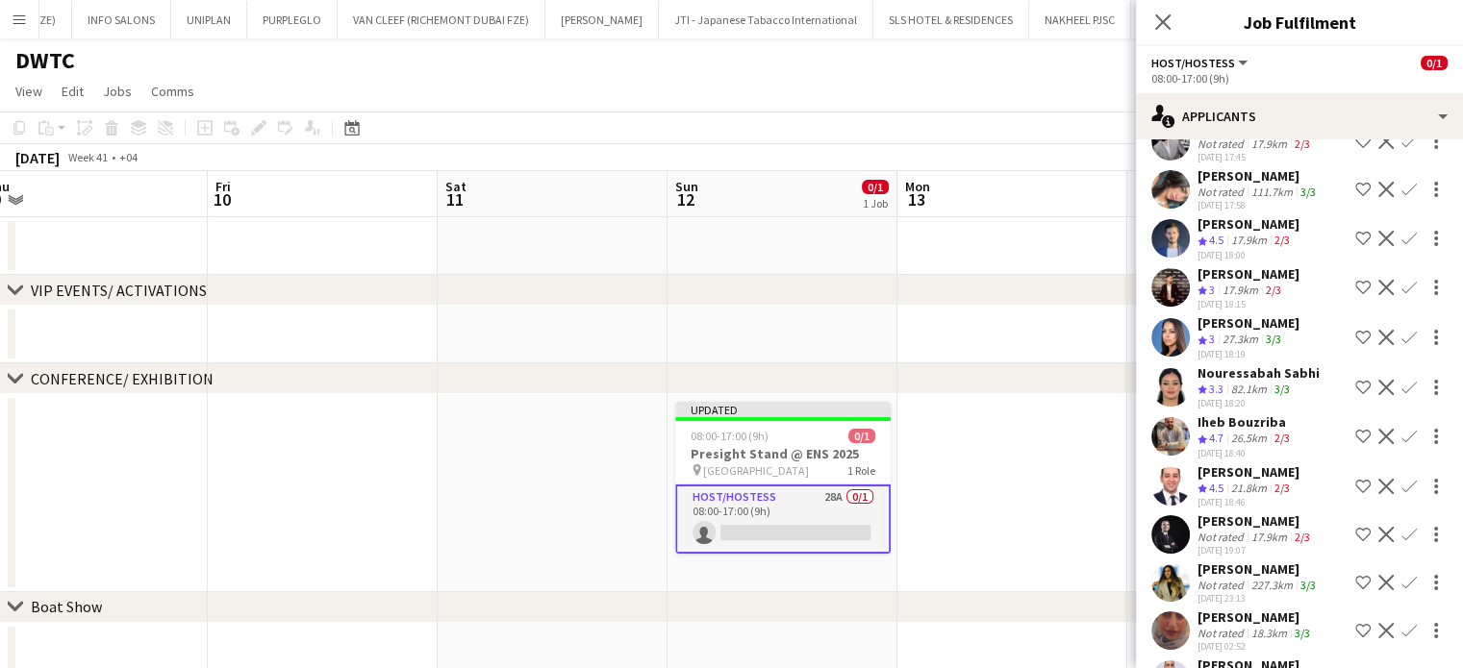
scroll to position [865, 0]
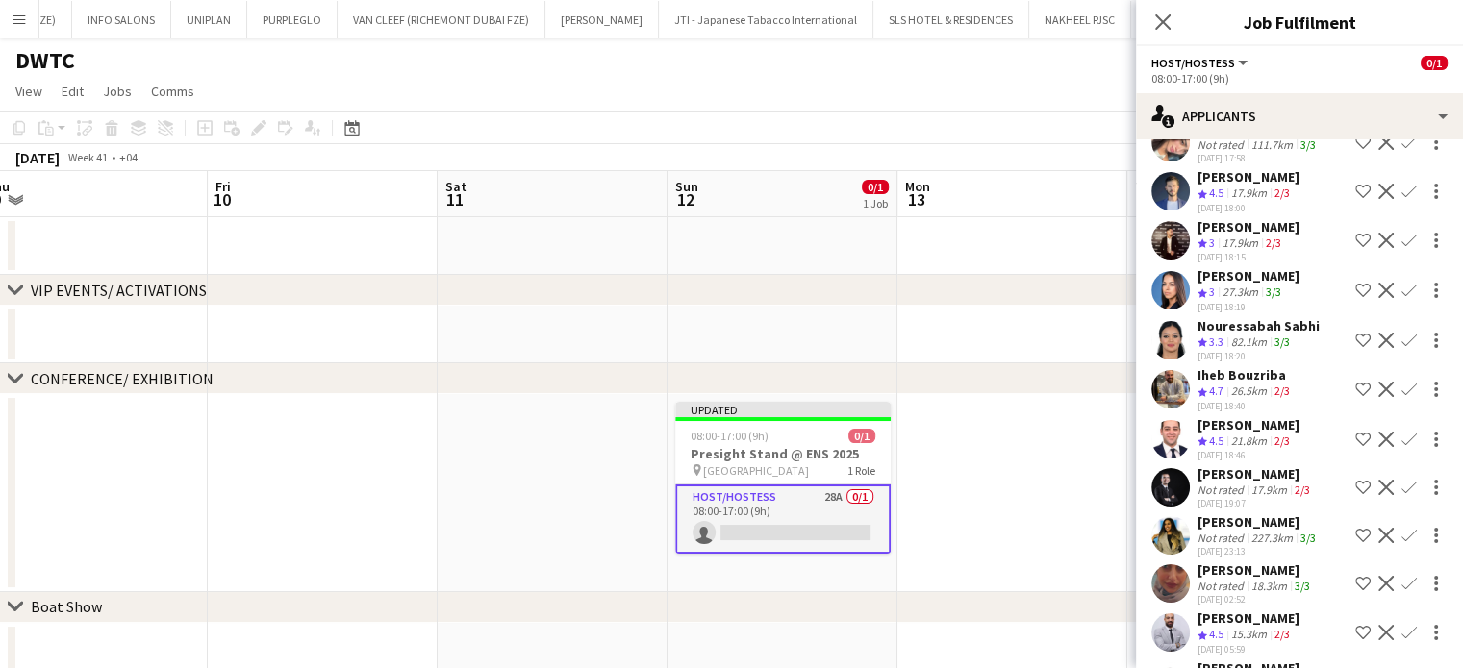
click at [1355, 382] on app-icon "Shortlist crew" at bounding box center [1362, 389] width 15 height 15
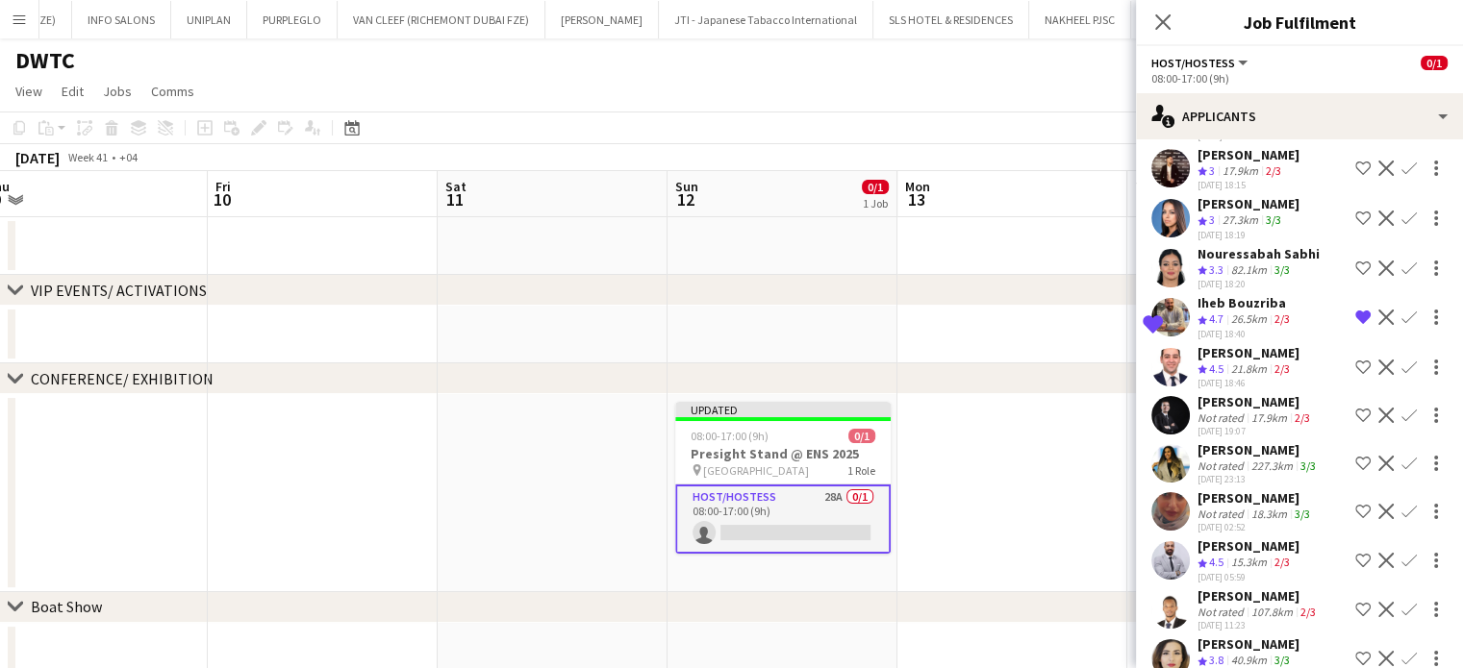
scroll to position [96, 0]
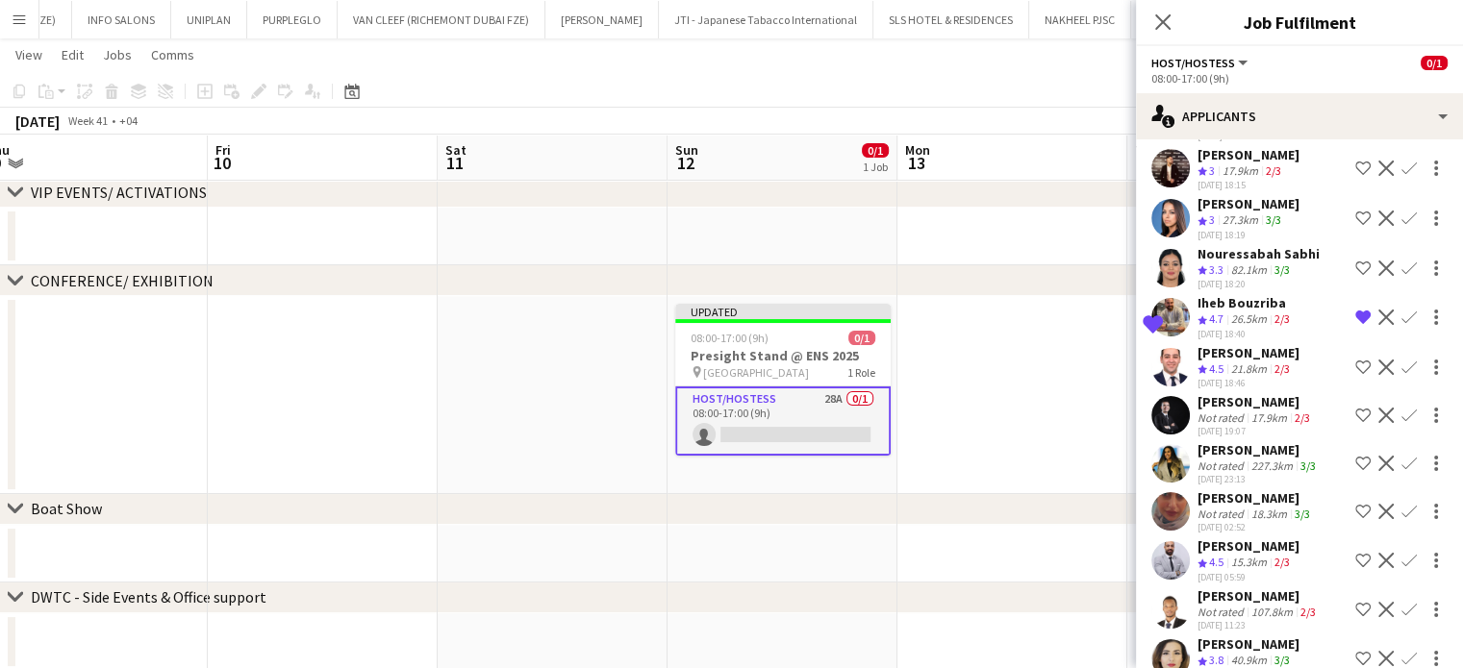
click at [1355, 553] on app-icon "Shortlist crew" at bounding box center [1362, 560] width 15 height 15
click at [1355, 651] on app-icon "Shortlist crew" at bounding box center [1362, 658] width 15 height 15
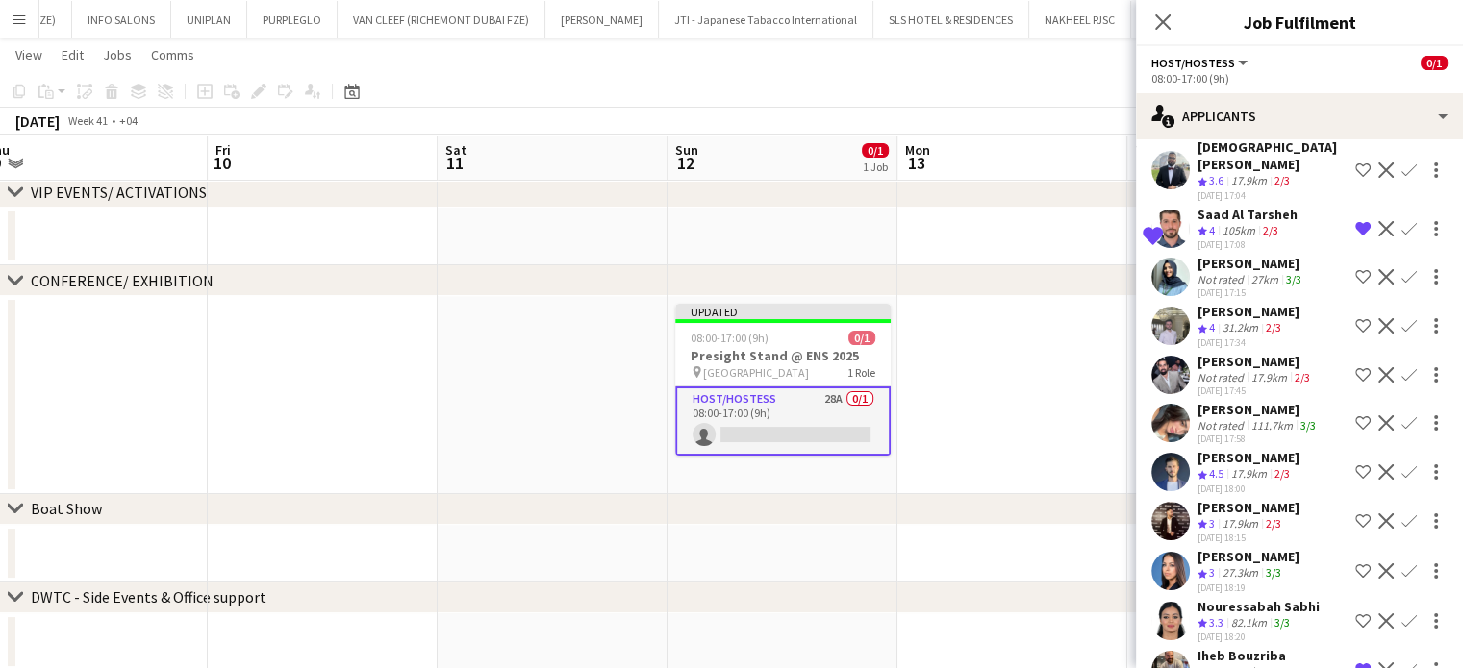
scroll to position [553, 0]
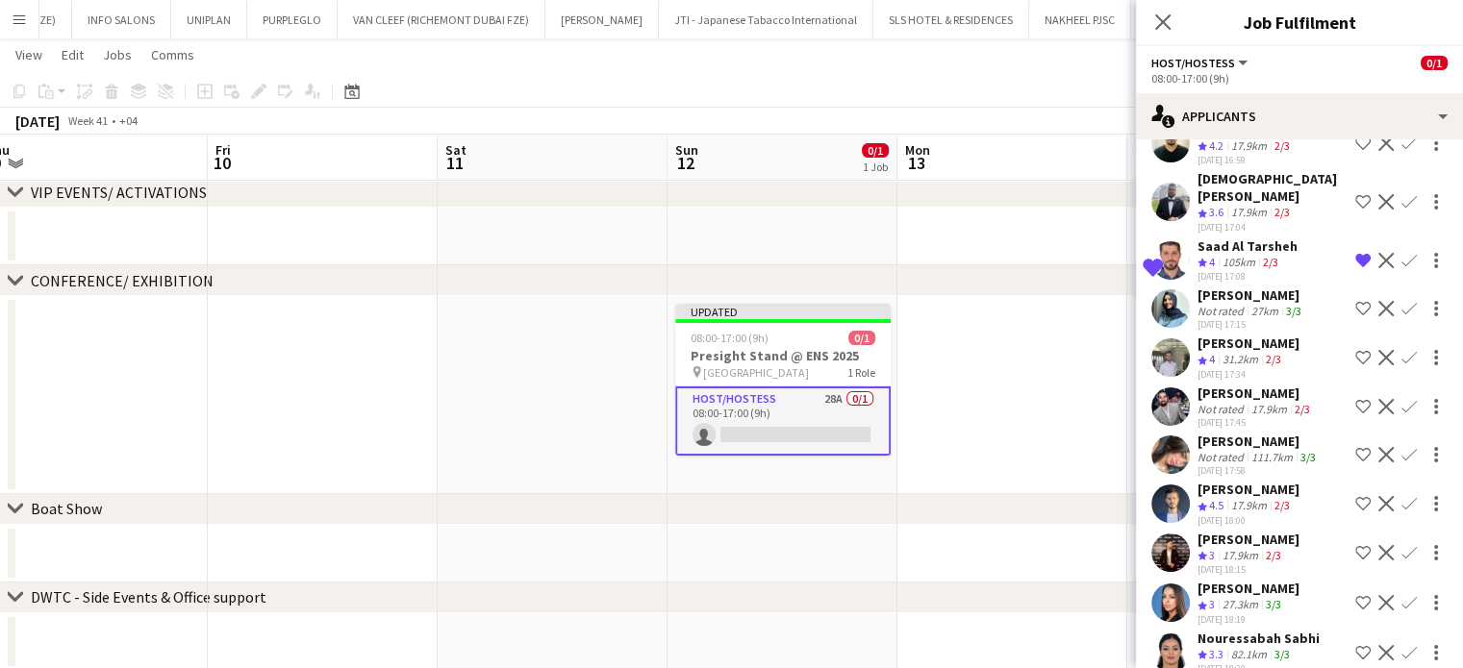
click at [1250, 450] on div "111.7km" at bounding box center [1271, 457] width 49 height 14
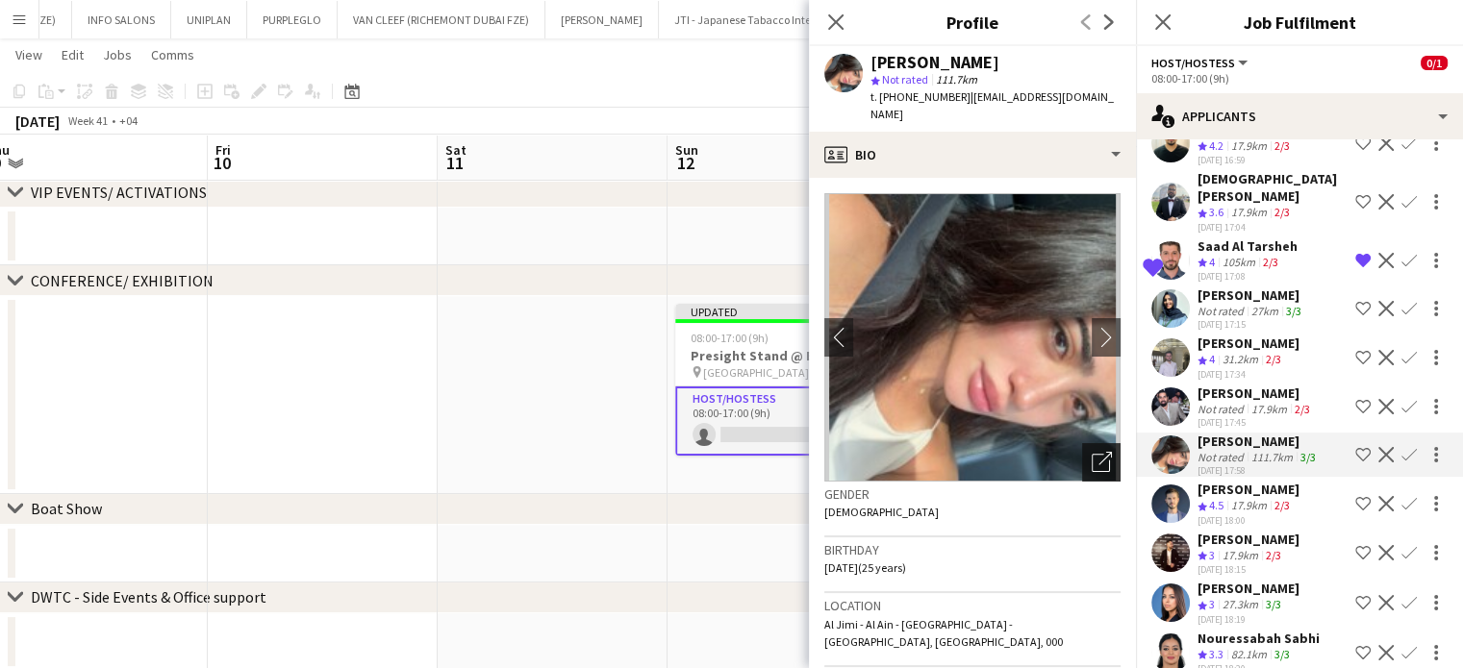
click at [1091, 452] on icon "Open photos pop-in" at bounding box center [1101, 462] width 20 height 20
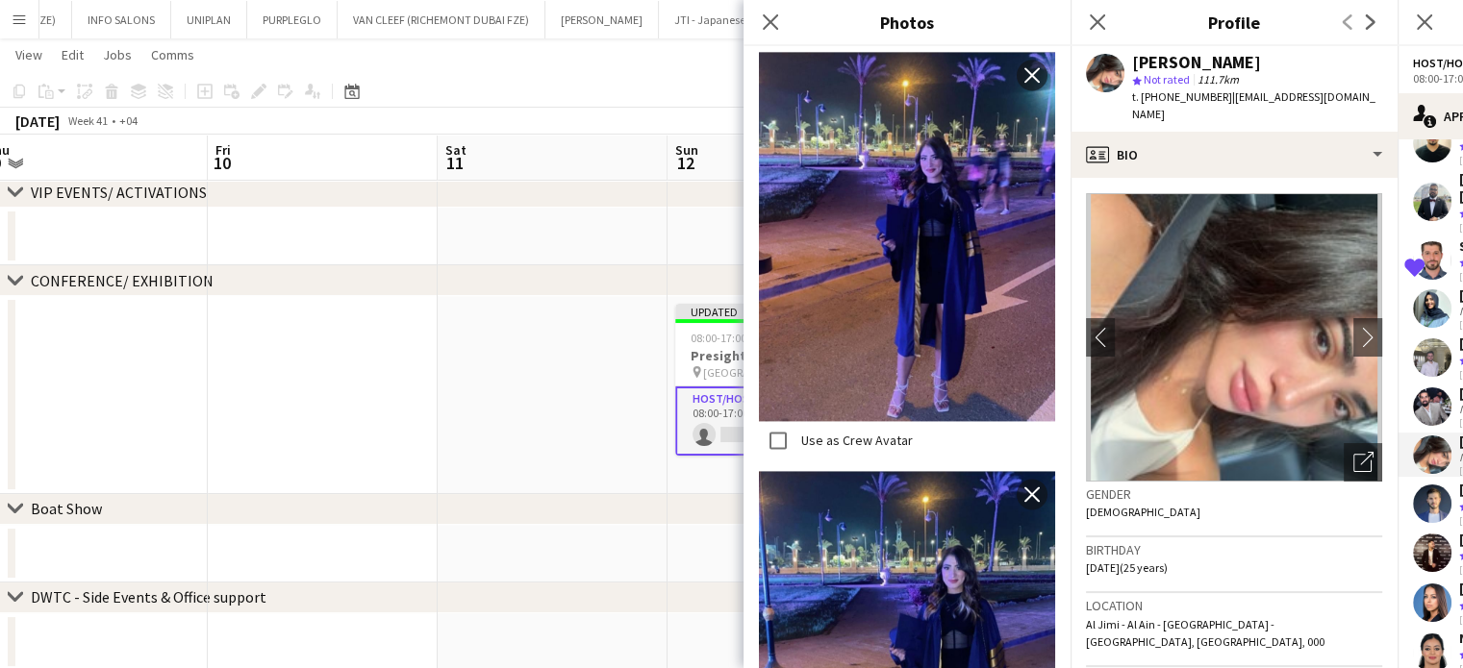
scroll to position [2787, 0]
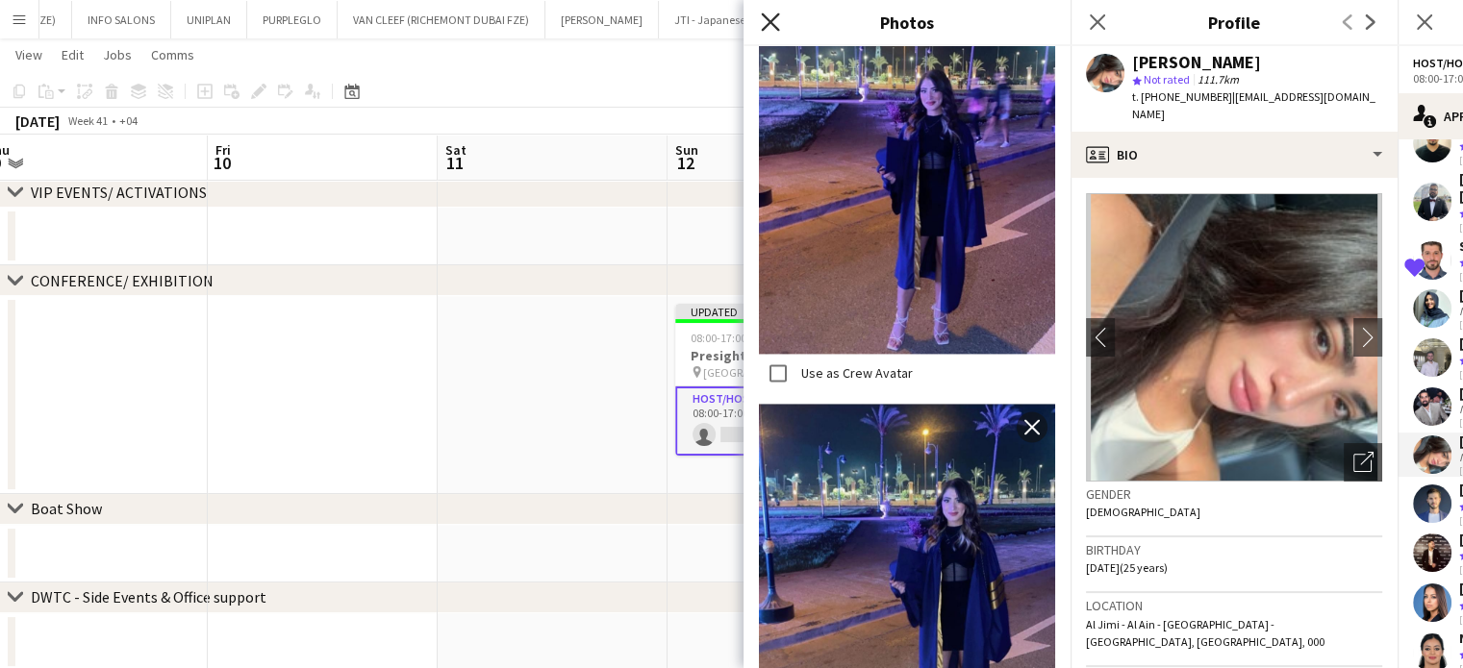
click at [768, 24] on icon at bounding box center [770, 22] width 18 height 18
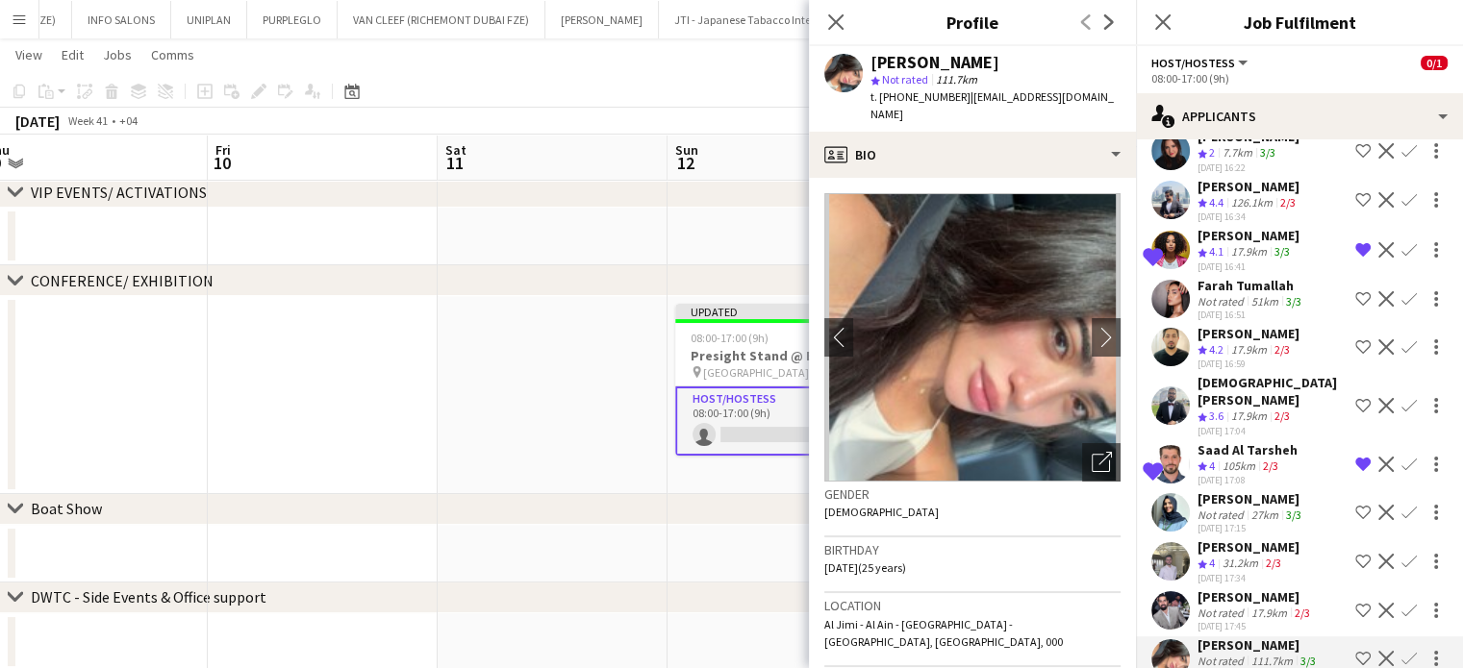
scroll to position [361, 0]
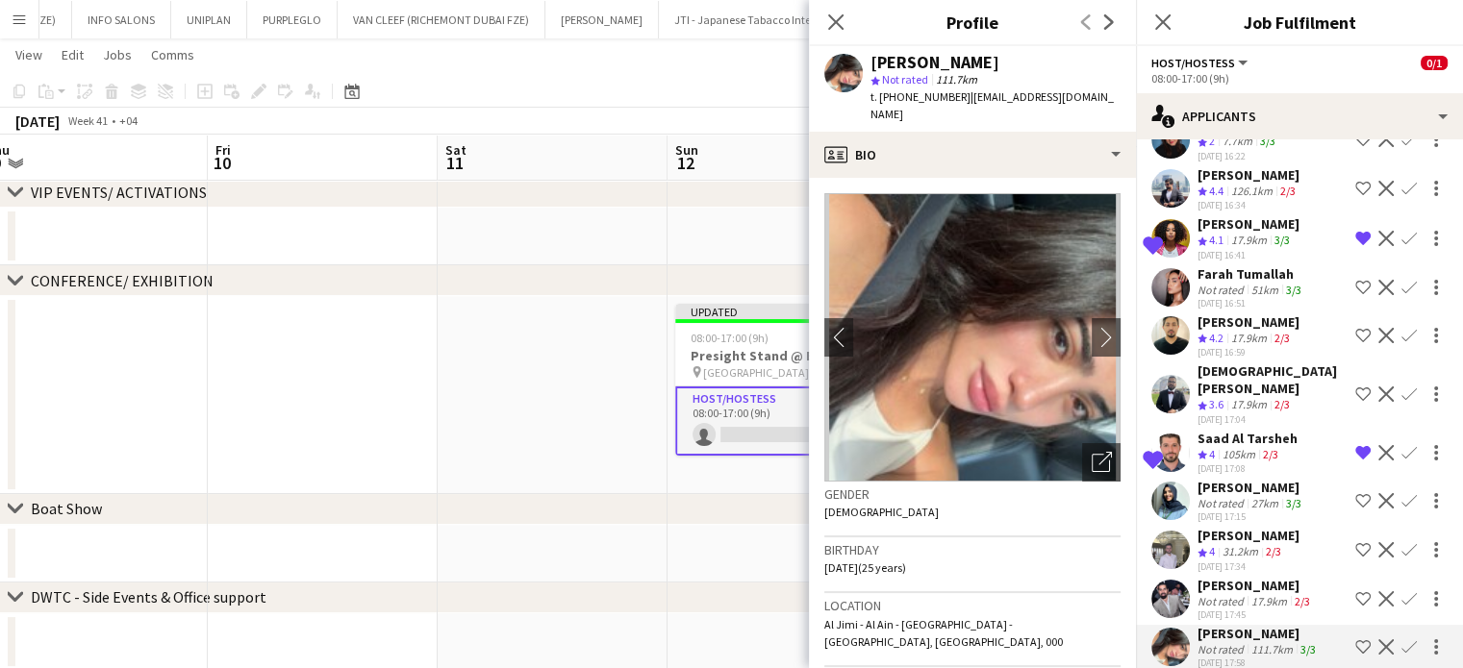
click at [1247, 284] on div "51km" at bounding box center [1264, 290] width 35 height 14
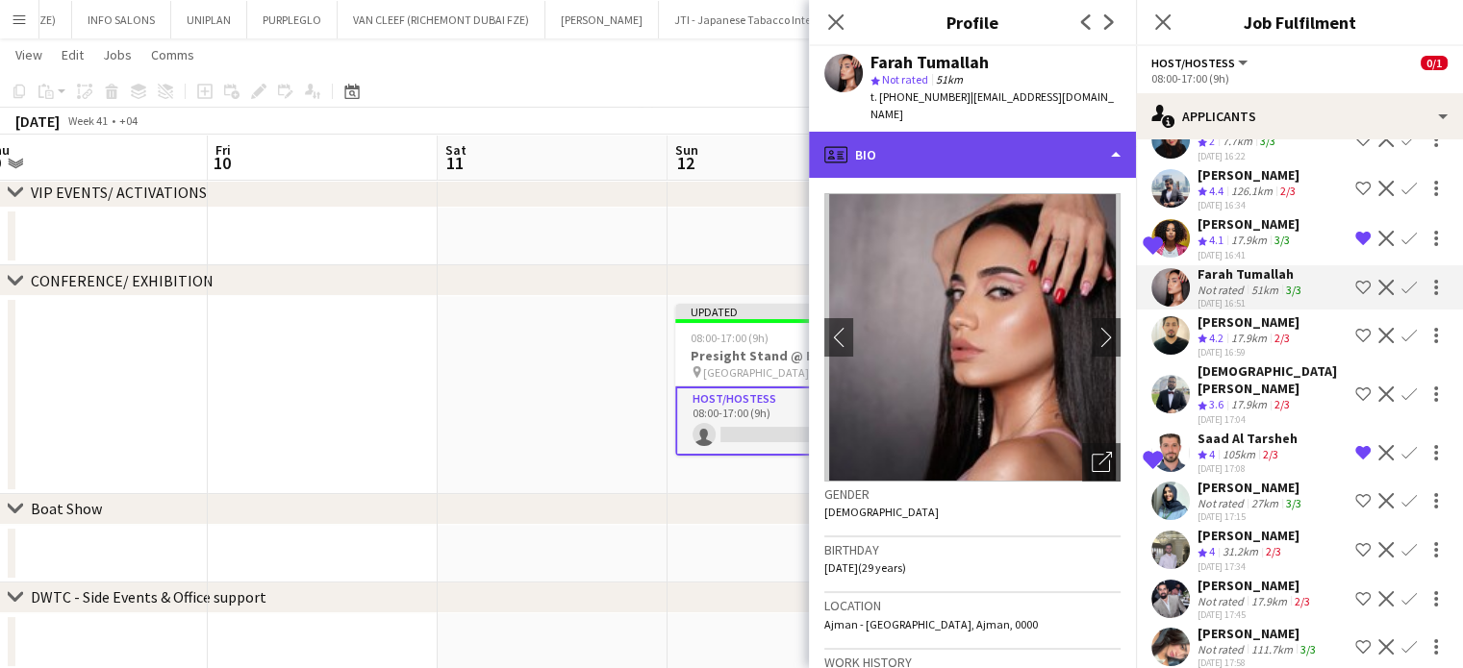
click at [1070, 148] on div "profile Bio" at bounding box center [972, 155] width 327 height 46
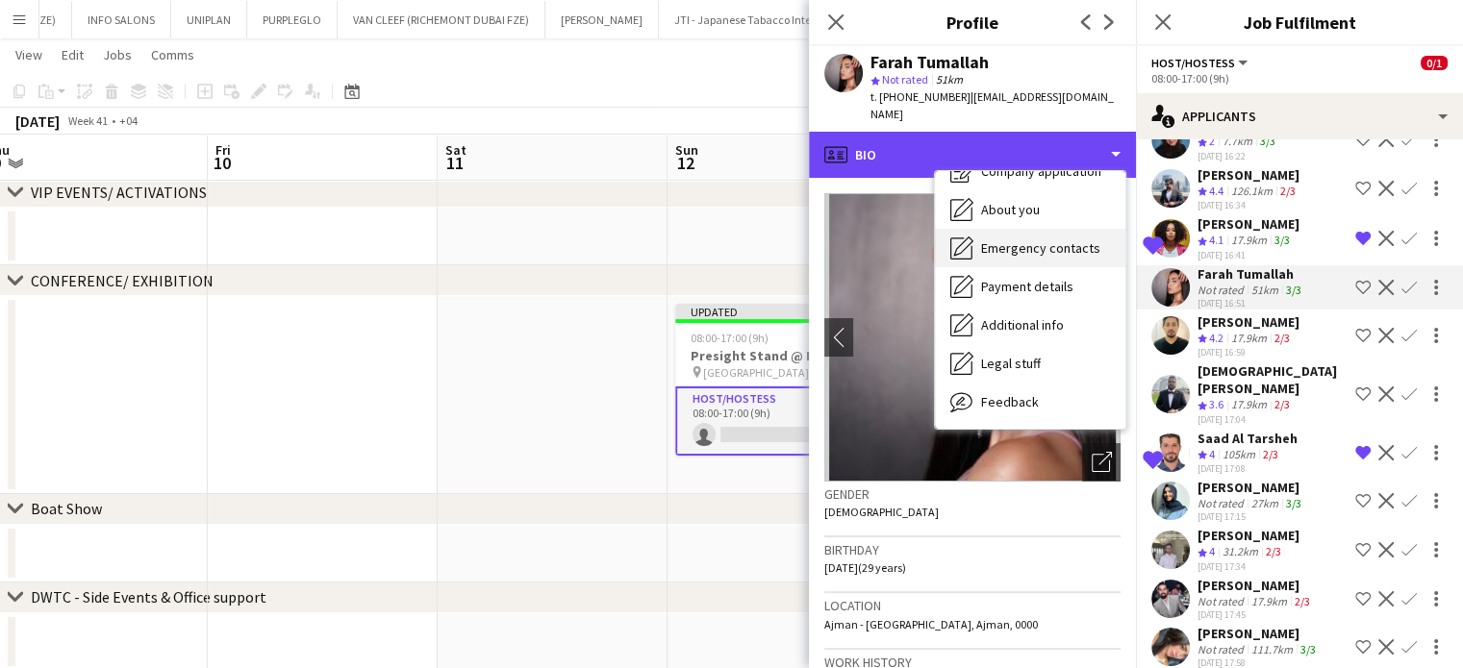
scroll to position [142, 0]
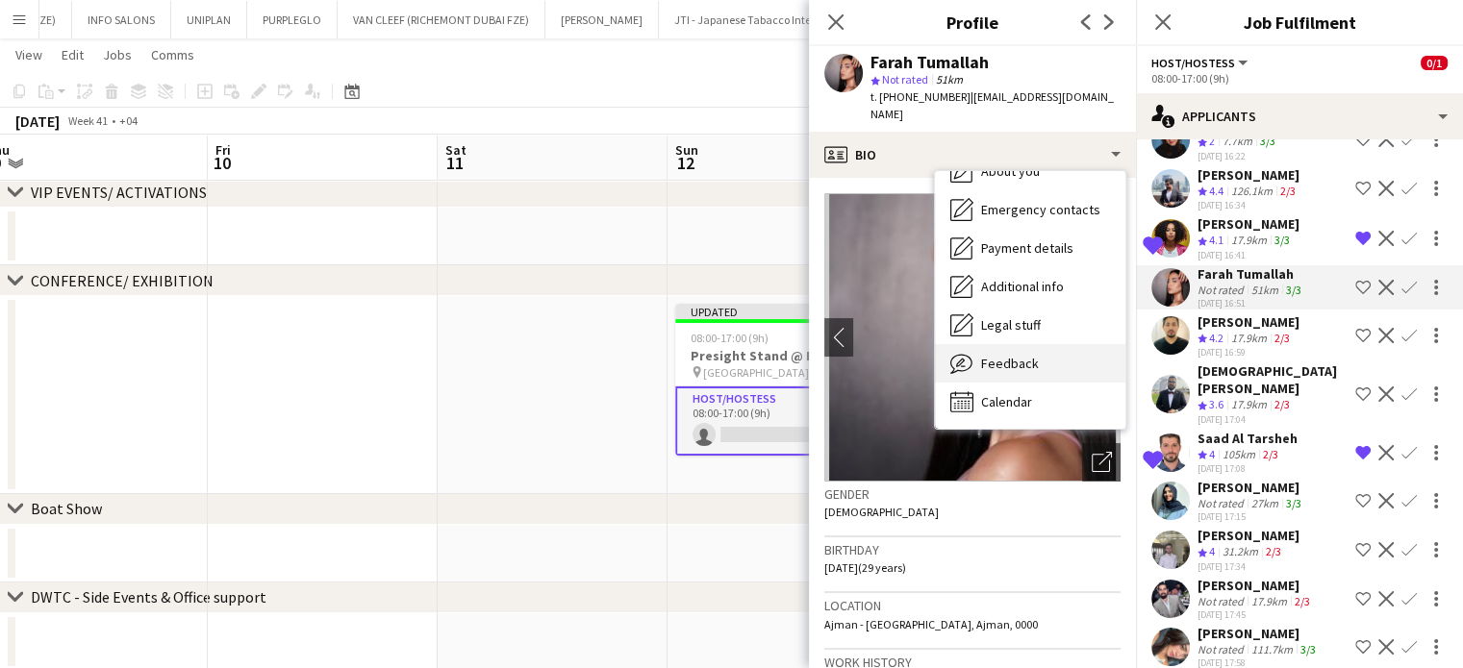
click at [1028, 355] on span "Feedback" at bounding box center [1010, 363] width 58 height 17
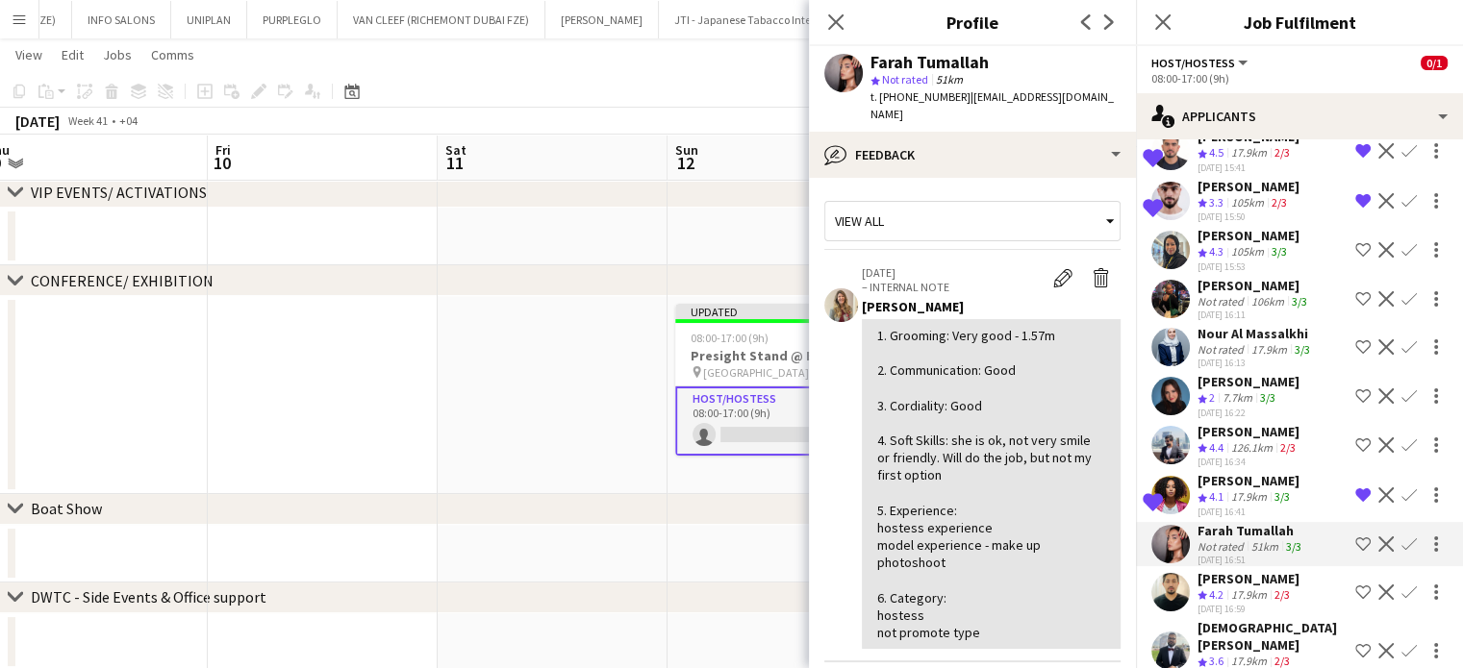
scroll to position [72, 0]
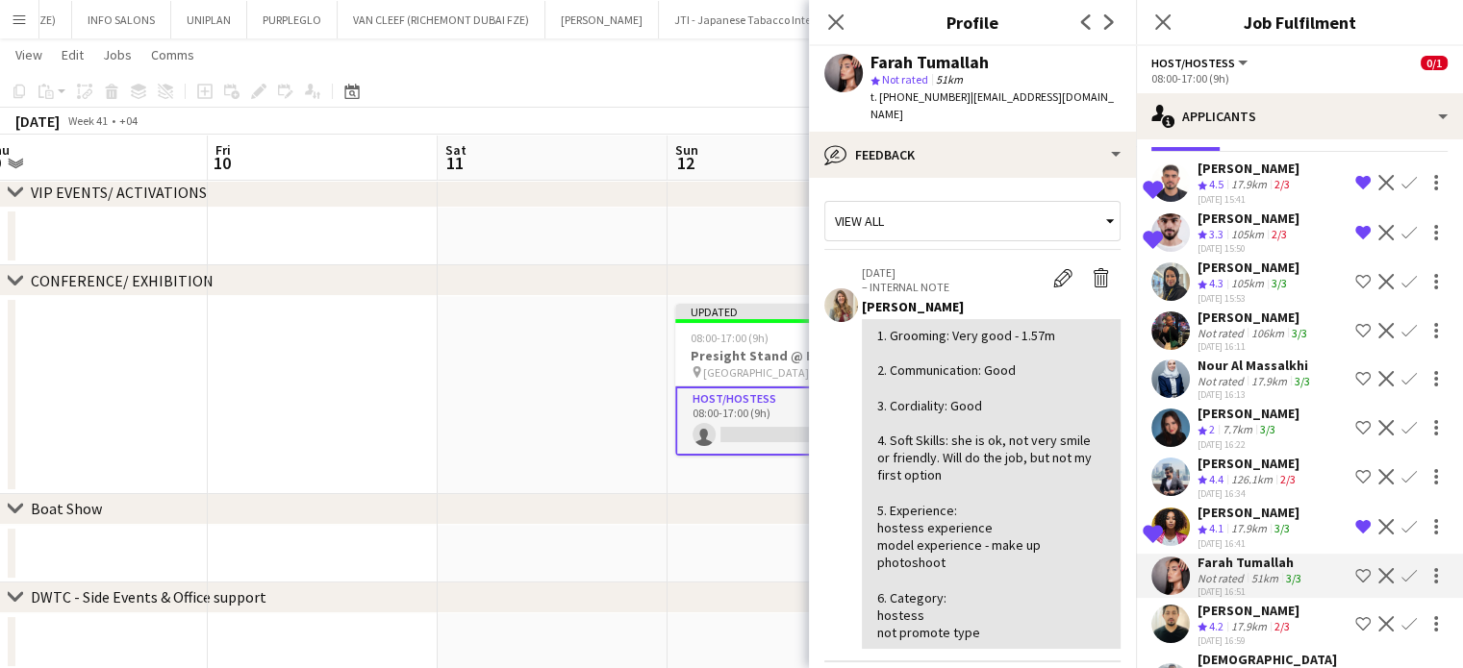
click at [1268, 374] on div "17.9km" at bounding box center [1268, 381] width 43 height 14
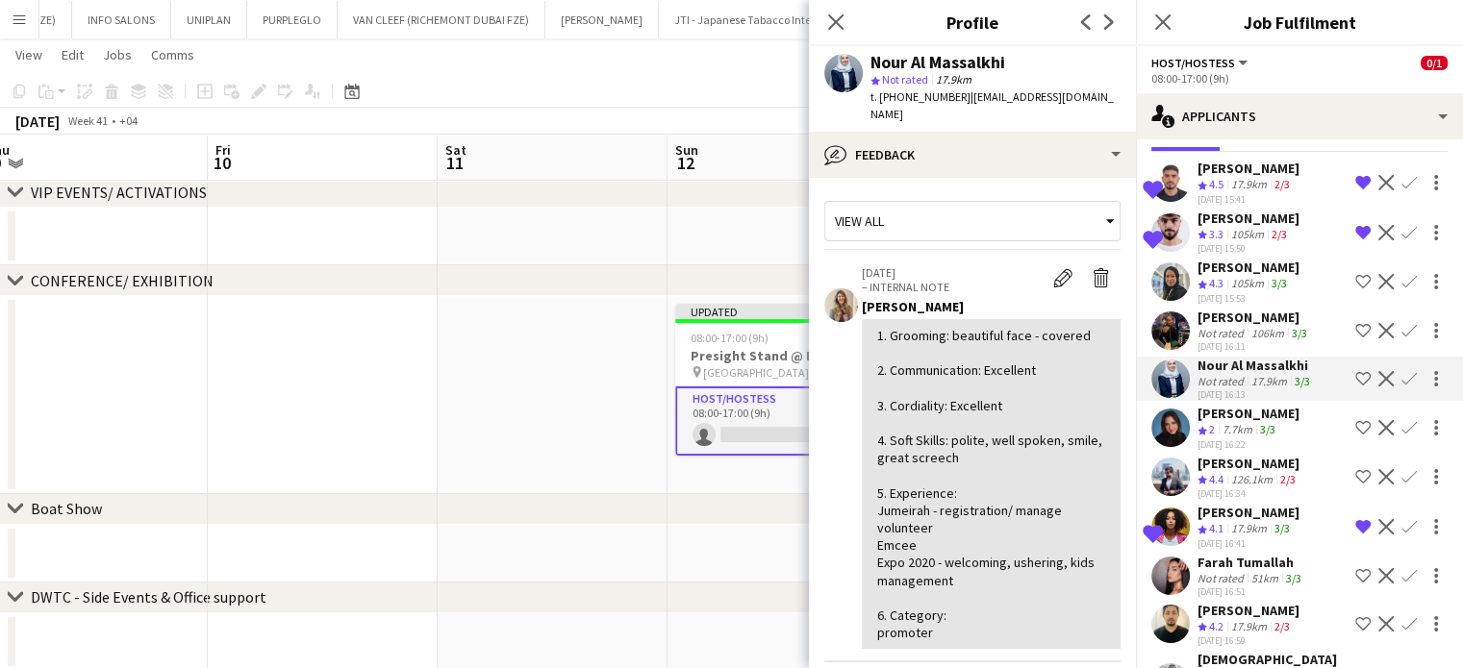
click at [1355, 376] on app-icon "Shortlist crew" at bounding box center [1362, 378] width 15 height 15
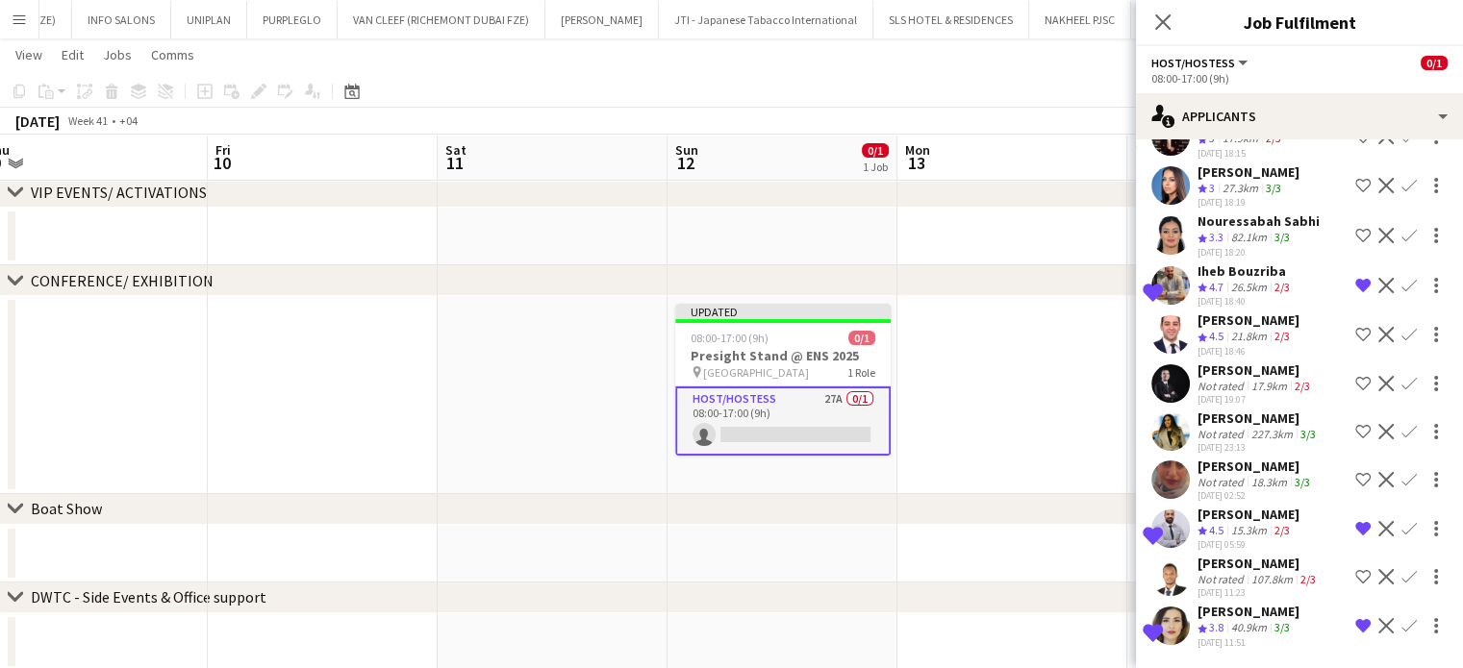
scroll to position [889, 0]
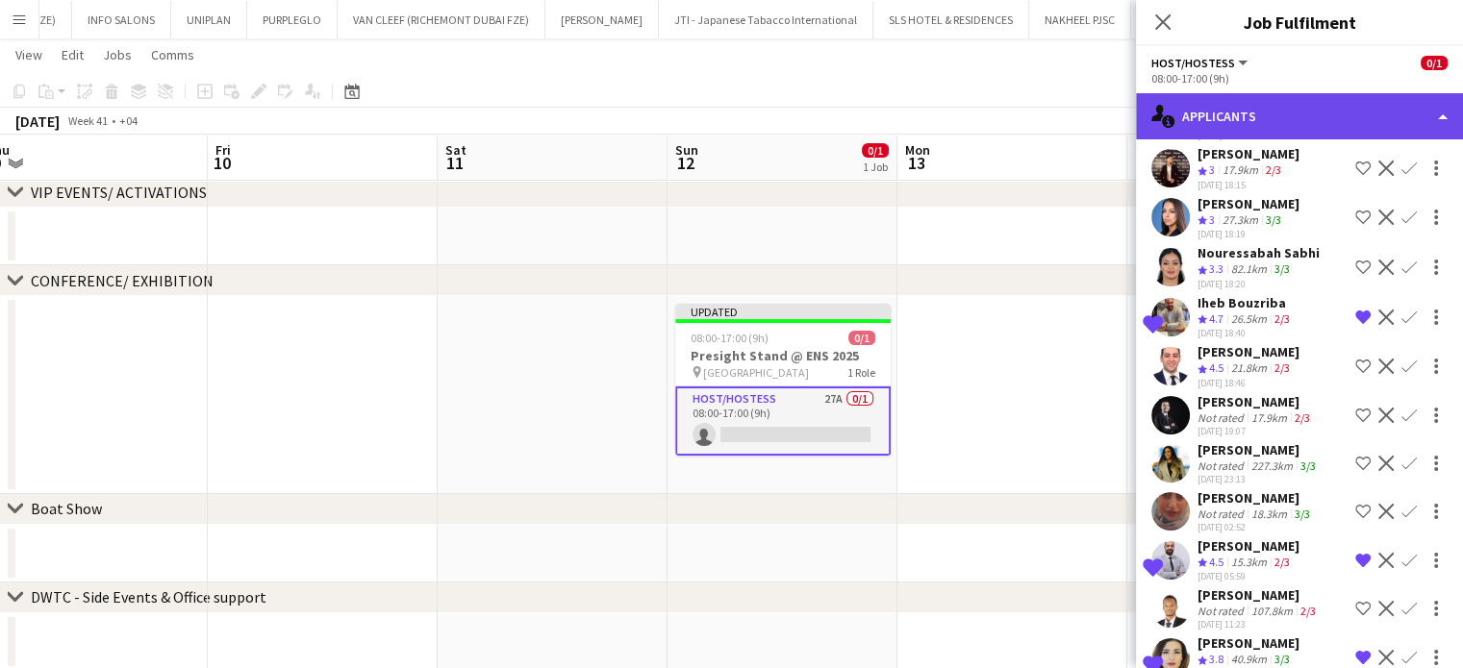
click at [1432, 100] on div "single-neutral-actions-information Applicants" at bounding box center [1299, 116] width 327 height 46
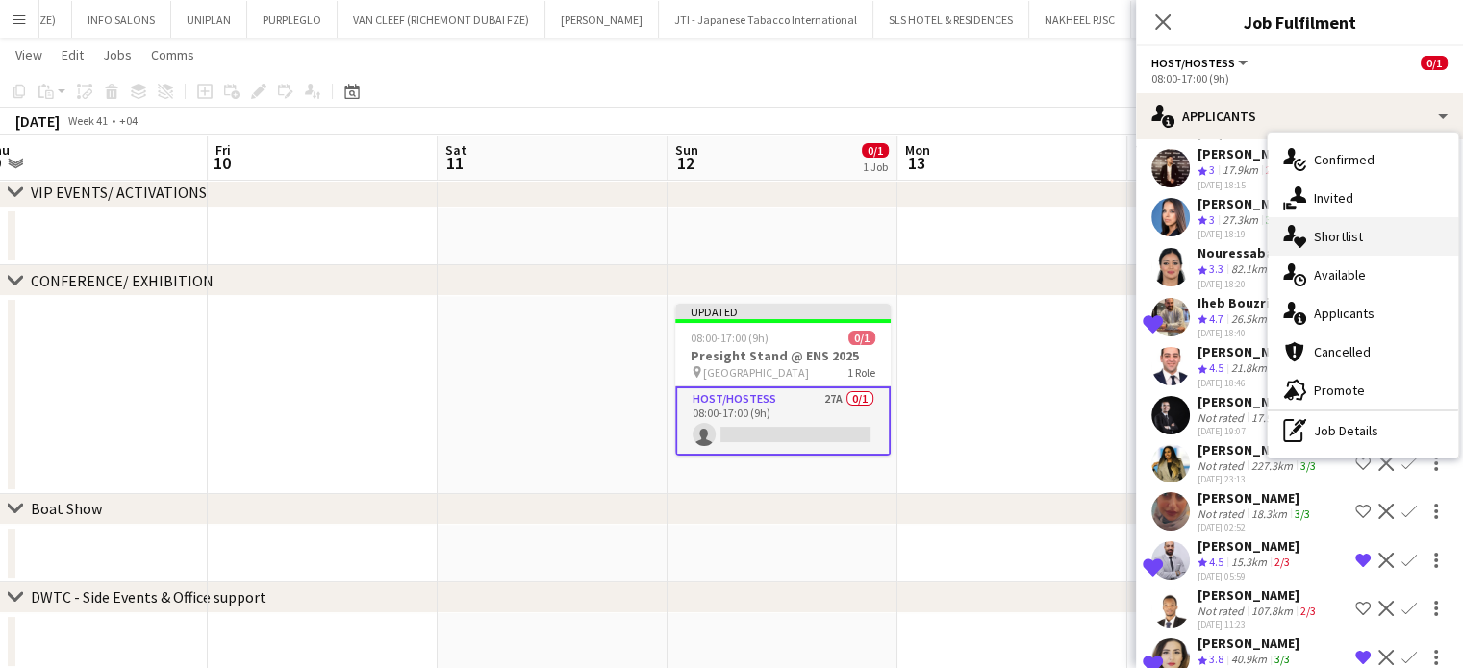
click at [1371, 238] on div "single-neutral-actions-heart Shortlist" at bounding box center [1362, 236] width 190 height 38
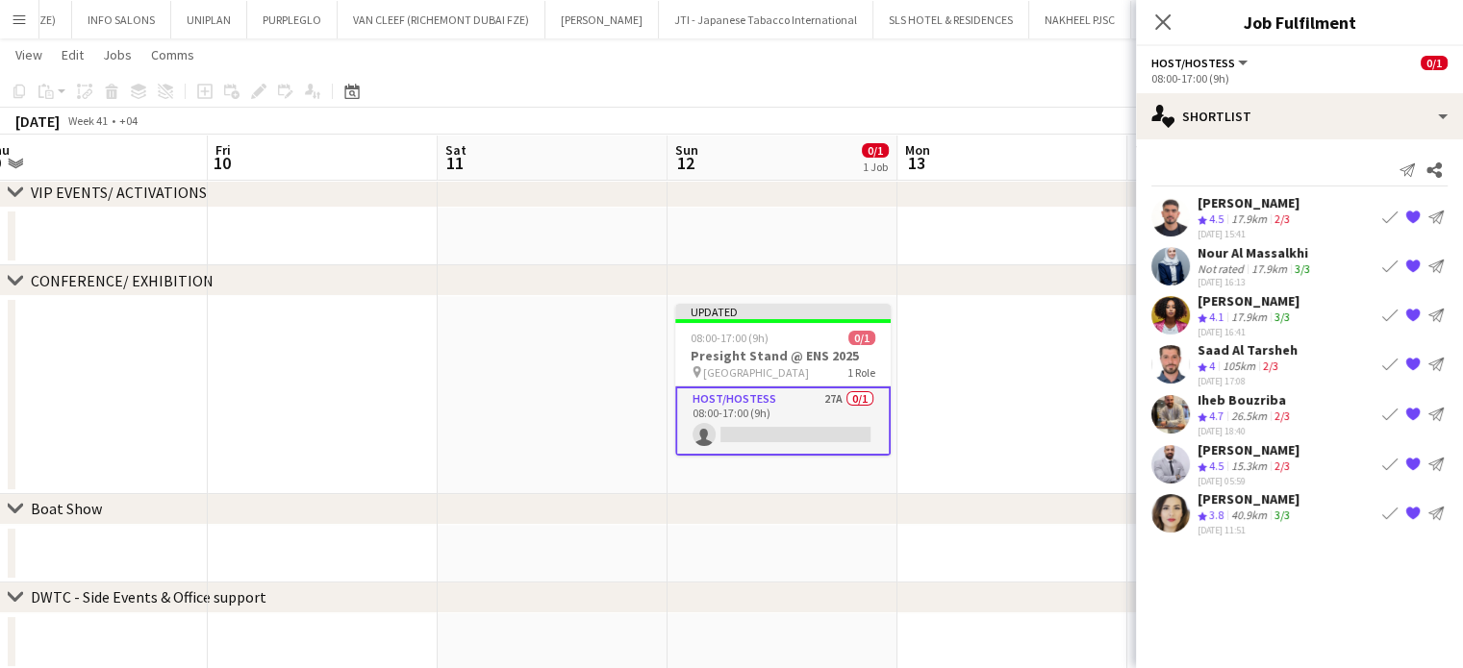
click at [1023, 364] on app-date-cell at bounding box center [1012, 395] width 230 height 198
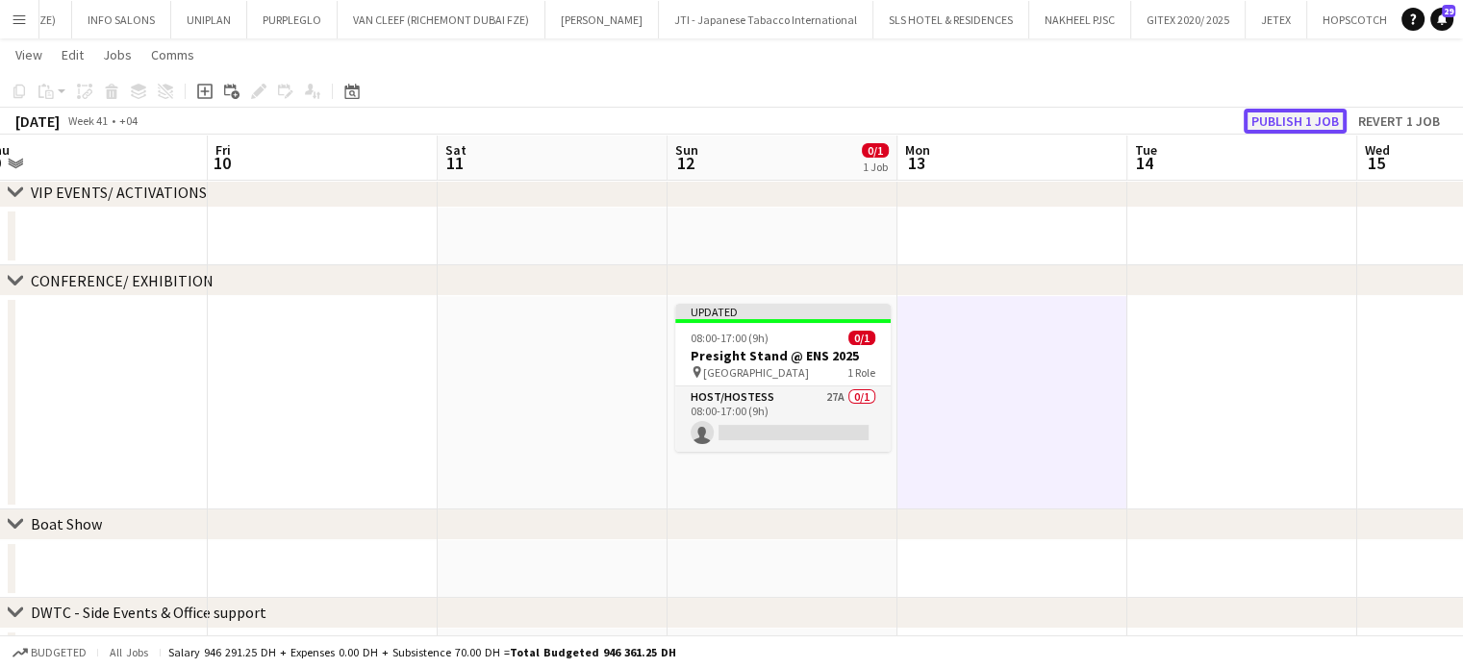
click at [1273, 114] on button "Publish 1 job" at bounding box center [1294, 121] width 103 height 25
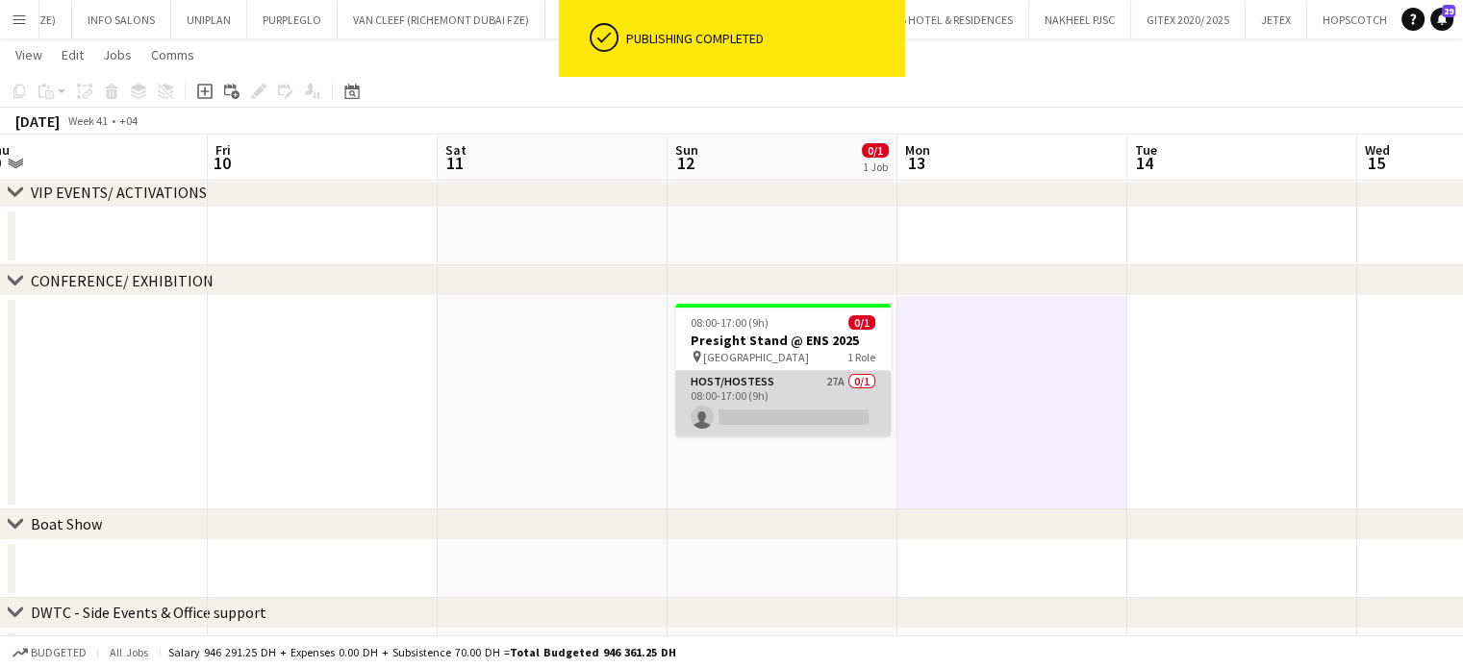
click at [820, 403] on app-card-role "Host/Hostess 27A 0/1 08:00-17:00 (9h) single-neutral-actions" at bounding box center [782, 403] width 215 height 65
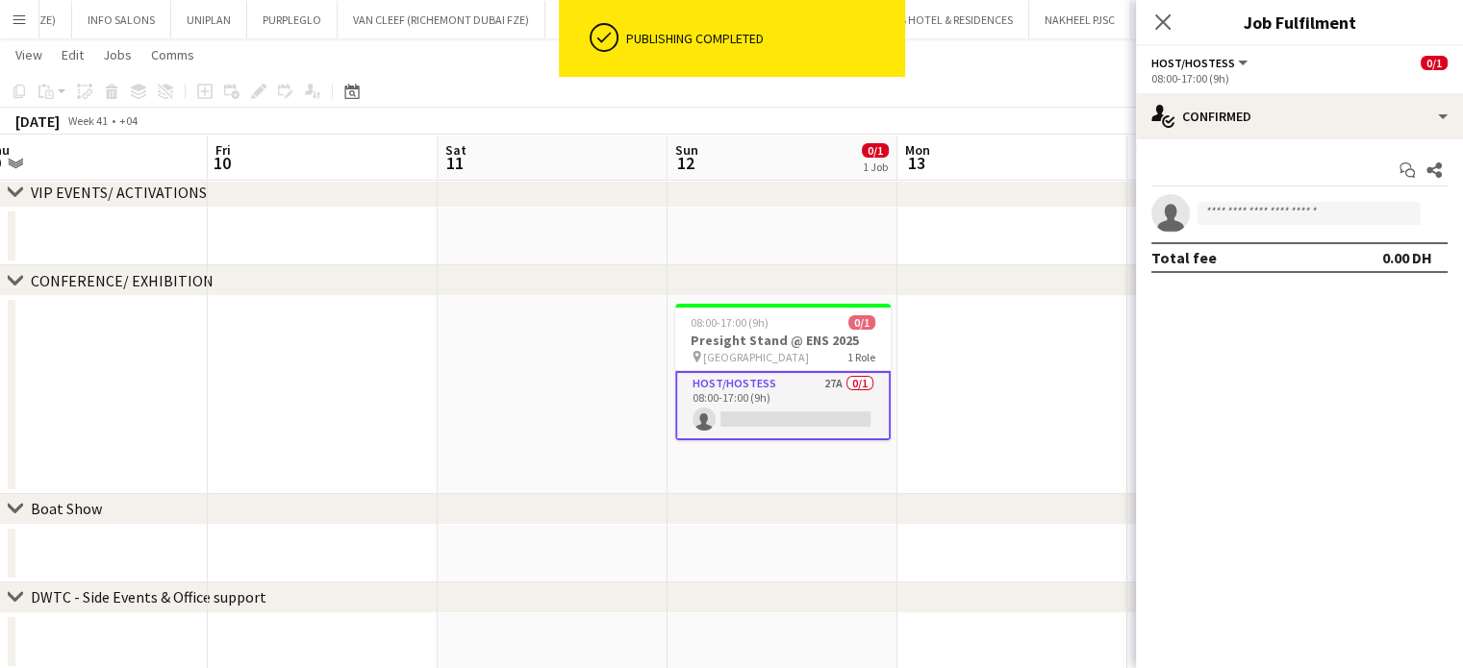
click at [1017, 391] on app-date-cell at bounding box center [1012, 395] width 230 height 198
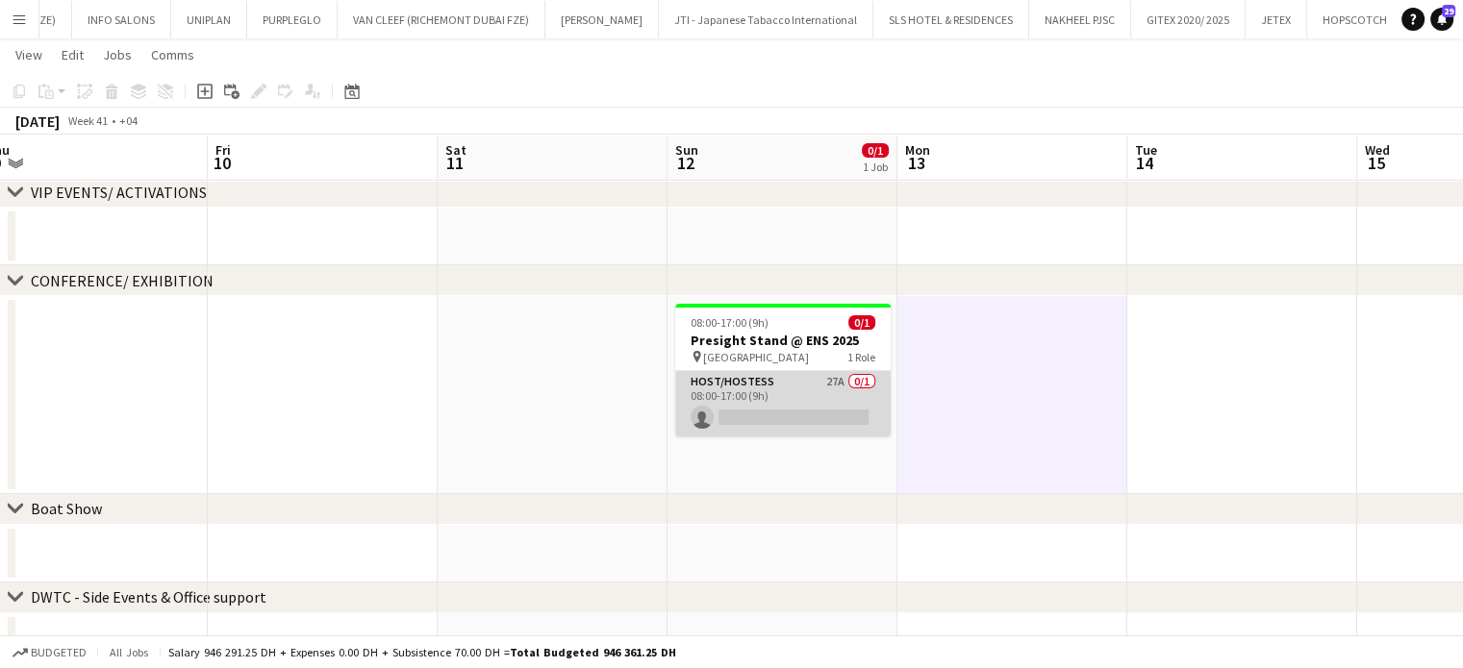
click at [756, 398] on app-card-role "Host/Hostess 27A 0/1 08:00-17:00 (9h) single-neutral-actions" at bounding box center [782, 403] width 215 height 65
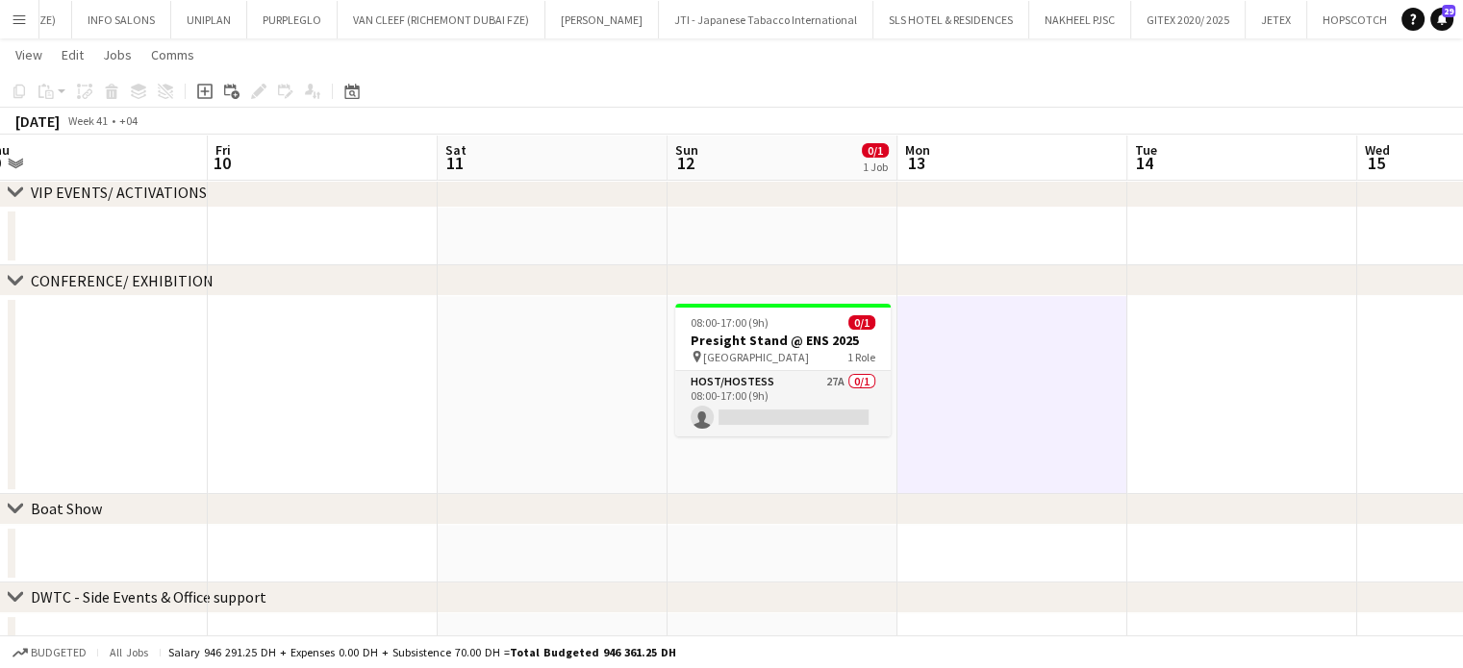
scroll to position [0, 481]
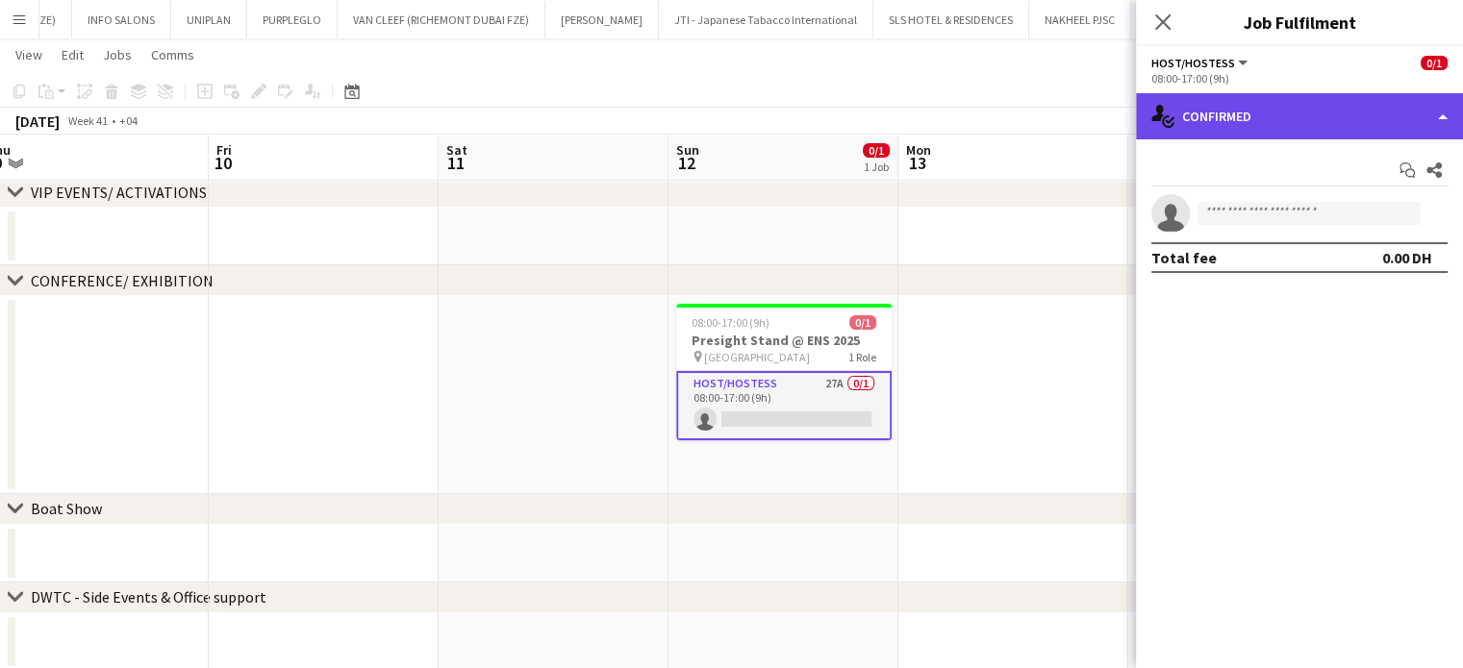
click at [1437, 115] on div "single-neutral-actions-check-2 Confirmed" at bounding box center [1299, 116] width 327 height 46
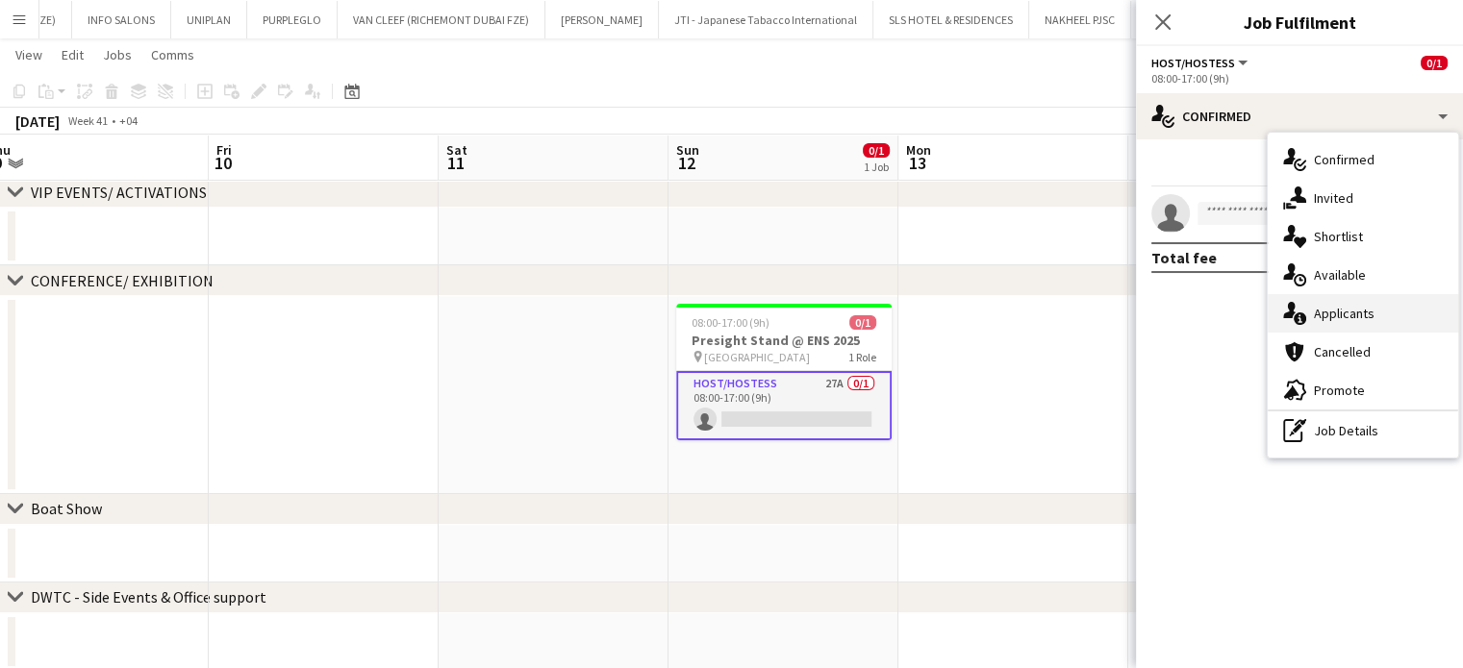
click at [1360, 316] on span "Applicants" at bounding box center [1344, 313] width 61 height 17
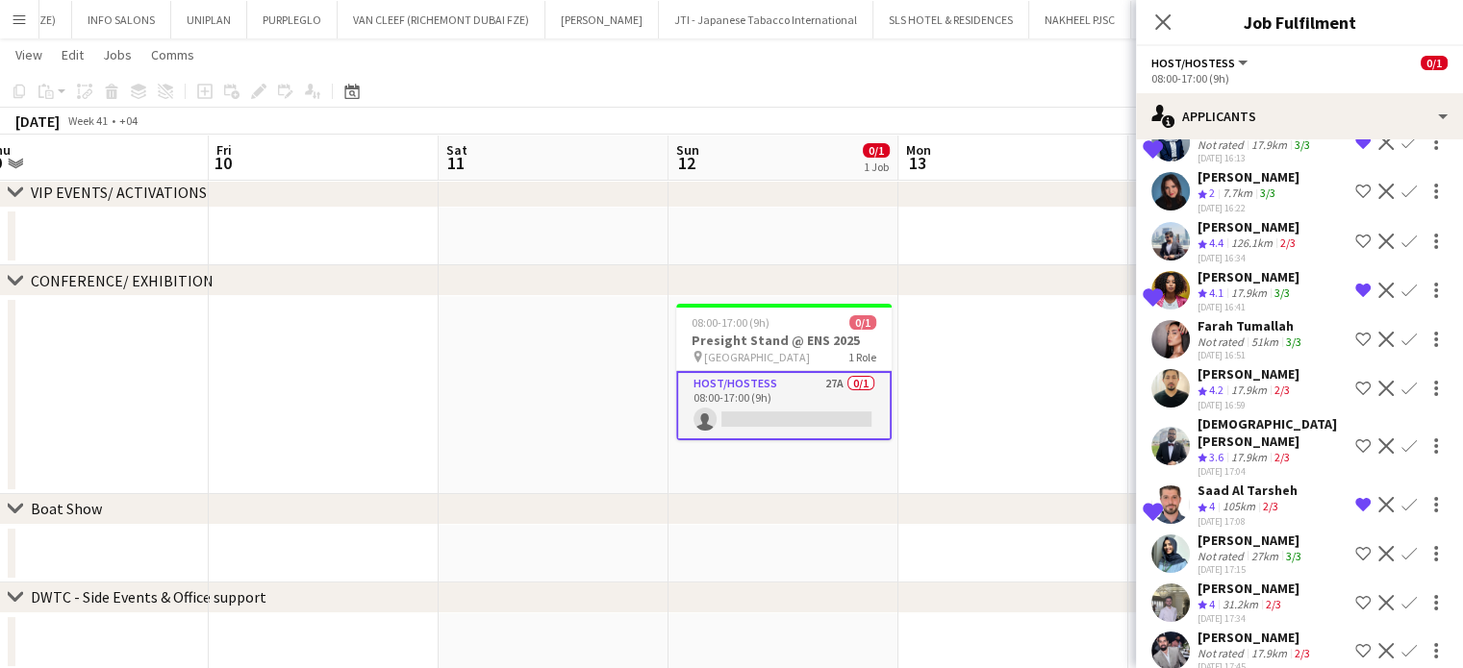
scroll to position [288, 0]
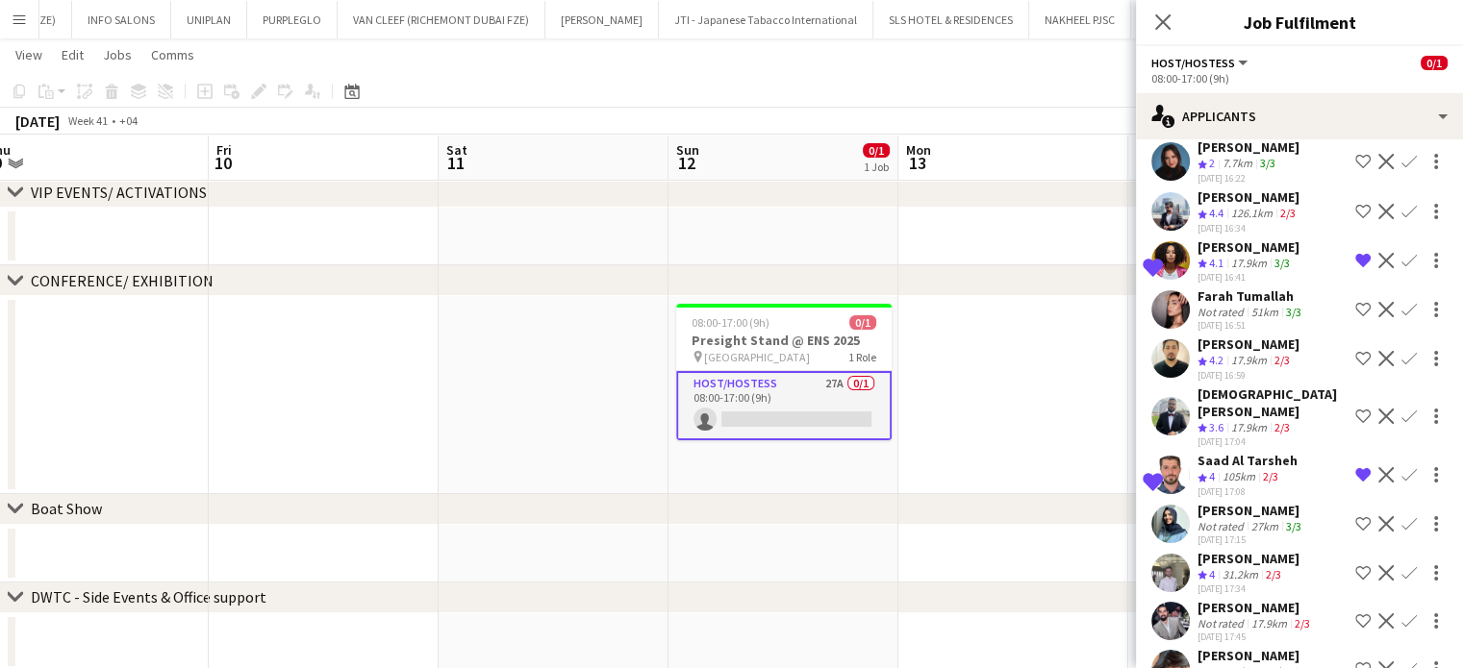
click at [1266, 502] on div "Marwa Binte Hashim" at bounding box center [1251, 510] width 108 height 17
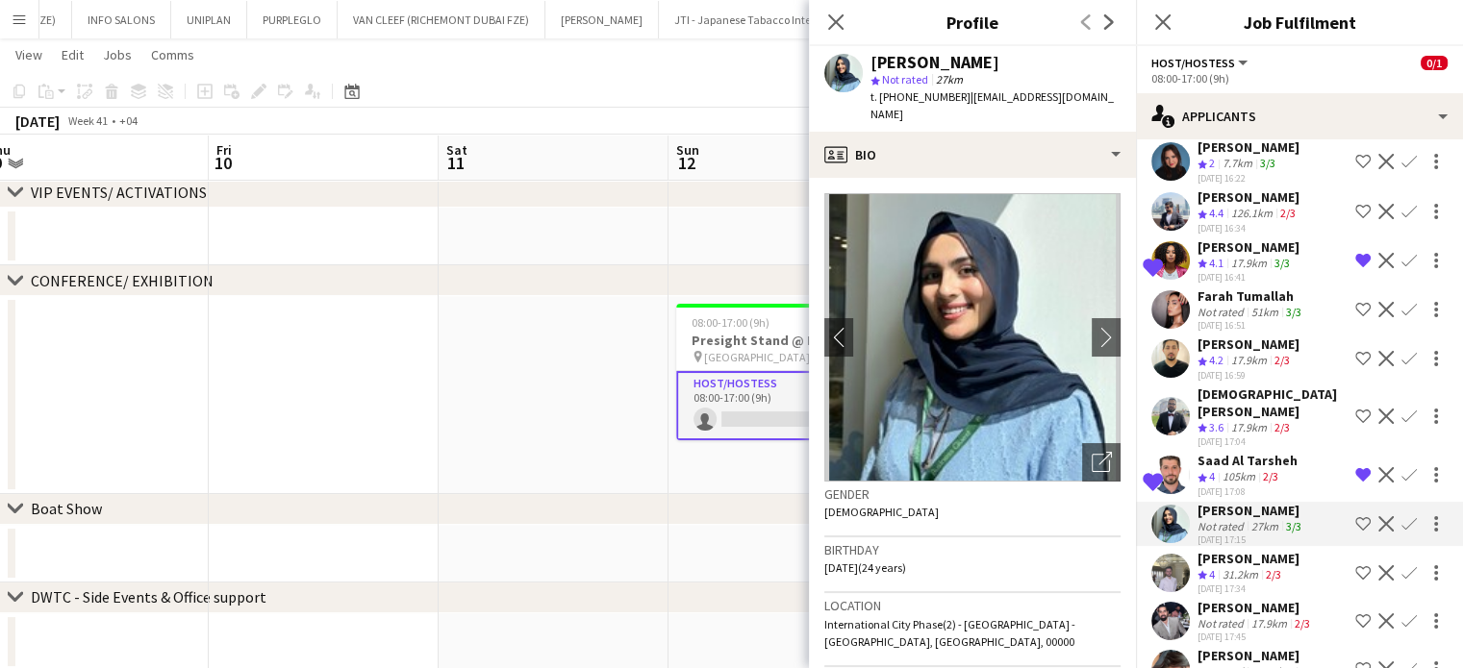
click at [1254, 599] on div "Salim Sadkni" at bounding box center [1255, 607] width 116 height 17
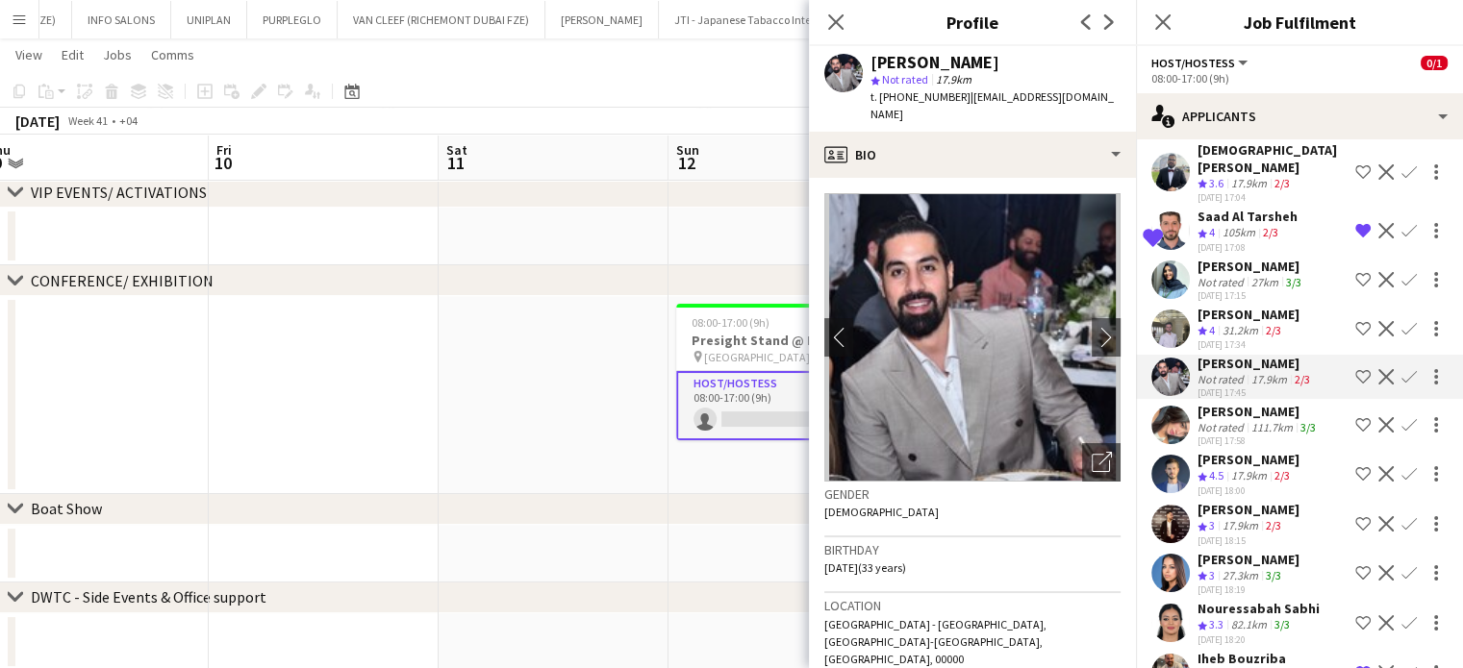
scroll to position [504, 0]
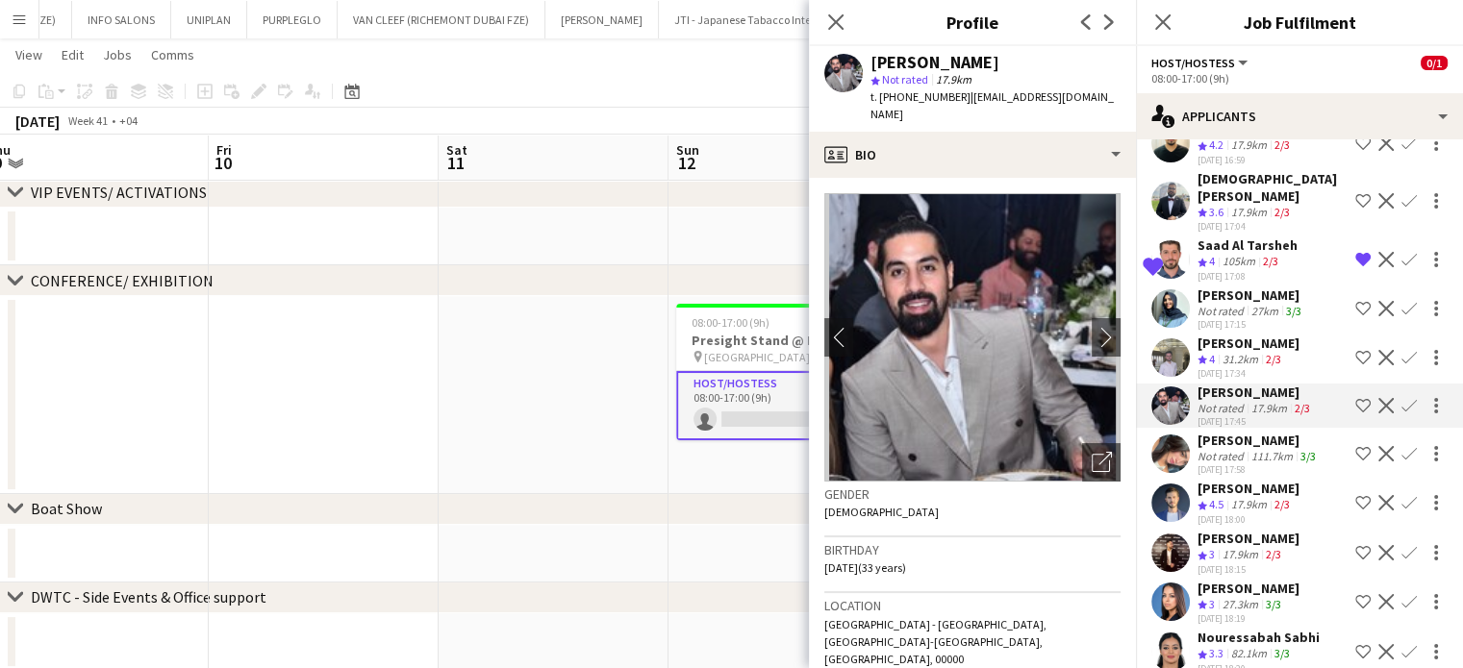
click at [1257, 304] on div "27km" at bounding box center [1264, 311] width 35 height 14
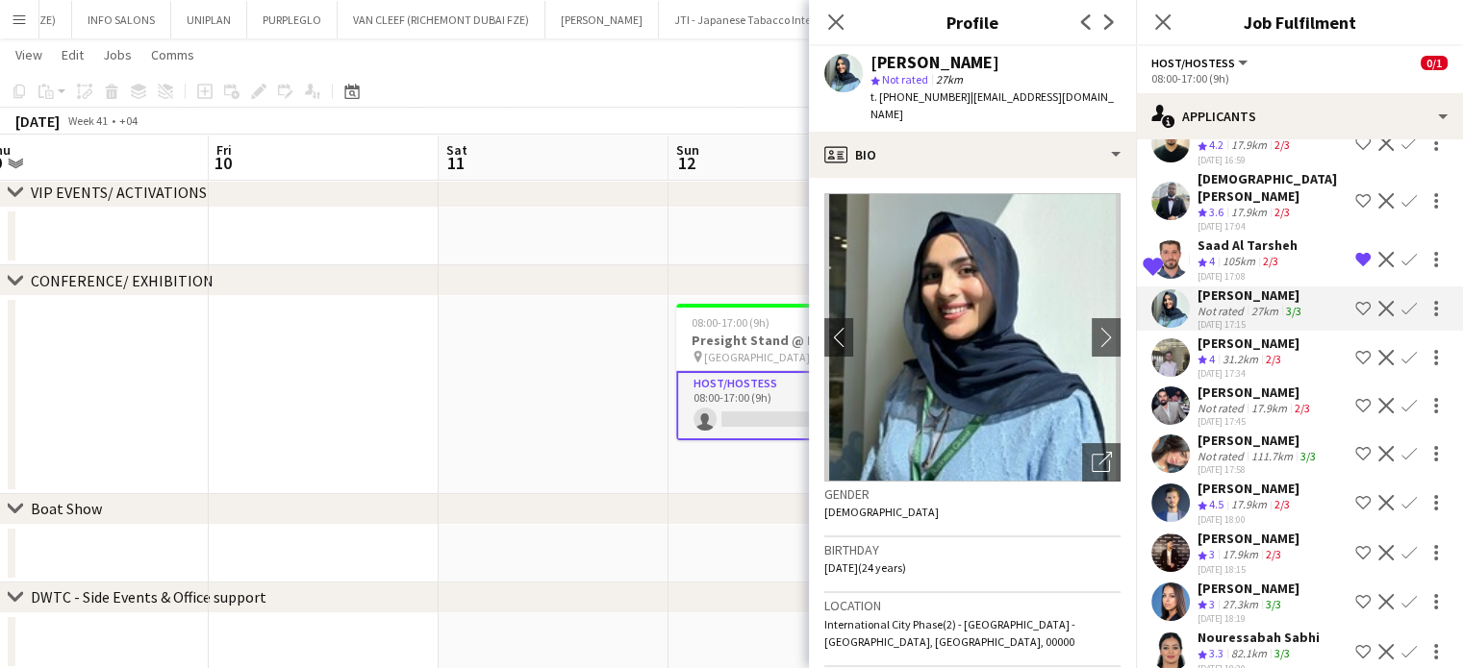
click at [1355, 301] on app-icon "Shortlist crew" at bounding box center [1362, 308] width 15 height 15
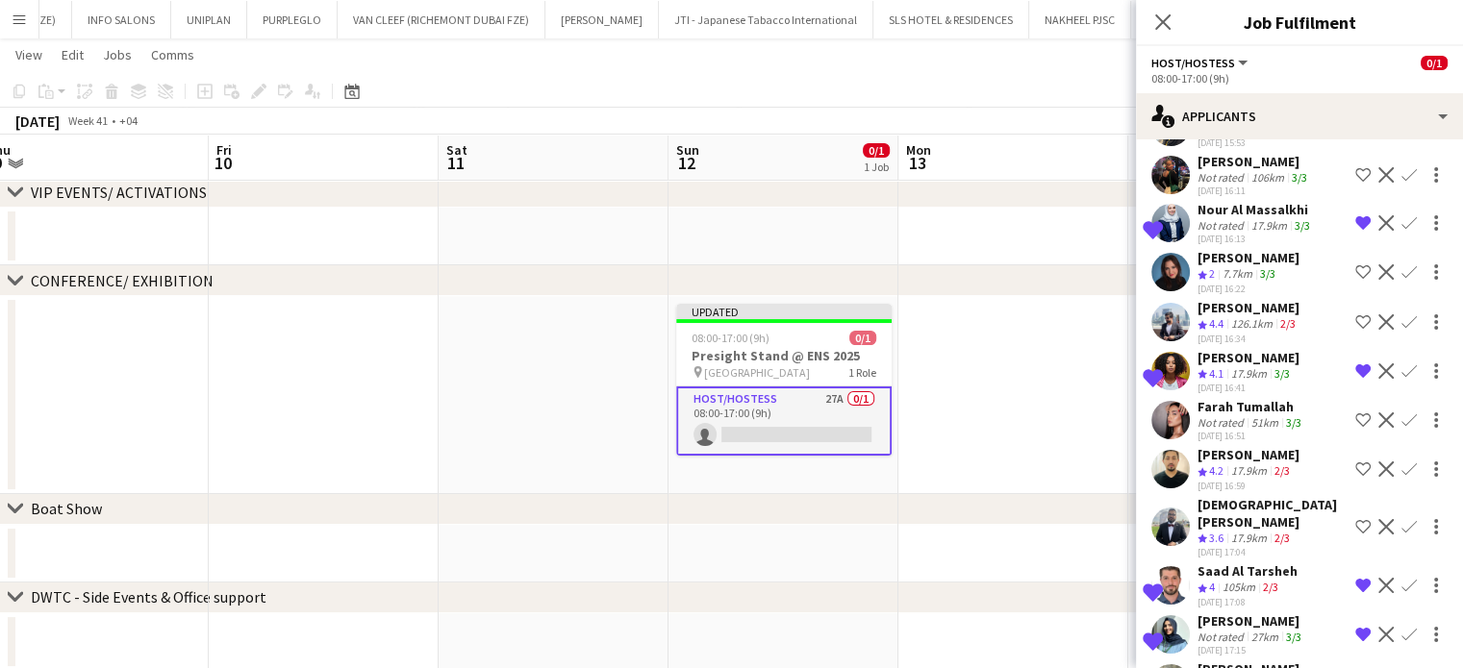
scroll to position [23, 0]
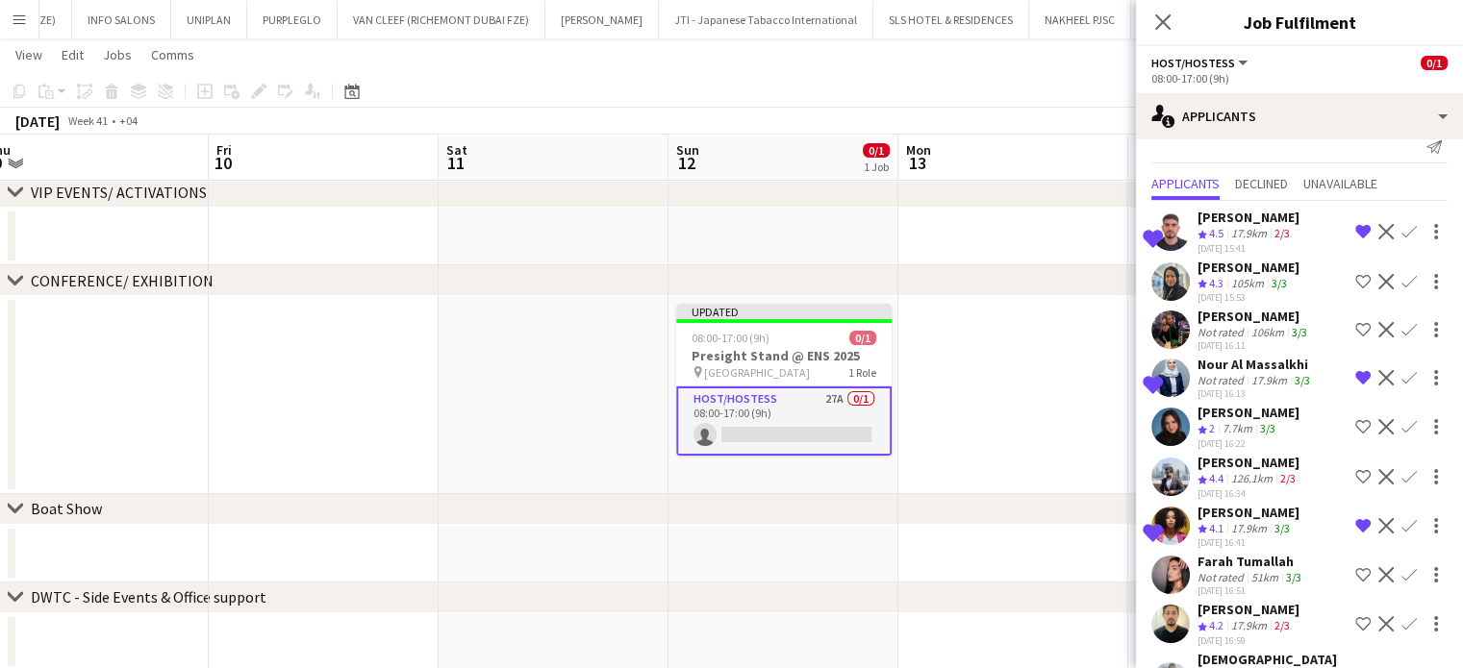
click at [1219, 318] on div "Zulfa Hussain" at bounding box center [1253, 316] width 113 height 17
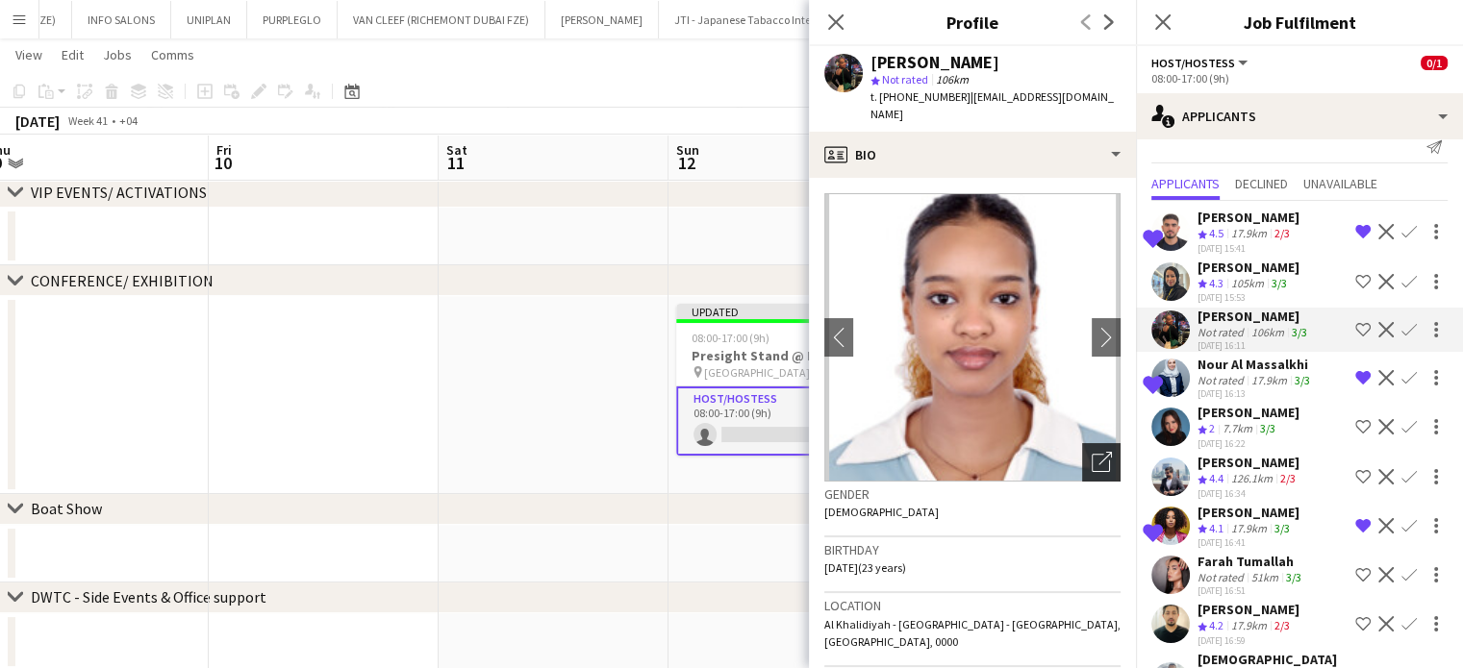
click at [1091, 452] on icon "Open photos pop-in" at bounding box center [1101, 462] width 20 height 20
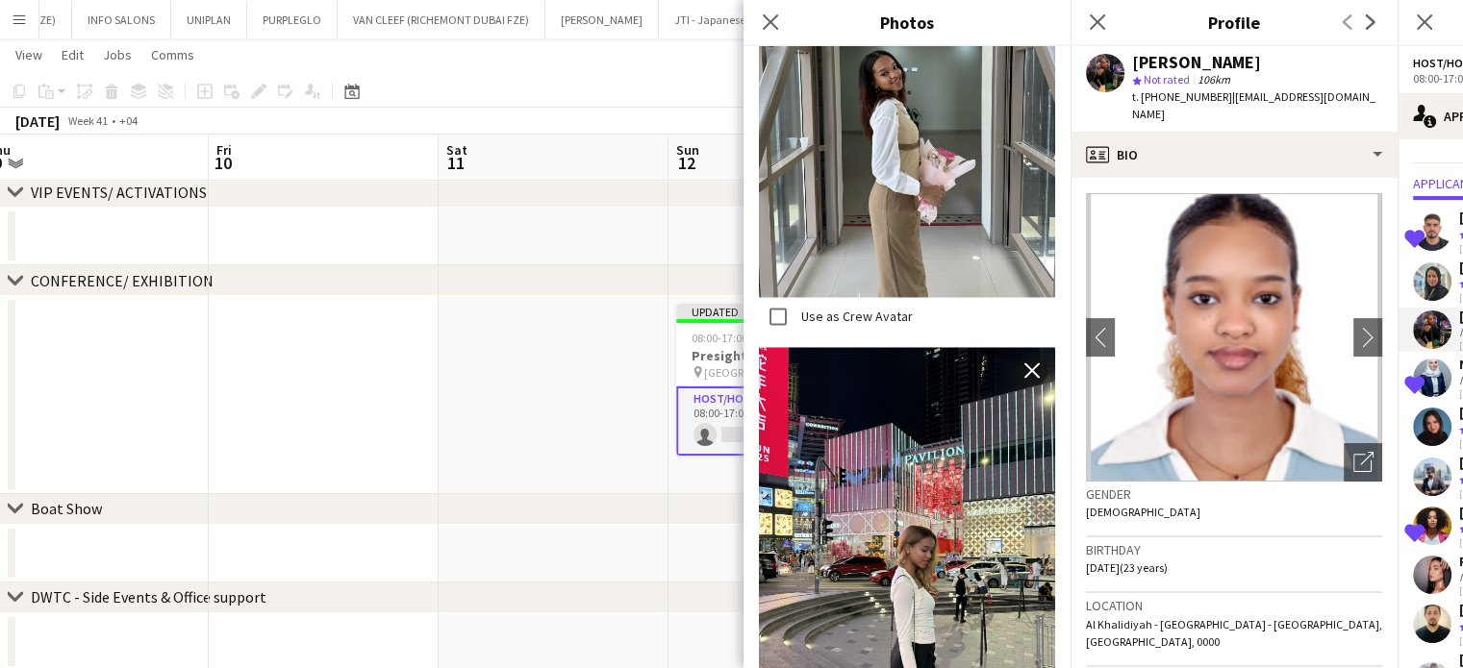
scroll to position [3366, 0]
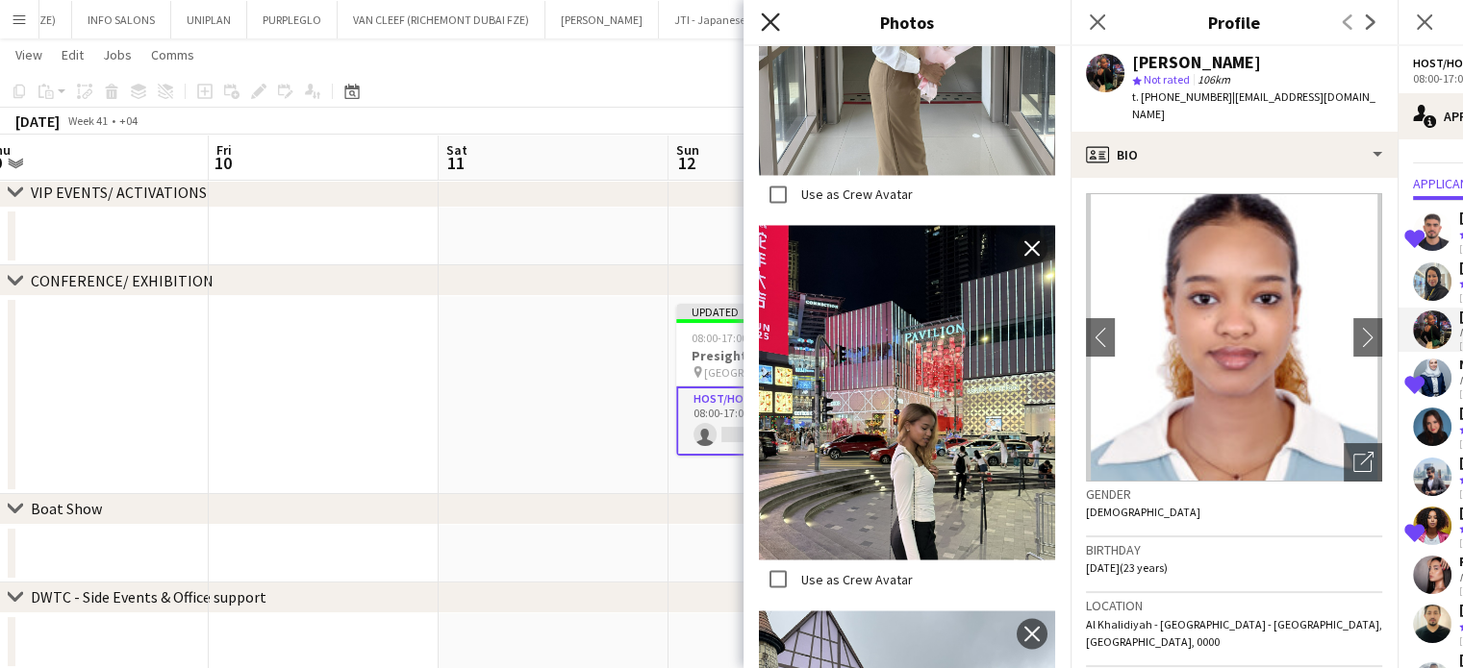
click at [769, 24] on icon "Close pop-in" at bounding box center [770, 22] width 18 height 18
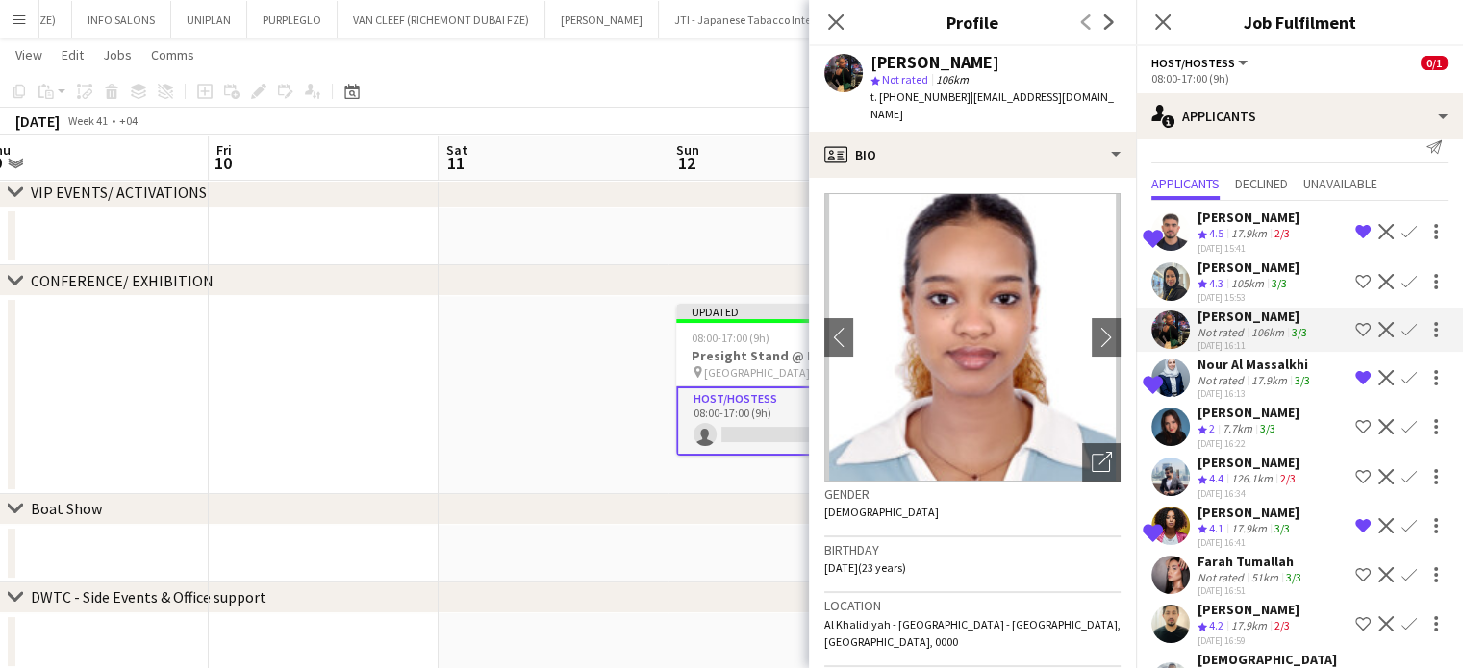
click at [1355, 330] on app-icon "Shortlist crew" at bounding box center [1362, 329] width 15 height 15
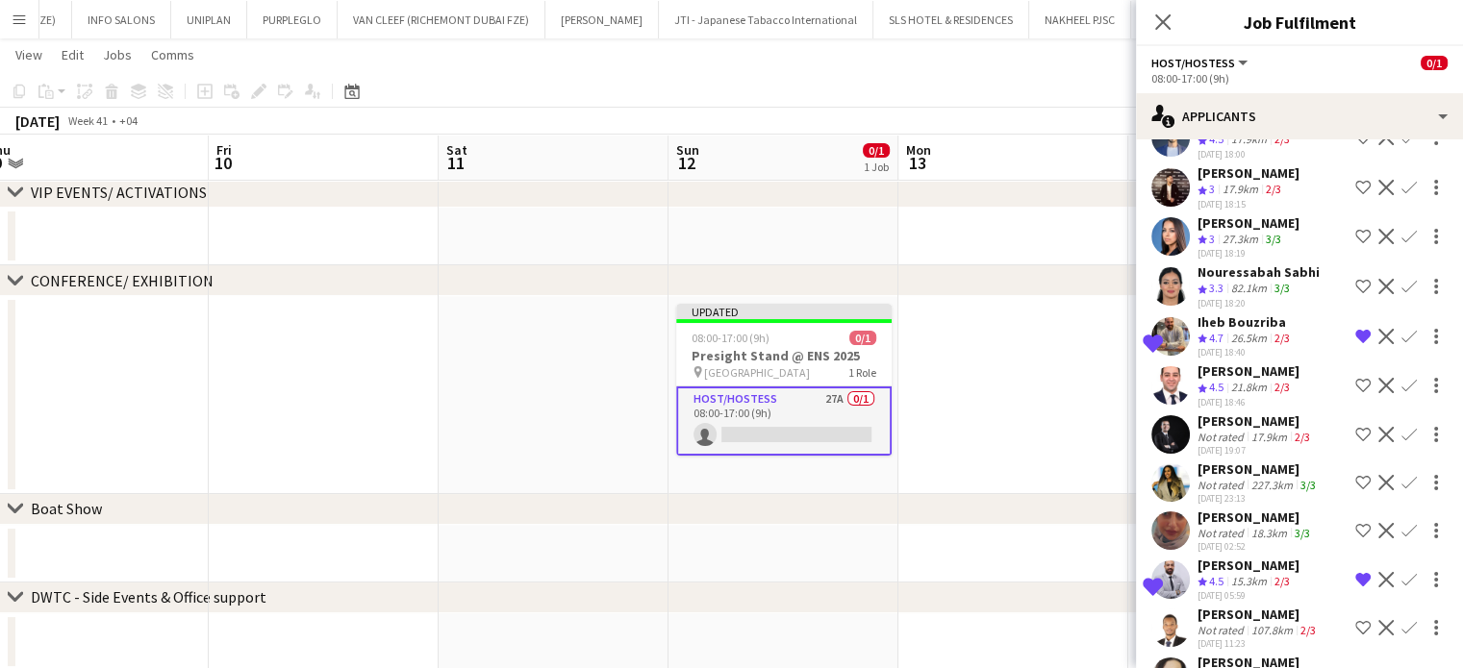
scroll to position [889, 0]
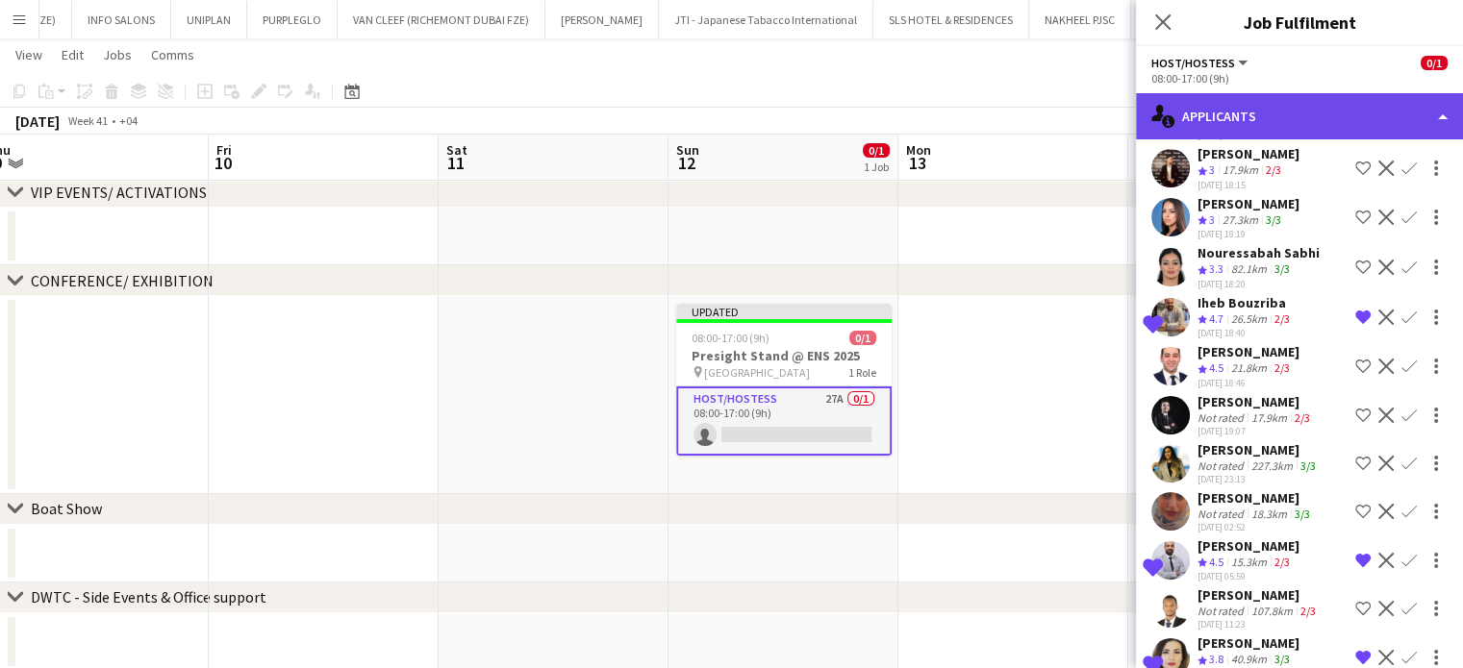
click at [1436, 96] on div "single-neutral-actions-information Applicants" at bounding box center [1299, 116] width 327 height 46
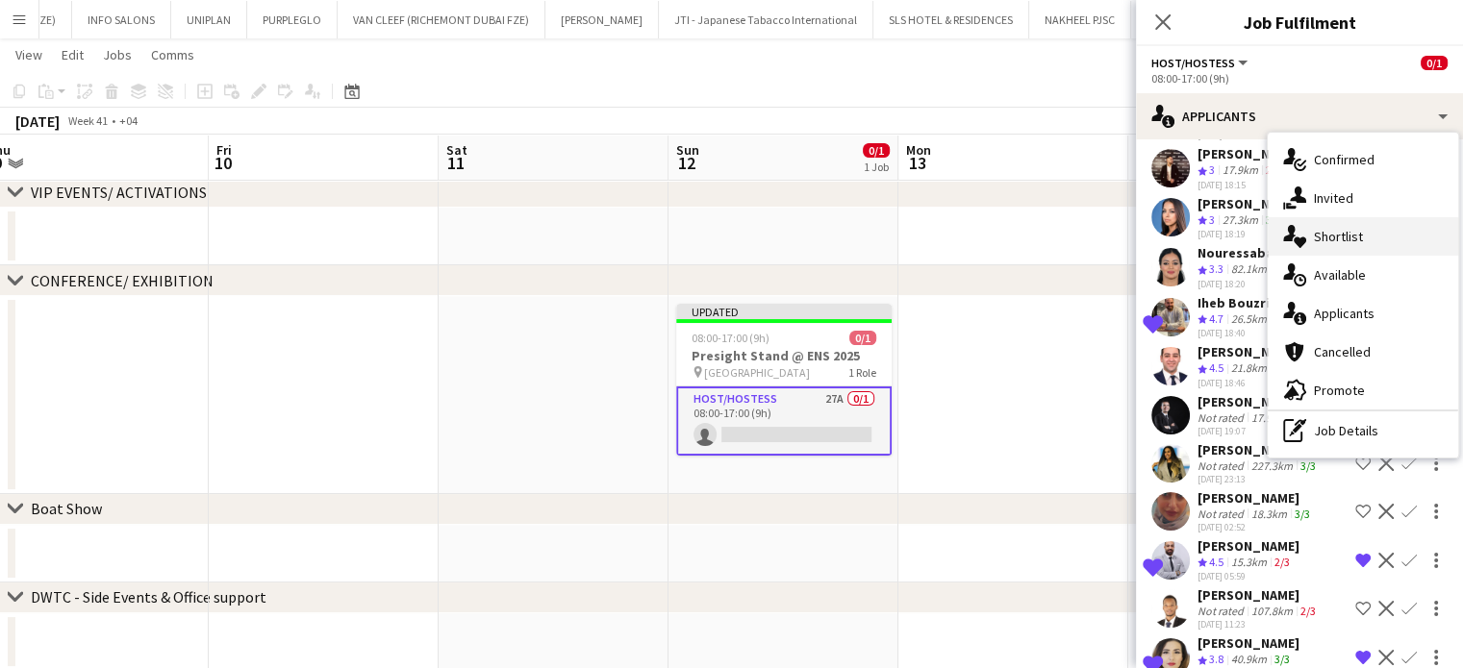
click at [1347, 233] on span "Shortlist" at bounding box center [1338, 236] width 49 height 17
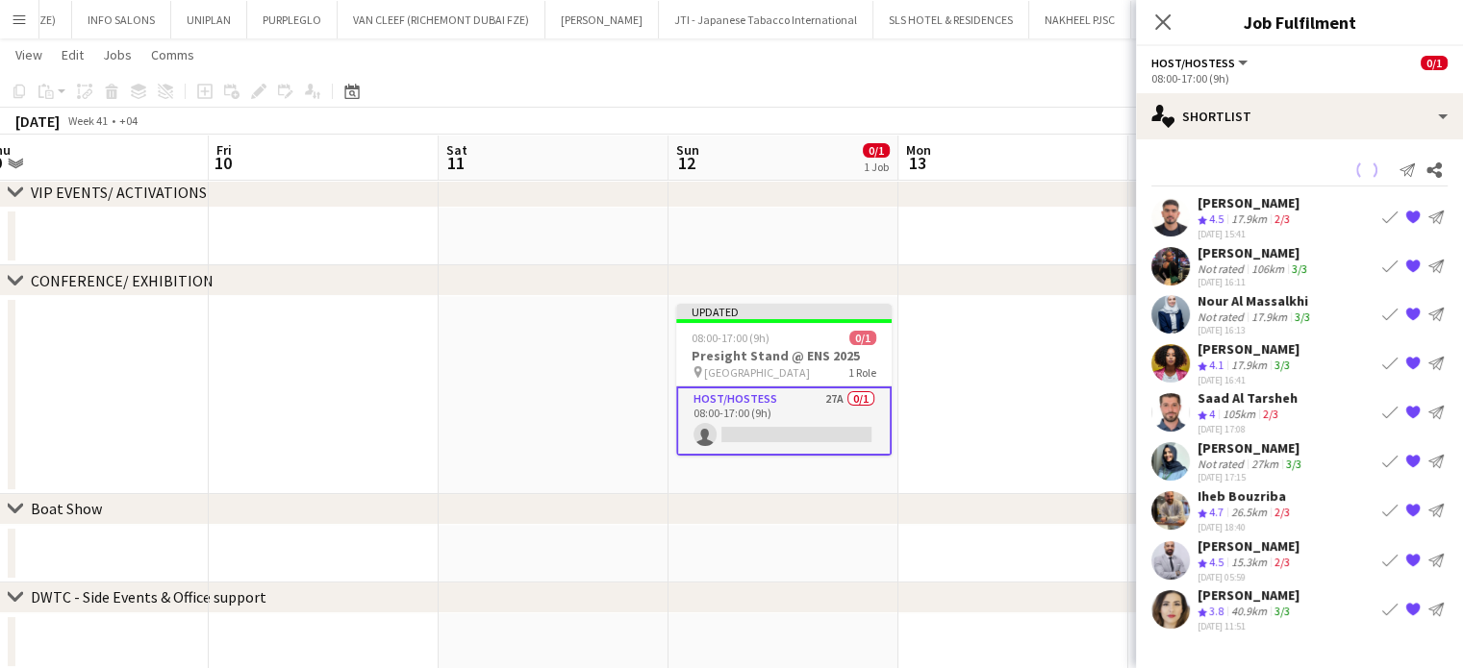
scroll to position [0, 0]
click at [1215, 263] on div "Not rated" at bounding box center [1222, 269] width 50 height 14
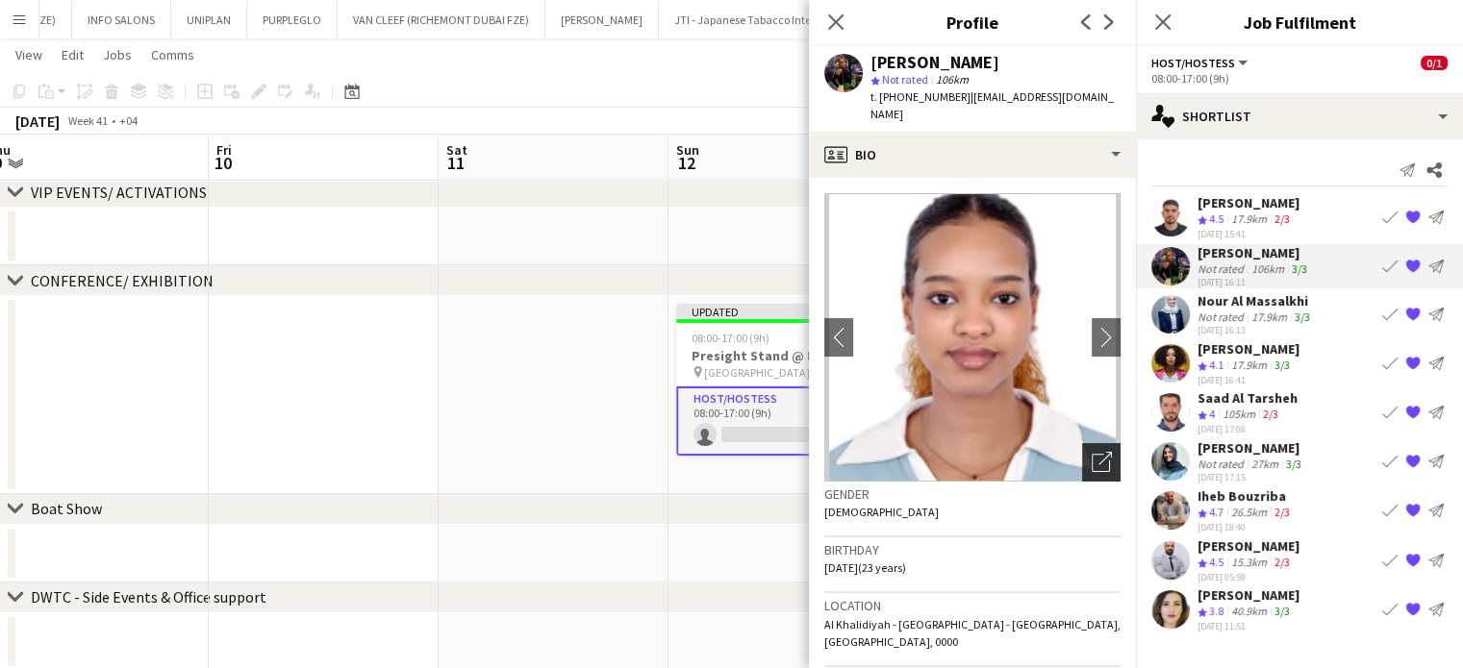
click at [1091, 452] on icon "Open photos pop-in" at bounding box center [1101, 462] width 20 height 20
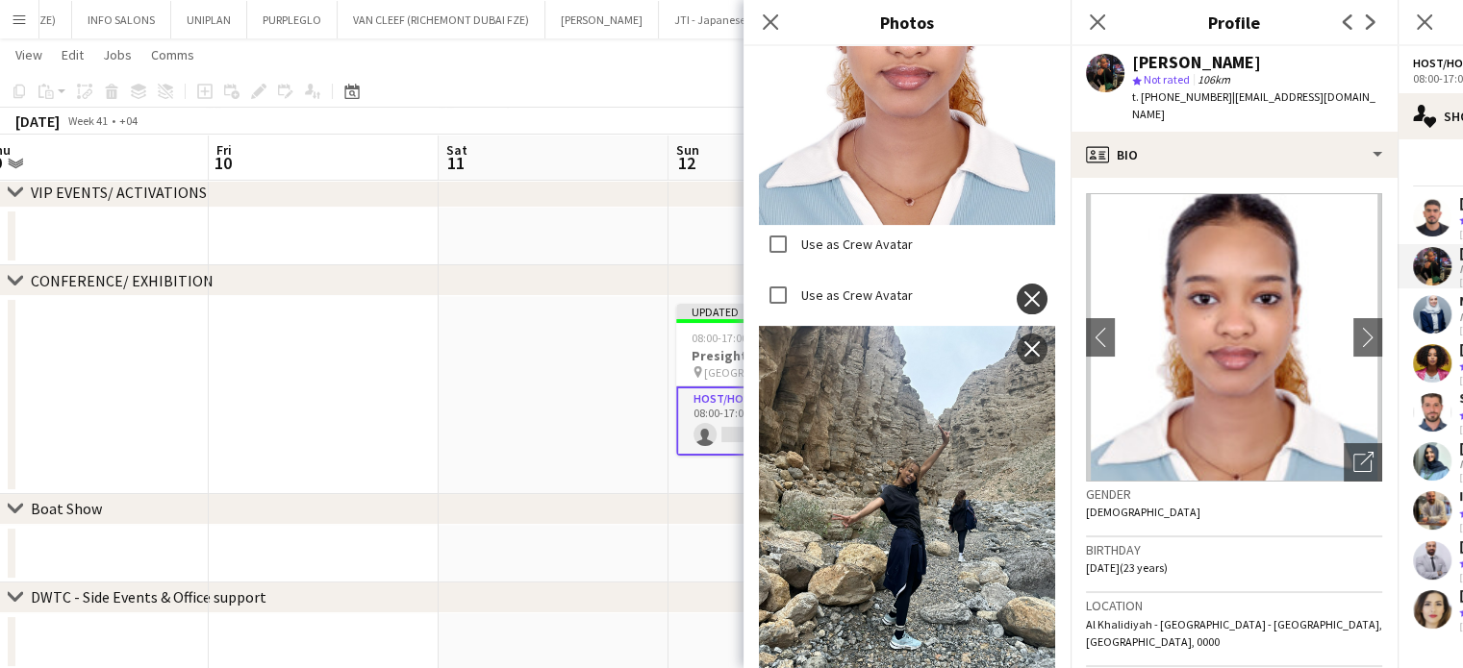
scroll to position [577, 0]
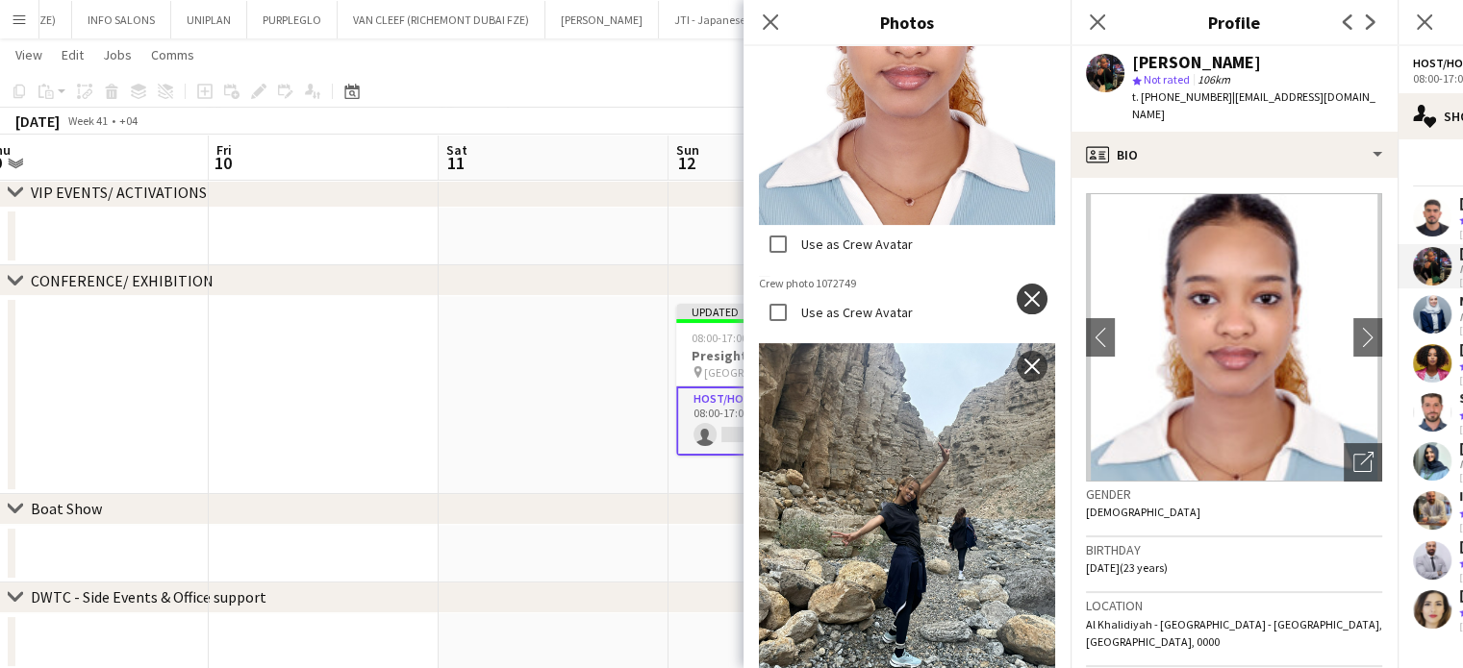
click at [1022, 291] on app-icon "close" at bounding box center [1031, 298] width 19 height 15
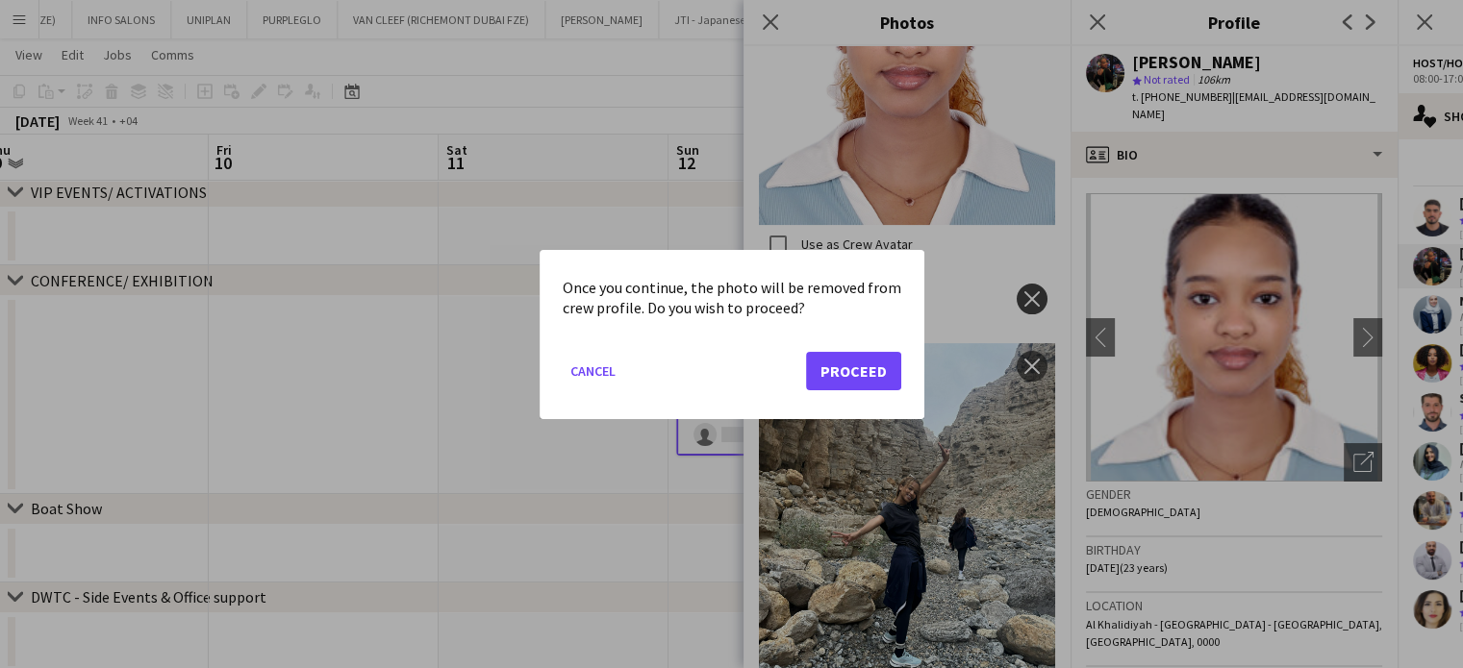
scroll to position [0, 0]
click at [857, 380] on button "Proceed" at bounding box center [853, 370] width 95 height 38
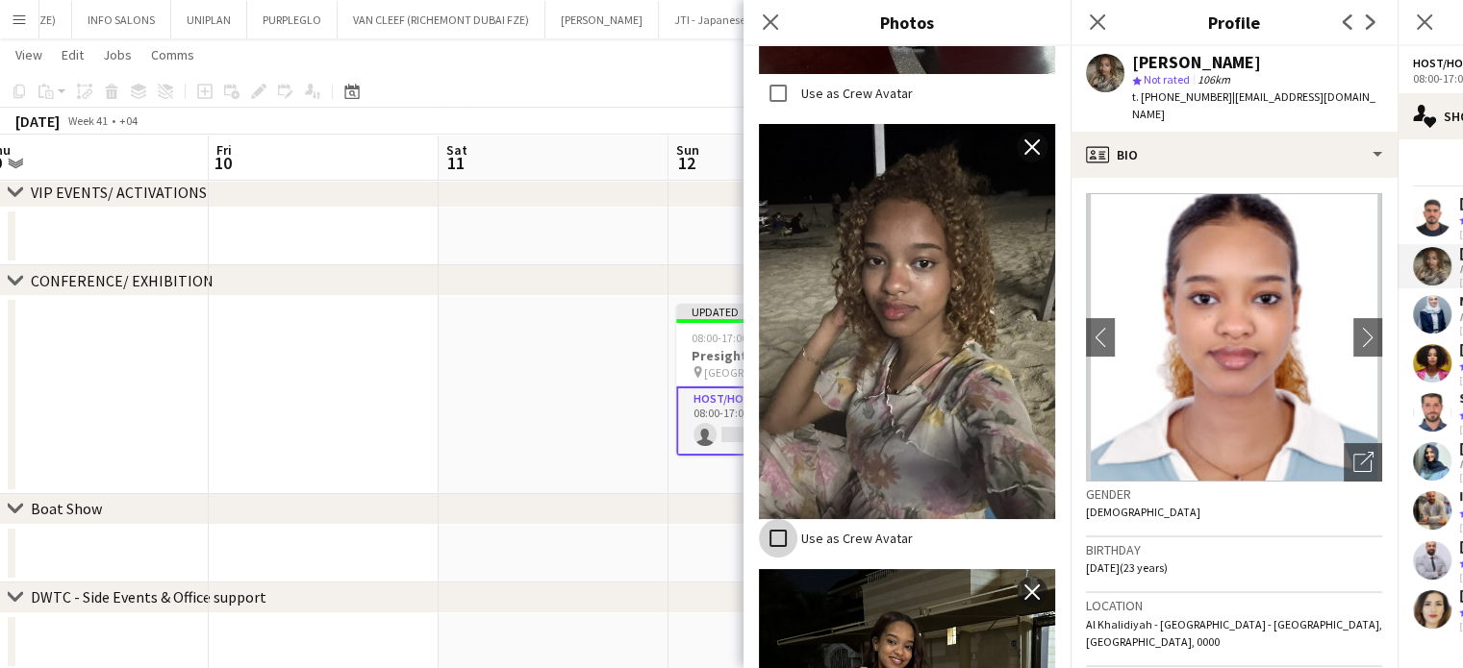
scroll to position [4668, 0]
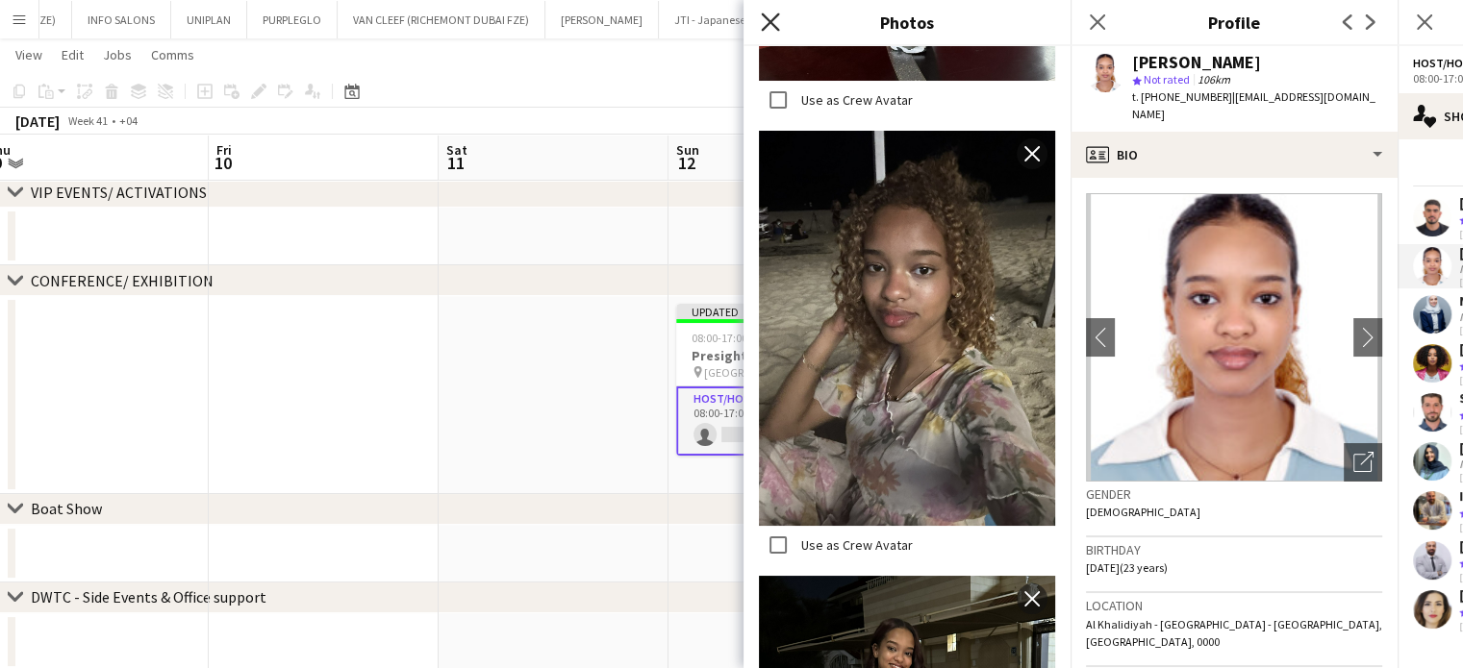
click at [771, 26] on icon "Close pop-in" at bounding box center [770, 22] width 18 height 18
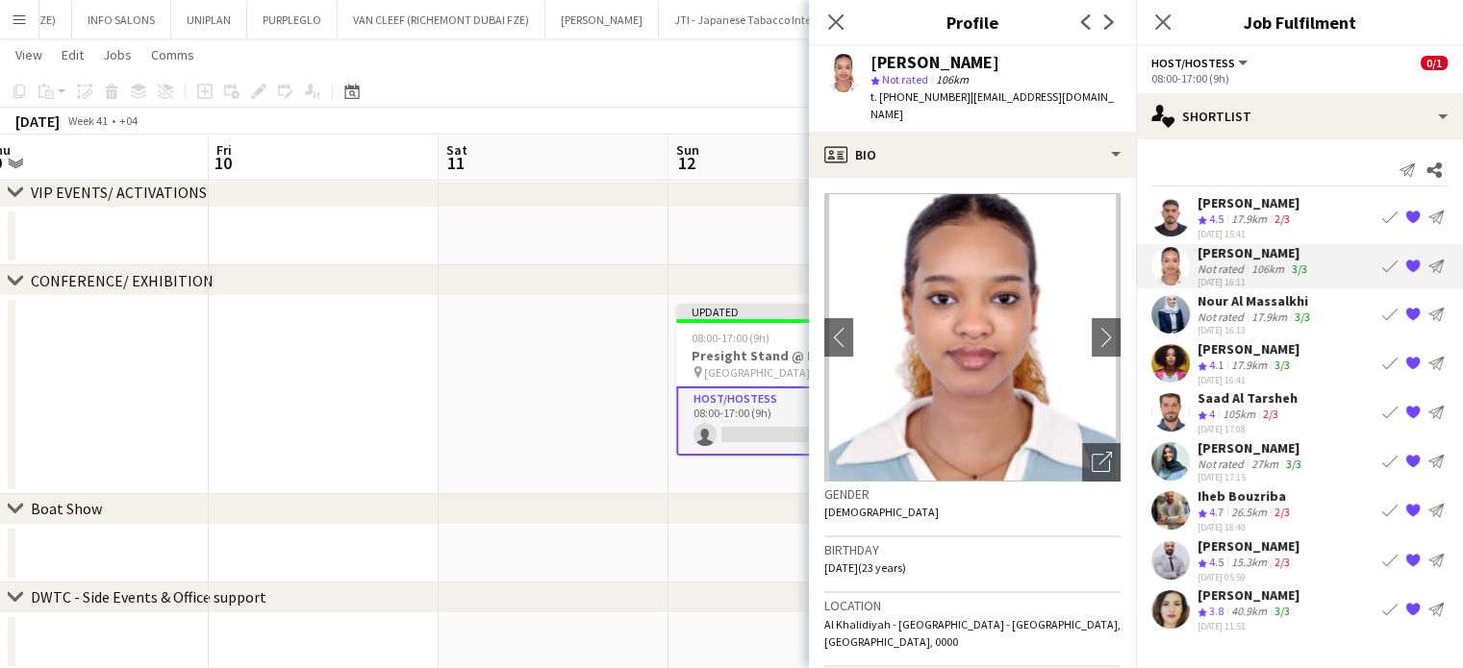
click at [643, 351] on app-date-cell at bounding box center [554, 395] width 230 height 198
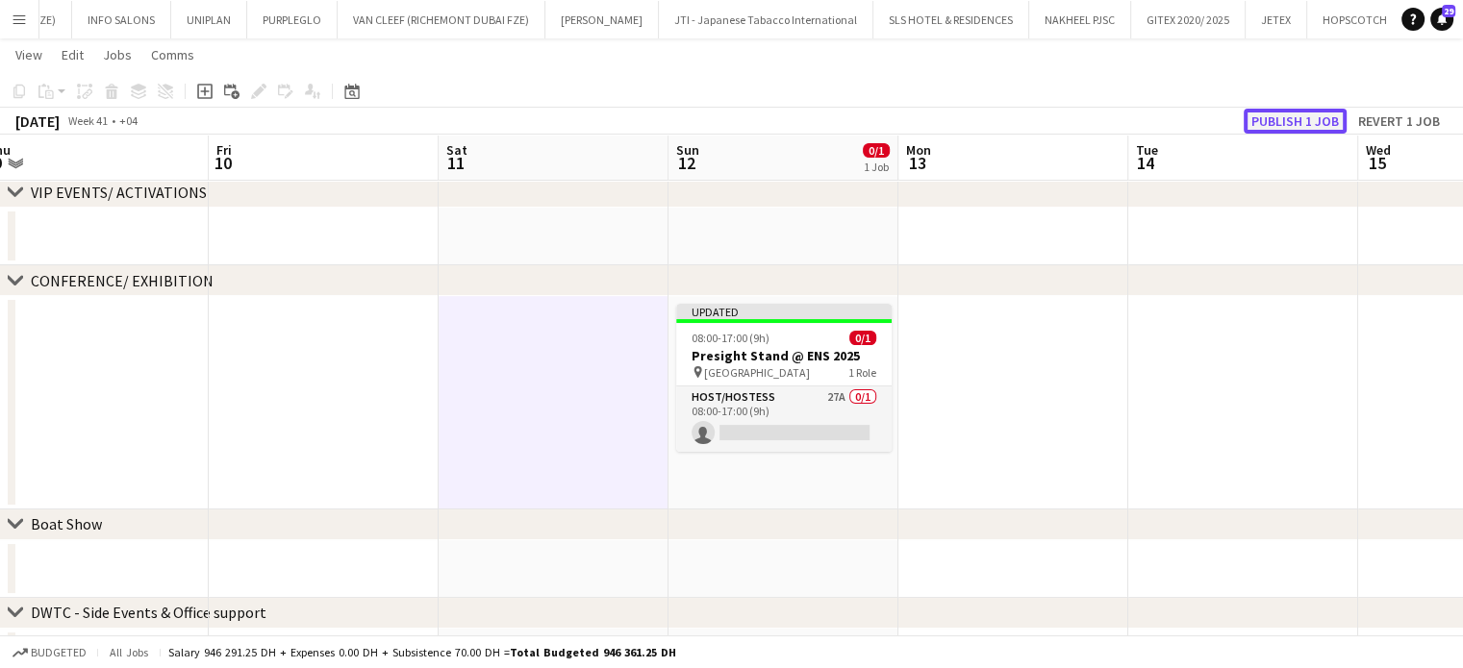
click at [1301, 121] on button "Publish 1 job" at bounding box center [1294, 121] width 103 height 25
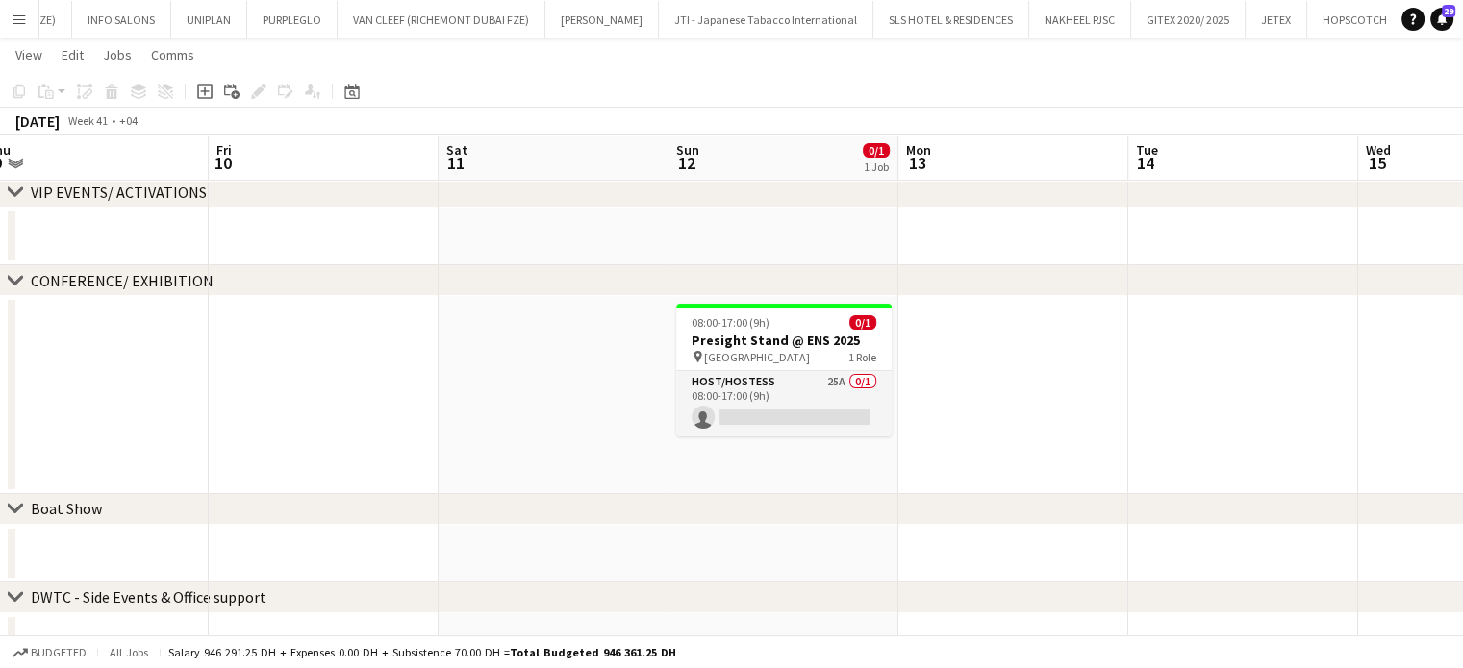
drag, startPoint x: 789, startPoint y: 397, endPoint x: 1142, endPoint y: 366, distance: 355.2
click at [792, 397] on app-card-role "Host/Hostess 25A 0/1 08:00-17:00 (9h) single-neutral-actions" at bounding box center [783, 403] width 215 height 65
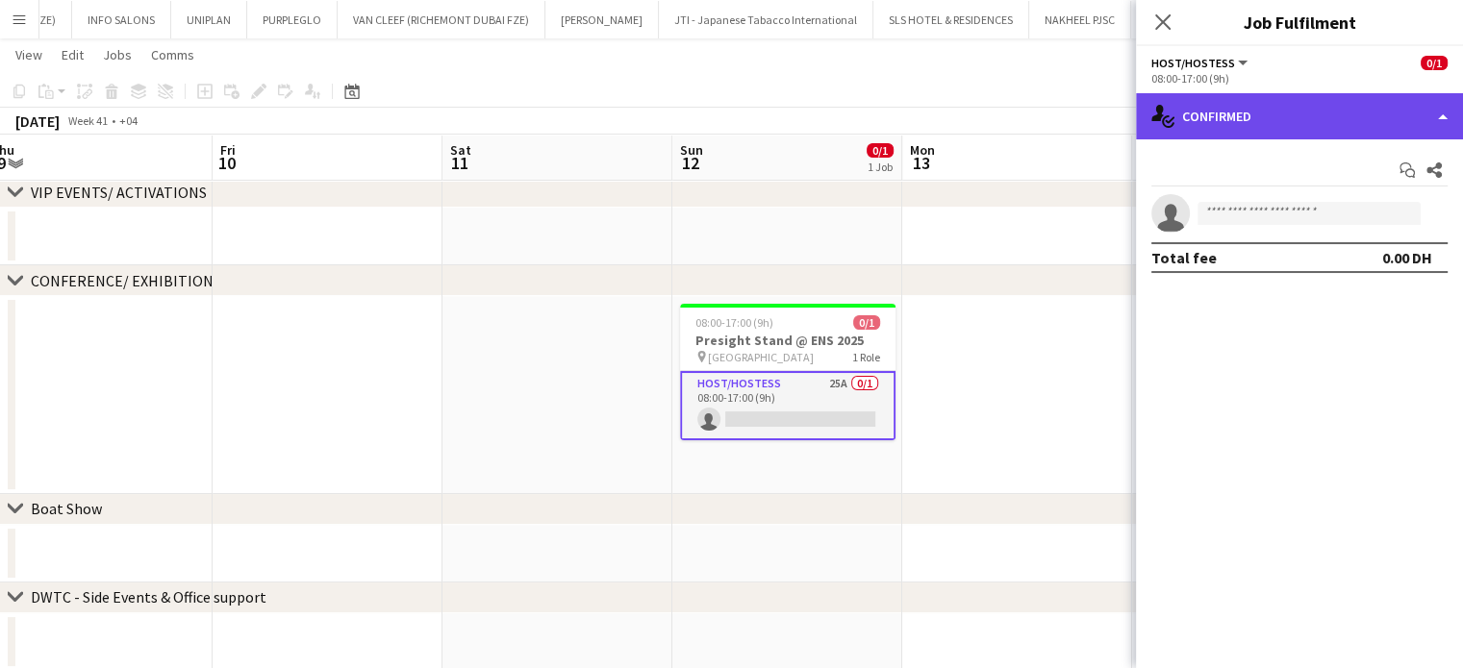
click at [1423, 114] on div "single-neutral-actions-check-2 Confirmed" at bounding box center [1299, 116] width 327 height 46
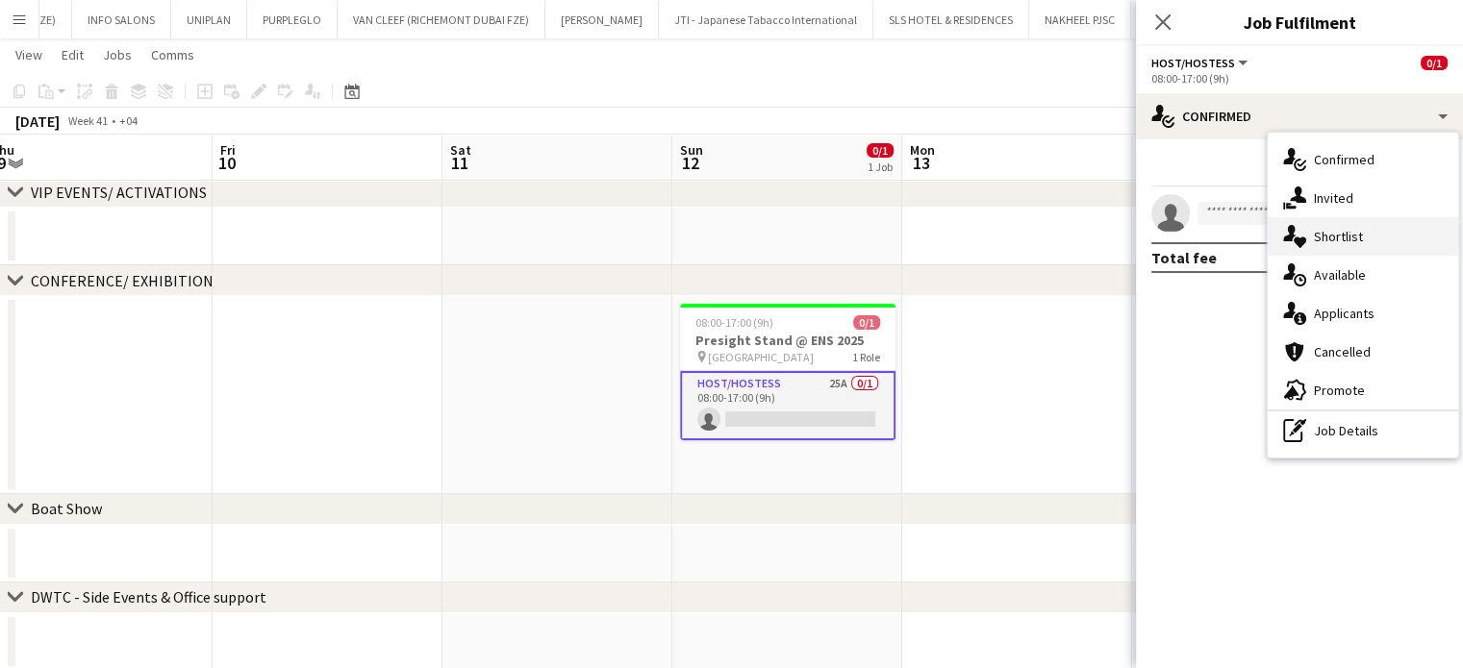
click at [1365, 230] on div "single-neutral-actions-heart Shortlist" at bounding box center [1362, 236] width 190 height 38
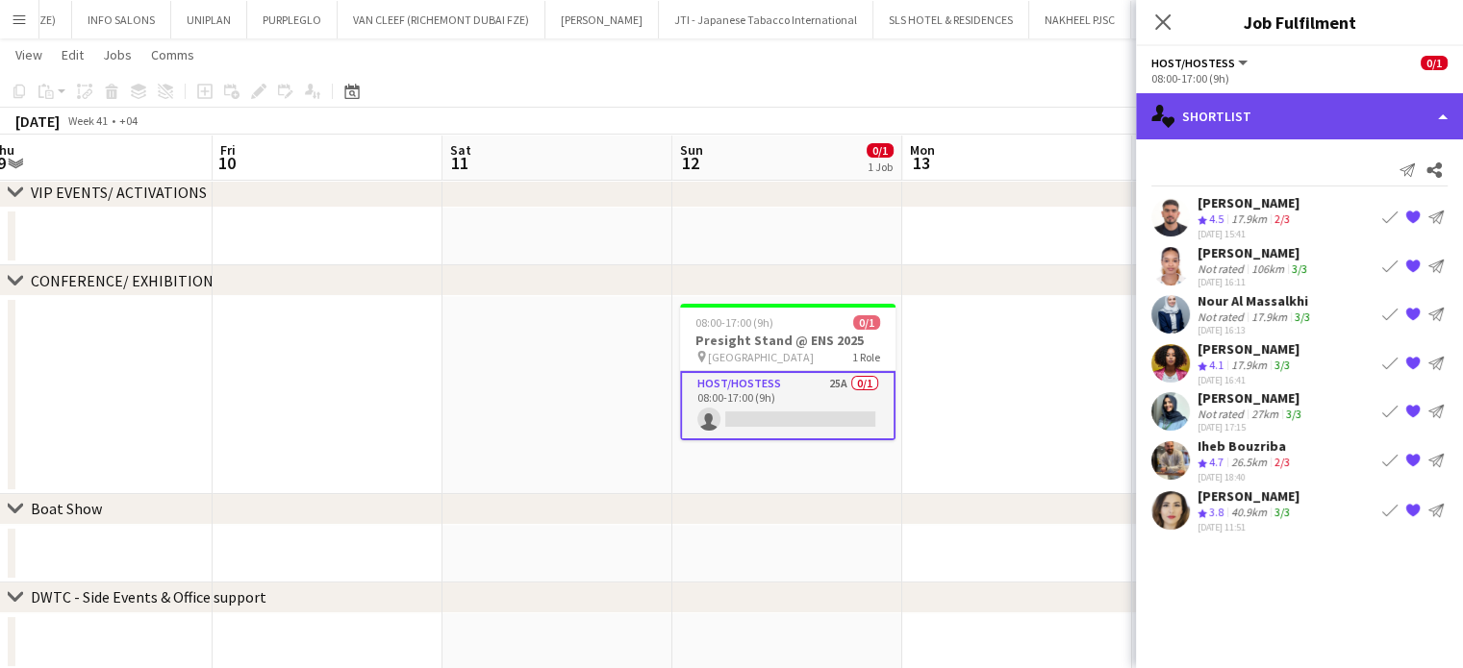
click at [1416, 114] on div "single-neutral-actions-heart Shortlist" at bounding box center [1299, 116] width 327 height 46
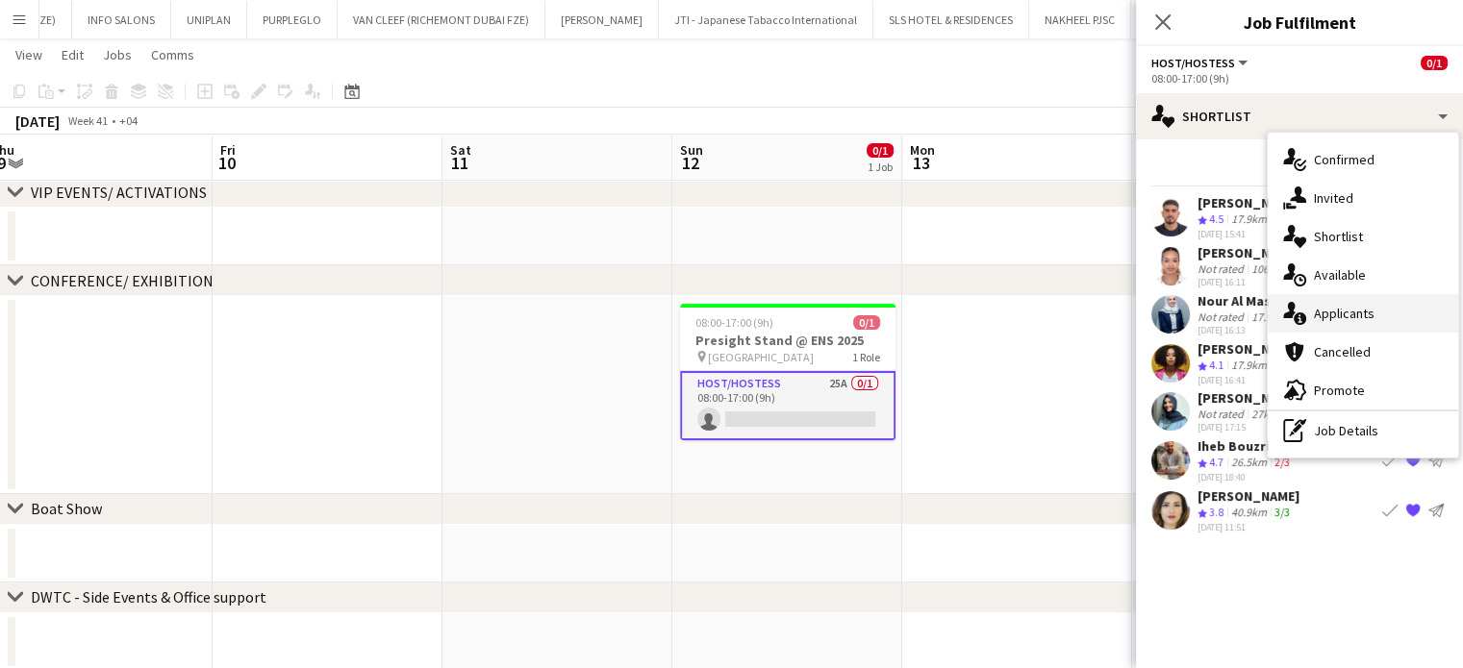
click at [1339, 319] on span "Applicants" at bounding box center [1344, 313] width 61 height 17
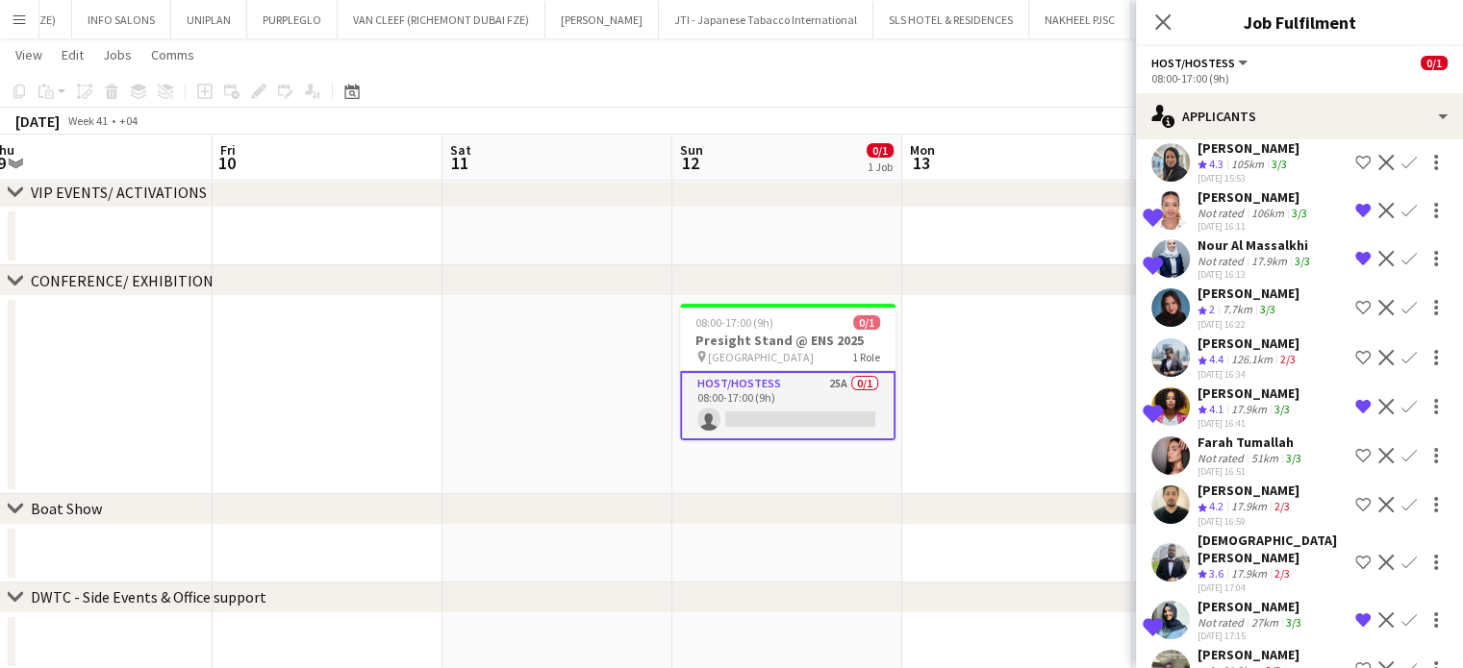
scroll to position [118, 0]
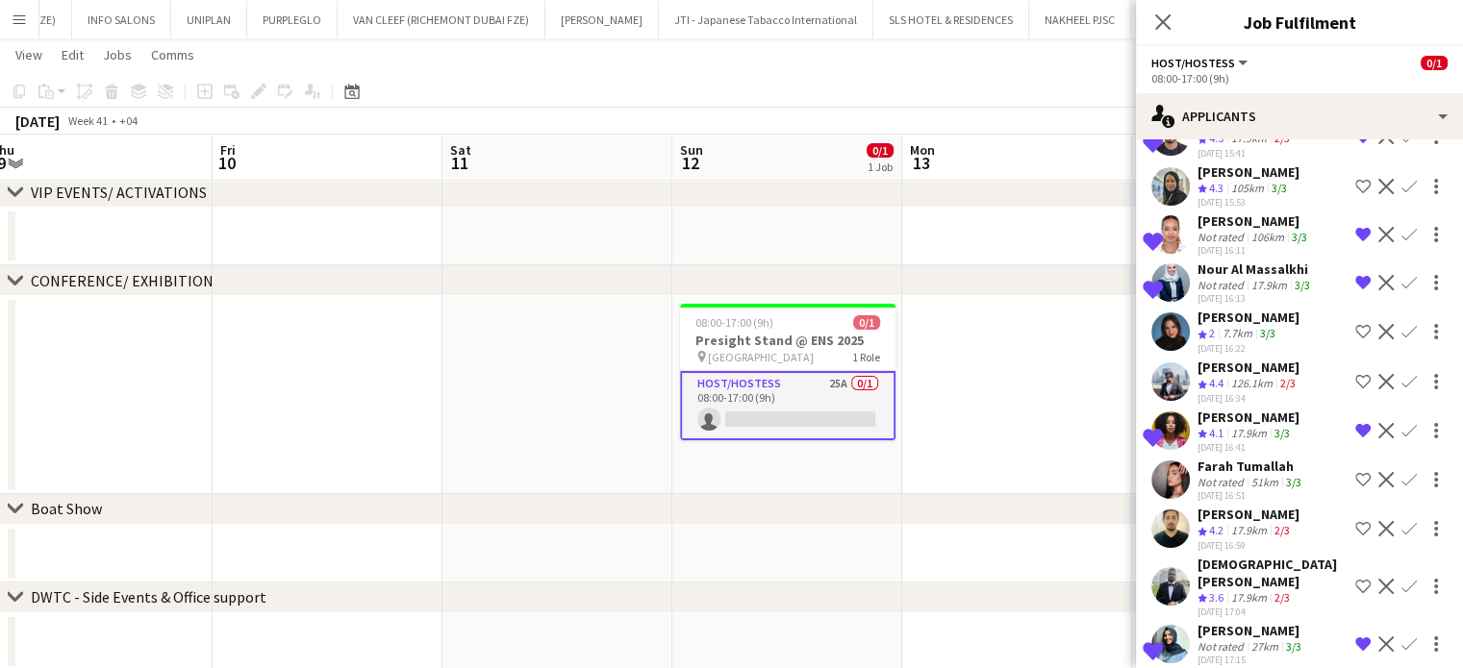
click at [1231, 523] on div "17.9km" at bounding box center [1248, 531] width 43 height 16
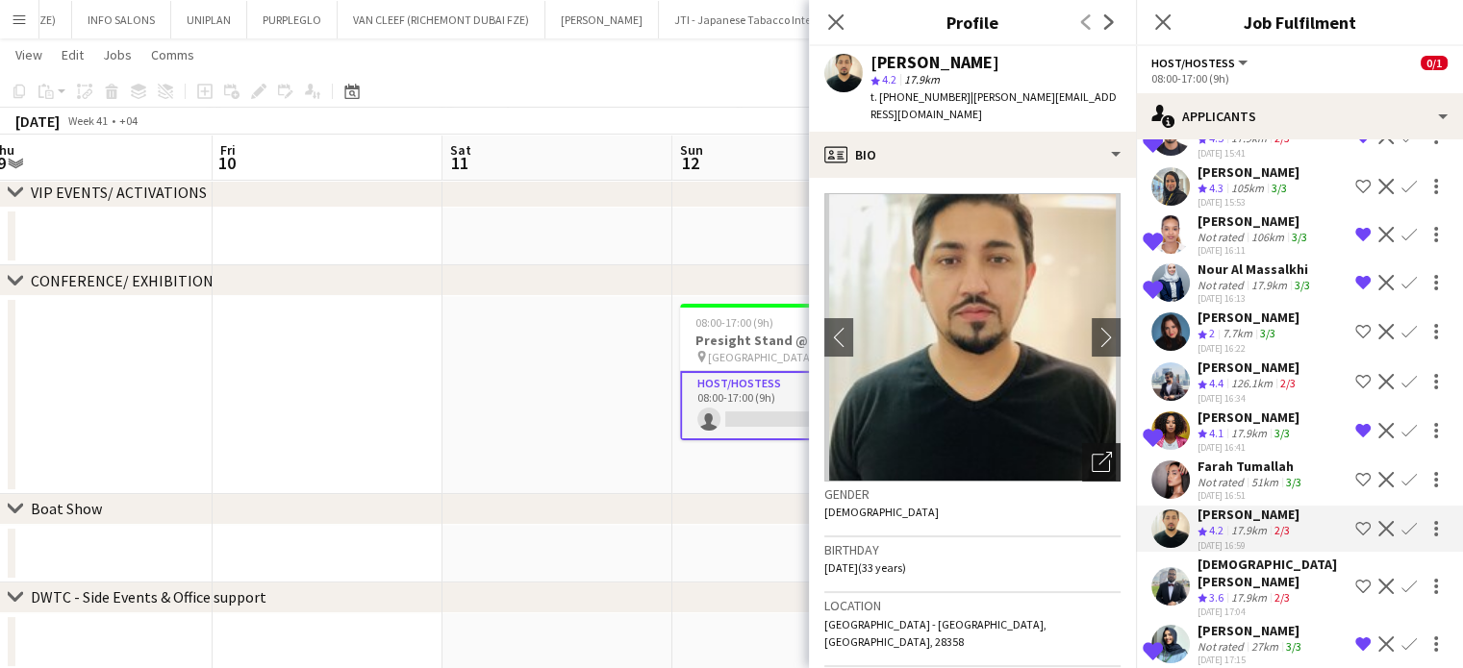
click at [1091, 452] on icon "Open photos pop-in" at bounding box center [1101, 462] width 20 height 20
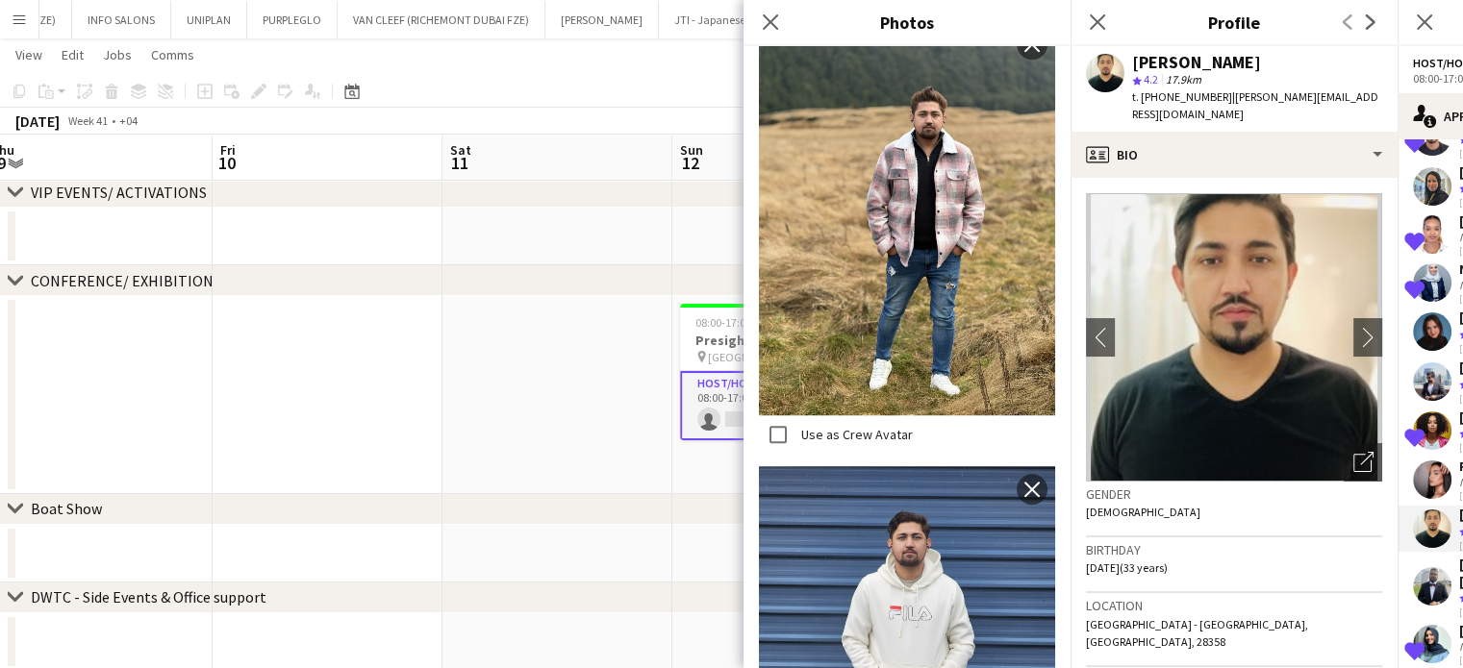
scroll to position [1576, 0]
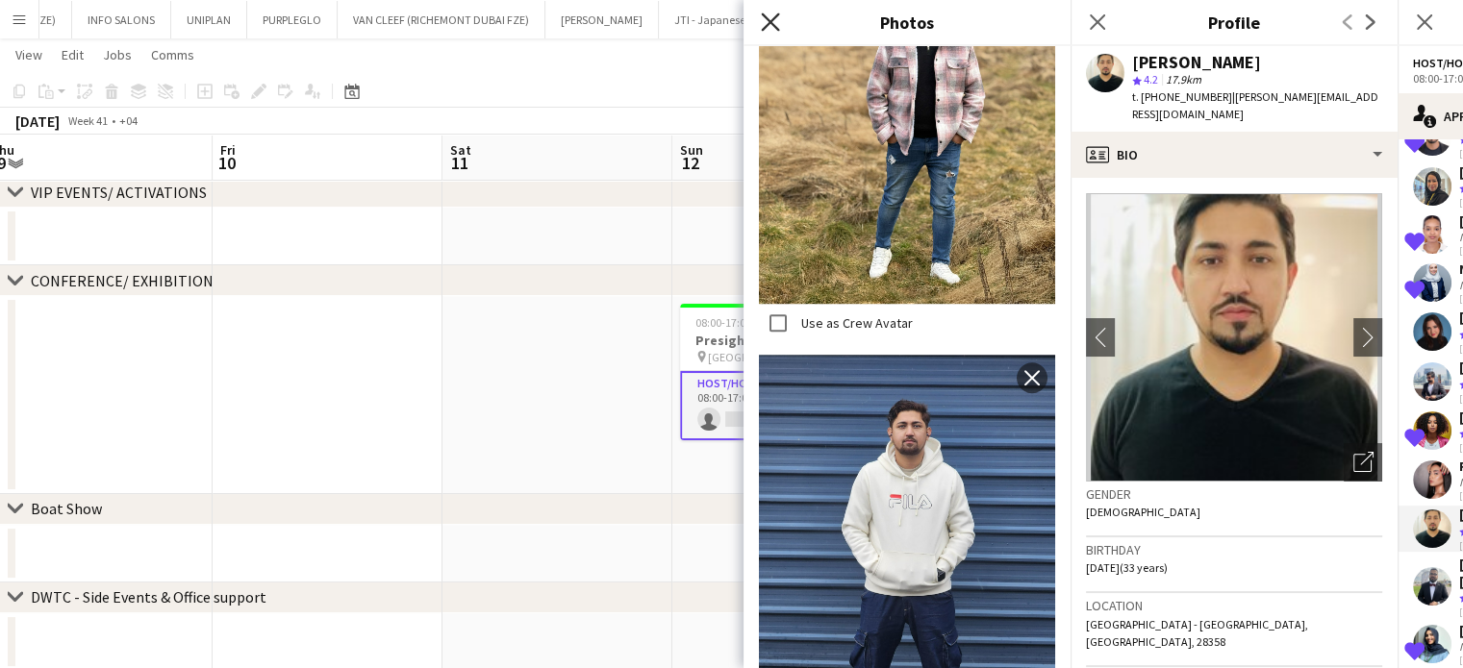
click at [773, 19] on icon at bounding box center [770, 22] width 18 height 18
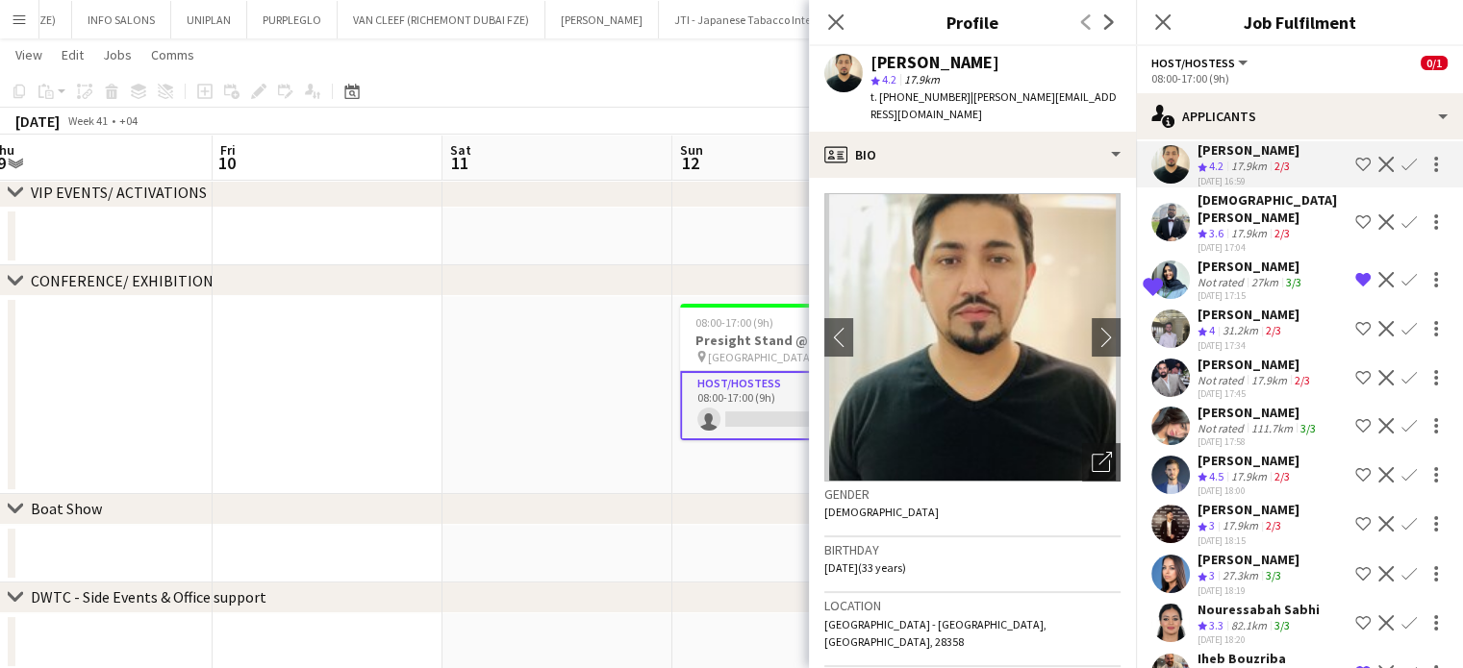
scroll to position [577, 0]
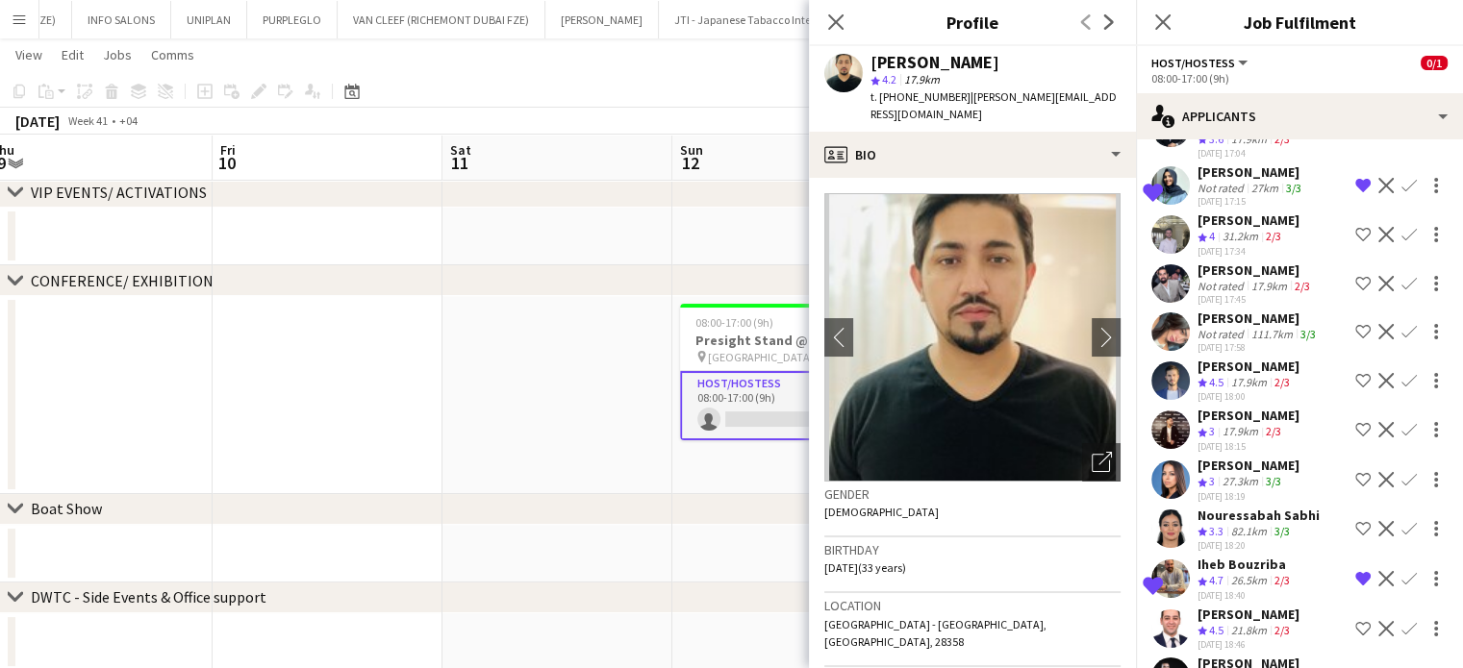
click at [1200, 279] on div "Not rated" at bounding box center [1222, 286] width 50 height 14
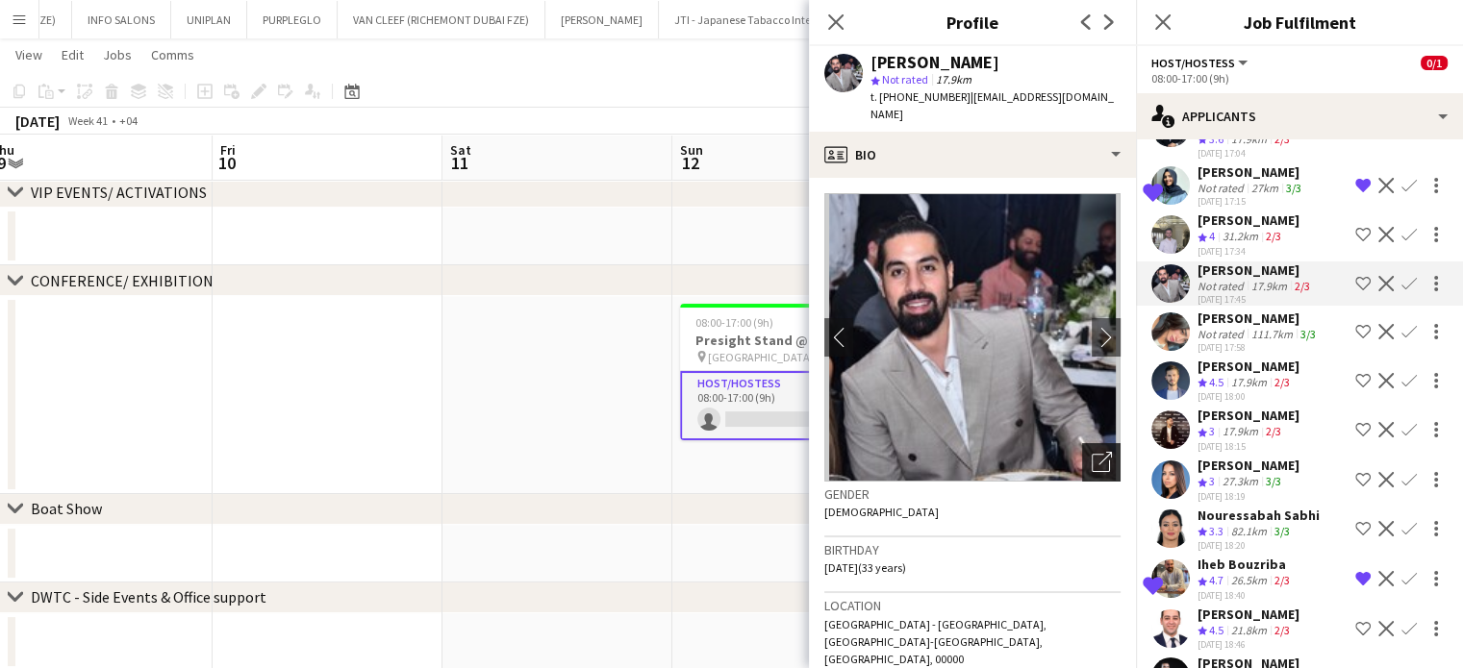
click at [1091, 452] on icon "Open photos pop-in" at bounding box center [1101, 462] width 20 height 20
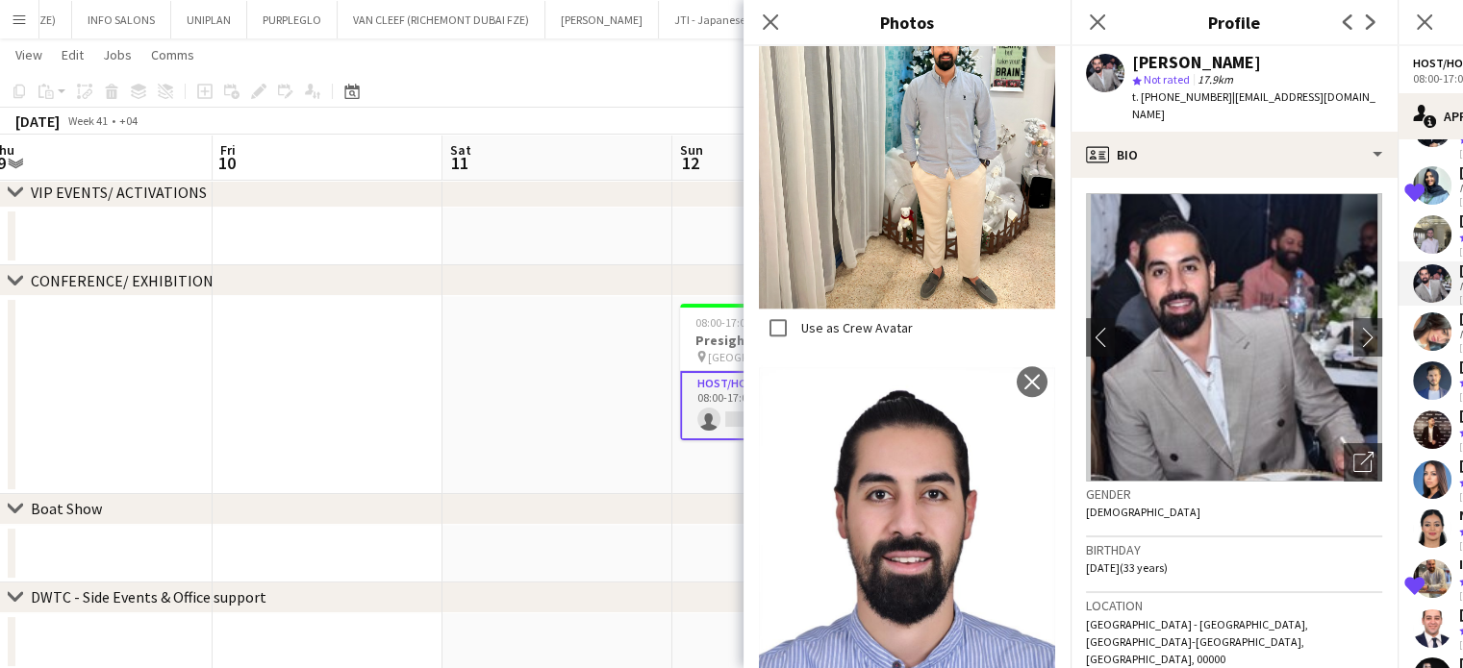
scroll to position [1801, 0]
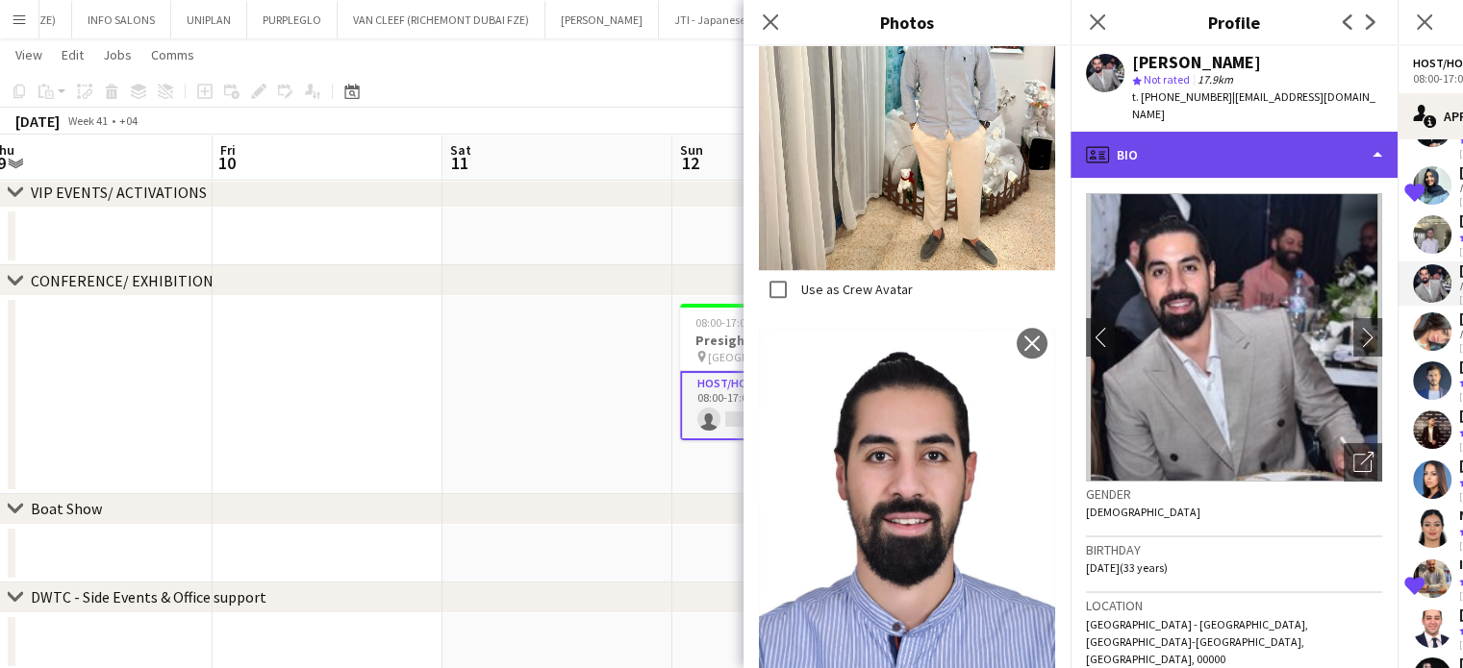
click at [1258, 134] on div "profile Bio" at bounding box center [1233, 155] width 327 height 46
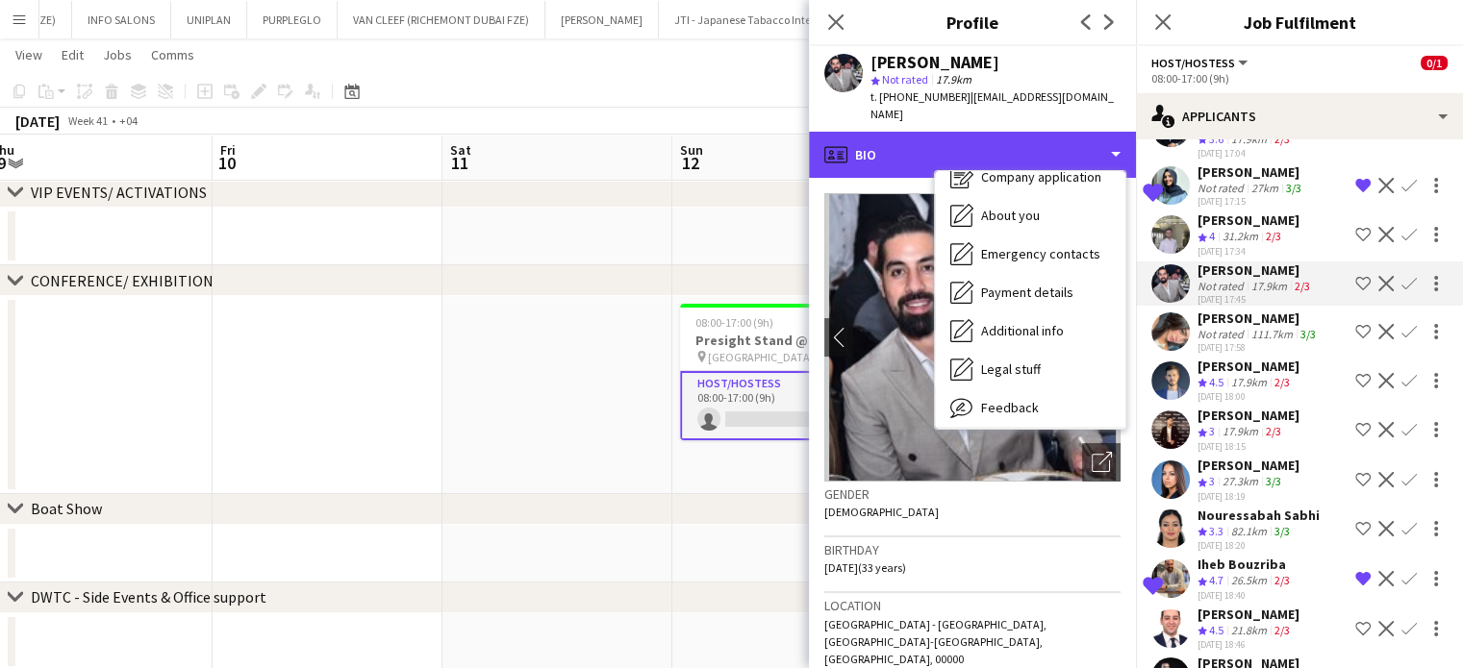
scroll to position [142, 0]
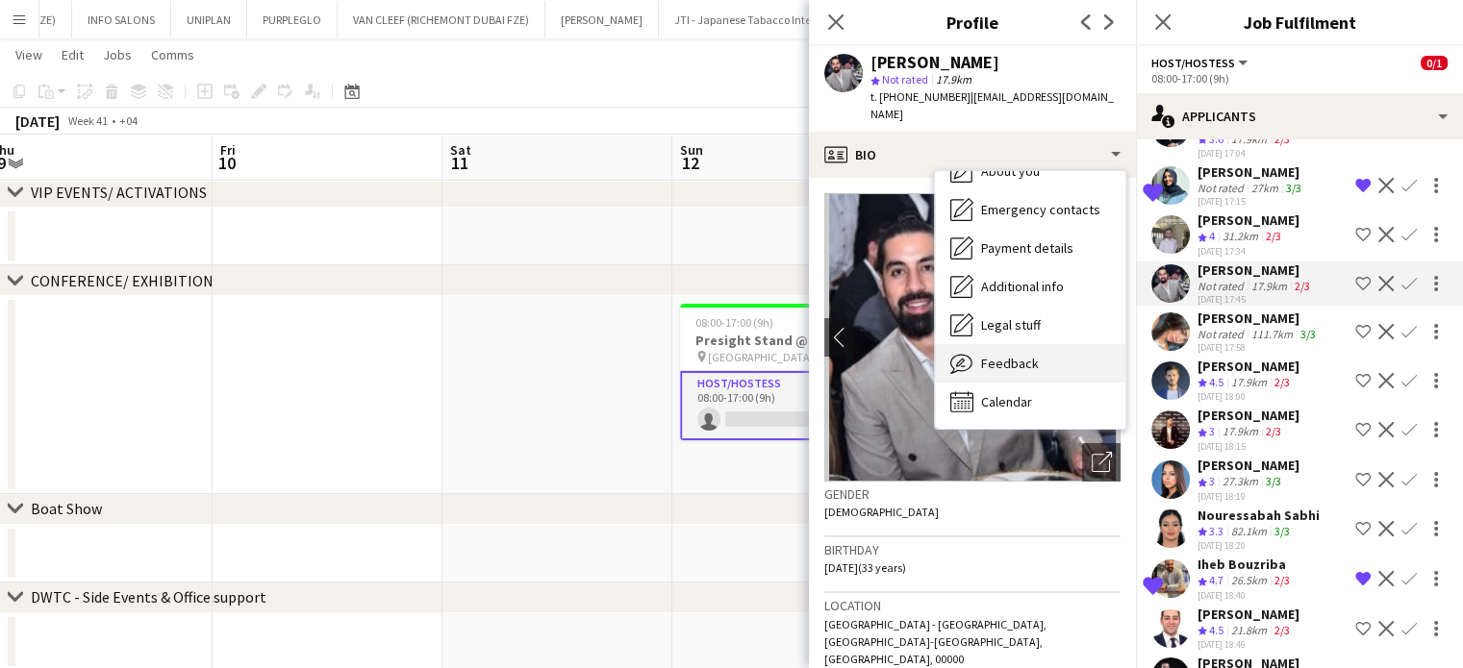
click at [983, 355] on span "Feedback" at bounding box center [1010, 363] width 58 height 17
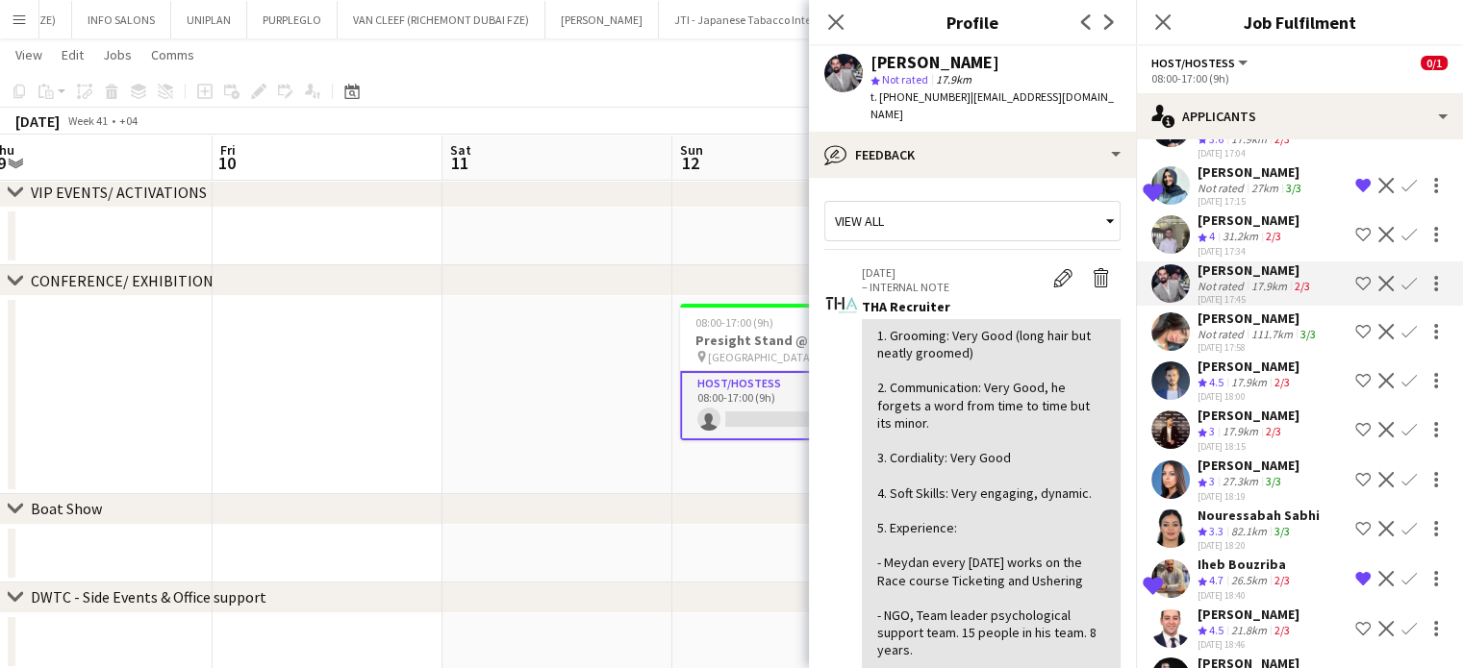
click at [1355, 276] on app-icon "Shortlist crew" at bounding box center [1362, 283] width 15 height 15
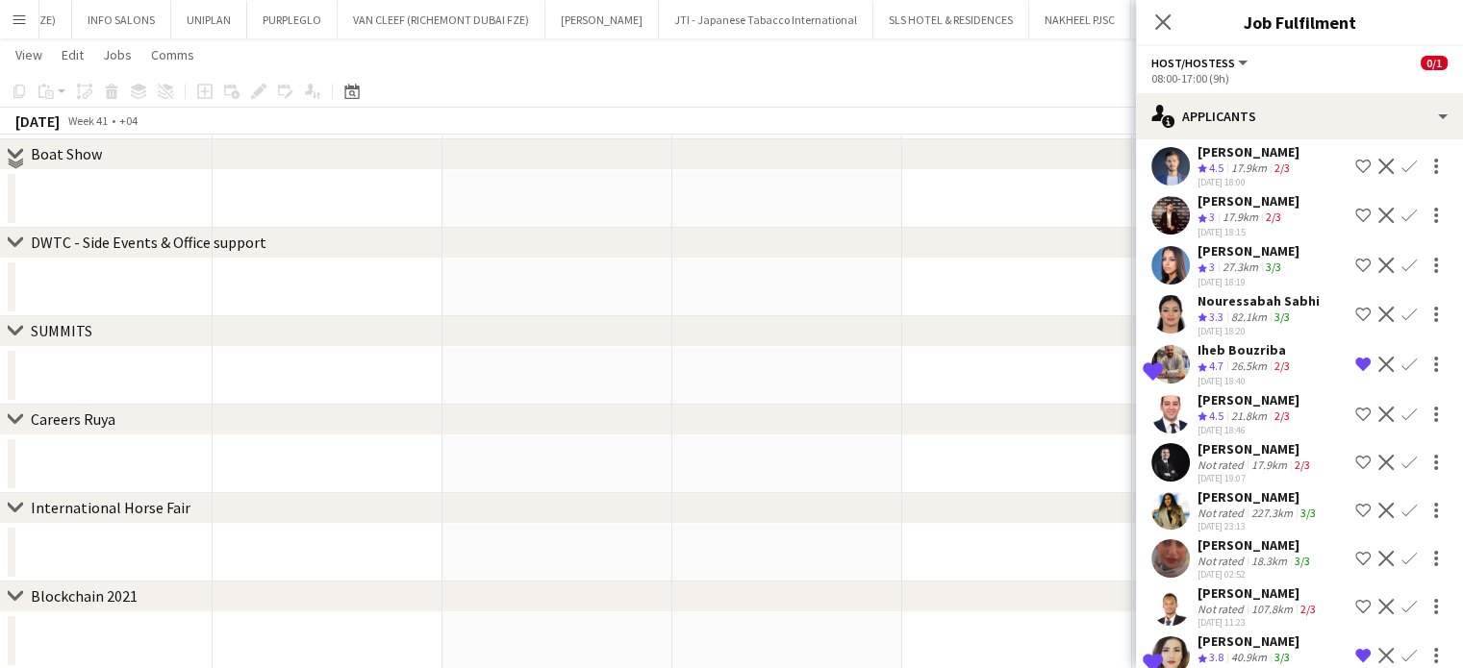
scroll to position [481, 0]
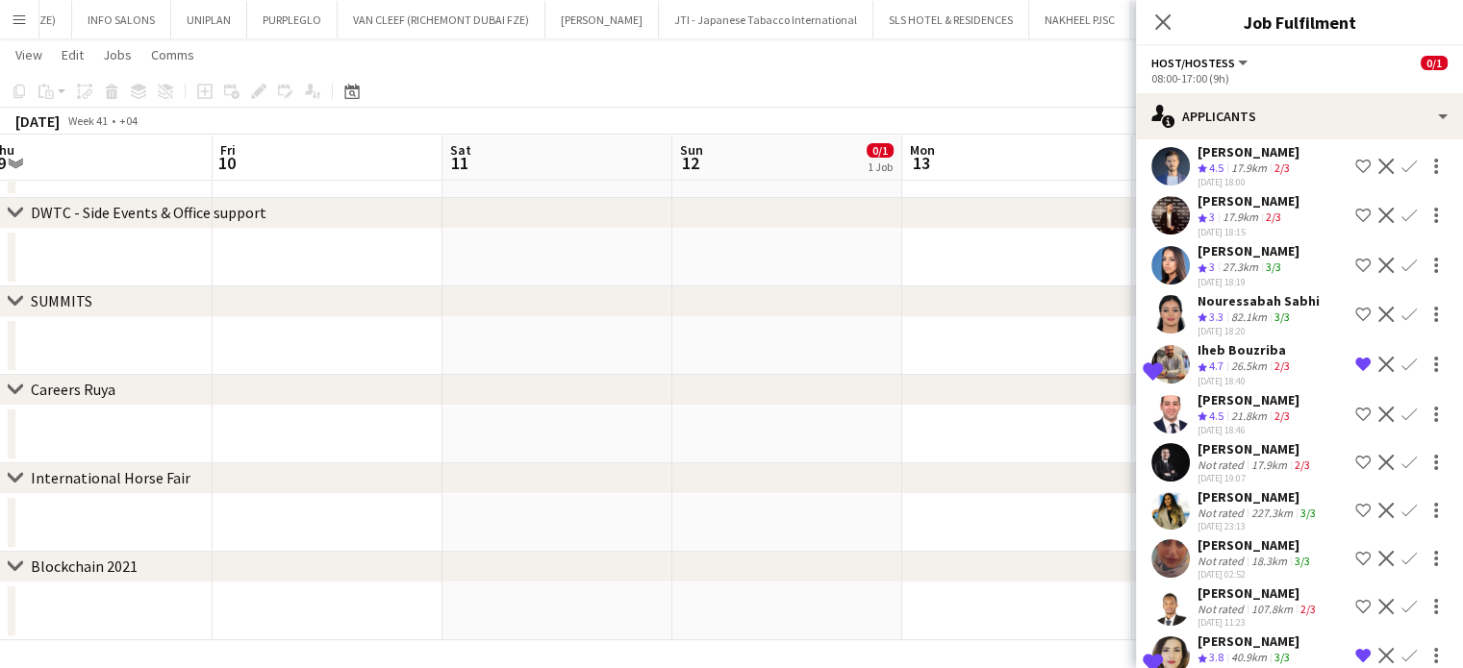
click at [1218, 458] on div "Not rated" at bounding box center [1222, 465] width 50 height 14
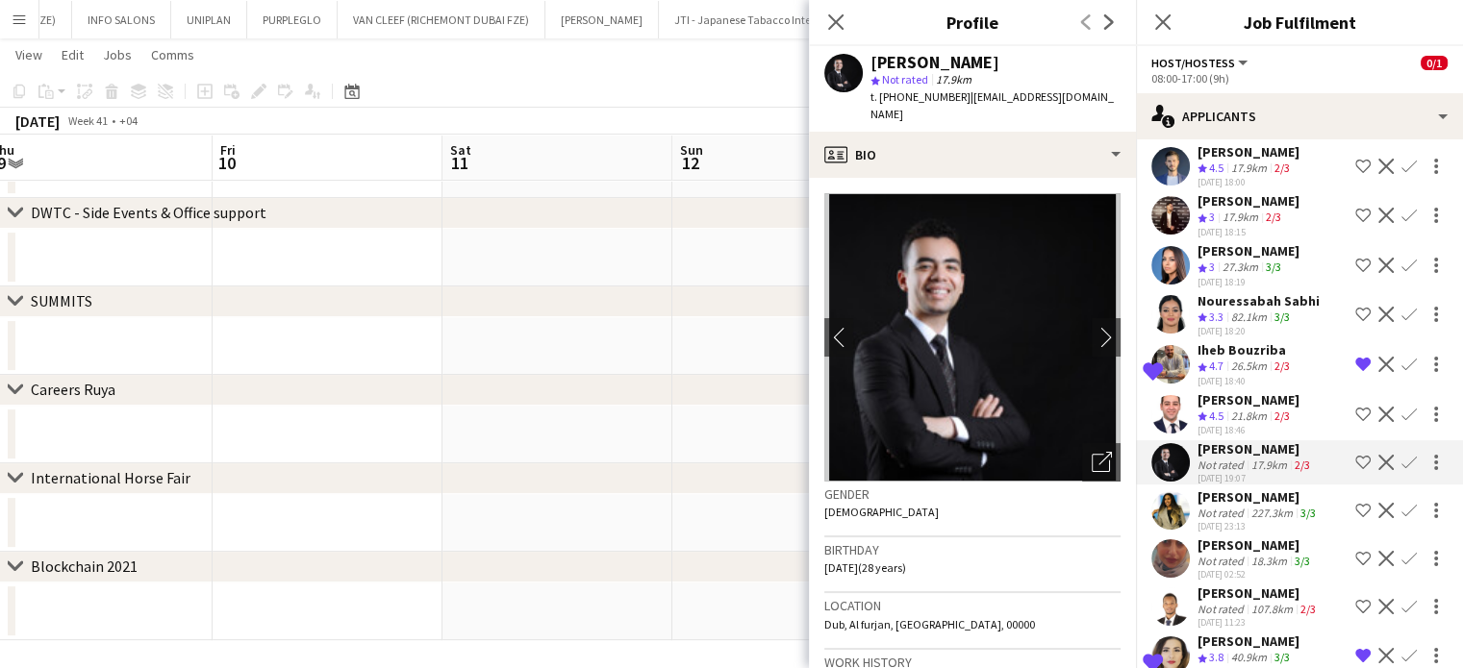
click at [746, 262] on app-date-cell at bounding box center [787, 258] width 230 height 58
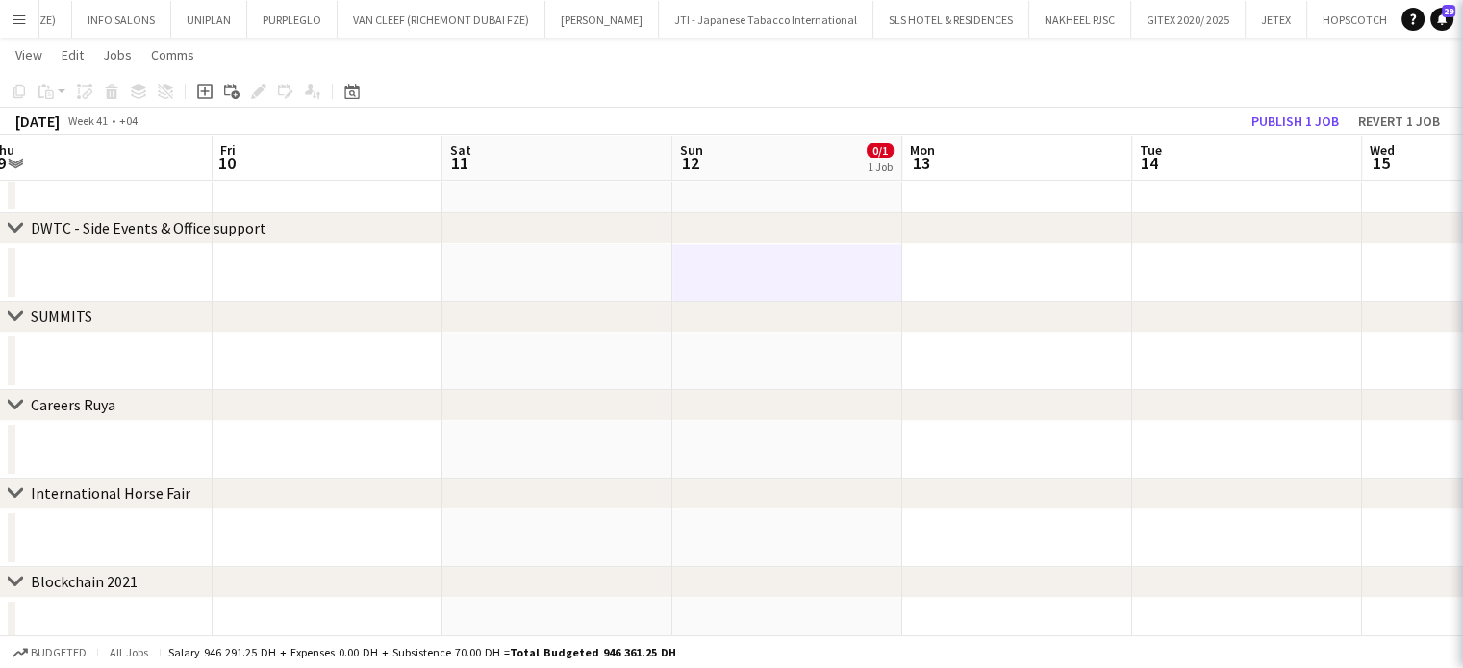
scroll to position [0, 0]
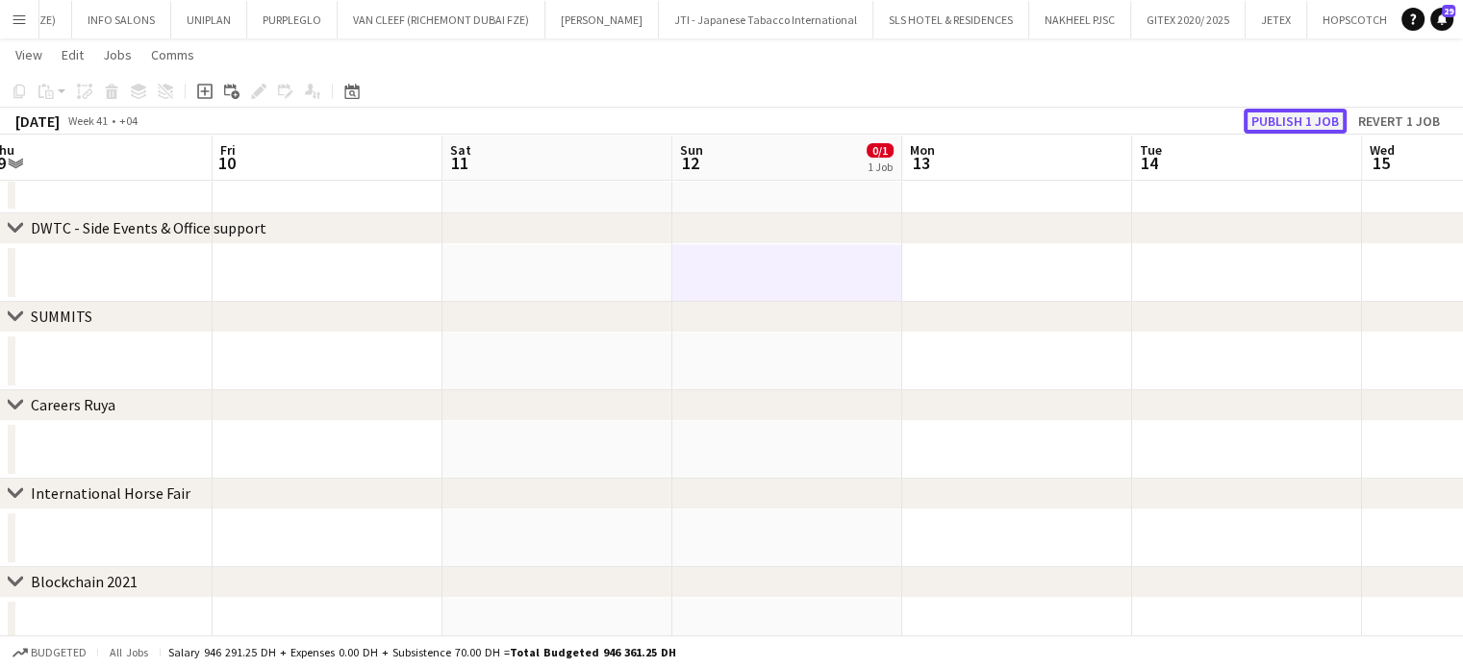
click at [1276, 115] on button "Publish 1 job" at bounding box center [1294, 121] width 103 height 25
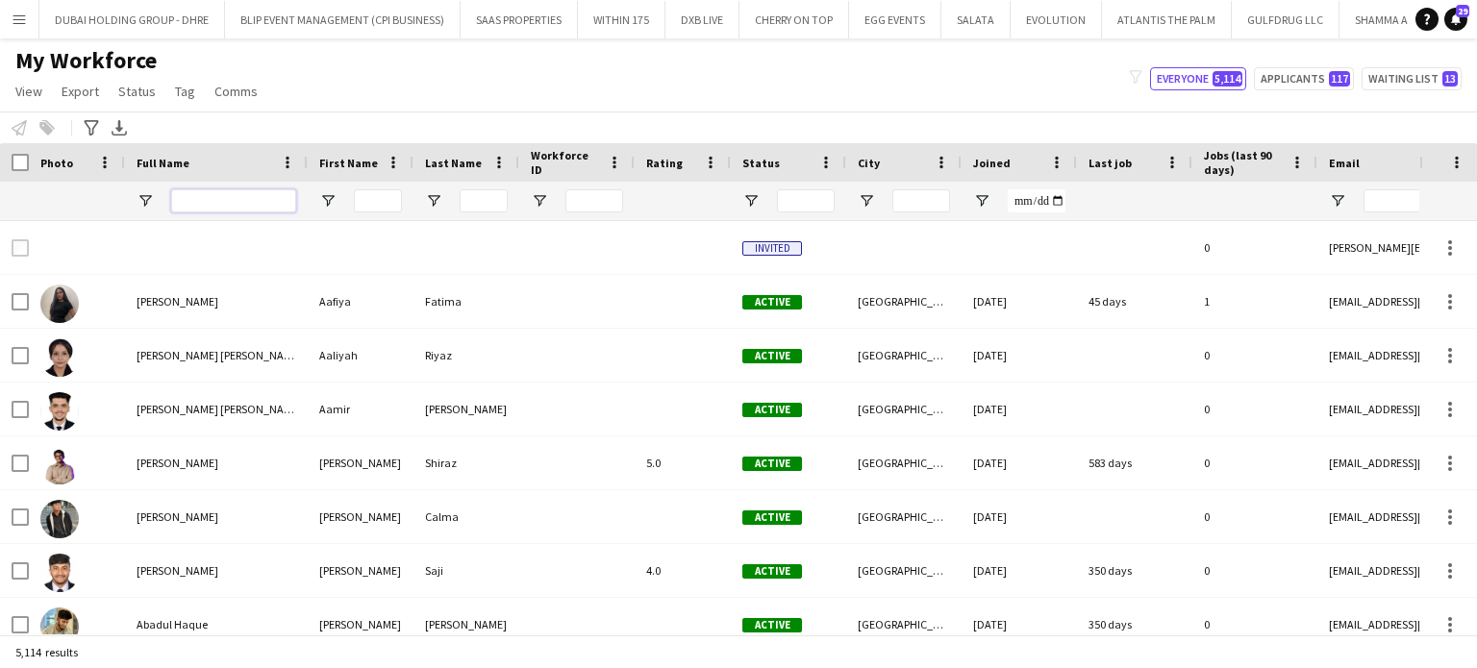
click at [271, 202] on input "Full Name Filter Input" at bounding box center [233, 200] width 125 height 23
click at [200, 210] on input "Full Name Filter Input" at bounding box center [233, 200] width 125 height 23
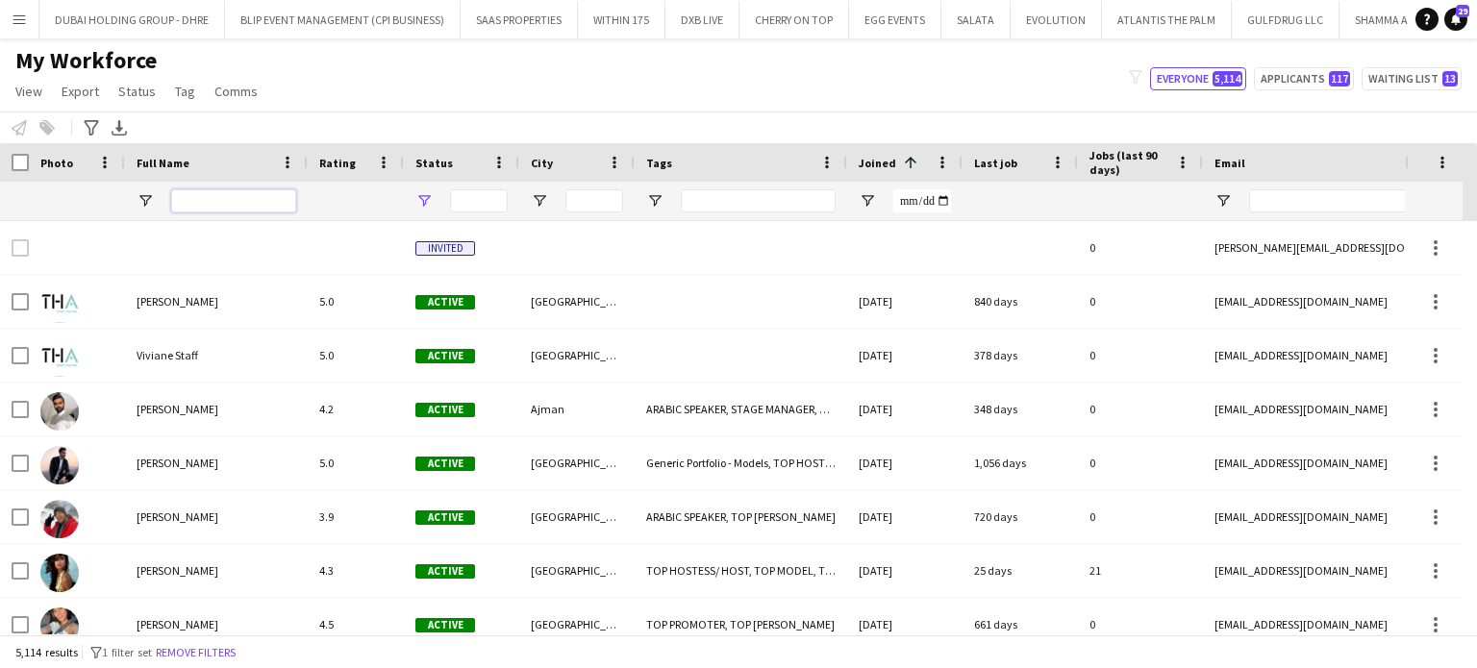
type input "**********"
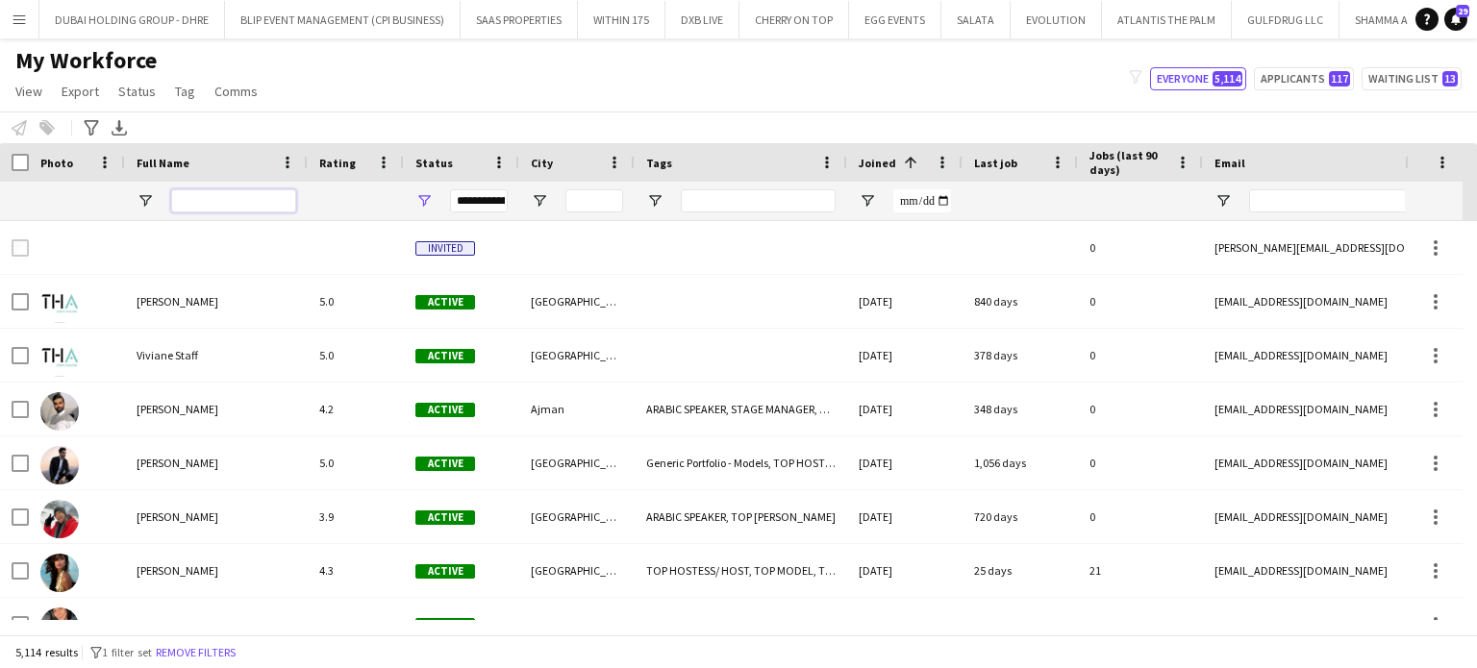
paste input "**********"
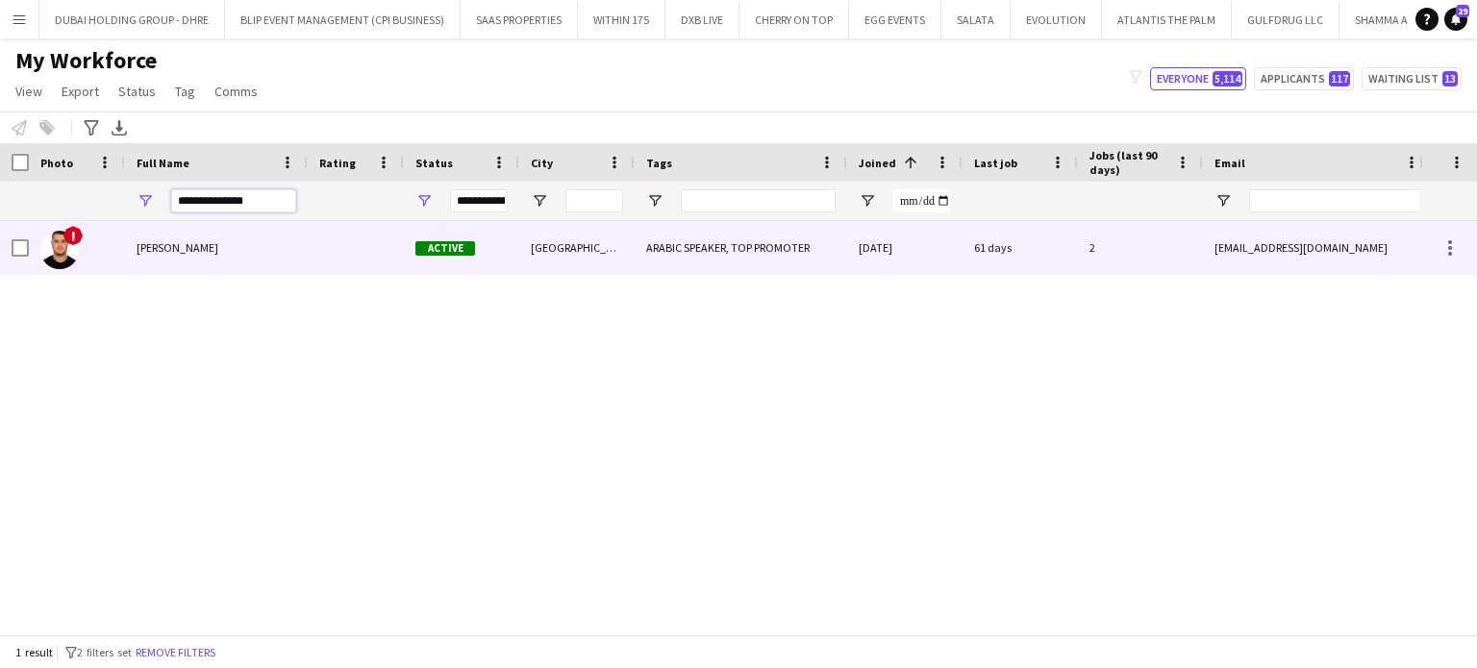
type input "**********"
click at [167, 256] on div "[PERSON_NAME]" at bounding box center [216, 247] width 183 height 53
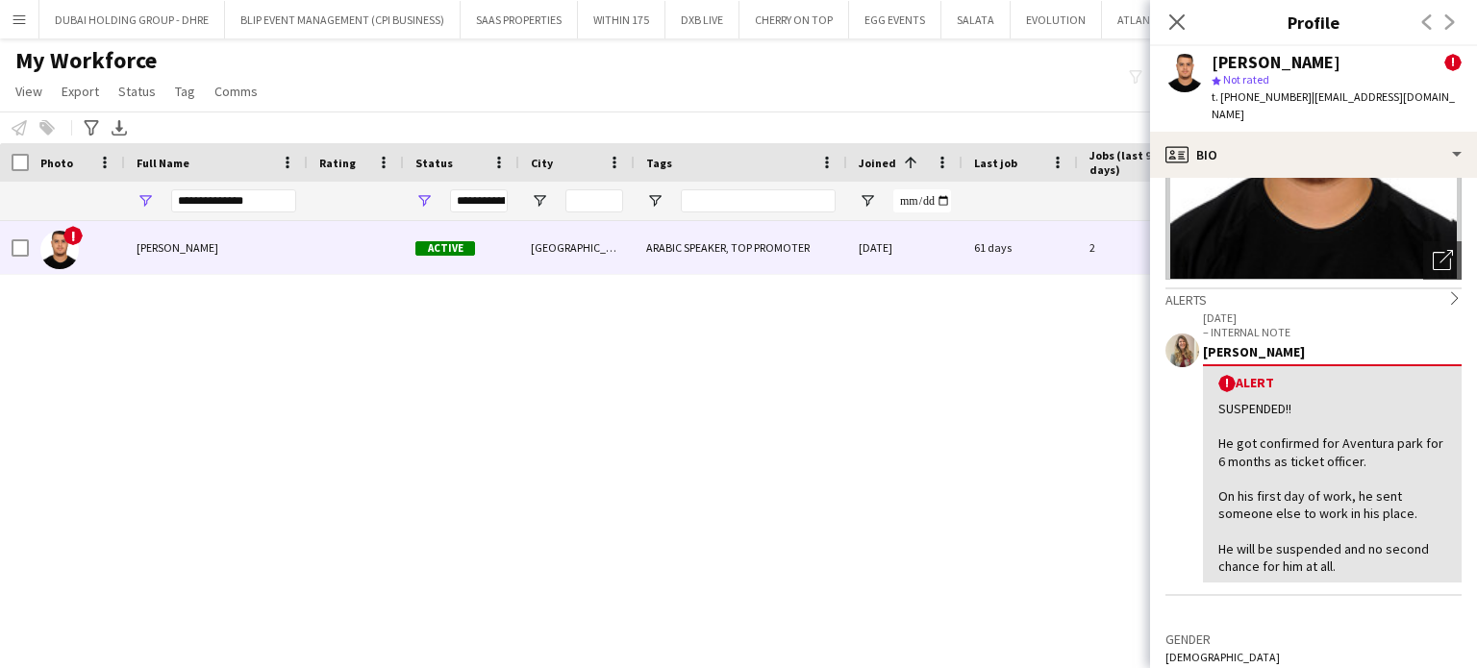
scroll to position [288, 0]
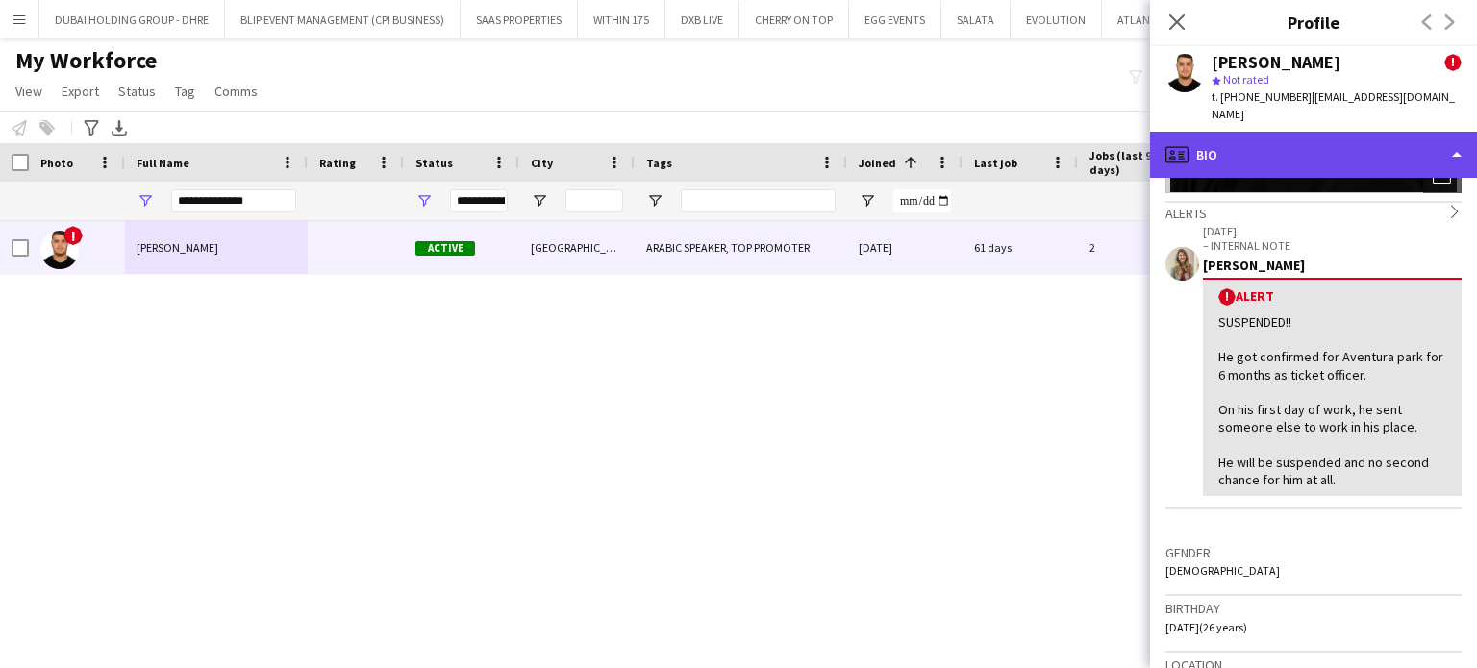
click at [1431, 132] on div "profile Bio" at bounding box center [1313, 155] width 327 height 46
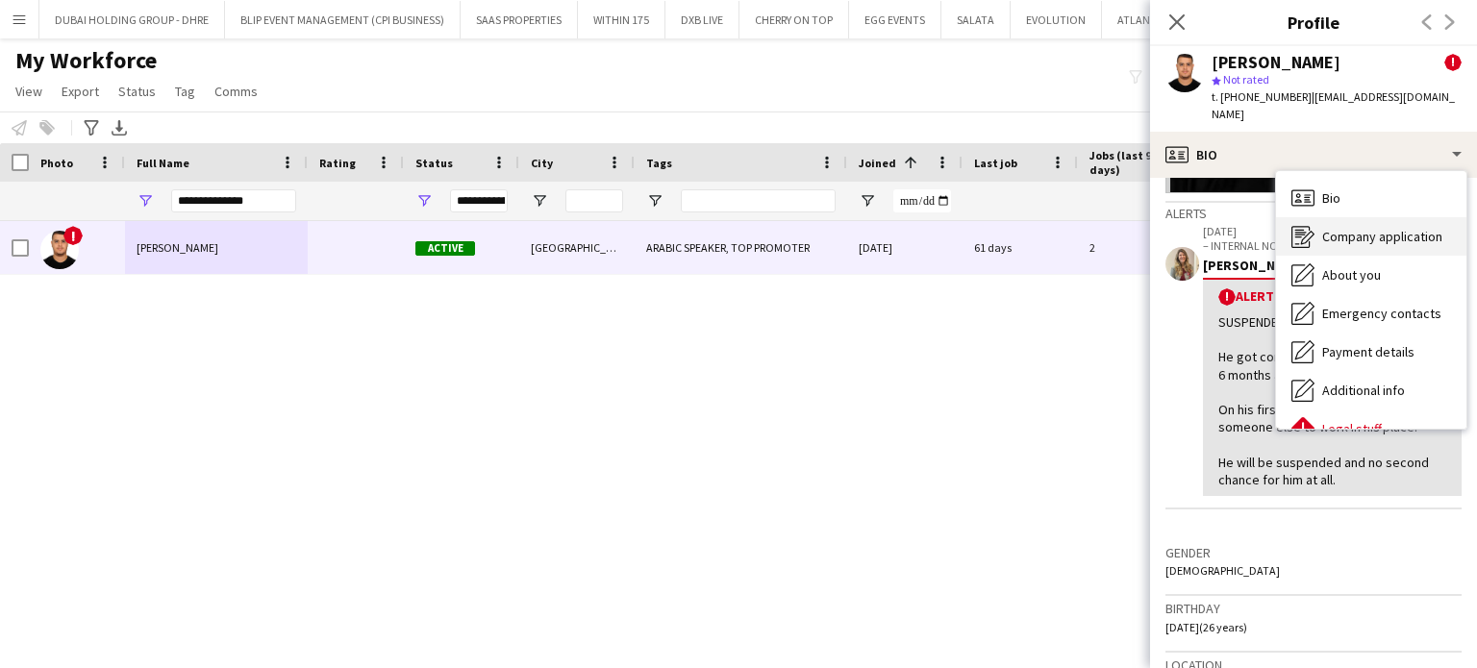
click at [1383, 228] on span "Company application" at bounding box center [1382, 236] width 120 height 17
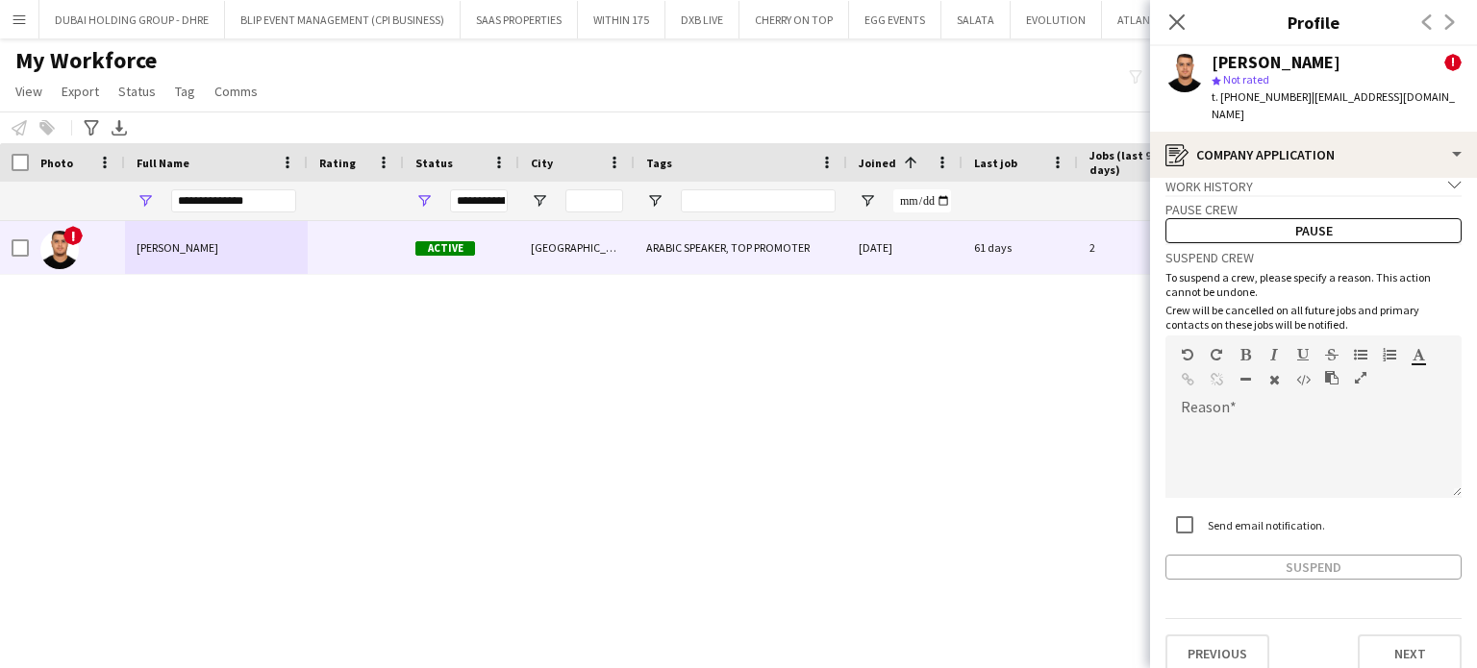
scroll to position [0, 0]
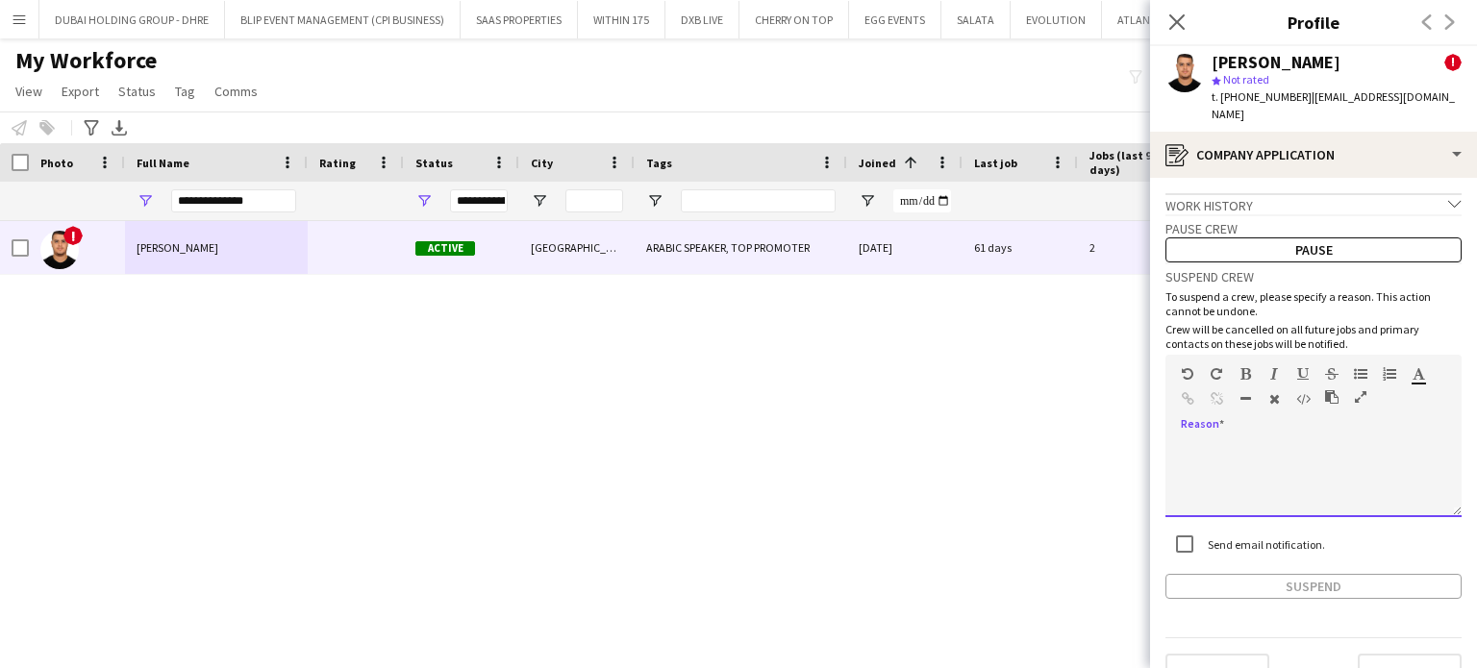
click at [1242, 440] on div at bounding box center [1313, 478] width 296 height 77
drag, startPoint x: 1242, startPoint y: 474, endPoint x: 1211, endPoint y: 468, distance: 32.3
click at [1210, 469] on div "**********" at bounding box center [1306, 478] width 282 height 77
click at [1287, 474] on div "**********" at bounding box center [1306, 478] width 282 height 77
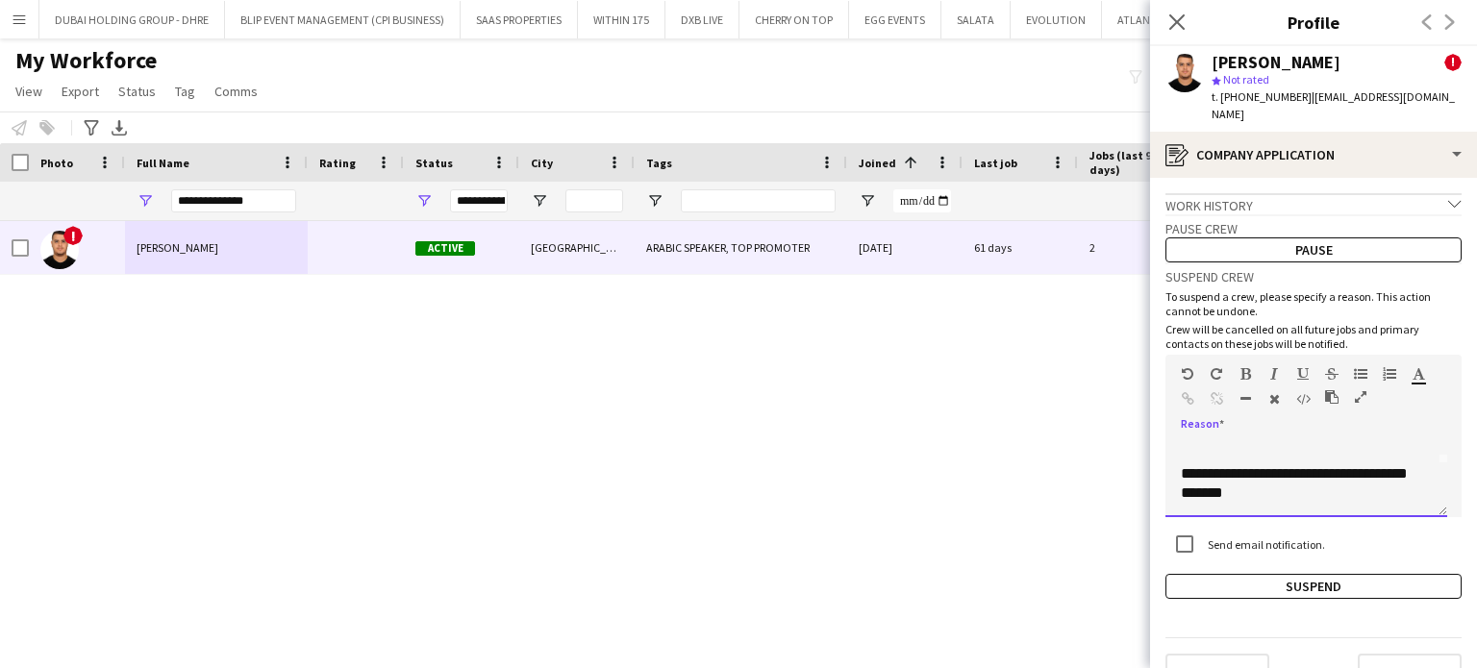
click at [1355, 475] on div "**********" at bounding box center [1306, 478] width 282 height 77
click at [1288, 574] on button "Suspend" at bounding box center [1313, 586] width 296 height 25
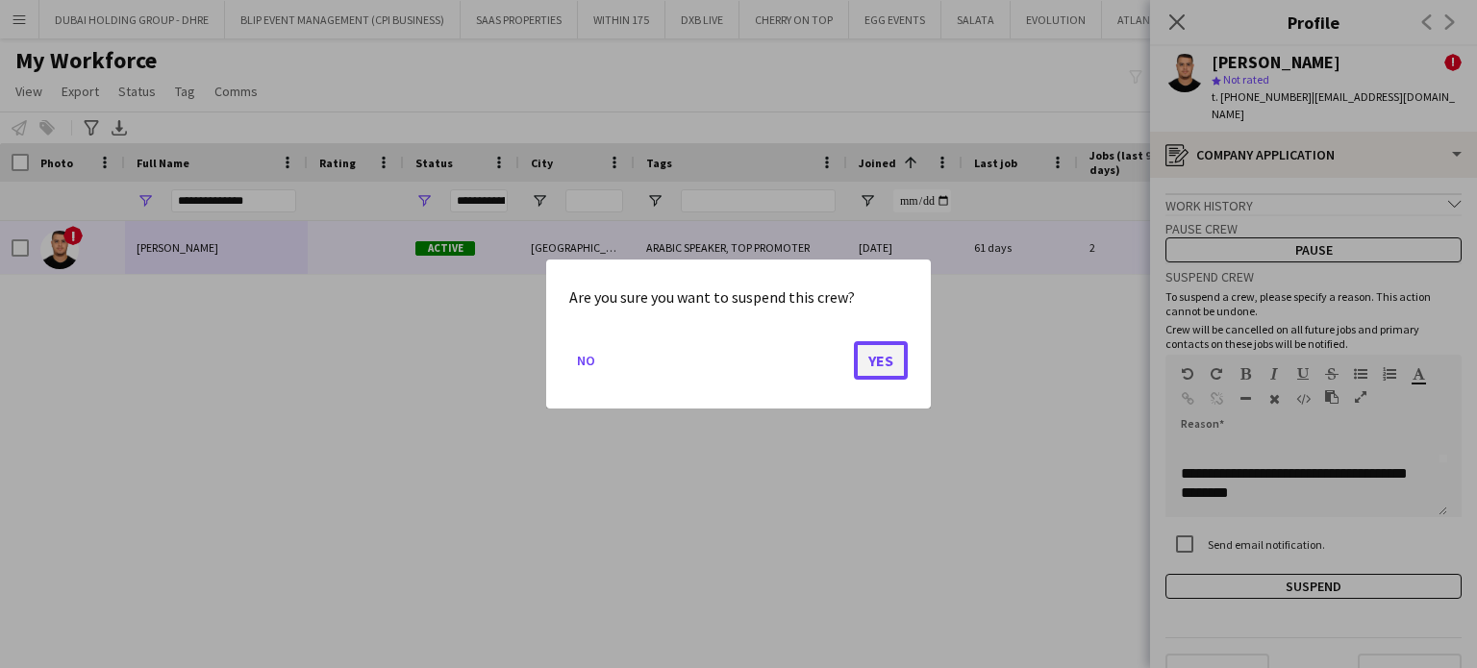
click at [882, 353] on button "Yes" at bounding box center [881, 360] width 54 height 38
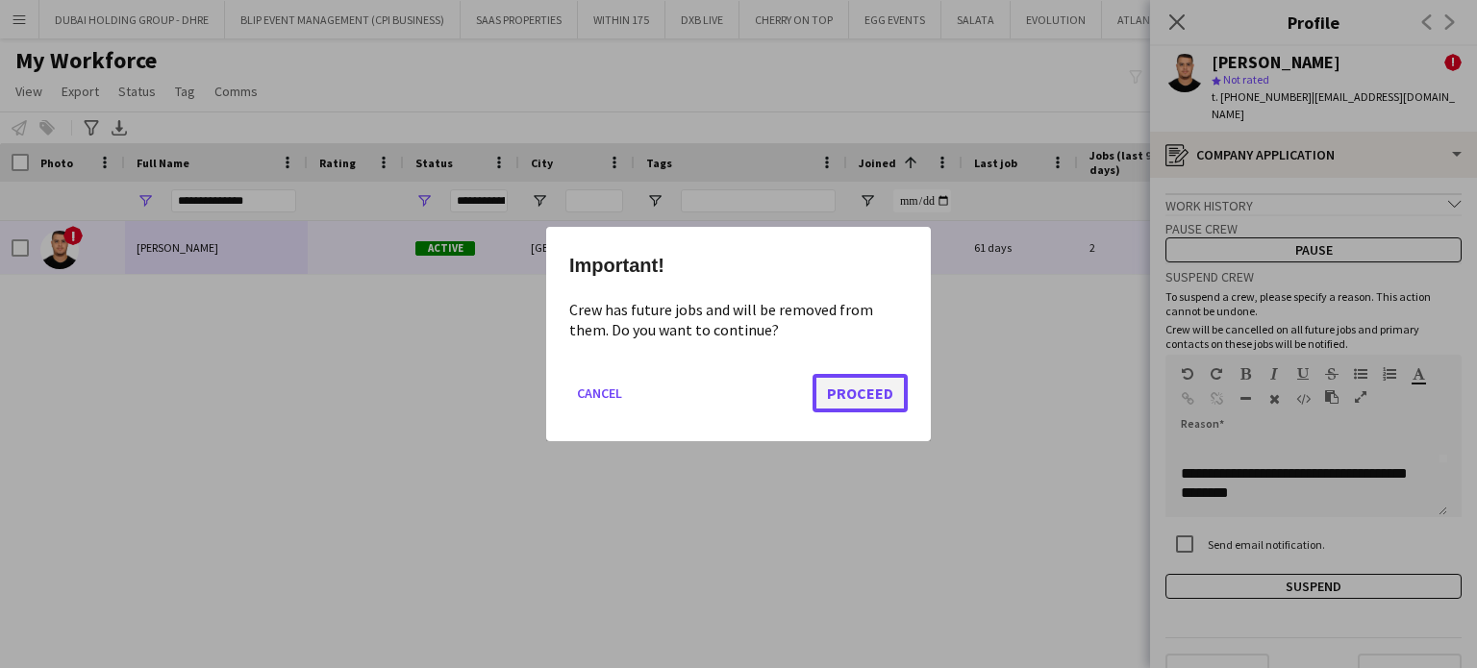
click at [870, 384] on button "Proceed" at bounding box center [860, 393] width 95 height 38
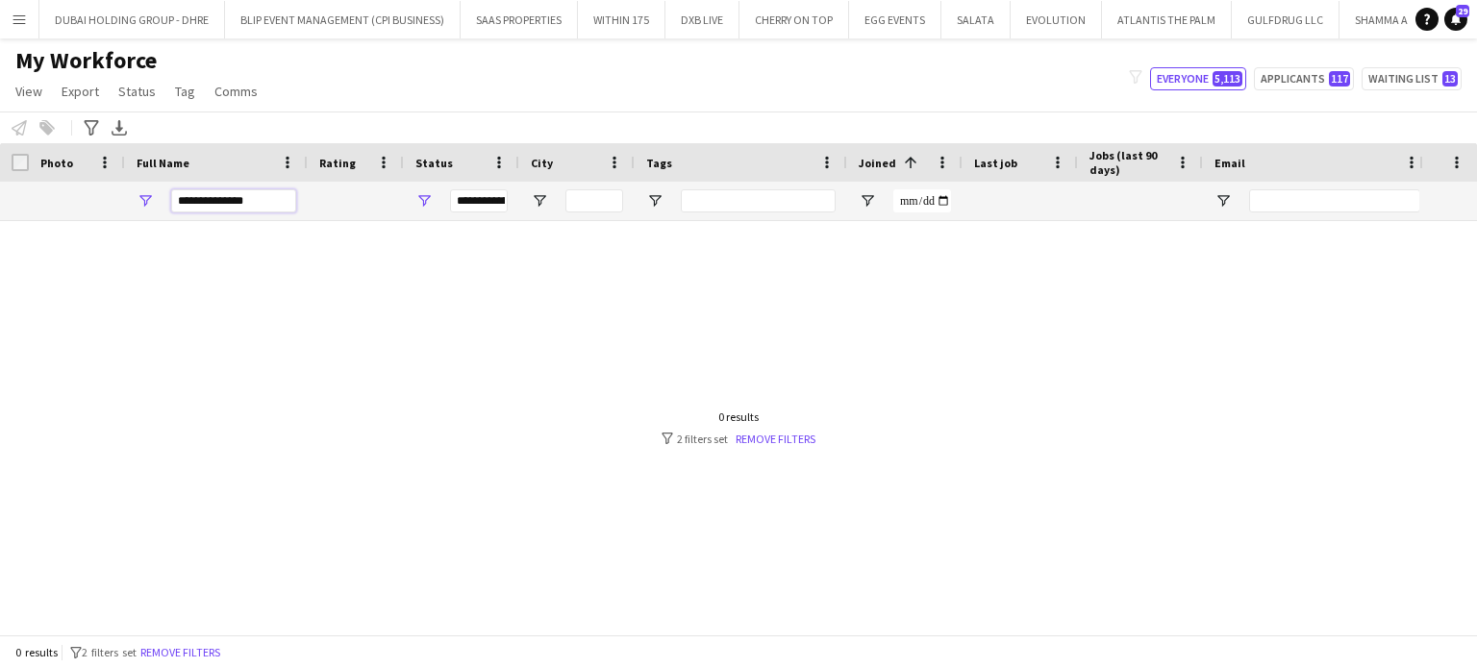
drag, startPoint x: 273, startPoint y: 195, endPoint x: 77, endPoint y: 197, distance: 196.2
click at [77, 197] on div "**********" at bounding box center [989, 201] width 1978 height 38
click at [1307, 81] on button "Applicants 117" at bounding box center [1304, 78] width 100 height 23
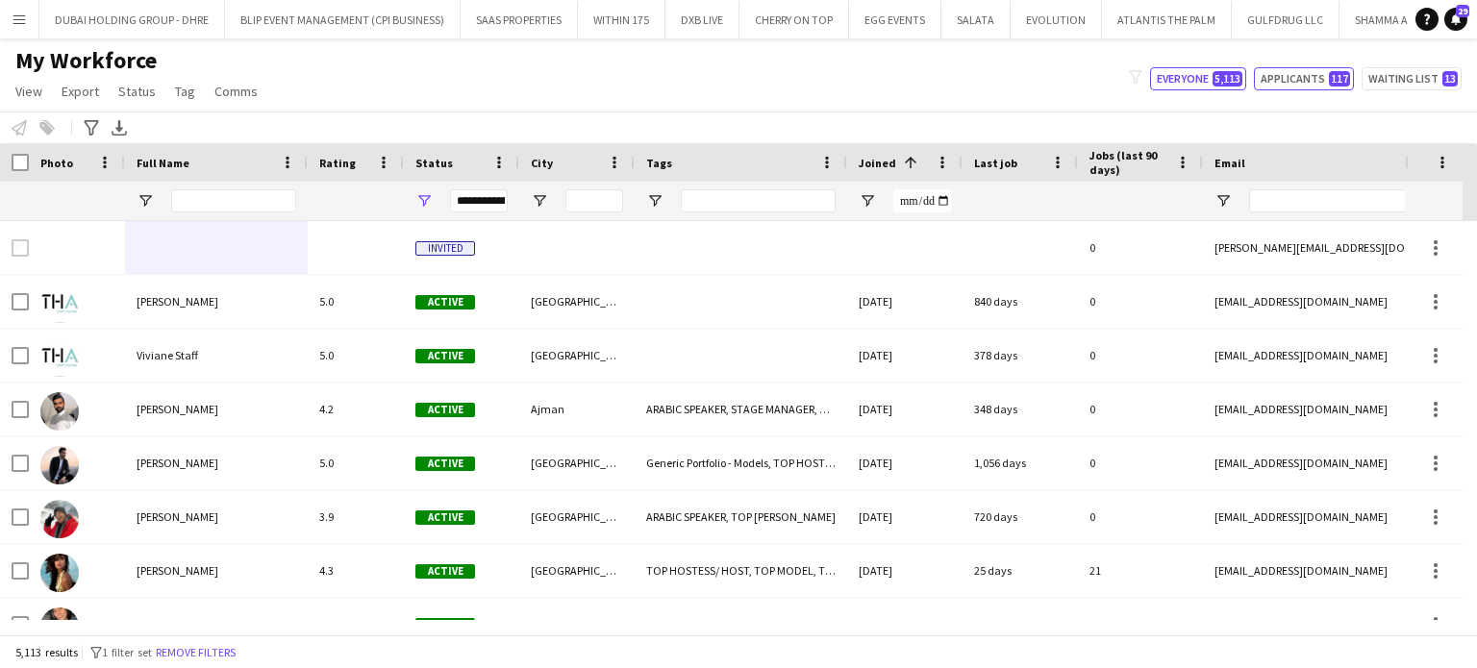
type input "**********"
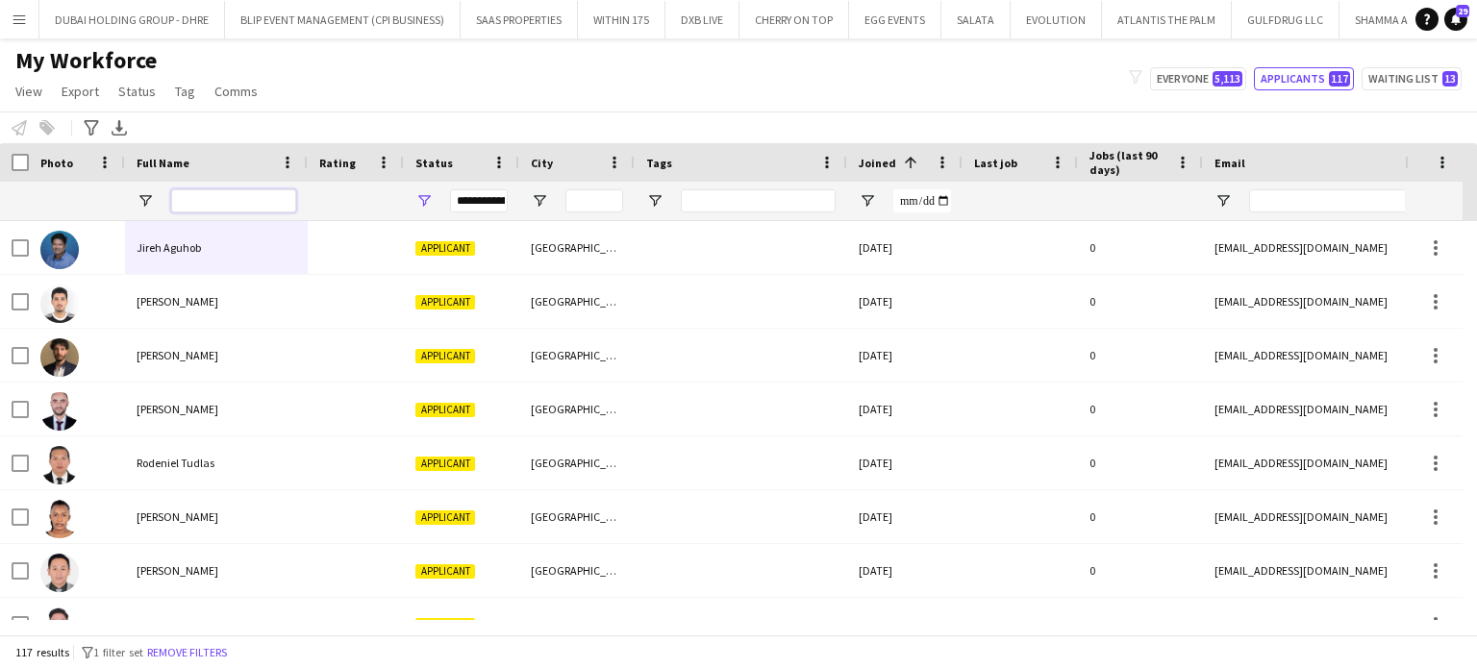
click at [290, 197] on input "Full Name Filter Input" at bounding box center [233, 200] width 125 height 23
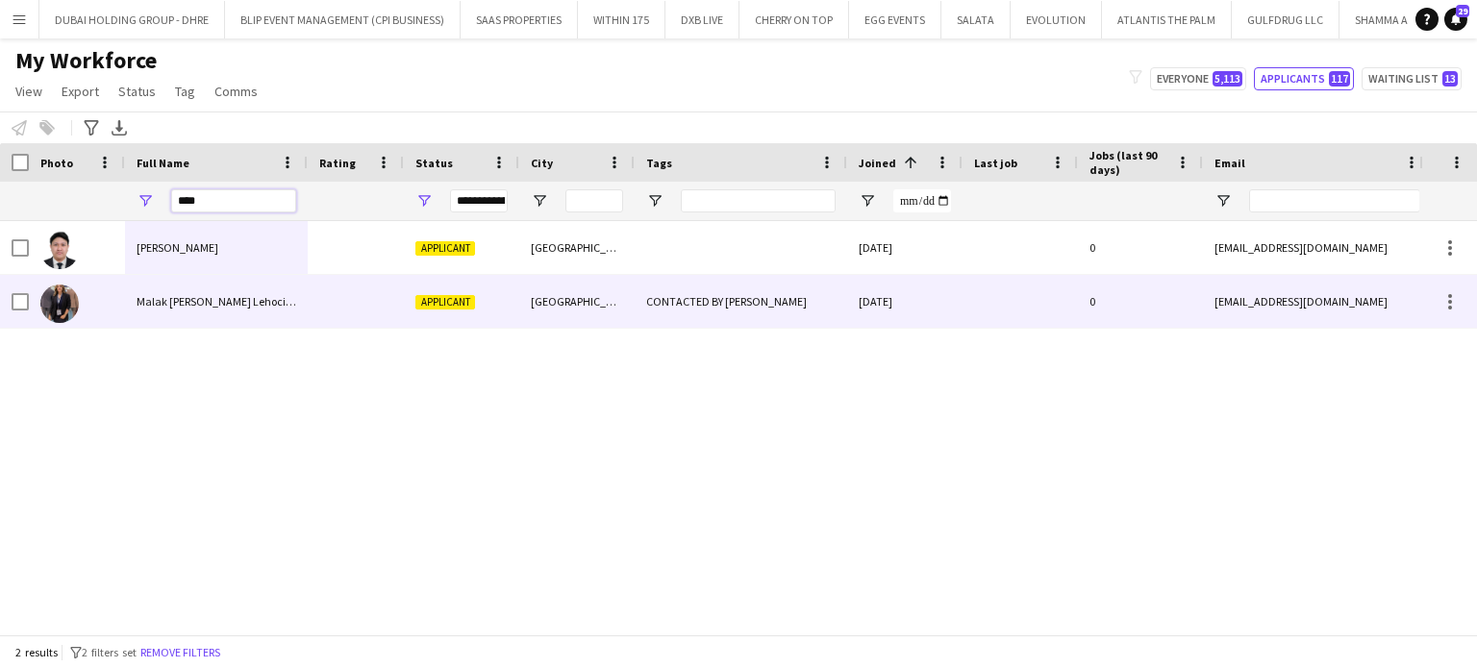
type input "****"
click at [215, 294] on span "Malak [PERSON_NAME] Lehocine" at bounding box center [218, 301] width 162 height 14
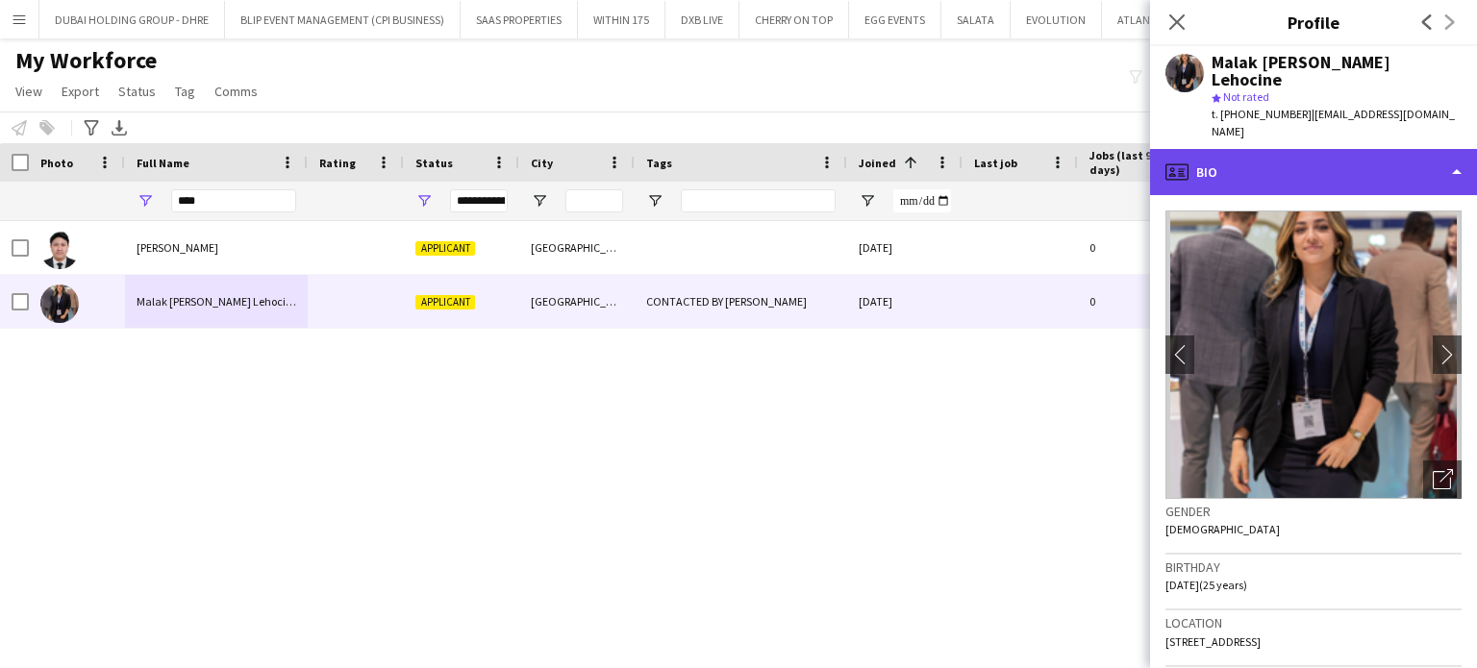
click at [1374, 153] on div "profile Bio" at bounding box center [1313, 172] width 327 height 46
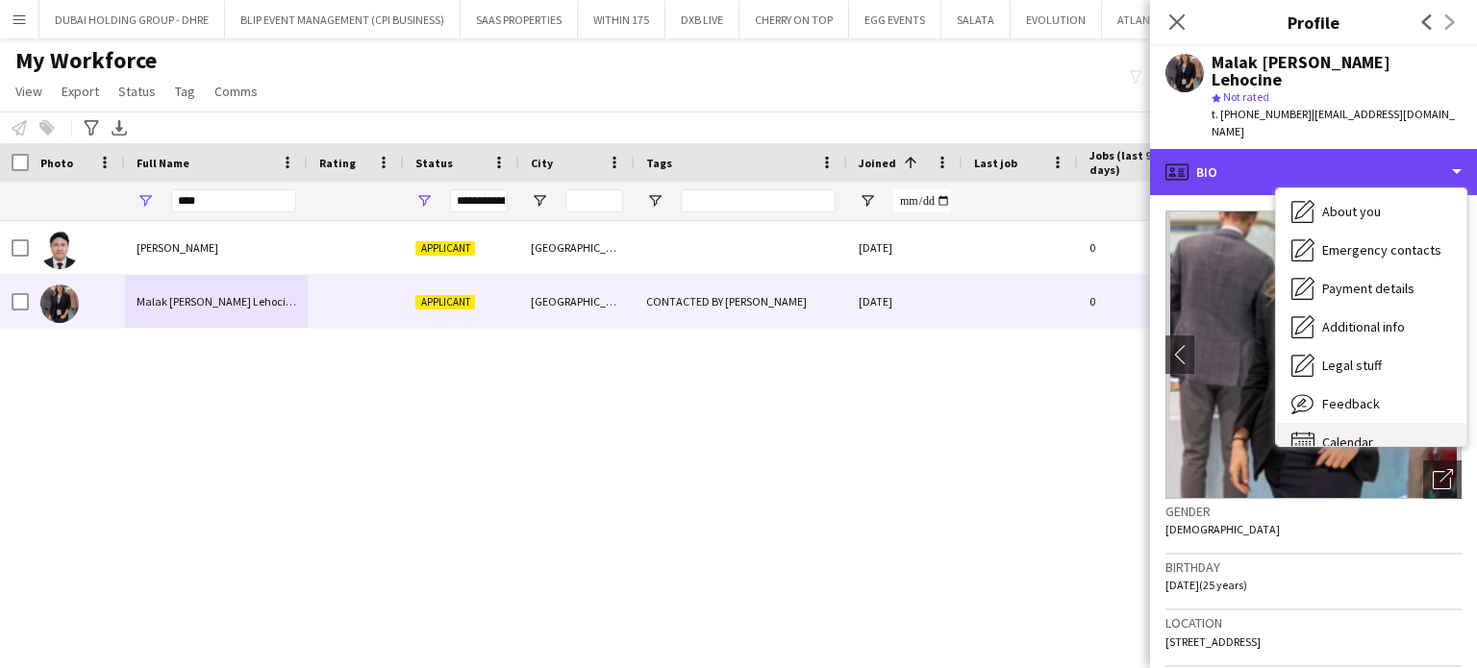
scroll to position [104, 0]
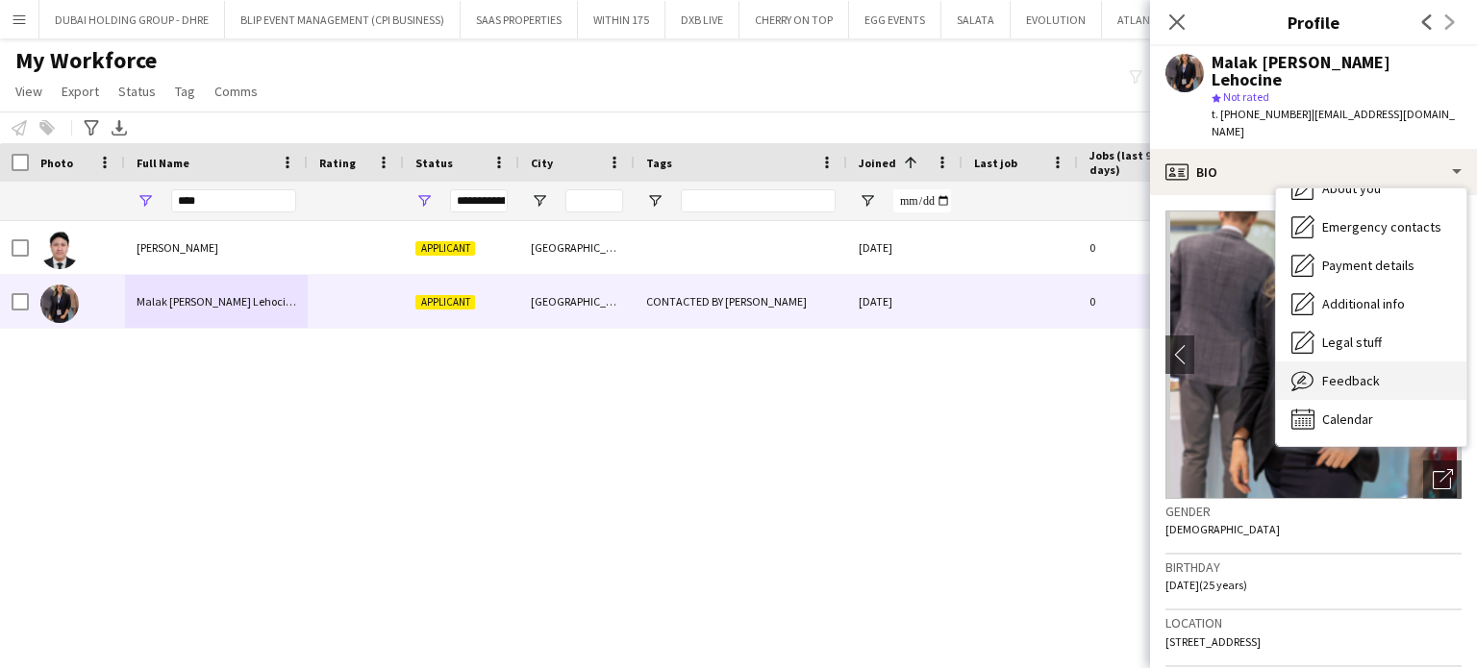
click at [1379, 368] on div "Feedback Feedback" at bounding box center [1371, 381] width 190 height 38
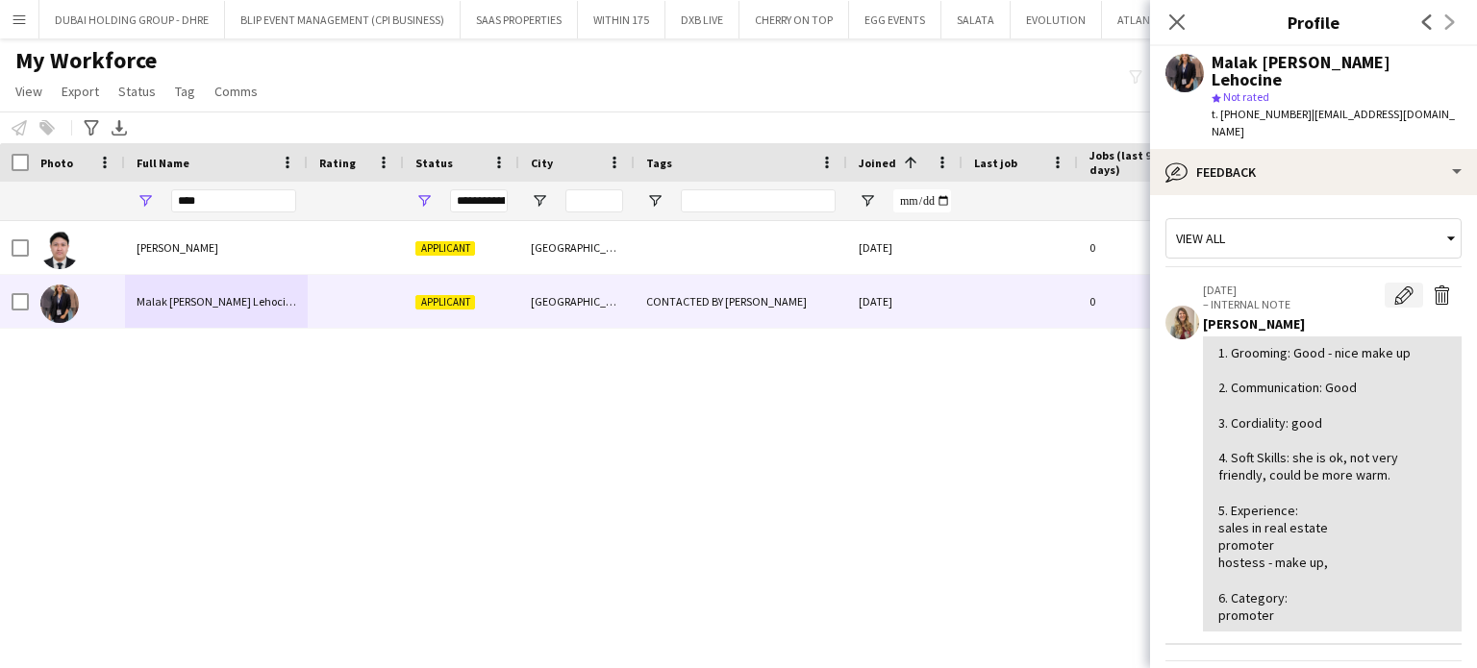
click at [1394, 286] on app-icon "Edit internal note" at bounding box center [1403, 295] width 19 height 19
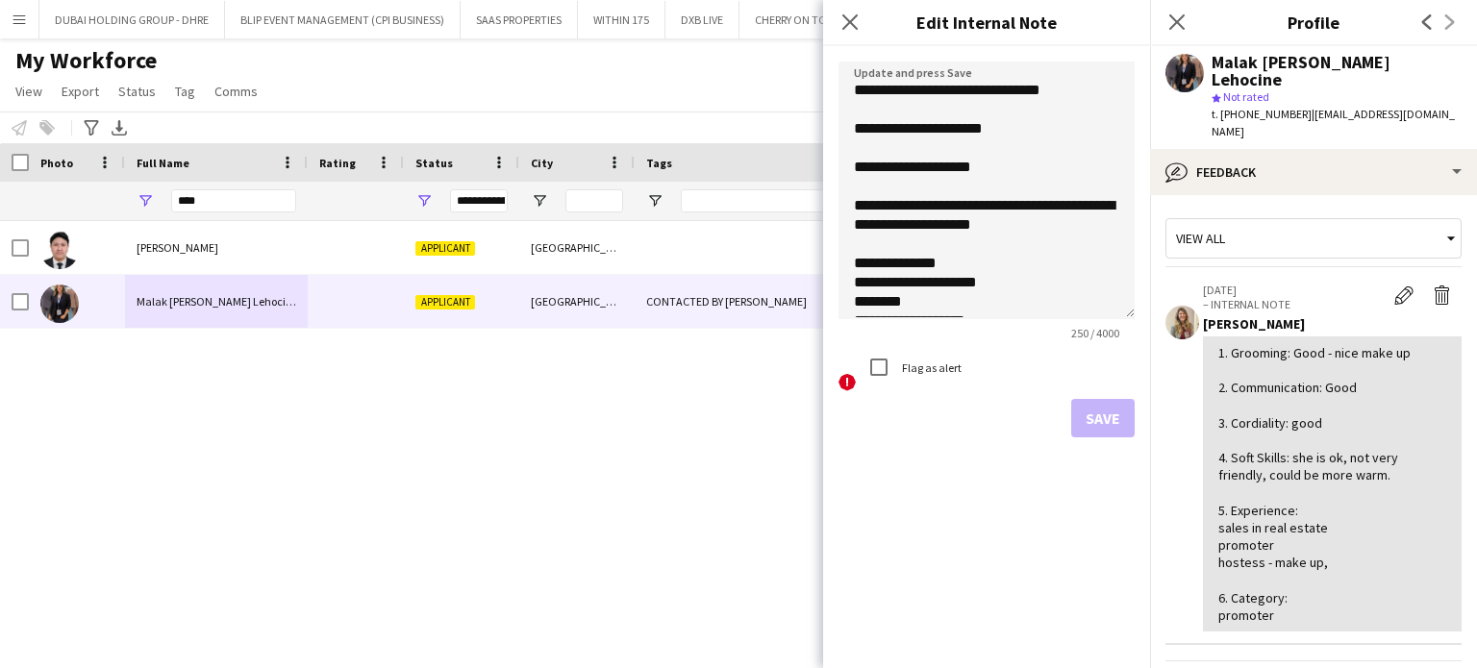
drag, startPoint x: 1122, startPoint y: 169, endPoint x: 1128, endPoint y: 330, distance: 160.7
click at [1128, 319] on textarea "**********" at bounding box center [987, 191] width 296 height 258
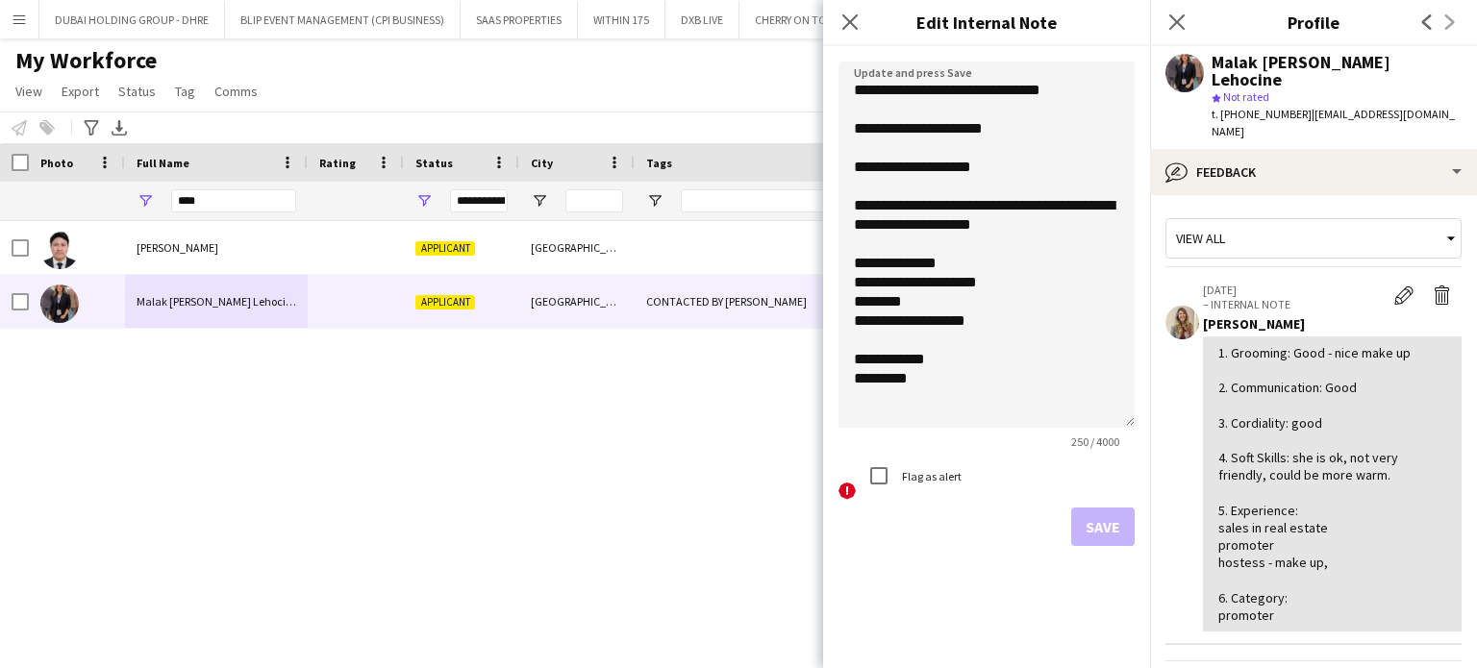
drag, startPoint x: 1121, startPoint y: 335, endPoint x: 1137, endPoint y: 426, distance: 92.6
click at [1137, 426] on form "**********" at bounding box center [986, 303] width 327 height 515
click at [985, 317] on textarea "**********" at bounding box center [987, 245] width 296 height 367
type textarea "**********"
click at [1113, 530] on button "Save" at bounding box center [1102, 528] width 63 height 38
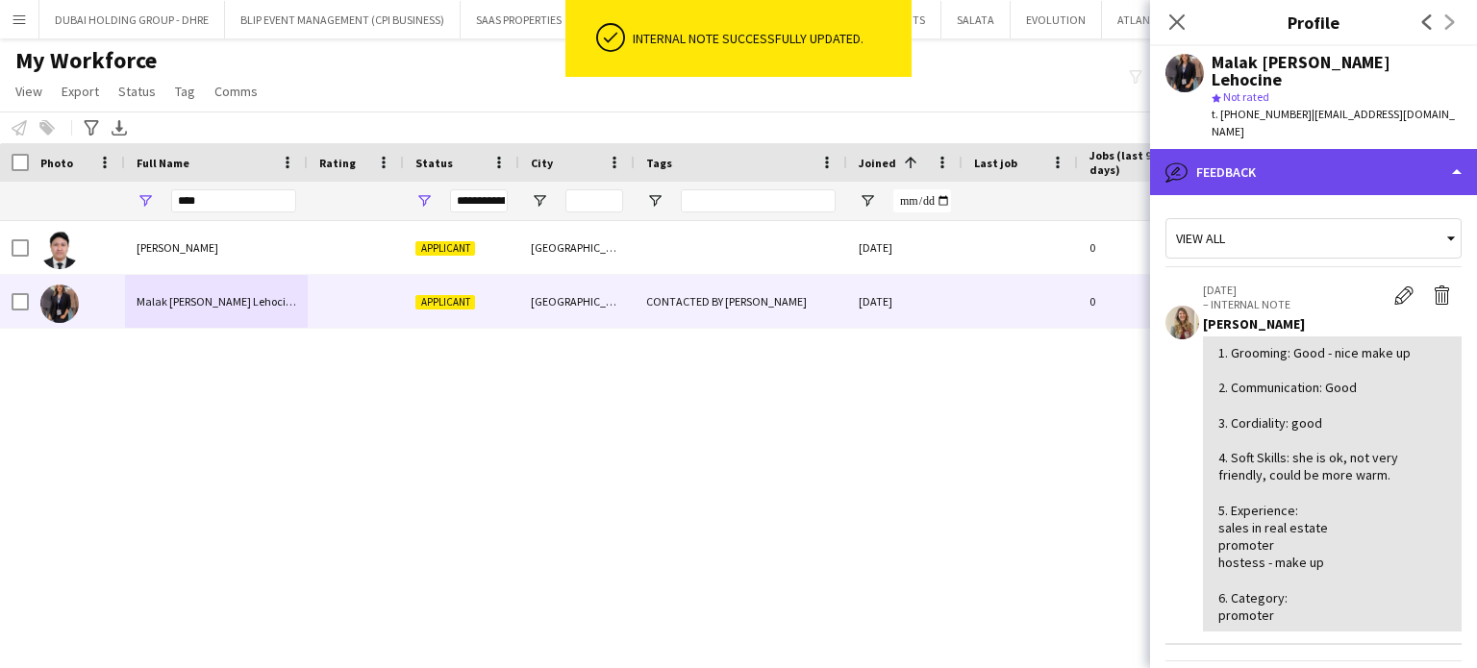
click at [1428, 149] on div "bubble-pencil Feedback" at bounding box center [1313, 172] width 327 height 46
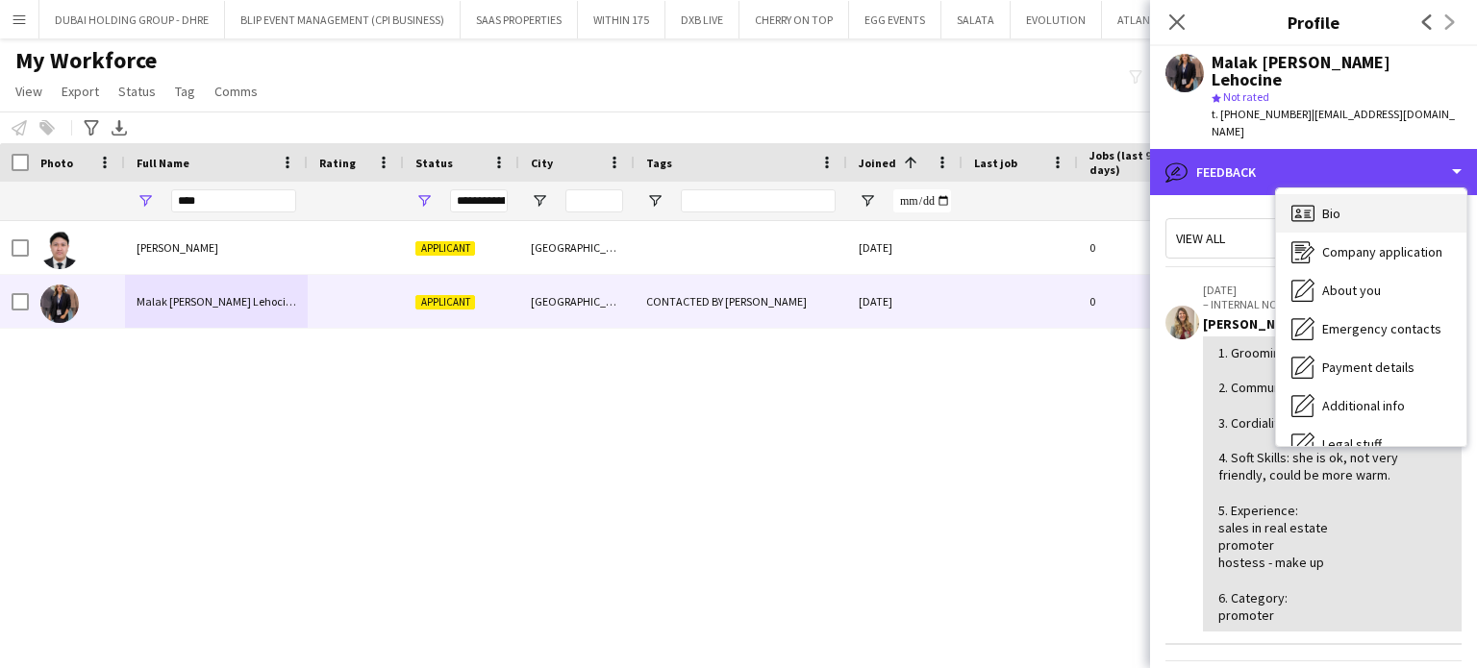
scroll to position [0, 0]
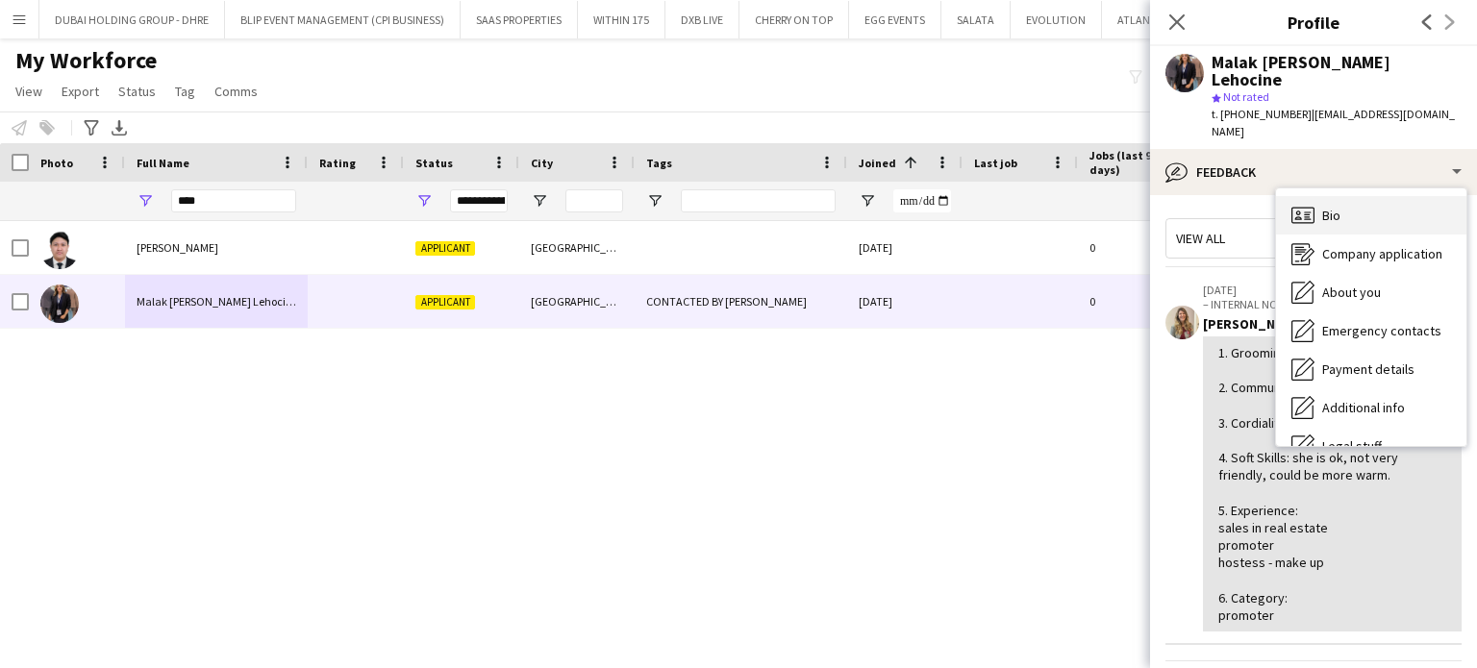
click at [1341, 199] on div "Bio Bio" at bounding box center [1371, 215] width 190 height 38
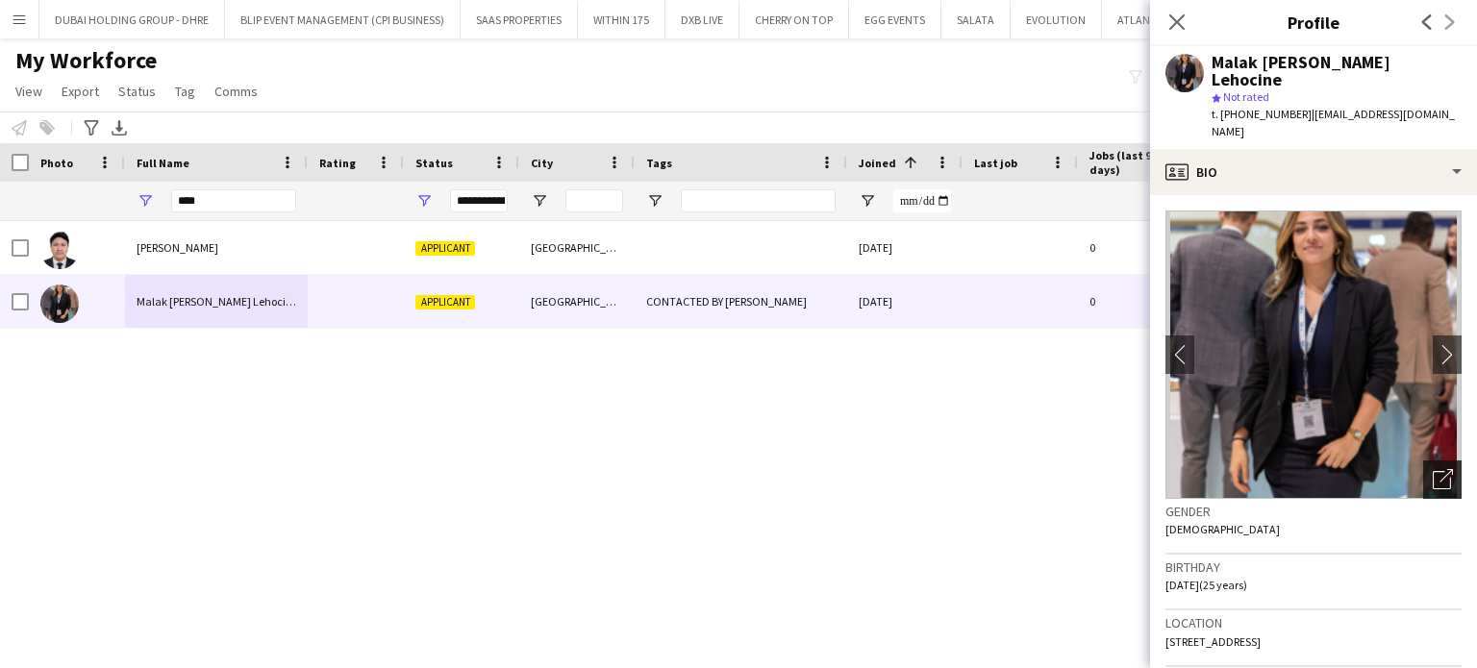
click at [1433, 469] on icon "Open photos pop-in" at bounding box center [1443, 479] width 20 height 20
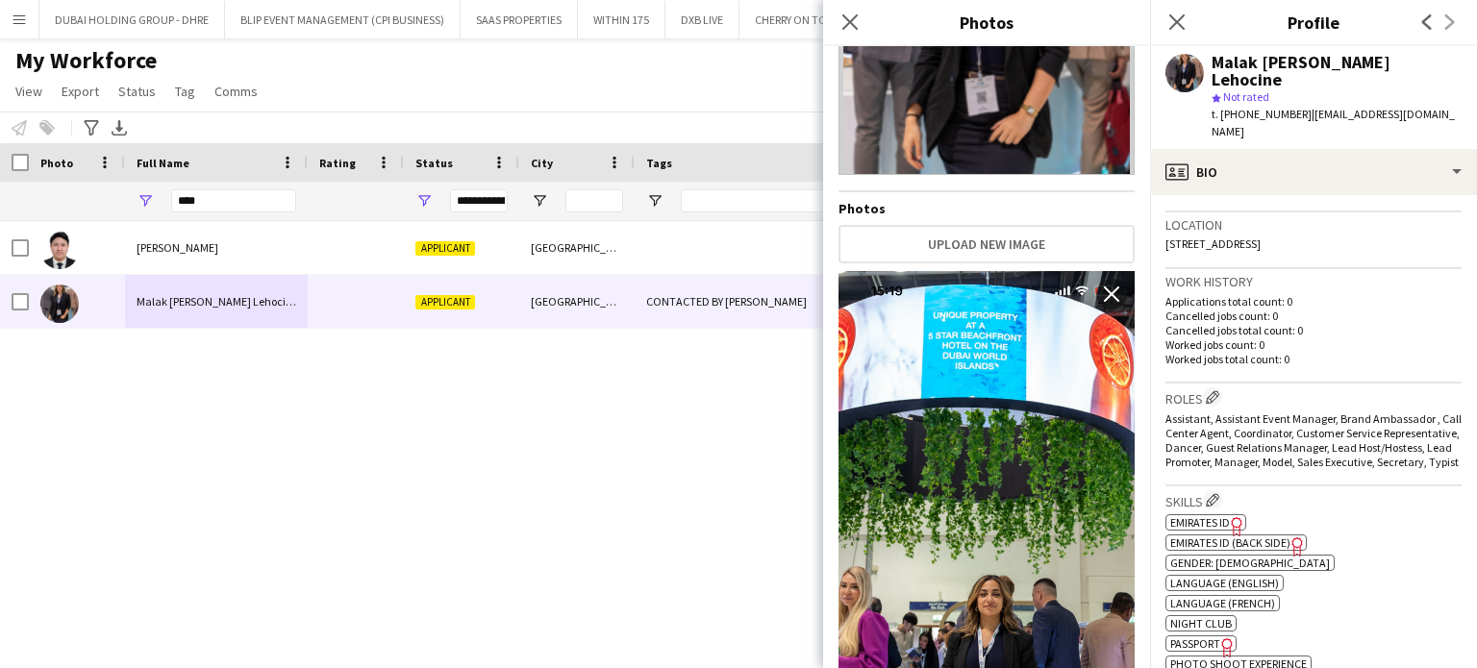
scroll to position [481, 0]
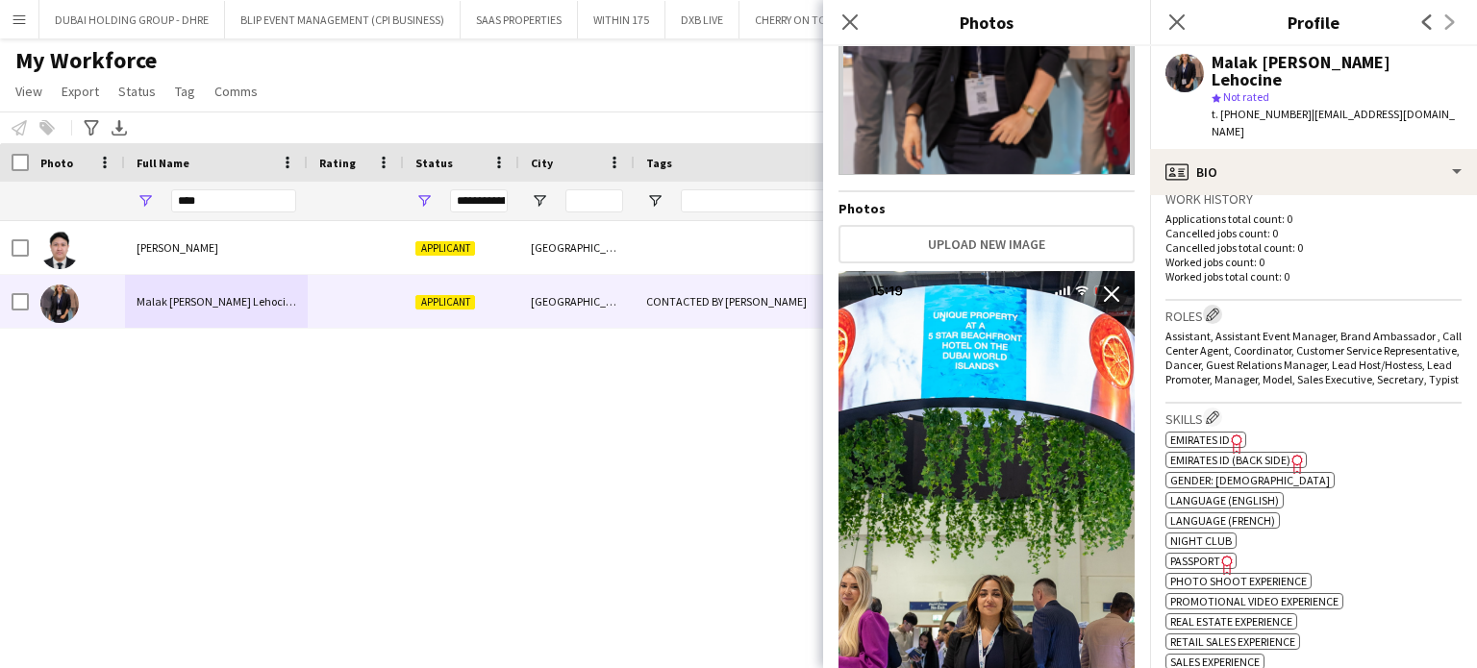
click at [1210, 308] on app-icon "Edit crew company roles" at bounding box center [1212, 314] width 13 height 13
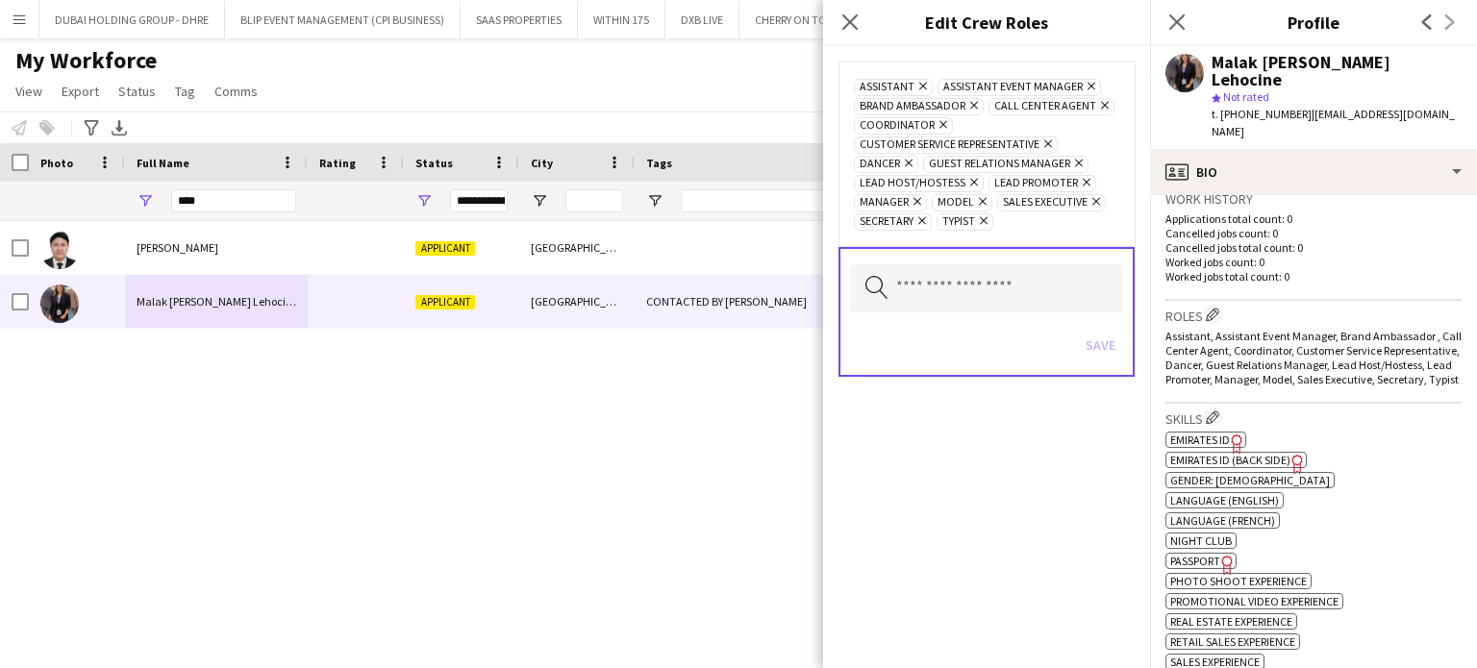
click at [974, 195] on icon "Remove" at bounding box center [980, 201] width 13 height 13
click at [974, 286] on input "text" at bounding box center [986, 288] width 273 height 48
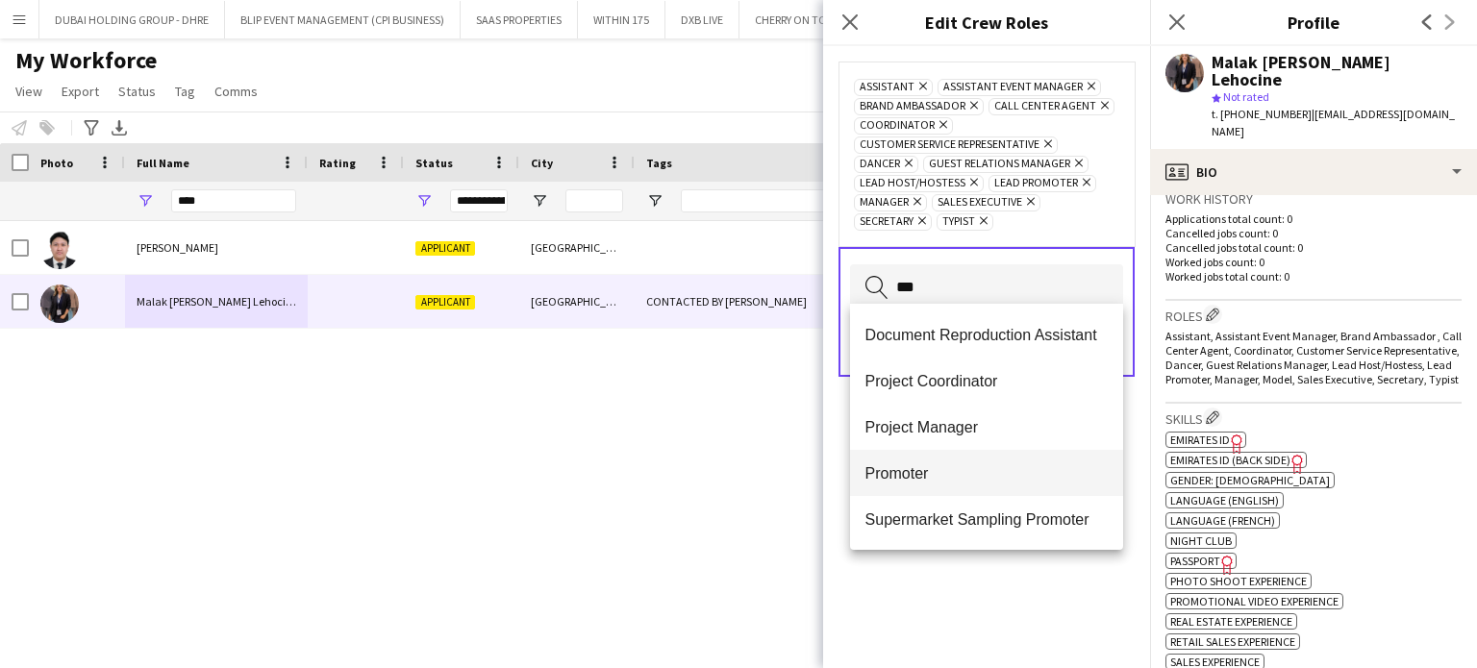
type input "***"
click at [936, 473] on span "Promoter" at bounding box center [986, 473] width 243 height 18
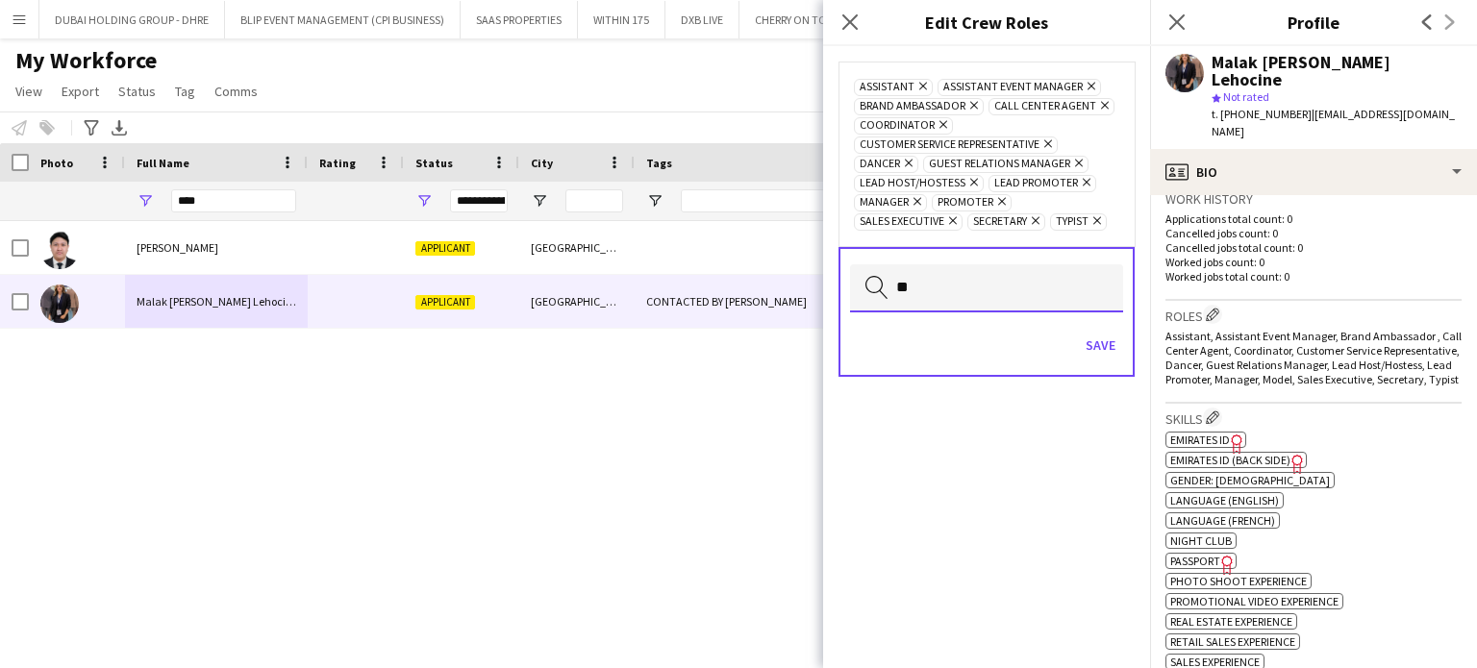
type input "*"
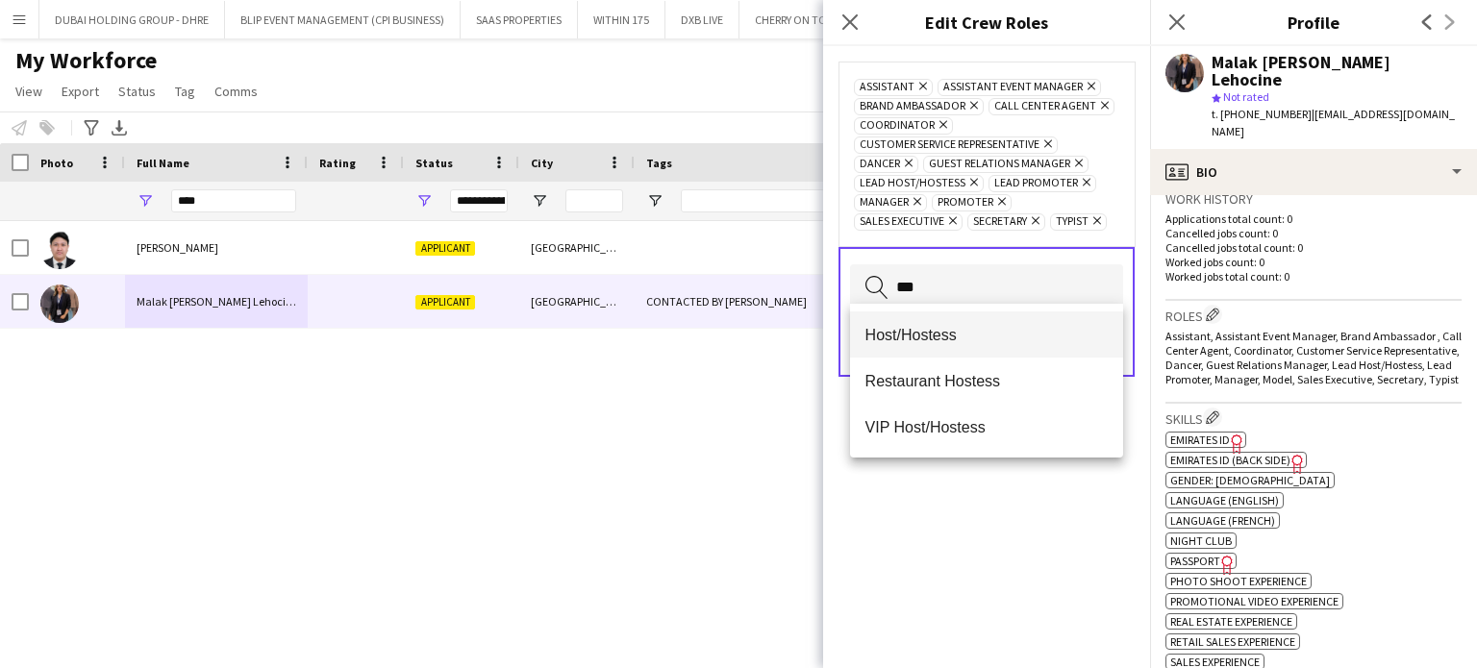
type input "***"
click at [908, 328] on span "Host/Hostess" at bounding box center [986, 335] width 243 height 18
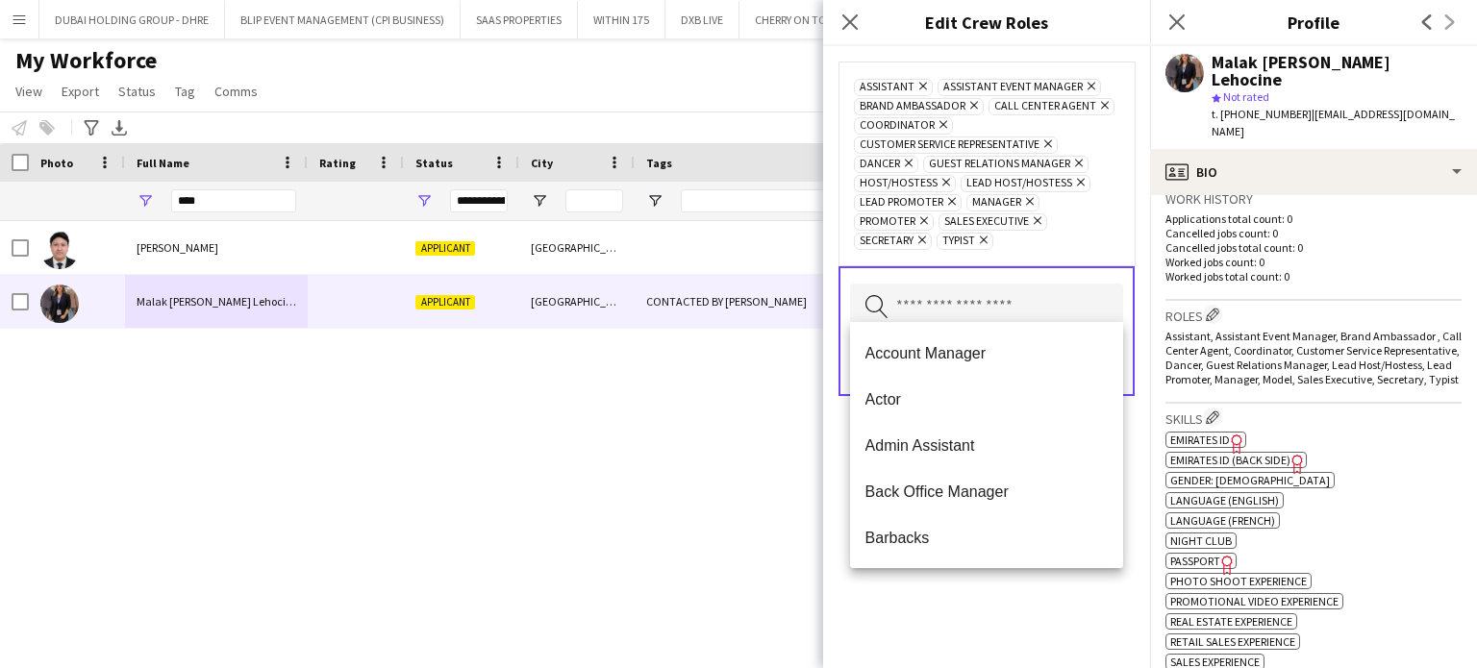
click at [1044, 589] on div "Assistant Remove Assistant Event Manager Remove Brand Ambassador Remove Call Ce…" at bounding box center [986, 357] width 327 height 622
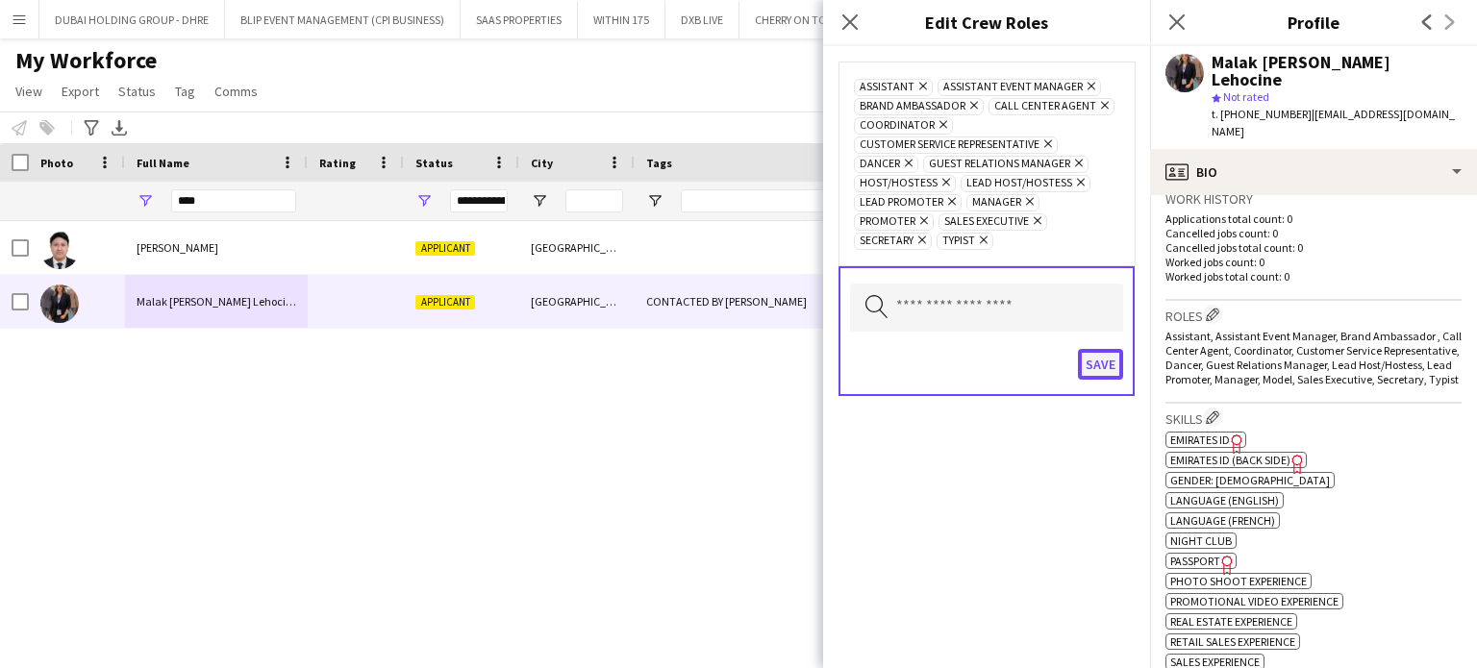
click at [1104, 350] on button "Save" at bounding box center [1100, 364] width 45 height 31
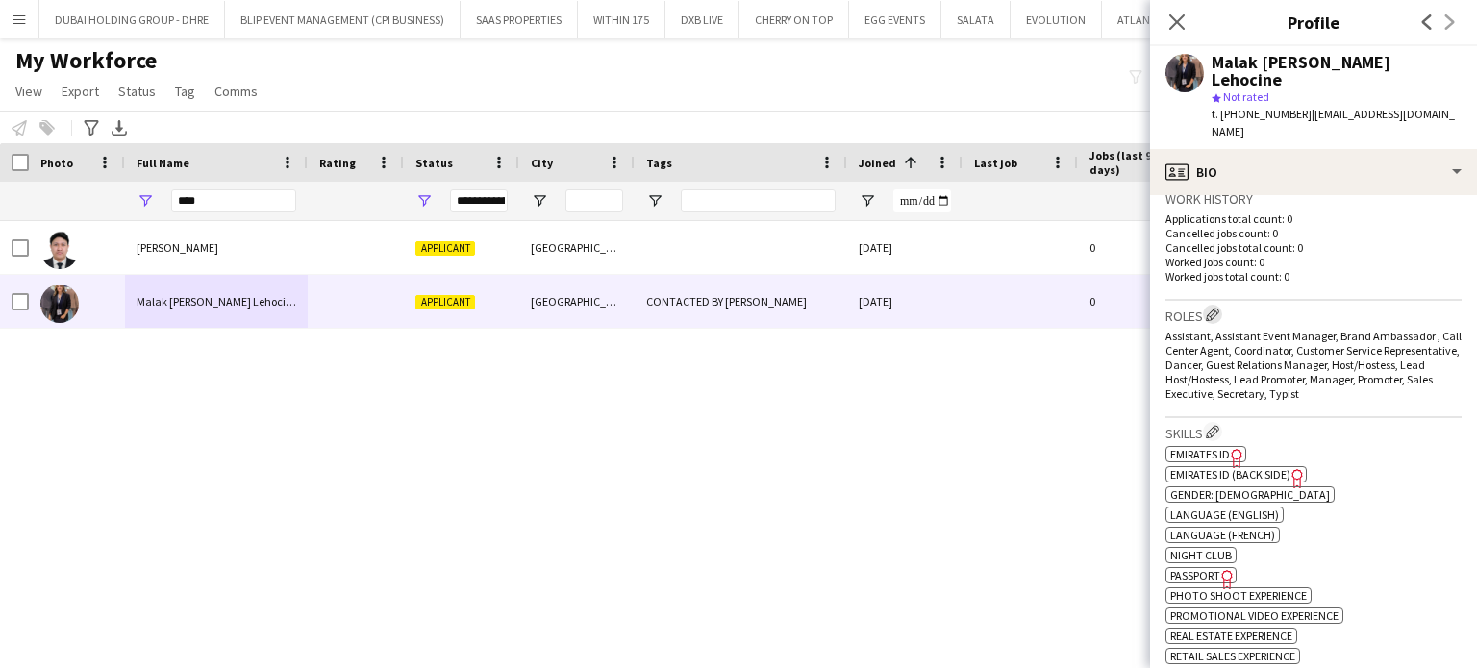
click at [1219, 308] on app-icon "Edit crew company roles" at bounding box center [1212, 314] width 13 height 13
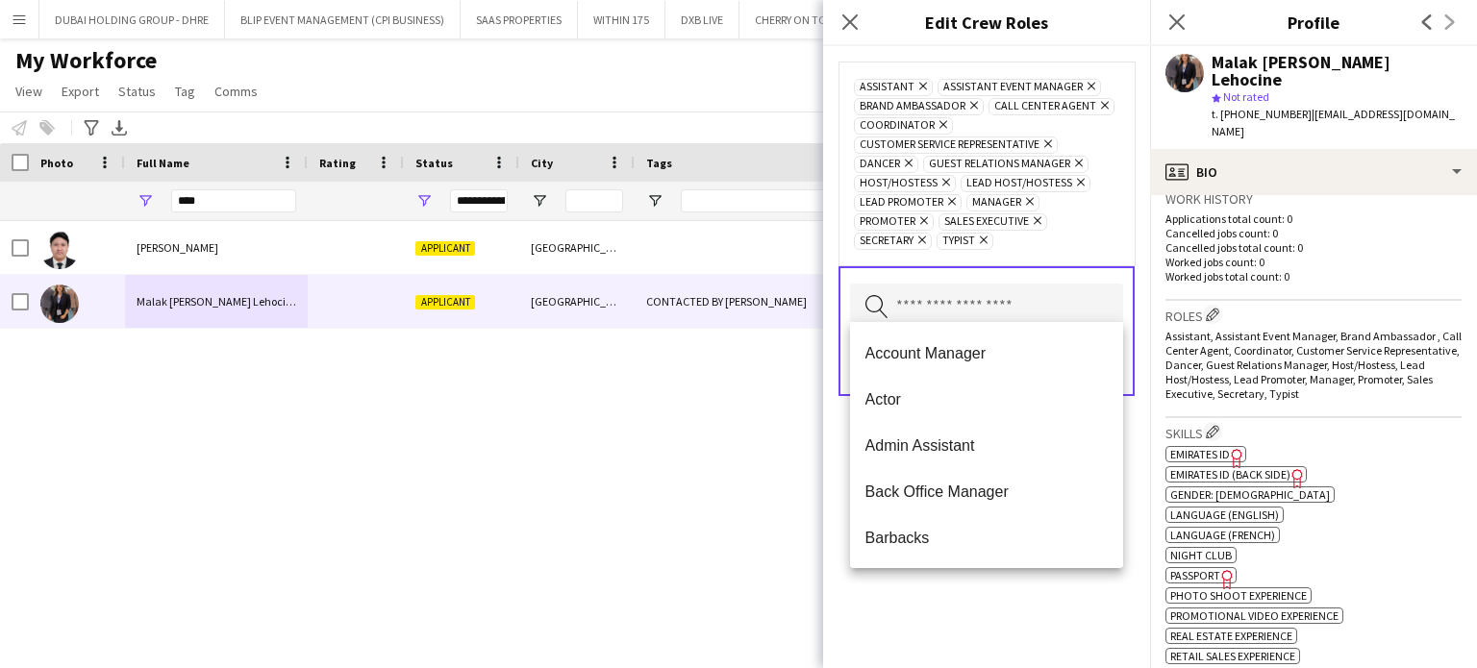
click at [955, 304] on input "text" at bounding box center [986, 308] width 273 height 48
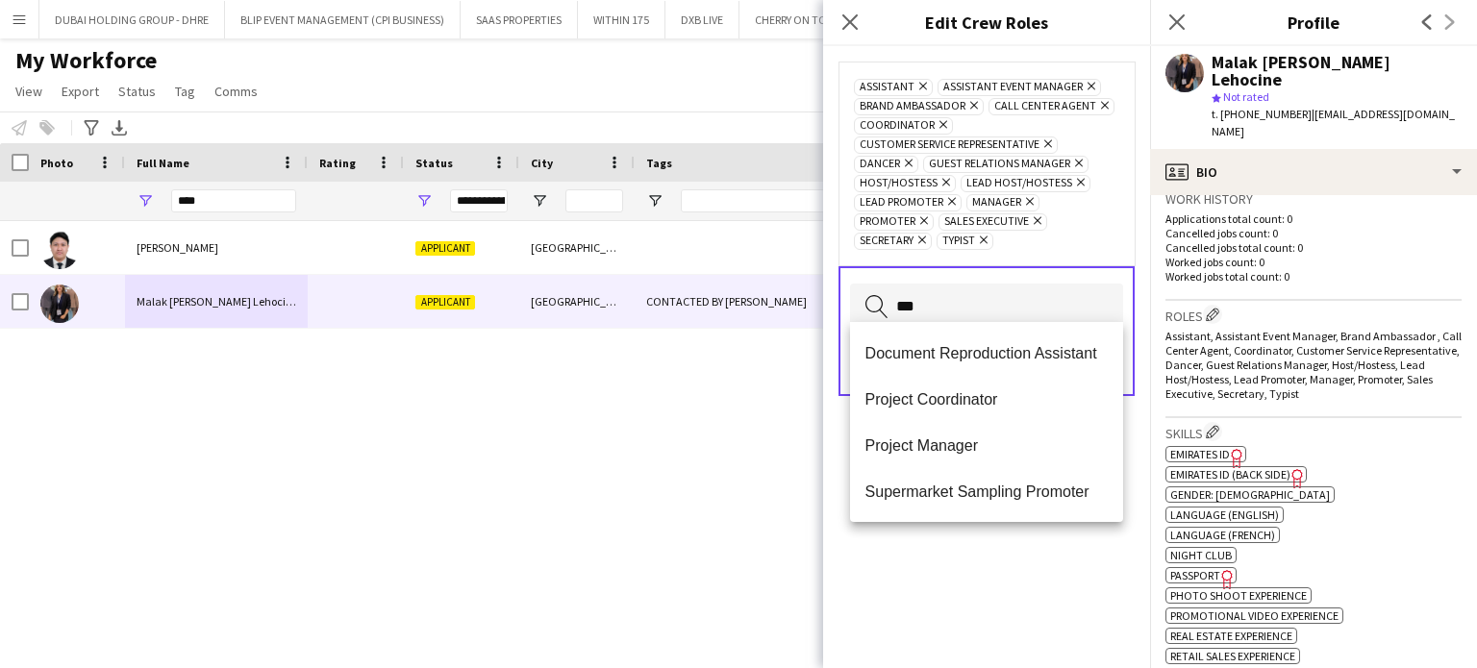
type input "***"
click at [983, 572] on div "Assistant Remove Assistant Event Manager Remove Brand Ambassador Remove Call Ce…" at bounding box center [986, 357] width 327 height 622
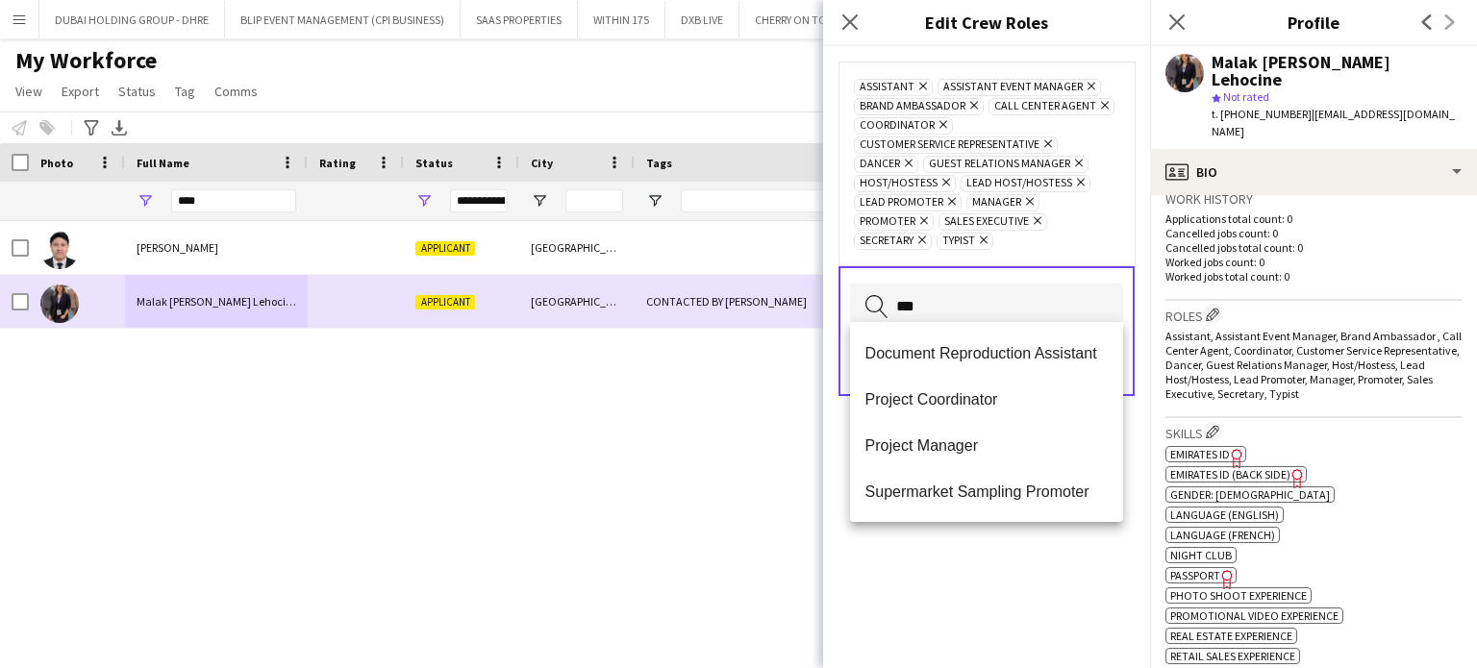
drag, startPoint x: 959, startPoint y: 301, endPoint x: 809, endPoint y: 282, distance: 151.2
click at [809, 282] on body "Menu Boards Boards Boards All jobs Status Workforce Workforce My Workforce Recr…" at bounding box center [738, 334] width 1477 height 668
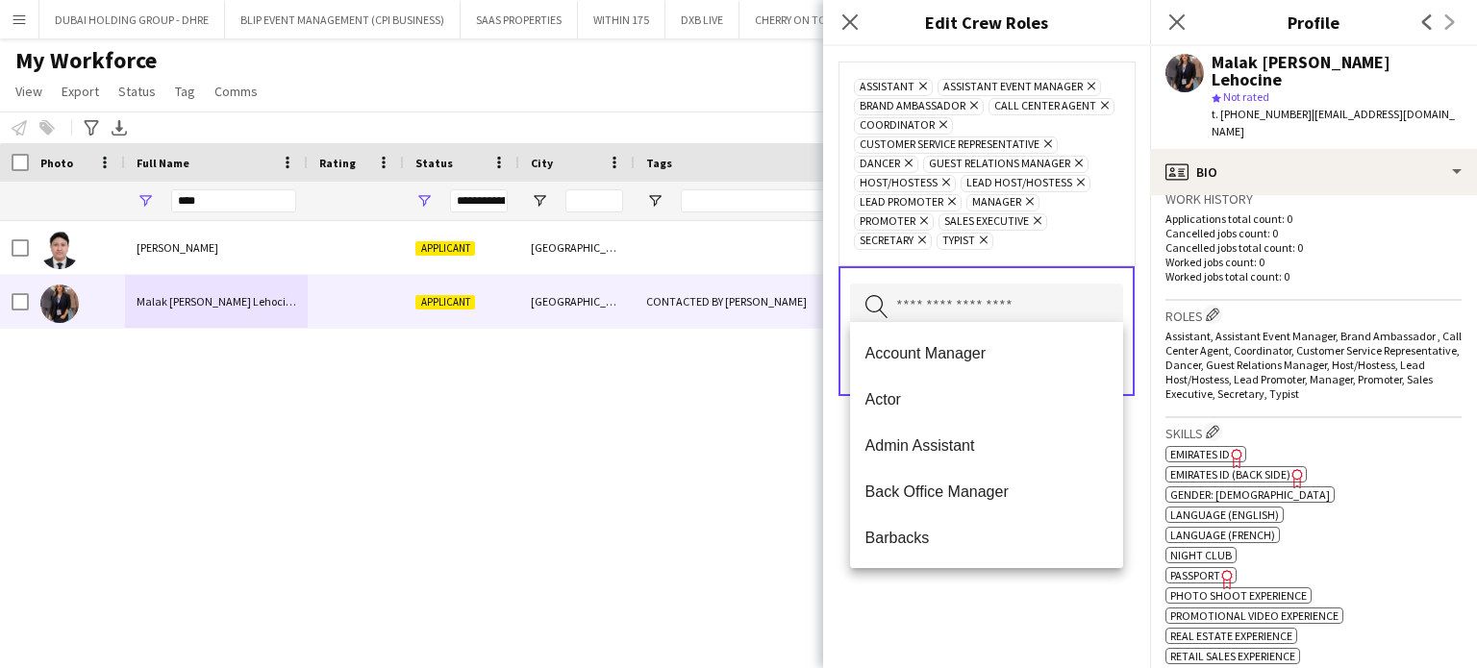
click at [1094, 606] on div "Assistant Remove Assistant Event Manager Remove Brand Ambassador Remove Call Ce…" at bounding box center [986, 357] width 327 height 622
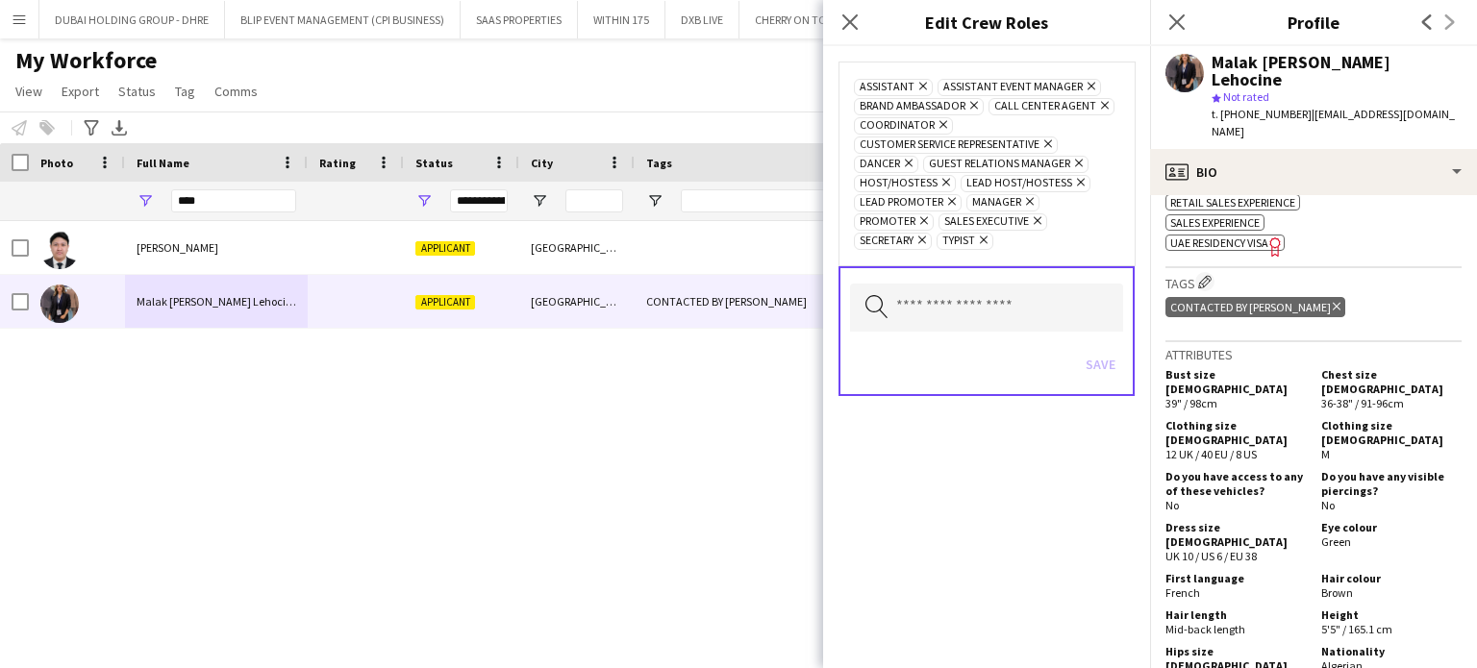
scroll to position [962, 0]
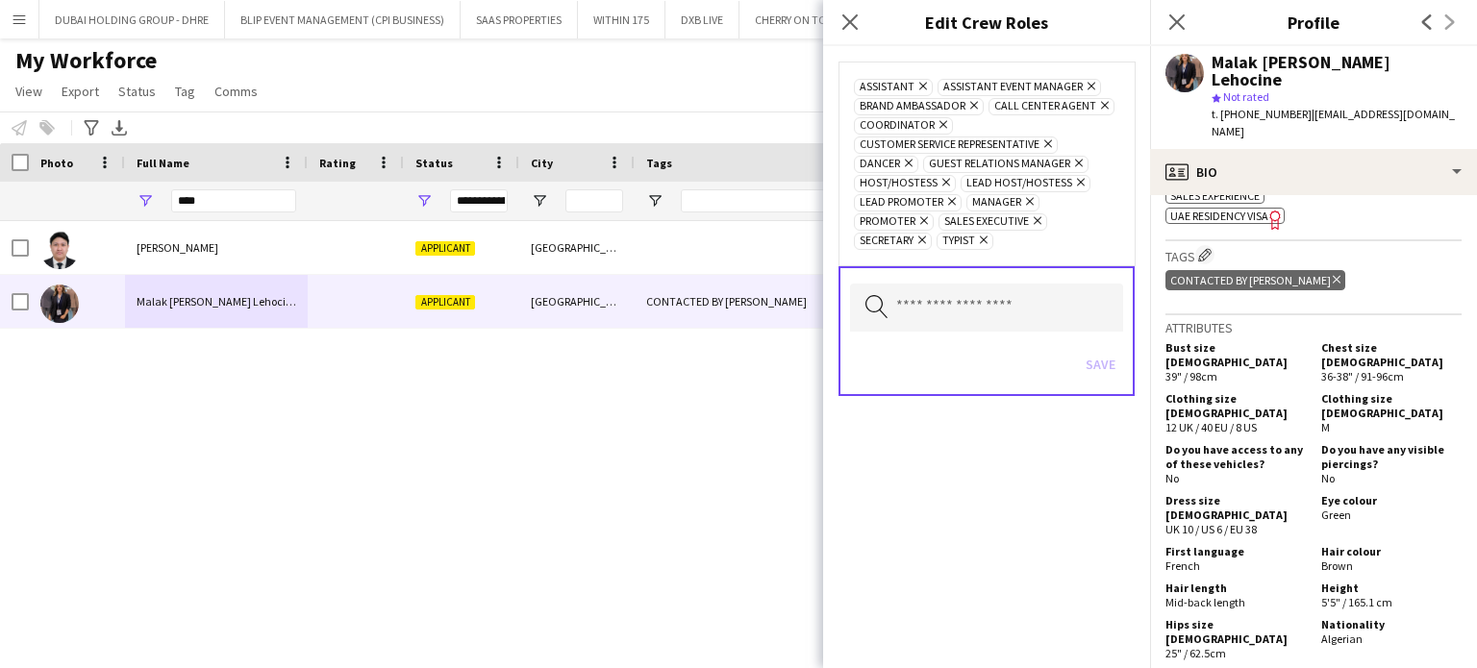
click at [1333, 274] on icon "Delete tag" at bounding box center [1337, 280] width 8 height 12
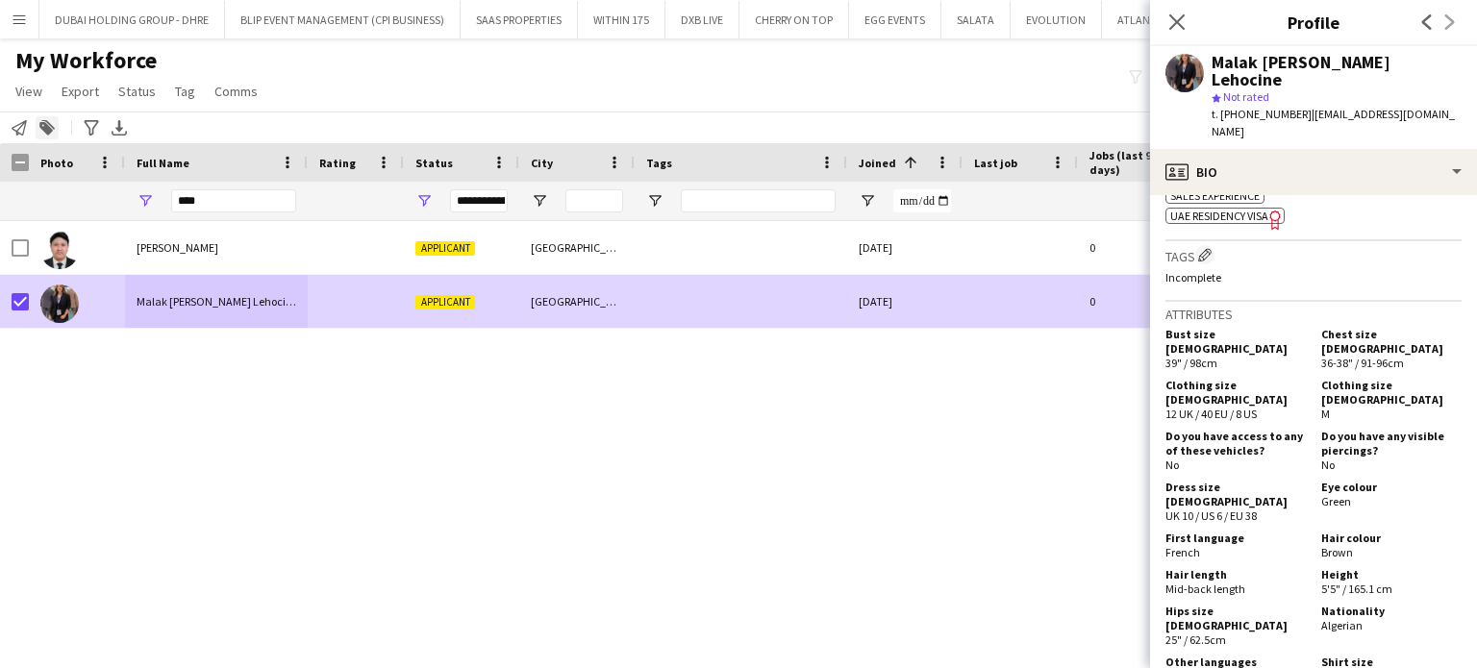
click at [50, 132] on icon at bounding box center [45, 128] width 13 height 13
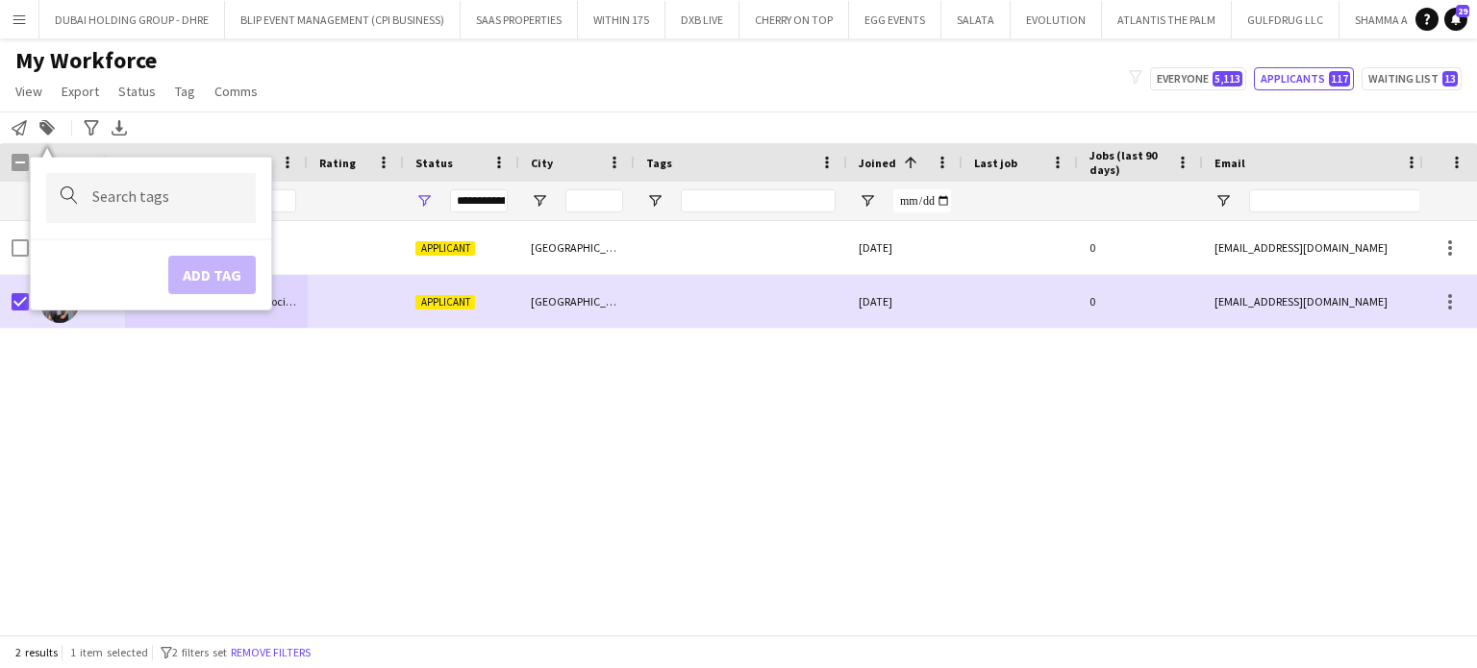
click at [157, 189] on div at bounding box center [151, 197] width 210 height 49
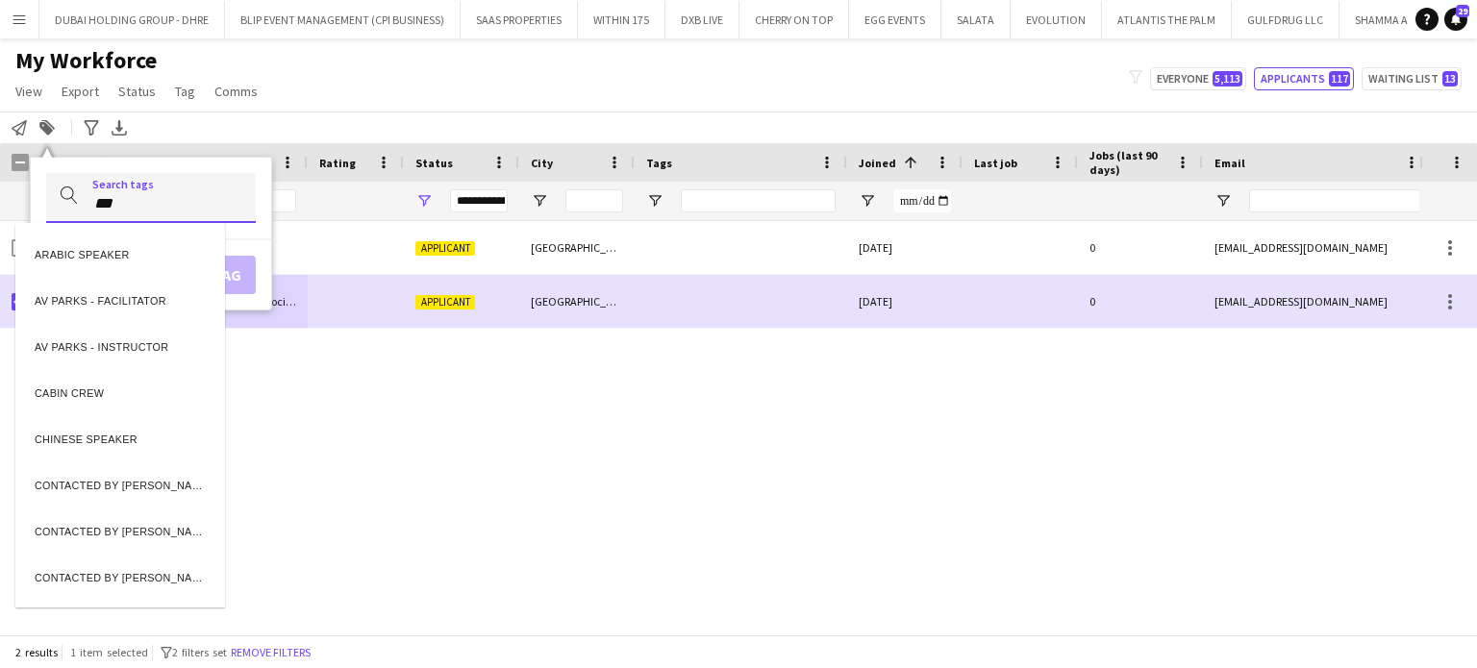
type input "***"
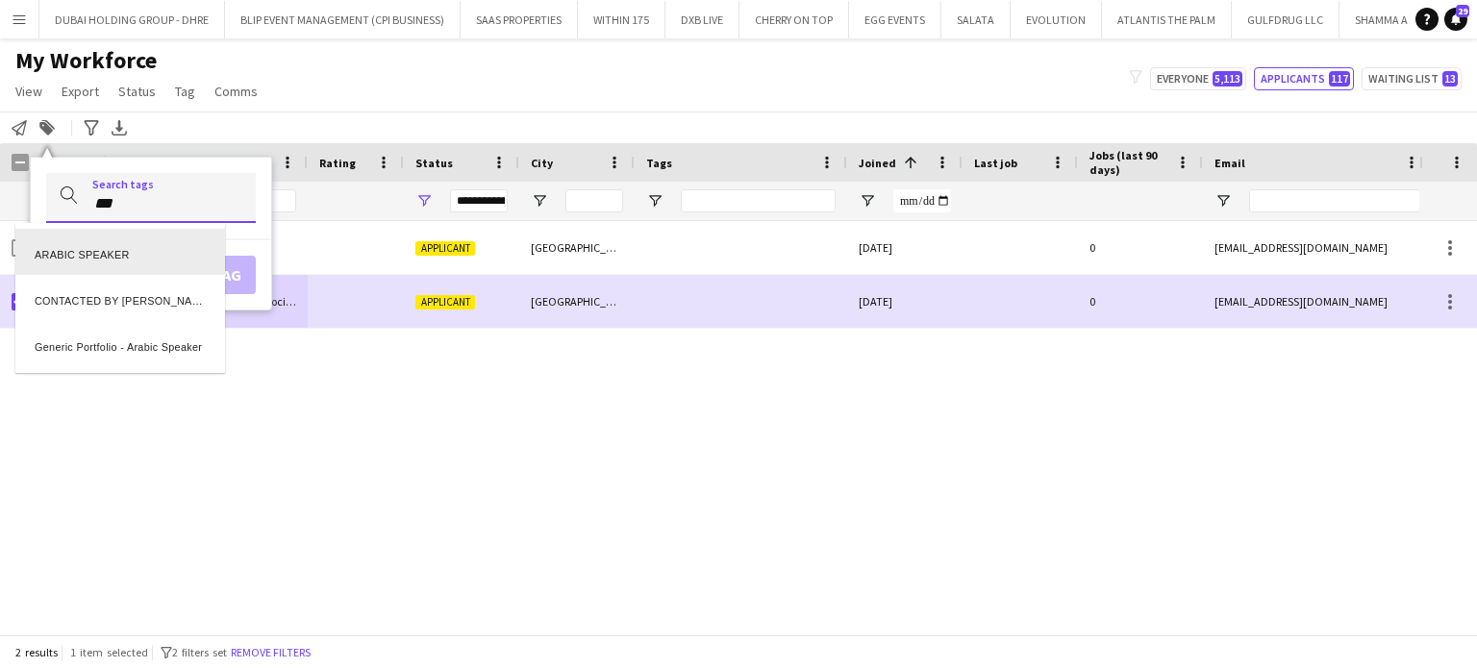
click at [135, 257] on div "ARABIC SPEAKER" at bounding box center [120, 252] width 210 height 46
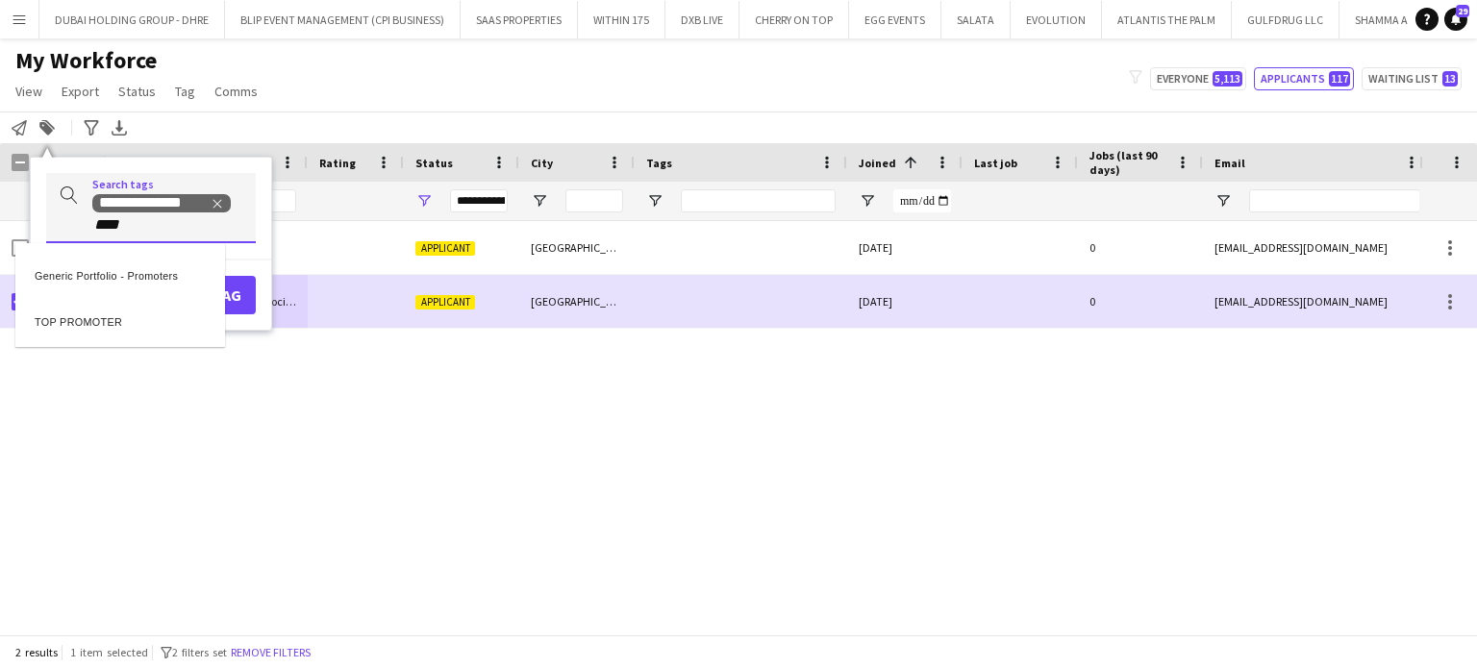
type input "****"
click at [77, 320] on div "TOP PROMOTER" at bounding box center [120, 318] width 210 height 46
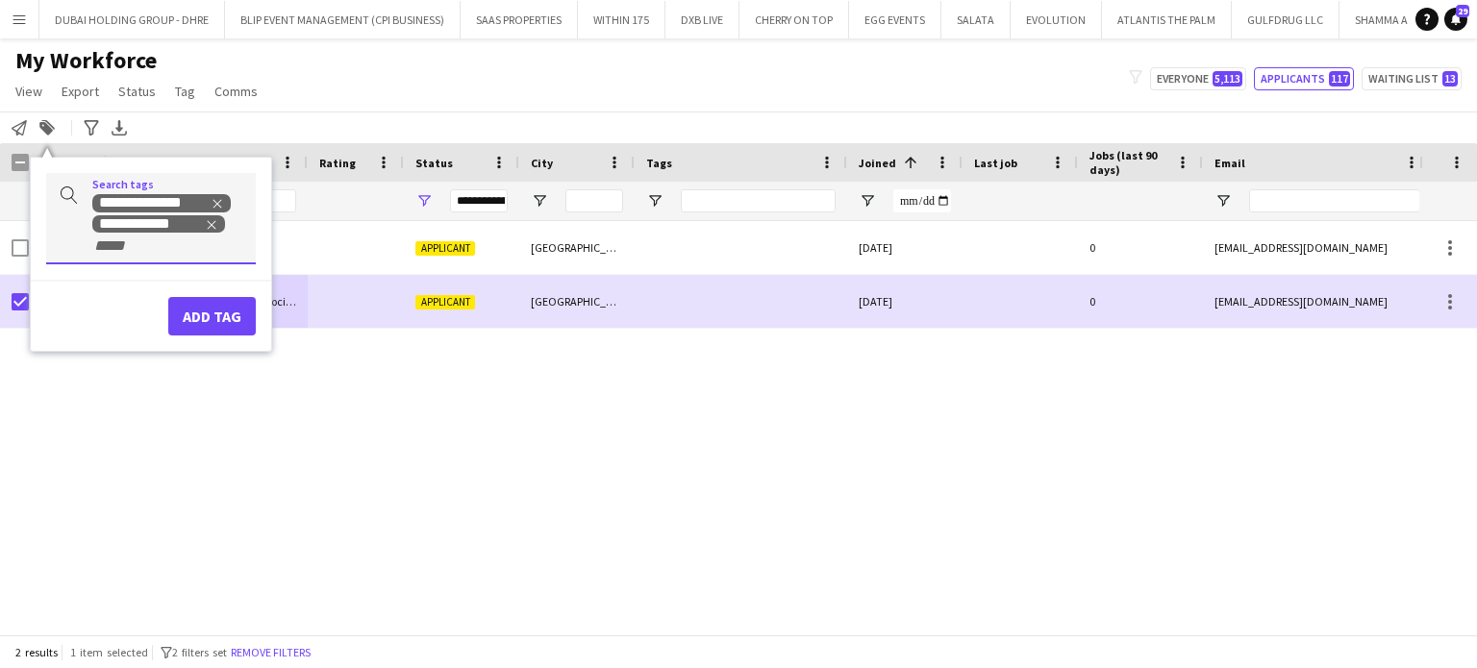
type input "*"
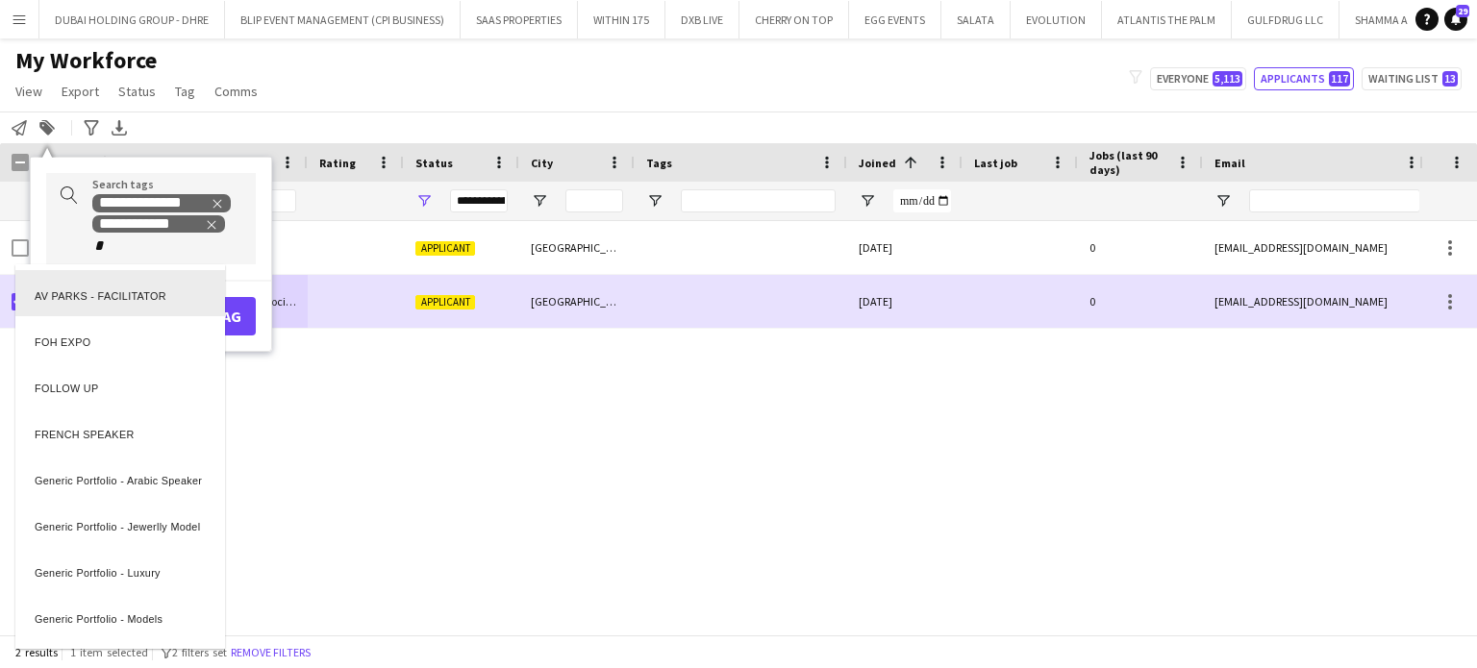
click at [111, 245] on div at bounding box center [738, 334] width 1477 height 668
click at [102, 245] on input "*" at bounding box center [133, 246] width 82 height 17
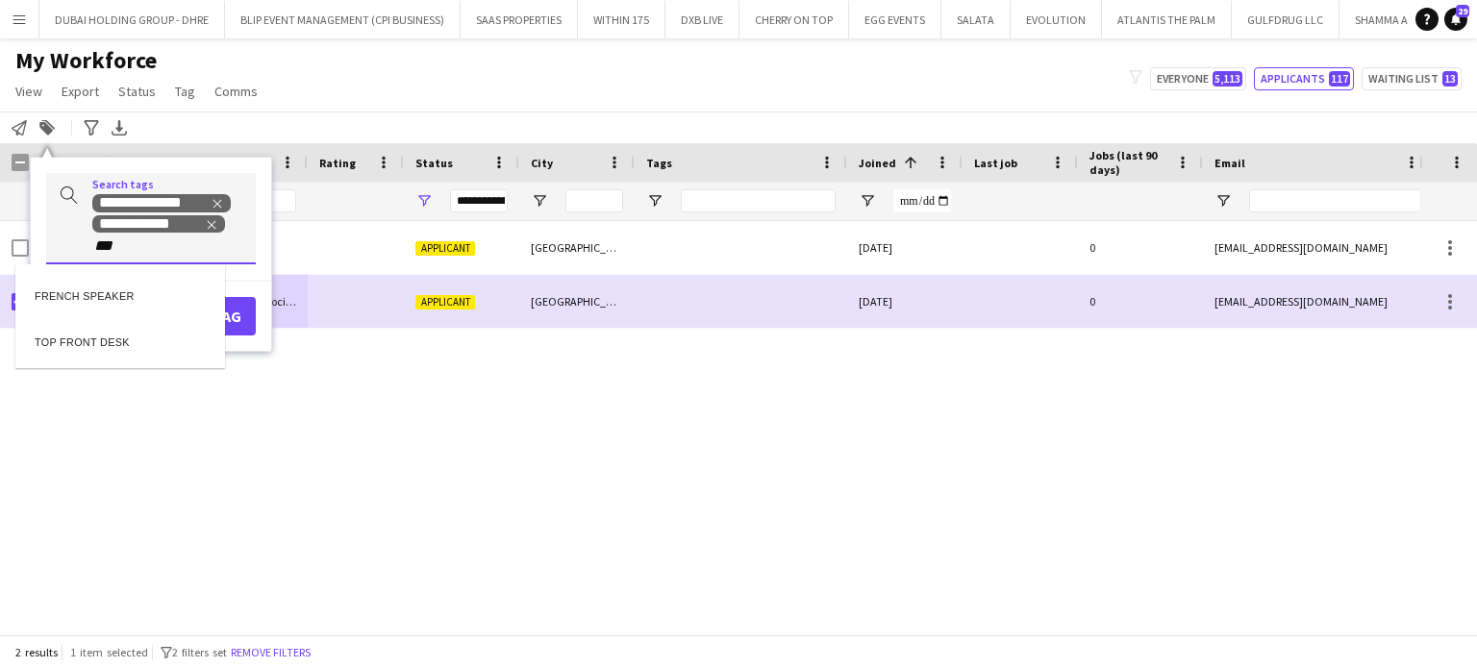
type input "***"
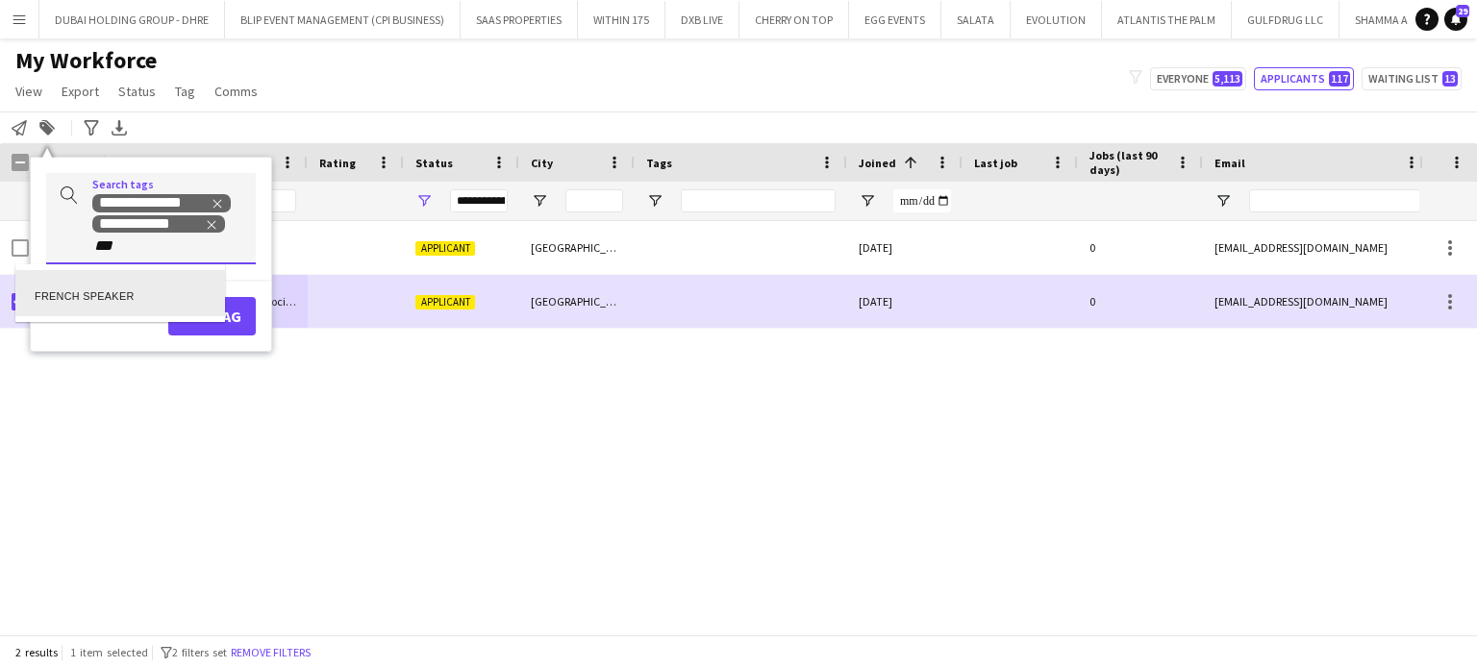
drag, startPoint x: 111, startPoint y: 303, endPoint x: 150, endPoint y: 295, distance: 40.2
click at [112, 302] on div "FRENCH SPEAKER" at bounding box center [120, 293] width 210 height 46
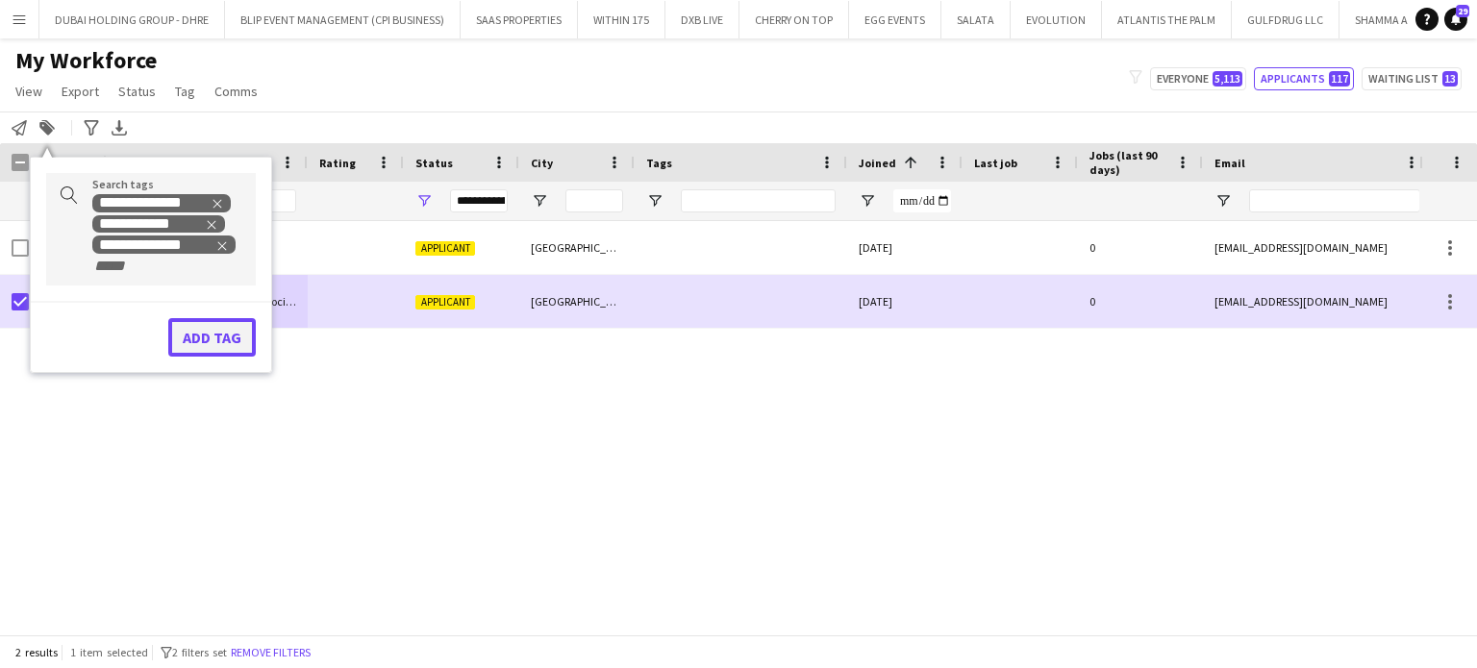
click at [197, 340] on button "Add tag" at bounding box center [212, 337] width 88 height 38
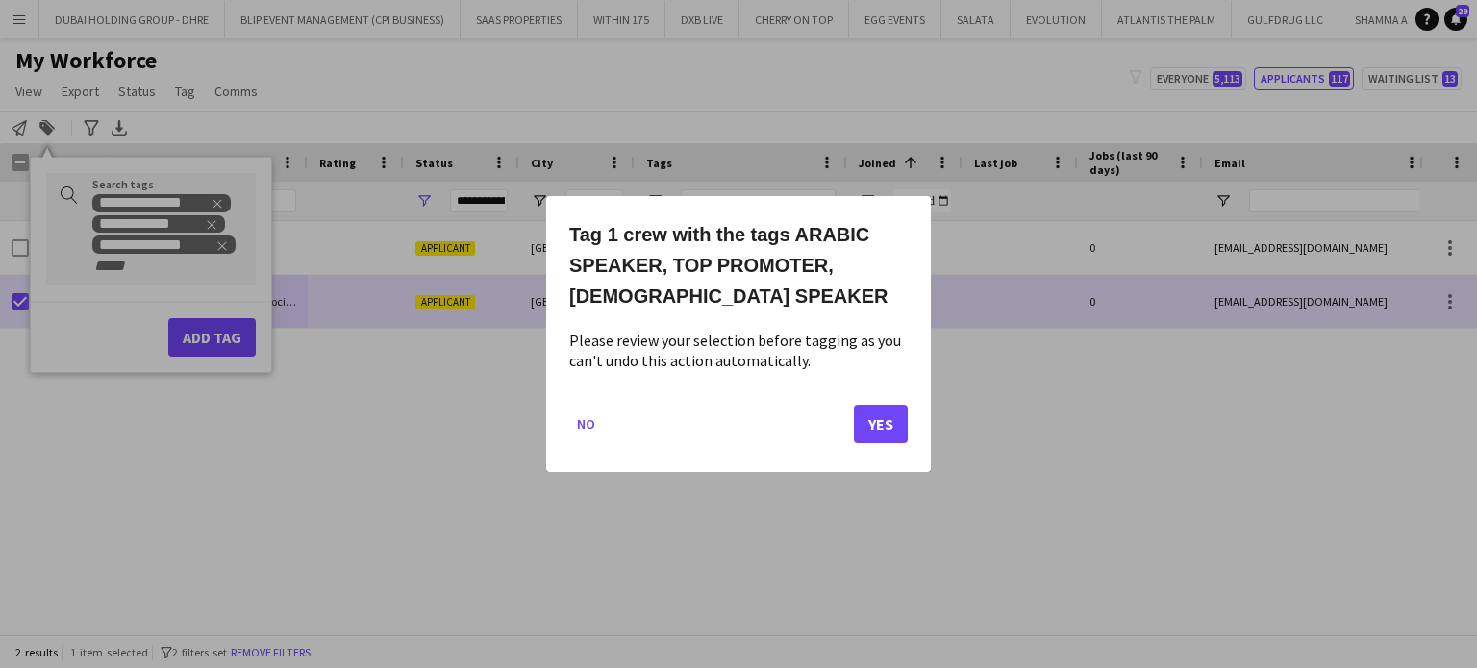
click at [850, 423] on mat-dialog-actions "No Yes" at bounding box center [738, 431] width 338 height 82
click at [883, 430] on button "Yes" at bounding box center [881, 424] width 54 height 38
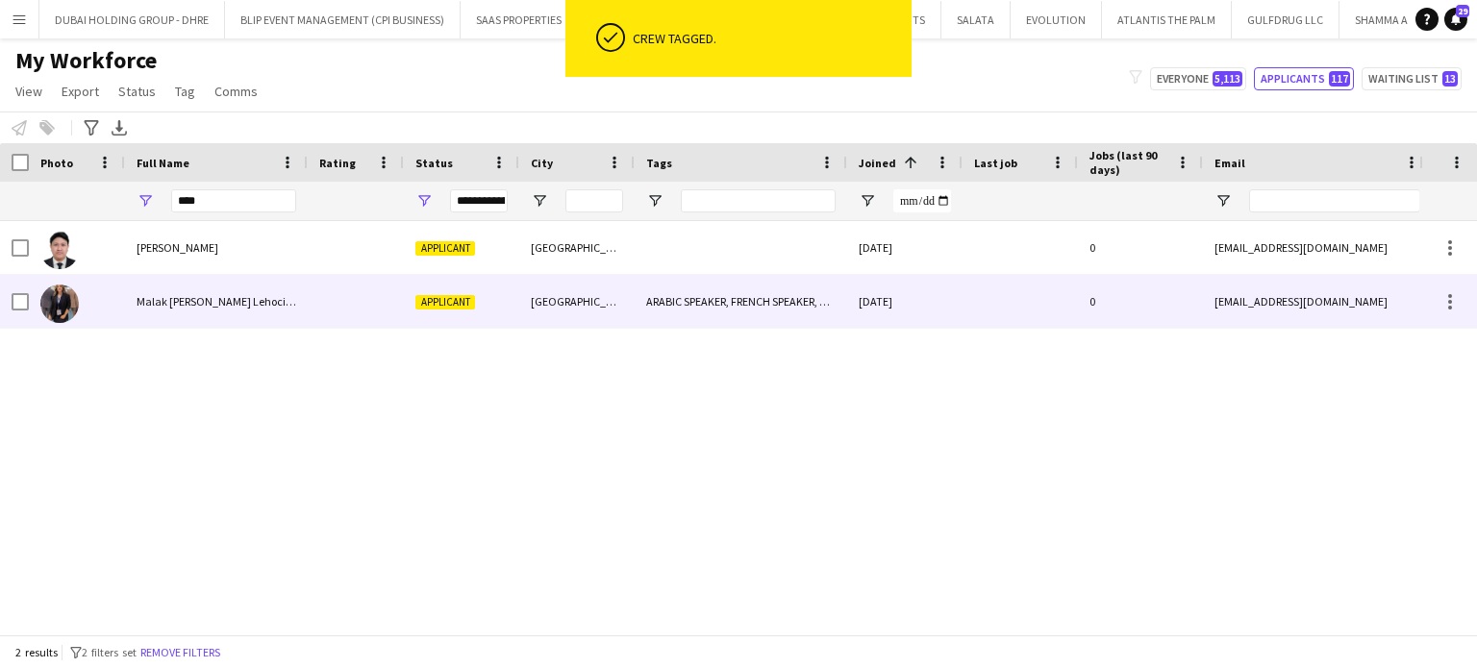
click at [208, 309] on div "Malak Edounia Bencheikh Lehocine" at bounding box center [216, 301] width 183 height 53
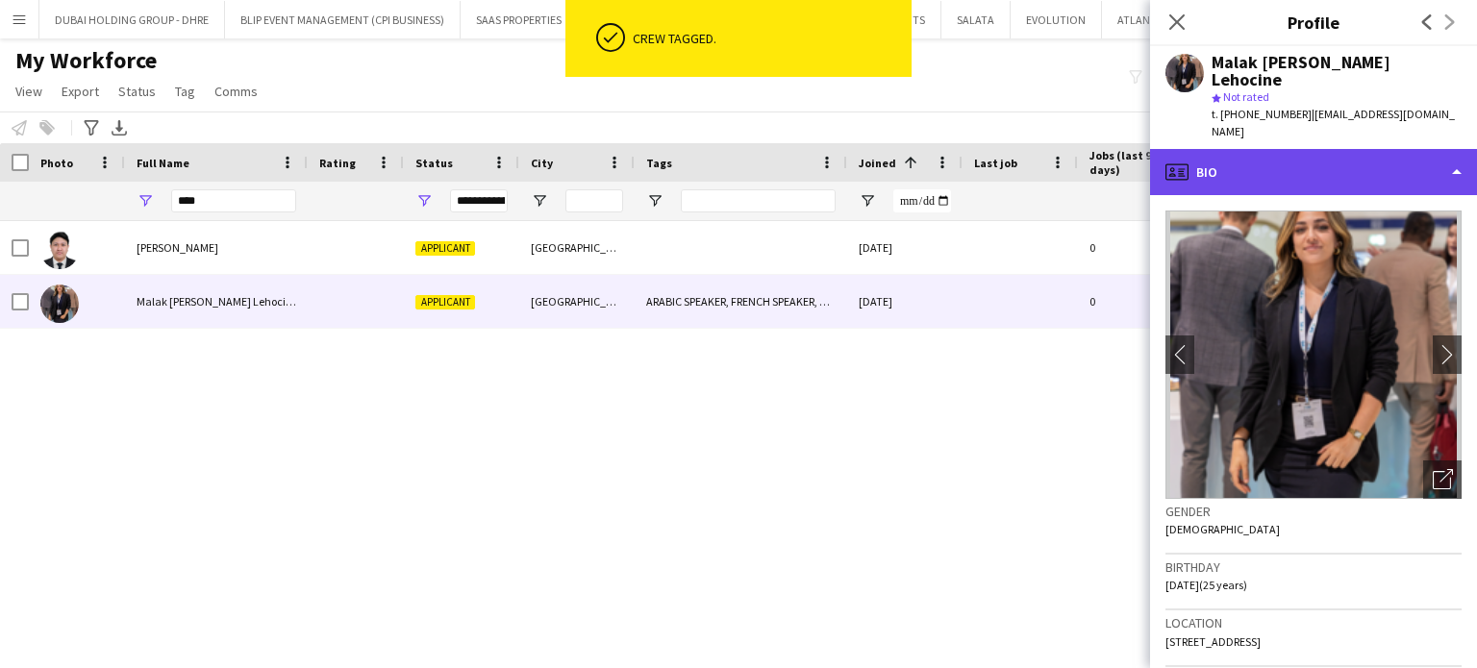
click at [1373, 149] on div "profile Bio" at bounding box center [1313, 172] width 327 height 46
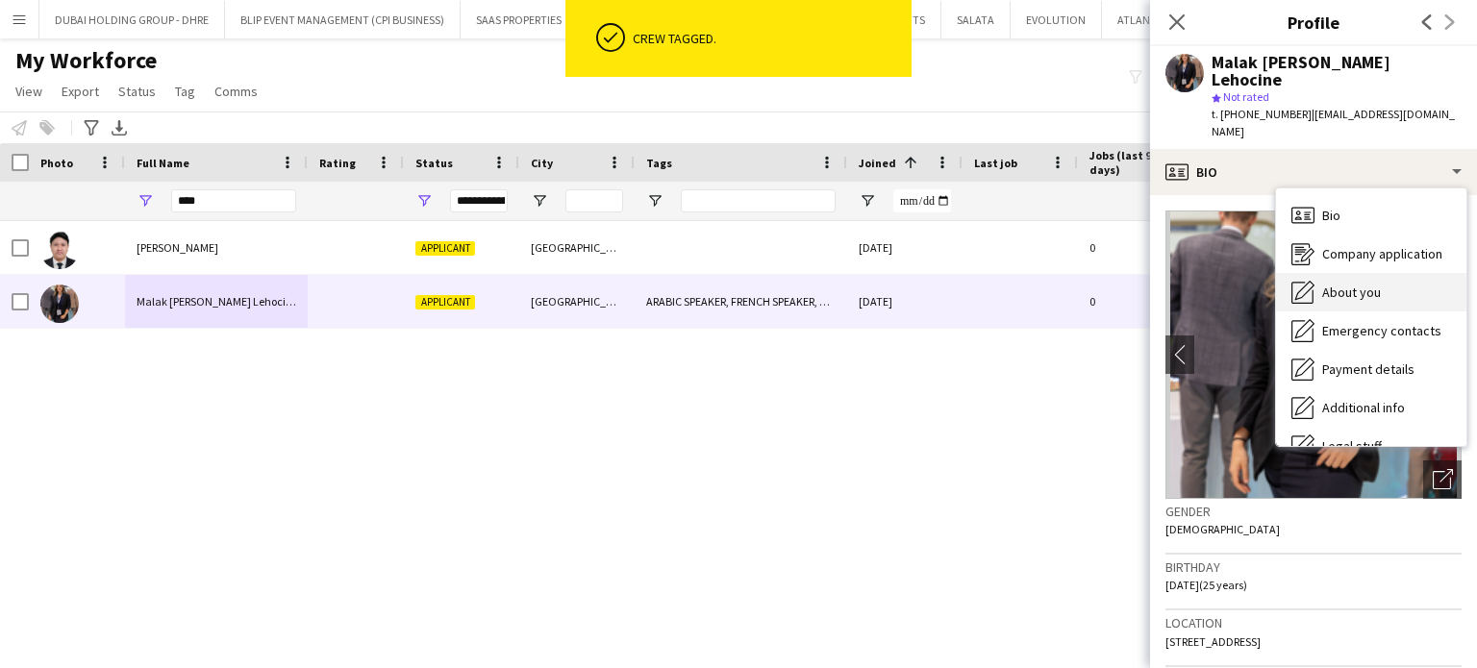
click at [1358, 284] on span "About you" at bounding box center [1351, 292] width 59 height 17
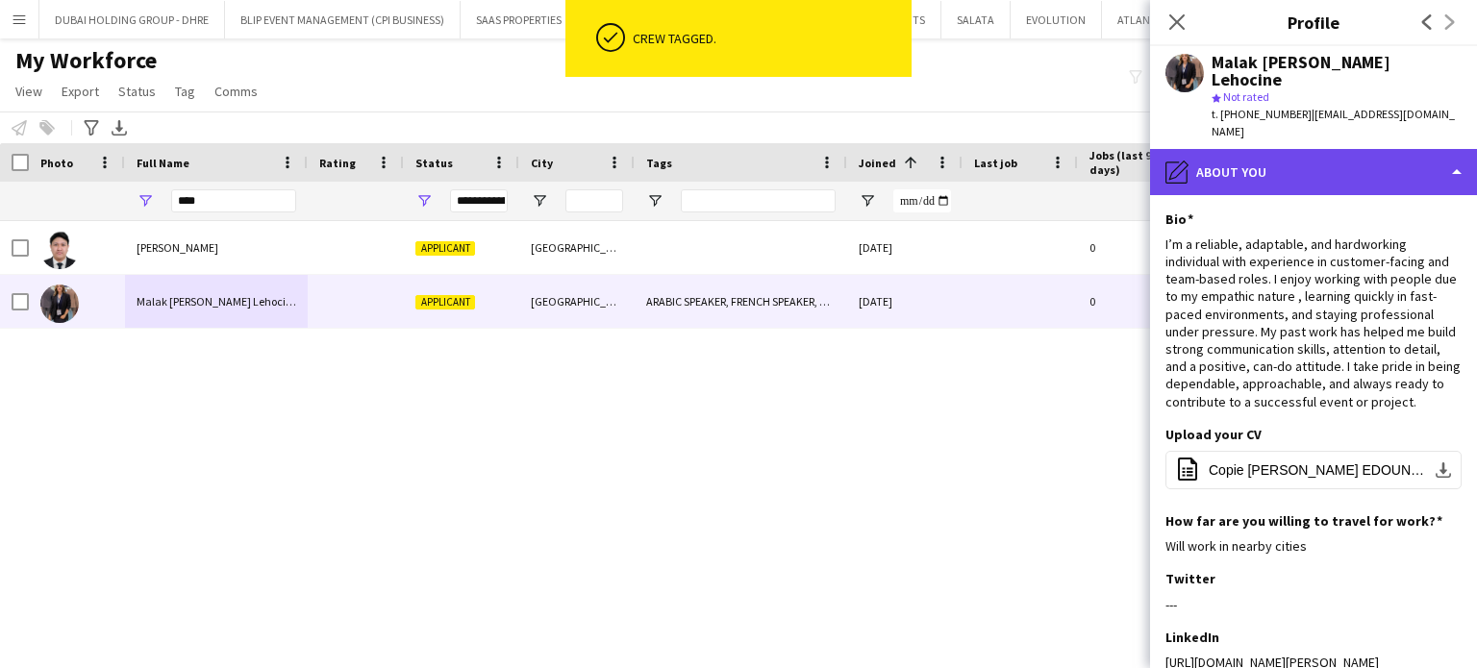
click at [1385, 149] on div "pencil4 About you" at bounding box center [1313, 172] width 327 height 46
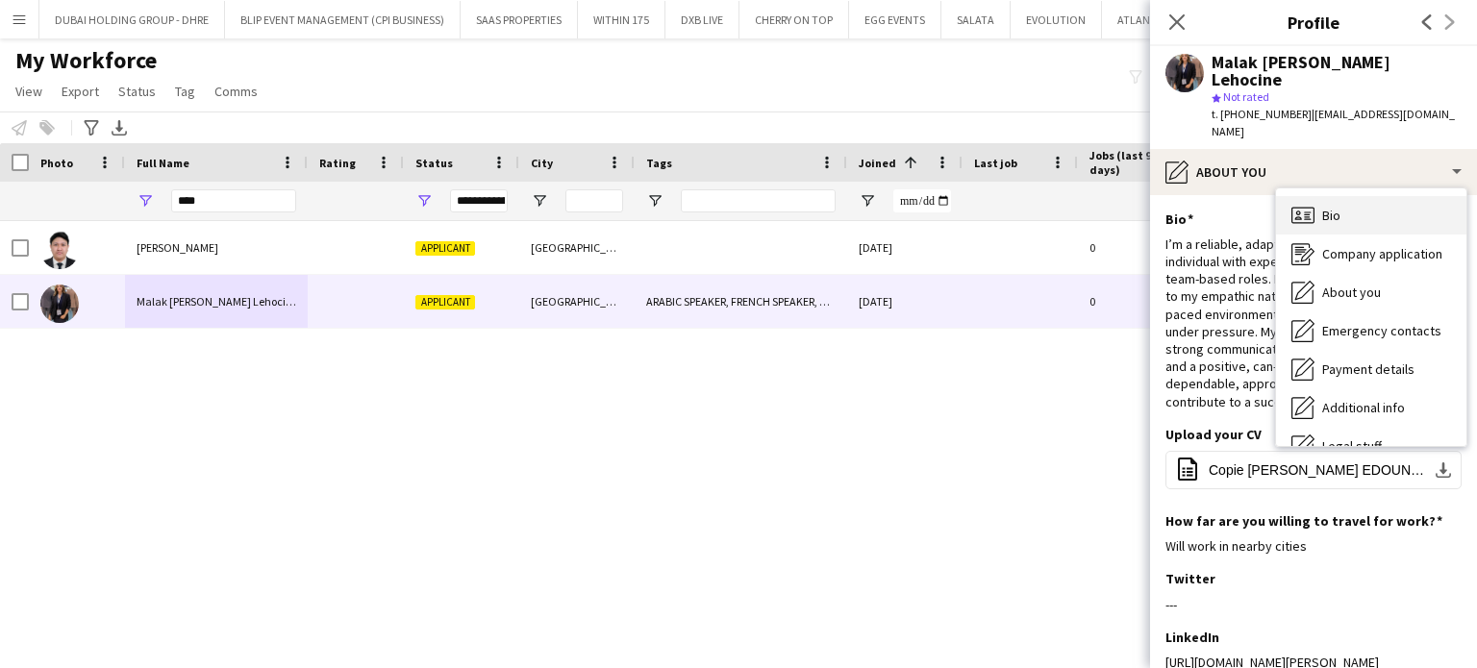
click at [1350, 196] on div "Bio Bio" at bounding box center [1371, 215] width 190 height 38
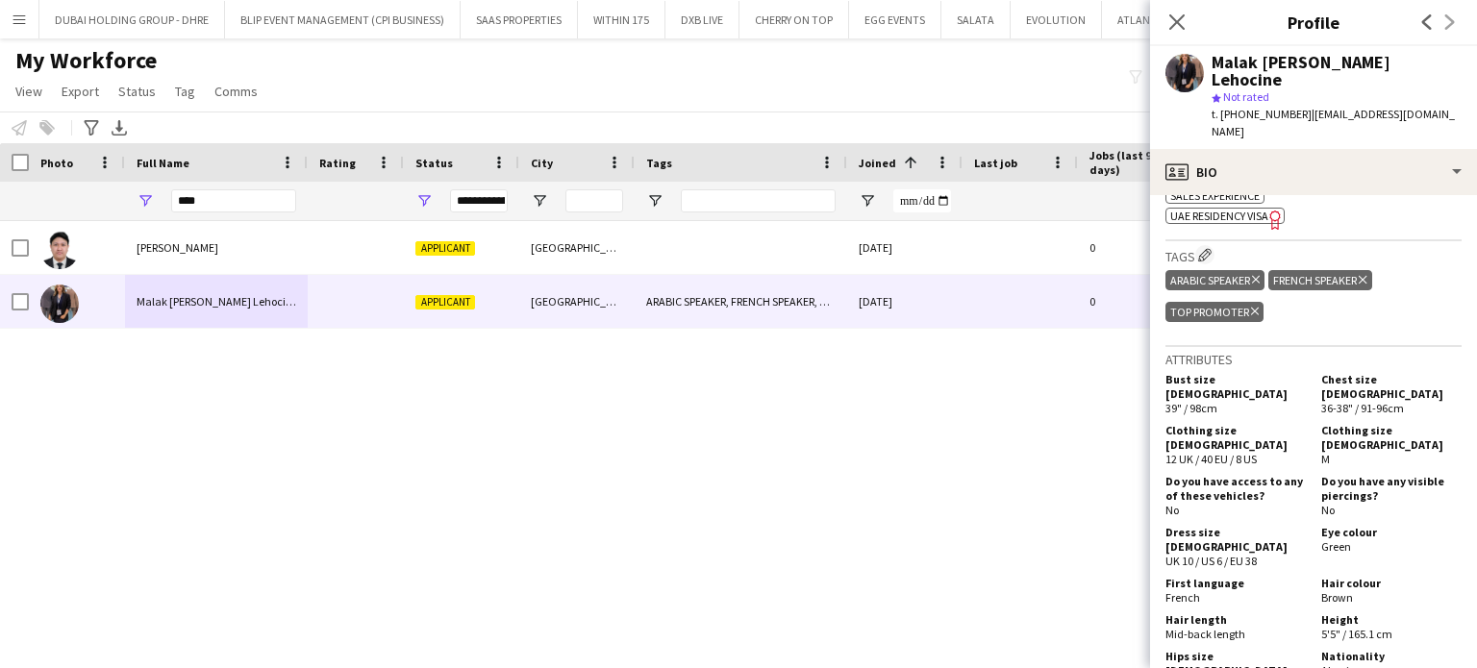
scroll to position [1058, 0]
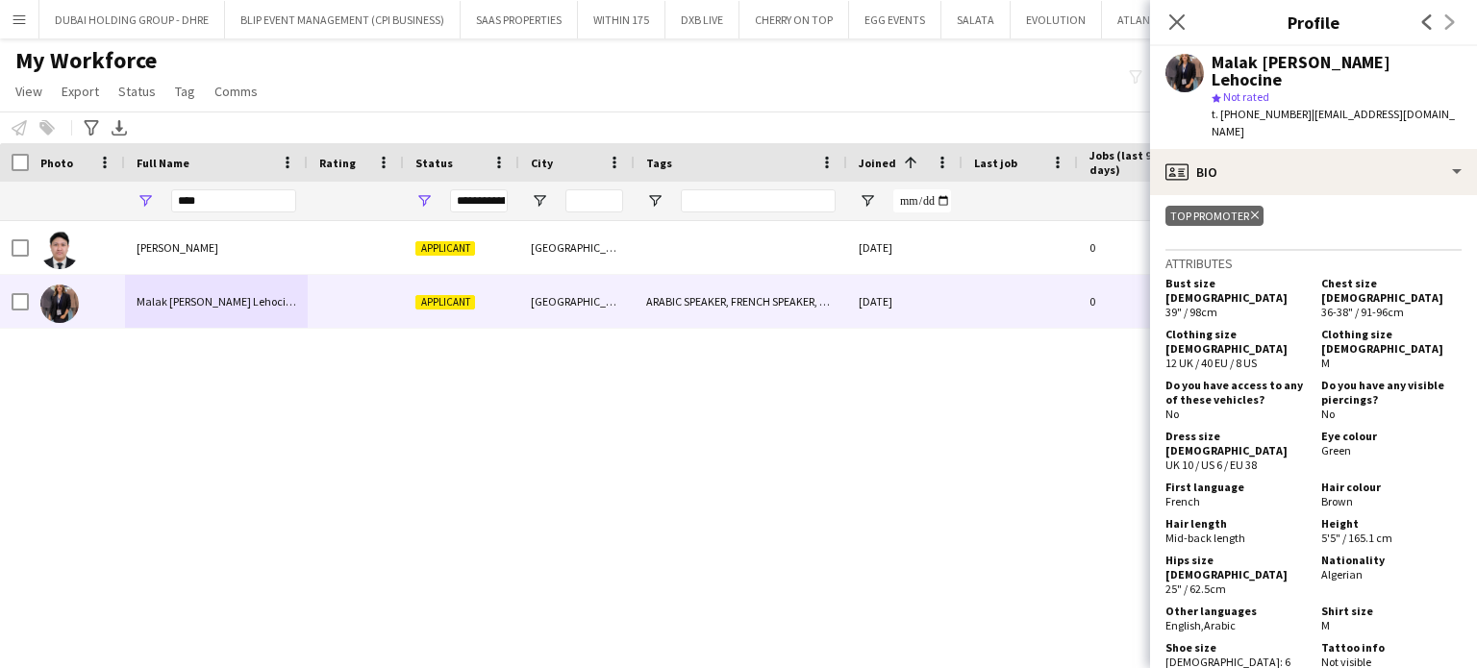
drag, startPoint x: 1242, startPoint y: 548, endPoint x: 1168, endPoint y: 552, distance: 74.1
click at [1158, 554] on app-crew-profile-bio "chevron-left chevron-right Open photos pop-in Gender Female Birthday 21-11-1999…" at bounding box center [1313, 431] width 327 height 473
copy div "English , Arabic"
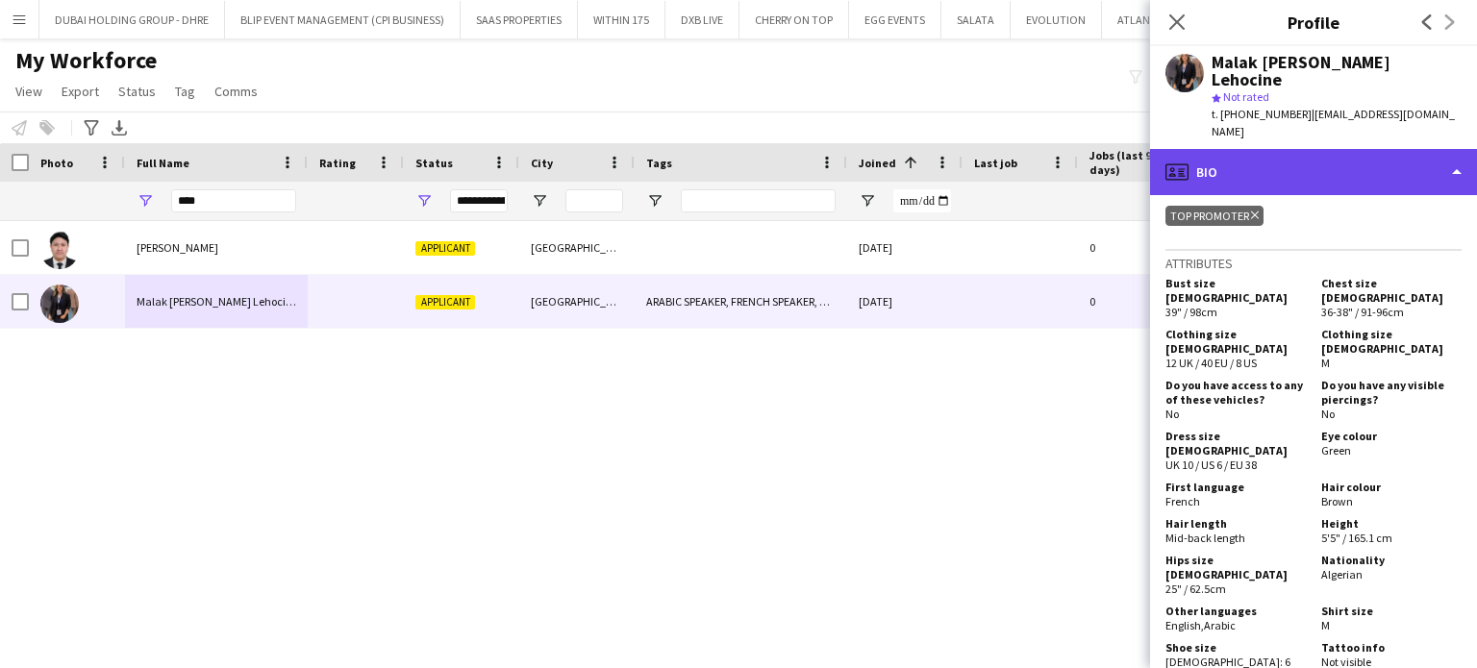
click at [1454, 151] on div "profile Bio" at bounding box center [1313, 172] width 327 height 46
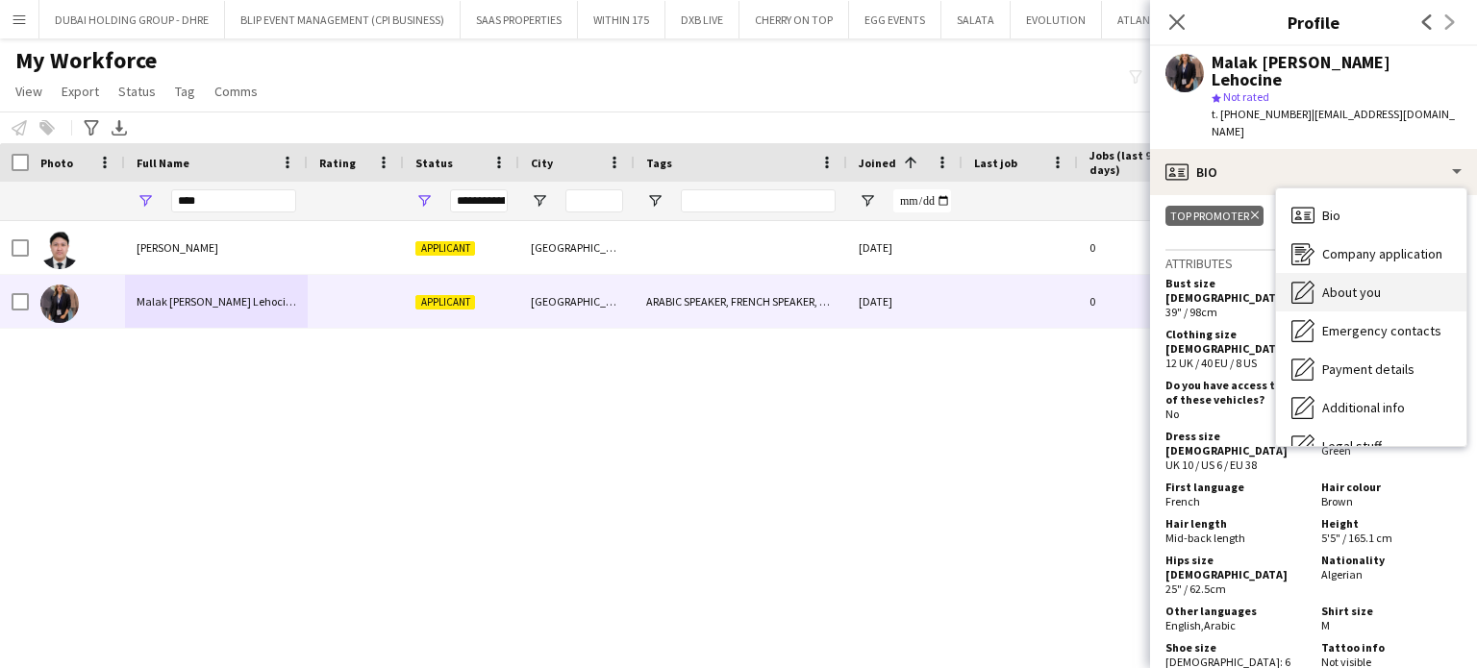
click at [1389, 273] on div "About you About you" at bounding box center [1371, 292] width 190 height 38
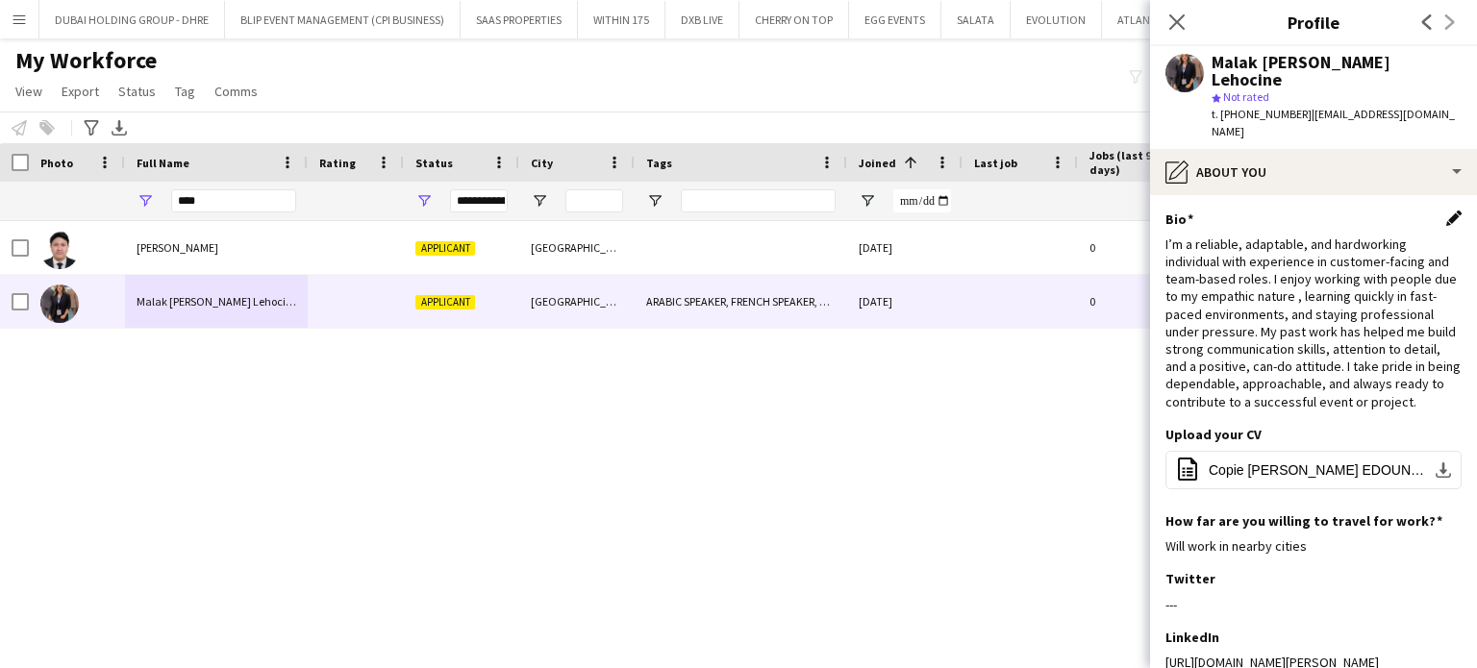
click at [1446, 211] on app-icon "Edit this field" at bounding box center [1453, 218] width 15 height 15
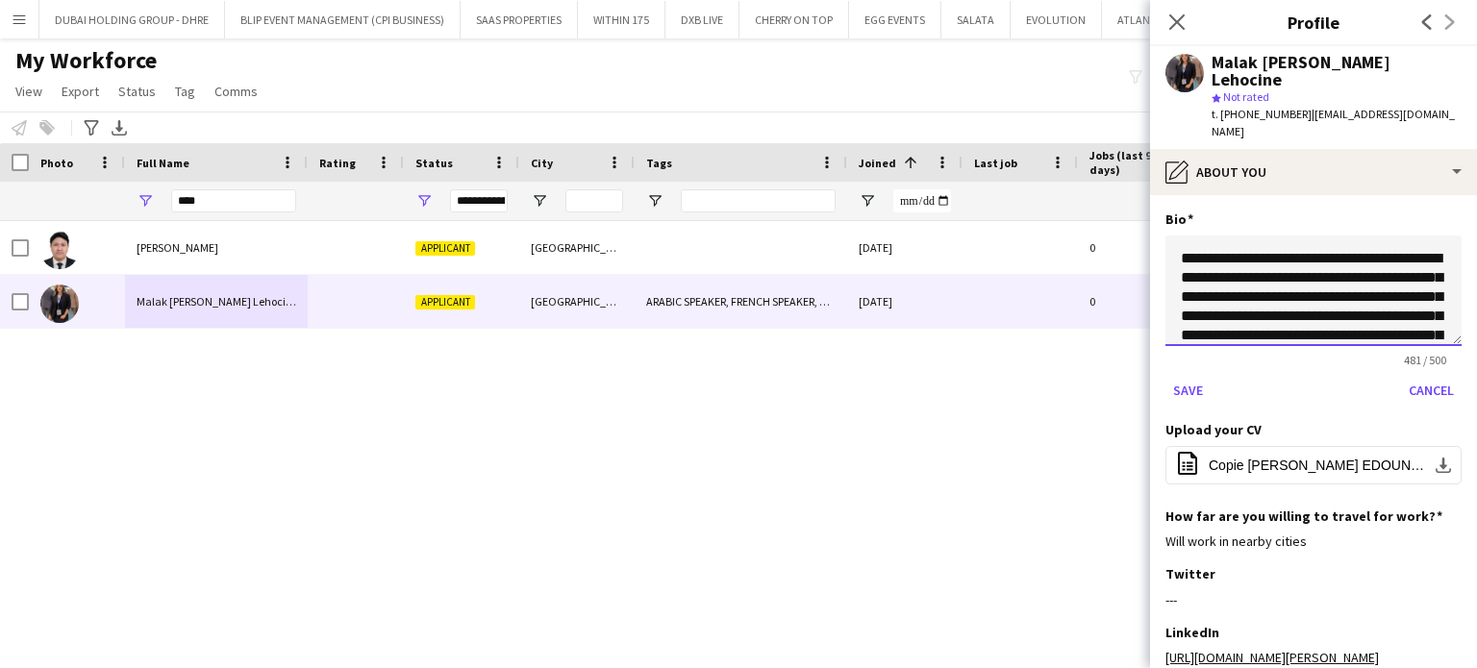
click at [1171, 241] on textarea "**********" at bounding box center [1313, 291] width 296 height 111
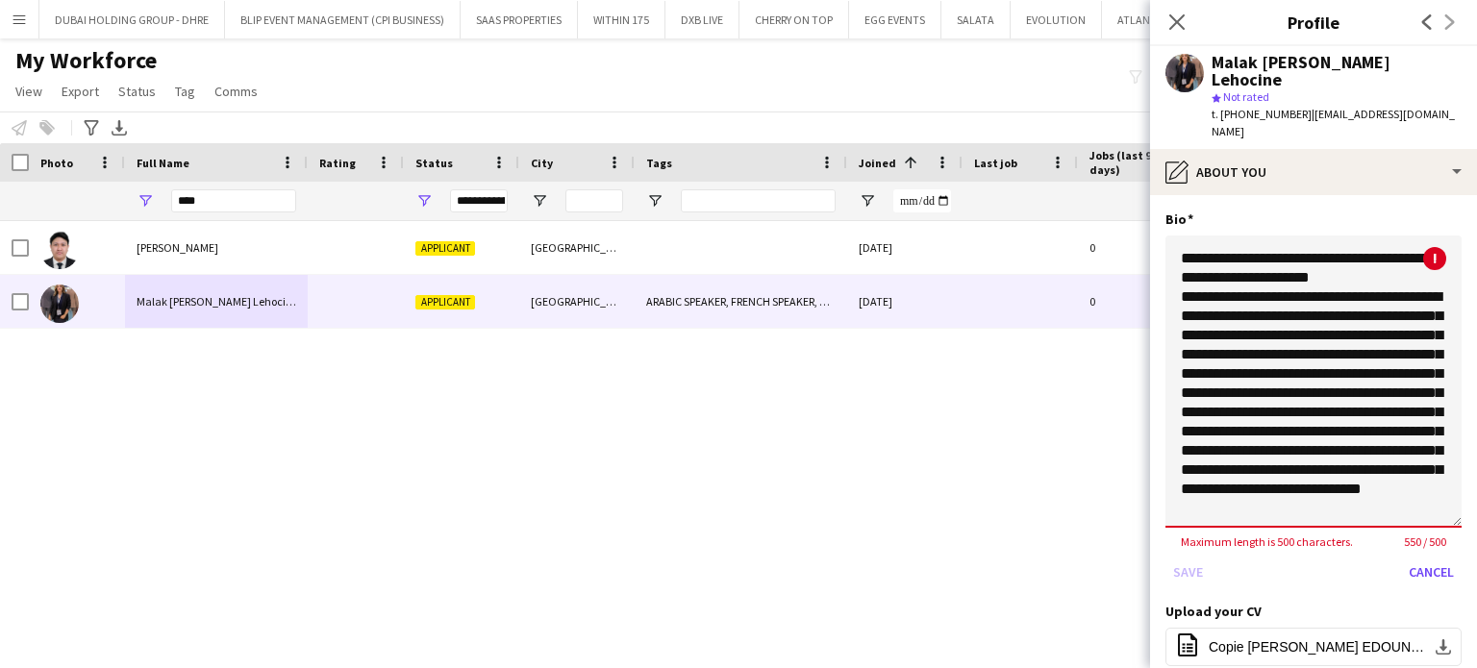
drag, startPoint x: 1436, startPoint y: 324, endPoint x: 1447, endPoint y: 525, distance: 201.3
click at [1447, 525] on app-section-data-types "**********" at bounding box center [1313, 431] width 327 height 473
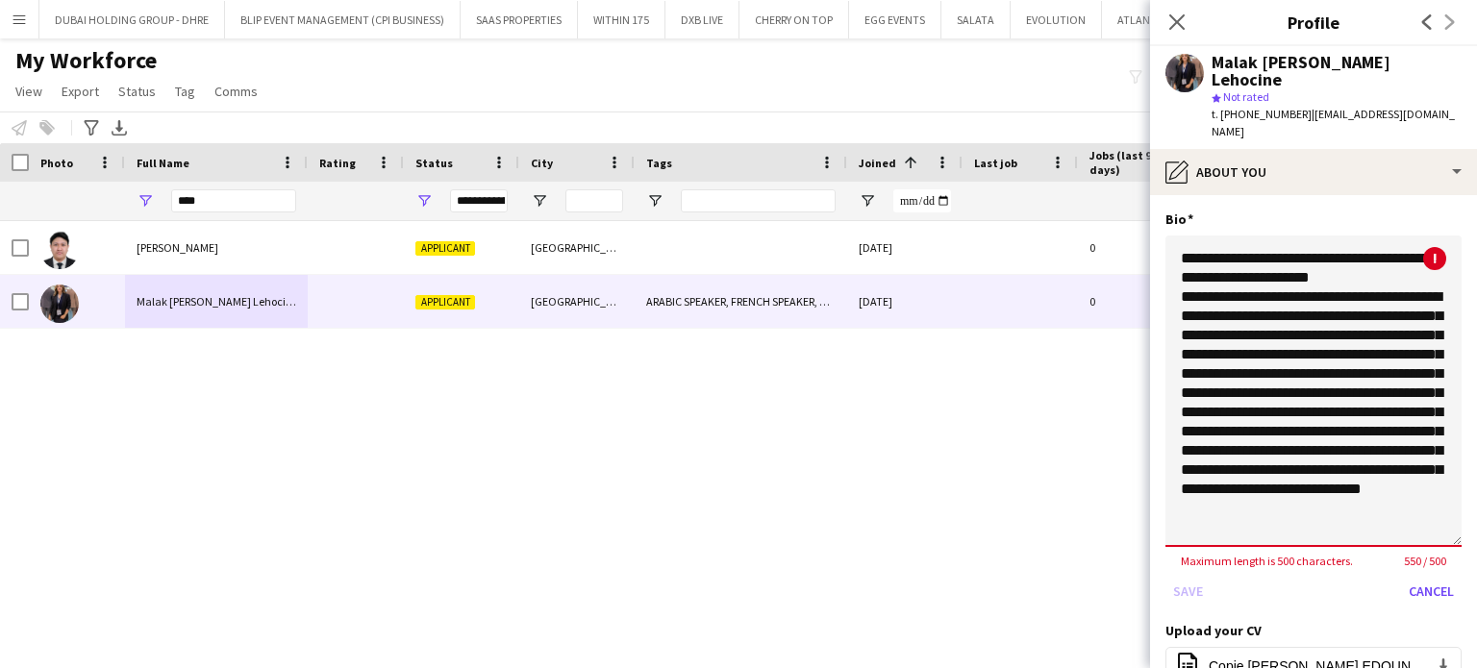
drag, startPoint x: 1373, startPoint y: 299, endPoint x: 1216, endPoint y: 284, distance: 158.5
click at [1216, 284] on textarea "**********" at bounding box center [1313, 392] width 296 height 312
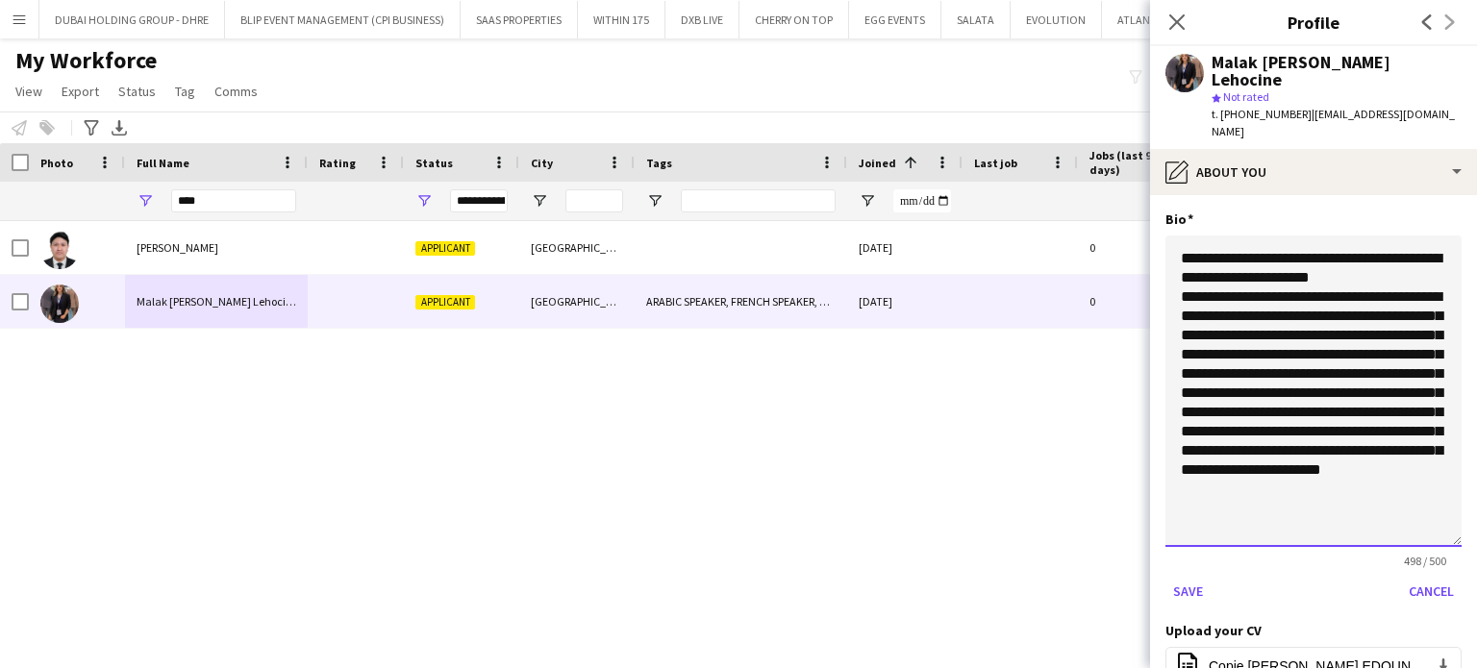
click at [1325, 296] on textarea "**********" at bounding box center [1313, 392] width 296 height 312
click at [1246, 396] on textarea "**********" at bounding box center [1313, 392] width 296 height 312
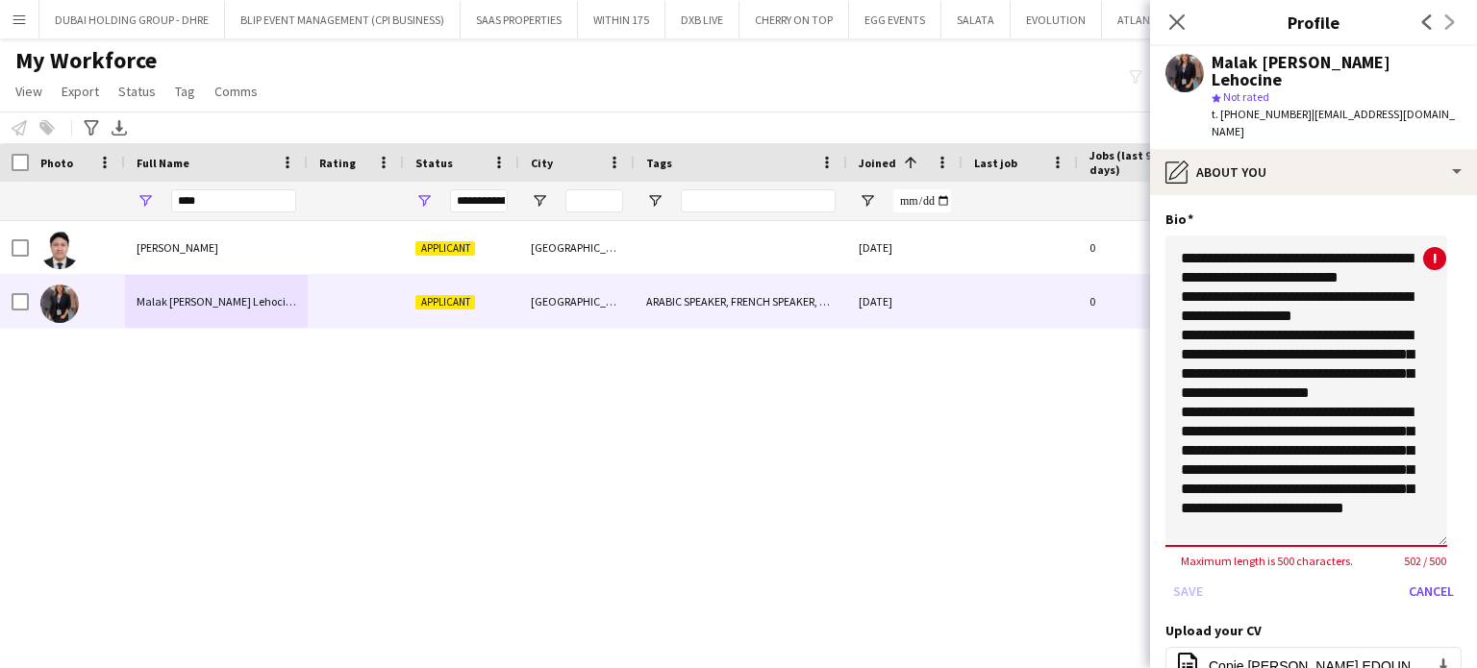
scroll to position [24, 0]
click at [1309, 508] on textarea "**********" at bounding box center [1306, 392] width 282 height 312
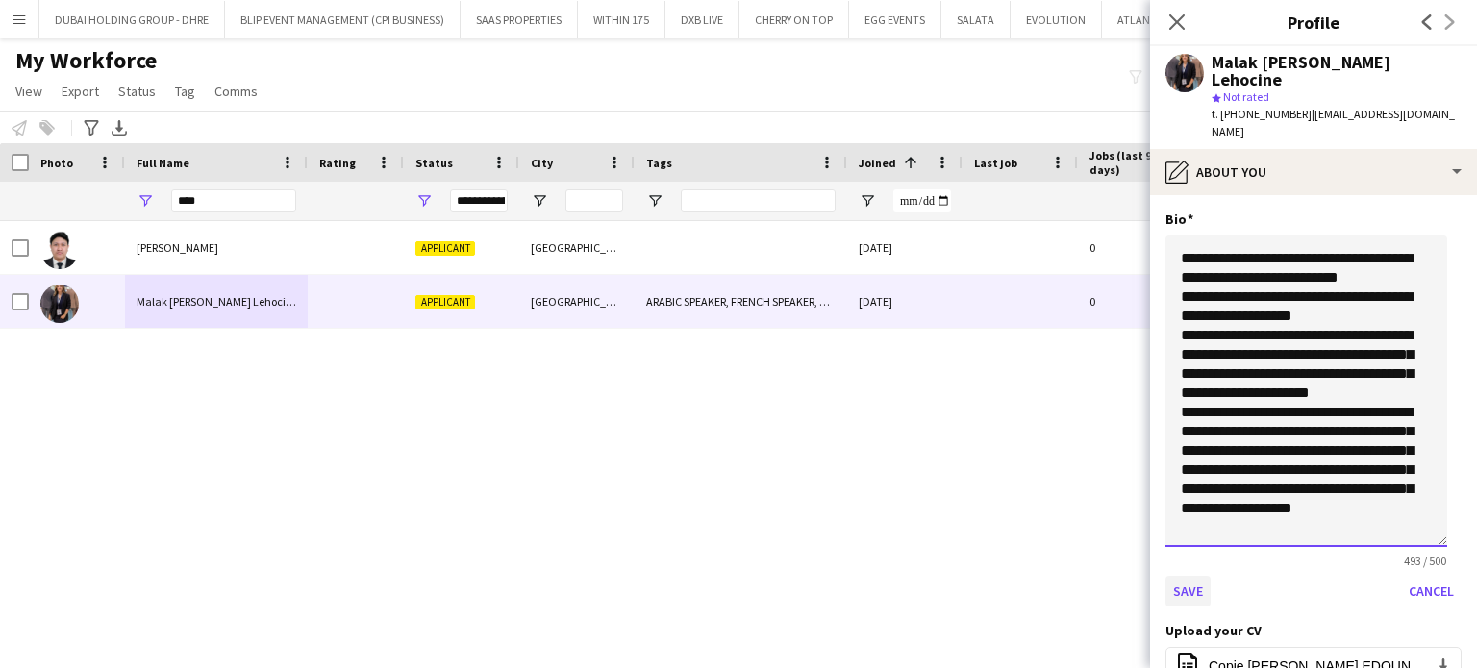
type textarea "**********"
click at [1193, 576] on button "Save" at bounding box center [1187, 591] width 45 height 31
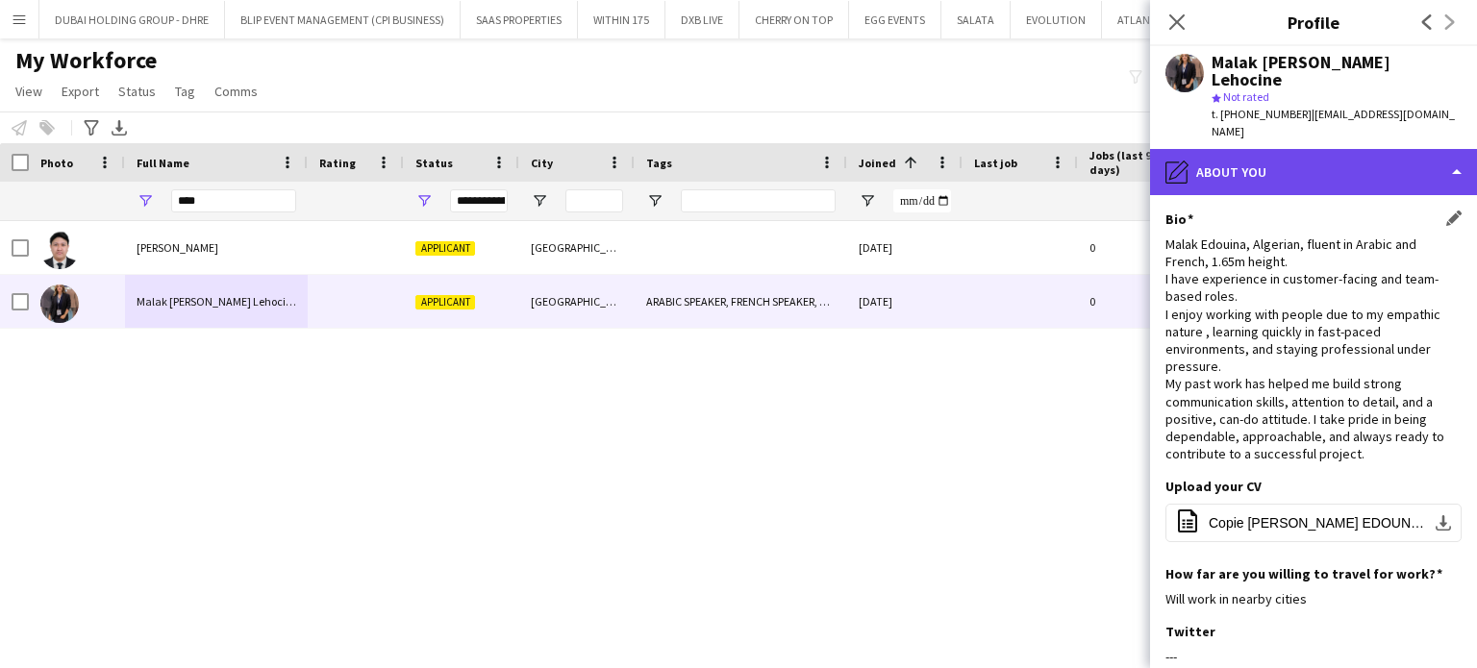
drag, startPoint x: 1428, startPoint y: 163, endPoint x: 1439, endPoint y: 148, distance: 17.9
click at [1430, 163] on div "pencil4 About you" at bounding box center [1313, 172] width 327 height 46
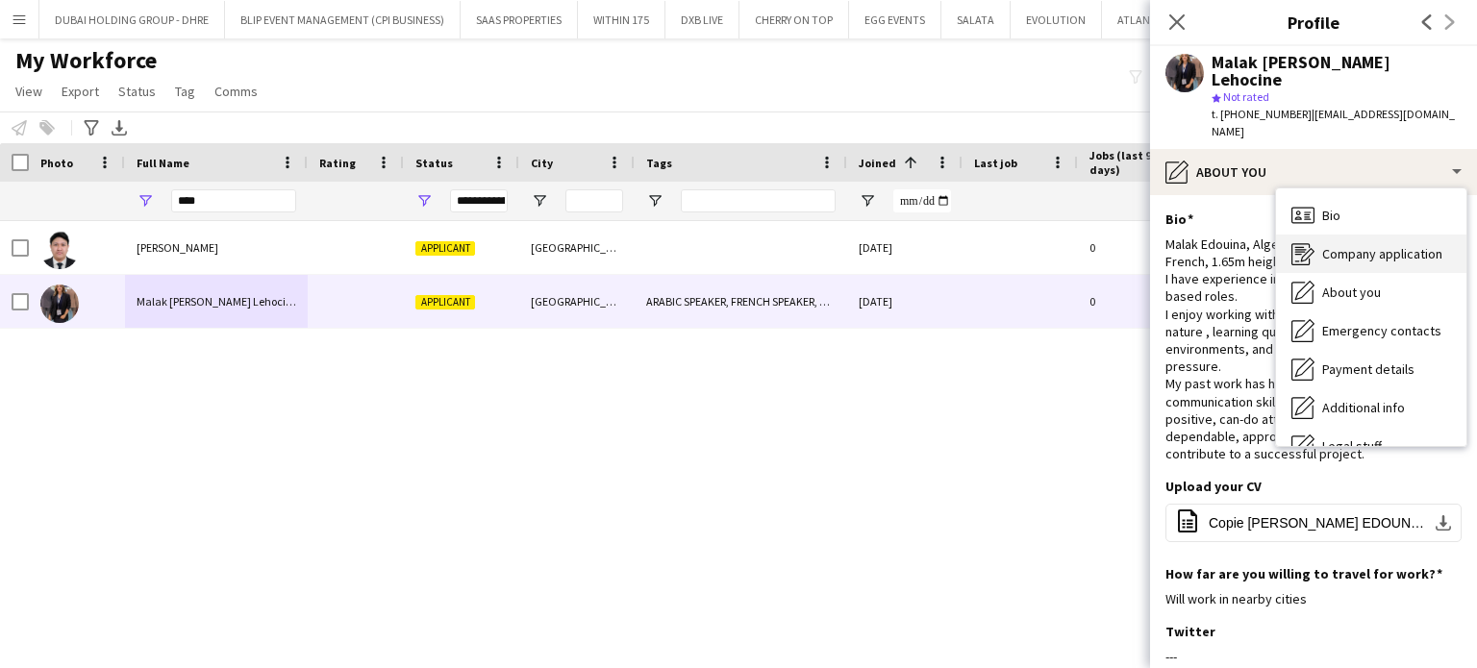
click at [1394, 245] on span "Company application" at bounding box center [1382, 253] width 120 height 17
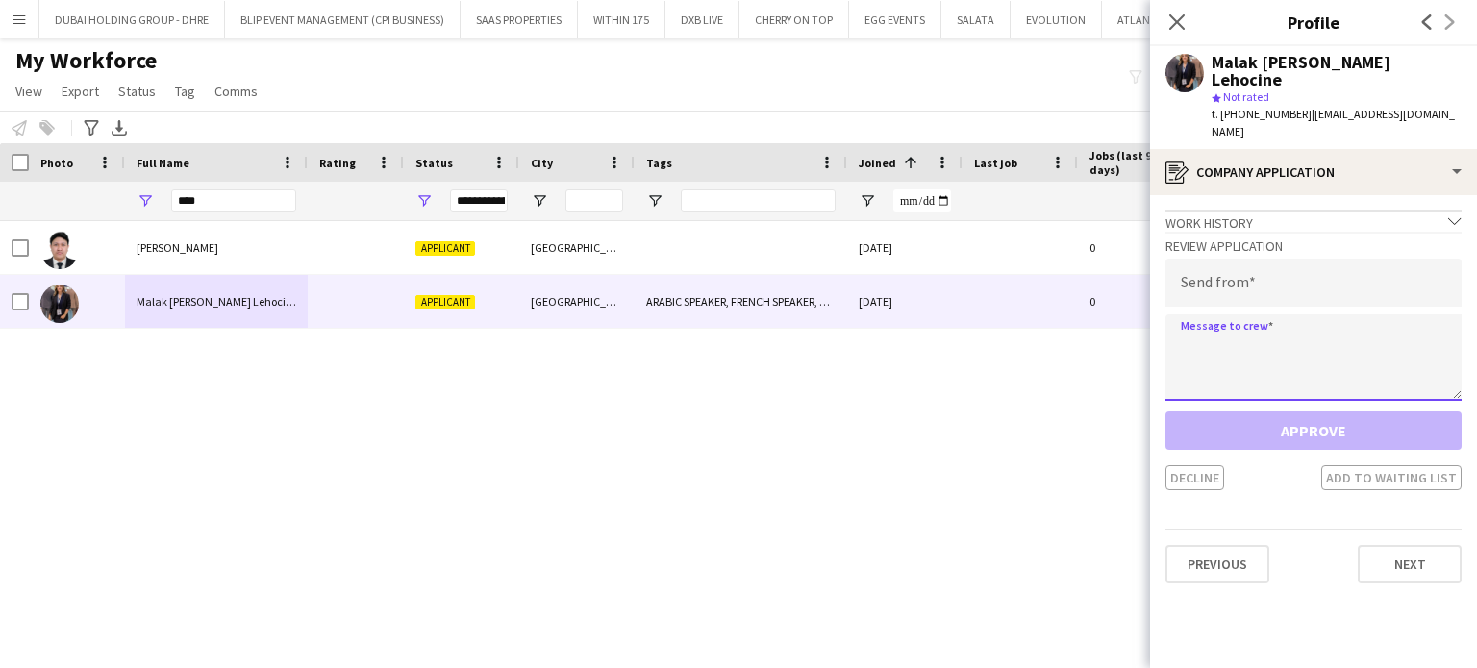
click at [1281, 318] on textarea at bounding box center [1313, 357] width 296 height 87
paste textarea "**********"
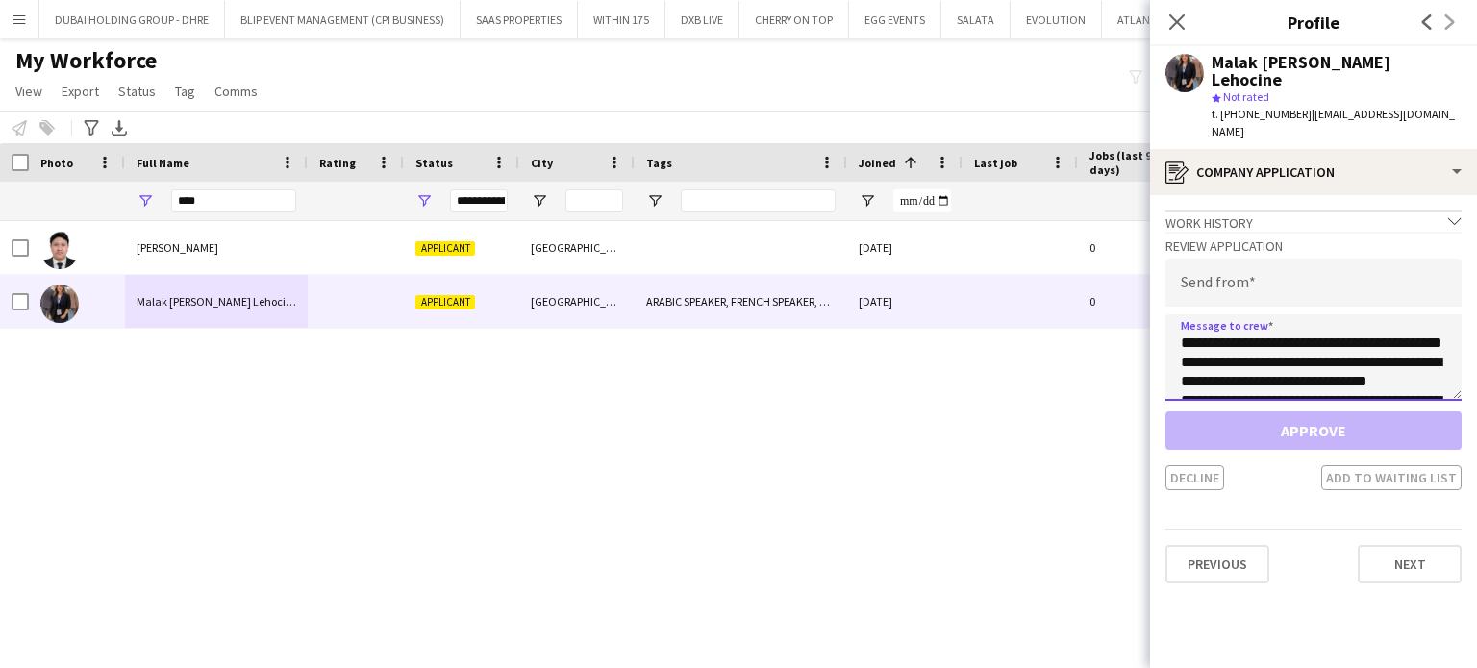
scroll to position [127, 0]
type textarea "**********"
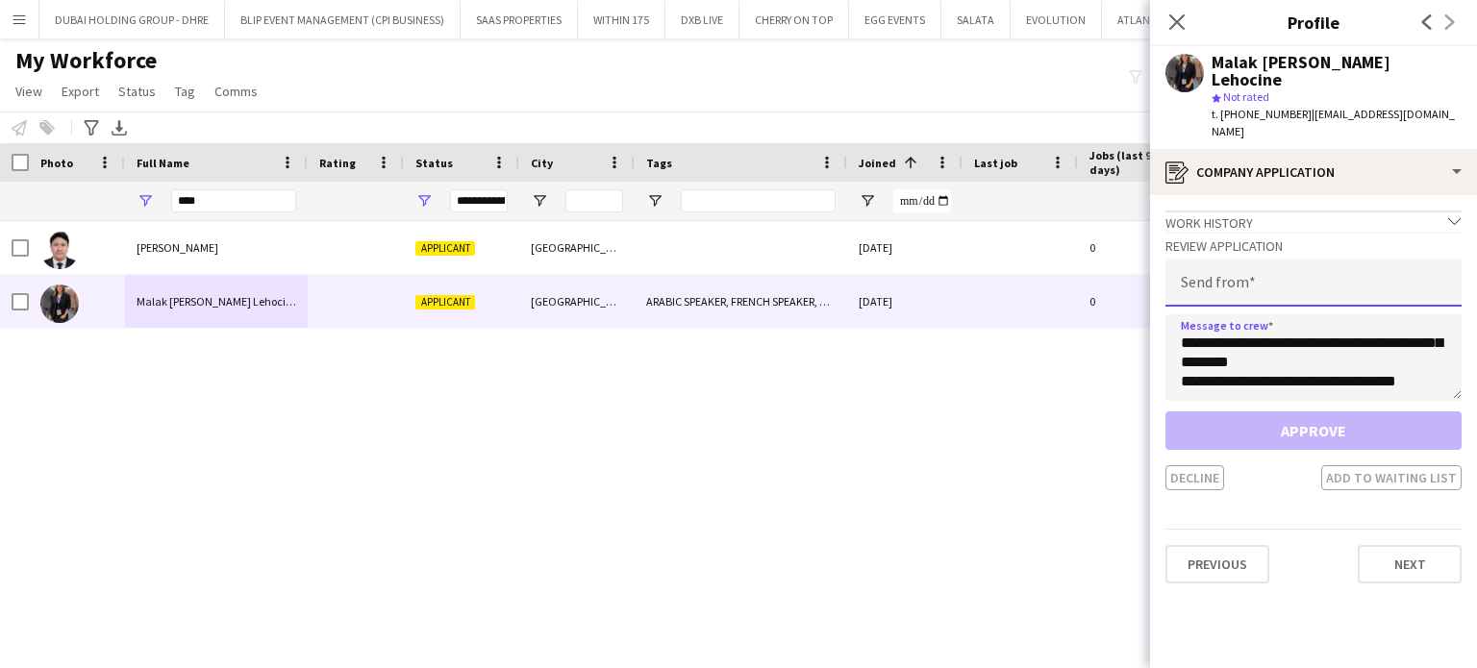
click at [1224, 269] on input "email" at bounding box center [1313, 283] width 296 height 48
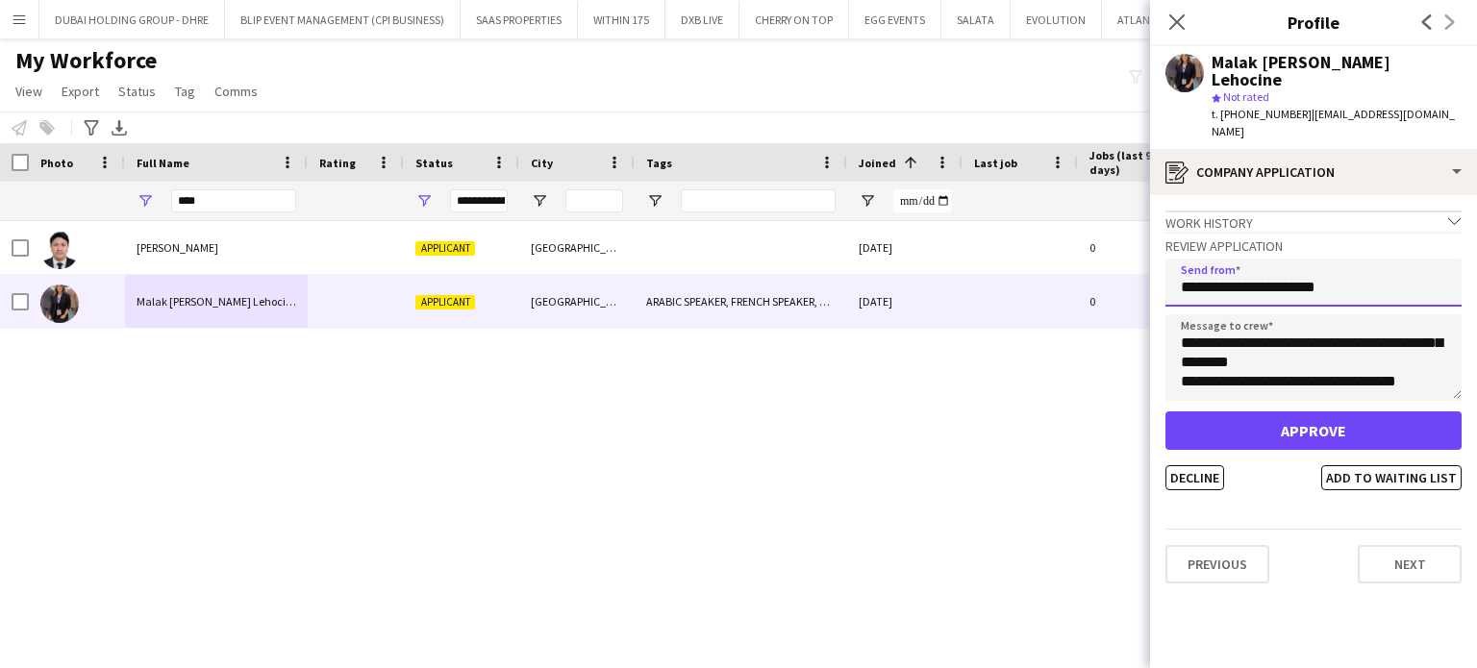
type input "**********"
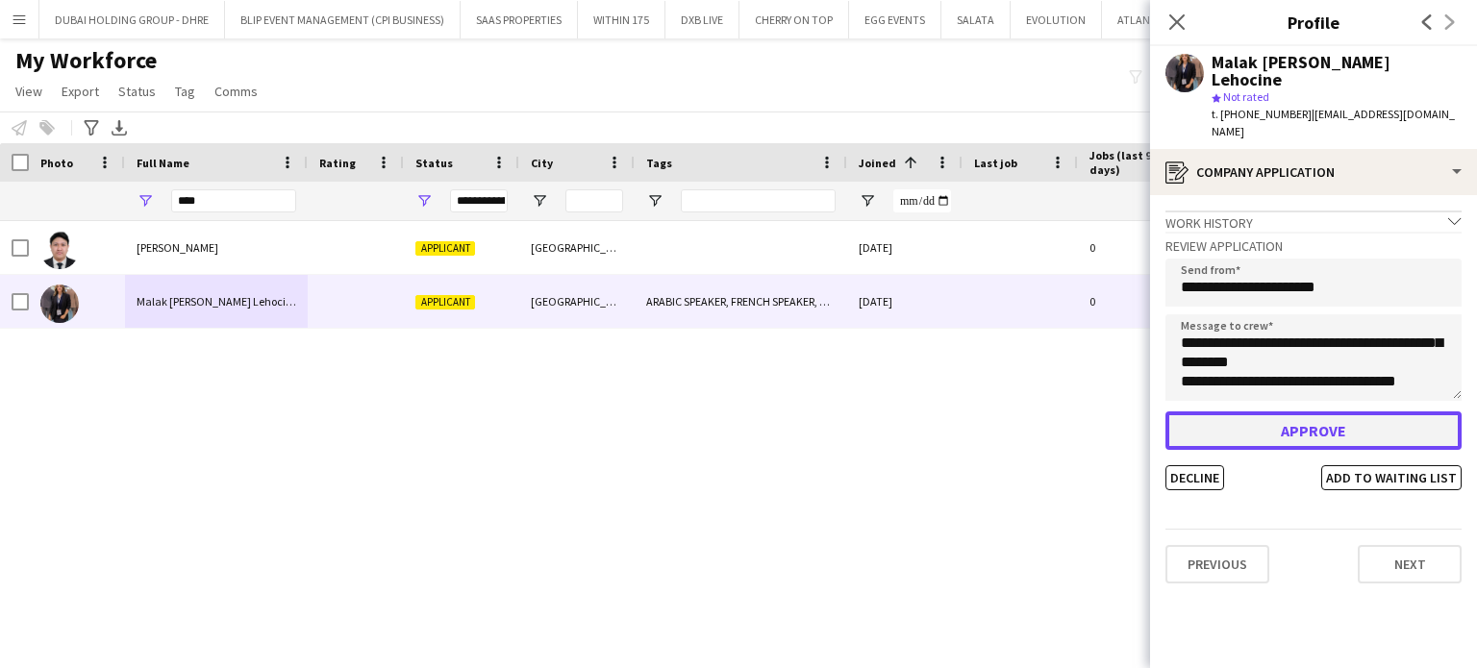
click at [1336, 412] on button "Approve" at bounding box center [1313, 431] width 296 height 38
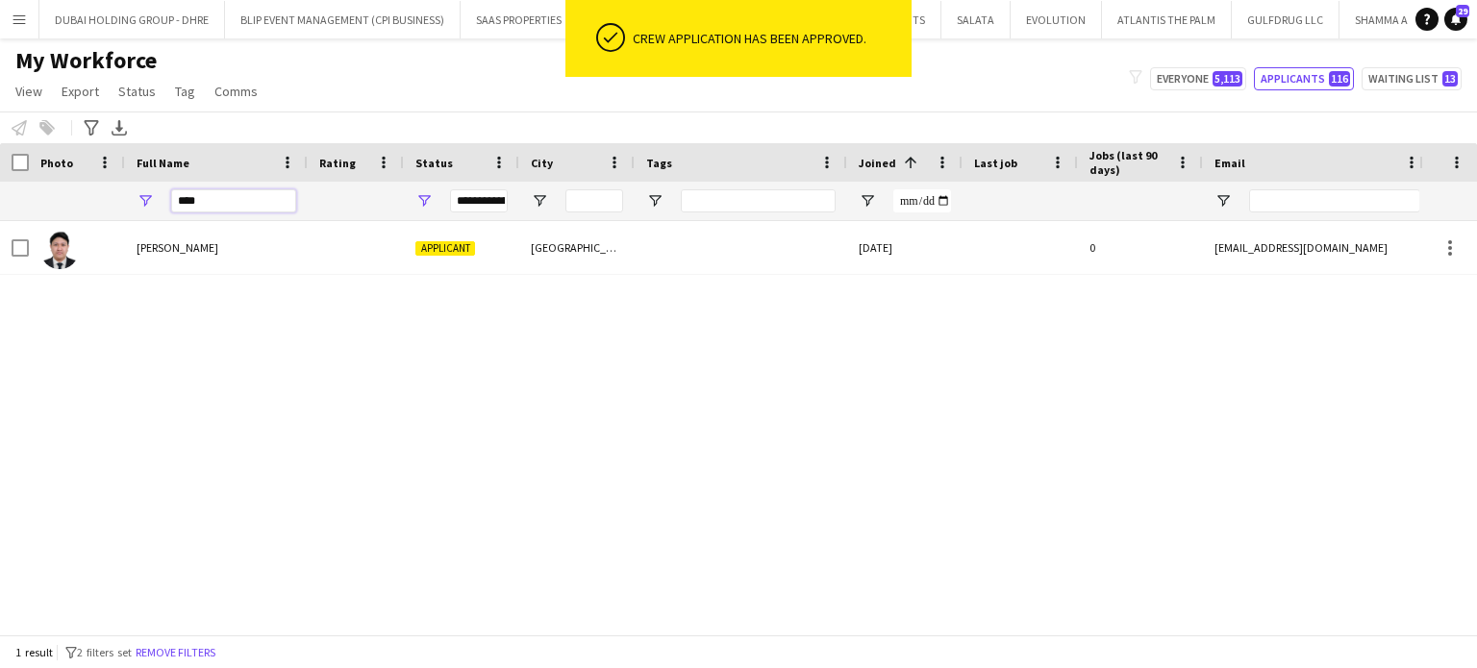
drag, startPoint x: 228, startPoint y: 202, endPoint x: 146, endPoint y: 203, distance: 81.7
click at [146, 203] on div "****" at bounding box center [216, 201] width 183 height 38
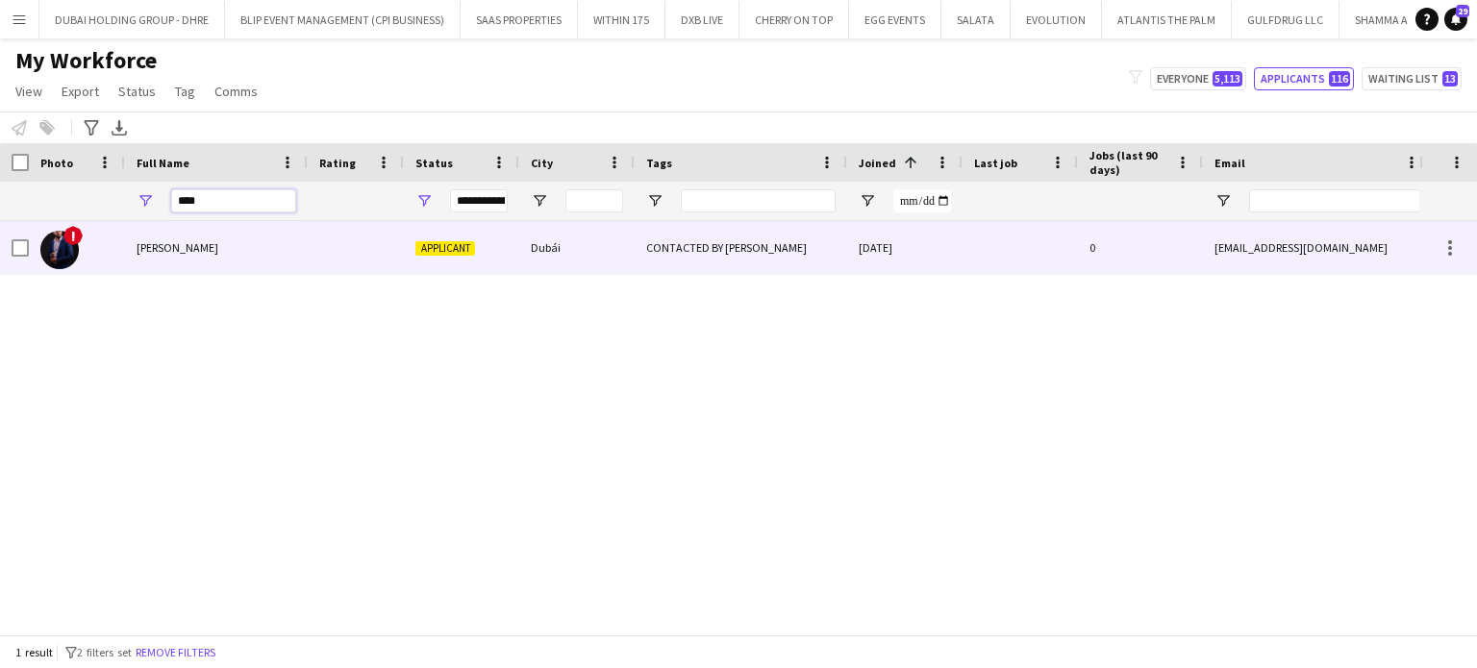
type input "****"
click at [178, 252] on span "Raul Rodriguez" at bounding box center [178, 247] width 82 height 14
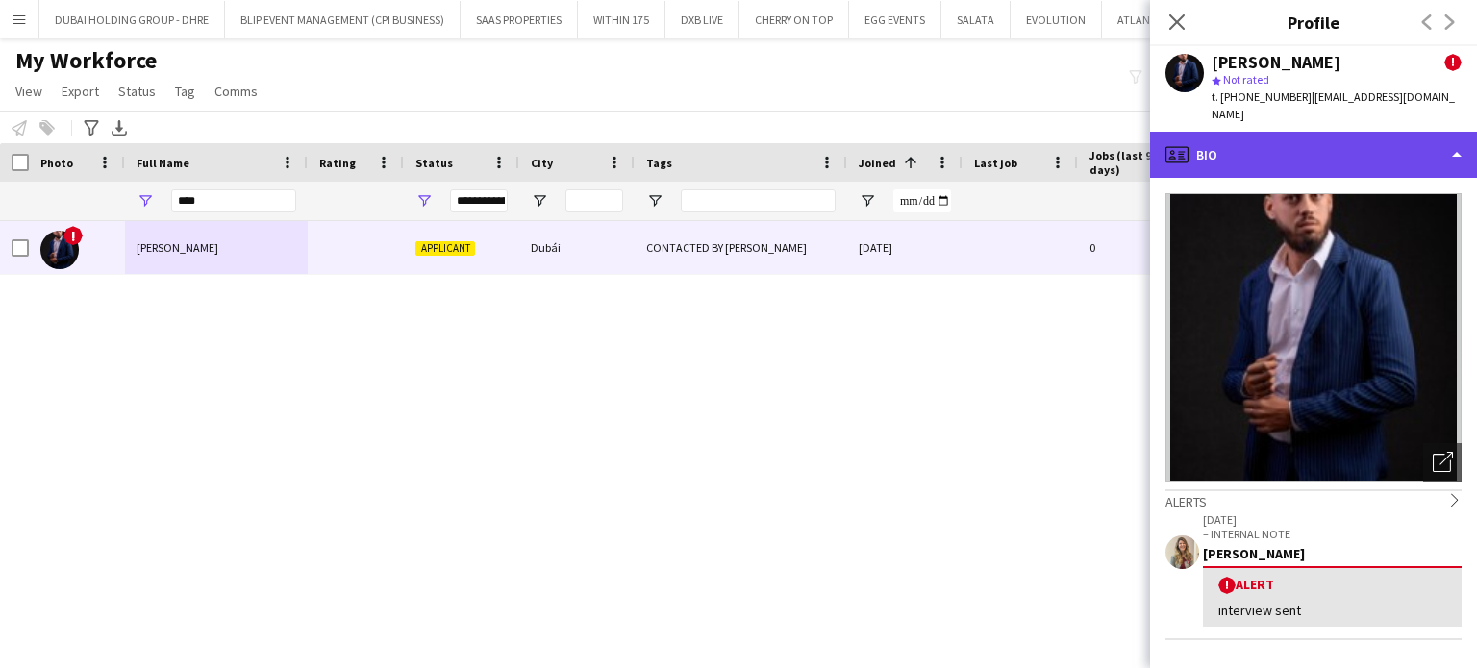
click at [1416, 168] on div "profile Bio" at bounding box center [1313, 155] width 327 height 46
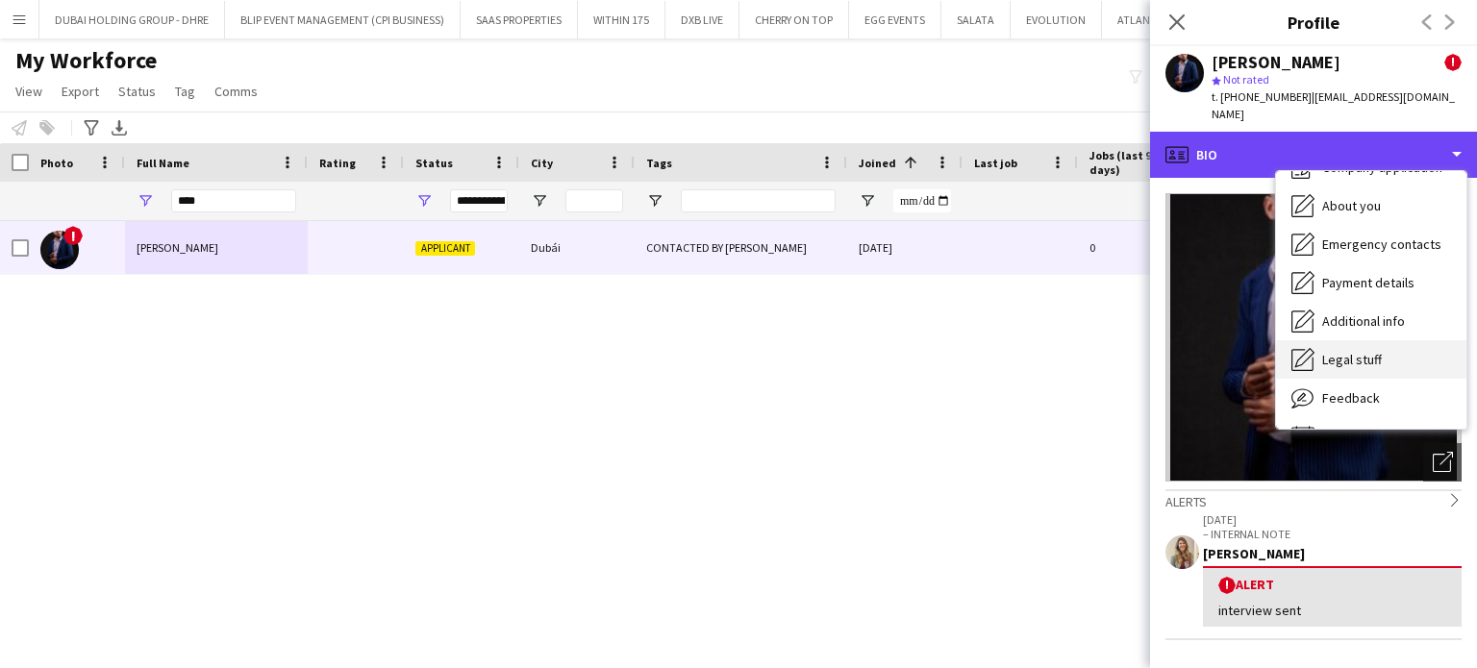
scroll to position [104, 0]
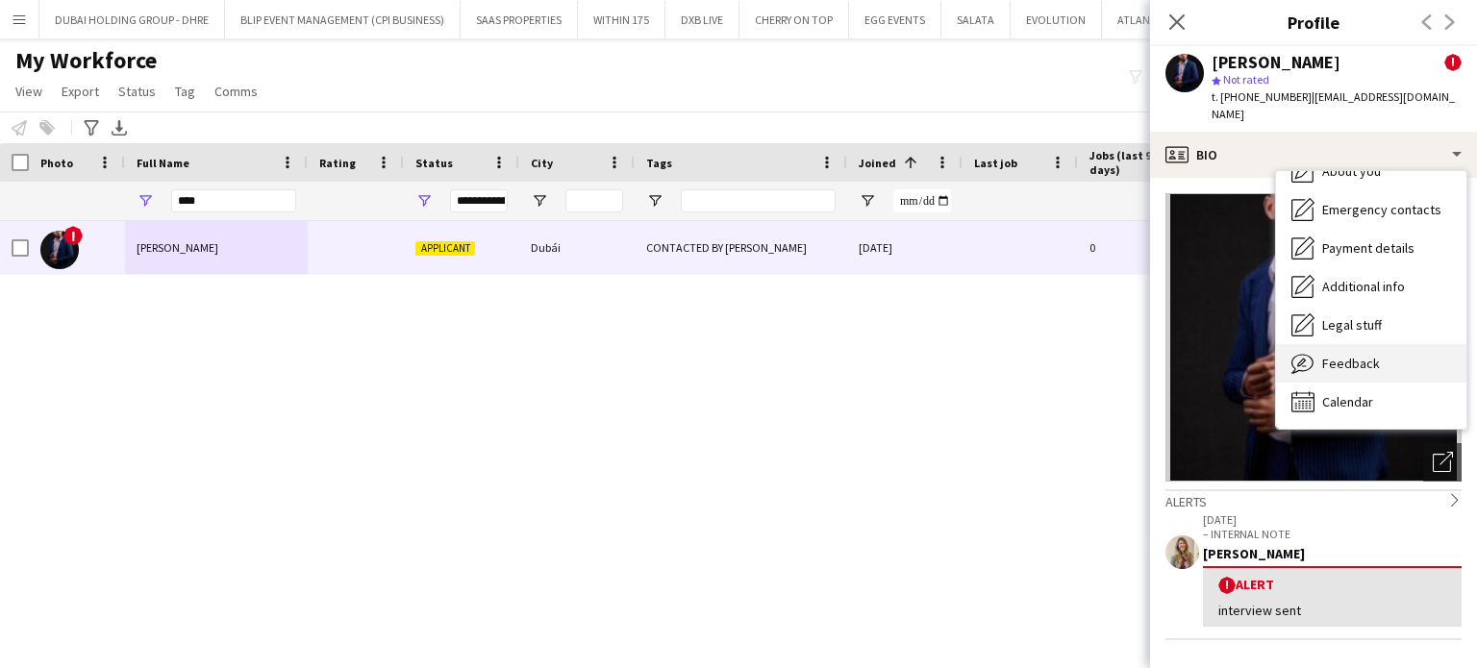
click at [1356, 362] on span "Feedback" at bounding box center [1351, 363] width 58 height 17
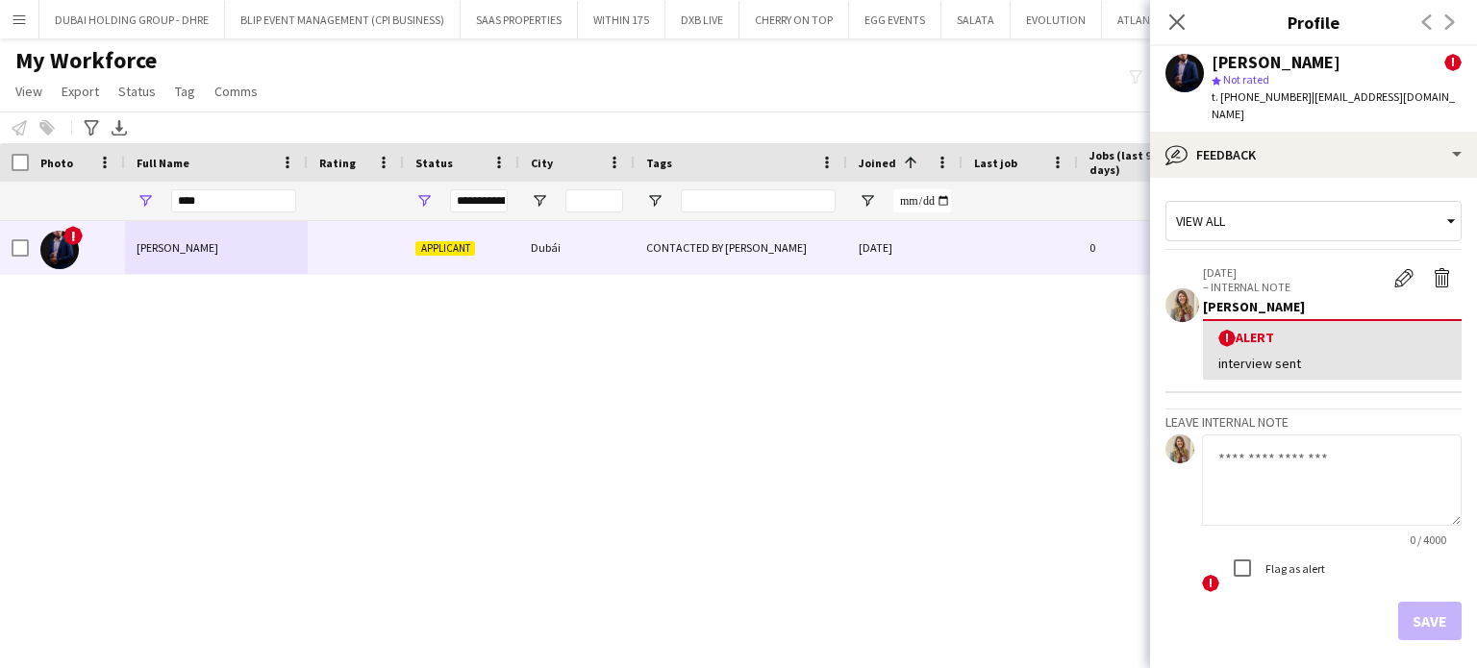
click at [1293, 453] on textarea at bounding box center [1332, 480] width 260 height 91
type textarea "*******"
click at [1413, 617] on button "Save" at bounding box center [1429, 621] width 63 height 38
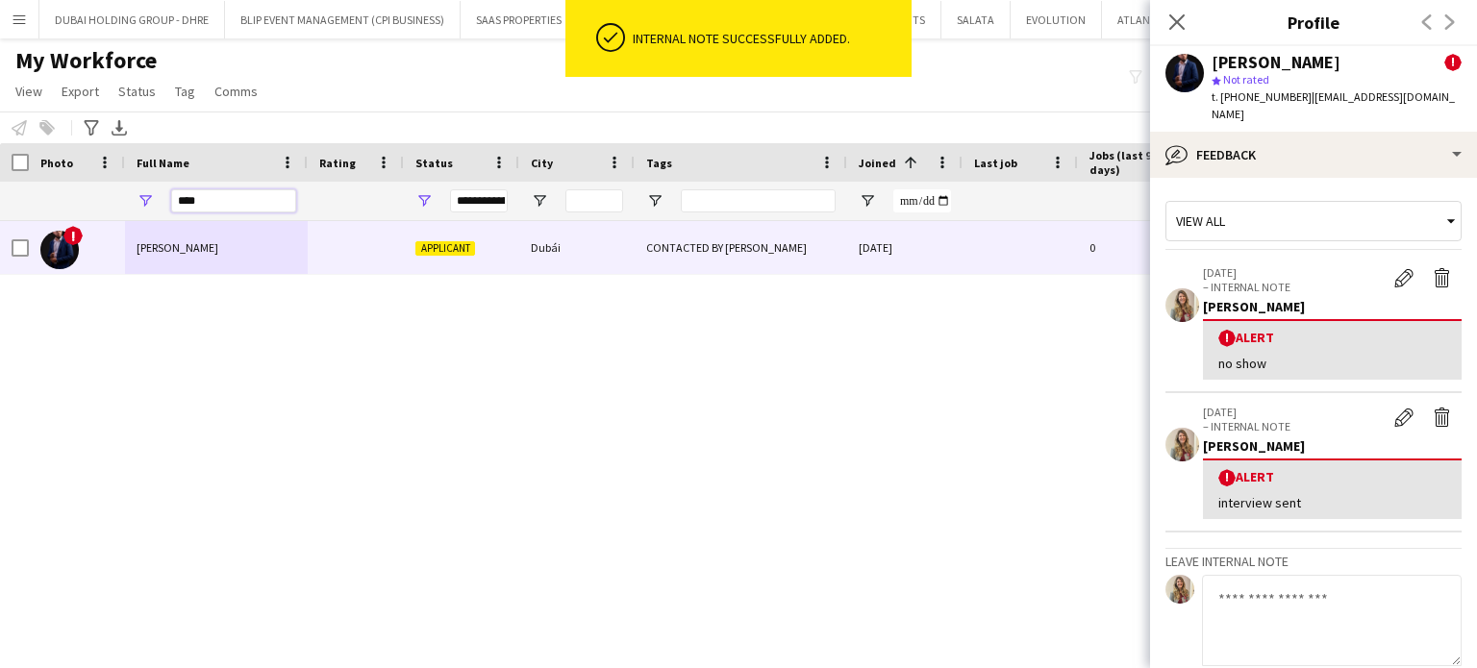
drag, startPoint x: 224, startPoint y: 203, endPoint x: 77, endPoint y: 198, distance: 147.2
click at [77, 203] on div "**********" at bounding box center [989, 201] width 1978 height 38
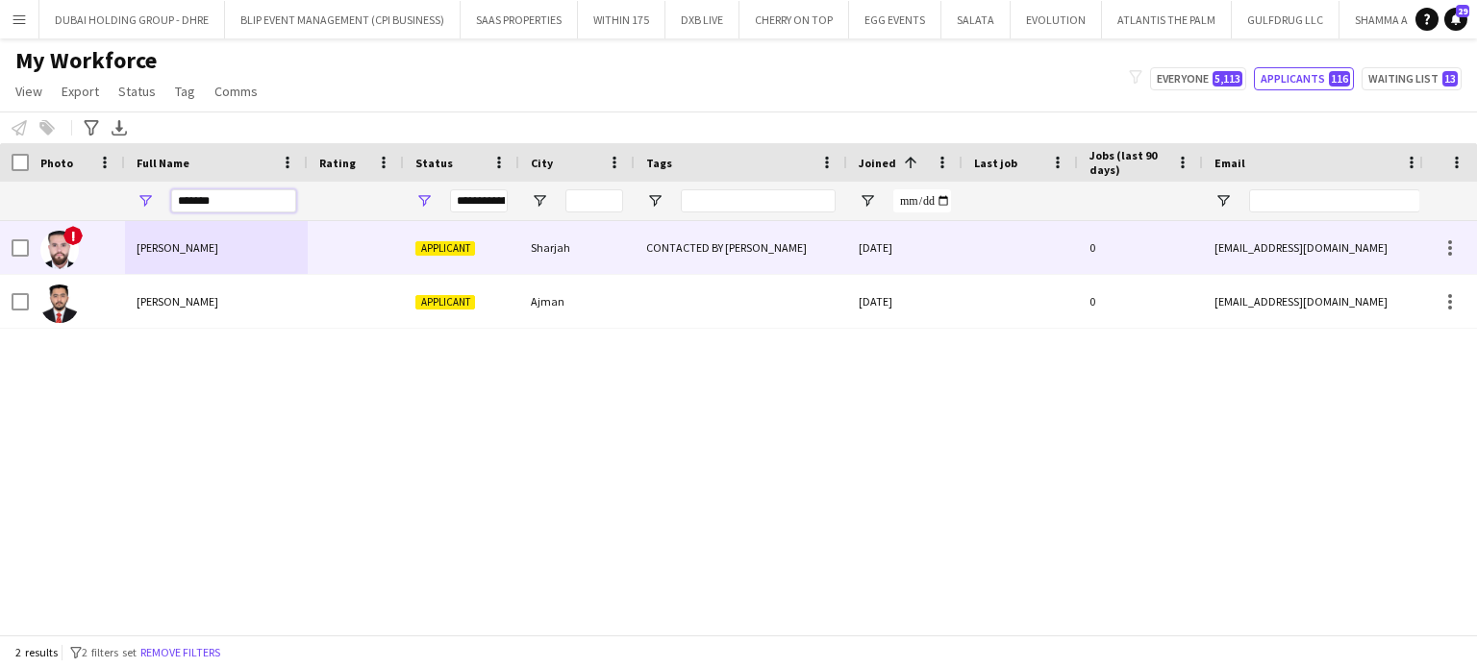
type input "*******"
click at [208, 247] on span "Ahmed Hashim" at bounding box center [178, 247] width 82 height 14
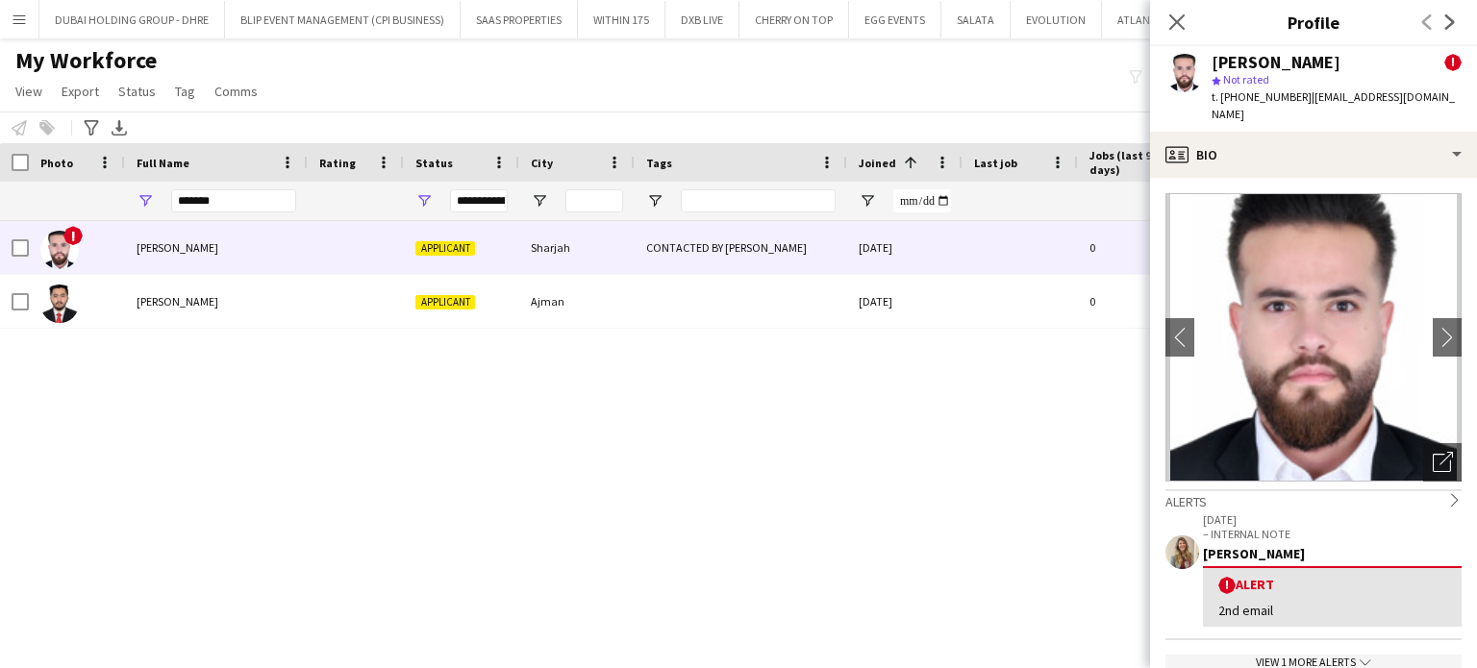
scroll to position [288, 0]
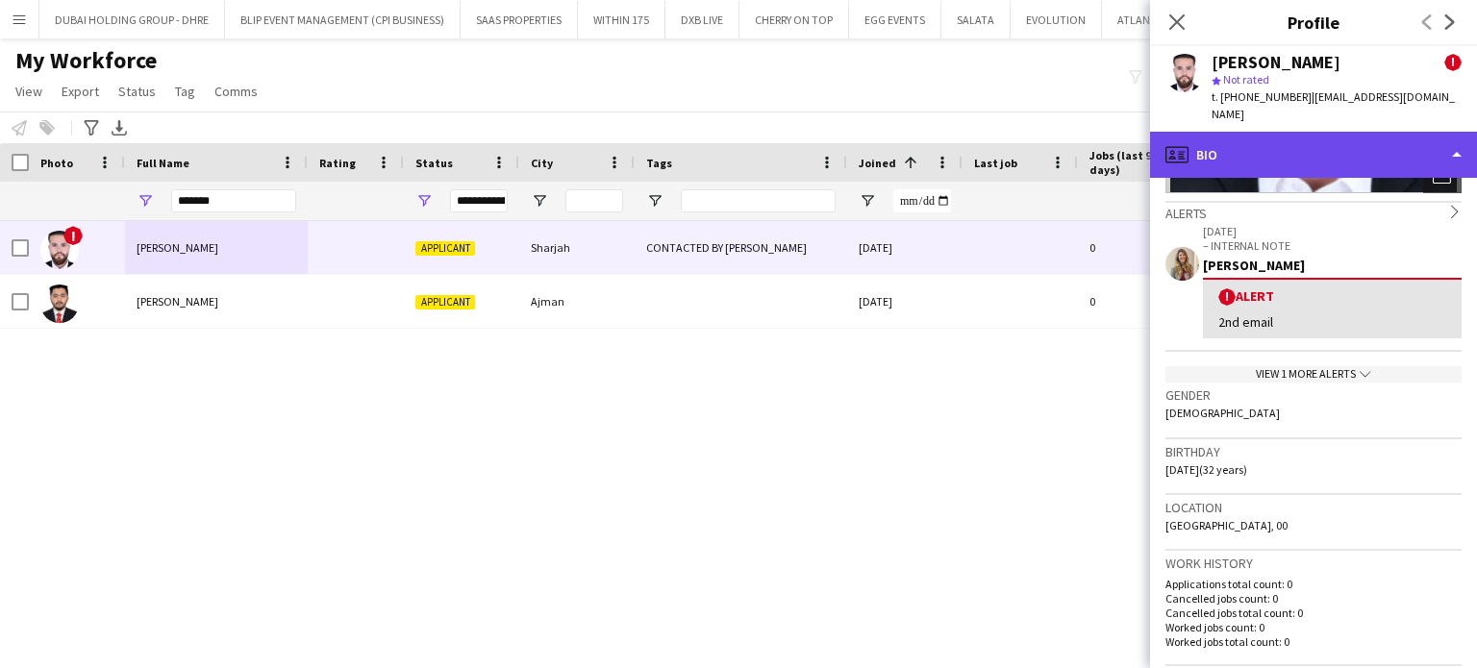
click at [1427, 132] on div "profile Bio" at bounding box center [1313, 155] width 327 height 46
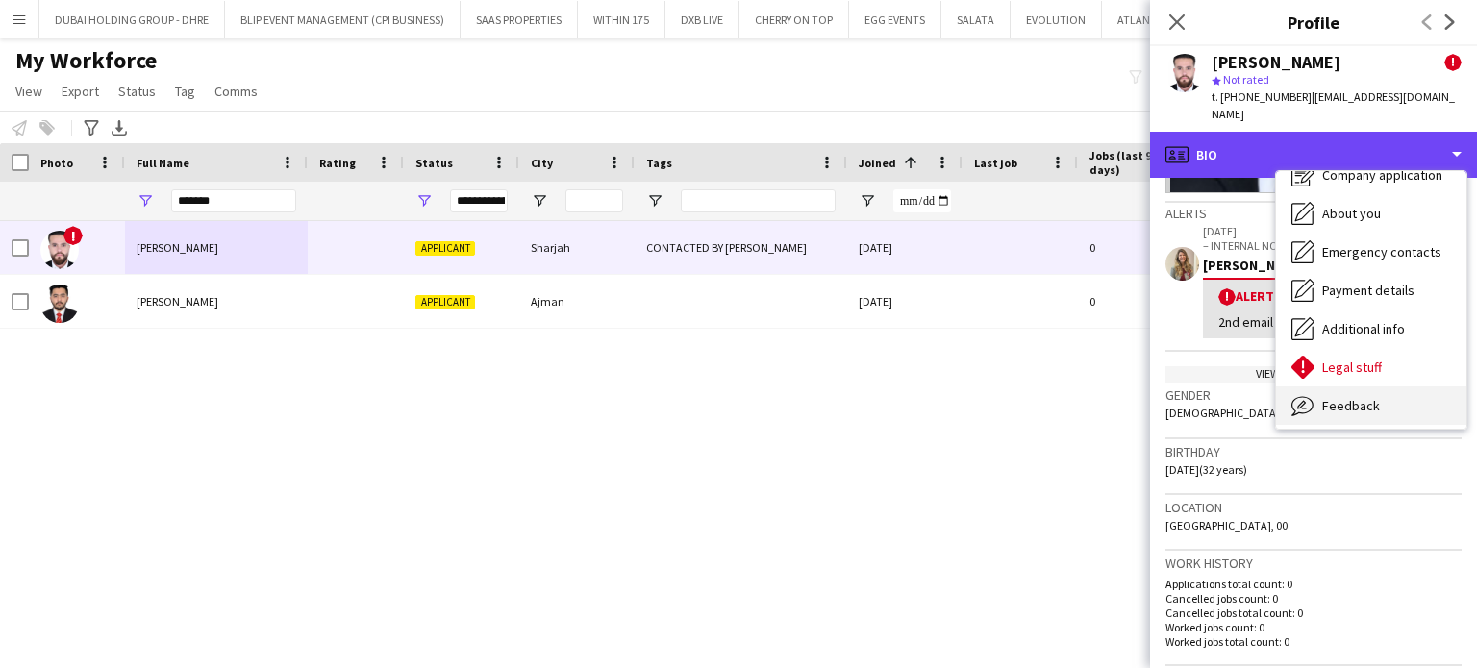
scroll to position [104, 0]
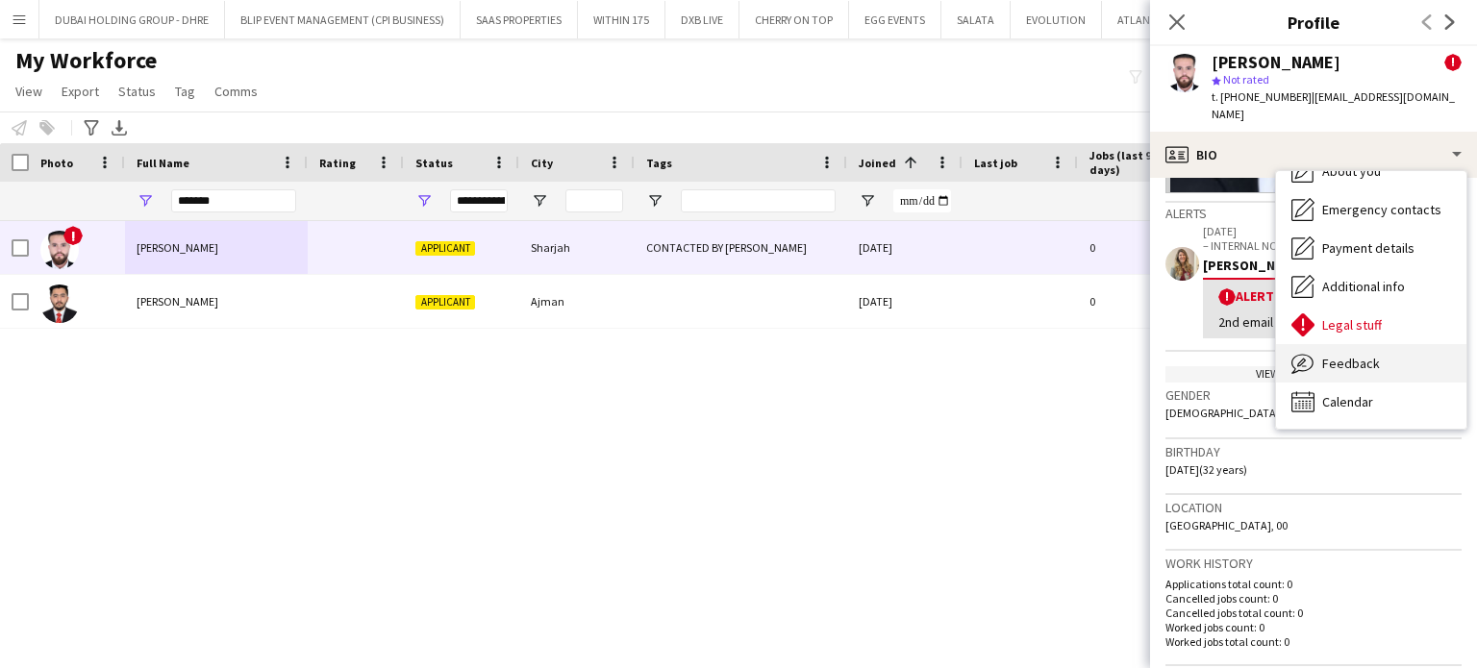
click at [1381, 346] on div "Feedback Feedback" at bounding box center [1371, 363] width 190 height 38
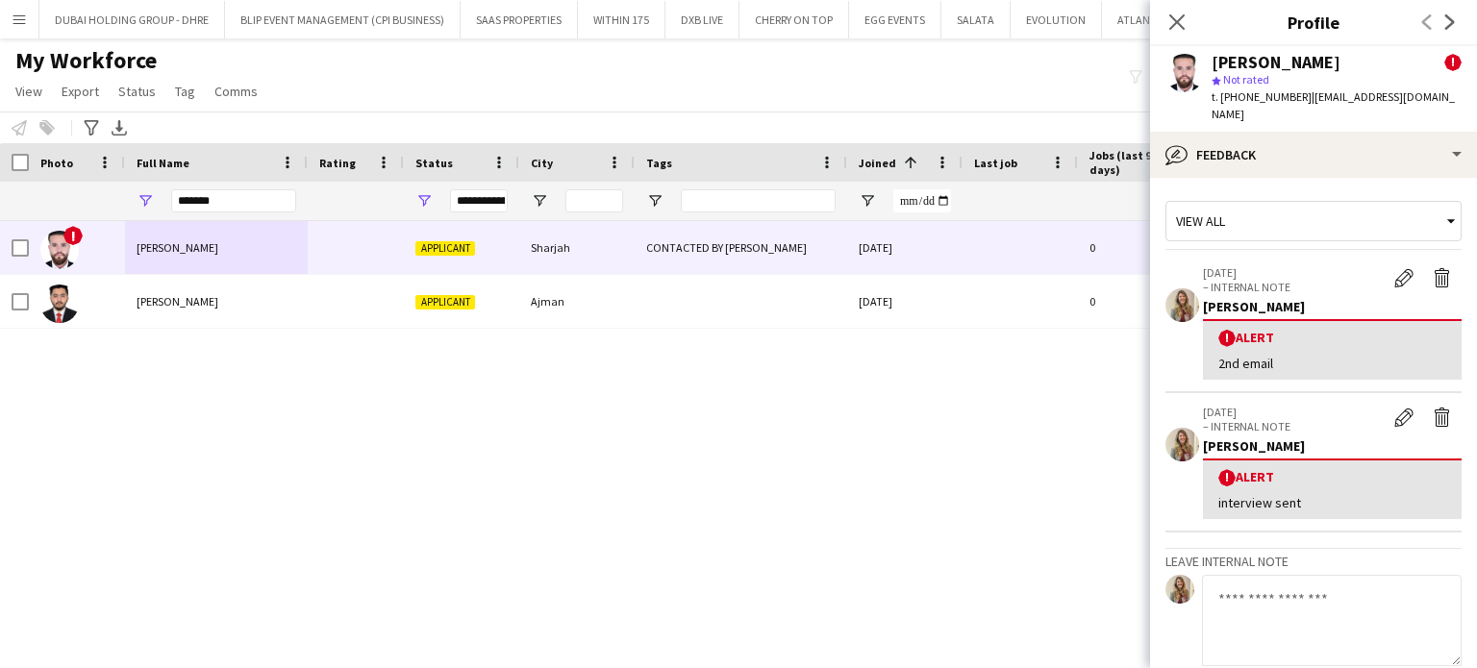
click at [1331, 580] on textarea at bounding box center [1332, 620] width 260 height 91
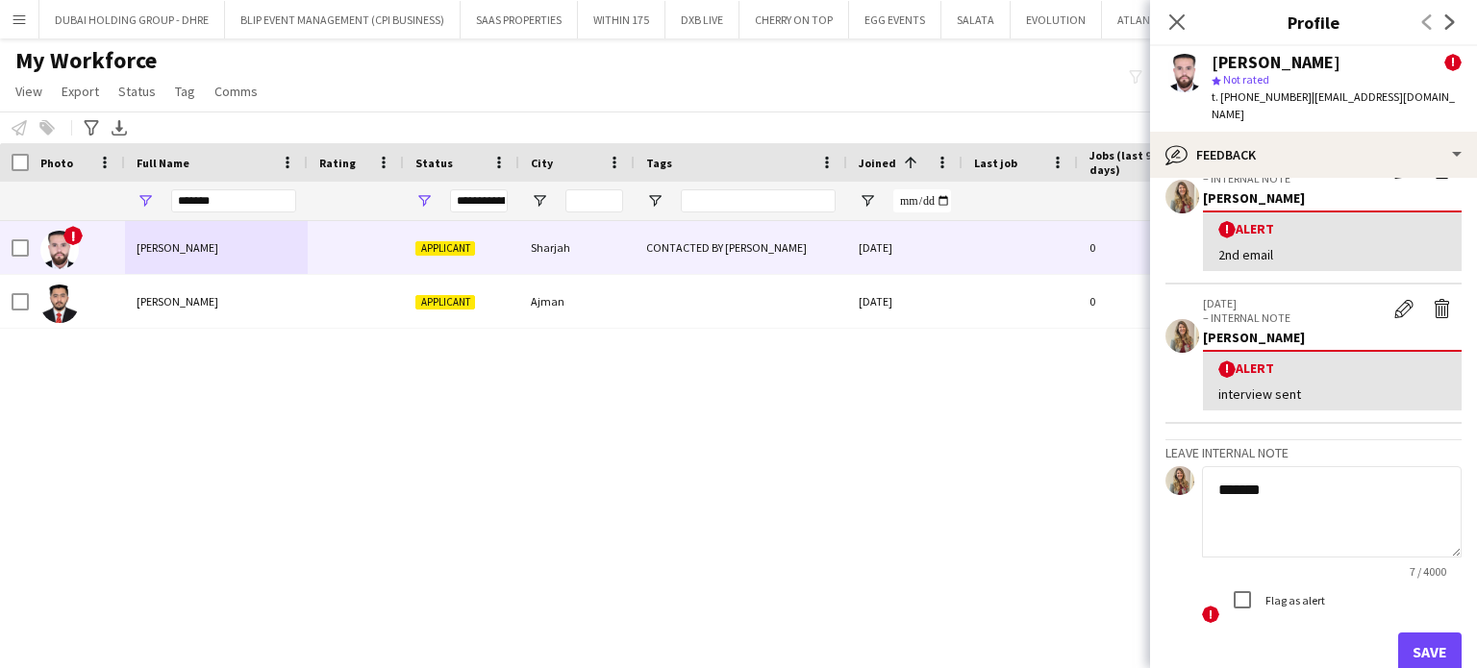
scroll to position [198, 0]
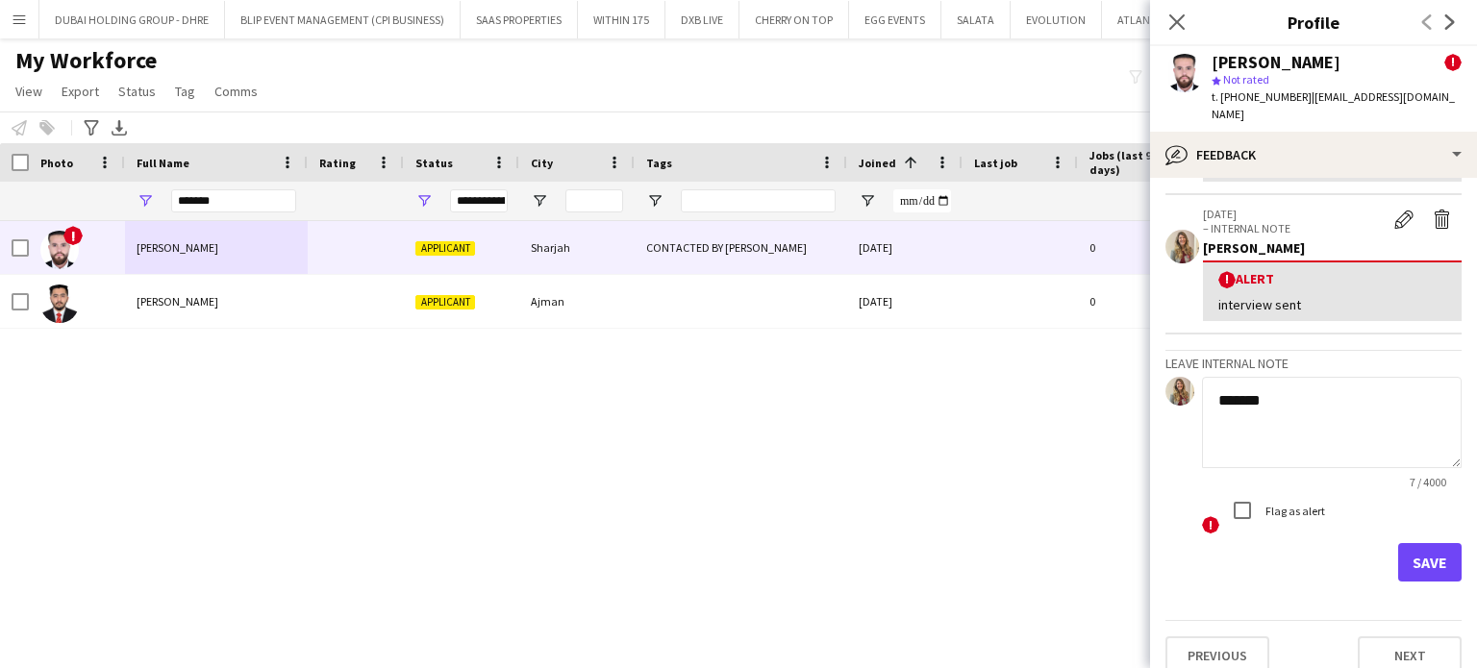
type textarea "*******"
click at [1424, 543] on button "Save" at bounding box center [1429, 562] width 63 height 38
drag, startPoint x: 251, startPoint y: 199, endPoint x: 28, endPoint y: 207, distance: 223.2
click at [31, 207] on div "**********" at bounding box center [989, 201] width 1978 height 38
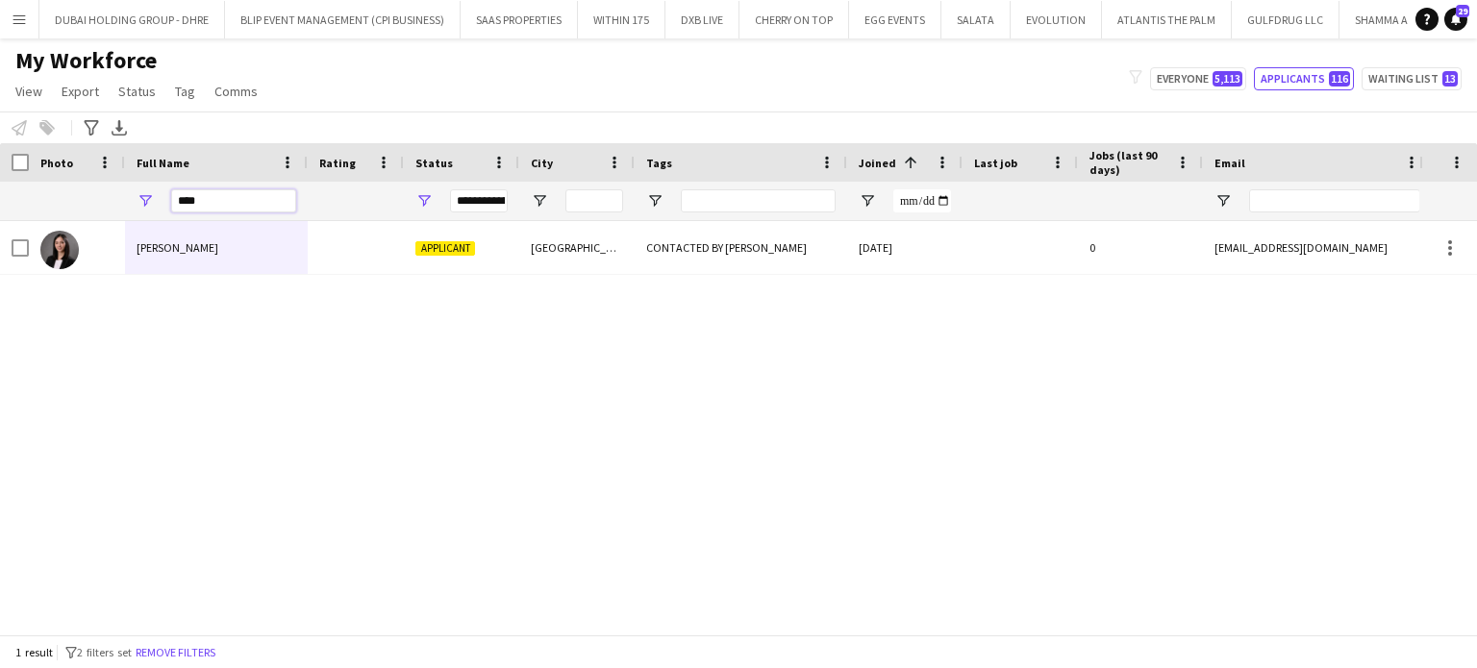
type input "****"
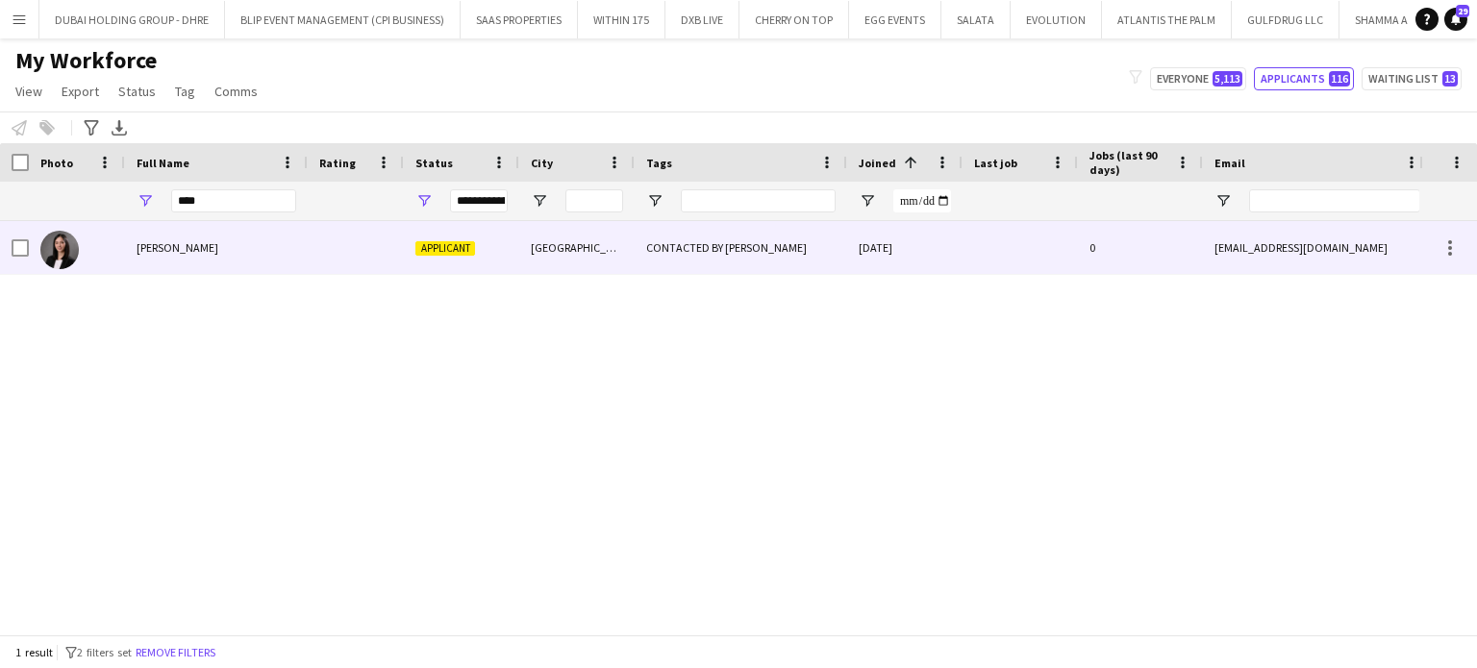
click at [204, 241] on span "Nishi Karla Rubio" at bounding box center [178, 247] width 82 height 14
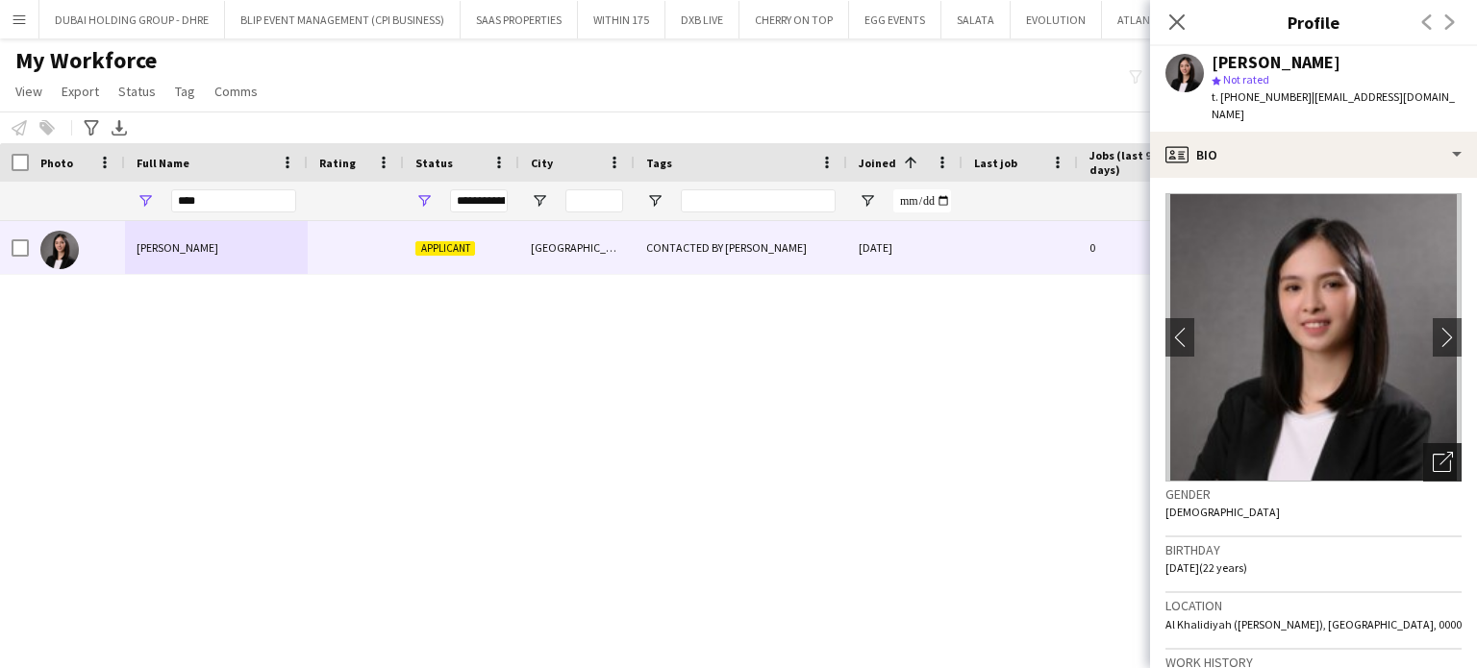
click at [1433, 452] on icon "Open photos pop-in" at bounding box center [1443, 462] width 20 height 20
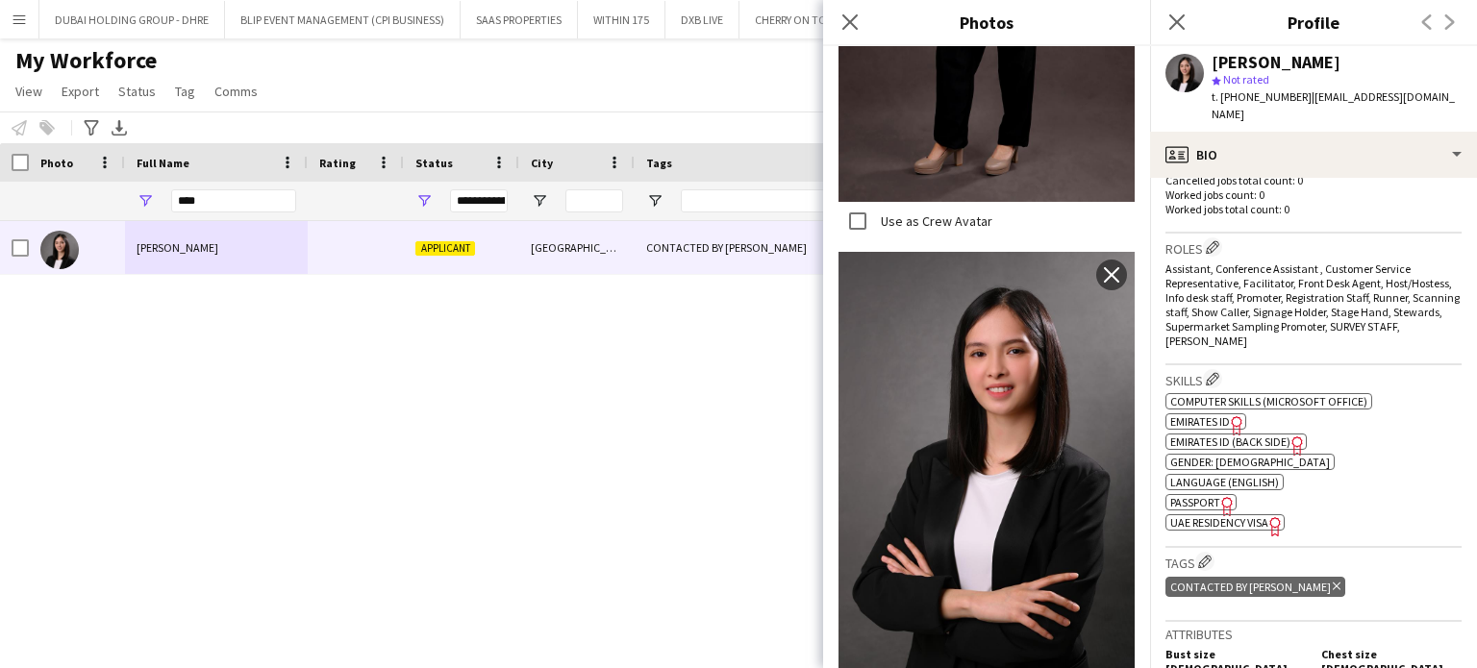
scroll to position [385, 0]
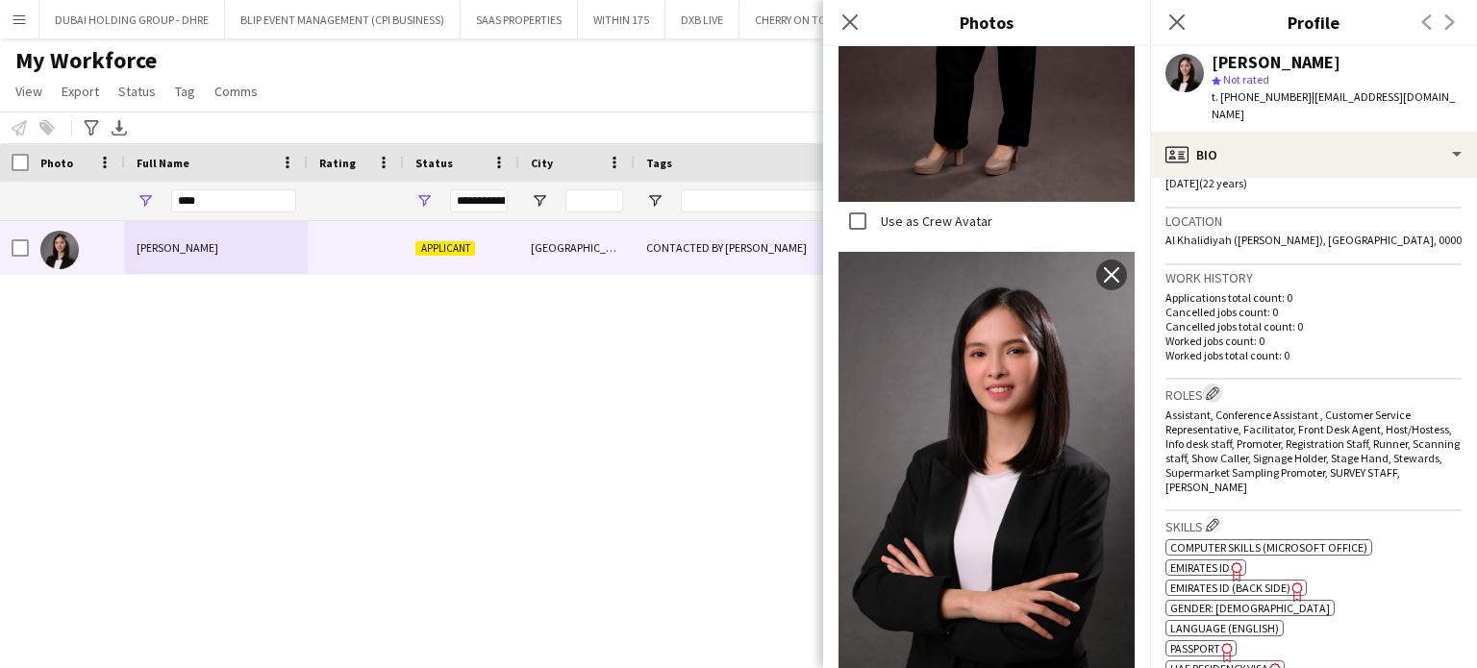
click at [1216, 387] on app-icon "Edit crew company roles" at bounding box center [1212, 393] width 13 height 13
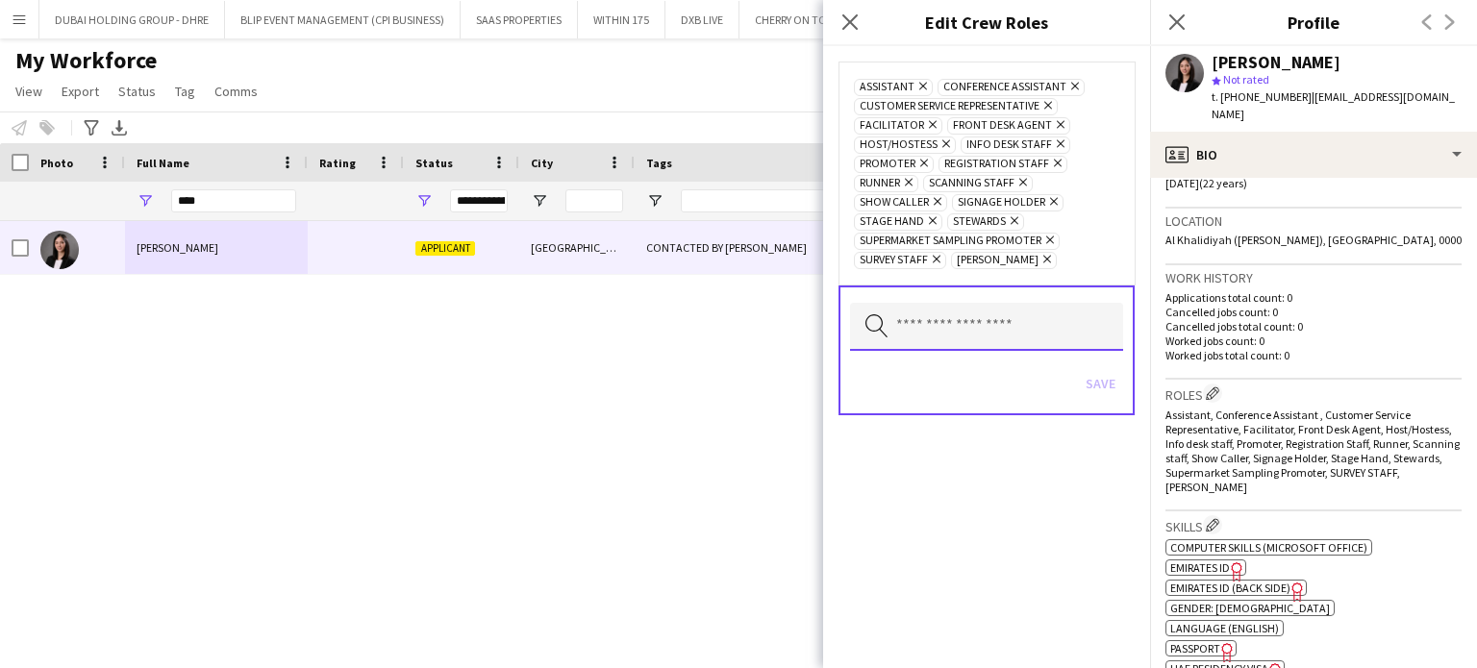
click at [982, 318] on input "text" at bounding box center [986, 327] width 273 height 48
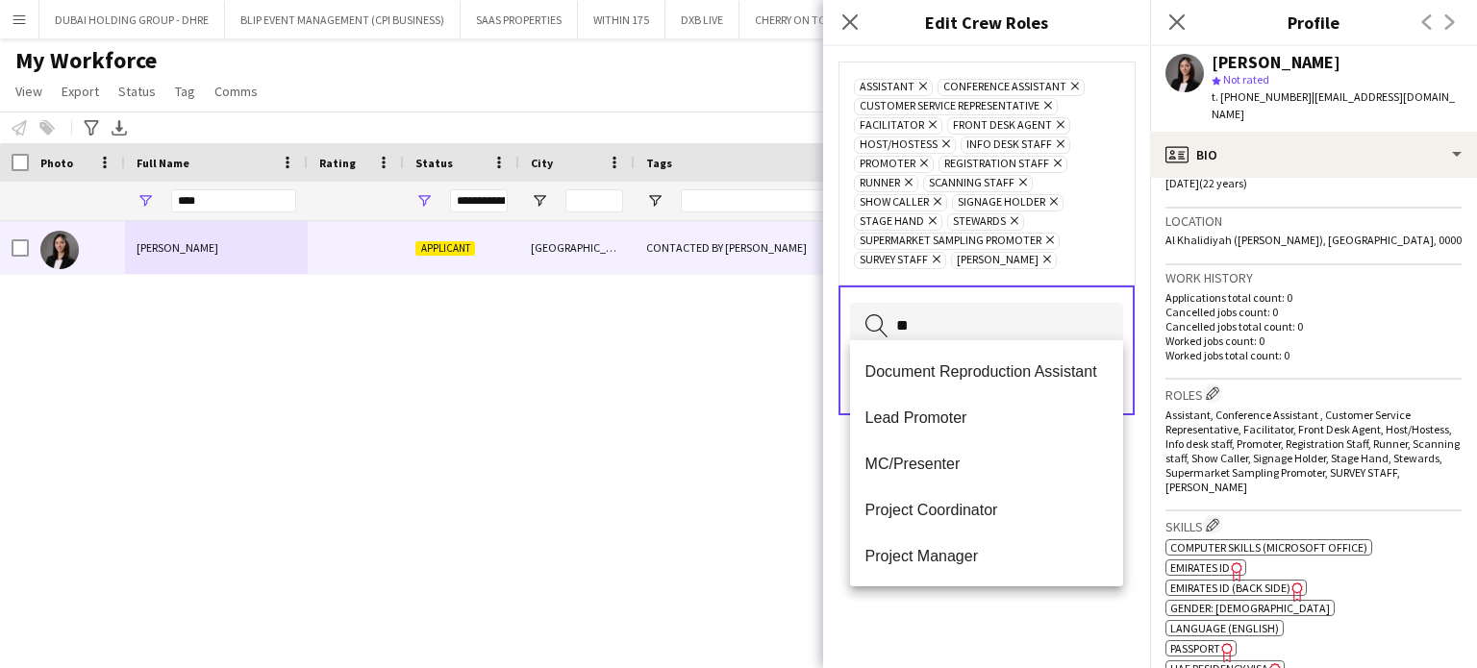
type input "*"
click at [940, 198] on icon at bounding box center [938, 202] width 8 height 8
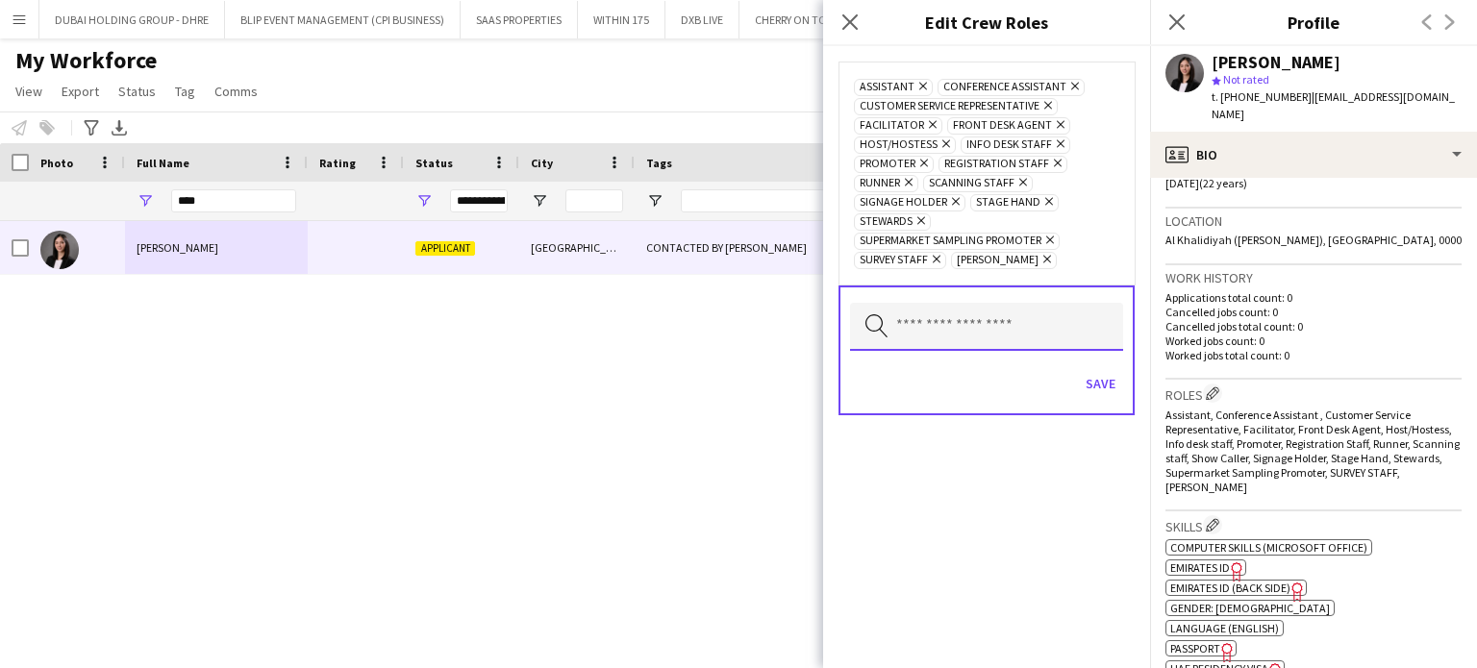
click at [921, 324] on input "text" at bounding box center [986, 327] width 273 height 48
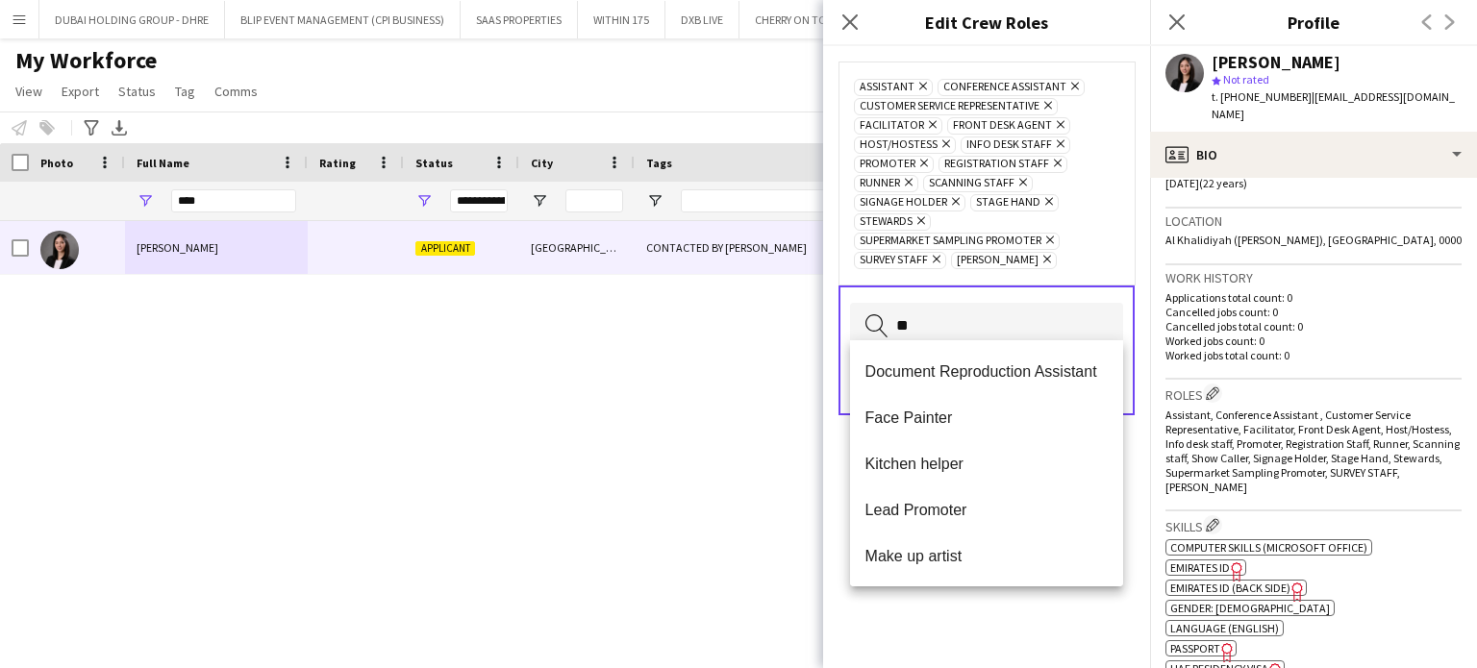
type input "***"
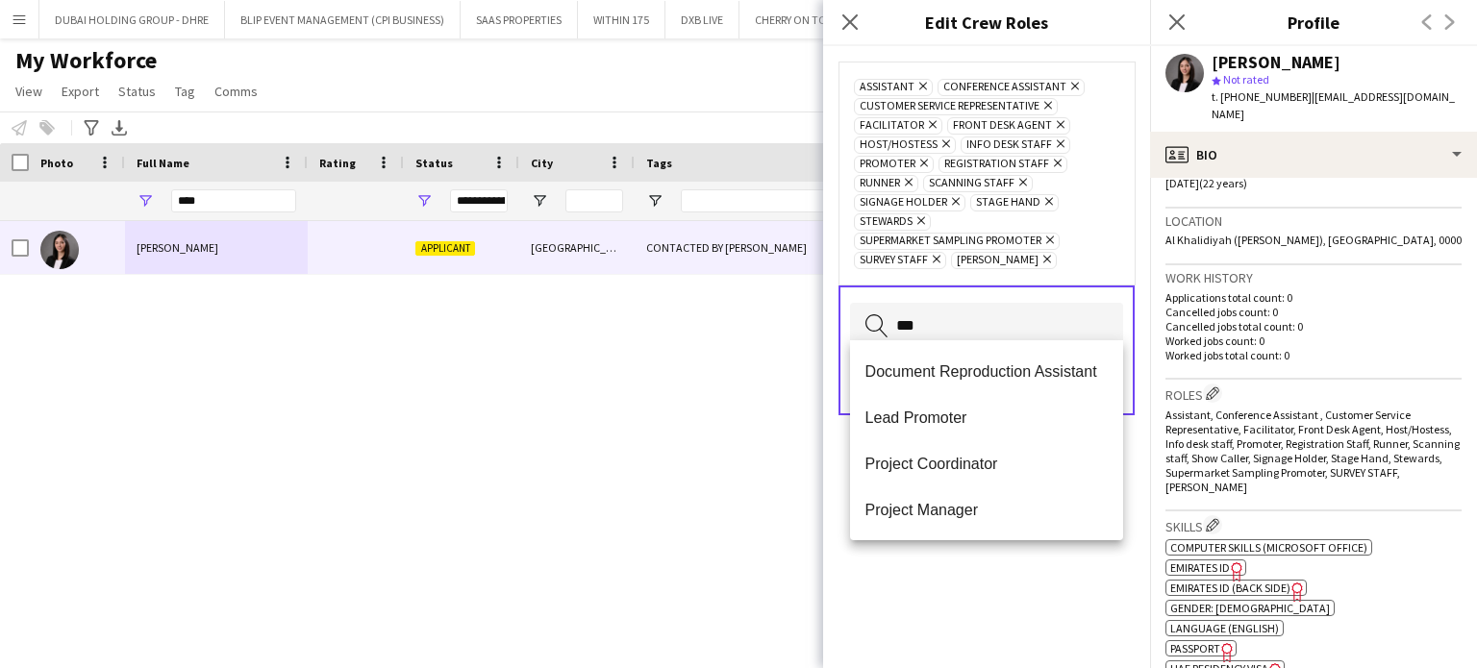
drag, startPoint x: 853, startPoint y: 313, endPoint x: 834, endPoint y: 308, distance: 19.8
click at [835, 308] on form "Assistant Remove Conference Assistant Remove Customer Service Representative Re…" at bounding box center [986, 257] width 327 height 423
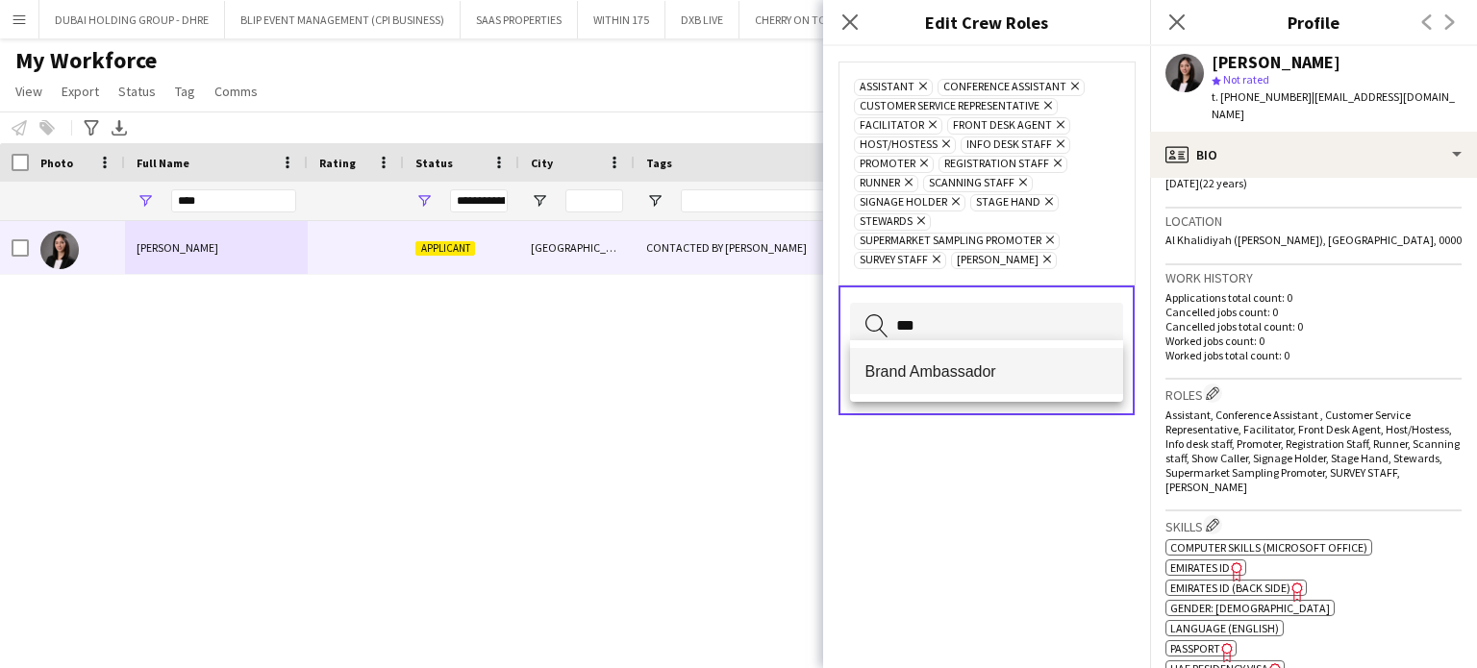
type input "***"
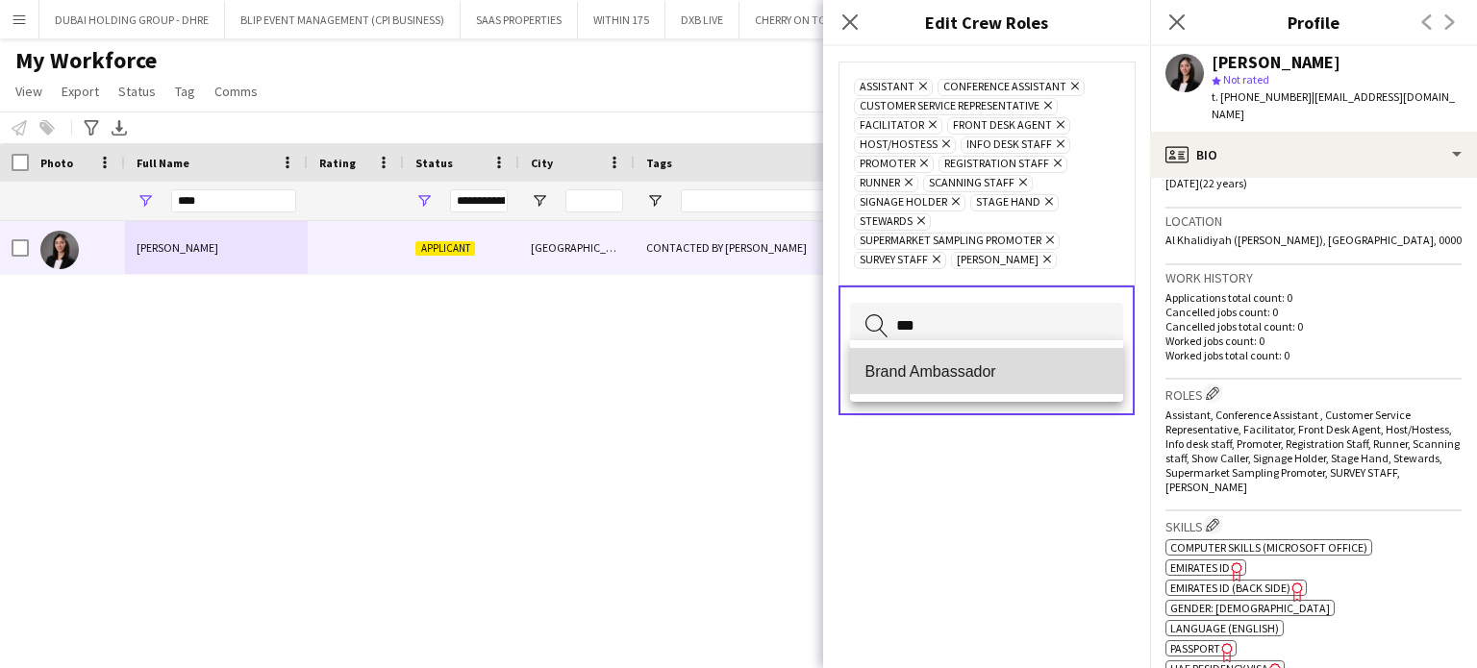
click at [959, 374] on span "Brand Ambassador" at bounding box center [986, 372] width 243 height 18
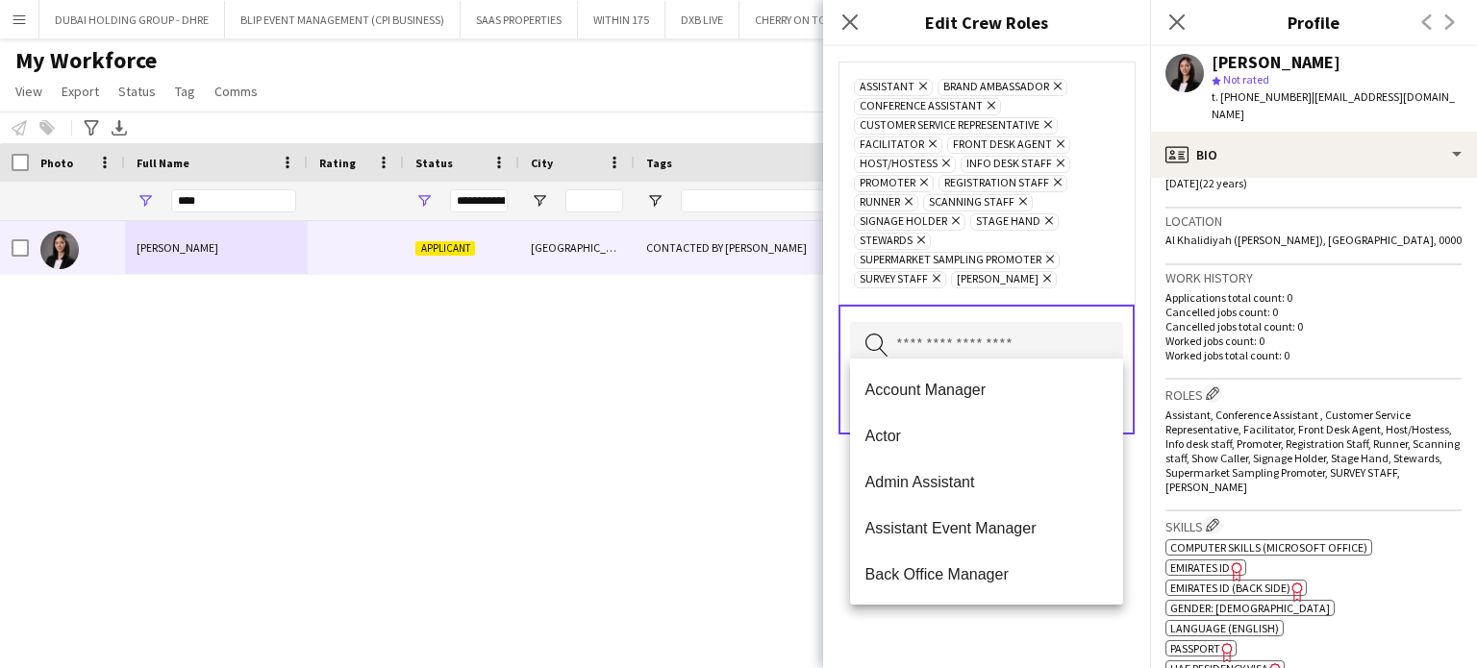
click at [1001, 630] on div "Assistant Remove Brand Ambassador Remove Conference Assistant Remove Customer S…" at bounding box center [986, 357] width 327 height 622
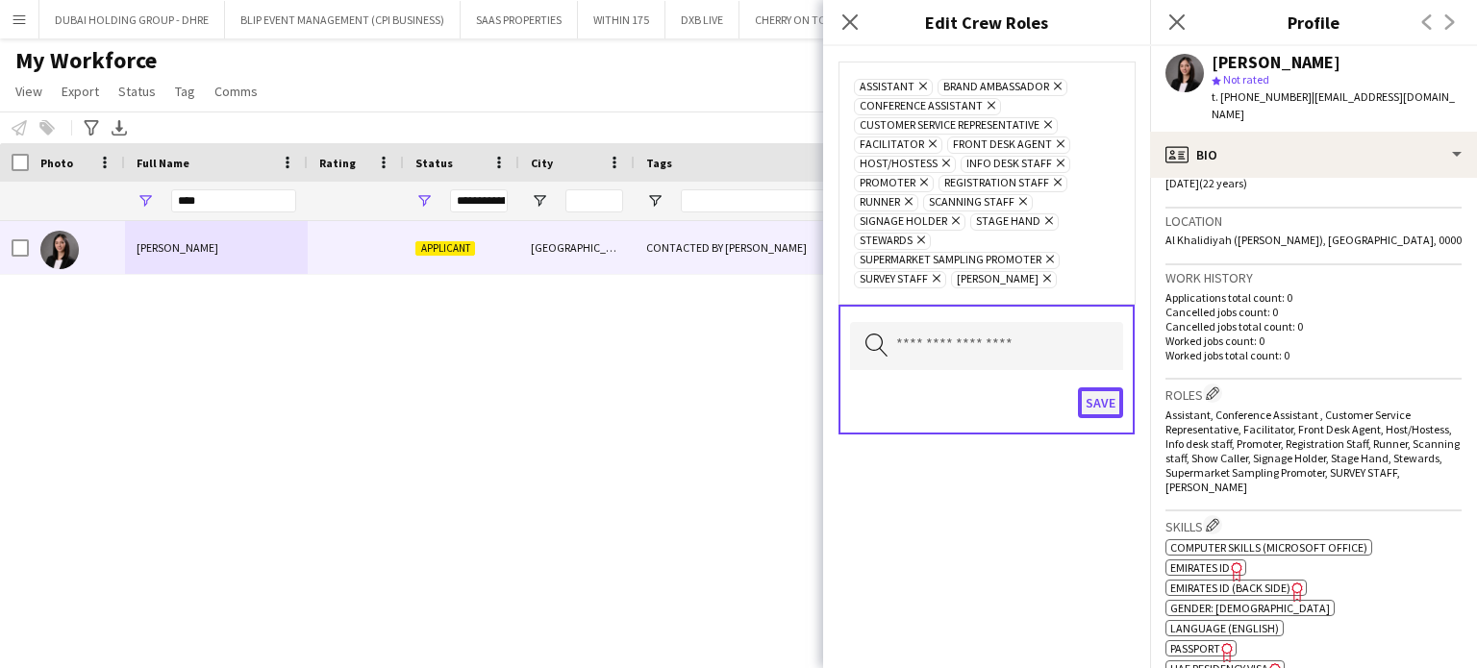
click at [1104, 391] on button "Save" at bounding box center [1100, 403] width 45 height 31
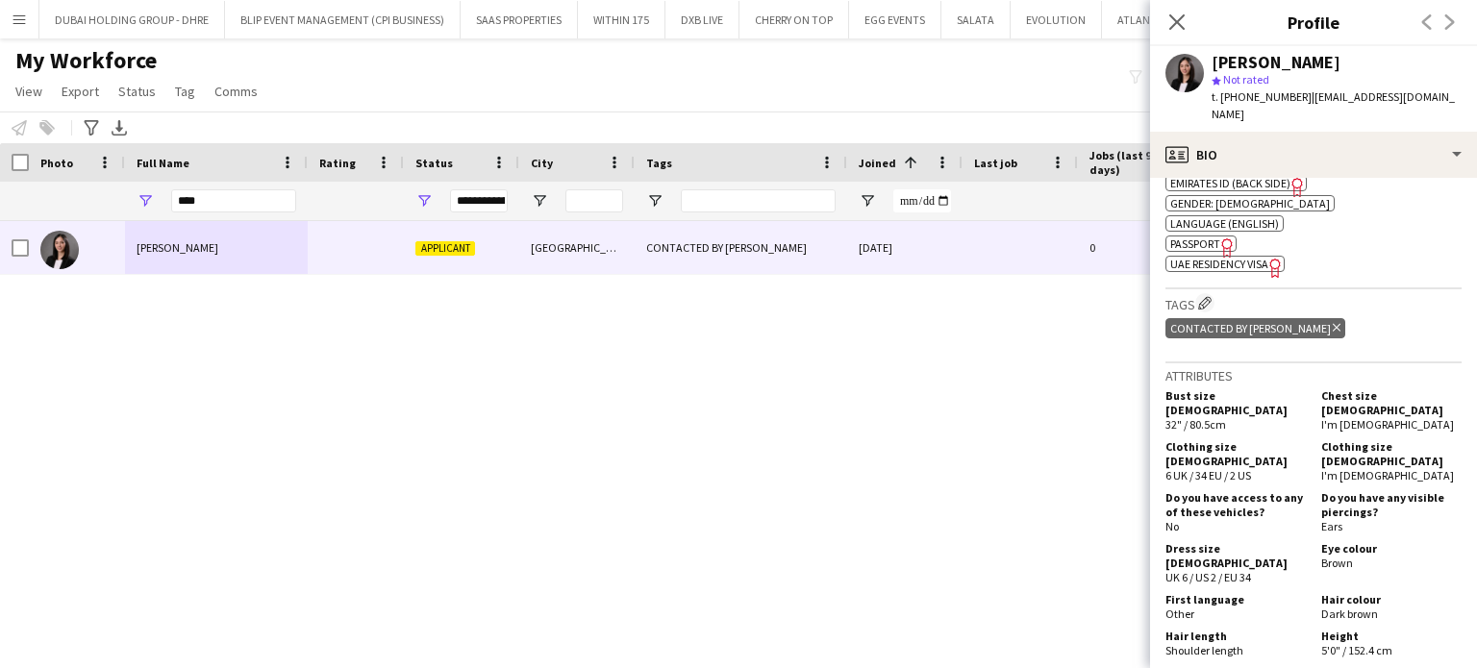
scroll to position [865, 0]
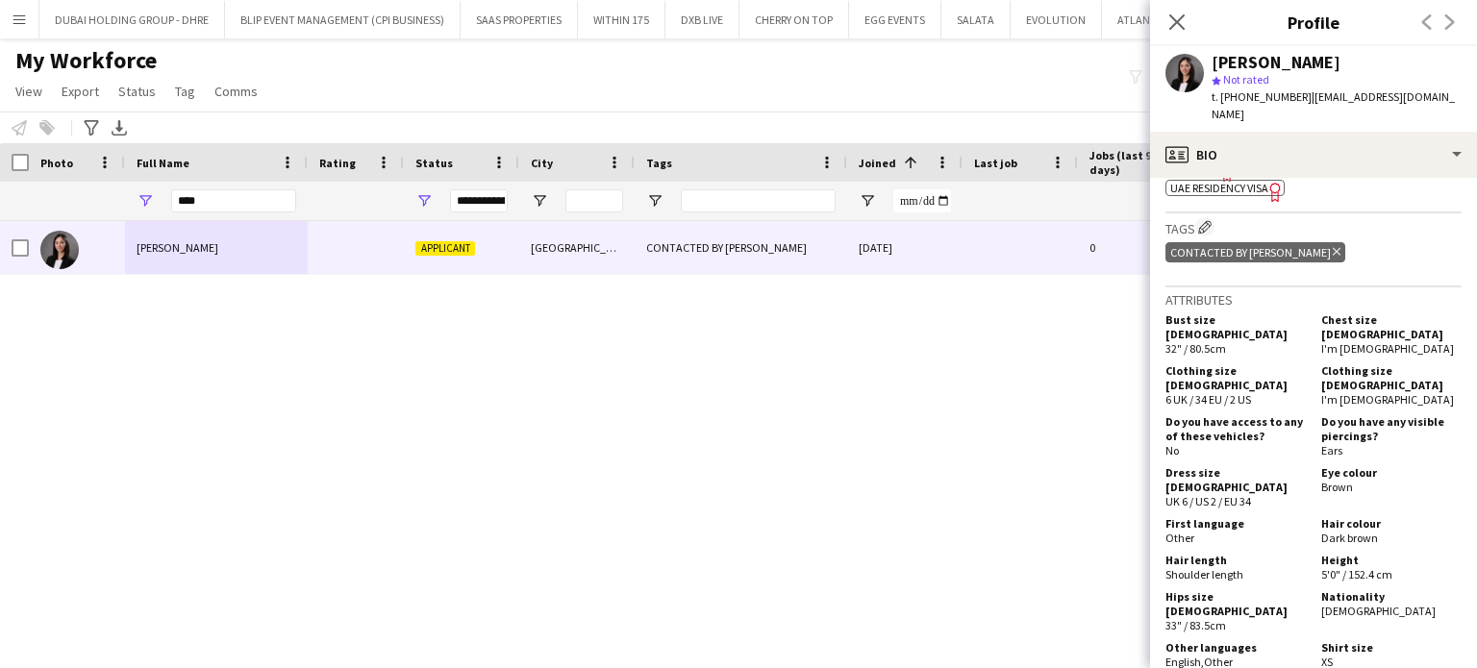
click at [913, 490] on div "Nishi Karla Rubio Applicant Abu Dhabi CONTACTED BY VIVIANE 15-09-2025 0 nishi.r…" at bounding box center [709, 420] width 1419 height 399
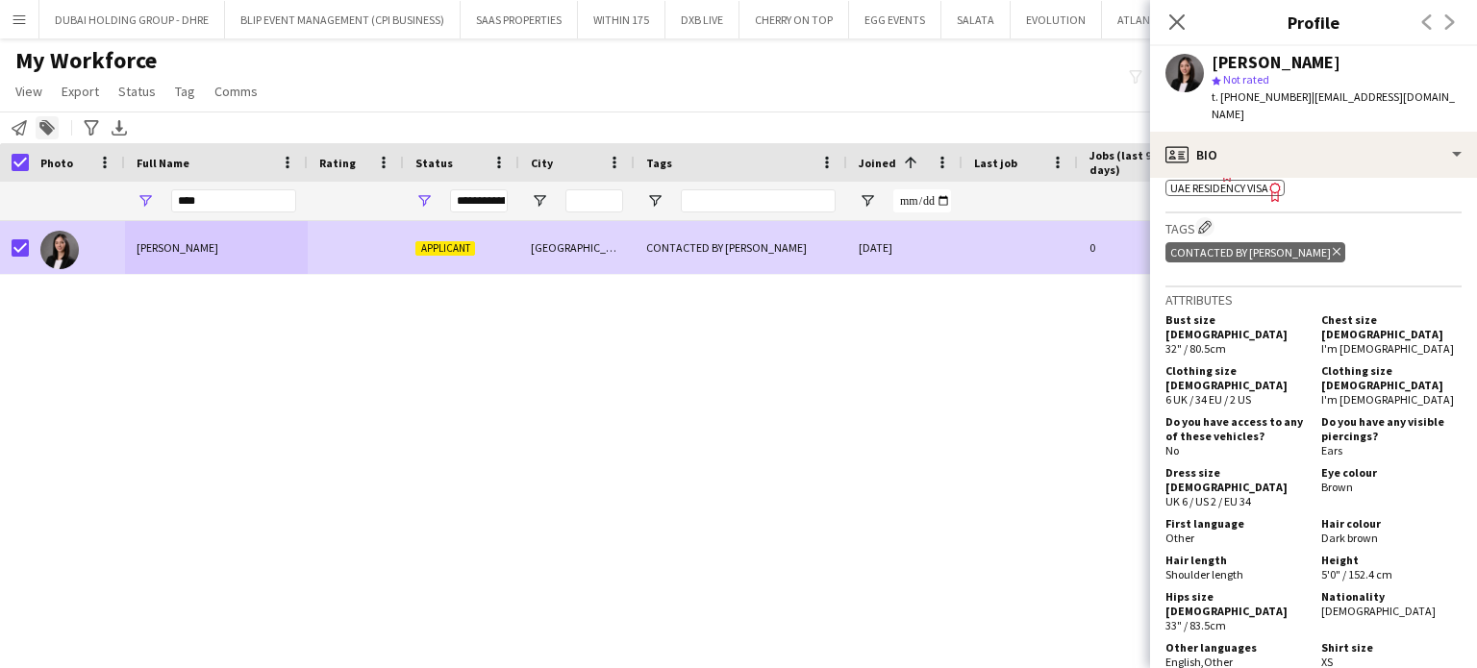
click at [43, 125] on icon "Add to tag" at bounding box center [46, 127] width 15 height 15
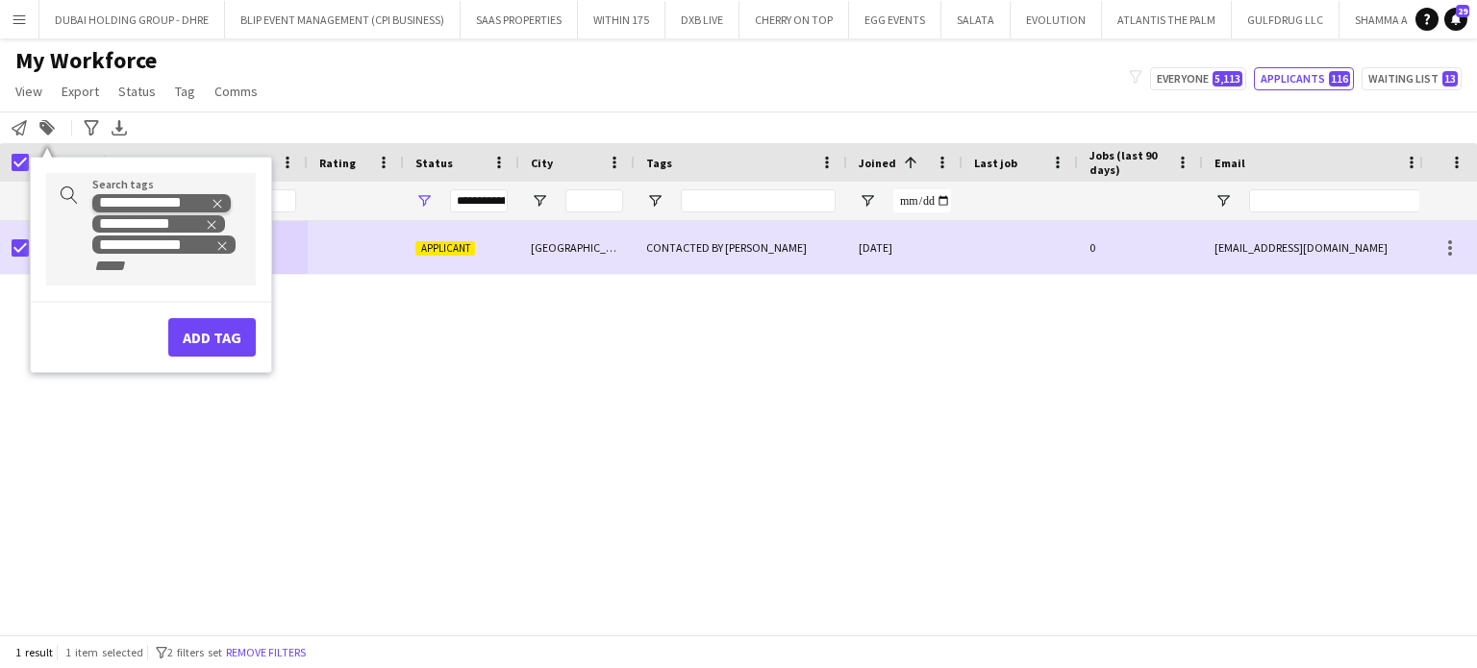
click at [218, 204] on icon "Remove tag" at bounding box center [217, 204] width 9 height 9
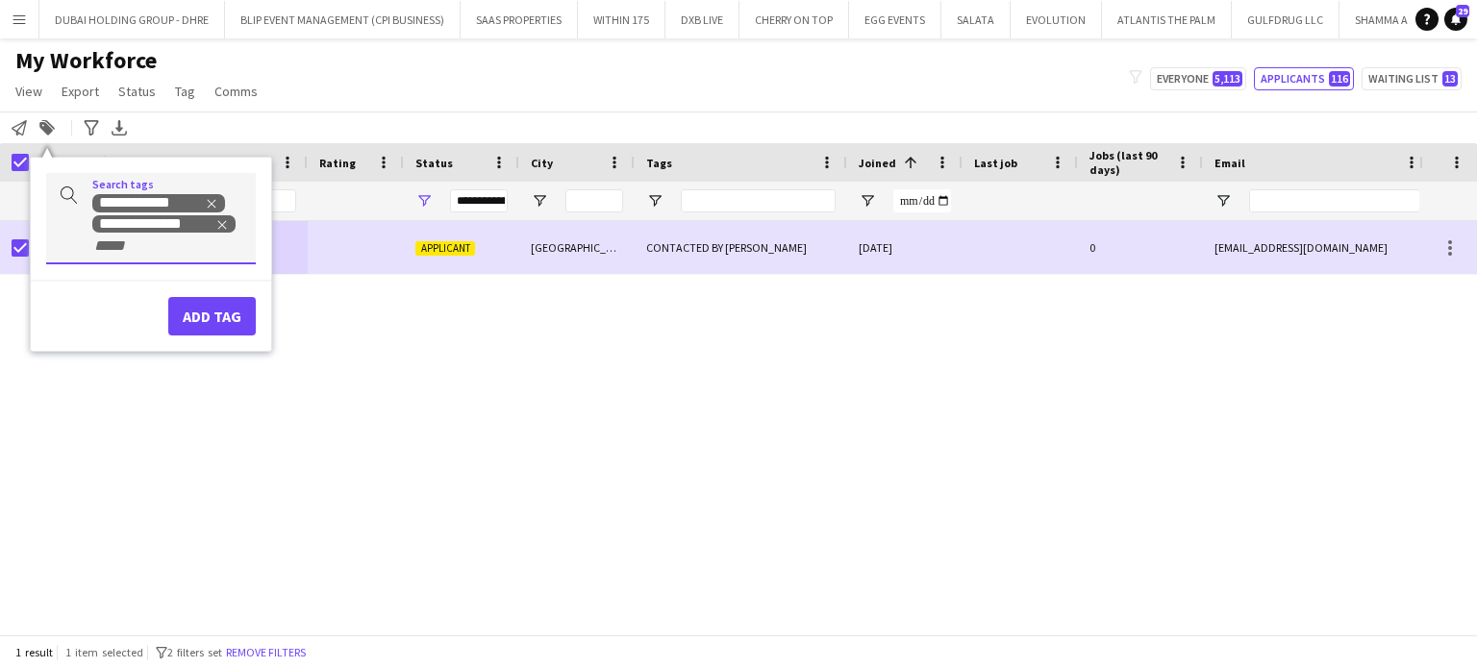
click at [213, 212] on div "**********" at bounding box center [166, 223] width 148 height 63
click at [214, 200] on icon "Remove tag" at bounding box center [212, 204] width 9 height 9
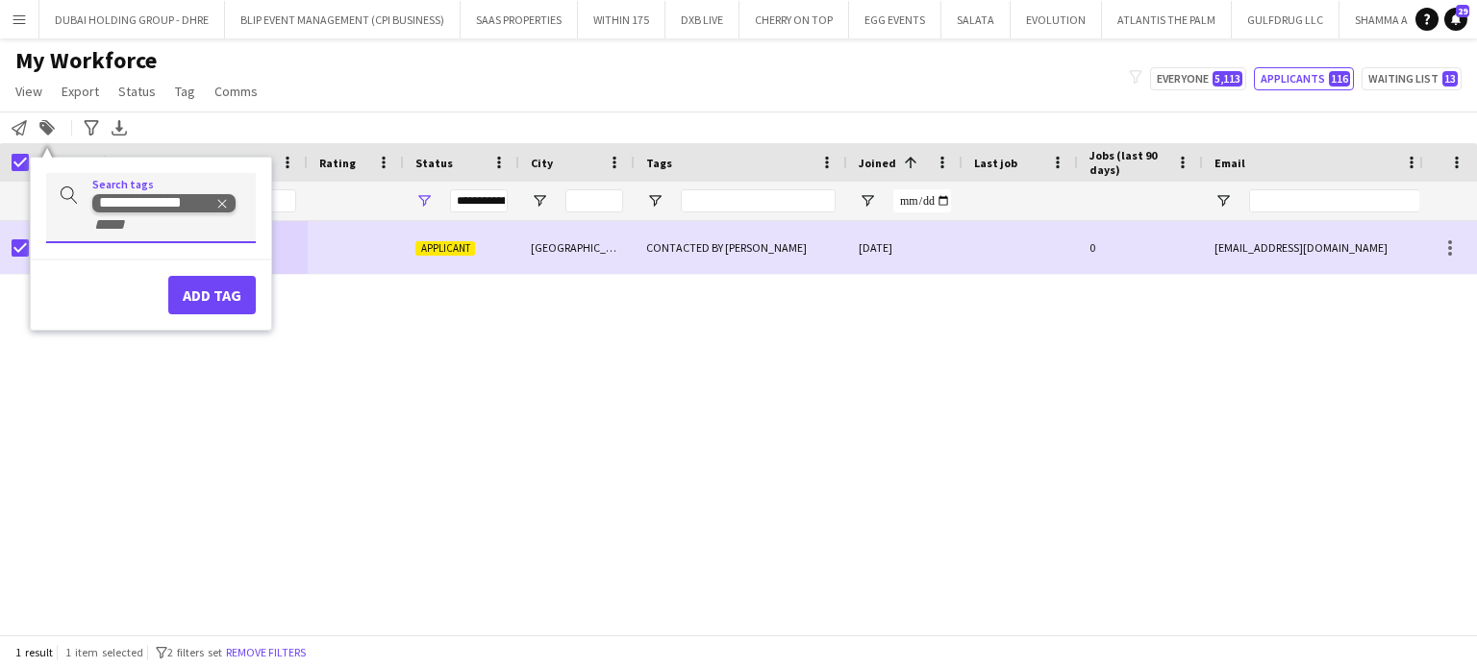
click at [219, 199] on icon "Remove tag" at bounding box center [221, 203] width 13 height 13
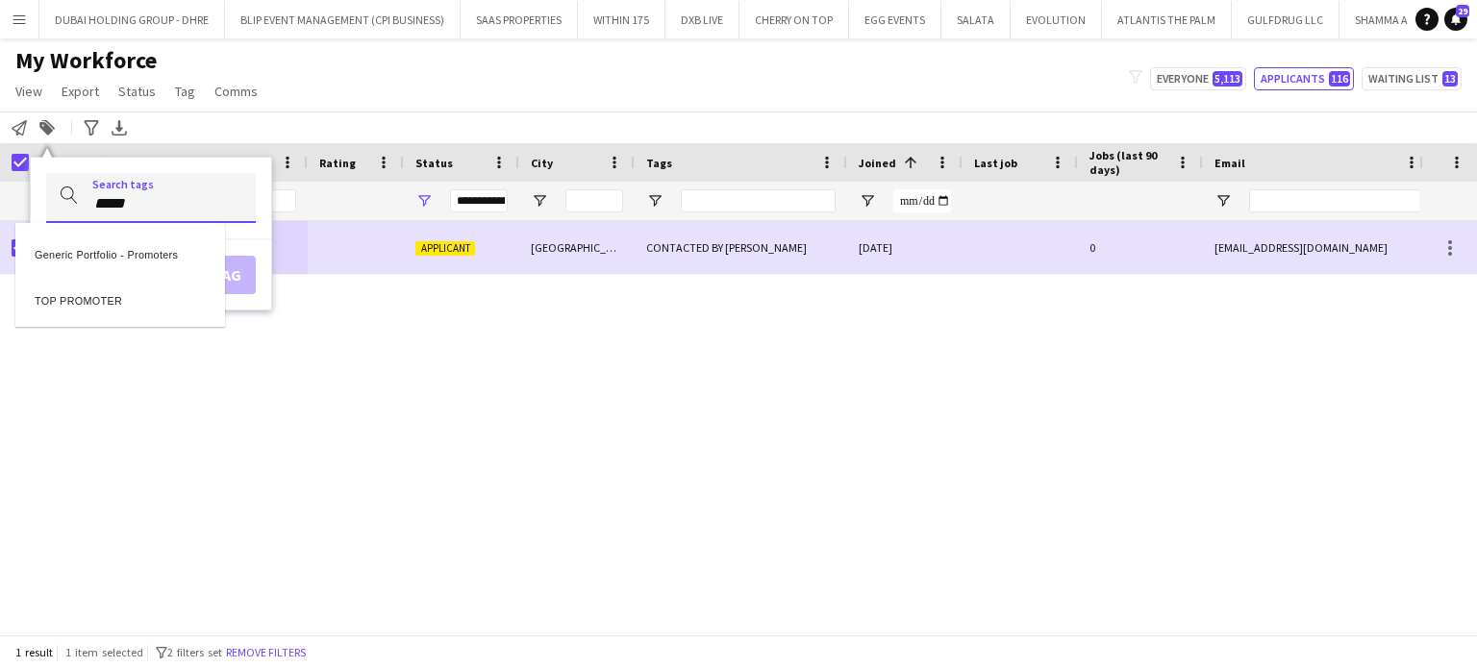
type input "*****"
click at [108, 296] on div "TOP PROMOTER" at bounding box center [120, 298] width 210 height 46
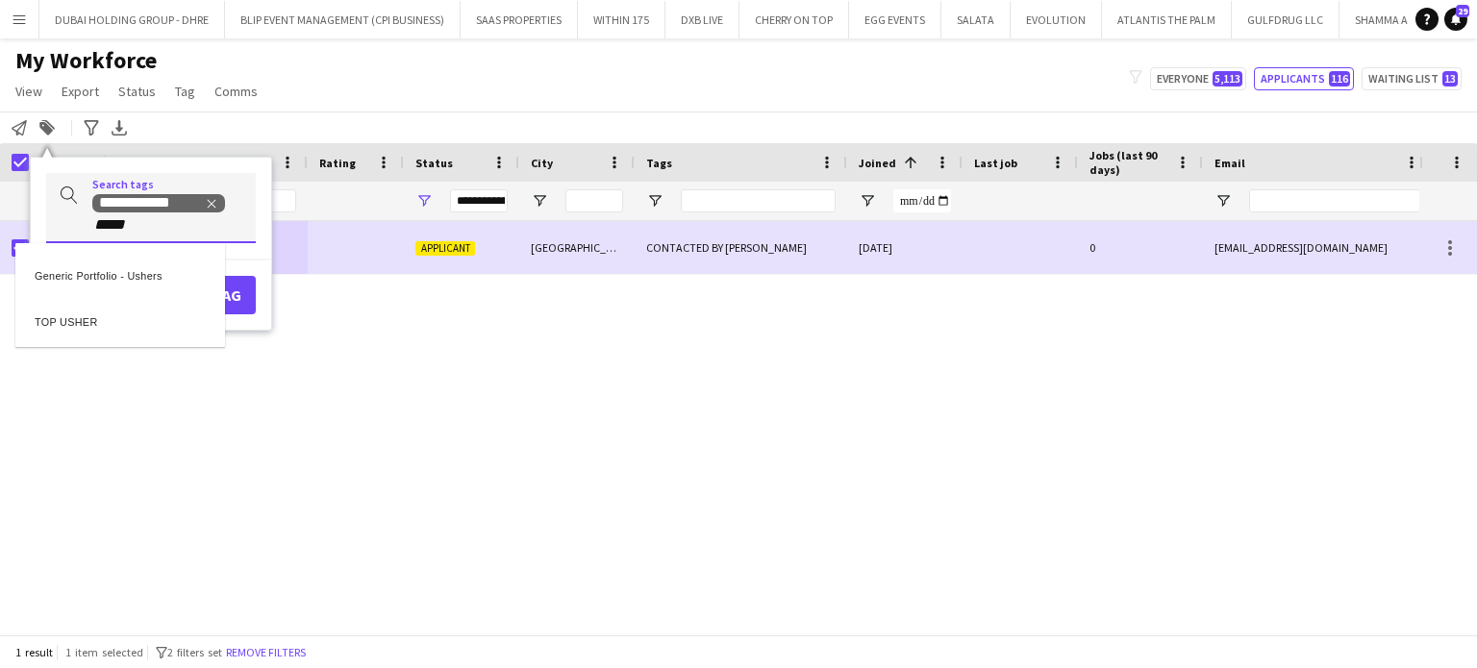
type input "*****"
click at [127, 325] on div "TOP USHER" at bounding box center [120, 318] width 210 height 46
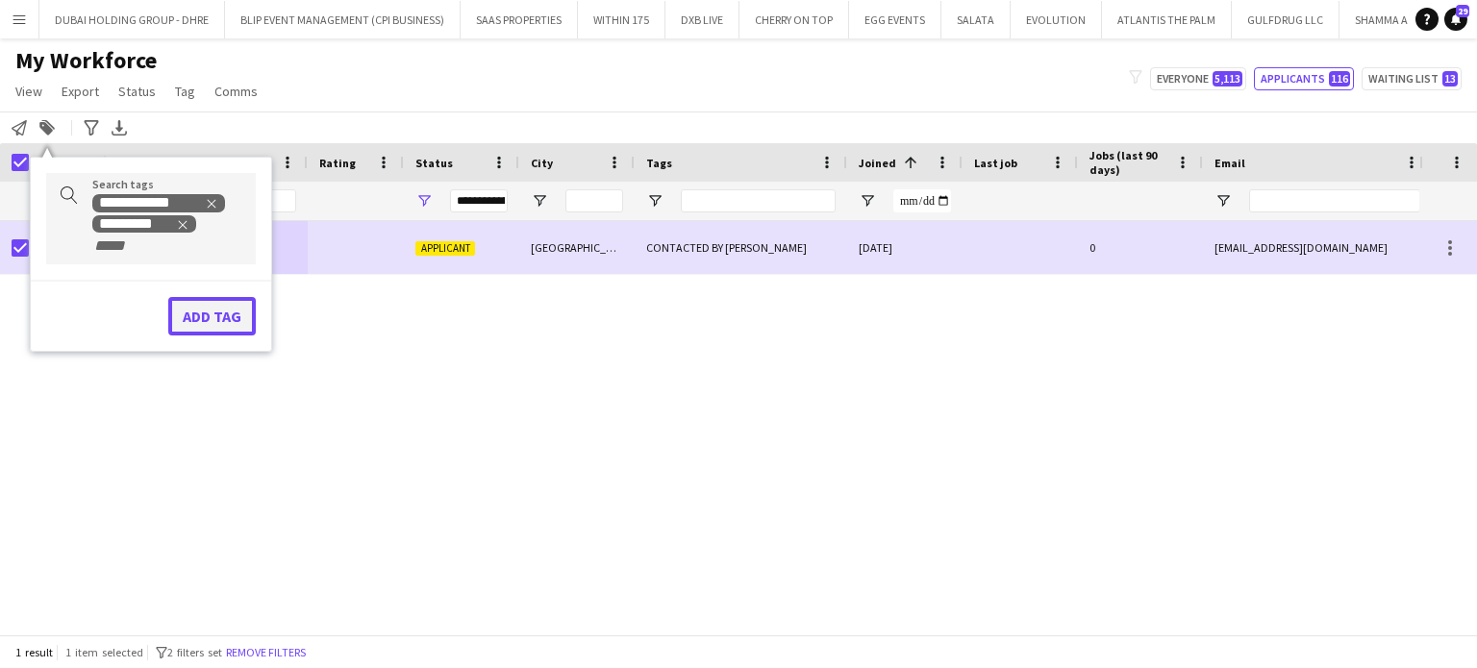
click at [223, 312] on button "Add tag" at bounding box center [212, 316] width 88 height 38
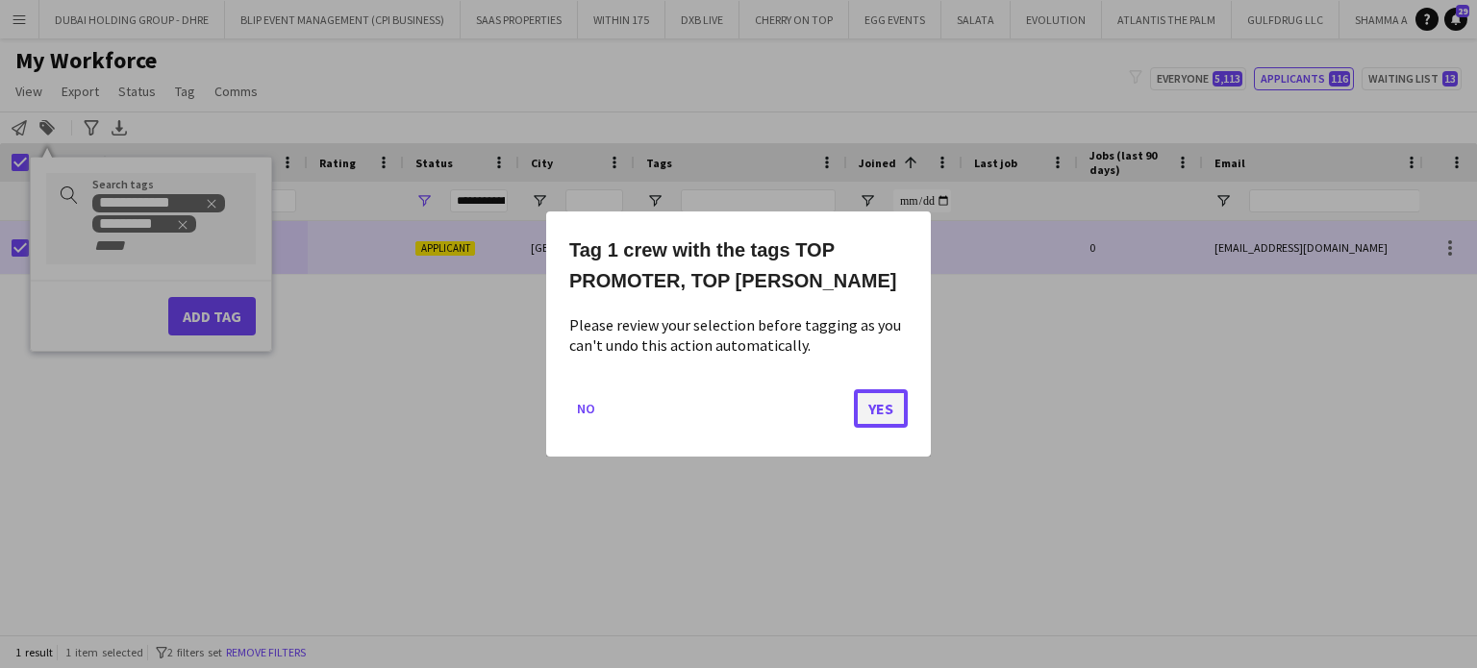
click at [885, 412] on button "Yes" at bounding box center [881, 408] width 54 height 38
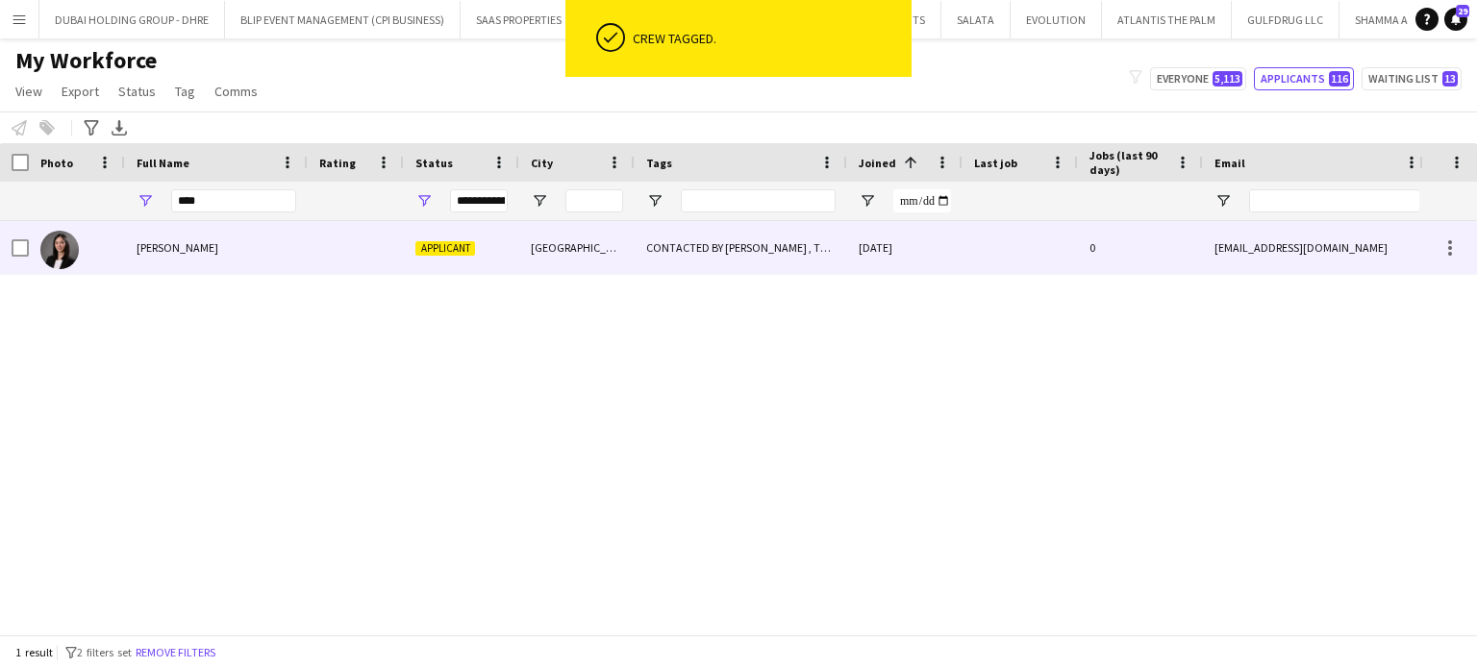
click at [558, 249] on div "Abu Dhabi" at bounding box center [576, 247] width 115 height 53
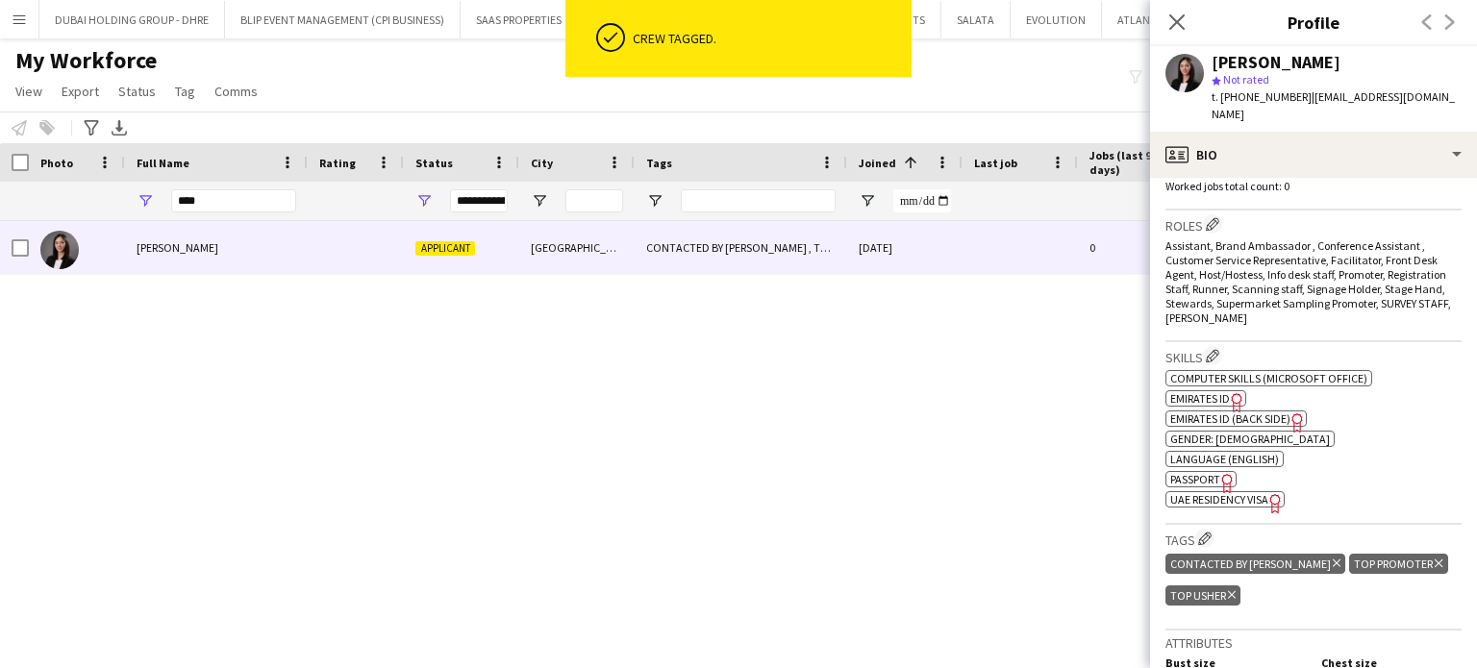
scroll to position [769, 0]
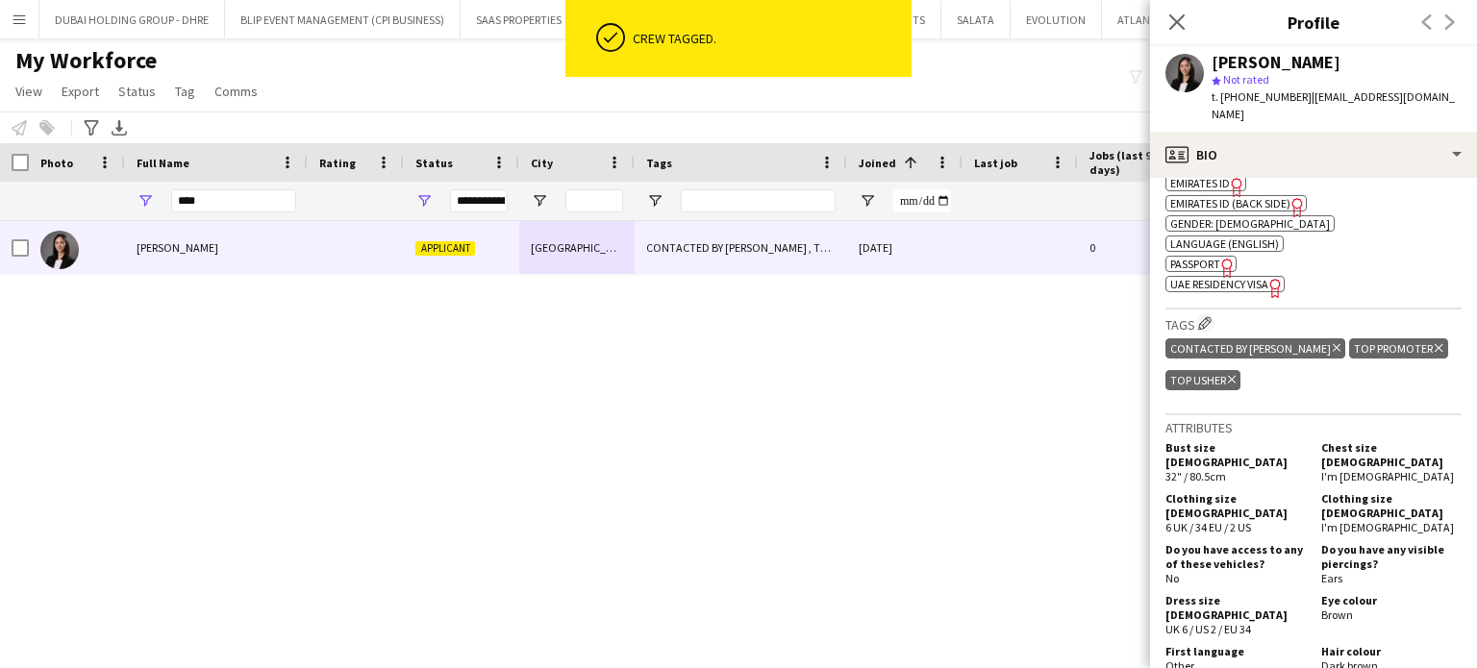
click at [1333, 342] on icon "Delete tag" at bounding box center [1337, 348] width 8 height 12
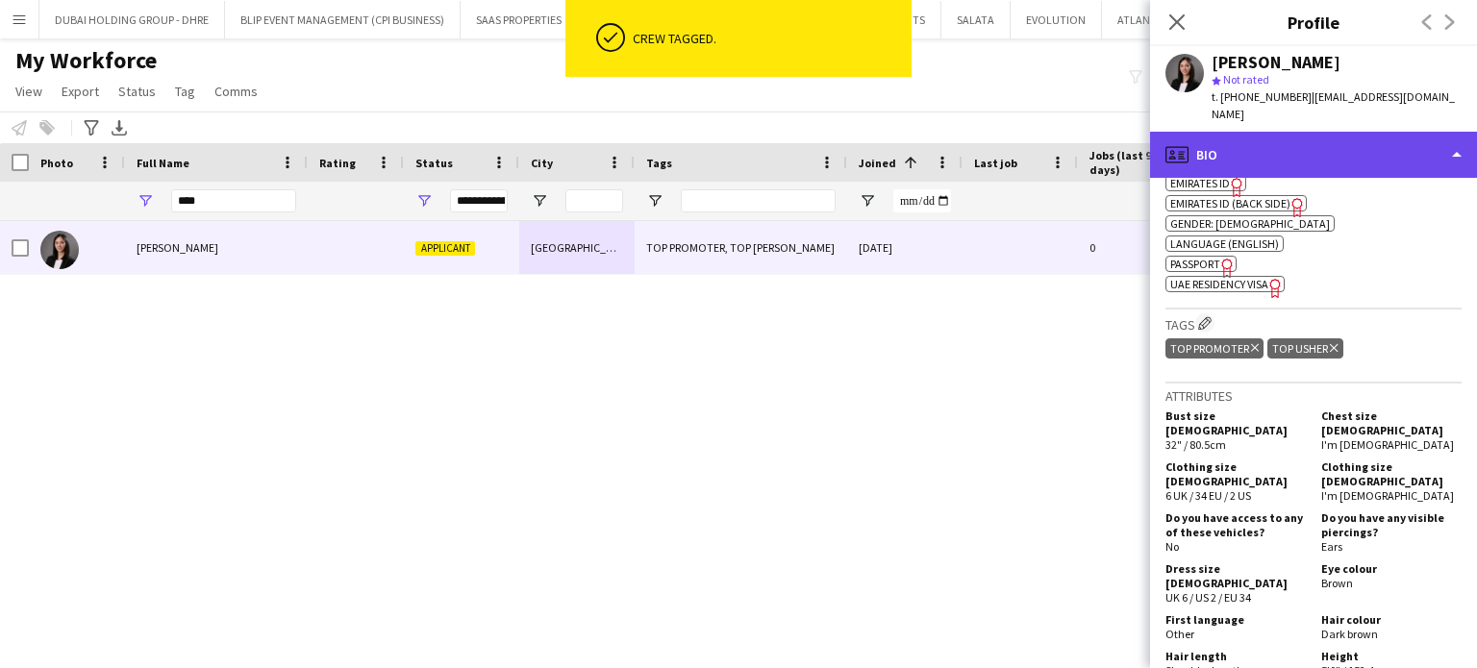
click at [1450, 132] on div "profile Bio" at bounding box center [1313, 155] width 327 height 46
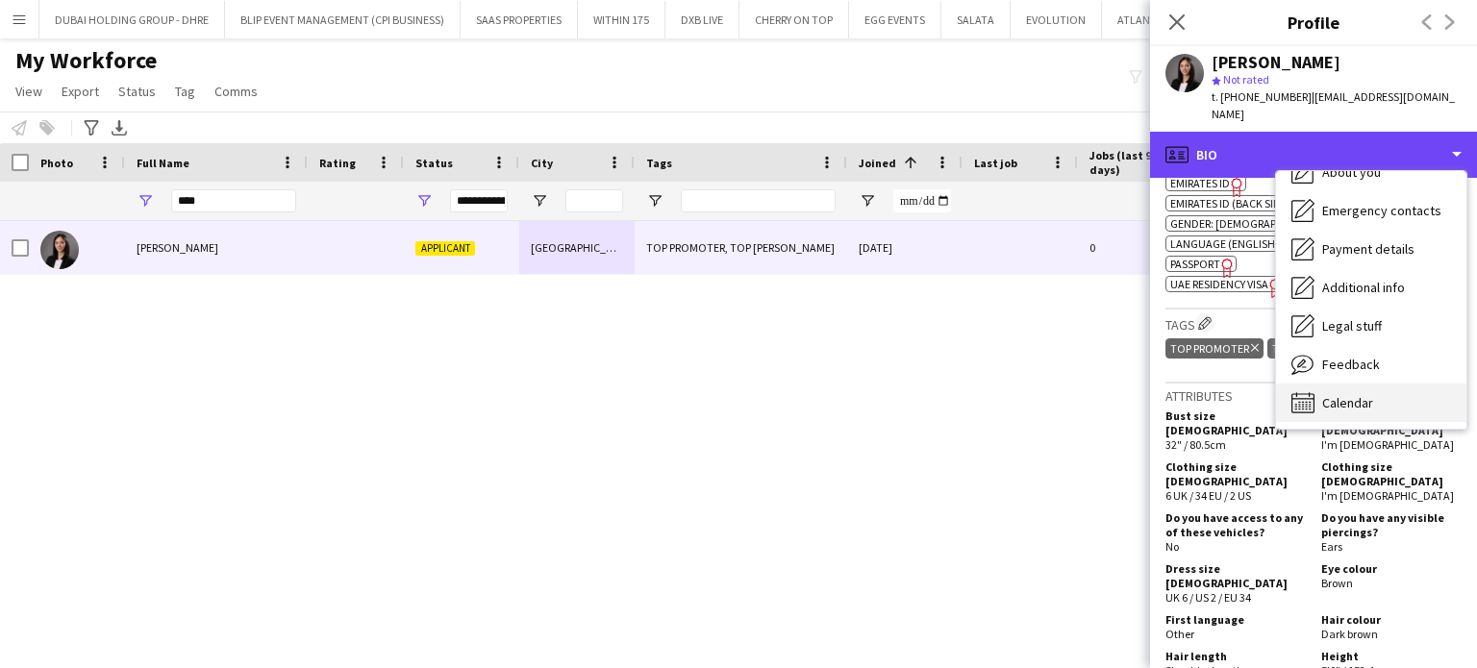
scroll to position [104, 0]
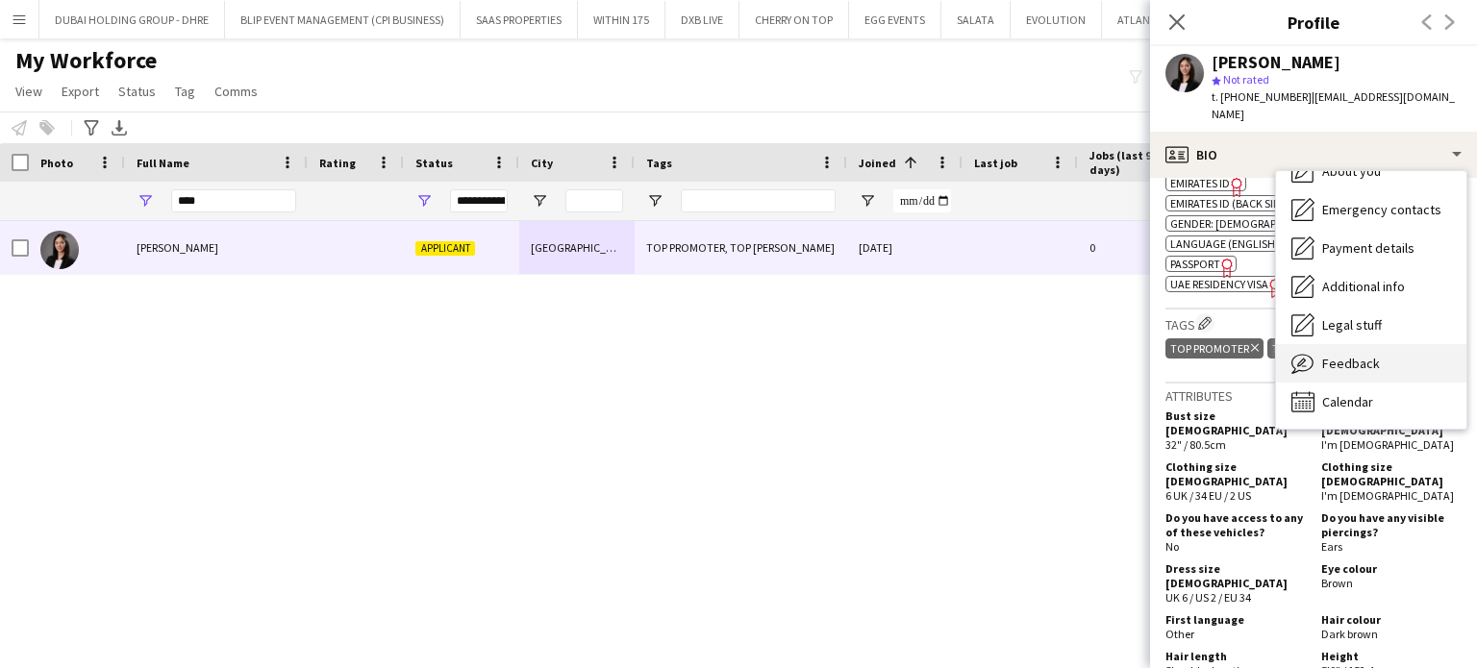
click at [1365, 355] on span "Feedback" at bounding box center [1351, 363] width 58 height 17
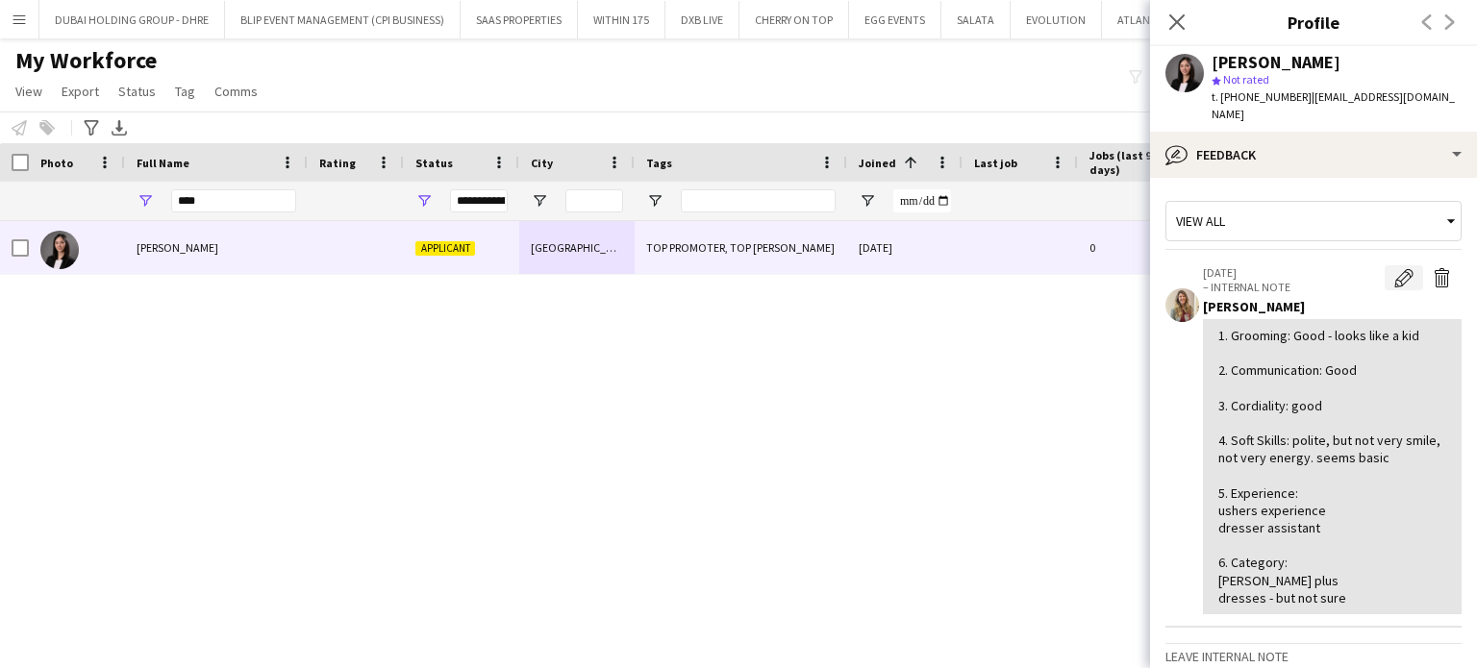
click at [1396, 268] on app-icon "Edit internal note" at bounding box center [1403, 277] width 19 height 19
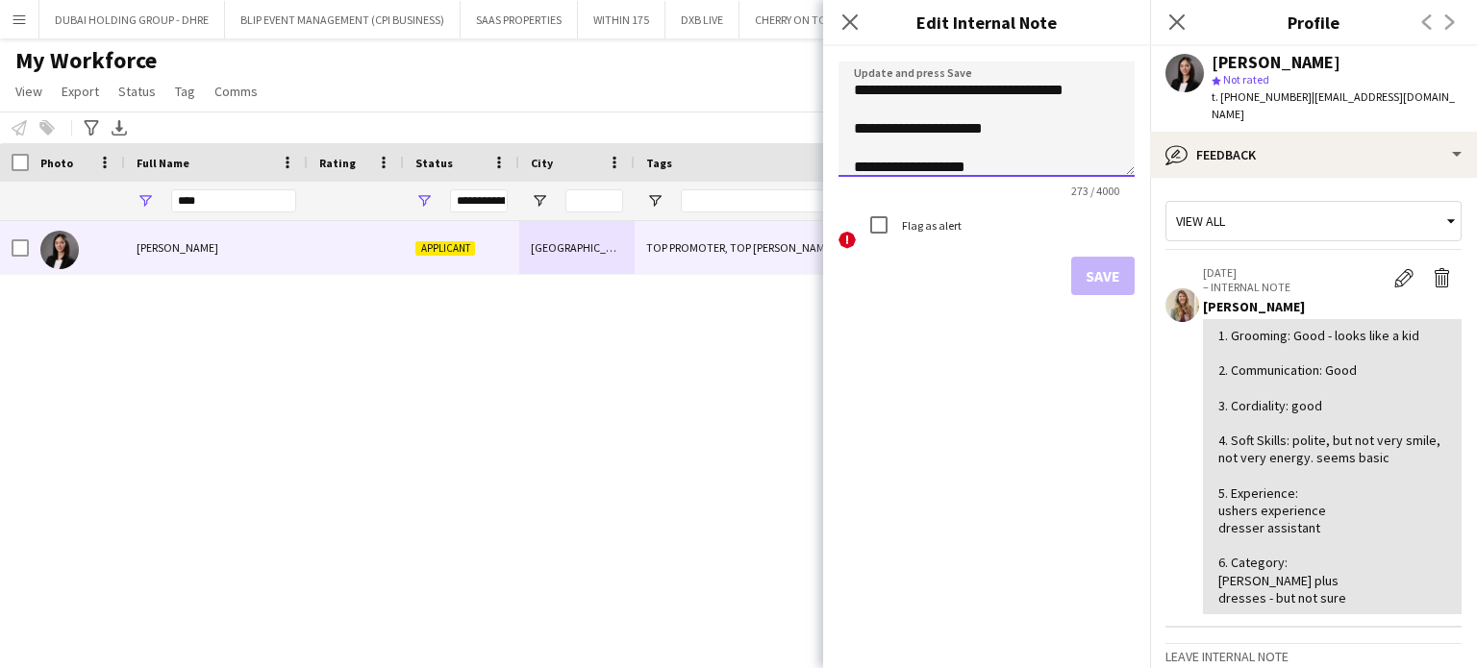
click at [1129, 176] on textarea "**********" at bounding box center [987, 119] width 296 height 115
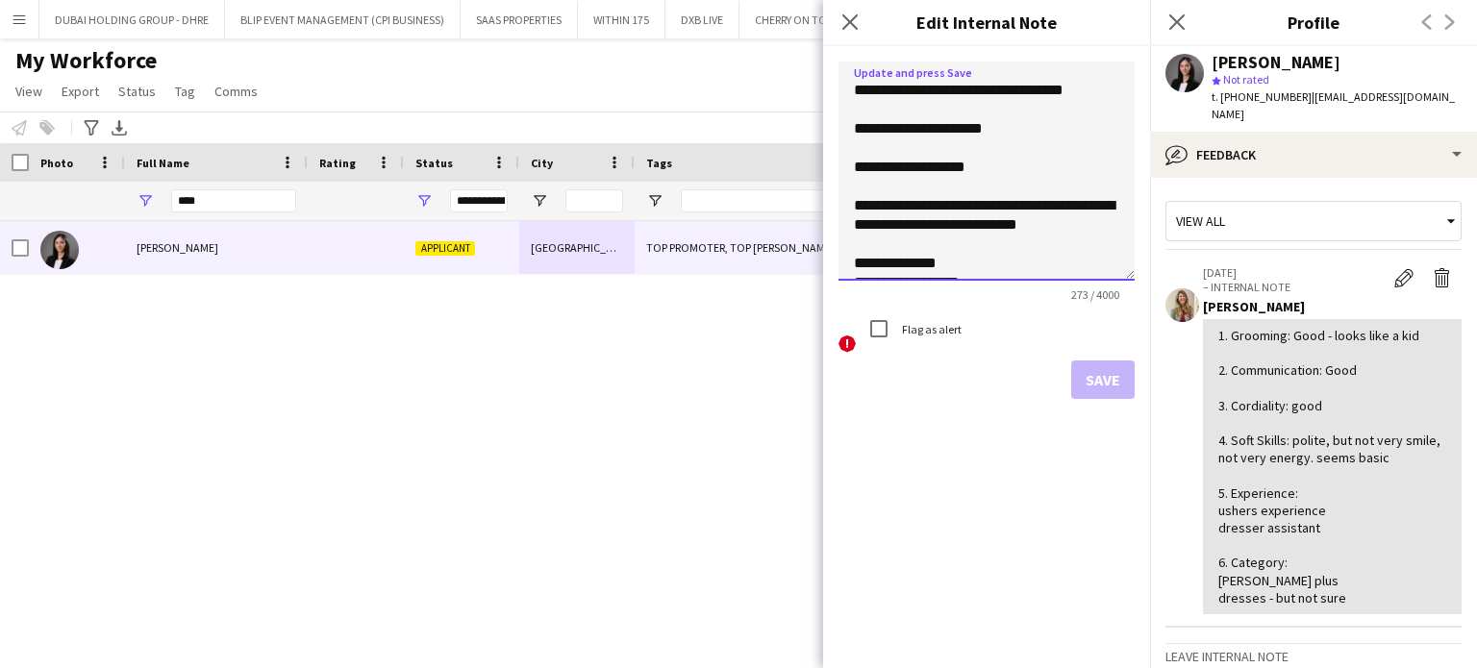
drag, startPoint x: 1124, startPoint y: 172, endPoint x: 1132, endPoint y: 335, distance: 162.7
click at [1132, 281] on textarea "**********" at bounding box center [987, 171] width 296 height 219
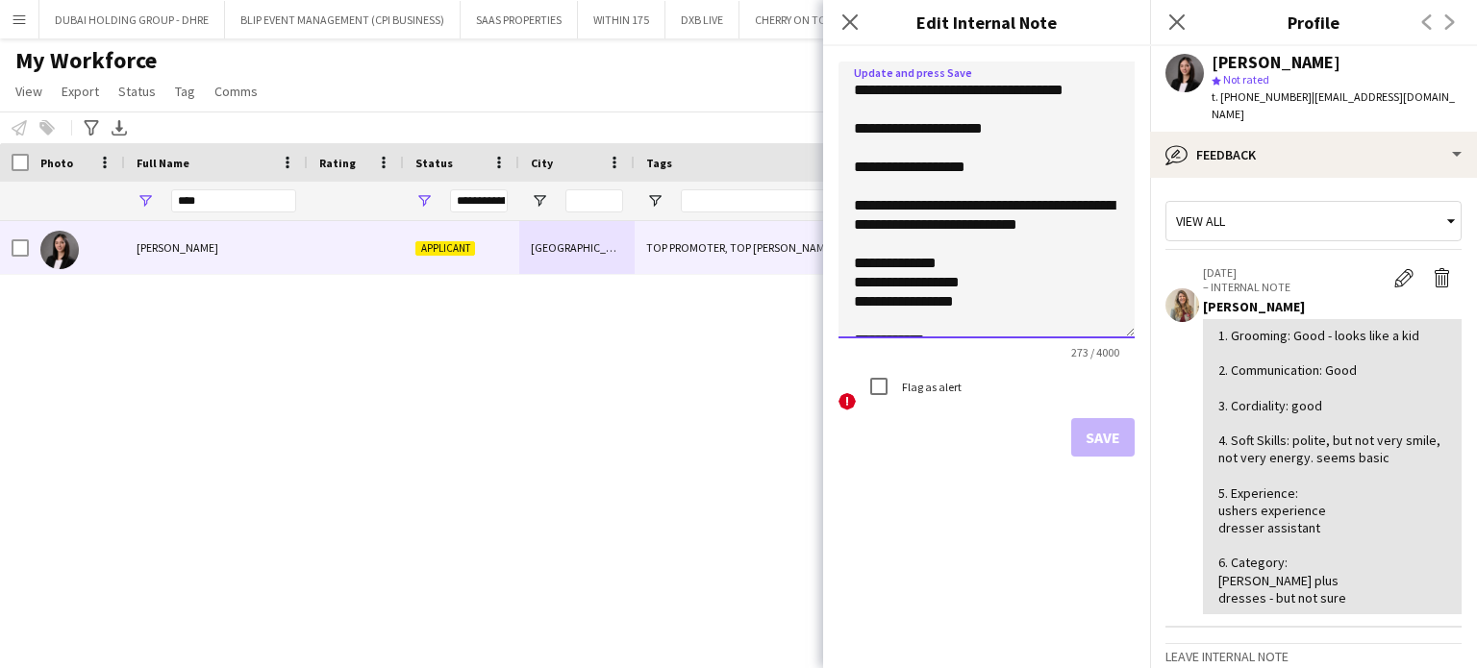
click at [1050, 228] on textarea "**********" at bounding box center [987, 200] width 296 height 277
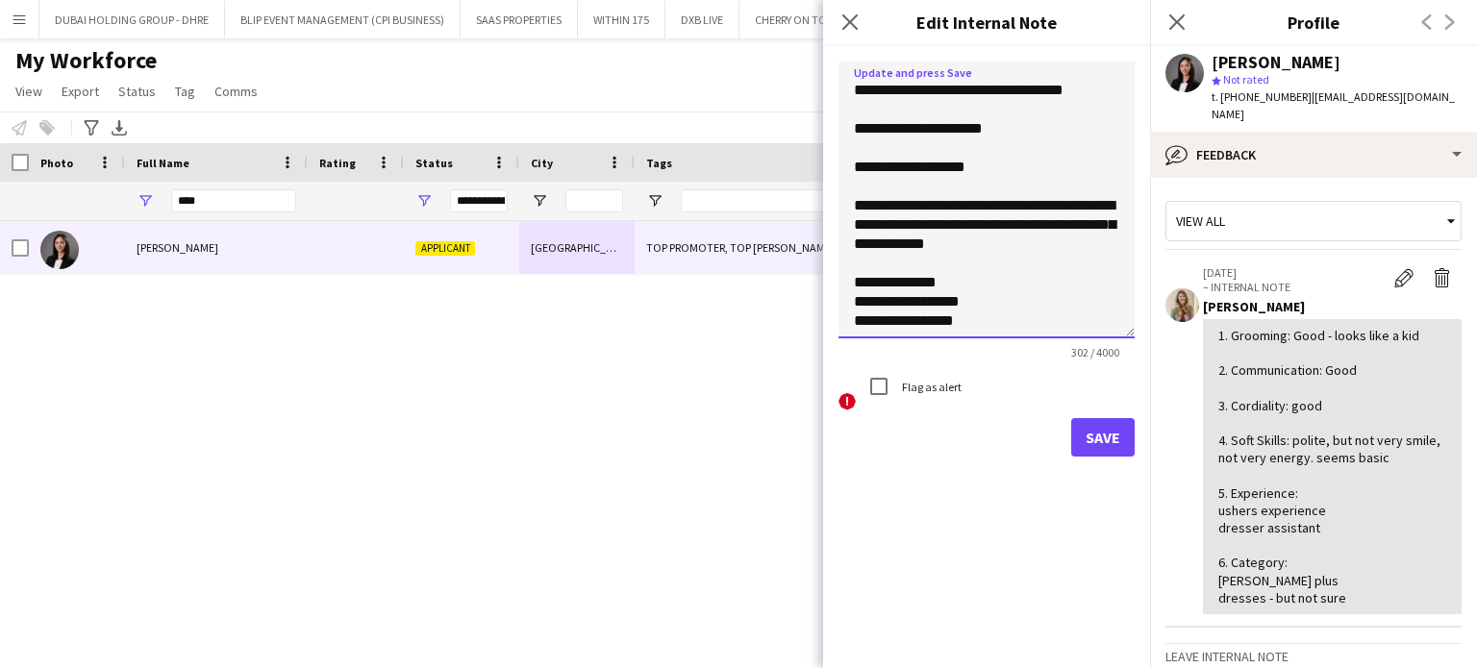
scroll to position [78, 0]
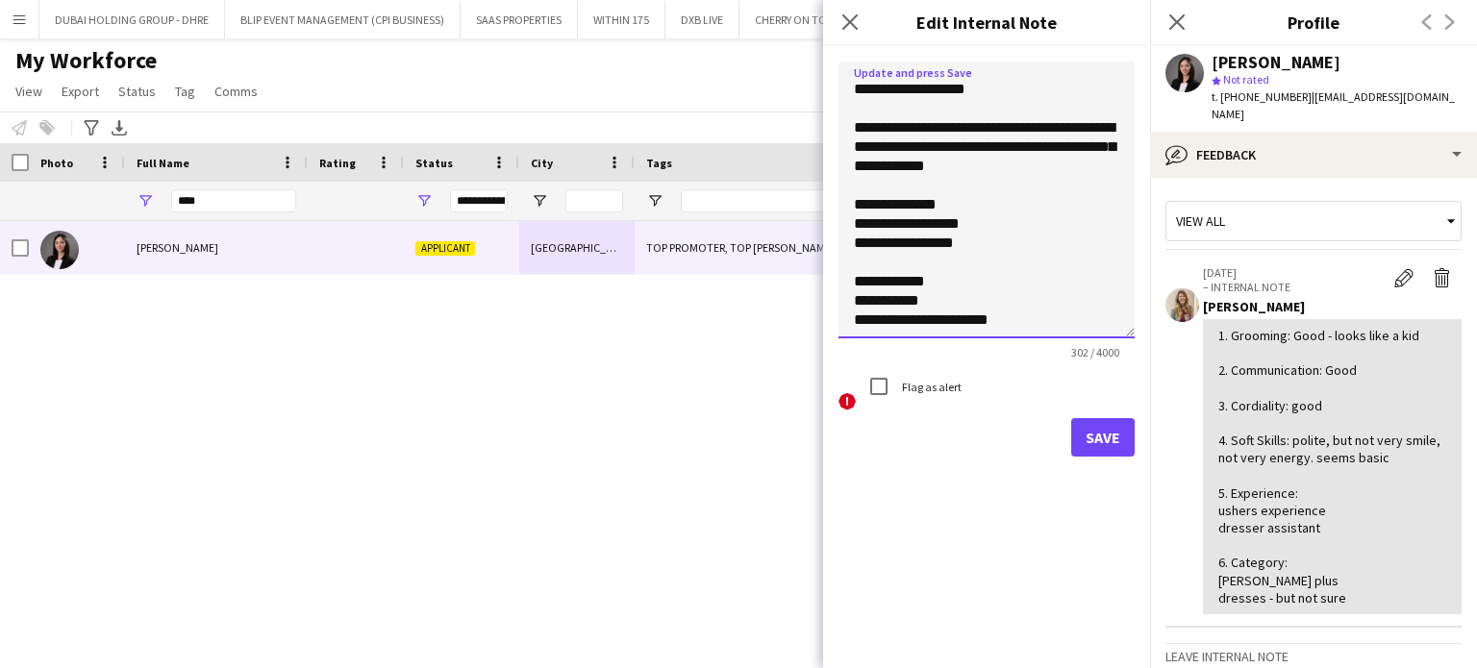
type textarea "**********"
click at [1110, 439] on button "Save" at bounding box center [1102, 437] width 63 height 38
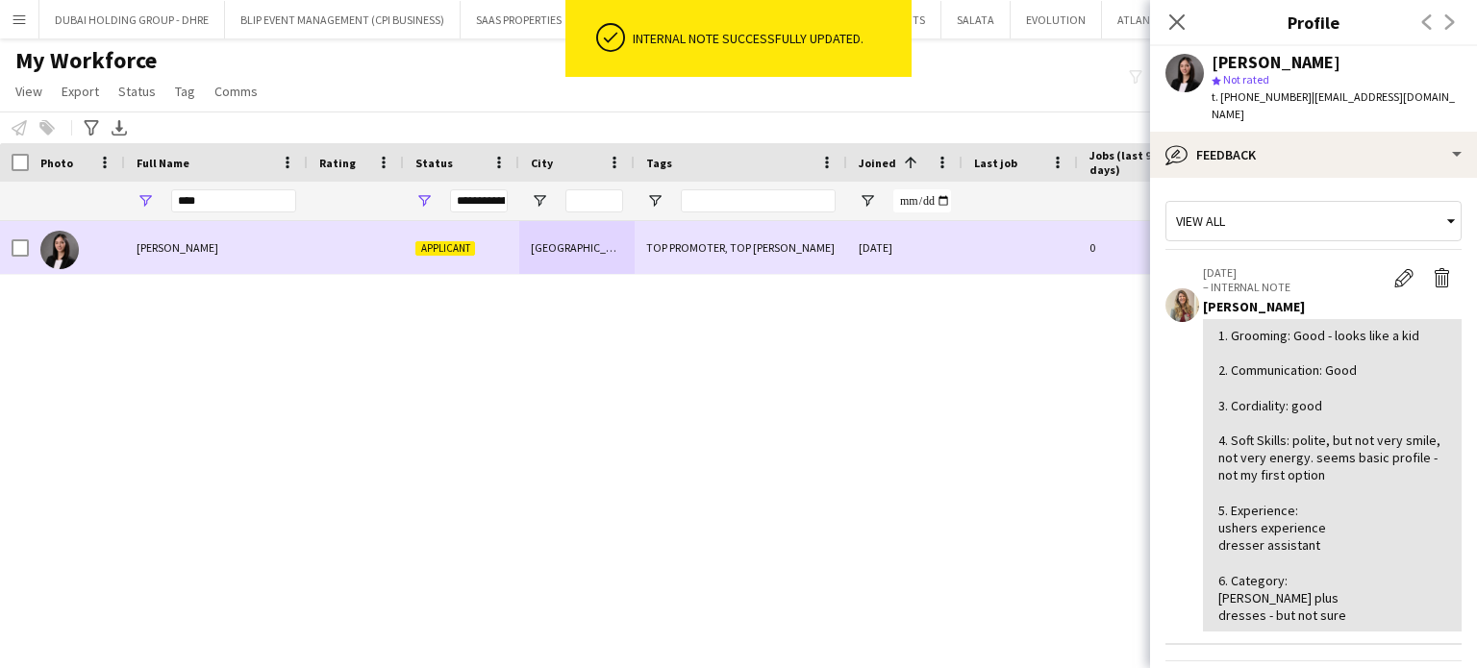
click at [33, 247] on div at bounding box center [77, 247] width 96 height 53
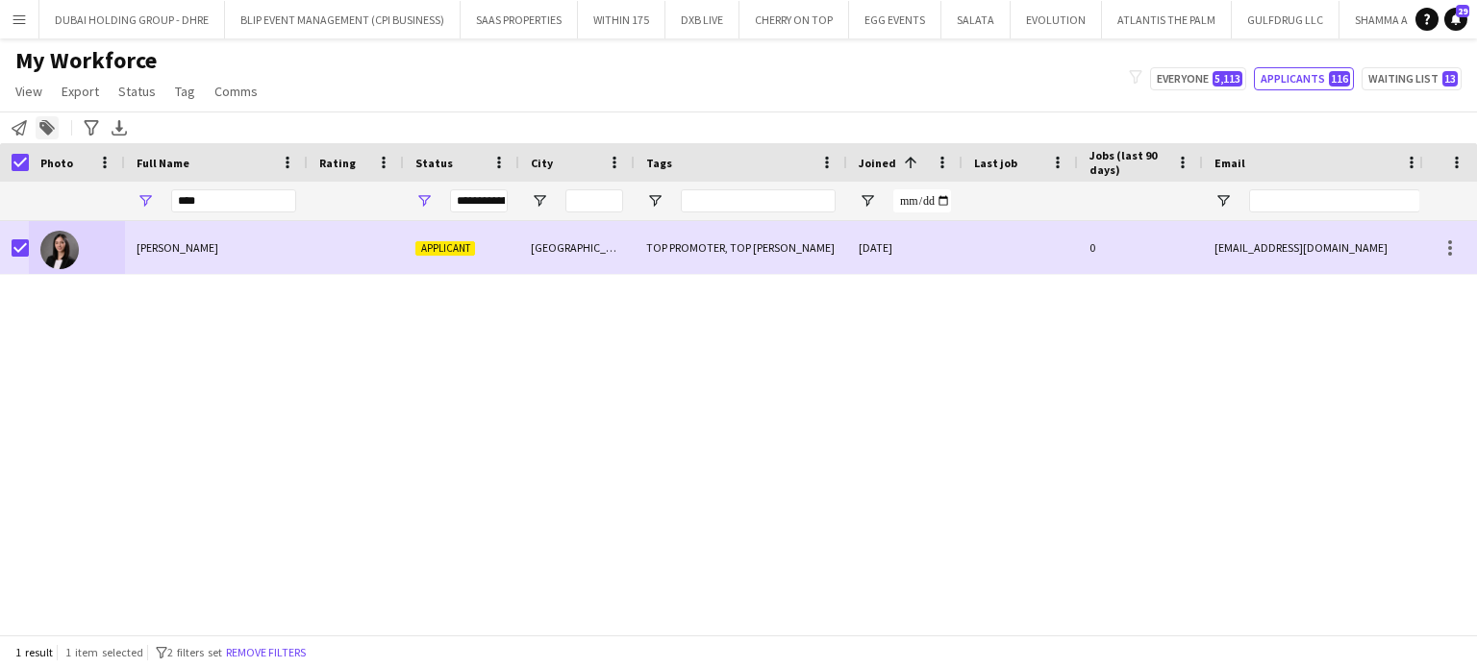
click at [48, 122] on icon at bounding box center [47, 125] width 13 height 10
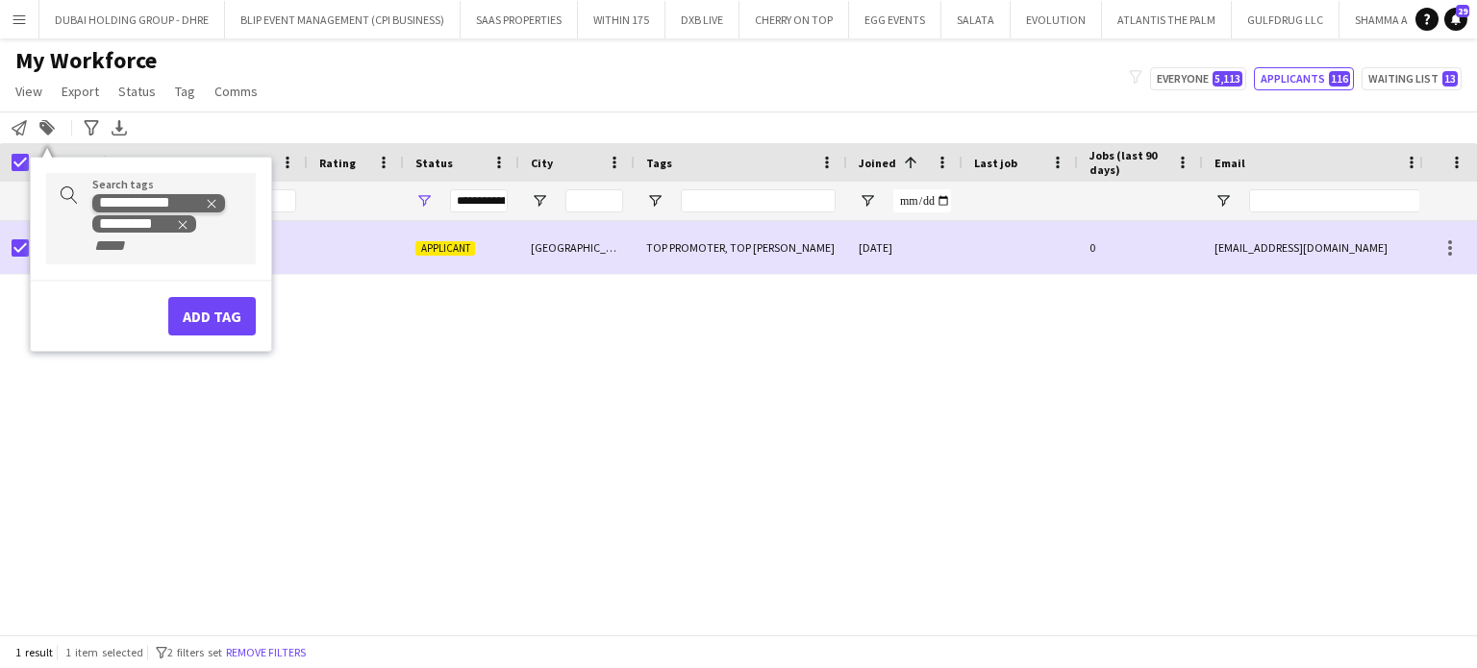
click at [215, 199] on icon "Remove tag" at bounding box center [211, 203] width 13 height 13
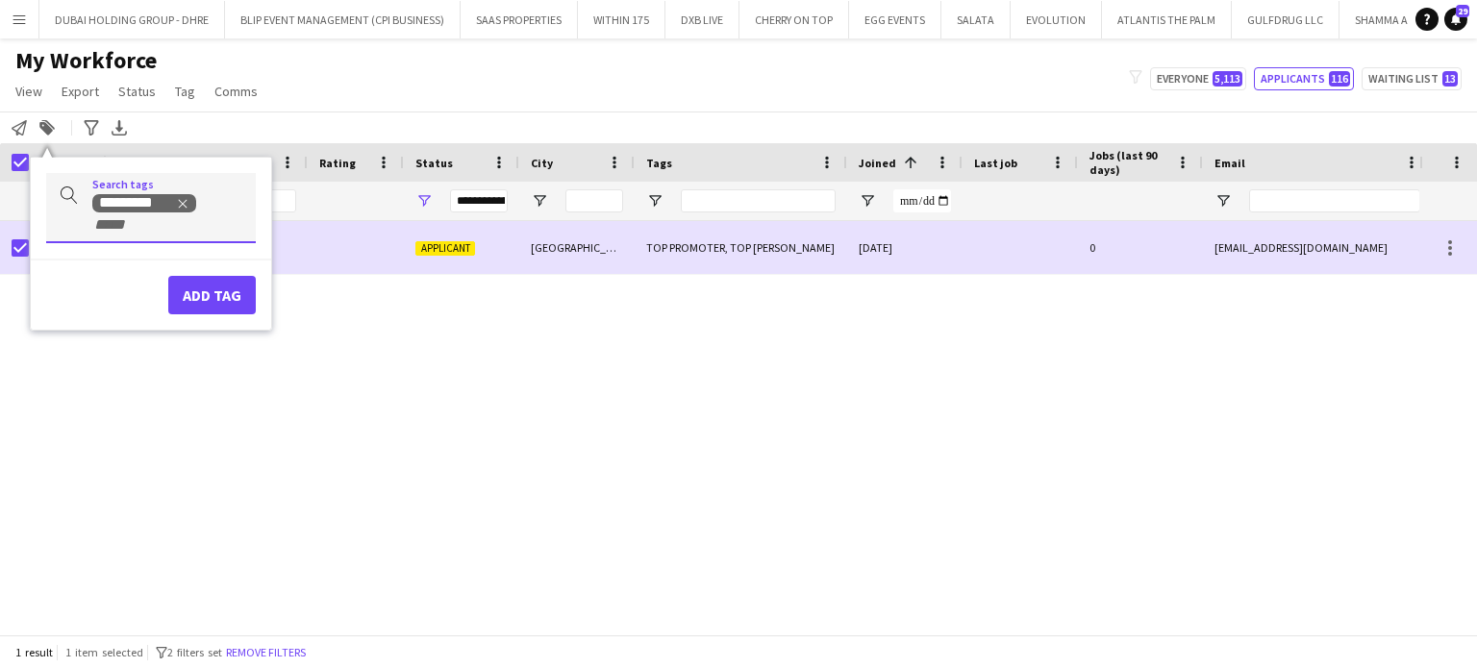
click at [171, 228] on input "+ Tag" at bounding box center [133, 224] width 82 height 17
type input "*"
type input "*****"
click at [62, 270] on div "DRESSER" at bounding box center [120, 272] width 210 height 46
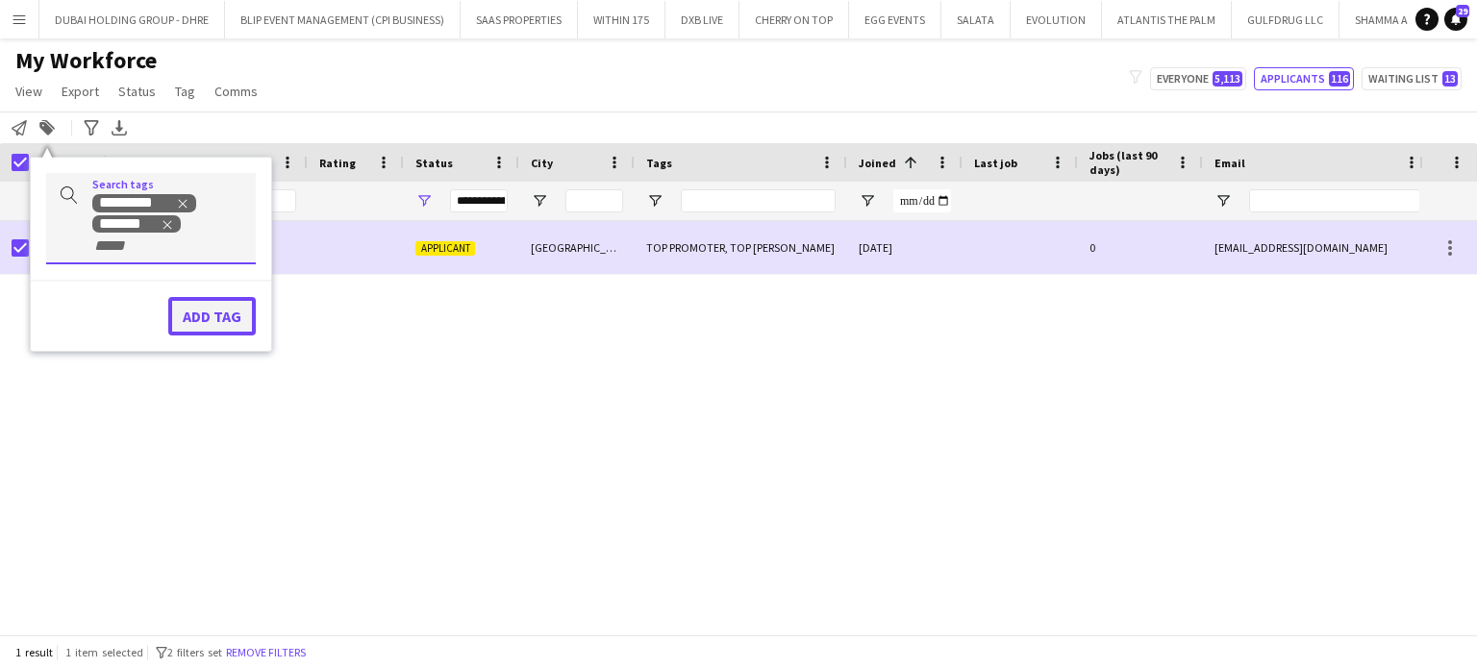
click at [203, 320] on button "Add tag" at bounding box center [212, 316] width 88 height 38
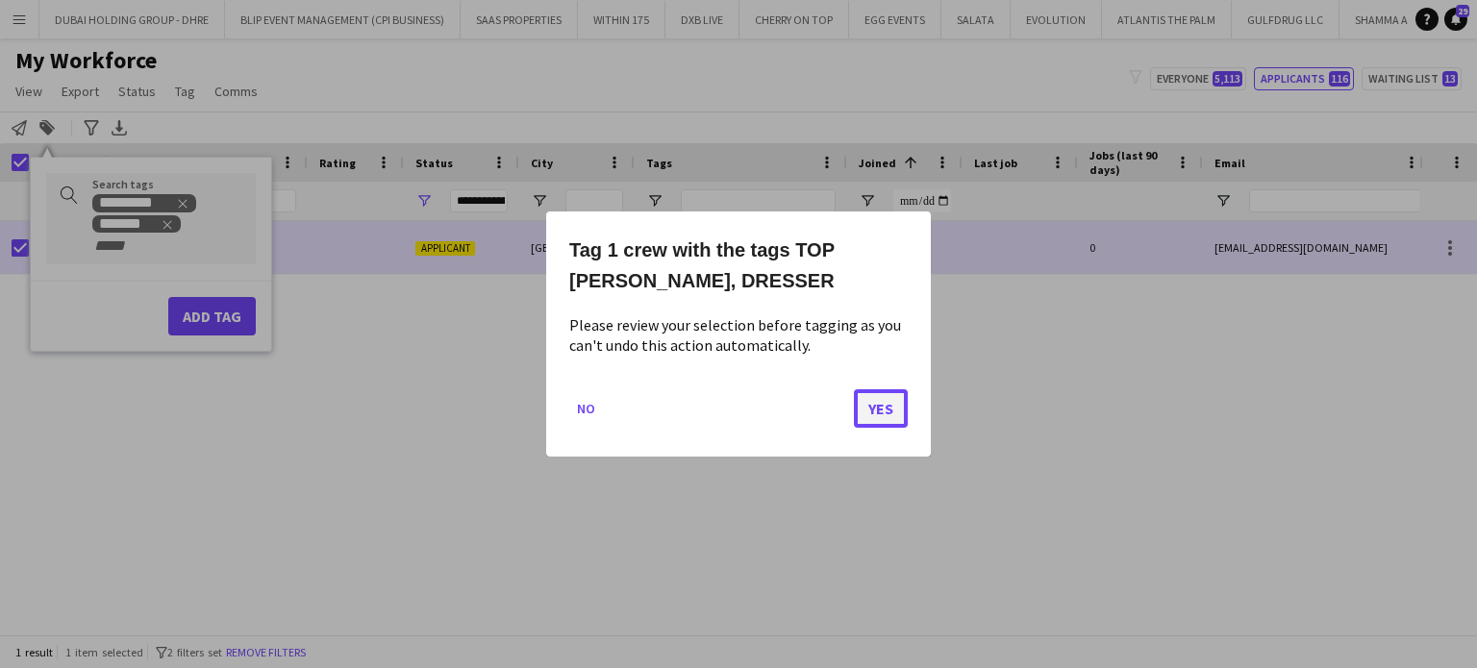
click at [876, 409] on button "Yes" at bounding box center [881, 408] width 54 height 38
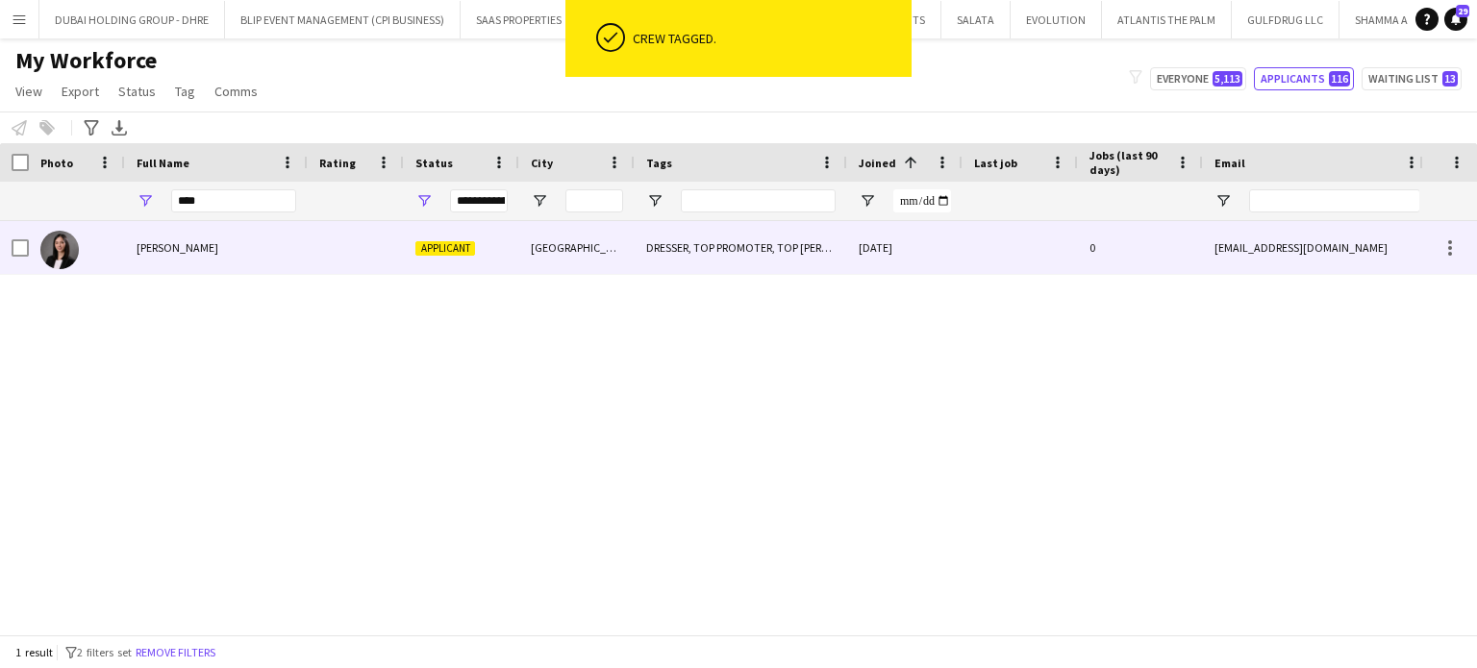
click at [713, 236] on div "DRESSER, TOP PROMOTER, TOP USHER" at bounding box center [741, 247] width 213 height 53
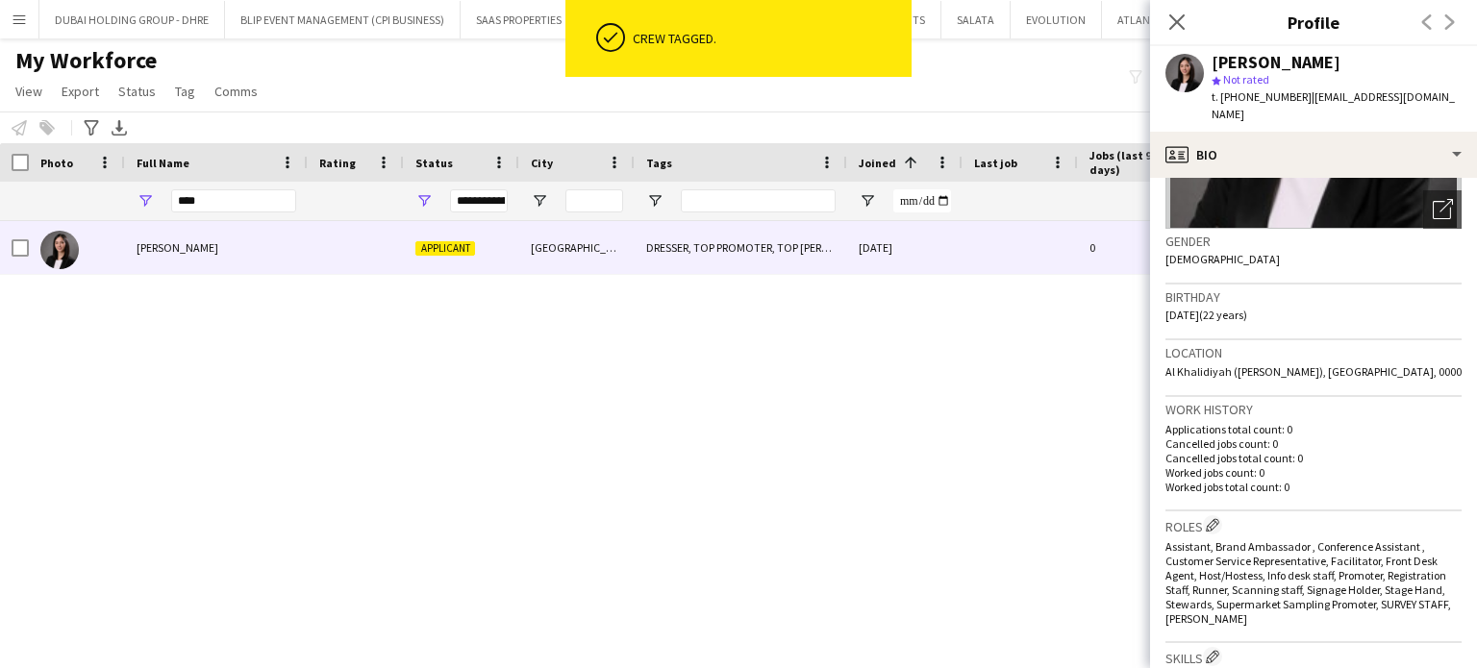
scroll to position [577, 0]
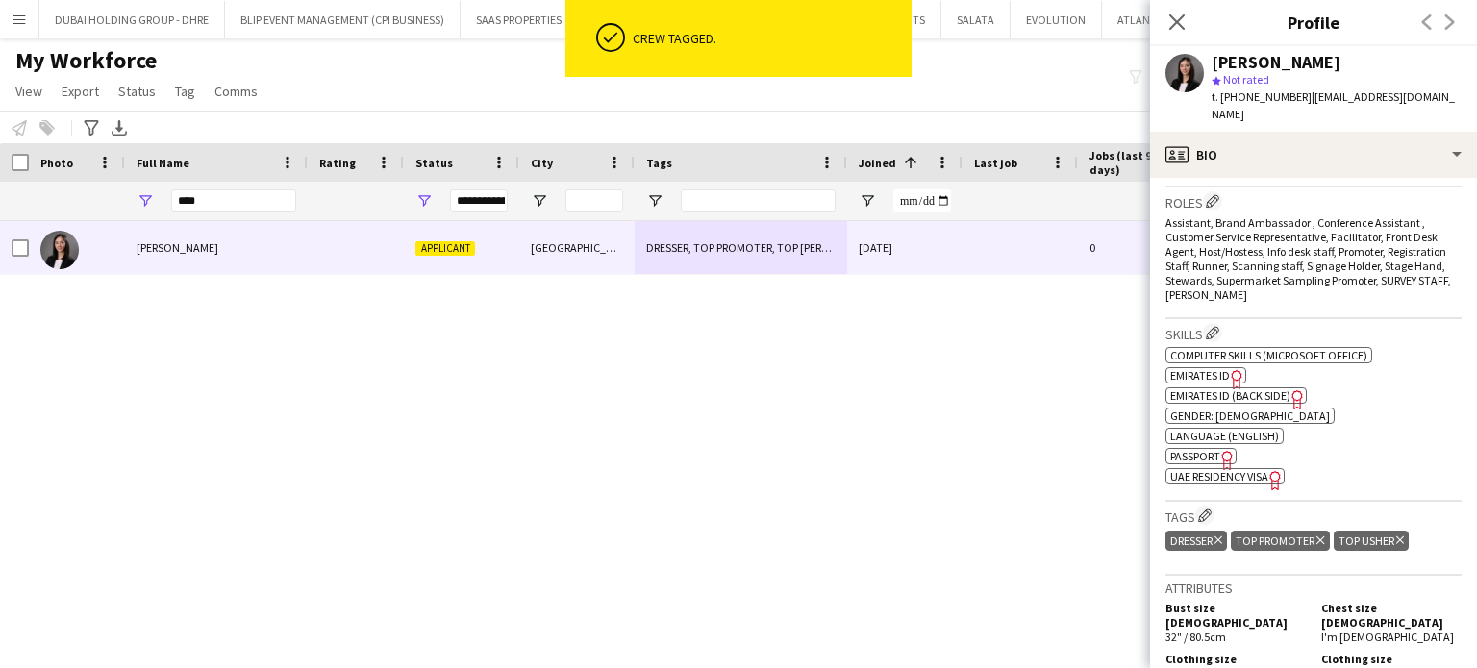
click at [1322, 537] on icon at bounding box center [1320, 541] width 8 height 8
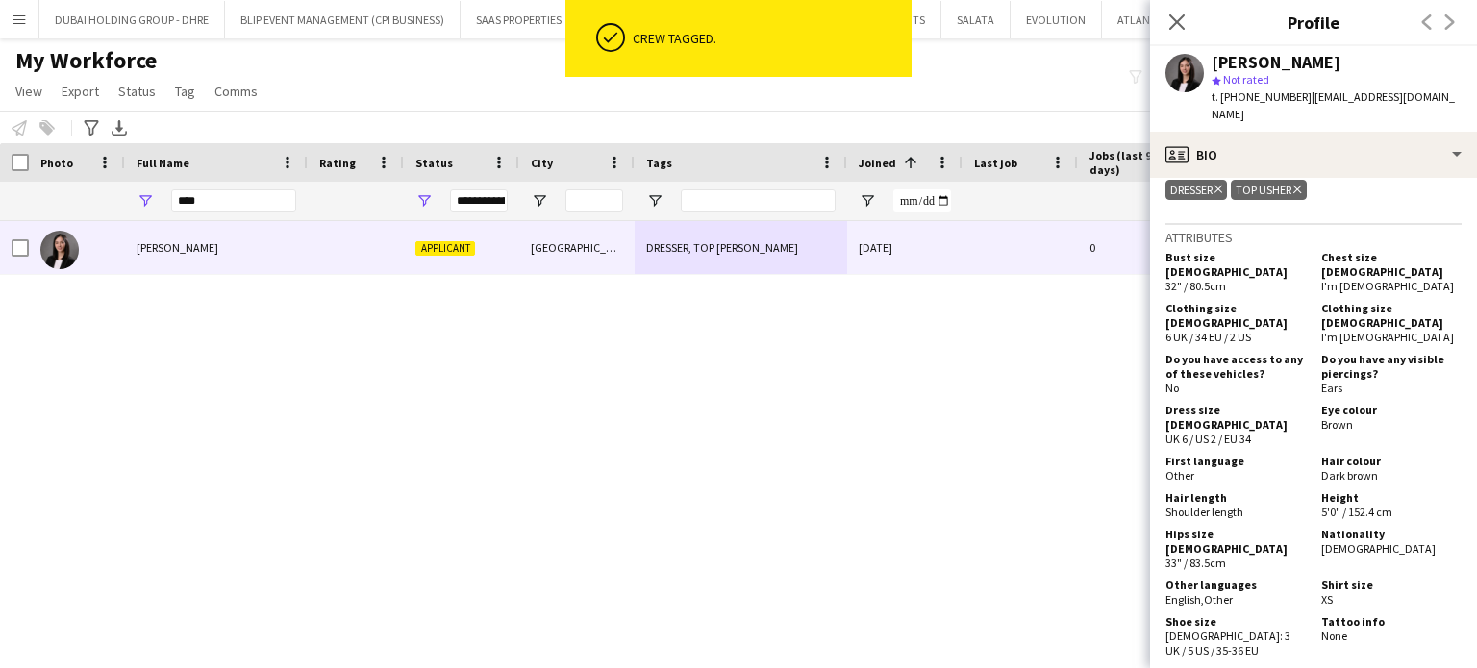
scroll to position [962, 0]
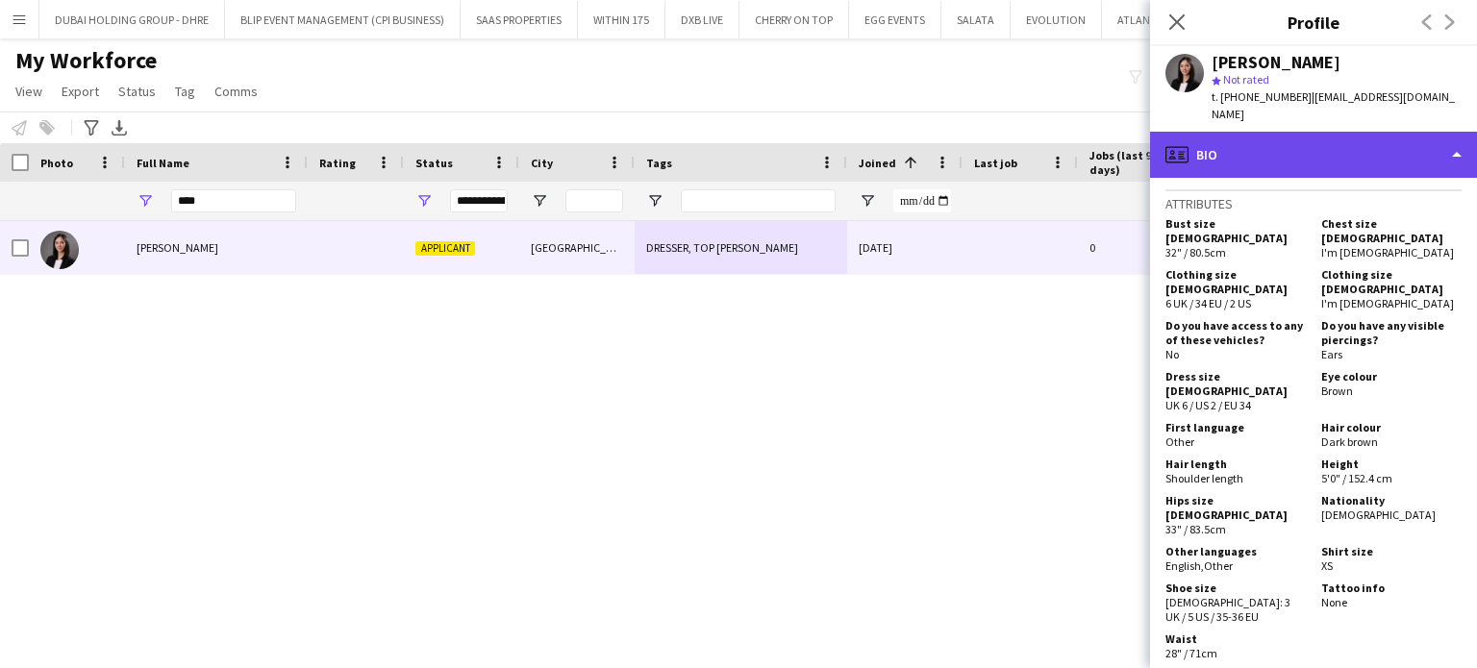
click at [1430, 132] on div "profile Bio" at bounding box center [1313, 155] width 327 height 46
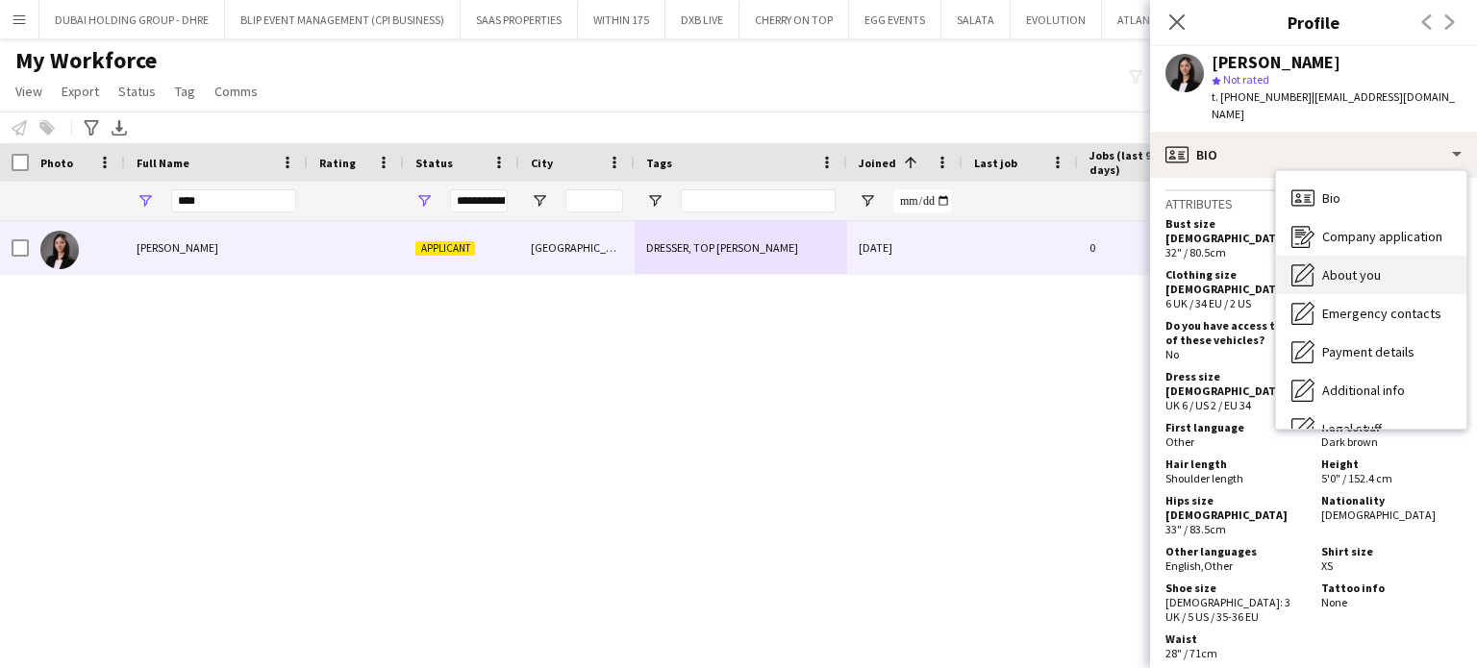
click at [1345, 266] on span "About you" at bounding box center [1351, 274] width 59 height 17
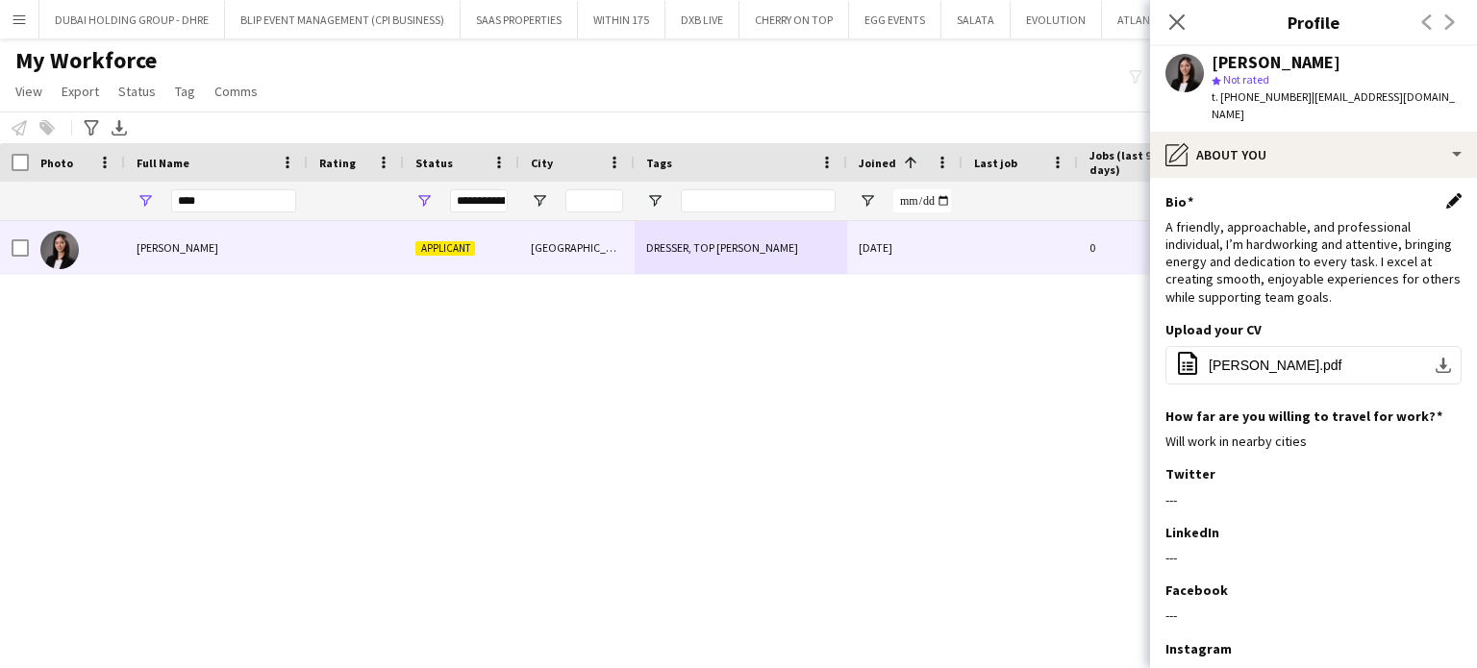
click at [1446, 193] on app-icon "Edit this field" at bounding box center [1453, 200] width 15 height 15
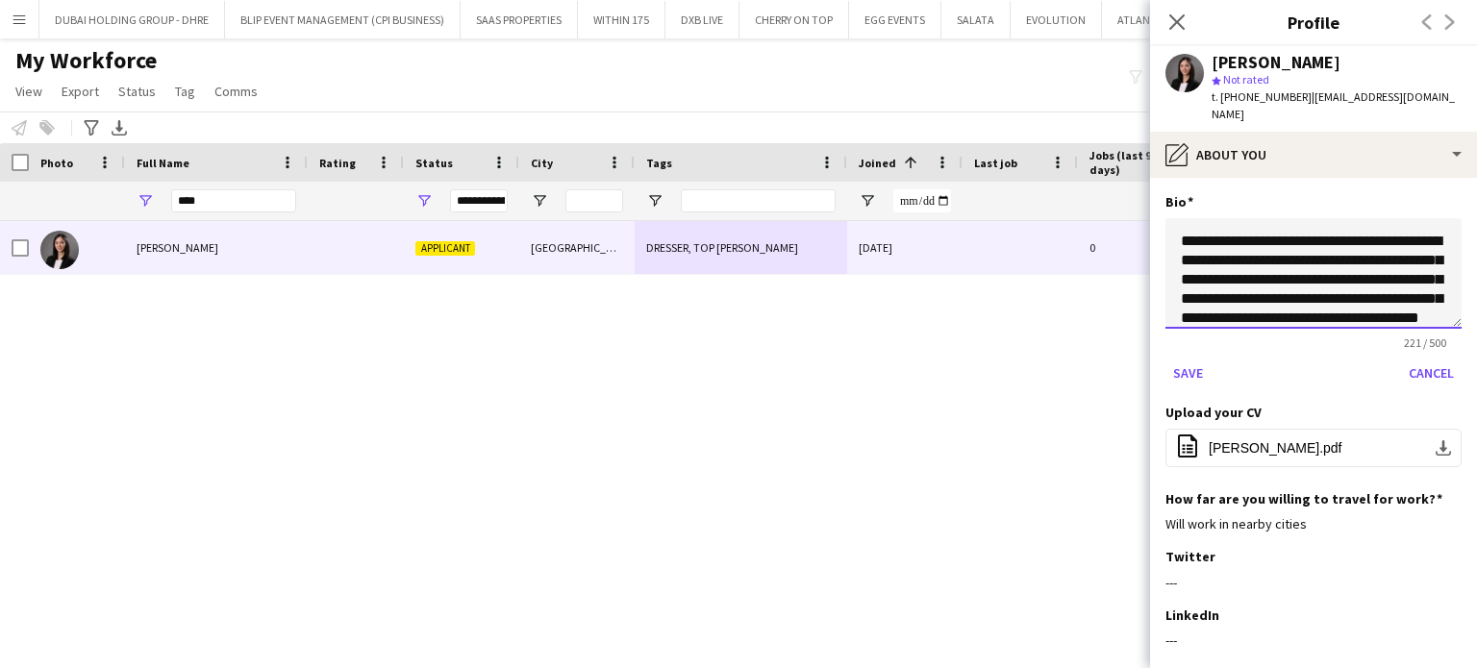
click at [1169, 219] on textarea "**********" at bounding box center [1313, 273] width 296 height 111
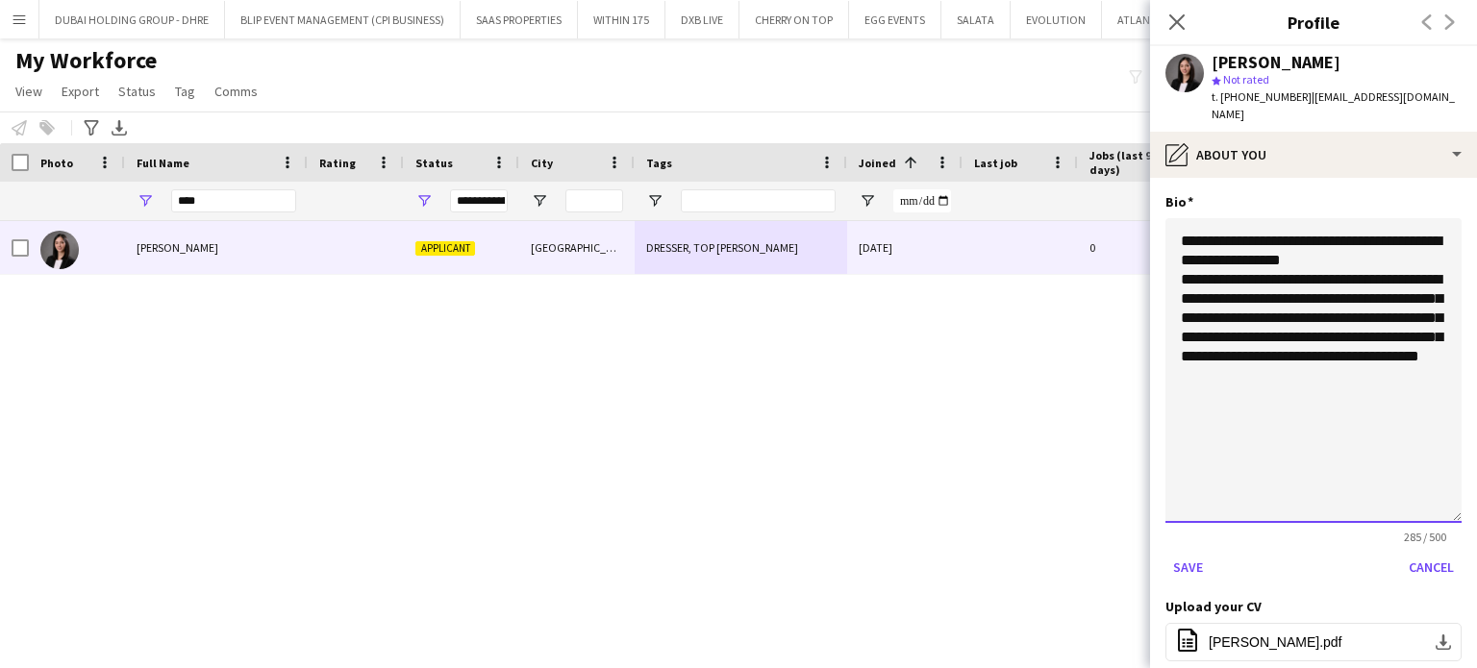
drag, startPoint x: 1436, startPoint y: 306, endPoint x: 1467, endPoint y: 500, distance: 196.8
click at [1467, 500] on app-section-data-types "**********" at bounding box center [1313, 423] width 327 height 490
click at [1333, 239] on textarea "**********" at bounding box center [1313, 370] width 296 height 305
type textarea "**********"
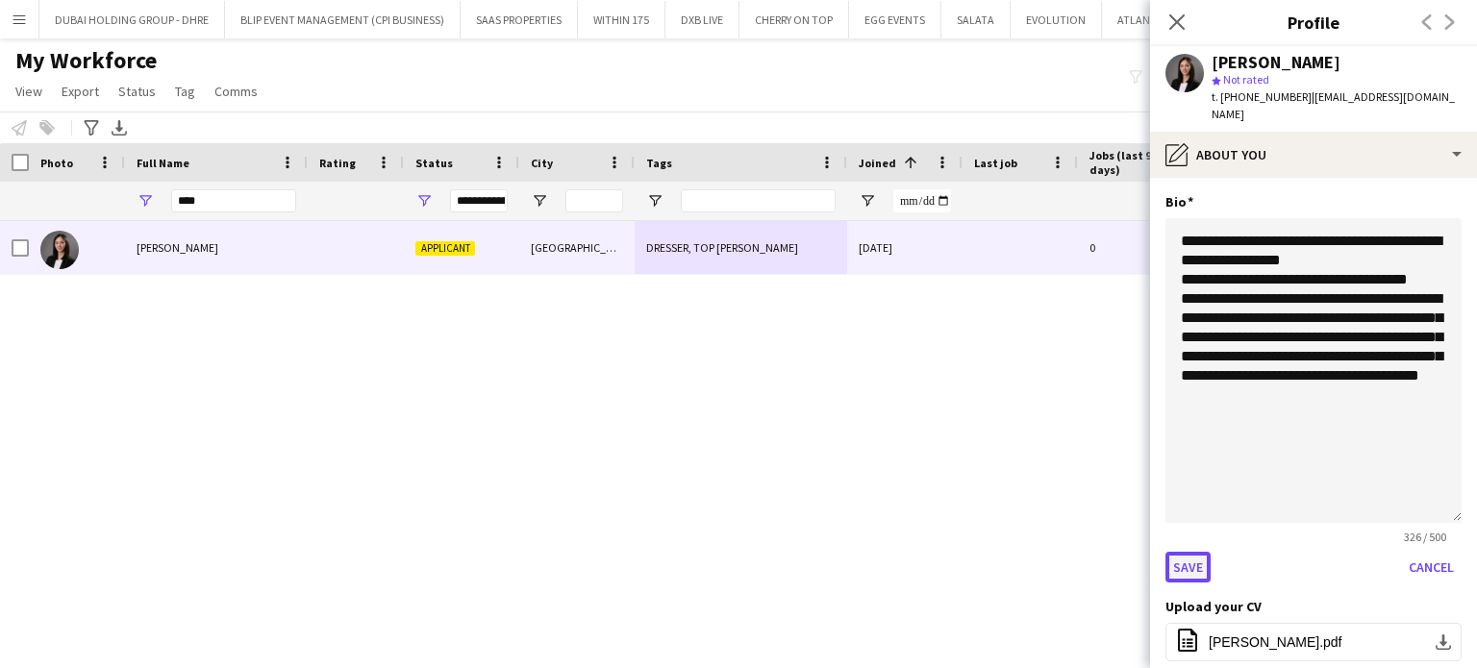
click at [1182, 552] on button "Save" at bounding box center [1187, 567] width 45 height 31
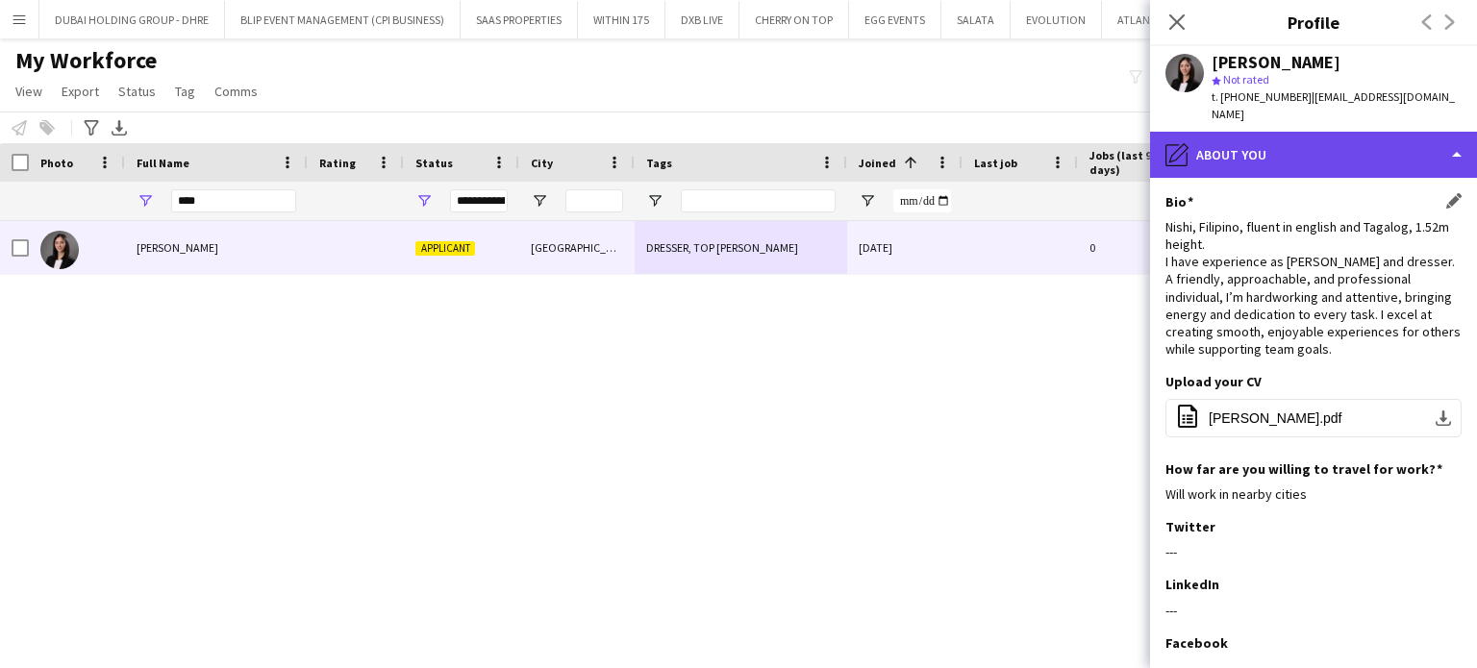
click at [1365, 139] on div "pencil4 About you" at bounding box center [1313, 155] width 327 height 46
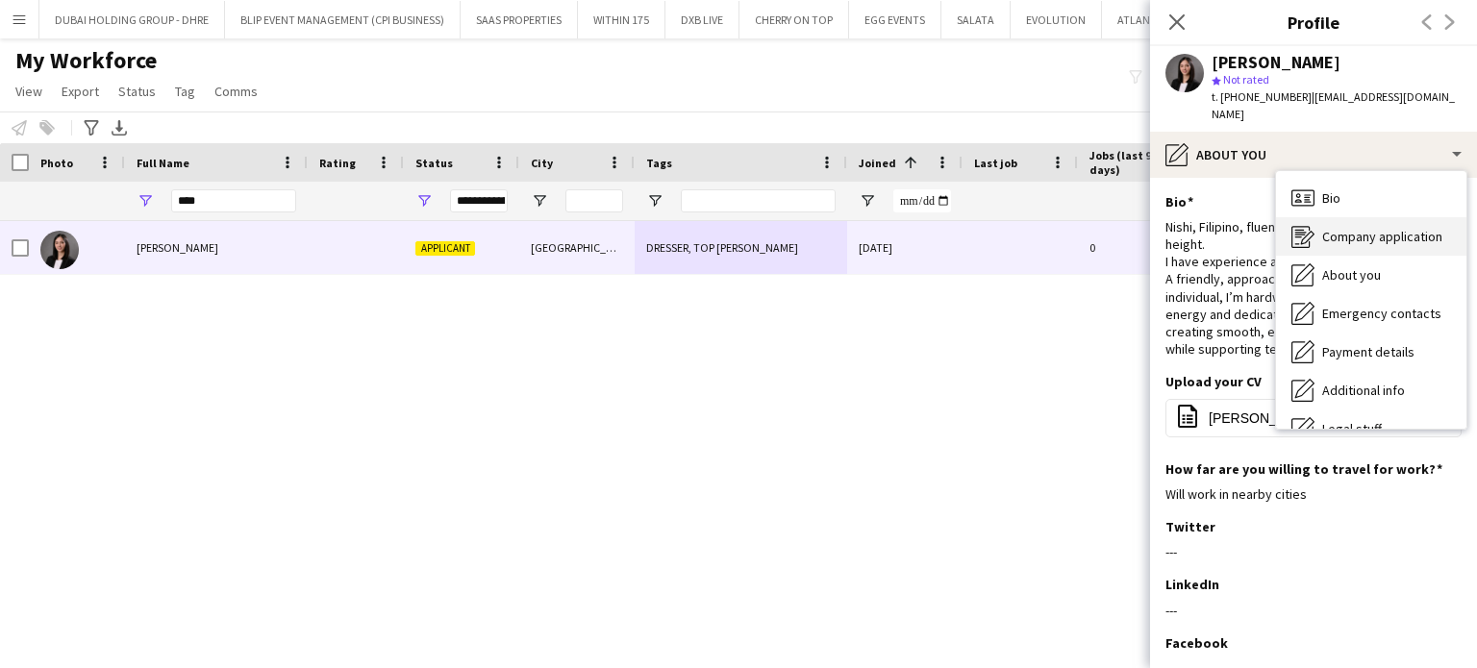
click at [1355, 228] on span "Company application" at bounding box center [1382, 236] width 120 height 17
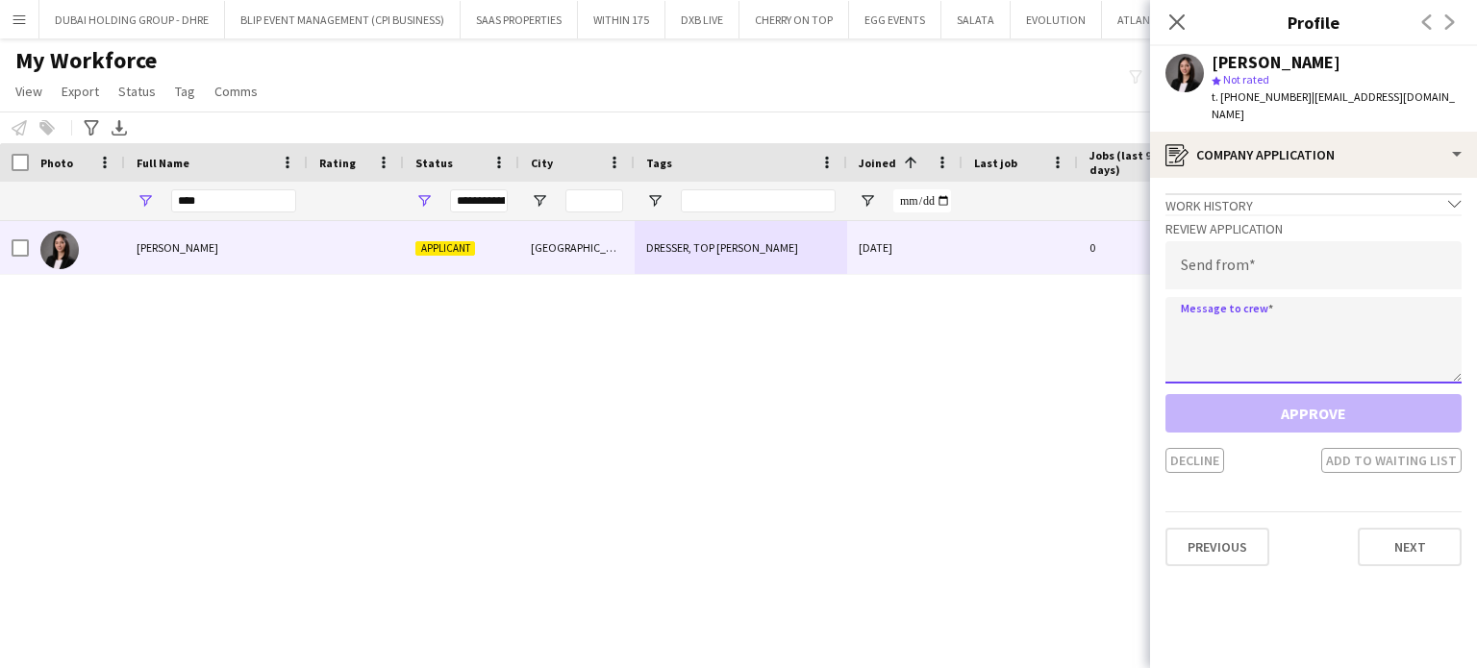
click at [1225, 314] on textarea at bounding box center [1313, 340] width 296 height 87
paste textarea "**********"
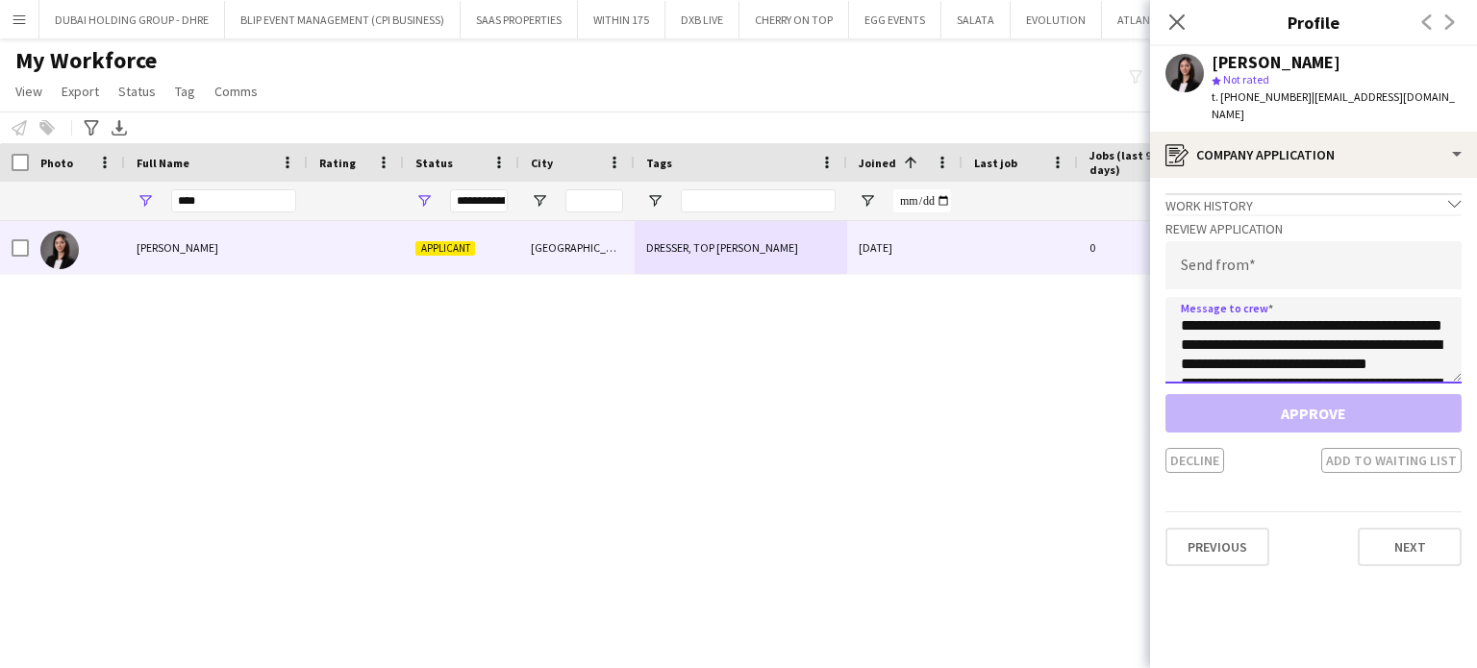
scroll to position [127, 0]
type textarea "**********"
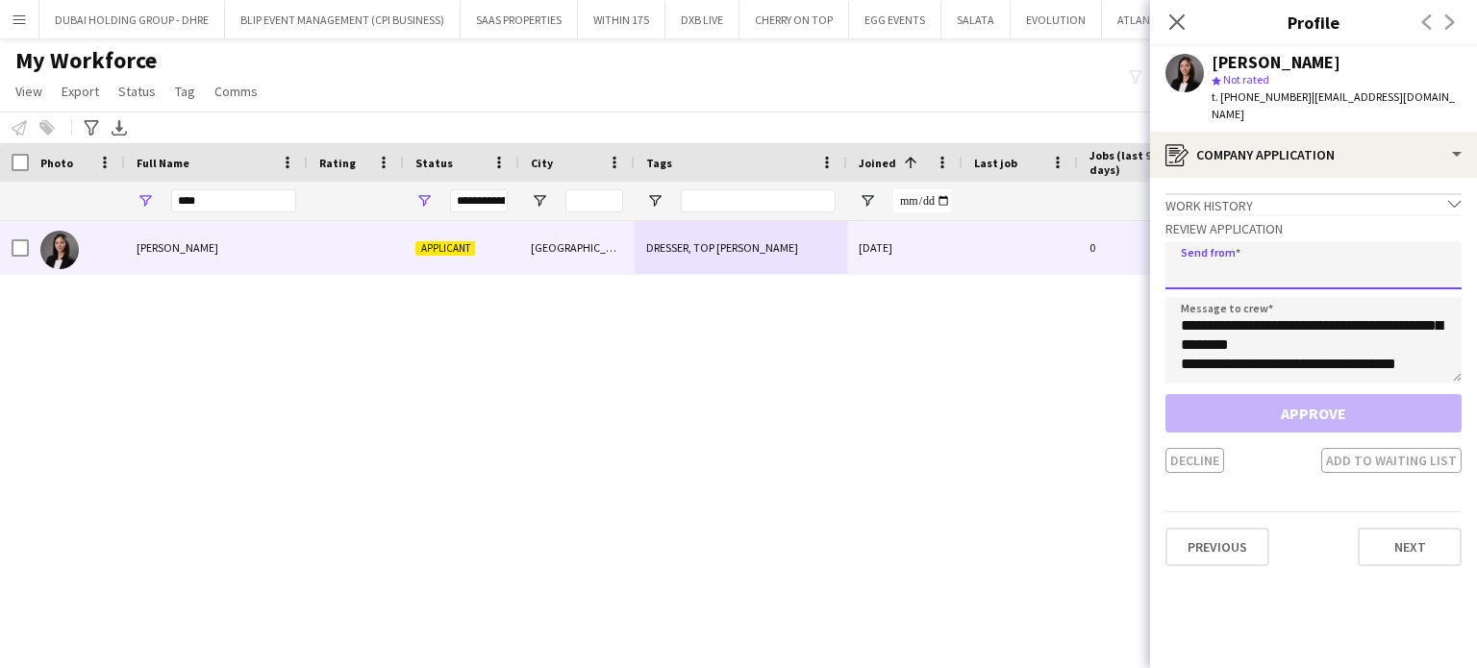
click at [1248, 245] on input "email" at bounding box center [1313, 265] width 296 height 48
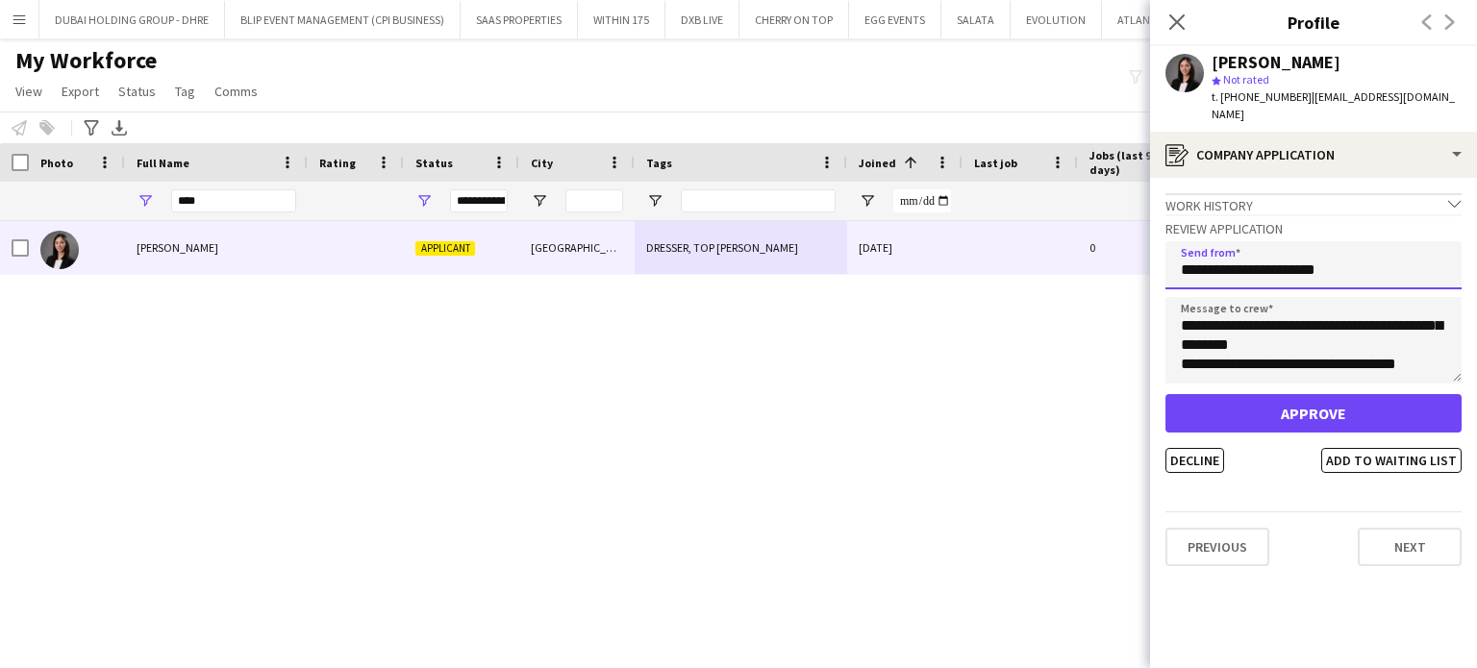
type input "**********"
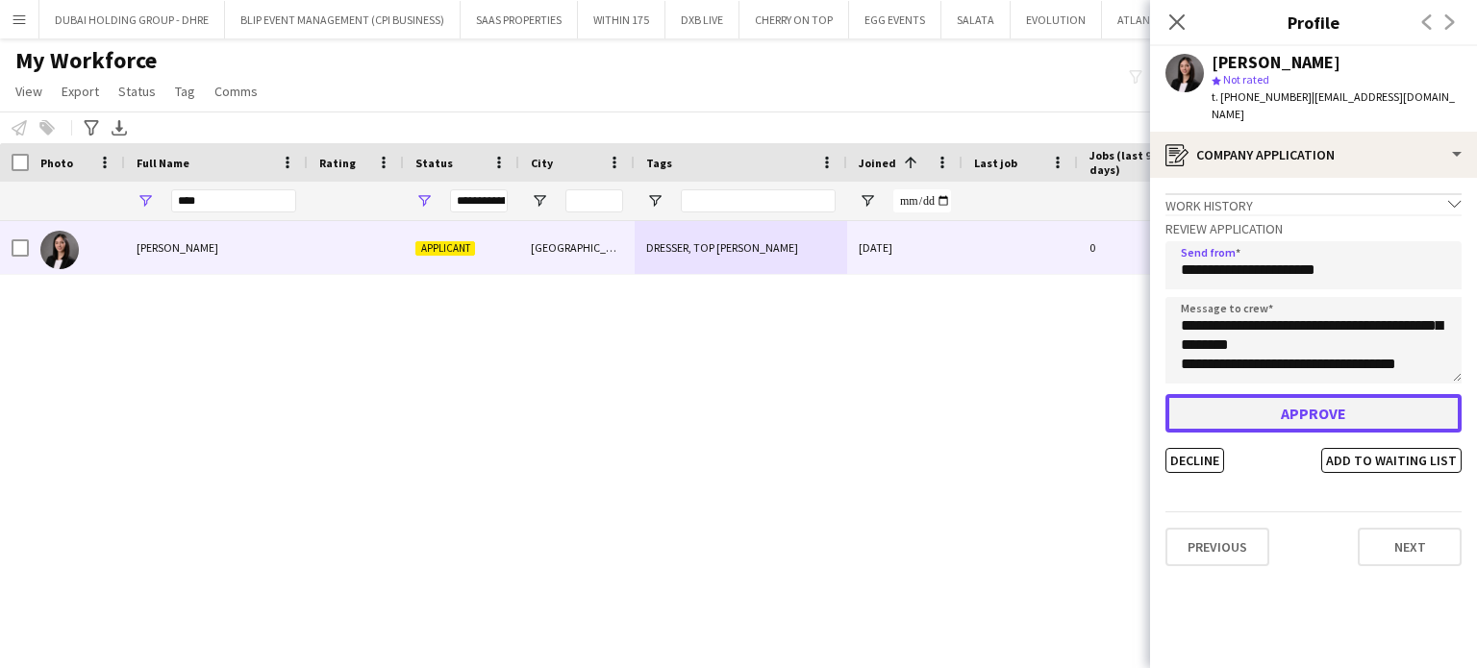
click at [1292, 394] on button "Approve" at bounding box center [1313, 413] width 296 height 38
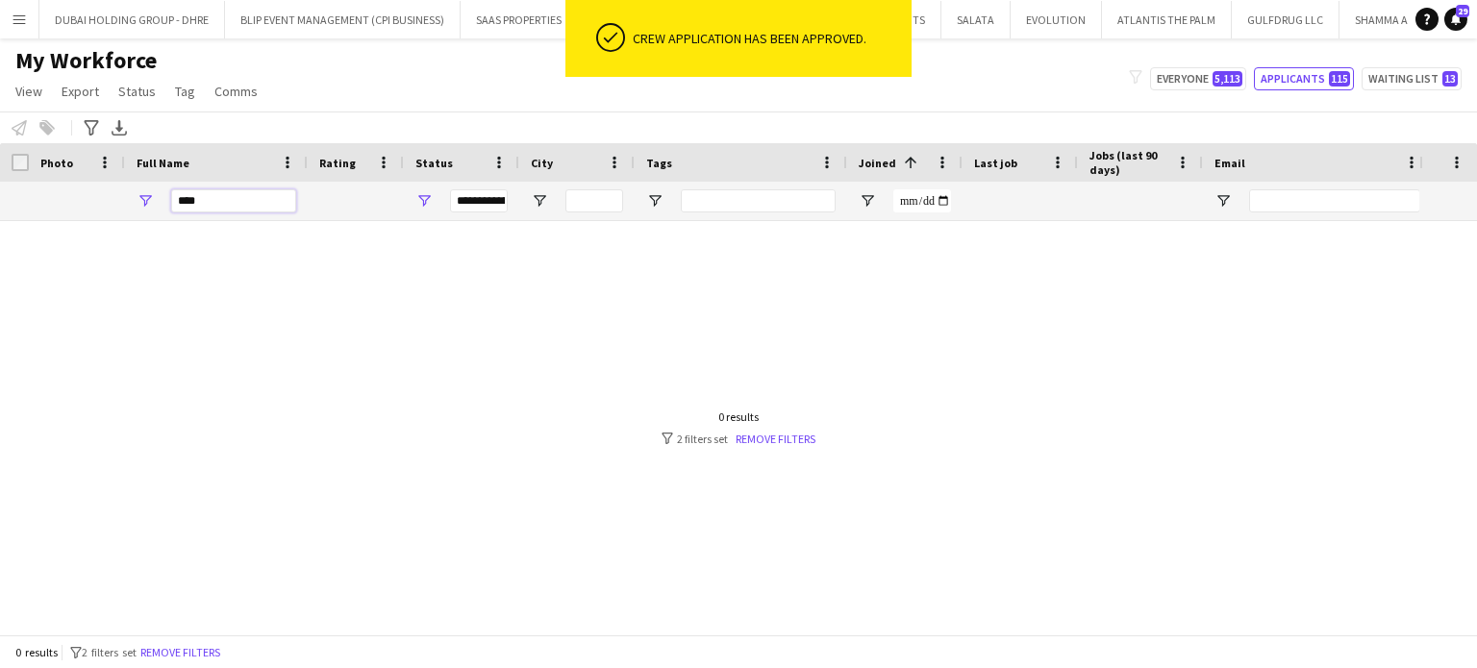
drag, startPoint x: 219, startPoint y: 207, endPoint x: 71, endPoint y: 205, distance: 148.1
click at [71, 207] on div "**********" at bounding box center [989, 201] width 1978 height 38
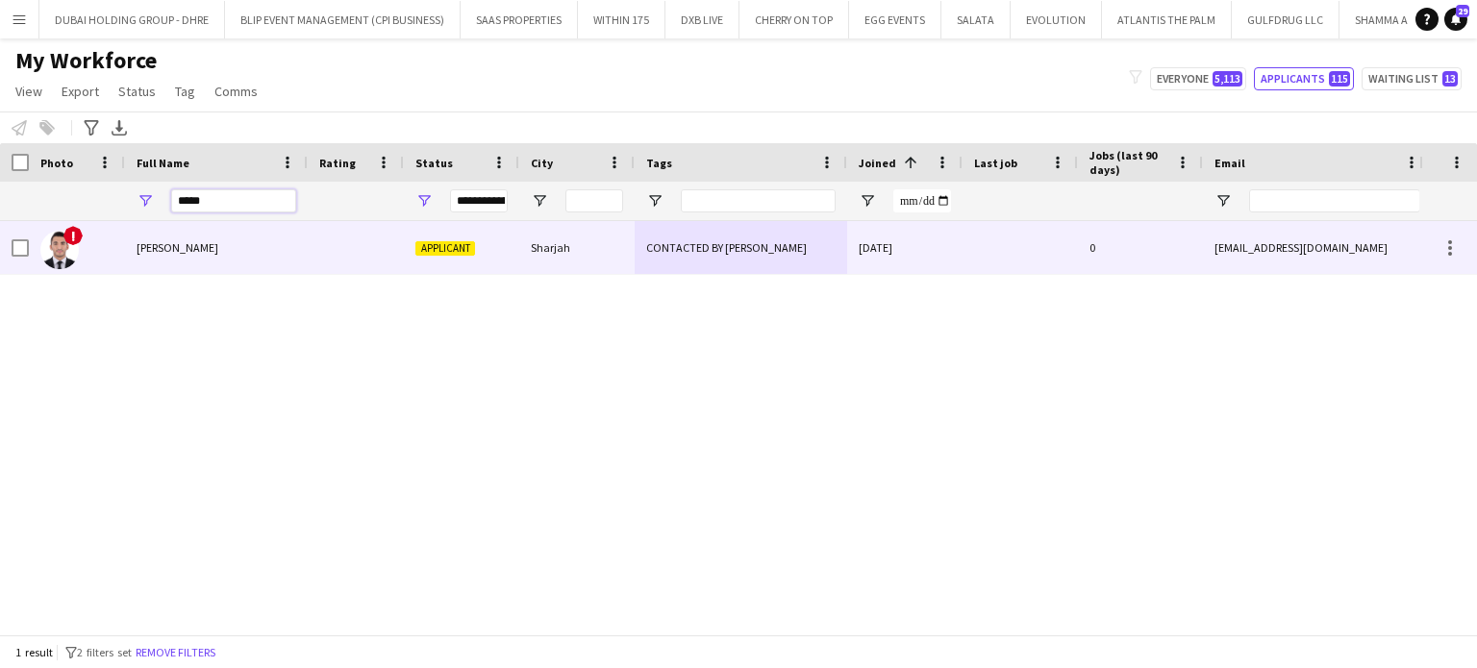
type input "*****"
click at [196, 247] on span "Ahmad Hassan" at bounding box center [178, 247] width 82 height 14
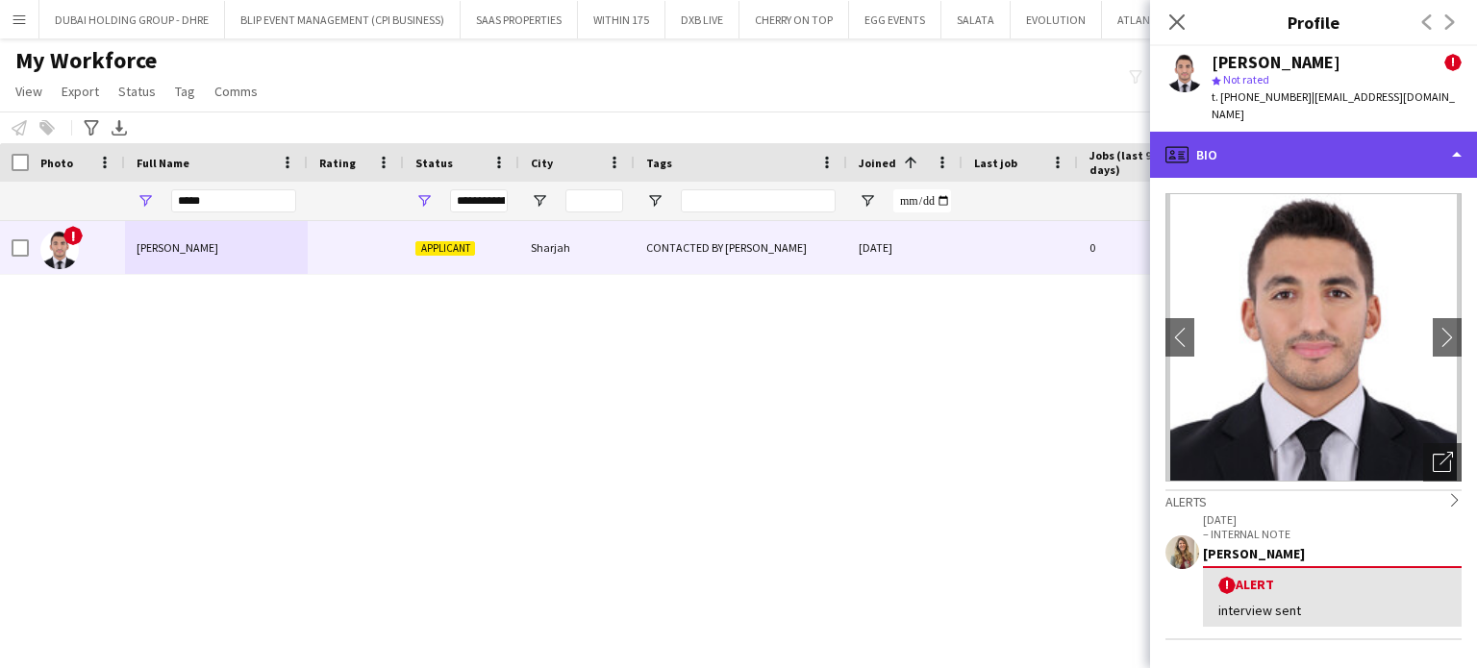
click at [1417, 133] on div "profile Bio" at bounding box center [1313, 155] width 327 height 46
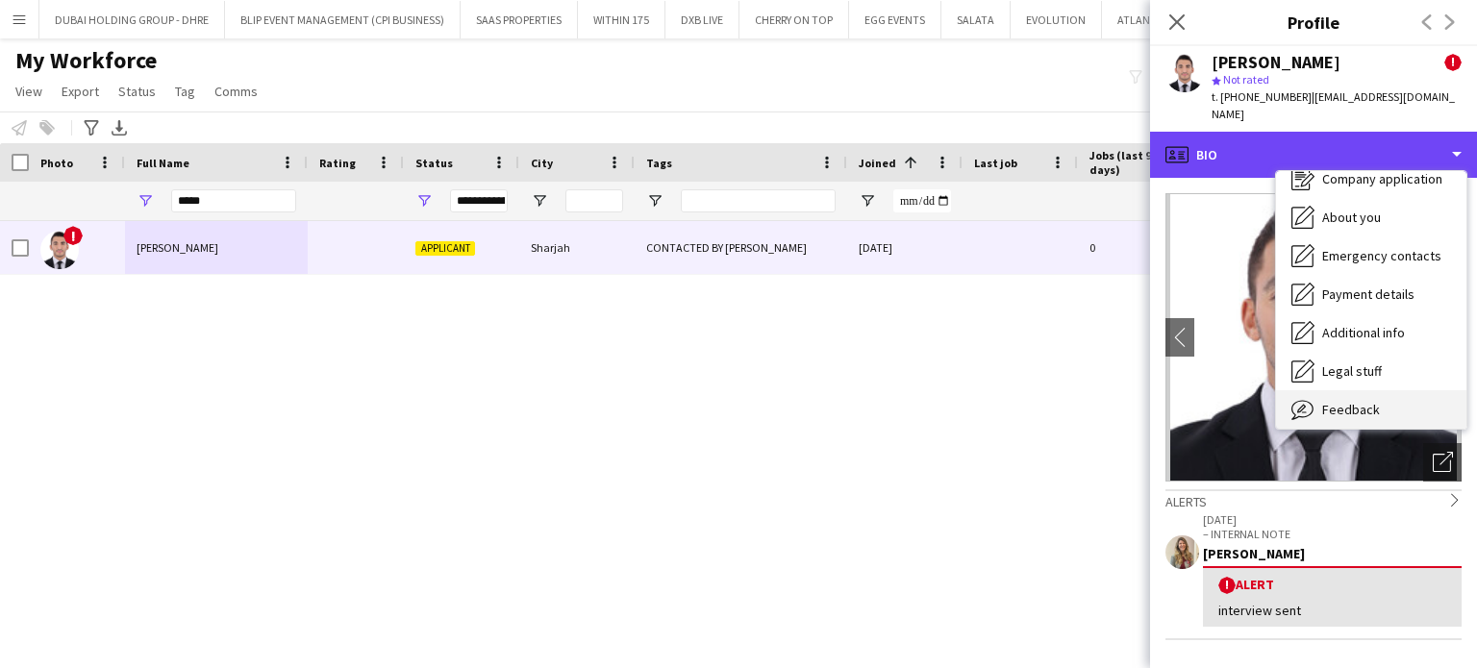
scroll to position [104, 0]
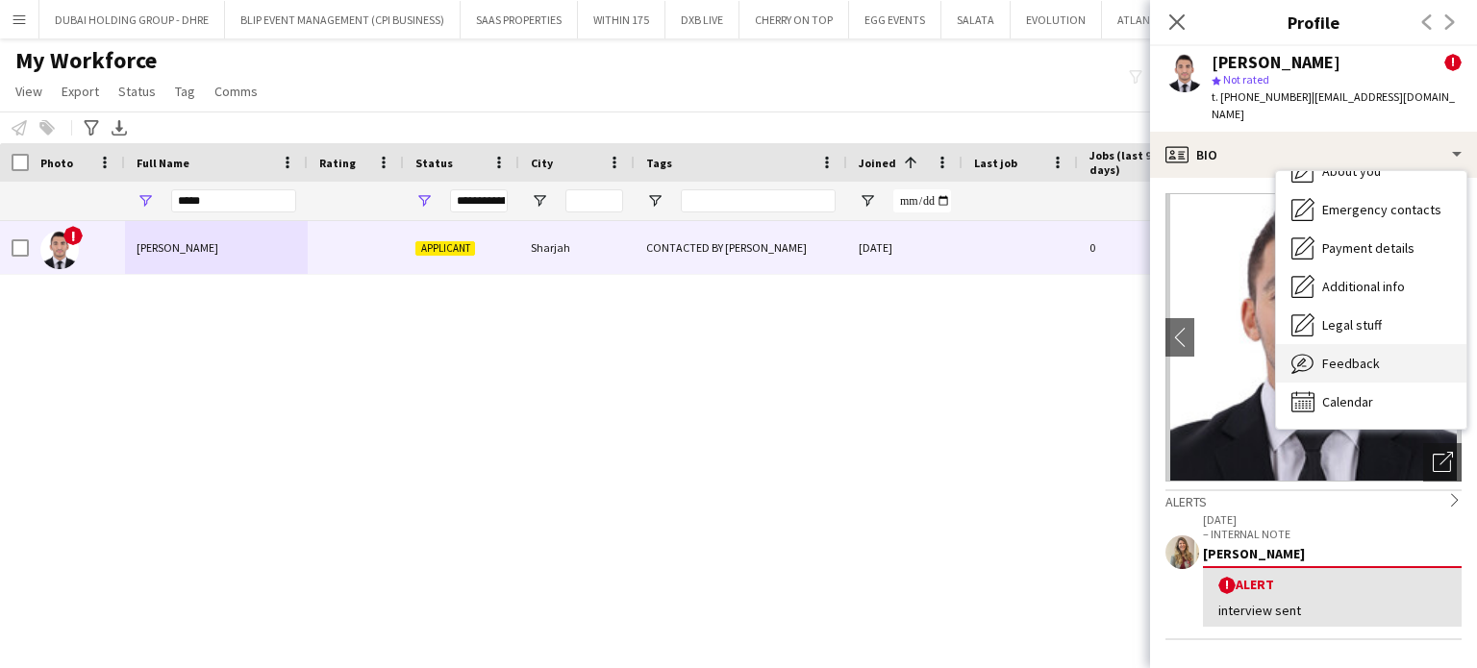
click at [1367, 359] on div "Feedback Feedback" at bounding box center [1371, 363] width 190 height 38
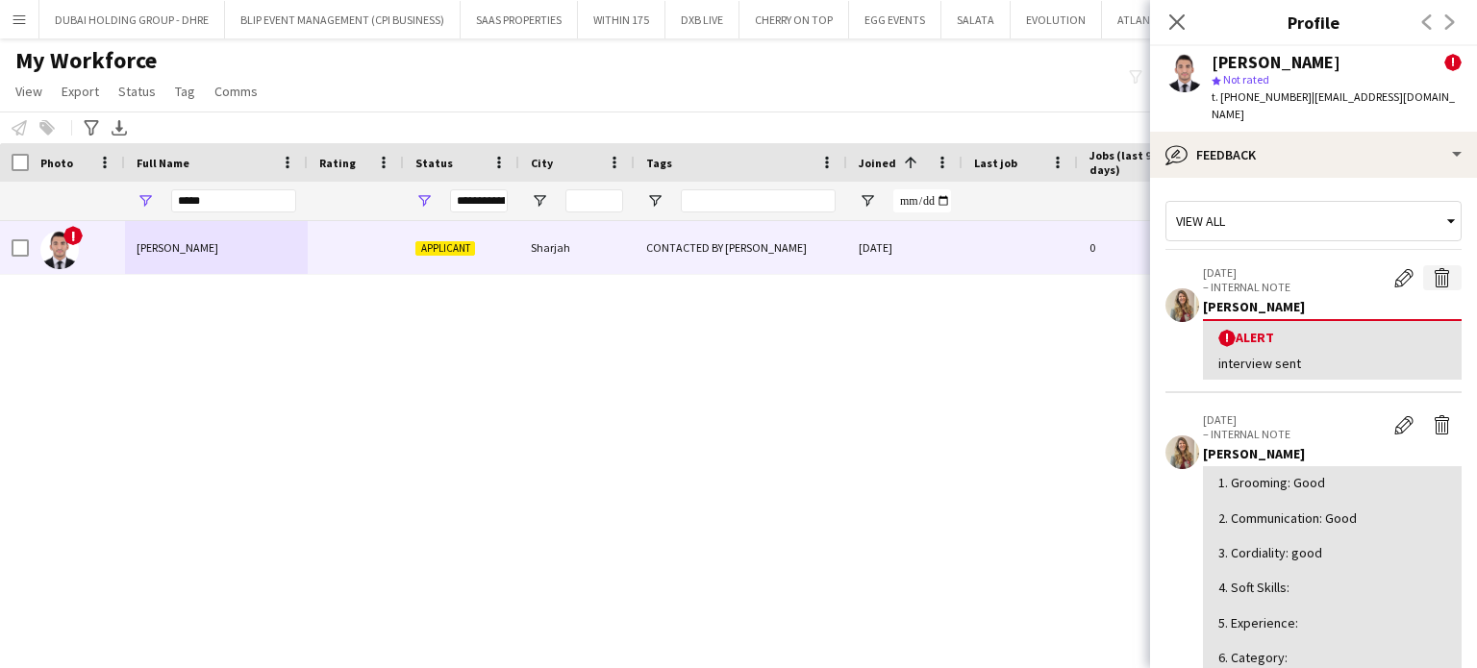
click at [1433, 268] on app-icon "Delete alert" at bounding box center [1442, 277] width 19 height 19
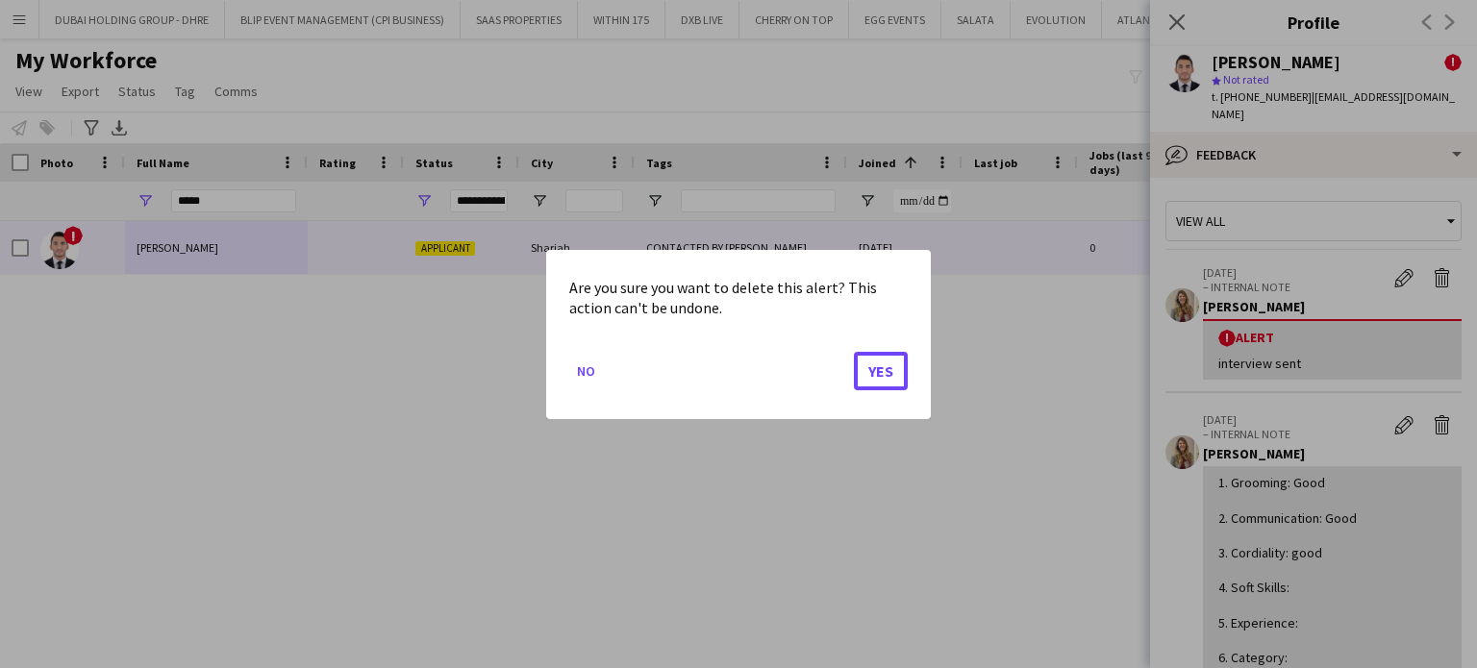
drag, startPoint x: 886, startPoint y: 376, endPoint x: 1212, endPoint y: 307, distance: 333.3
click at [886, 374] on button "Yes" at bounding box center [881, 370] width 54 height 38
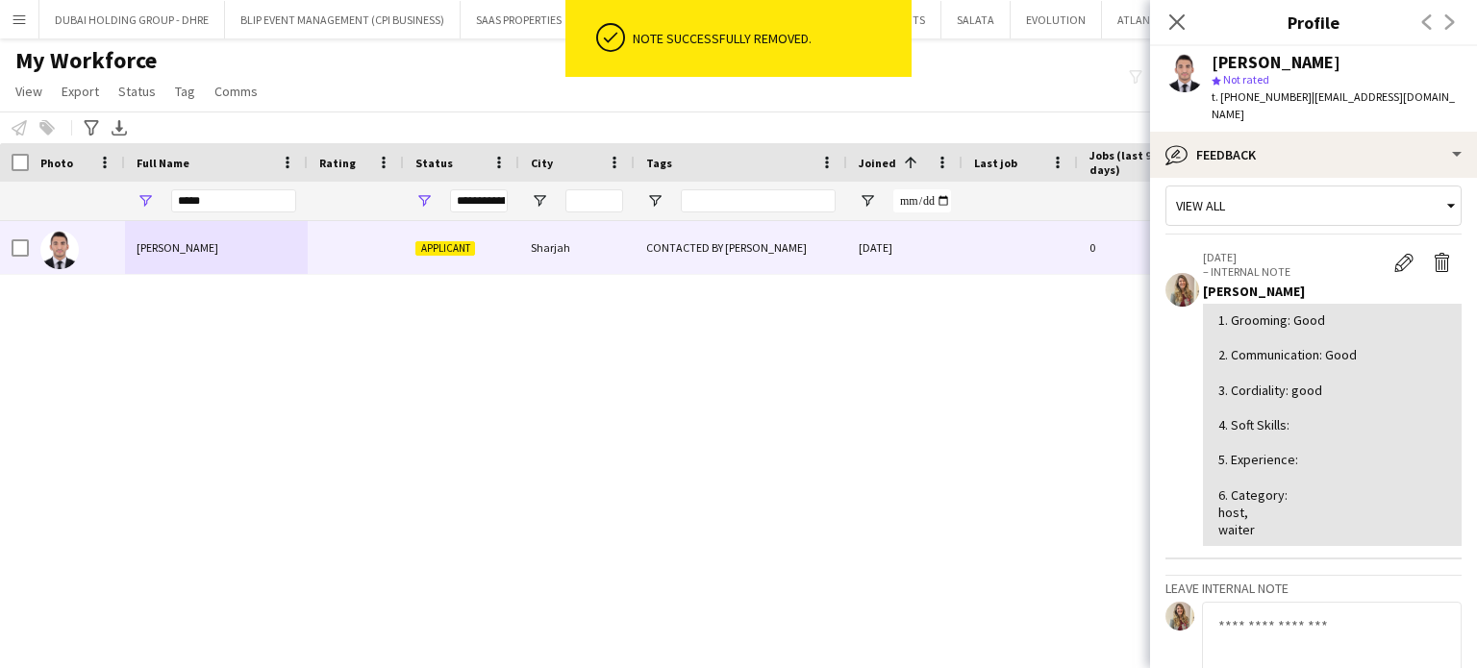
scroll to position [0, 0]
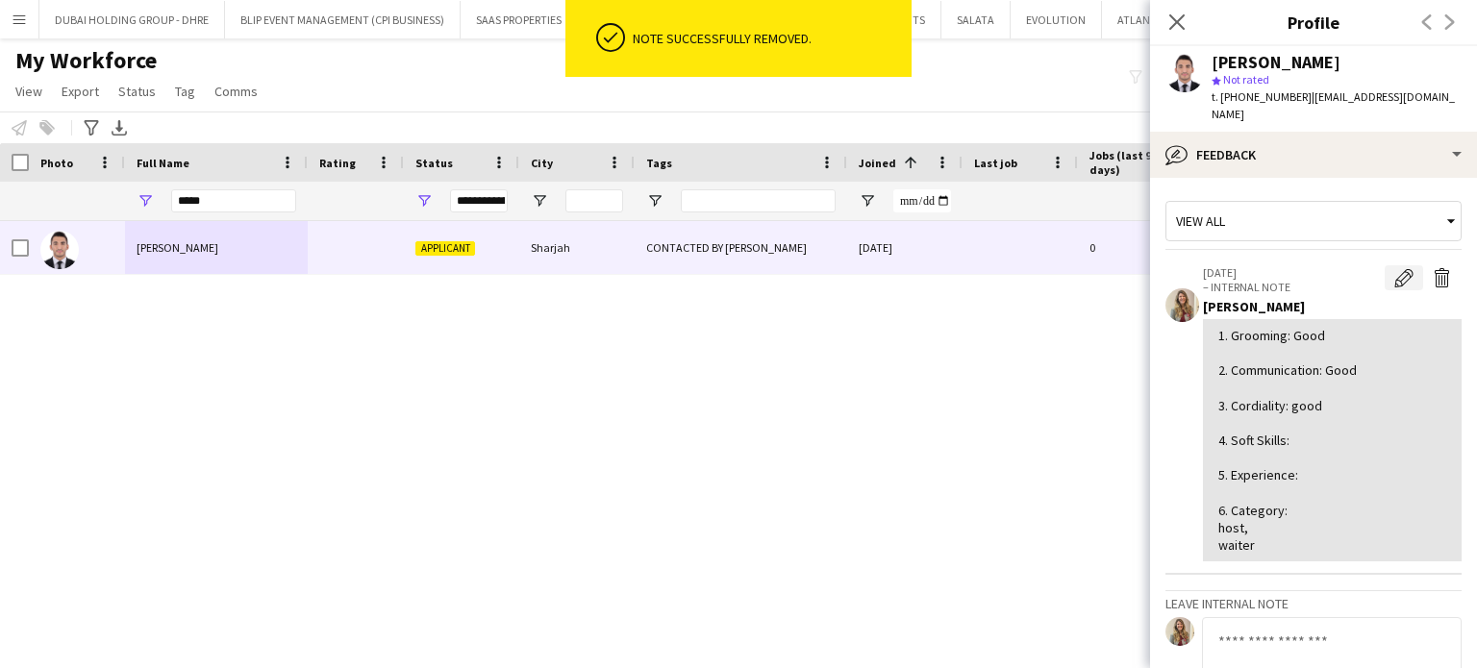
click at [1394, 268] on app-icon "Edit internal note" at bounding box center [1403, 277] width 19 height 19
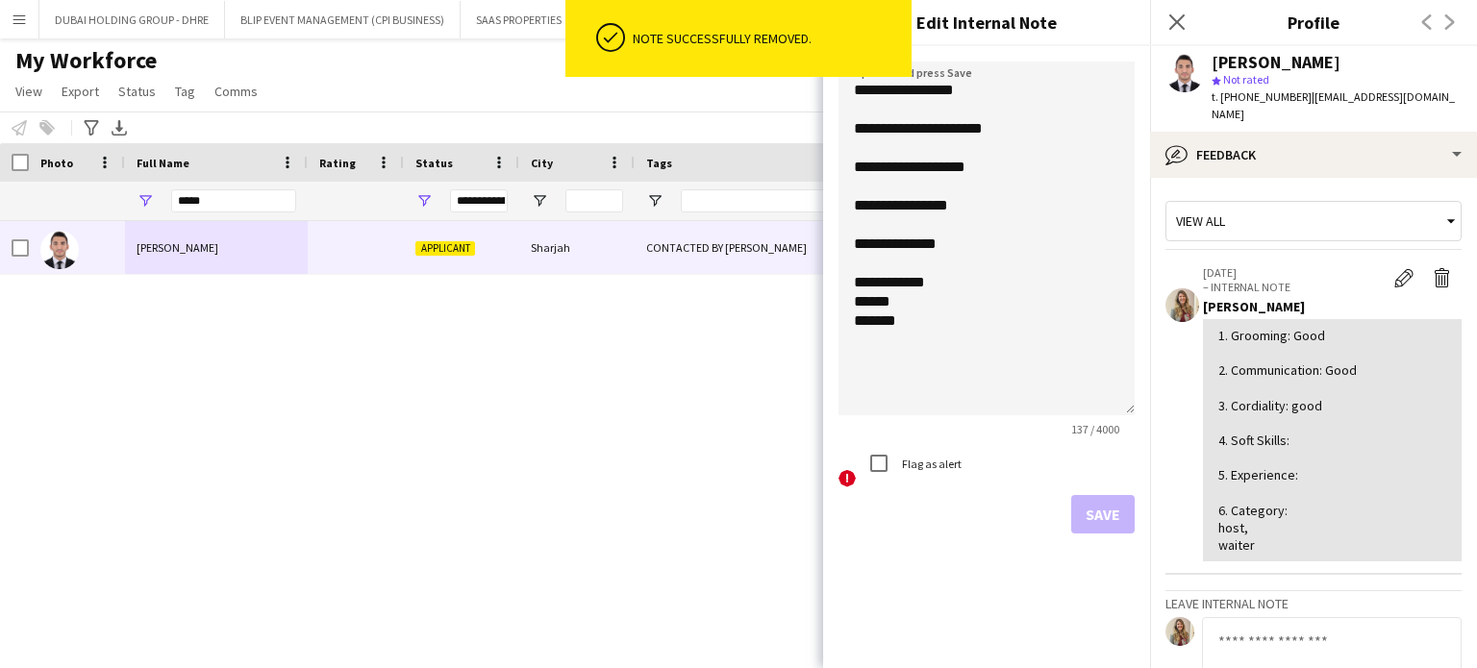
drag, startPoint x: 1131, startPoint y: 171, endPoint x: 1086, endPoint y: 313, distance: 148.4
click at [1135, 409] on form "**********" at bounding box center [986, 297] width 327 height 503
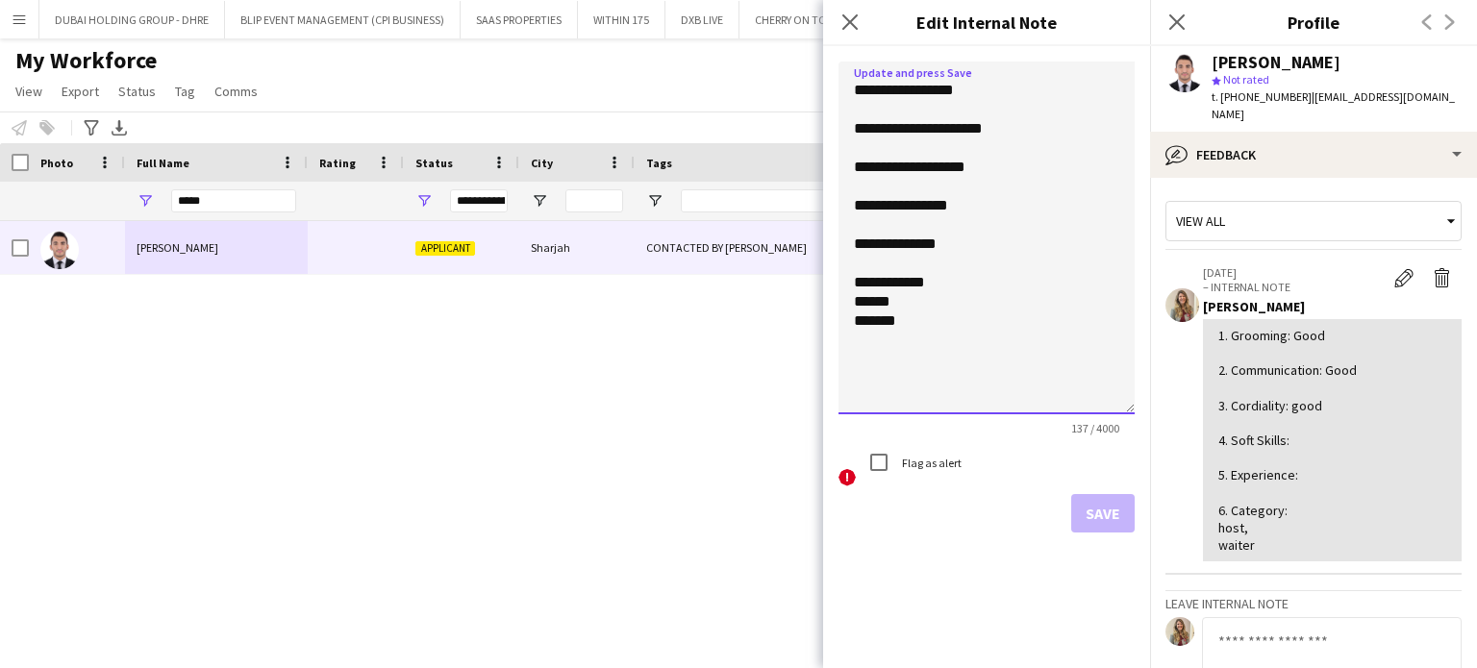
click at [984, 209] on textarea "**********" at bounding box center [987, 238] width 296 height 353
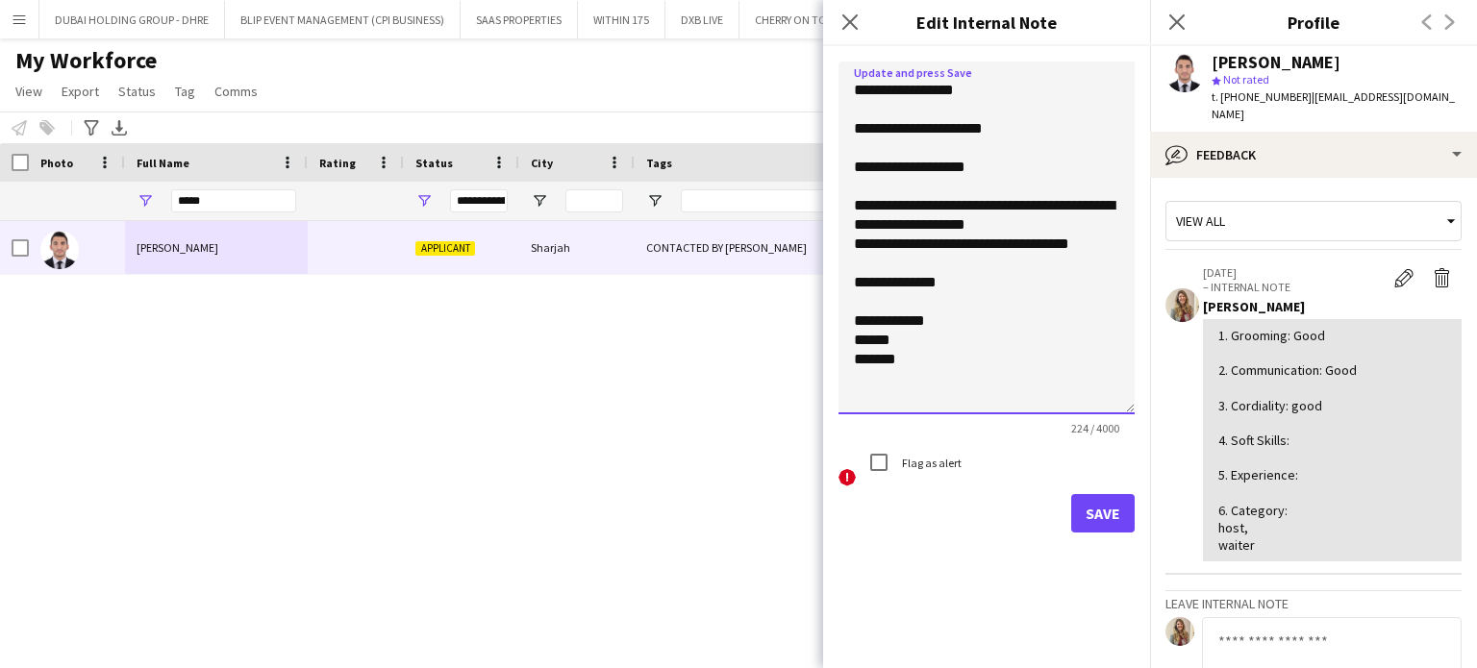
type textarea "**********"
click at [1115, 508] on button "Save" at bounding box center [1102, 513] width 63 height 38
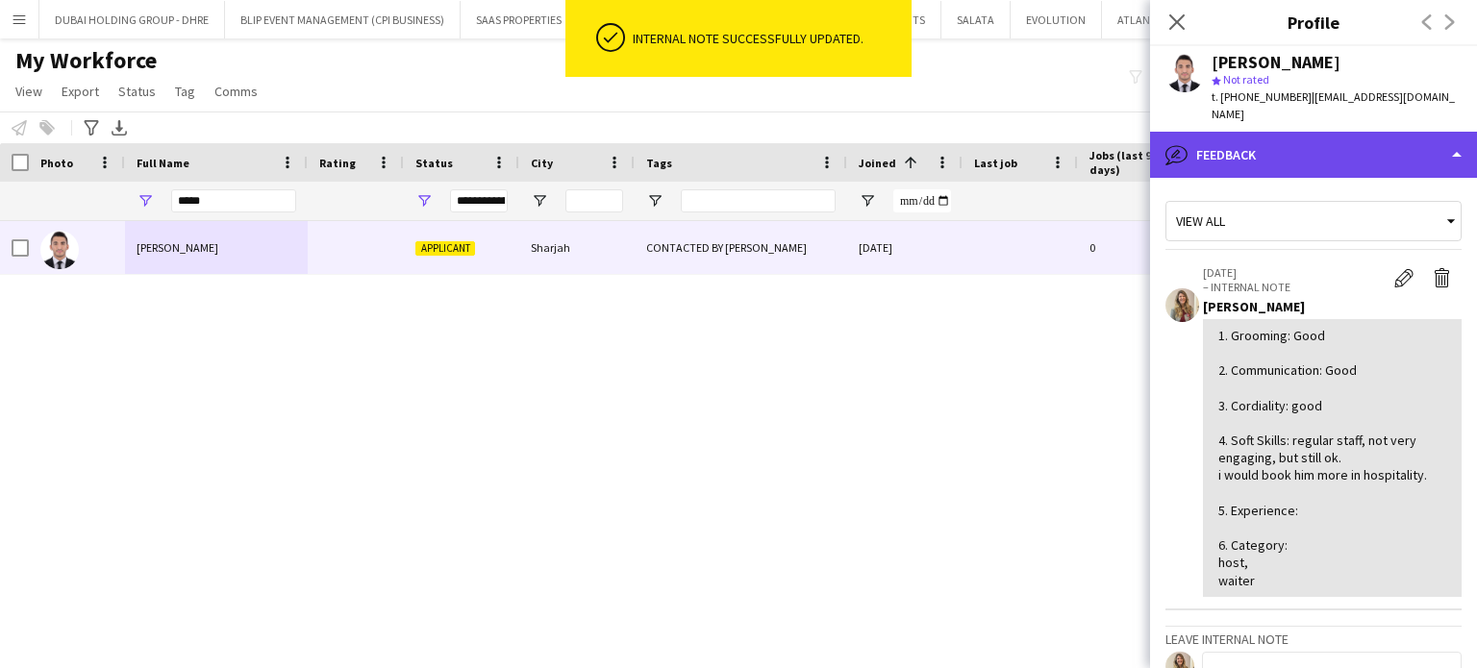
click at [1416, 132] on div "bubble-pencil Feedback" at bounding box center [1313, 155] width 327 height 46
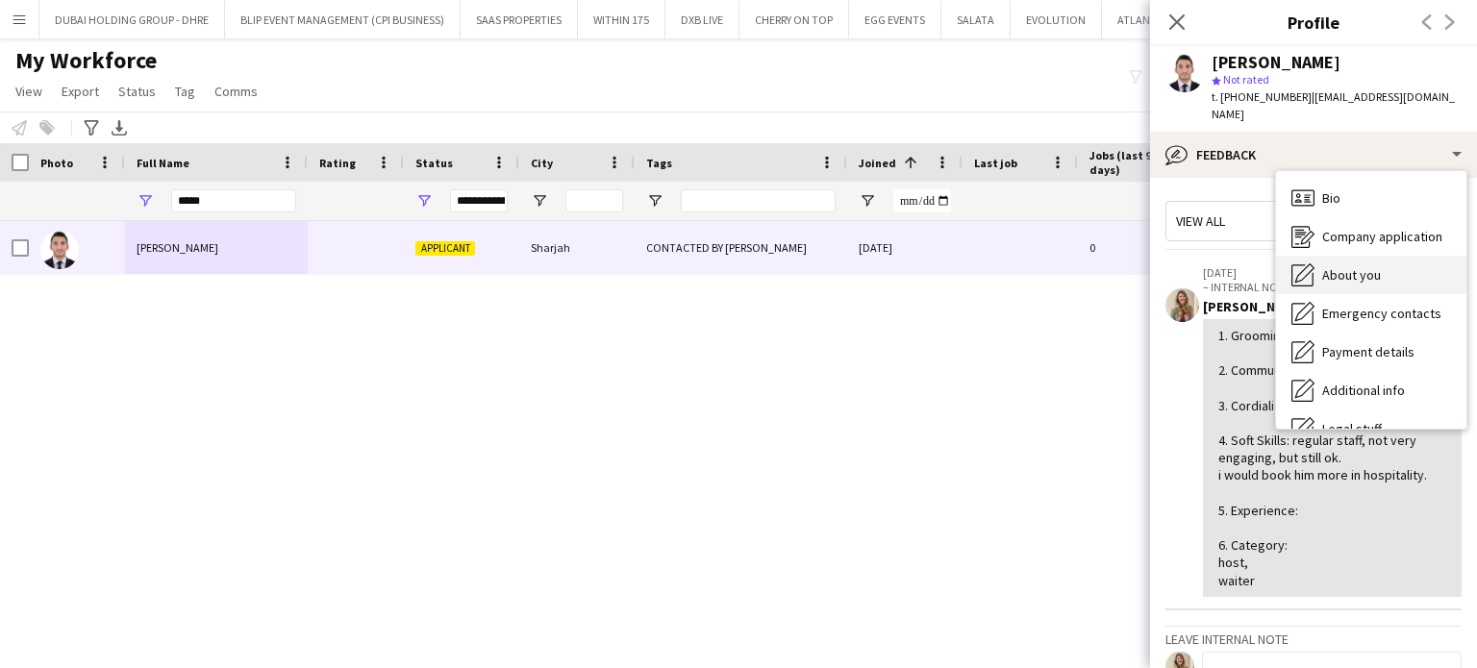
click at [1343, 266] on span "About you" at bounding box center [1351, 274] width 59 height 17
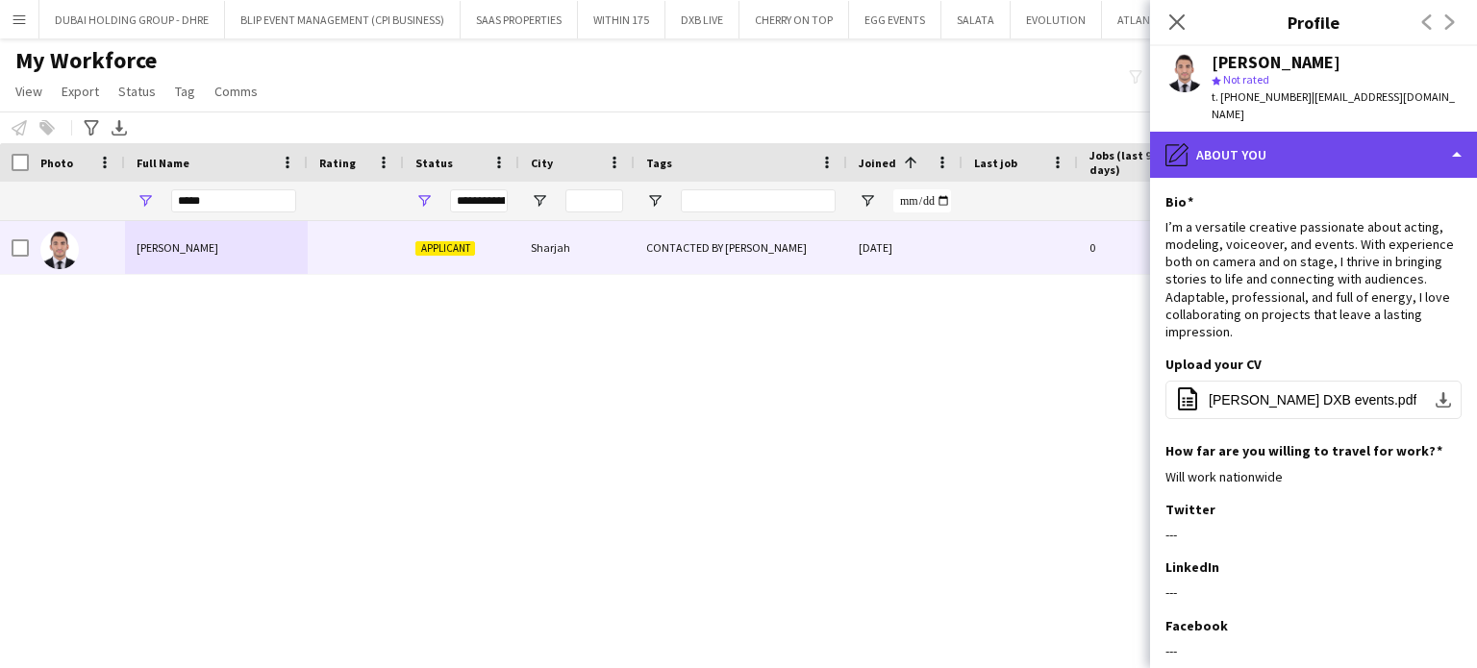
click at [1389, 141] on div "pencil4 About you" at bounding box center [1313, 155] width 327 height 46
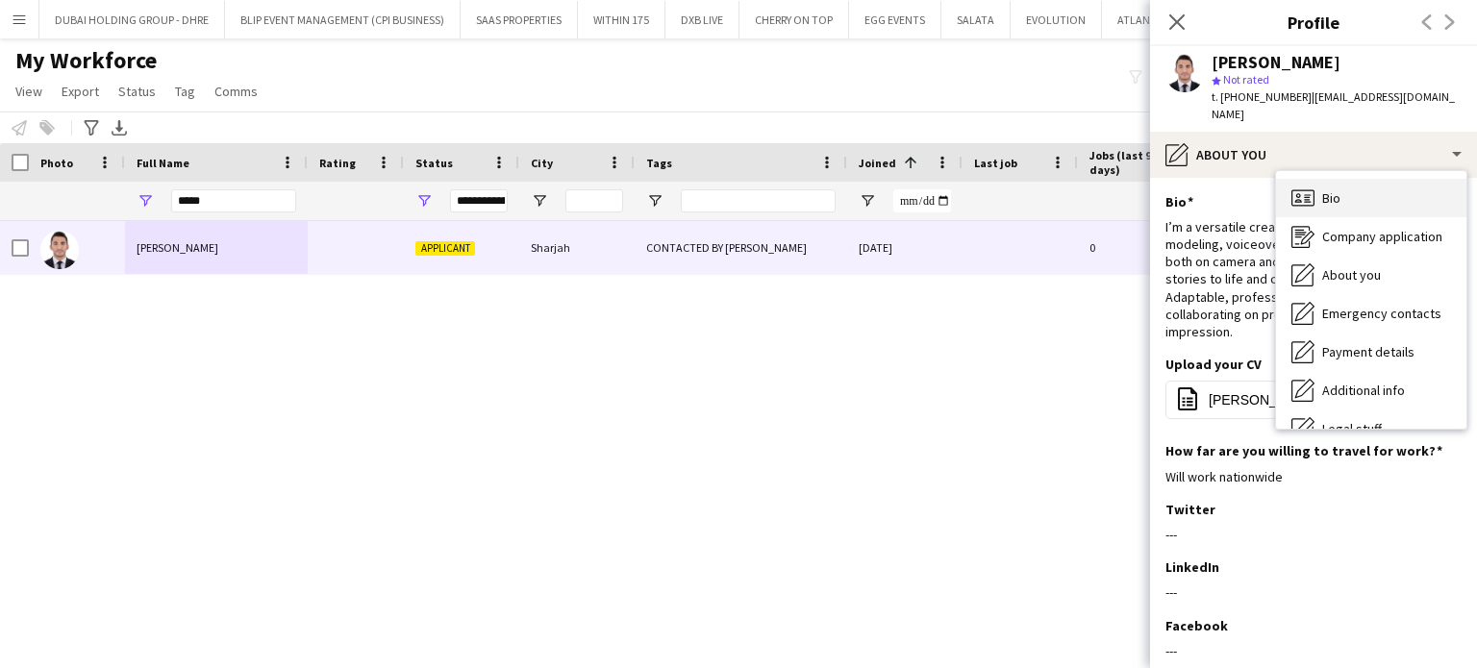
click at [1336, 189] on span "Bio" at bounding box center [1331, 197] width 18 height 17
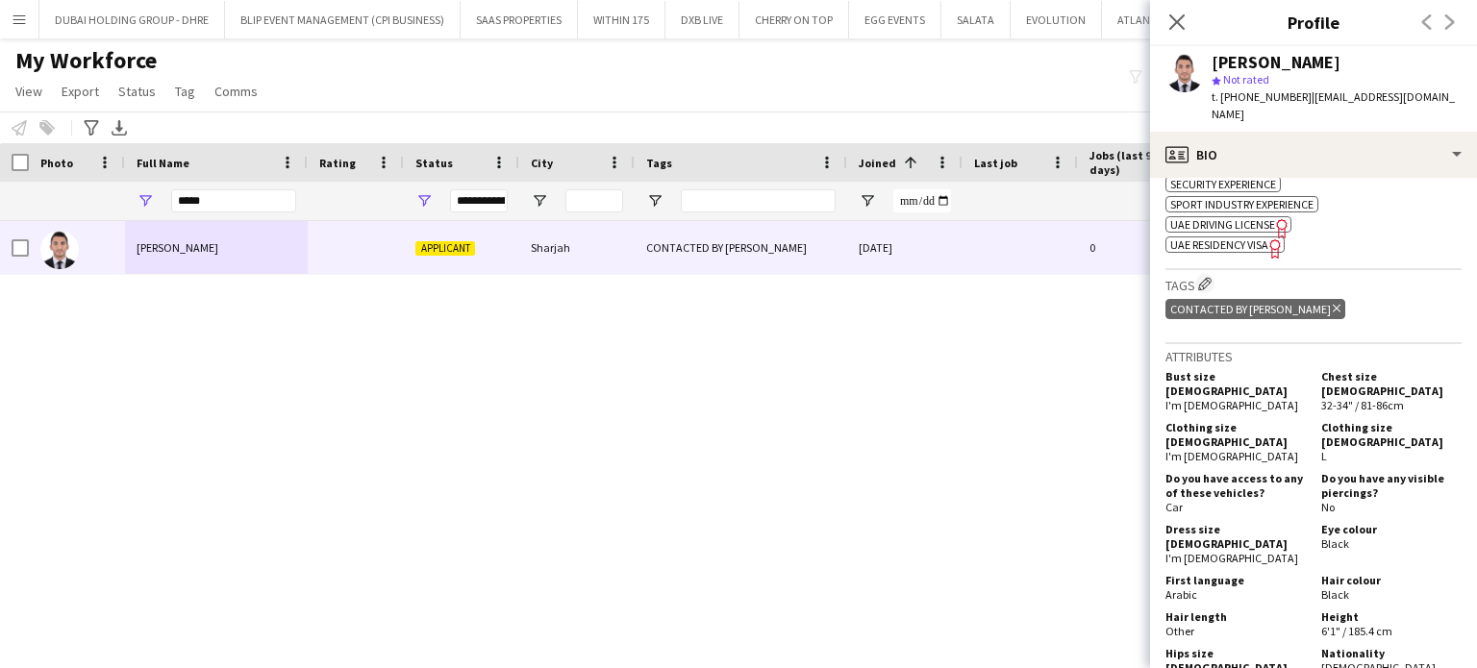
scroll to position [1442, 0]
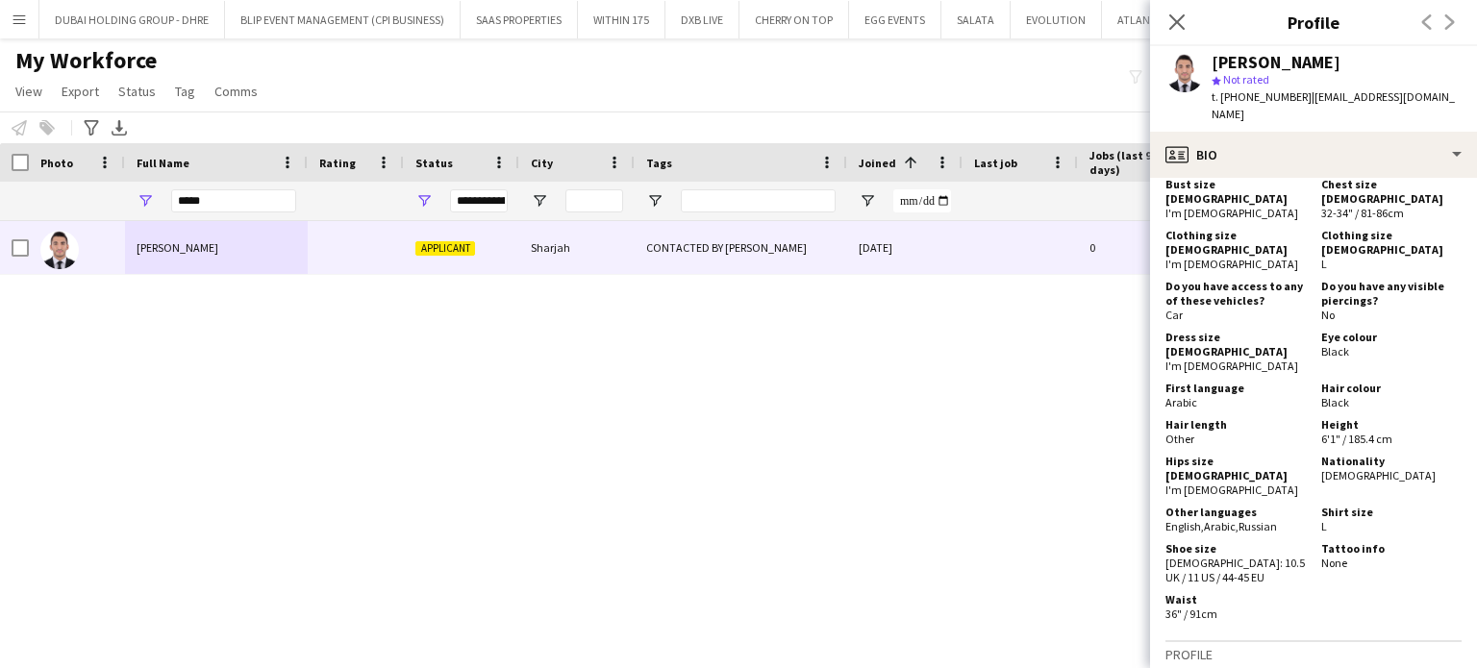
drag, startPoint x: 1289, startPoint y: 477, endPoint x: 1182, endPoint y: 473, distance: 106.8
click at [1165, 505] on div "Other languages English , Arabic , Russian" at bounding box center [1239, 519] width 148 height 29
copy div "English , Arabic , Russian"
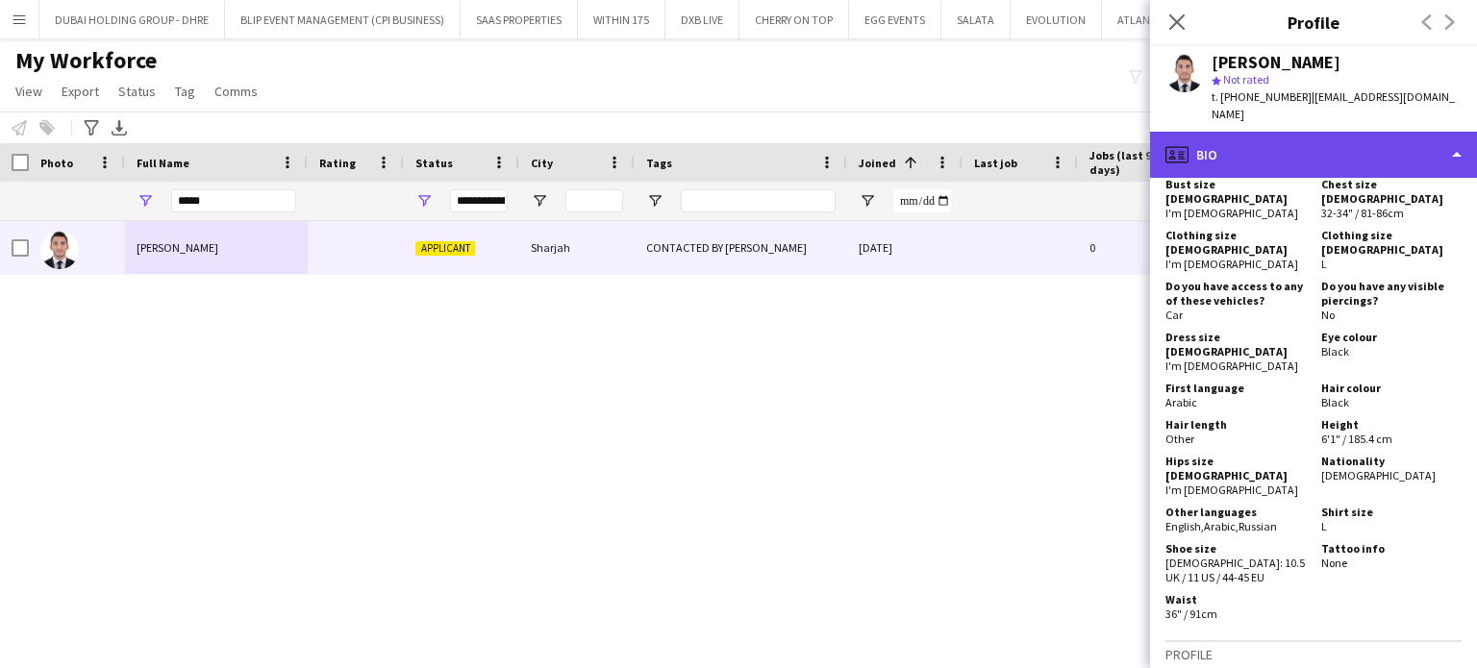
click at [1451, 132] on div "profile Bio" at bounding box center [1313, 155] width 327 height 46
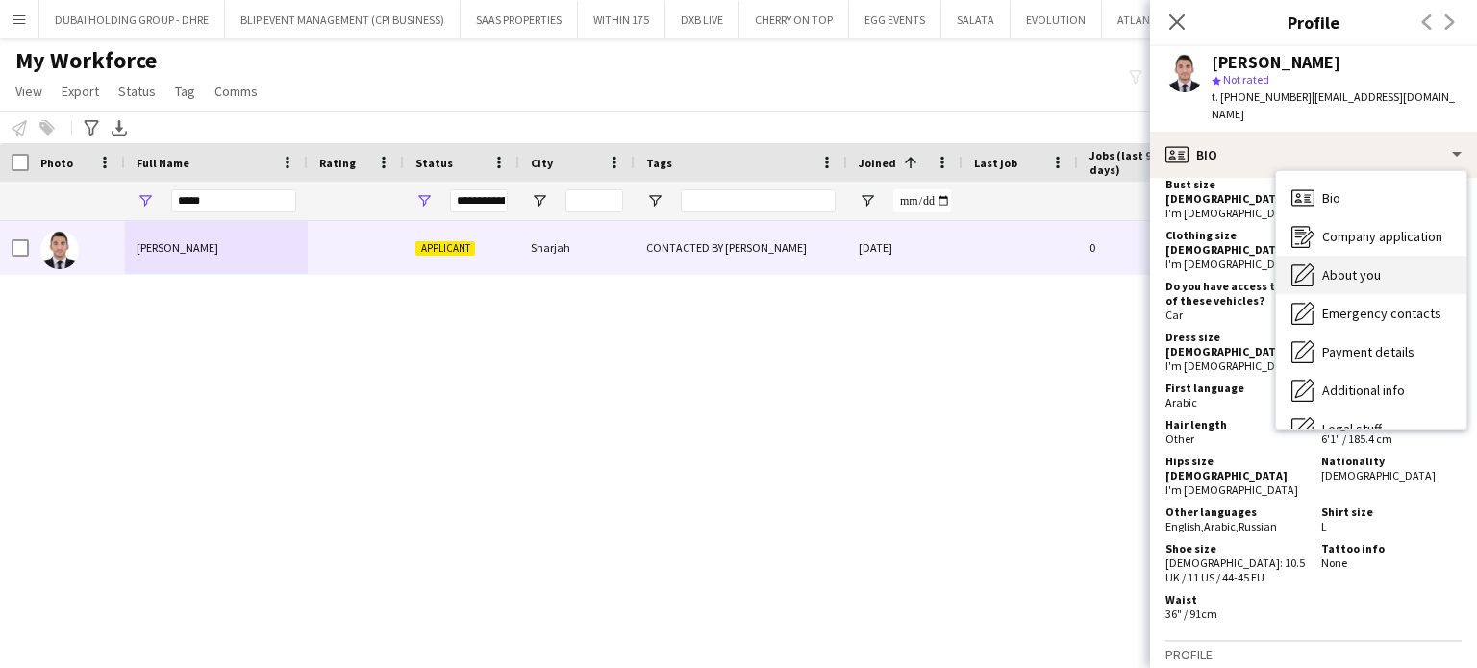
click at [1353, 266] on span "About you" at bounding box center [1351, 274] width 59 height 17
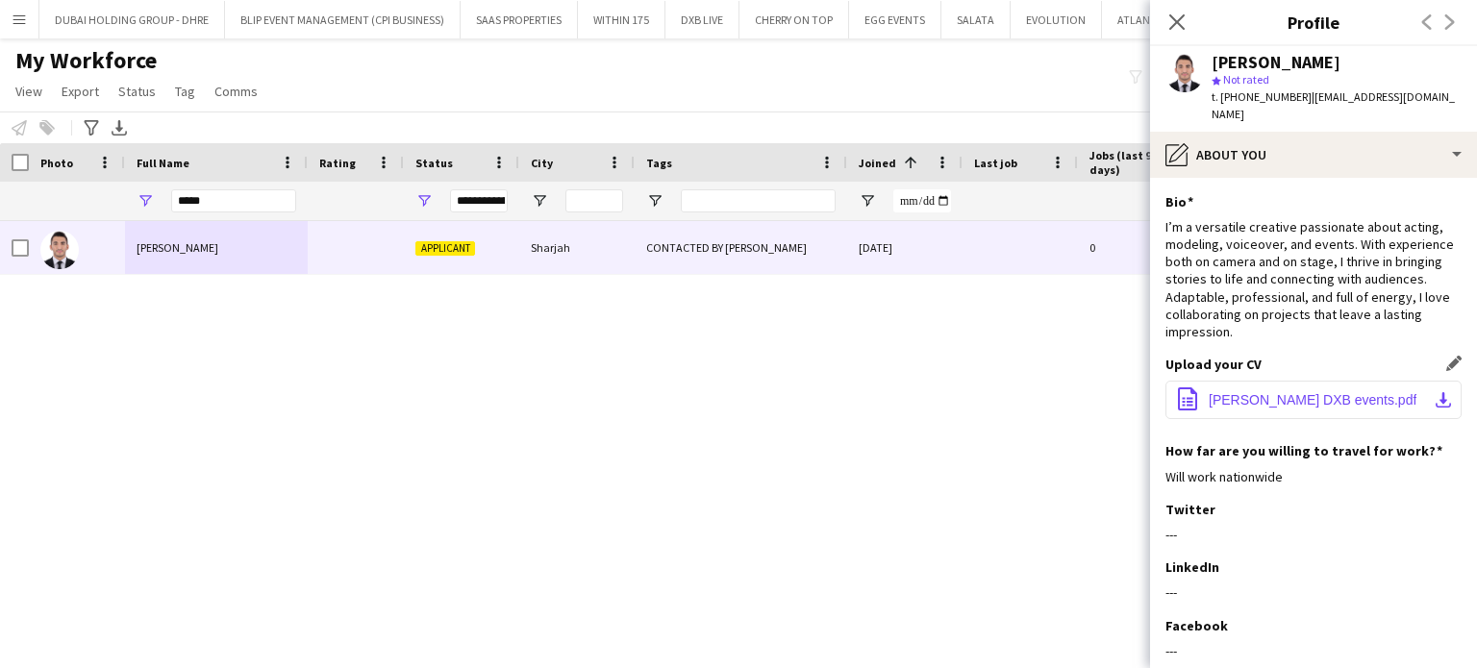
click at [1246, 392] on span "ahmad beyrouty DXB events.pdf" at bounding box center [1313, 399] width 208 height 15
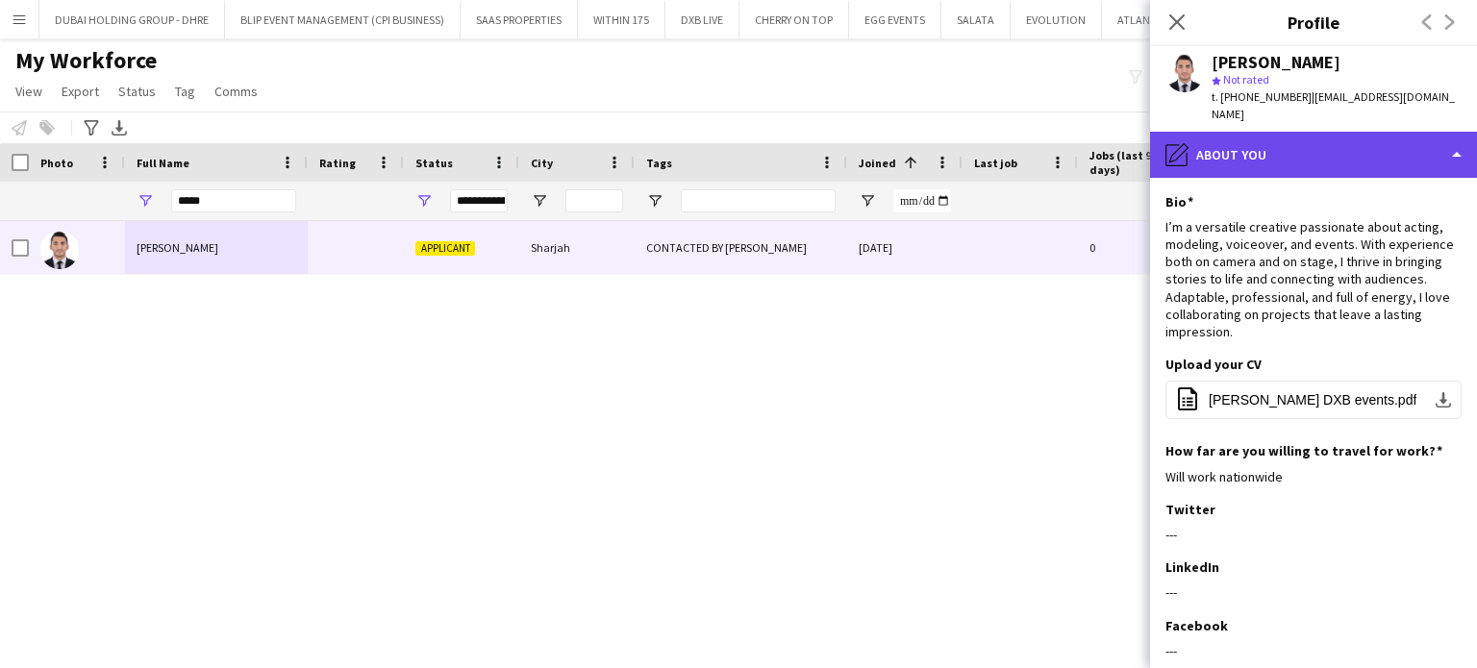
click at [1373, 132] on div "pencil4 About you" at bounding box center [1313, 155] width 327 height 46
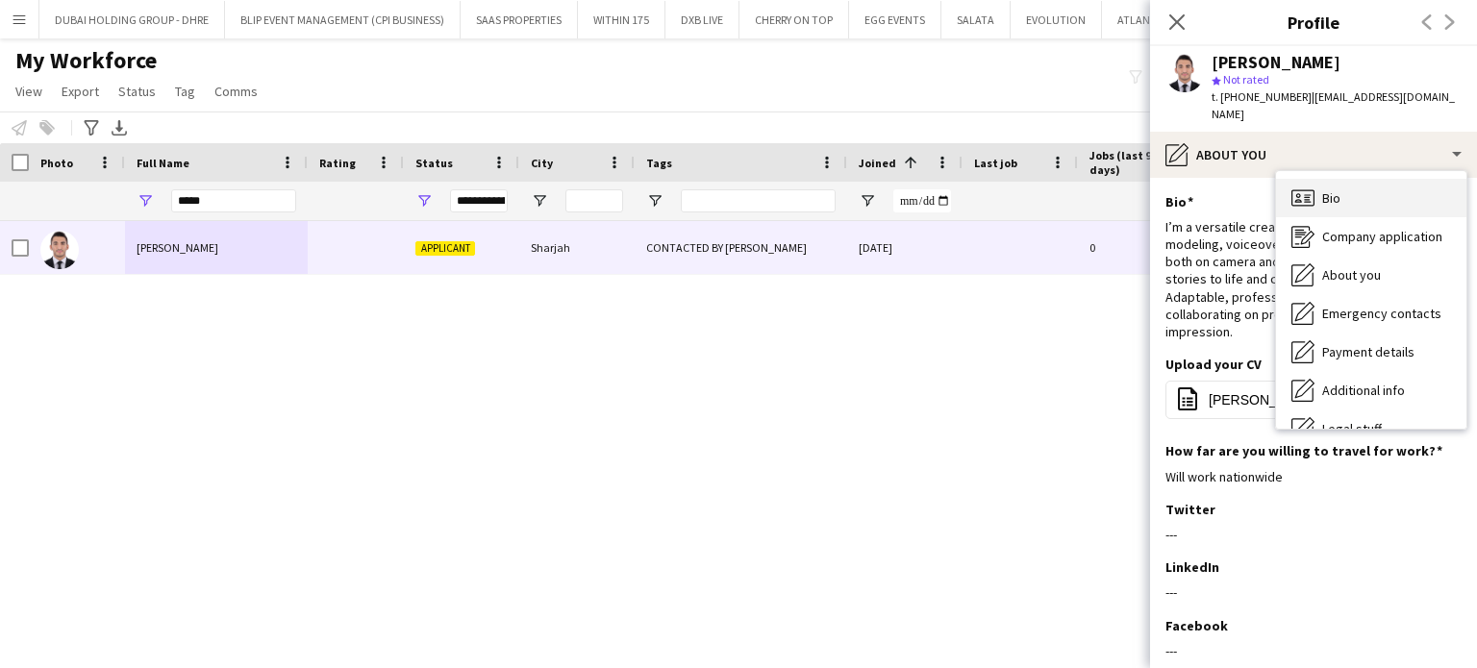
click at [1346, 182] on div "Bio Bio" at bounding box center [1371, 198] width 190 height 38
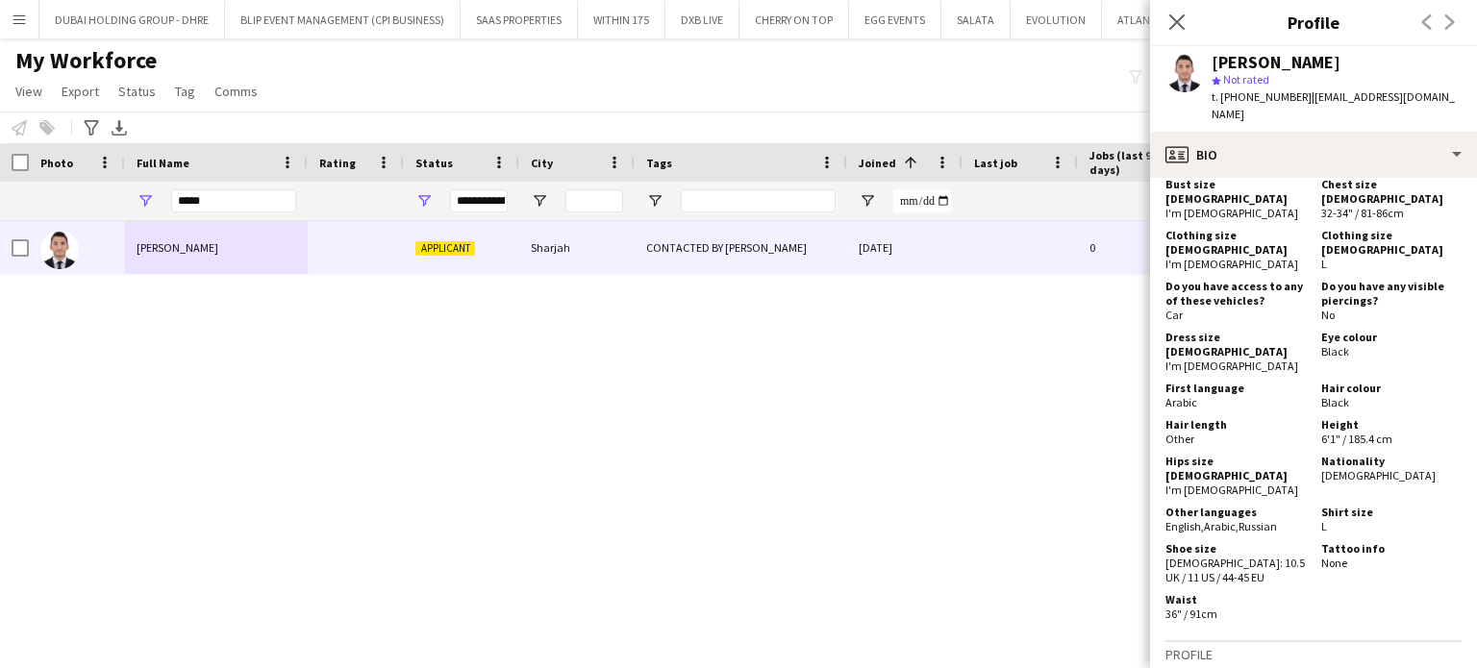
drag, startPoint x: 1280, startPoint y: 471, endPoint x: 1169, endPoint y: 469, distance: 110.6
click at [1158, 473] on app-crew-profile-bio "chevron-left chevron-right Open photos pop-in Gender Male Birthday 12-09-2000 (…" at bounding box center [1313, 423] width 327 height 490
copy div "English , Arabic , Russian"
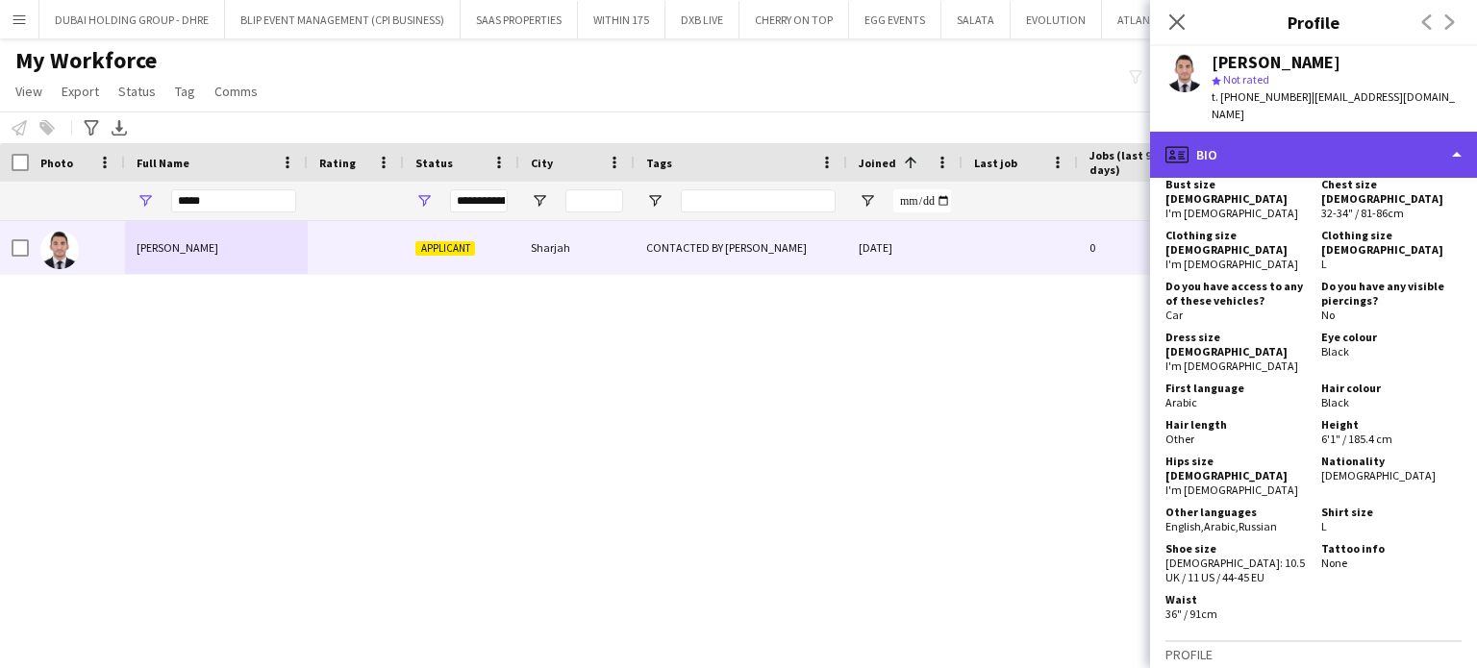
click at [1410, 132] on div "profile Bio" at bounding box center [1313, 155] width 327 height 46
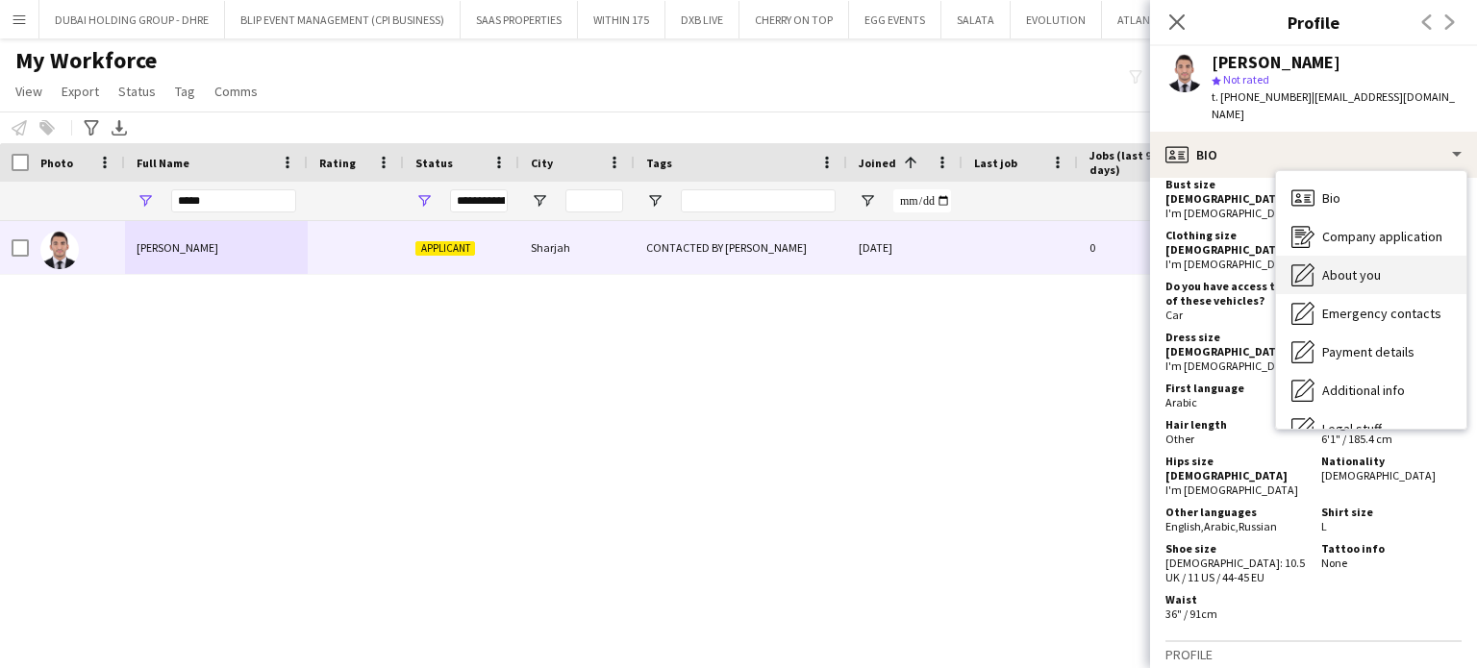
click at [1368, 266] on span "About you" at bounding box center [1351, 274] width 59 height 17
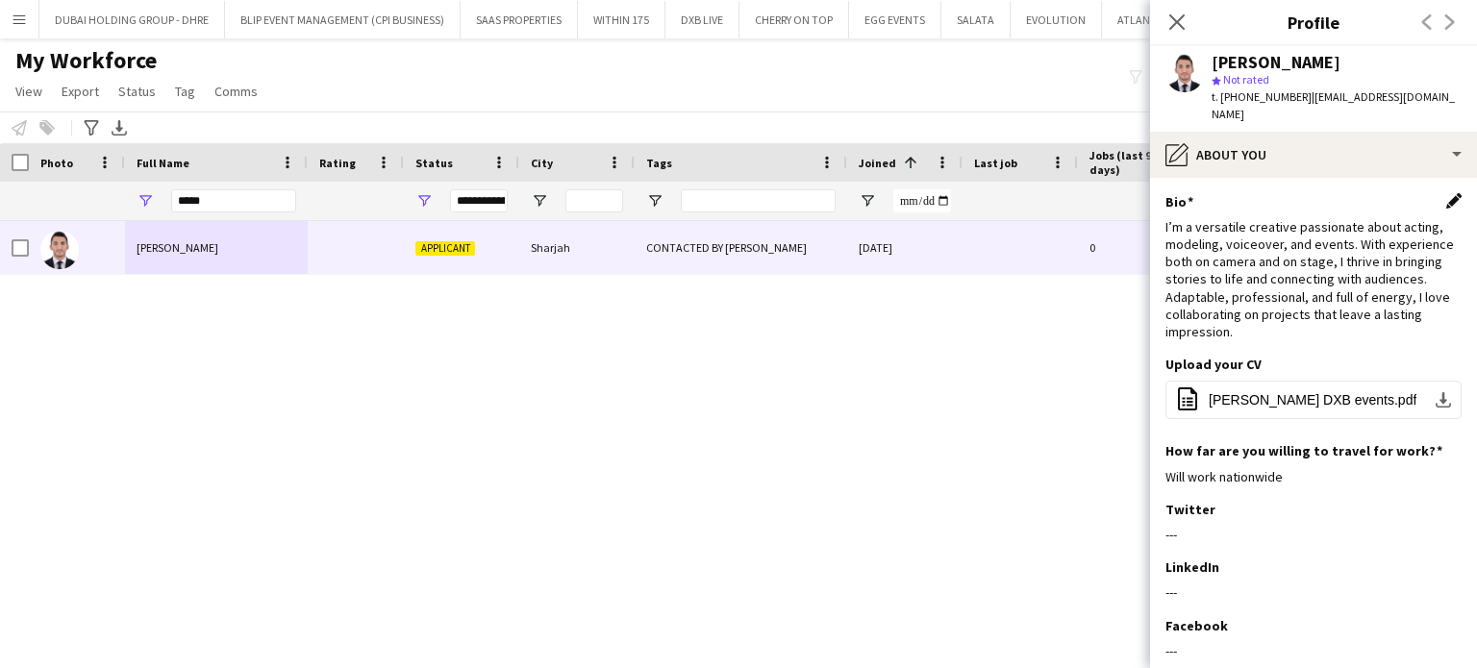
click at [1446, 193] on app-icon "Edit this field" at bounding box center [1453, 200] width 15 height 15
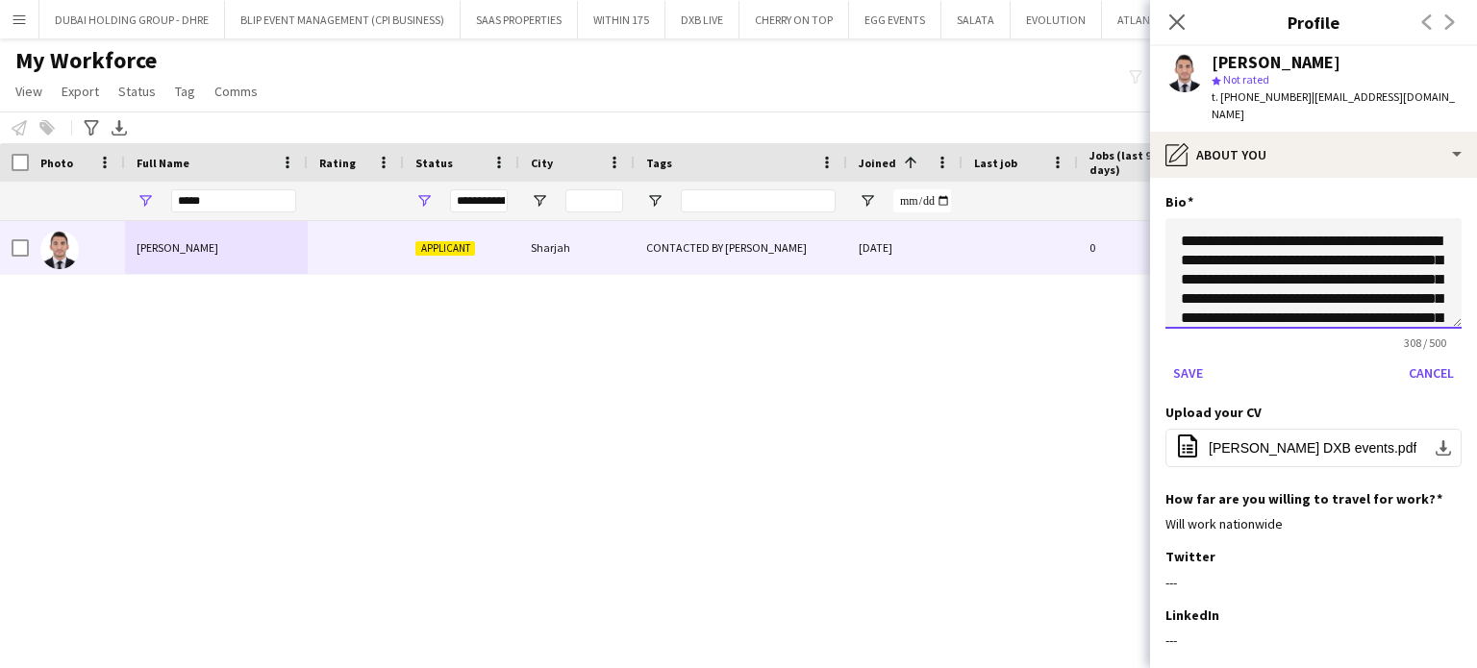
click at [1180, 218] on textarea "**********" at bounding box center [1313, 273] width 296 height 111
paste textarea "**********"
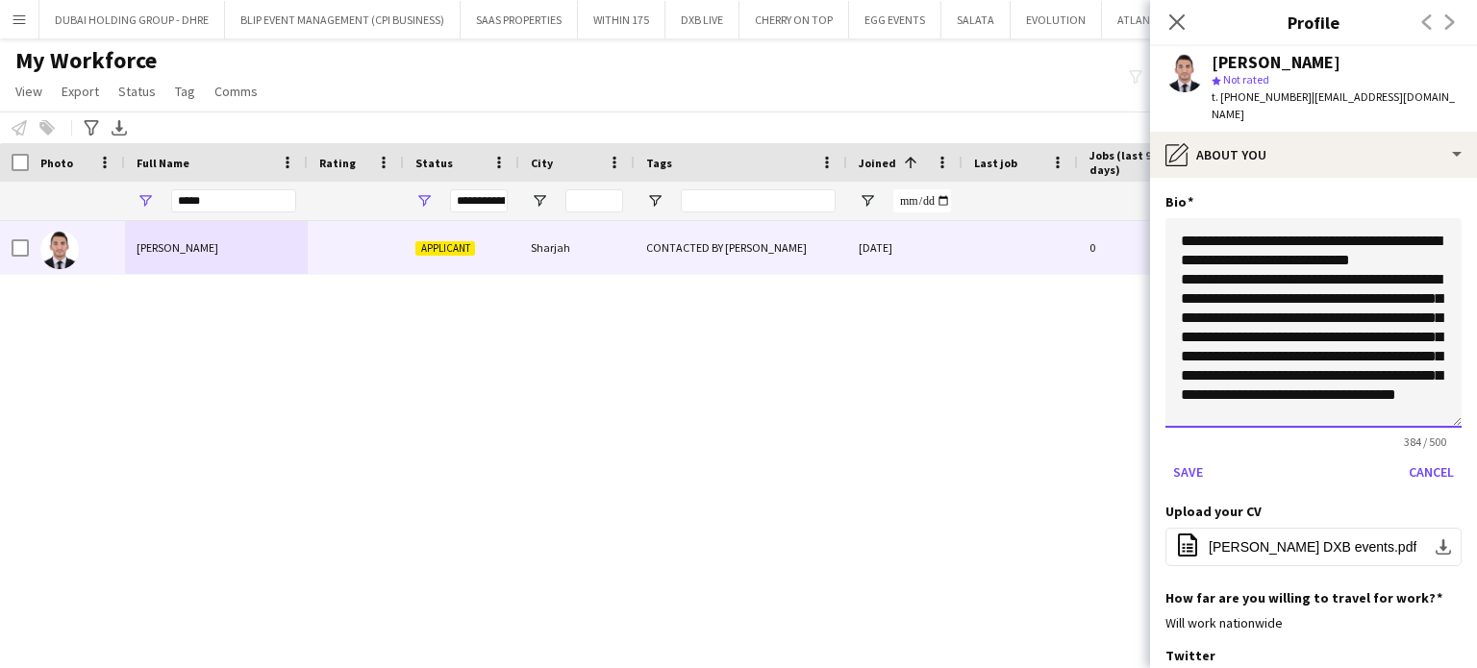
drag, startPoint x: 1442, startPoint y: 304, endPoint x: 1446, endPoint y: 403, distance: 99.1
click at [1446, 403] on app-section-data-types "**********" at bounding box center [1313, 423] width 327 height 490
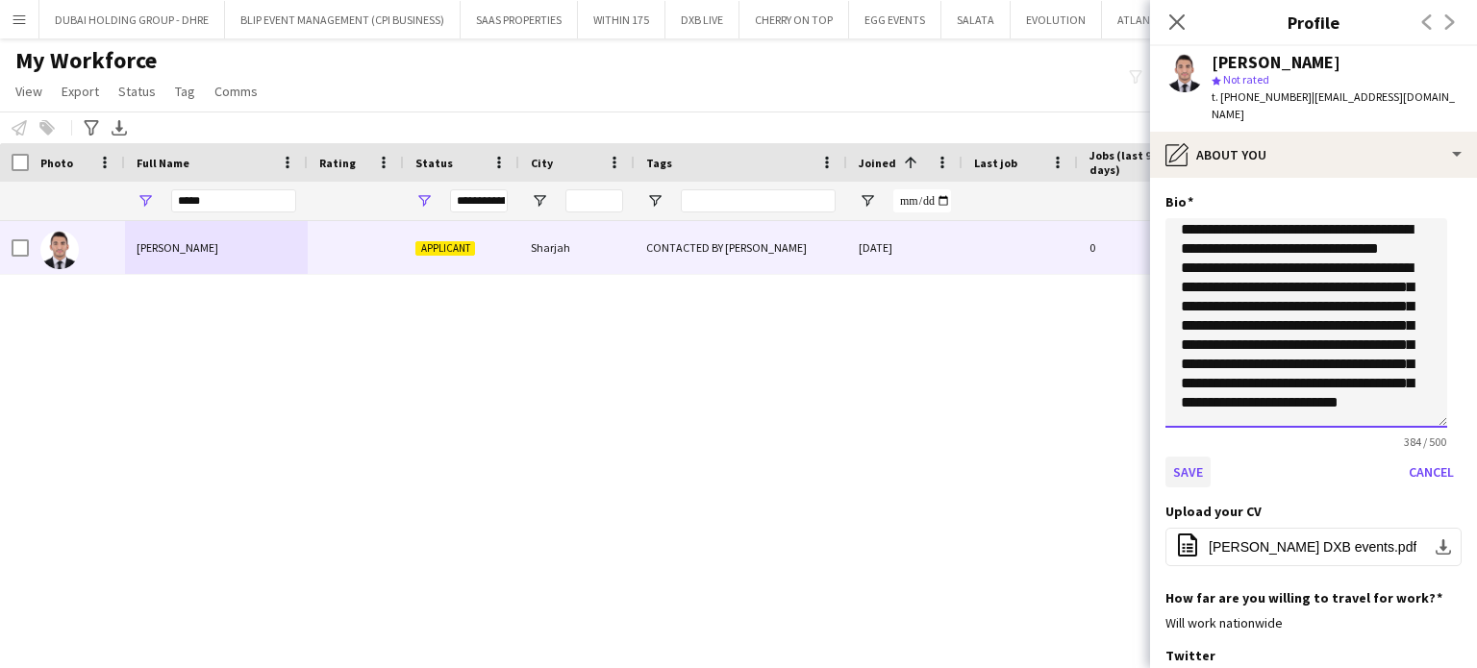
type textarea "**********"
click at [1198, 457] on button "Save" at bounding box center [1187, 472] width 45 height 31
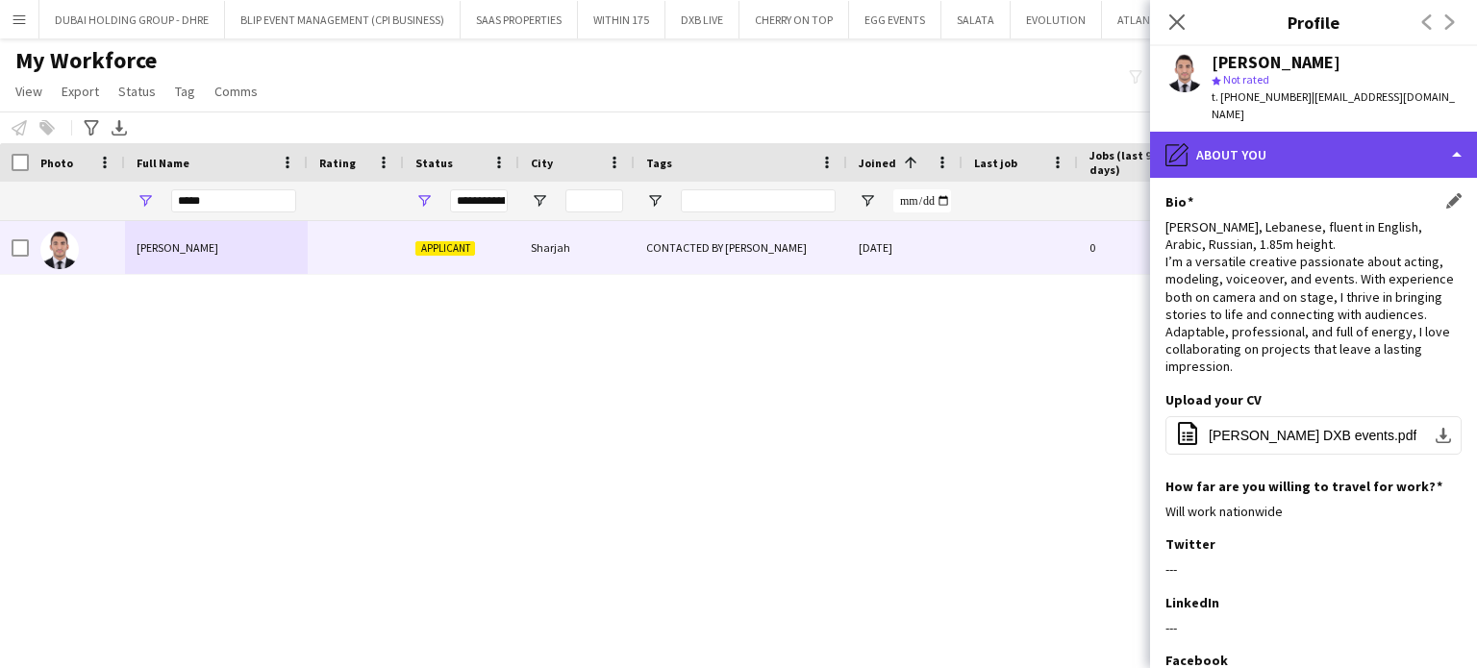
click at [1427, 134] on div "pencil4 About you" at bounding box center [1313, 155] width 327 height 46
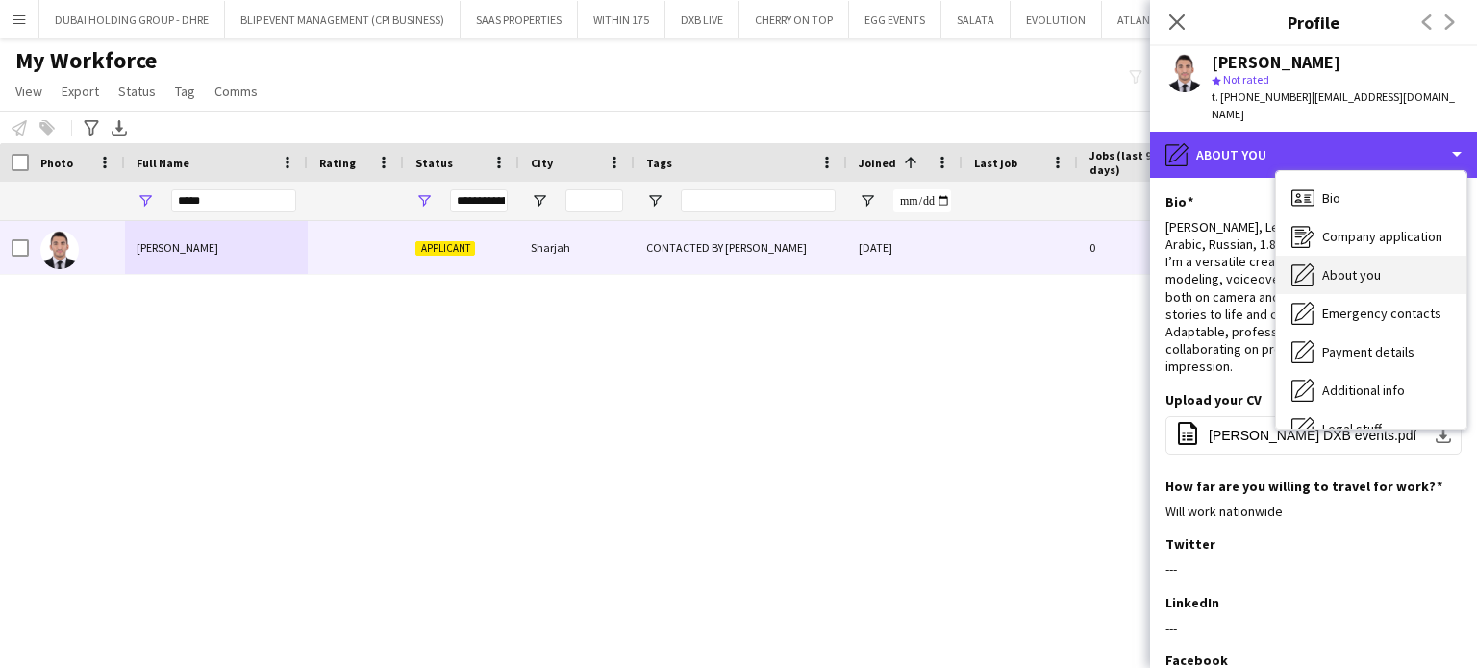
scroll to position [0, 0]
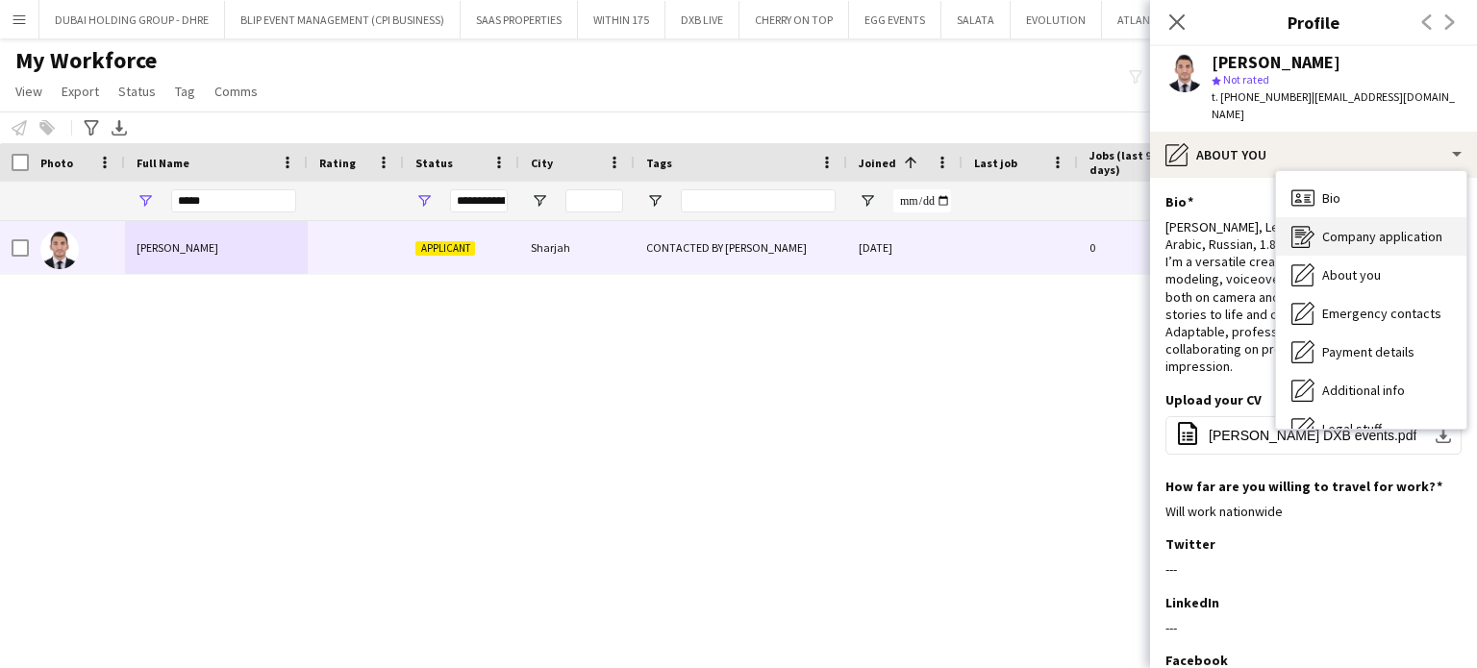
click at [1373, 228] on span "Company application" at bounding box center [1382, 236] width 120 height 17
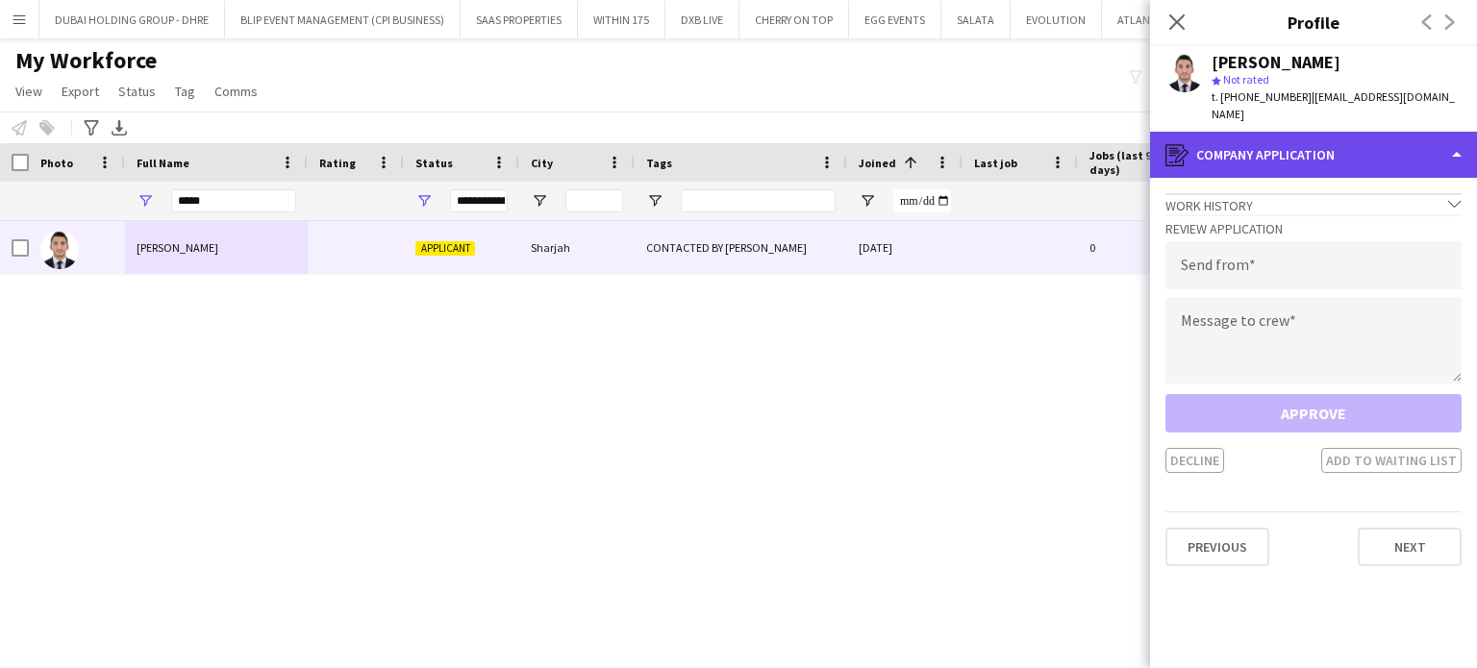
click at [1431, 132] on div "register Company application" at bounding box center [1313, 155] width 327 height 46
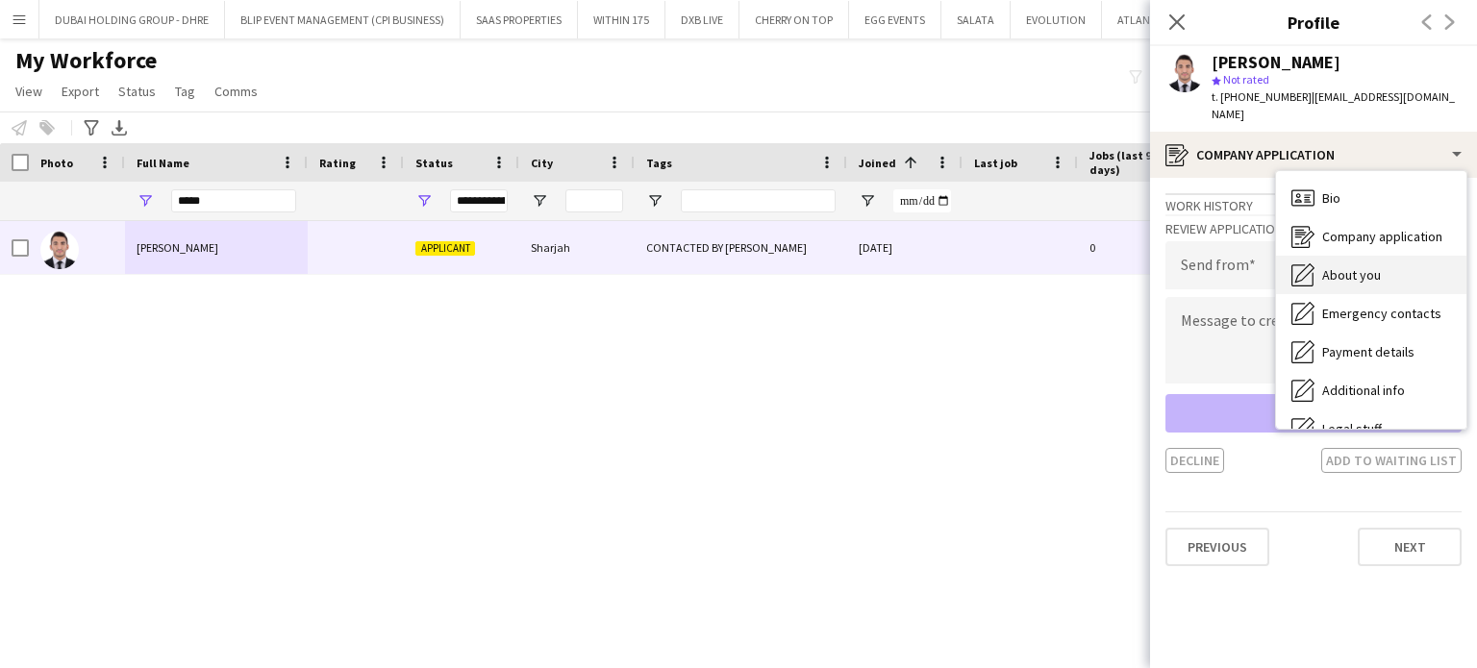
click at [1352, 266] on span "About you" at bounding box center [1351, 274] width 59 height 17
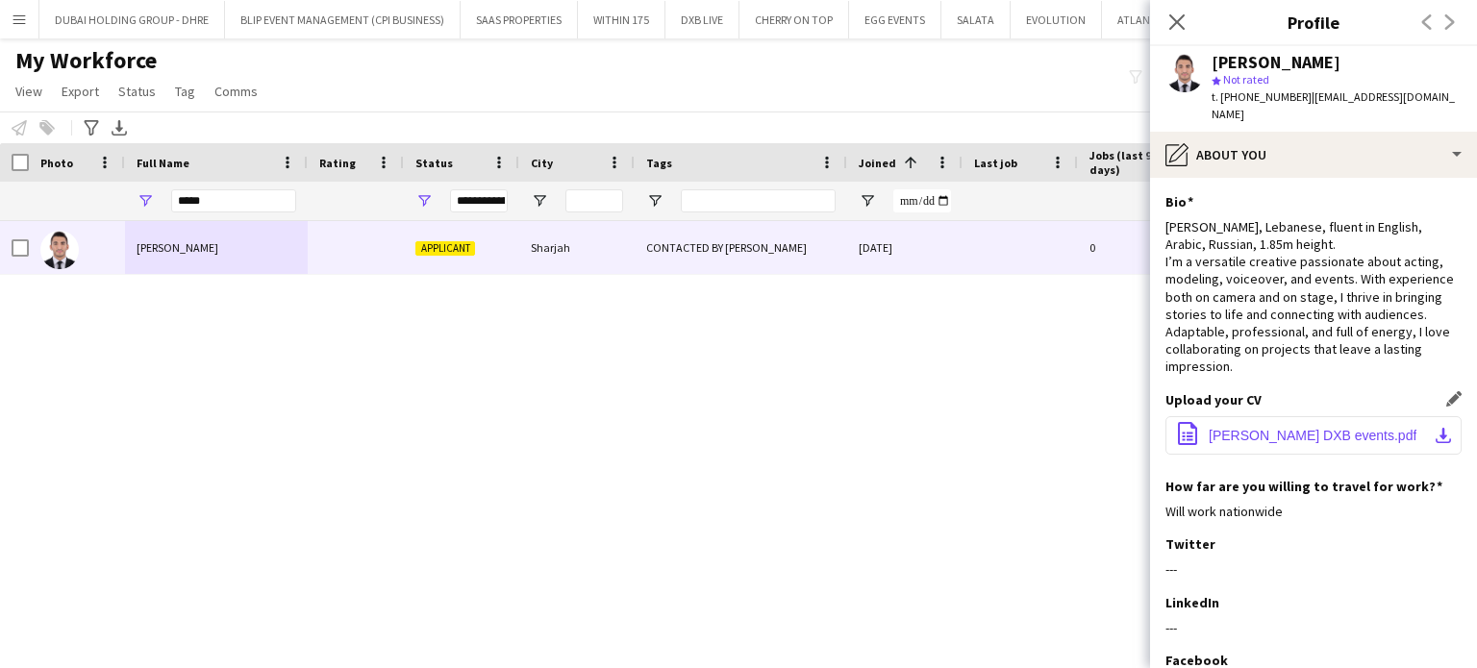
click at [1261, 428] on span "ahmad beyrouty DXB events.pdf" at bounding box center [1313, 435] width 208 height 15
click at [1281, 428] on span "ahmad beyrouty DXB events.pdf" at bounding box center [1313, 435] width 208 height 15
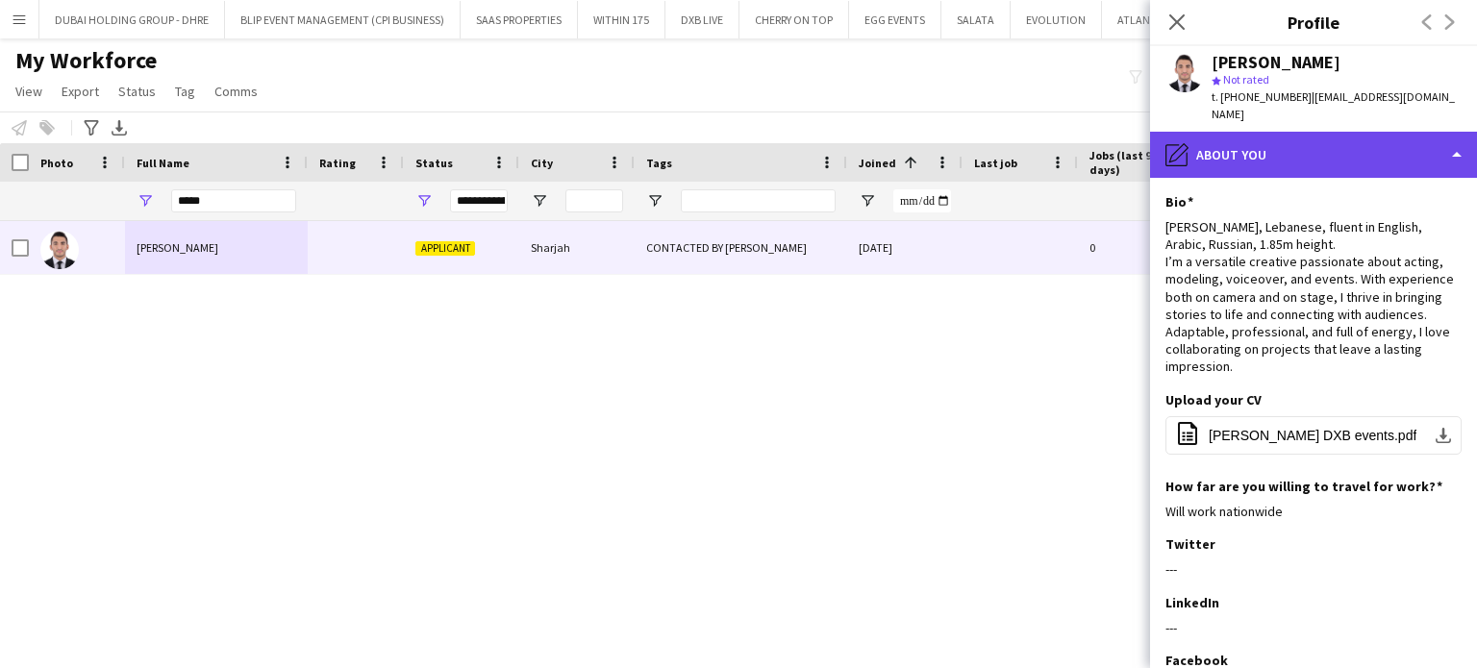
click at [1406, 150] on div "pencil4 About you" at bounding box center [1313, 155] width 327 height 46
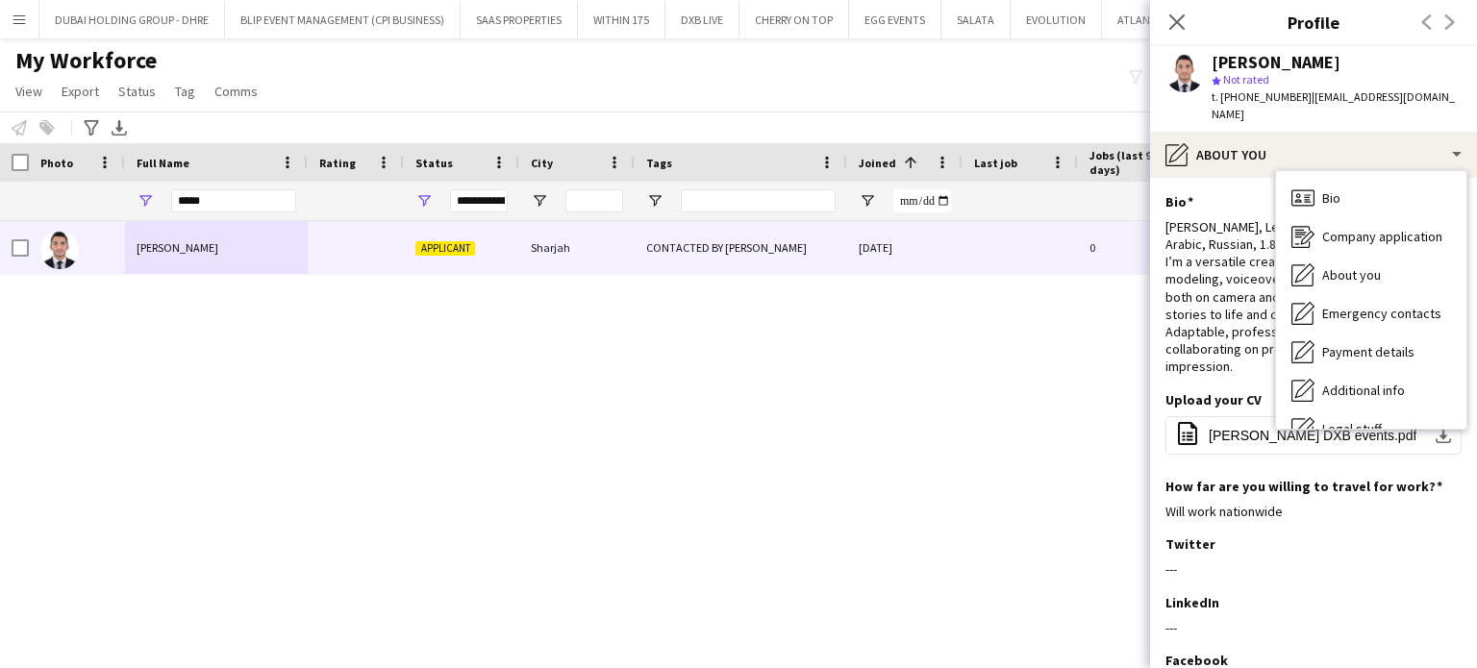
click at [1227, 288] on div "Ahmad Hassan, Lebanese, fluent in English, Arabic, Russian, 1.85m height. I’m a…" at bounding box center [1313, 297] width 296 height 158
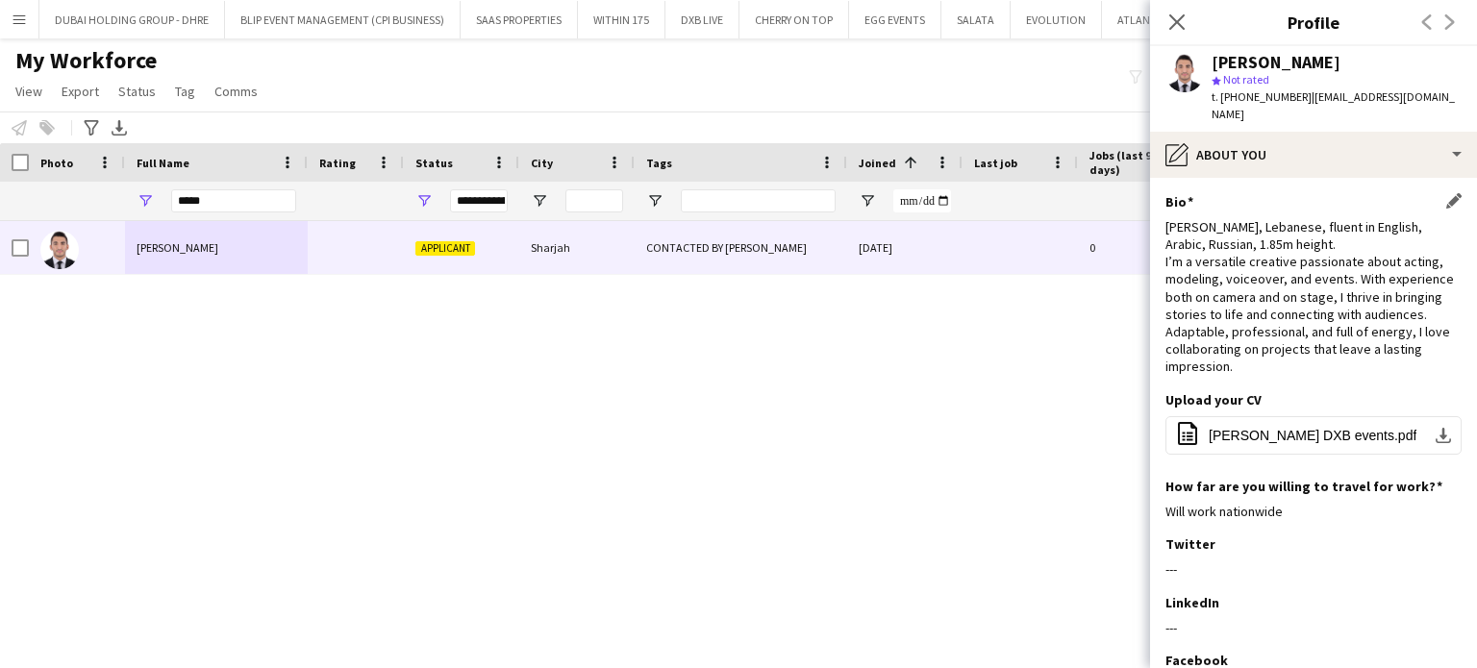
click at [1429, 193] on div "Bio Edit this field" at bounding box center [1313, 201] width 296 height 17
click at [1446, 193] on app-icon "Edit this field" at bounding box center [1453, 200] width 15 height 15
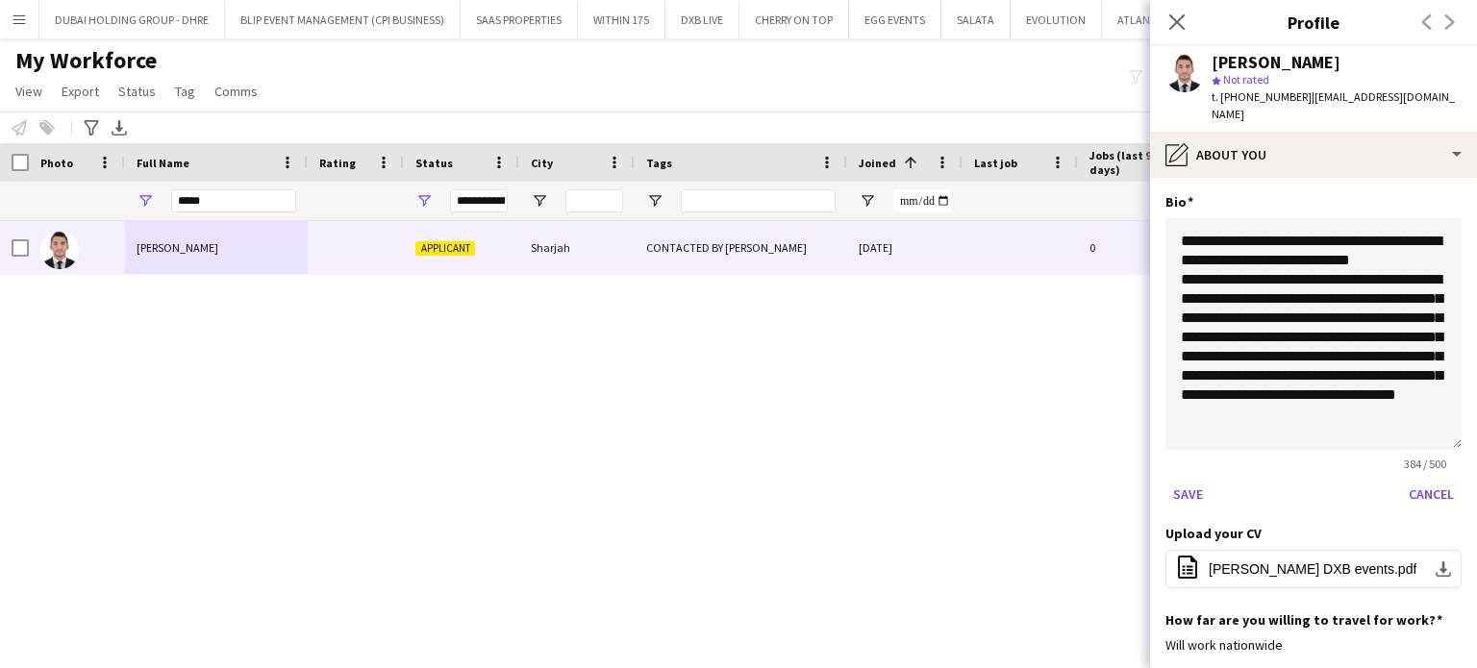
drag, startPoint x: 1434, startPoint y: 307, endPoint x: 1431, endPoint y: 446, distance: 139.5
click at [1434, 450] on textarea "**********" at bounding box center [1313, 334] width 296 height 232
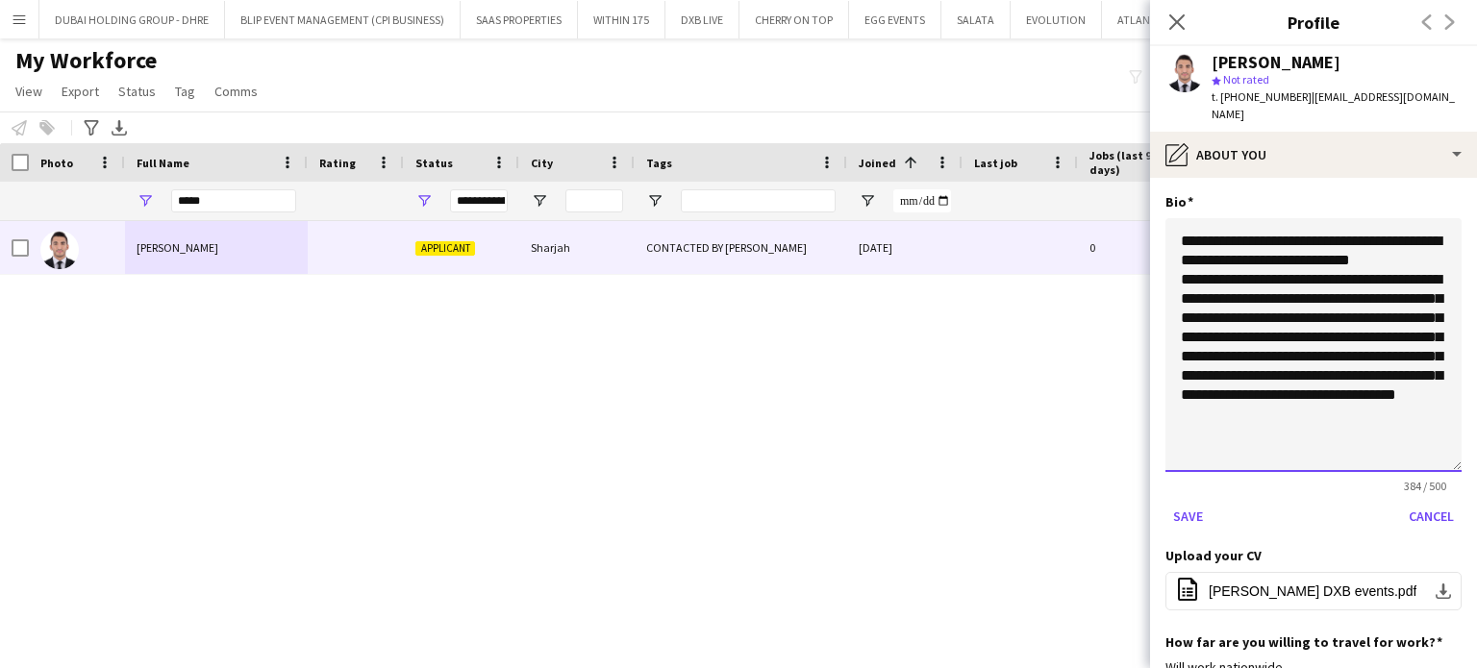
click at [1416, 301] on textarea "**********" at bounding box center [1313, 345] width 296 height 254
type textarea "**********"
click at [1192, 501] on button "Save" at bounding box center [1187, 516] width 45 height 31
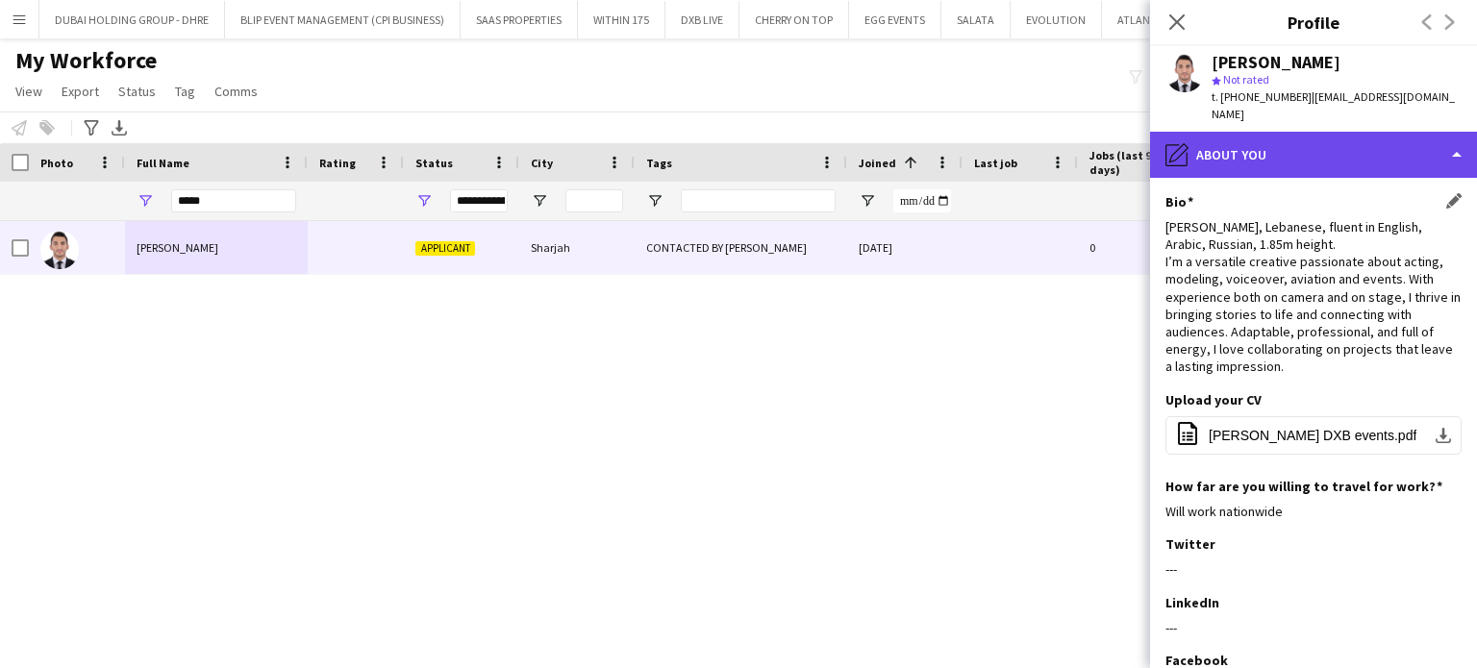
click at [1371, 132] on div "pencil4 About you" at bounding box center [1313, 155] width 327 height 46
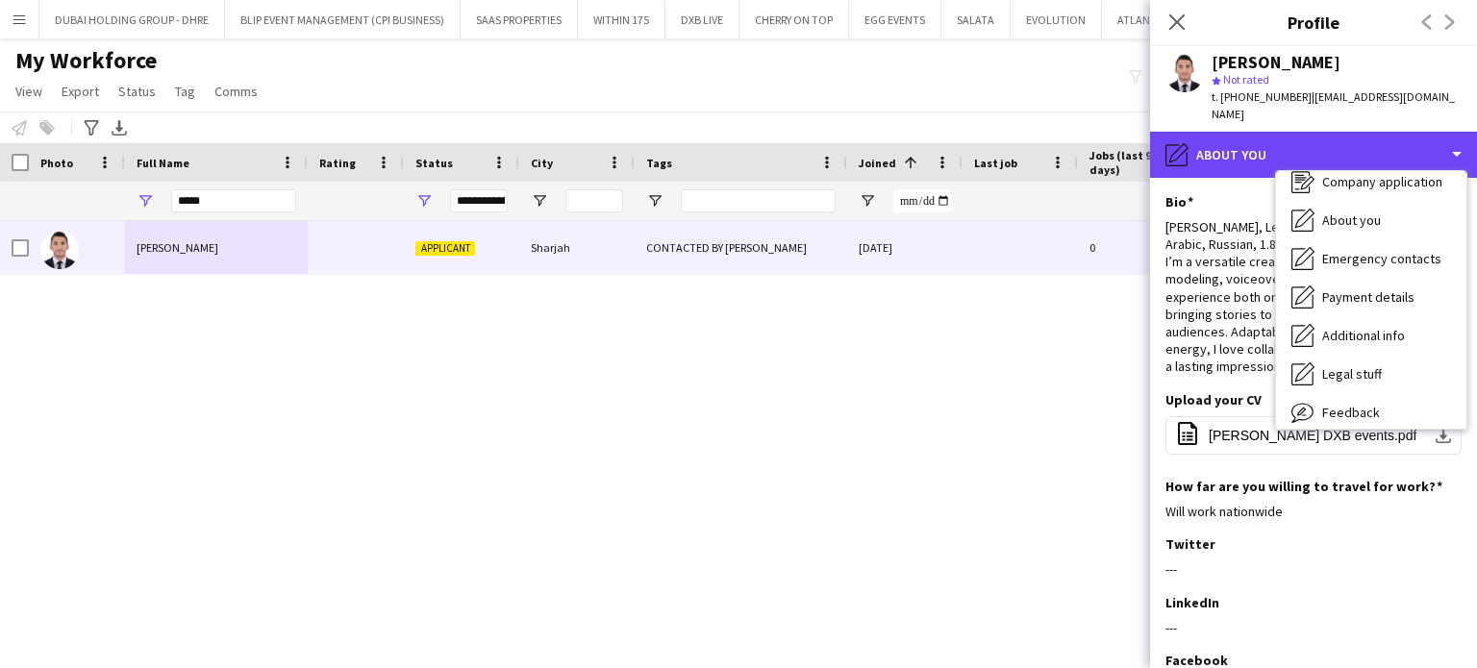
scroll to position [104, 0]
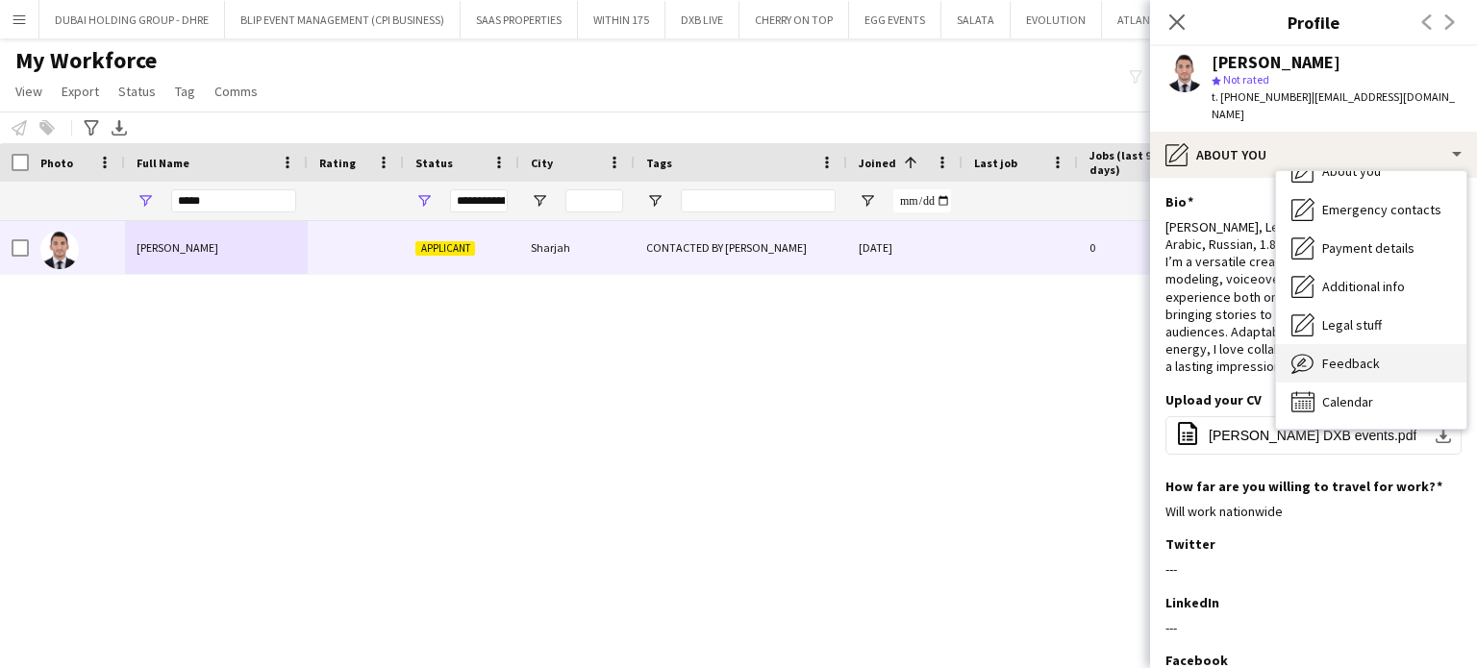
click at [1360, 344] on div "Feedback Feedback" at bounding box center [1371, 363] width 190 height 38
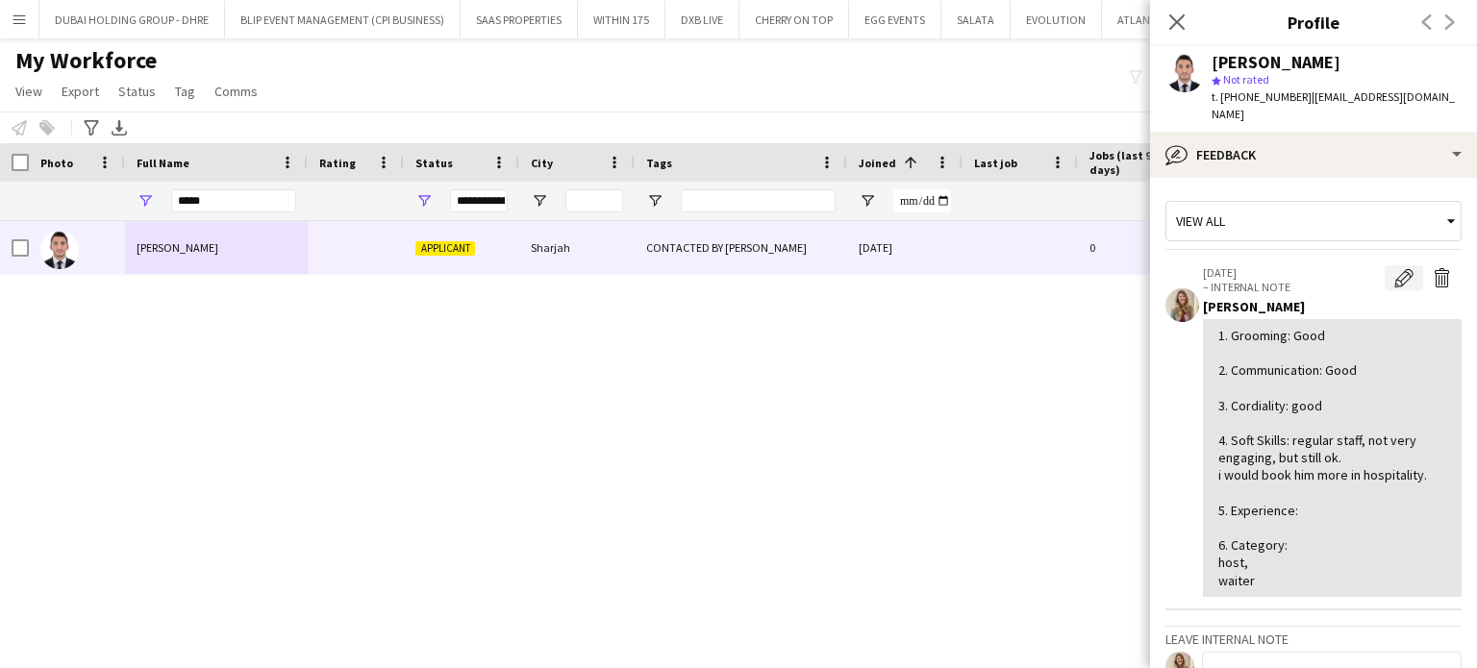
click at [1394, 268] on app-icon "Edit internal note" at bounding box center [1403, 277] width 19 height 19
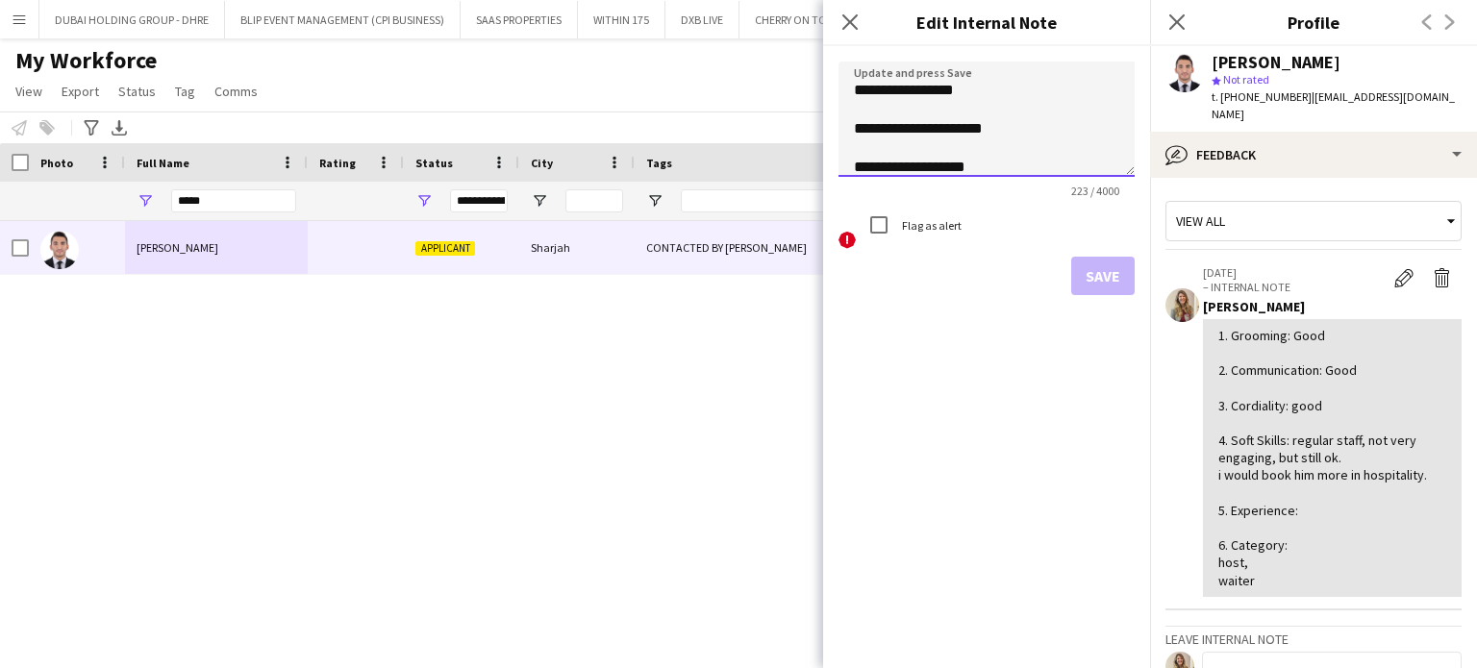
click at [939, 85] on textarea "**********" at bounding box center [987, 119] width 296 height 115
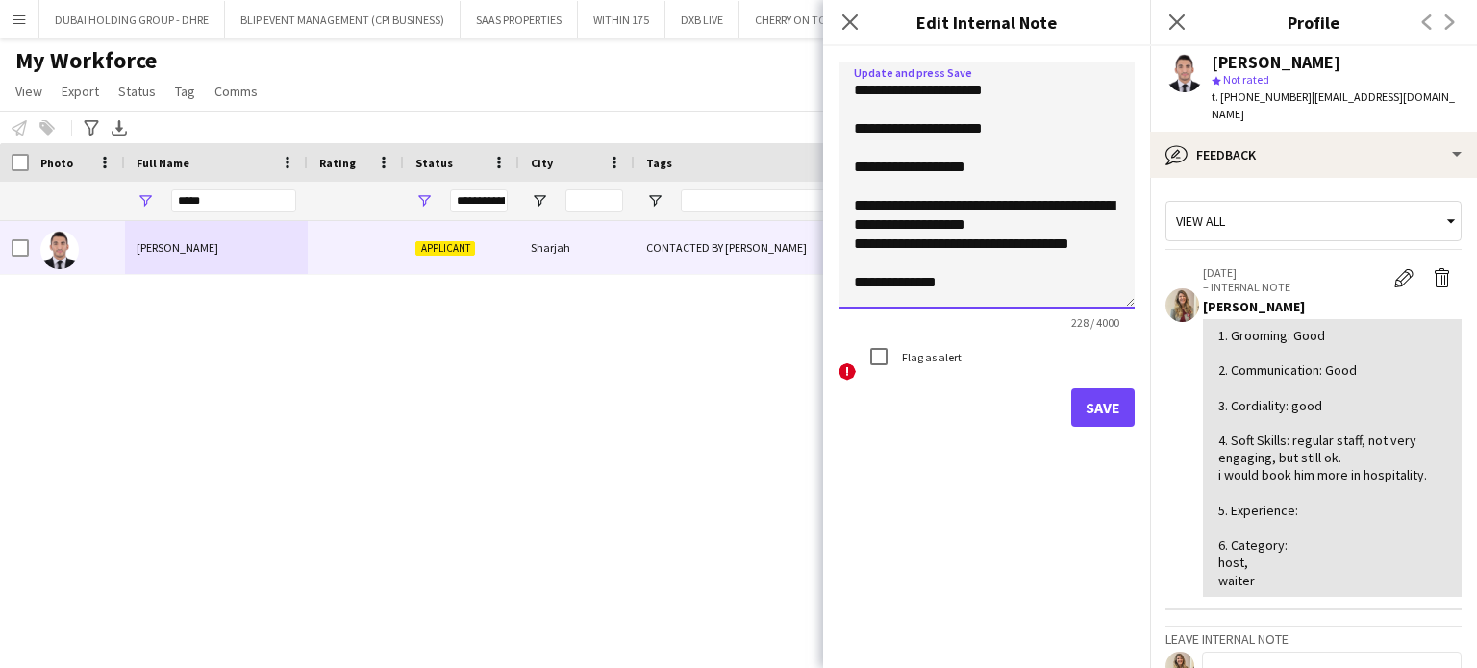
drag, startPoint x: 1130, startPoint y: 171, endPoint x: 1135, endPoint y: 364, distance: 193.3
click at [1135, 364] on form "**********" at bounding box center [986, 244] width 327 height 396
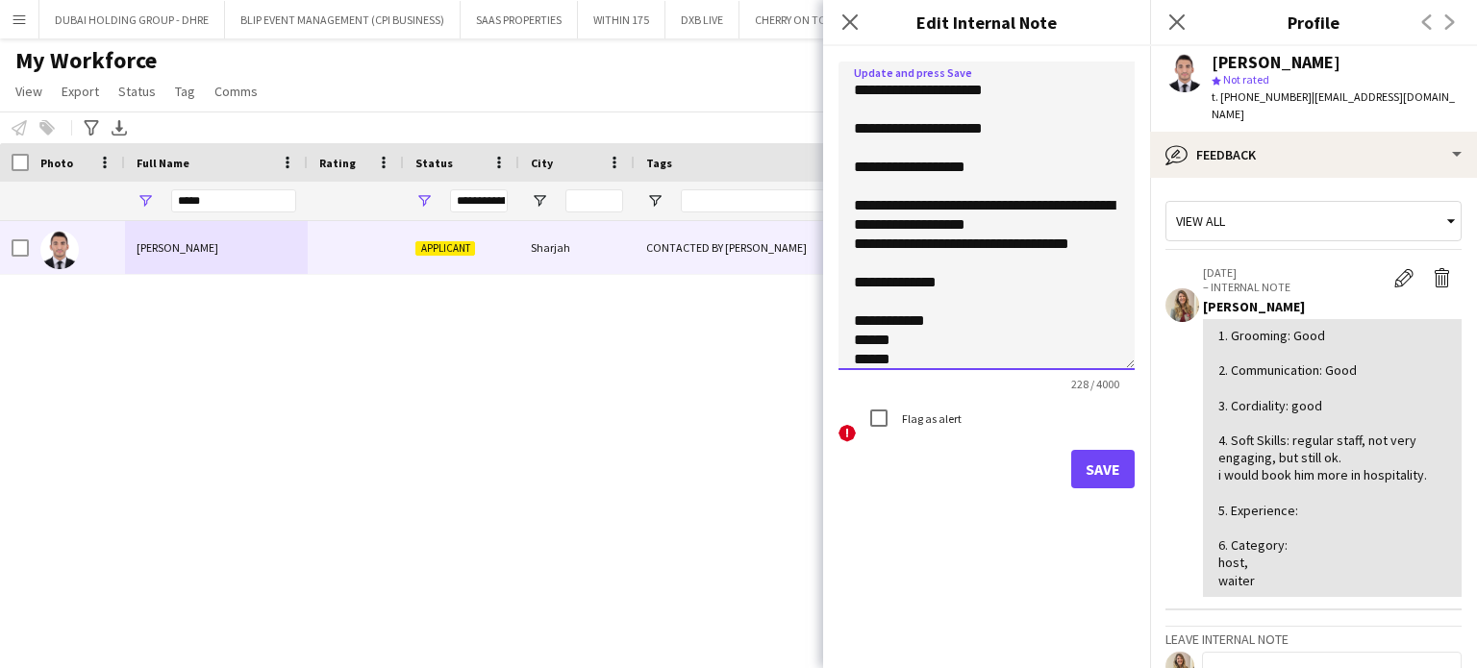
click at [939, 211] on textarea "**********" at bounding box center [987, 216] width 296 height 309
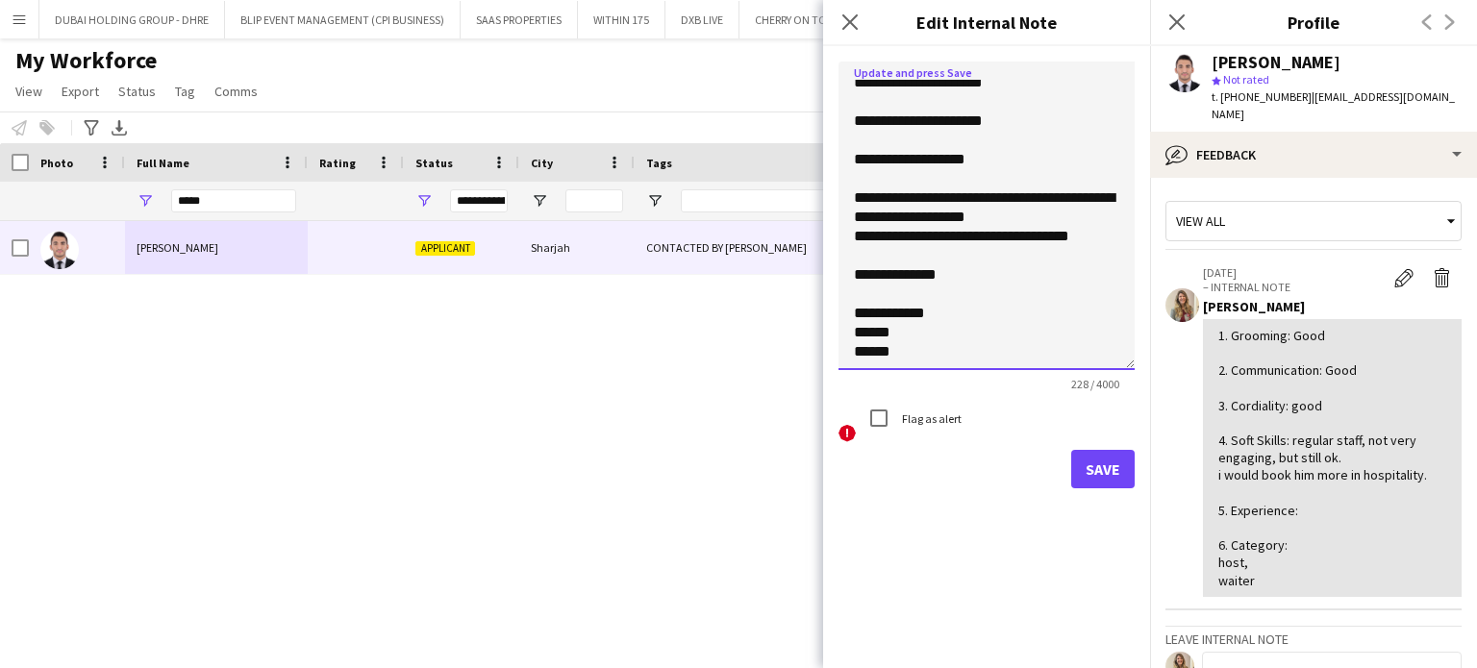
click at [873, 296] on textarea "**********" at bounding box center [987, 216] width 296 height 309
paste textarea "**********"
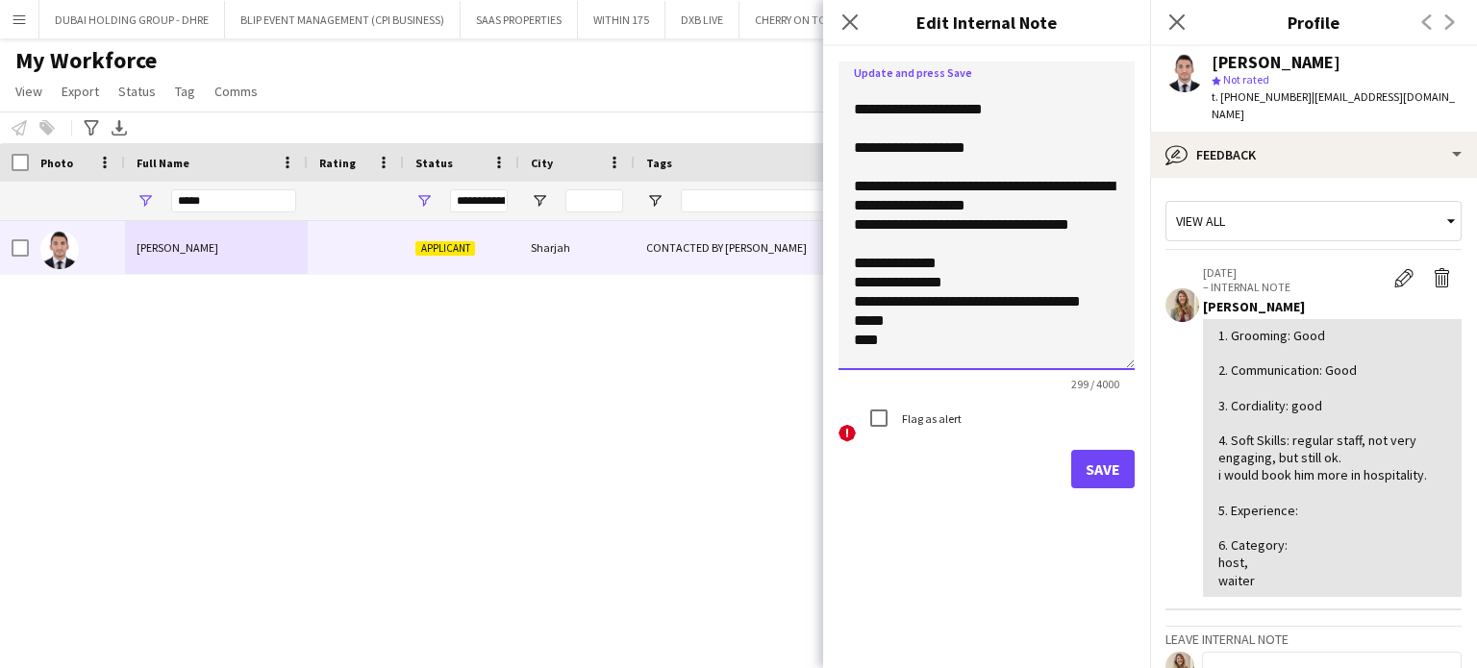
type textarea "**********"
click at [1110, 464] on button "Save" at bounding box center [1102, 469] width 63 height 38
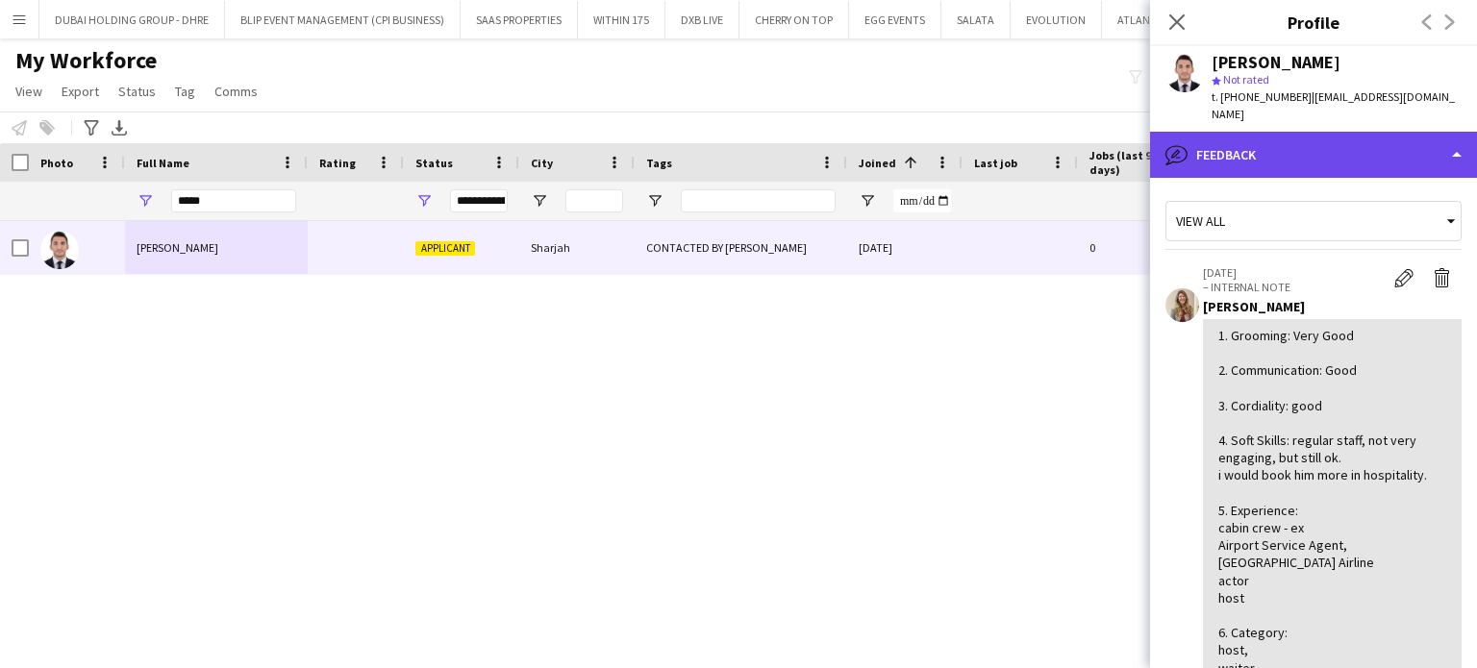
click at [1408, 138] on div "bubble-pencil Feedback" at bounding box center [1313, 155] width 327 height 46
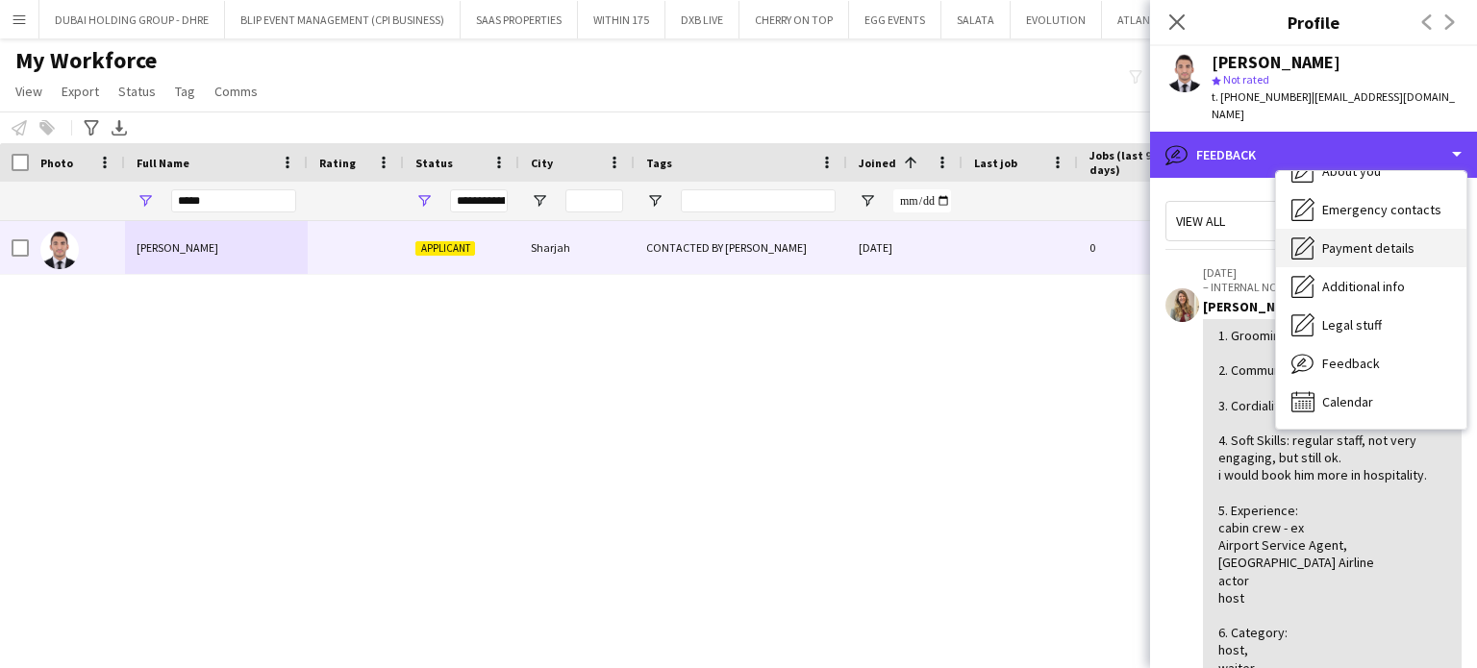
scroll to position [0, 0]
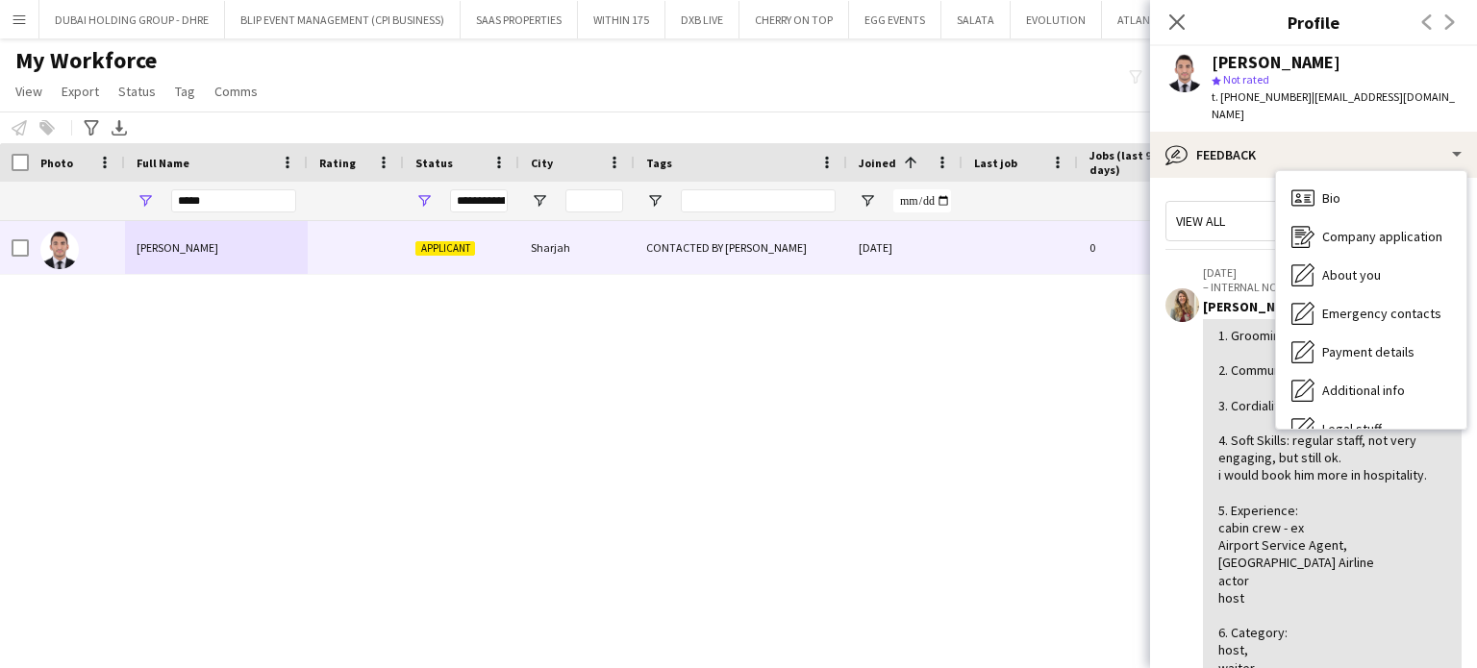
click at [1237, 193] on div "View all 29-09-2025 – INTERNAL NOTE Edit internal note Delete internal note Viv…" at bounding box center [1313, 569] width 296 height 752
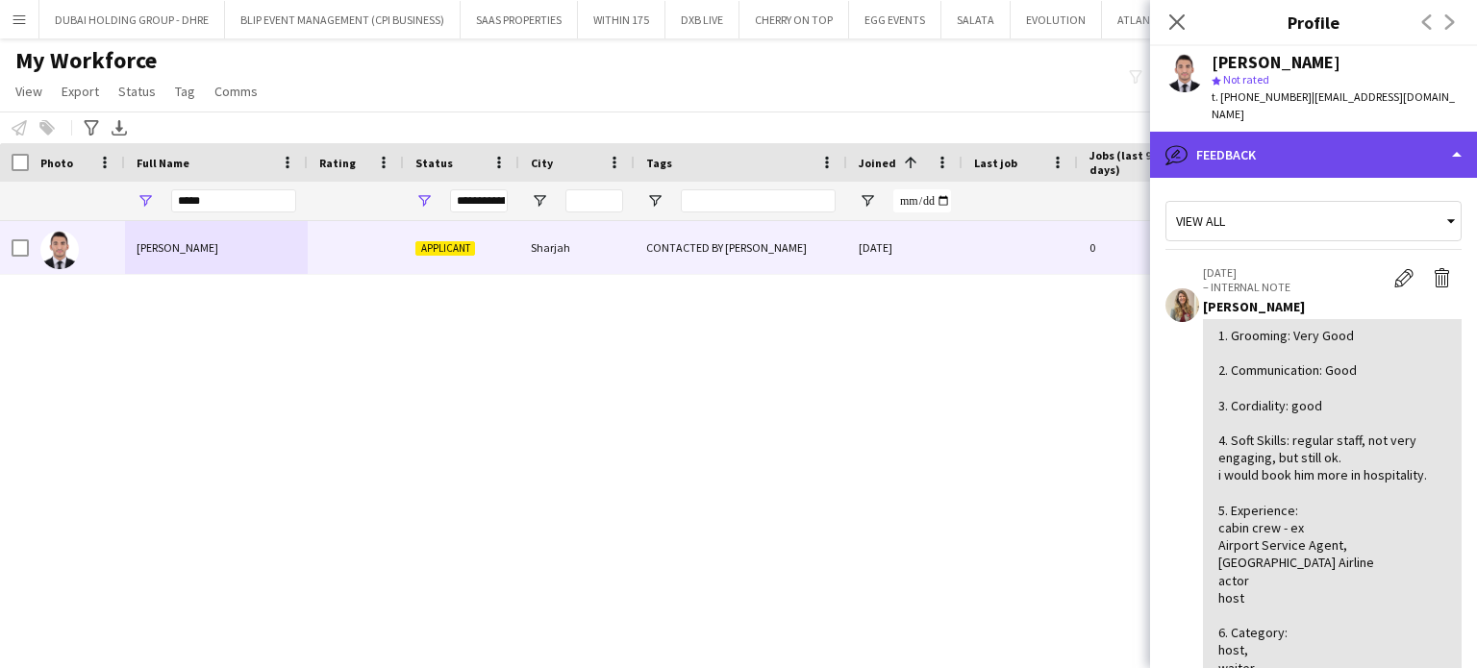
click at [1449, 132] on div "bubble-pencil Feedback" at bounding box center [1313, 155] width 327 height 46
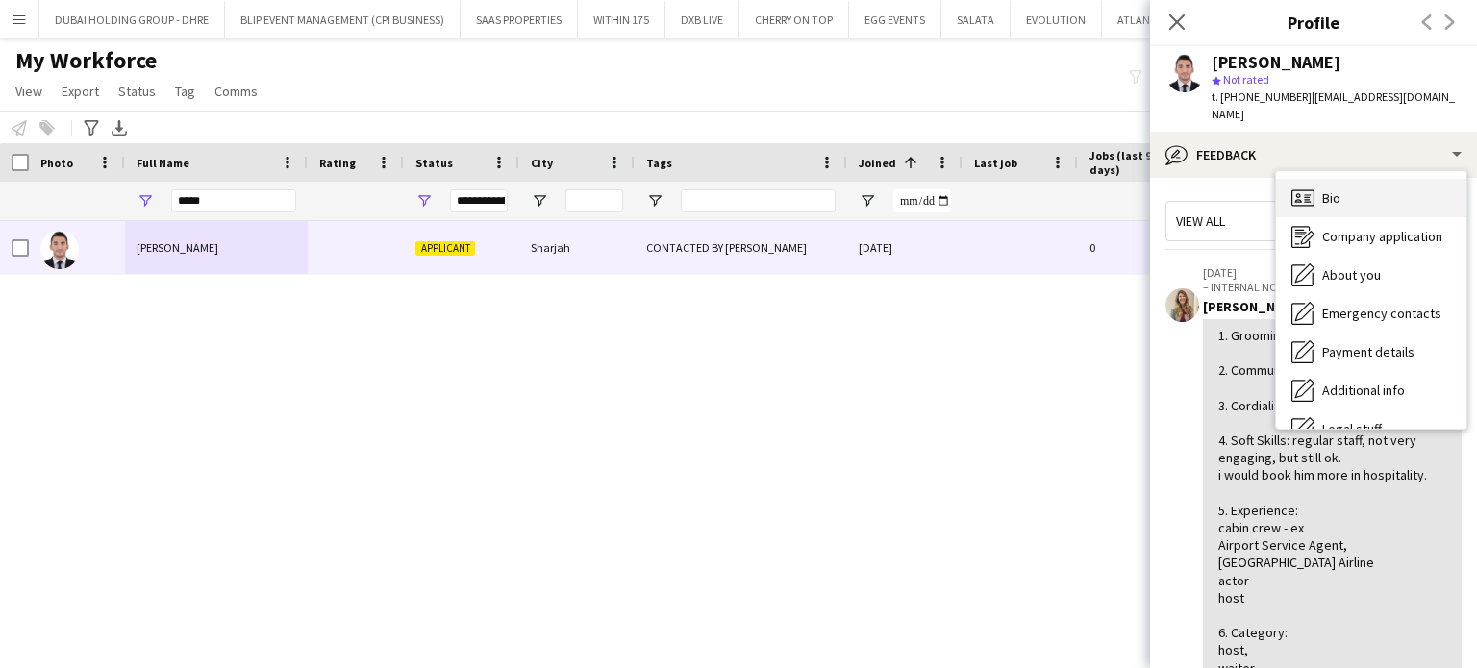
click at [1362, 184] on div "Bio Bio" at bounding box center [1371, 198] width 190 height 38
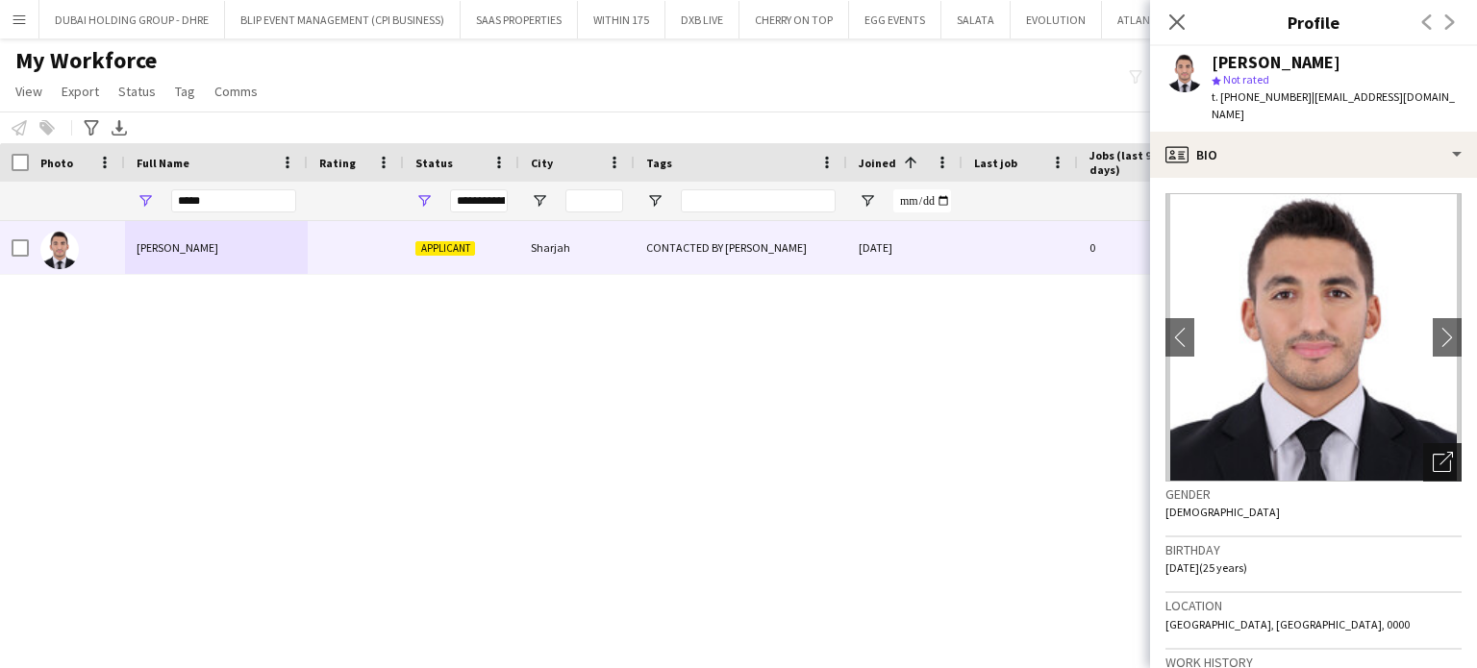
click at [1436, 452] on icon "Open photos pop-in" at bounding box center [1443, 462] width 20 height 20
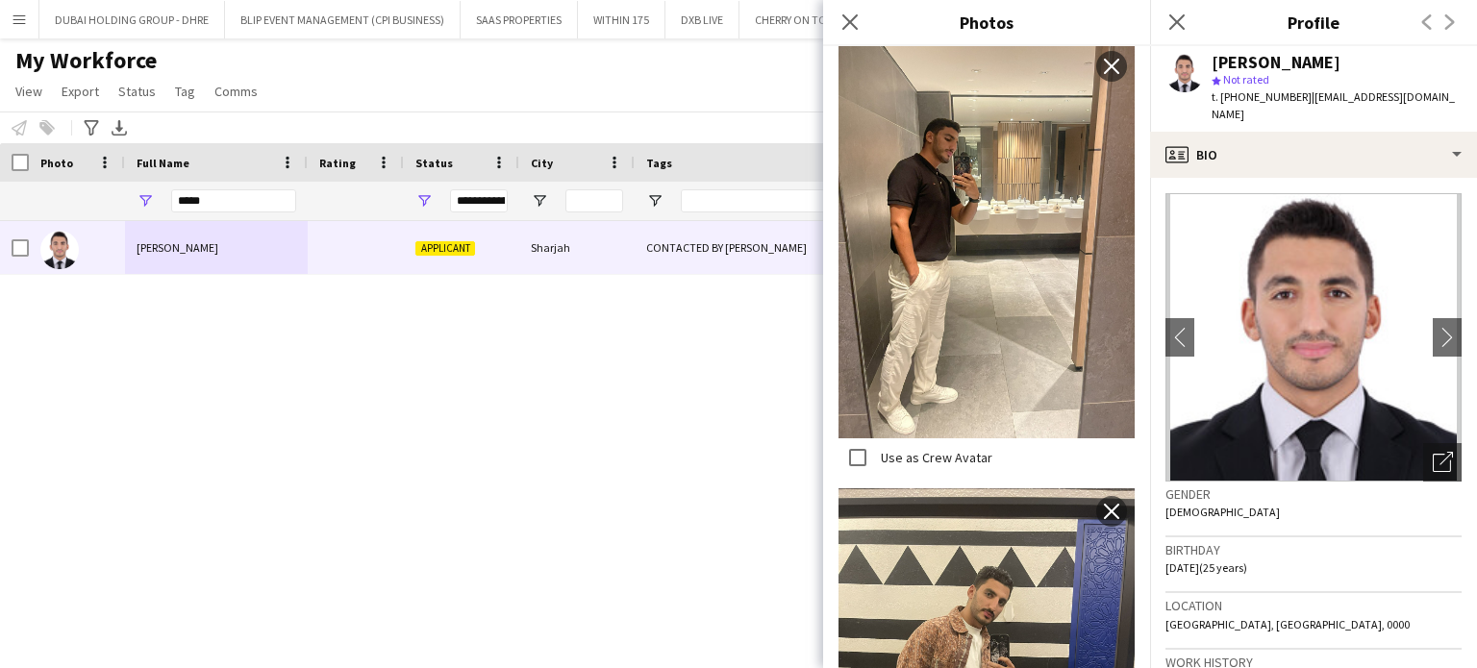
scroll to position [962, 0]
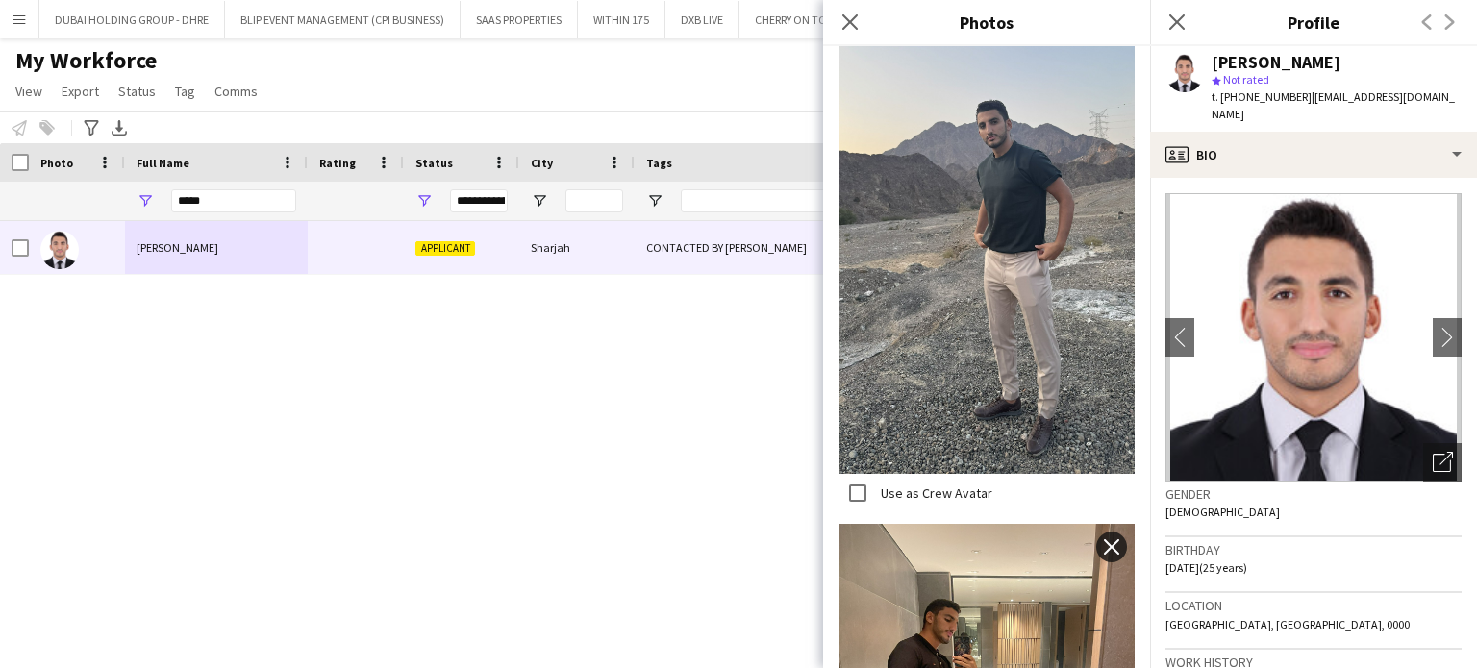
click at [1102, 539] on app-icon "close" at bounding box center [1111, 546] width 19 height 15
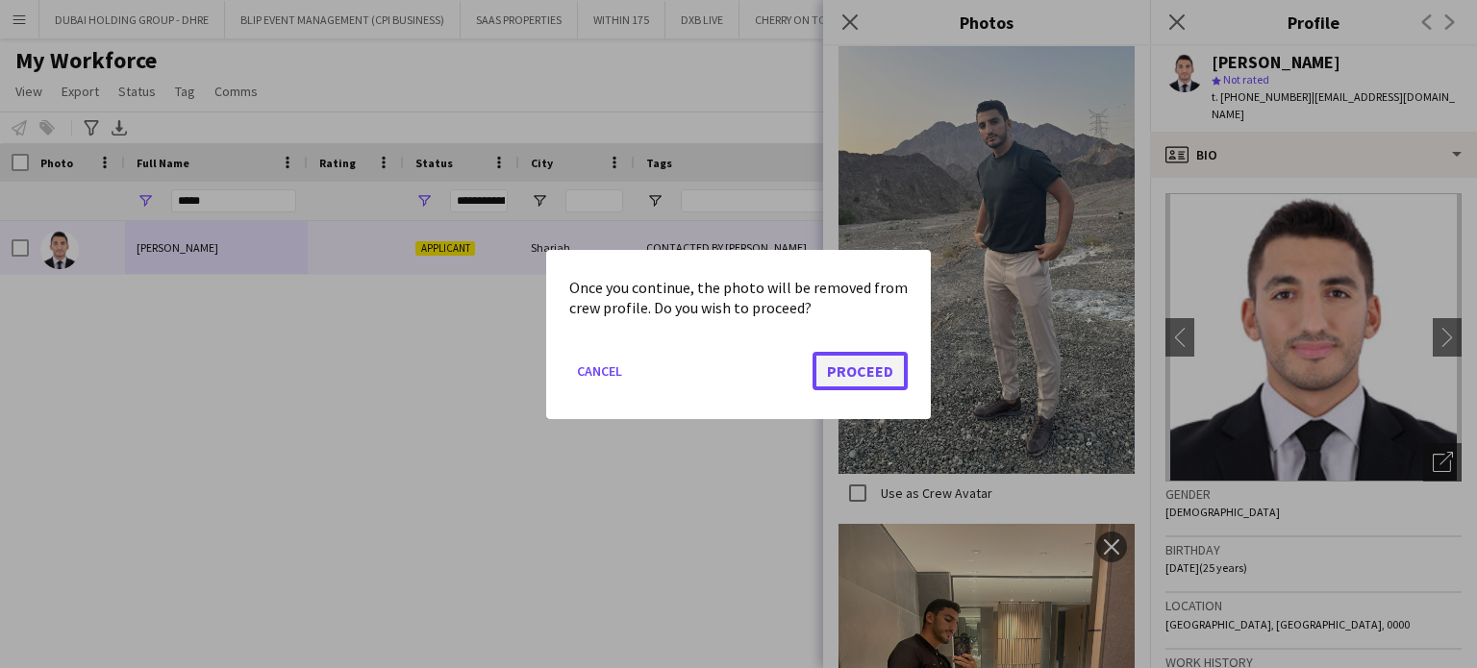
click at [853, 361] on button "Proceed" at bounding box center [860, 370] width 95 height 38
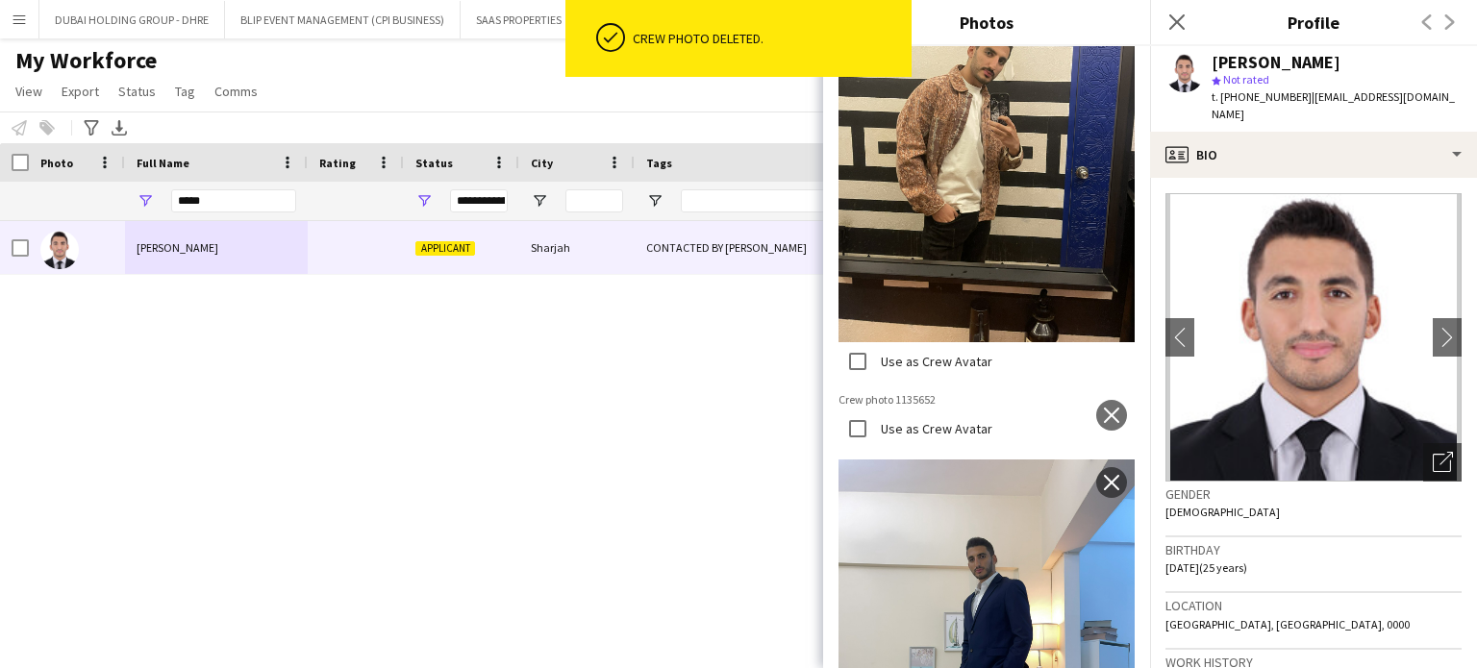
scroll to position [1731, 0]
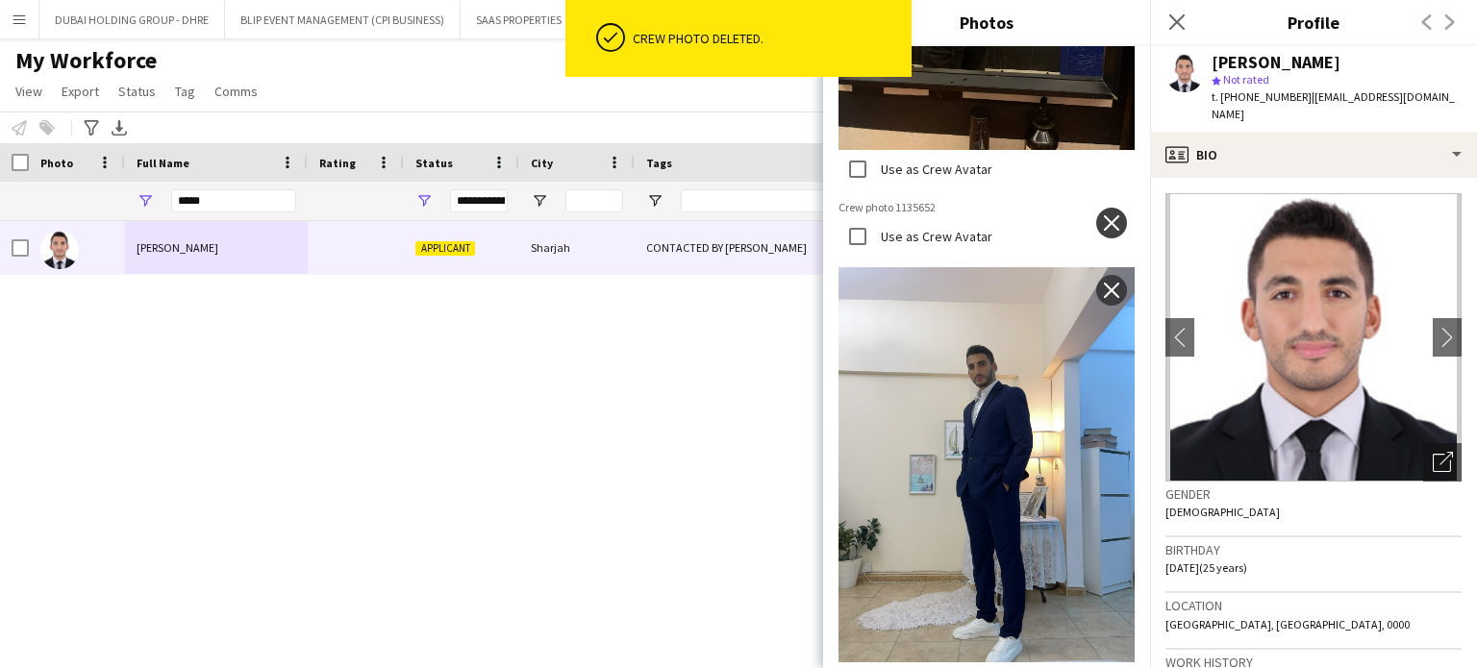
click at [1102, 215] on app-icon "close" at bounding box center [1111, 222] width 19 height 15
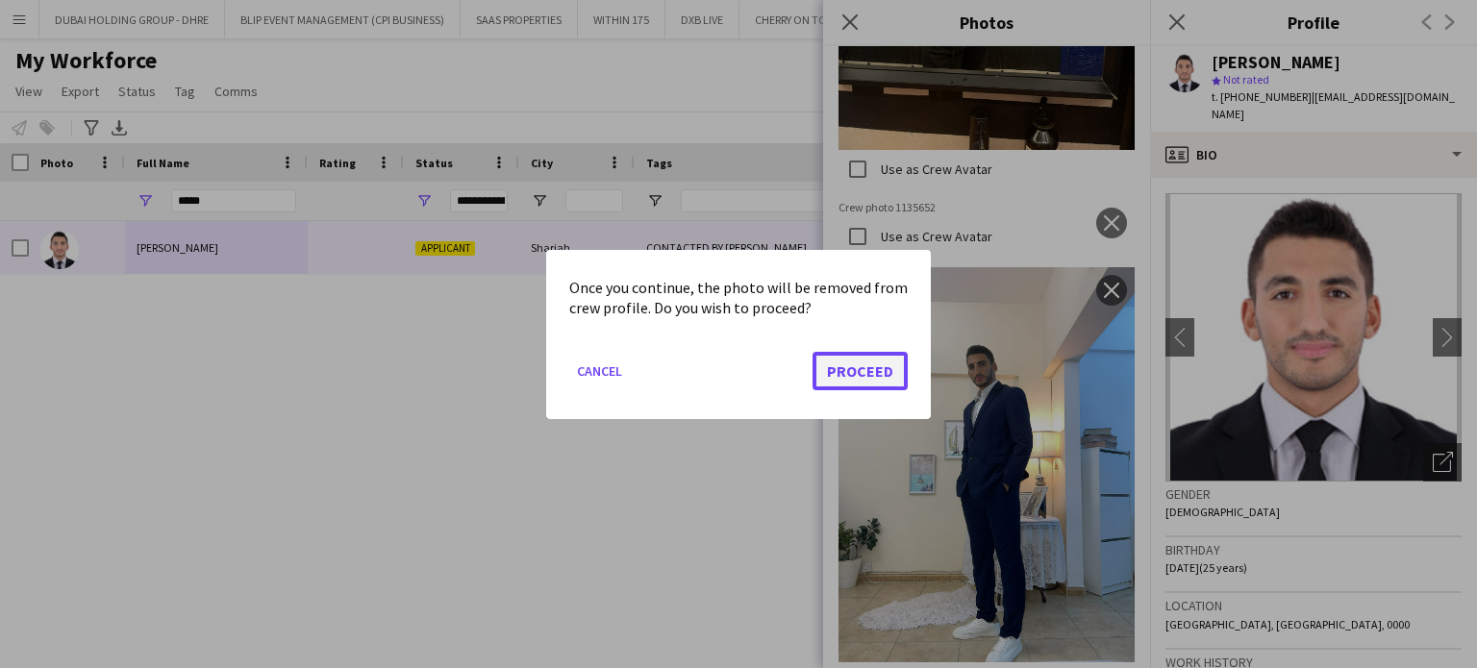
click at [885, 358] on button "Proceed" at bounding box center [860, 370] width 95 height 38
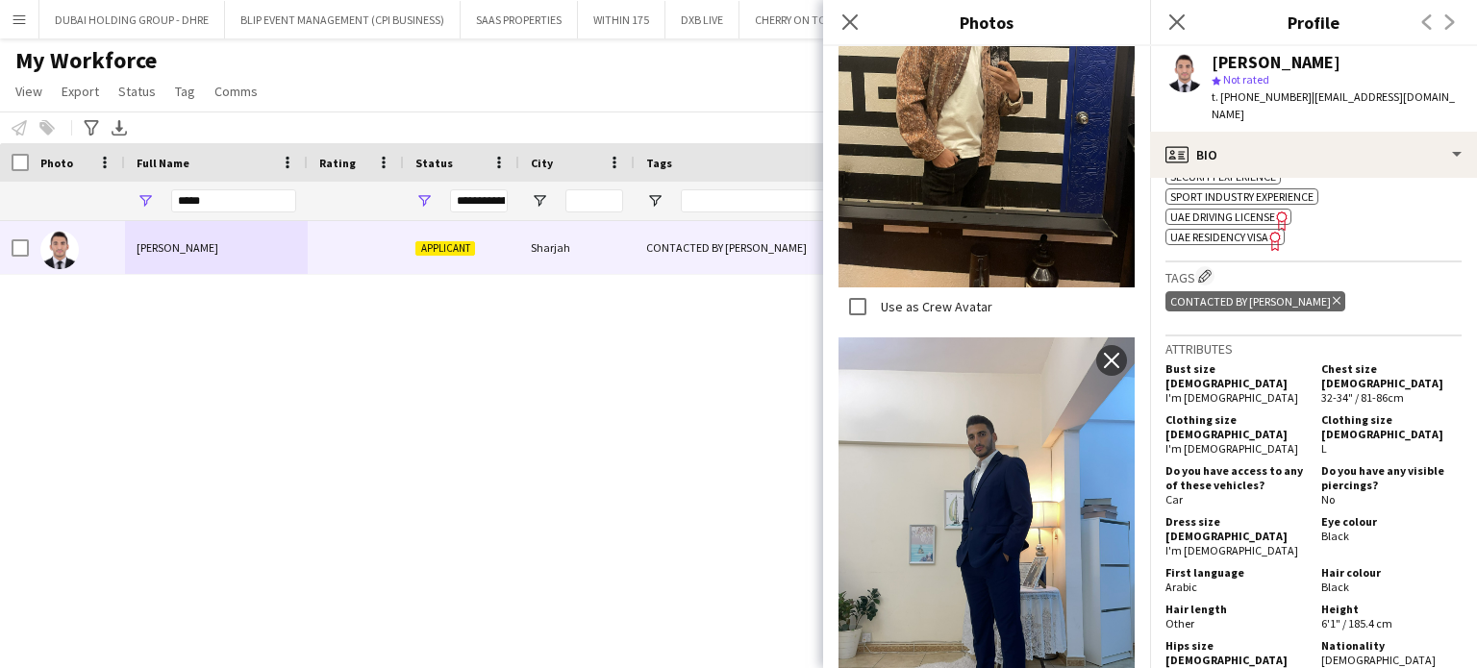
scroll to position [1442, 0]
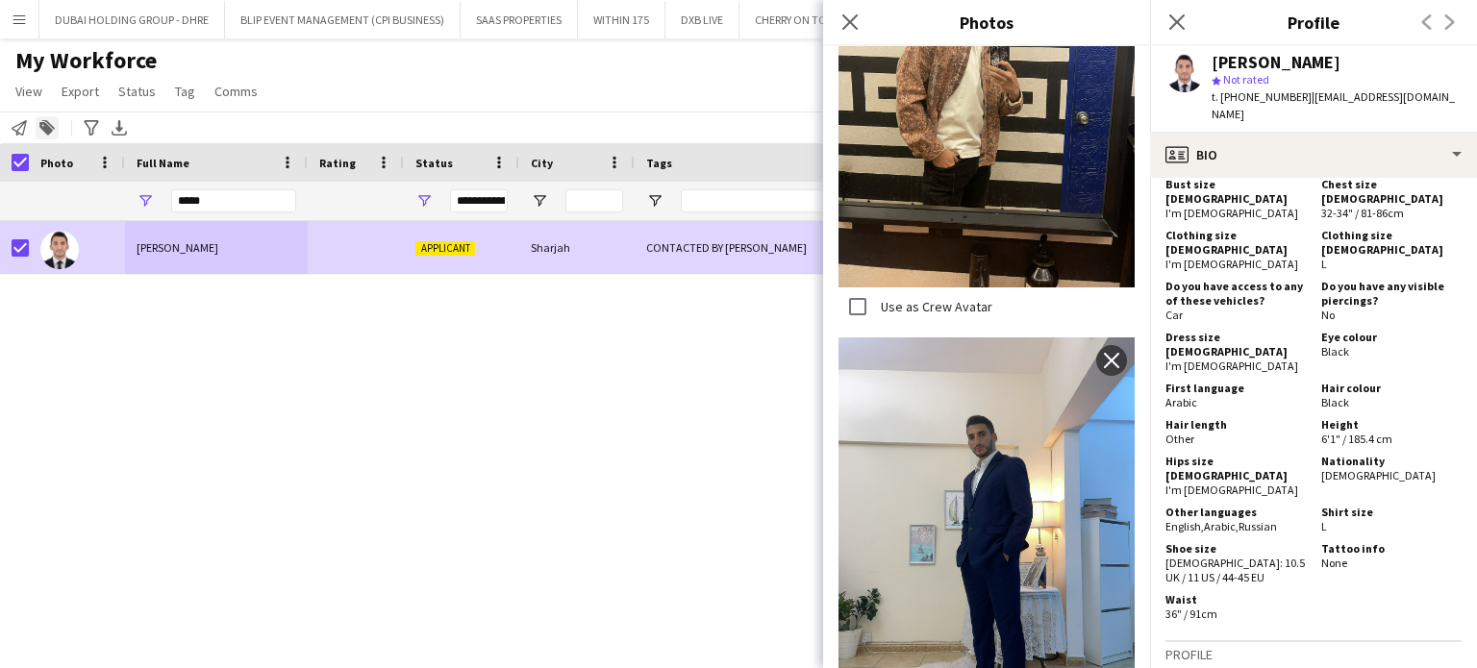
click at [45, 126] on icon at bounding box center [45, 128] width 13 height 13
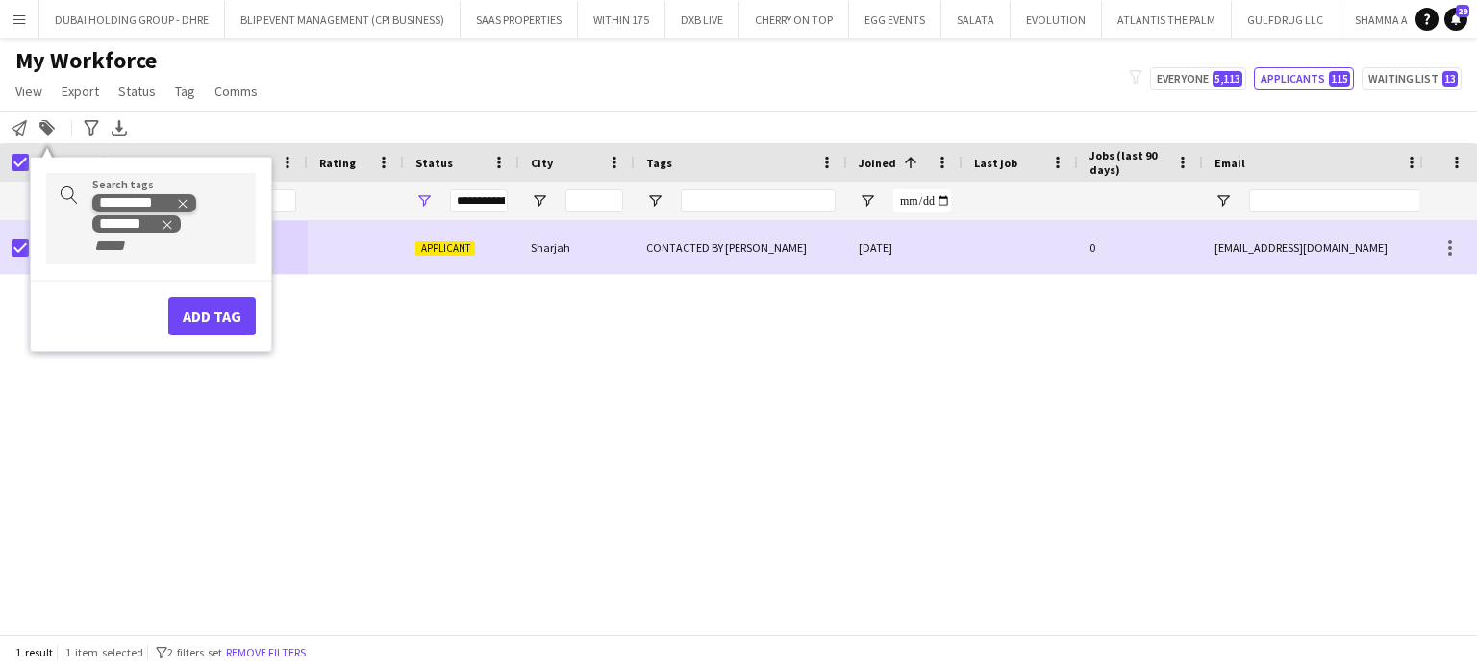
click at [178, 197] on icon "Remove tag" at bounding box center [182, 203] width 13 height 13
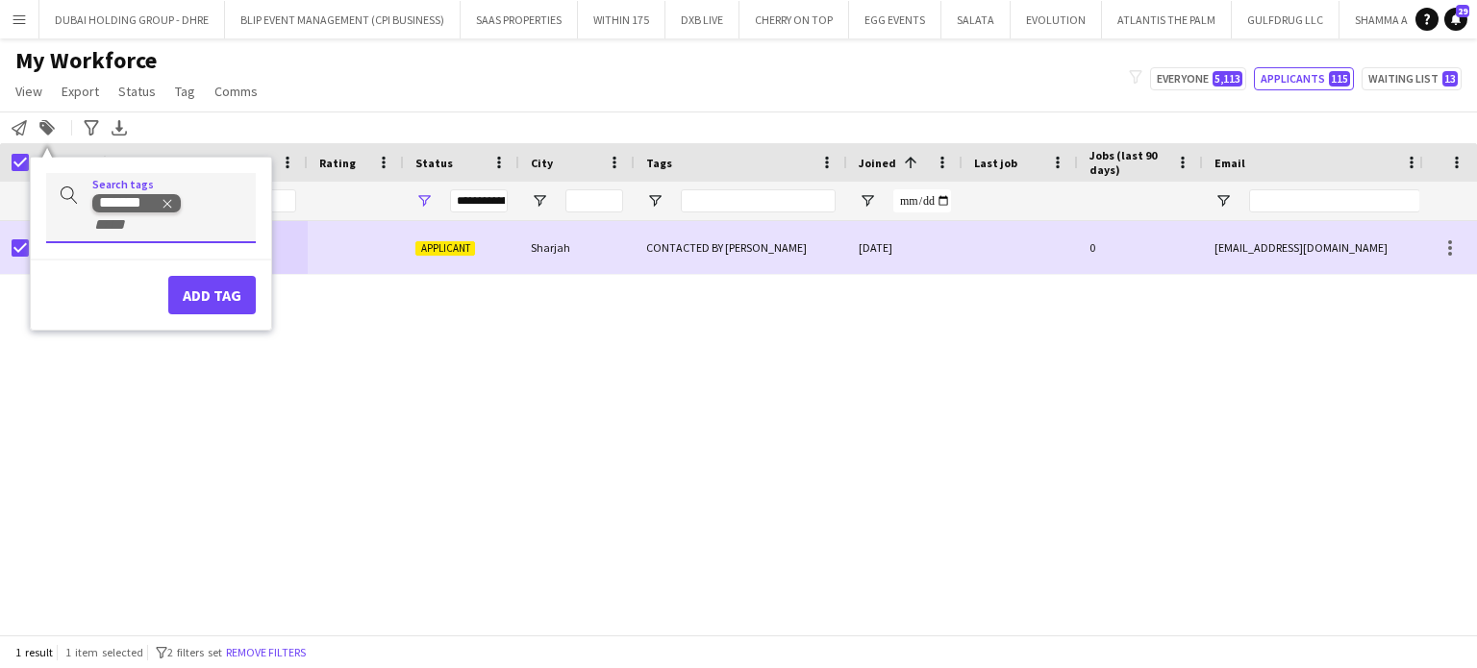
click at [161, 200] on icon "Remove tag" at bounding box center [167, 203] width 13 height 13
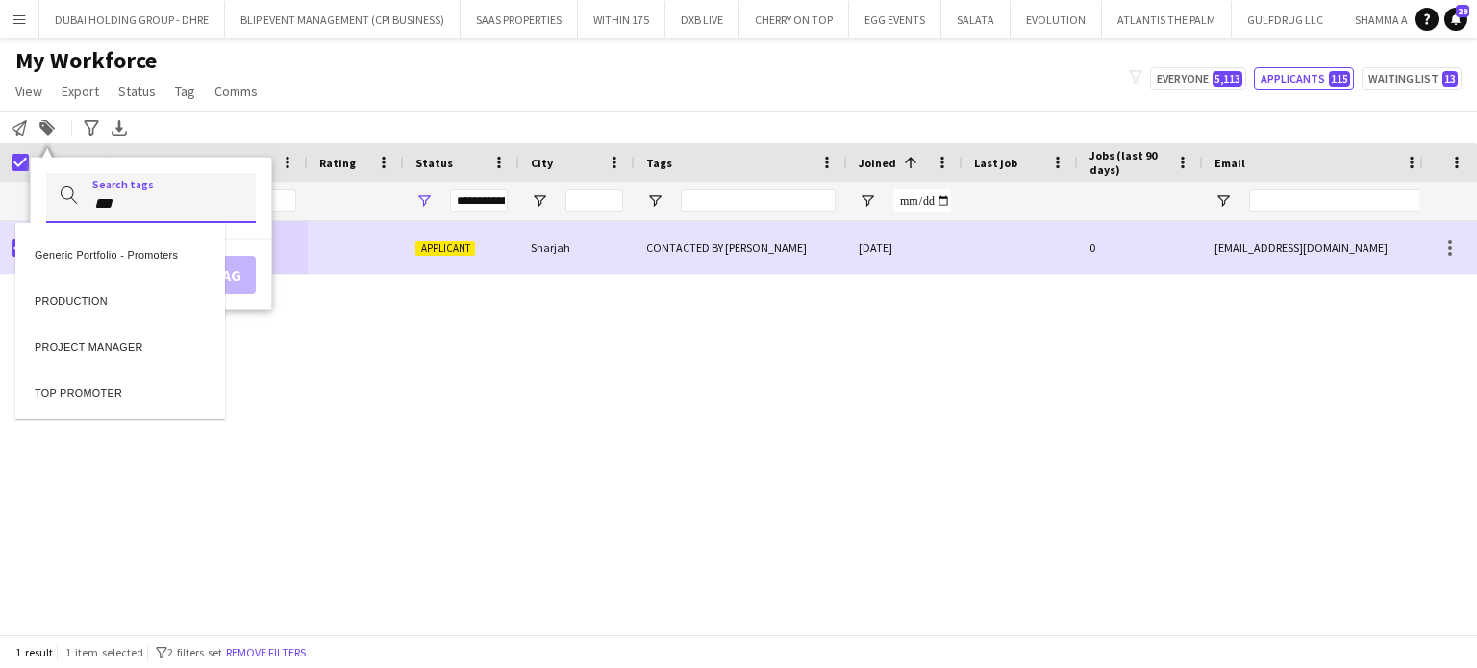
type input "***"
click at [81, 298] on div "PRODUCTION" at bounding box center [120, 298] width 210 height 46
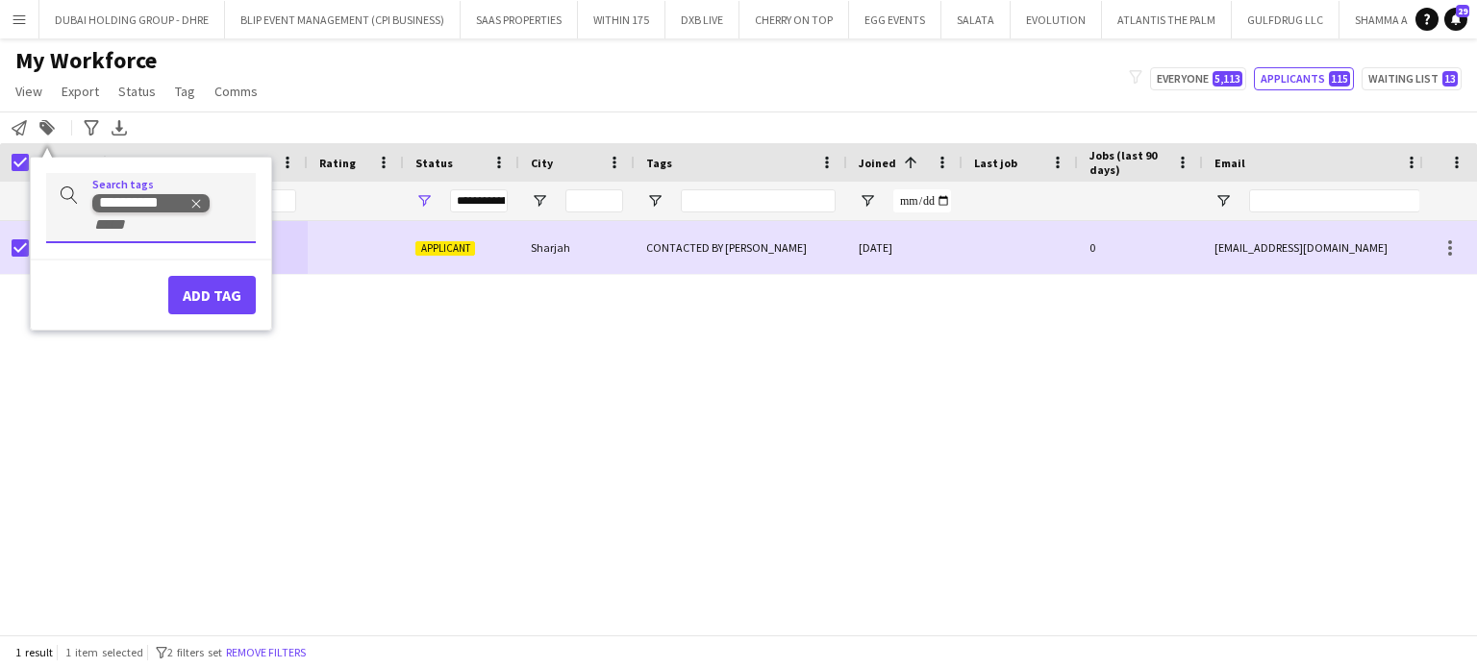
click at [190, 203] on icon "Remove tag" at bounding box center [195, 203] width 13 height 13
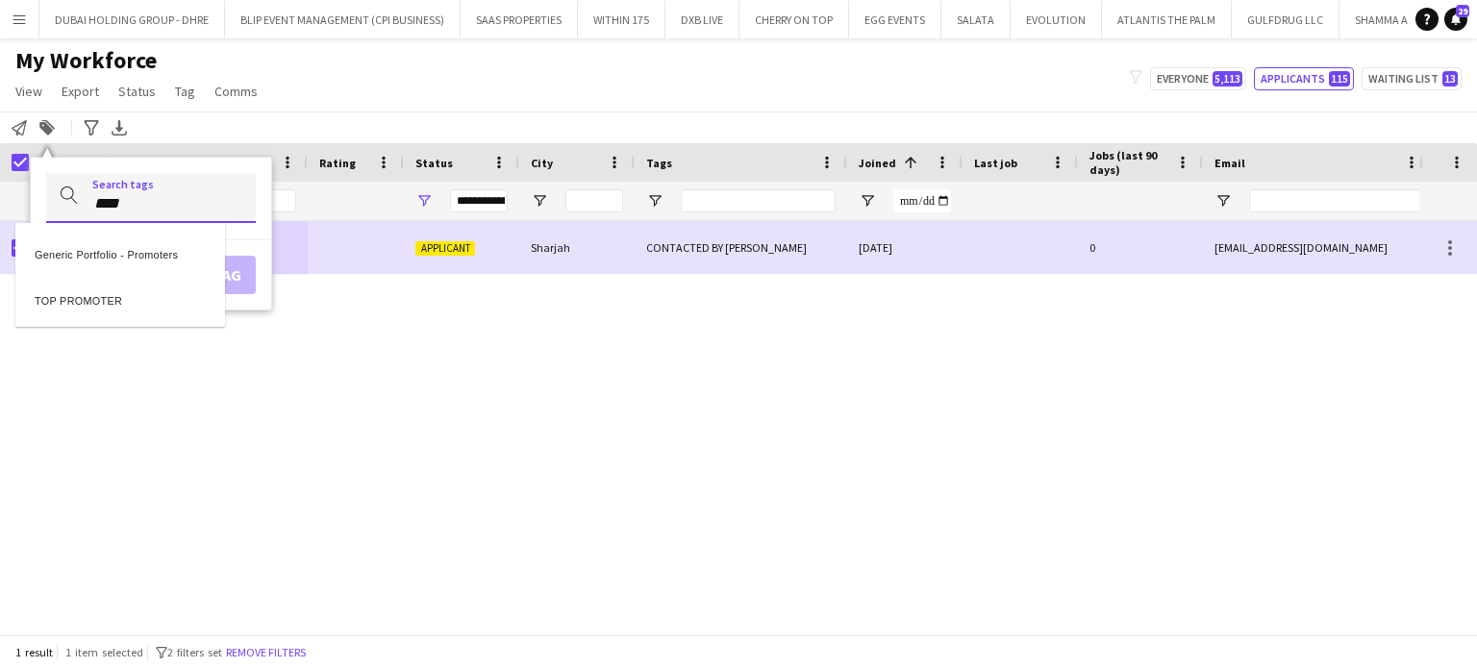
type input "****"
click at [104, 296] on div "TOP PROMOTER" at bounding box center [120, 298] width 210 height 46
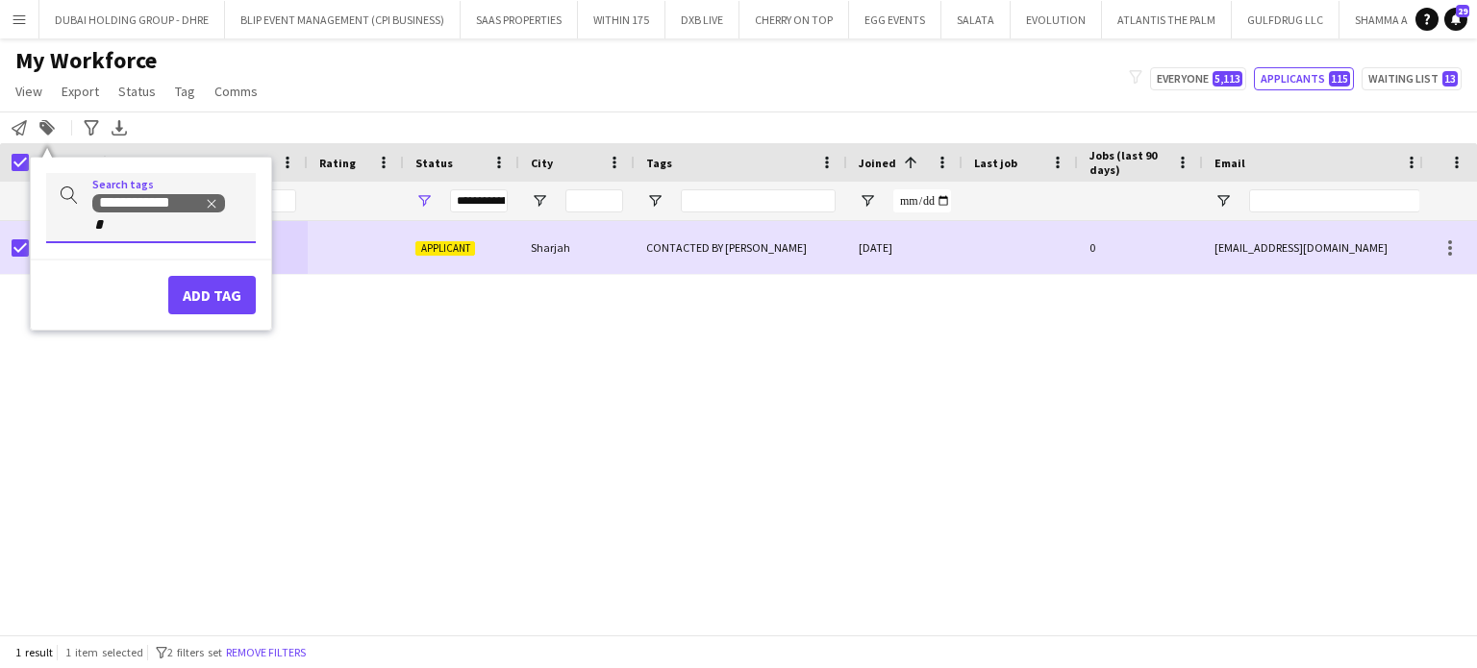
type input "**"
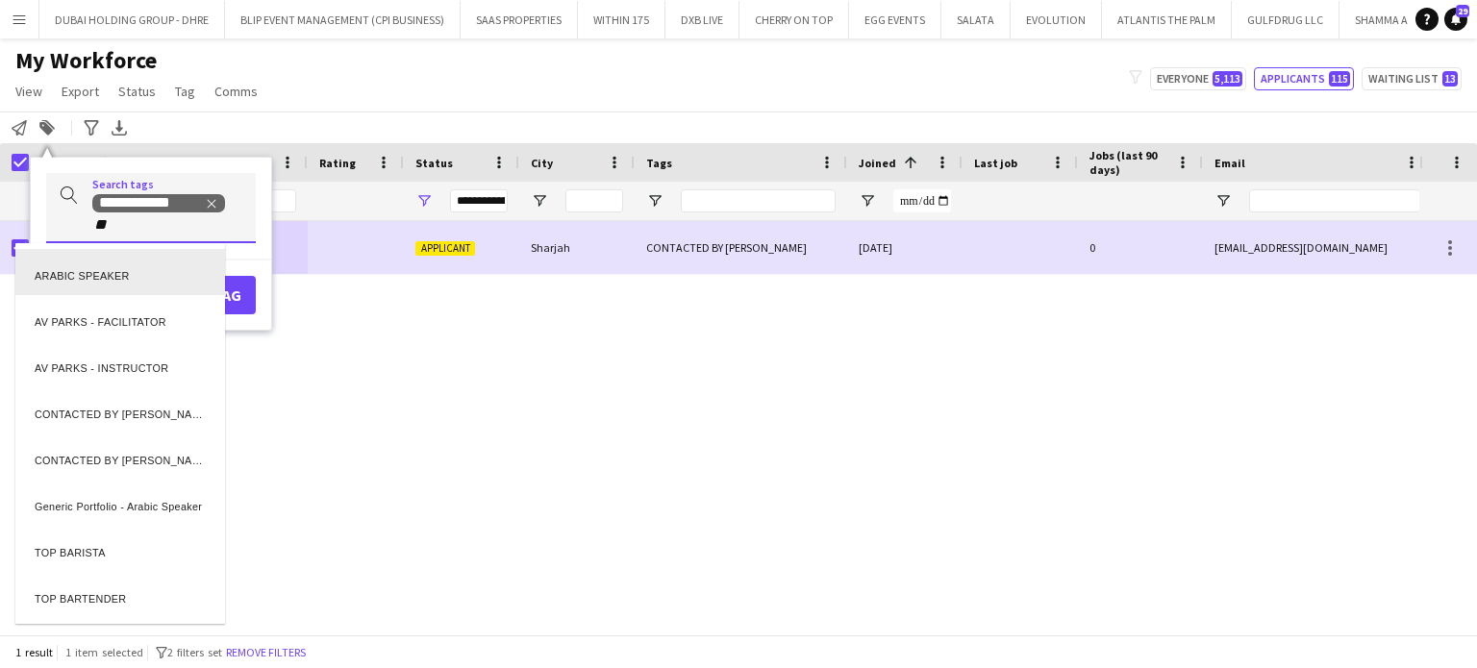
click at [82, 265] on div "ARABIC SPEAKER" at bounding box center [120, 272] width 210 height 46
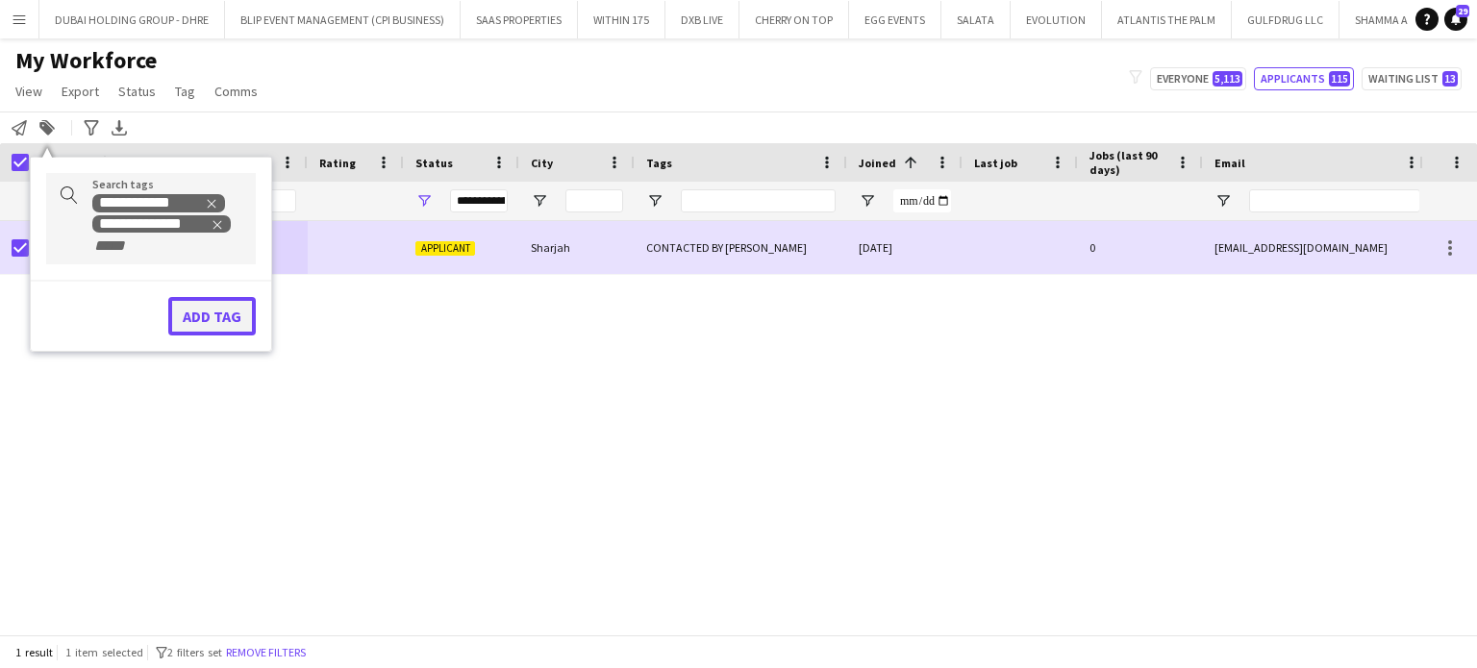
click at [229, 324] on button "Add tag" at bounding box center [212, 316] width 88 height 38
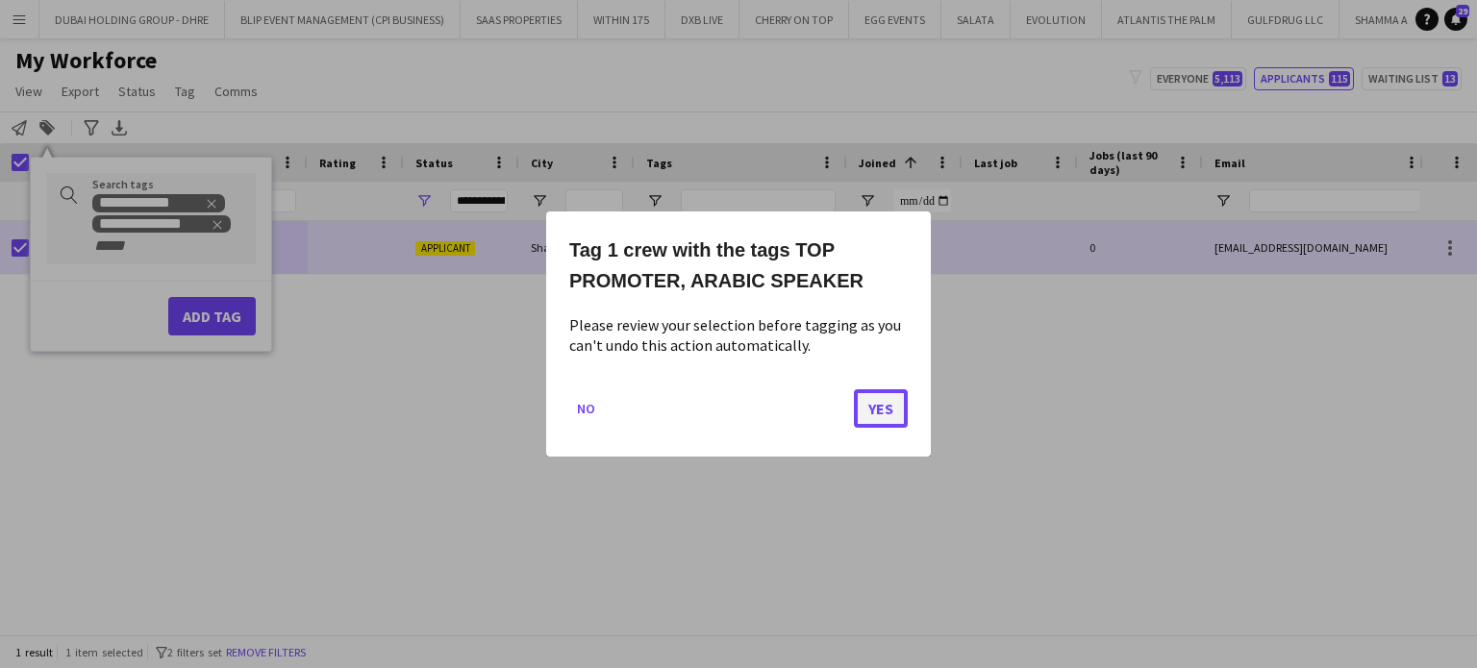
click at [885, 405] on button "Yes" at bounding box center [881, 408] width 54 height 38
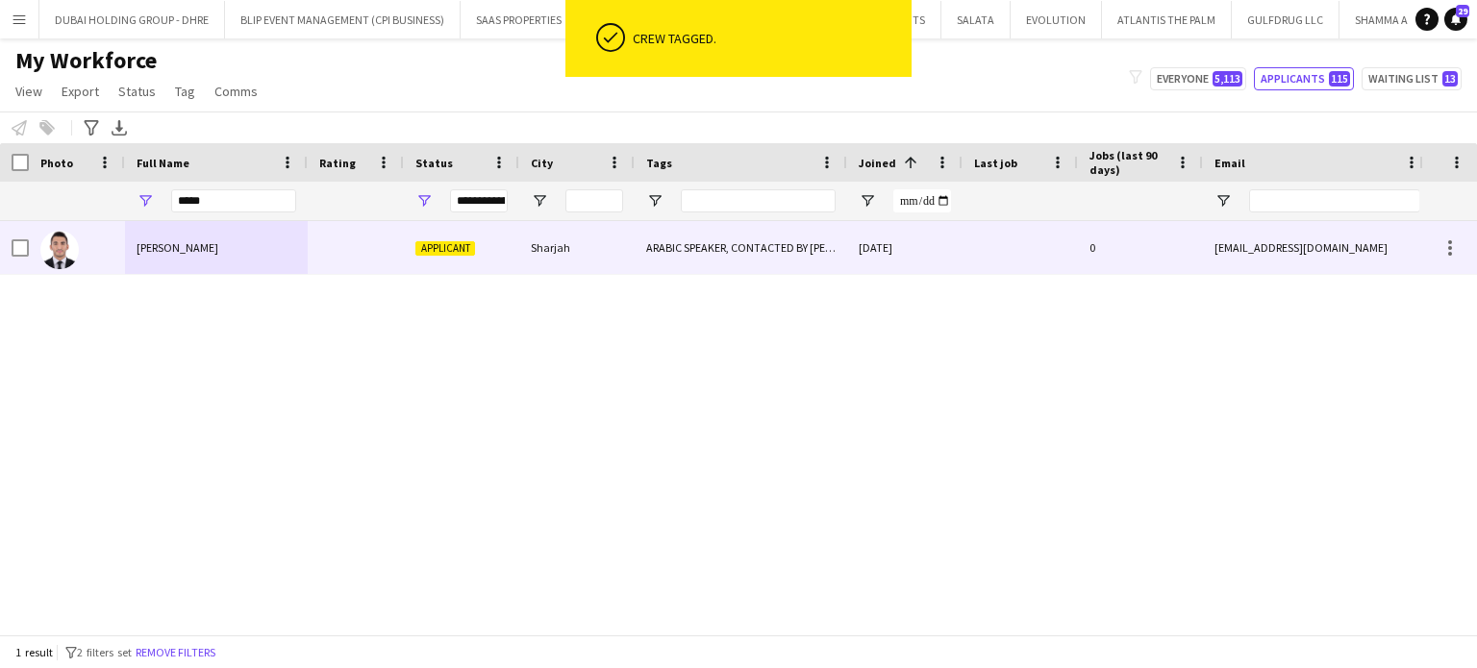
click at [673, 250] on div "ARABIC SPEAKER, CONTACTED BY VIVIANE , TOP PROMOTER" at bounding box center [741, 247] width 213 height 53
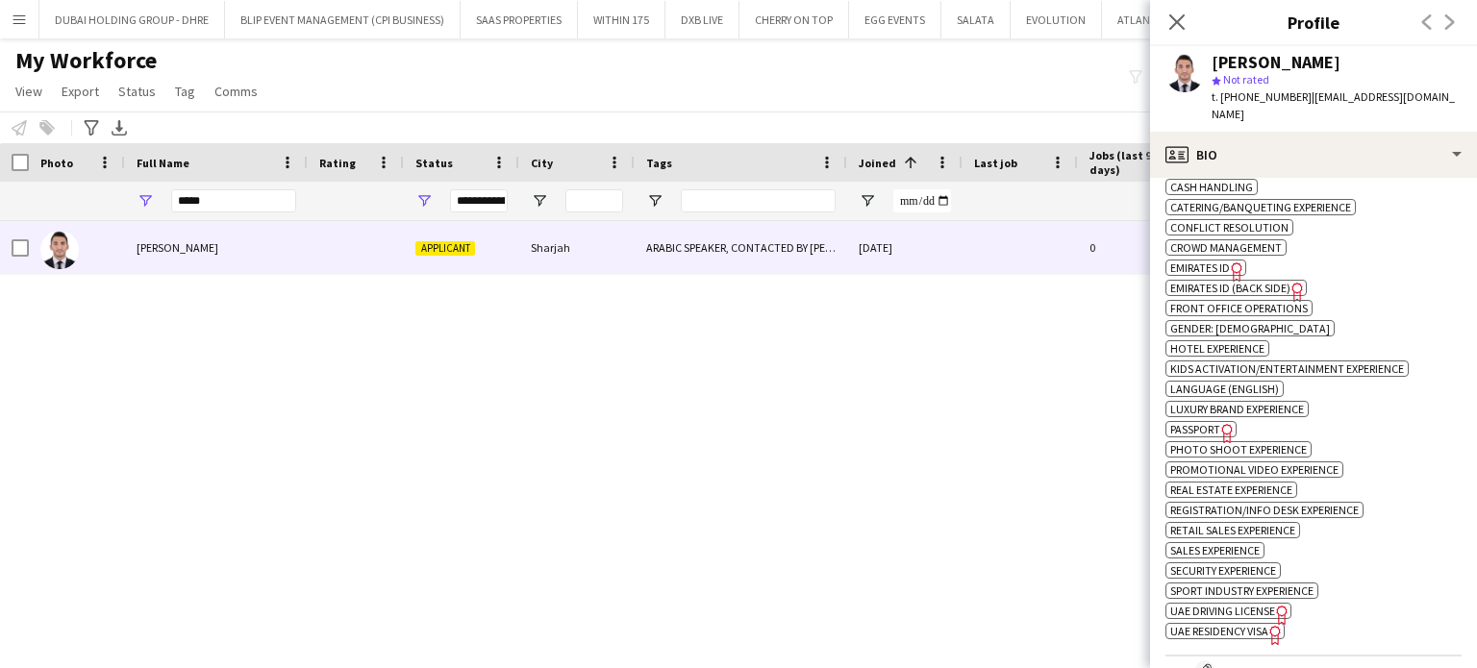
scroll to position [962, 0]
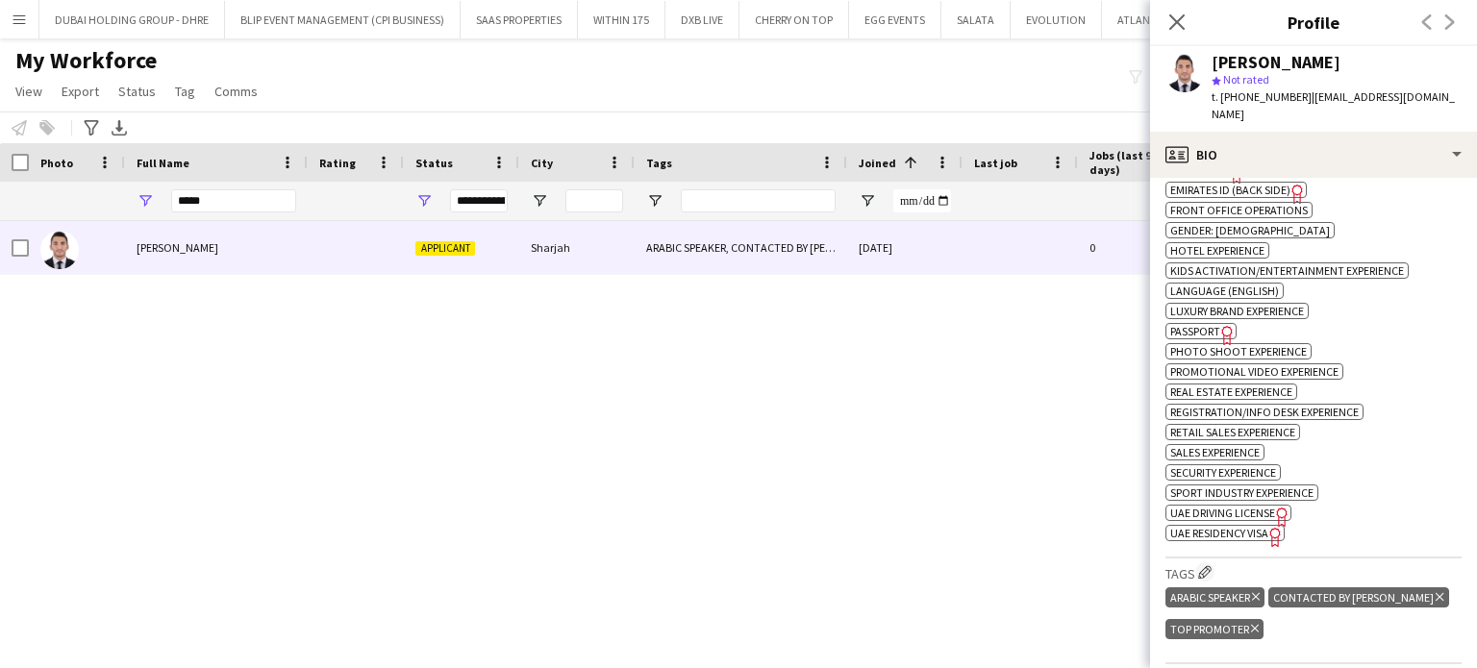
click at [1436, 598] on icon "Delete tag" at bounding box center [1440, 597] width 8 height 12
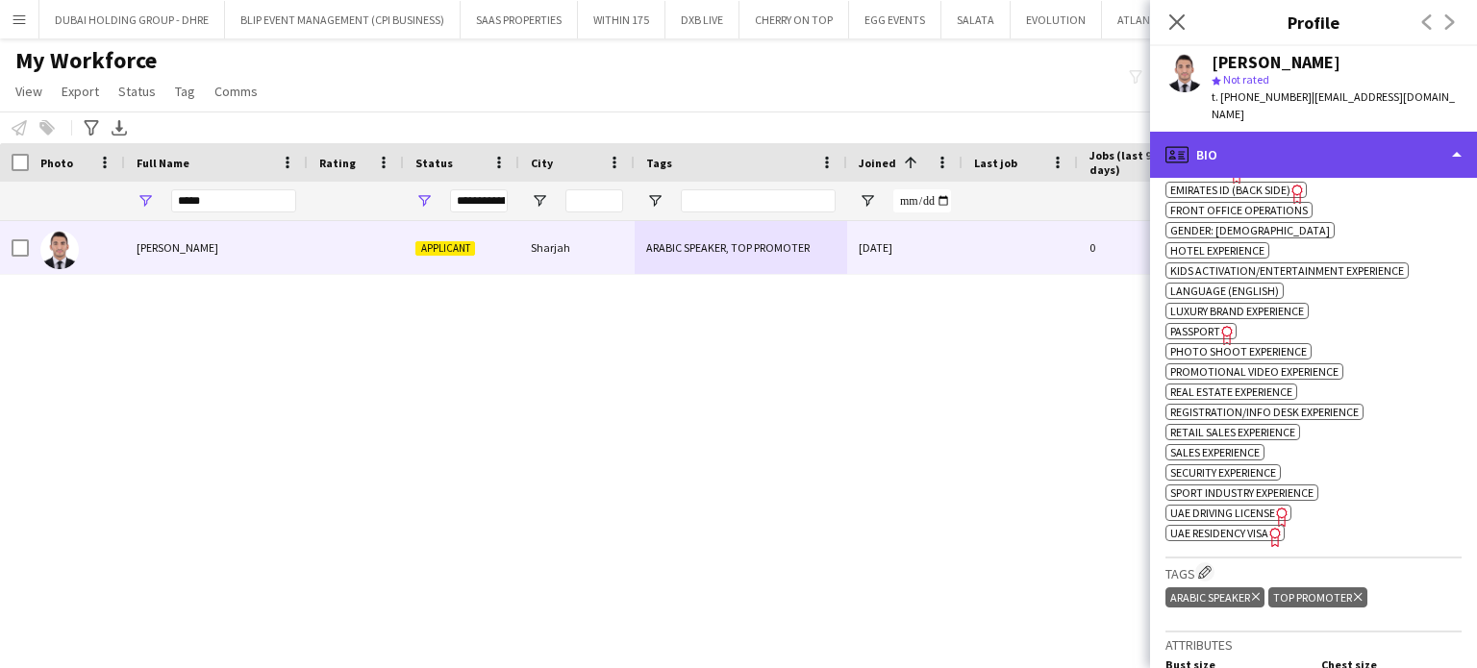
click at [1410, 132] on div "profile Bio" at bounding box center [1313, 155] width 327 height 46
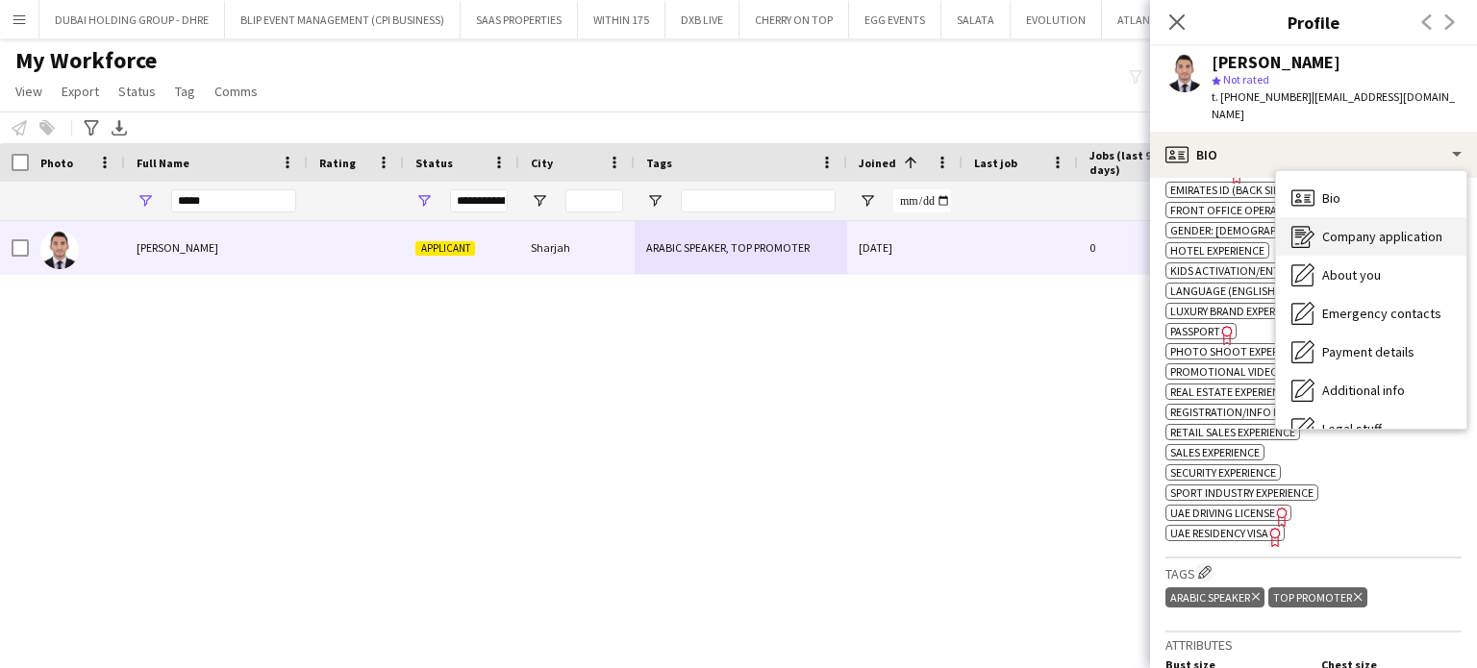
click at [1360, 228] on span "Company application" at bounding box center [1382, 236] width 120 height 17
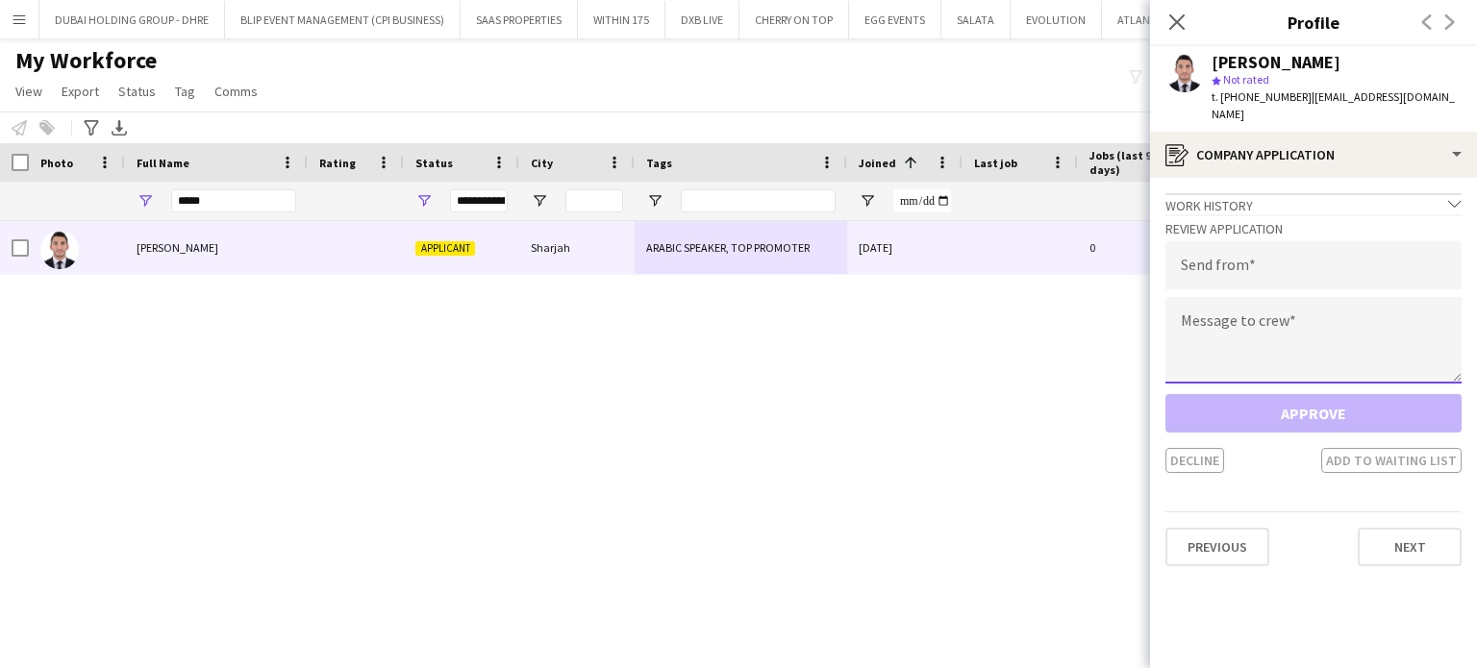
click at [1230, 321] on textarea at bounding box center [1313, 340] width 296 height 87
paste textarea "**********"
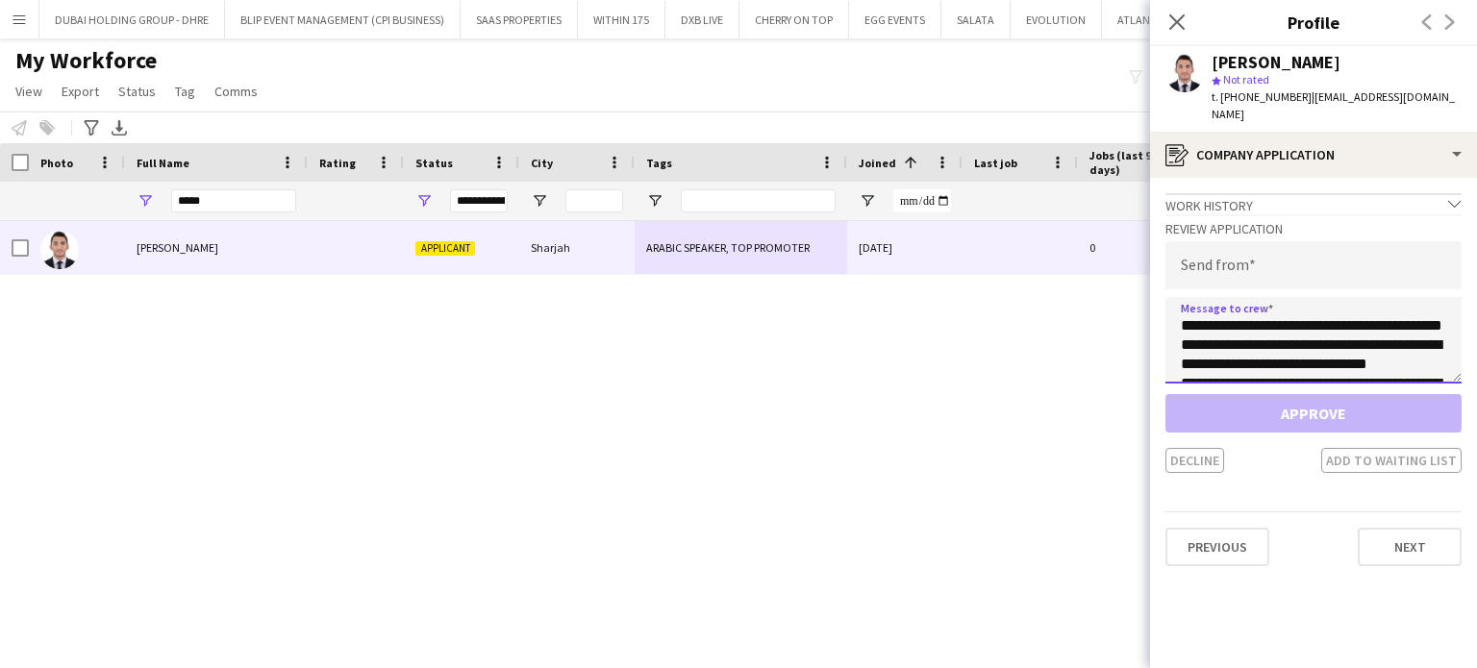
scroll to position [127, 0]
type textarea "**********"
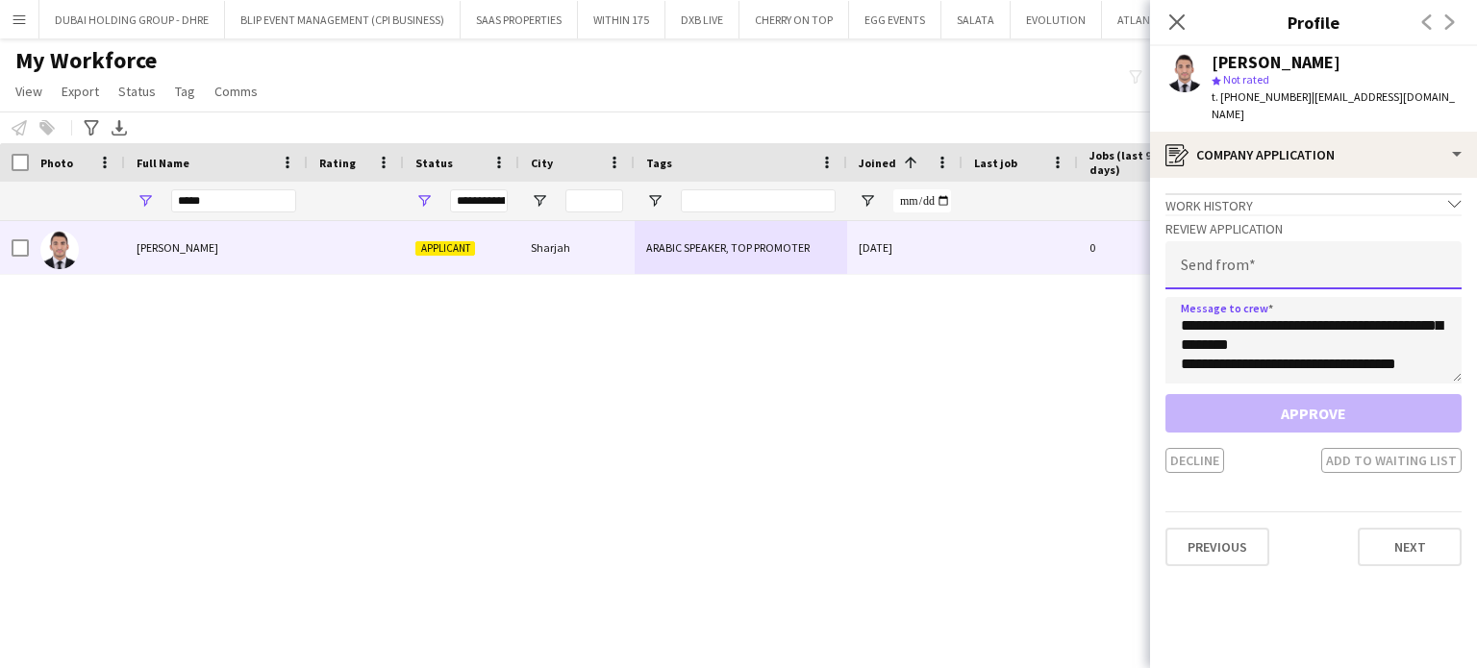
click at [1346, 241] on input "email" at bounding box center [1313, 265] width 296 height 48
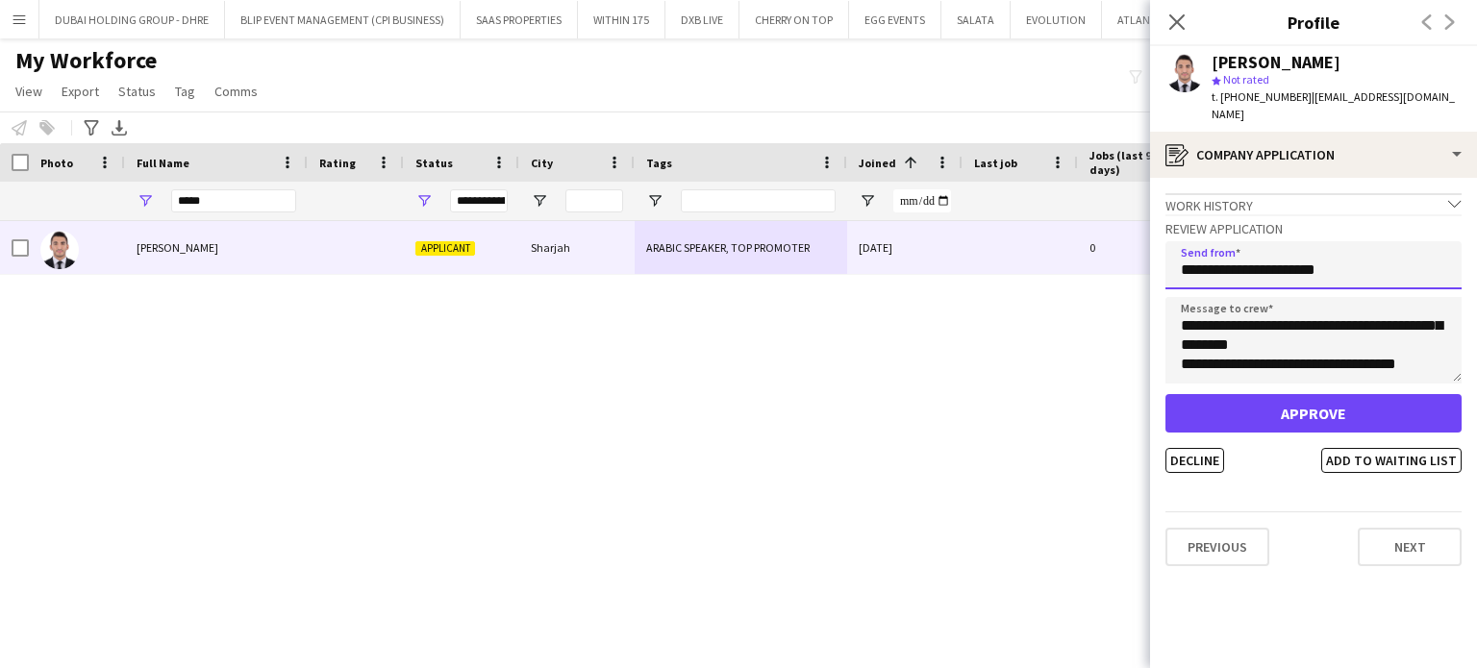
type input "**********"
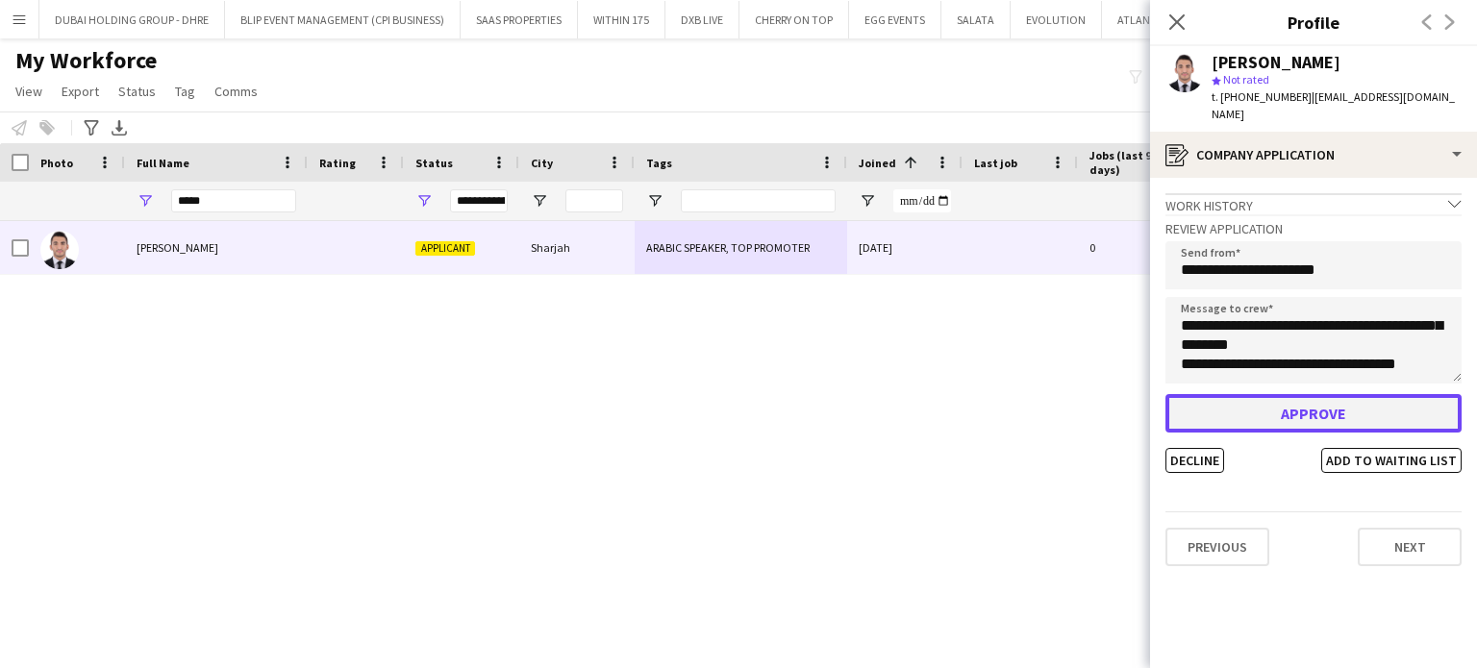
click at [1323, 398] on button "Approve" at bounding box center [1313, 413] width 296 height 38
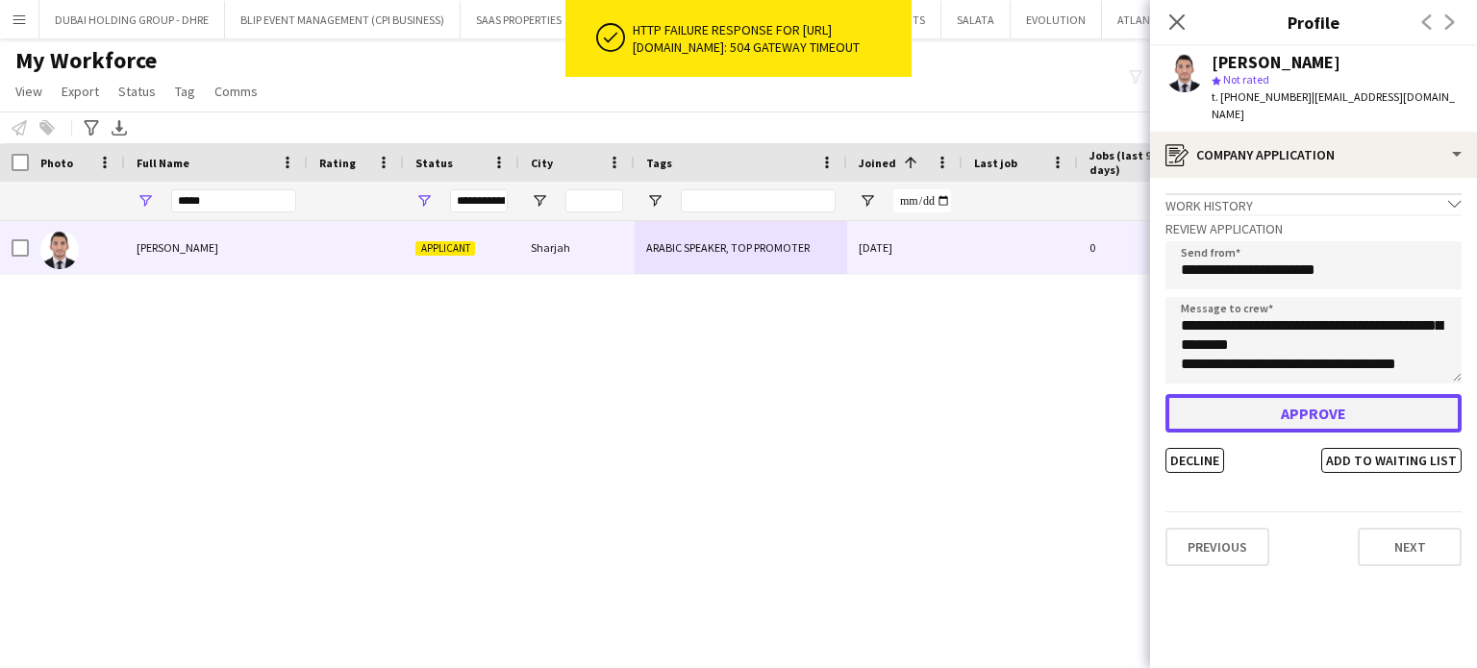
click at [1320, 406] on button "Approve" at bounding box center [1313, 413] width 296 height 38
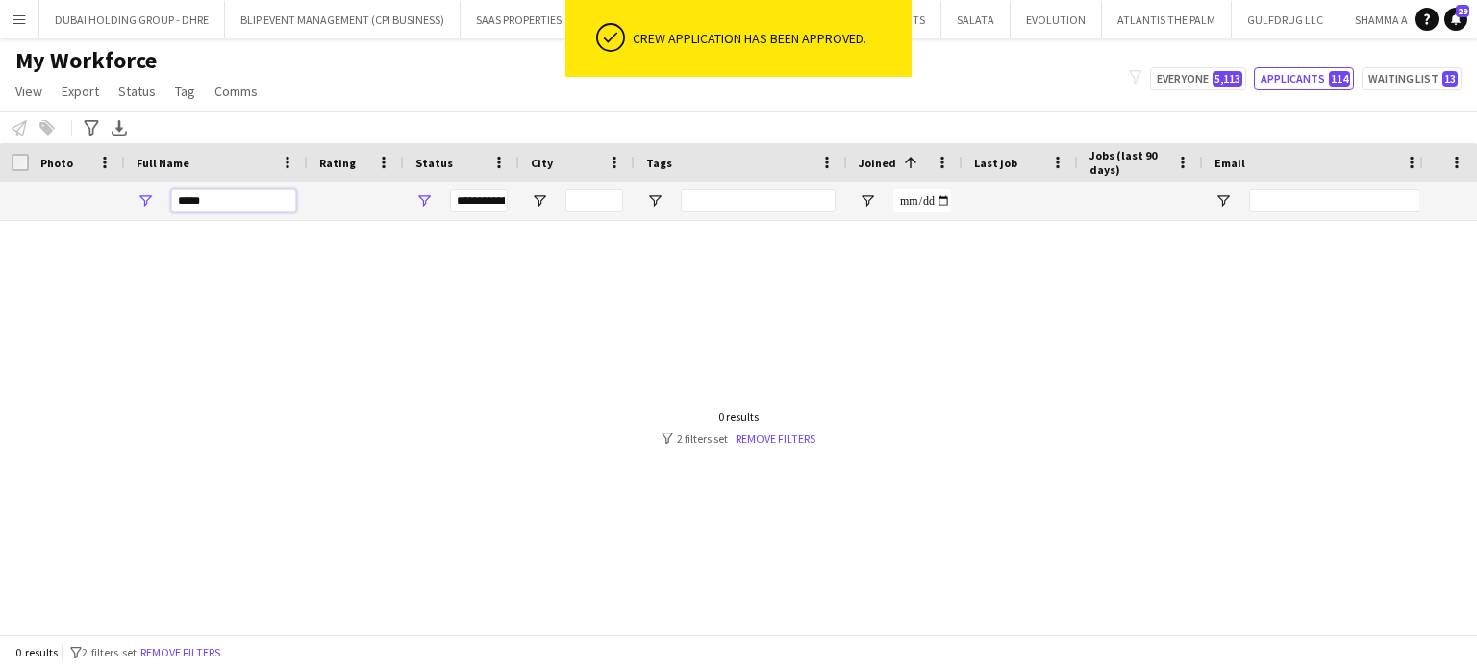
drag, startPoint x: 247, startPoint y: 203, endPoint x: 0, endPoint y: 203, distance: 247.1
click at [0, 203] on div "**********" at bounding box center [989, 201] width 1978 height 38
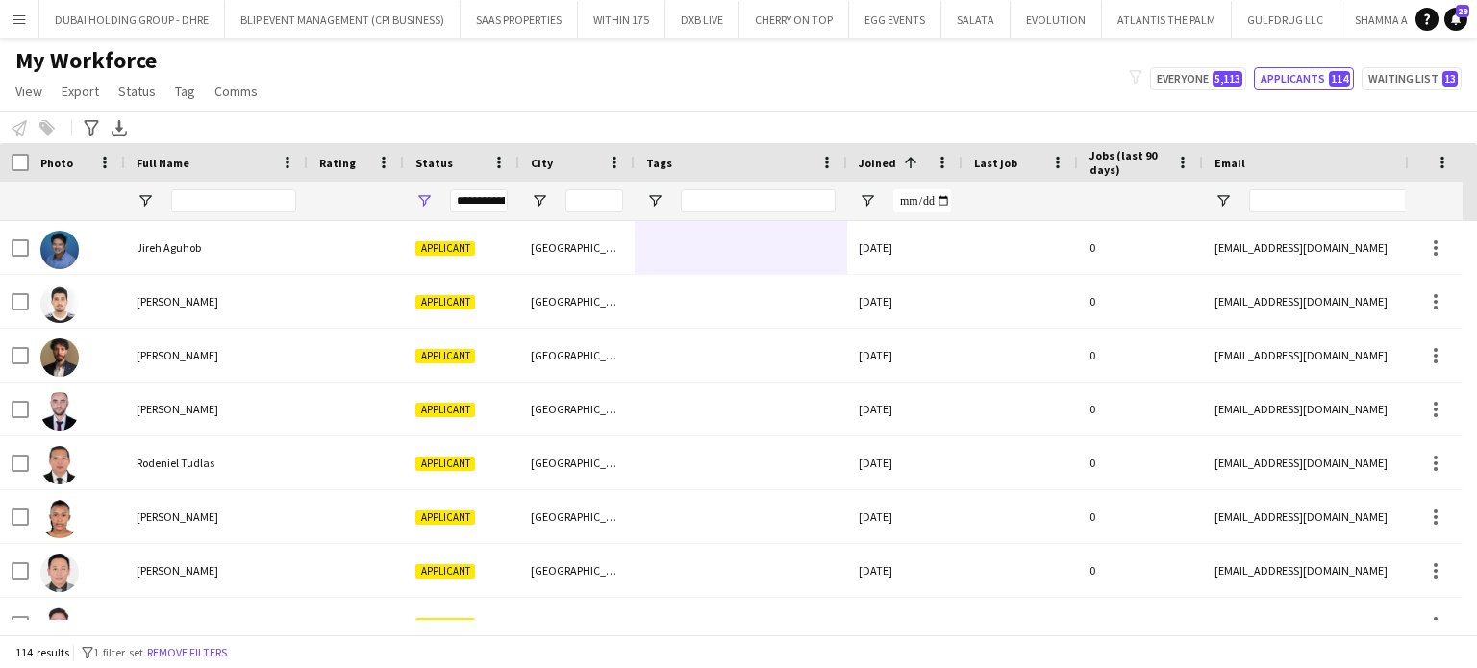
click at [644, 195] on div at bounding box center [741, 201] width 213 height 38
click at [653, 199] on span "Open Filter Menu" at bounding box center [654, 200] width 17 height 17
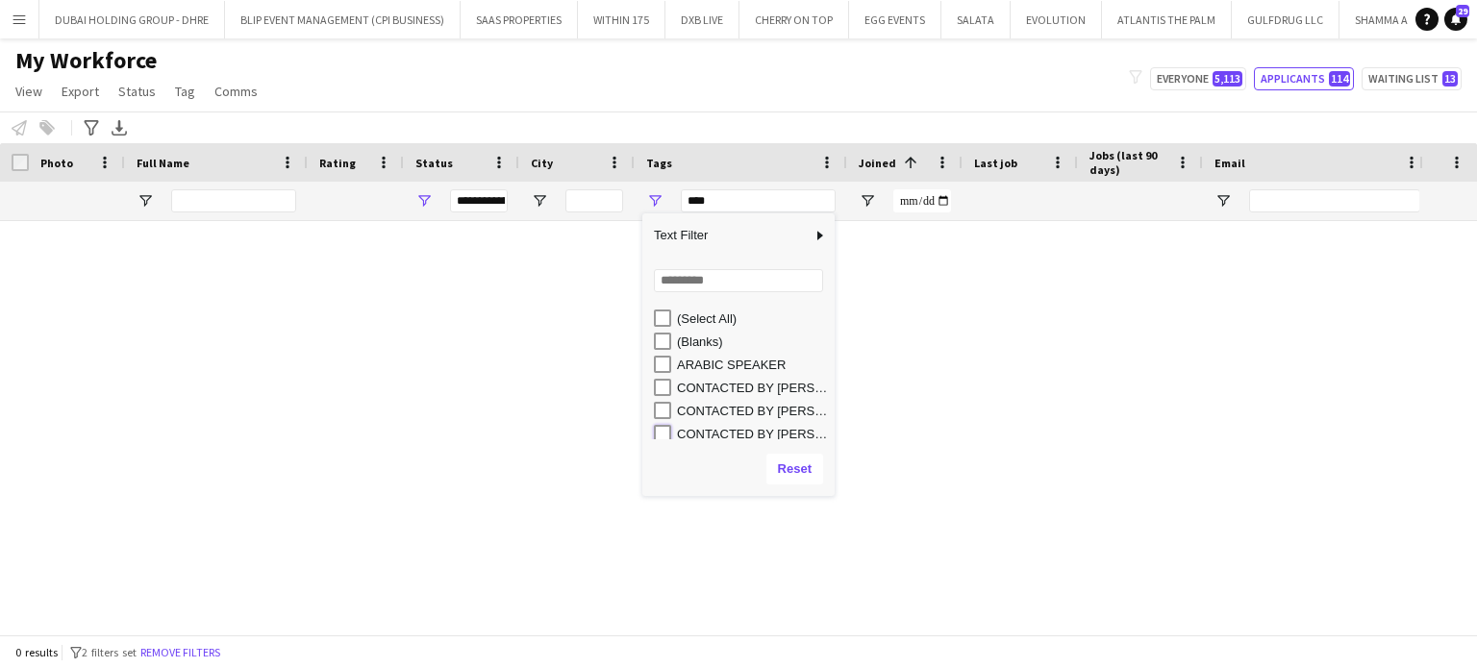
type input "**********"
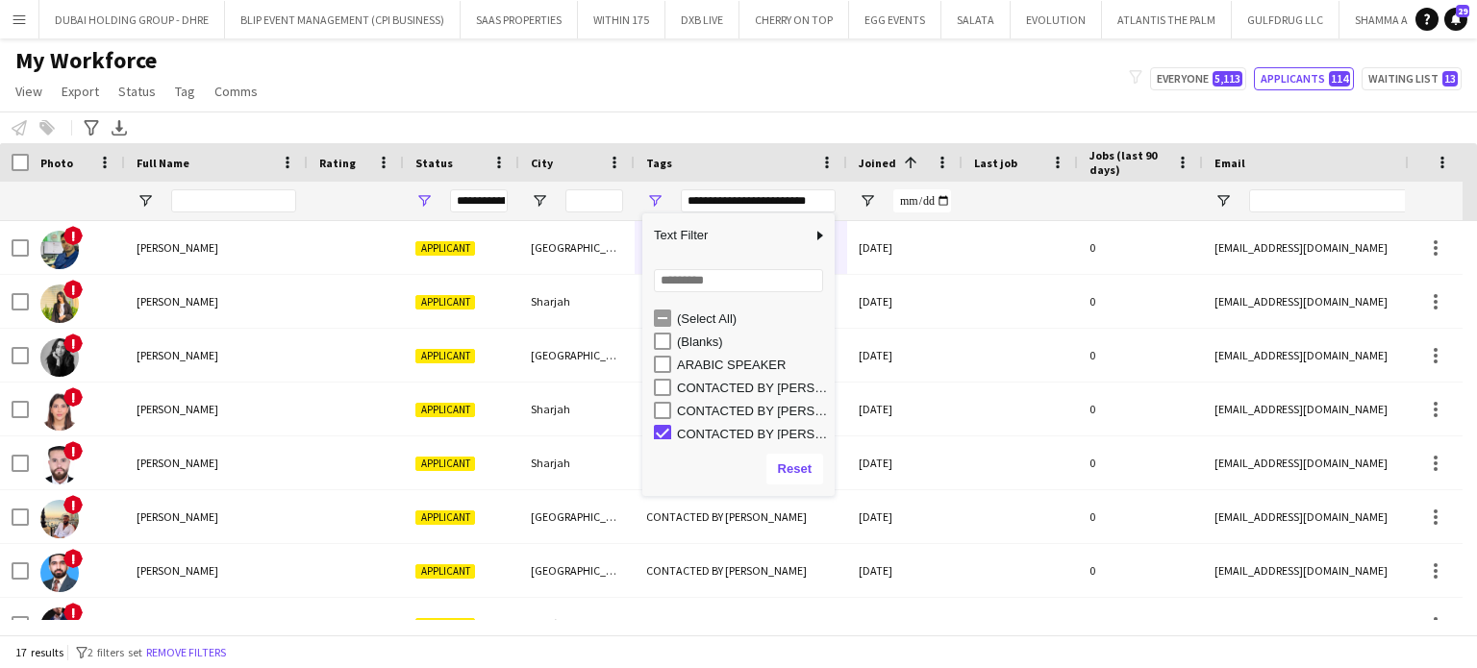
scroll to position [6, 0]
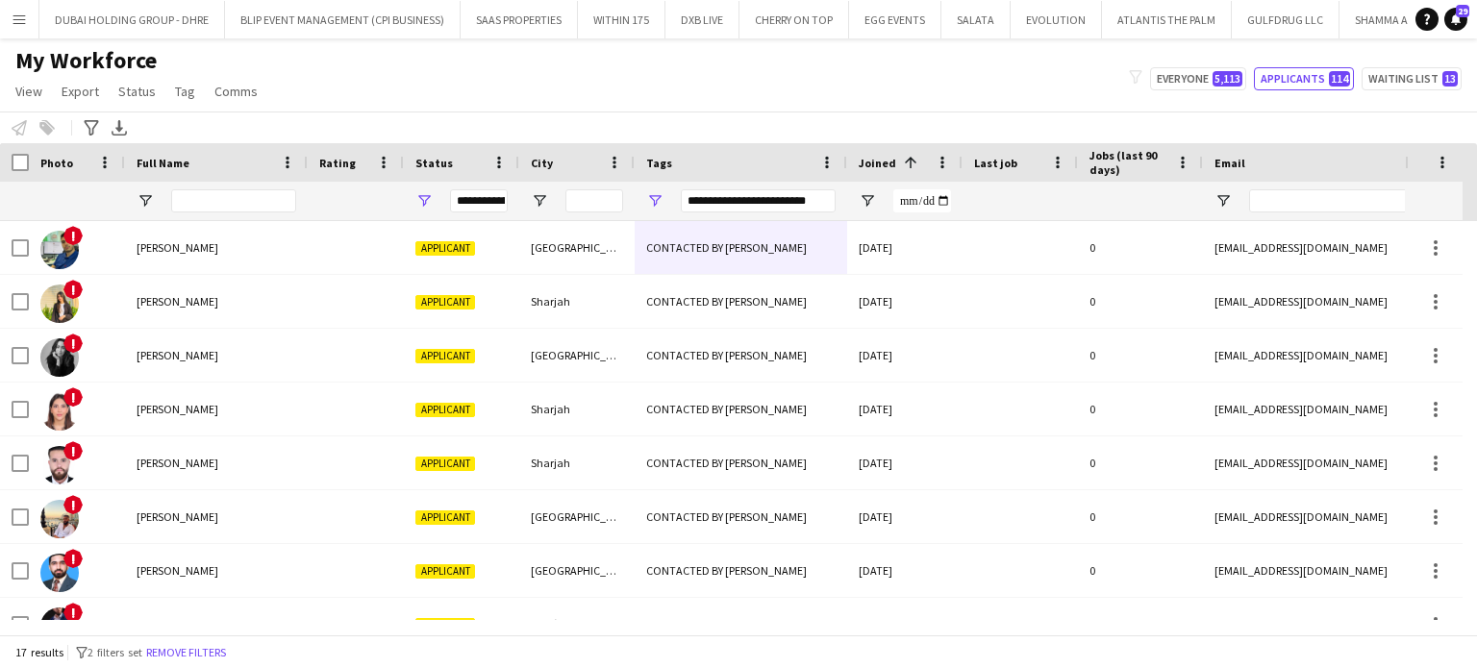
click at [586, 104] on div "My Workforce View Views Default view New view Update view Delete view Edit name…" at bounding box center [738, 78] width 1477 height 65
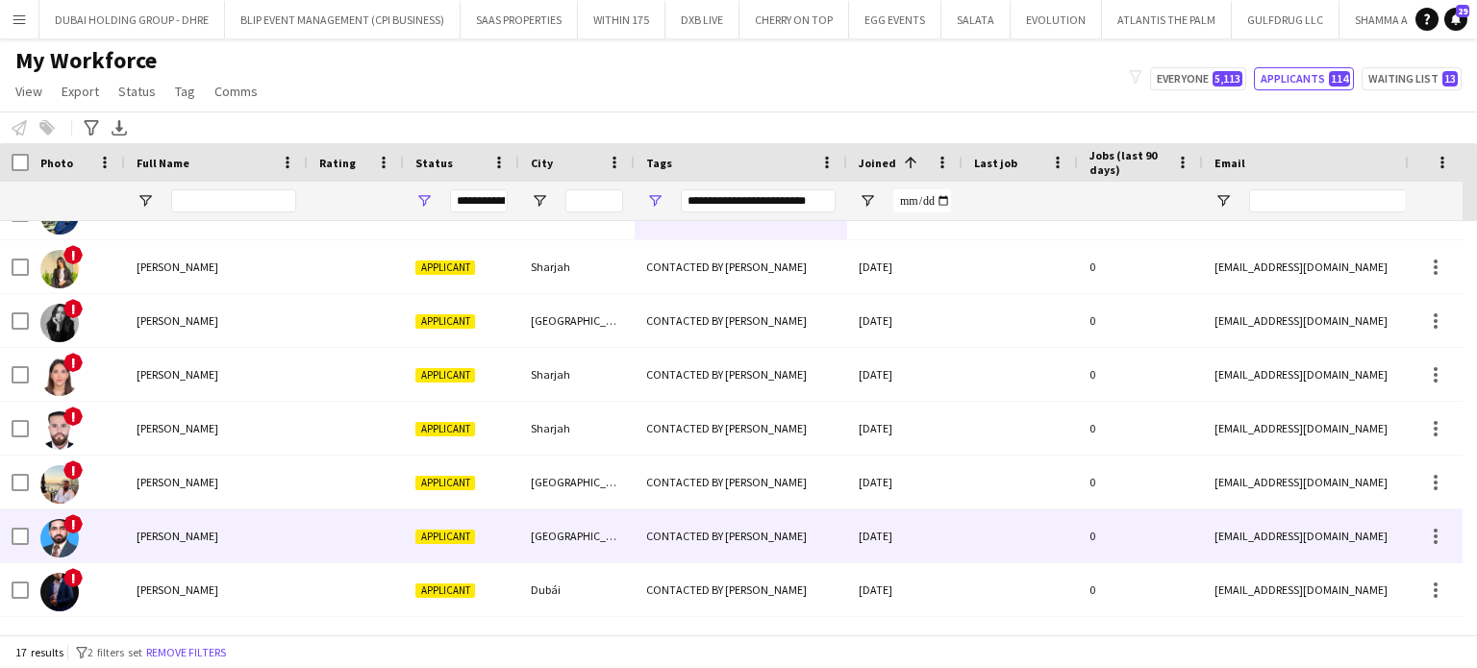
scroll to position [0, 0]
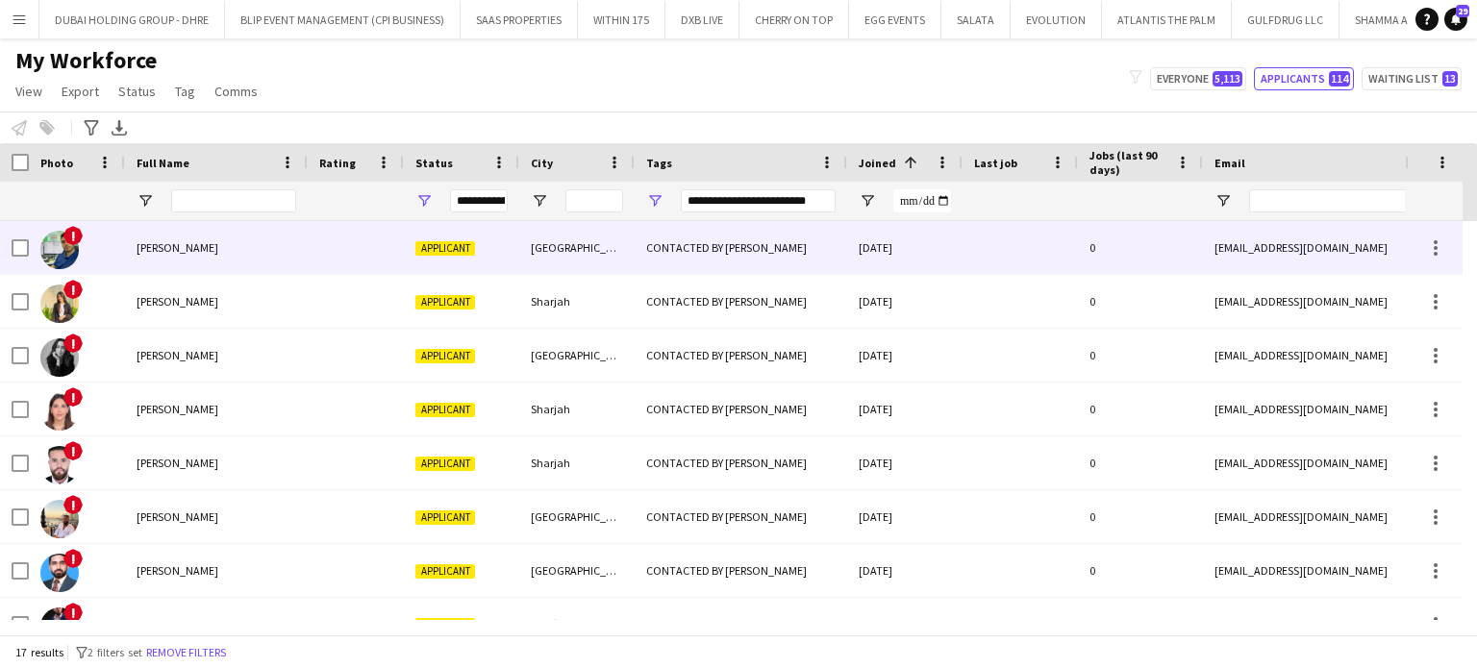
click at [219, 264] on div "Salim Kilani" at bounding box center [216, 247] width 183 height 53
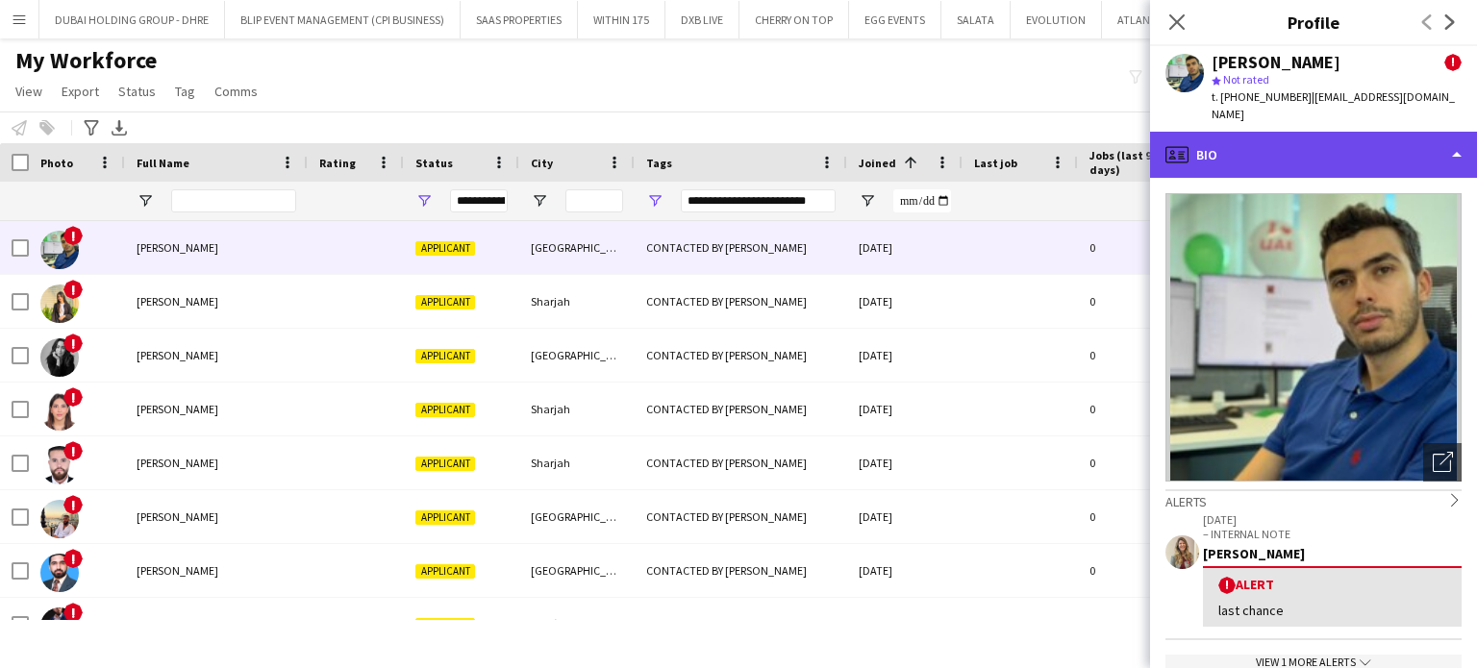
click at [1351, 132] on div "profile Bio" at bounding box center [1313, 155] width 327 height 46
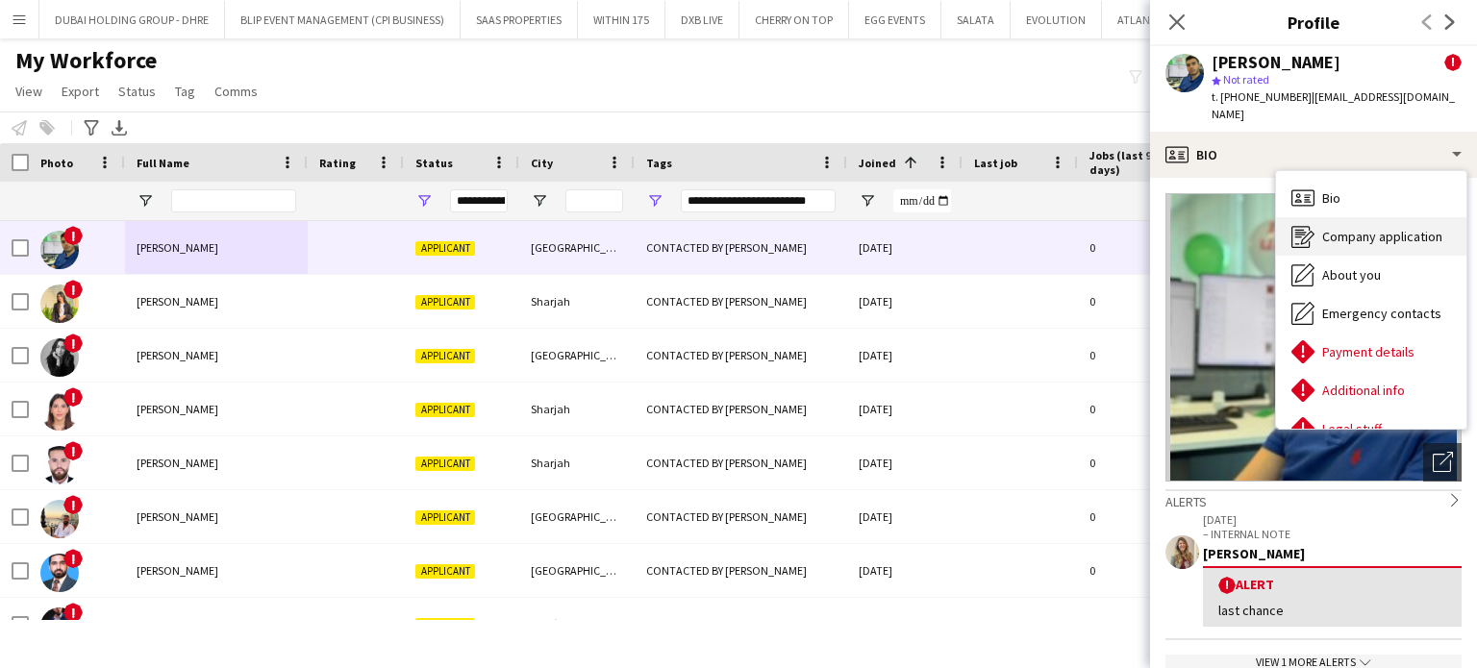
click at [1342, 228] on span "Company application" at bounding box center [1382, 236] width 120 height 17
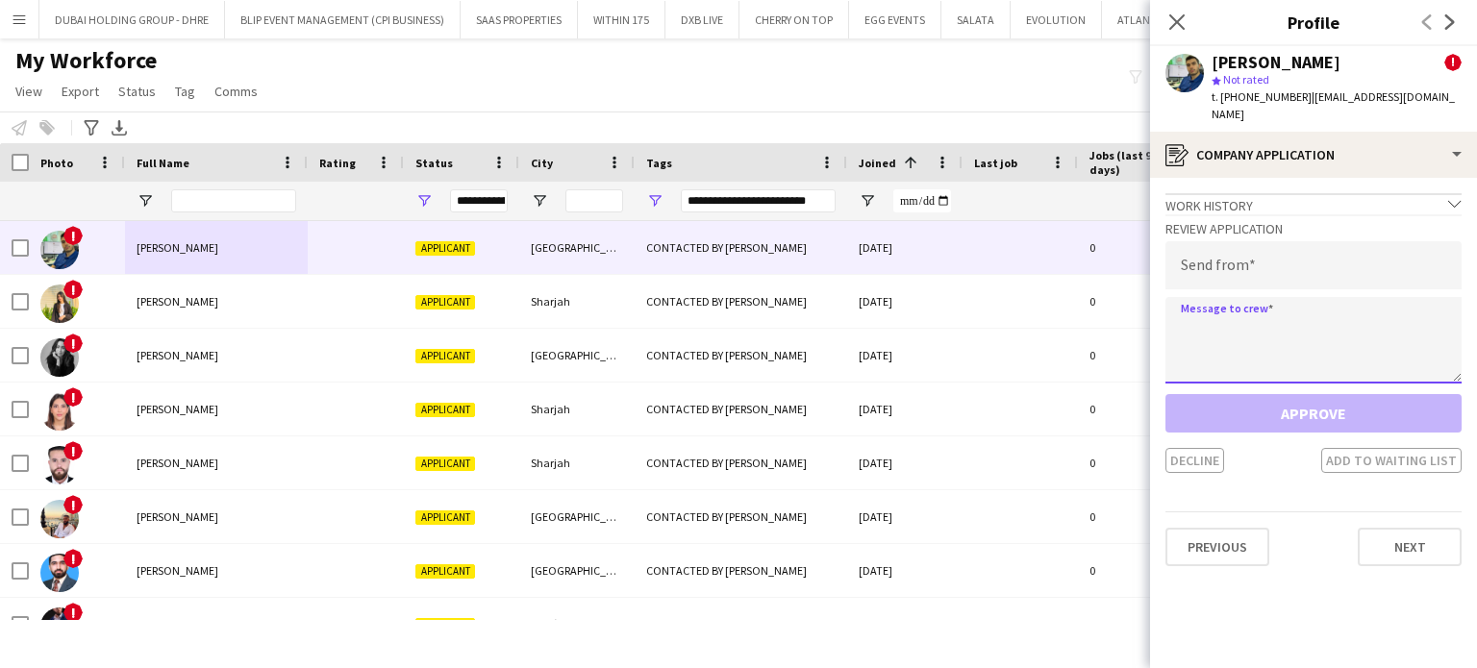
click at [1251, 307] on textarea at bounding box center [1313, 340] width 296 height 87
paste textarea "**********"
type textarea "**********"
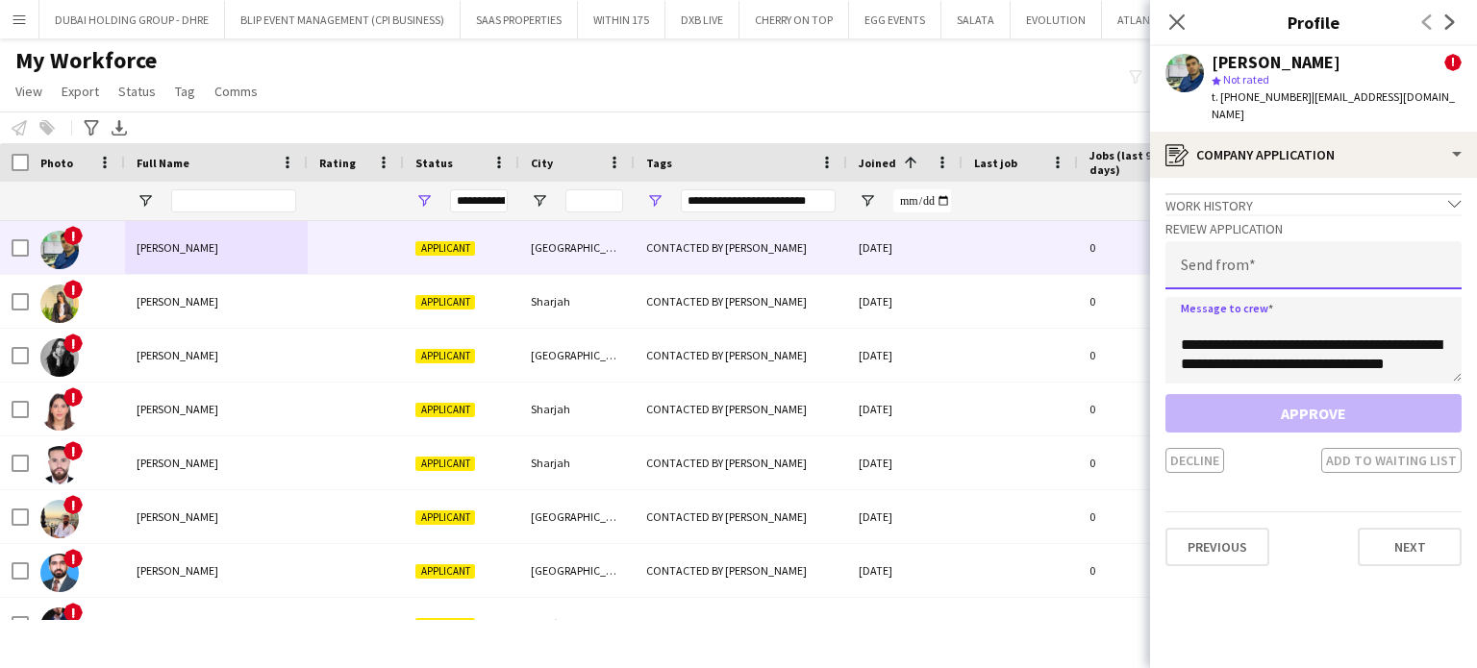
click at [1245, 253] on input "email" at bounding box center [1313, 265] width 296 height 48
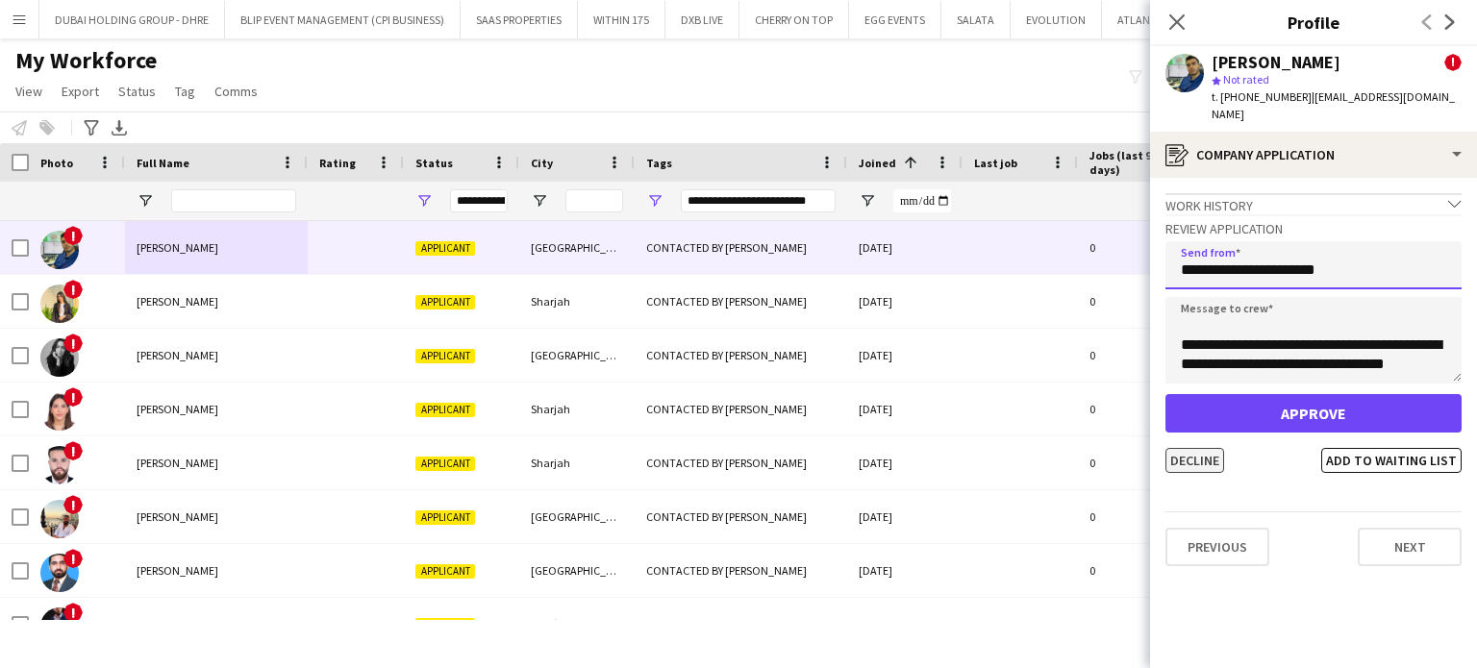
type input "**********"
click at [1202, 448] on button "Decline" at bounding box center [1194, 460] width 59 height 25
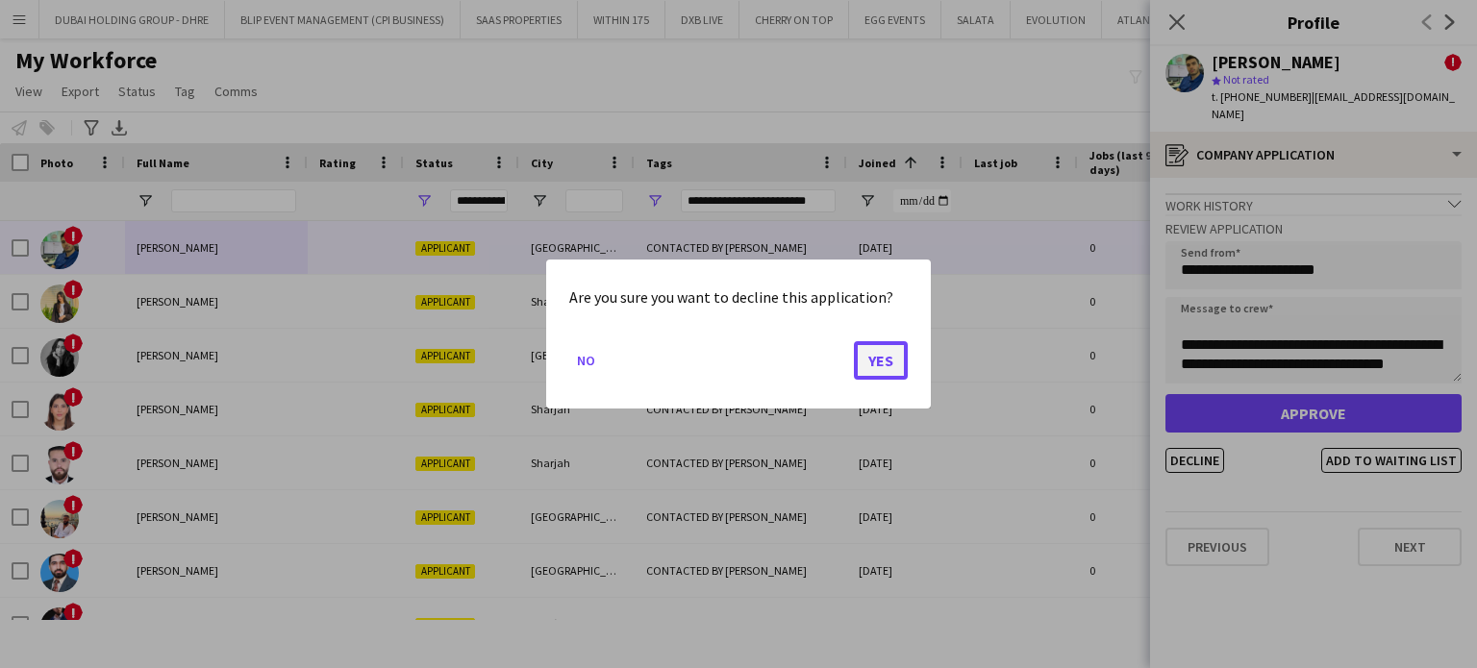
click at [859, 363] on button "Yes" at bounding box center [881, 360] width 54 height 38
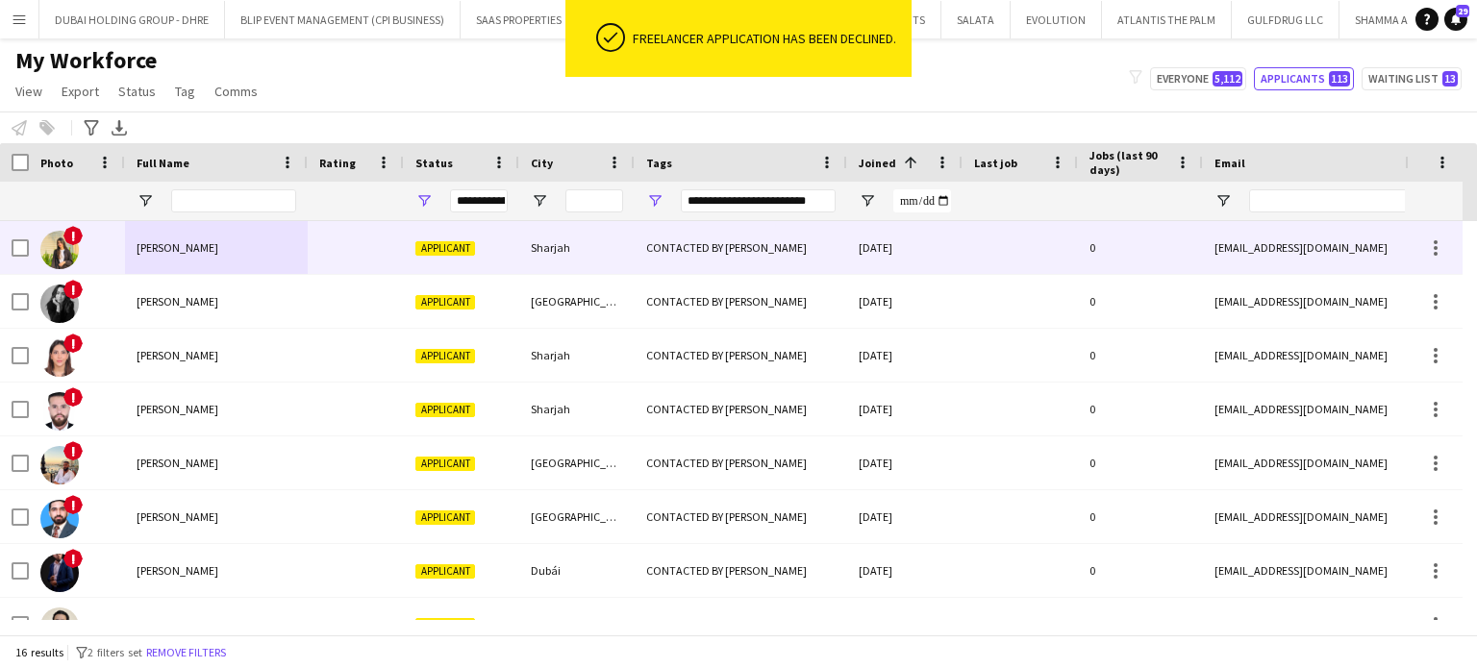
click at [183, 253] on span "Tanzila Rumane" at bounding box center [178, 247] width 82 height 14
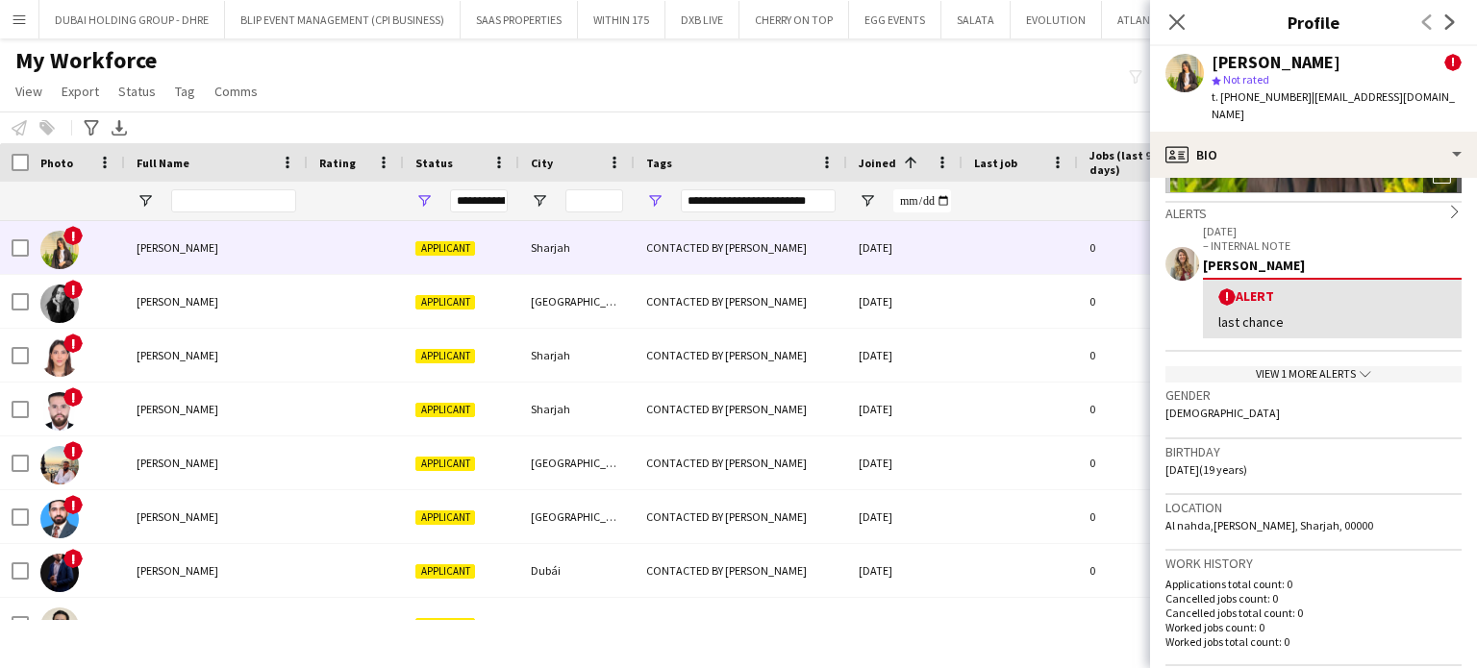
scroll to position [0, 0]
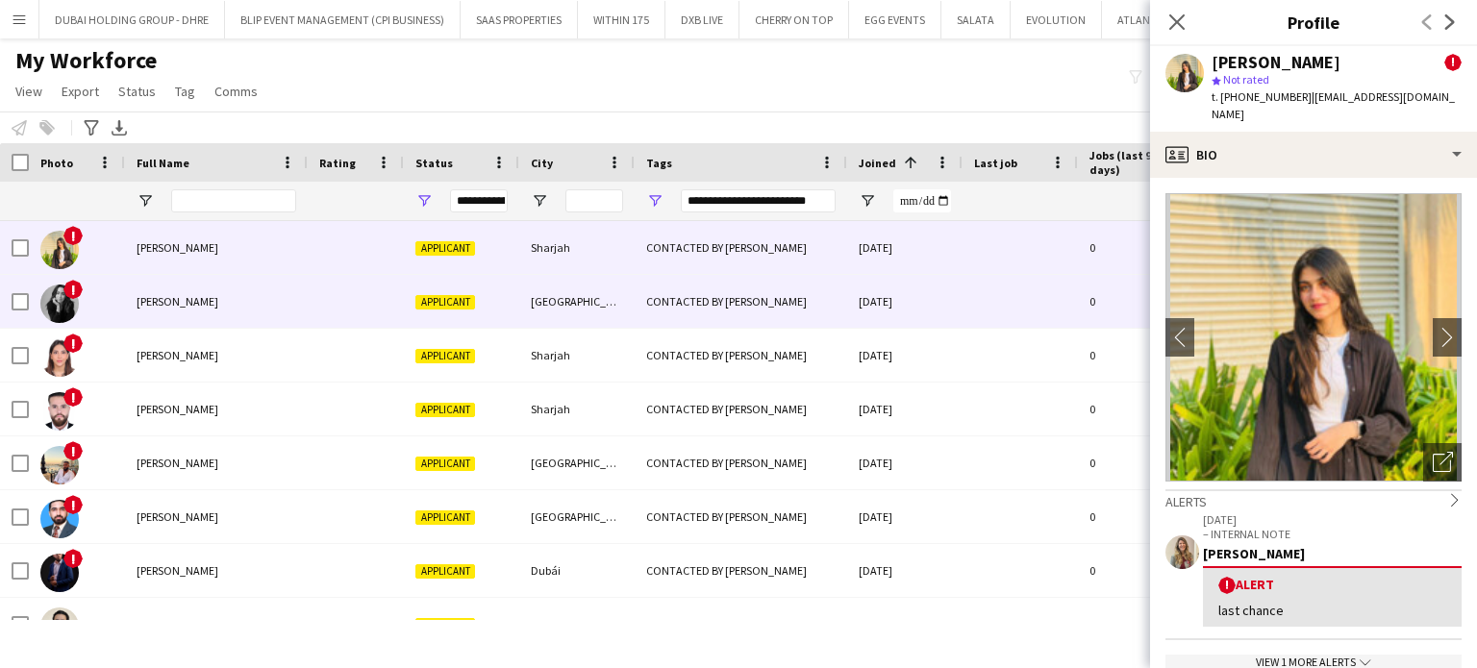
click at [144, 292] on div "Oksana Novitskaia" at bounding box center [216, 301] width 183 height 53
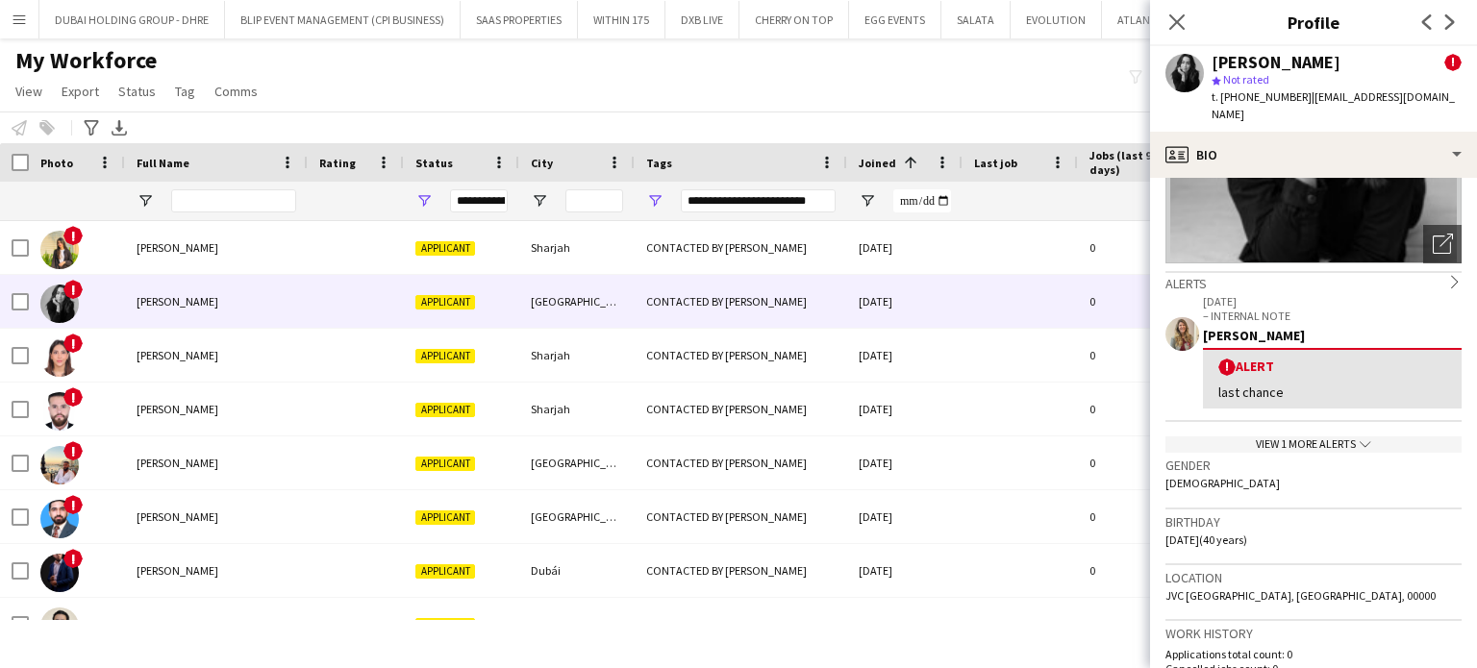
scroll to position [288, 0]
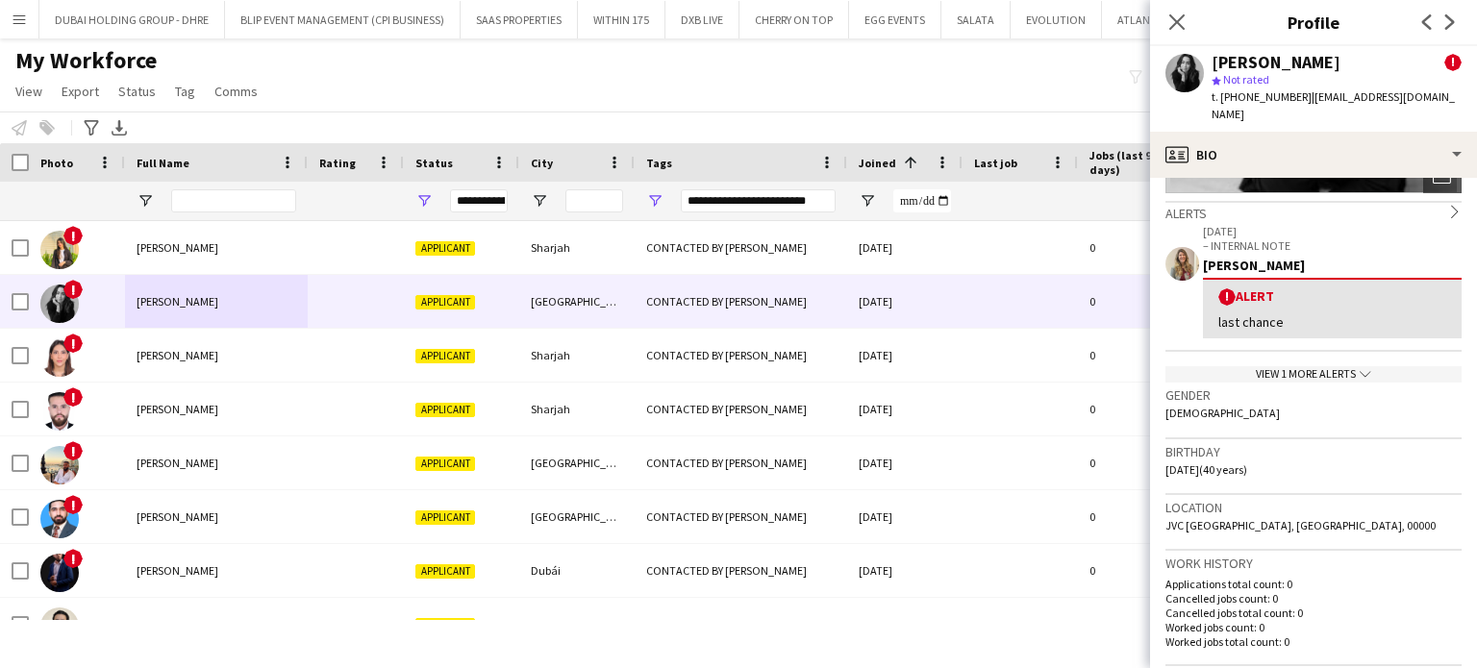
click at [1321, 366] on div "View 1 more alerts chevron-down" at bounding box center [1313, 374] width 296 height 16
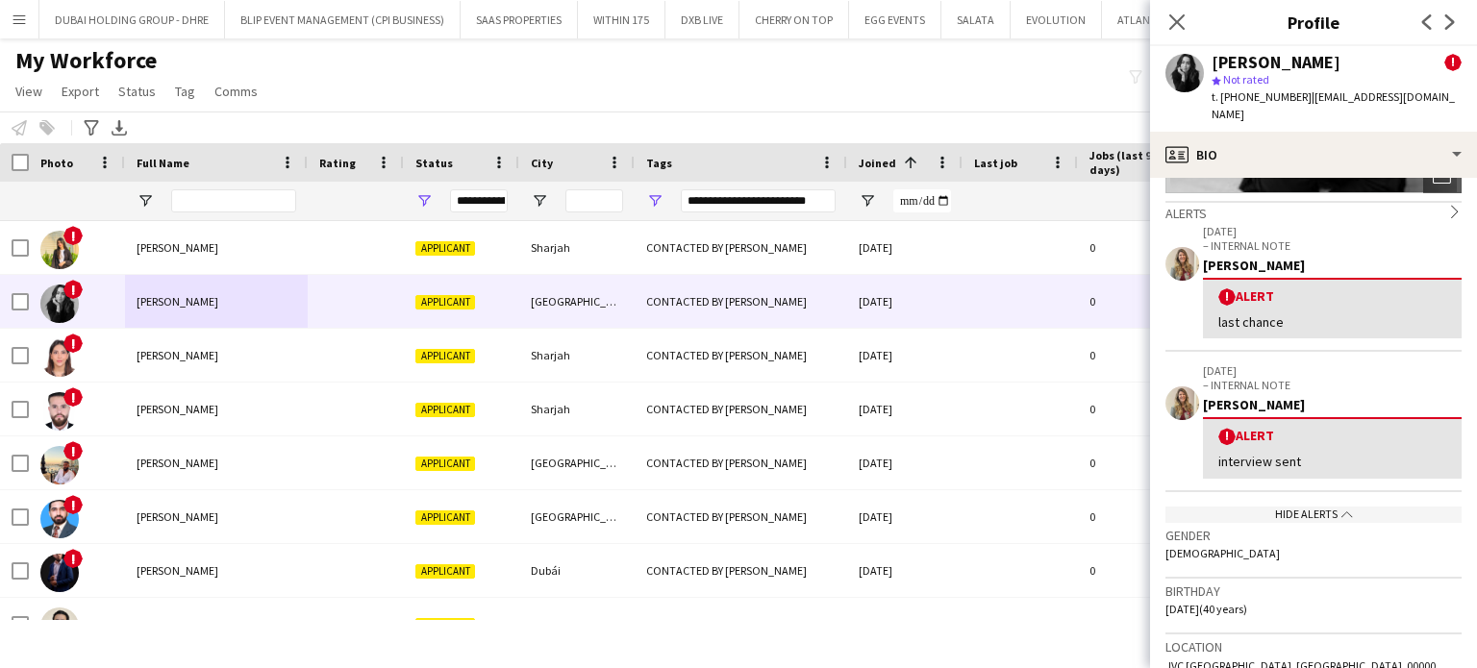
drag, startPoint x: 1298, startPoint y: 489, endPoint x: 1315, endPoint y: 503, distance: 21.2
click at [1297, 507] on div "Hide alerts chevron-up" at bounding box center [1313, 515] width 296 height 16
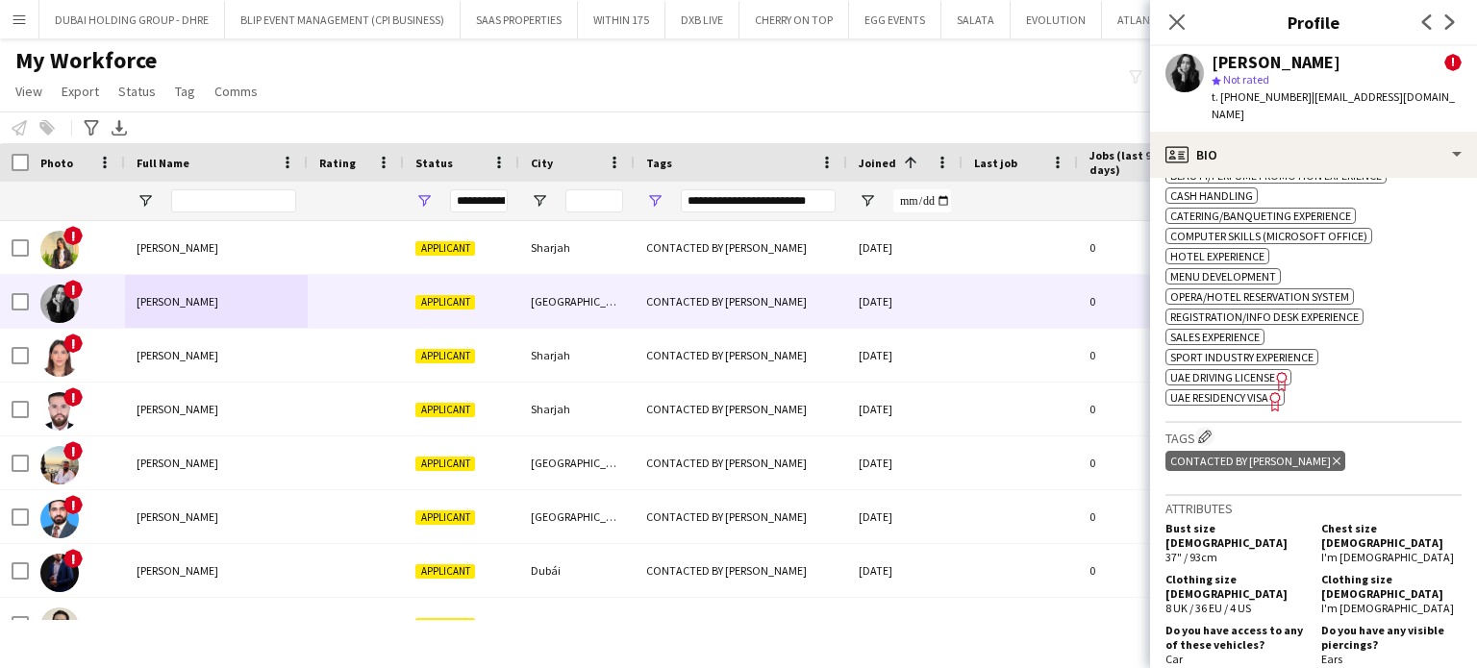
scroll to position [1346, 0]
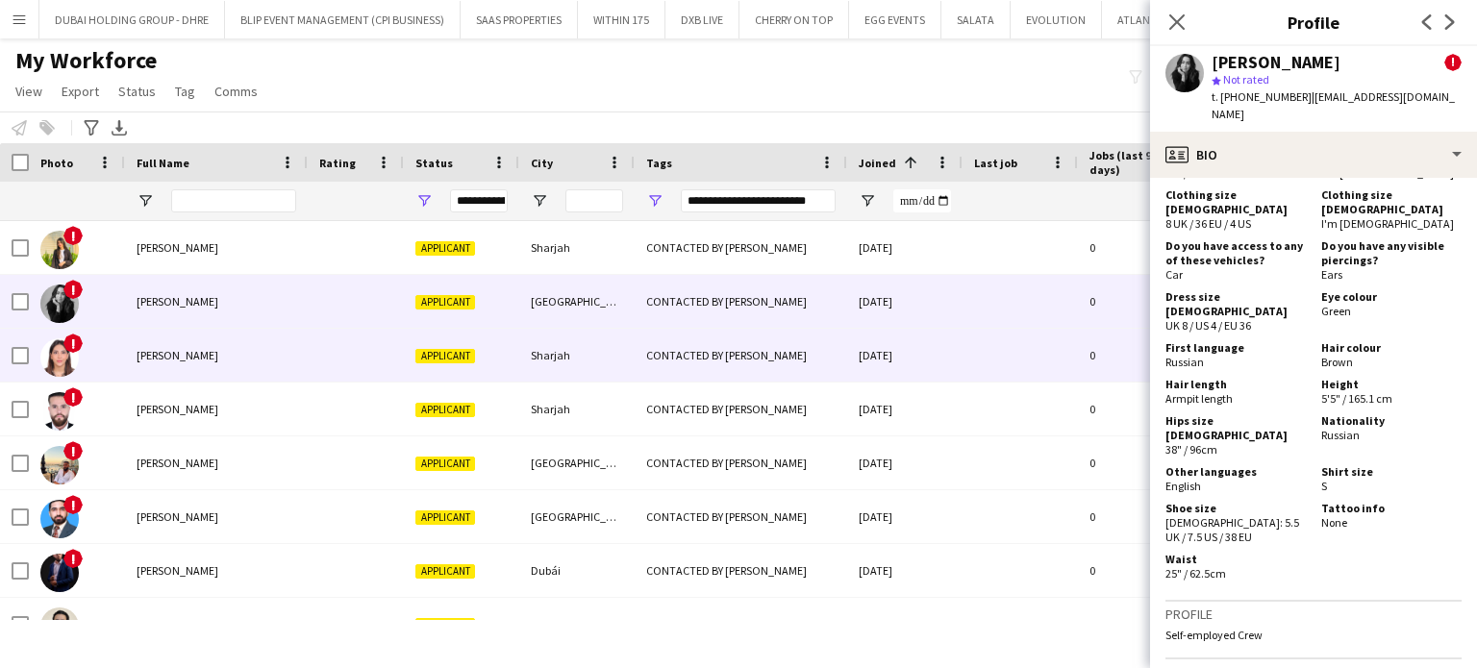
click at [179, 353] on span "Bushra Jannoud" at bounding box center [178, 355] width 82 height 14
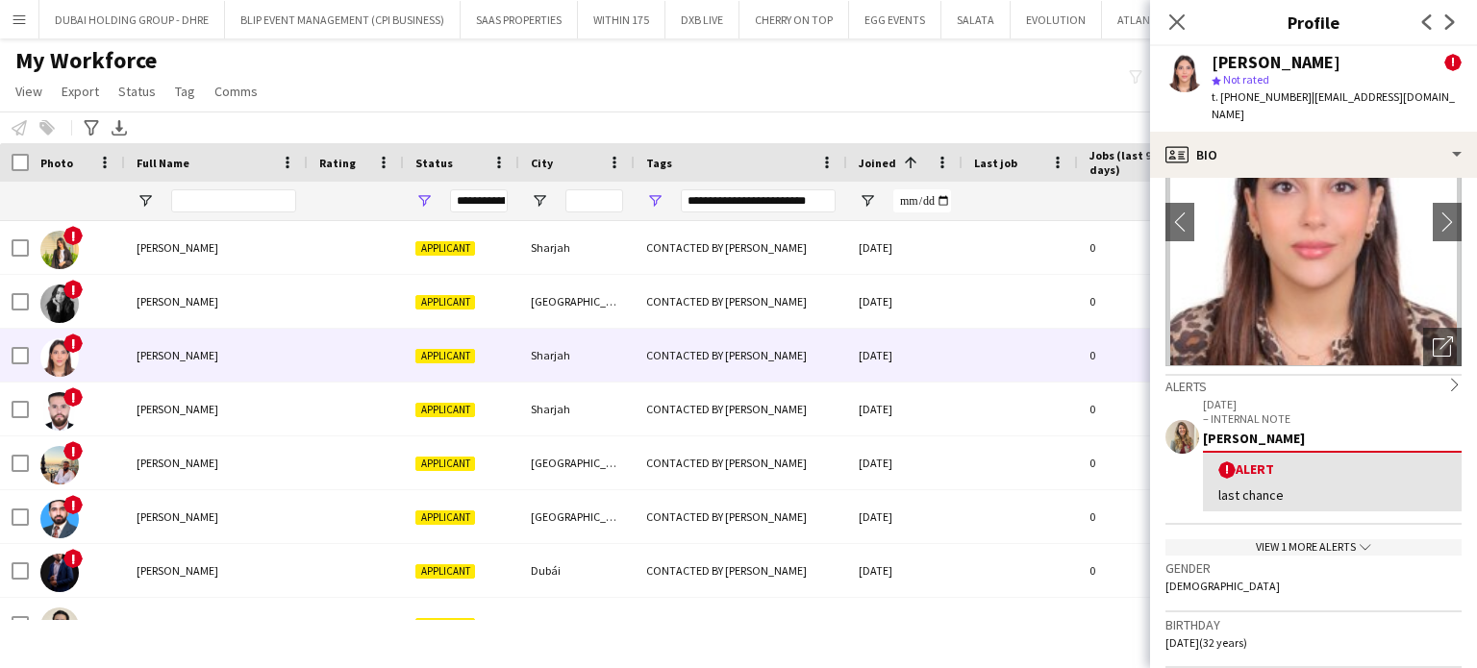
scroll to position [192, 0]
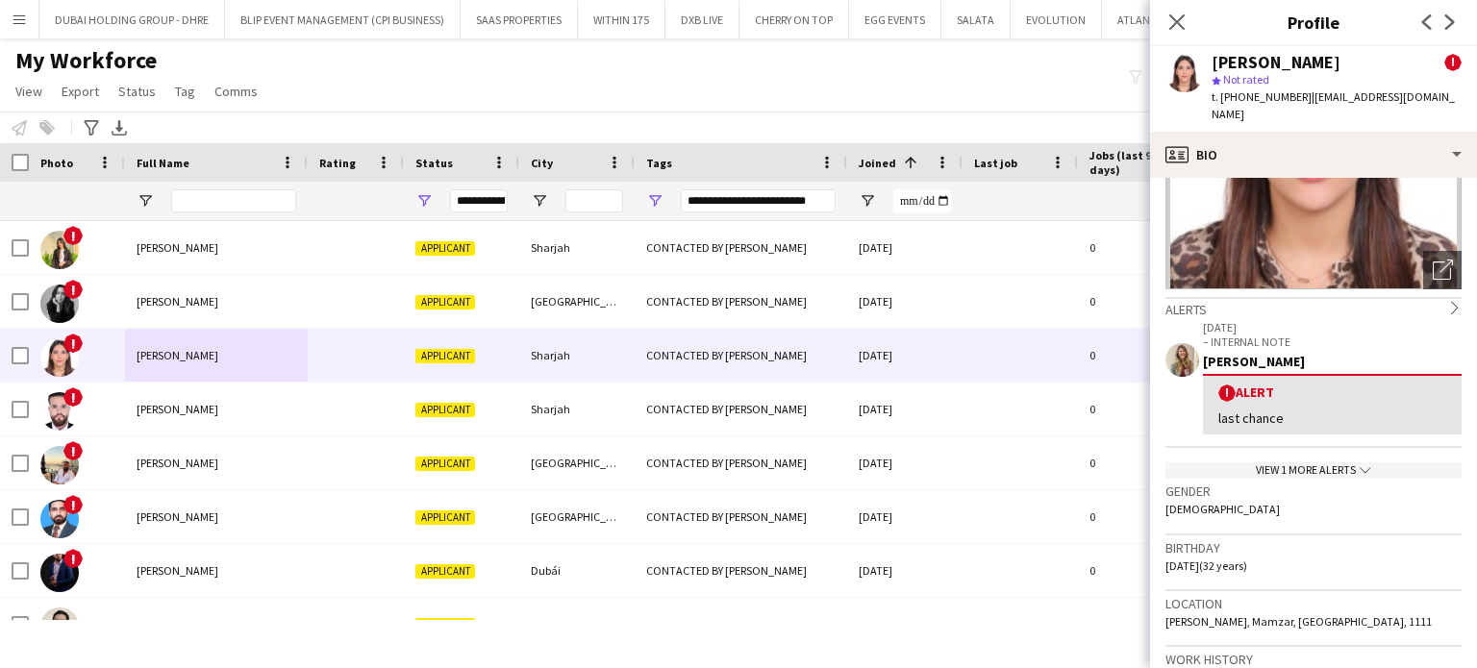
click at [1271, 463] on div "View 1 more alerts chevron-down" at bounding box center [1313, 471] width 296 height 16
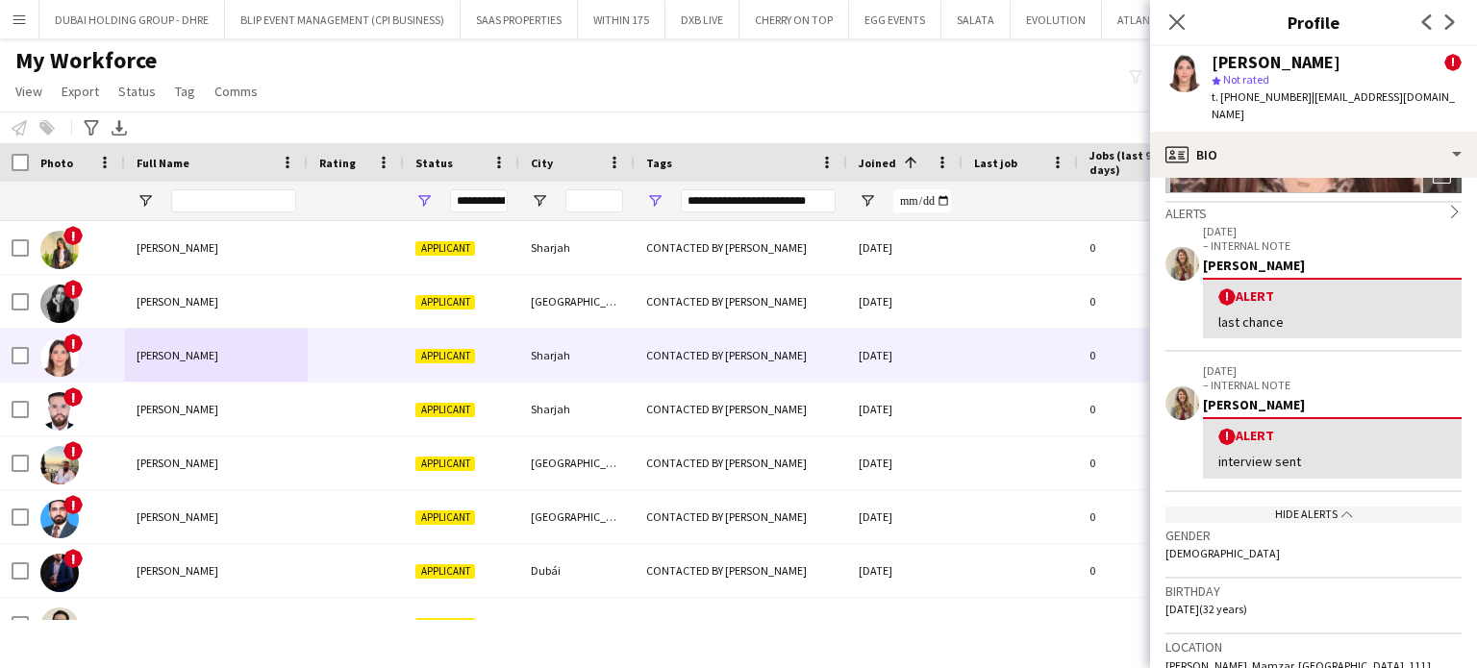
scroll to position [288, 0]
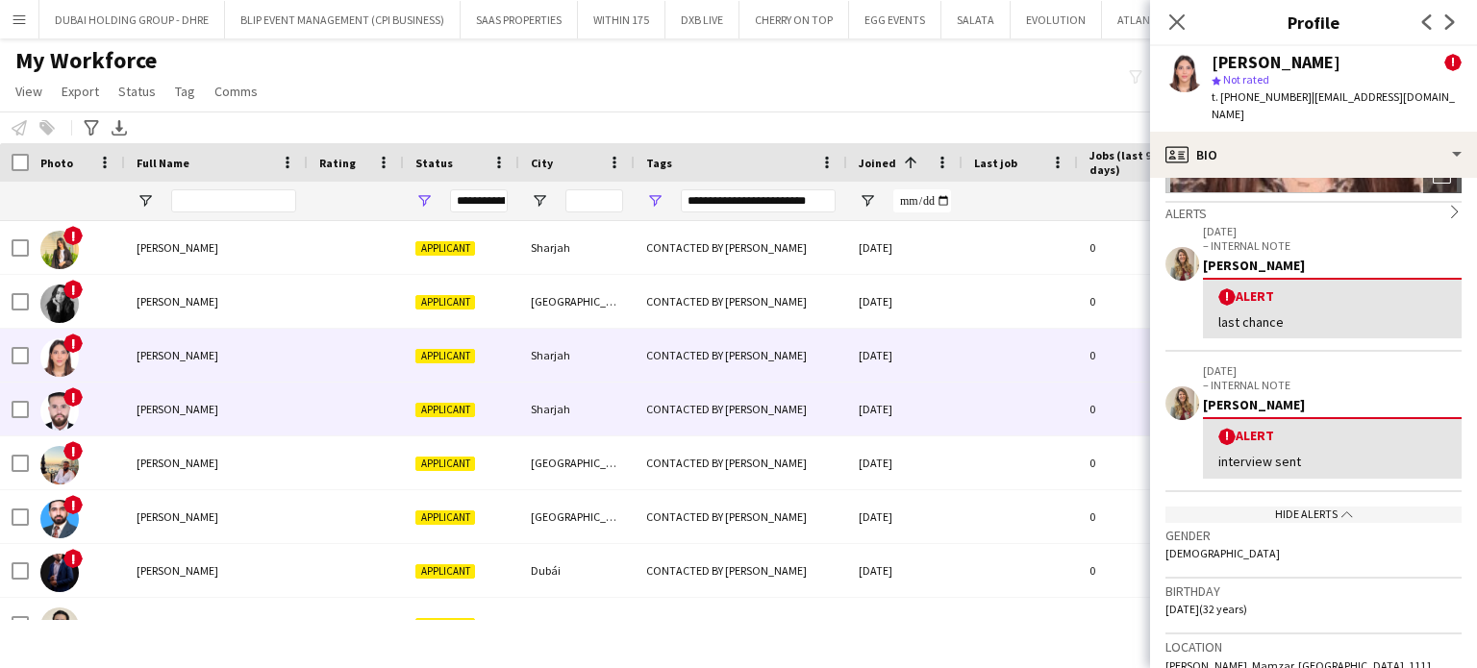
click at [147, 411] on span "Ahmed Hashim" at bounding box center [178, 409] width 82 height 14
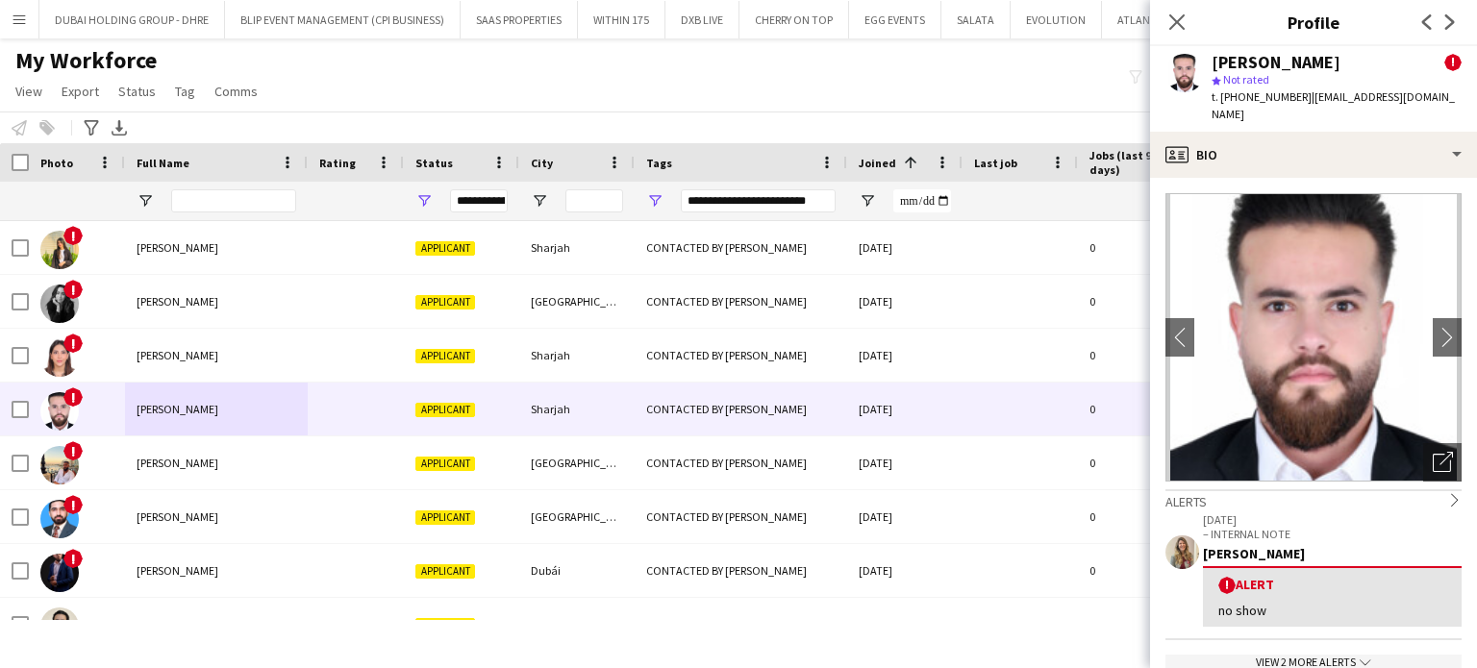
click at [1268, 655] on div "View 2 more alerts chevron-down" at bounding box center [1313, 663] width 296 height 16
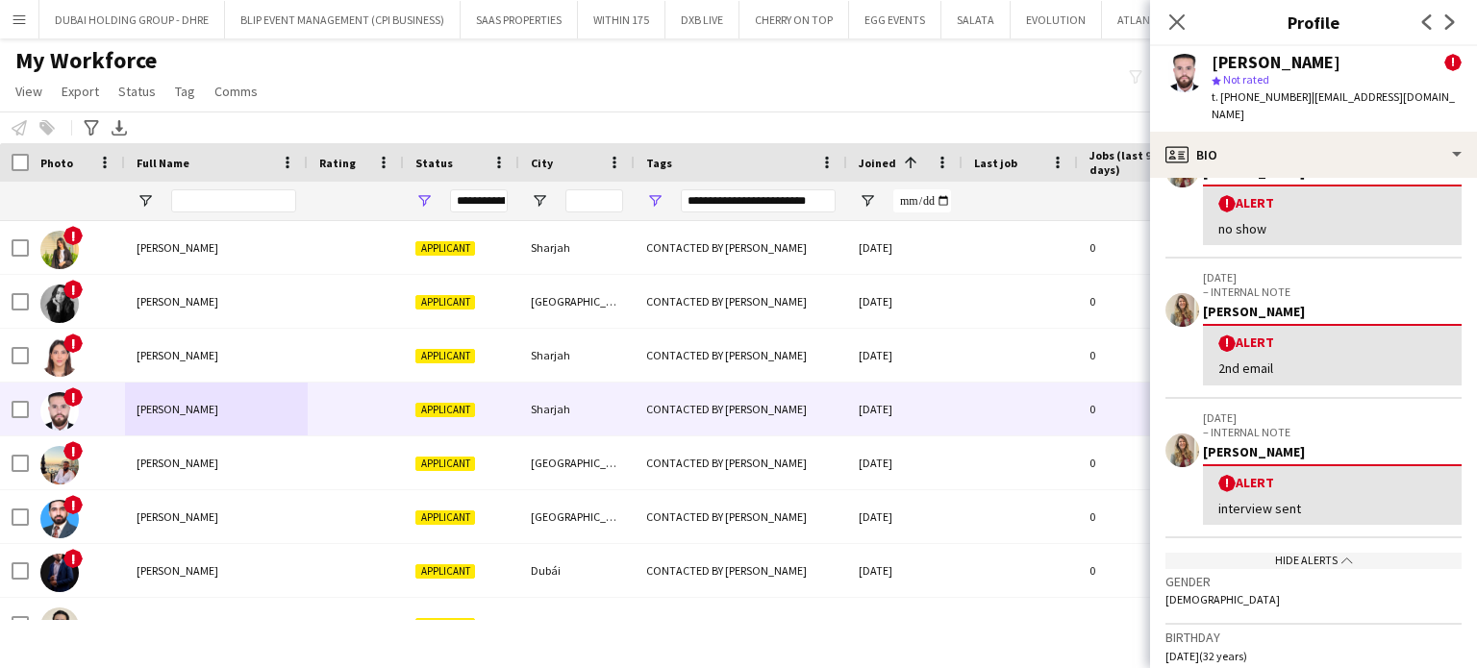
scroll to position [481, 0]
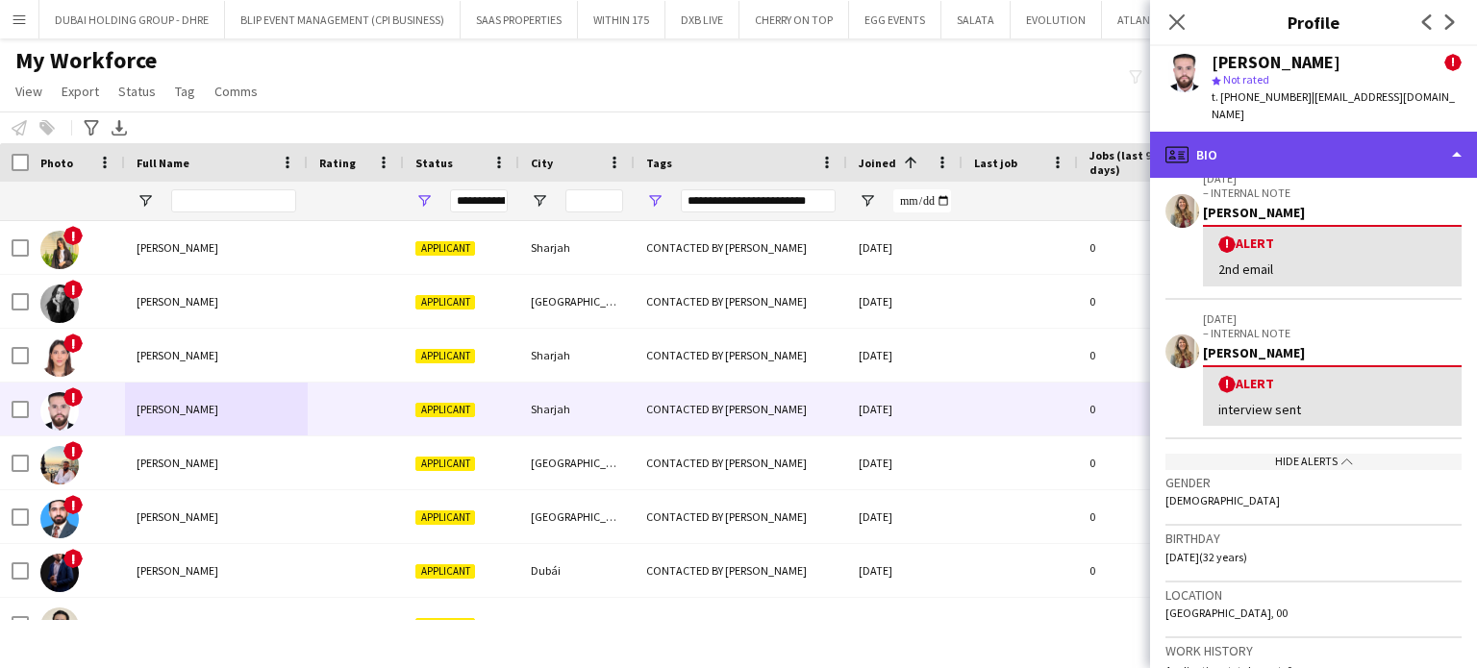
click at [1444, 143] on div "profile Bio" at bounding box center [1313, 155] width 327 height 46
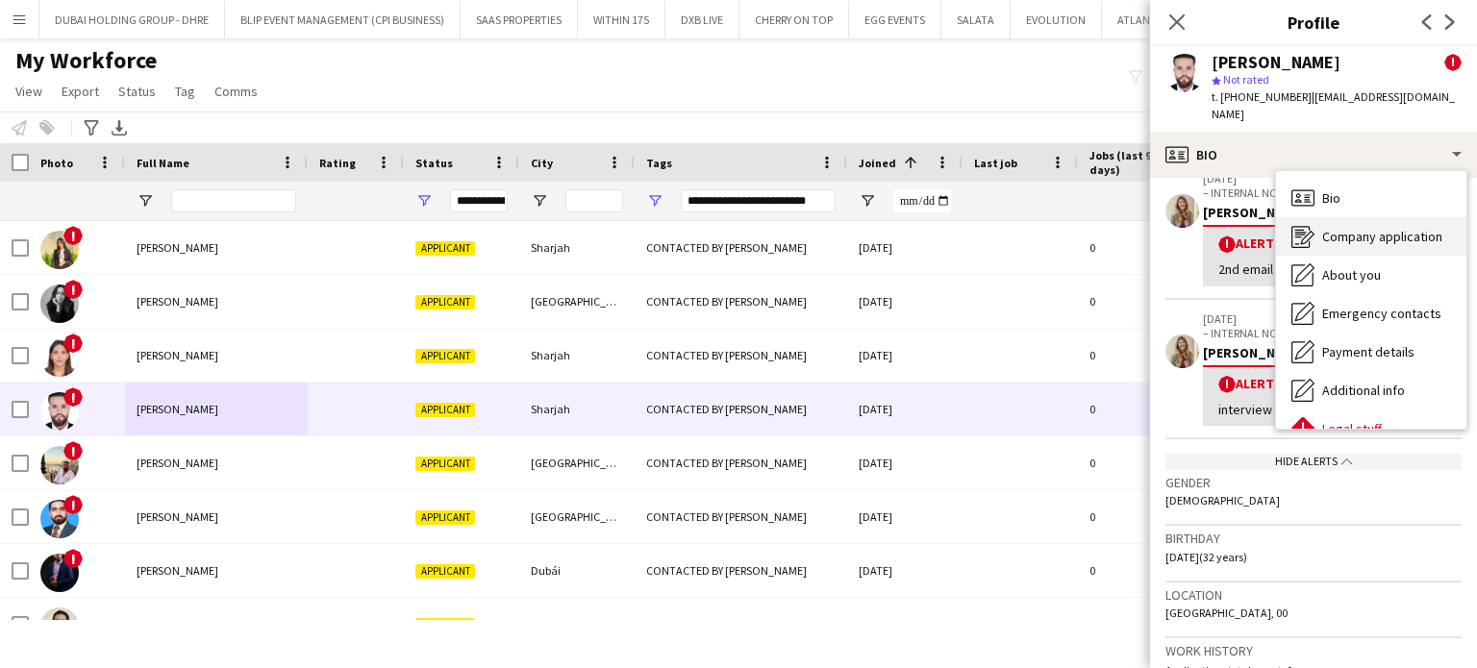
click at [1382, 228] on span "Company application" at bounding box center [1382, 236] width 120 height 17
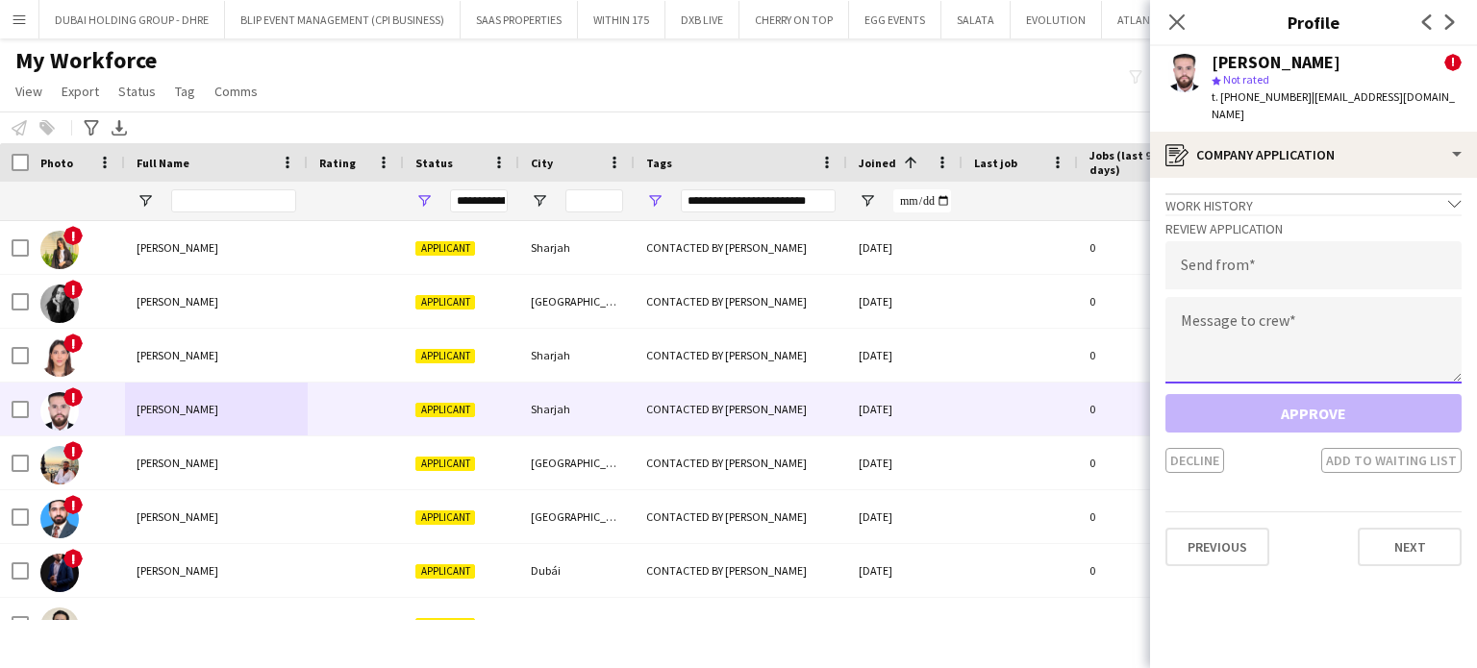
click at [1194, 317] on textarea at bounding box center [1313, 340] width 296 height 87
paste textarea "**********"
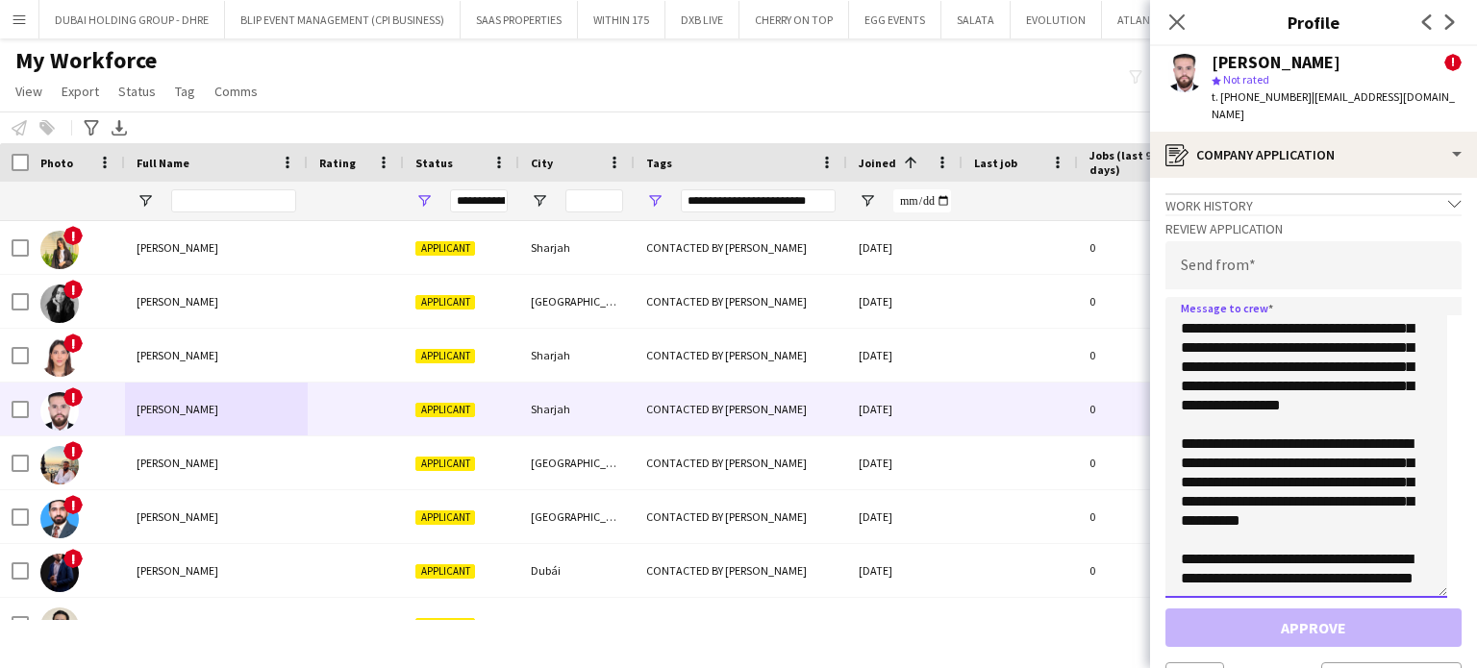
scroll to position [175, 0]
drag, startPoint x: 1458, startPoint y: 361, endPoint x: 1408, endPoint y: 603, distance: 247.4
click at [1409, 598] on textarea "**********" at bounding box center [1306, 447] width 282 height 301
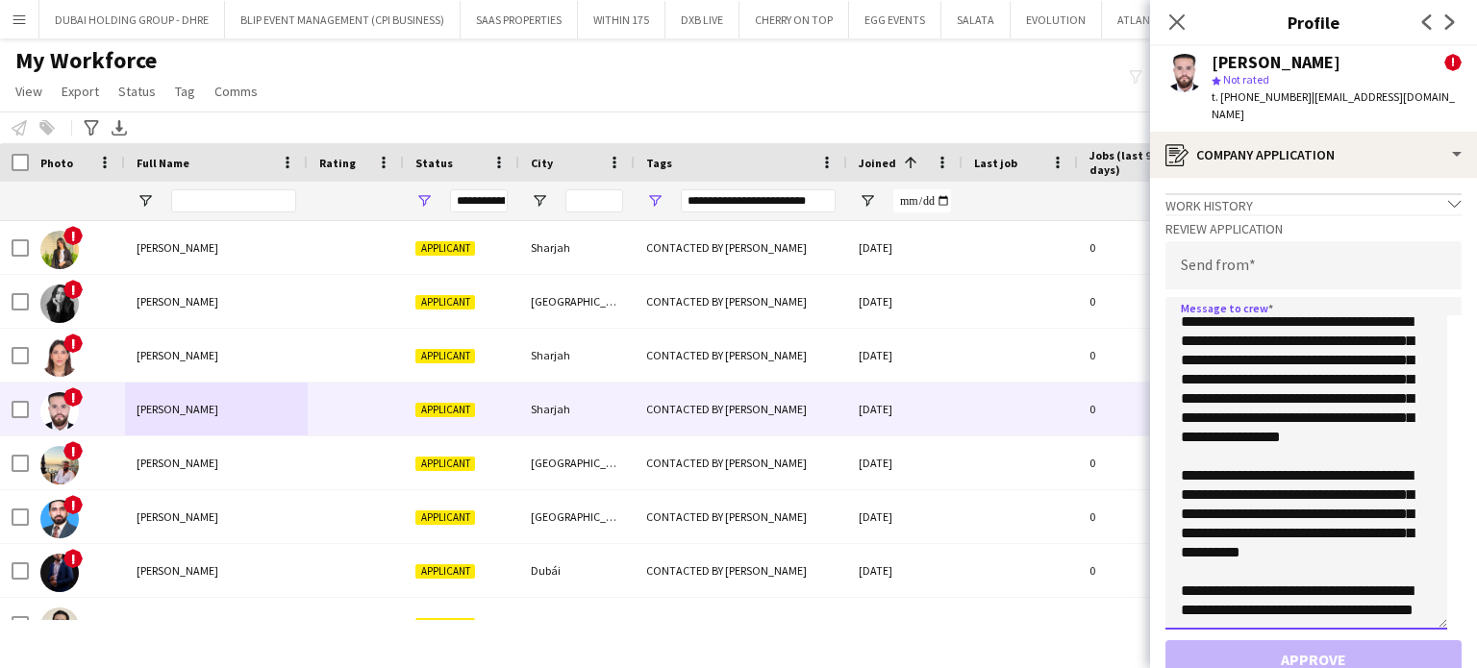
scroll to position [0, 0]
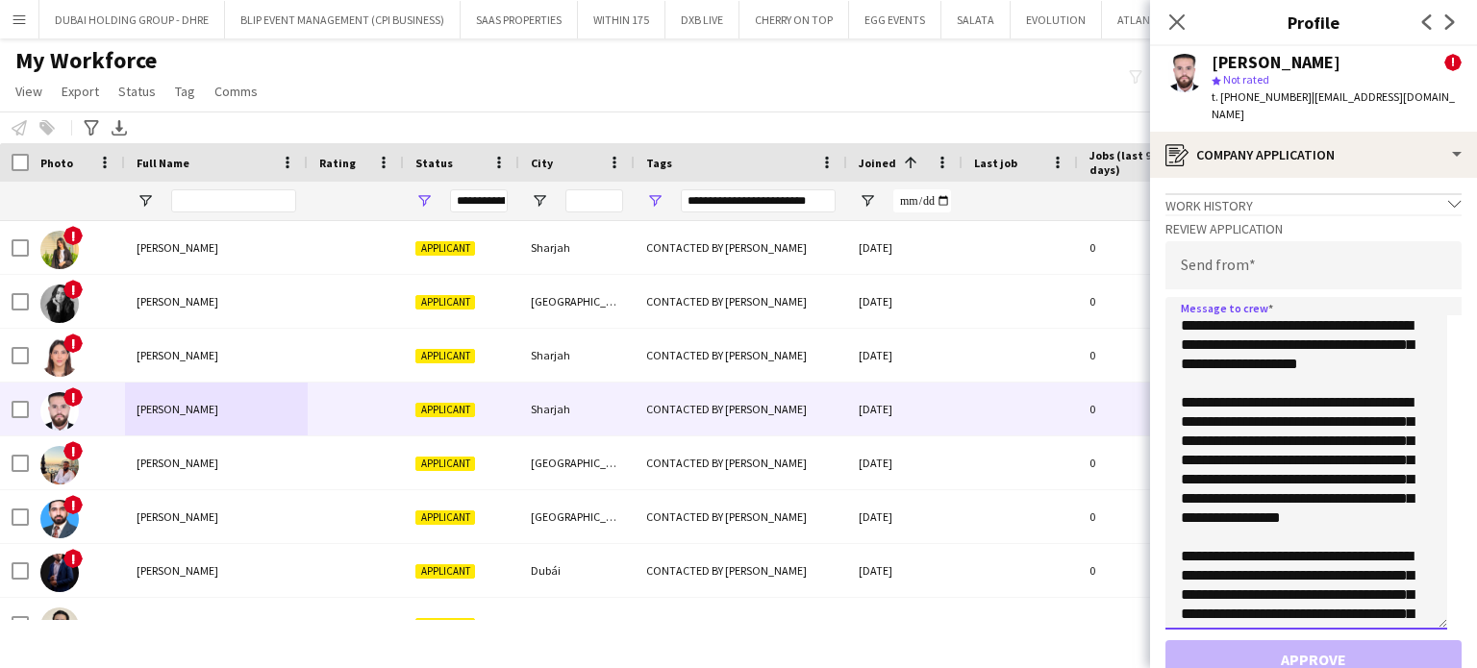
drag, startPoint x: 1267, startPoint y: 533, endPoint x: 1300, endPoint y: 484, distance: 58.9
click at [1300, 484] on textarea "**********" at bounding box center [1306, 463] width 282 height 333
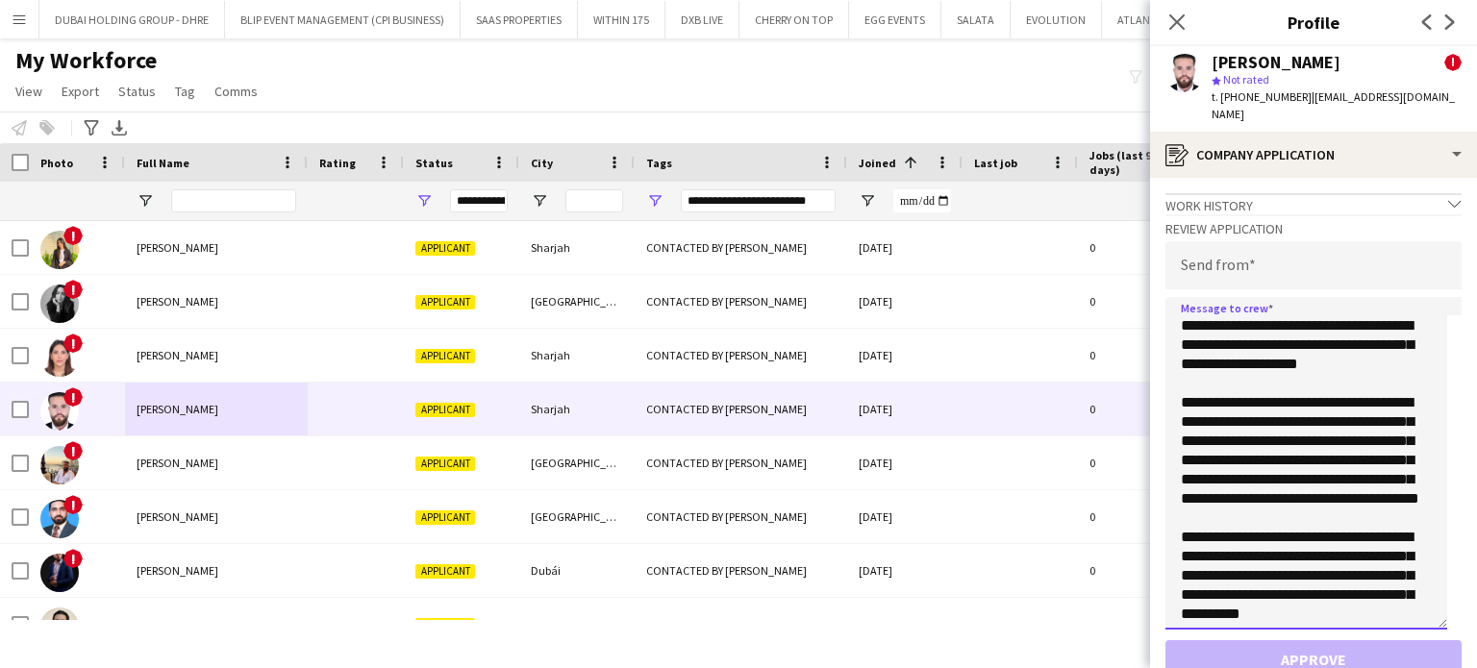
type textarea "**********"
click at [1326, 241] on input "email" at bounding box center [1313, 265] width 296 height 48
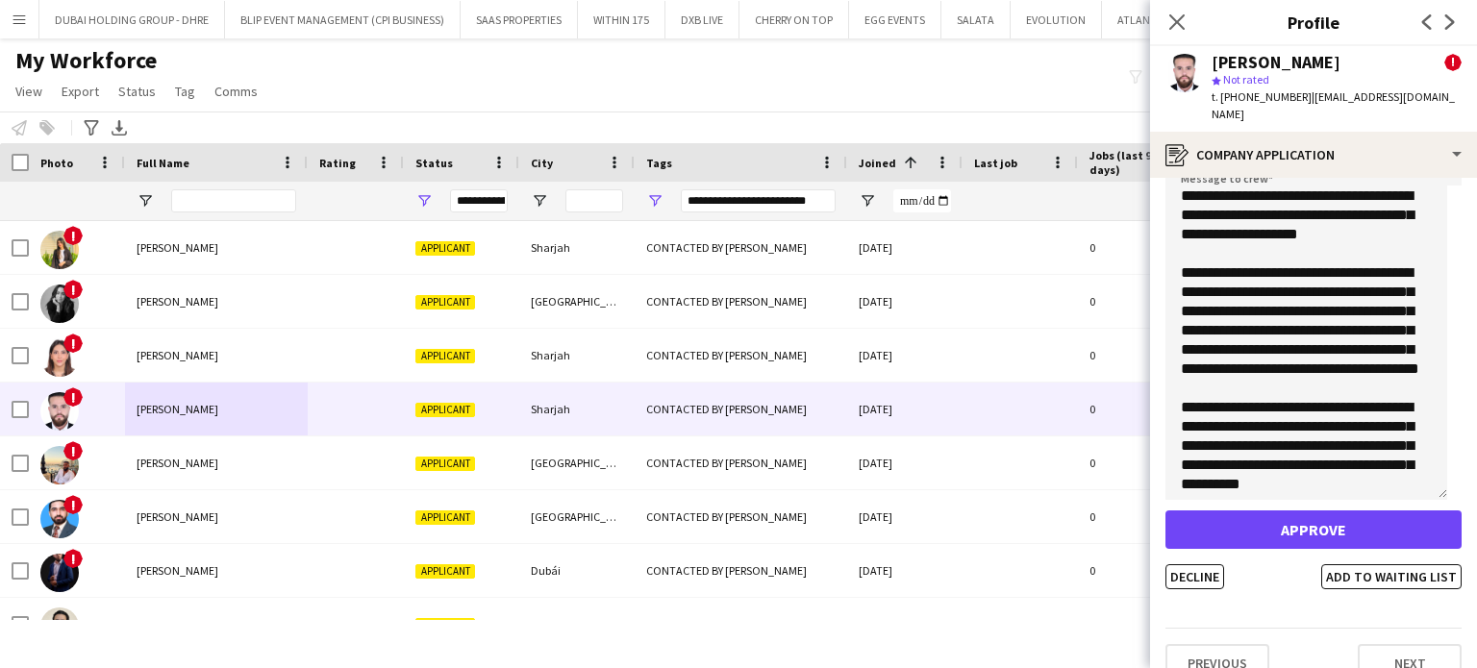
scroll to position [140, 0]
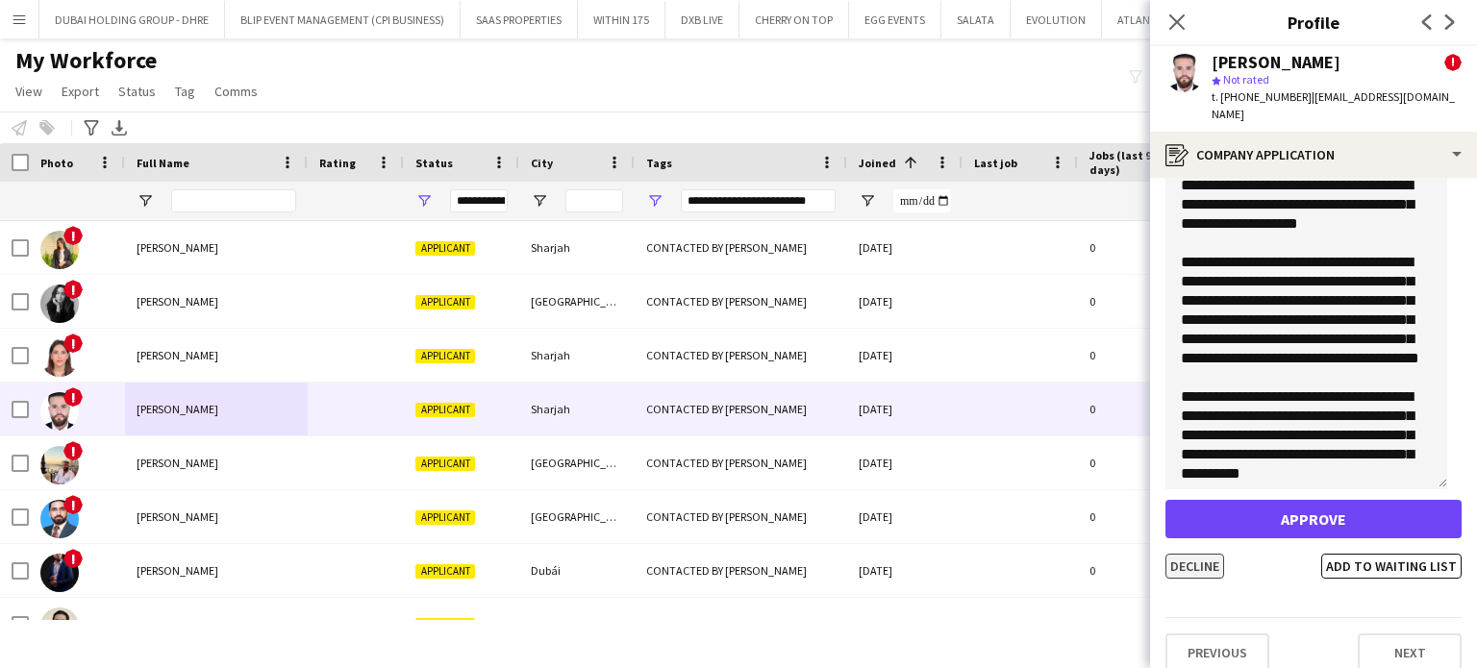
type input "**********"
click at [1192, 554] on button "Decline" at bounding box center [1194, 566] width 59 height 25
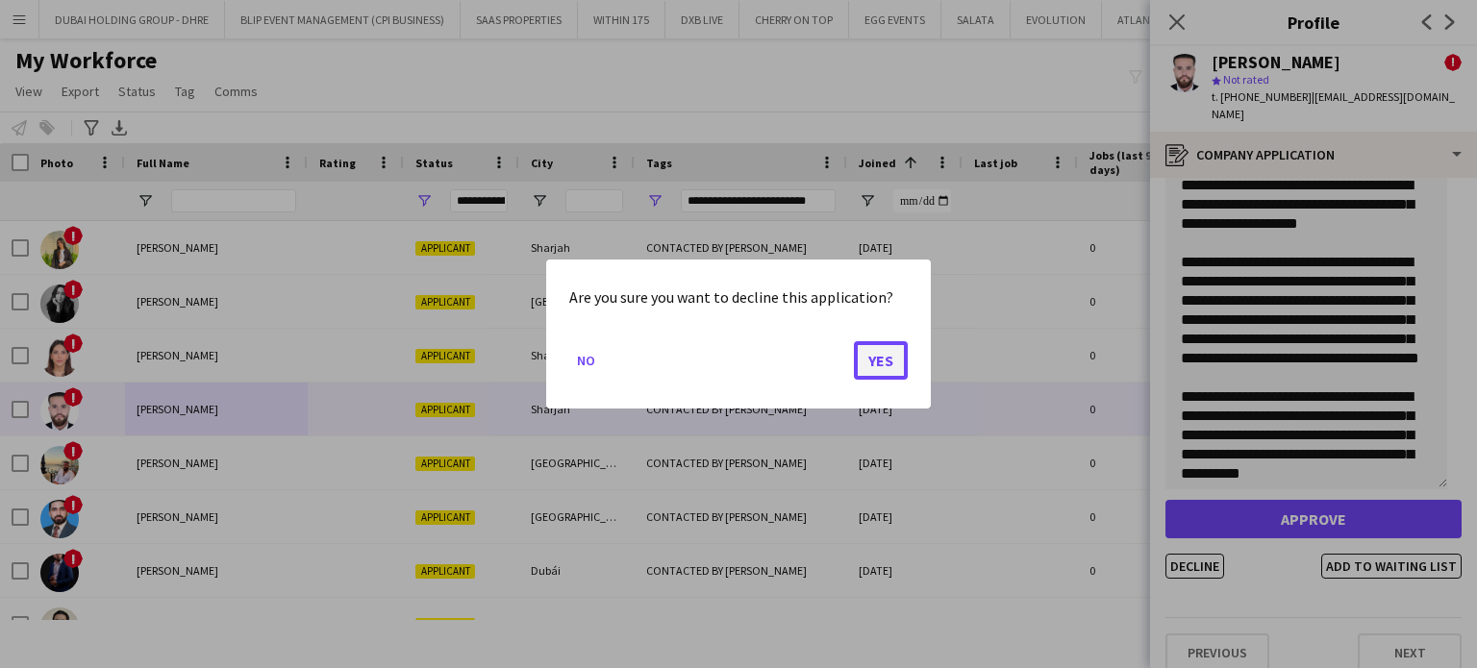
click at [886, 370] on button "Yes" at bounding box center [881, 360] width 54 height 38
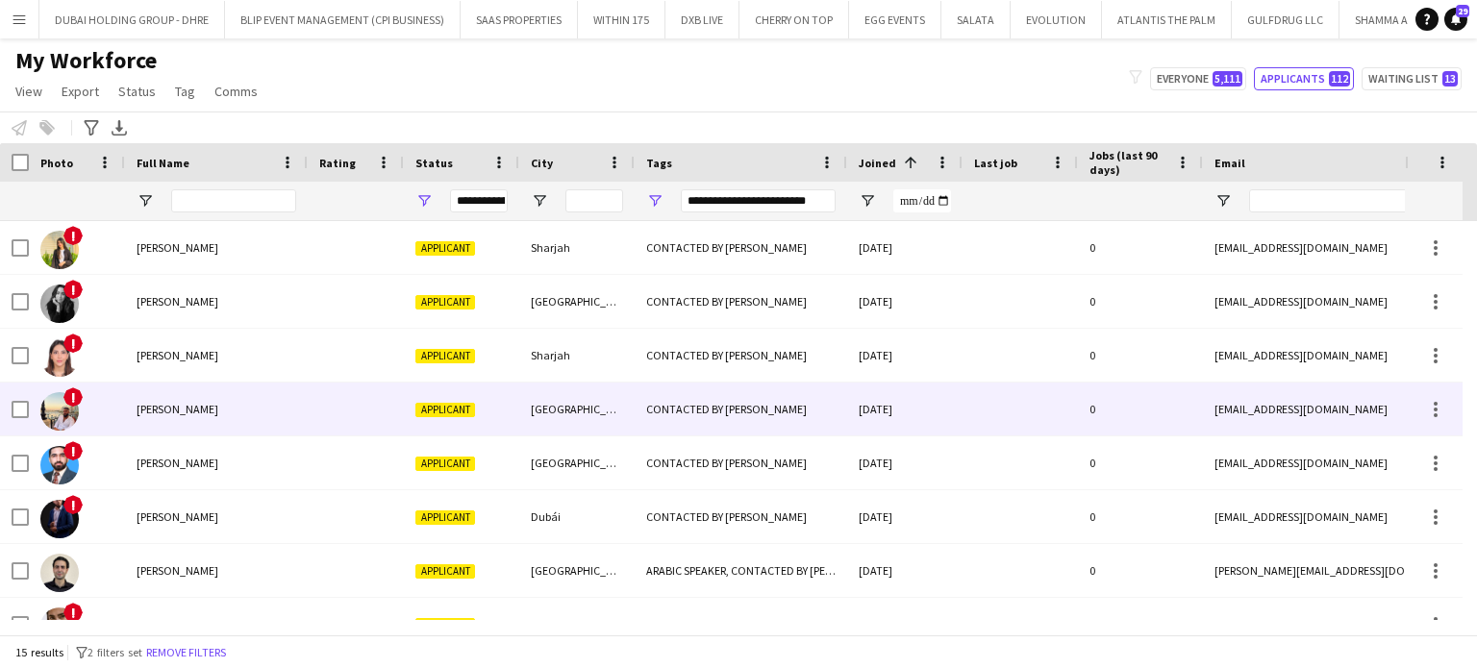
click at [175, 420] on div "Mohammad Alsebai" at bounding box center [216, 409] width 183 height 53
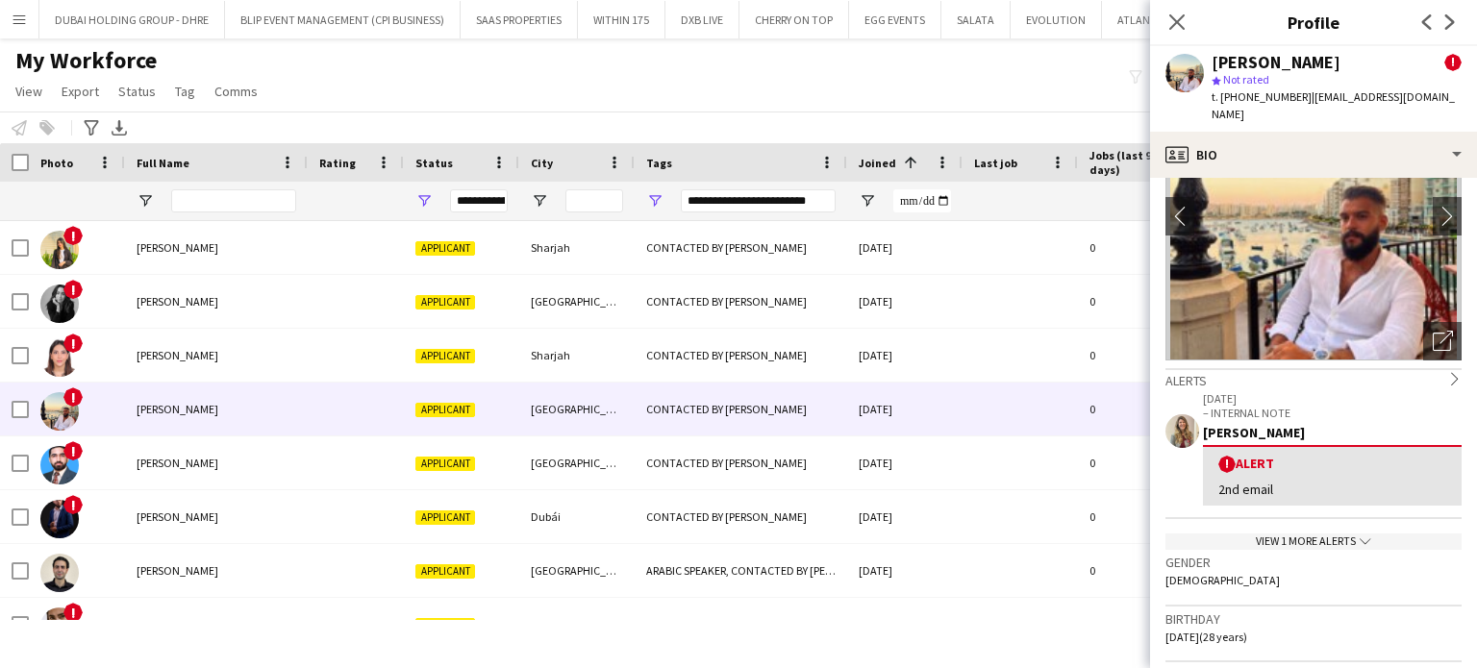
scroll to position [288, 0]
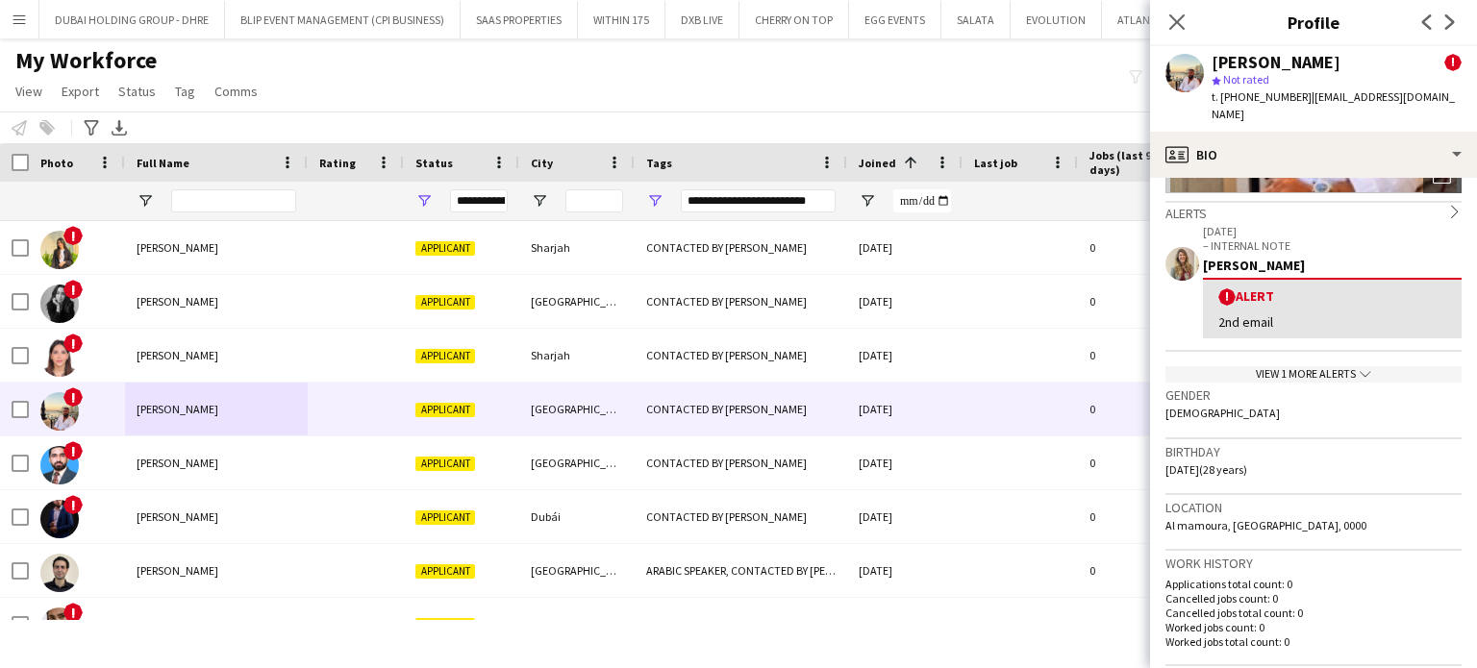
click at [1285, 370] on div "View 1 more alerts chevron-down" at bounding box center [1313, 374] width 296 height 16
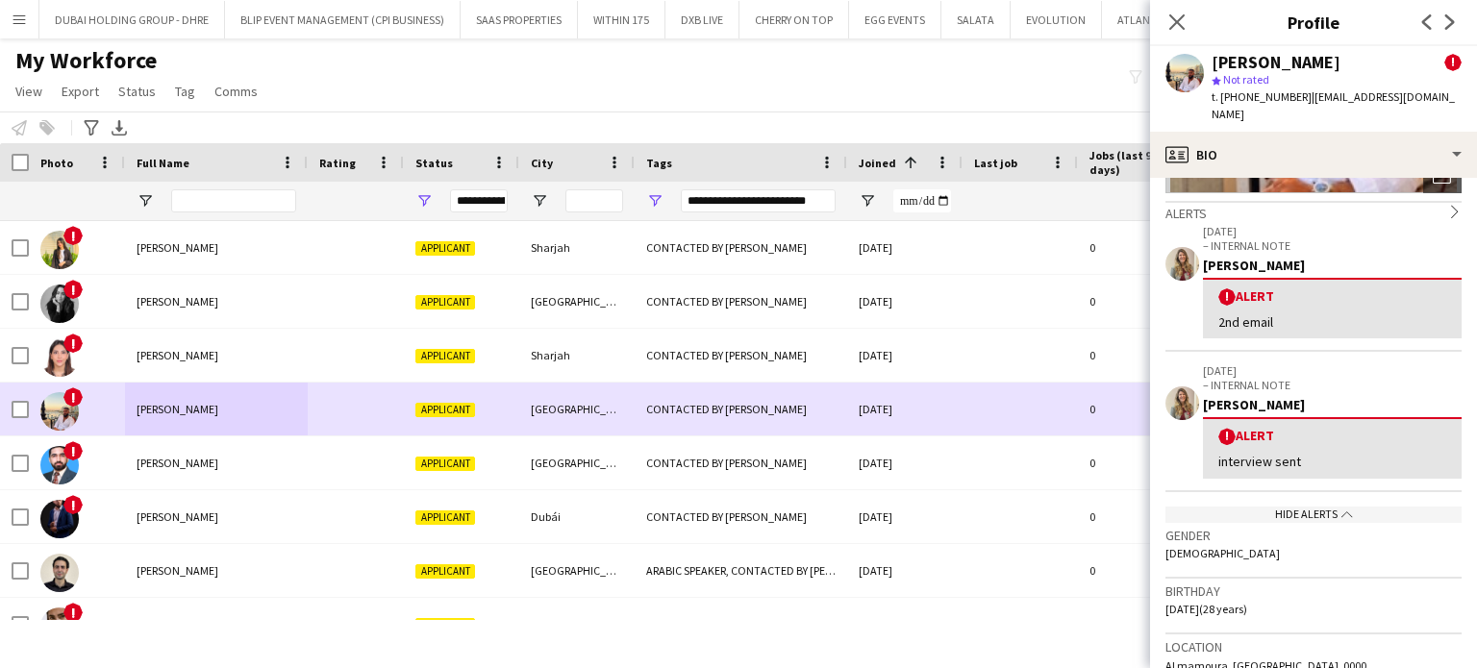
click at [19, 398] on div at bounding box center [20, 410] width 17 height 54
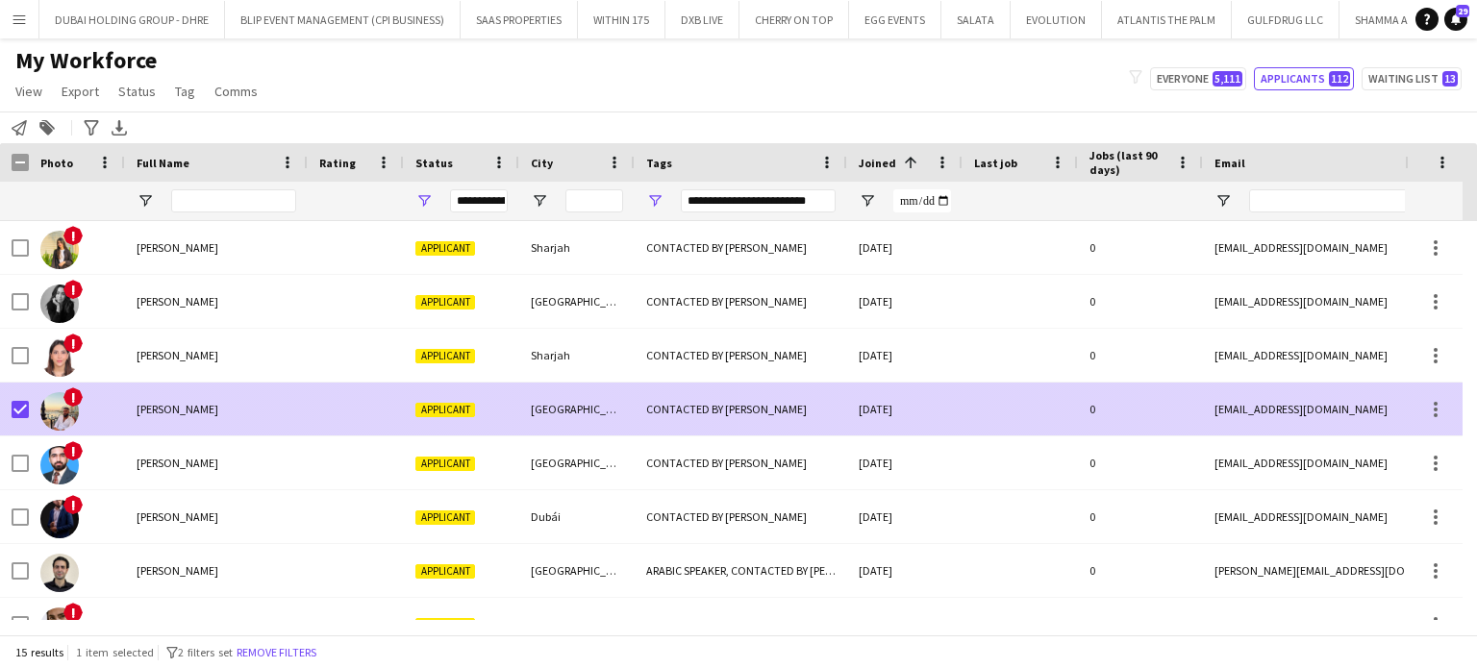
click at [141, 421] on div "Mohammad Alsebai" at bounding box center [216, 409] width 183 height 53
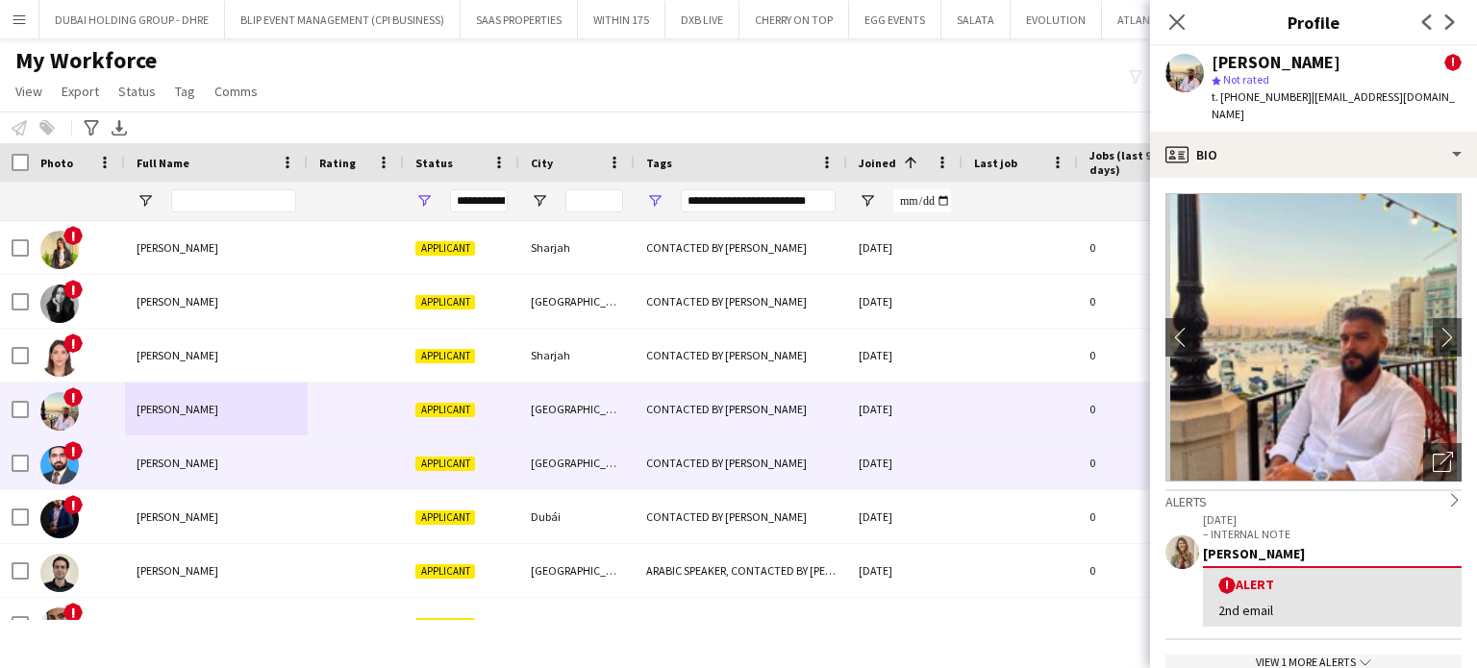
click at [208, 479] on div "Muhammad Junaid" at bounding box center [216, 463] width 183 height 53
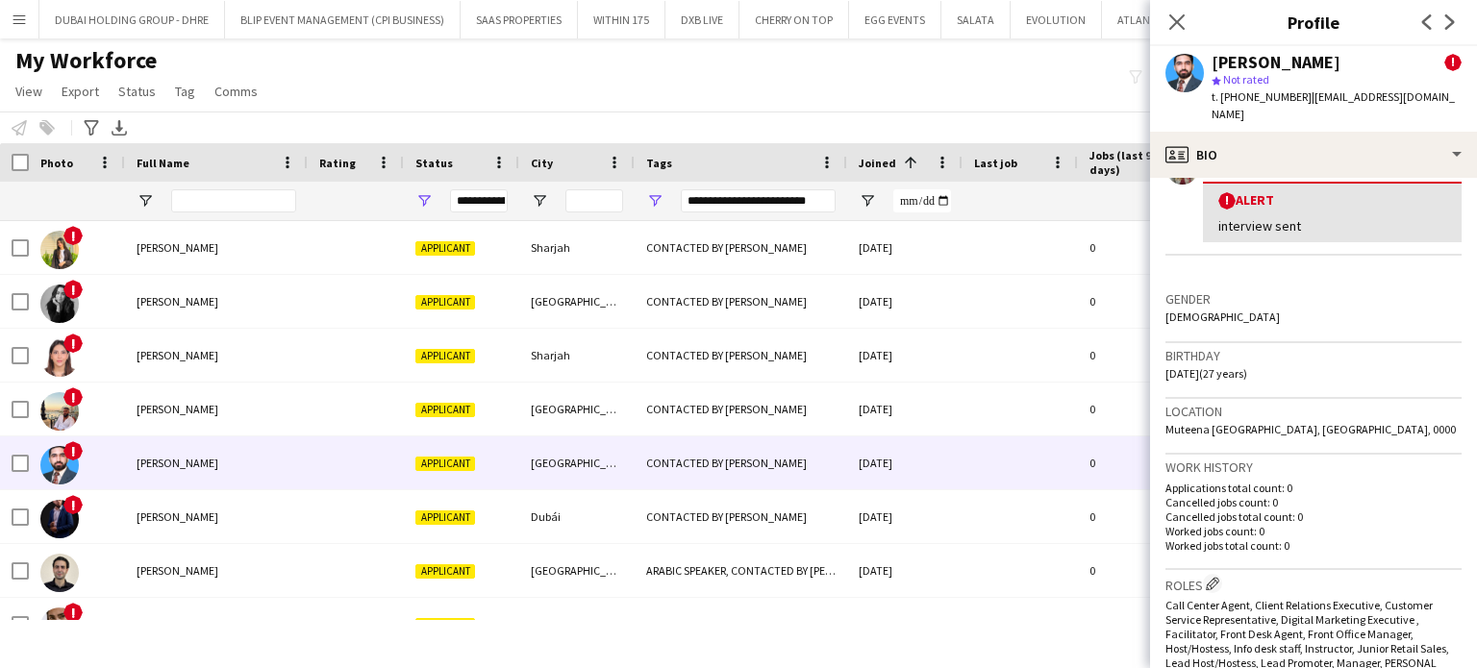
scroll to position [96, 0]
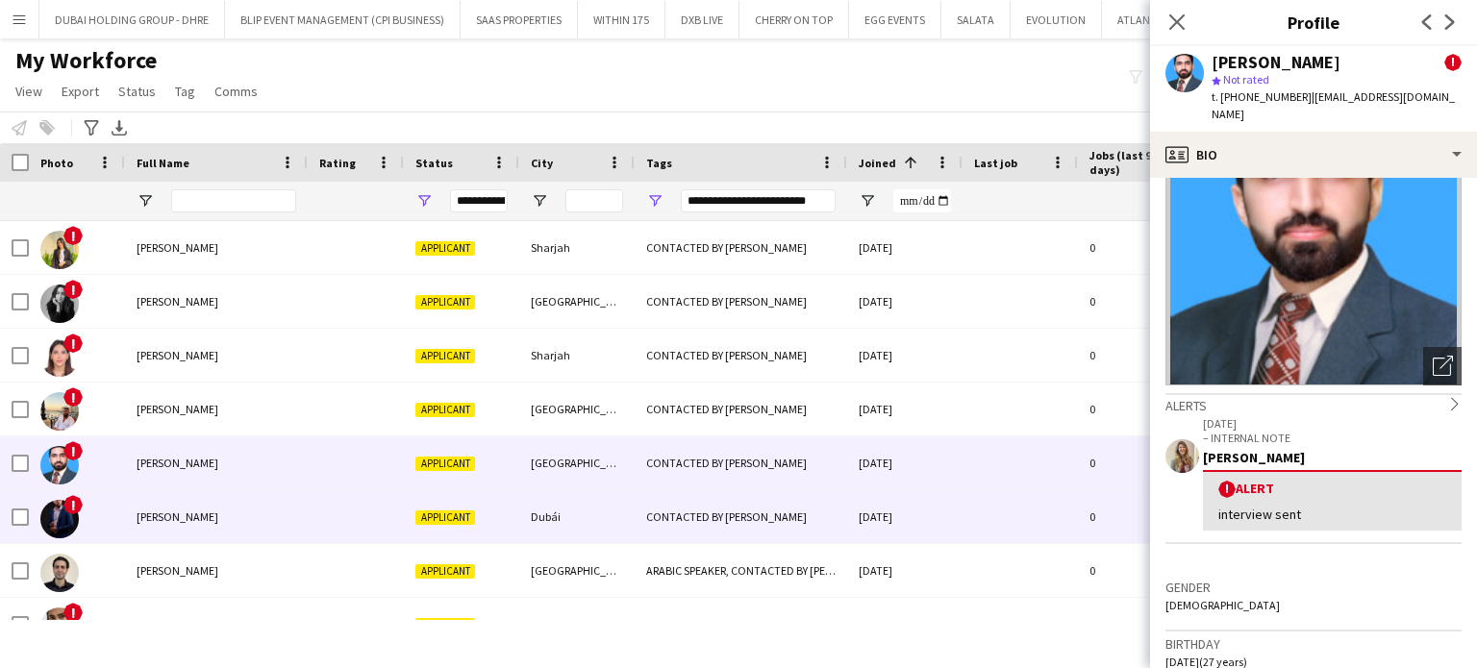
click at [160, 522] on span "Raul Rodriguez" at bounding box center [178, 517] width 82 height 14
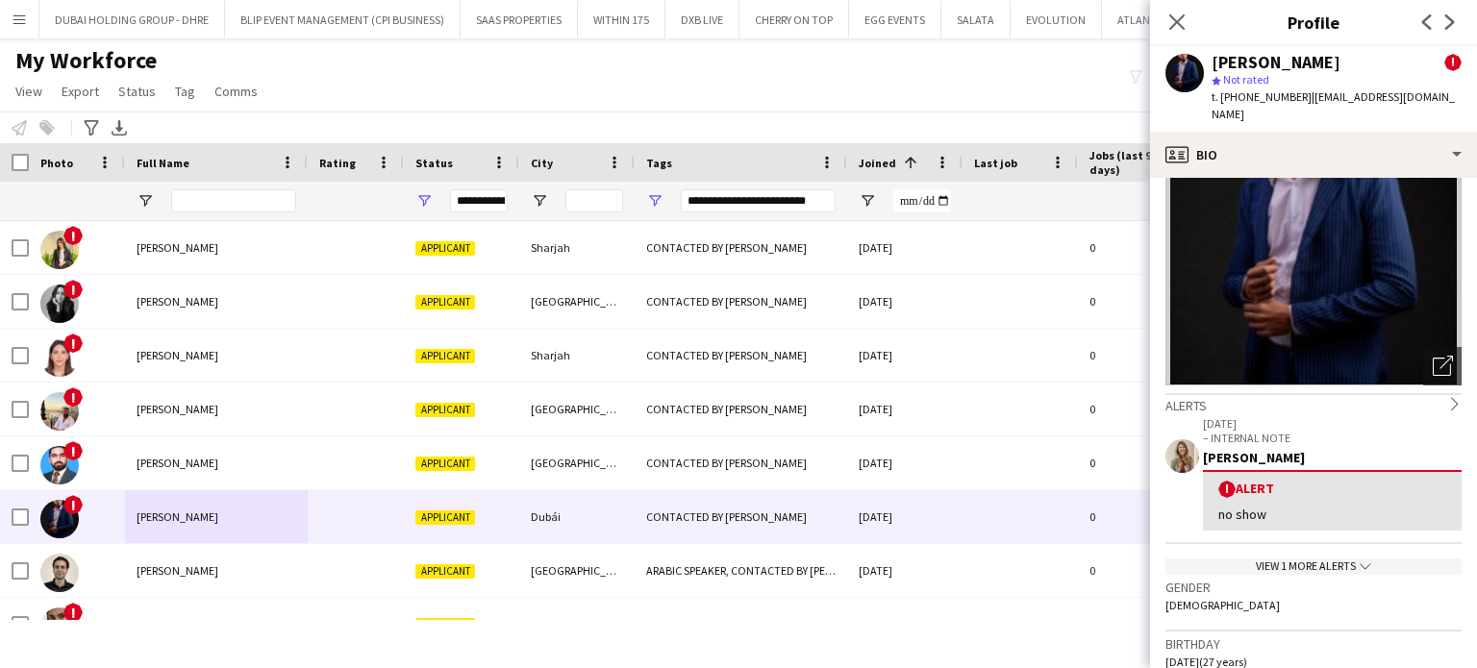
click at [1315, 559] on div "View 1 more alerts chevron-down" at bounding box center [1313, 567] width 296 height 16
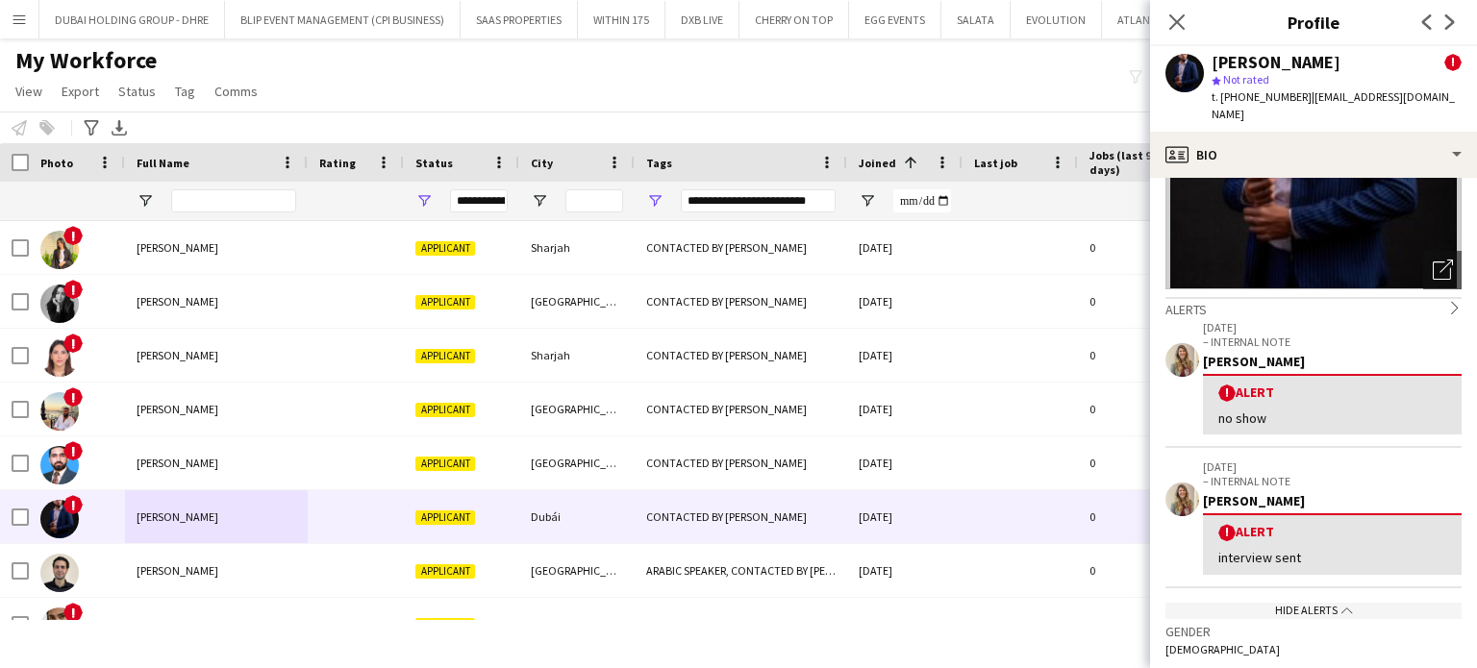
scroll to position [0, 0]
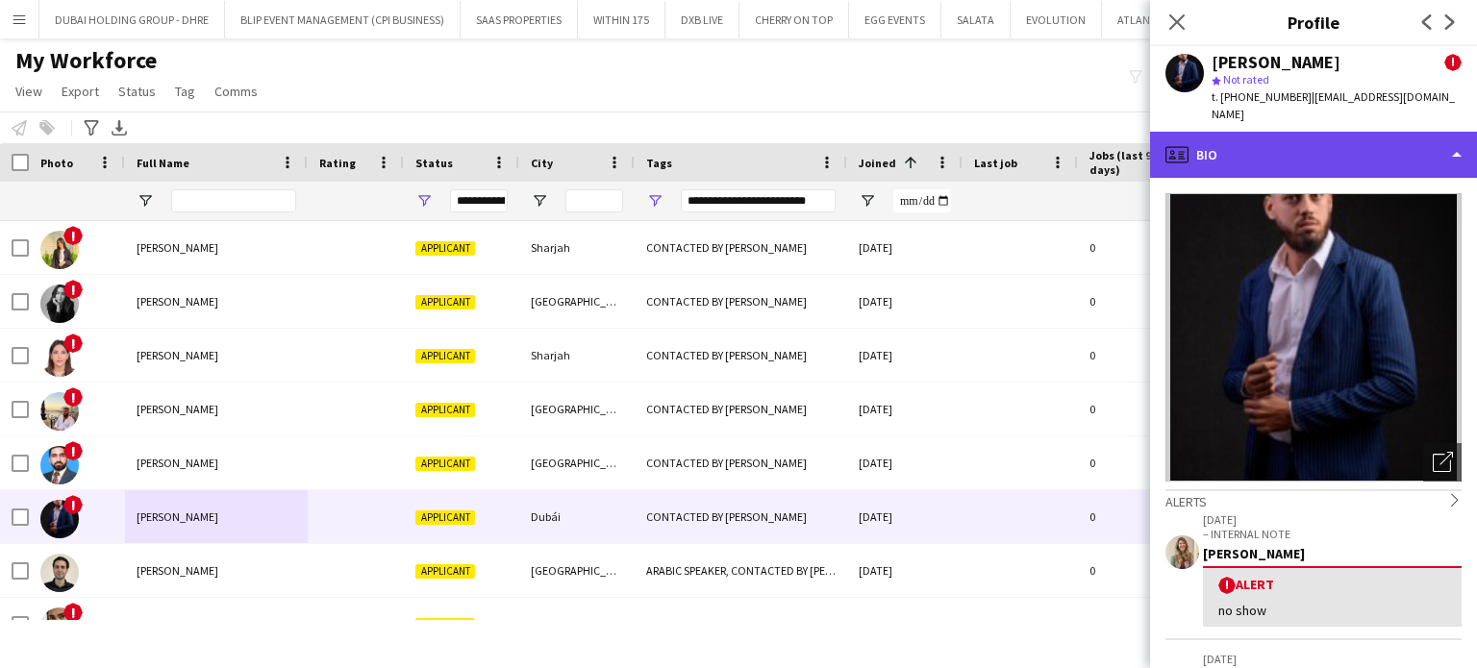
click at [1390, 150] on div "profile Bio" at bounding box center [1313, 155] width 327 height 46
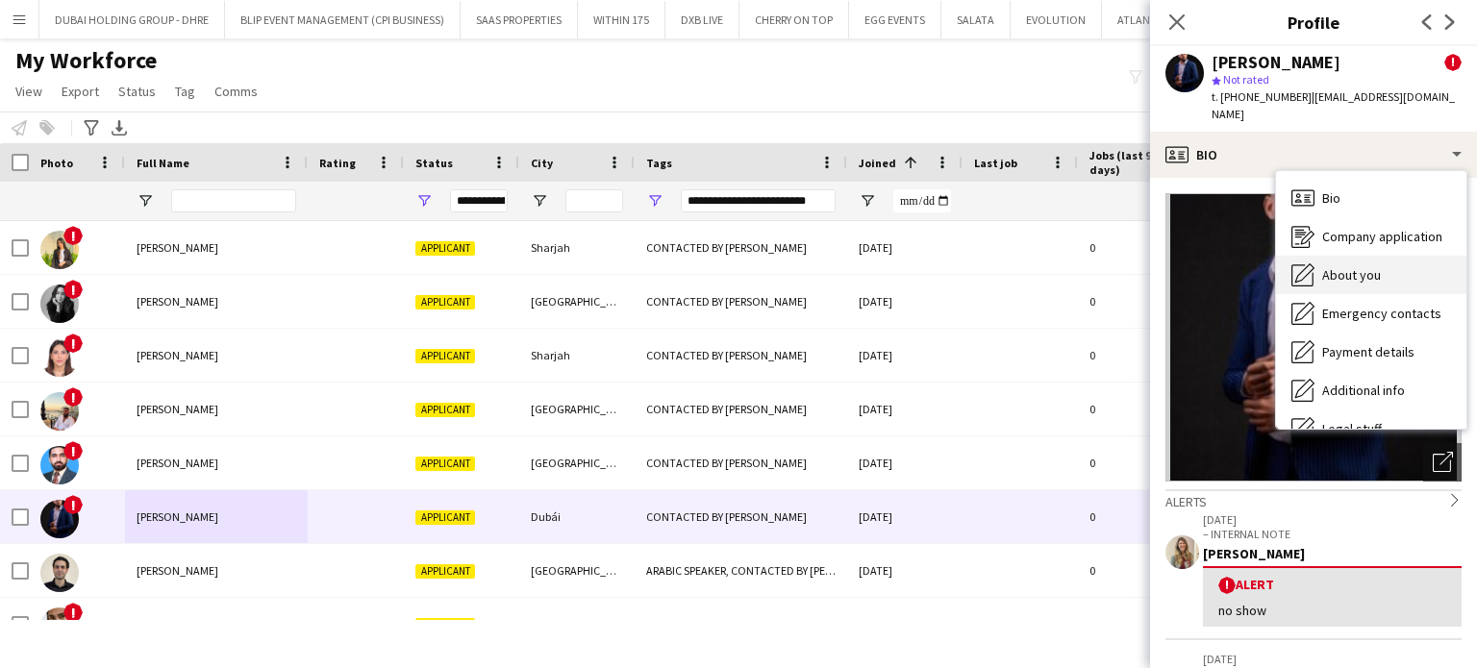
click at [1369, 268] on span "About you" at bounding box center [1351, 274] width 59 height 17
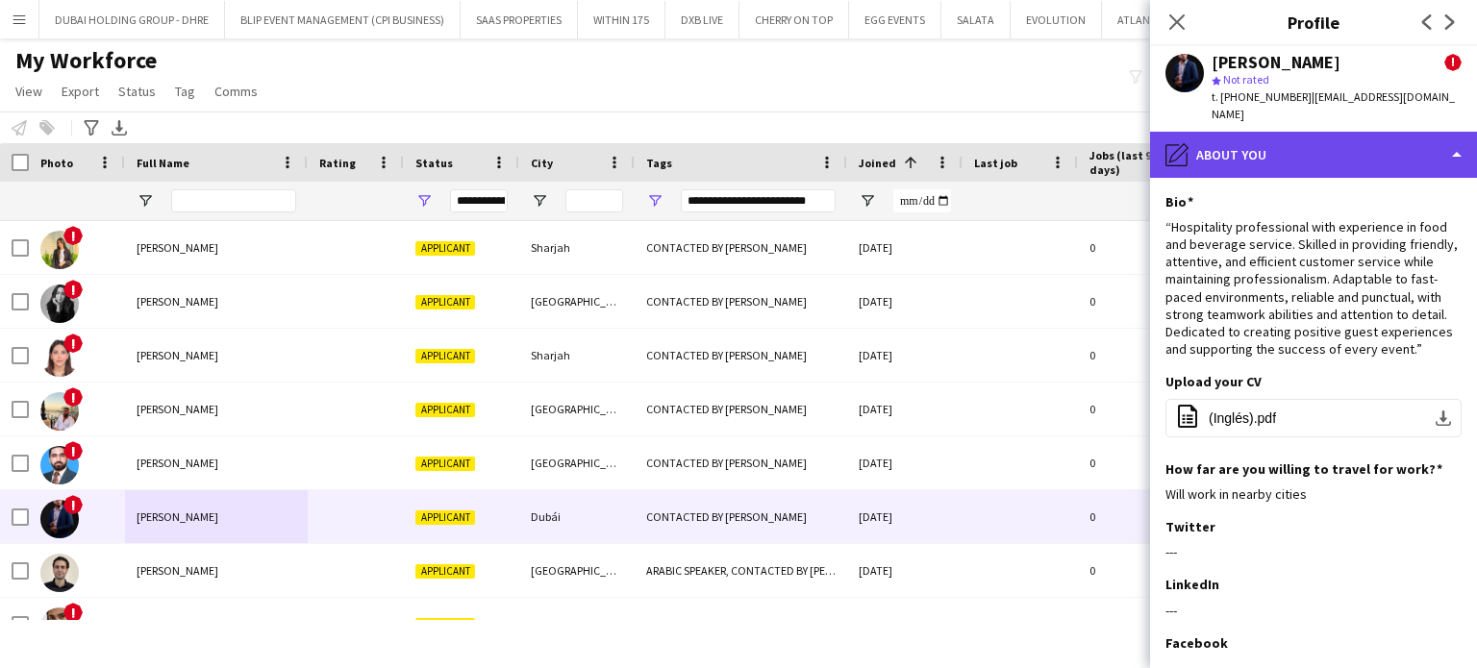
click at [1450, 153] on div "pencil4 About you" at bounding box center [1313, 155] width 327 height 46
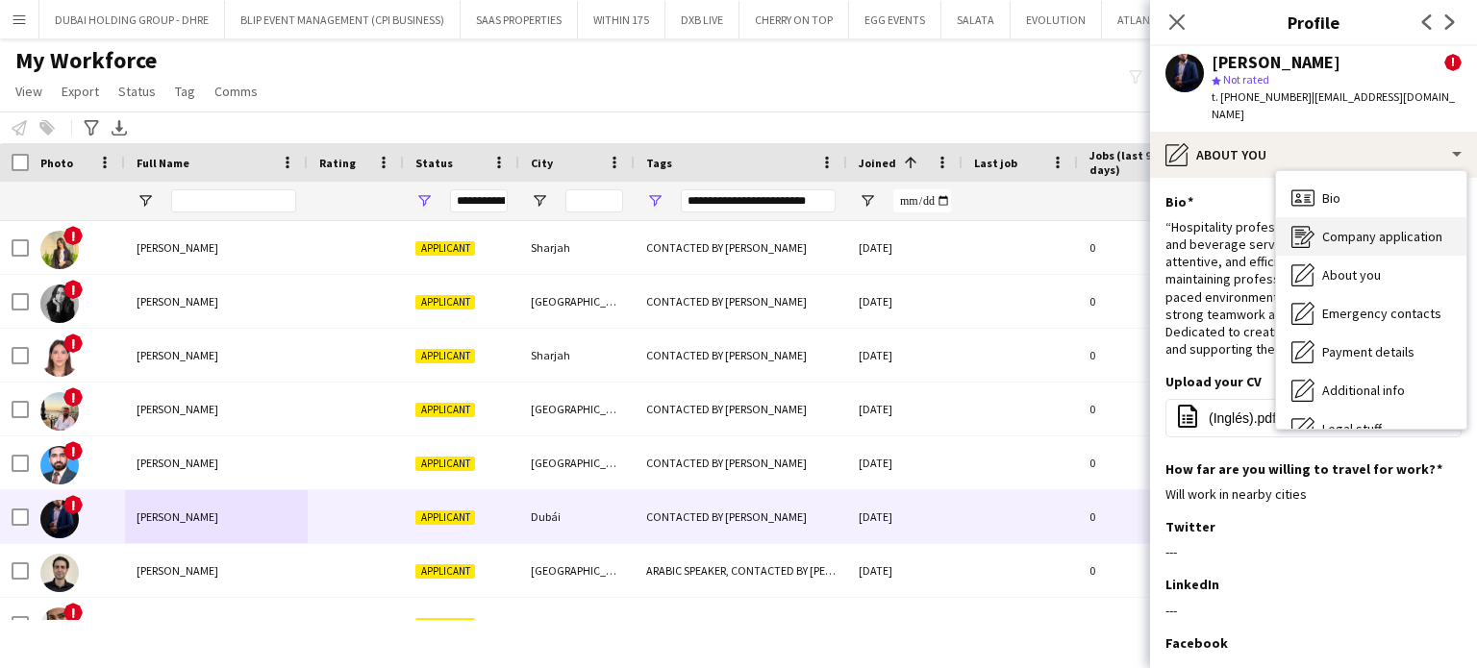
click at [1351, 230] on span "Company application" at bounding box center [1382, 236] width 120 height 17
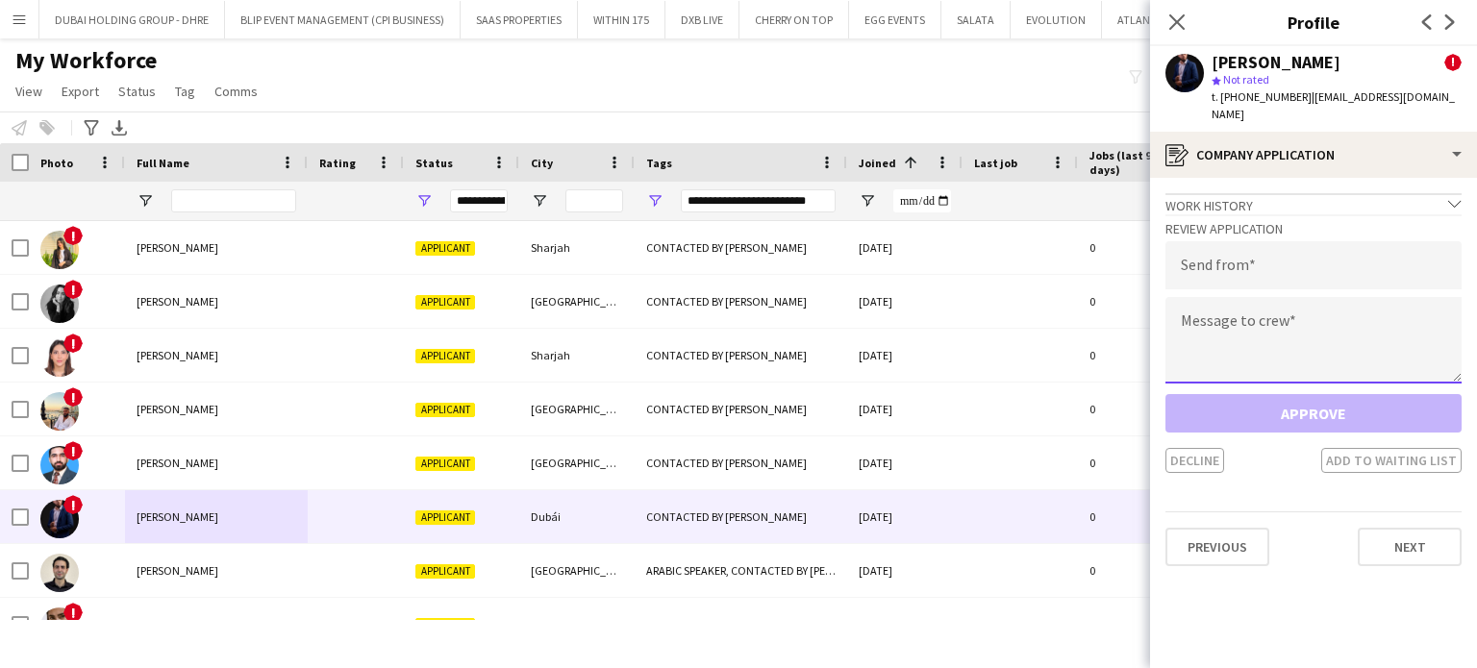
click at [1269, 329] on textarea at bounding box center [1313, 340] width 296 height 87
paste textarea "**********"
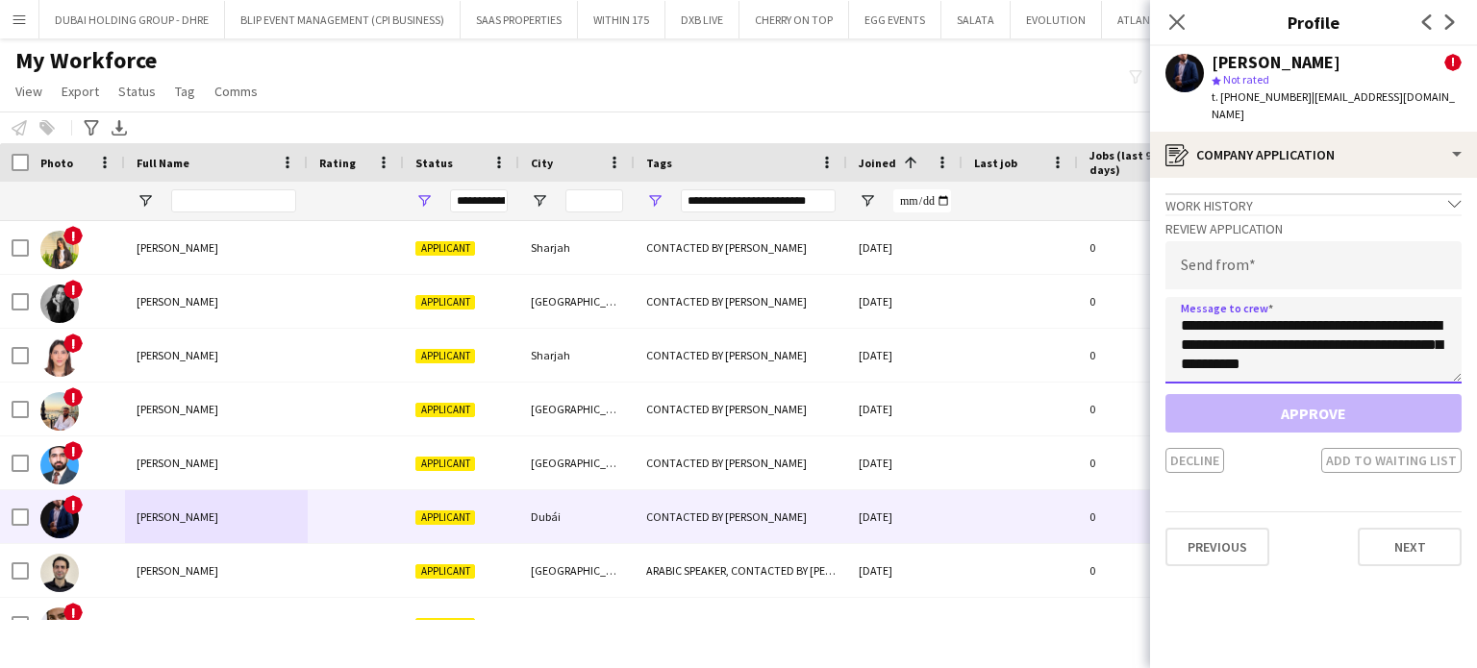
scroll to position [415, 0]
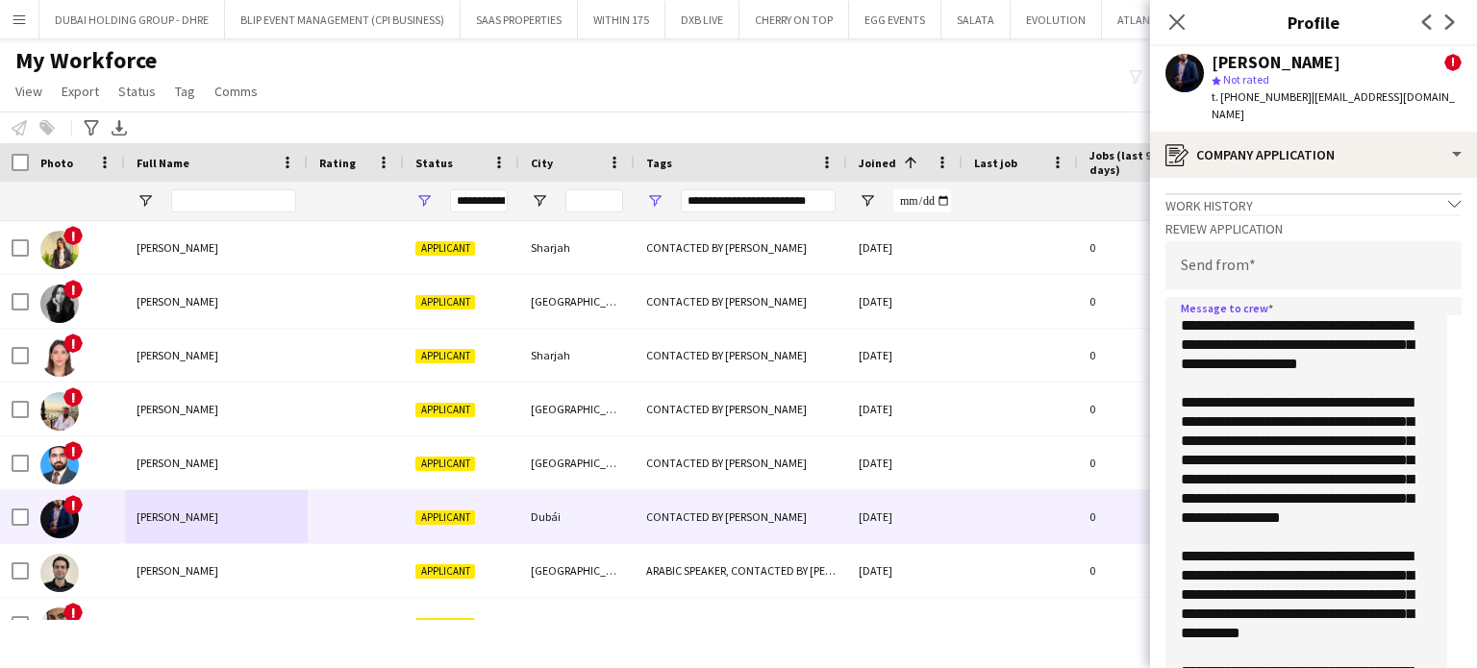
drag, startPoint x: 1457, startPoint y: 376, endPoint x: 1416, endPoint y: 714, distance: 340.1
click at [1416, 667] on html "Menu Boards Boards Boards All jobs Status Workforce Workforce My Workforce Recr…" at bounding box center [738, 334] width 1477 height 668
drag, startPoint x: 1266, startPoint y: 535, endPoint x: 1304, endPoint y: 440, distance: 101.4
click at [1303, 439] on textarea "**********" at bounding box center [1306, 508] width 282 height 423
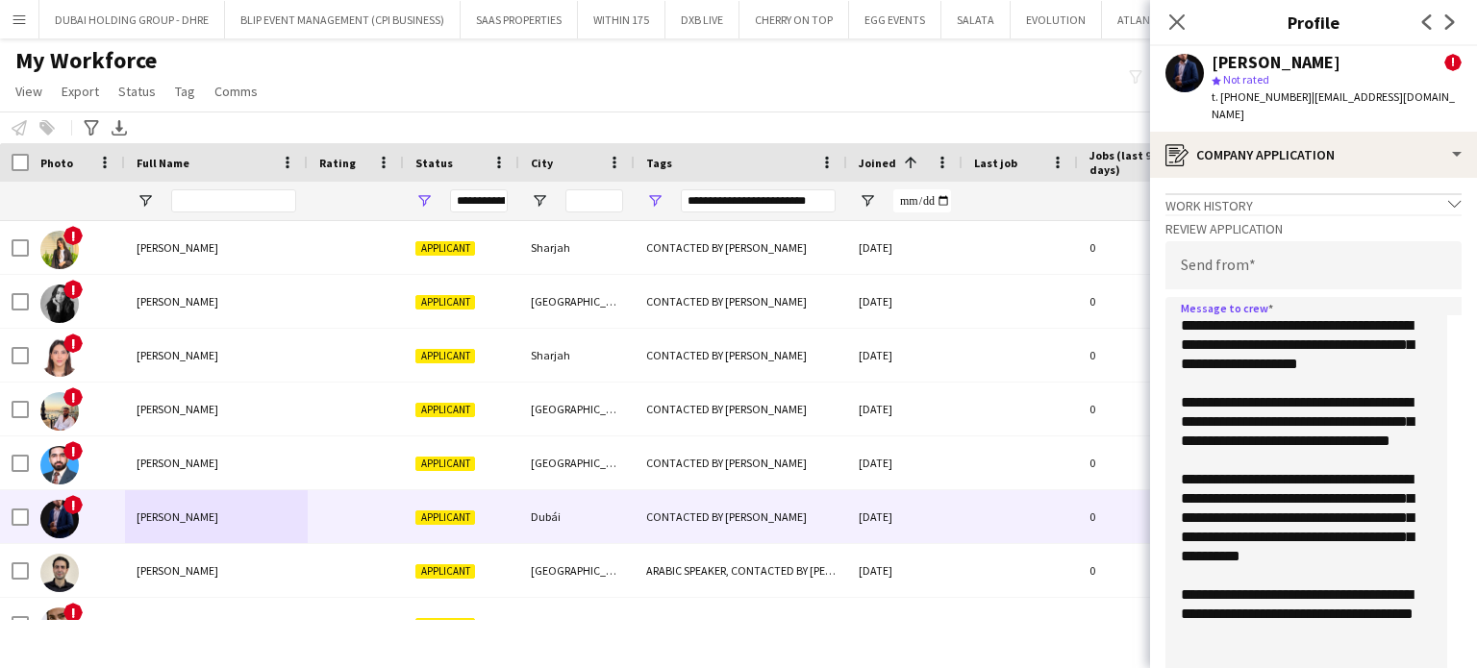
type textarea "**********"
click at [1315, 254] on input "email" at bounding box center [1313, 265] width 296 height 48
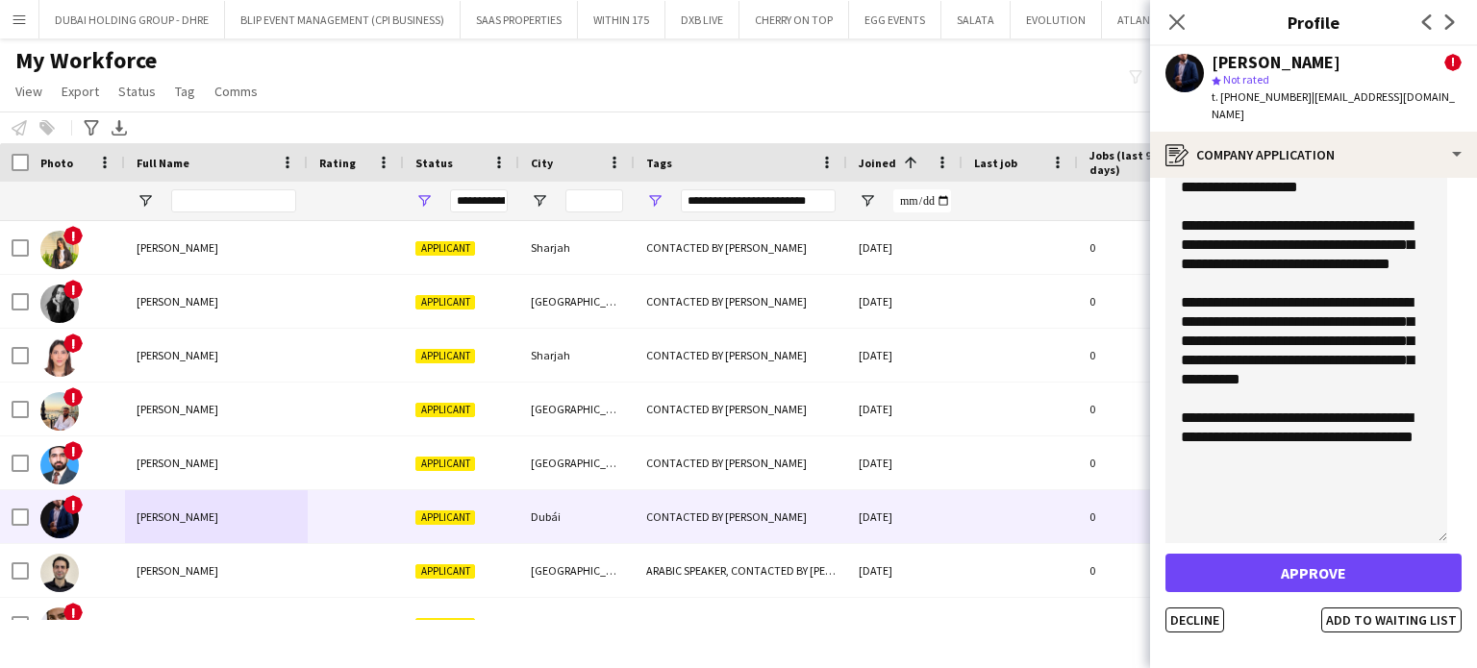
scroll to position [248, 0]
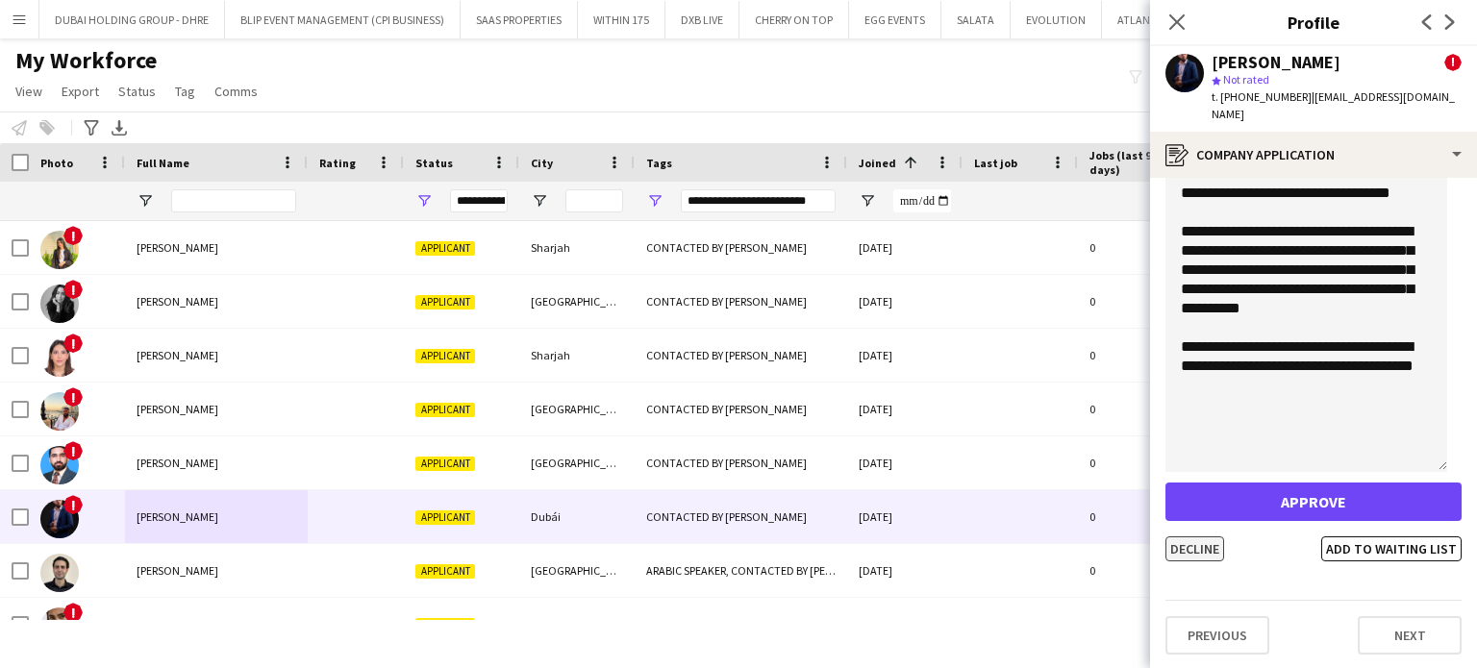
type input "**********"
click at [1199, 549] on button "Decline" at bounding box center [1194, 549] width 59 height 25
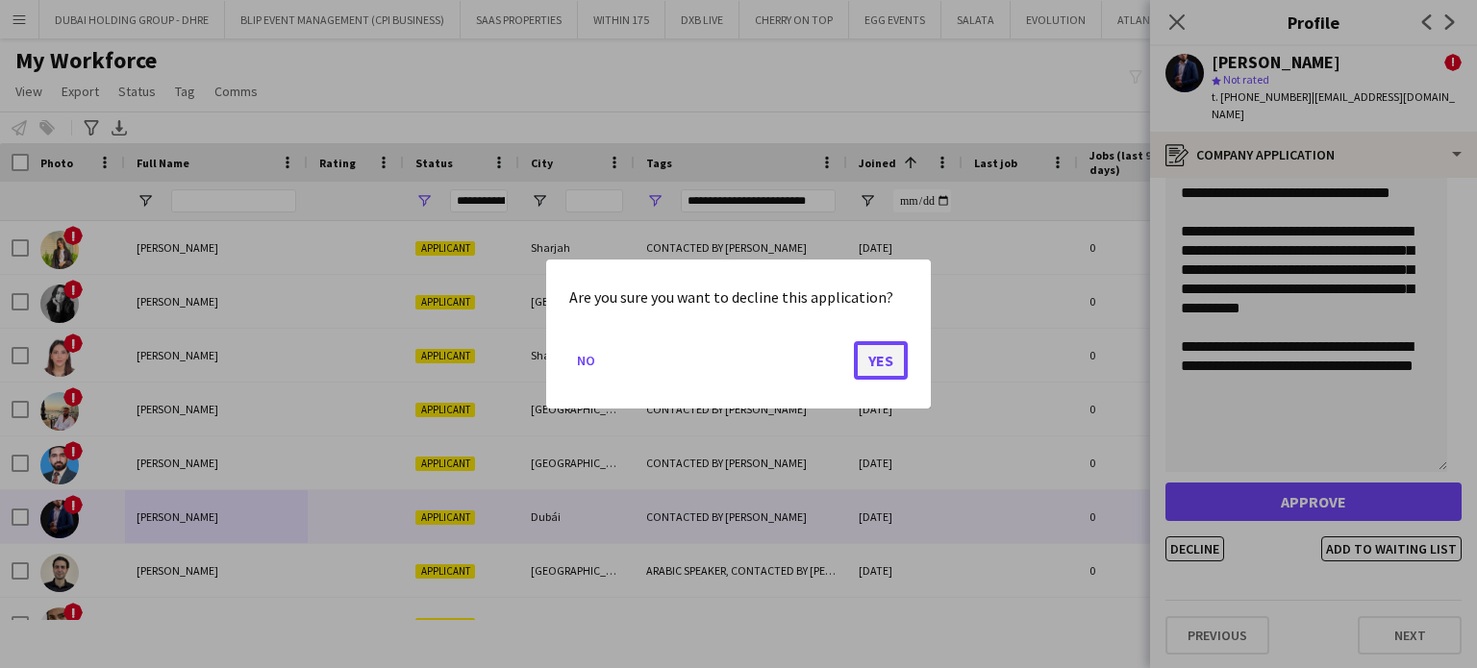
click at [889, 360] on button "Yes" at bounding box center [881, 360] width 54 height 38
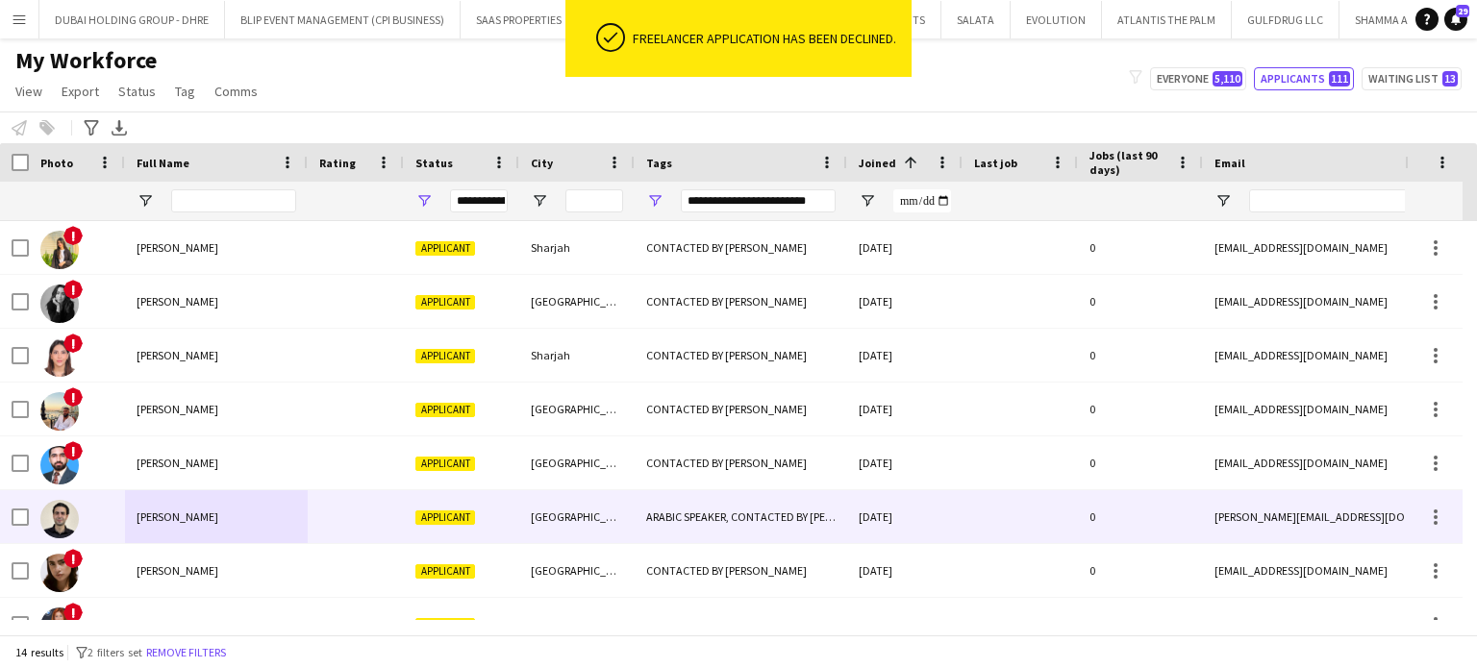
click at [177, 508] on div "MOHAMMAD sAEED" at bounding box center [216, 516] width 183 height 53
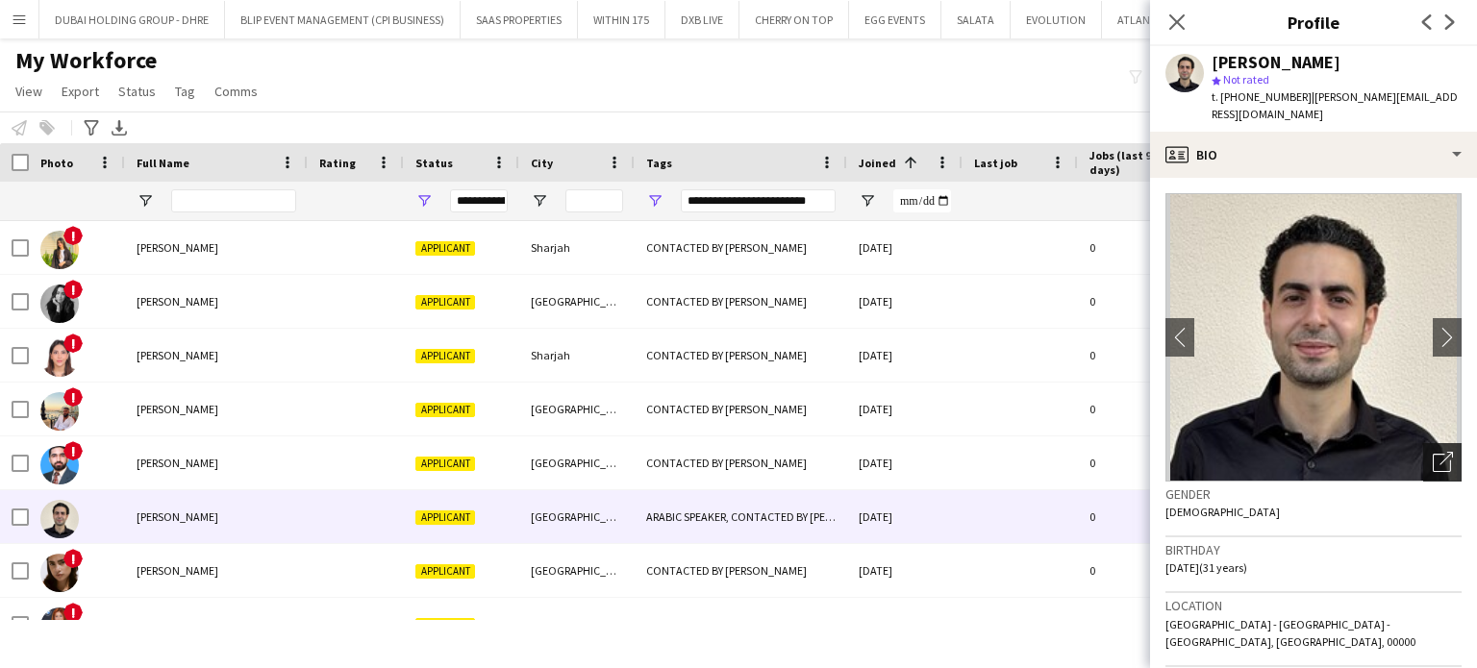
click at [1433, 443] on div "Open photos pop-in" at bounding box center [1442, 462] width 38 height 38
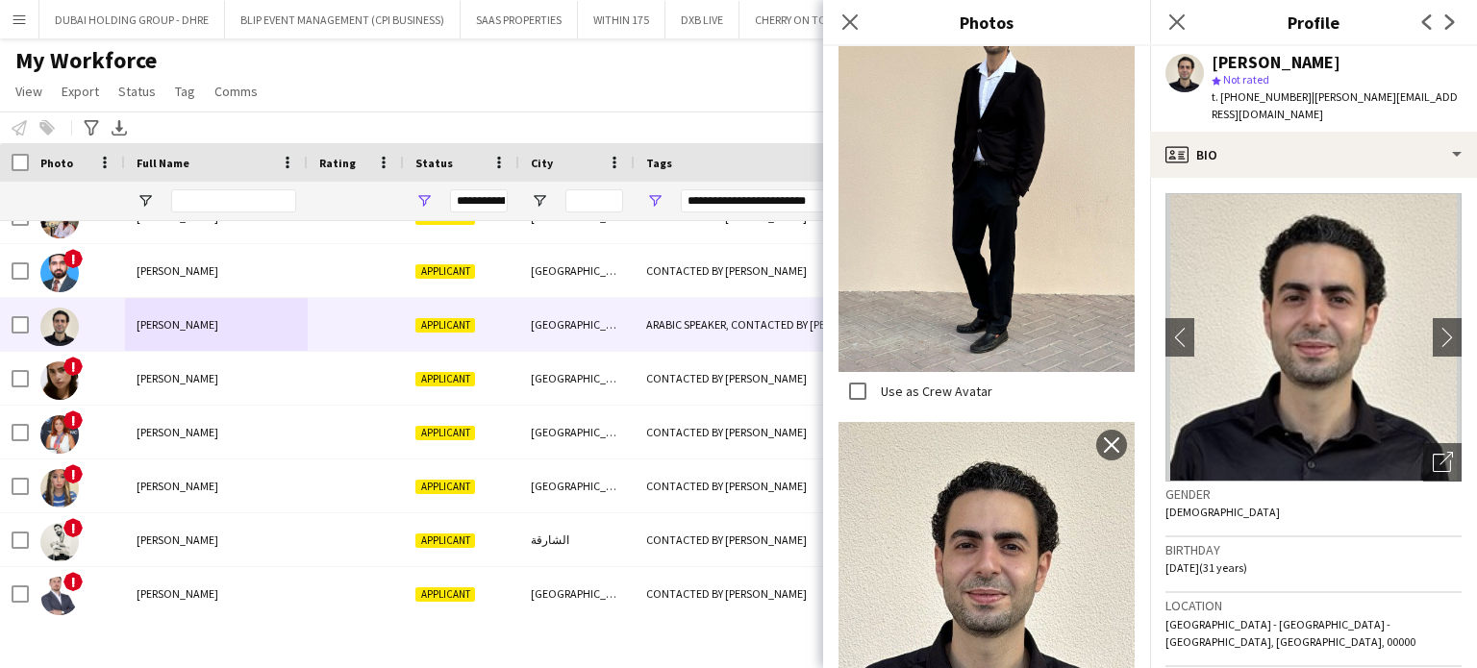
scroll to position [1556, 0]
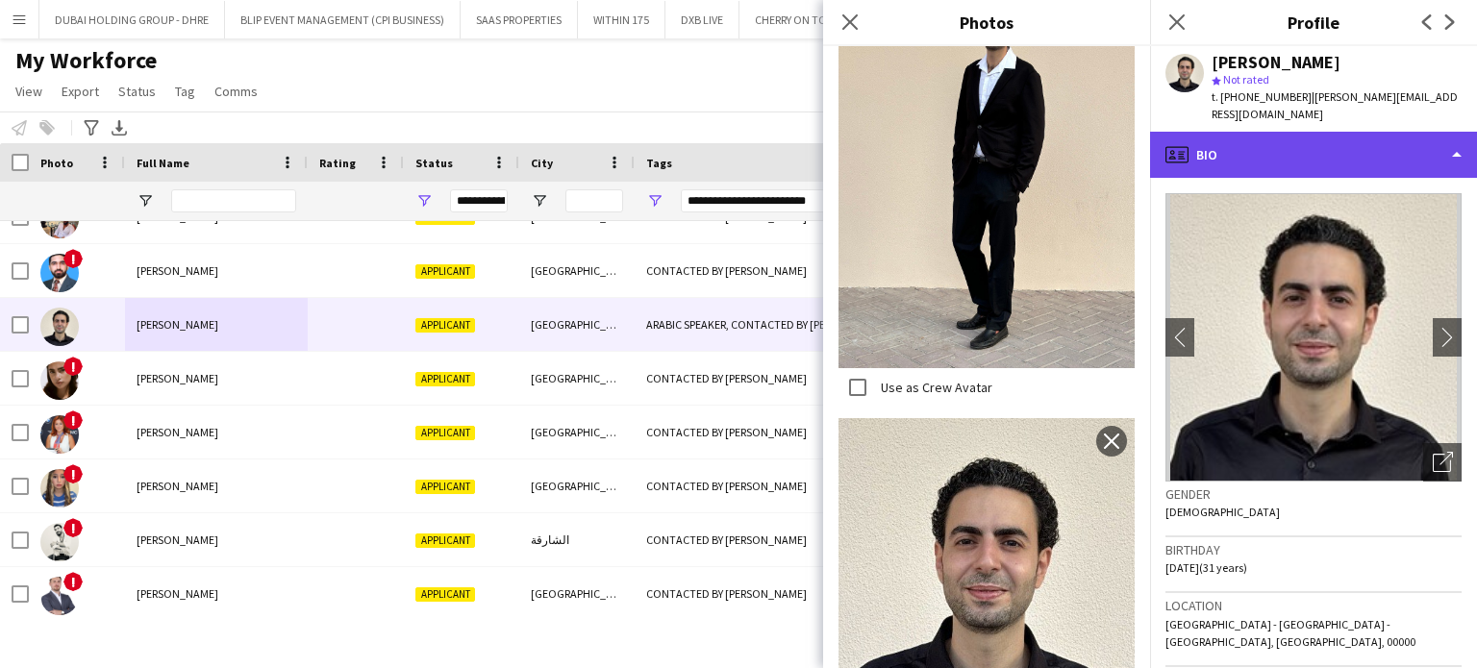
click at [1386, 135] on div "profile Bio" at bounding box center [1313, 155] width 327 height 46
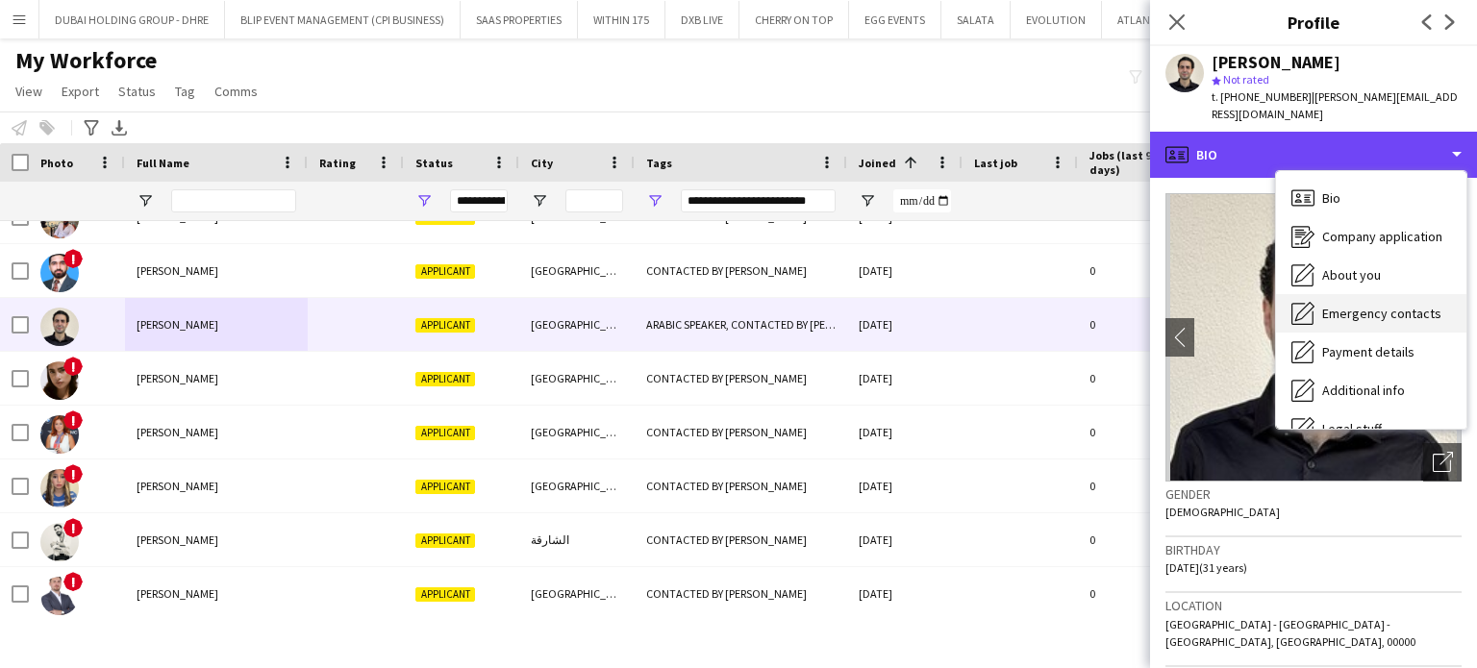
scroll to position [104, 0]
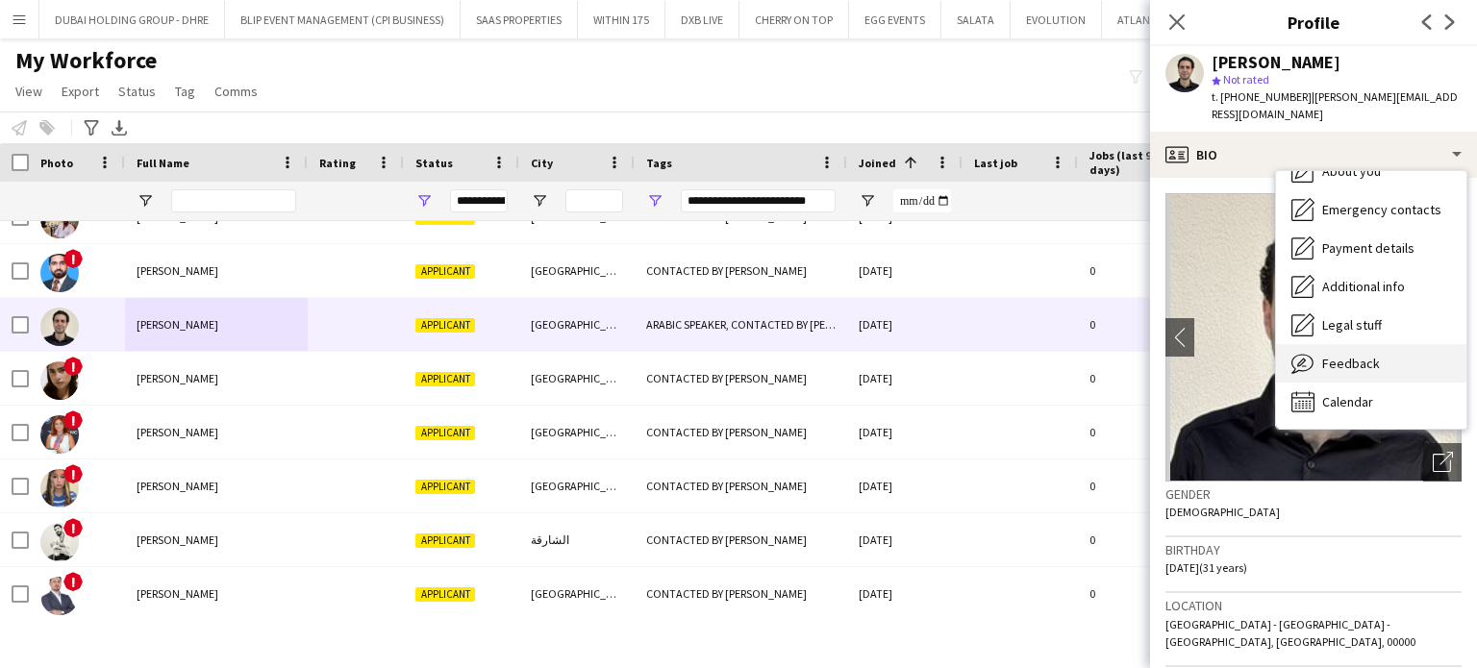
click at [1344, 355] on span "Feedback" at bounding box center [1351, 363] width 58 height 17
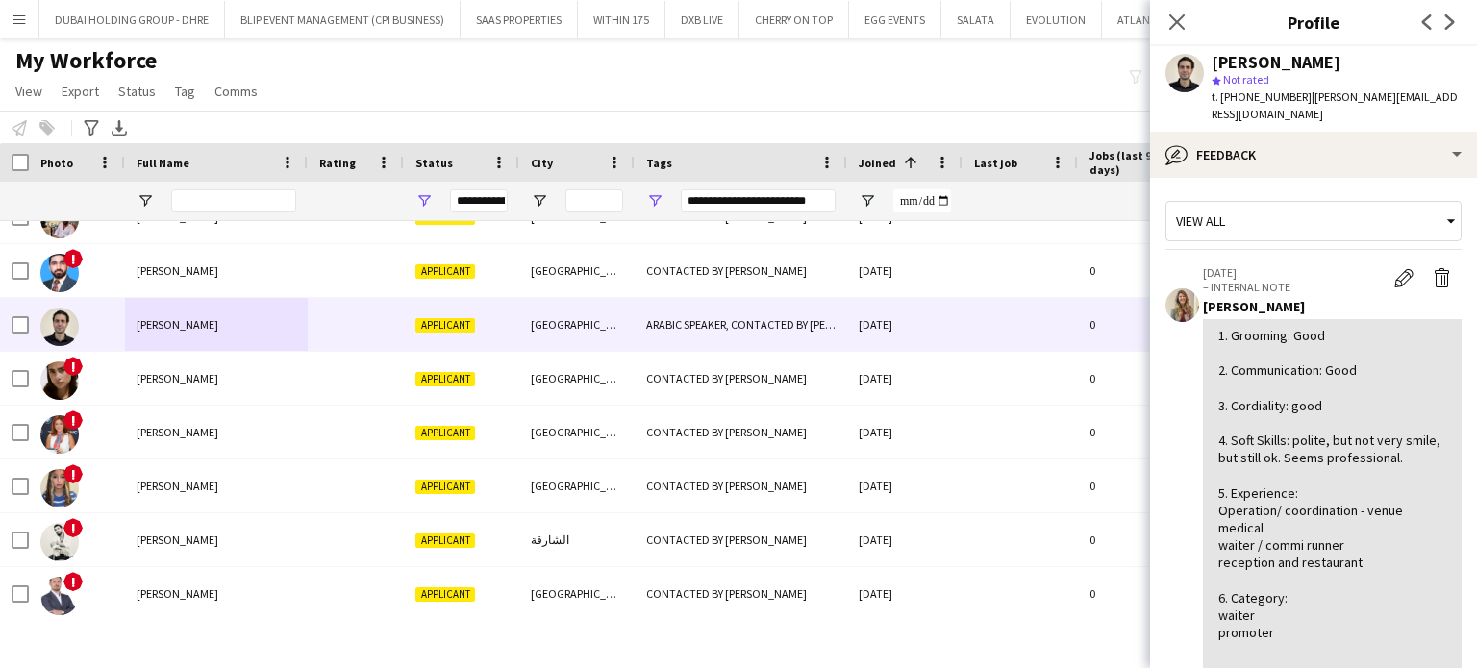
scroll to position [96, 0]
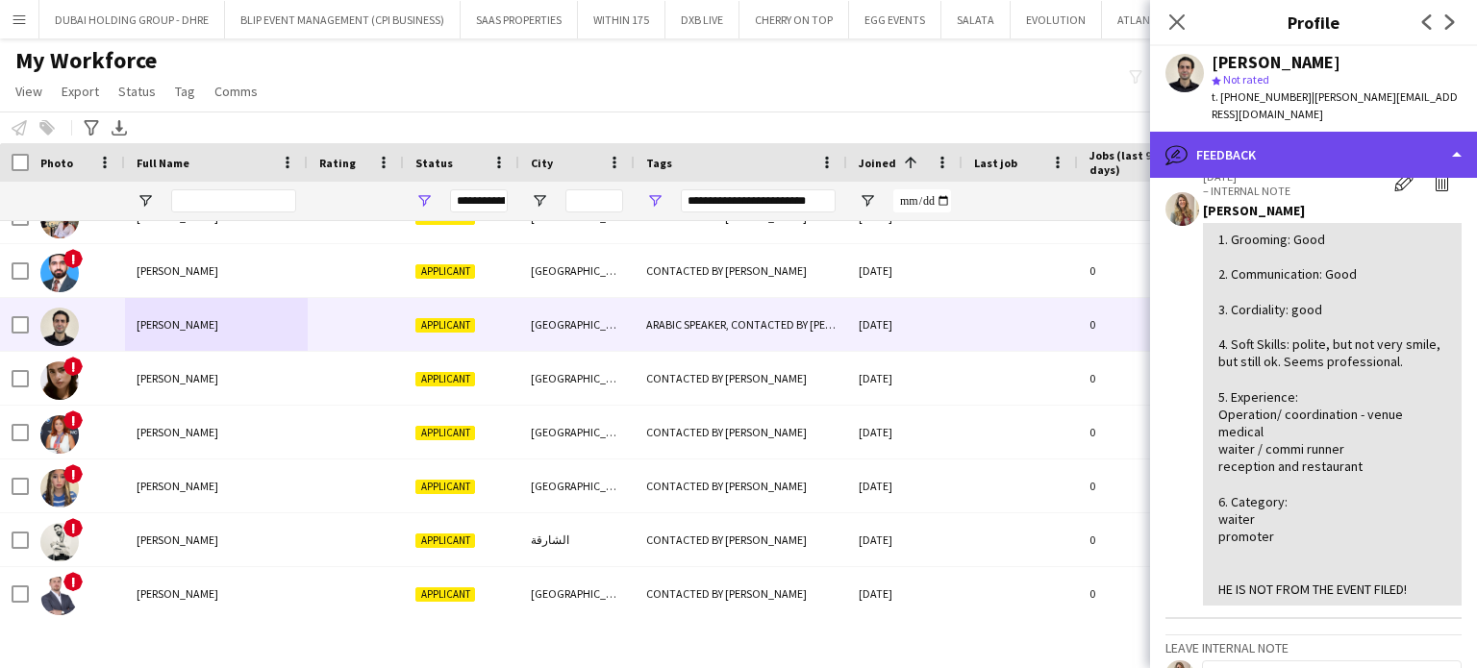
click at [1406, 132] on div "bubble-pencil Feedback" at bounding box center [1313, 155] width 327 height 46
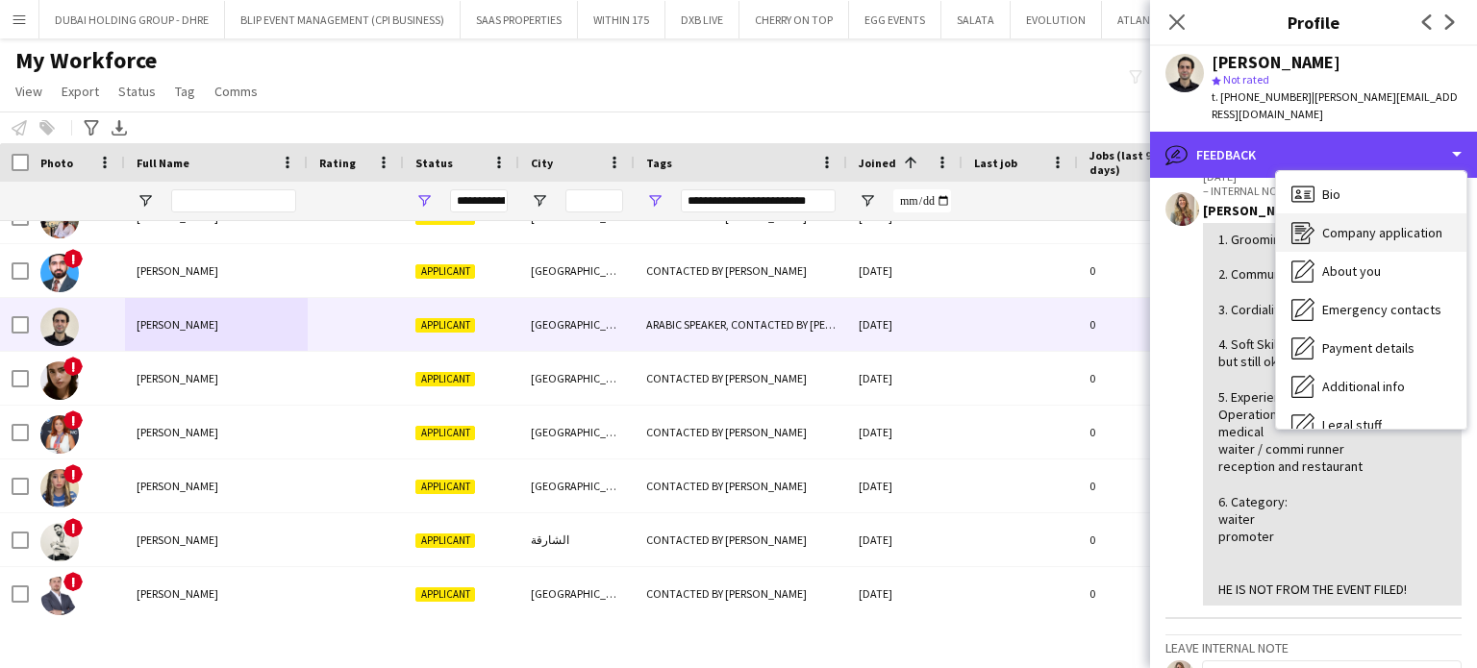
scroll to position [0, 0]
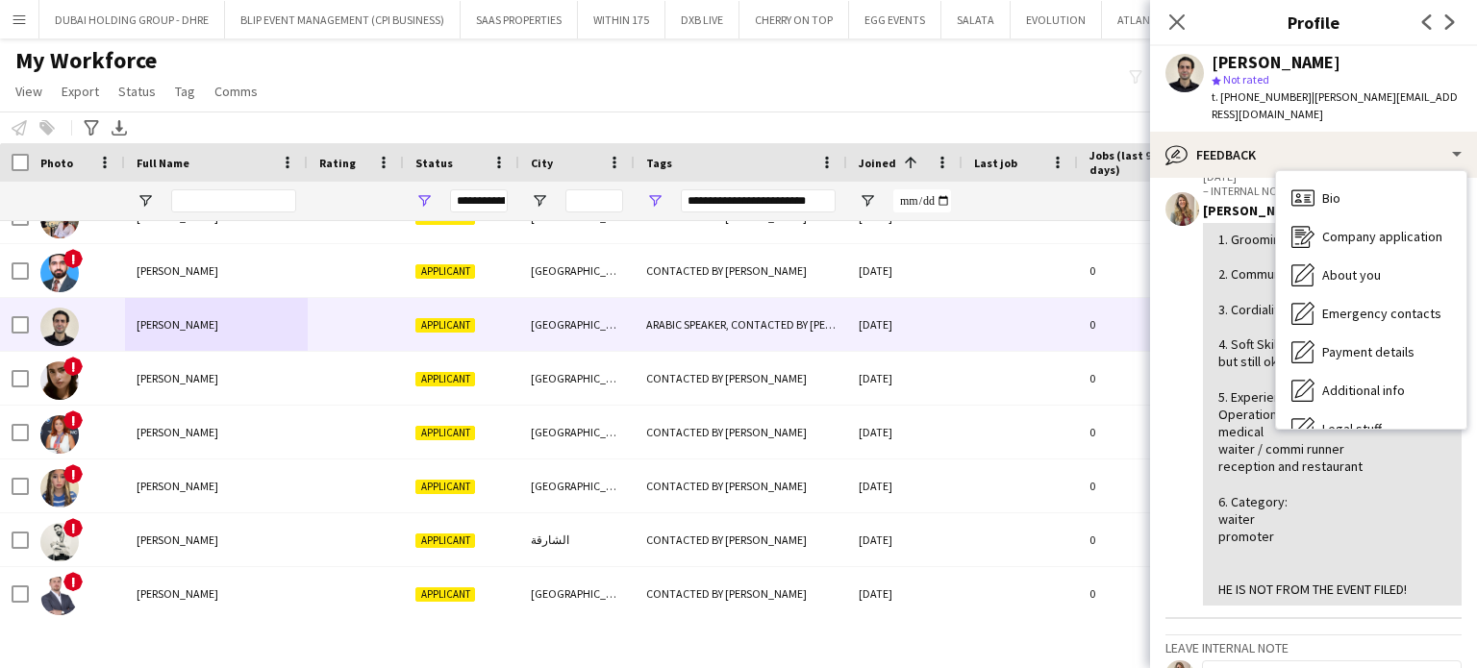
click at [1218, 180] on div "25-09-2025 – INTERNAL NOTE Edit internal note Delete internal note Viviane Mela…" at bounding box center [1332, 387] width 259 height 437
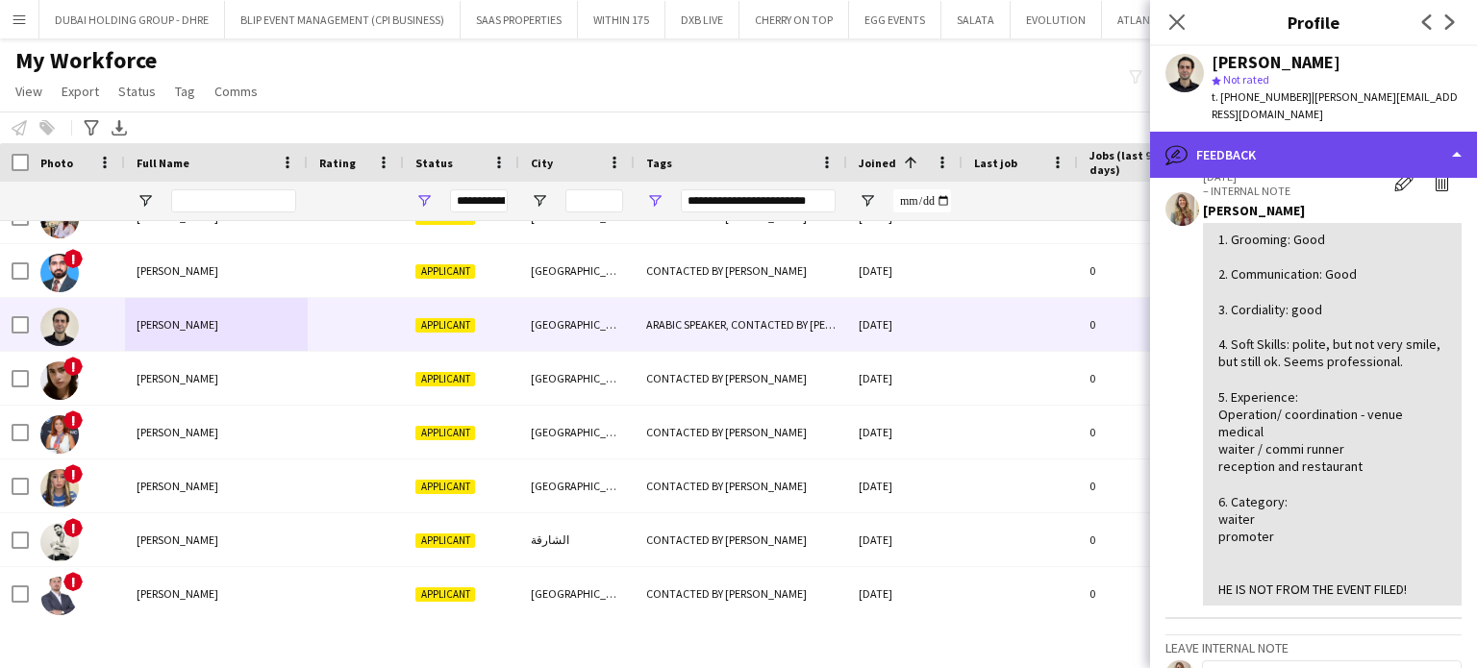
click at [1444, 136] on div "bubble-pencil Feedback" at bounding box center [1313, 155] width 327 height 46
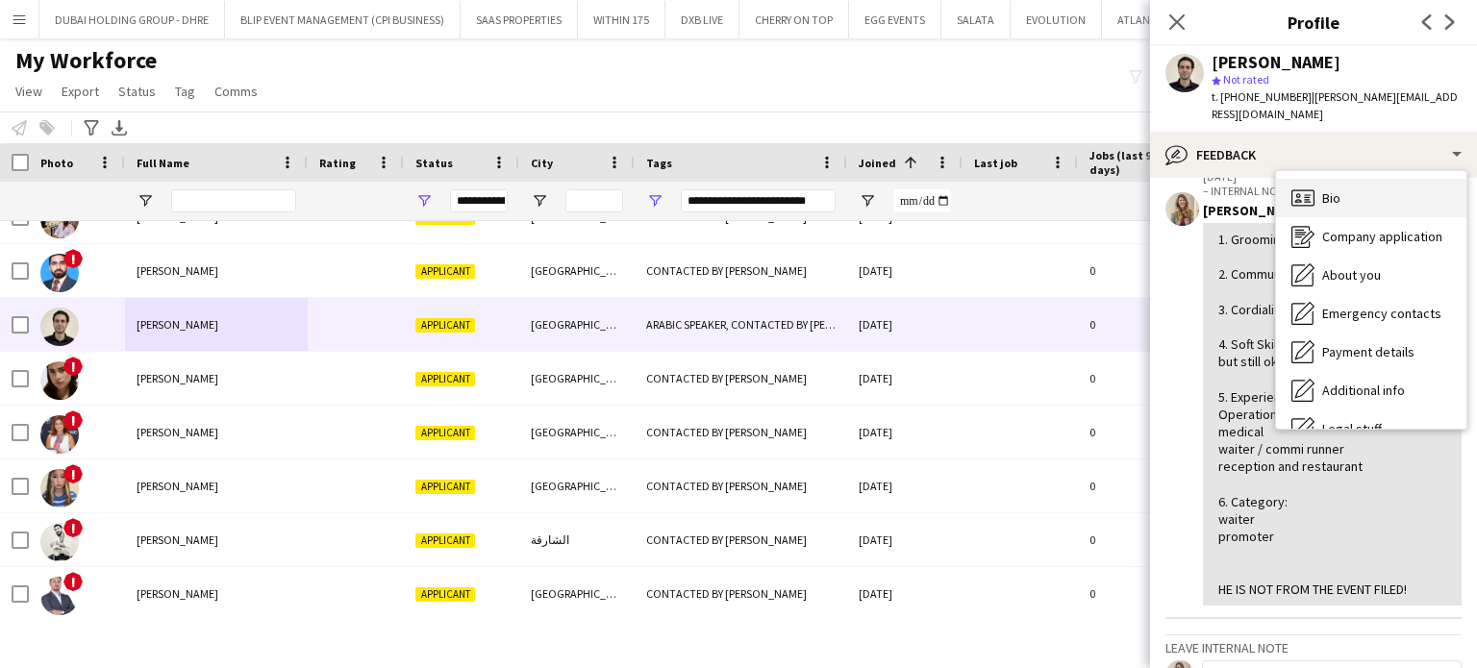
click at [1352, 187] on div "Bio Bio" at bounding box center [1371, 198] width 190 height 38
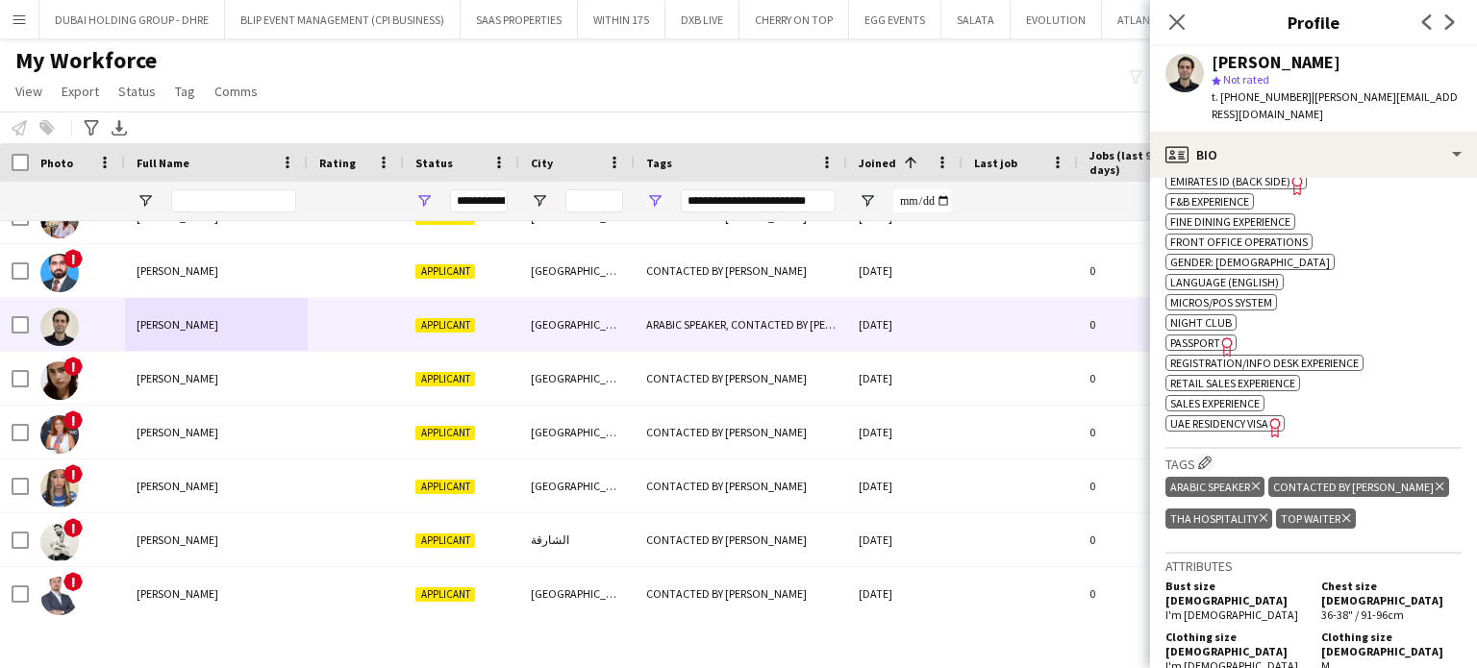
scroll to position [1058, 0]
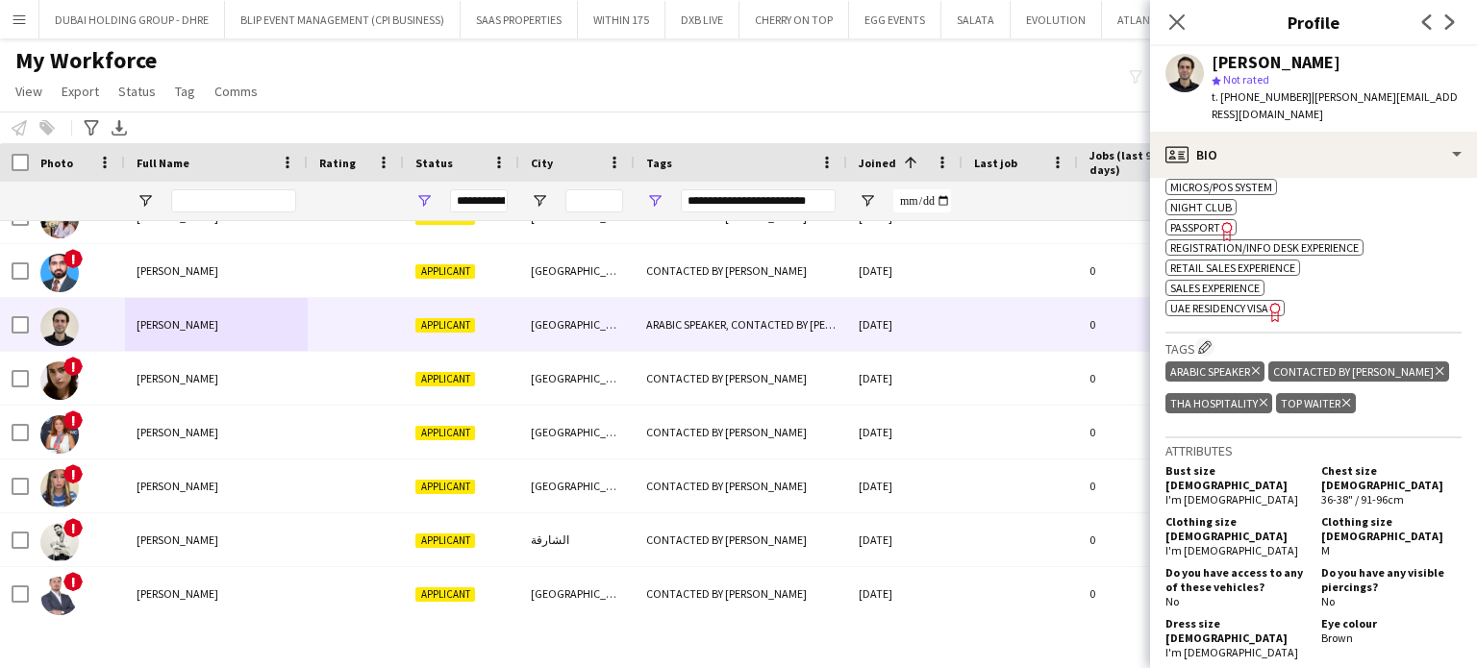
click at [1436, 367] on icon at bounding box center [1440, 371] width 8 height 8
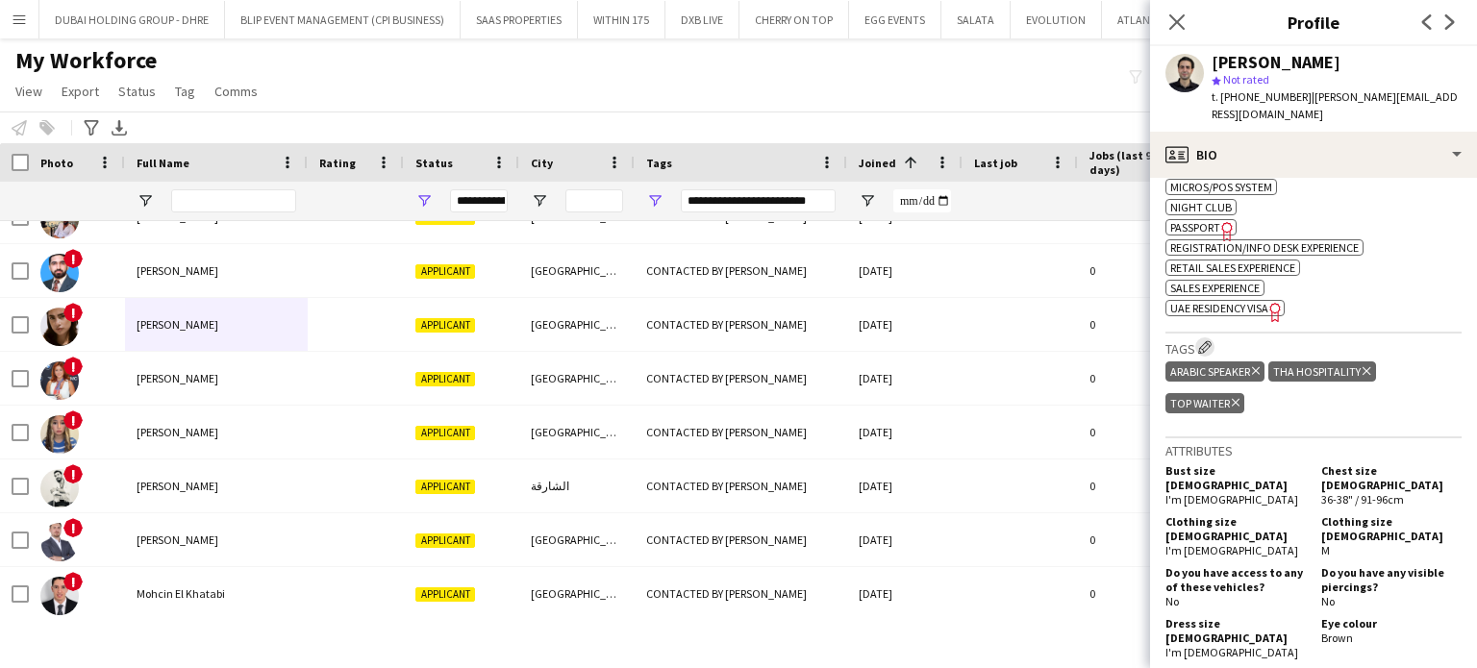
click at [1211, 340] on app-icon "Edit crew company tags" at bounding box center [1204, 346] width 13 height 13
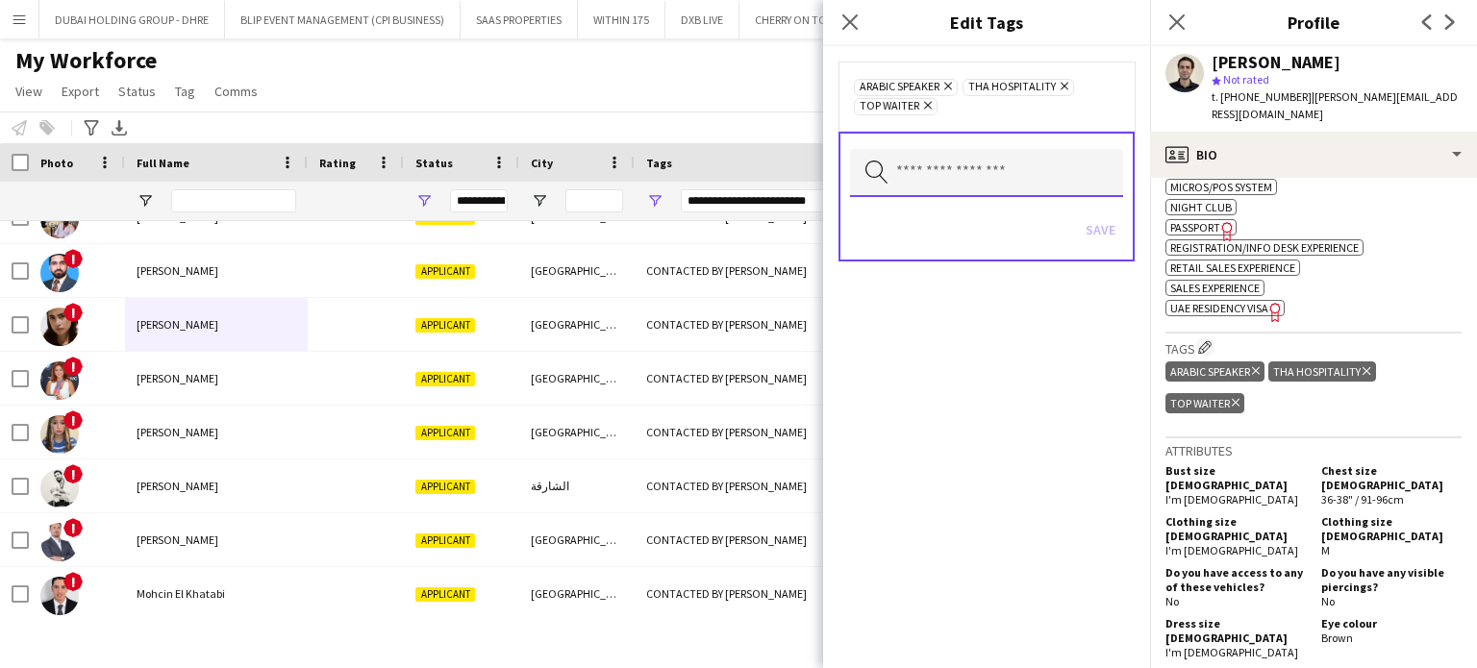
click at [1056, 176] on input "text" at bounding box center [986, 173] width 273 height 48
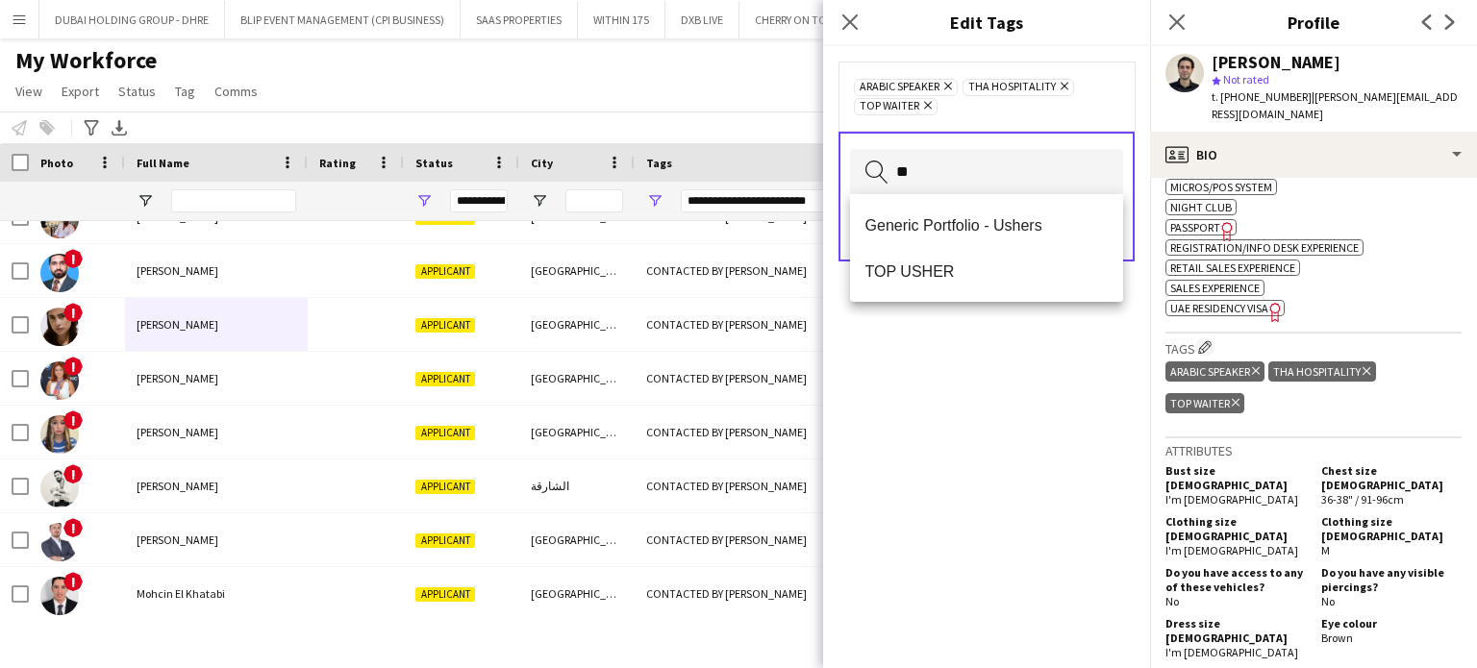
type input "*"
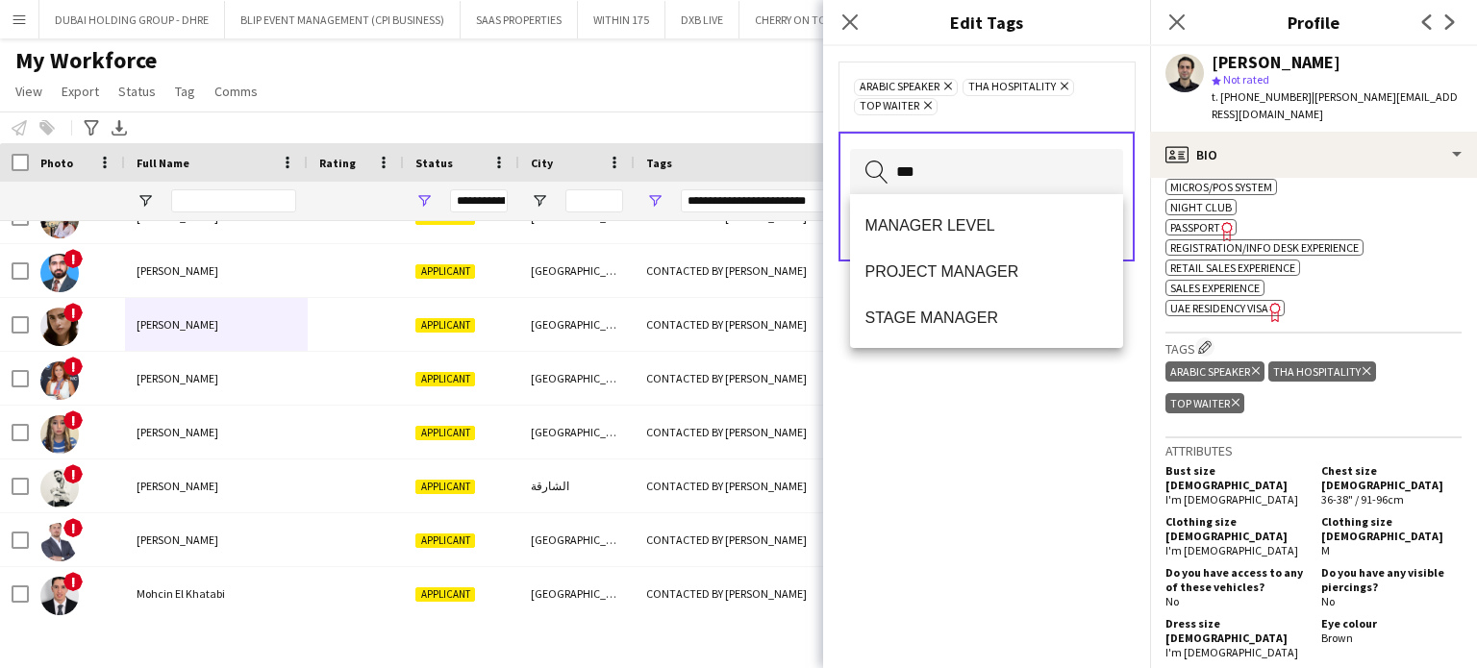
type input "****"
drag, startPoint x: 773, startPoint y: 159, endPoint x: 737, endPoint y: 153, distance: 37.0
click at [737, 153] on body "Menu Boards Boards Boards All jobs Status Workforce Workforce My Workforce Recr…" at bounding box center [738, 334] width 1477 height 668
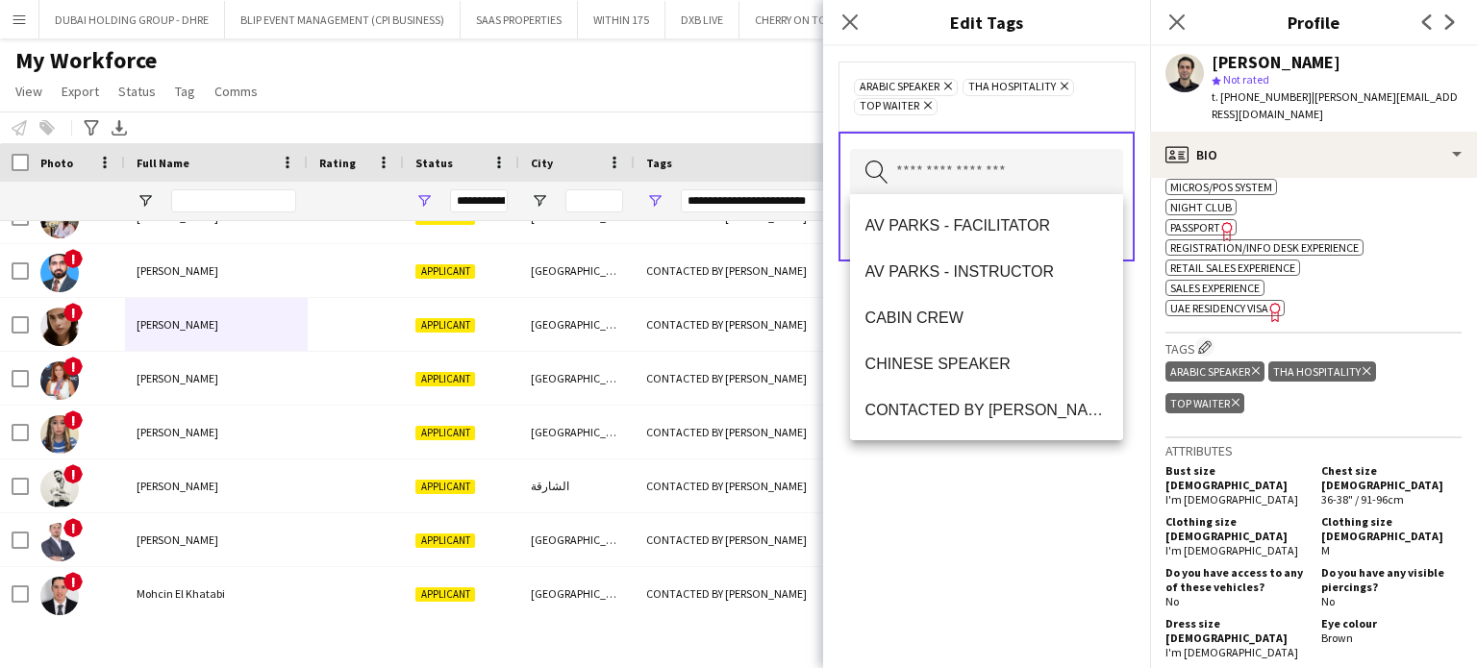
click at [1020, 504] on div "ARABIC SPEAKER Remove THA HOSPITALITY Remove TOP WAITER Remove Search by tag na…" at bounding box center [986, 357] width 327 height 622
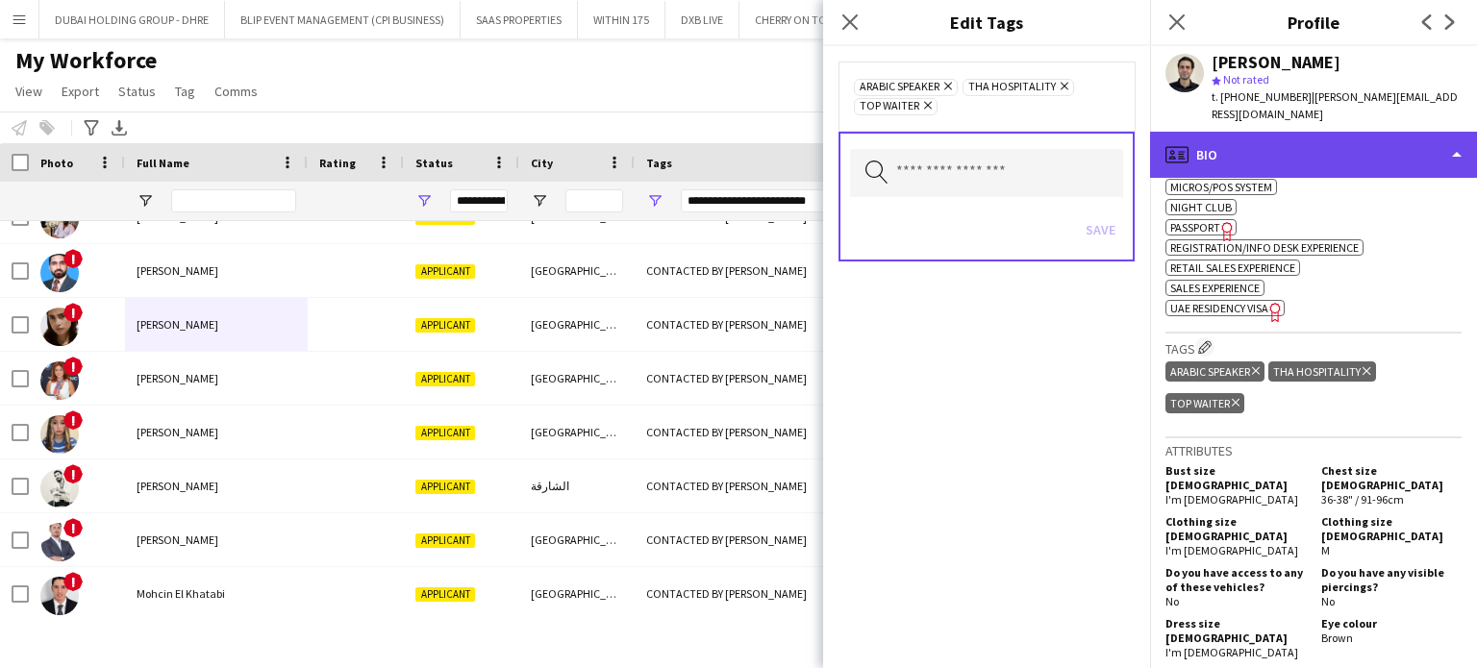
click at [1396, 134] on div "profile Bio" at bounding box center [1313, 155] width 327 height 46
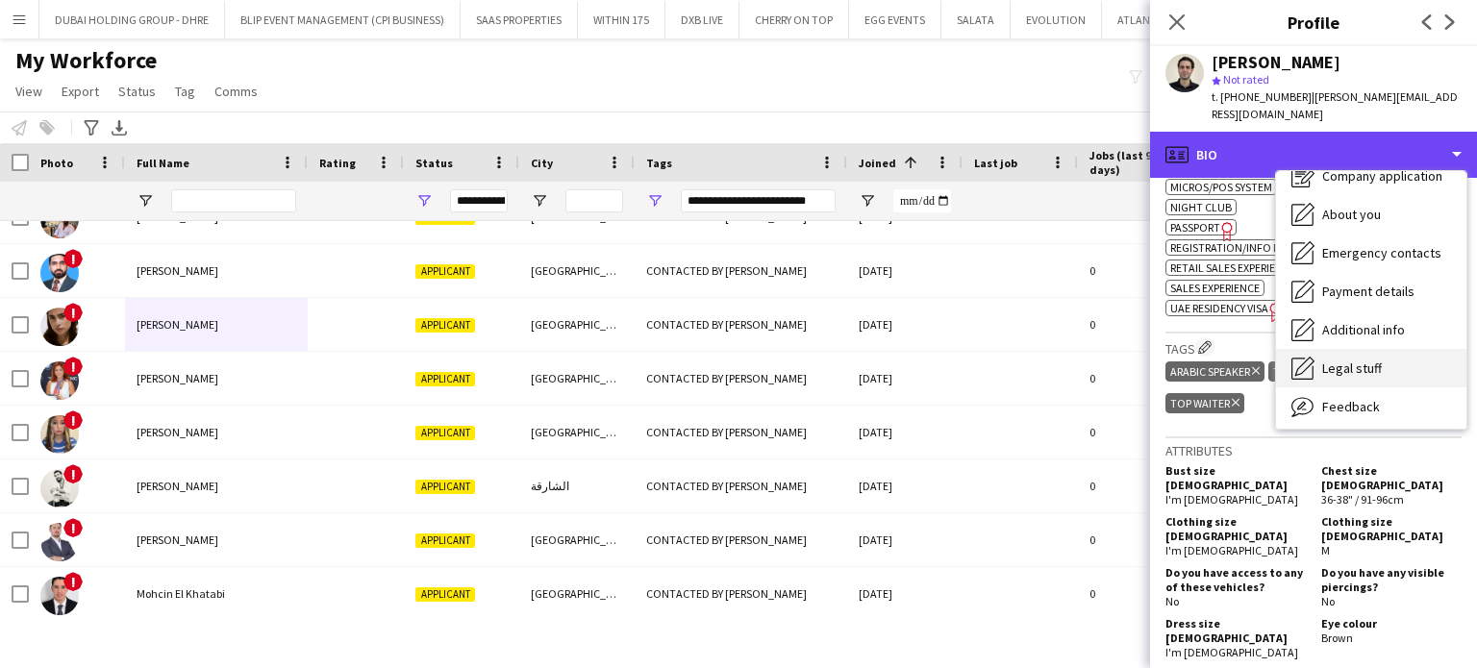
scroll to position [104, 0]
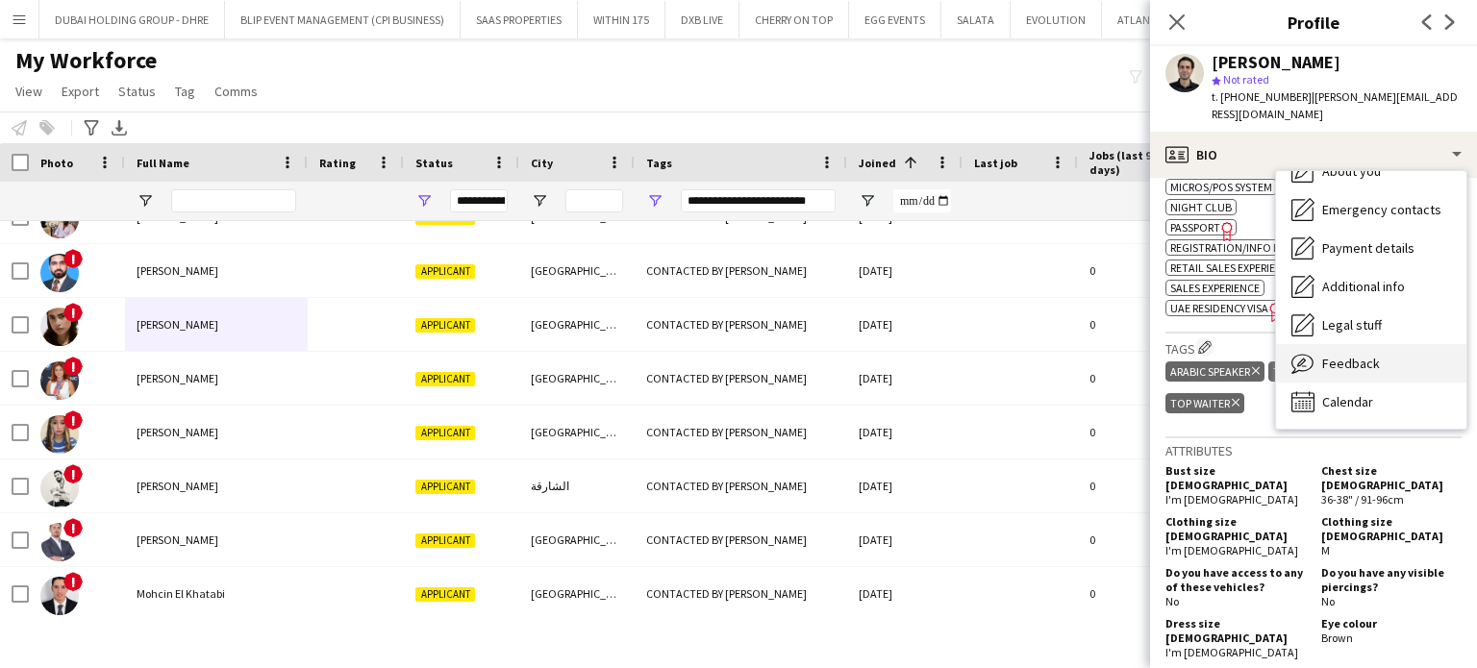
click at [1366, 355] on span "Feedback" at bounding box center [1351, 363] width 58 height 17
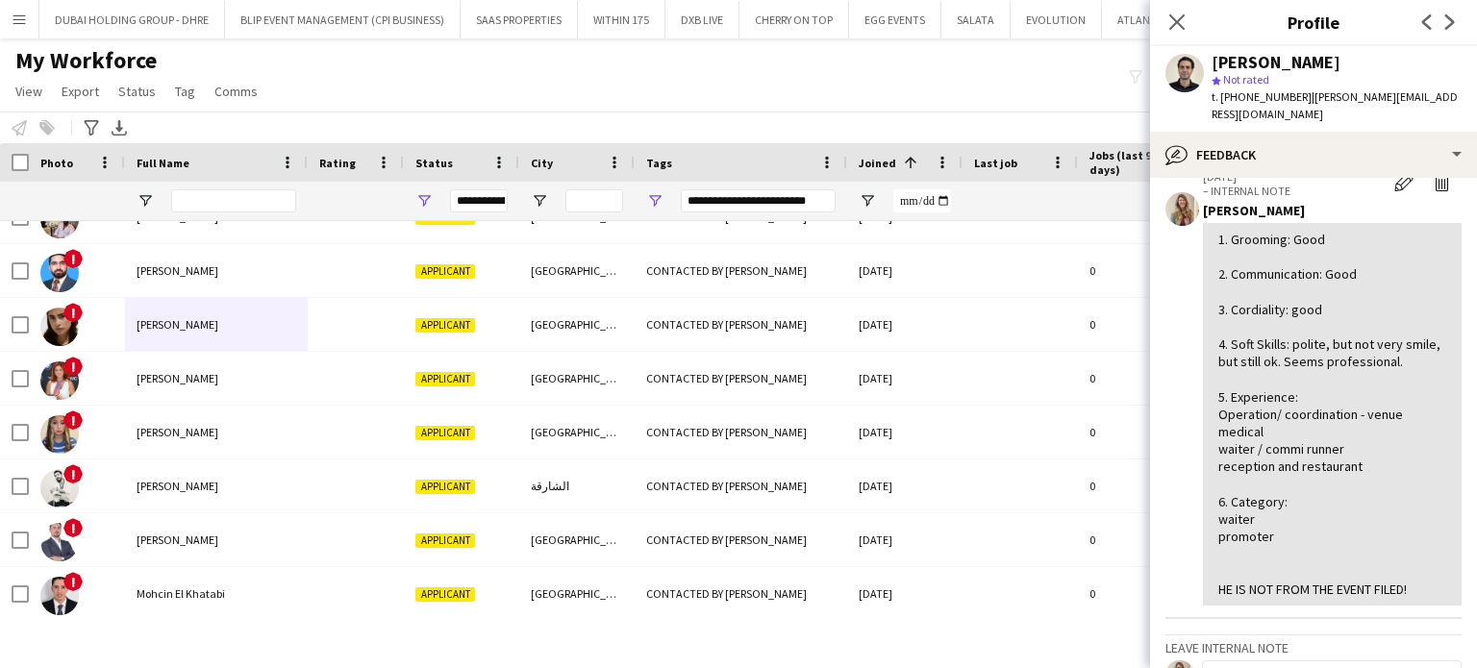
scroll to position [0, 0]
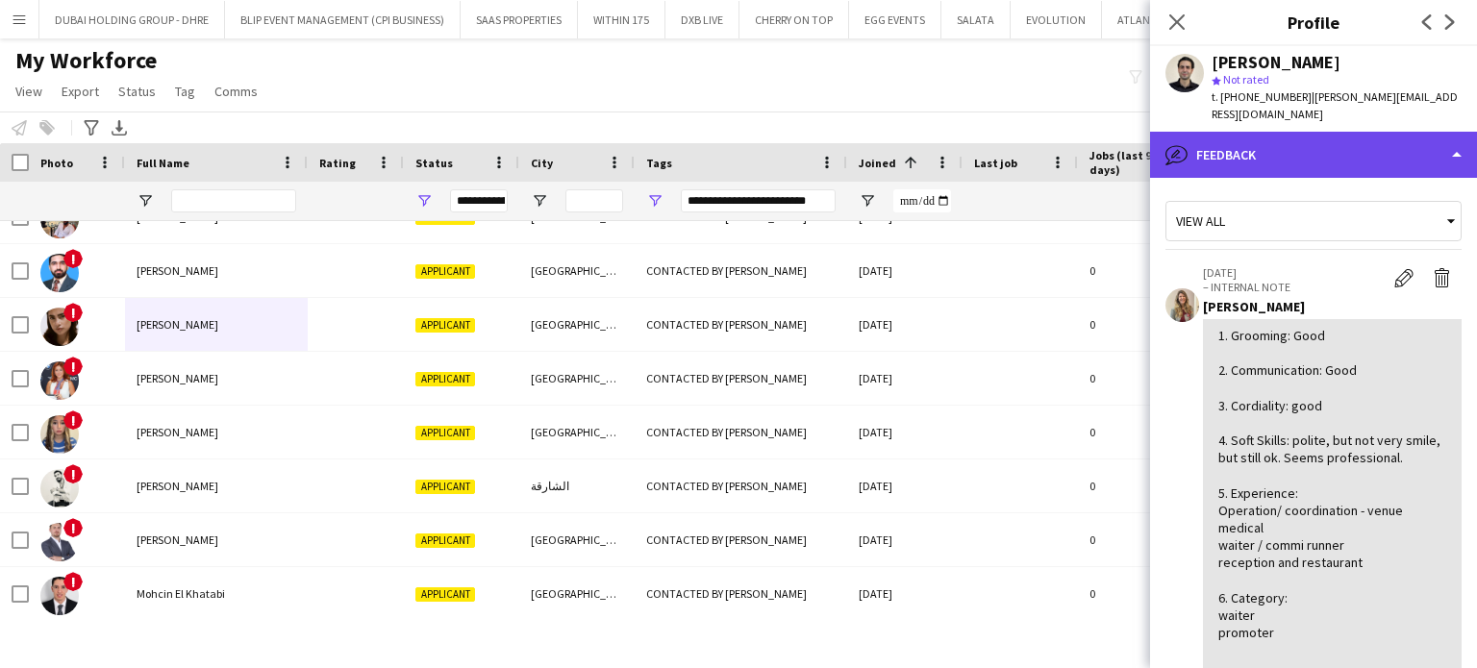
click at [1423, 137] on div "bubble-pencil Feedback" at bounding box center [1313, 155] width 327 height 46
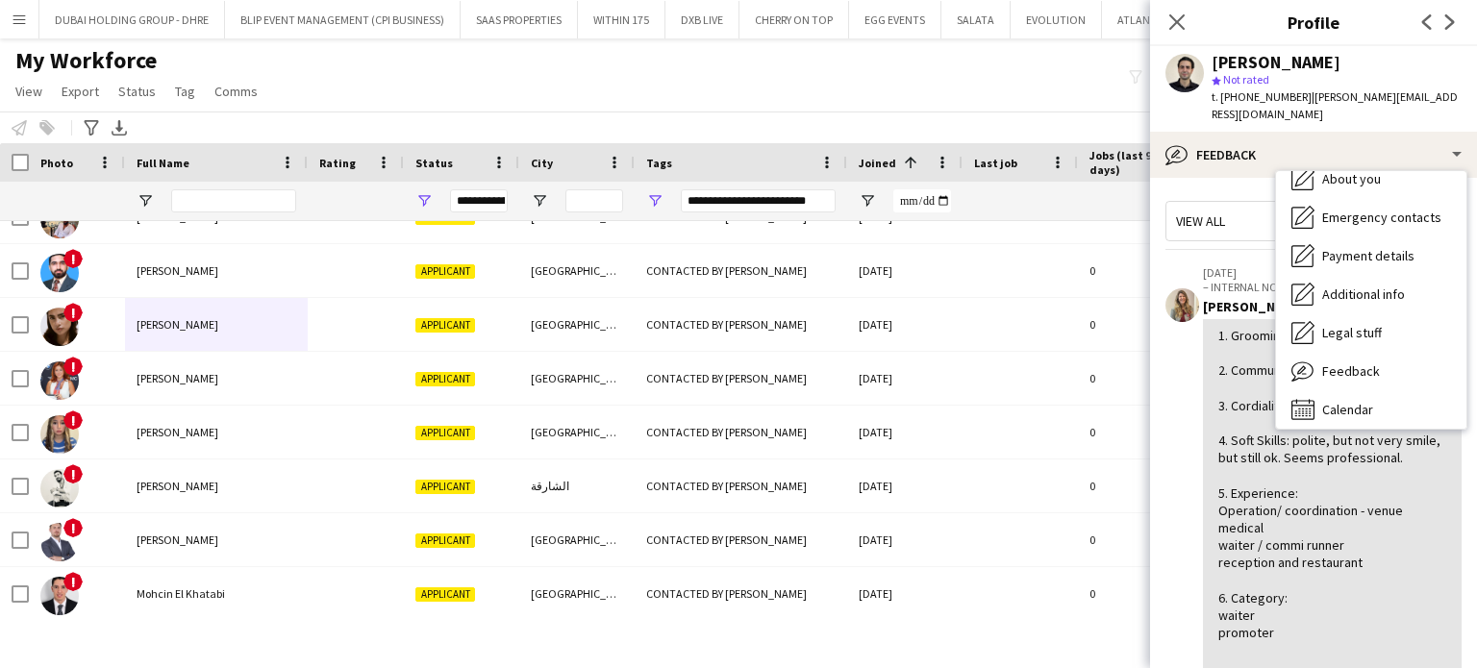
click at [1327, 480] on div "1. Grooming: Good 2. Communication: Good 3. Cordiality: good 4. Soft Skills: po…" at bounding box center [1332, 510] width 228 height 367
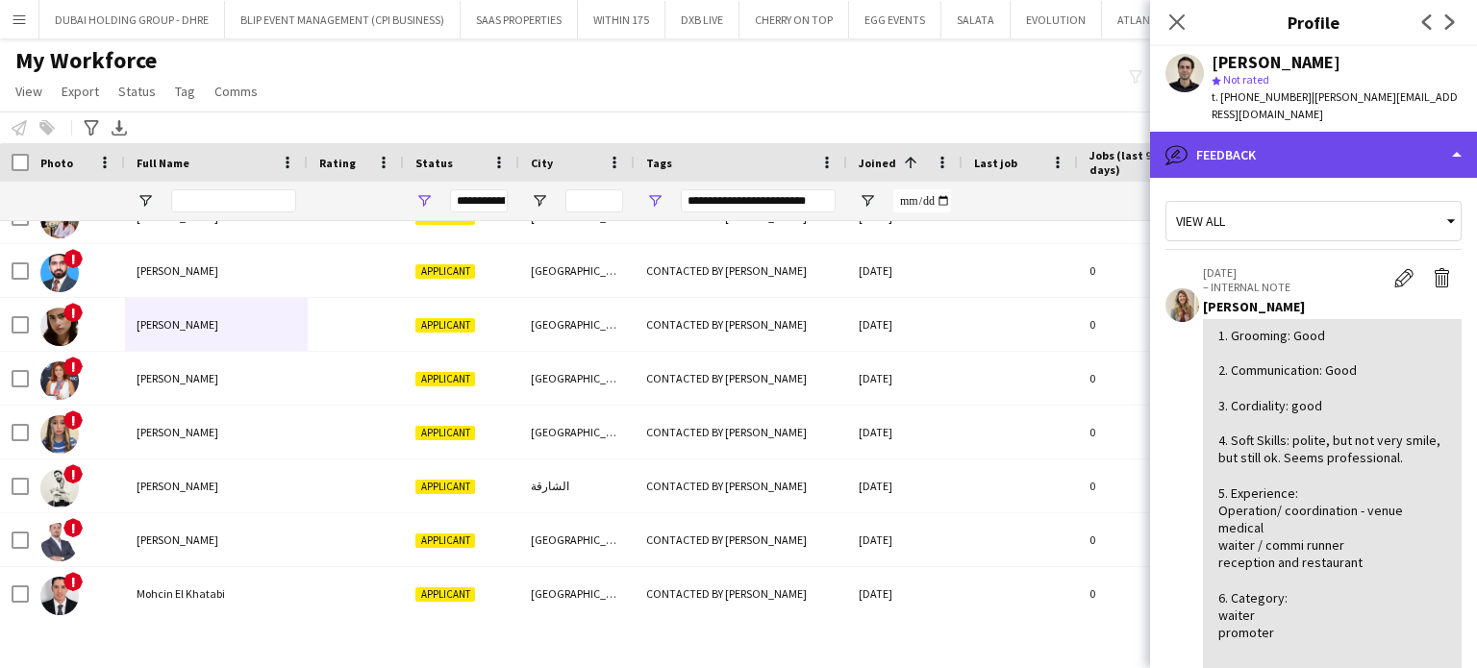
click at [1312, 145] on div "bubble-pencil Feedback" at bounding box center [1313, 155] width 327 height 46
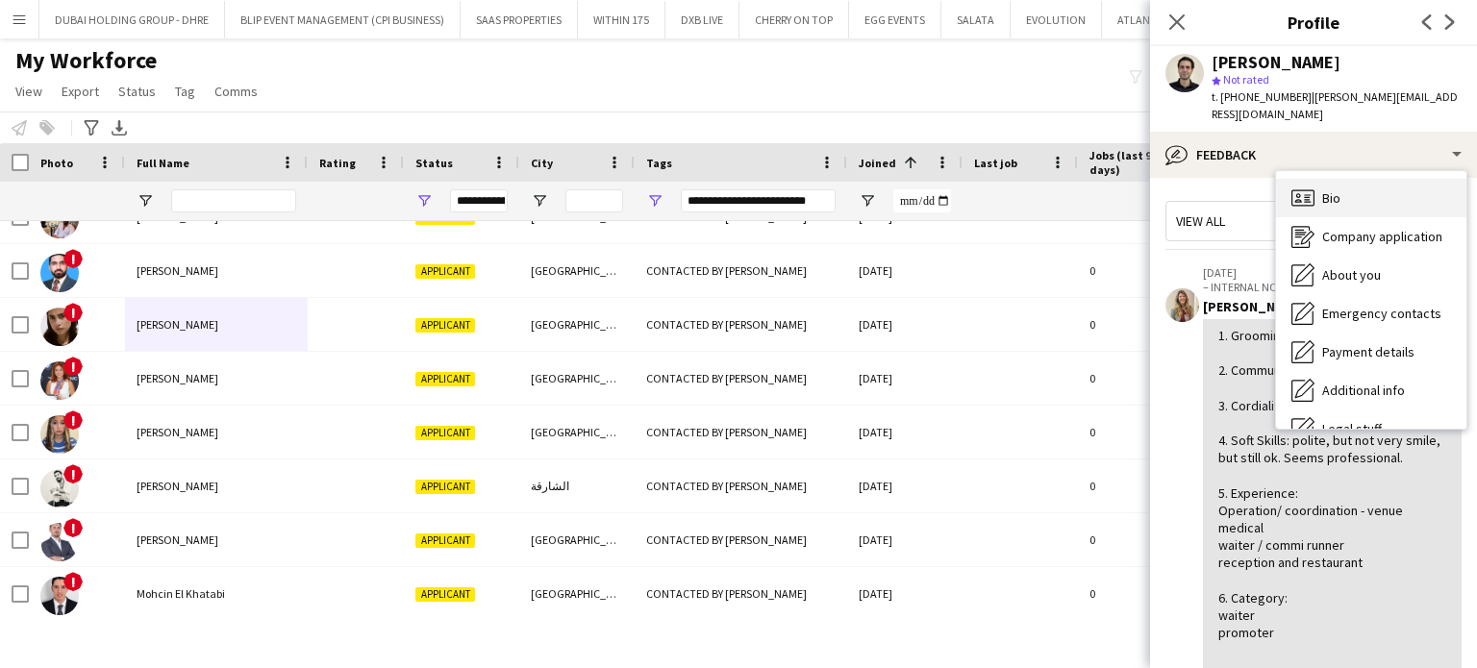
click at [1318, 182] on div "Bio Bio" at bounding box center [1371, 198] width 190 height 38
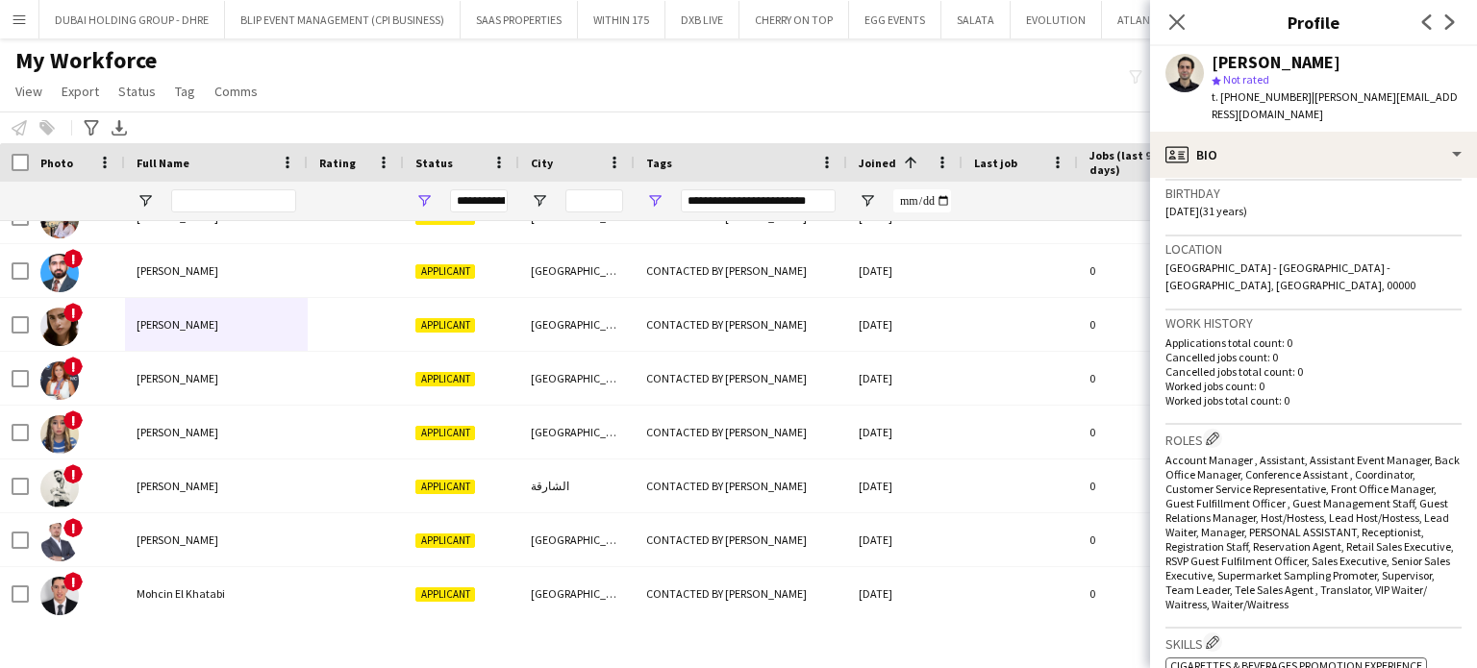
scroll to position [385, 0]
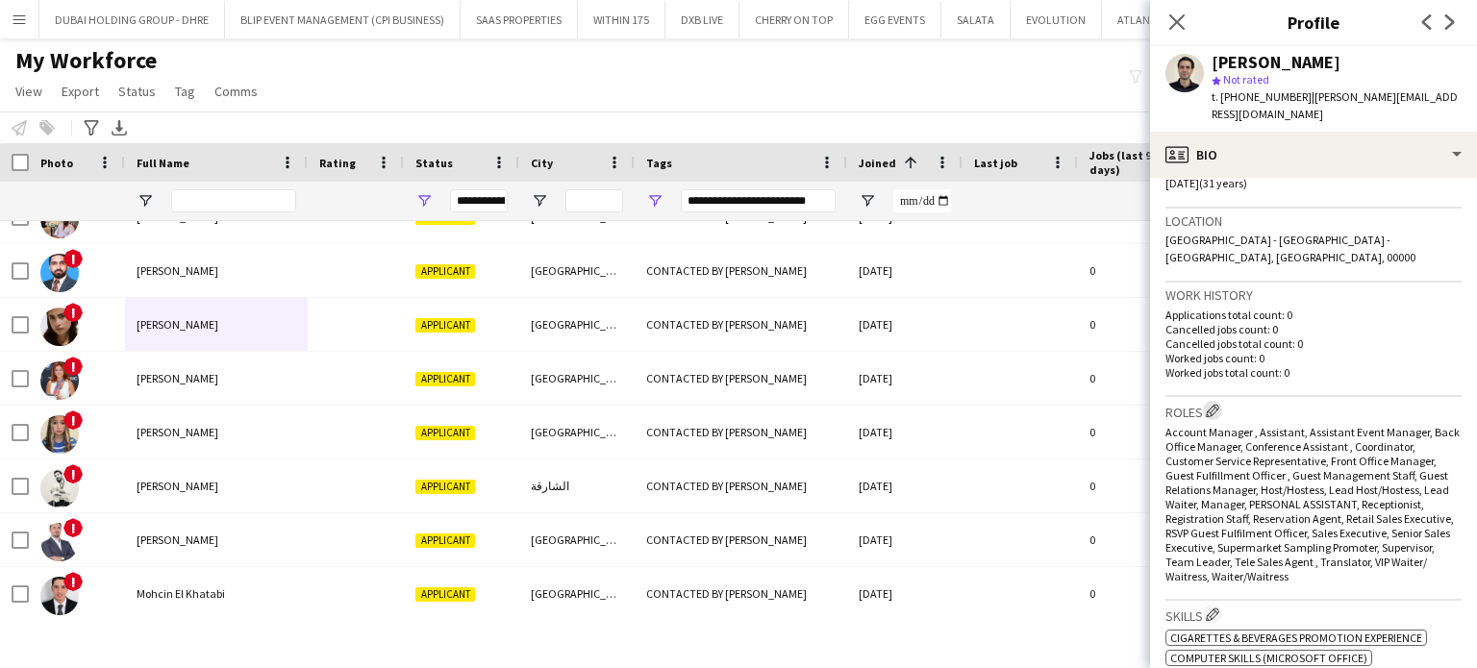
click at [1212, 404] on app-icon "Edit crew company roles" at bounding box center [1212, 410] width 13 height 13
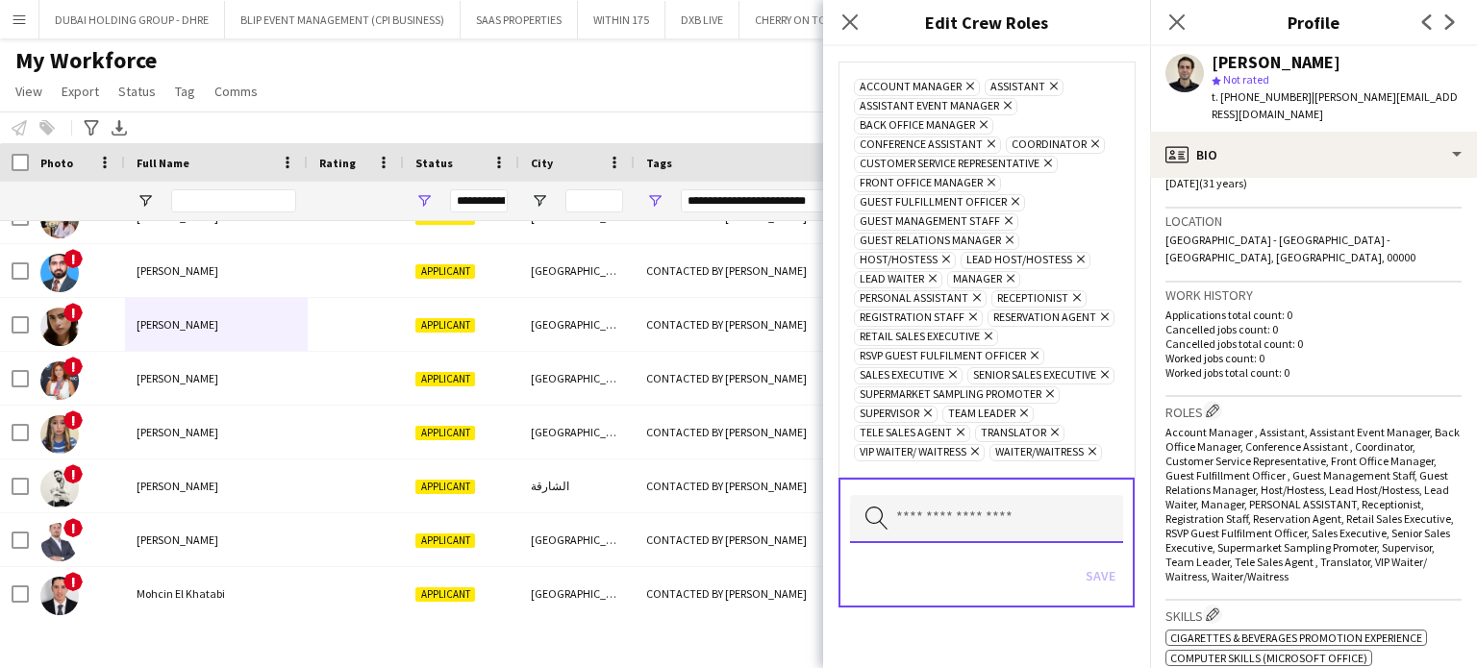
click at [942, 515] on input "text" at bounding box center [986, 519] width 273 height 48
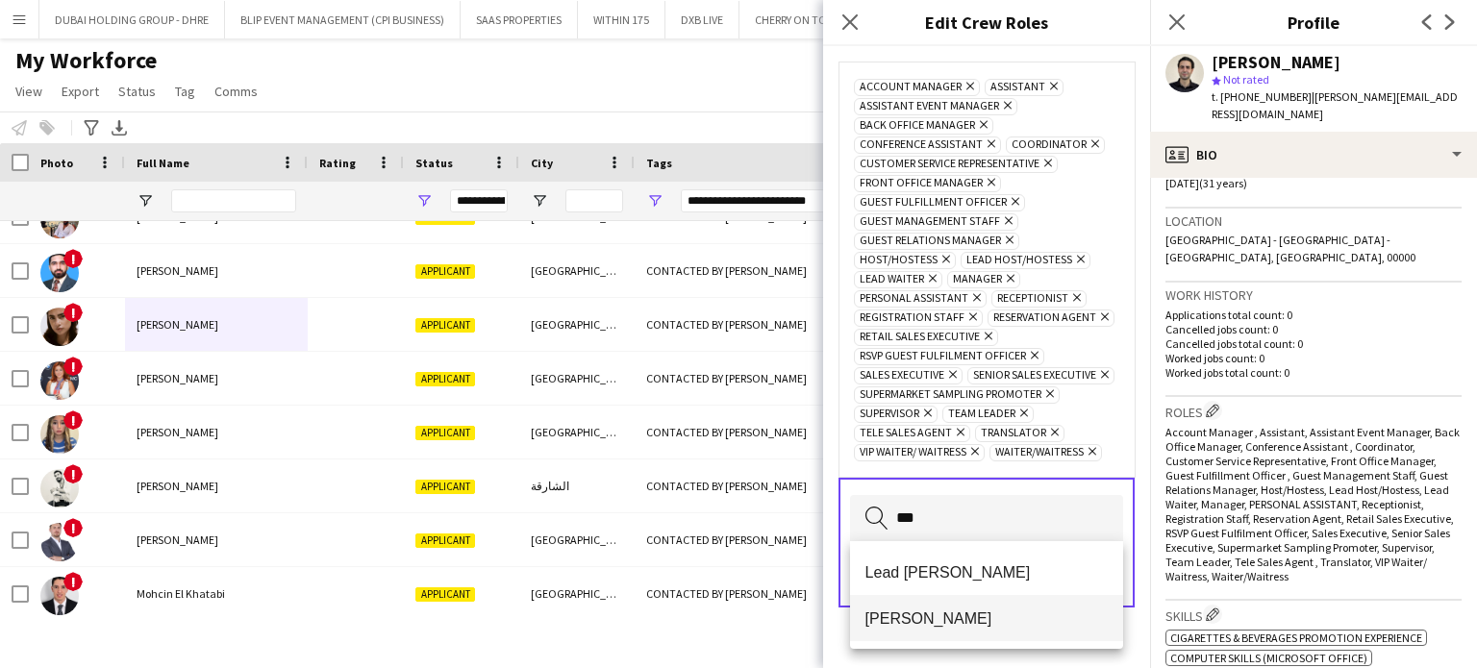
type input "***"
click at [992, 619] on span "Usher" at bounding box center [986, 619] width 243 height 18
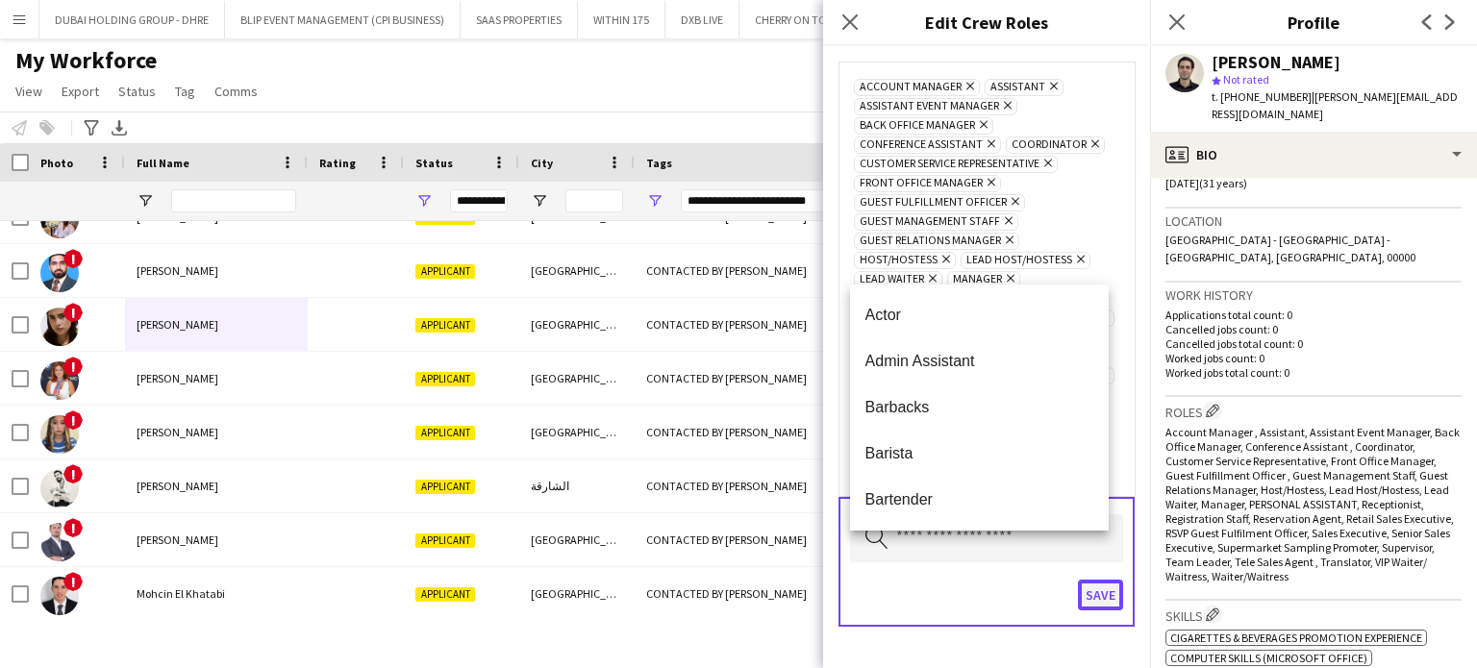
click at [1103, 606] on button "Save" at bounding box center [1100, 595] width 45 height 31
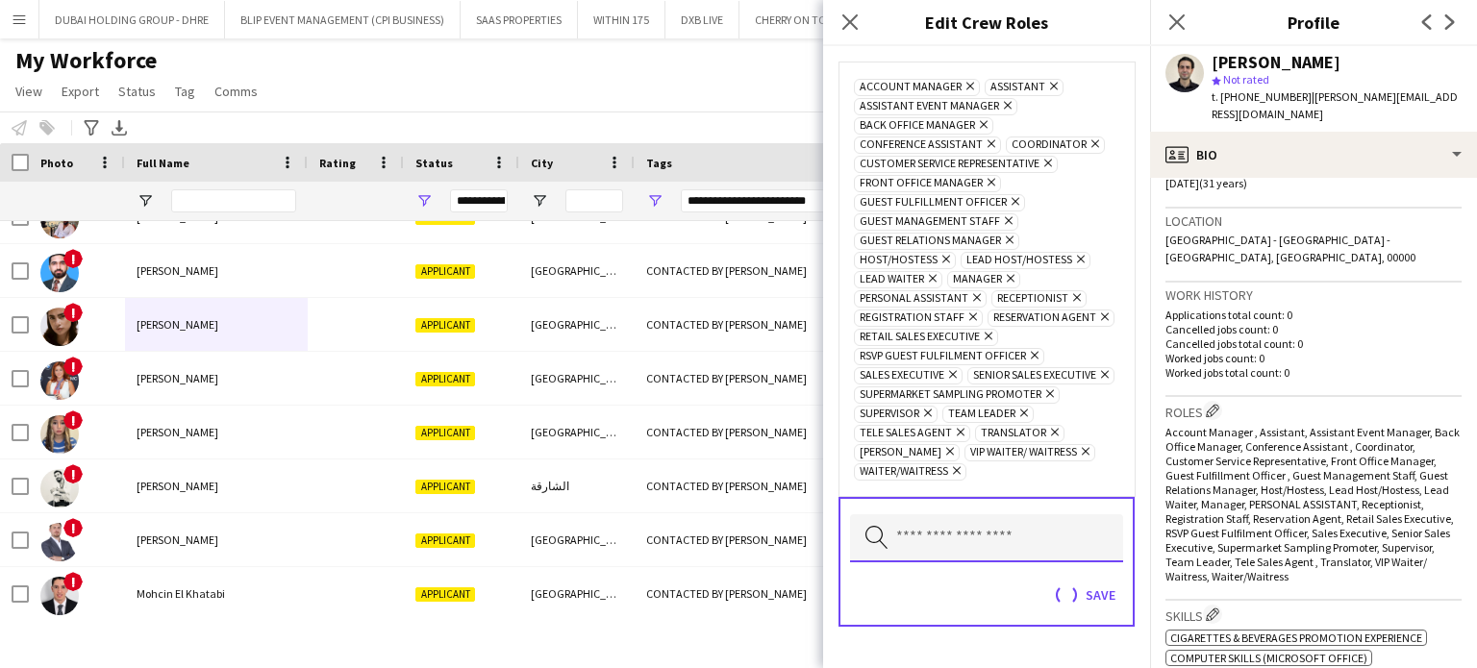
click at [1017, 557] on input "text" at bounding box center [986, 538] width 273 height 48
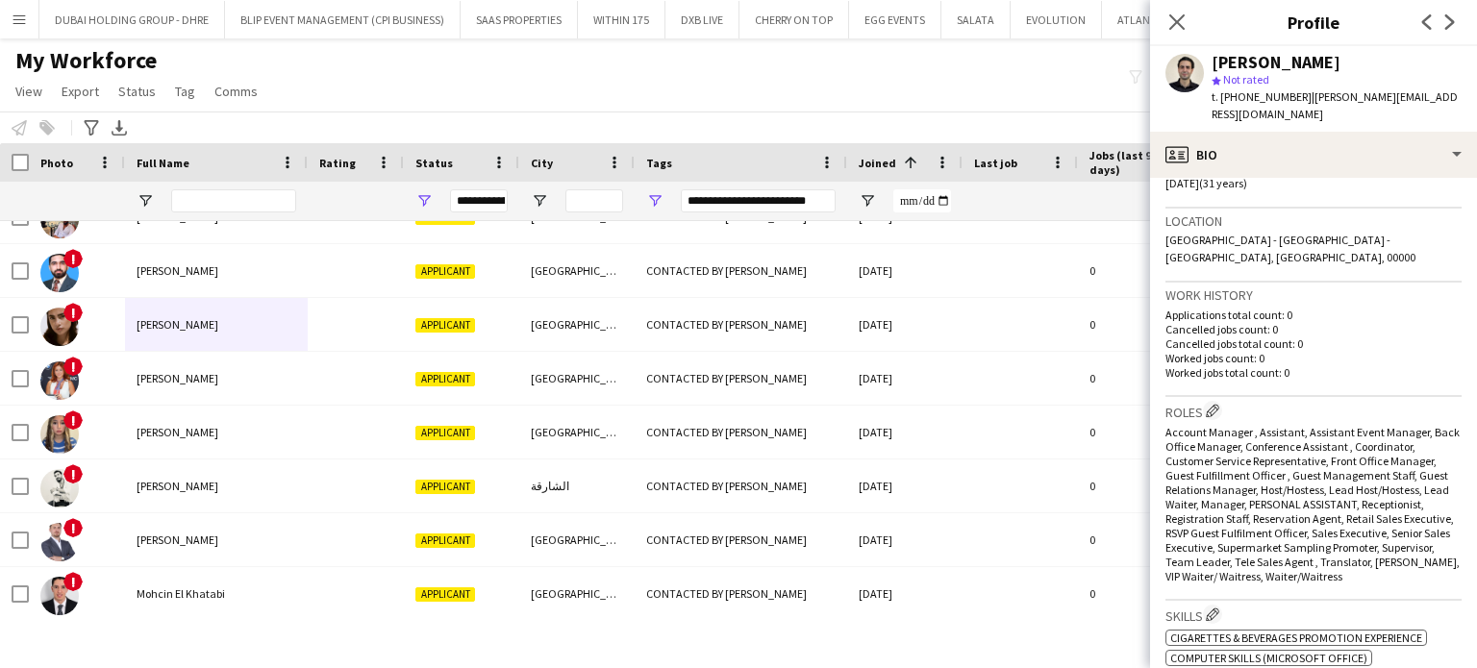
click at [1204, 401] on h3 "Roles Edit crew company roles" at bounding box center [1313, 411] width 296 height 20
click at [1212, 404] on app-icon "Edit crew company roles" at bounding box center [1212, 410] width 13 height 13
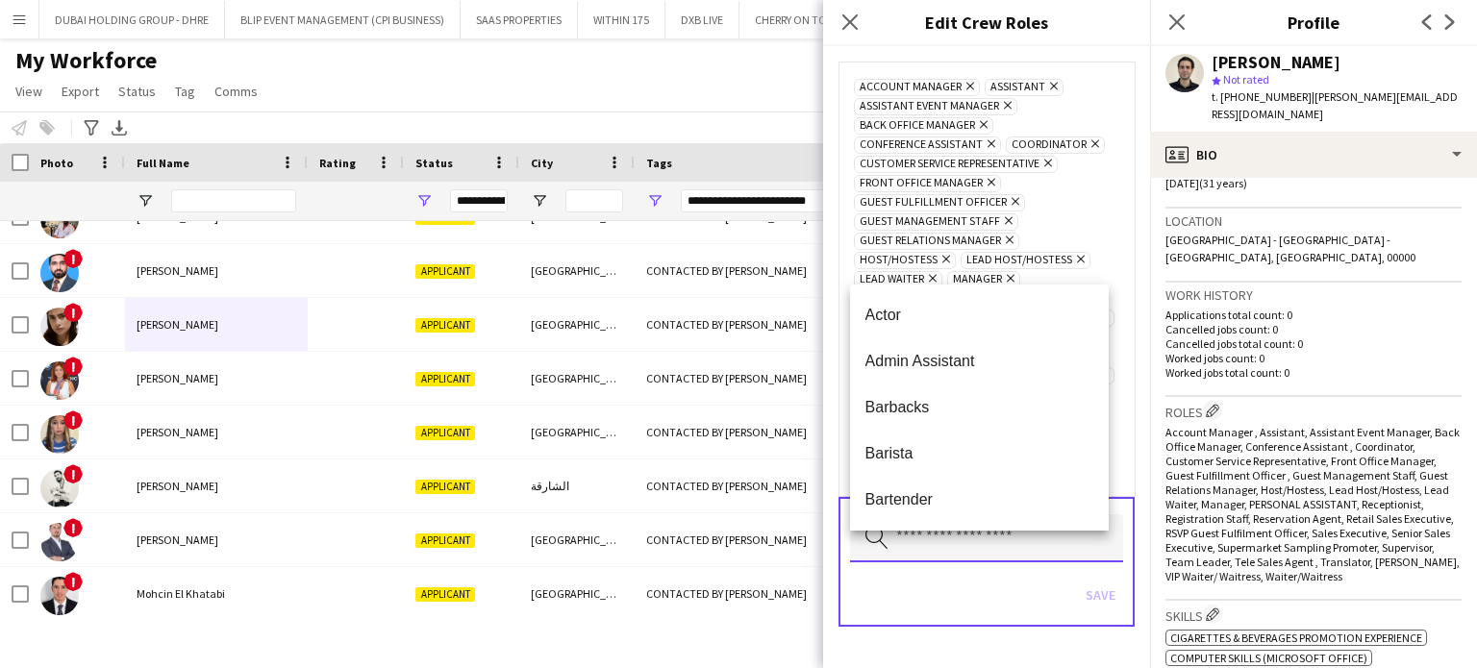
click at [973, 563] on input "text" at bounding box center [986, 538] width 273 height 48
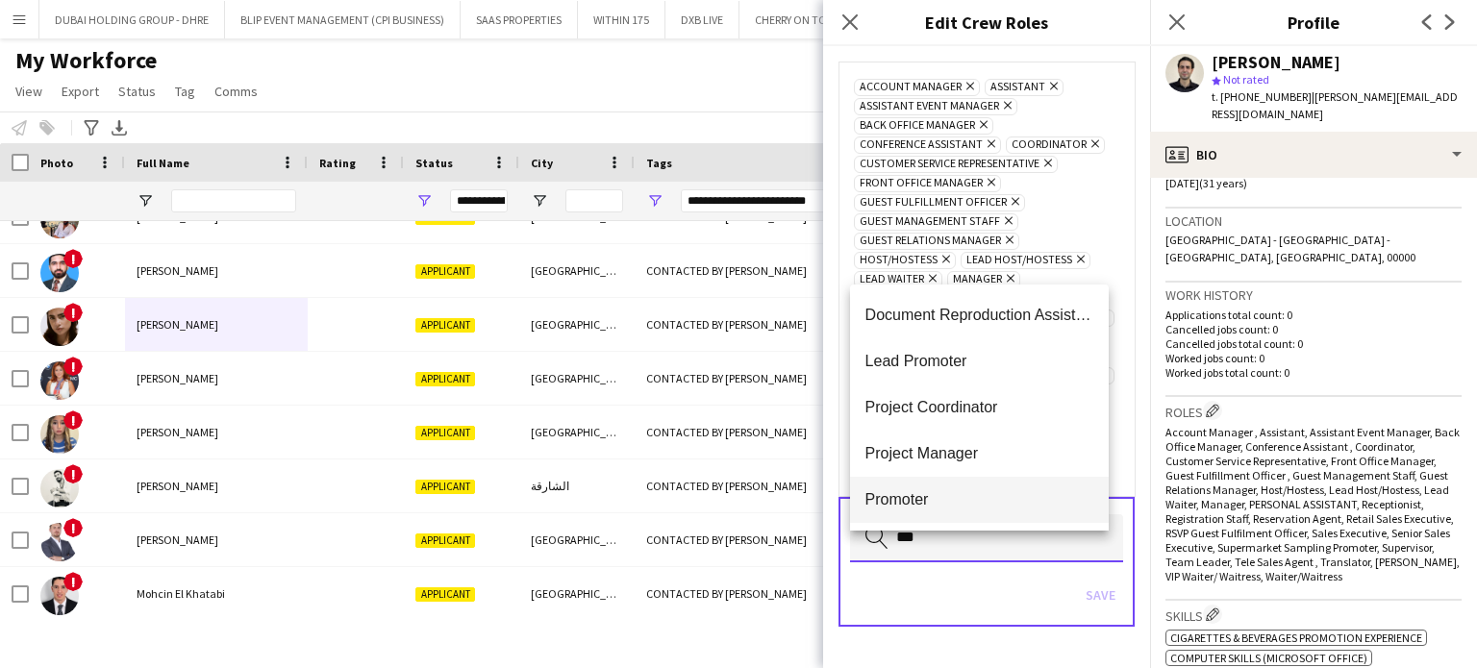
type input "***"
click at [935, 501] on span "Promoter" at bounding box center [979, 499] width 229 height 18
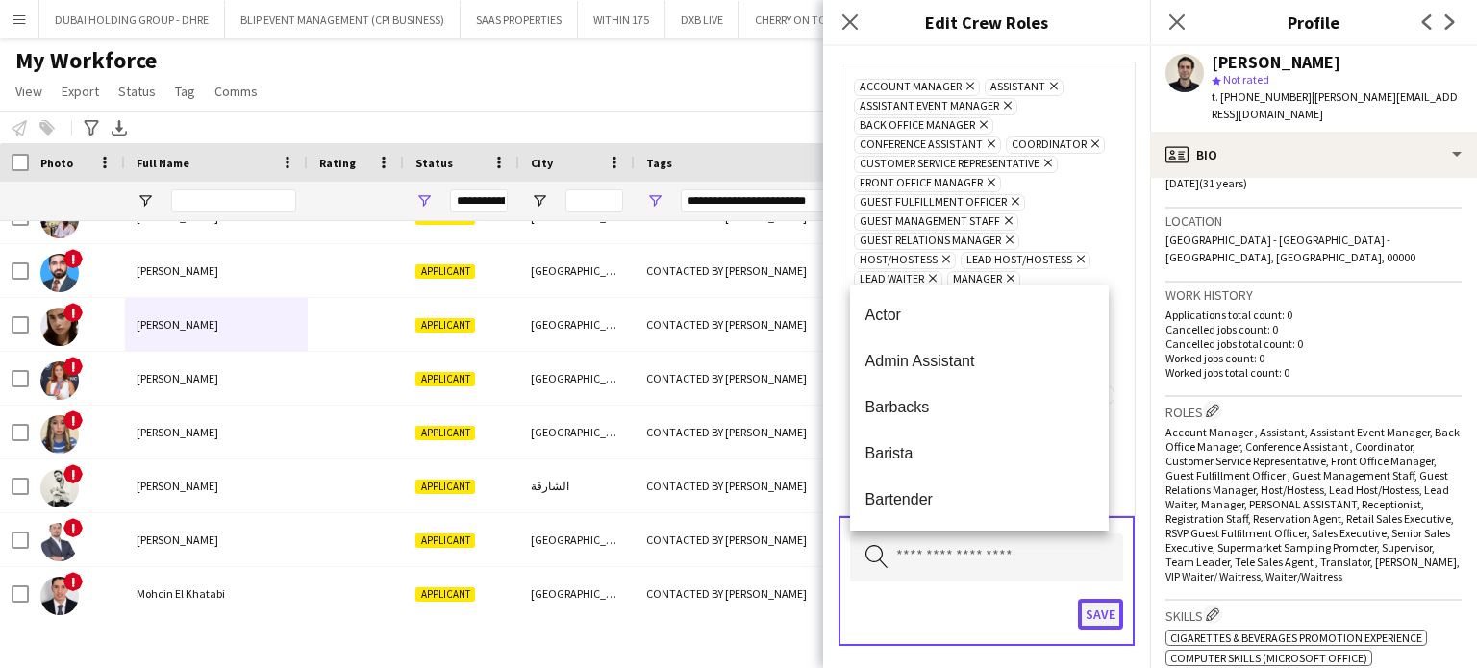
click at [1082, 606] on button "Save" at bounding box center [1100, 614] width 45 height 31
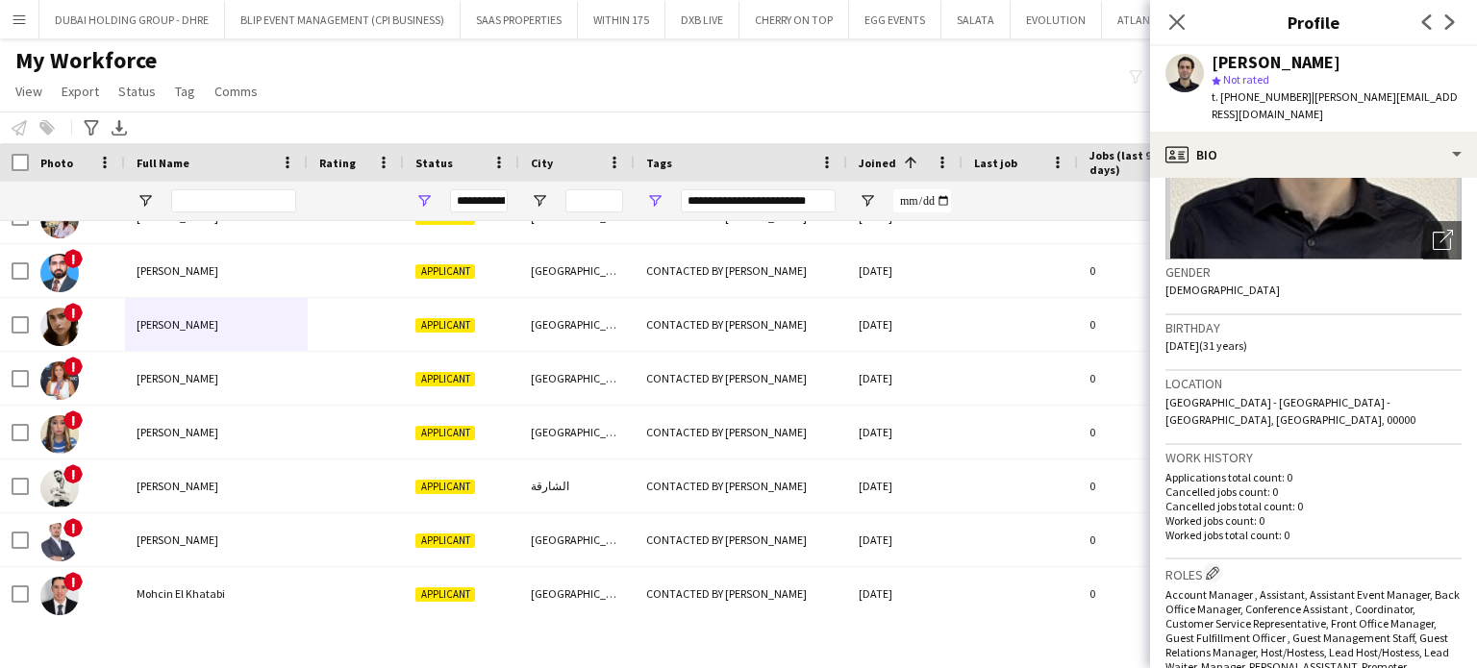
scroll to position [96, 0]
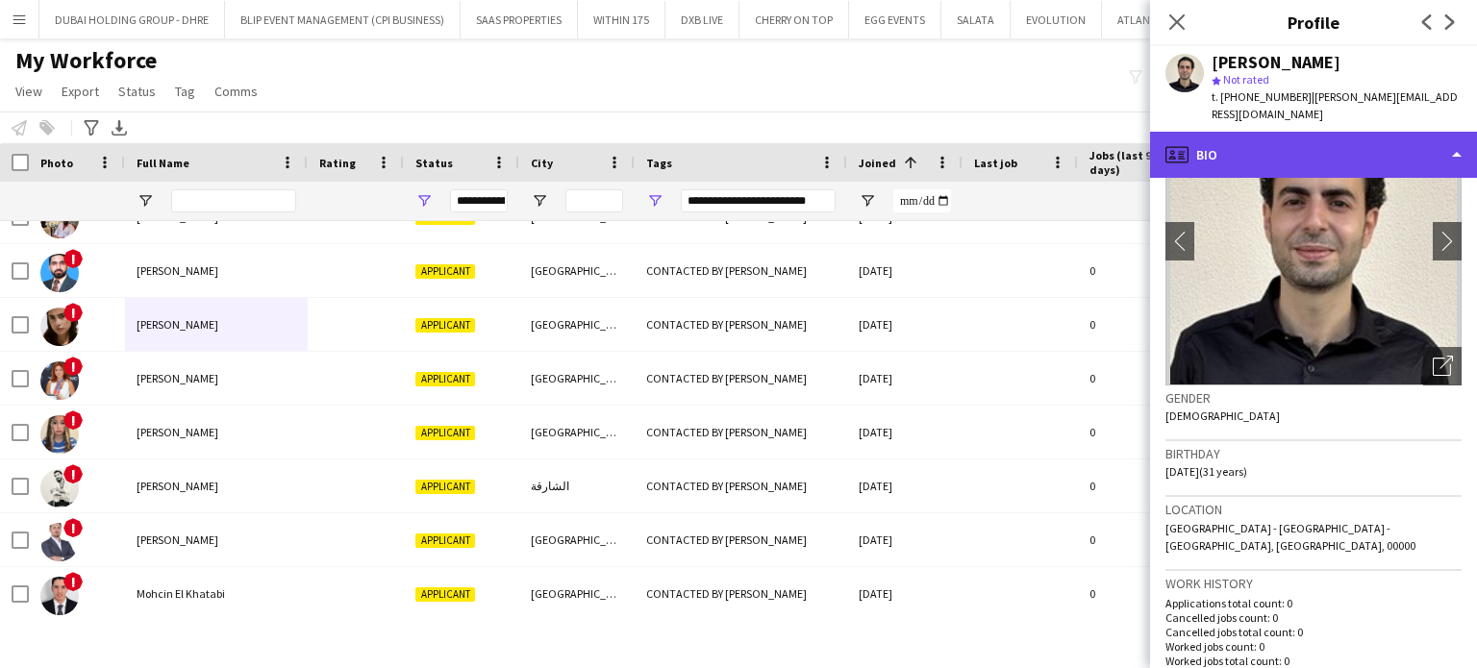
click at [1449, 132] on div "profile Bio" at bounding box center [1313, 155] width 327 height 46
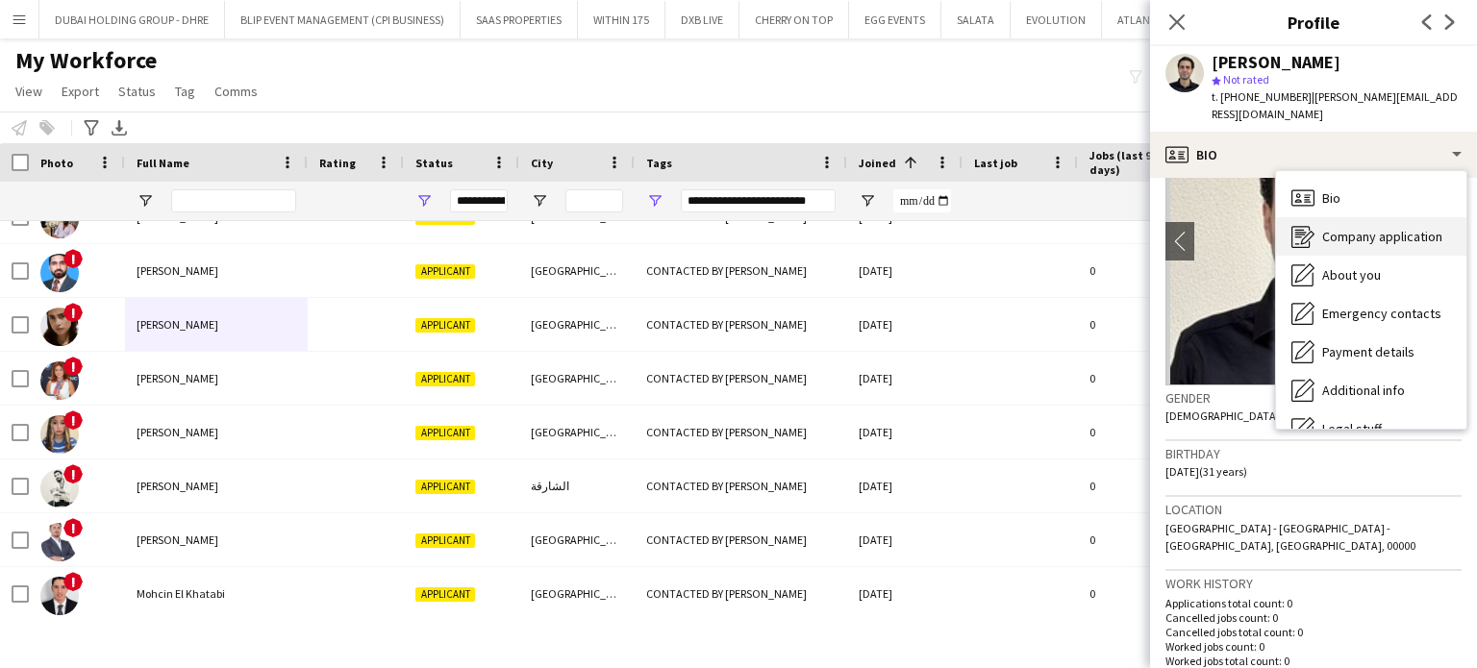
click at [1388, 228] on span "Company application" at bounding box center [1382, 236] width 120 height 17
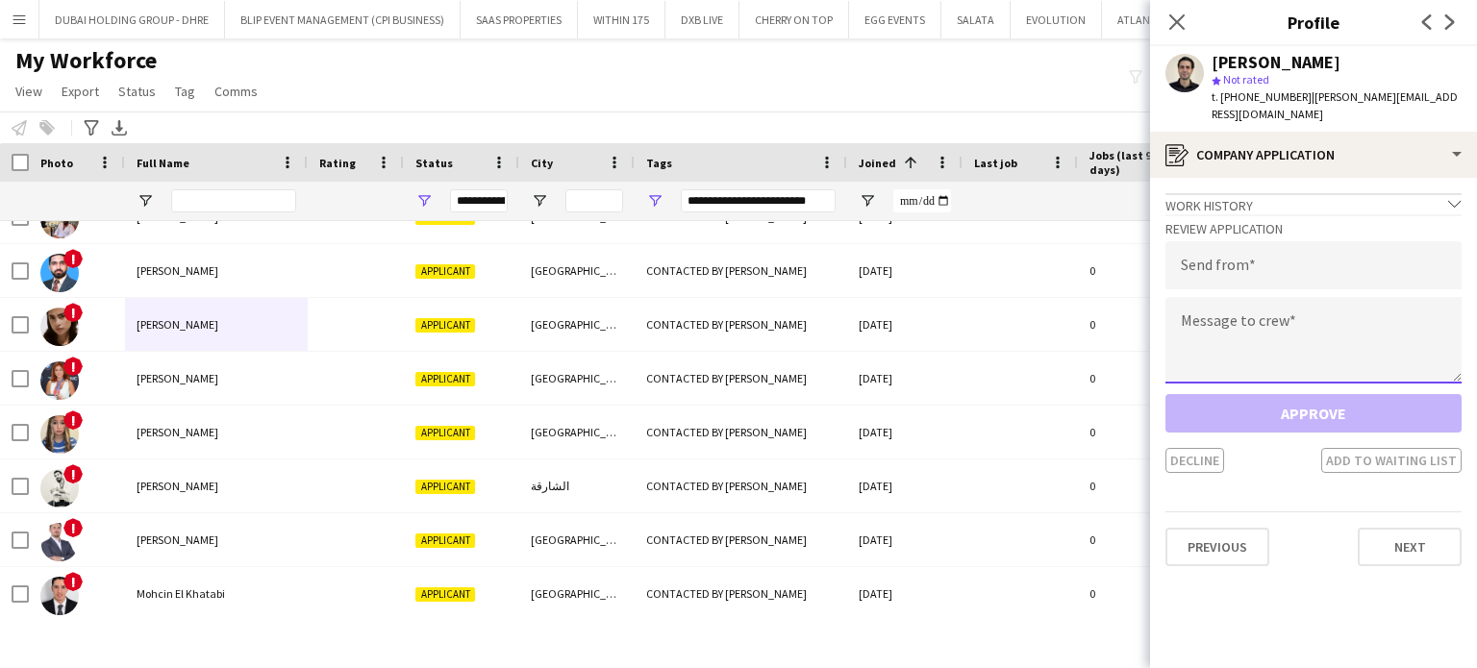
click at [1199, 328] on textarea at bounding box center [1313, 340] width 296 height 87
paste textarea "**********"
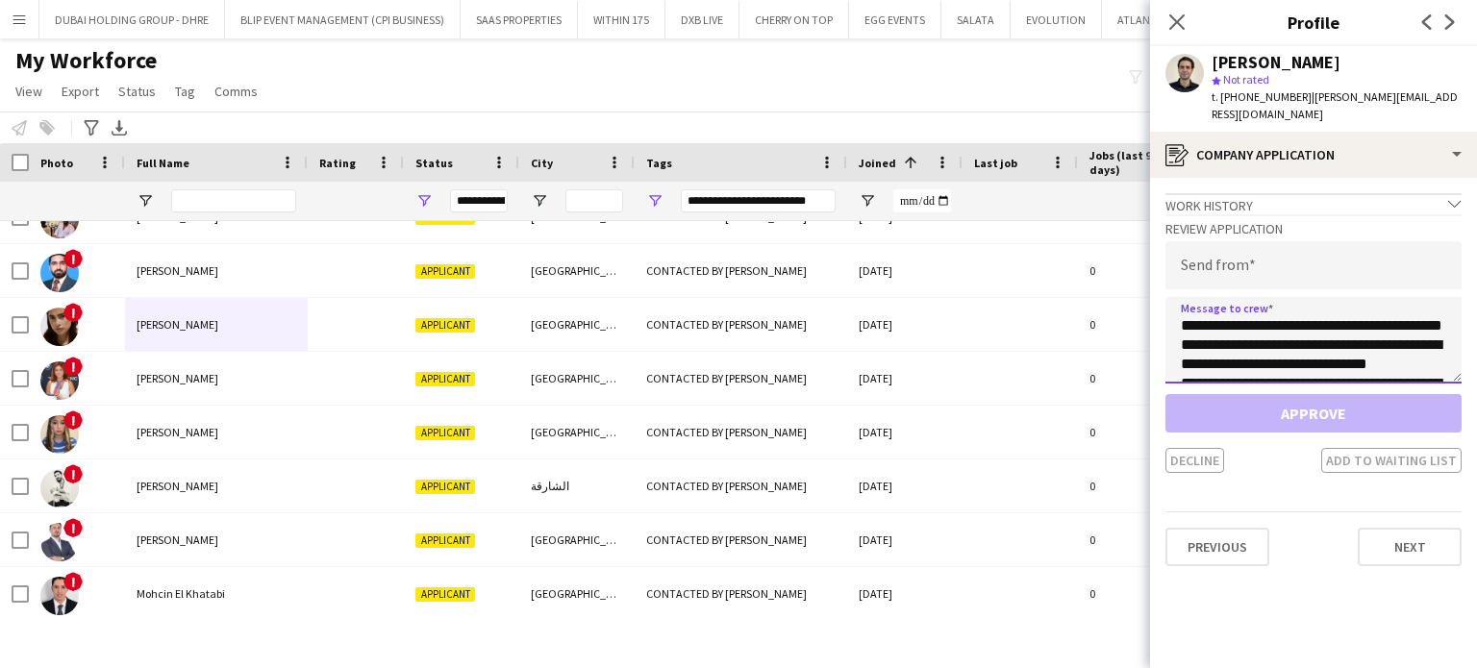
scroll to position [146, 0]
type textarea "**********"
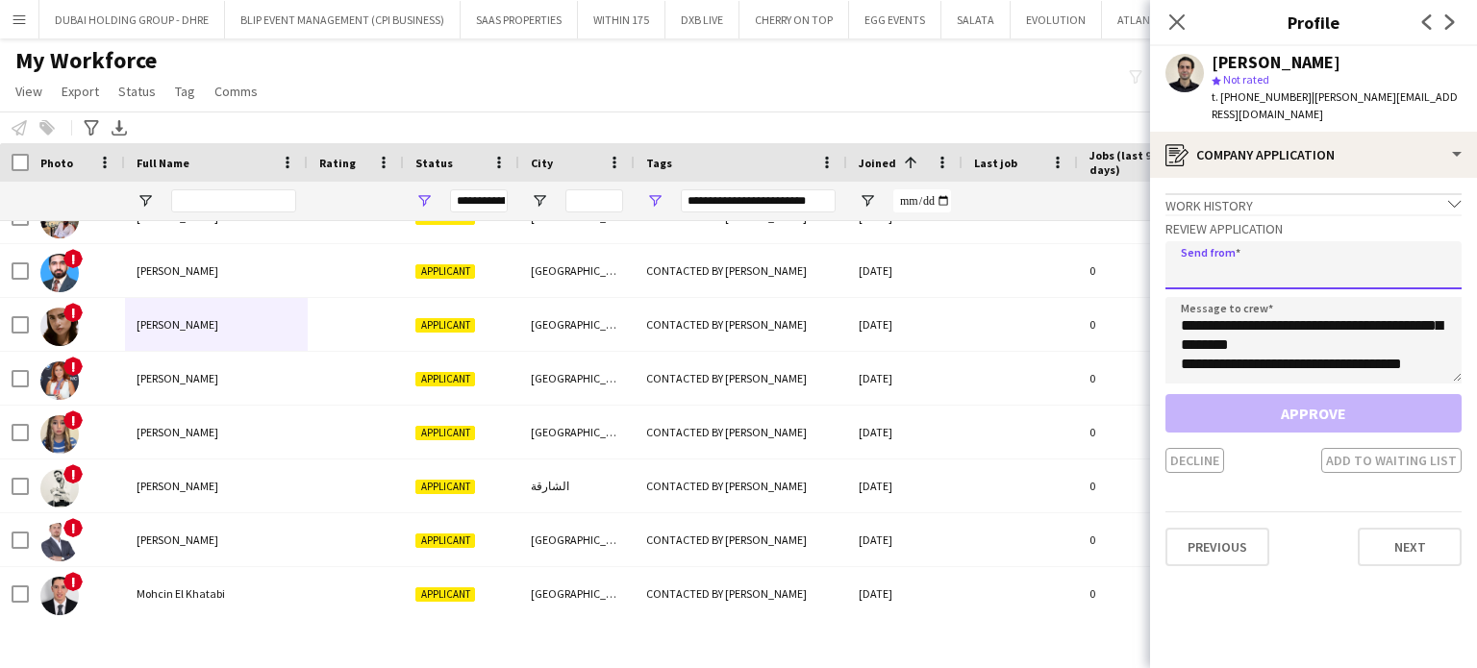
click at [1234, 255] on input "email" at bounding box center [1313, 265] width 296 height 48
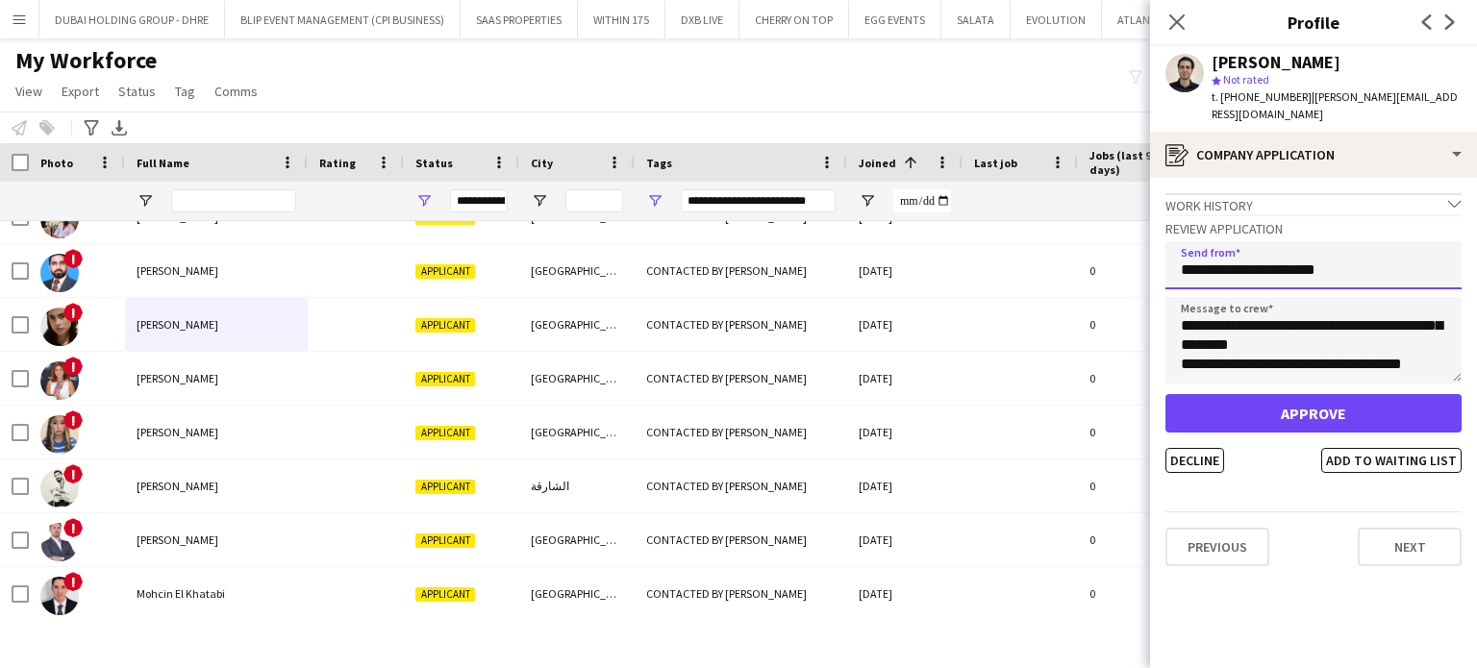
type input "**********"
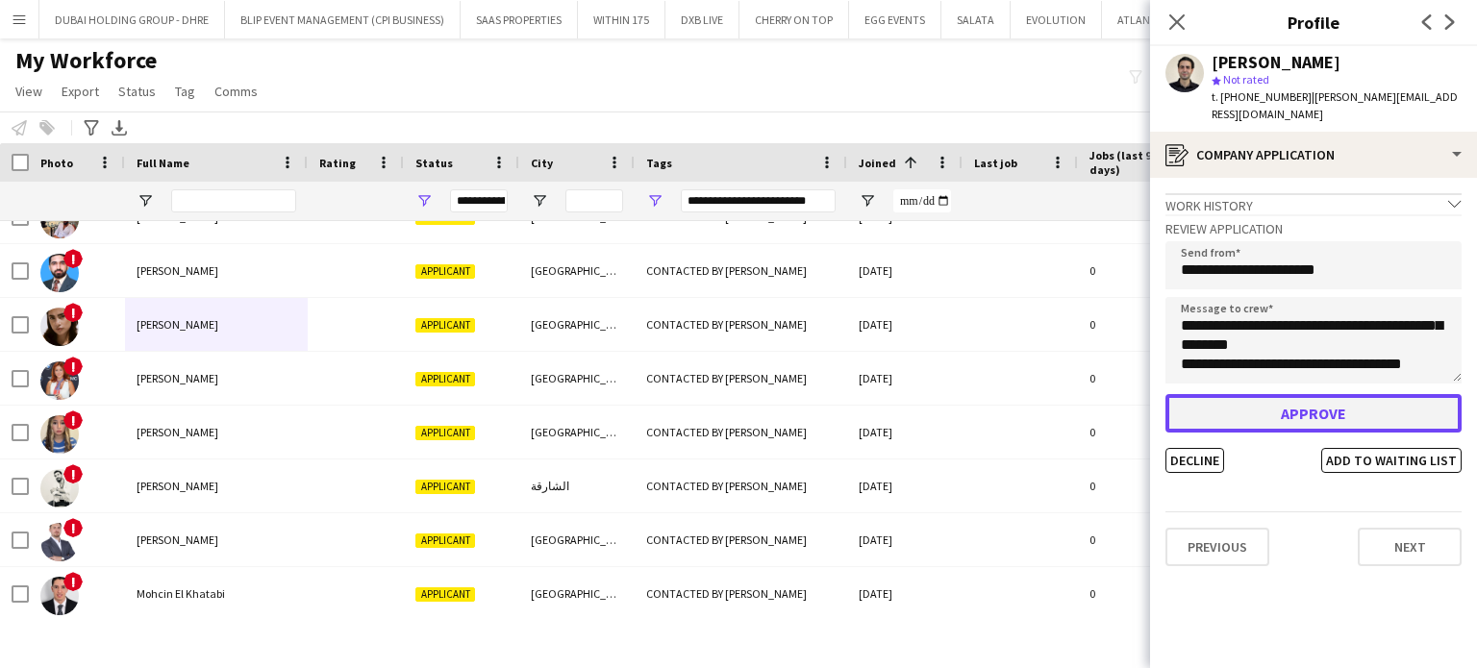
click at [1307, 394] on button "Approve" at bounding box center [1313, 413] width 296 height 38
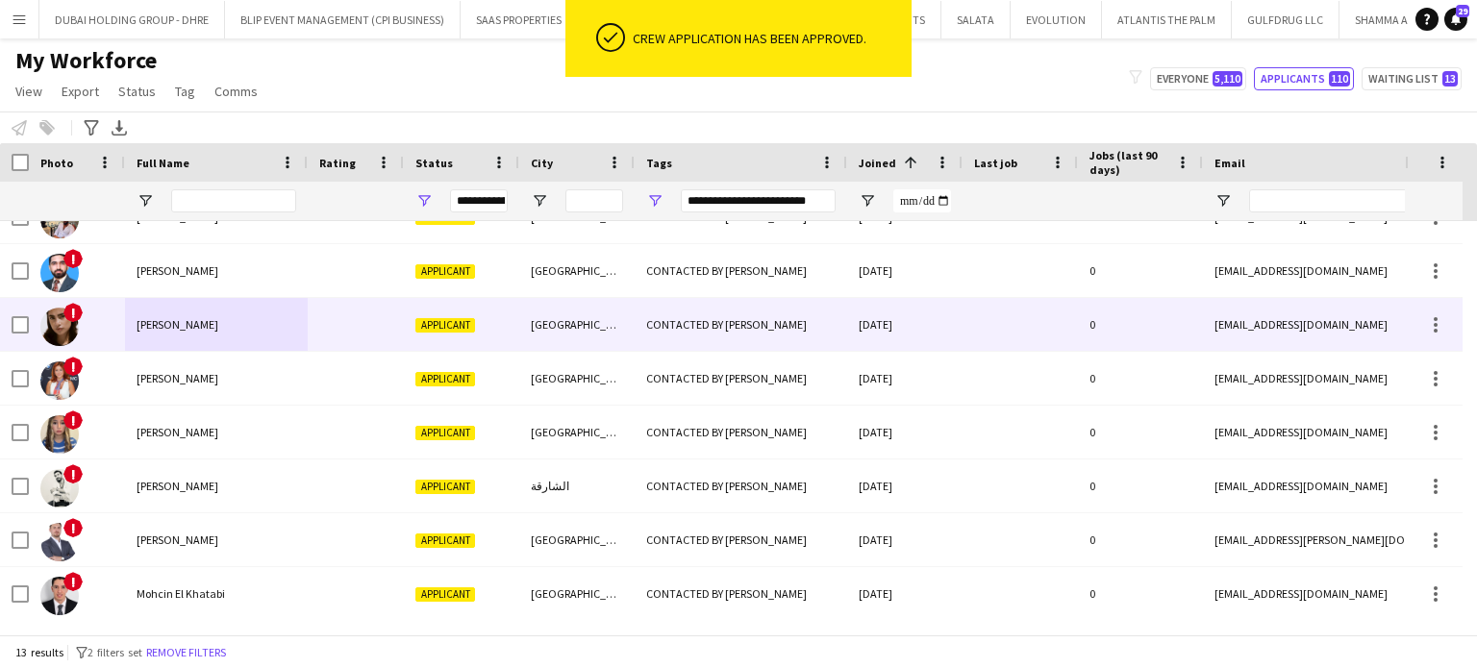
click at [160, 318] on span "manuela bernal" at bounding box center [178, 324] width 82 height 14
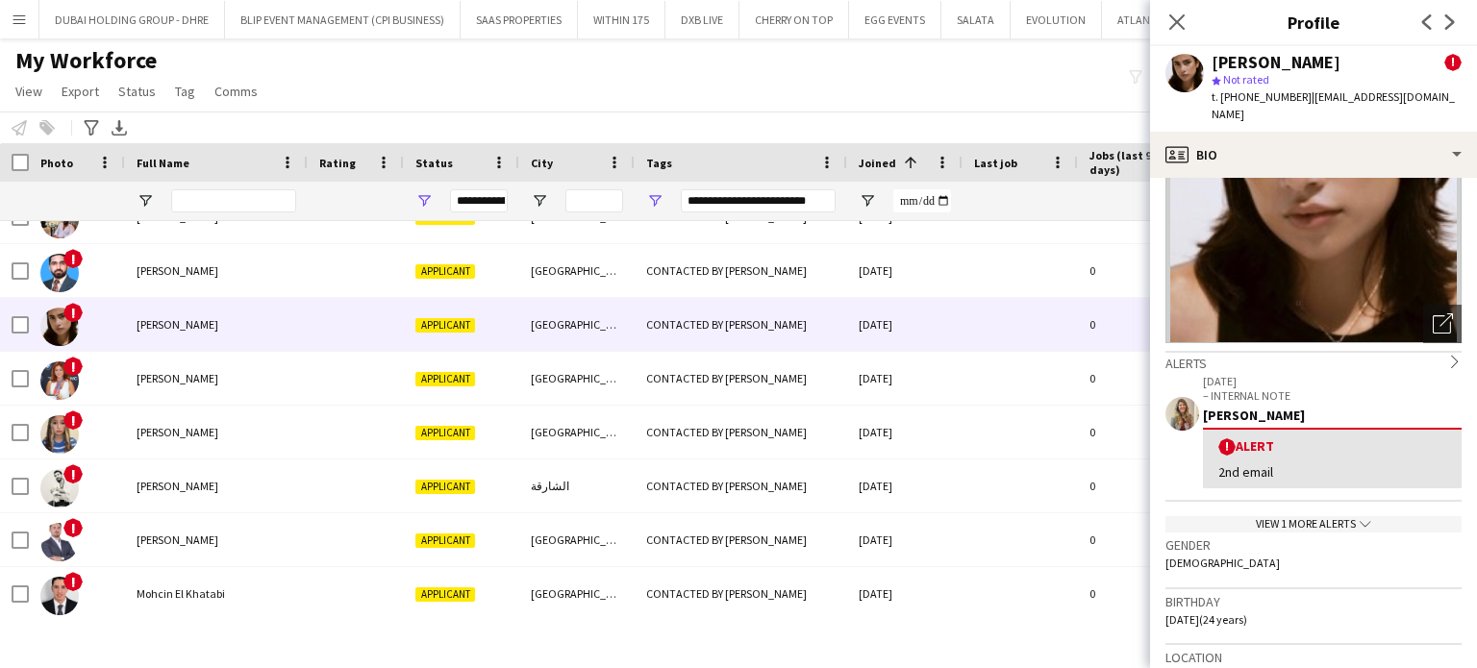
scroll to position [288, 0]
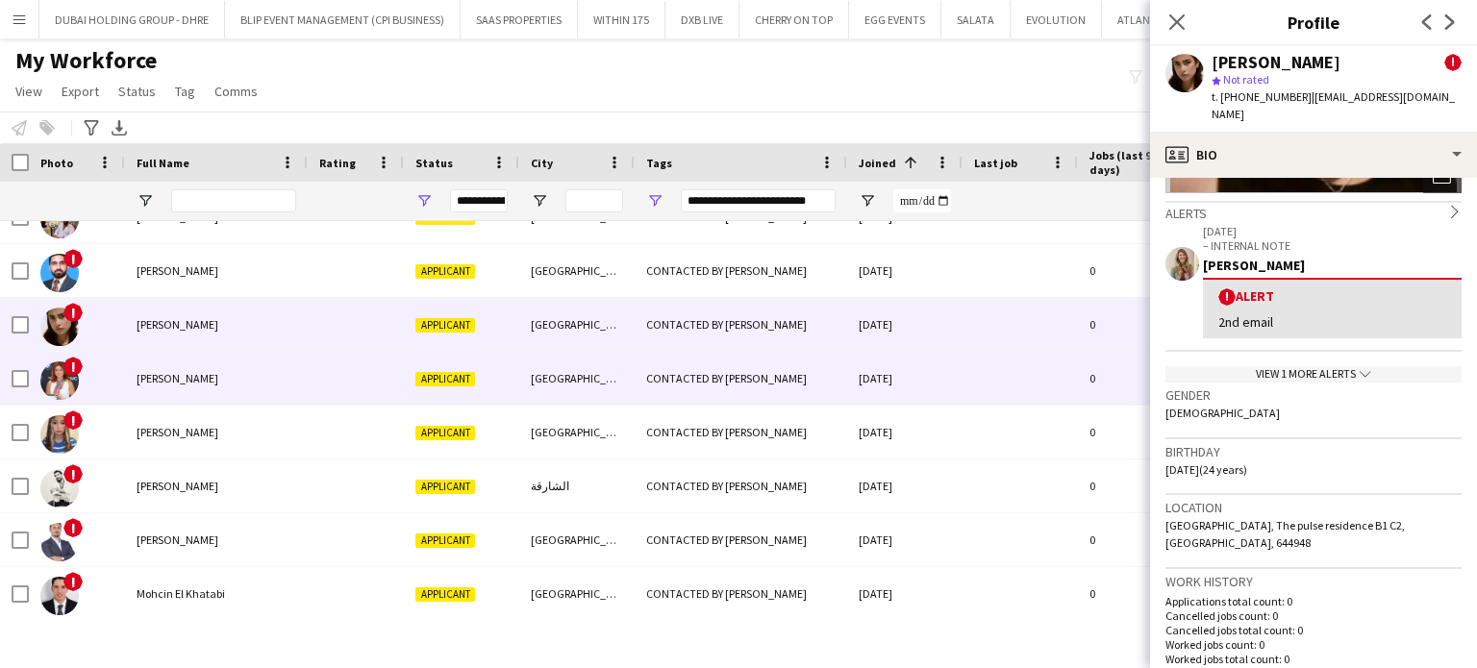
click at [143, 380] on span "Zineb Berrada" at bounding box center [178, 378] width 82 height 14
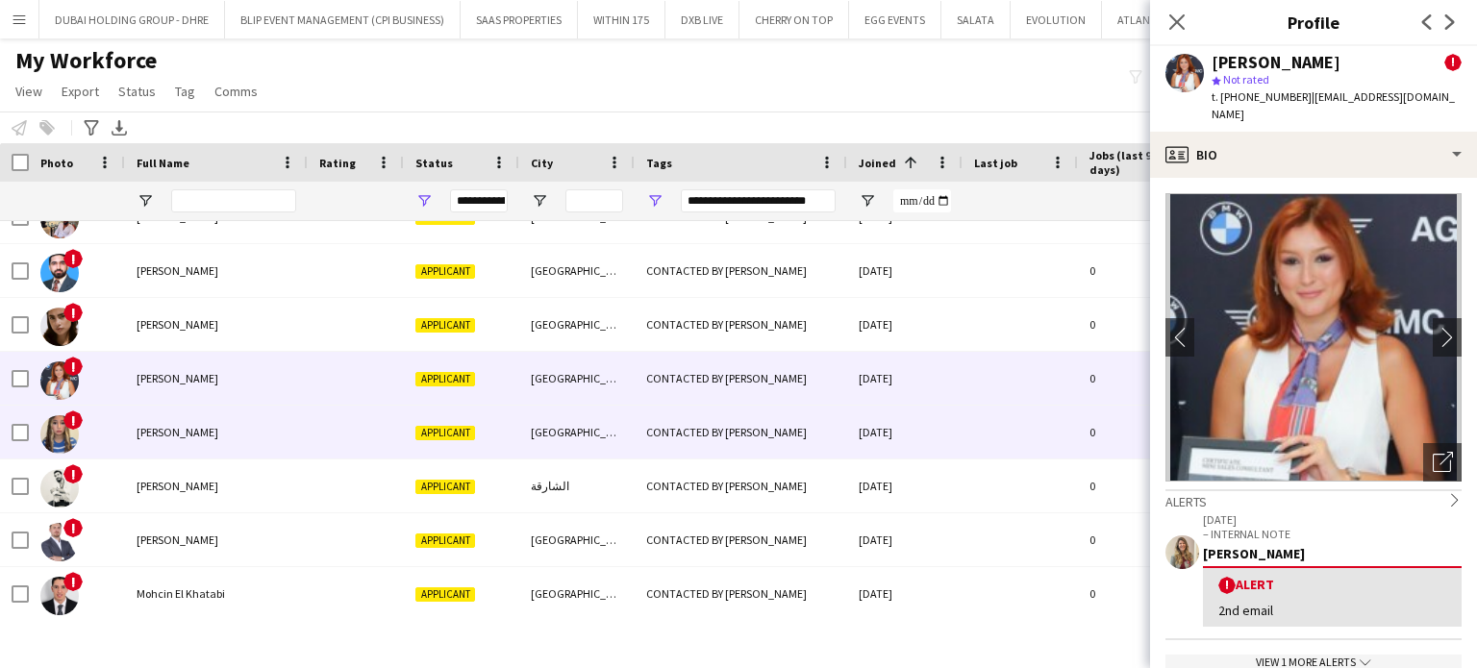
click at [179, 438] on span "julie moukaied" at bounding box center [178, 432] width 82 height 14
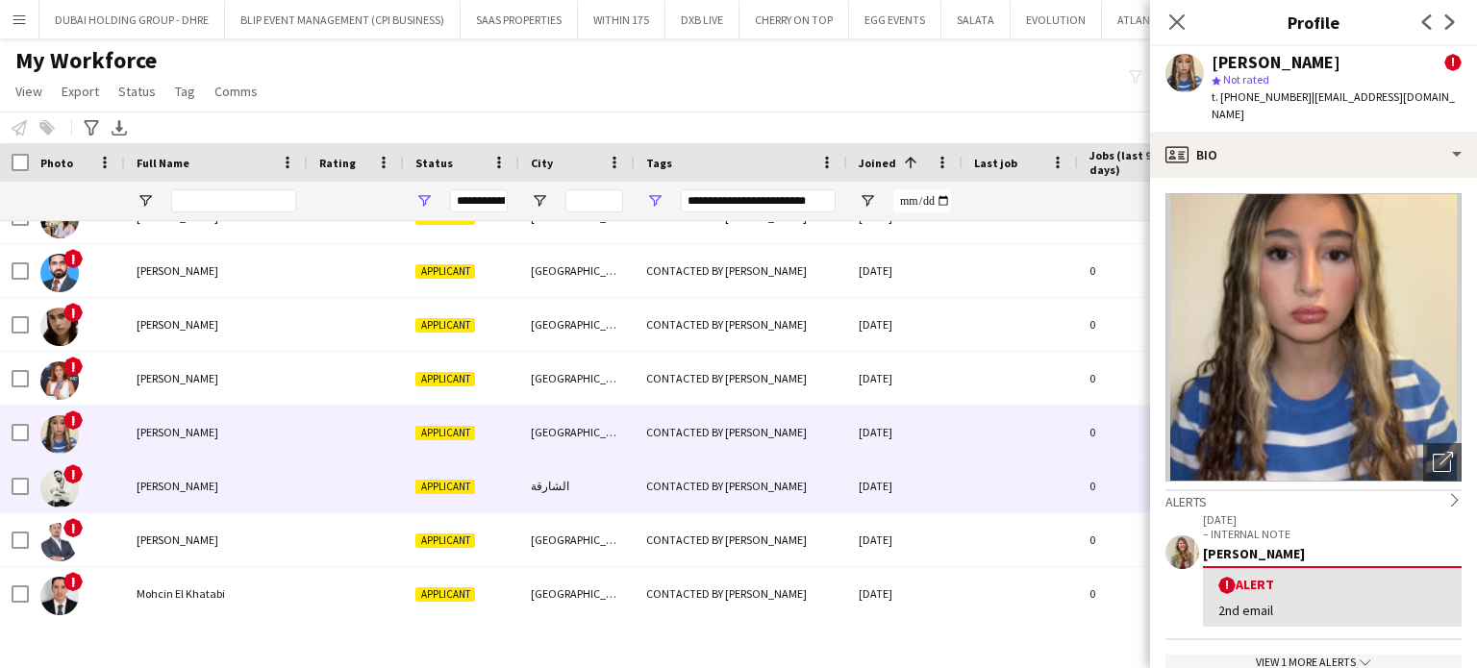
click at [180, 497] on div "Hussin Ibrahem" at bounding box center [216, 486] width 183 height 53
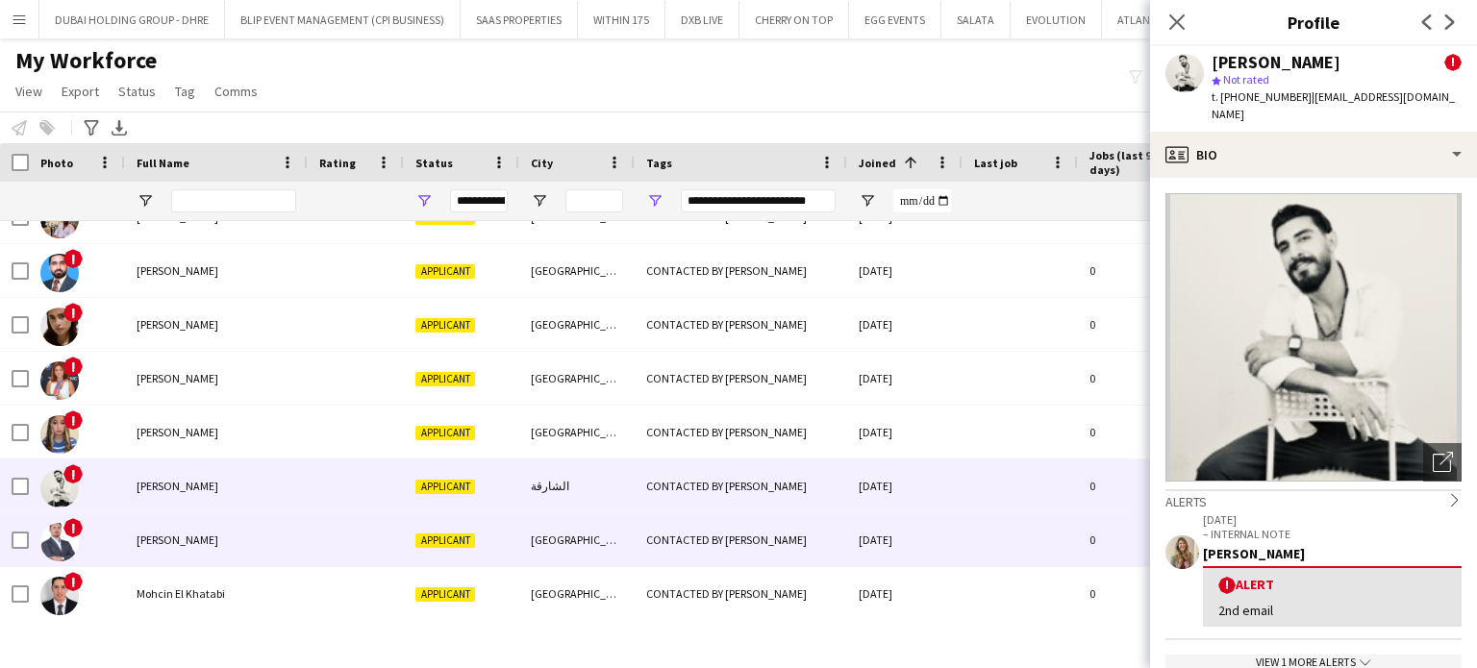
click at [140, 533] on span "Ivan Ilic" at bounding box center [178, 540] width 82 height 14
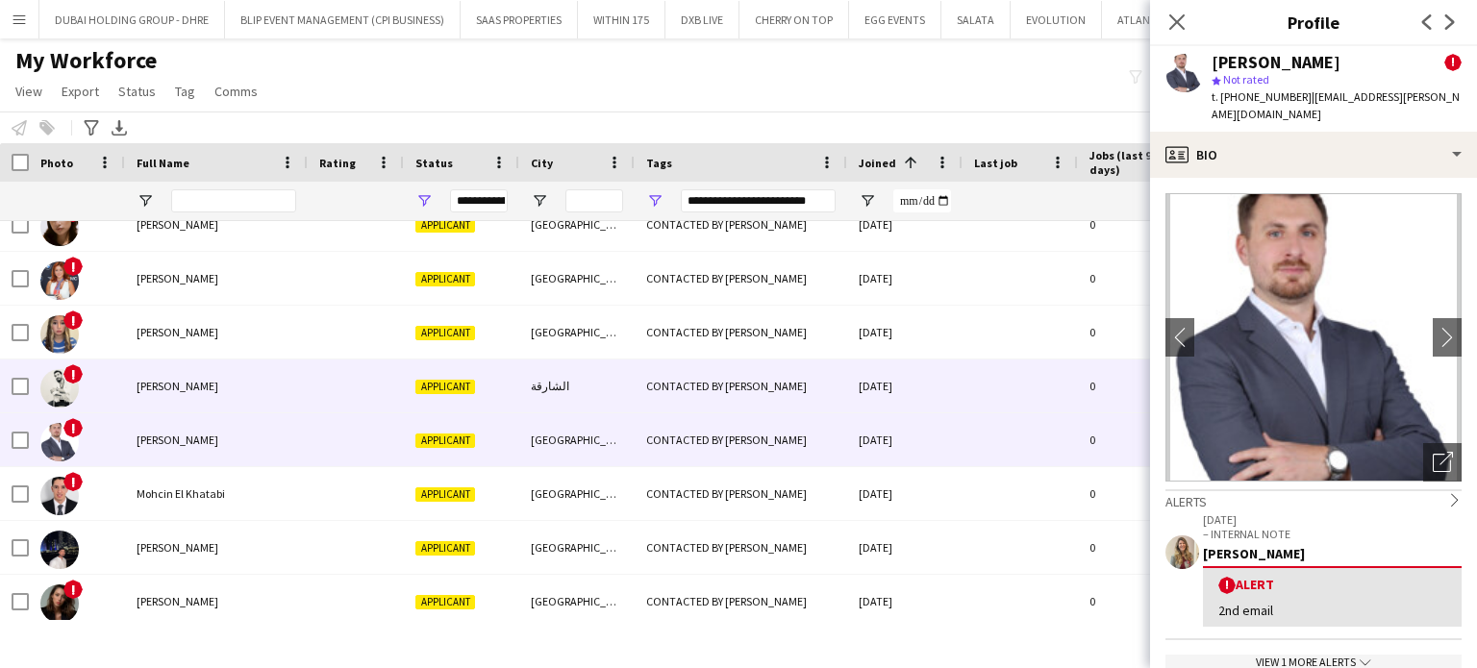
scroll to position [300, 0]
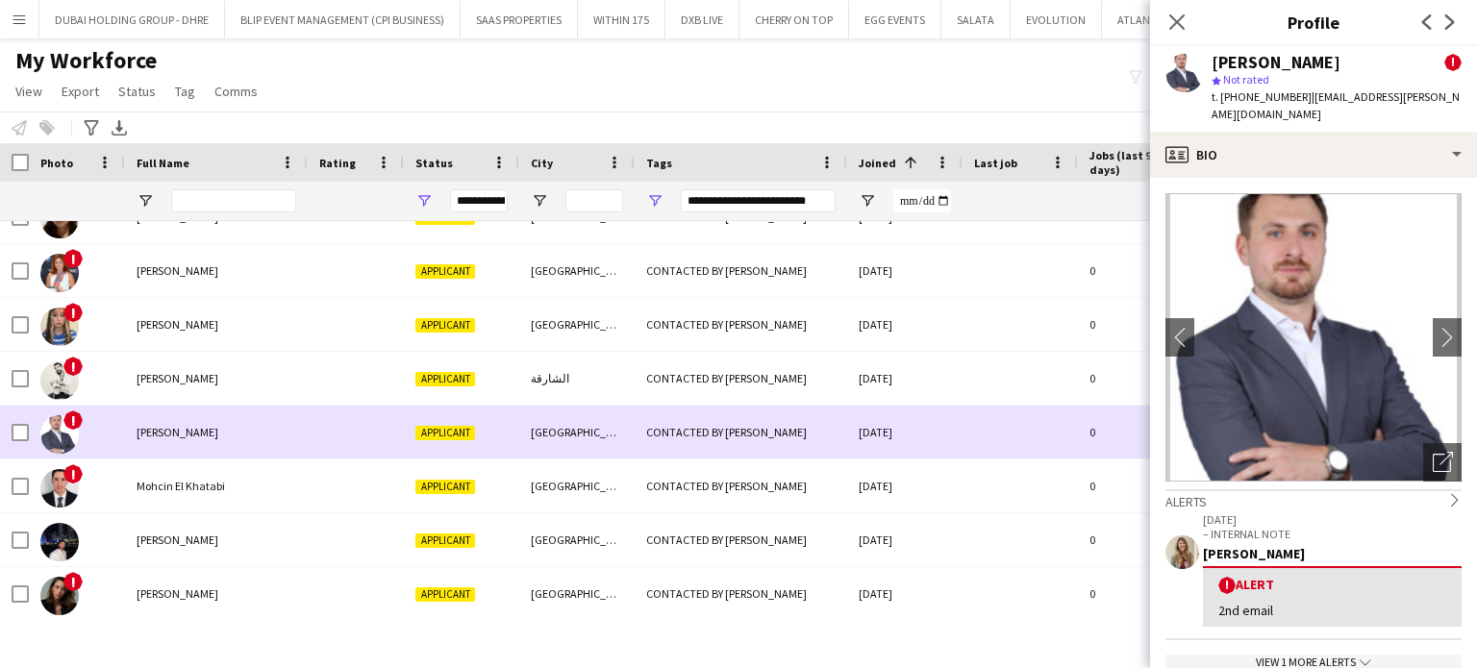
click at [168, 460] on div "Mohcin El Khatabi" at bounding box center [216, 486] width 183 height 53
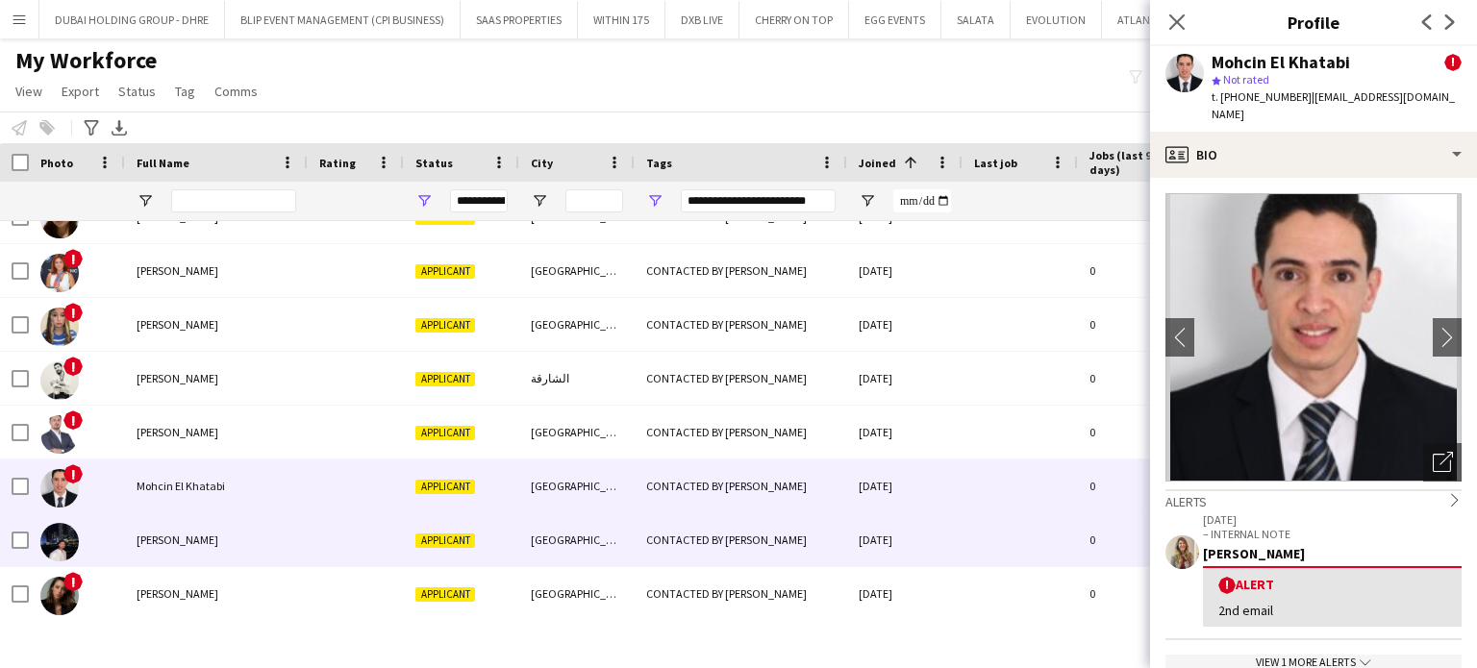
click at [152, 539] on span "Nabi Zain" at bounding box center [178, 540] width 82 height 14
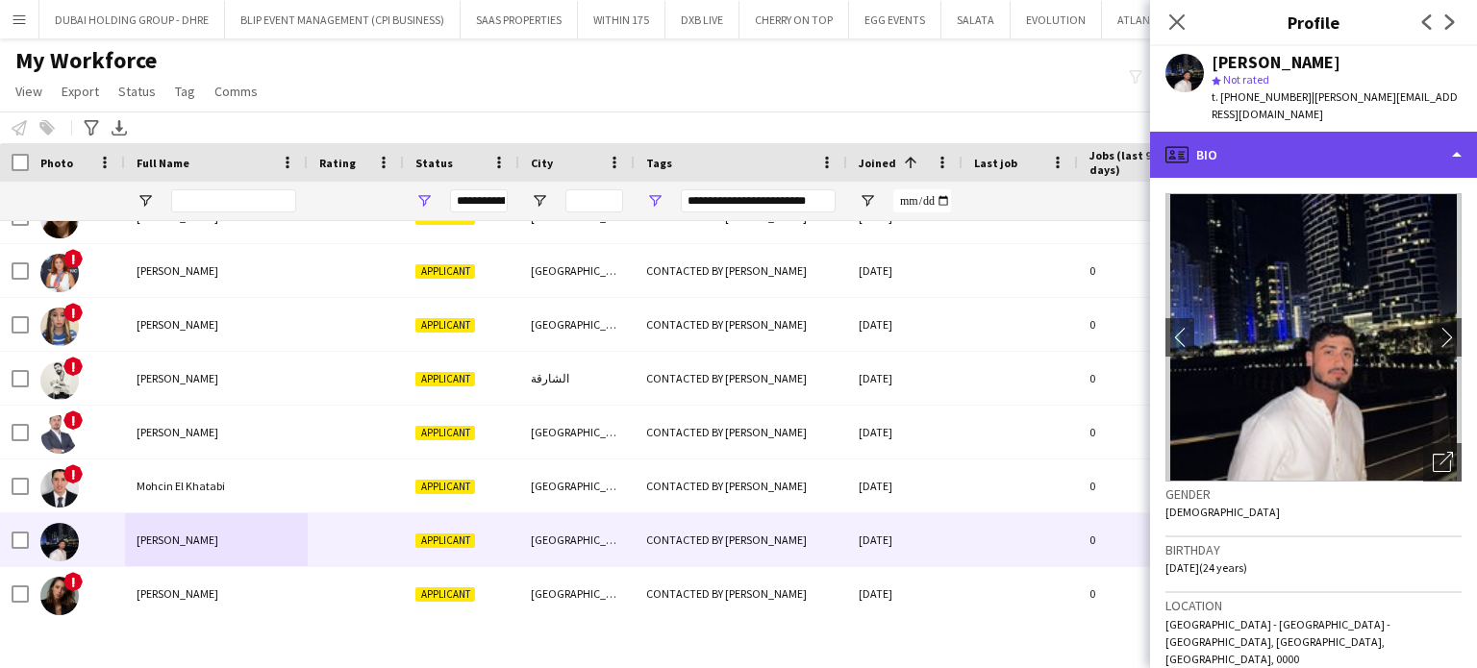
click at [1391, 132] on div "profile Bio" at bounding box center [1313, 155] width 327 height 46
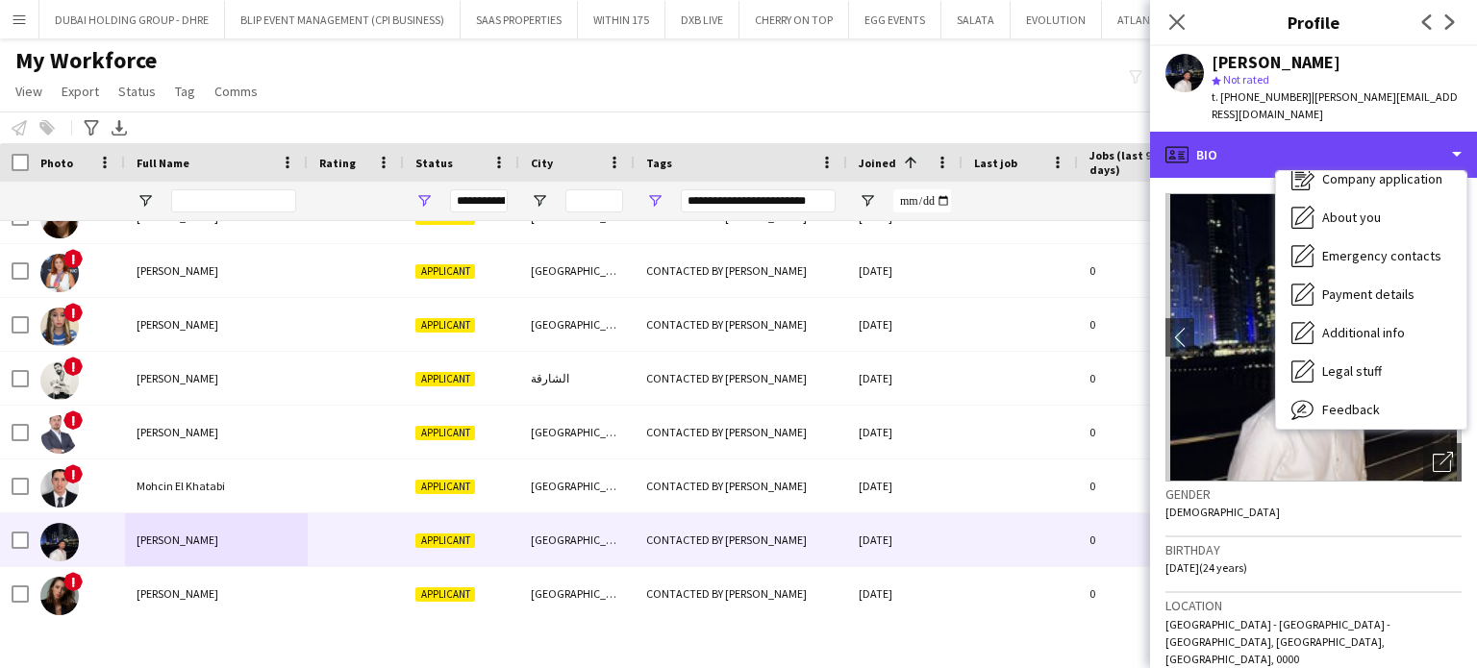
scroll to position [104, 0]
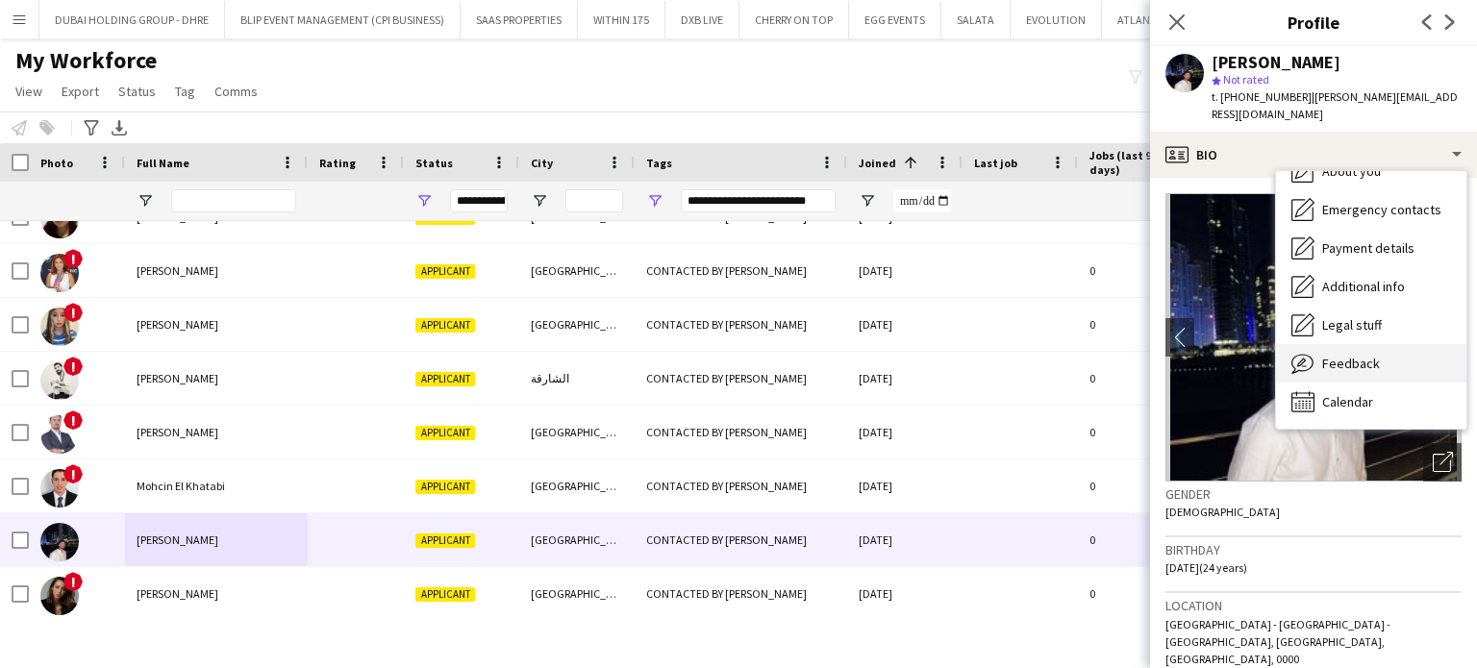
click at [1372, 355] on span "Feedback" at bounding box center [1351, 363] width 58 height 17
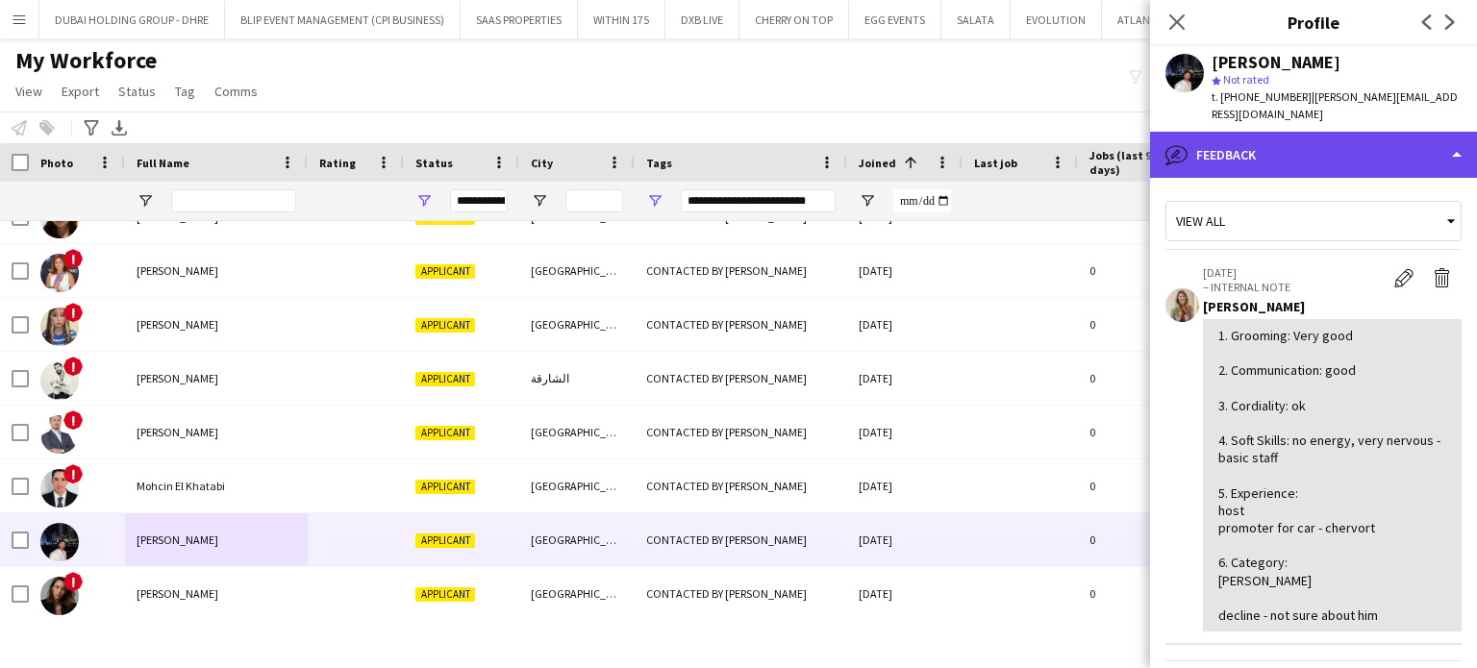
click at [1280, 138] on div "bubble-pencil Feedback" at bounding box center [1313, 155] width 327 height 46
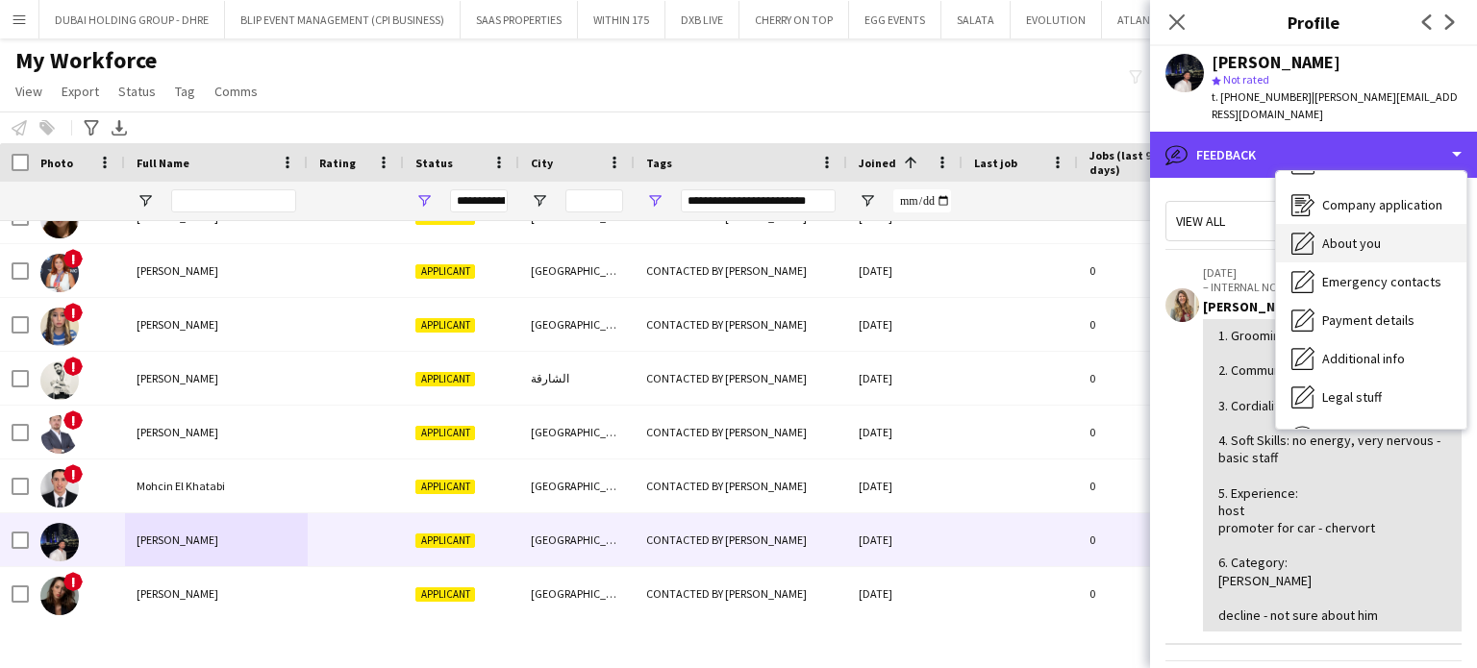
scroll to position [8, 0]
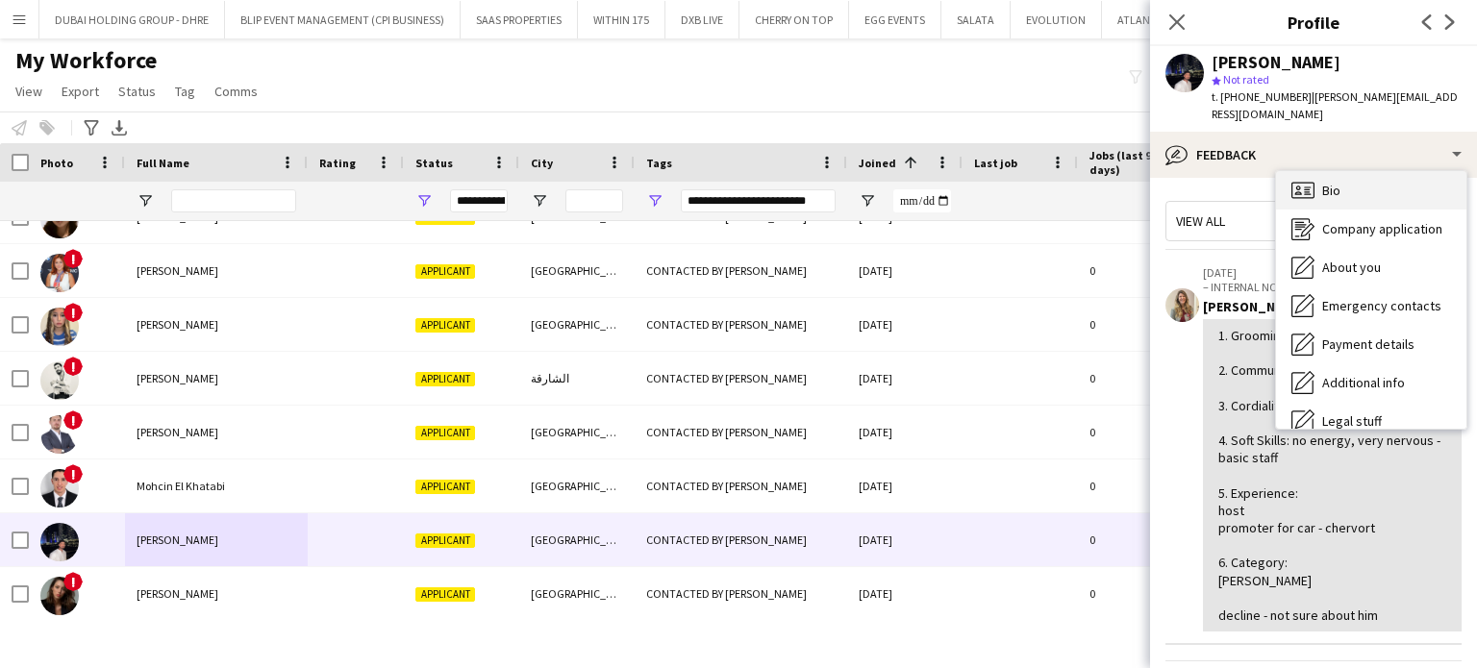
click at [1313, 184] on icon "Bio" at bounding box center [1302, 190] width 23 height 23
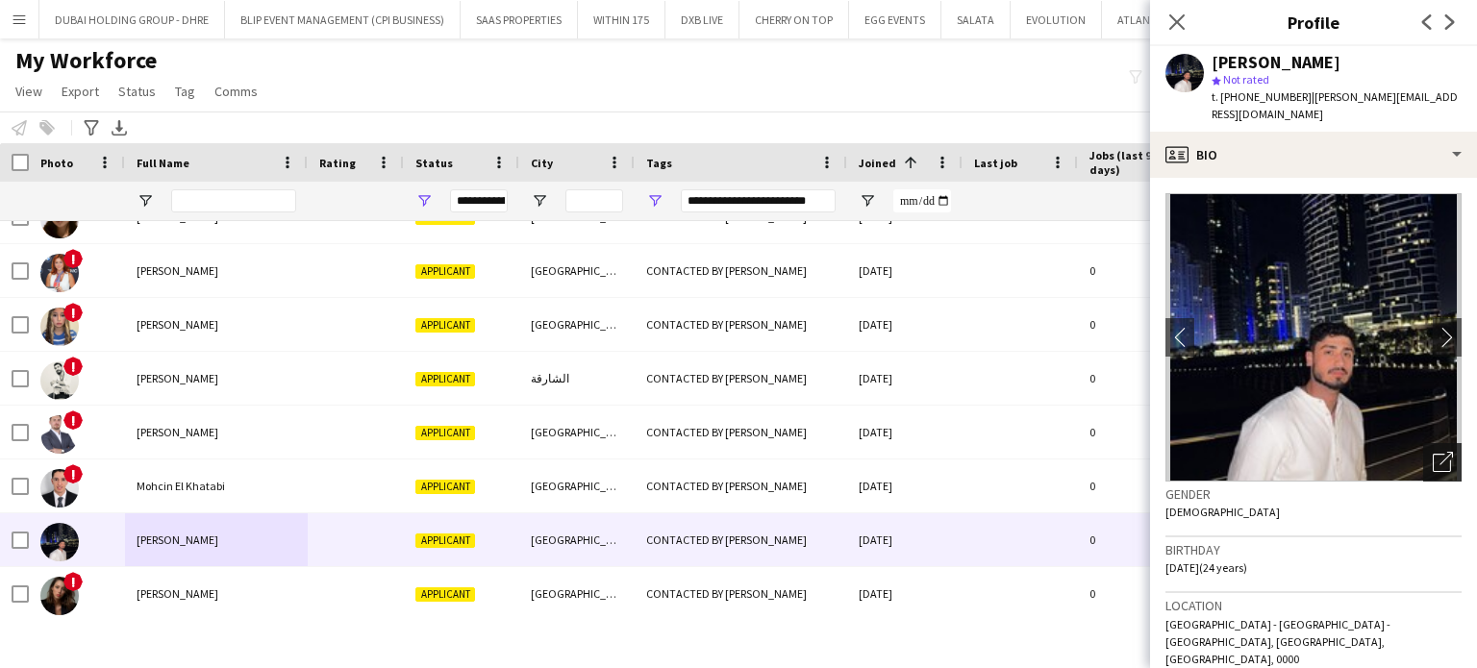
click at [1433, 452] on icon "Open photos pop-in" at bounding box center [1443, 462] width 20 height 20
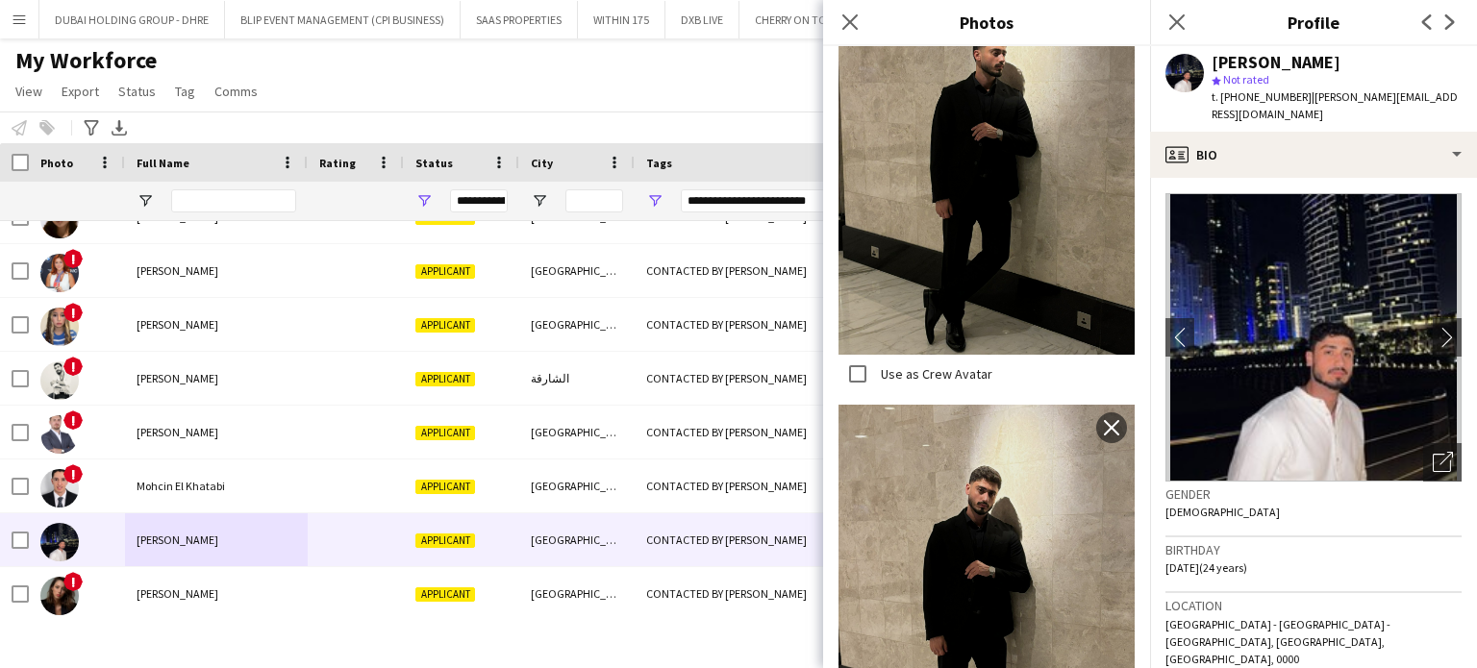
scroll to position [631, 0]
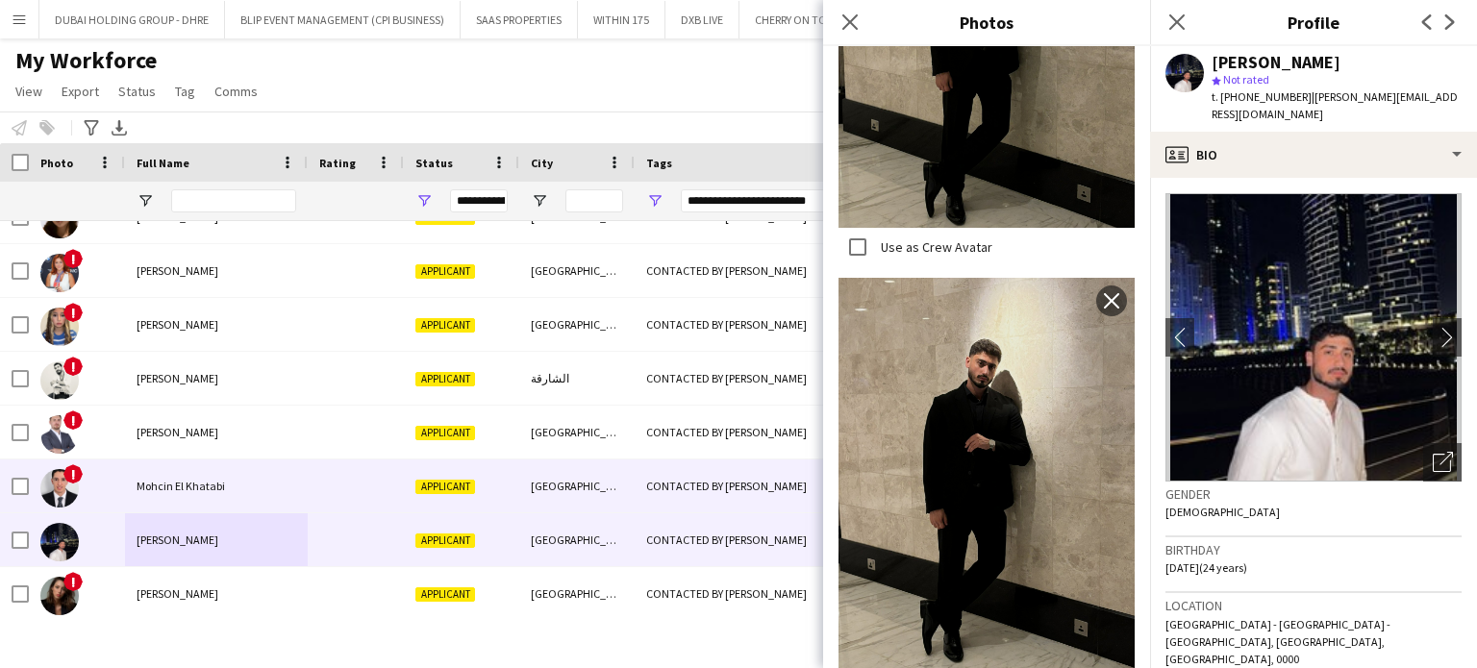
click at [144, 488] on span "Mohcin El Khatabi" at bounding box center [181, 486] width 88 height 14
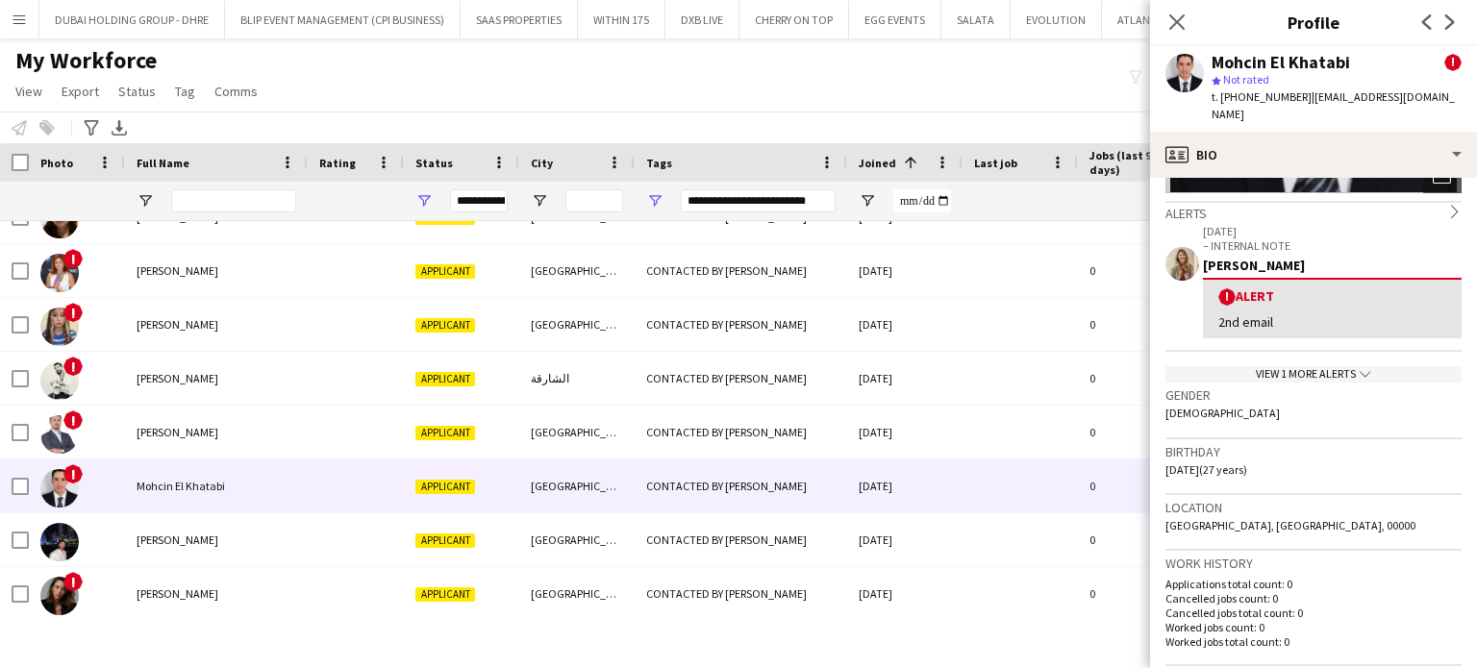
scroll to position [0, 0]
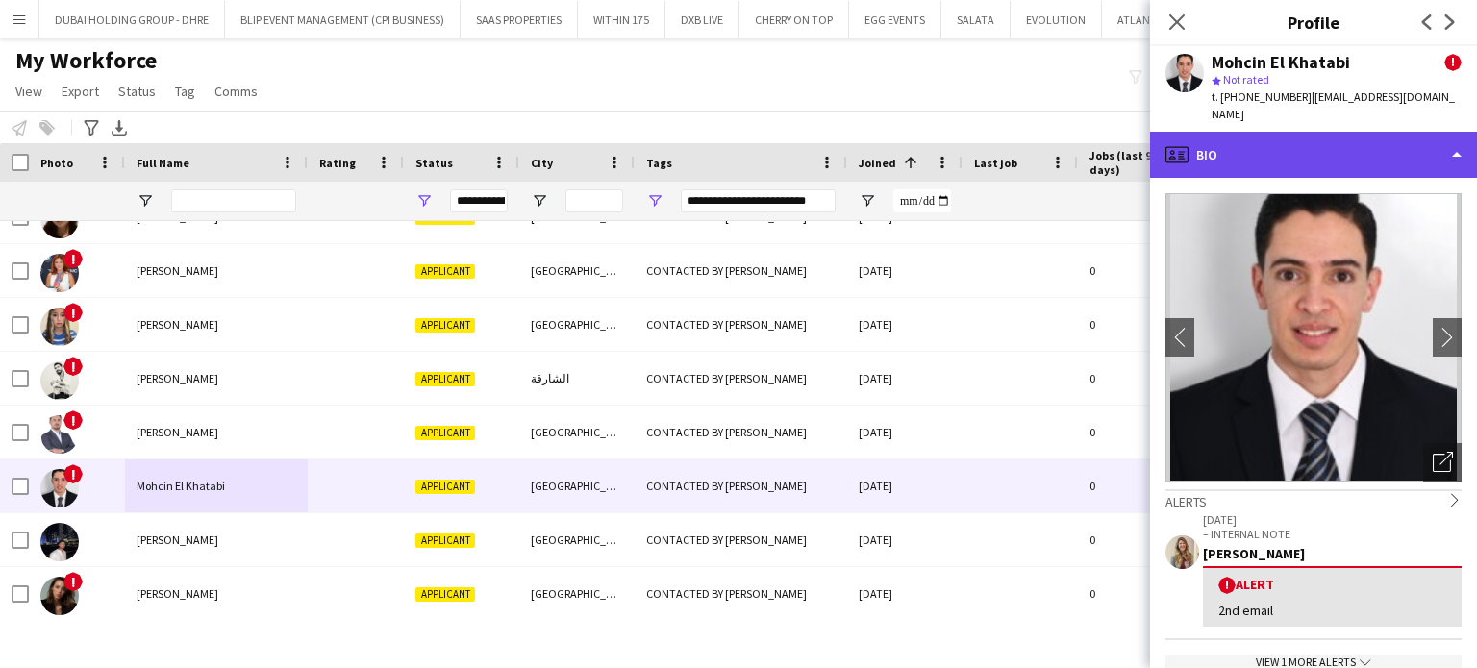
click at [1429, 148] on div "profile Bio" at bounding box center [1313, 155] width 327 height 46
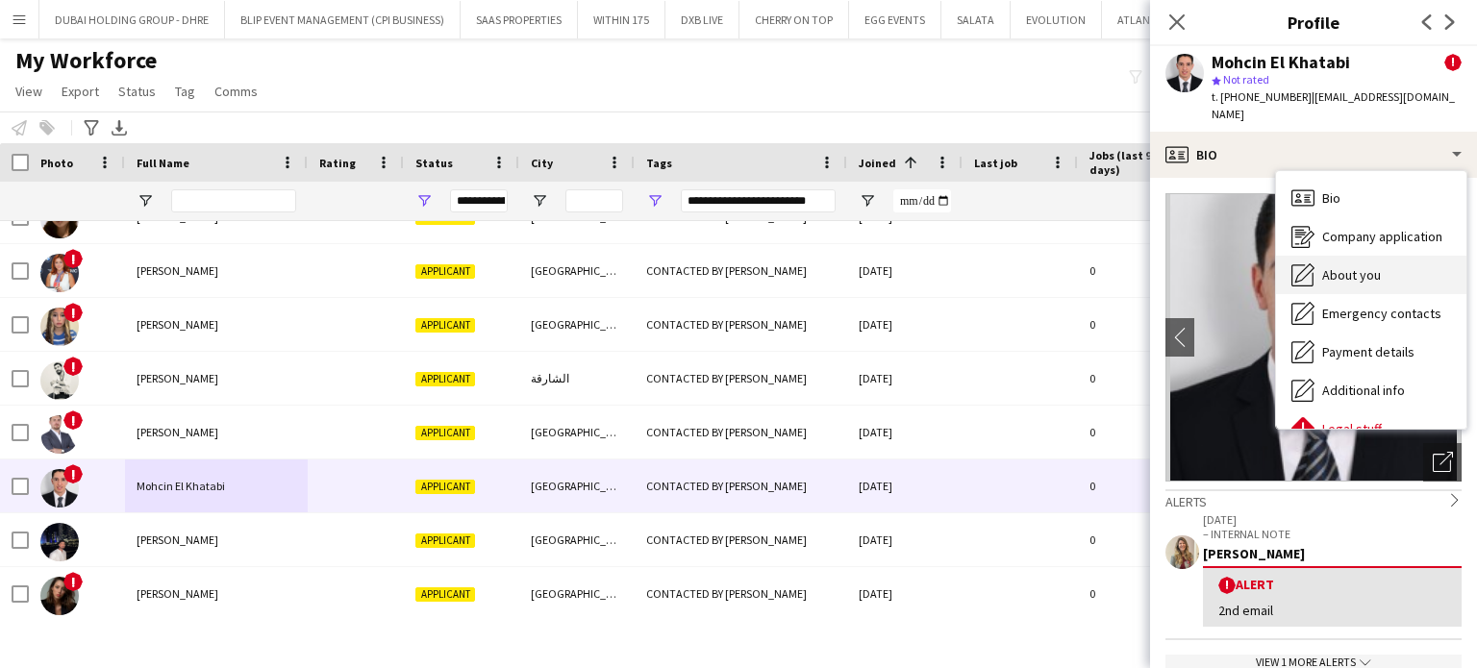
click at [1339, 266] on span "About you" at bounding box center [1351, 274] width 59 height 17
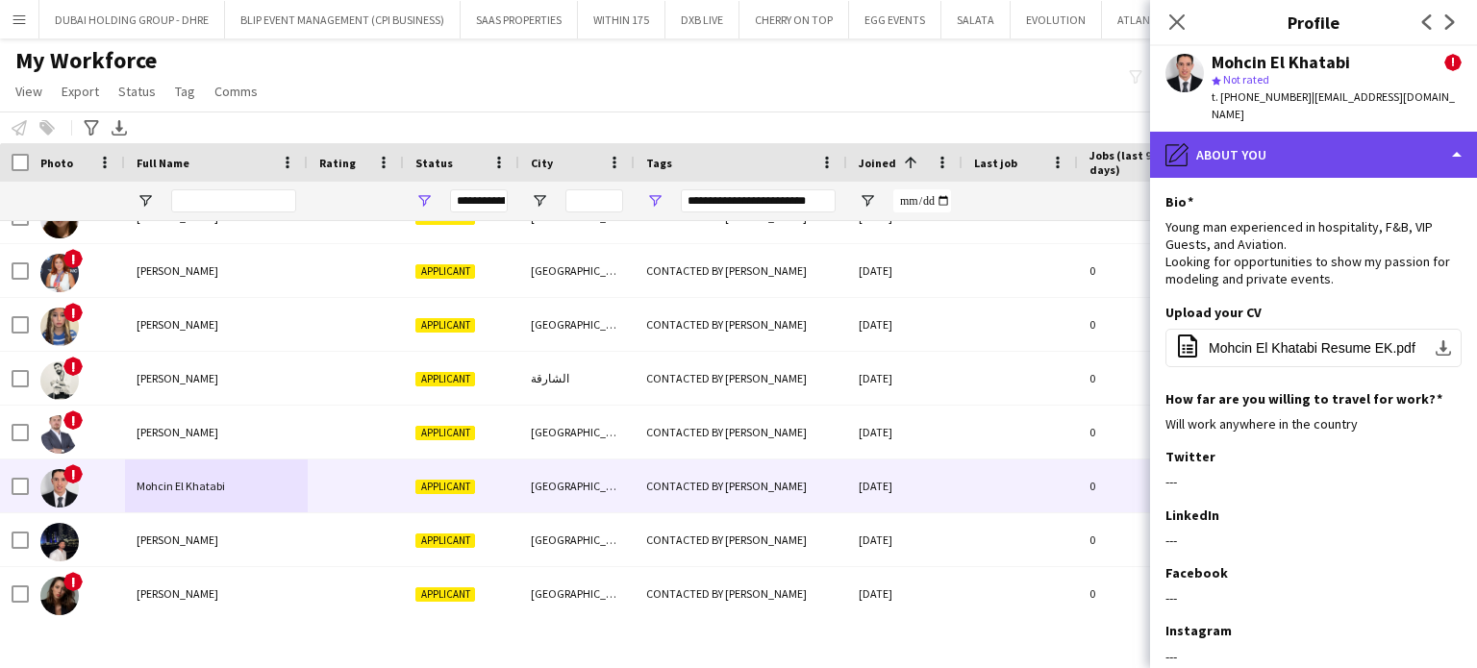
click at [1370, 134] on div "pencil4 About you" at bounding box center [1313, 155] width 327 height 46
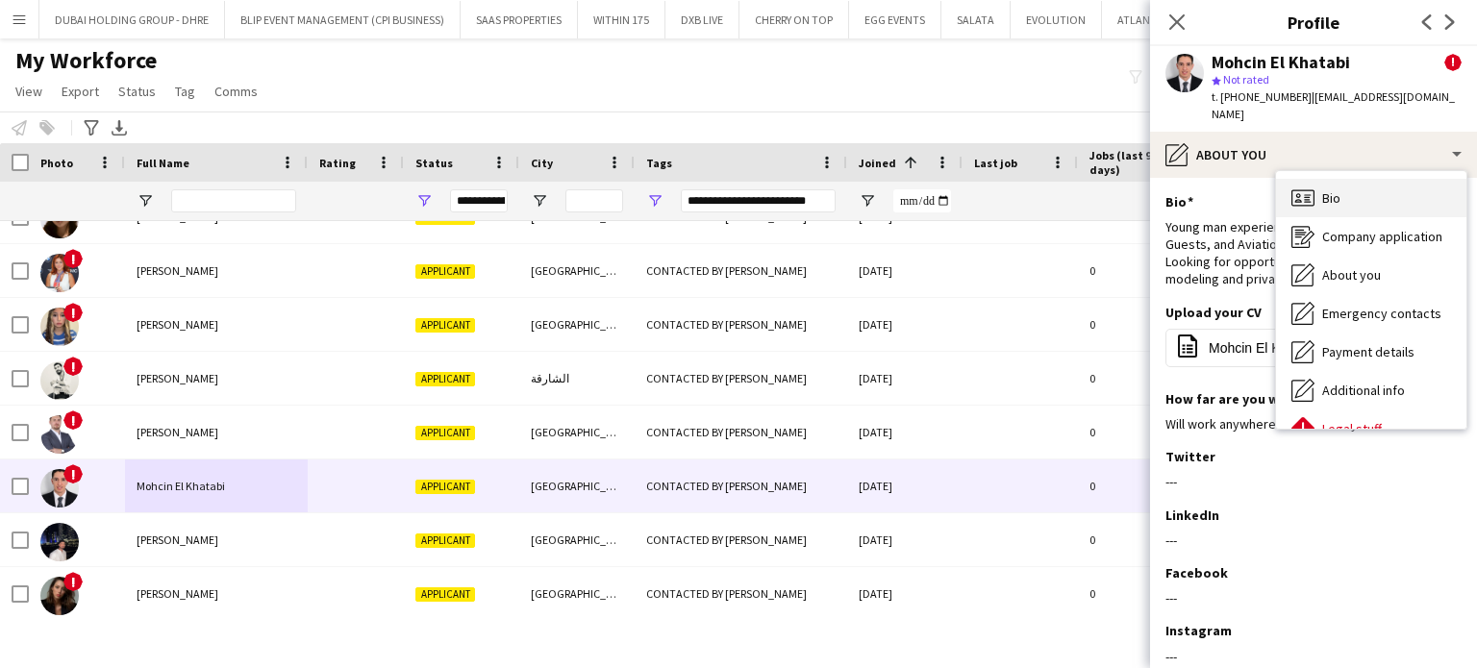
click at [1313, 187] on icon "Bio" at bounding box center [1302, 198] width 23 height 23
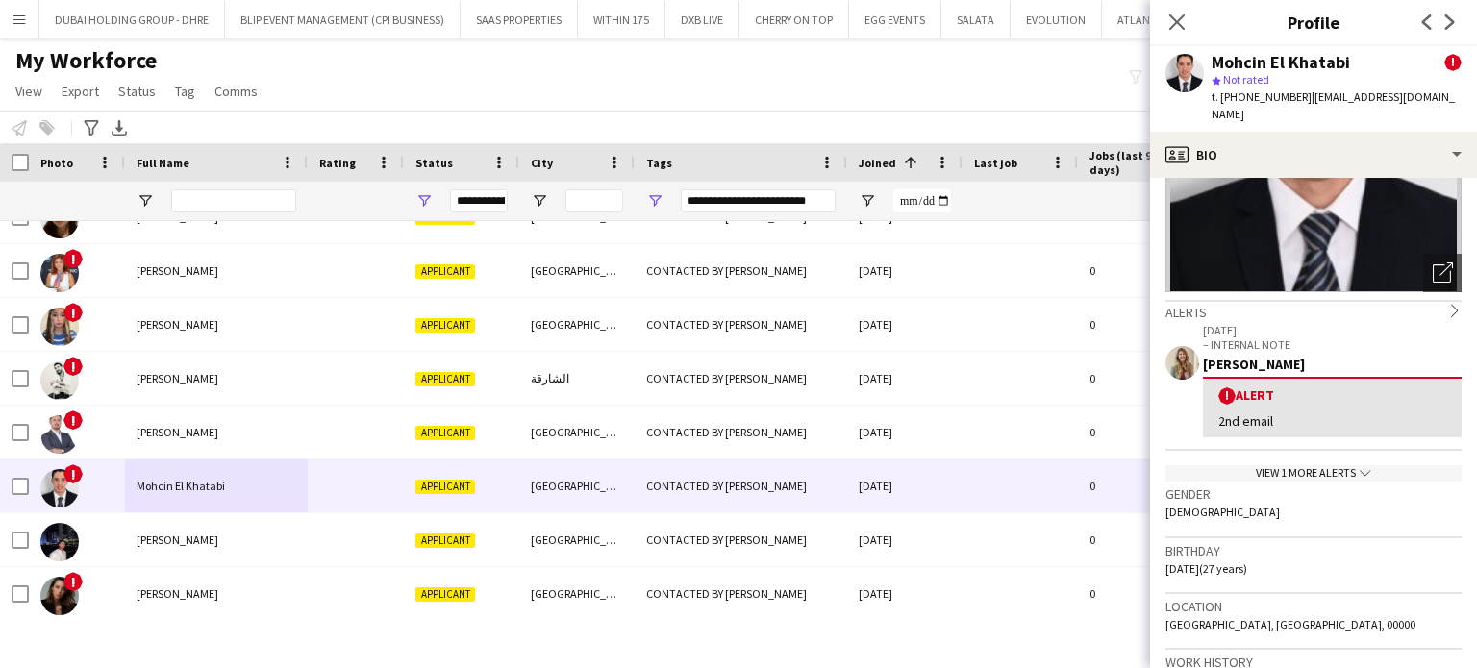
scroll to position [192, 0]
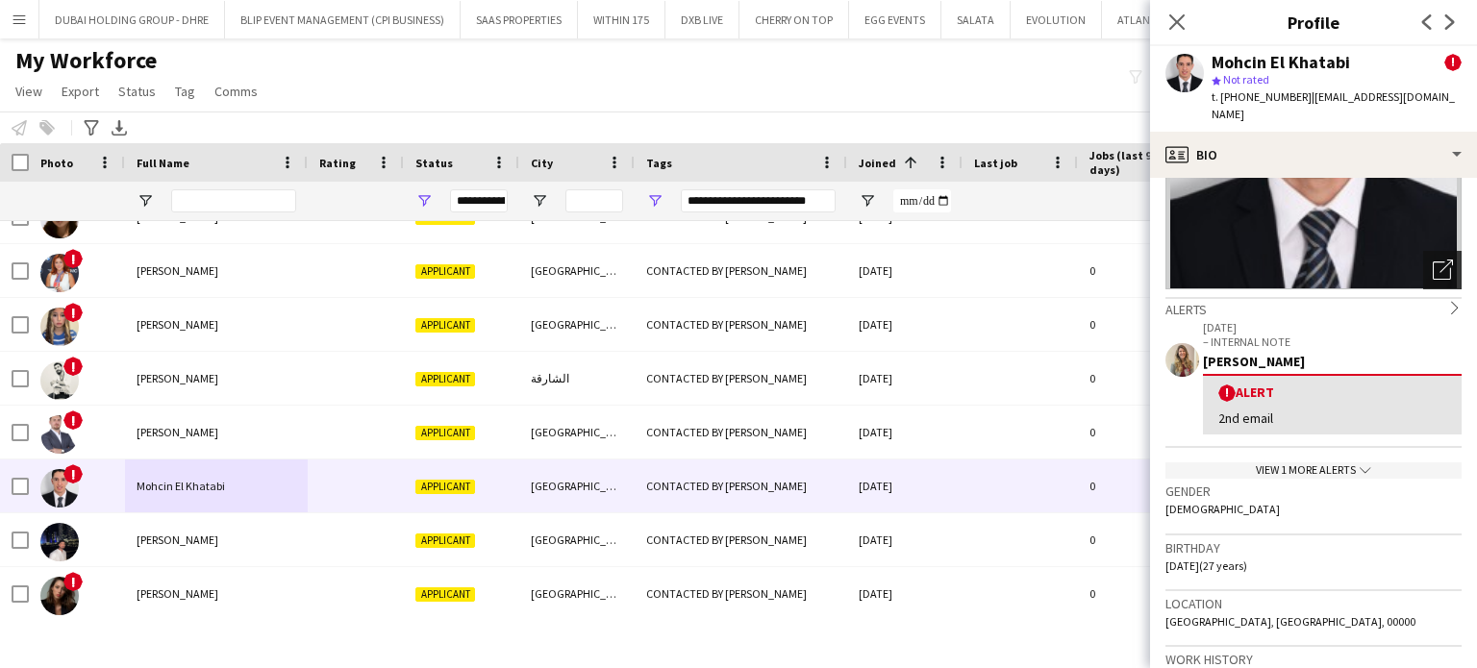
click at [1433, 260] on icon "Open photos pop-in" at bounding box center [1443, 270] width 20 height 20
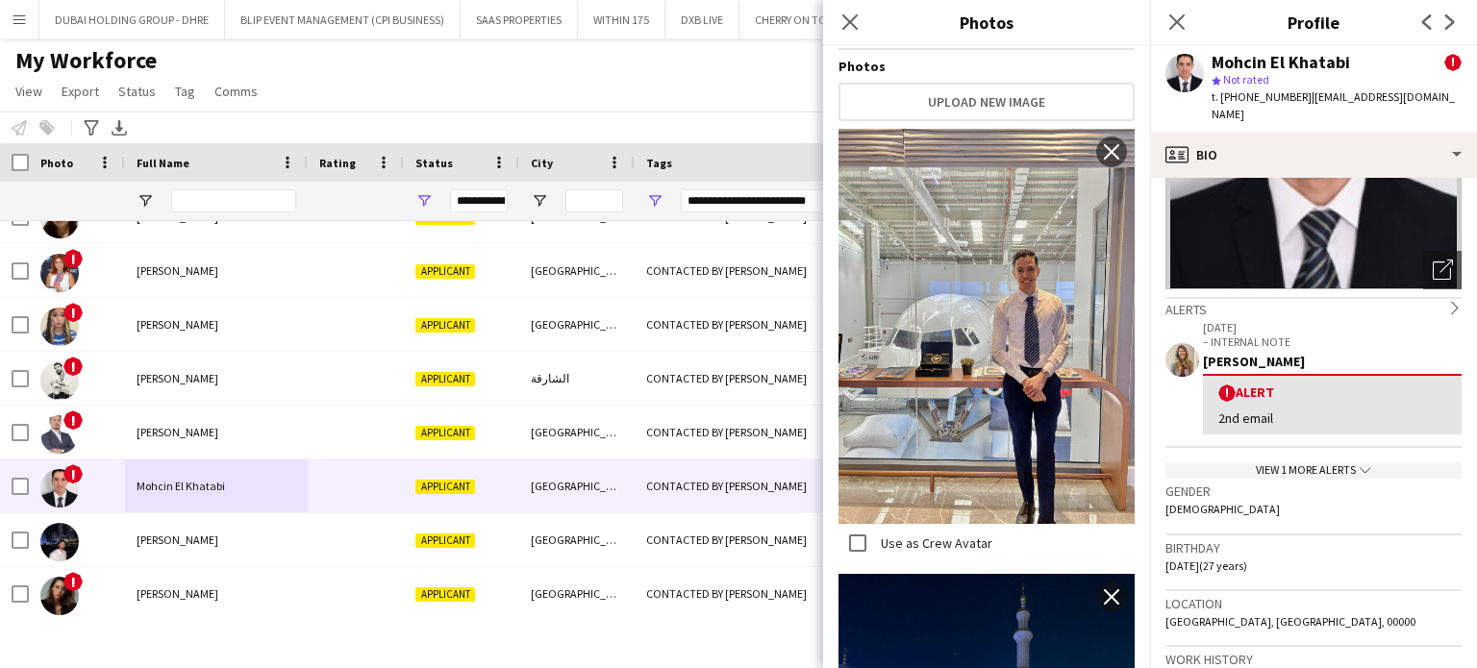
scroll to position [0, 0]
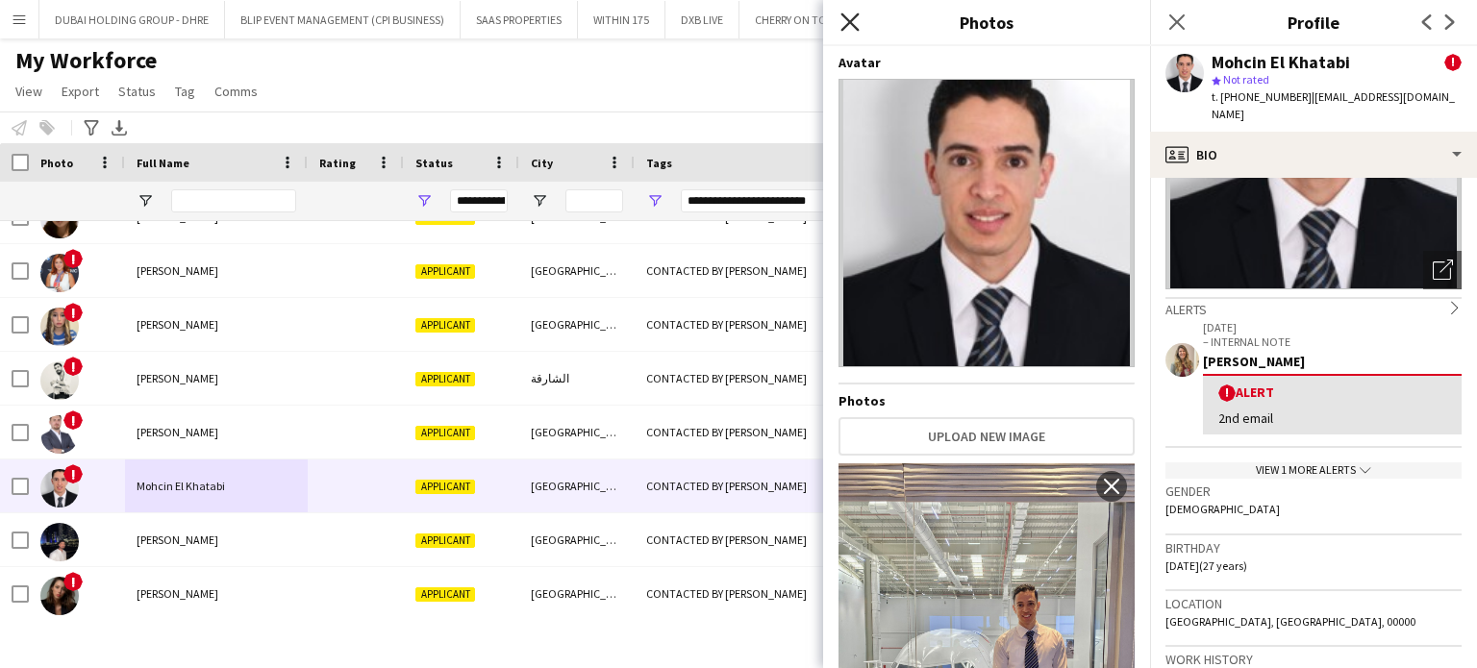
click at [858, 29] on icon at bounding box center [849, 22] width 18 height 18
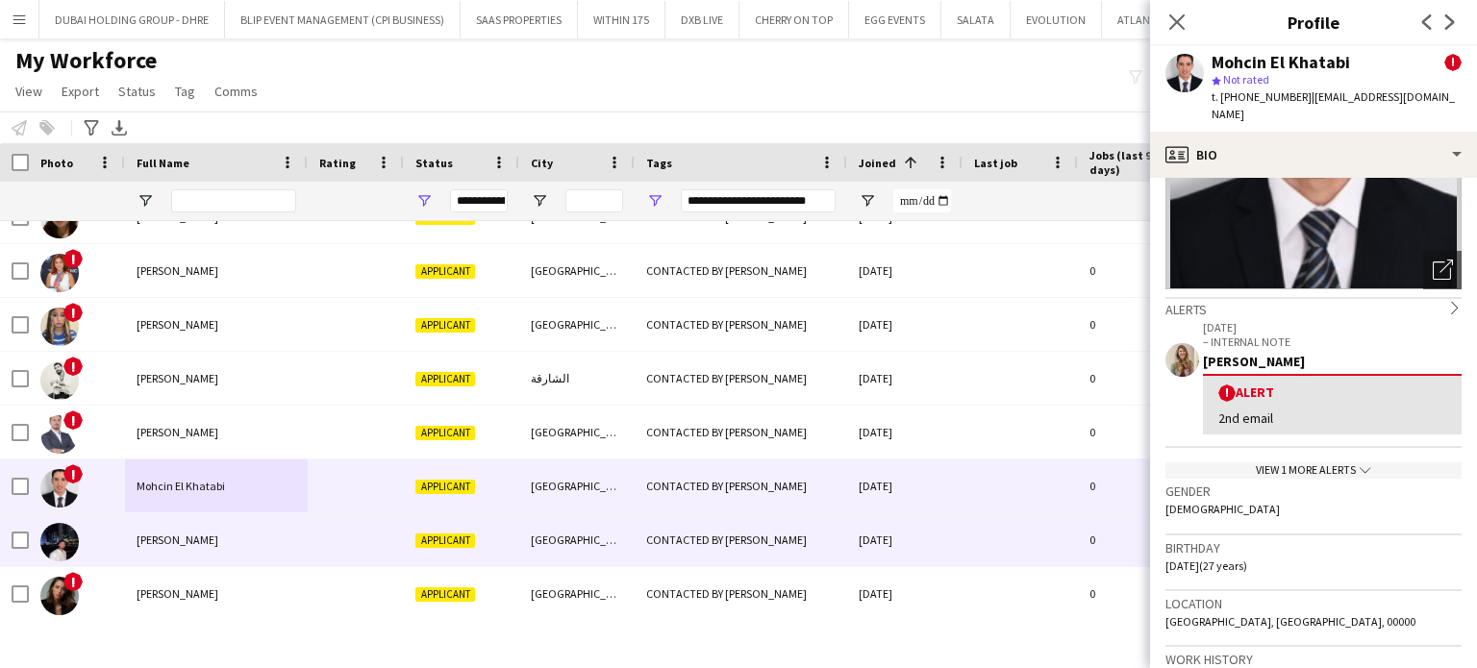
click at [143, 544] on span "Nabi Zain" at bounding box center [178, 540] width 82 height 14
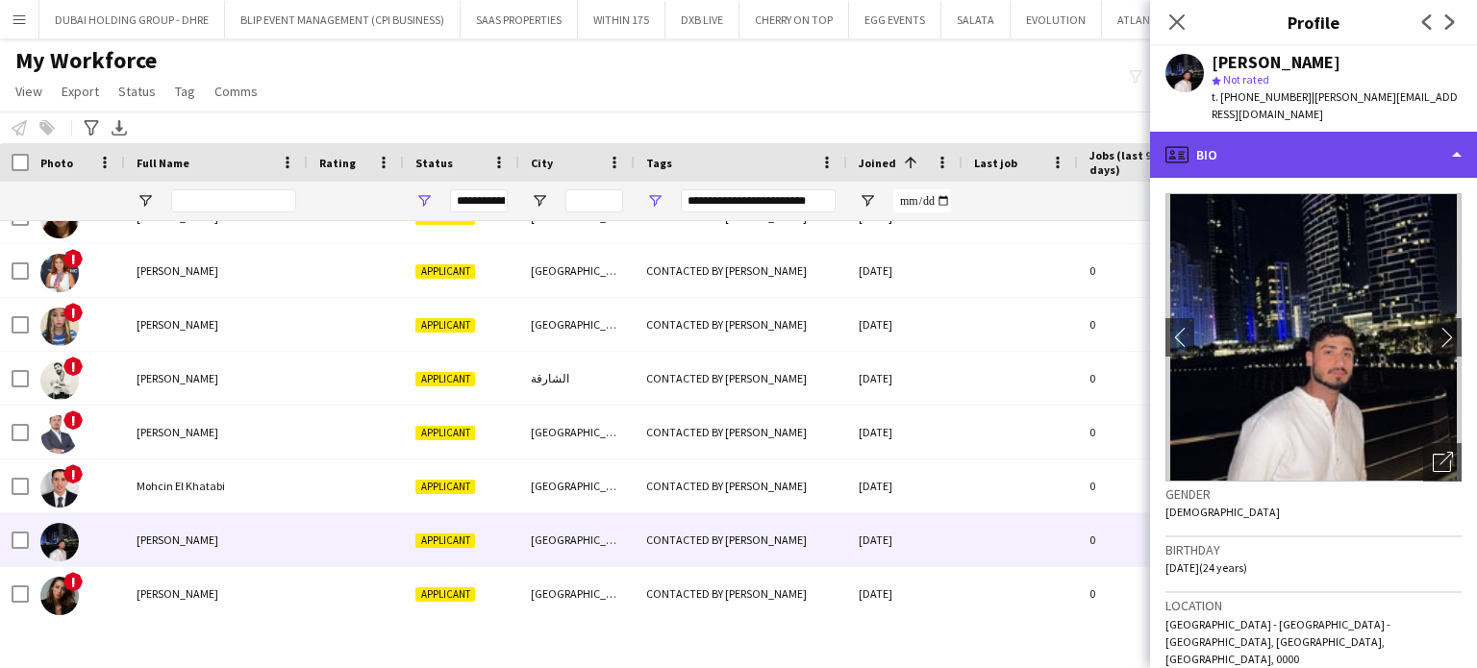
click at [1341, 132] on div "profile Bio" at bounding box center [1313, 155] width 327 height 46
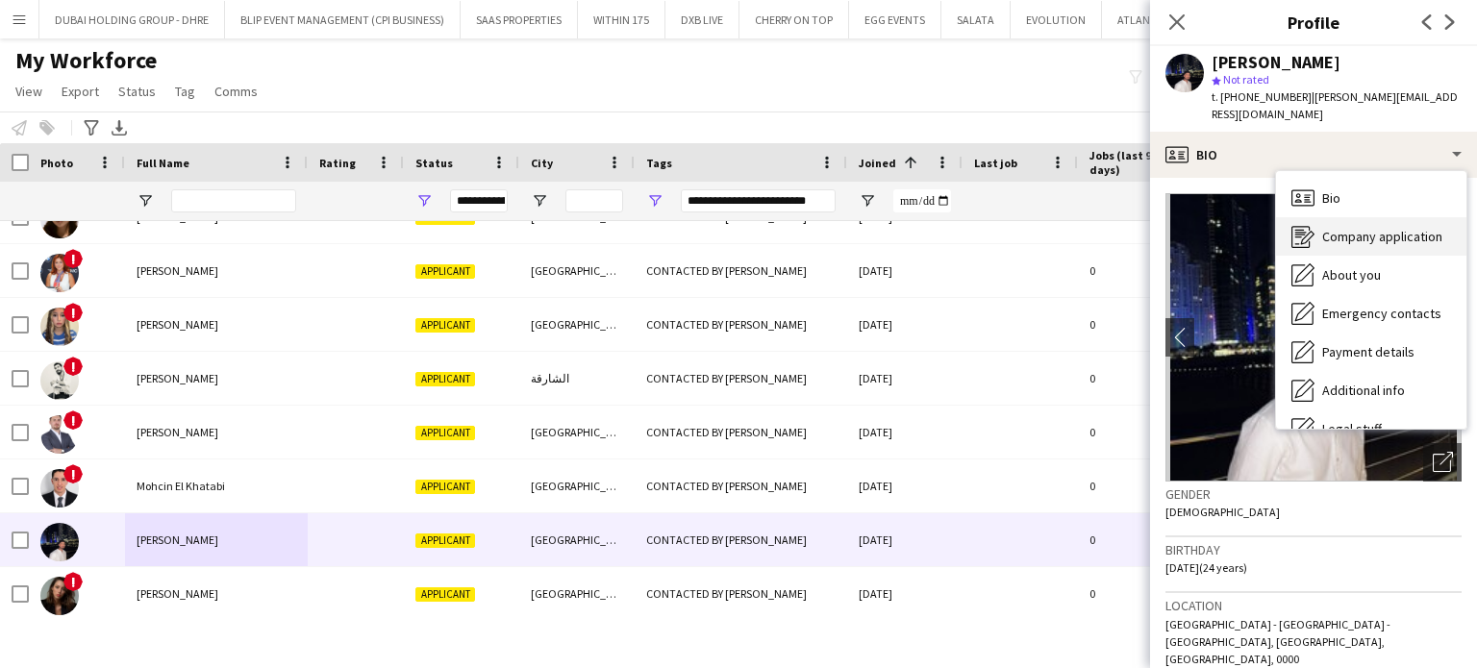
click at [1388, 228] on span "Company application" at bounding box center [1382, 236] width 120 height 17
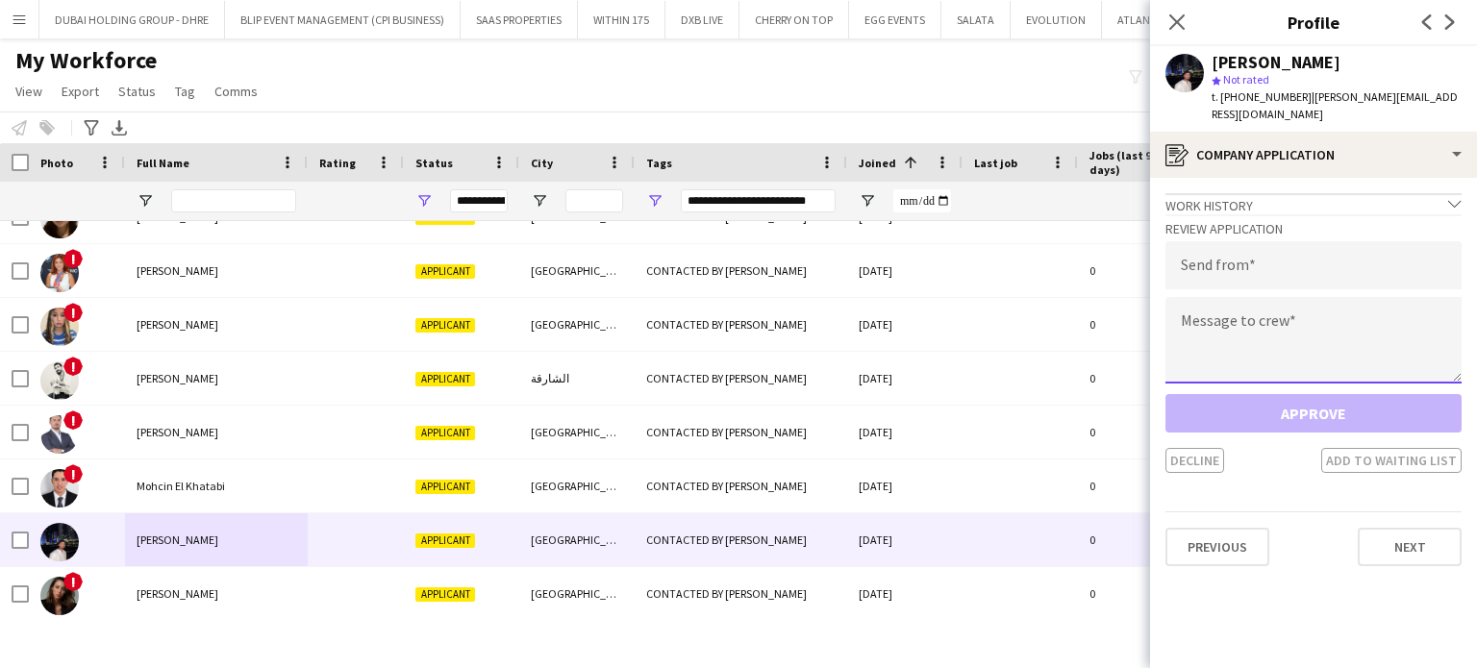
click at [1314, 314] on textarea at bounding box center [1313, 340] width 296 height 87
paste textarea "**********"
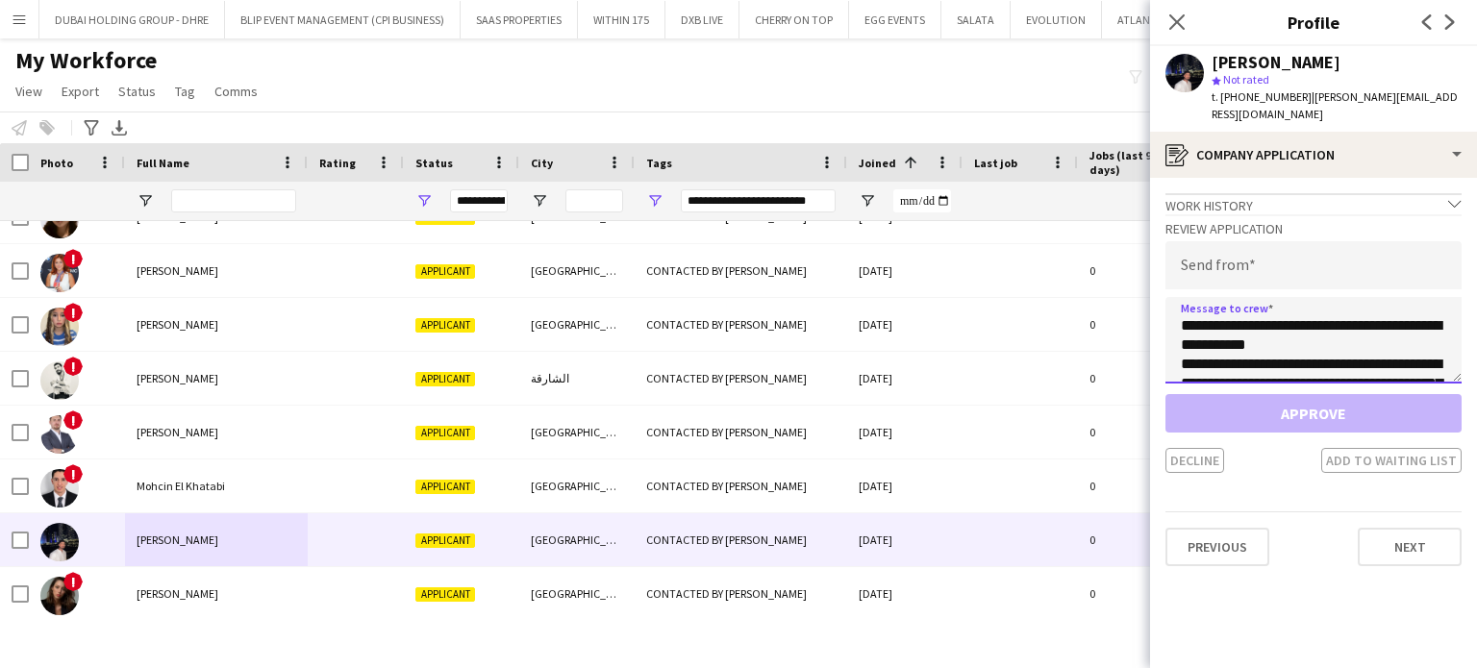
scroll to position [146, 0]
type textarea "**********"
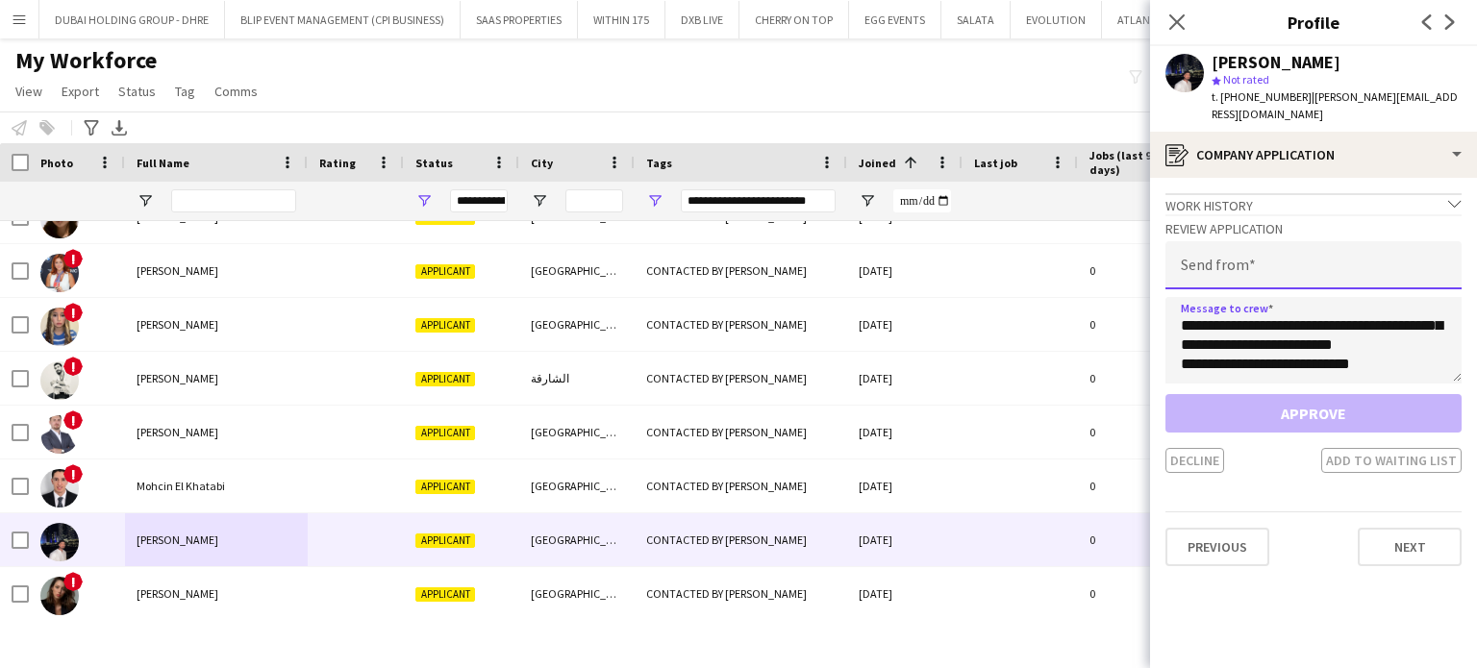
click at [1242, 262] on input "email" at bounding box center [1313, 265] width 296 height 48
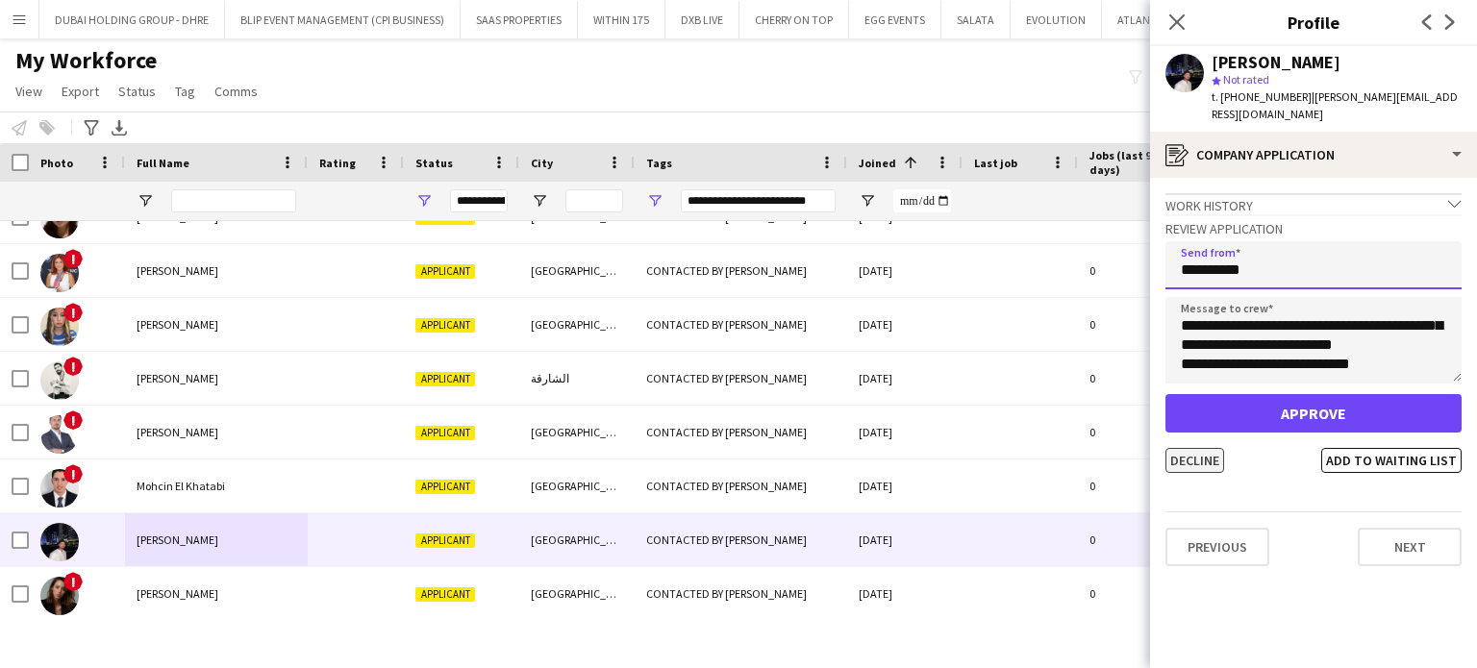
type input "**********"
click at [1194, 450] on button "Decline" at bounding box center [1194, 460] width 59 height 25
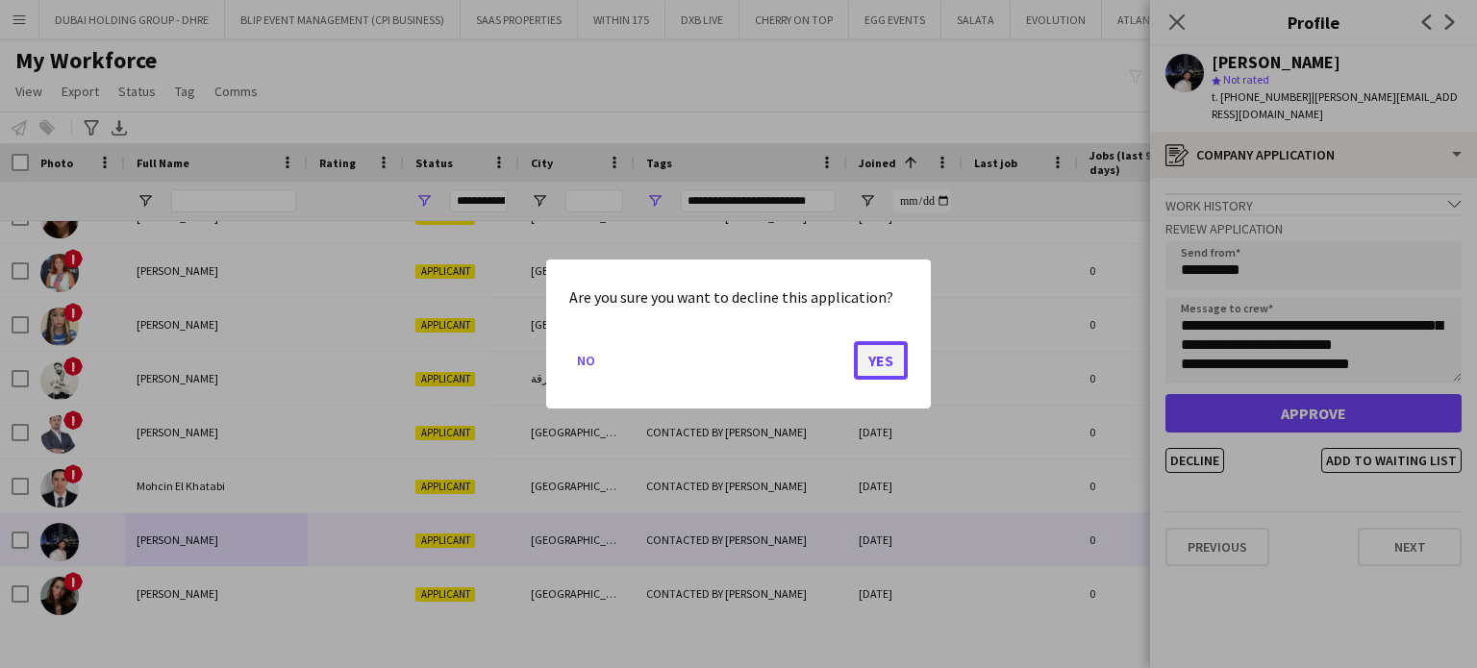
click at [891, 361] on button "Yes" at bounding box center [881, 360] width 54 height 38
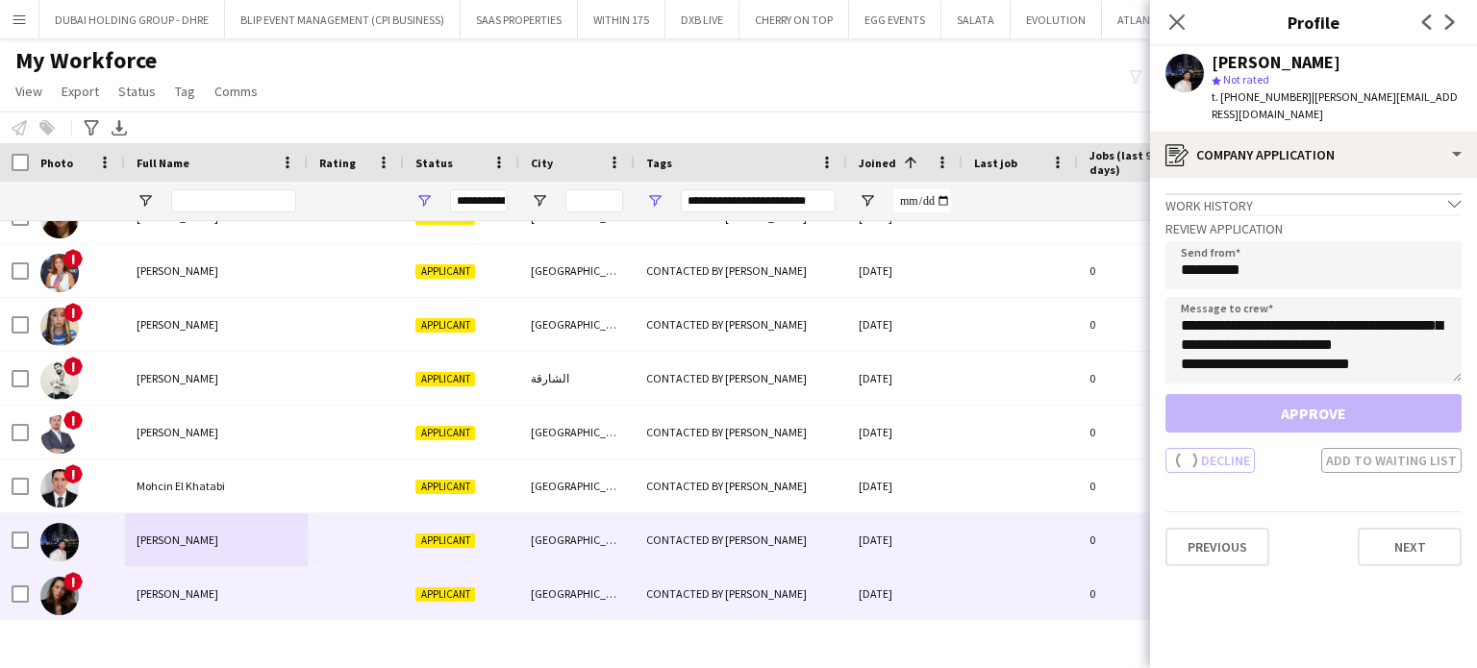
scroll to position [246, 0]
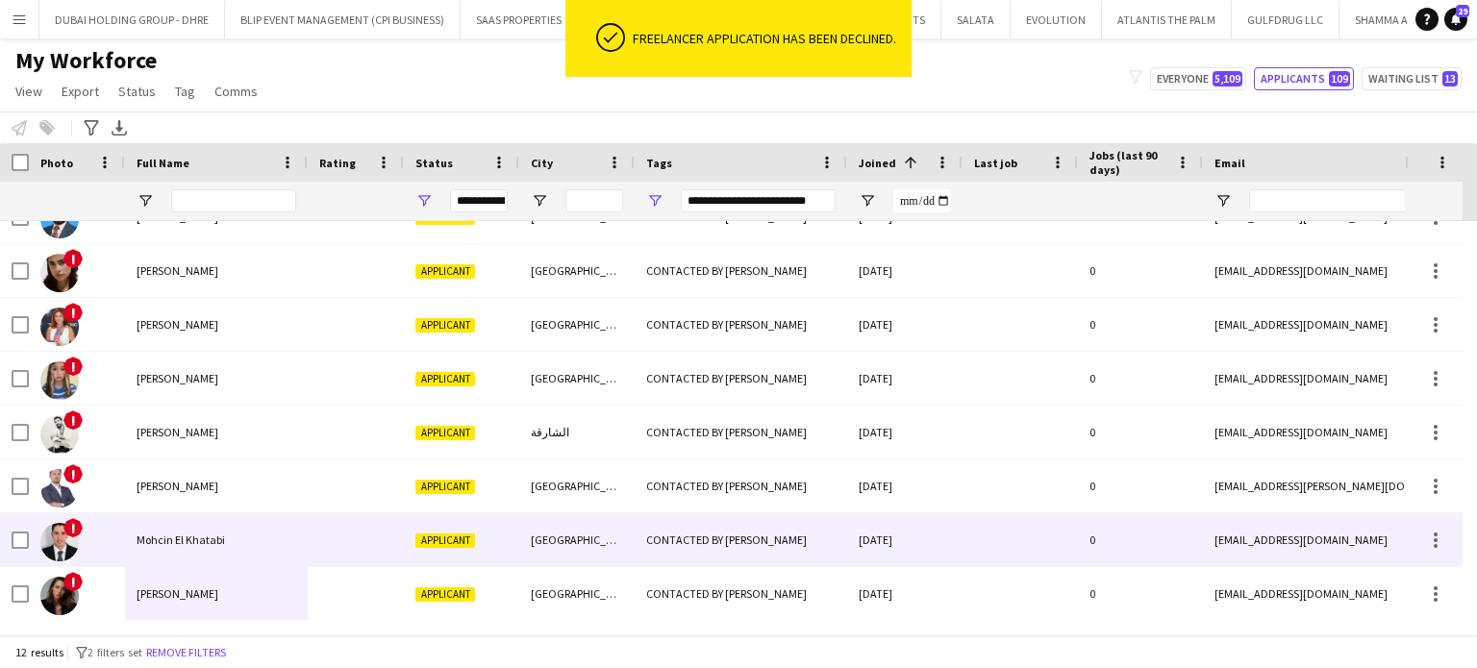
click at [184, 574] on div "Alina Gabibova" at bounding box center [216, 593] width 183 height 53
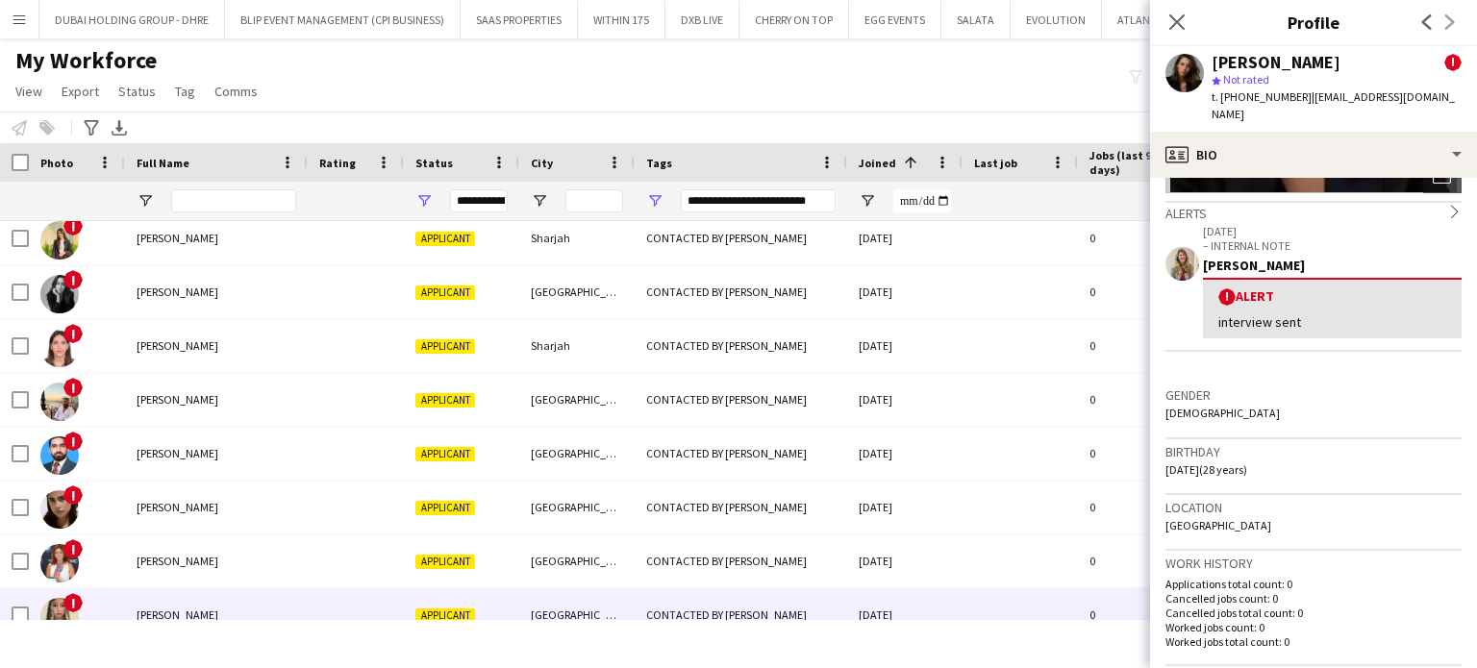
scroll to position [0, 0]
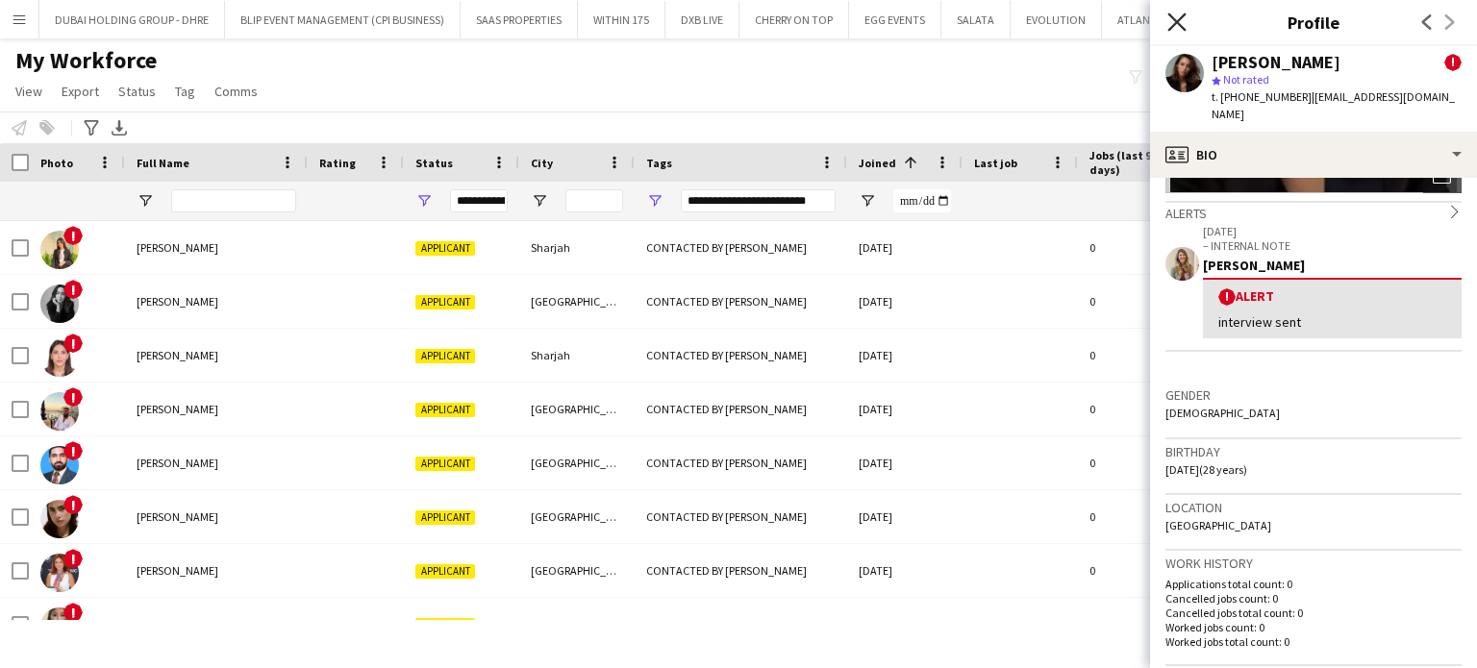
click at [1176, 19] on icon "Close pop-in" at bounding box center [1176, 22] width 18 height 18
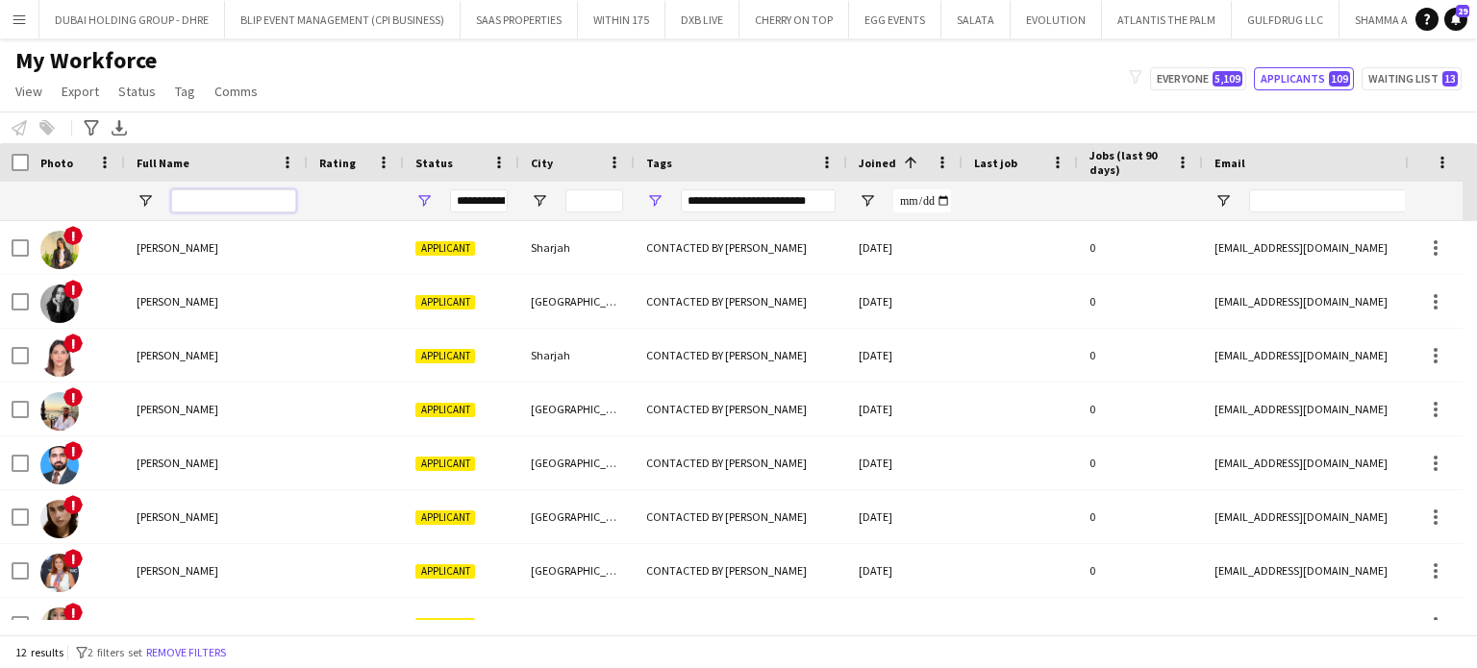
click at [219, 209] on input "Full Name Filter Input" at bounding box center [233, 200] width 125 height 23
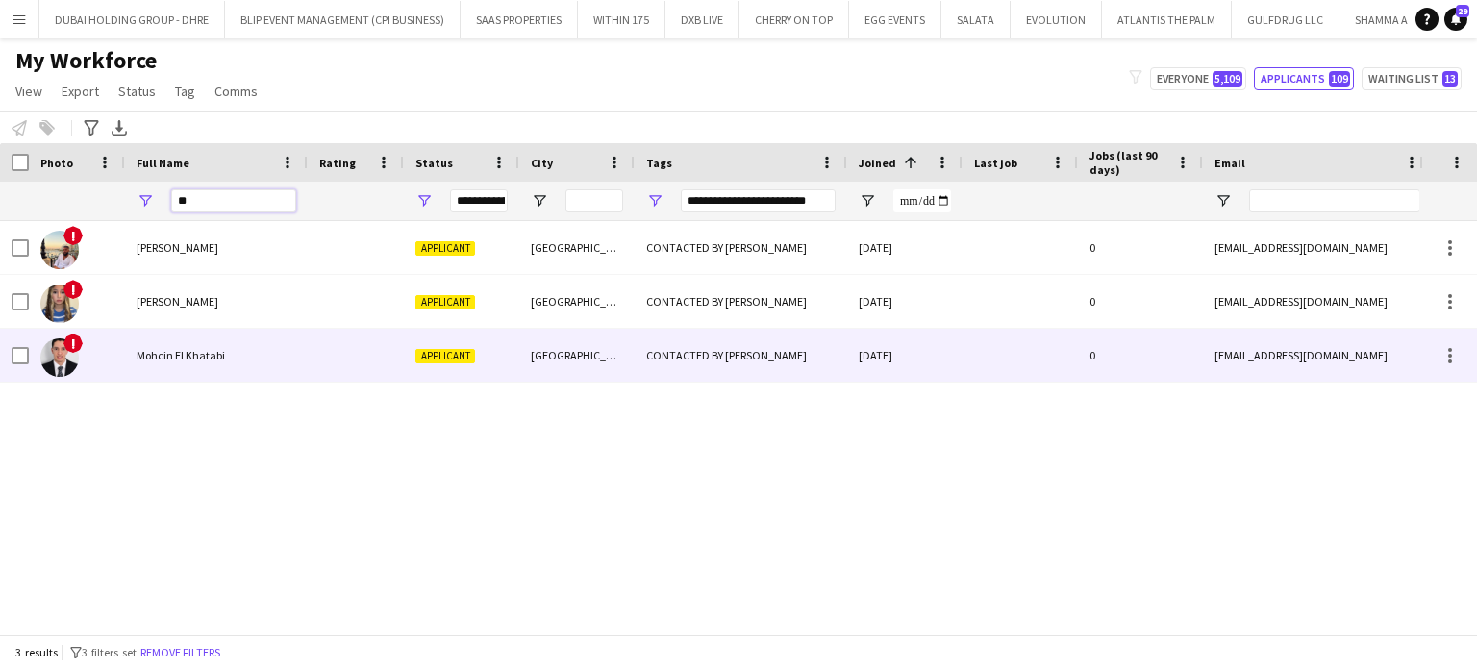
type input "**"
click at [17, 364] on div at bounding box center [20, 356] width 17 height 54
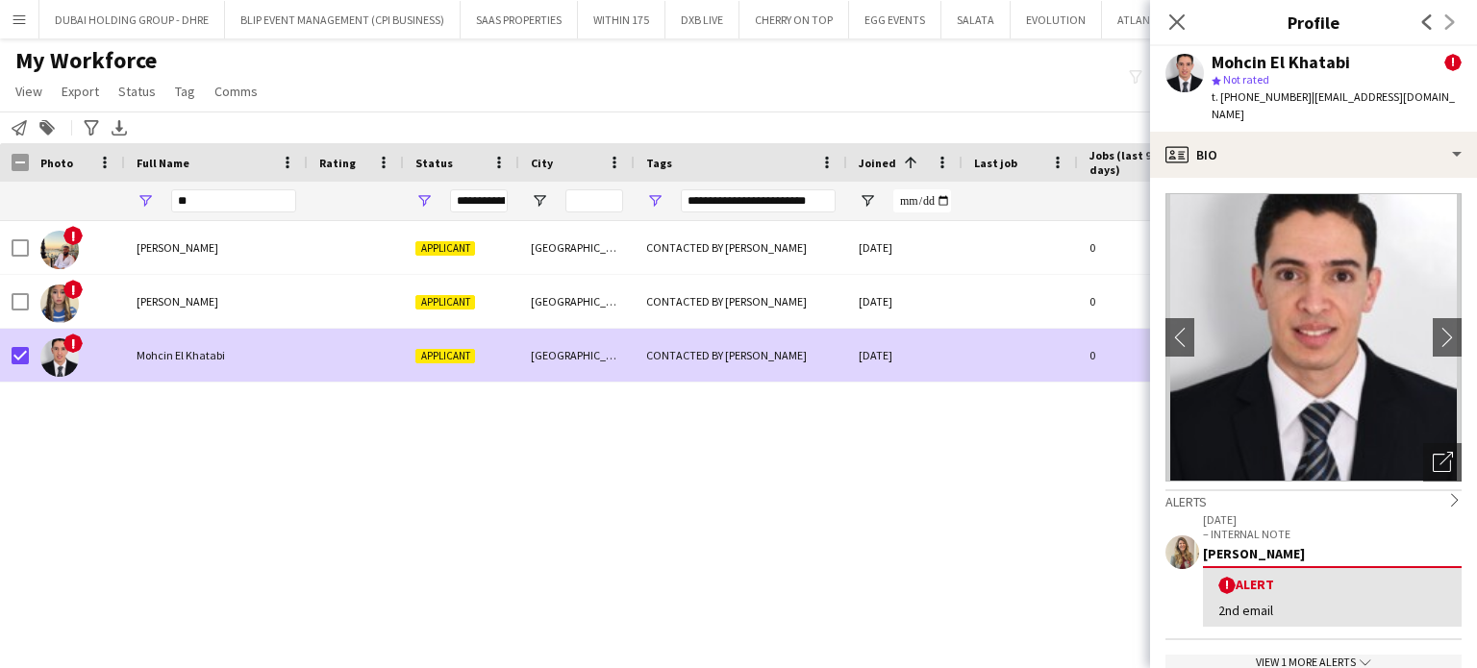
click at [42, 114] on div "**********" at bounding box center [738, 128] width 1477 height 32
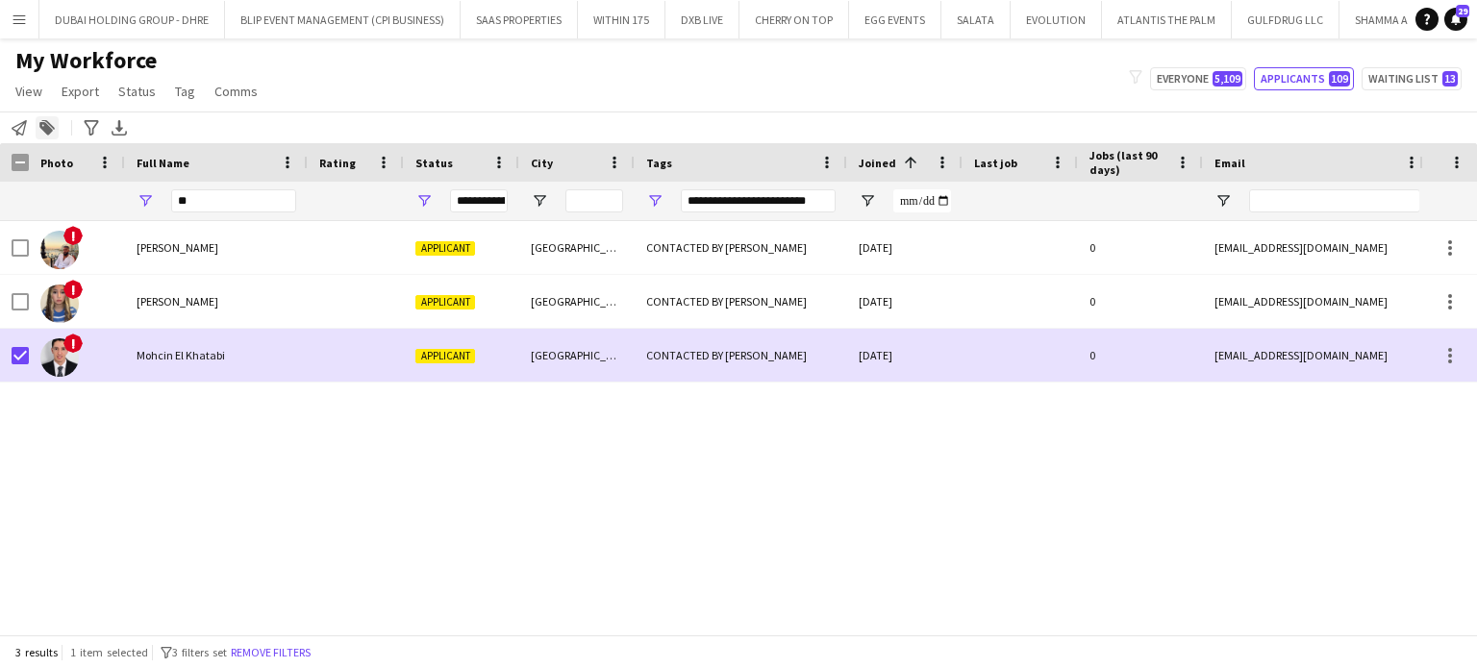
click at [44, 126] on icon at bounding box center [45, 128] width 13 height 13
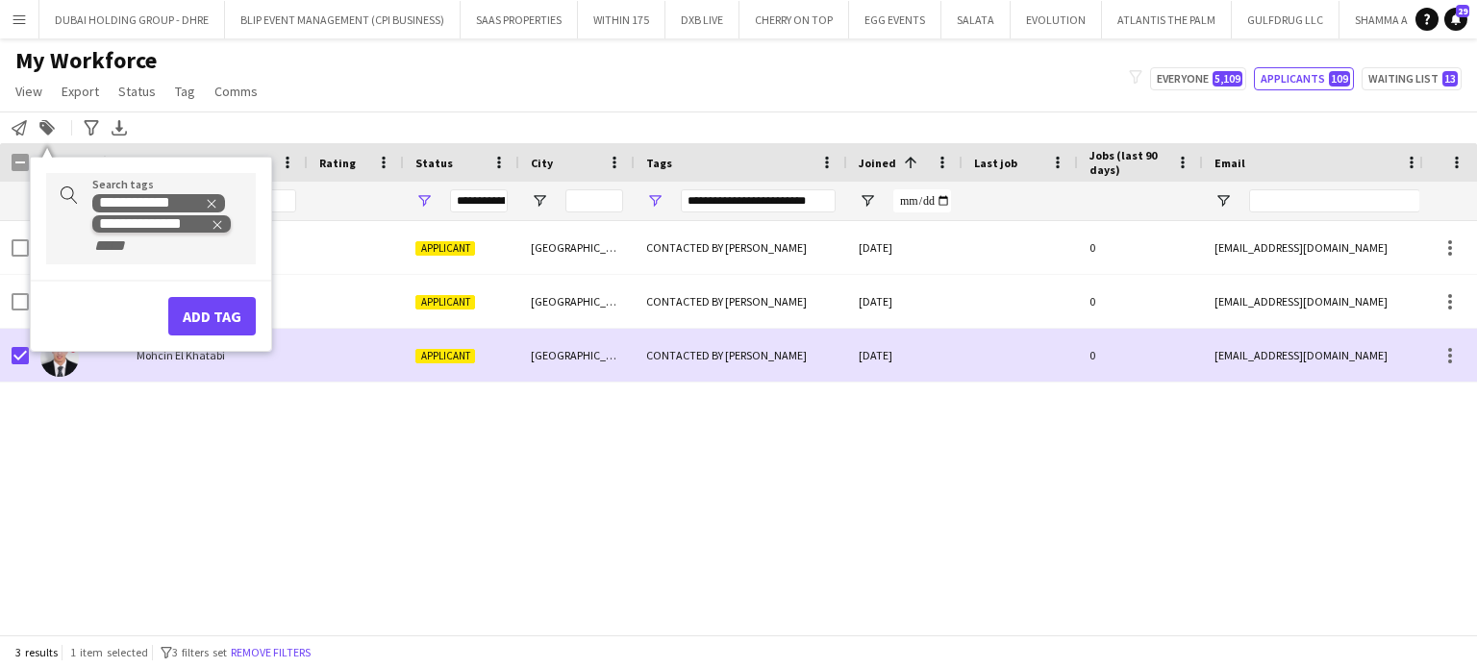
click at [208, 219] on div "**********" at bounding box center [154, 223] width 110 height 15
click at [222, 218] on icon "Remove tag" at bounding box center [217, 224] width 13 height 13
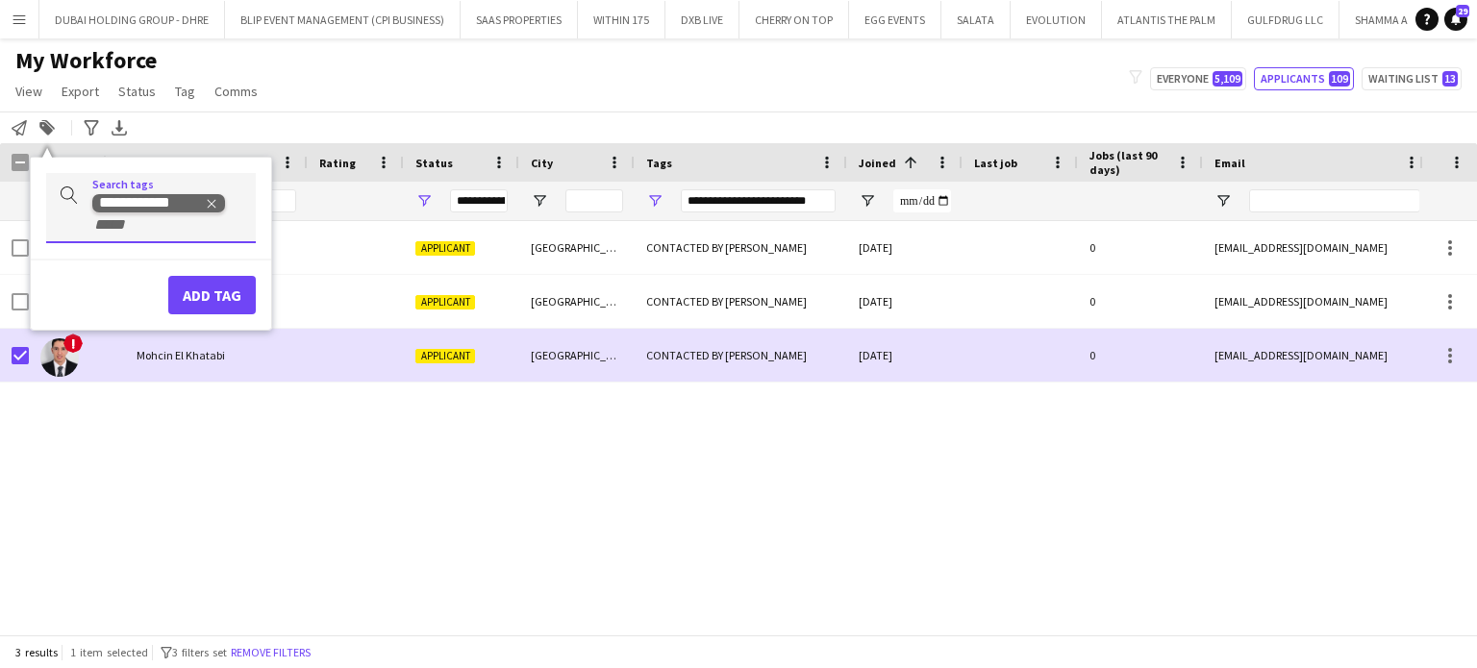
click at [207, 205] on icon "Remove tag" at bounding box center [211, 203] width 13 height 13
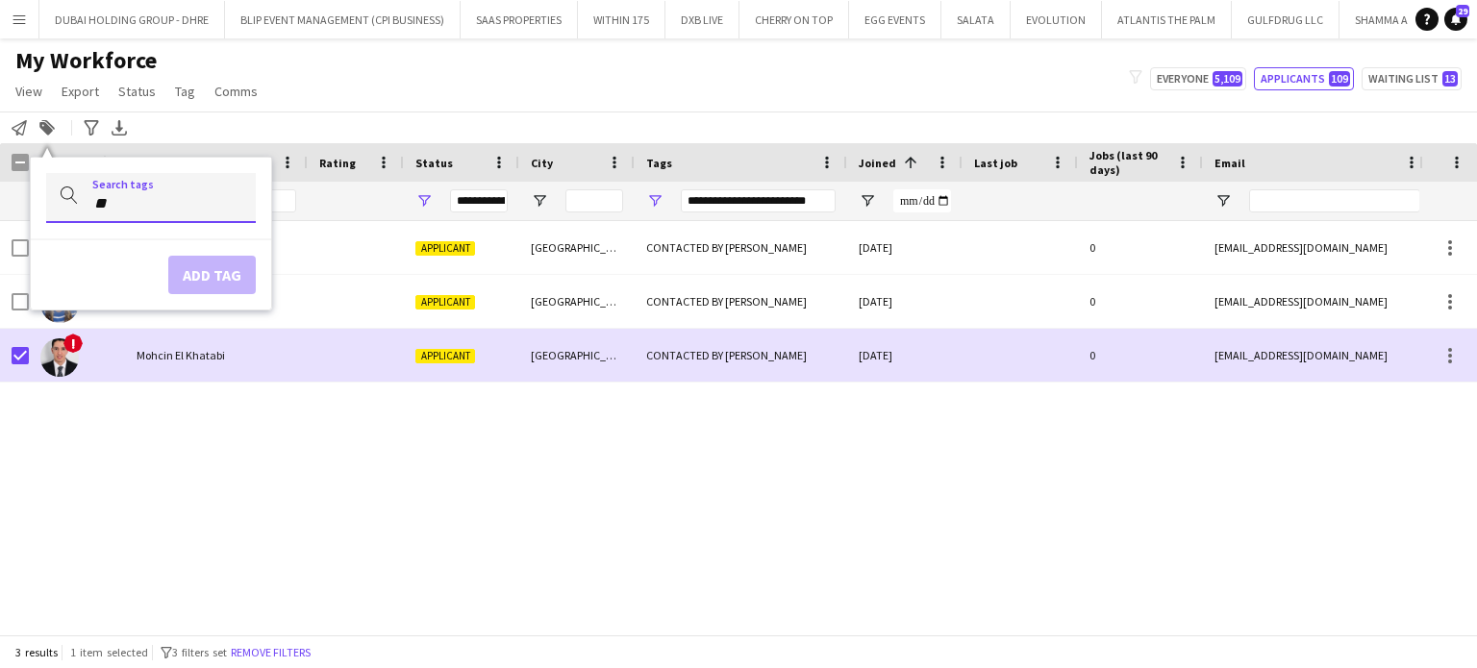
type input "*"
type input "***"
click at [146, 249] on div "CONTACTED BY YULIIA" at bounding box center [120, 252] width 210 height 46
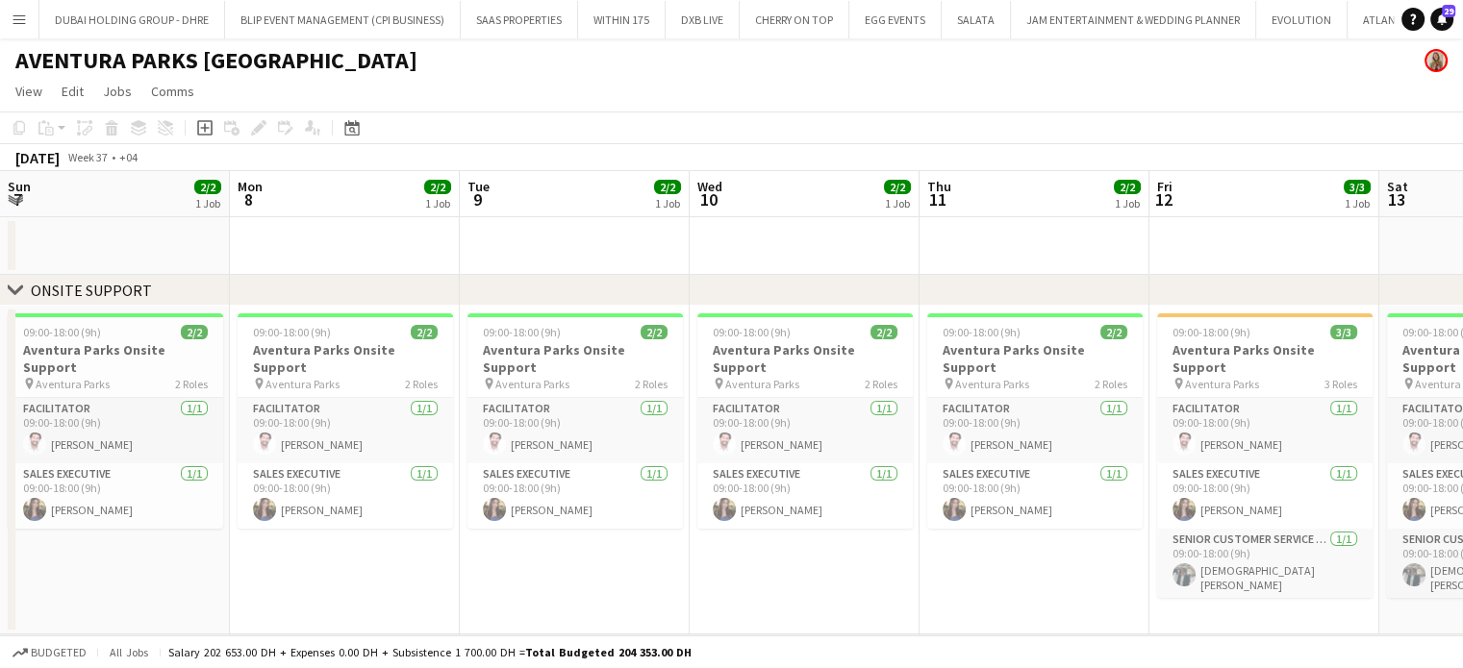
scroll to position [0, 439]
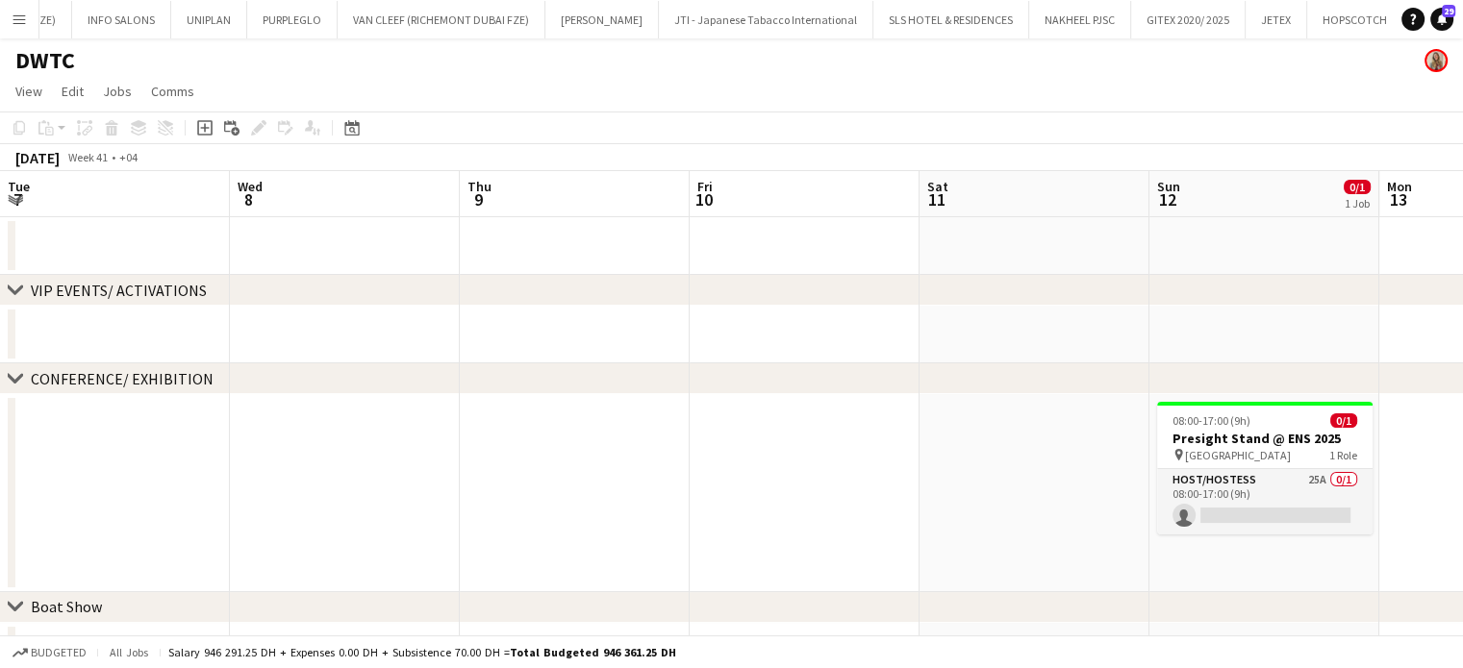
scroll to position [0, 477]
